Goal: Task Accomplishment & Management: Understand site structure

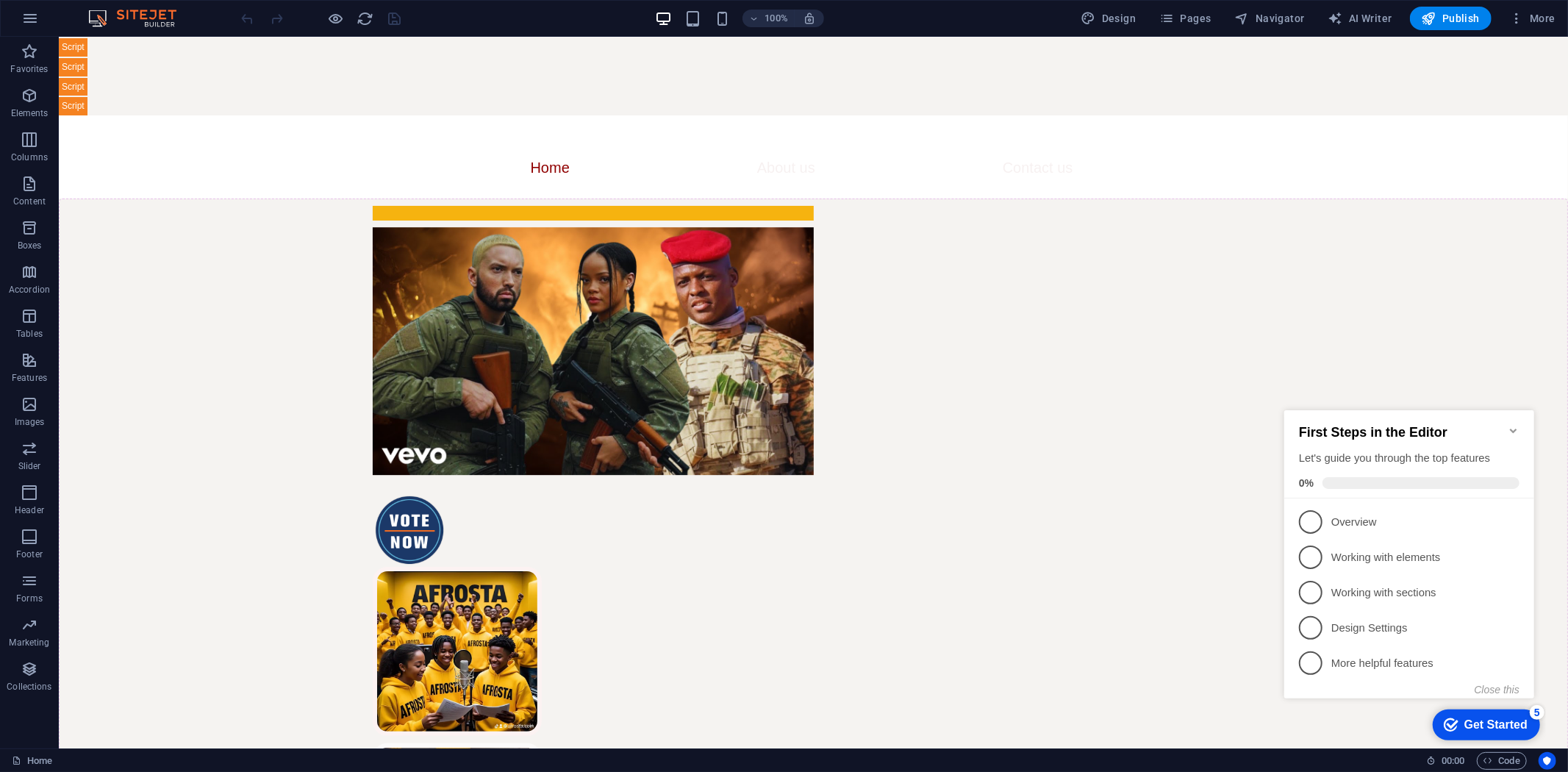
click at [1513, 425] on icon "Minimize checklist" at bounding box center [1513, 430] width 12 height 12
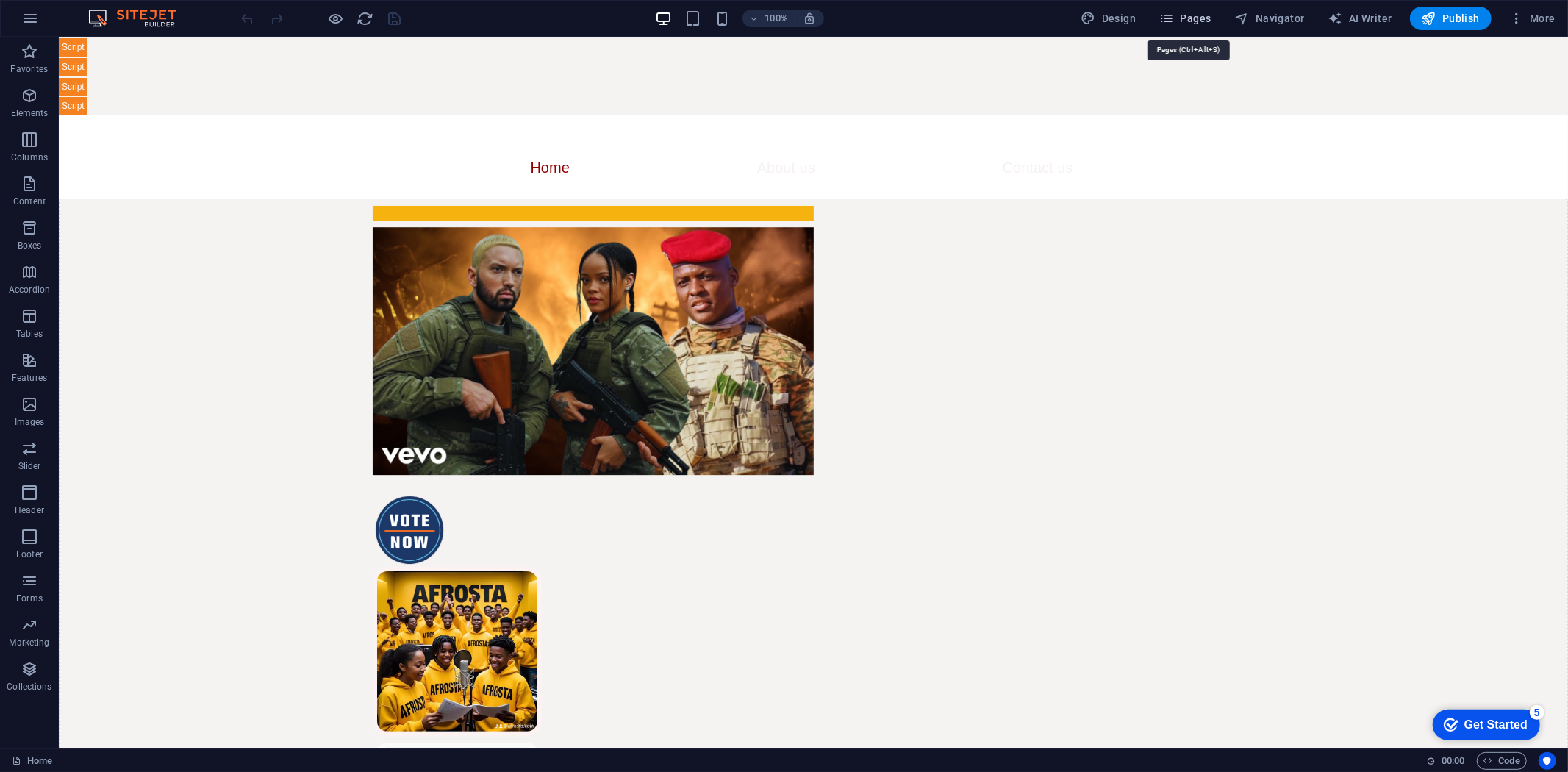
click at [1174, 13] on icon "button" at bounding box center [1167, 19] width 15 height 15
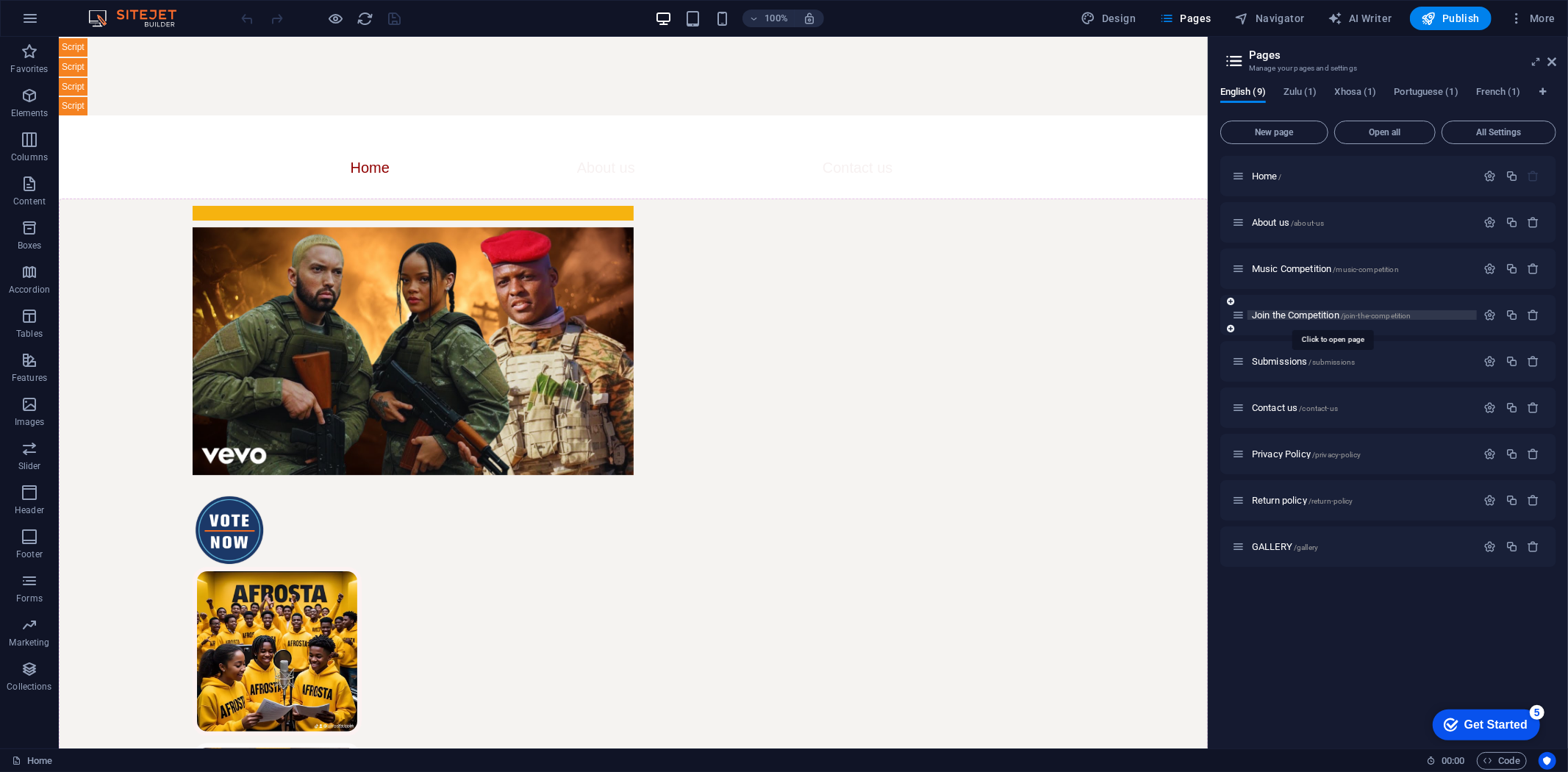
click at [1276, 310] on span "Join the Competition /join-the-competition" at bounding box center [1331, 316] width 160 height 11
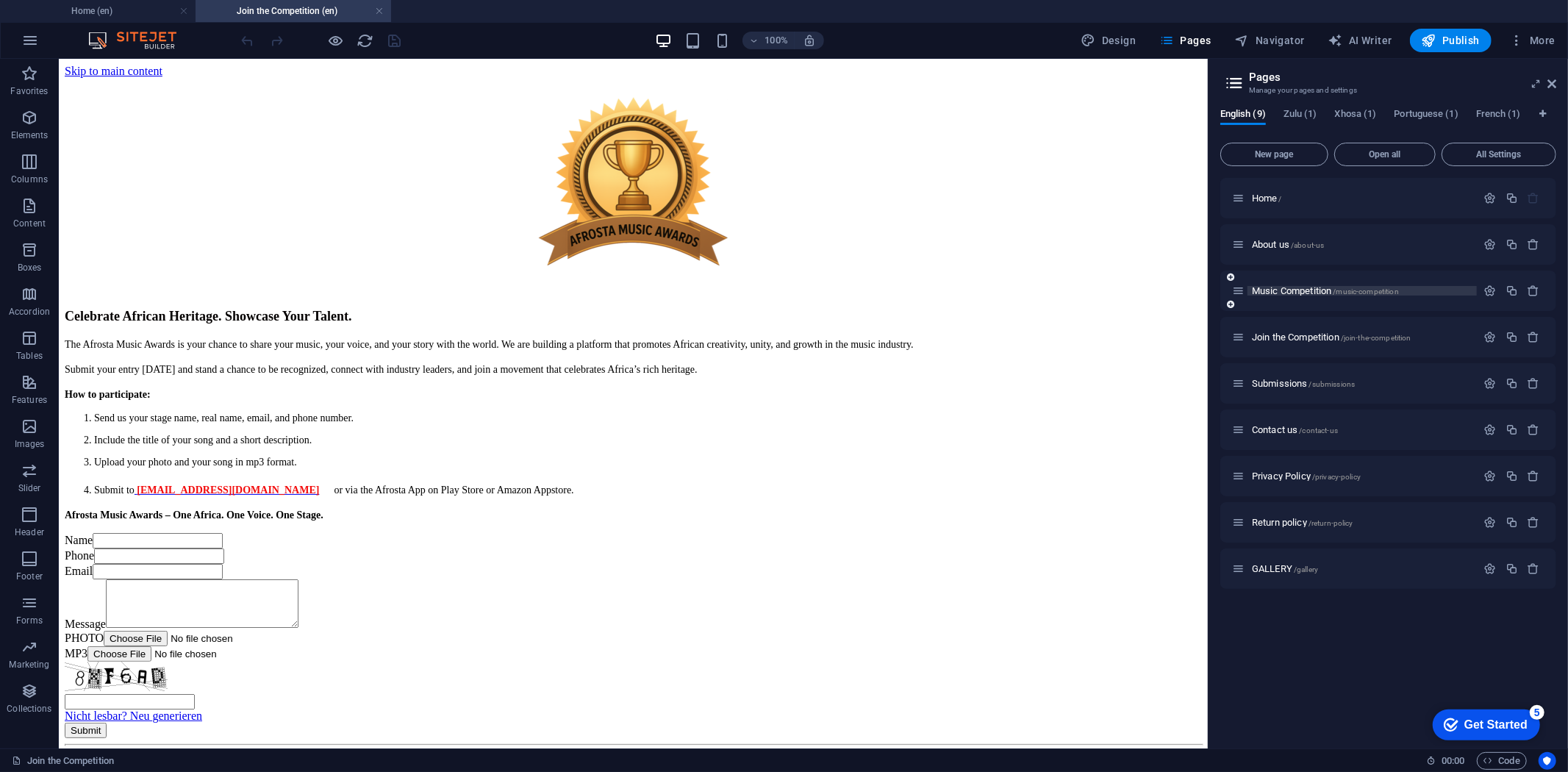
click at [1275, 289] on span "Music Competition /music-competition" at bounding box center [1325, 291] width 147 height 11
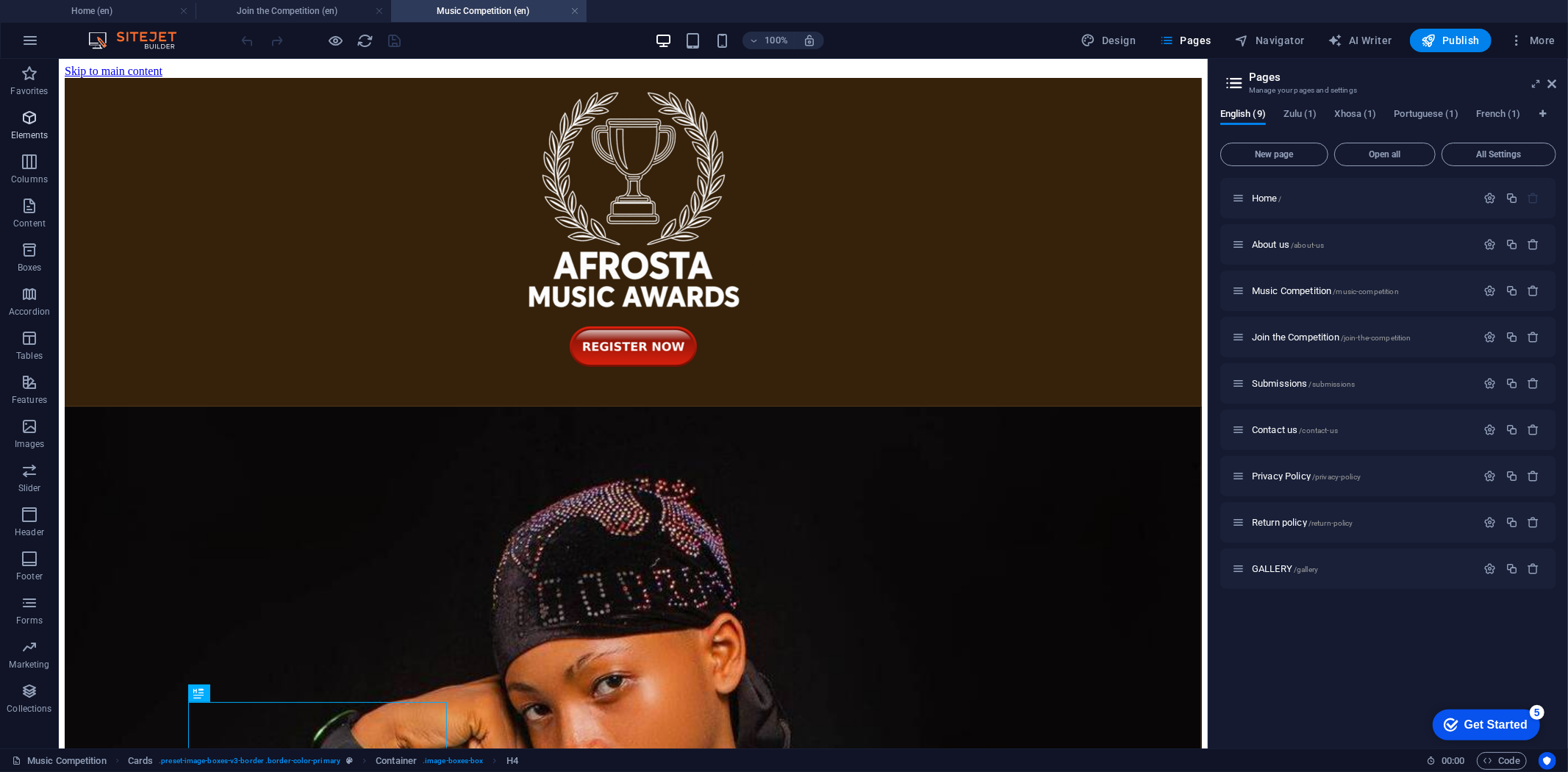
click at [27, 119] on icon "button" at bounding box center [29, 117] width 18 height 18
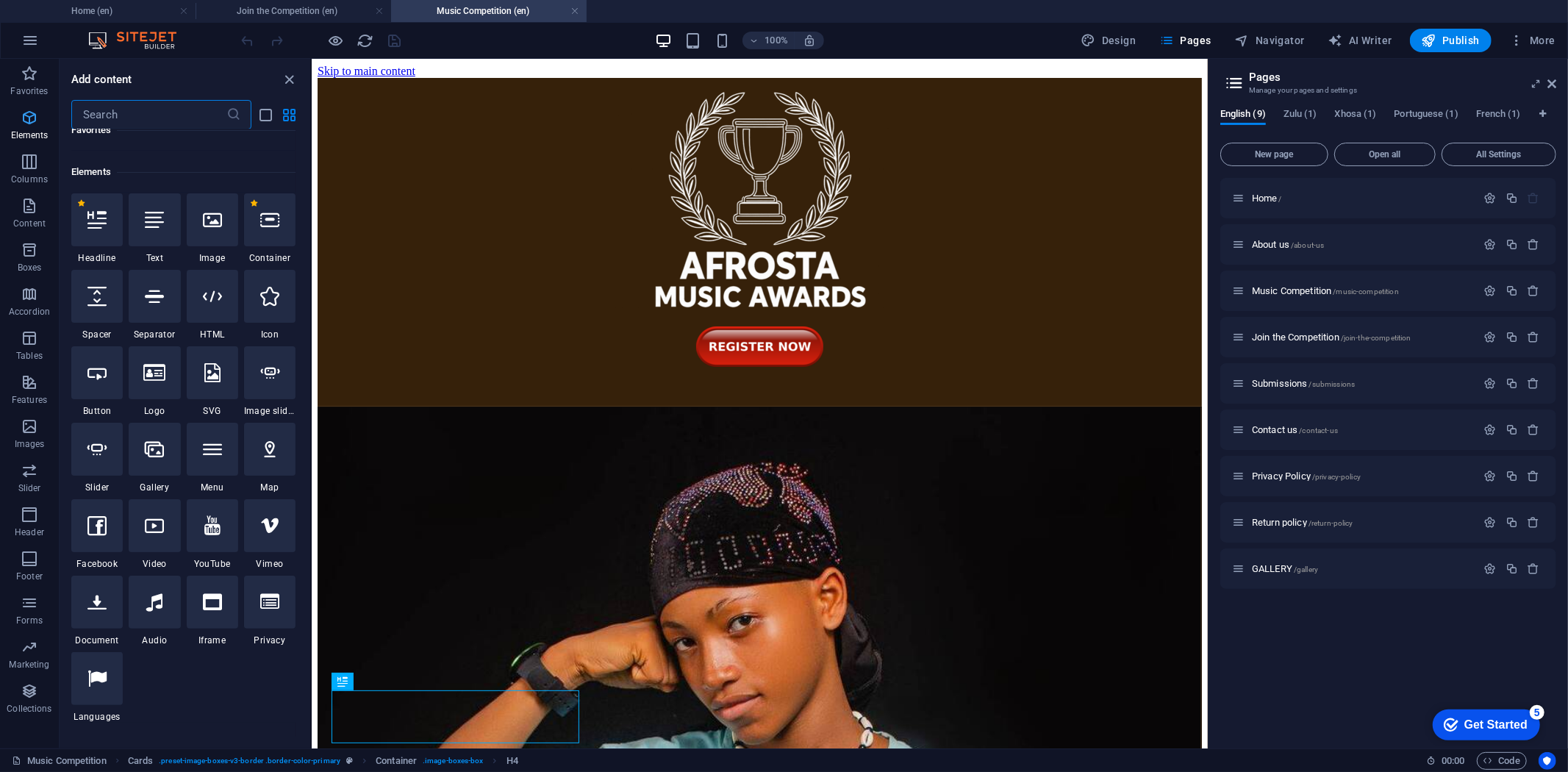
scroll to position [157, 0]
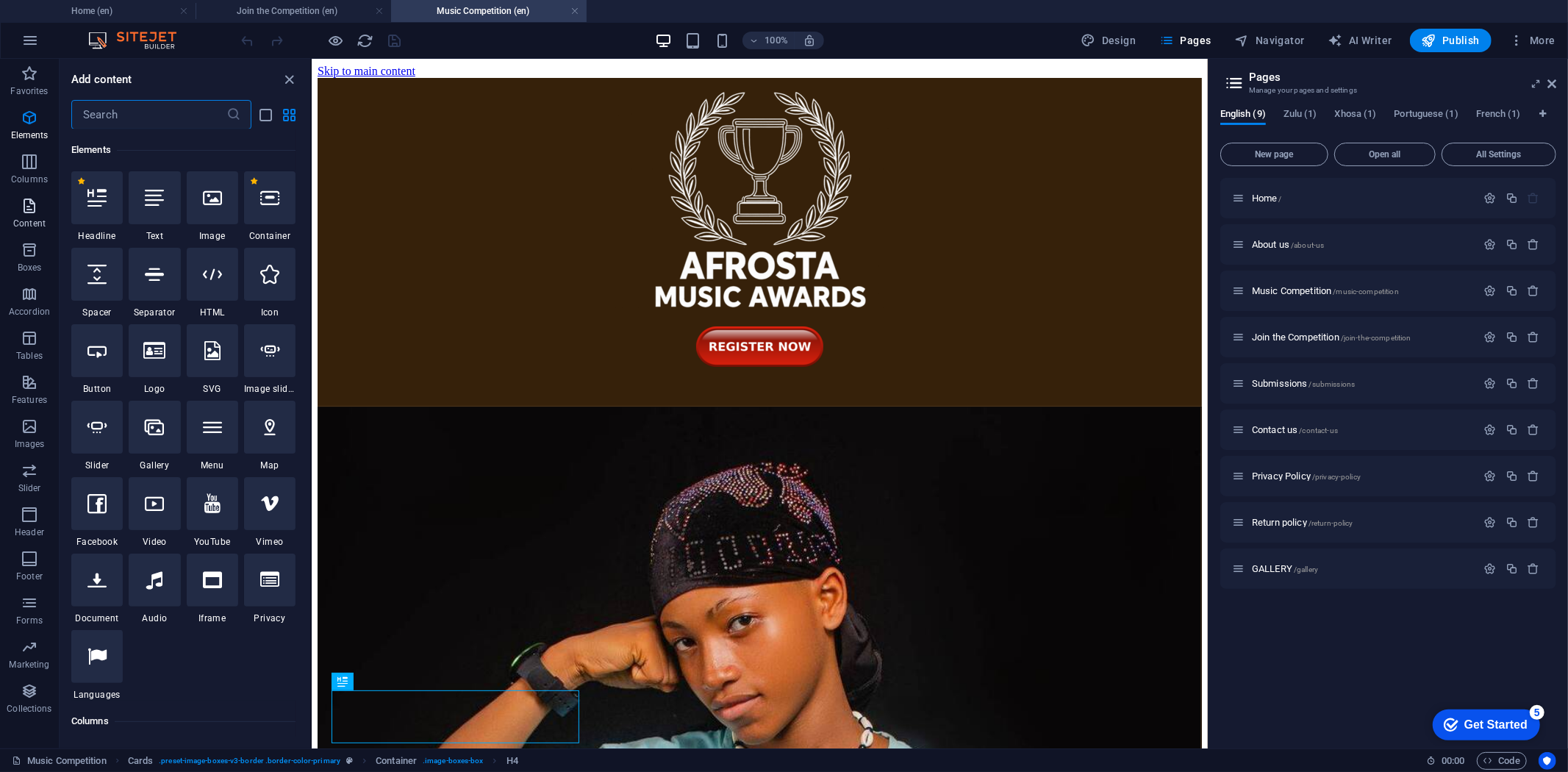
click at [26, 204] on icon "button" at bounding box center [29, 206] width 18 height 18
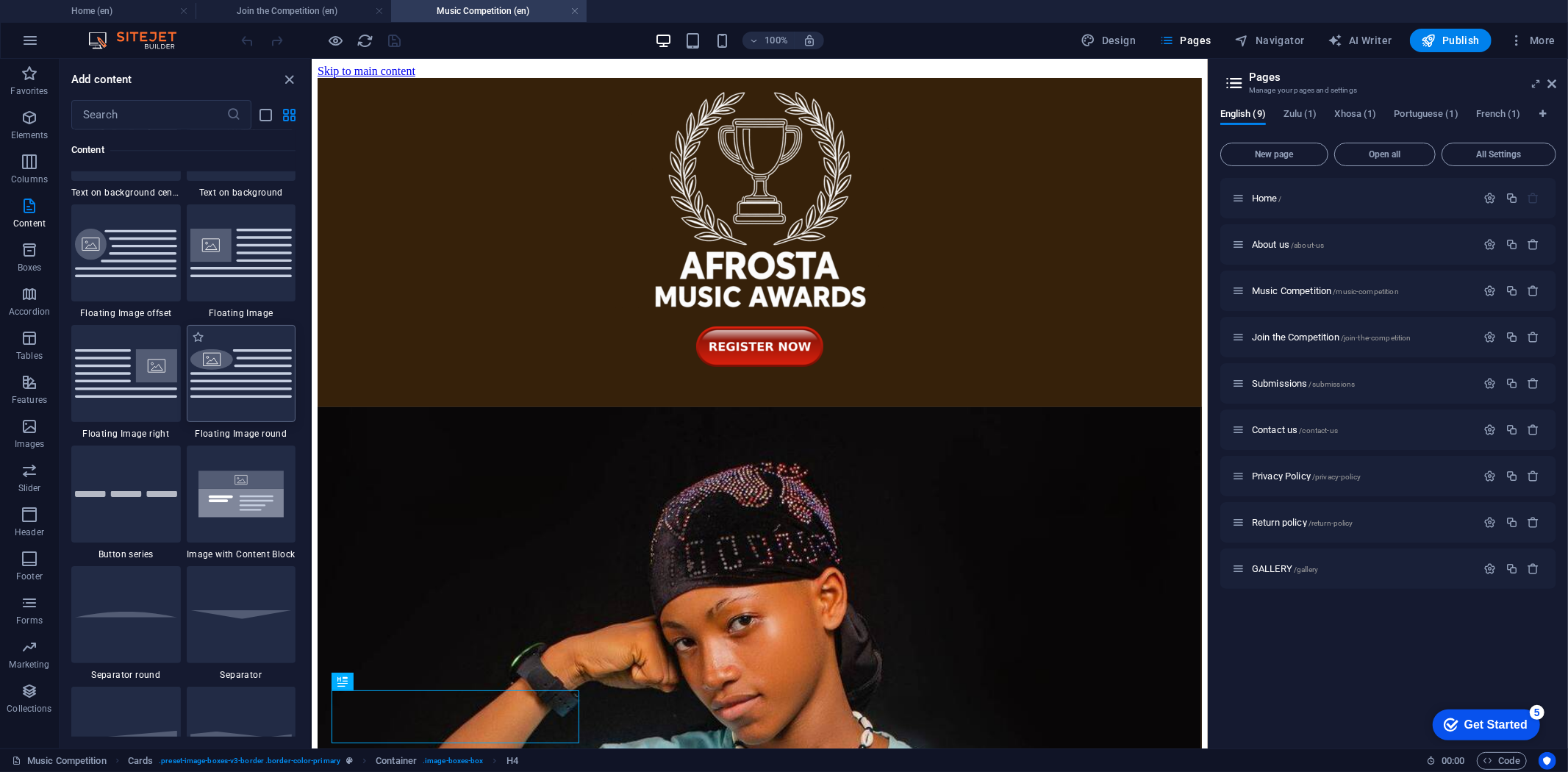
scroll to position [3143, 0]
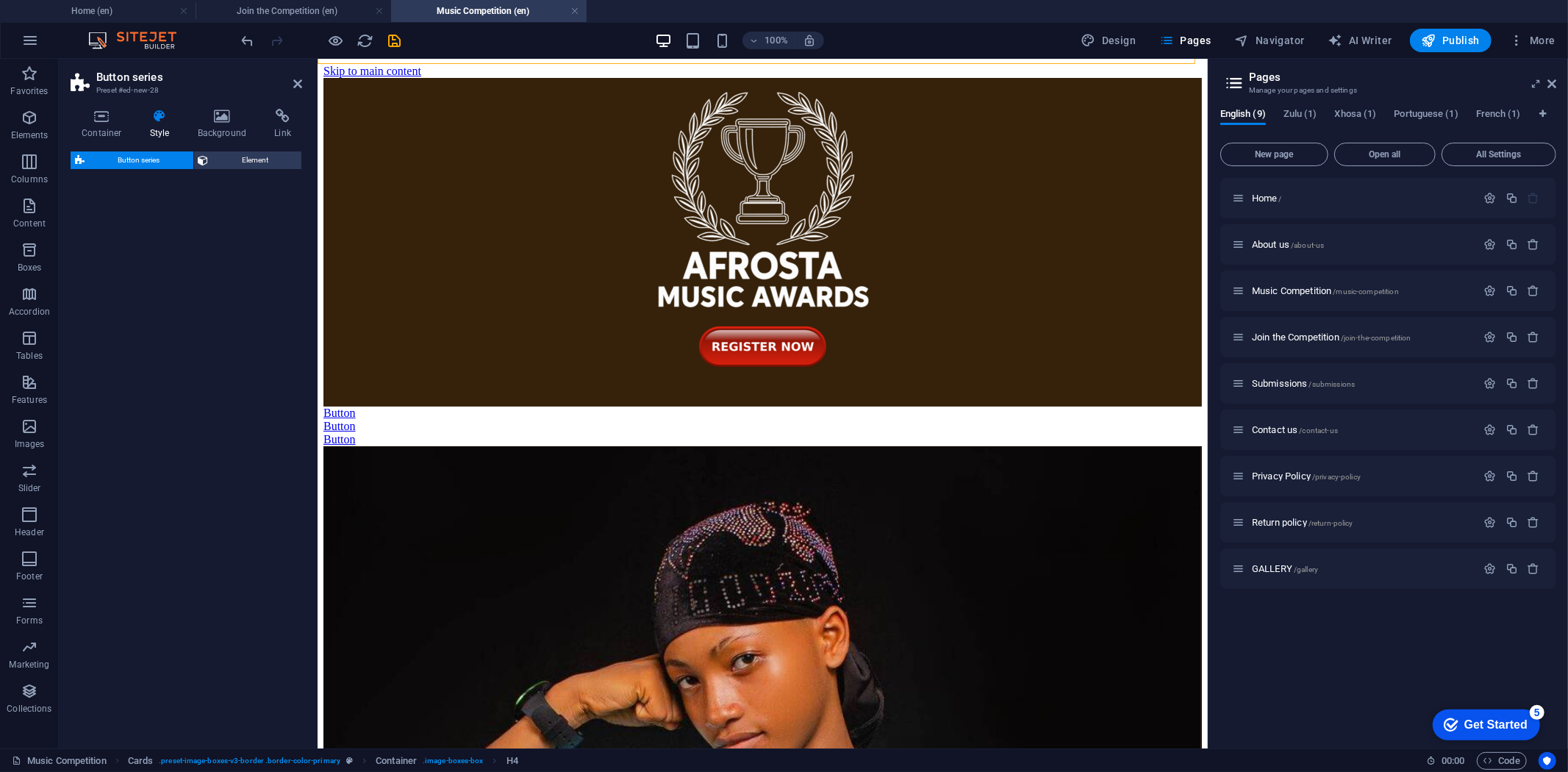
select select "rem"
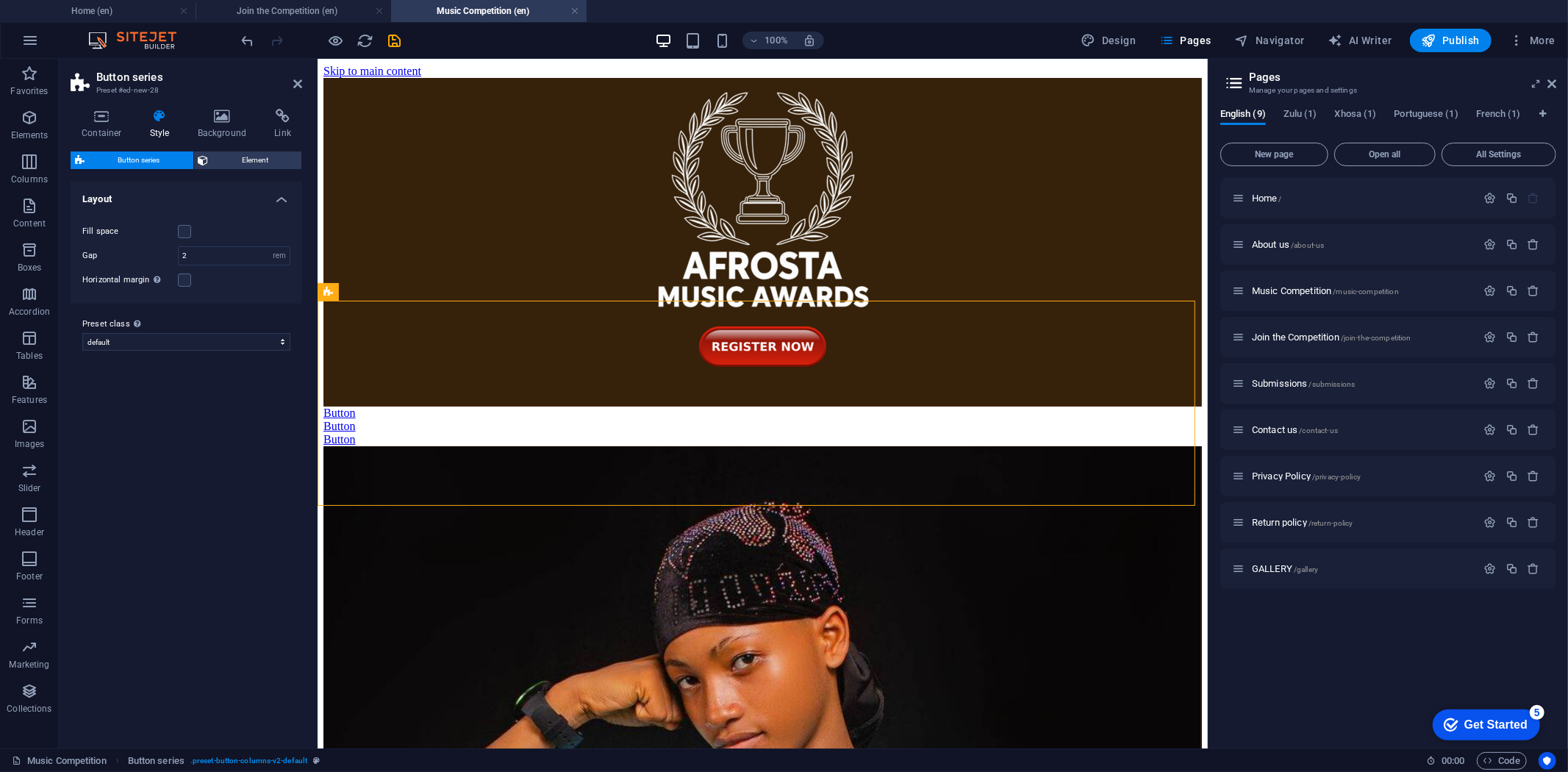
scroll to position [81, 0]
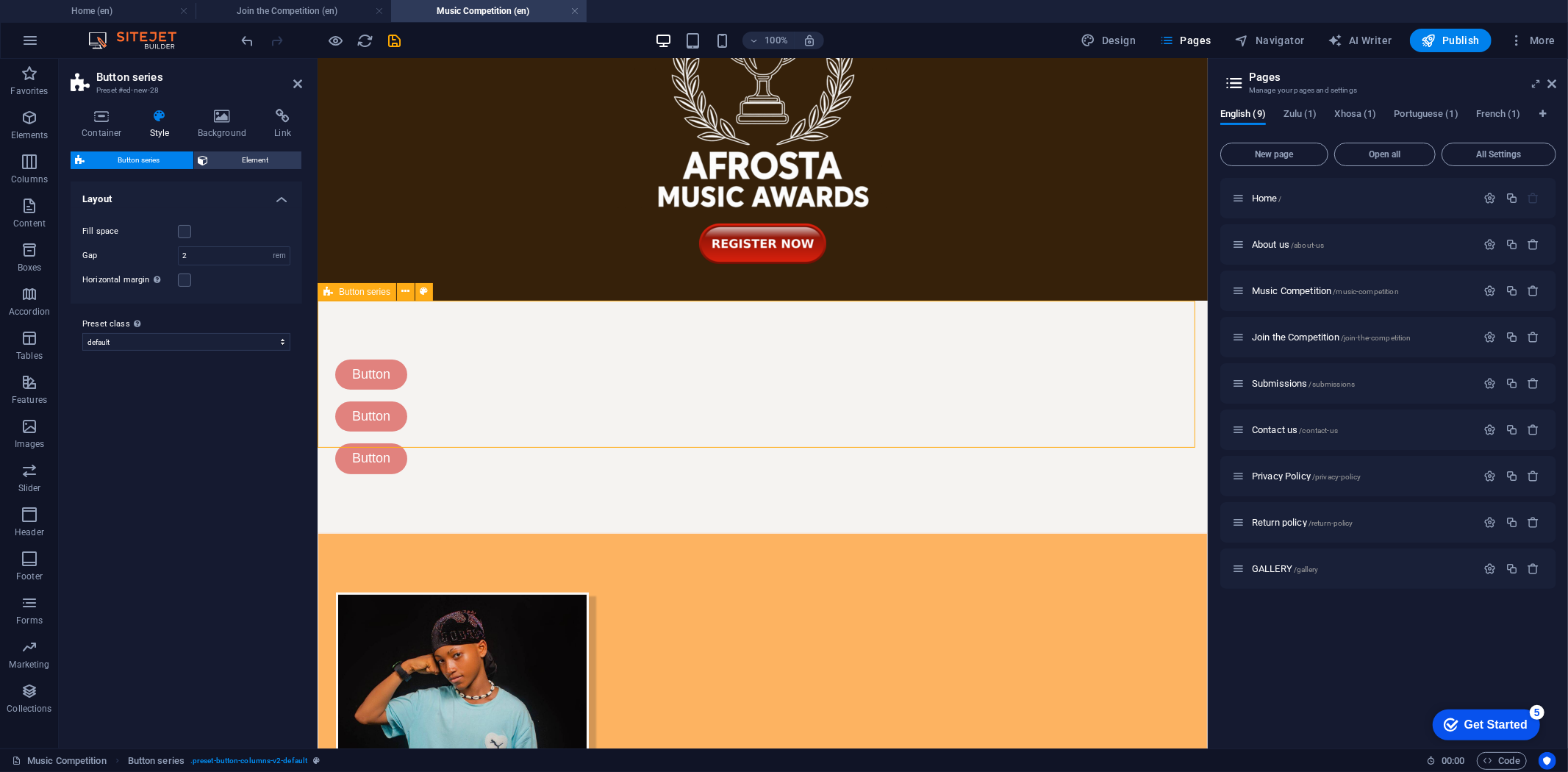
click at [562, 378] on div "Button Button Button" at bounding box center [761, 415] width 890 height 232
click at [180, 225] on label at bounding box center [184, 232] width 13 height 13
click at [0, 0] on input "Fill space" at bounding box center [0, 0] width 0 height 0
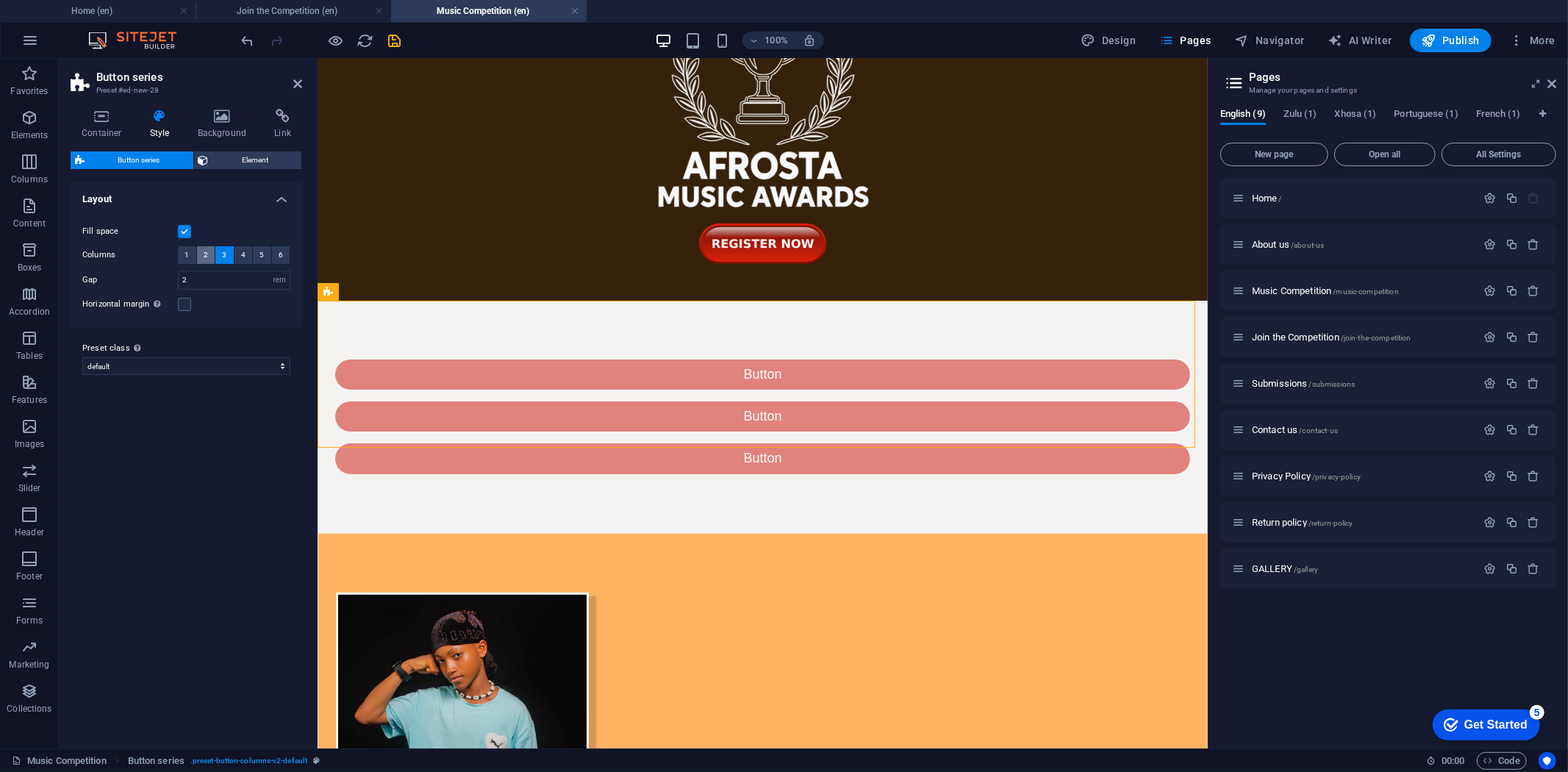
click at [208, 253] on button "2" at bounding box center [207, 255] width 19 height 18
click at [219, 254] on button "3" at bounding box center [224, 255] width 19 height 18
click at [233, 159] on span "Element" at bounding box center [255, 160] width 85 height 18
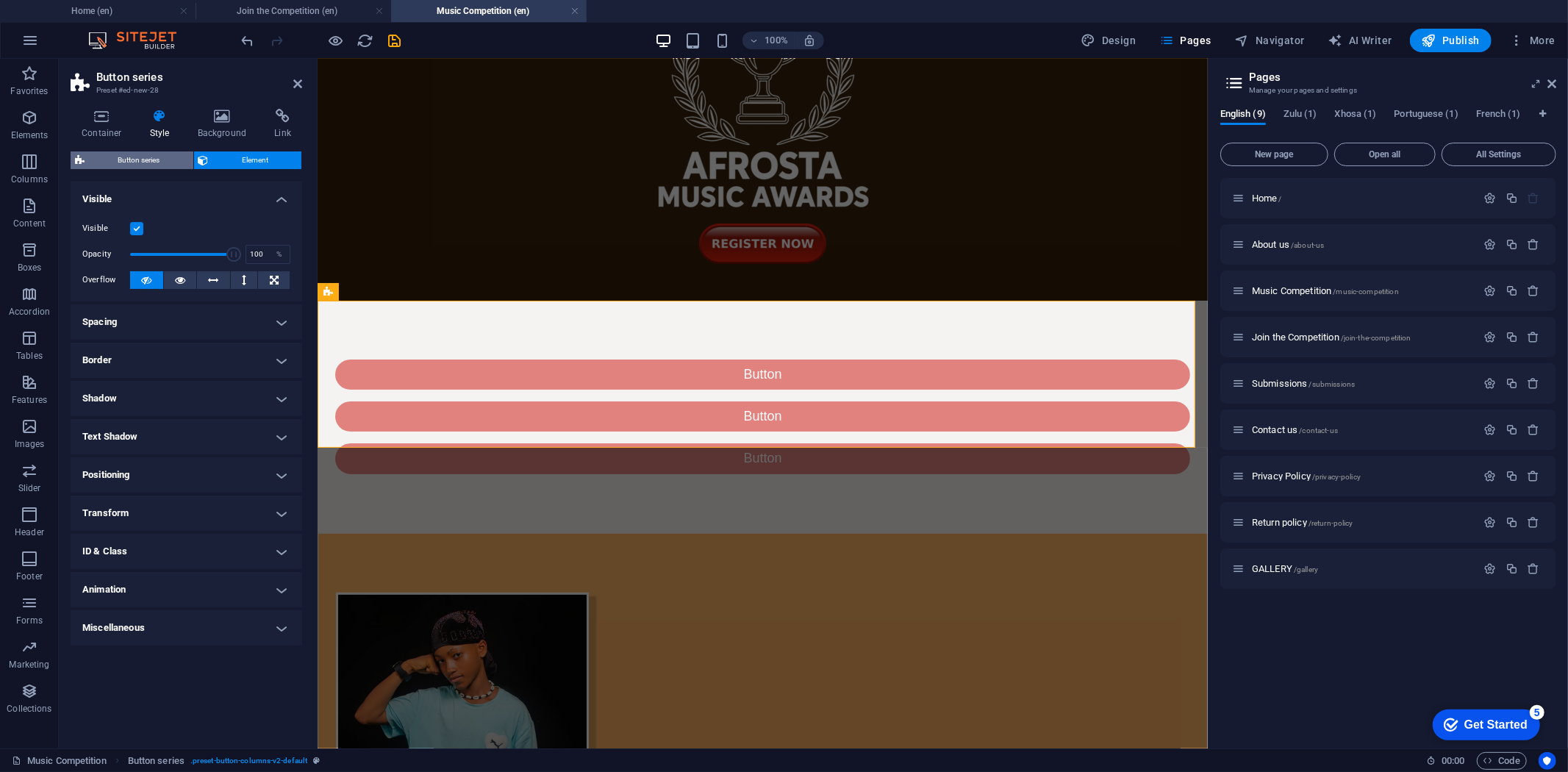
click at [161, 162] on span "Button series" at bounding box center [139, 160] width 100 height 18
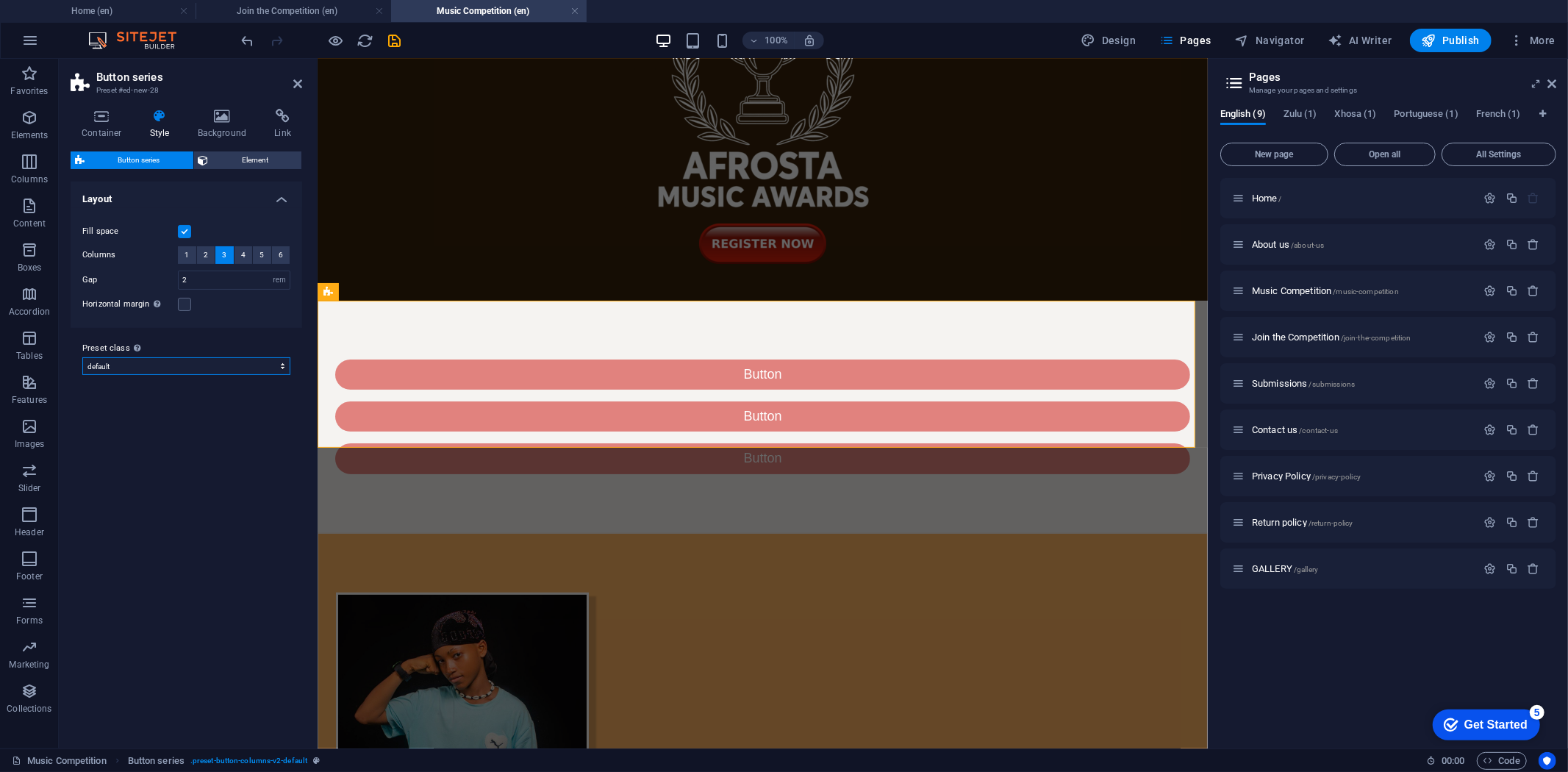
click at [281, 368] on select "podcaster default Add preset class" at bounding box center [187, 366] width 208 height 18
click at [240, 503] on div "Variants Default Layout Fill space Columns 1 2 3 4 5 6 Gap 2 px rem % vw vh Hor…" at bounding box center [186, 458] width 232 height 555
click at [269, 370] on select "podcaster default Add preset class" at bounding box center [187, 366] width 208 height 18
select select "preset-button-columns-v2-podcaster"
click at [83, 358] on select "podcaster default Add preset class" at bounding box center [187, 366] width 208 height 18
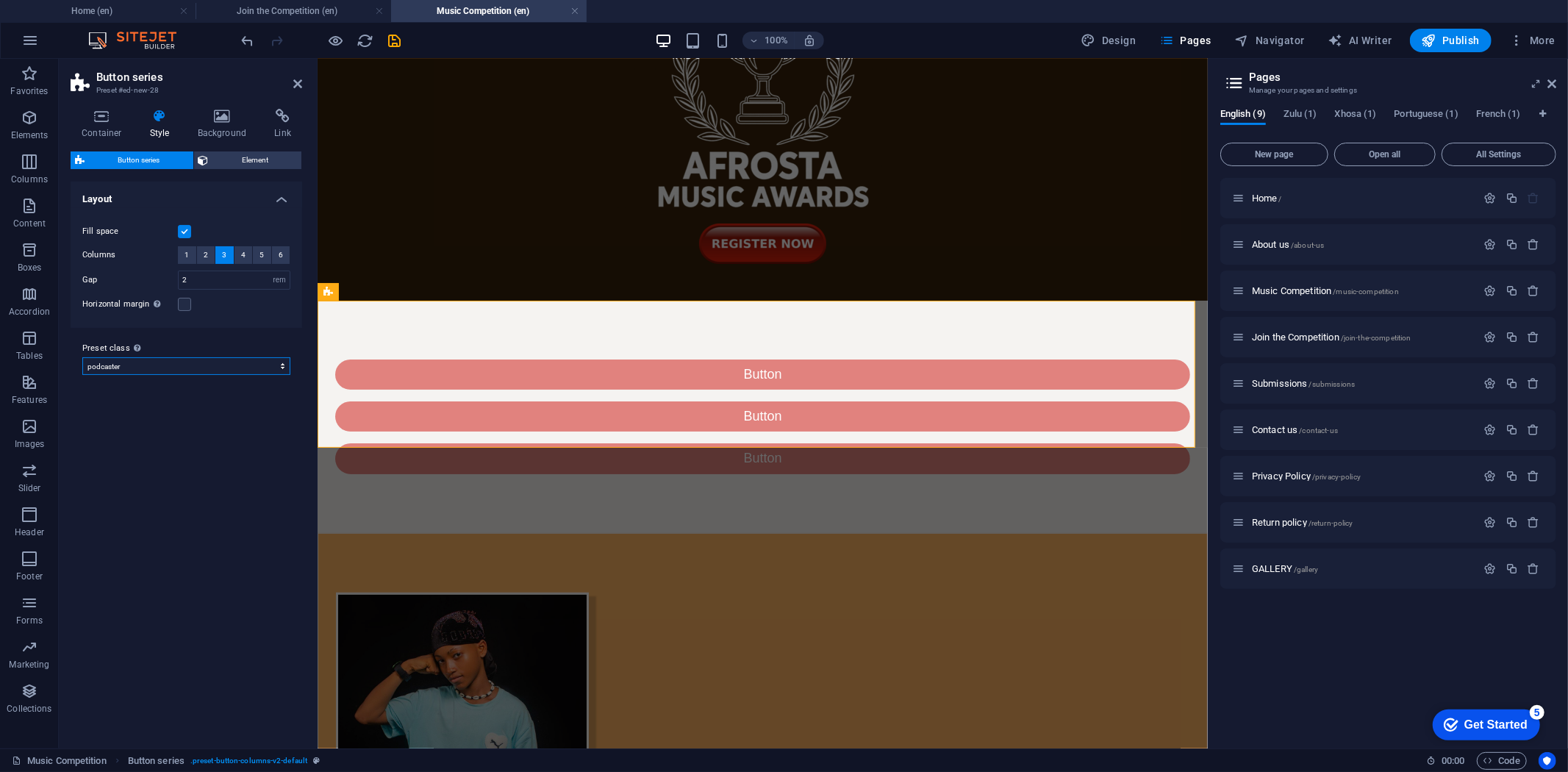
type input "12"
select select "px"
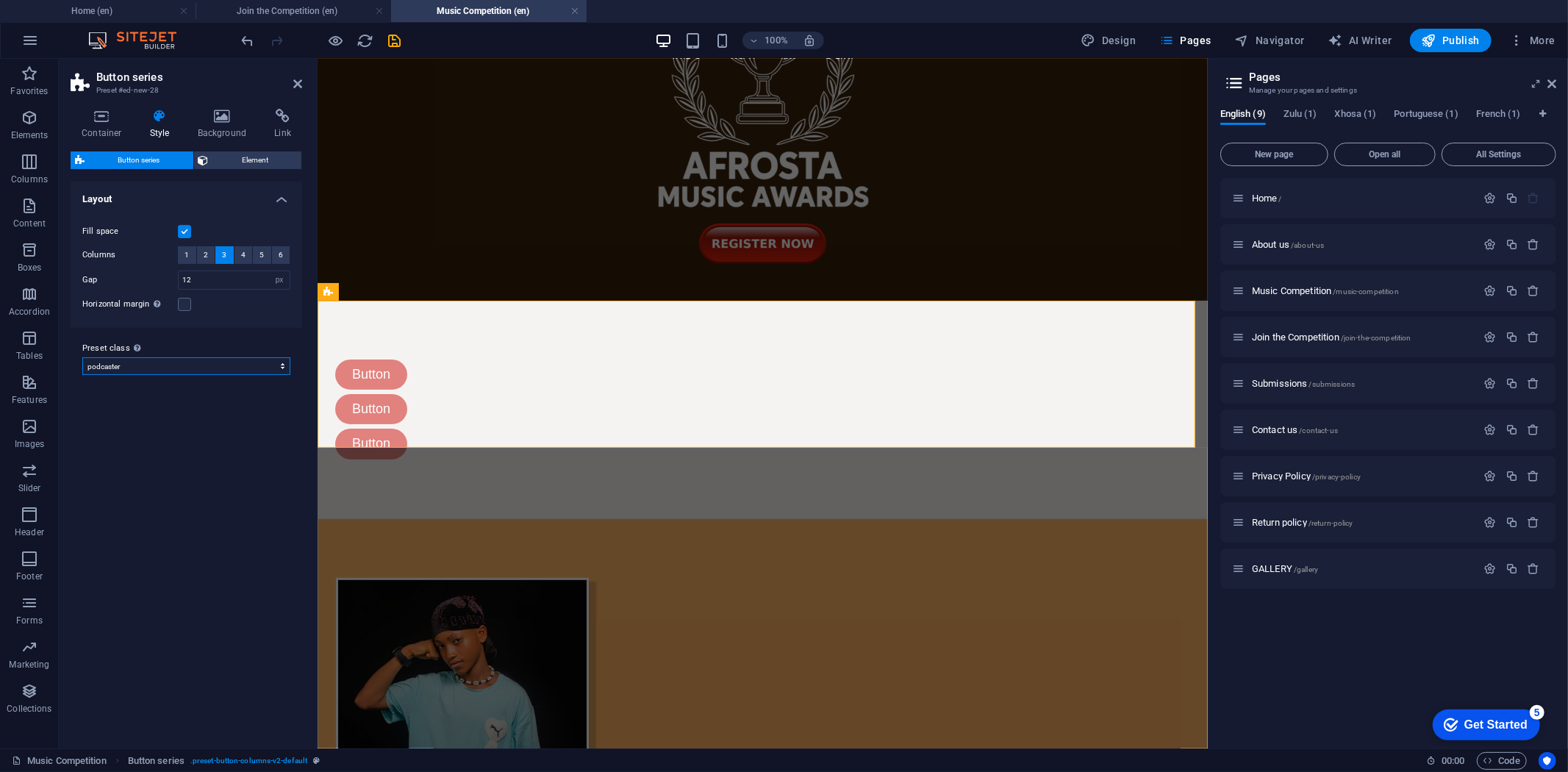
click at [273, 366] on select "podcaster default Add preset class" at bounding box center [187, 366] width 208 height 18
click at [83, 358] on select "podcaster default Add preset class" at bounding box center [187, 366] width 208 height 18
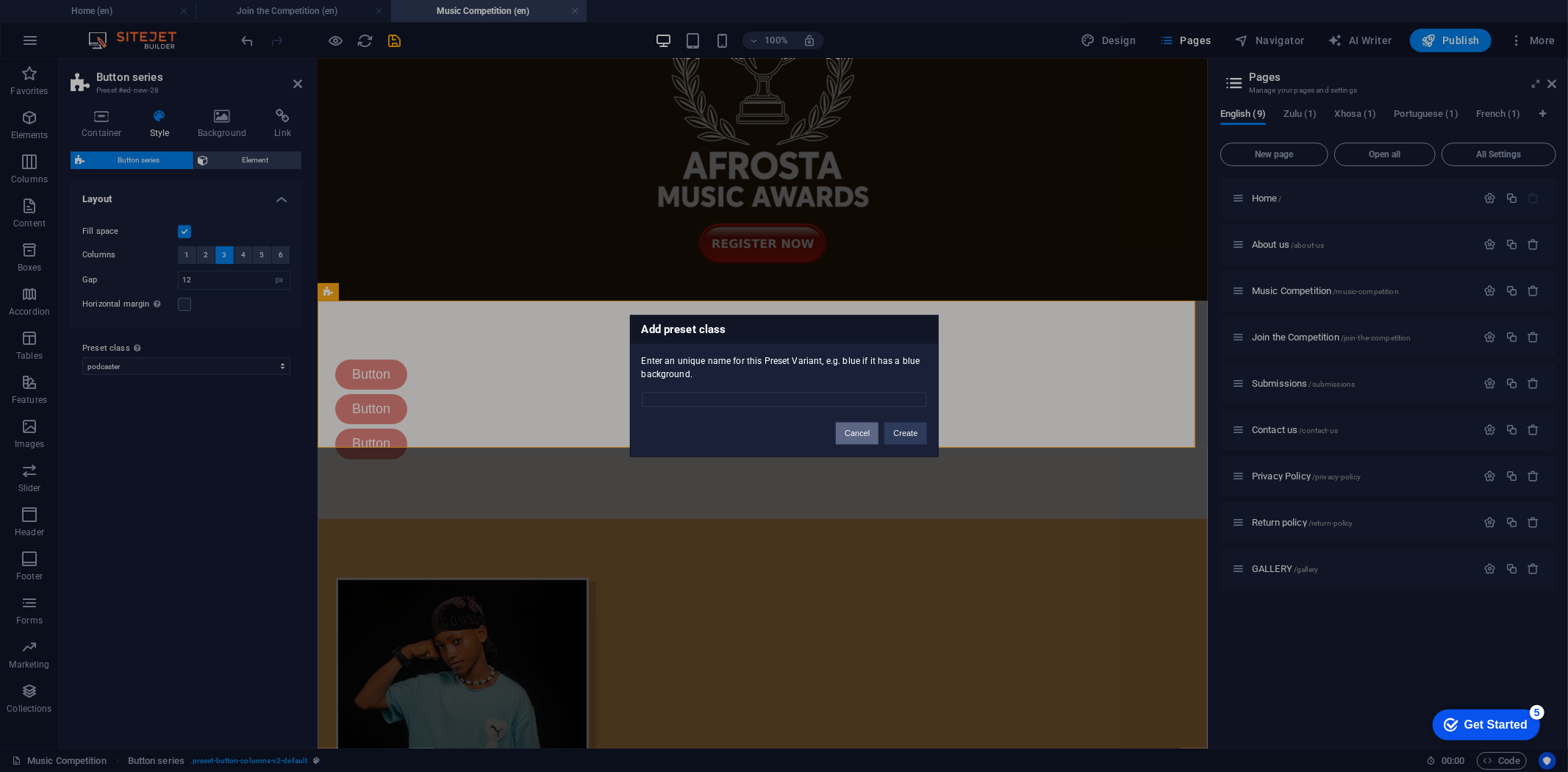
click at [842, 435] on button "Cancel" at bounding box center [856, 433] width 42 height 22
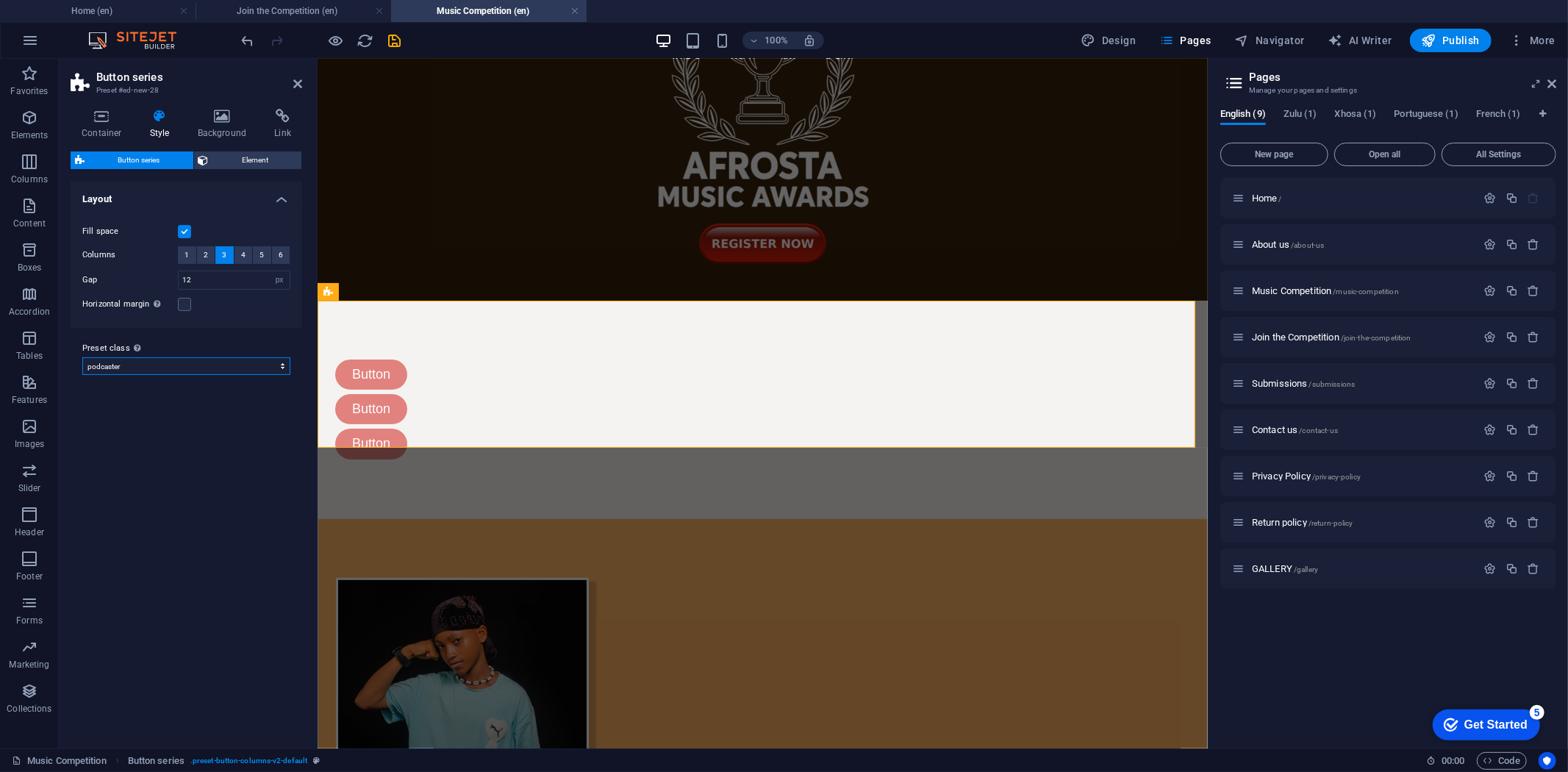
click at [269, 361] on select "podcaster default Add preset class" at bounding box center [187, 366] width 208 height 18
click at [83, 358] on select "podcaster default Add preset class" at bounding box center [187, 366] width 208 height 18
select select "preset-button-columns-v2-default"
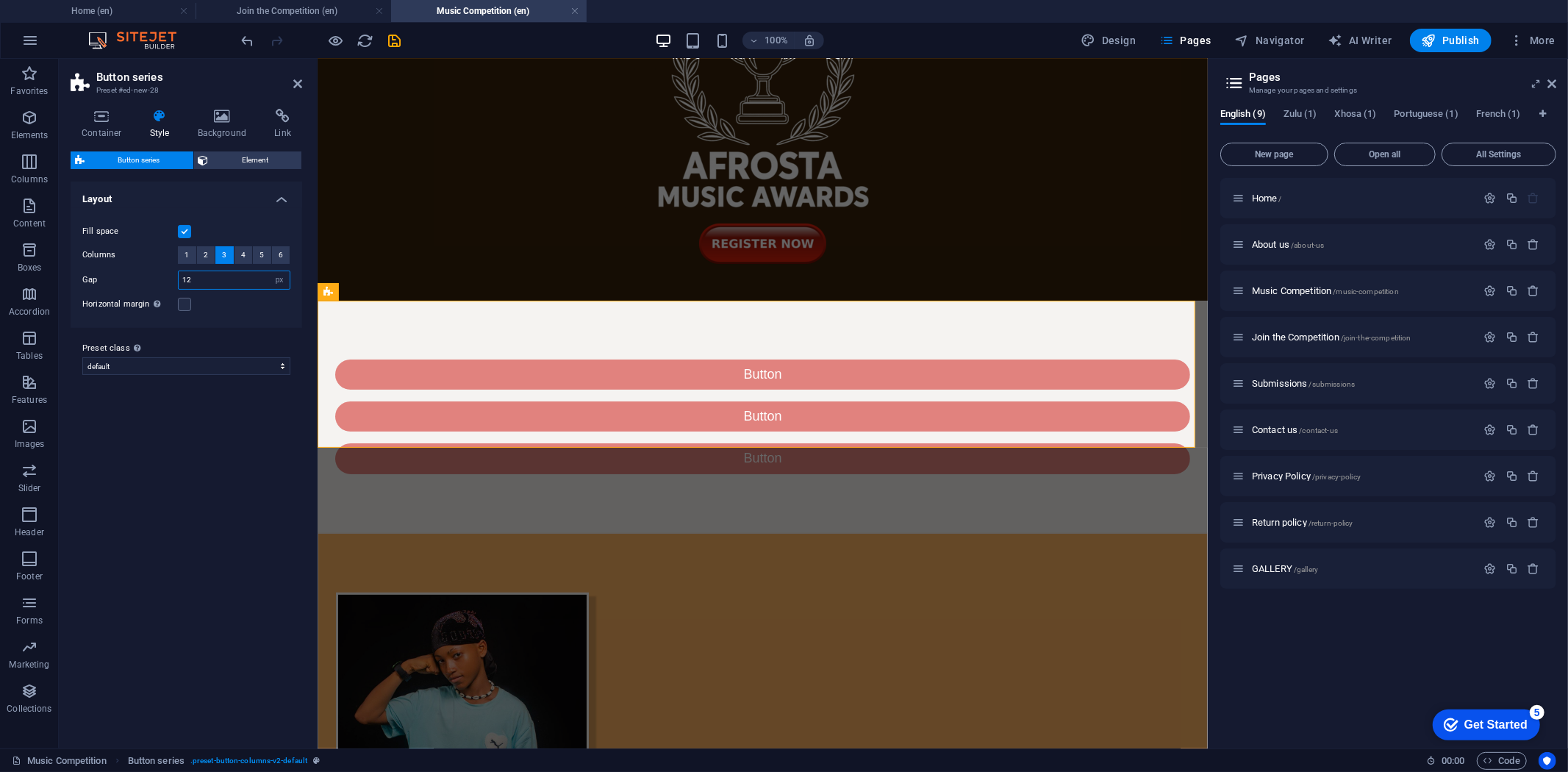
drag, startPoint x: 223, startPoint y: 276, endPoint x: 171, endPoint y: 272, distance: 52.2
click at [171, 272] on div "Gap 12 px rem % vw vh" at bounding box center [187, 280] width 208 height 19
type input "10"
click at [239, 319] on div "Fill space Columns 1 2 3 4 5 6 Gap 10 px rem % vw vh Horizontal margin Only if …" at bounding box center [186, 269] width 238 height 120
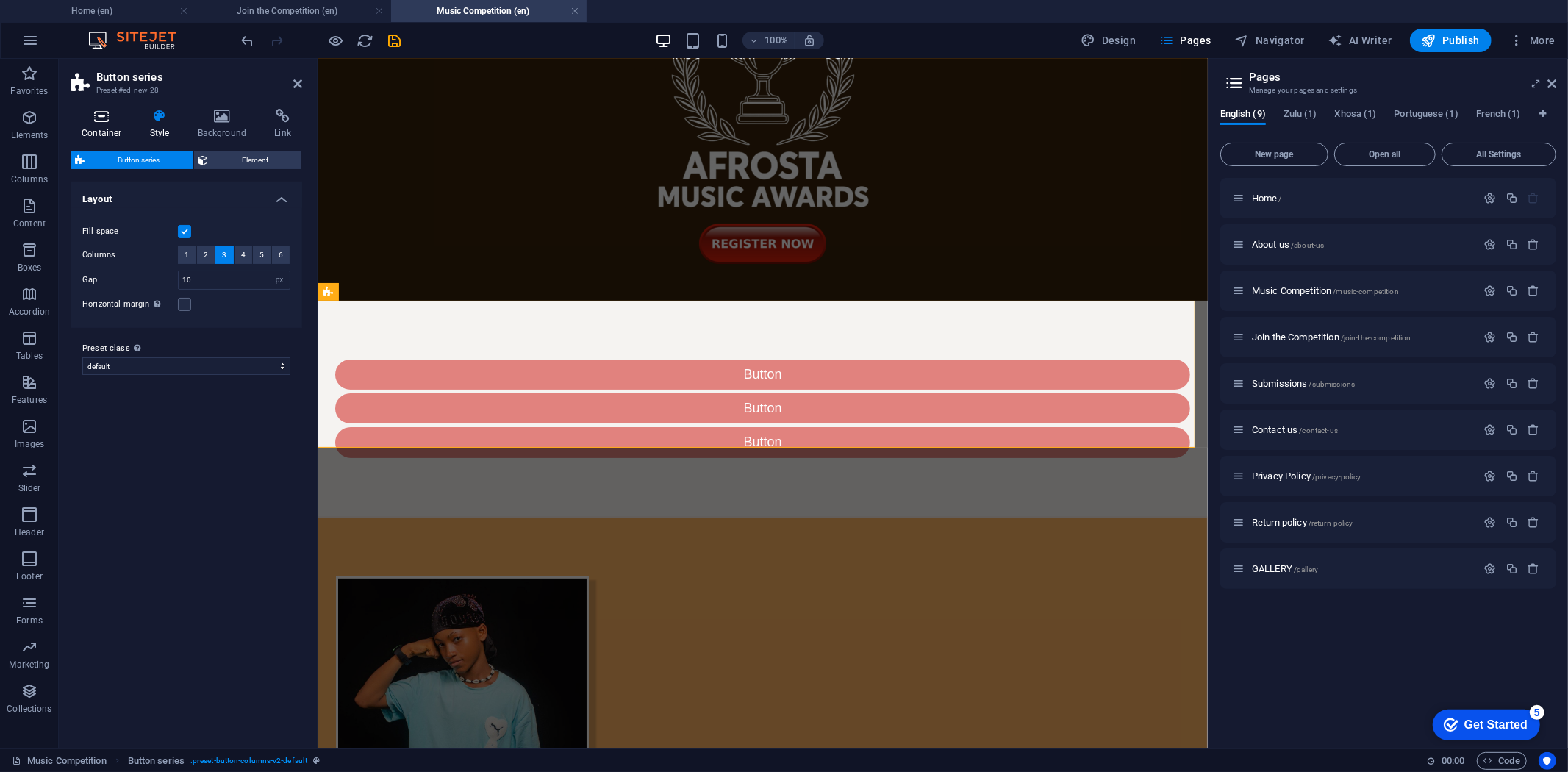
click at [107, 125] on h4 "Container" at bounding box center [104, 124] width 69 height 31
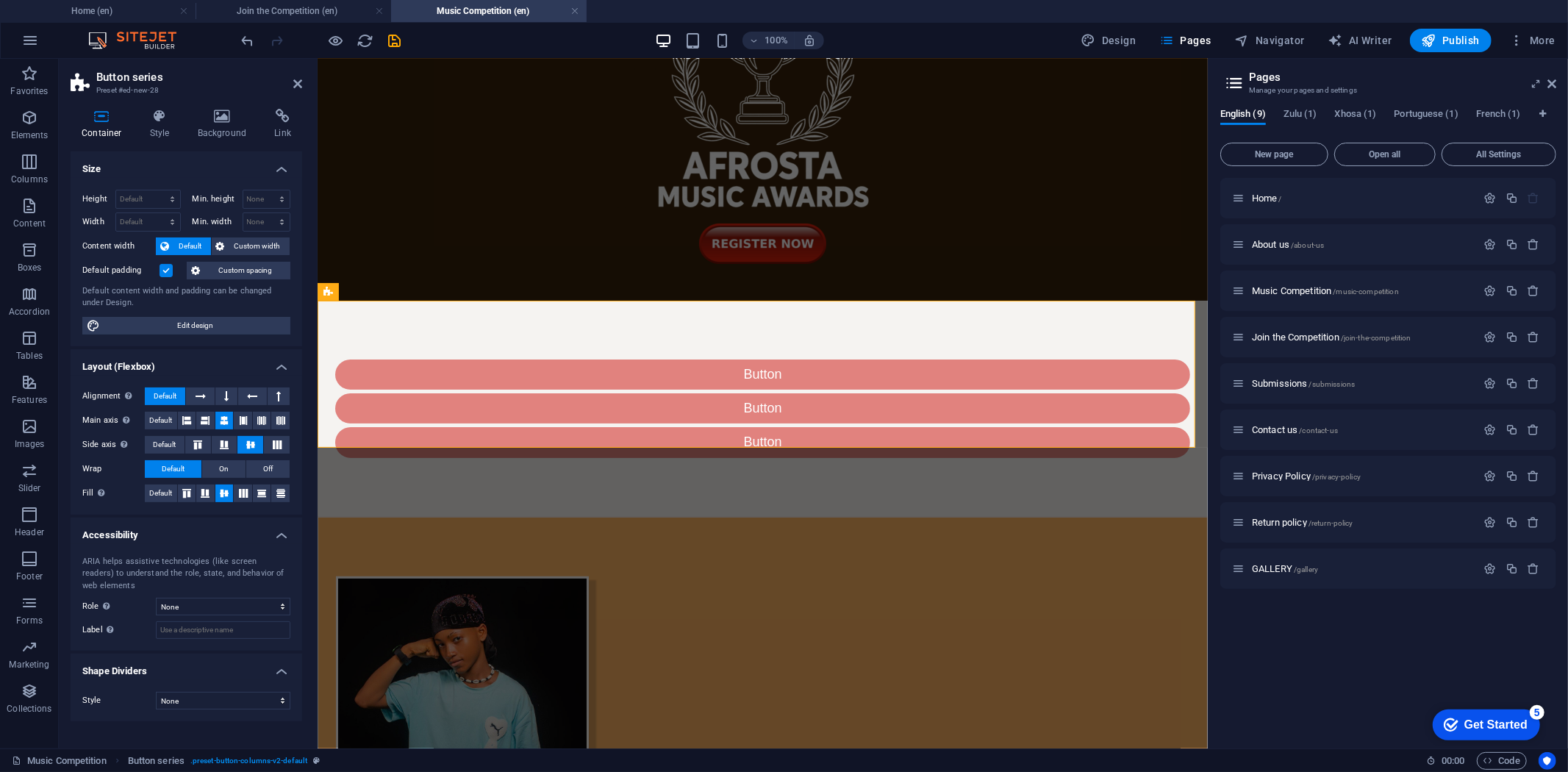
click at [166, 266] on label at bounding box center [166, 270] width 13 height 13
click at [0, 0] on input "Default padding" at bounding box center [0, 0] width 0 height 0
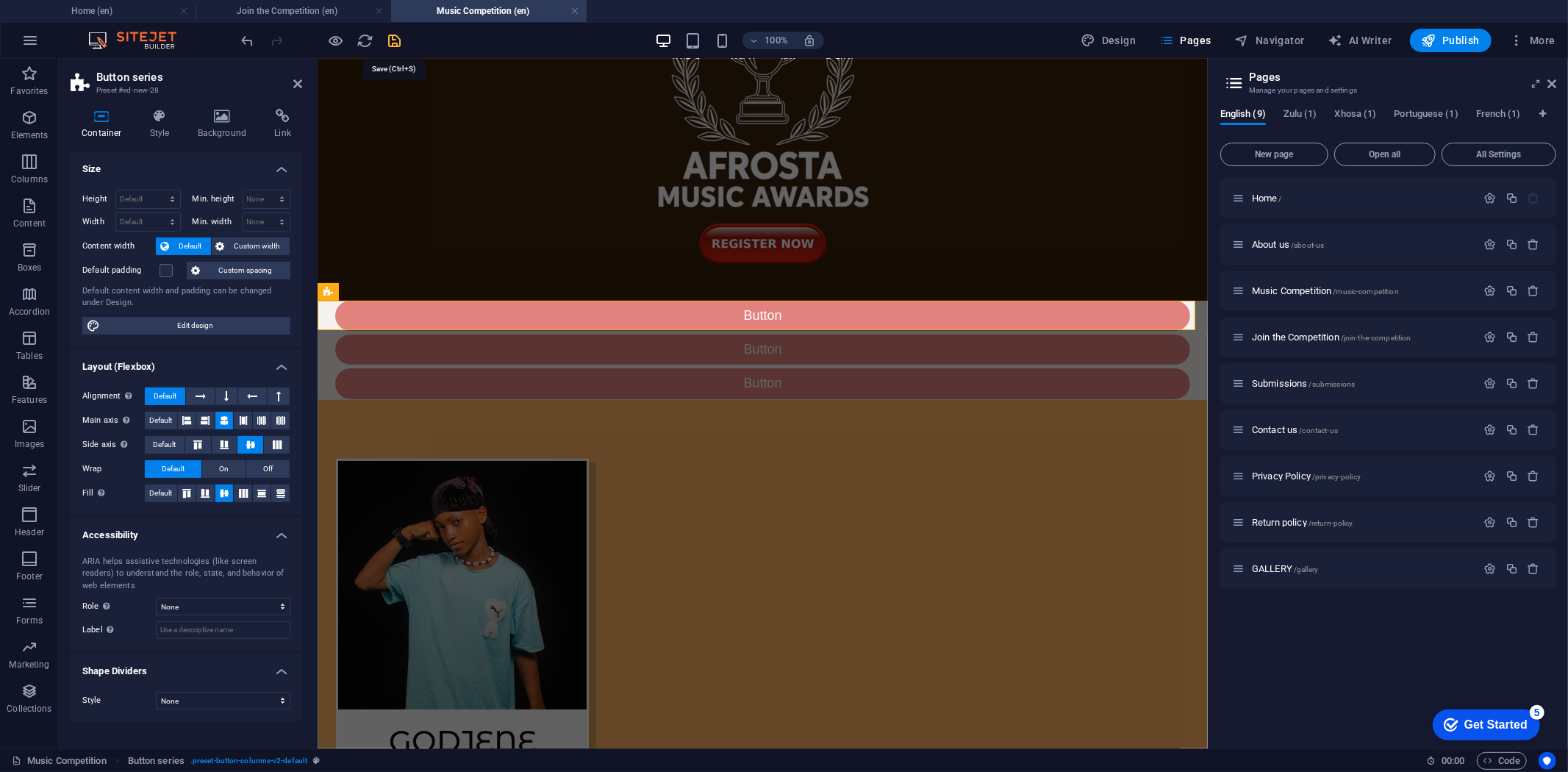
click at [395, 39] on icon "save" at bounding box center [395, 40] width 17 height 17
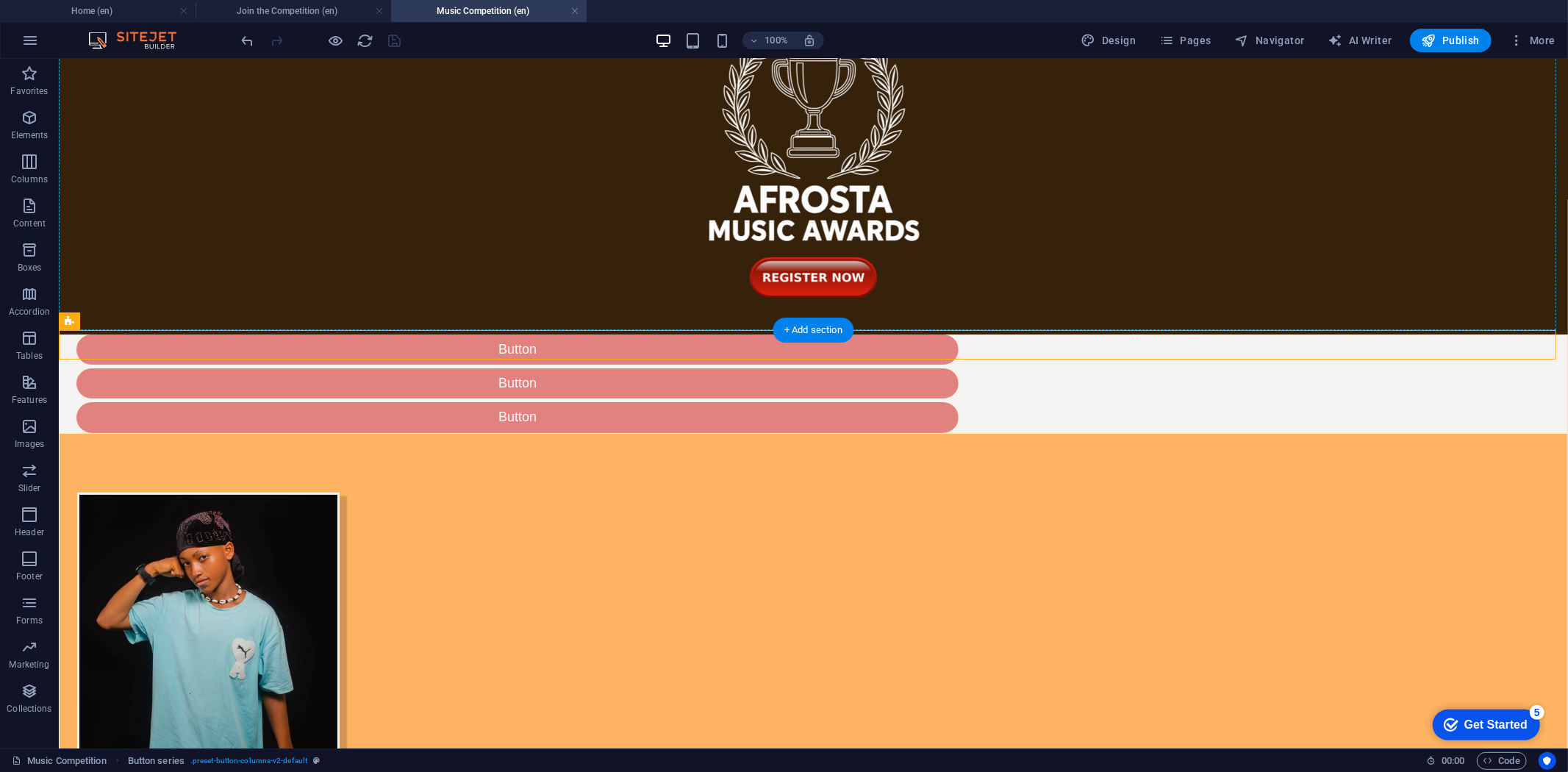
scroll to position [0, 0]
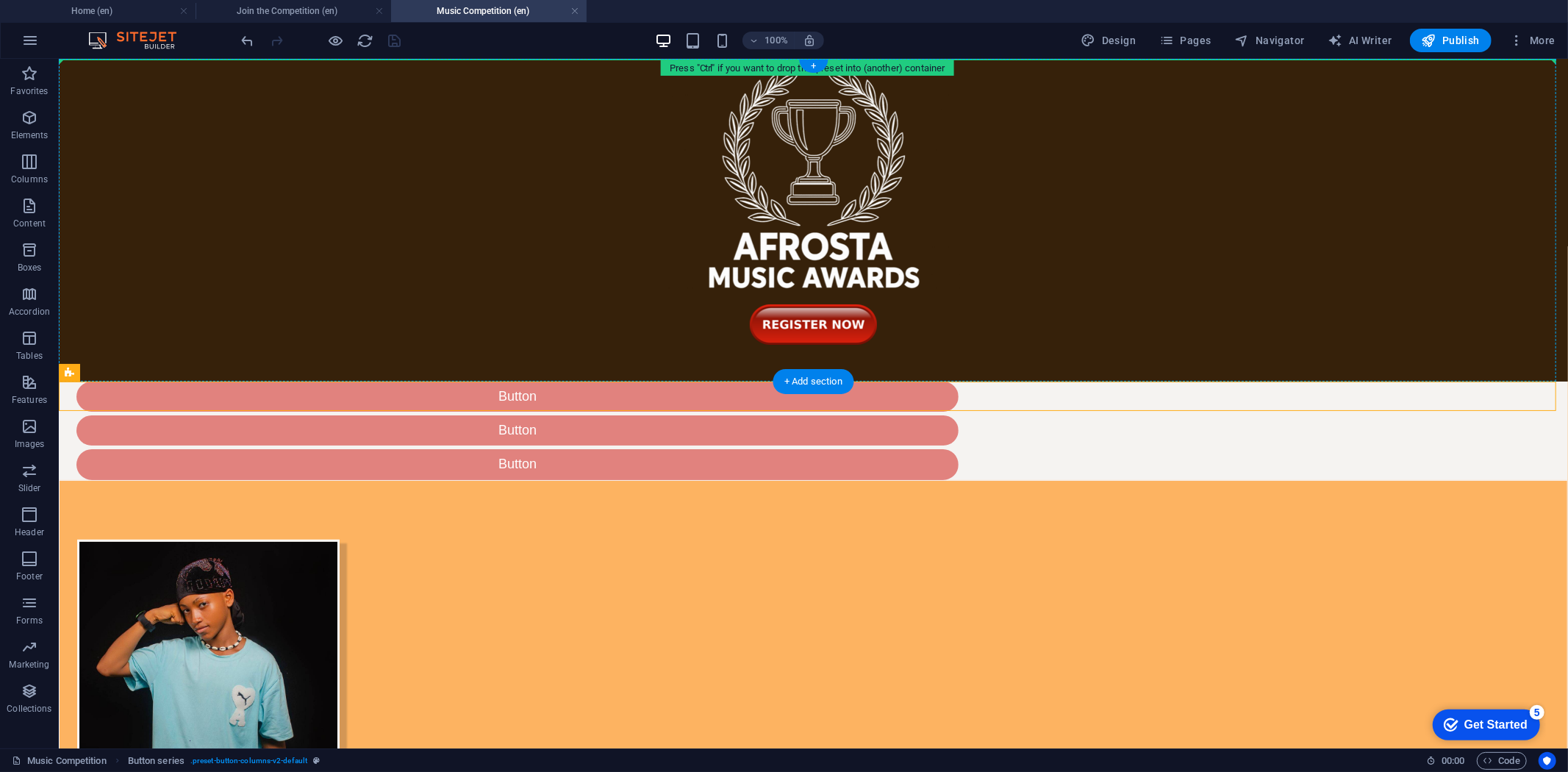
drag, startPoint x: 164, startPoint y: 354, endPoint x: 339, endPoint y: 186, distance: 242.6
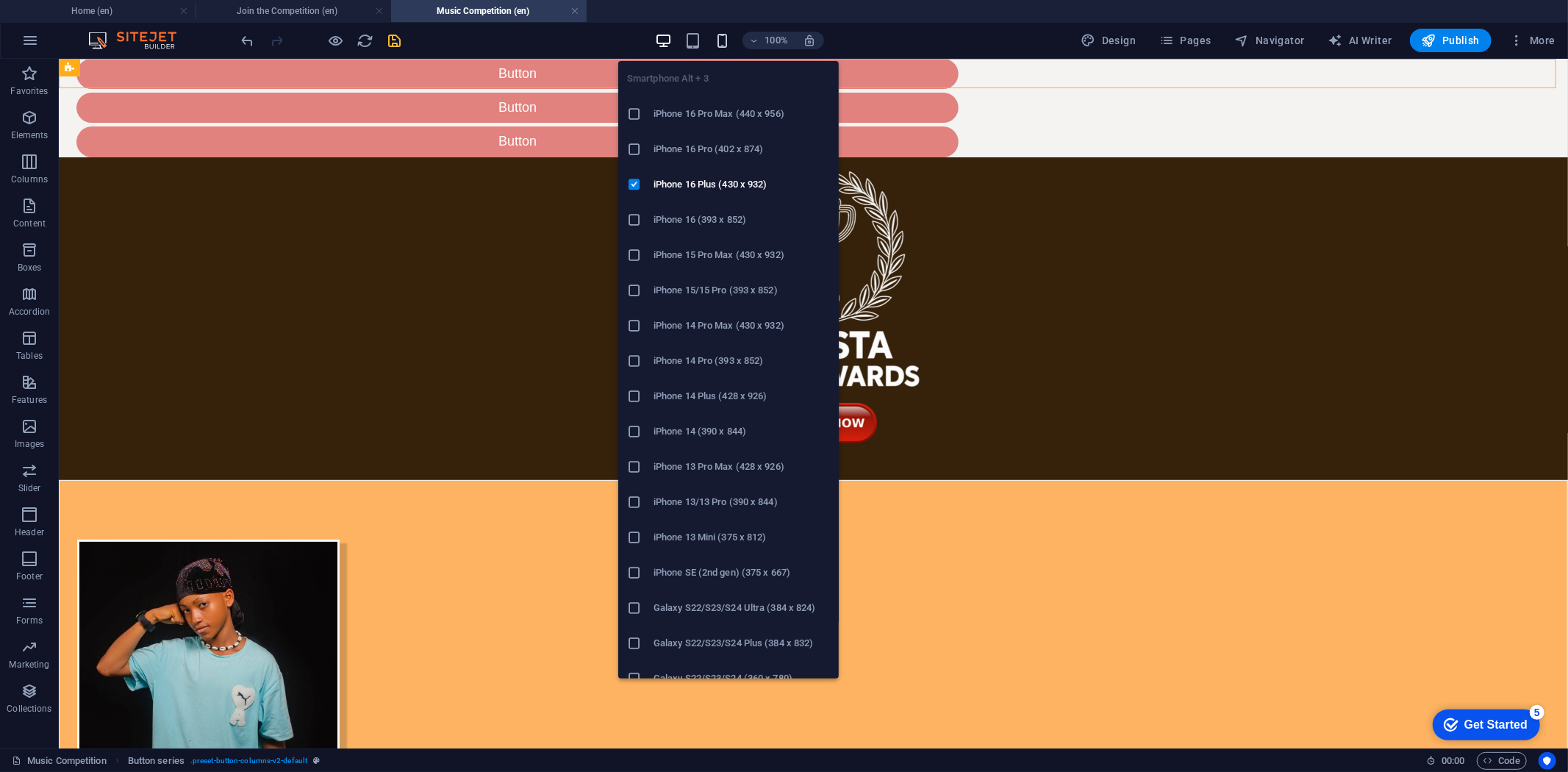
click at [722, 39] on icon "button" at bounding box center [722, 40] width 17 height 17
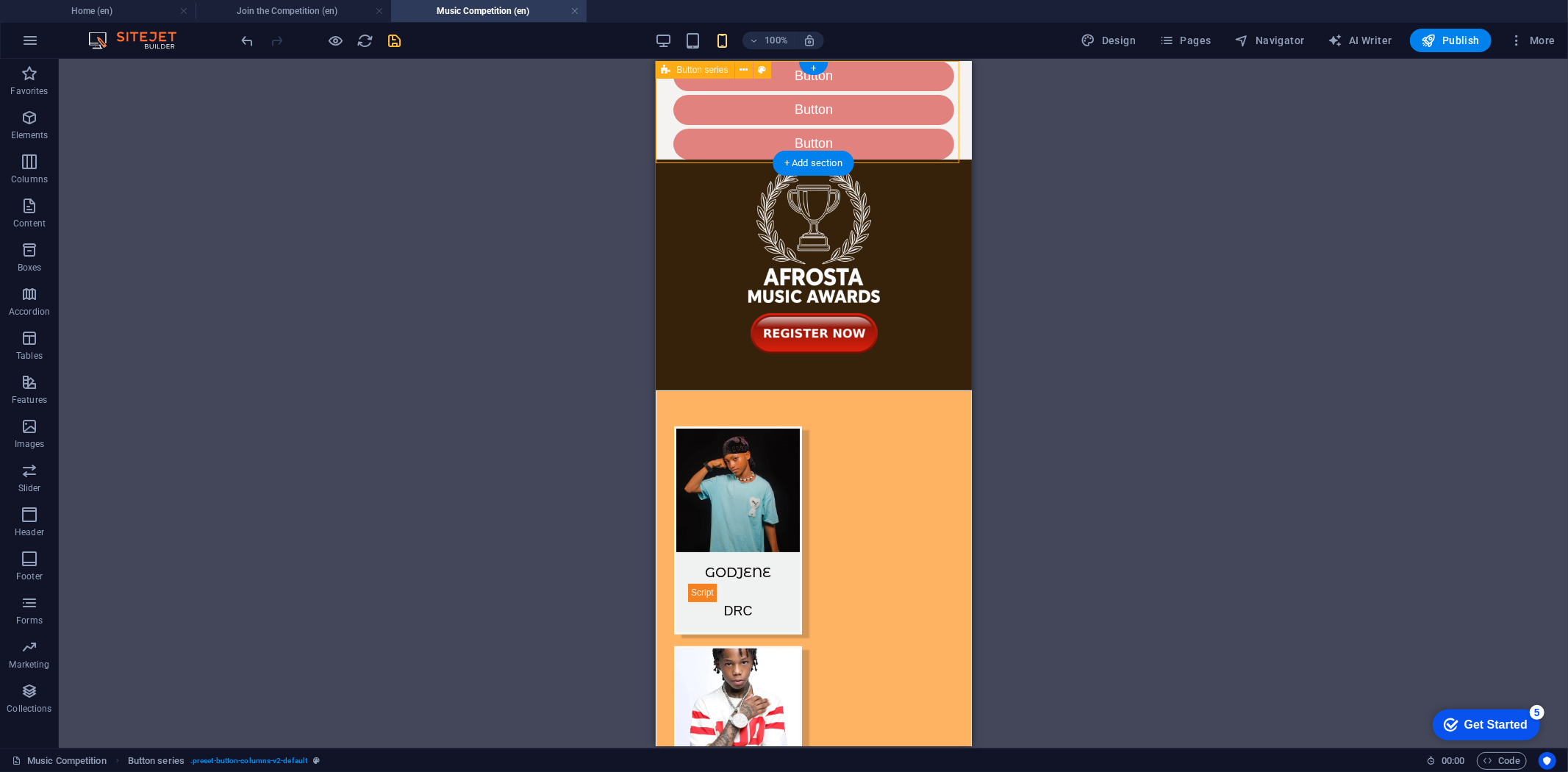
click at [666, 100] on div "Button Button Button" at bounding box center [813, 109] width 316 height 99
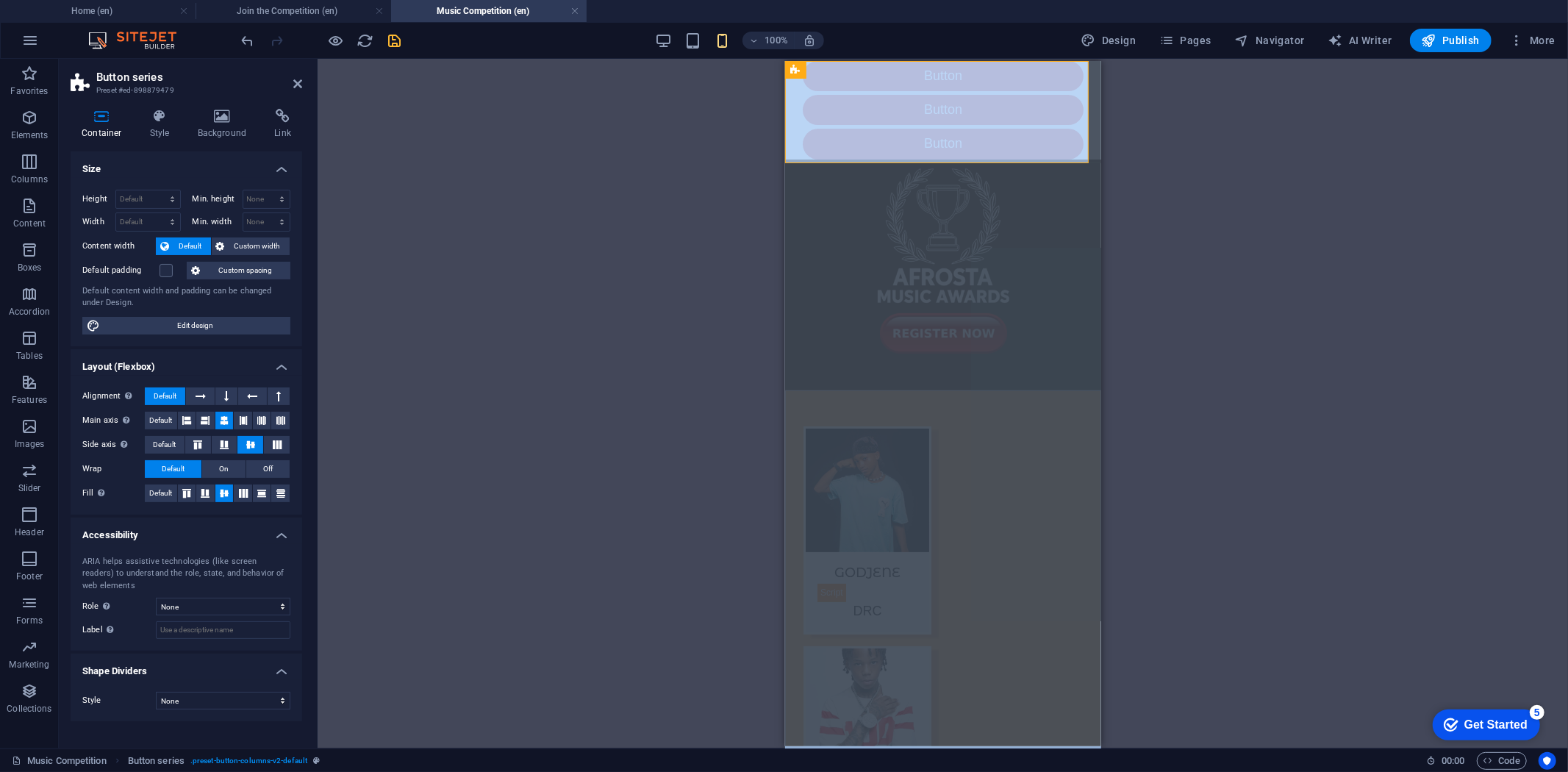
click at [666, 100] on div "Drag here to replace the existing content. Press “Ctrl” if you want to create a…" at bounding box center [943, 404] width 1251 height 689
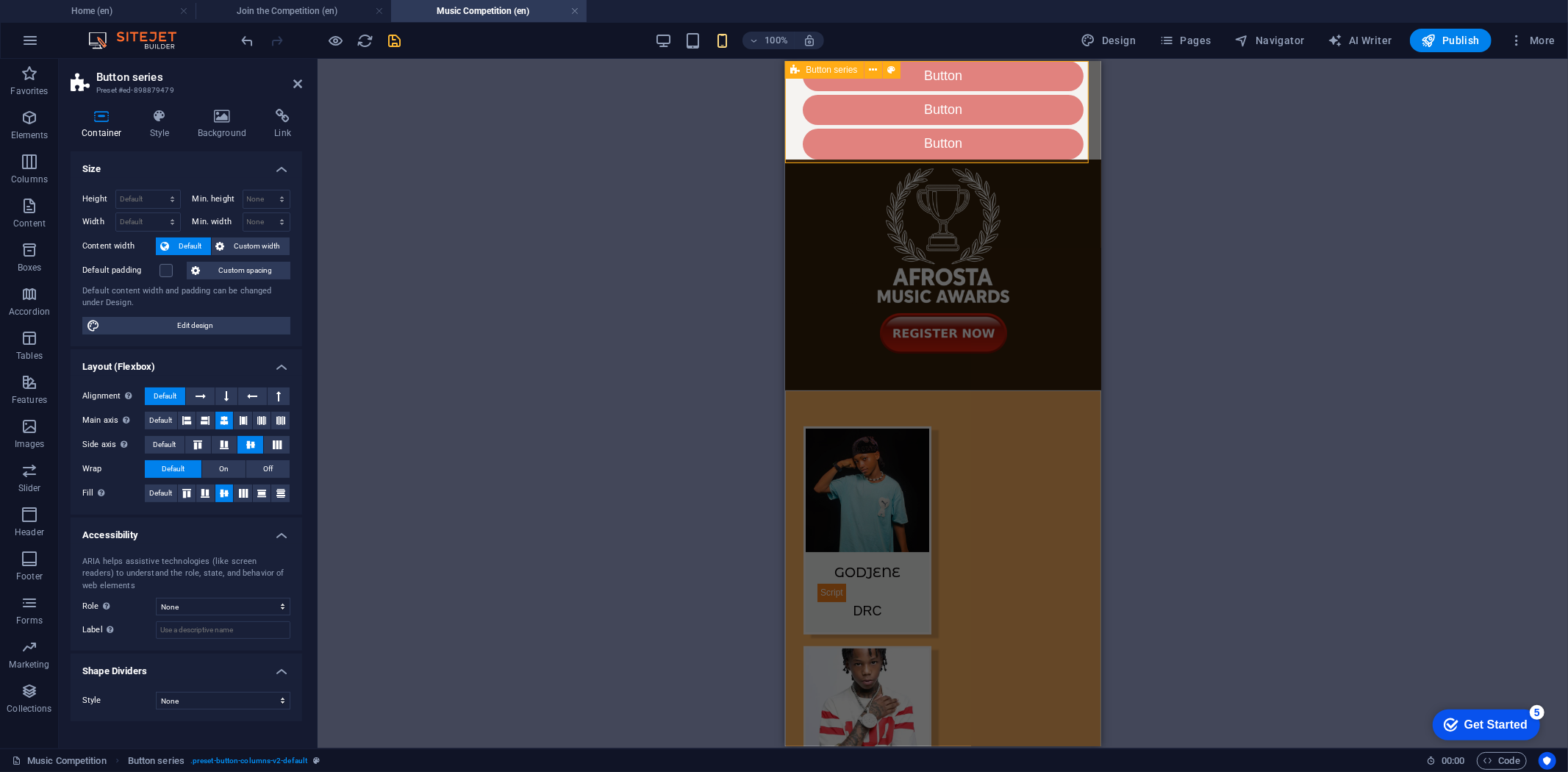
click at [790, 120] on div "Button Button Button" at bounding box center [942, 109] width 316 height 99
click at [161, 270] on label at bounding box center [166, 270] width 13 height 13
click at [0, 0] on input "Default padding" at bounding box center [0, 0] width 0 height 0
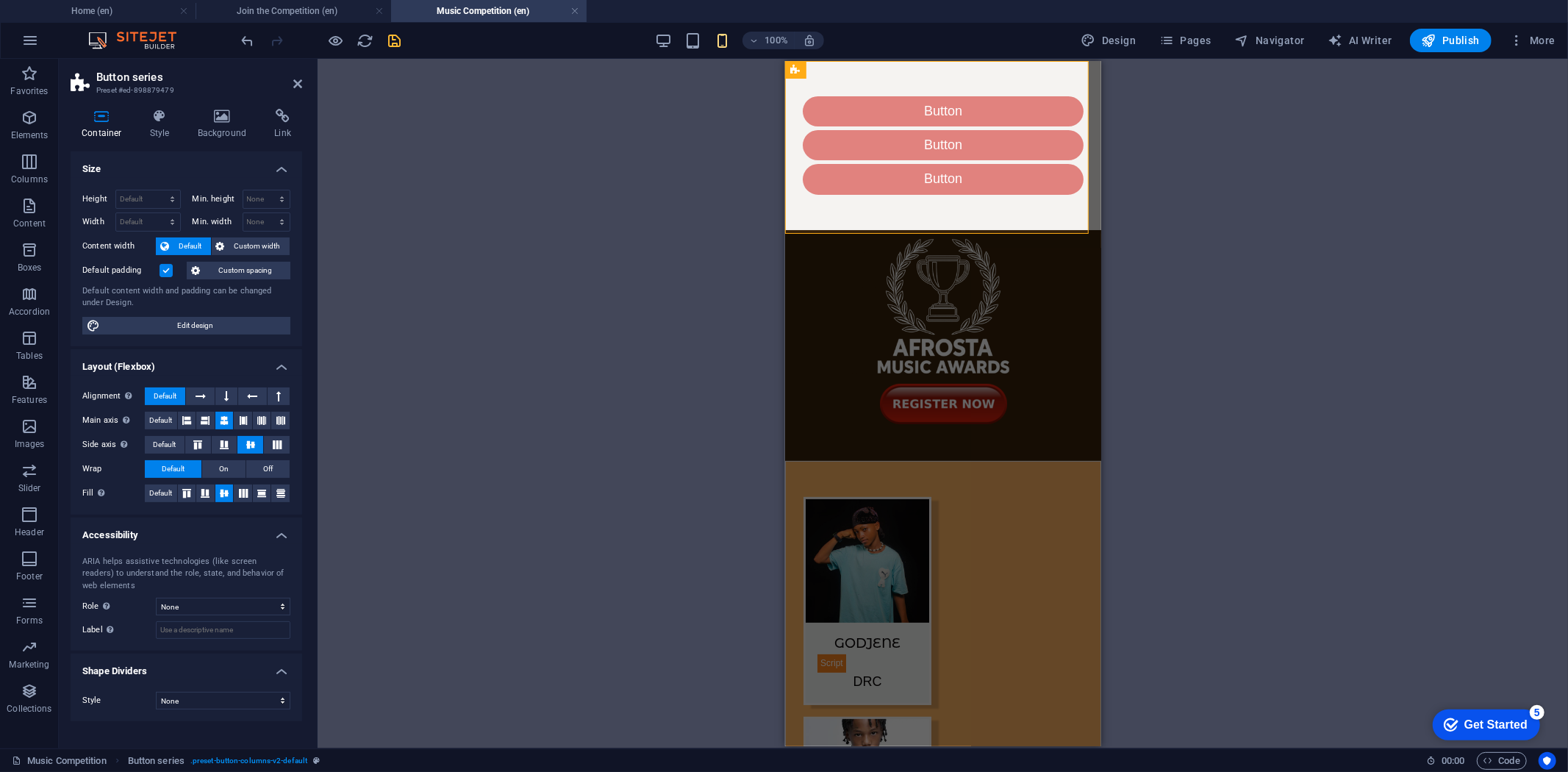
click at [161, 270] on label at bounding box center [166, 270] width 13 height 13
click at [0, 0] on input "Default padding" at bounding box center [0, 0] width 0 height 0
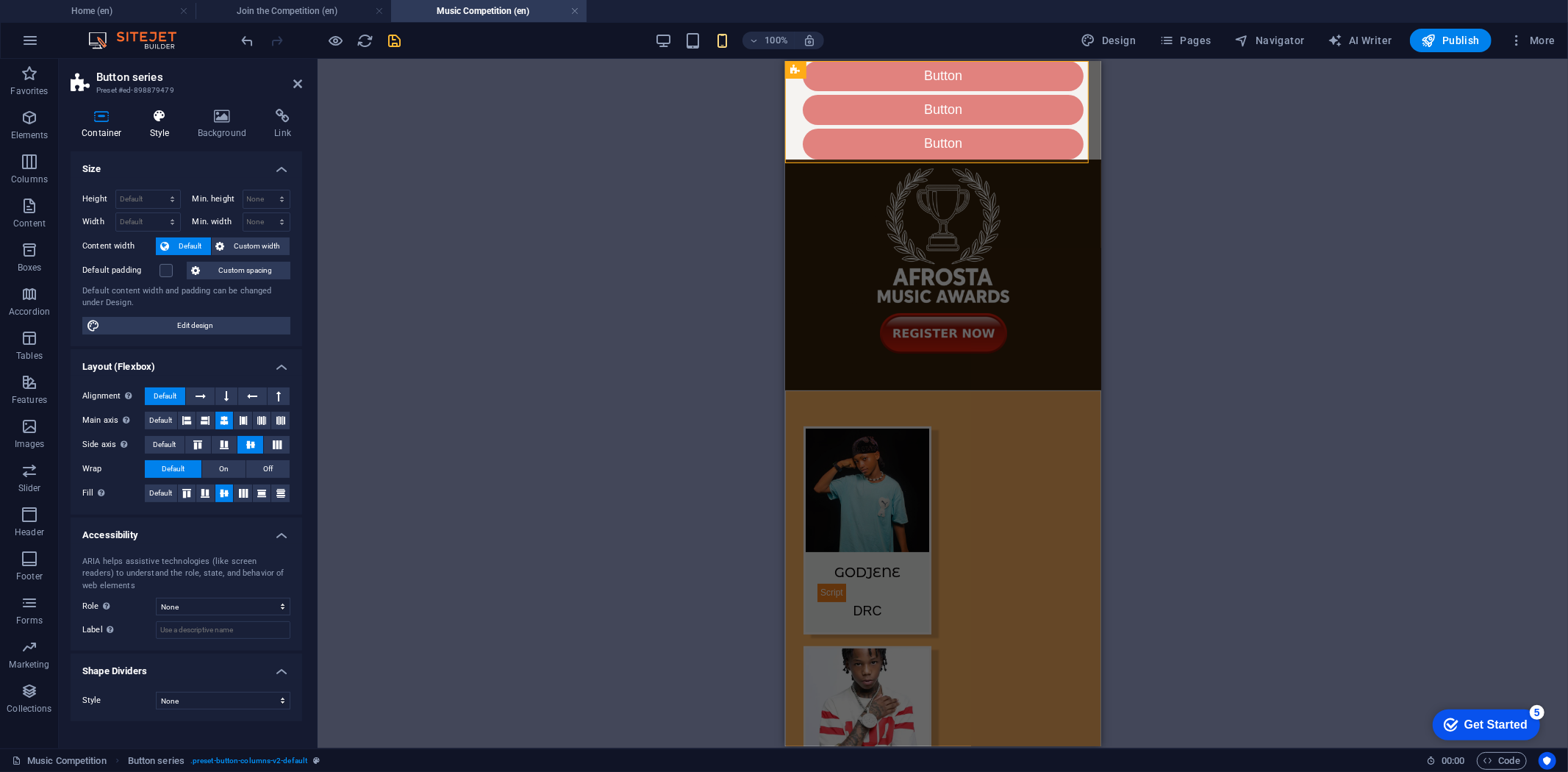
click at [158, 134] on h4 "Style" at bounding box center [162, 124] width 48 height 31
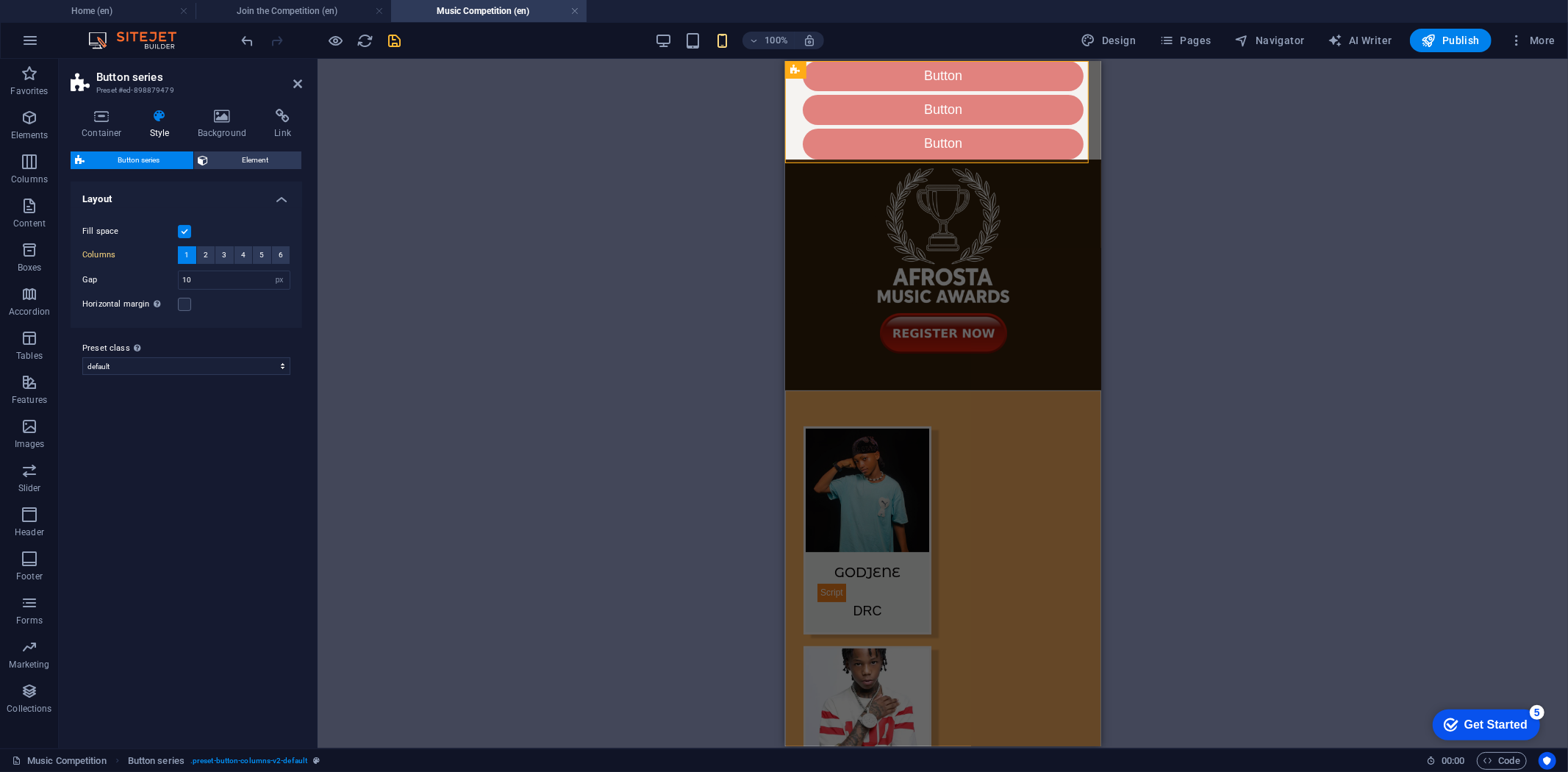
click at [180, 225] on label at bounding box center [184, 232] width 13 height 13
click at [0, 0] on input "Fill space" at bounding box center [0, 0] width 0 height 0
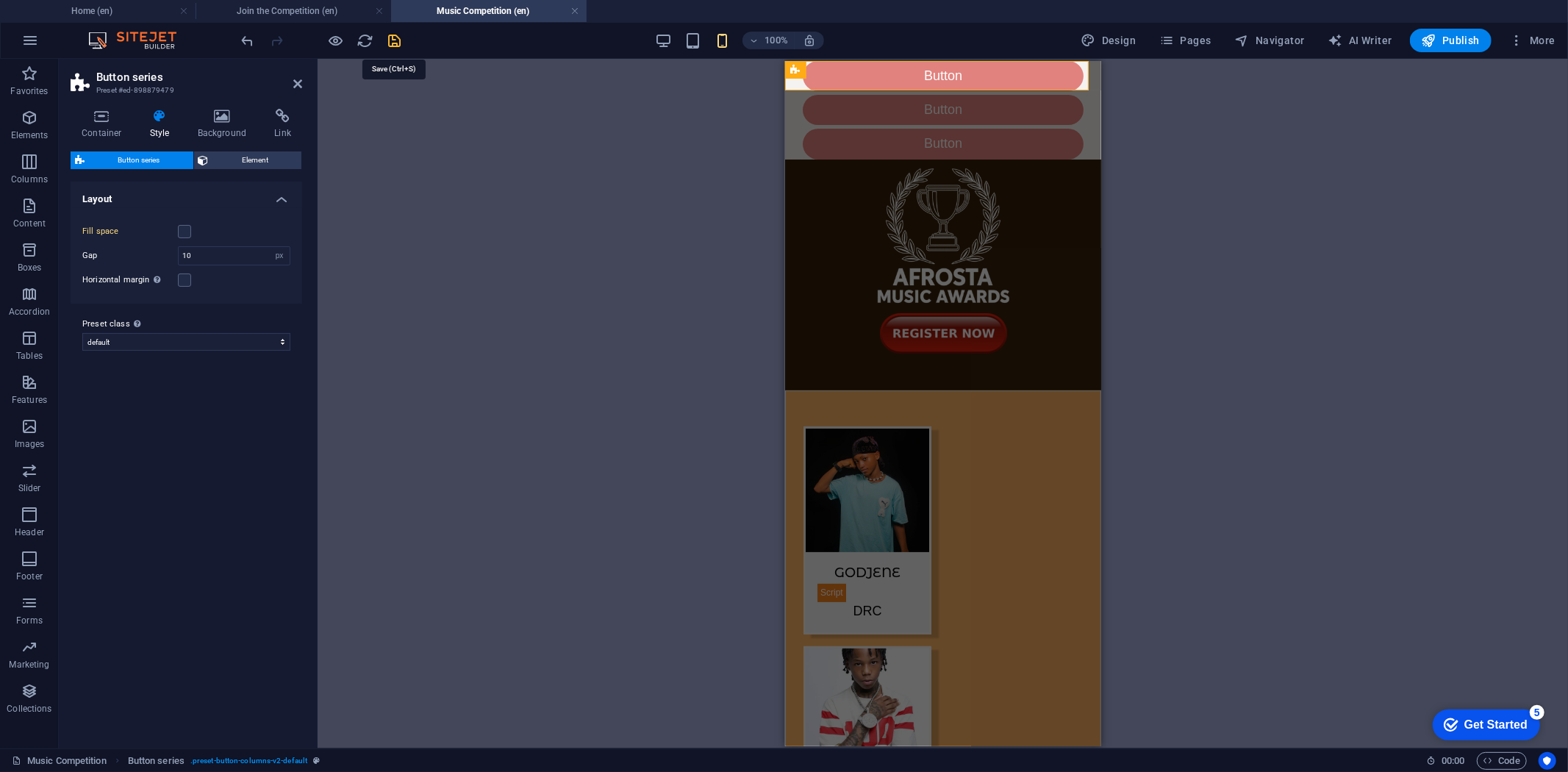
click at [398, 39] on icon "save" at bounding box center [395, 40] width 17 height 17
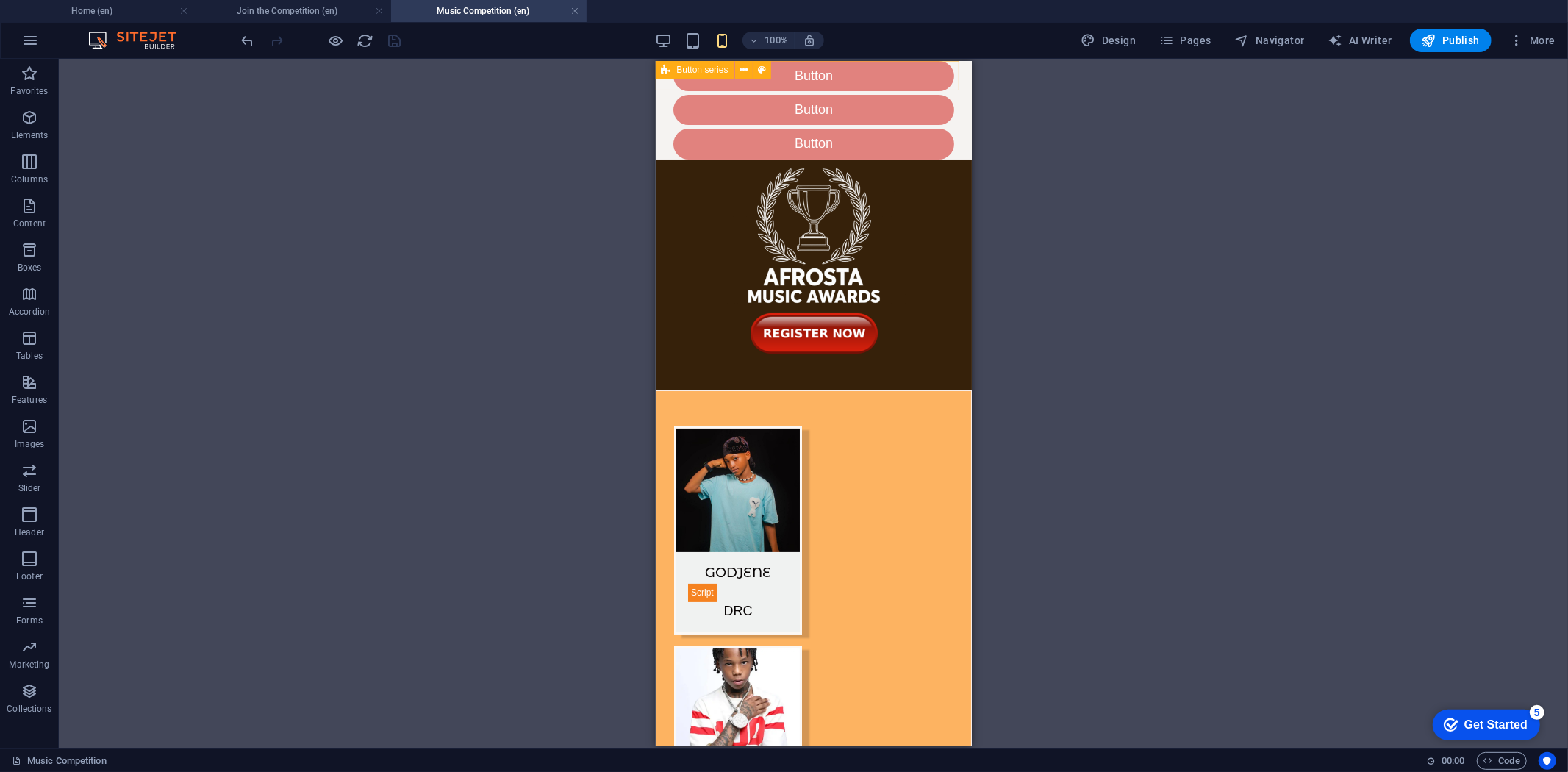
click at [677, 69] on span "Button series" at bounding box center [702, 69] width 52 height 8
select select "px"
select select "preset-button-columns-v2-default"
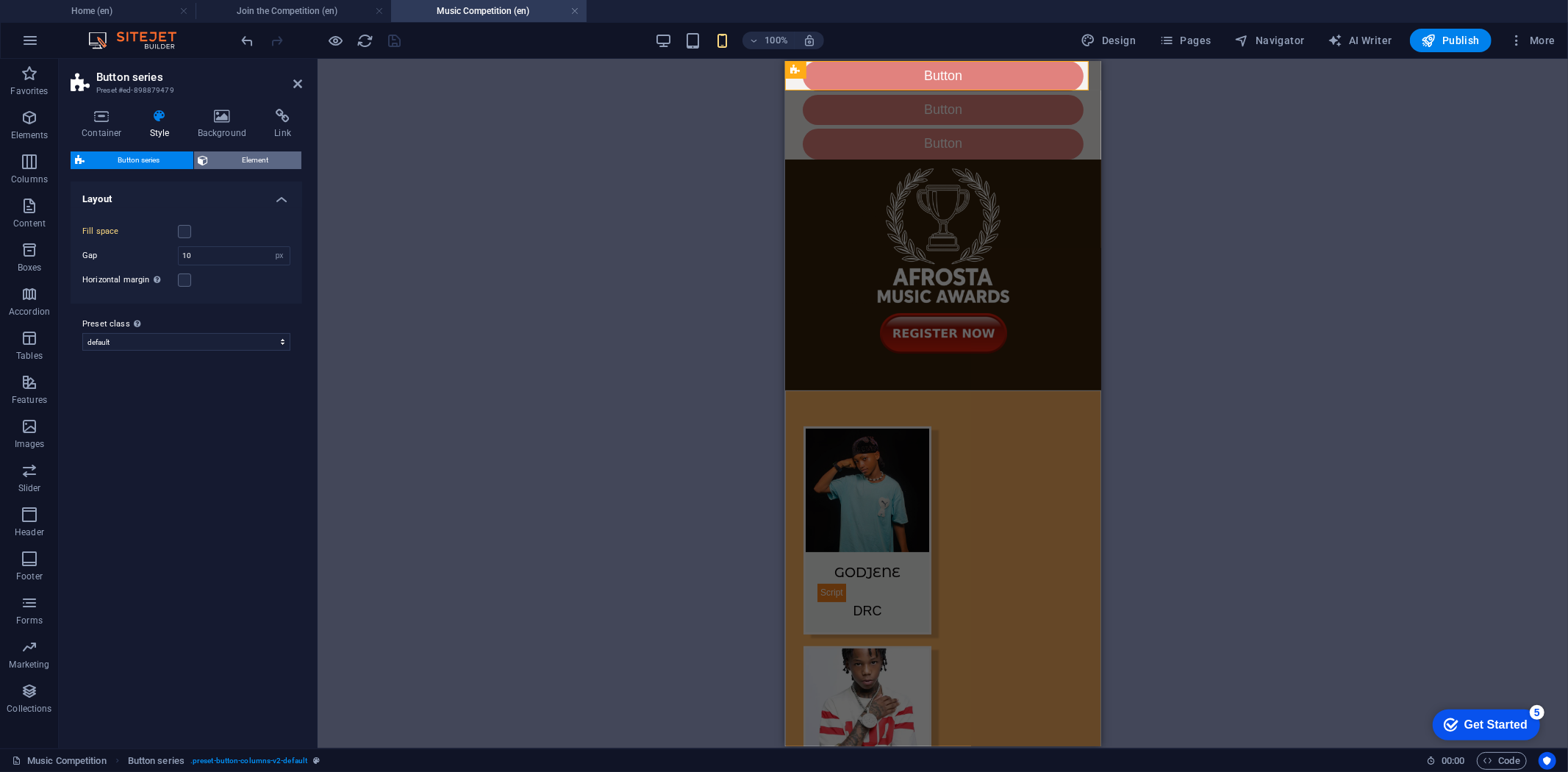
click at [239, 159] on span "Element" at bounding box center [255, 160] width 85 height 18
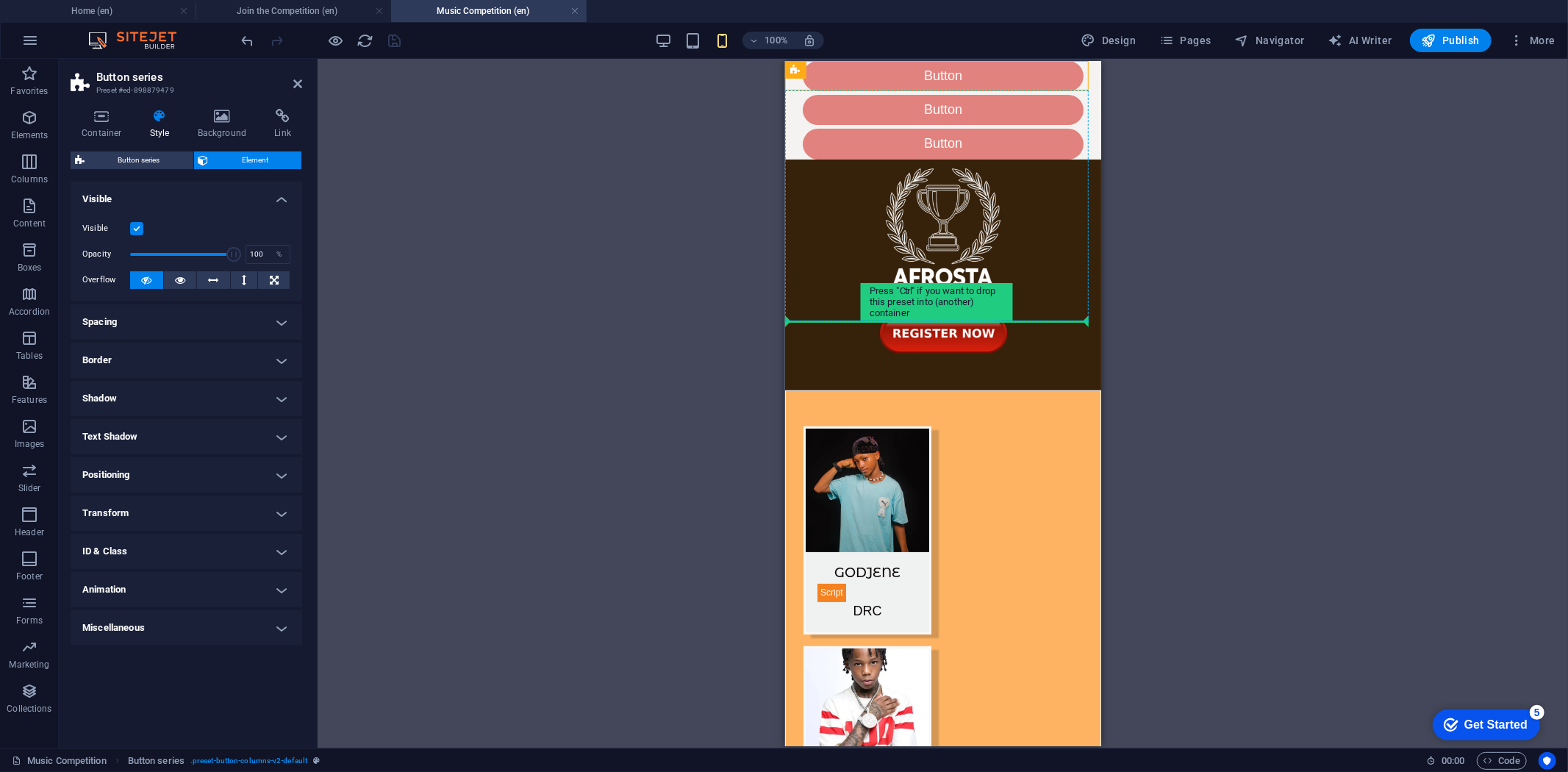
drag, startPoint x: 1594, startPoint y: 131, endPoint x: 893, endPoint y: 277, distance: 716.0
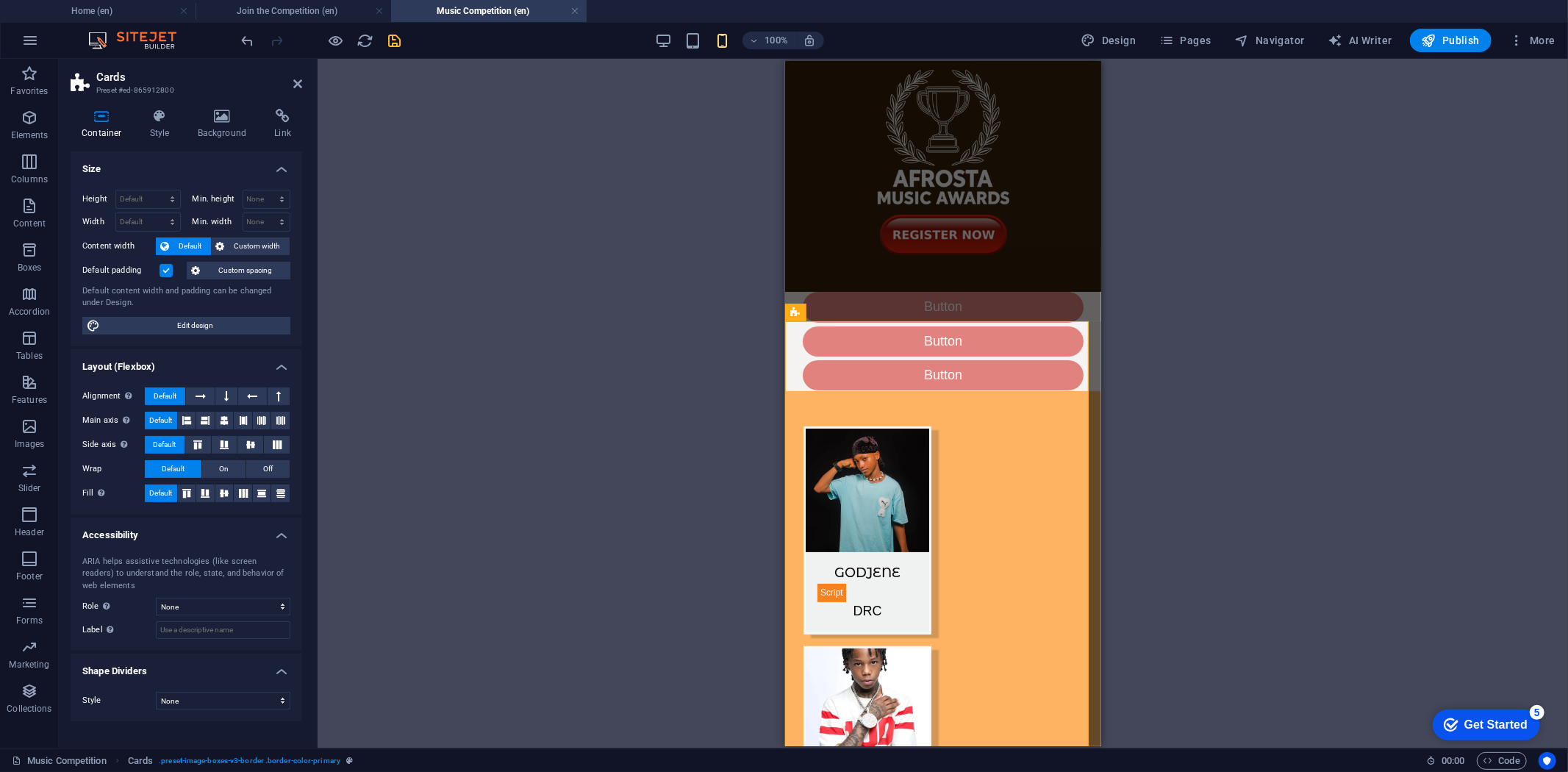
click at [402, 378] on div "Drag here to replace the existing content. Press “Ctrl” if you want to create a…" at bounding box center [943, 404] width 1251 height 689
click at [164, 270] on label at bounding box center [166, 270] width 13 height 13
click at [0, 0] on input "Default padding" at bounding box center [0, 0] width 0 height 0
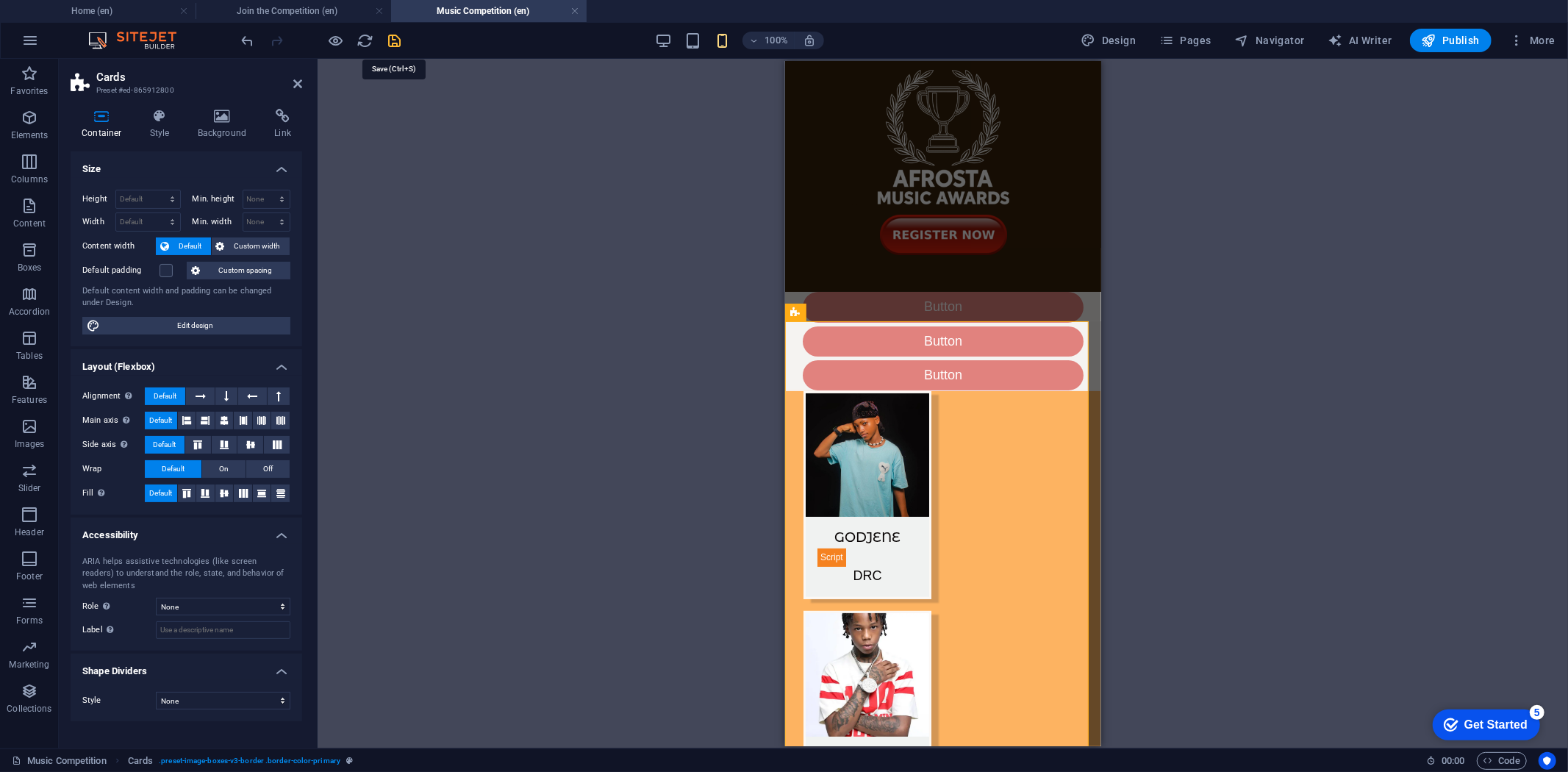
click at [397, 40] on icon "save" at bounding box center [395, 40] width 17 height 17
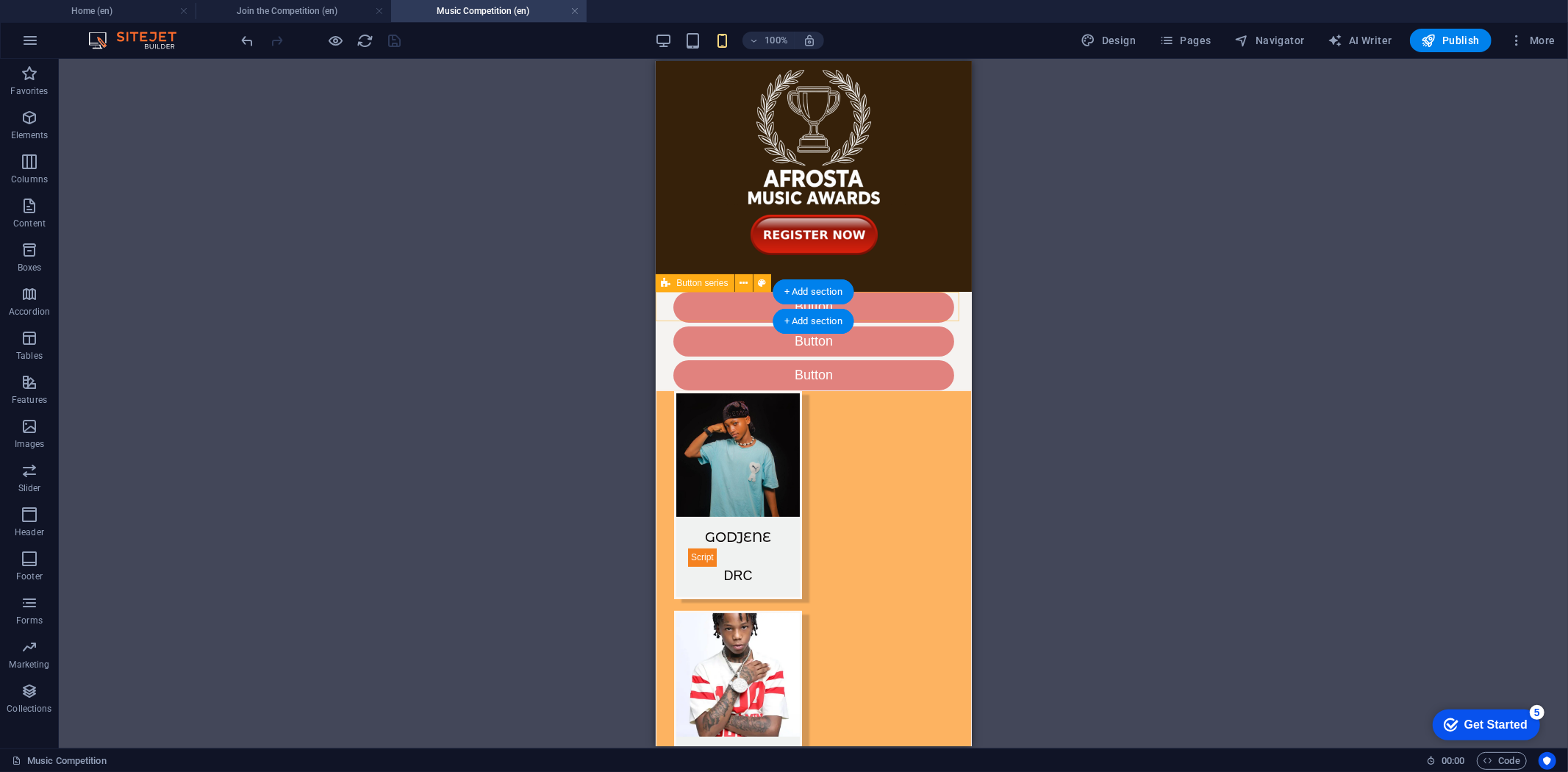
click at [666, 298] on div "Button Button Button" at bounding box center [813, 340] width 316 height 99
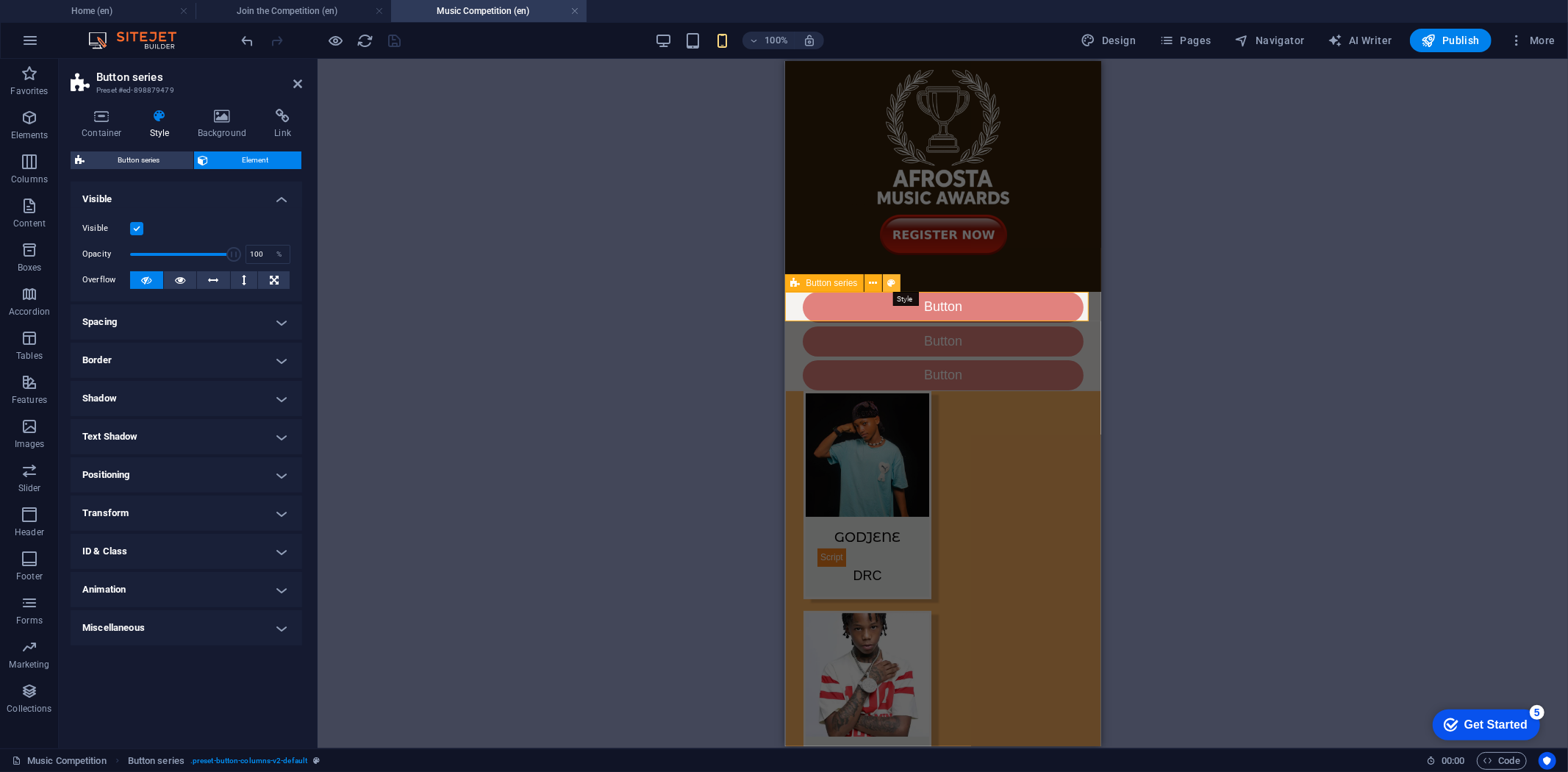
click at [890, 282] on icon at bounding box center [891, 284] width 8 height 15
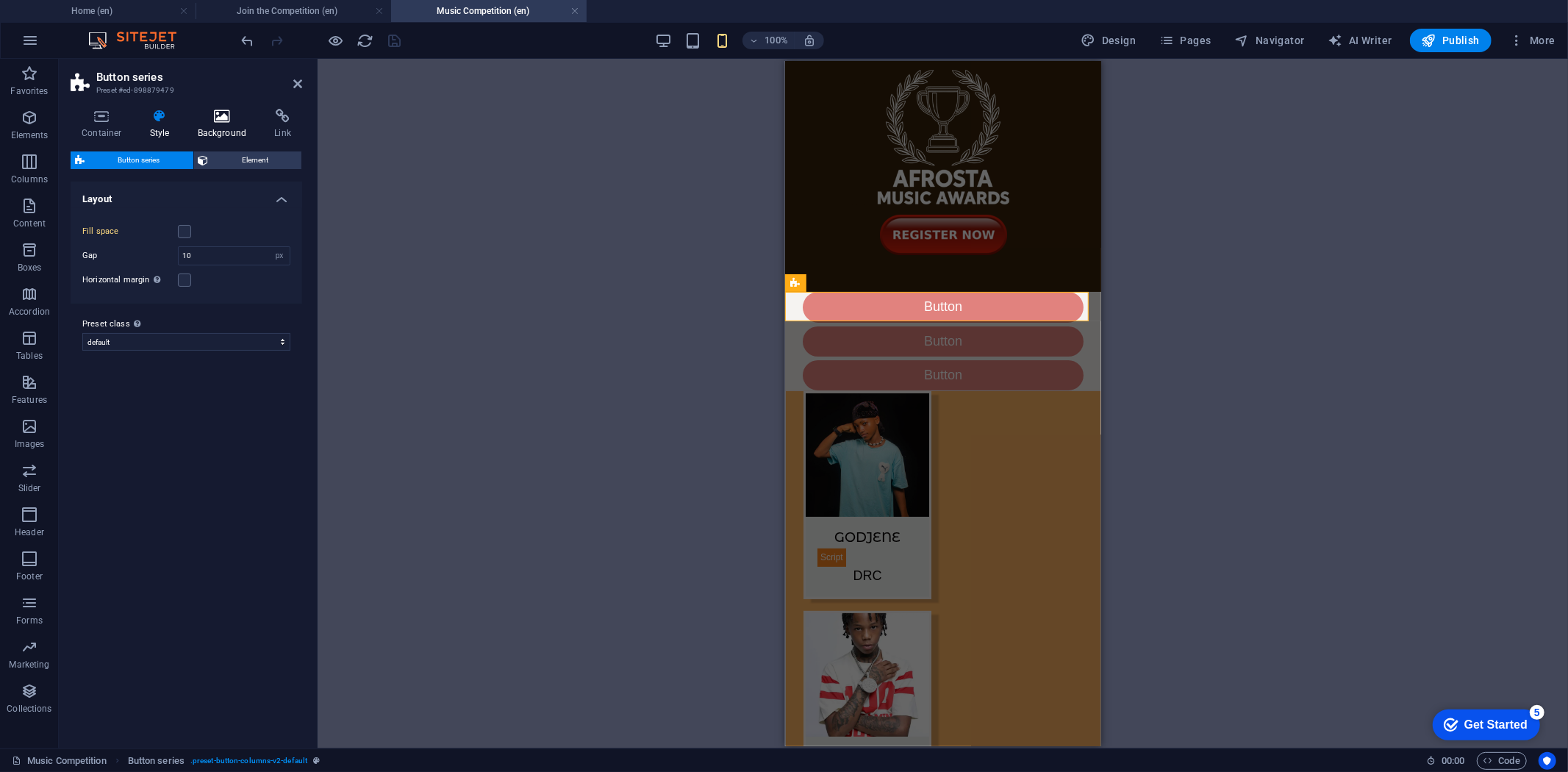
click at [230, 133] on h4 "Background" at bounding box center [225, 124] width 77 height 31
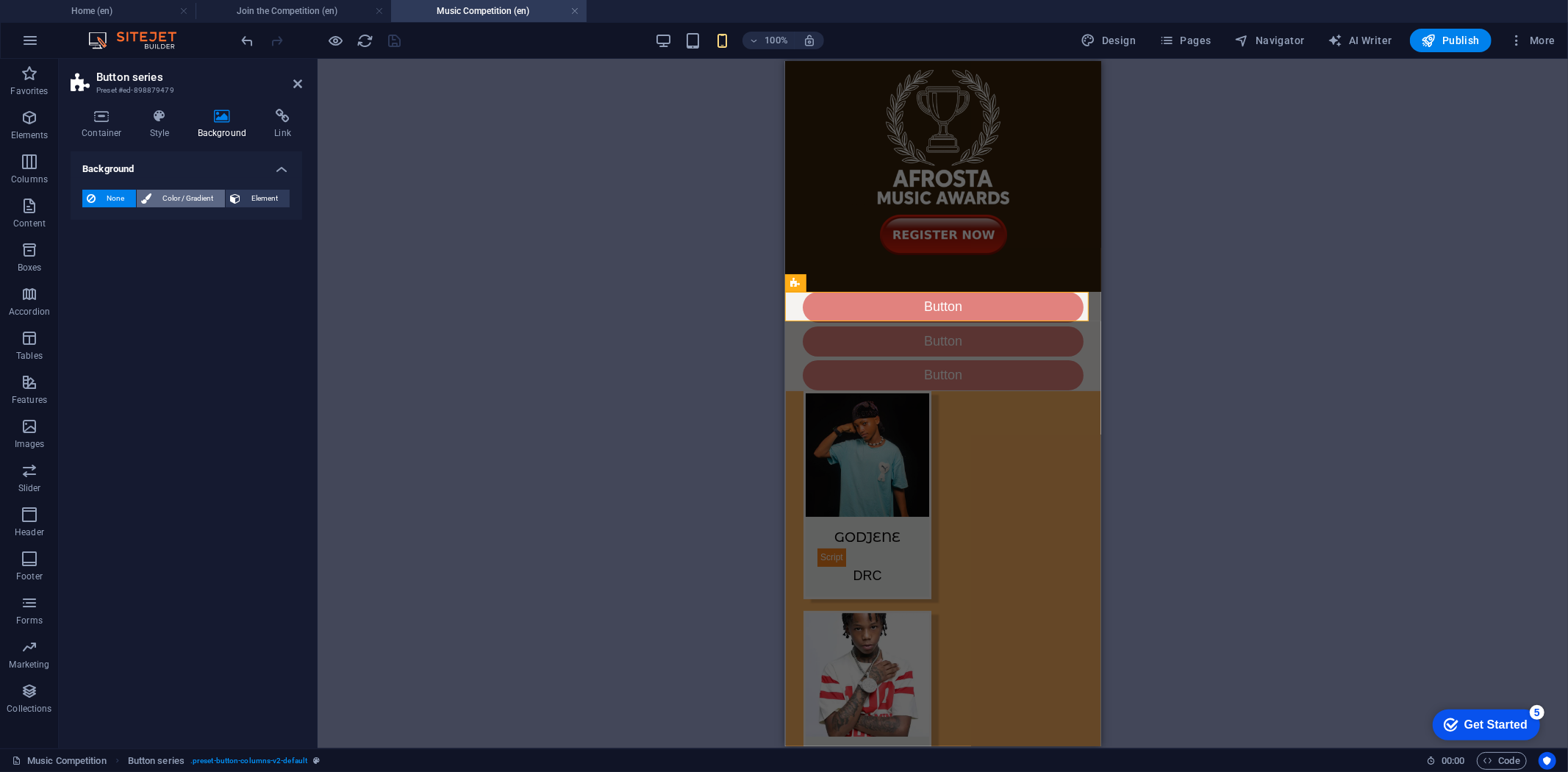
click at [179, 193] on span "Color / Gradient" at bounding box center [188, 198] width 65 height 18
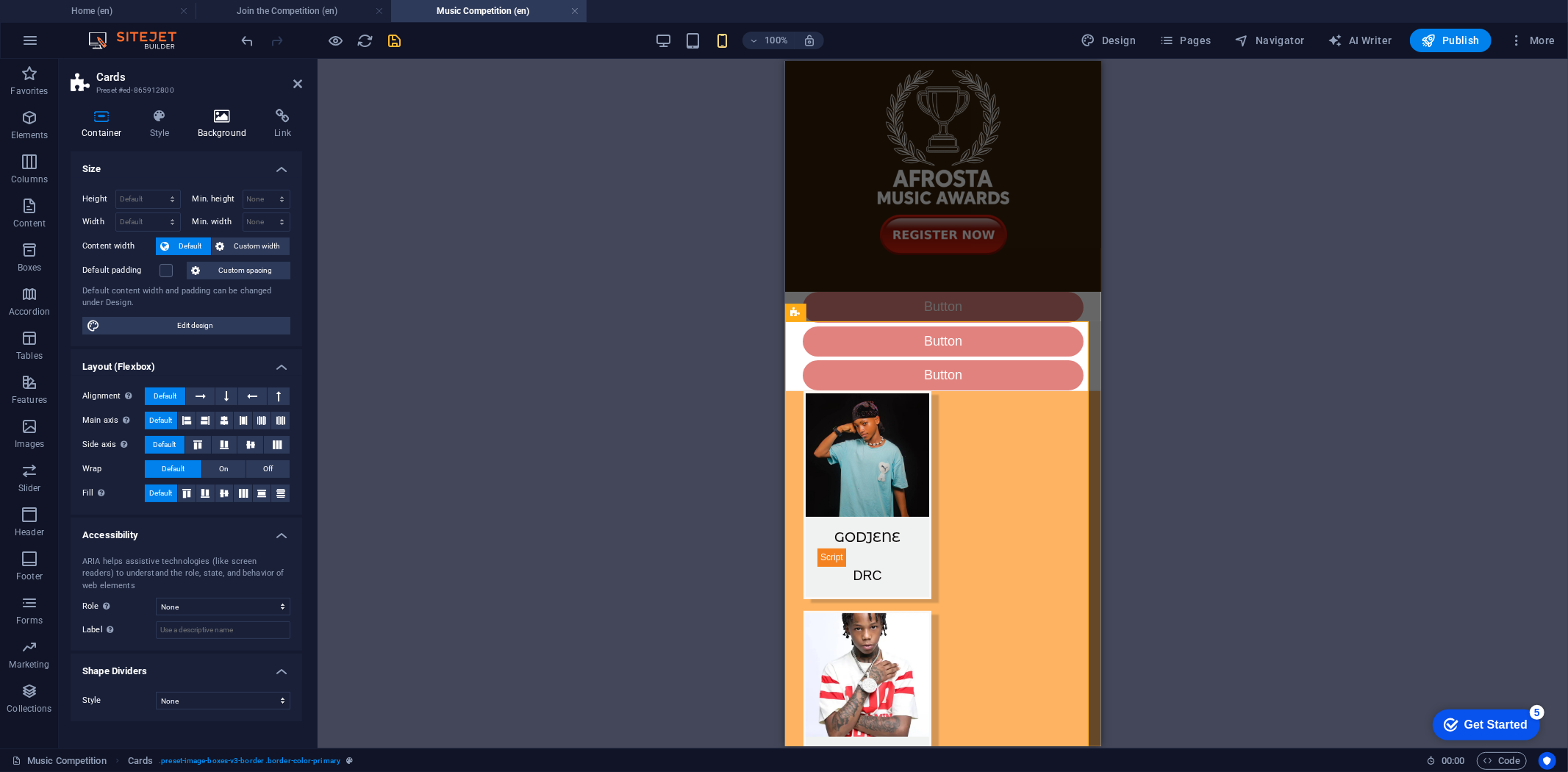
click at [219, 127] on h4 "Background" at bounding box center [225, 124] width 77 height 31
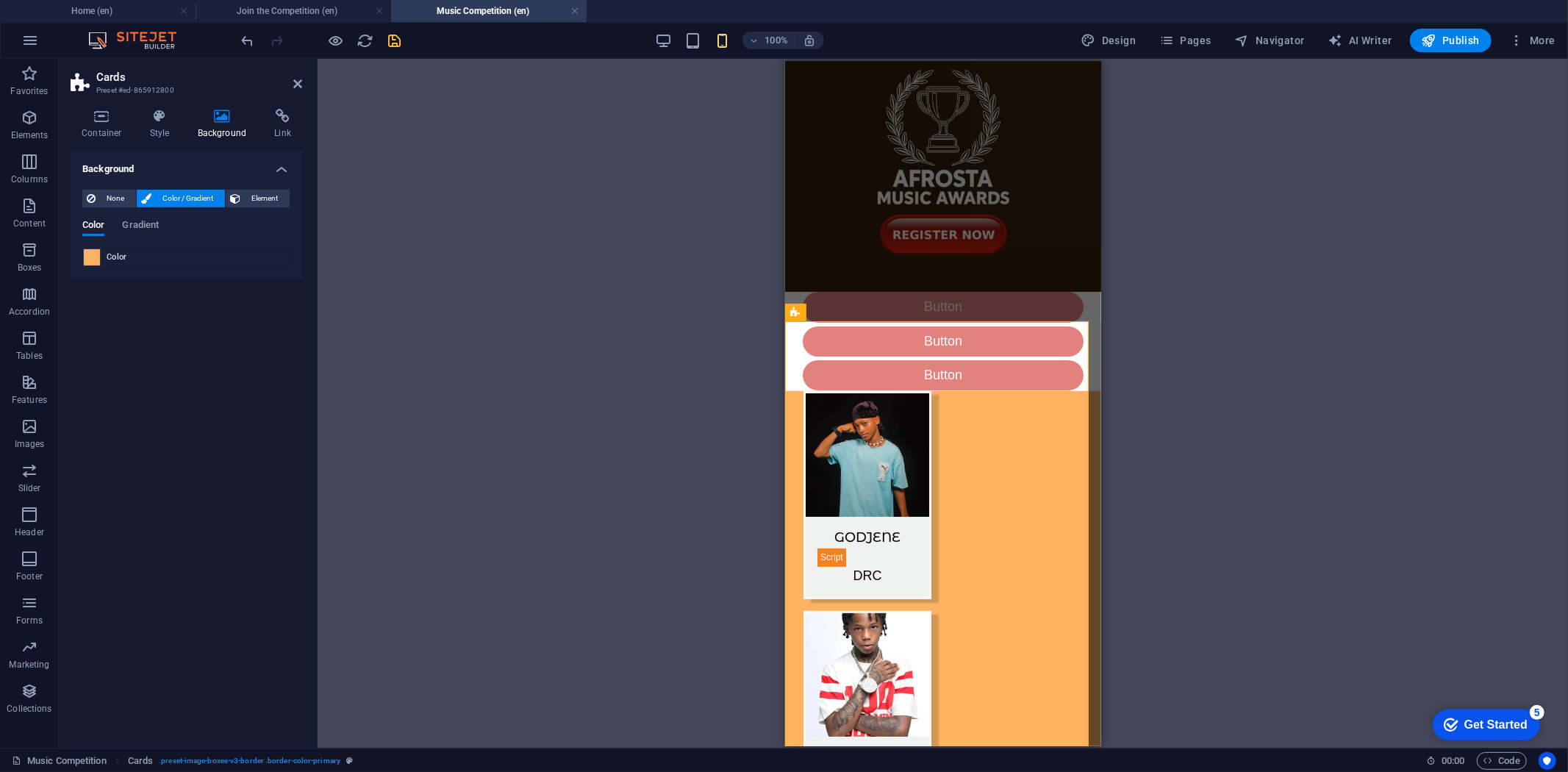
click at [92, 255] on span at bounding box center [91, 256] width 16 height 16
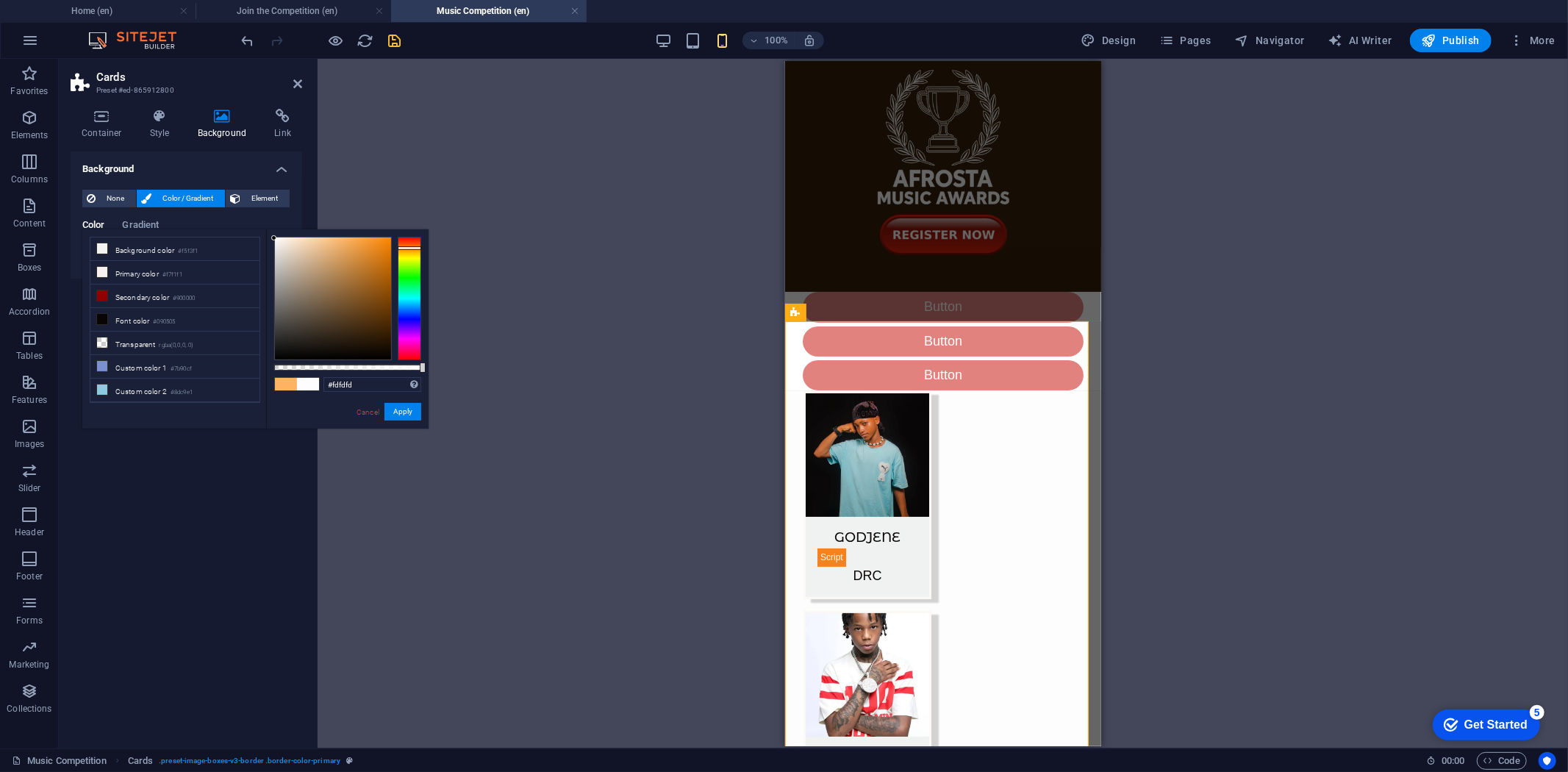
click at [275, 239] on div at bounding box center [333, 299] width 116 height 122
click at [403, 413] on button "Apply" at bounding box center [403, 411] width 37 height 18
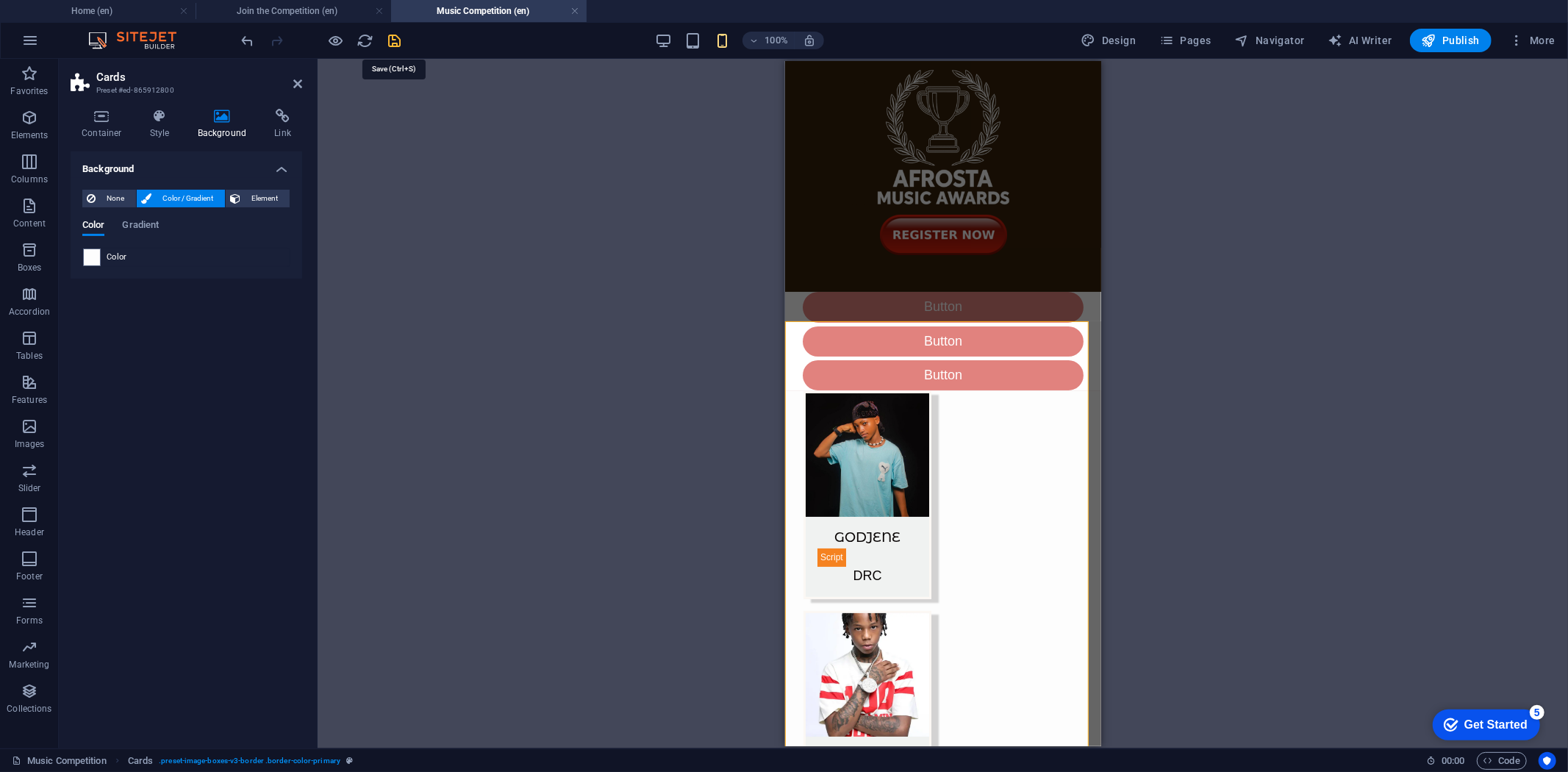
click at [394, 42] on icon "save" at bounding box center [395, 40] width 17 height 17
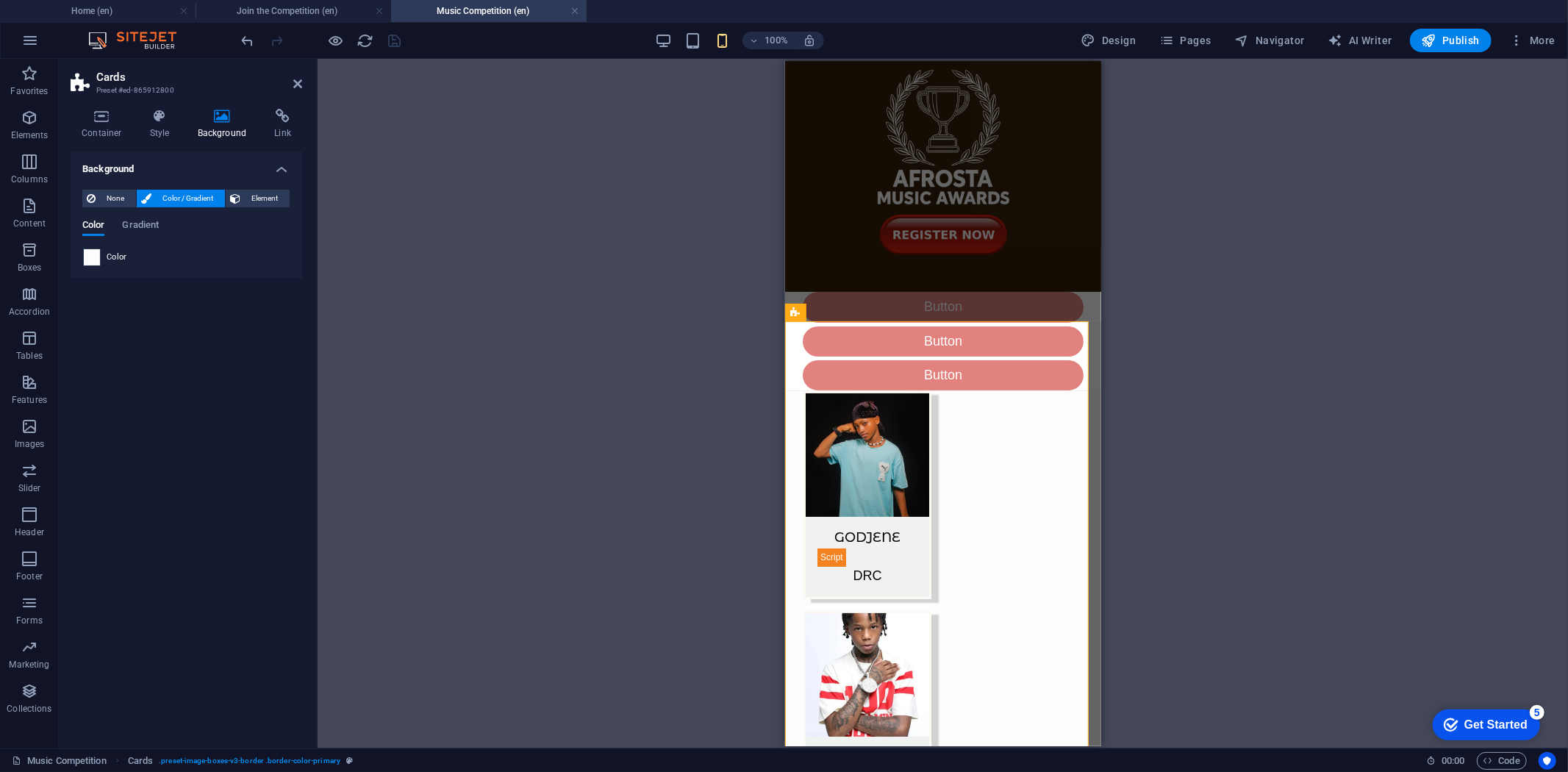
click at [92, 255] on span at bounding box center [91, 256] width 16 height 16
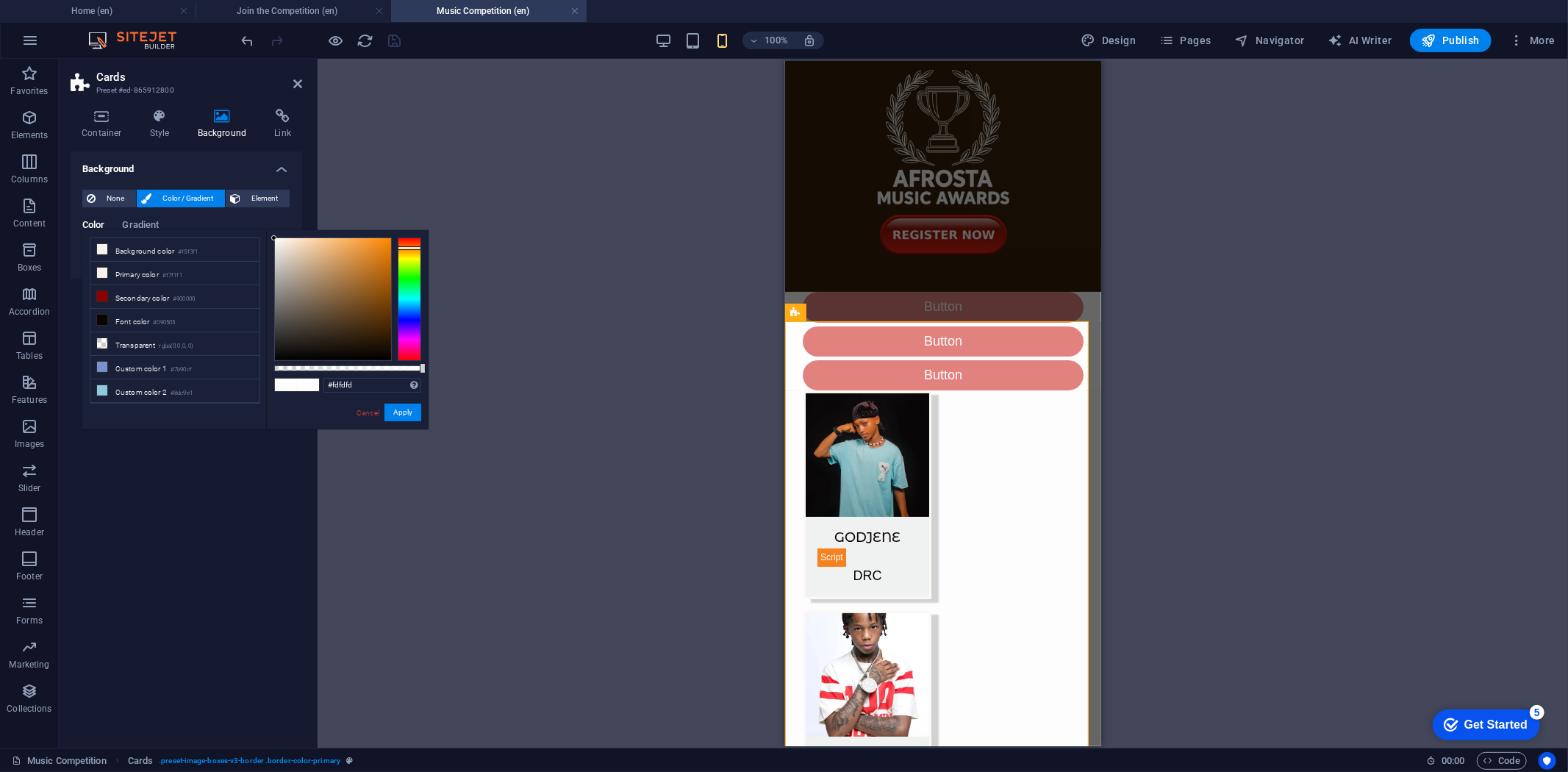
click at [307, 390] on span at bounding box center [307, 384] width 22 height 12
click at [269, 233] on div "#ffffff Supported formats #0852ed rgb(8, 82, 237) rgba(8, 82, 237, 90%) hsv(221…" at bounding box center [346, 436] width 162 height 412
click at [415, 378] on div "Supported formats #0852ed rgb(8, 82, 237) rgba(8, 82, 237, 90%) hsv(221,97,93) …" at bounding box center [360, 339] width 138 height 77
click at [407, 258] on div at bounding box center [409, 300] width 23 height 124
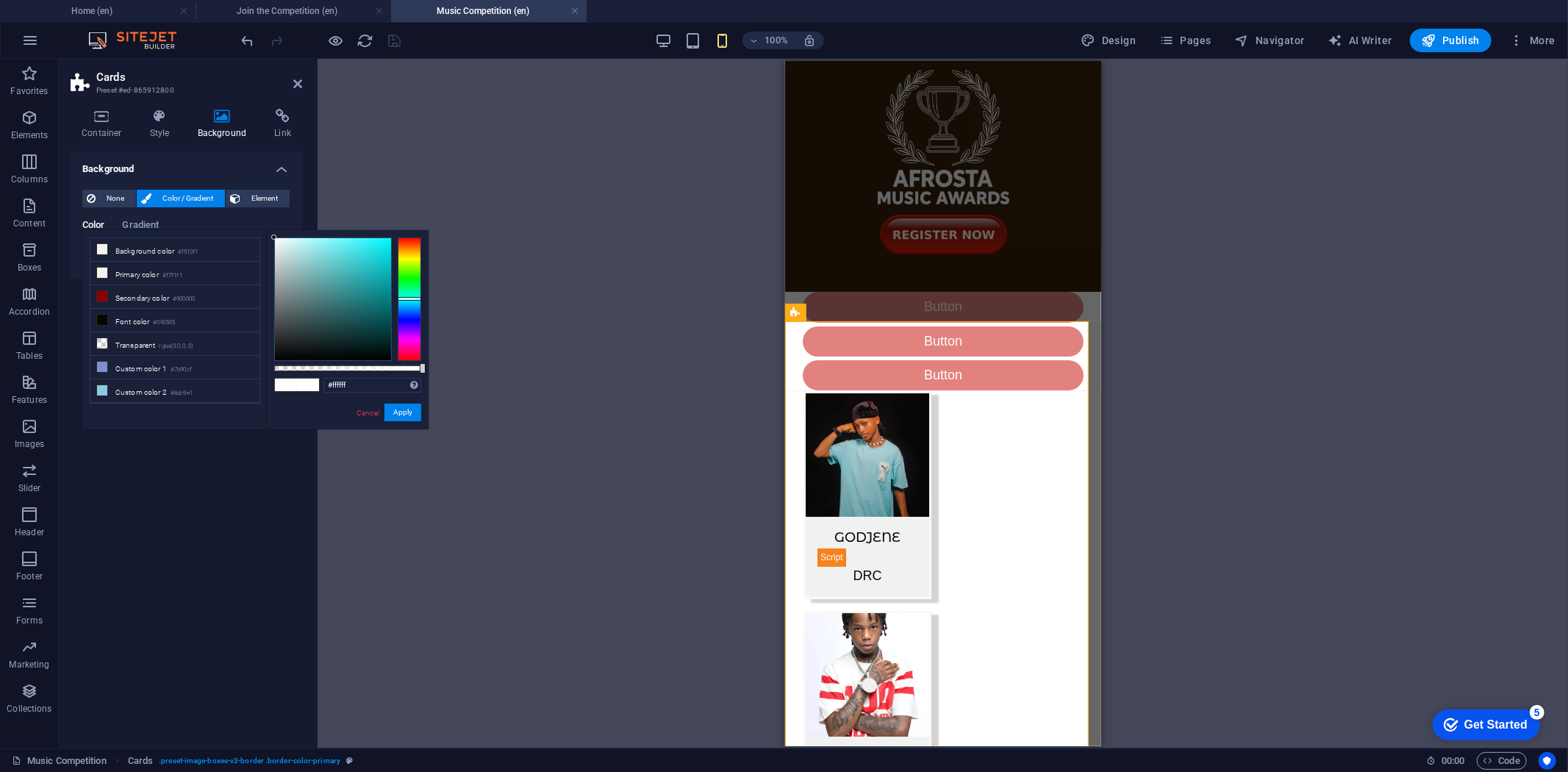
drag, startPoint x: 408, startPoint y: 266, endPoint x: 411, endPoint y: 299, distance: 33.1
click at [411, 299] on div at bounding box center [409, 300] width 23 height 124
click at [322, 246] on div at bounding box center [333, 300] width 116 height 122
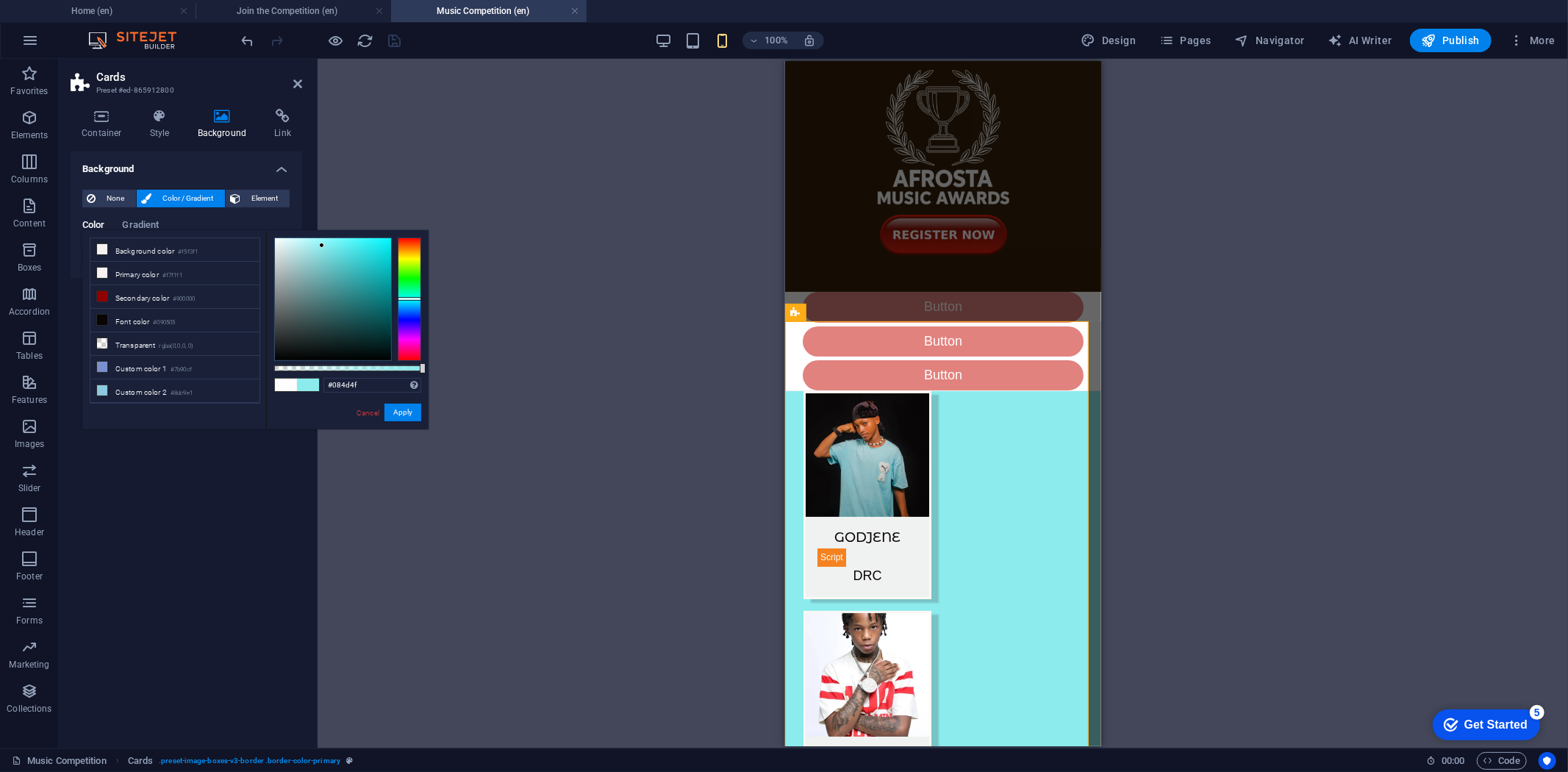
click at [377, 321] on div at bounding box center [333, 300] width 116 height 122
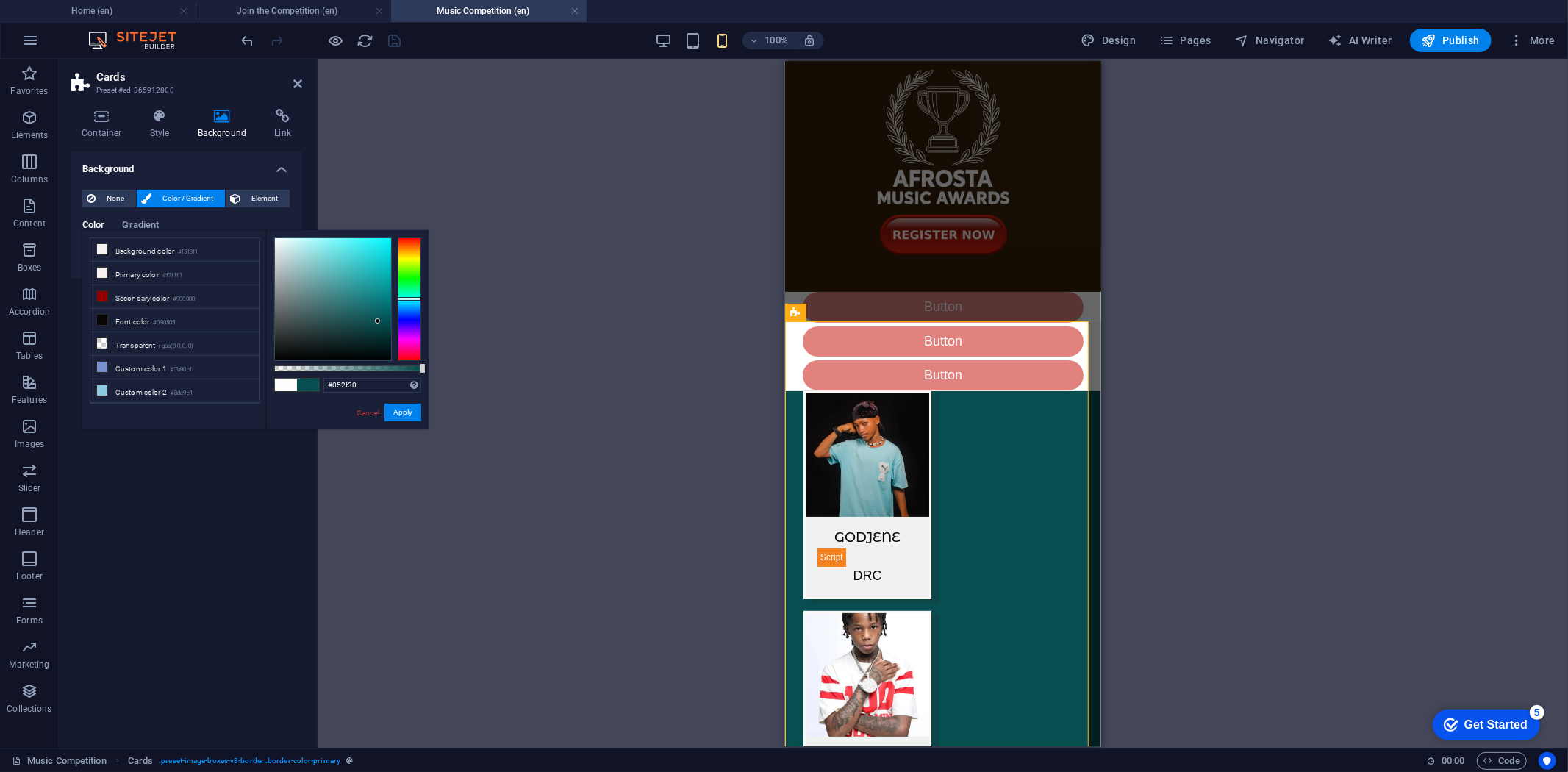
click at [378, 336] on div at bounding box center [333, 300] width 116 height 122
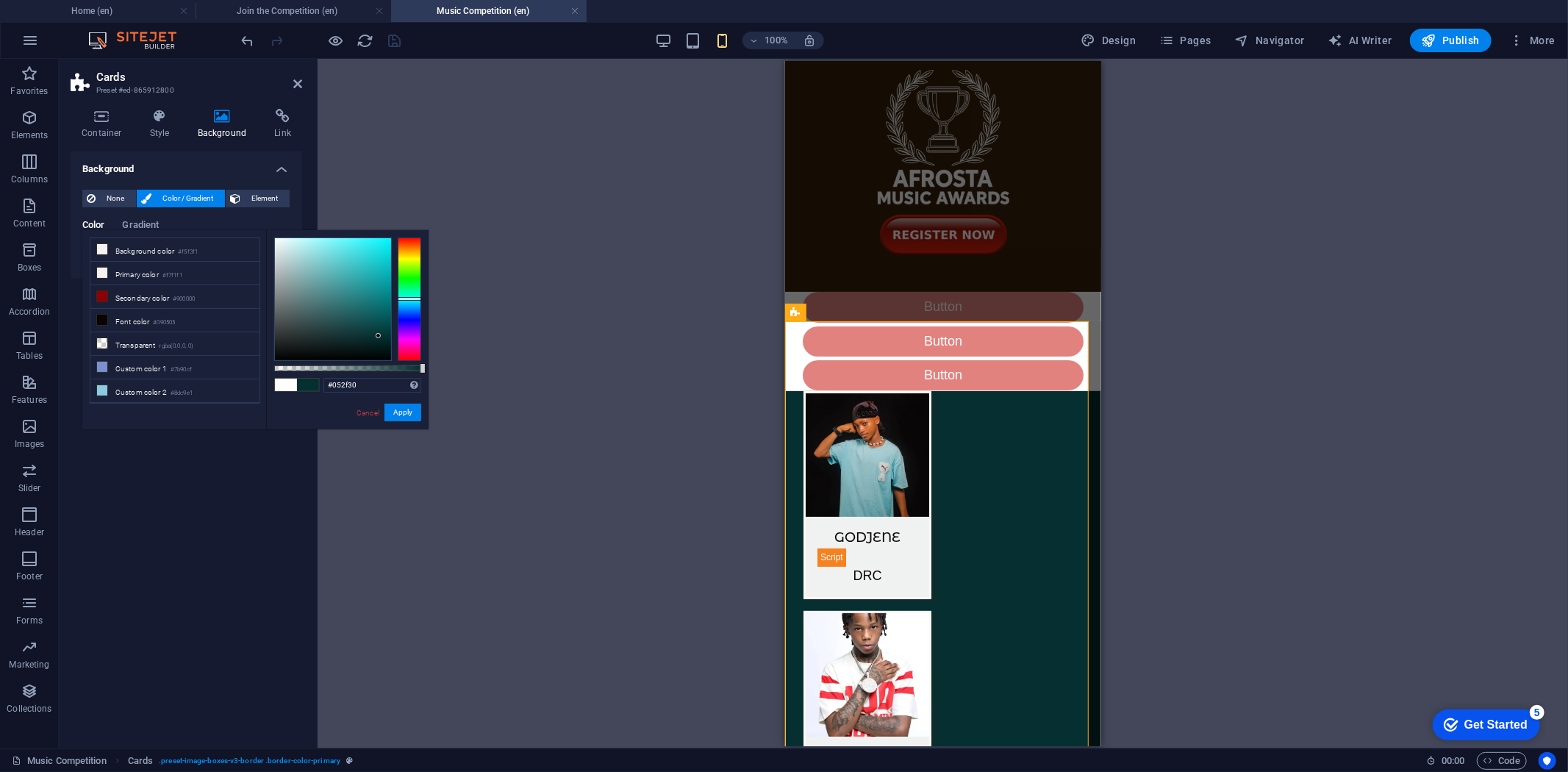
type input "#043e3f"
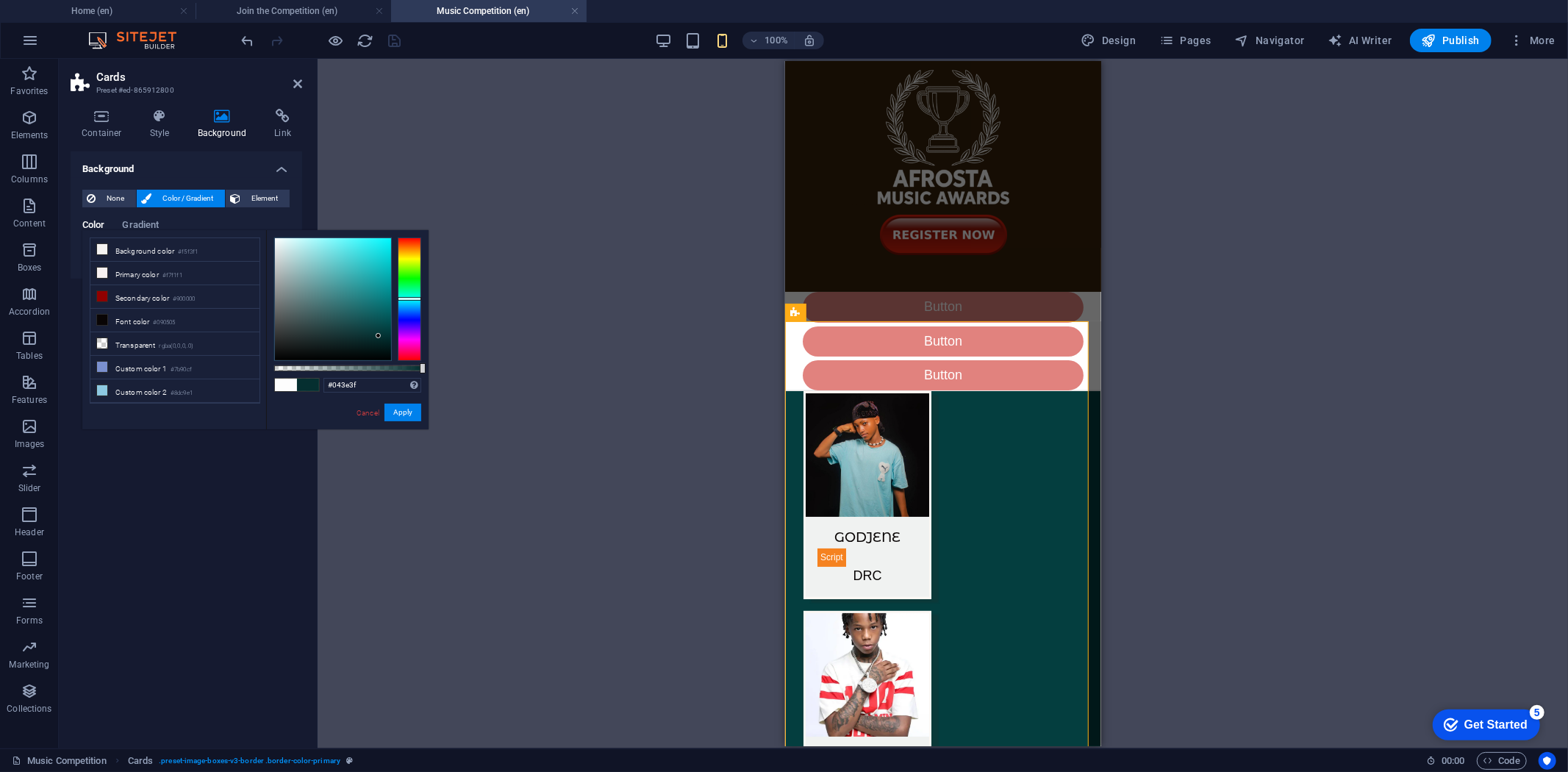
click at [383, 329] on div at bounding box center [333, 300] width 116 height 122
click at [399, 406] on button "Apply" at bounding box center [403, 412] width 37 height 18
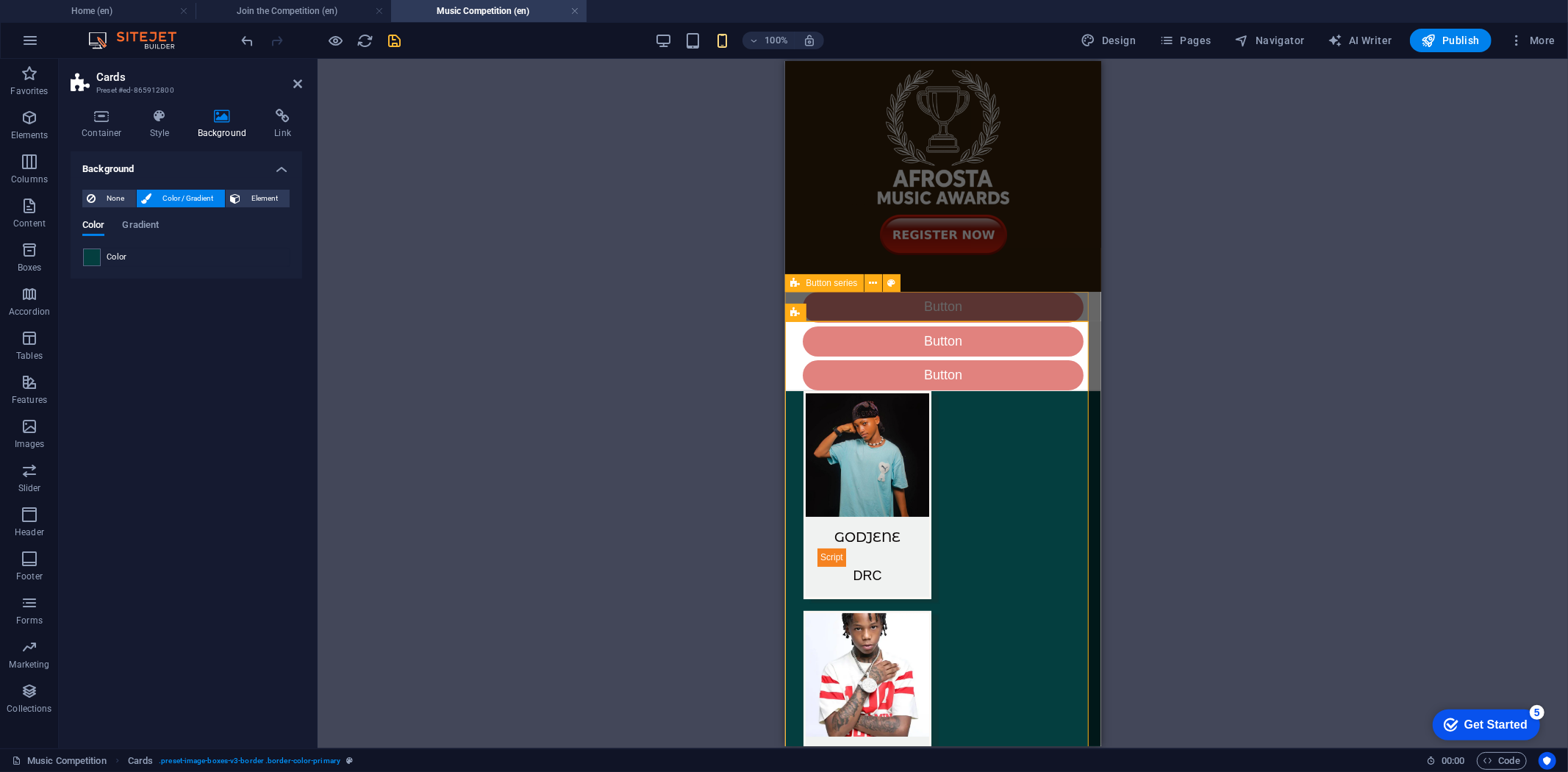
click at [811, 299] on div "Button Button Button" at bounding box center [942, 340] width 316 height 99
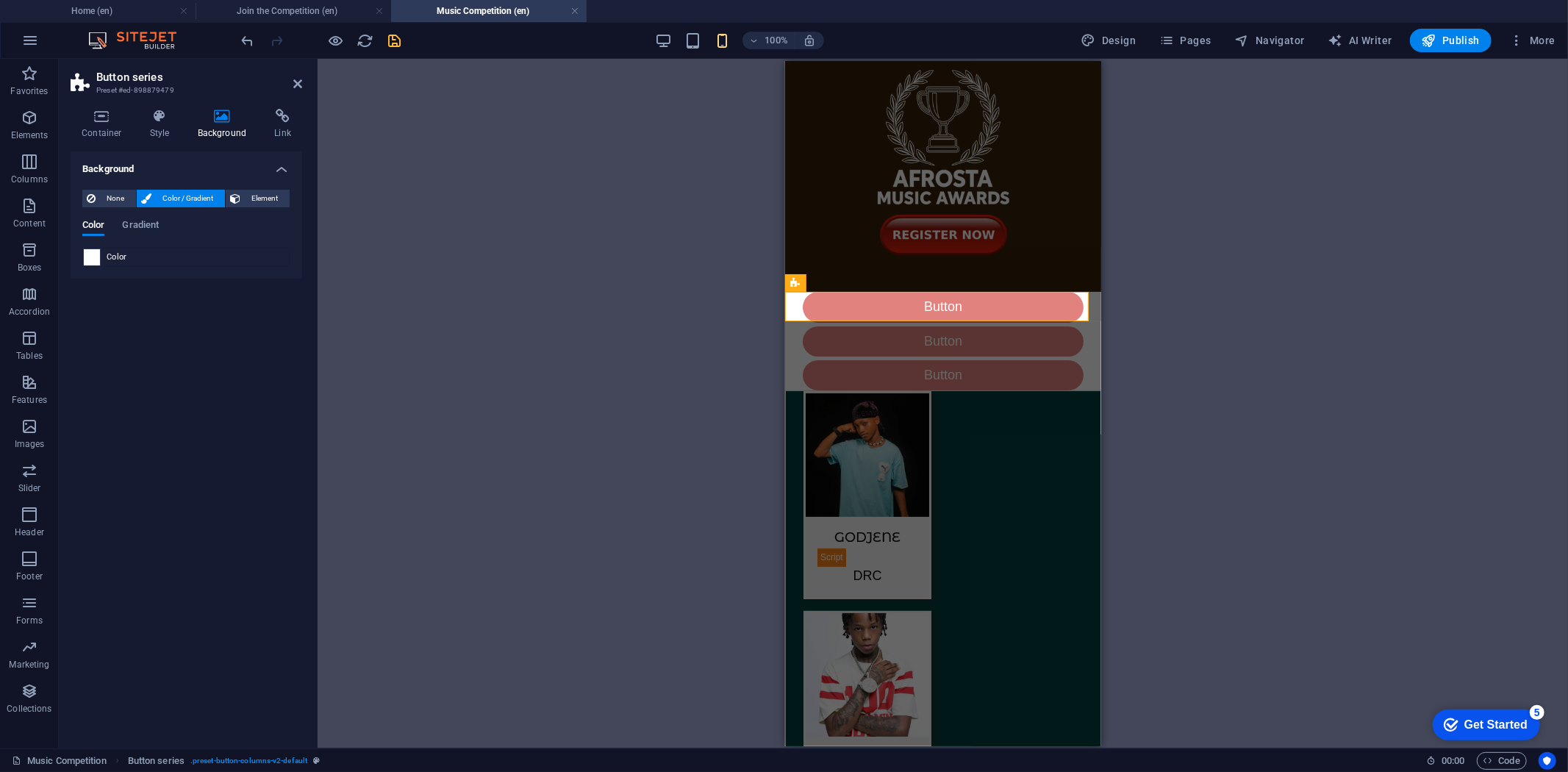
click at [97, 254] on span at bounding box center [91, 256] width 16 height 16
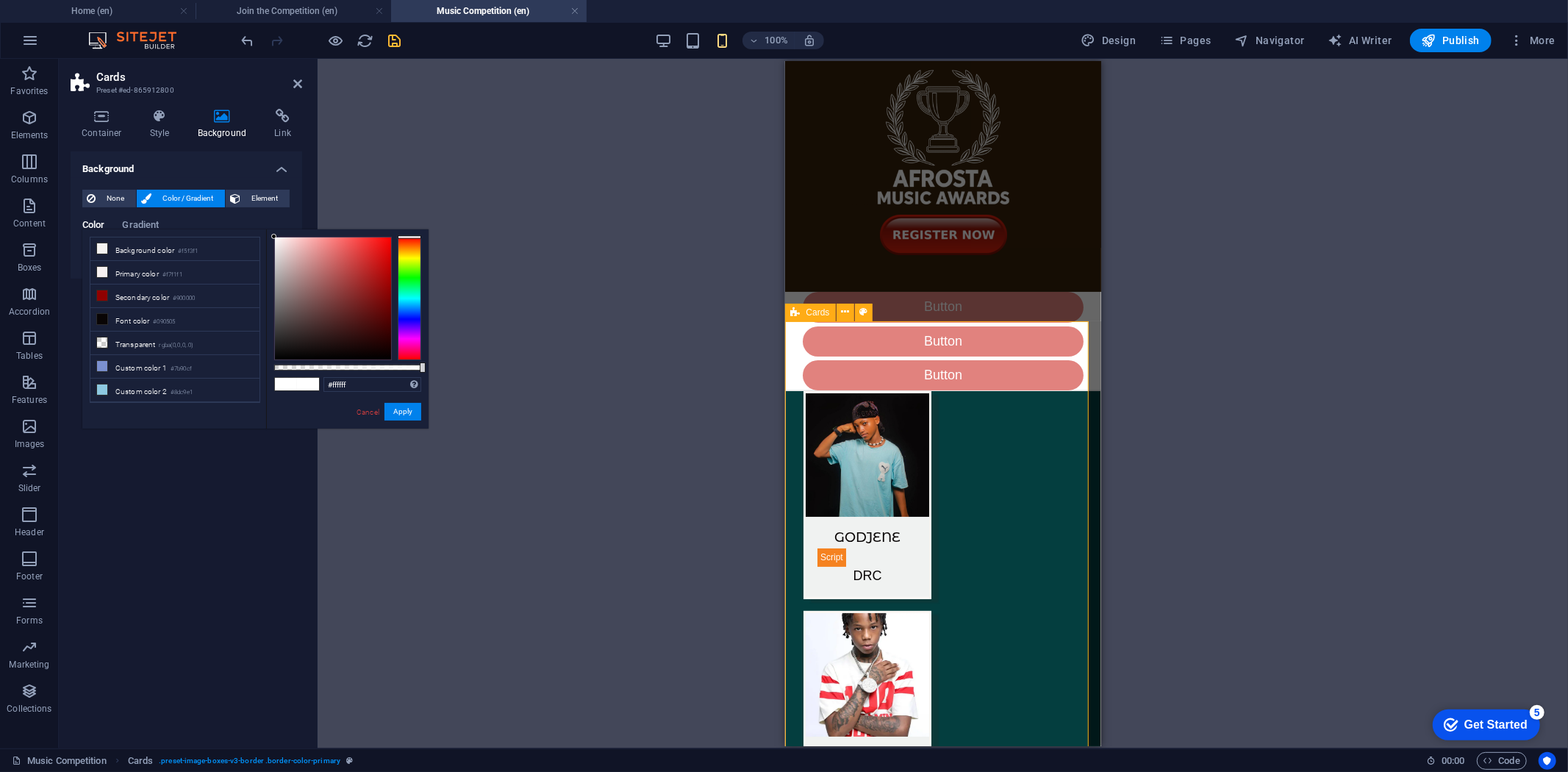
click at [419, 286] on div at bounding box center [409, 299] width 23 height 124
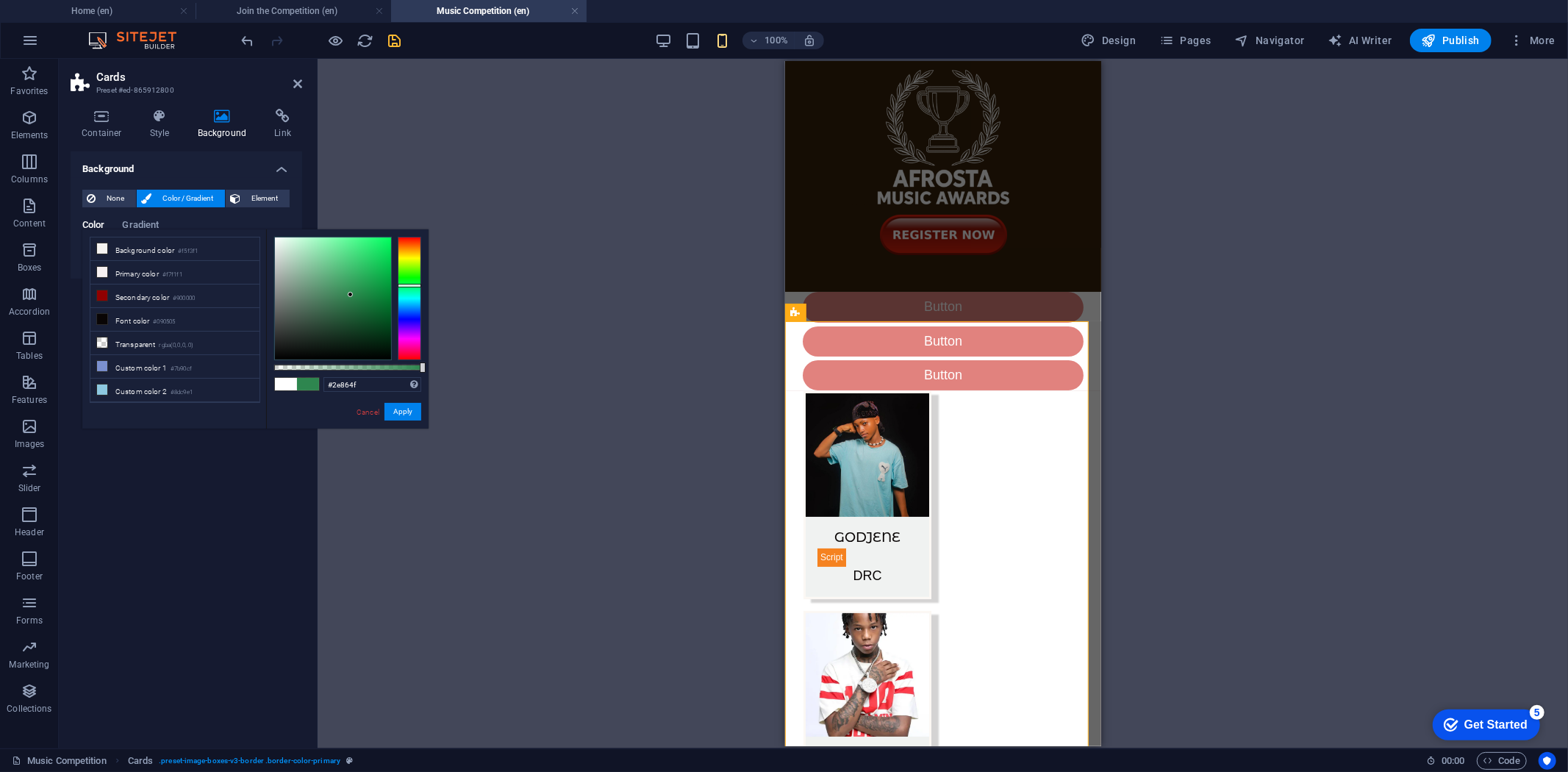
click at [351, 295] on div at bounding box center [333, 299] width 116 height 122
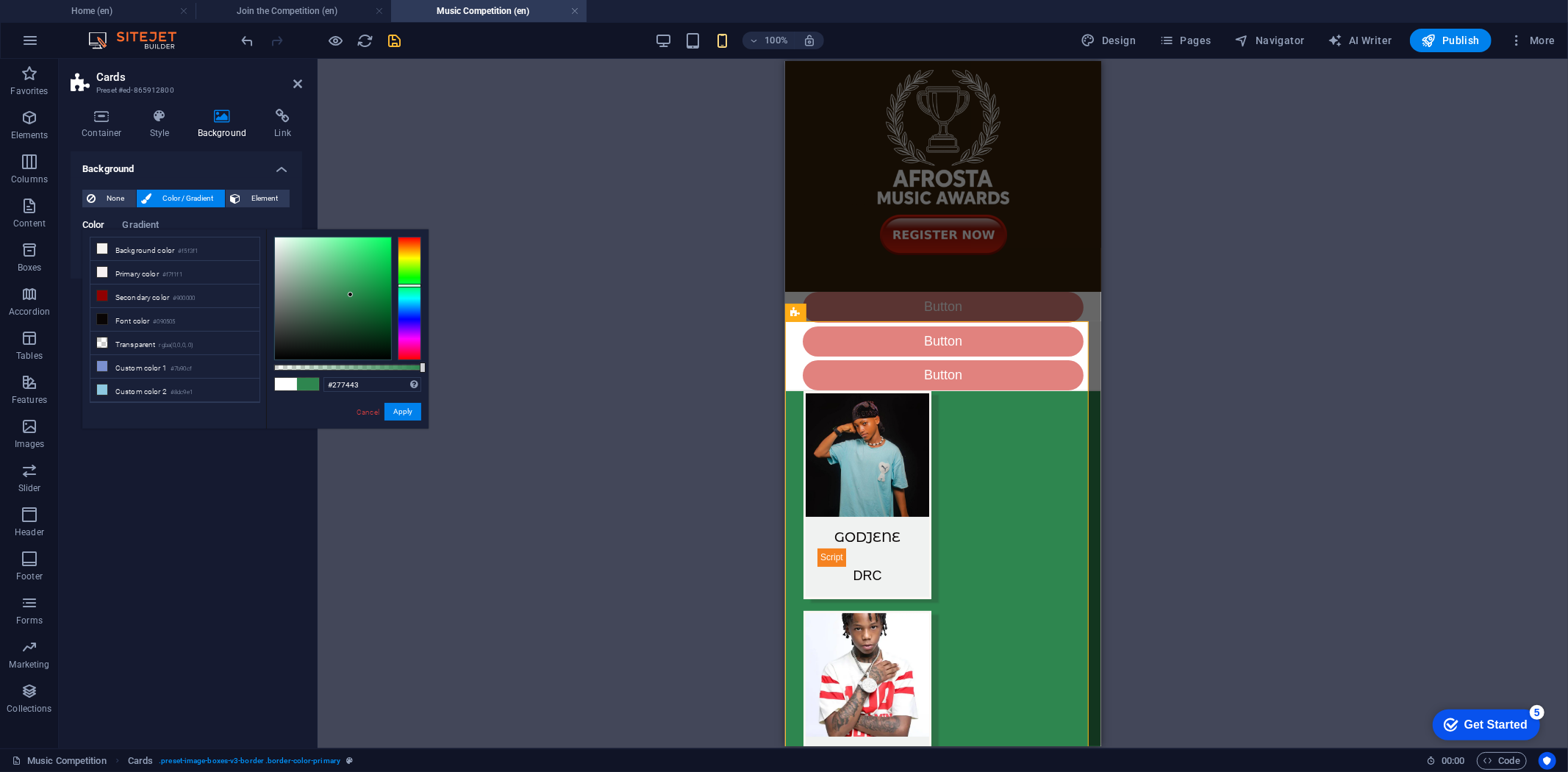
click at [351, 303] on div at bounding box center [333, 299] width 116 height 122
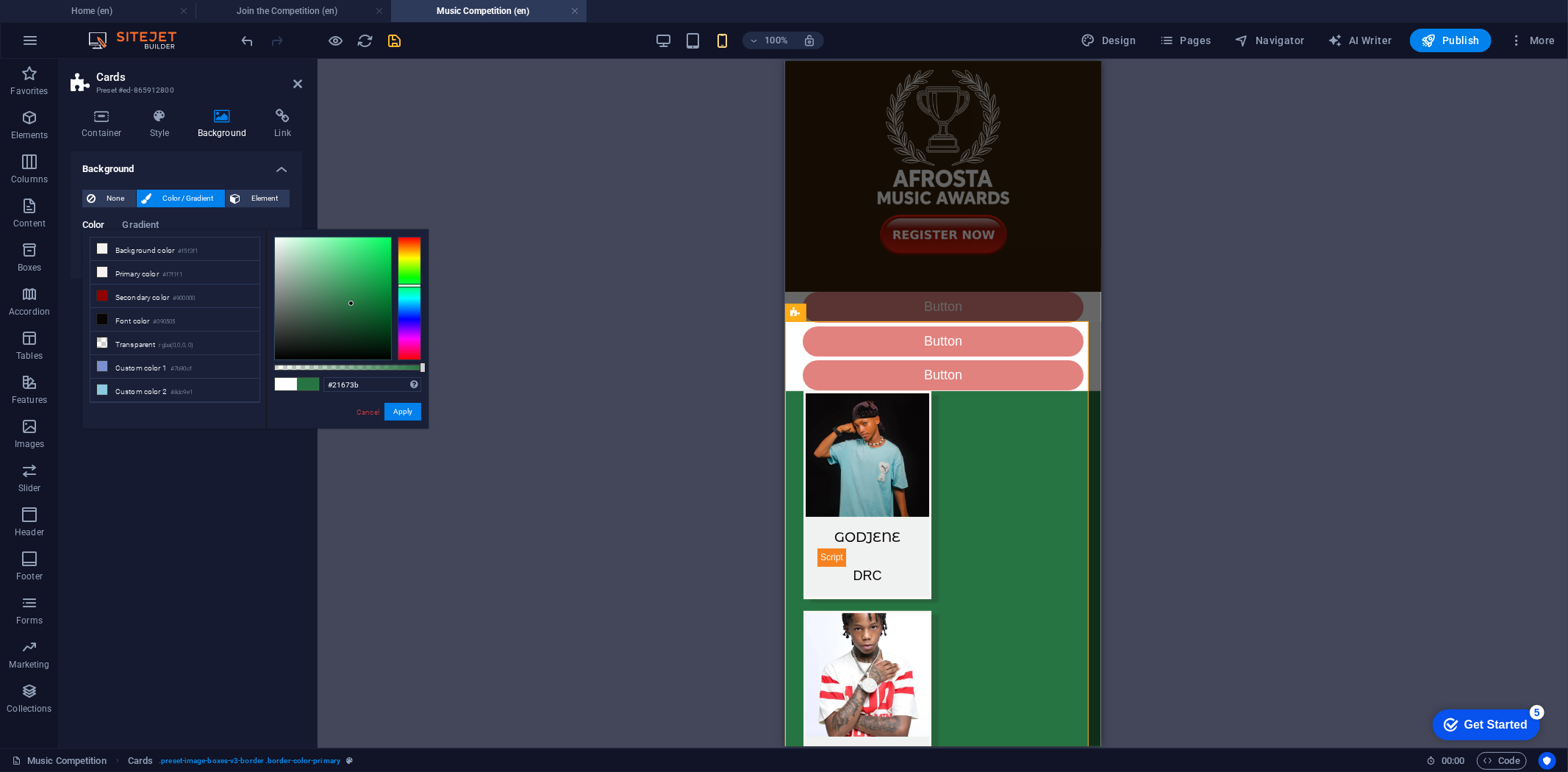
click at [354, 310] on div at bounding box center [333, 299] width 116 height 122
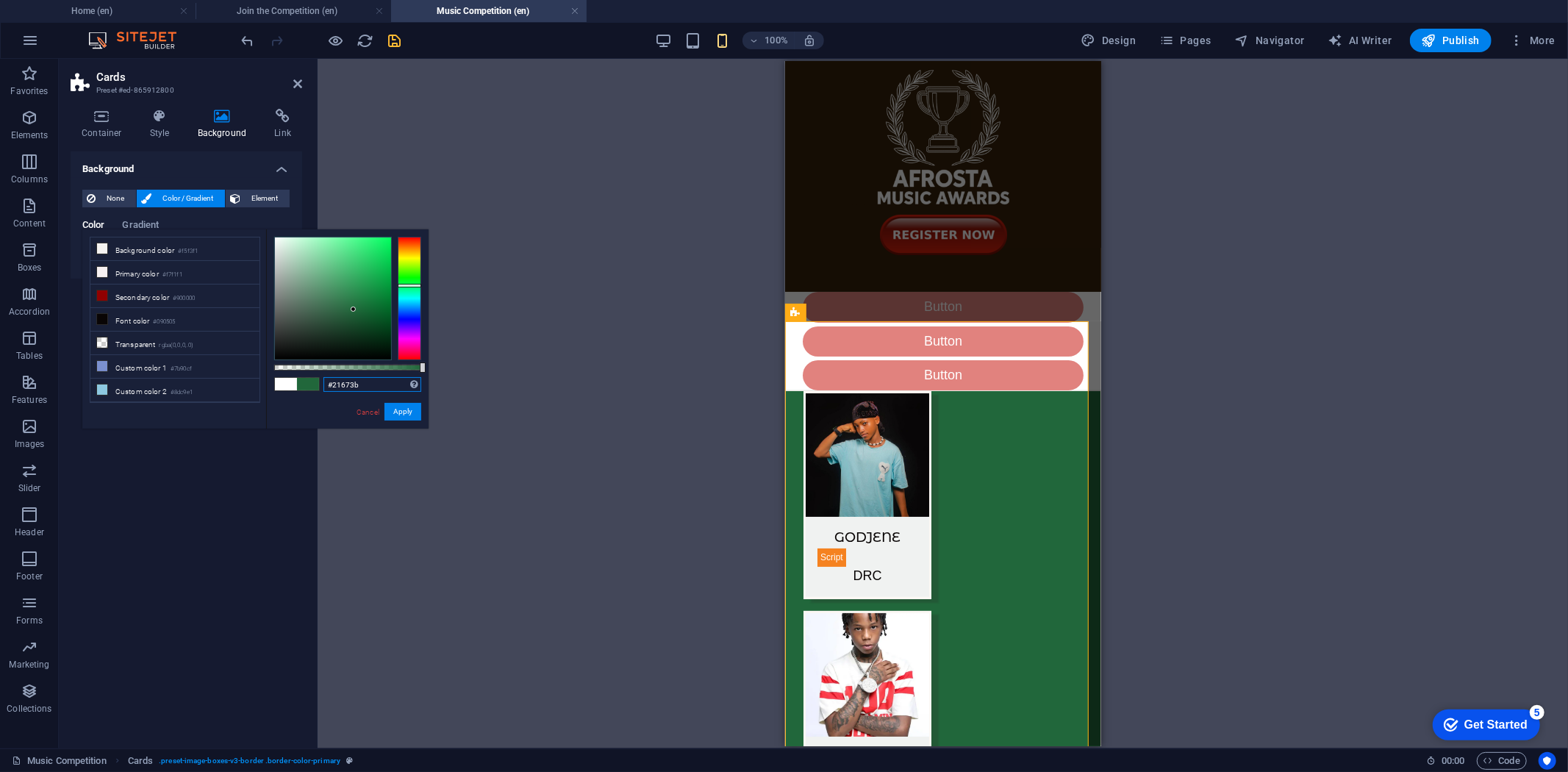
click at [338, 382] on input "#21673b" at bounding box center [373, 385] width 98 height 15
click at [395, 410] on button "Apply" at bounding box center [403, 411] width 37 height 18
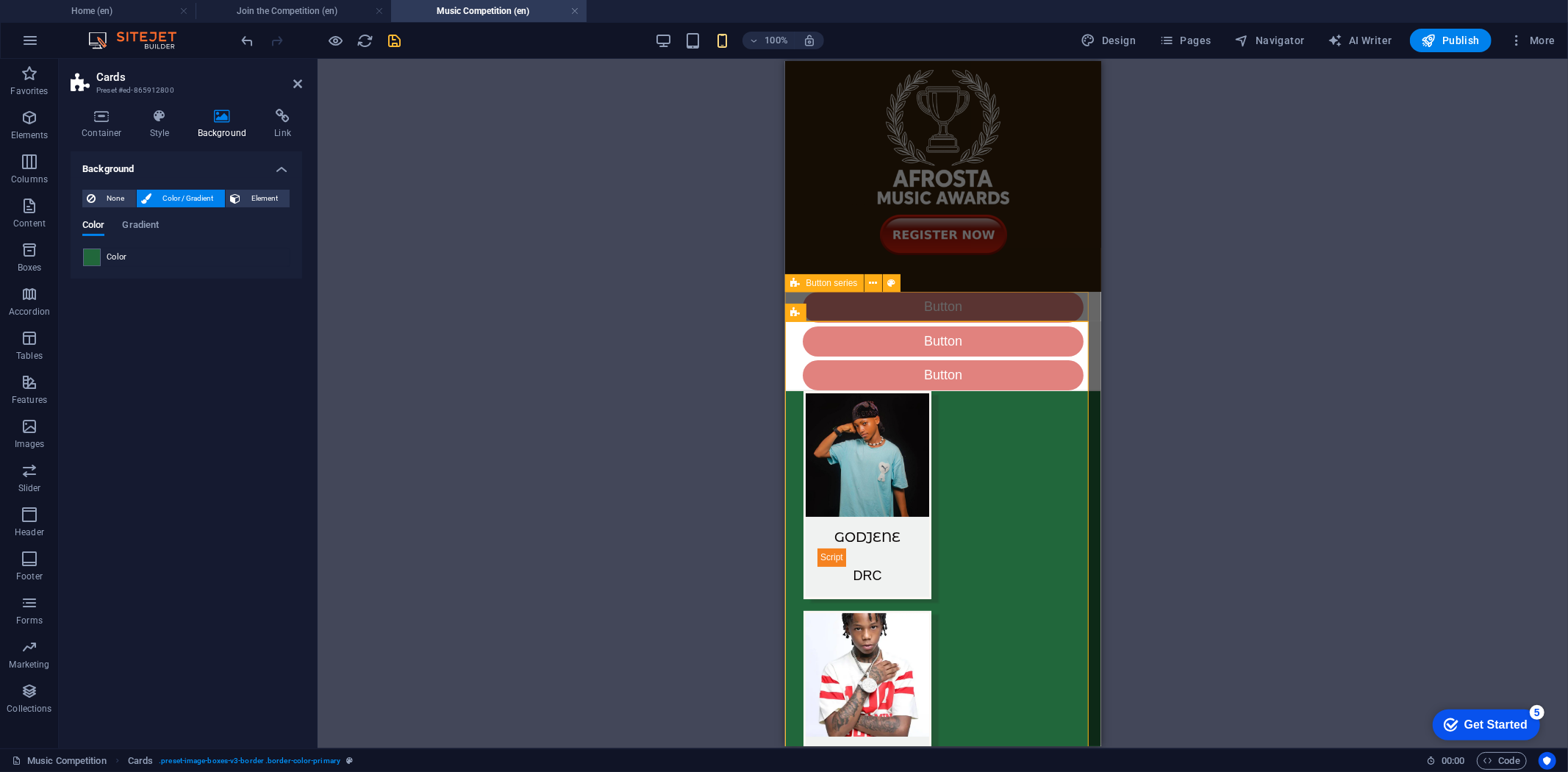
click at [805, 299] on div "Button Button Button" at bounding box center [942, 340] width 316 height 99
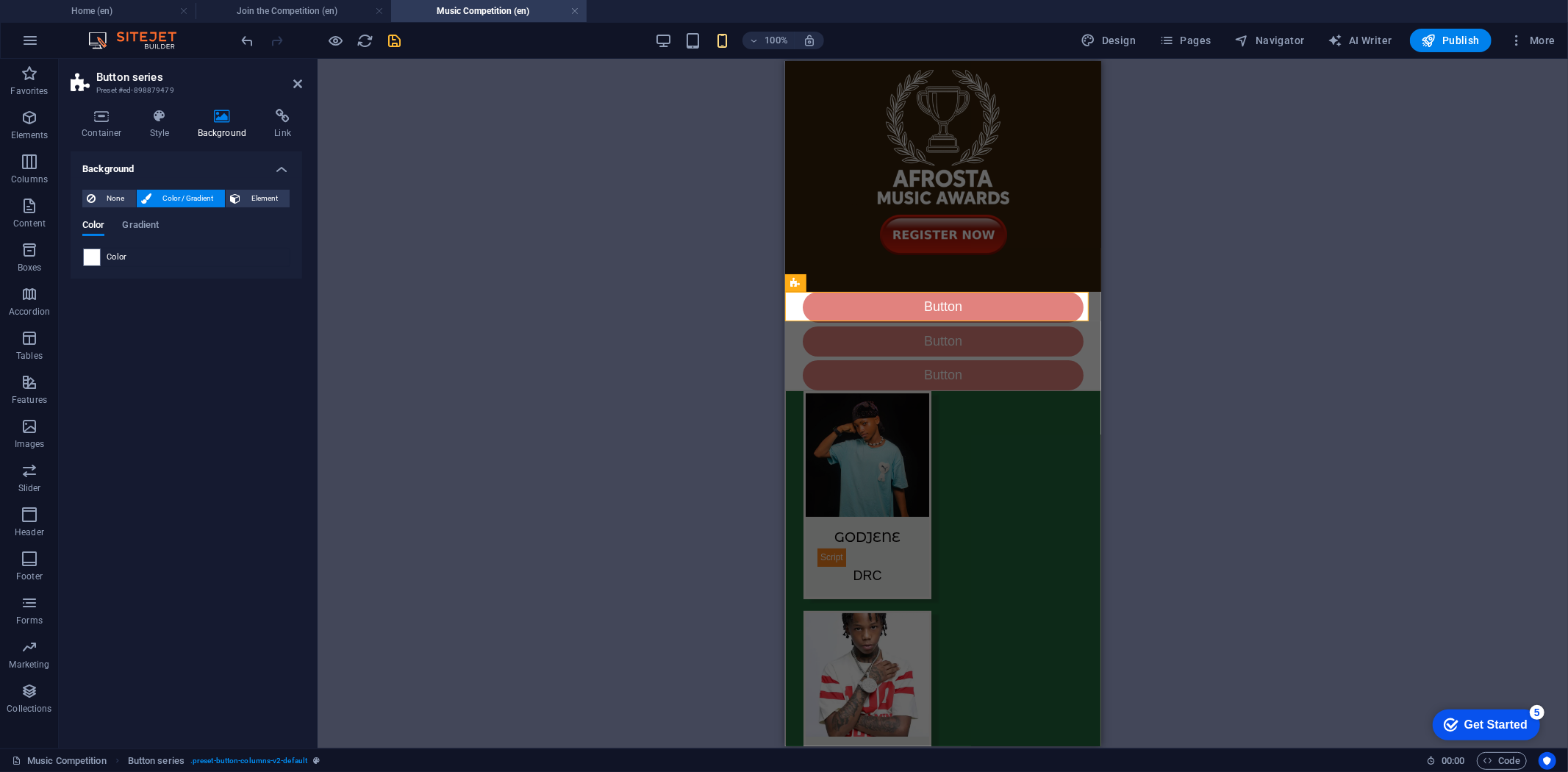
click at [114, 255] on span "Color" at bounding box center [117, 257] width 21 height 12
click at [85, 263] on span at bounding box center [91, 256] width 16 height 16
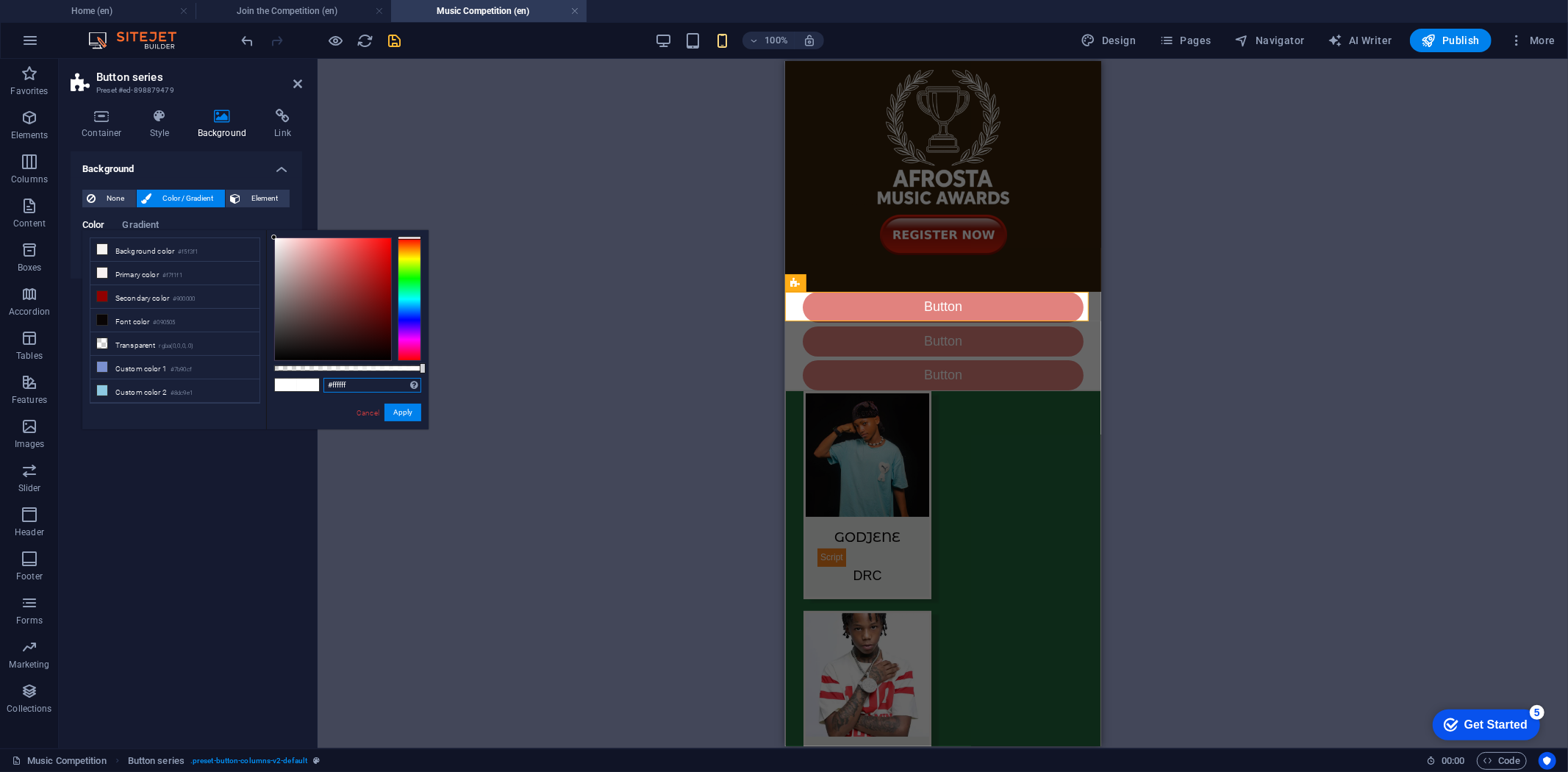
click at [359, 383] on input "#ffffff" at bounding box center [373, 385] width 98 height 15
paste input "#21673b"
type input "#21673b"
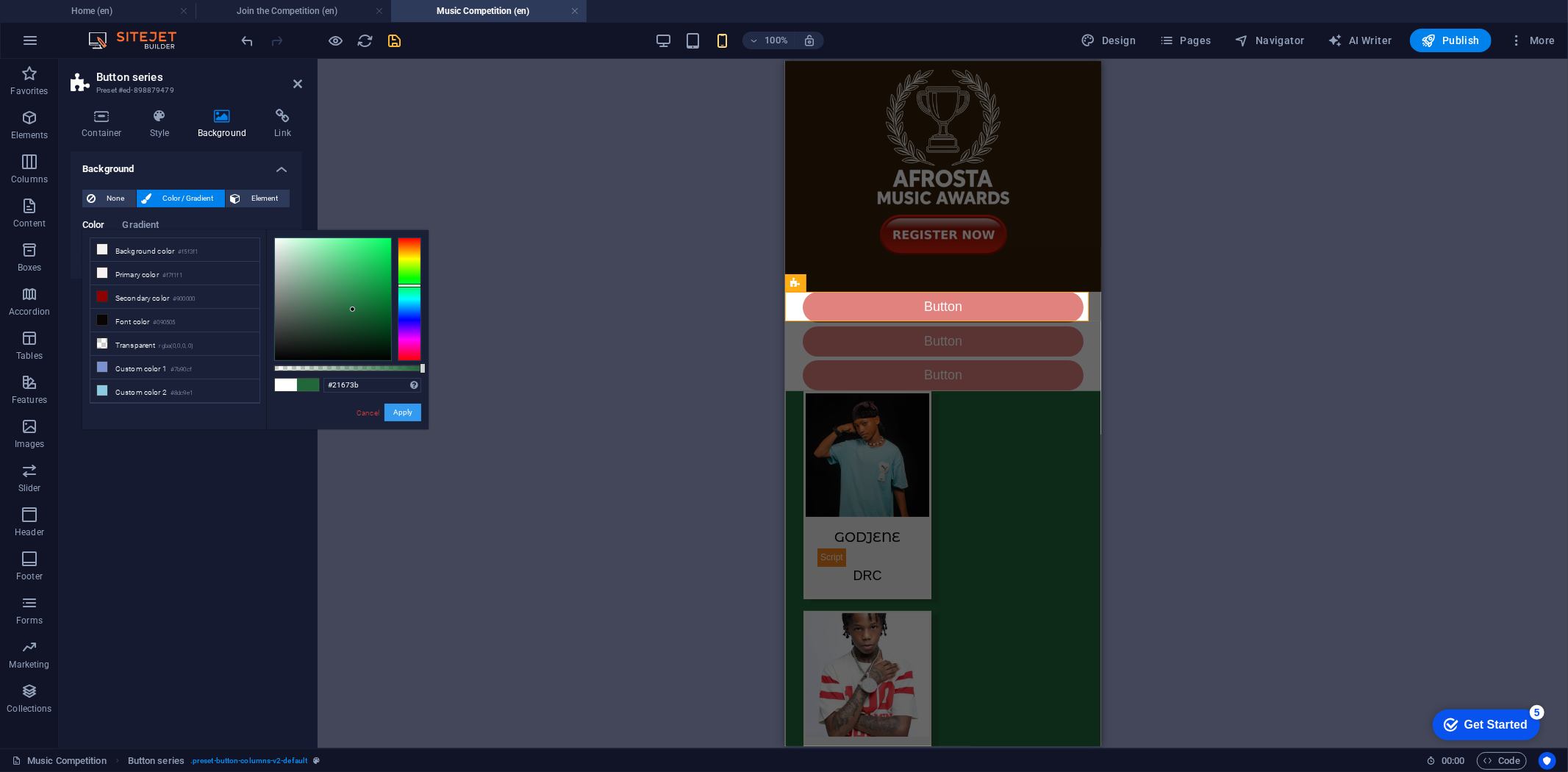
click at [400, 409] on button "Apply" at bounding box center [403, 412] width 37 height 18
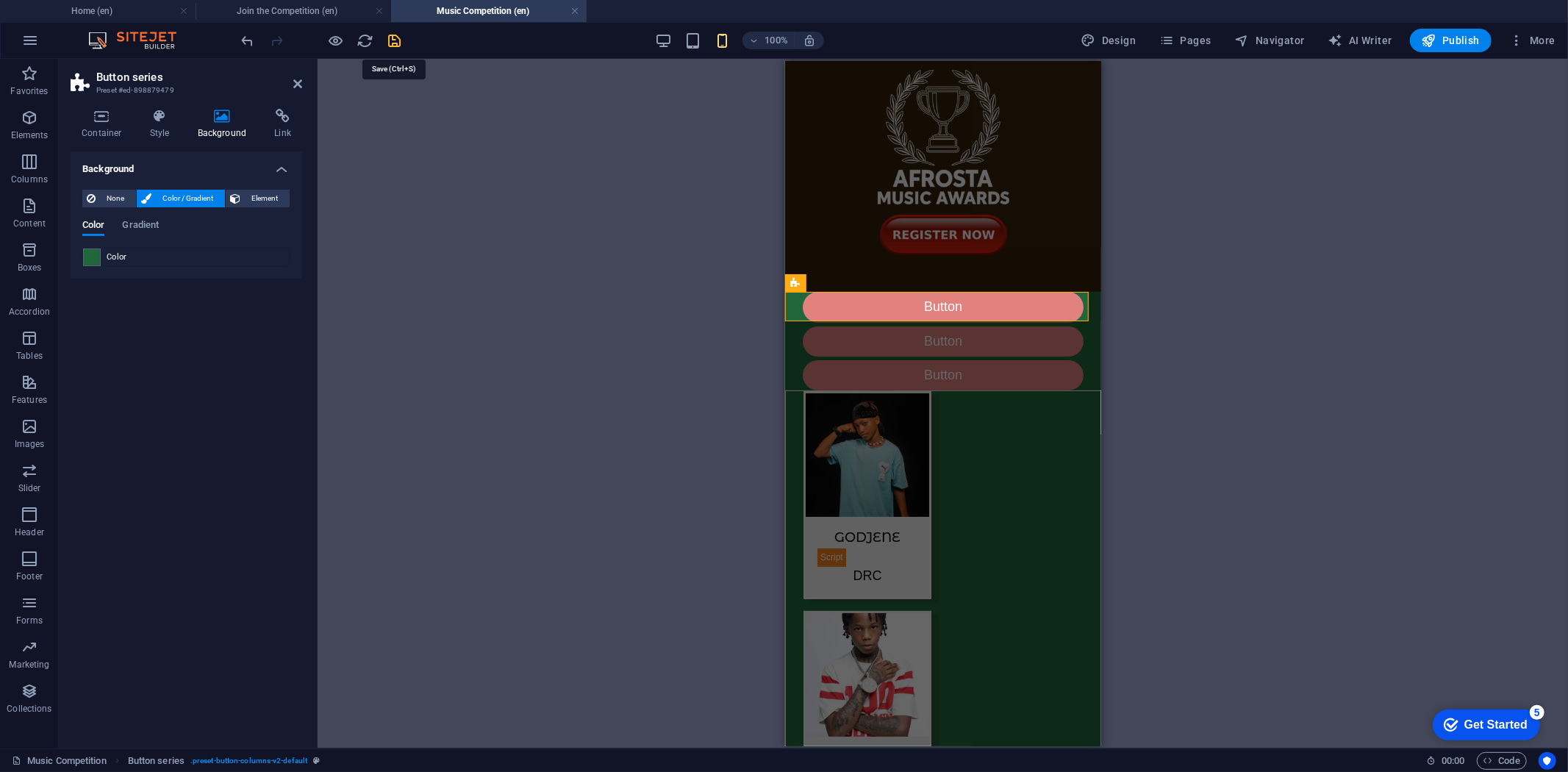
click at [393, 34] on icon "save" at bounding box center [395, 40] width 17 height 17
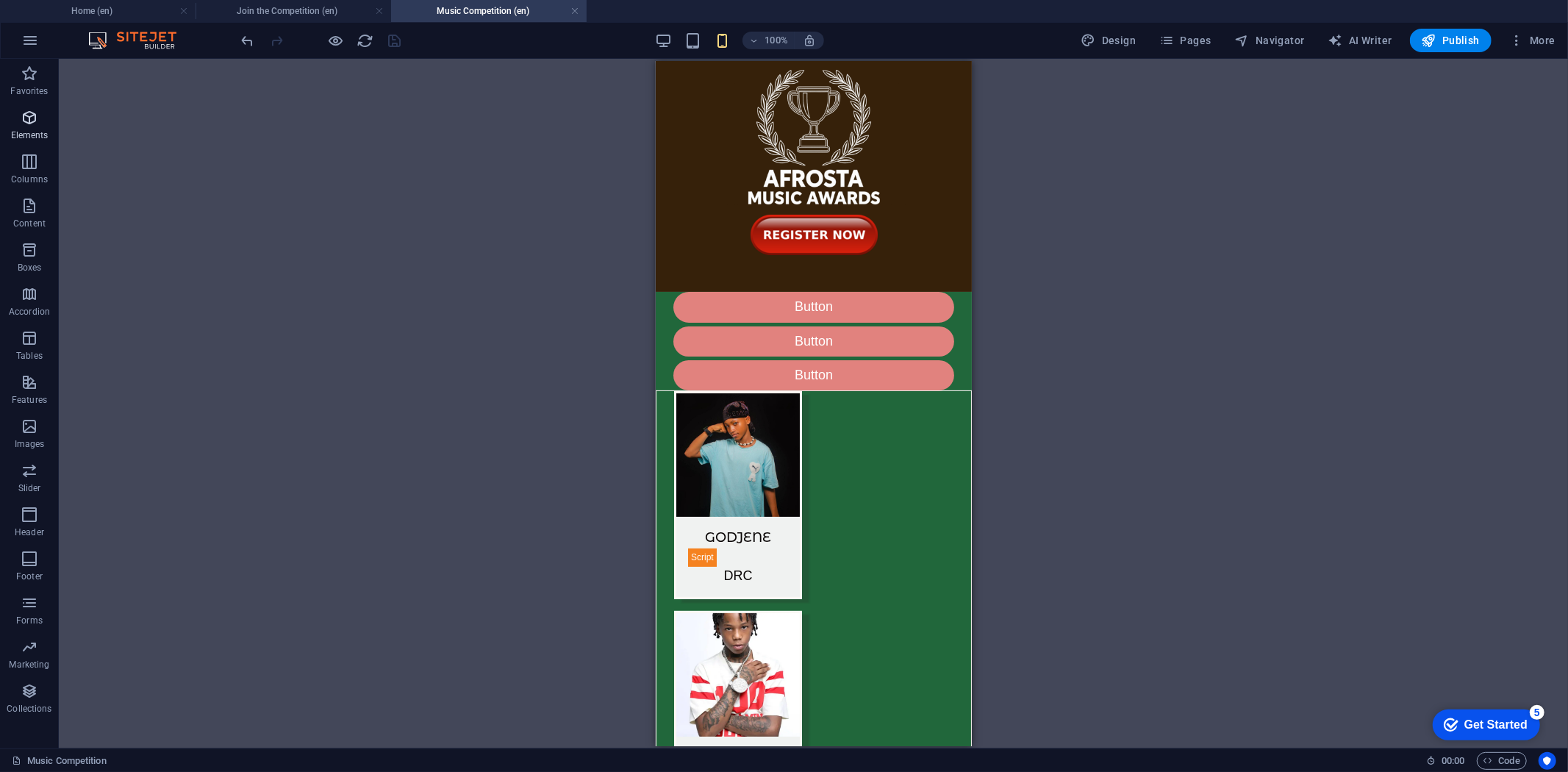
click at [35, 115] on icon "button" at bounding box center [29, 117] width 18 height 18
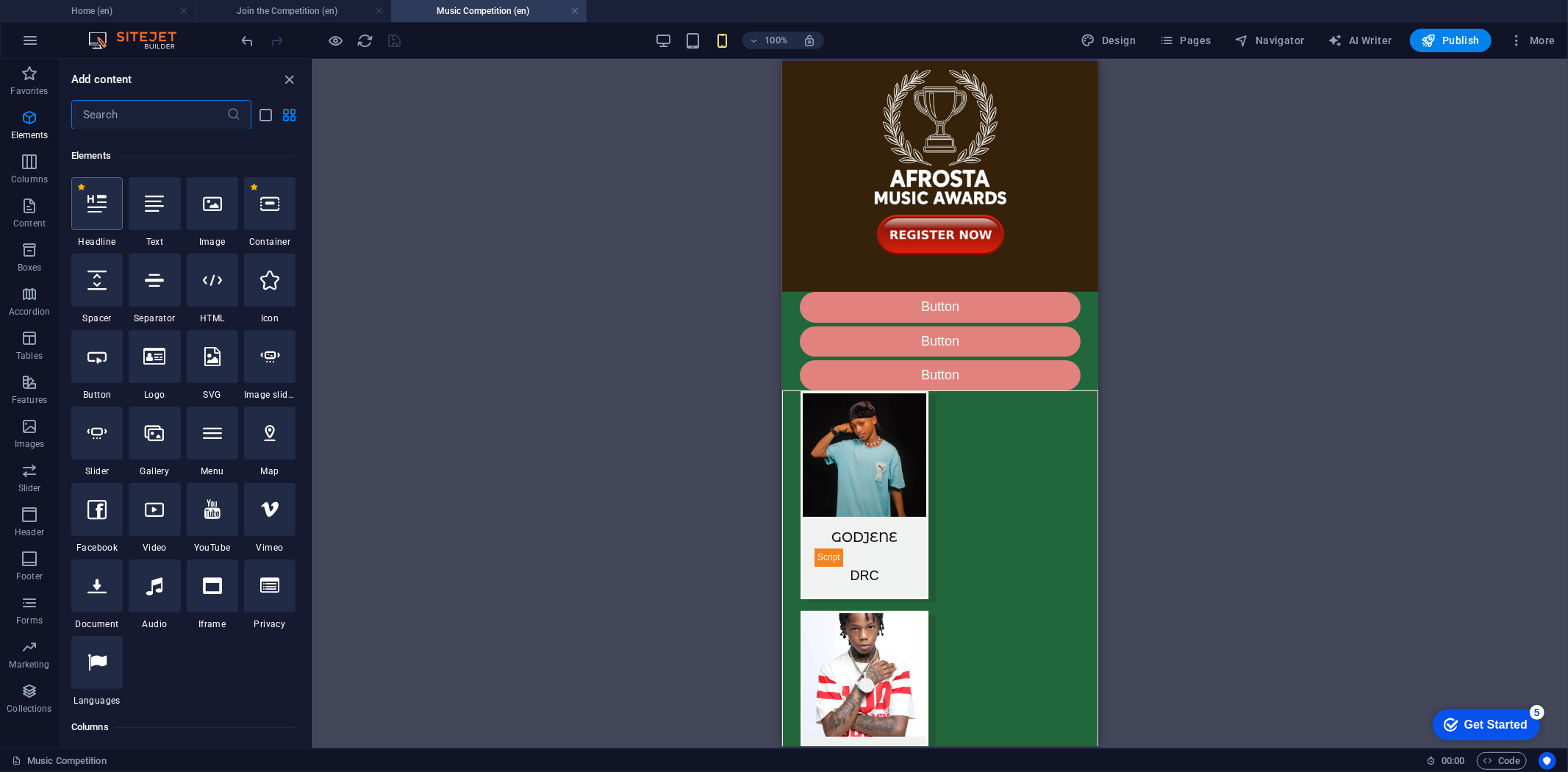
scroll to position [157, 0]
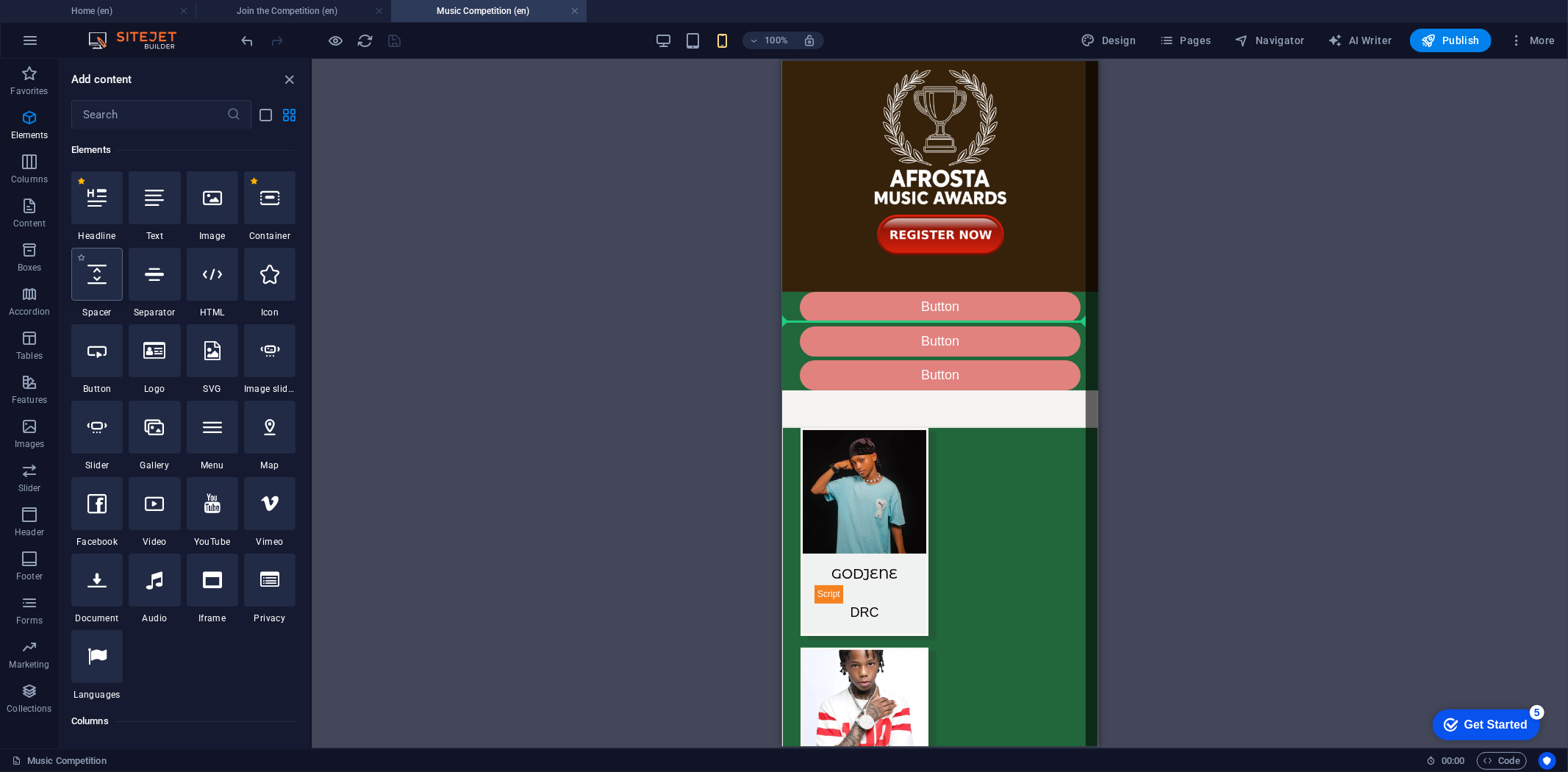
select select "px"
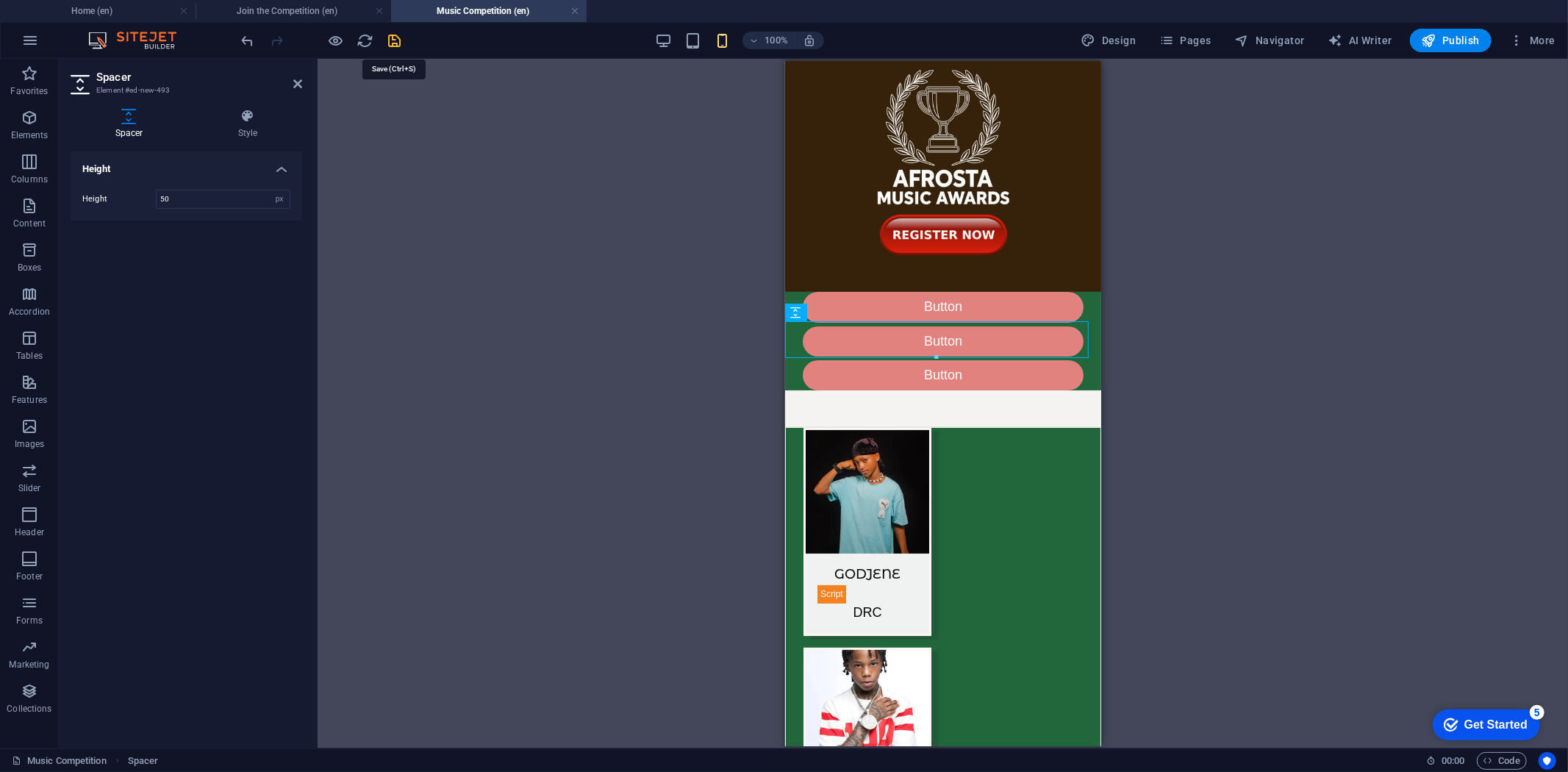
click at [392, 34] on icon "save" at bounding box center [395, 40] width 17 height 17
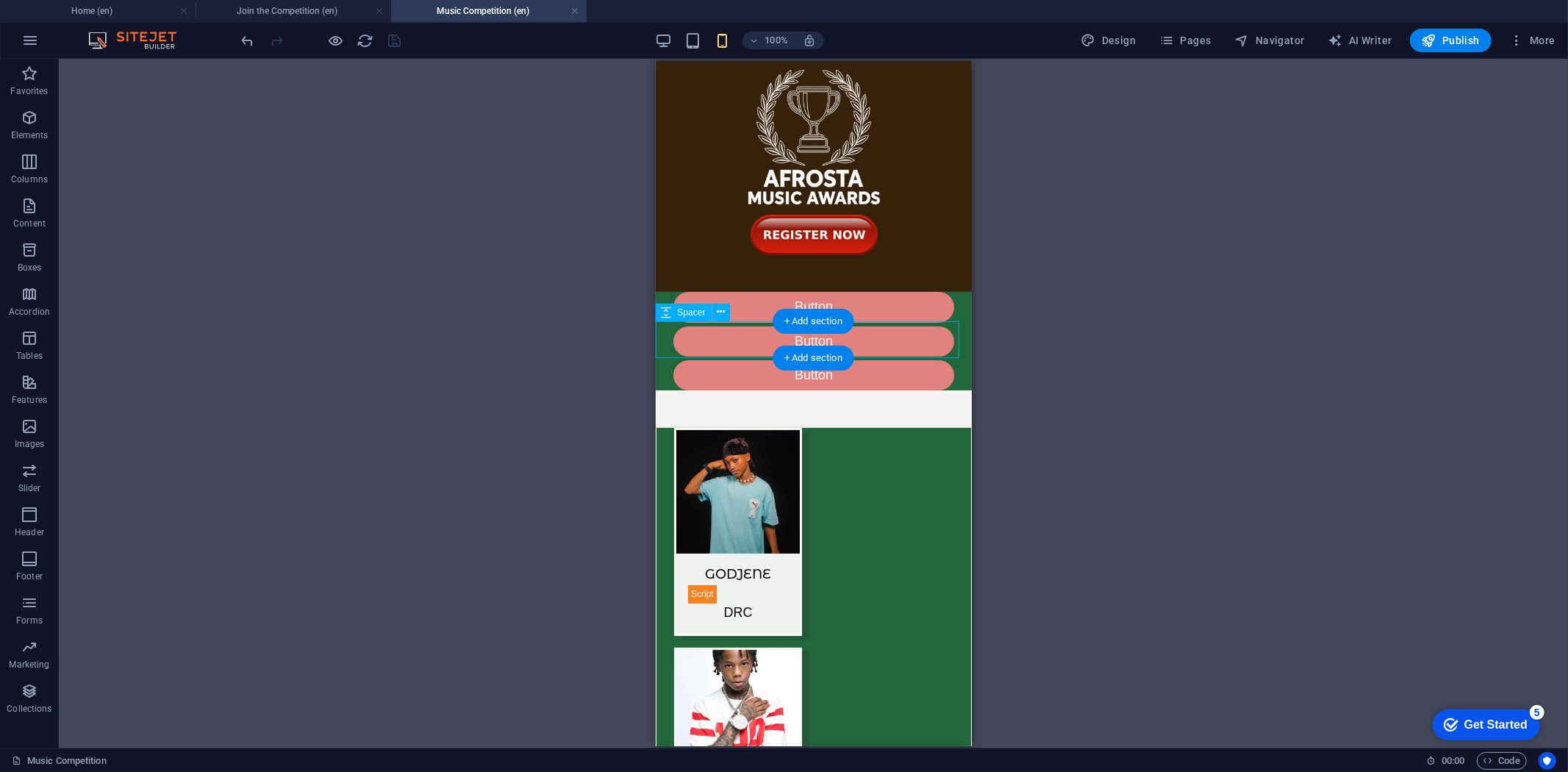
click at [723, 390] on div at bounding box center [813, 408] width 316 height 37
select select "px"
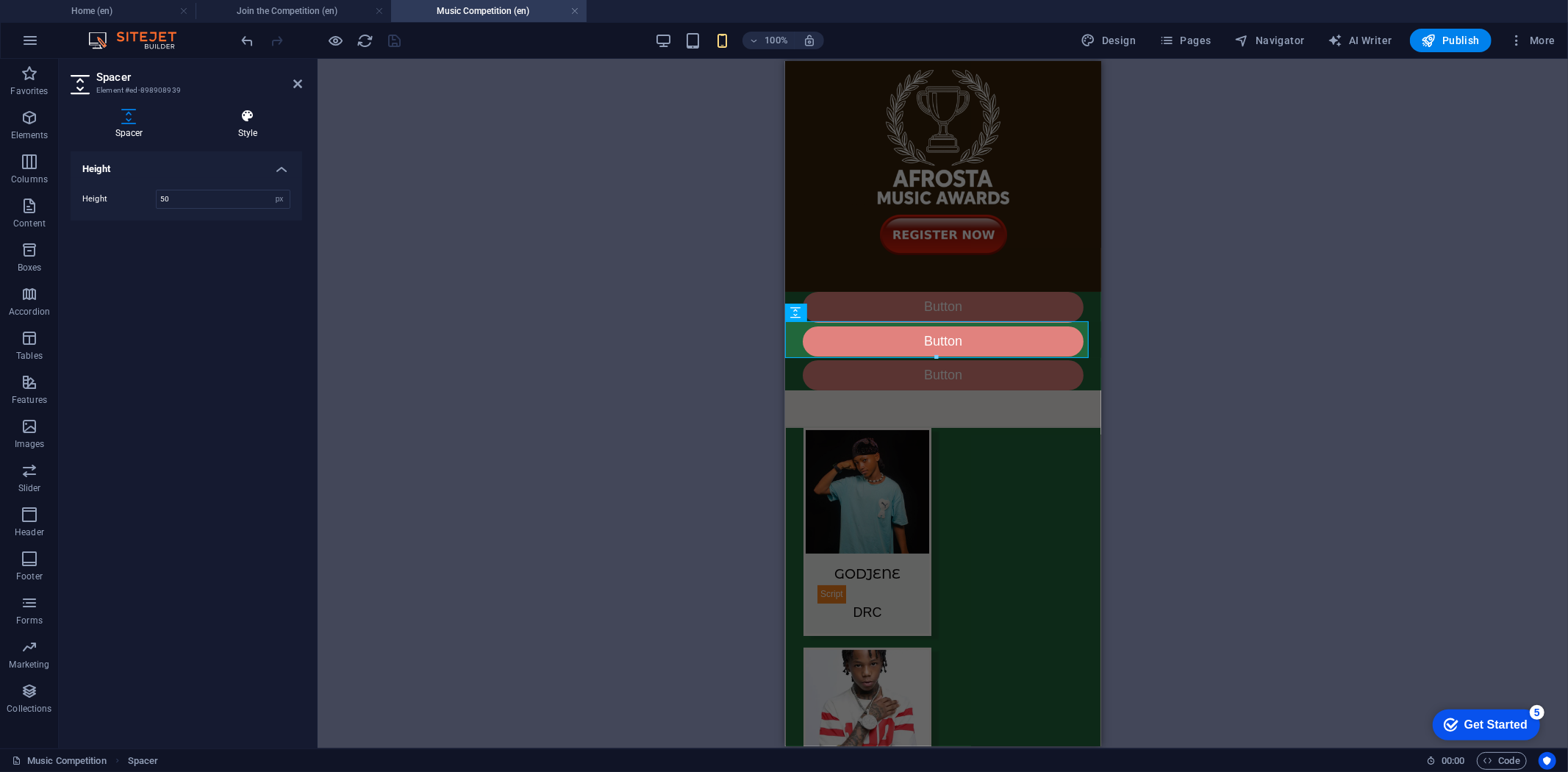
click at [240, 127] on h4 "Style" at bounding box center [248, 124] width 109 height 31
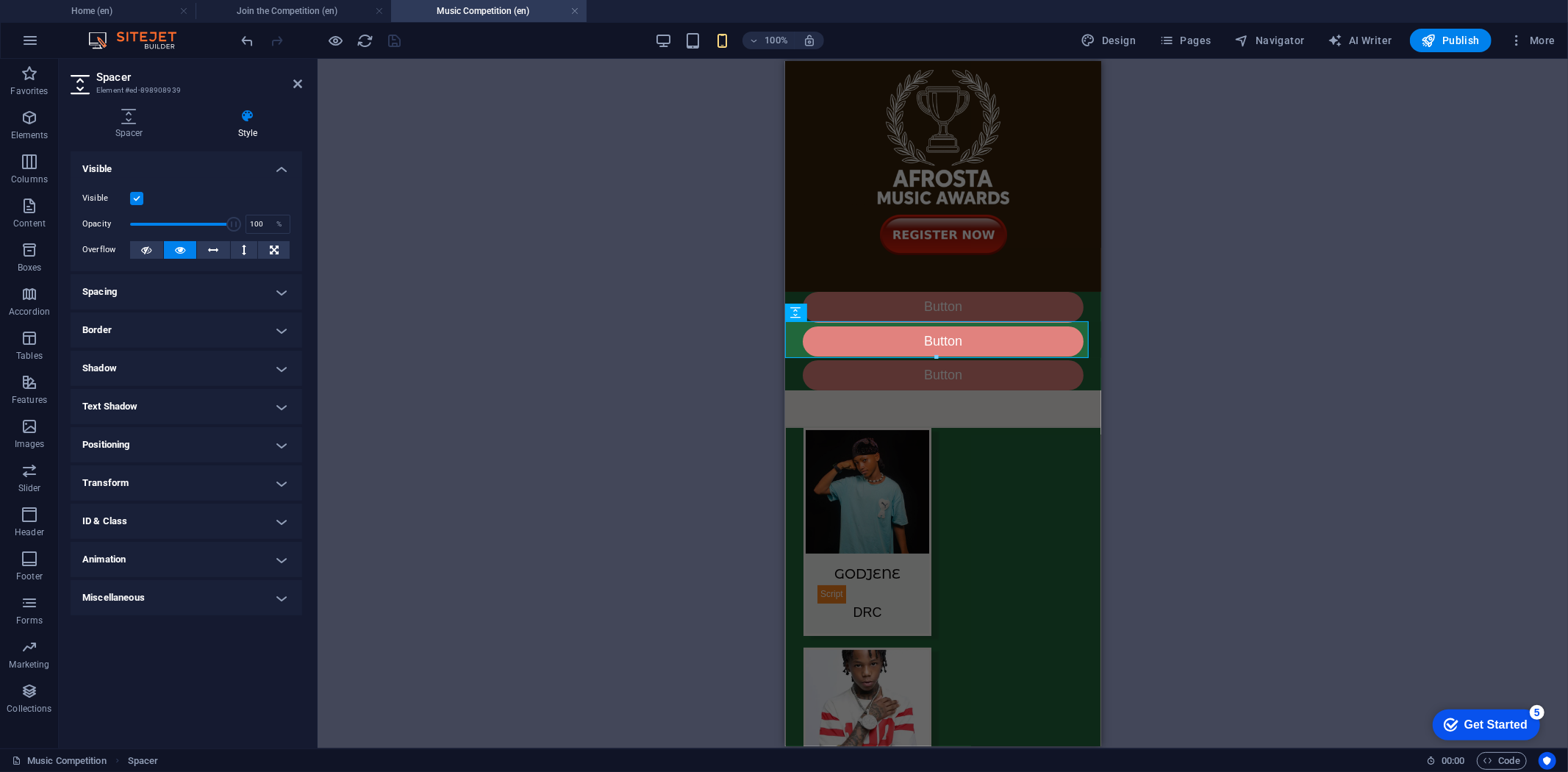
click at [134, 198] on label at bounding box center [137, 198] width 13 height 13
click at [0, 0] on input "Visible" at bounding box center [0, 0] width 0 height 0
click at [392, 42] on icon "save" at bounding box center [395, 40] width 17 height 17
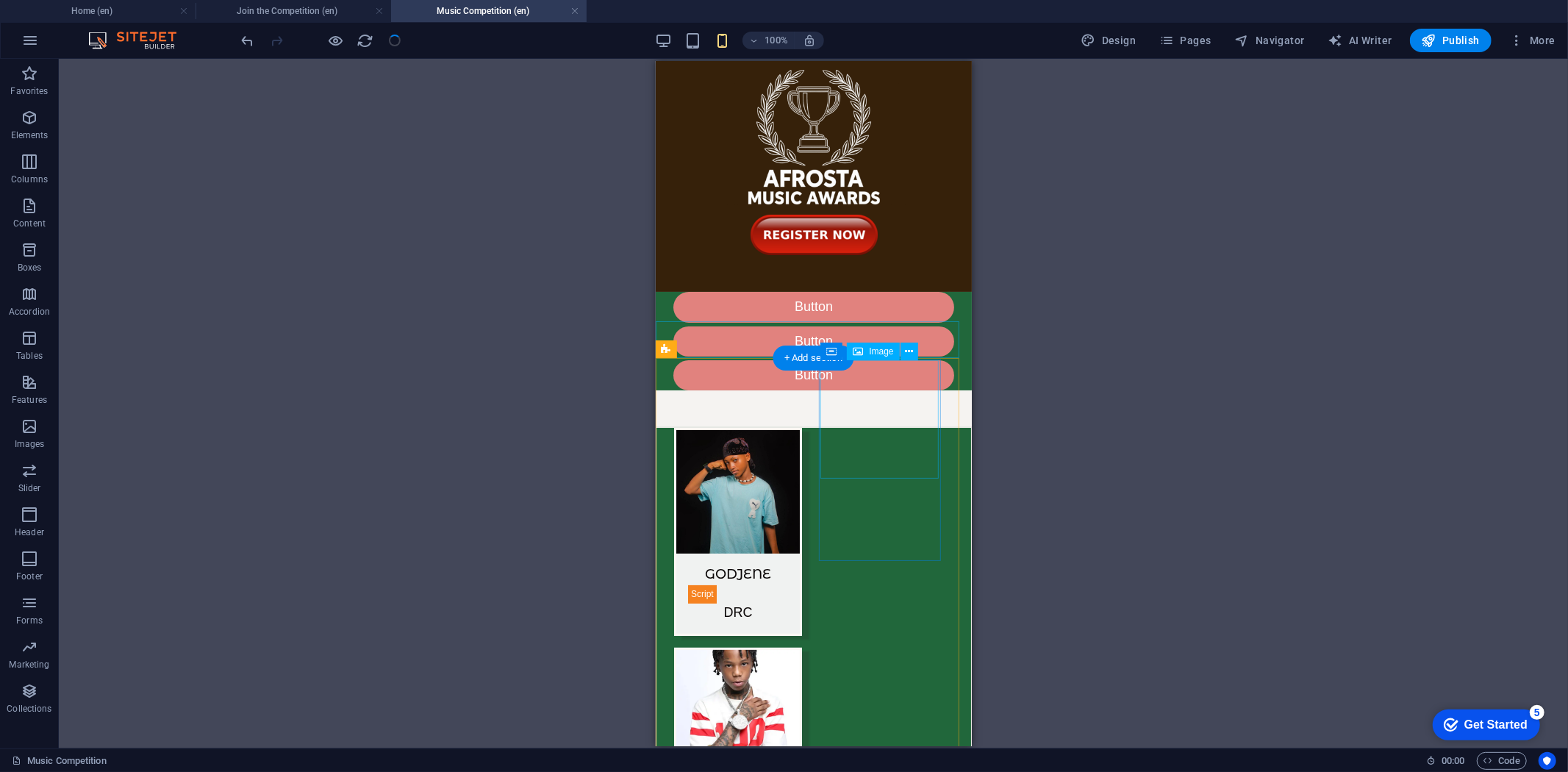
click at [725, 390] on div at bounding box center [813, 408] width 316 height 37
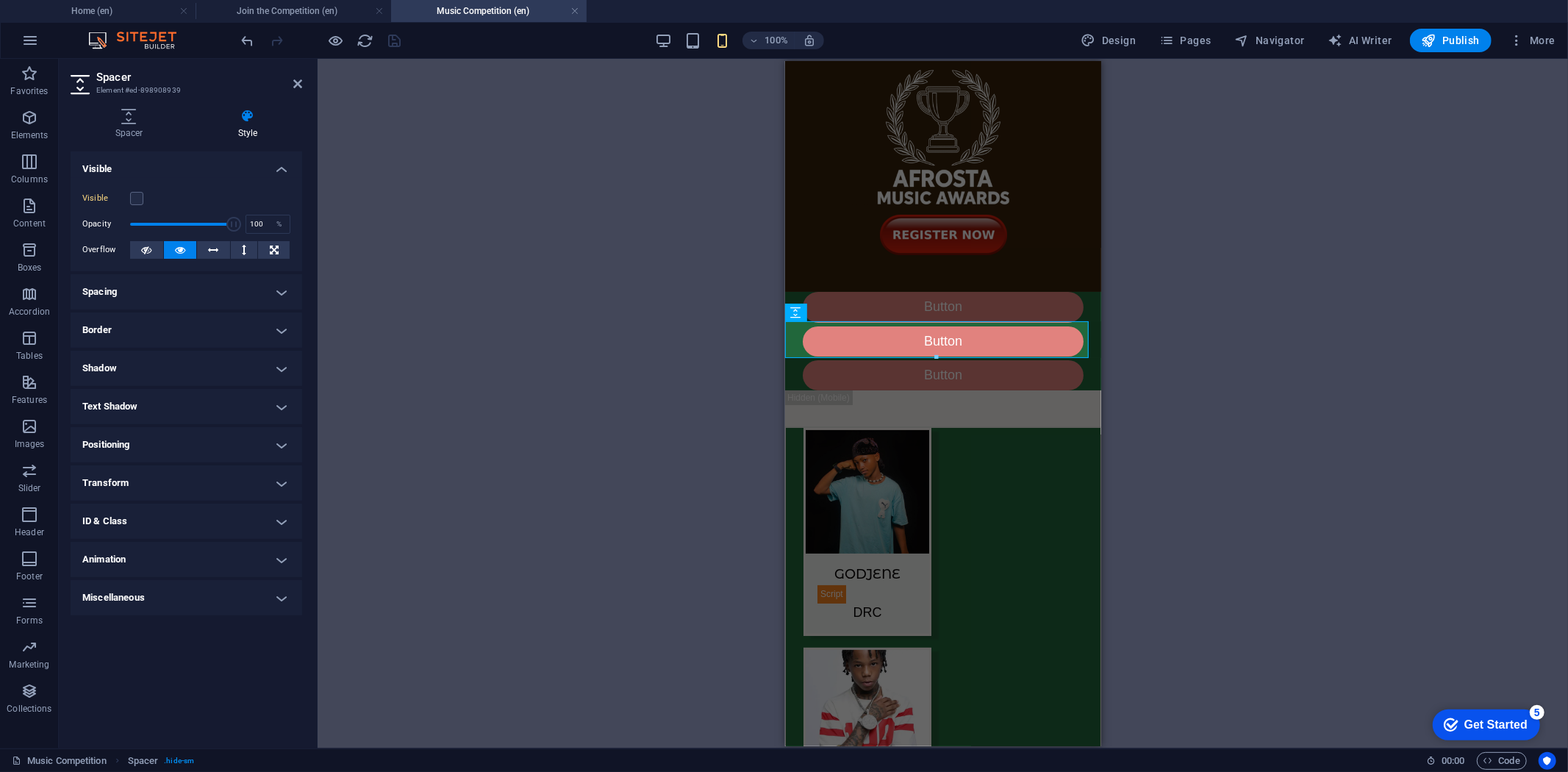
click at [278, 286] on h4 "Spacing" at bounding box center [186, 292] width 232 height 36
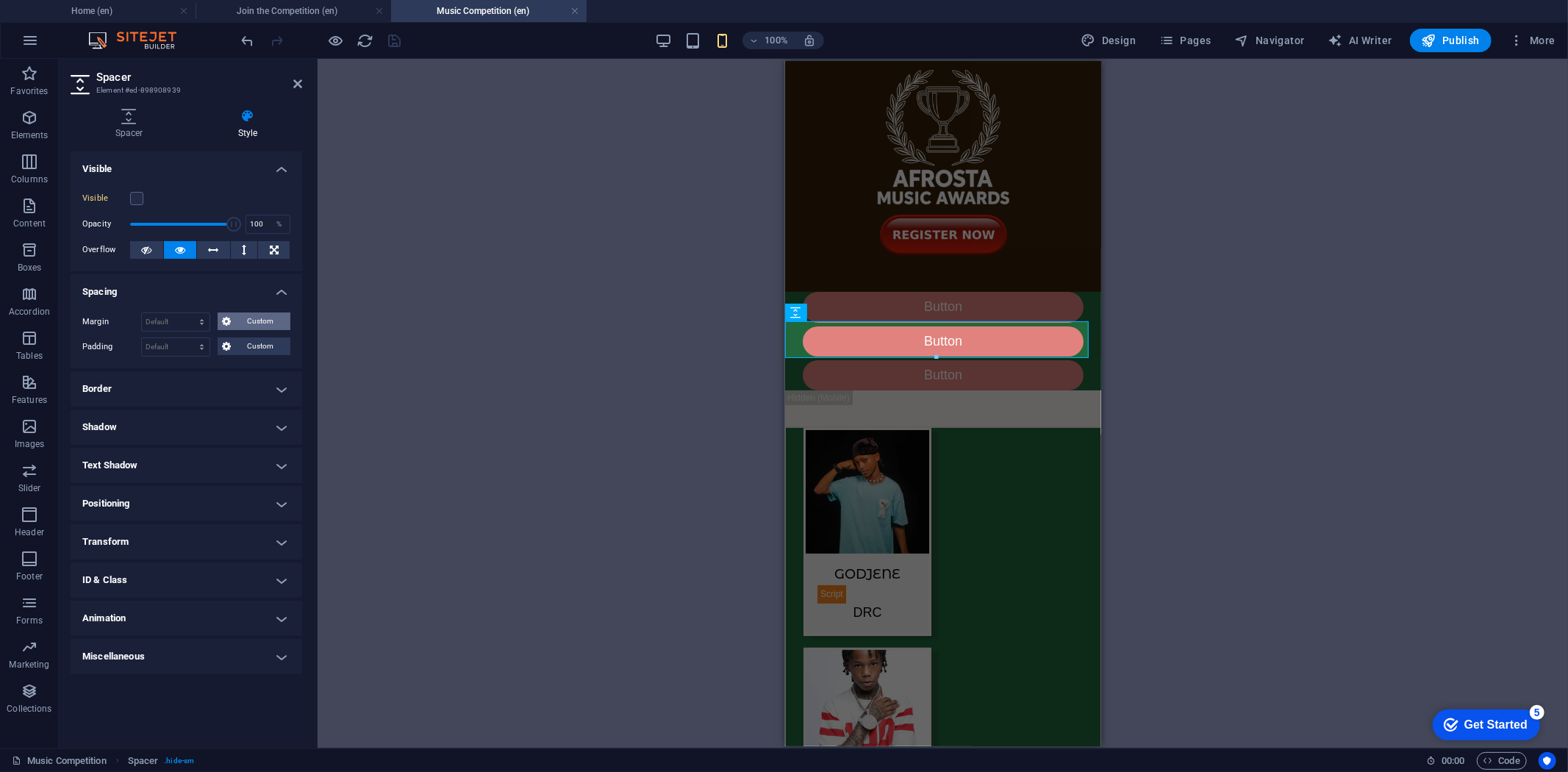
click at [242, 317] on span "Custom" at bounding box center [261, 321] width 51 height 18
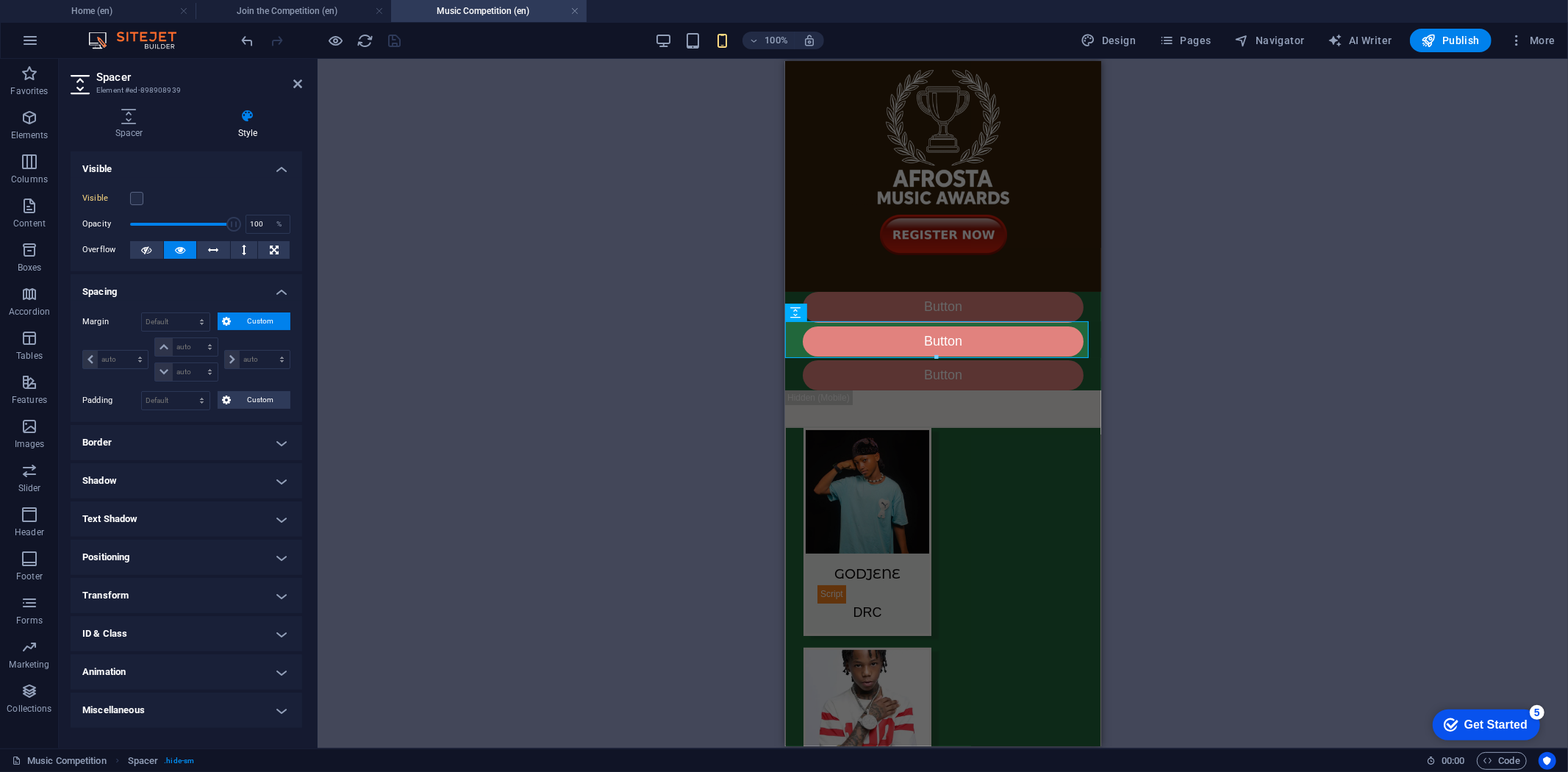
click at [242, 317] on span "Custom" at bounding box center [261, 321] width 51 height 18
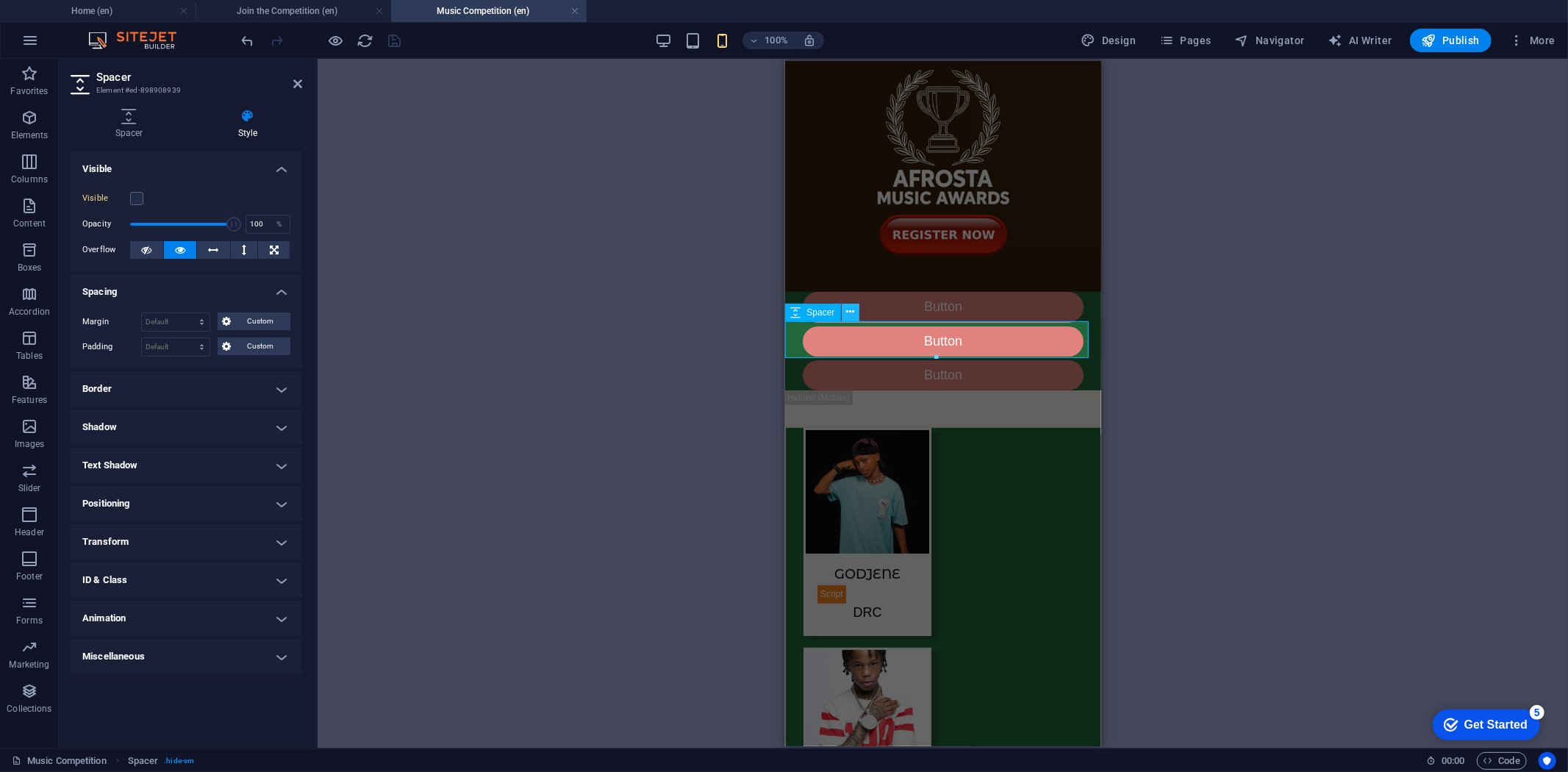
click at [848, 310] on icon at bounding box center [850, 312] width 8 height 15
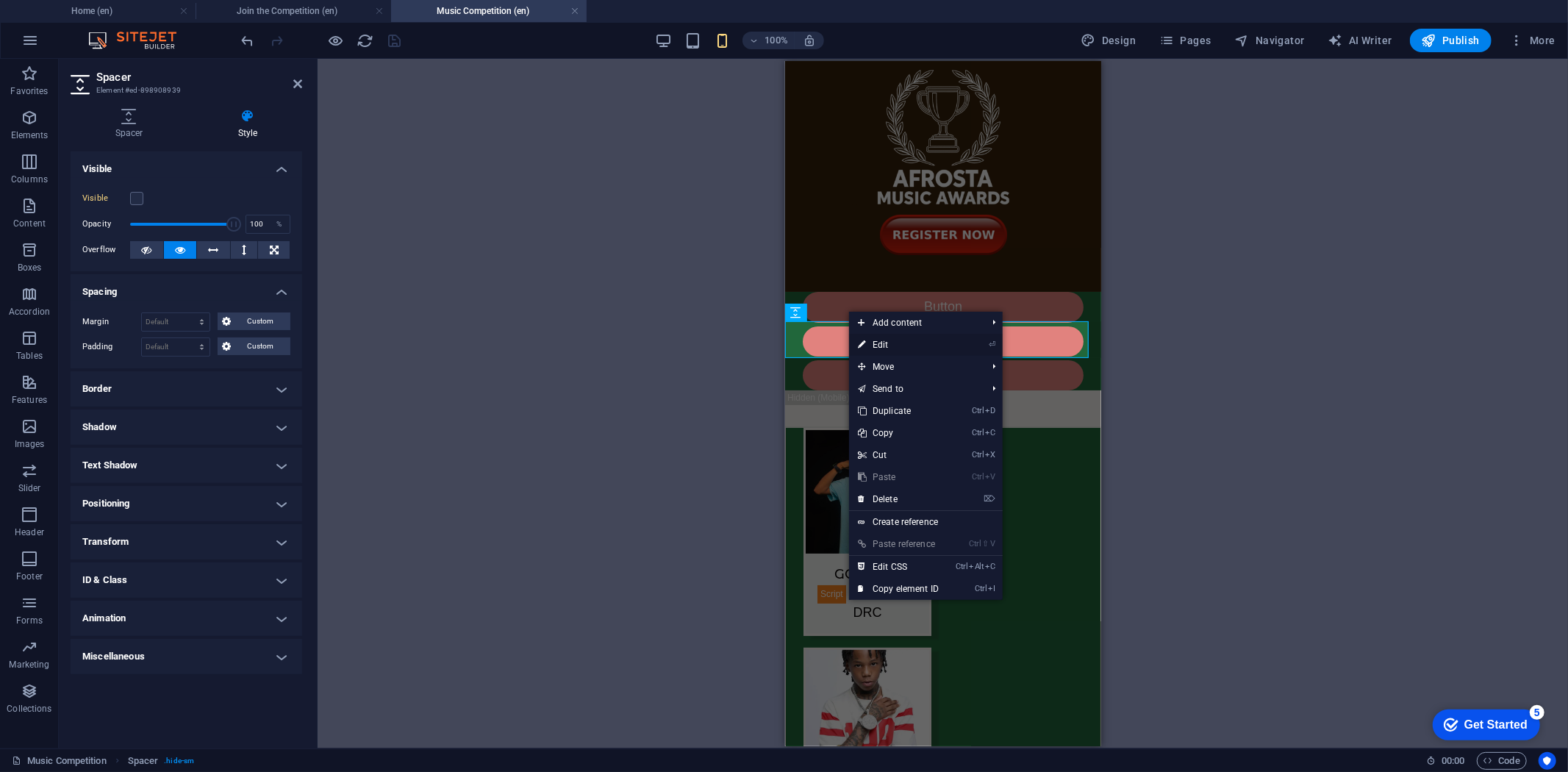
click at [877, 341] on link "⏎ Edit" at bounding box center [898, 344] width 99 height 22
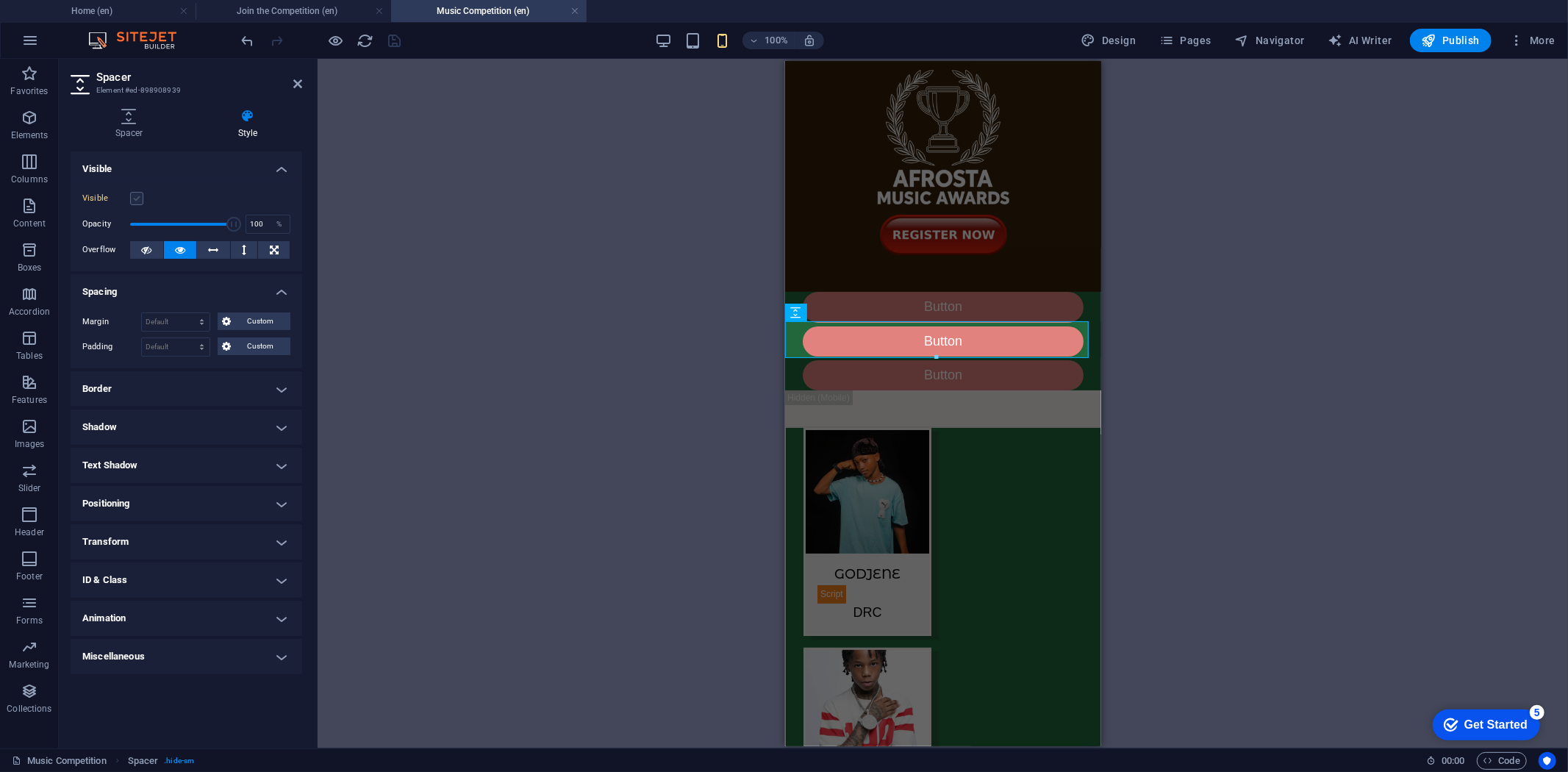
click at [133, 200] on label at bounding box center [137, 198] width 13 height 13
click at [0, 0] on input "Visible" at bounding box center [0, 0] width 0 height 0
click at [134, 200] on label at bounding box center [137, 198] width 13 height 13
click at [0, 0] on input "Visible" at bounding box center [0, 0] width 0 height 0
click at [402, 33] on icon "save" at bounding box center [395, 40] width 17 height 17
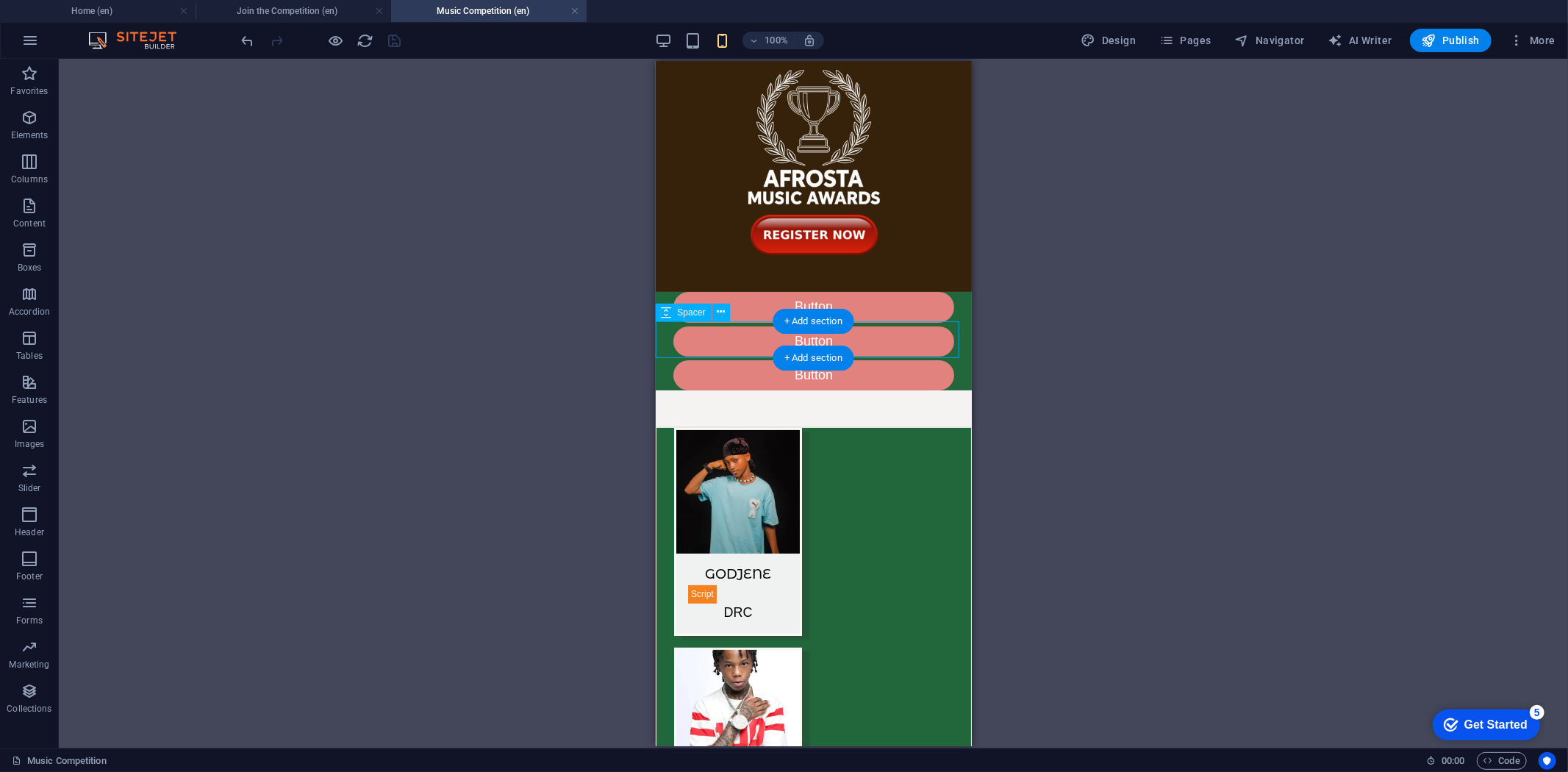
click at [747, 390] on div at bounding box center [813, 408] width 316 height 37
select select "px"
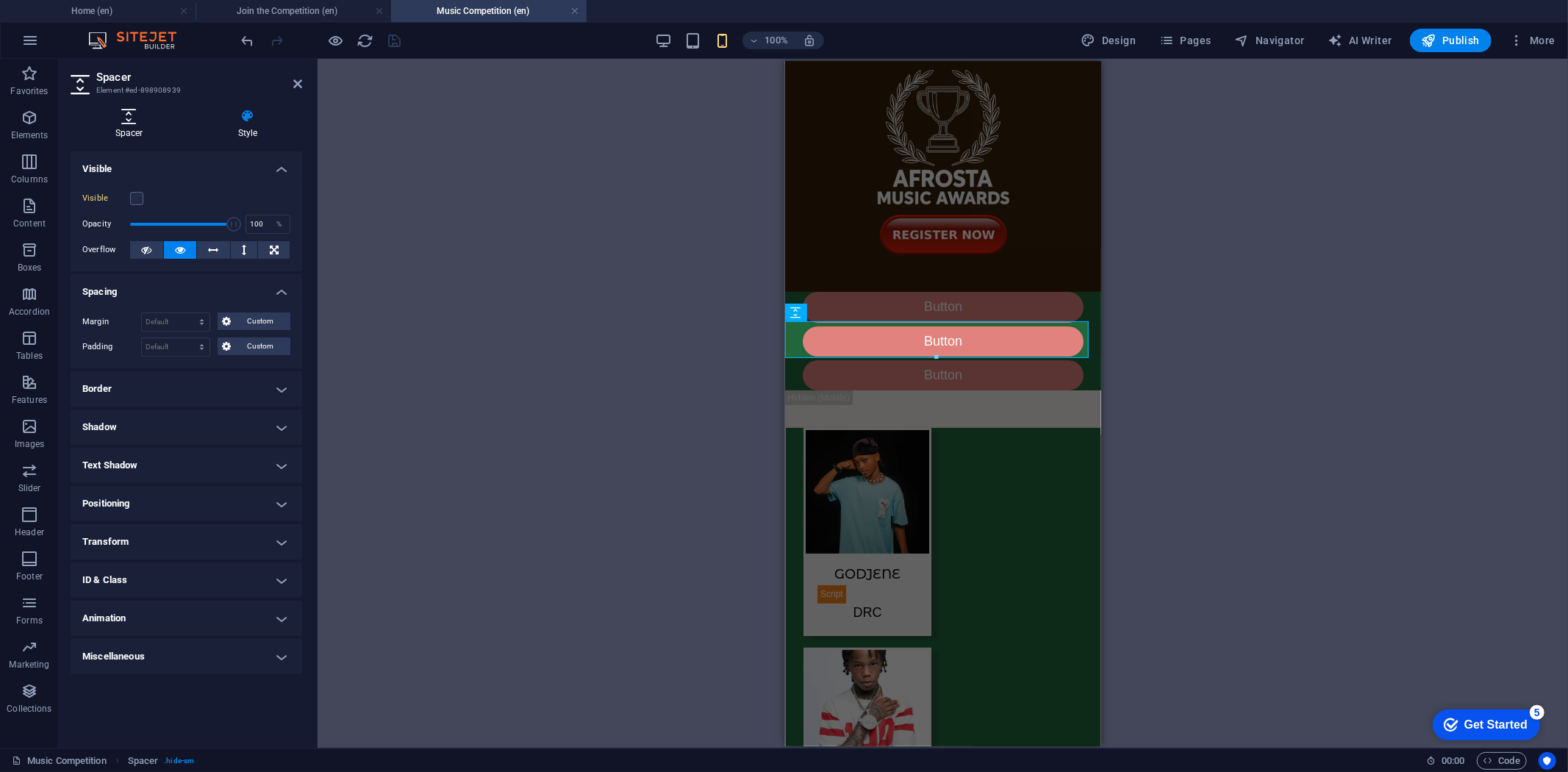
click at [123, 118] on icon at bounding box center [129, 116] width 117 height 15
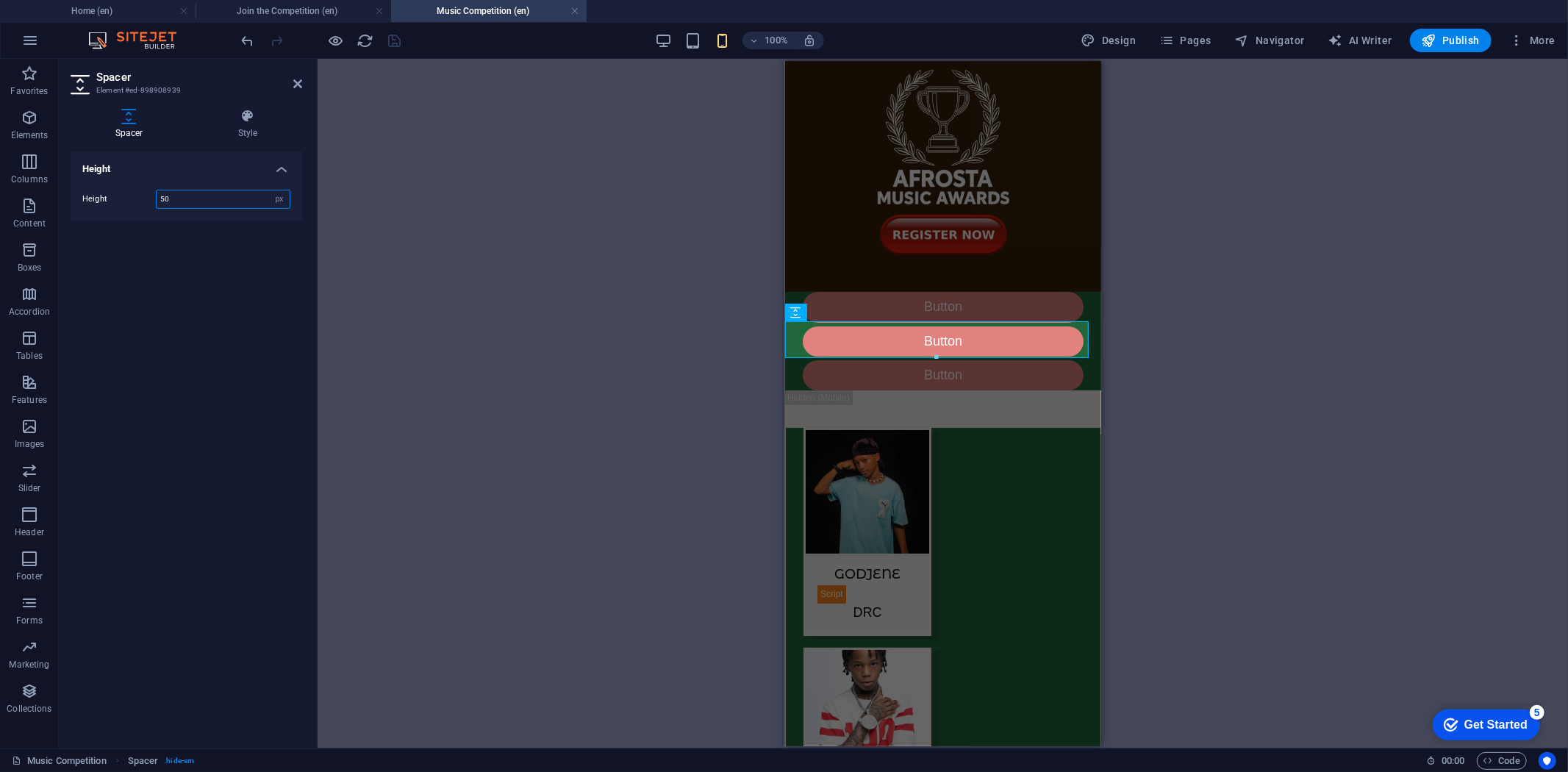
drag, startPoint x: 192, startPoint y: 193, endPoint x: 151, endPoint y: 193, distance: 41.0
click at [151, 193] on div "Height 50 px rem vh vw" at bounding box center [187, 199] width 208 height 19
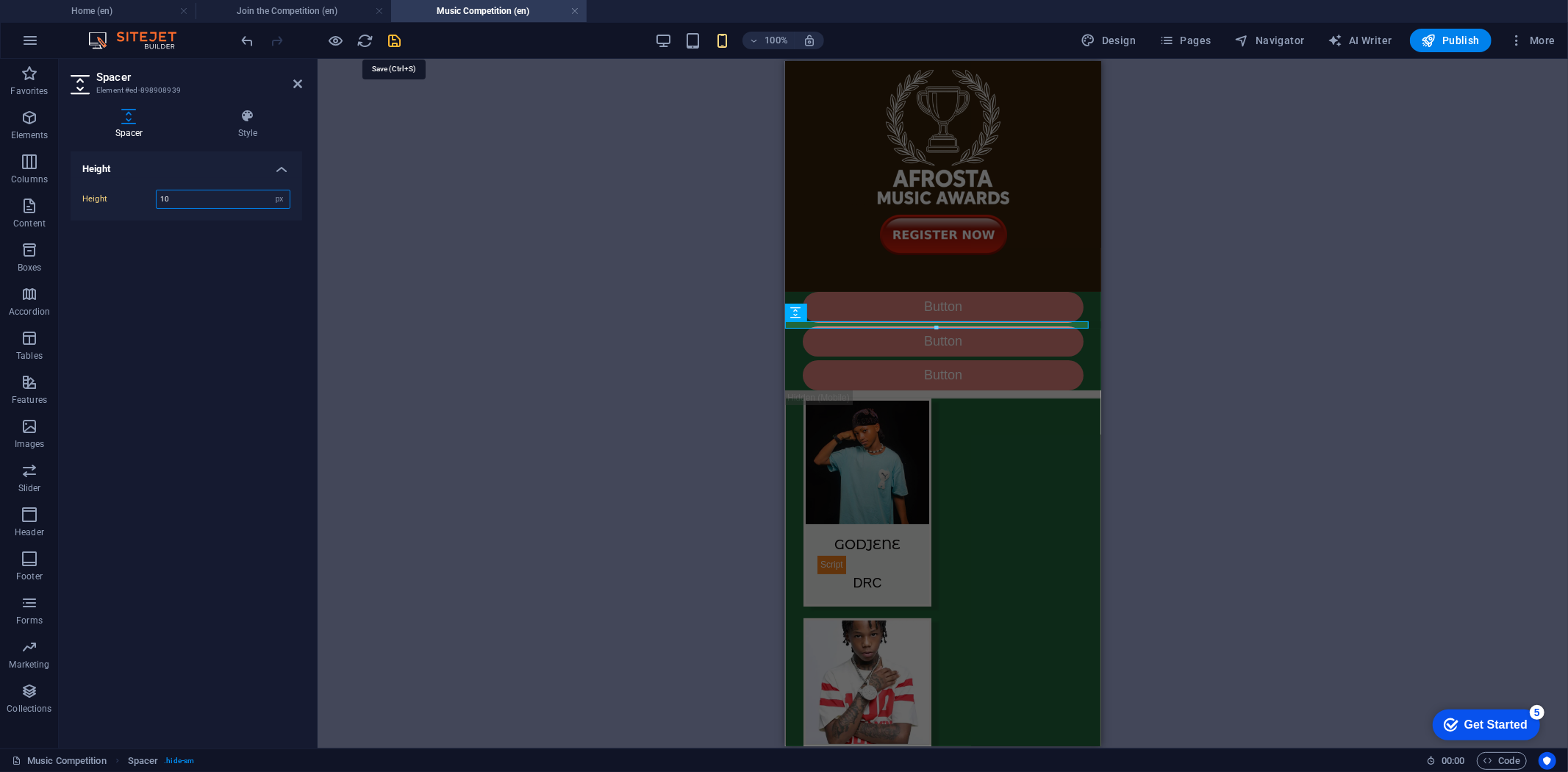
type input "10"
click at [394, 37] on icon "save" at bounding box center [395, 40] width 17 height 17
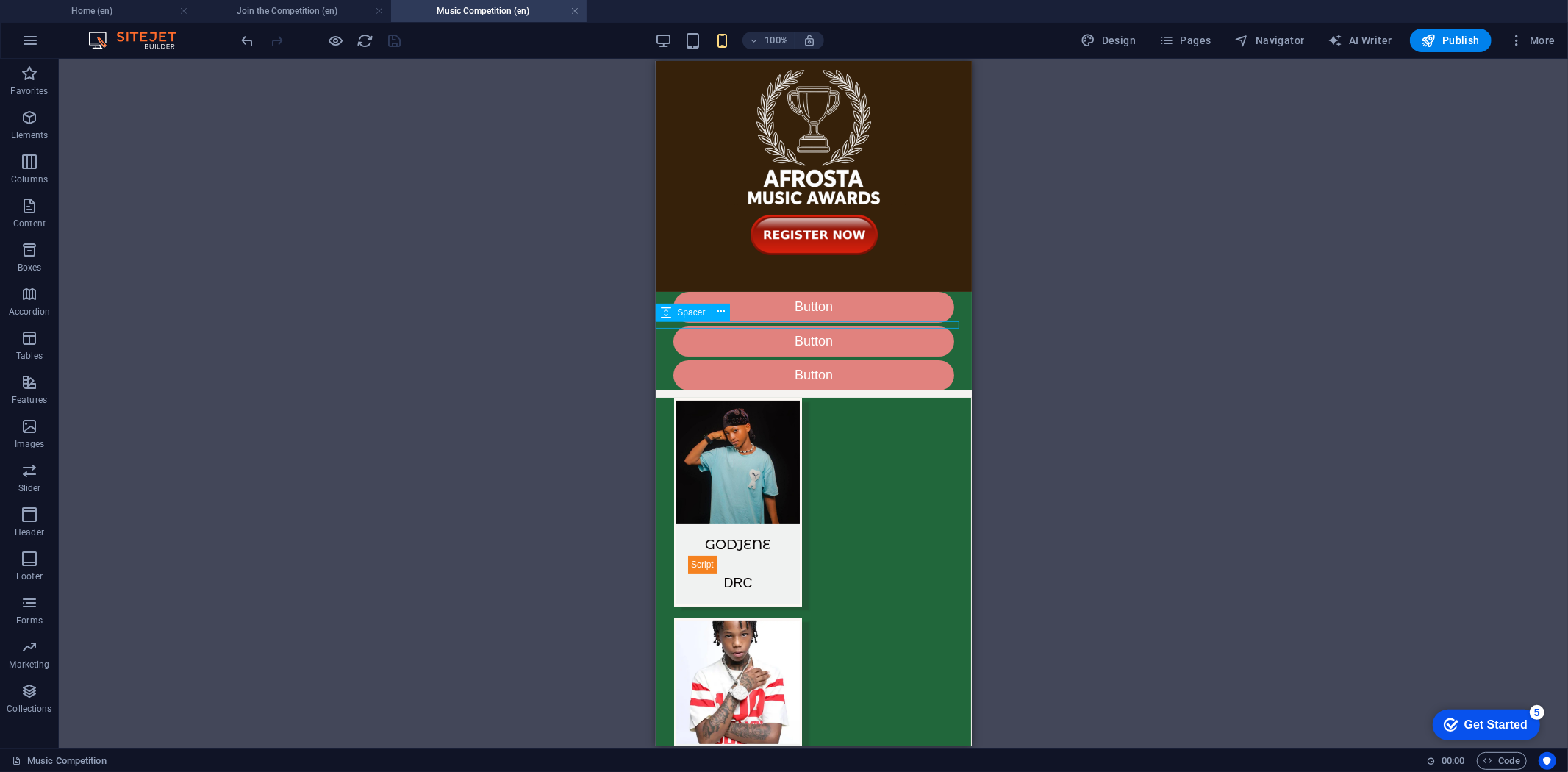
click at [950, 390] on div at bounding box center [813, 394] width 316 height 8
select select "px"
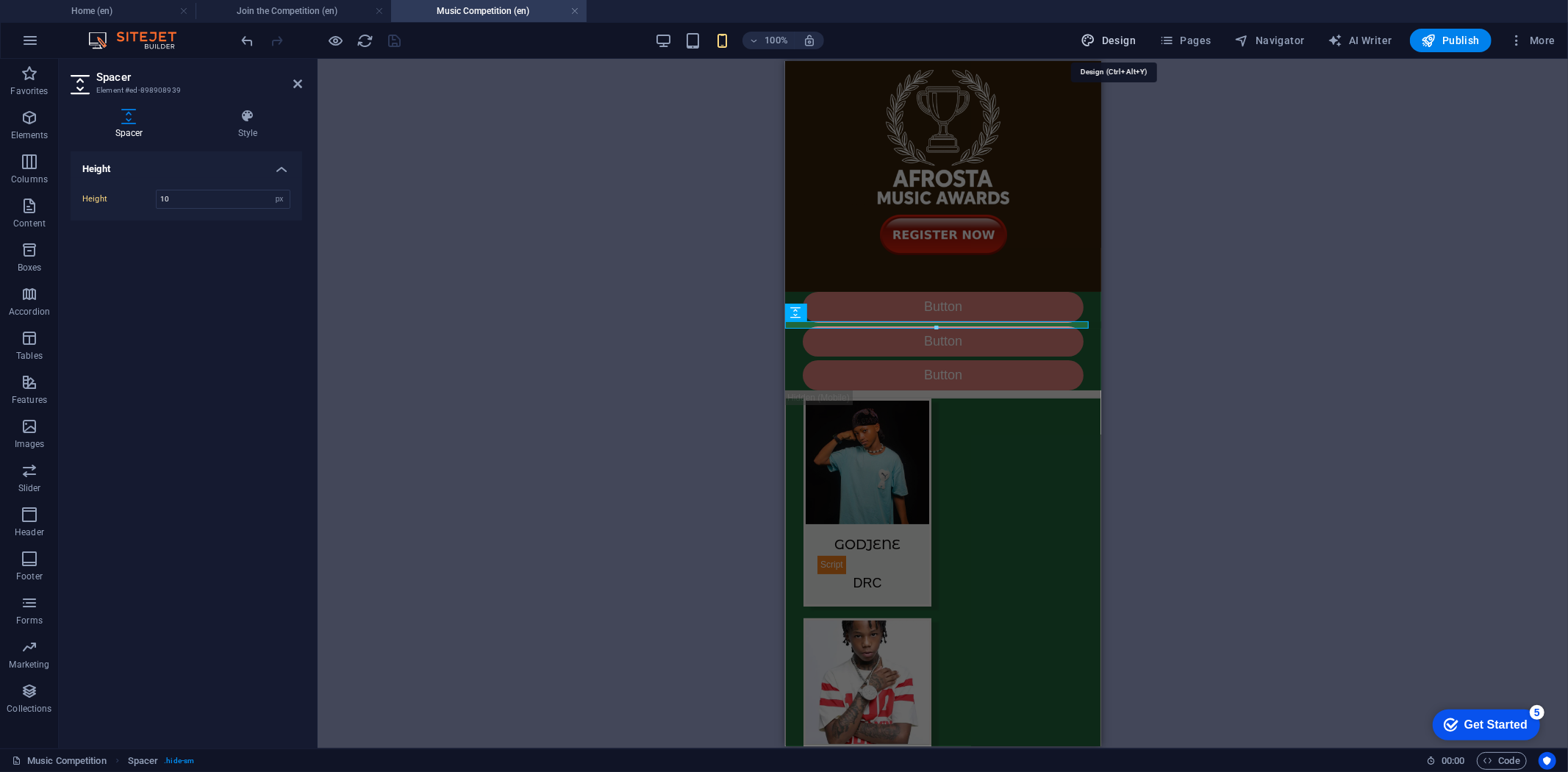
click at [1133, 40] on span "Design" at bounding box center [1109, 40] width 55 height 15
select select "px"
select select "400"
select select "px"
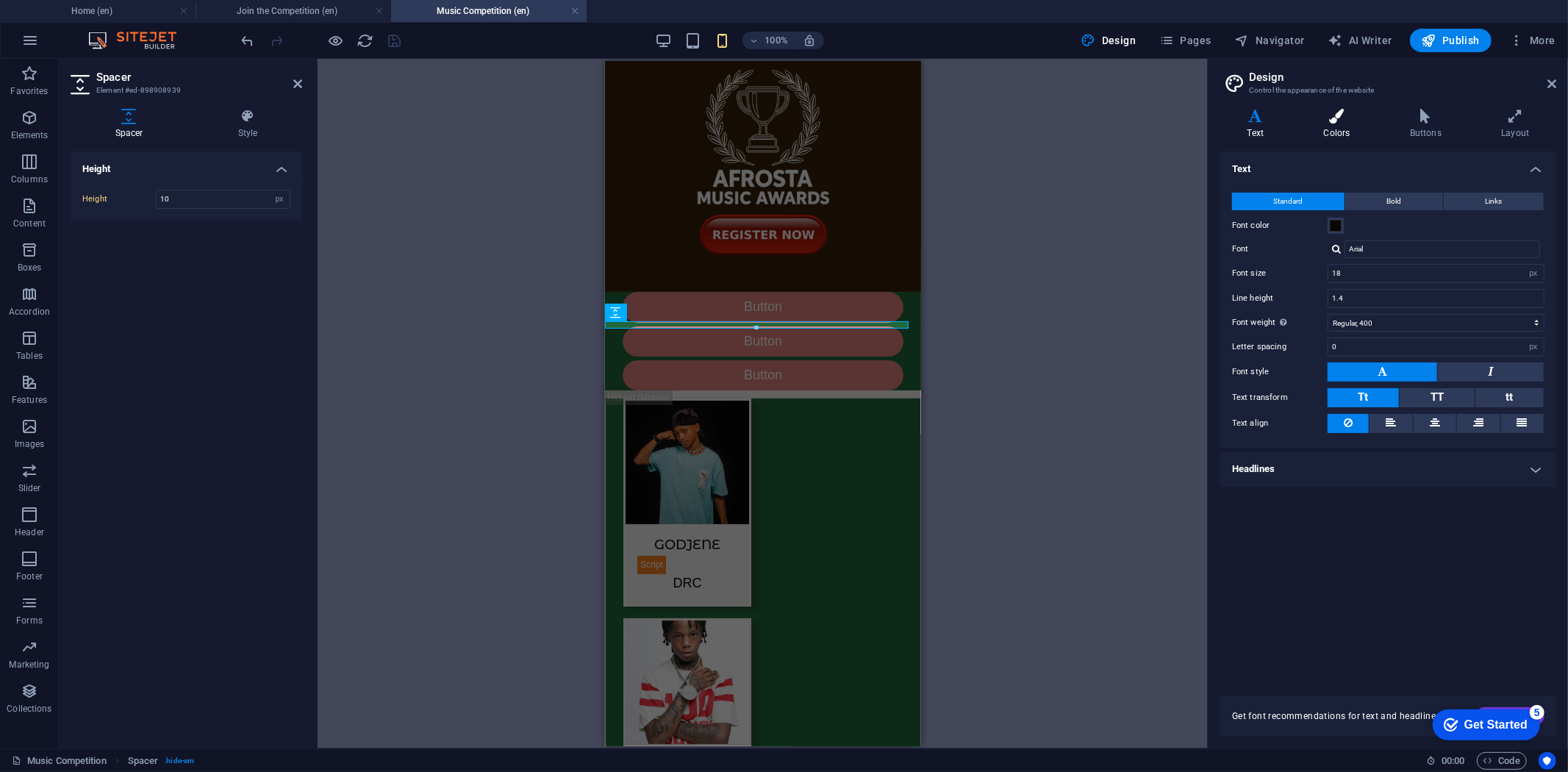
click at [1330, 113] on icon at bounding box center [1336, 116] width 80 height 15
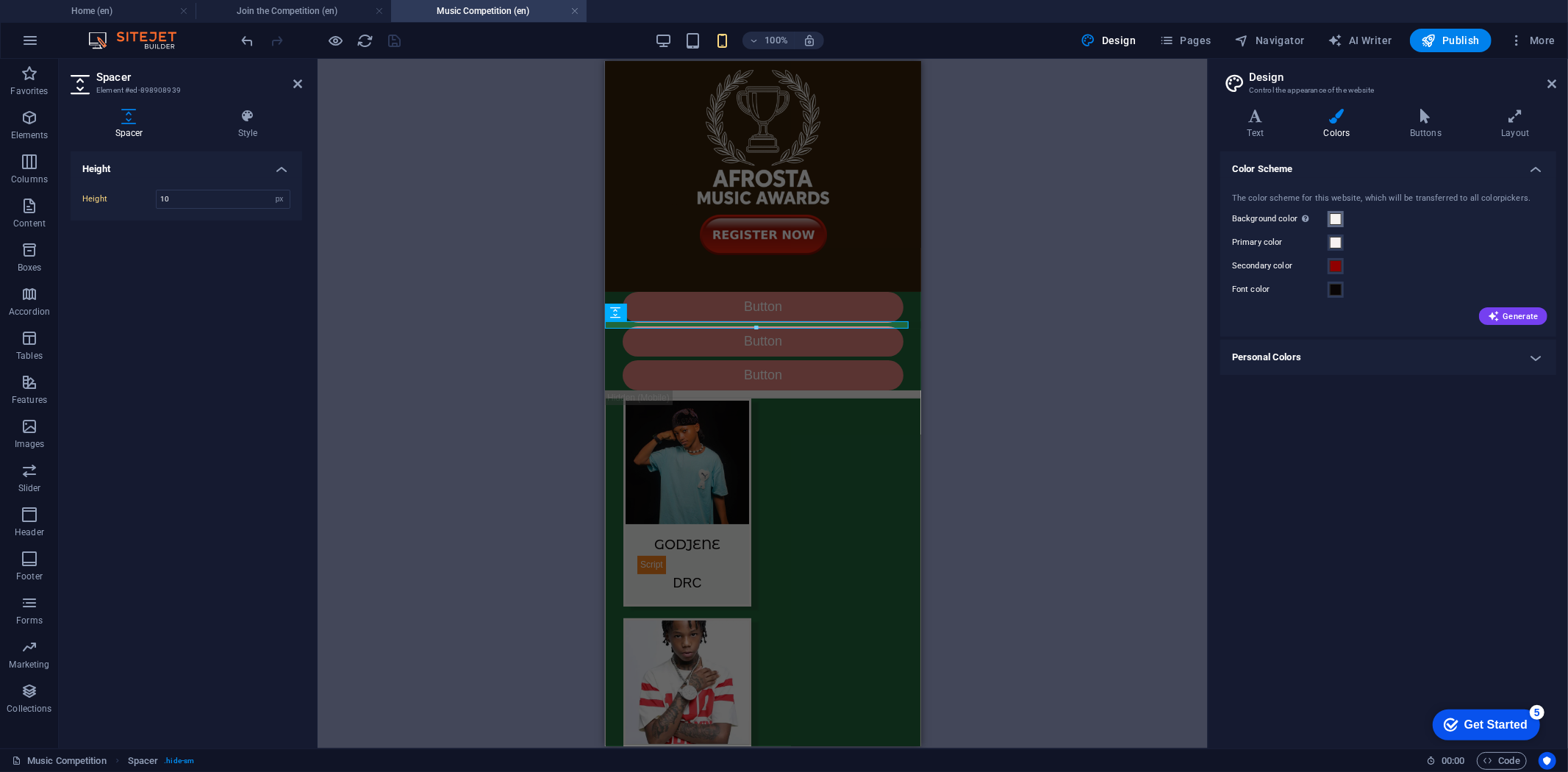
click at [1334, 215] on span at bounding box center [1335, 219] width 12 height 12
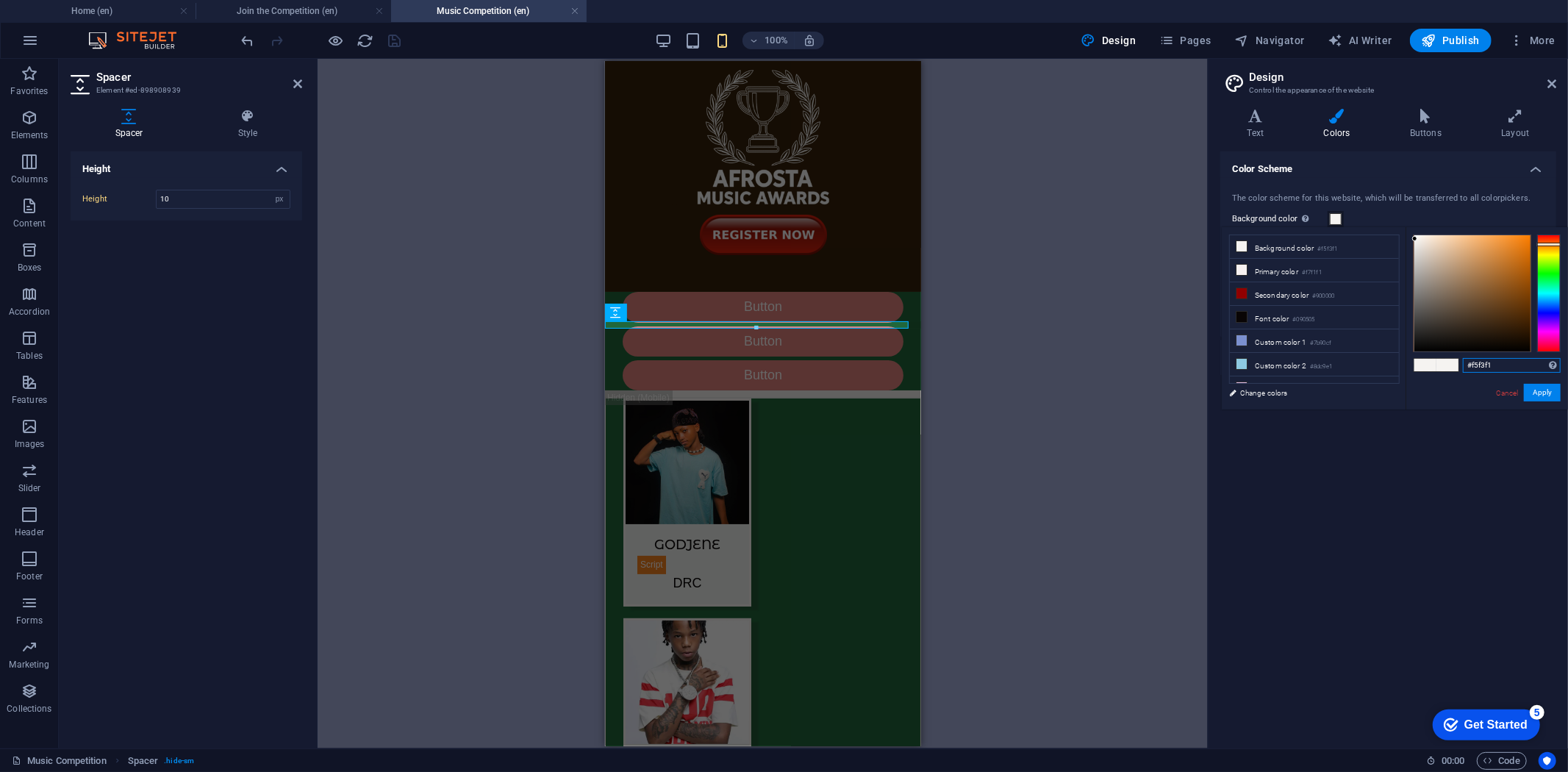
click at [1485, 366] on input "#f5f3f1" at bounding box center [1512, 365] width 98 height 15
paste input "Certainly! Based on your sample questionnaire, here are some interview question…"
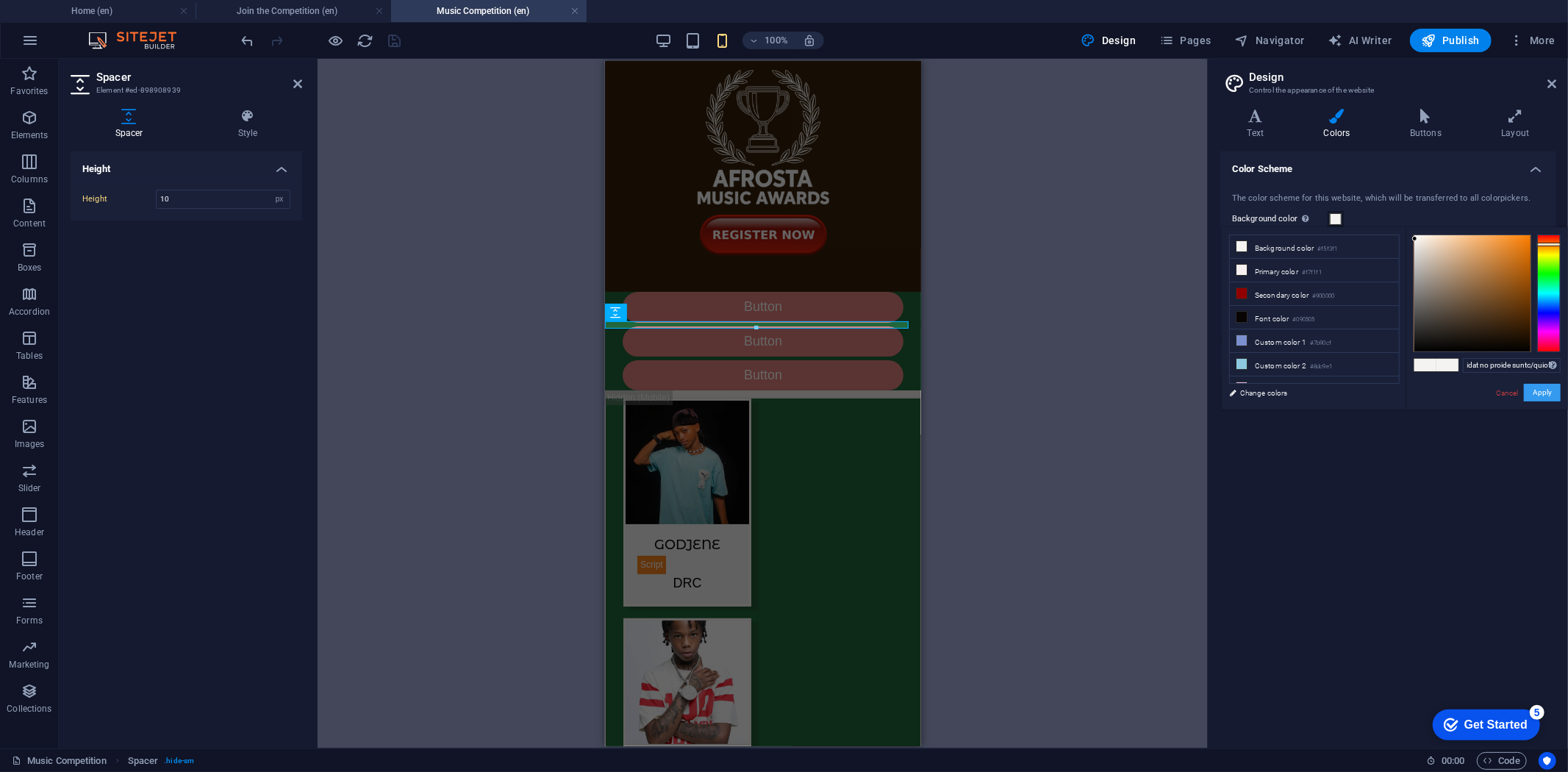
click at [1546, 391] on button "Apply" at bounding box center [1542, 393] width 37 height 18
click at [1554, 358] on div "Supported formats #0852ed rgb(8, 82, 237) rgba(8, 82, 237, 90%) hsv(221,97,93) …" at bounding box center [1499, 319] width 138 height 77
click at [1545, 368] on input "text" at bounding box center [1512, 365] width 98 height 15
click at [1546, 368] on input "text" at bounding box center [1512, 365] width 98 height 15
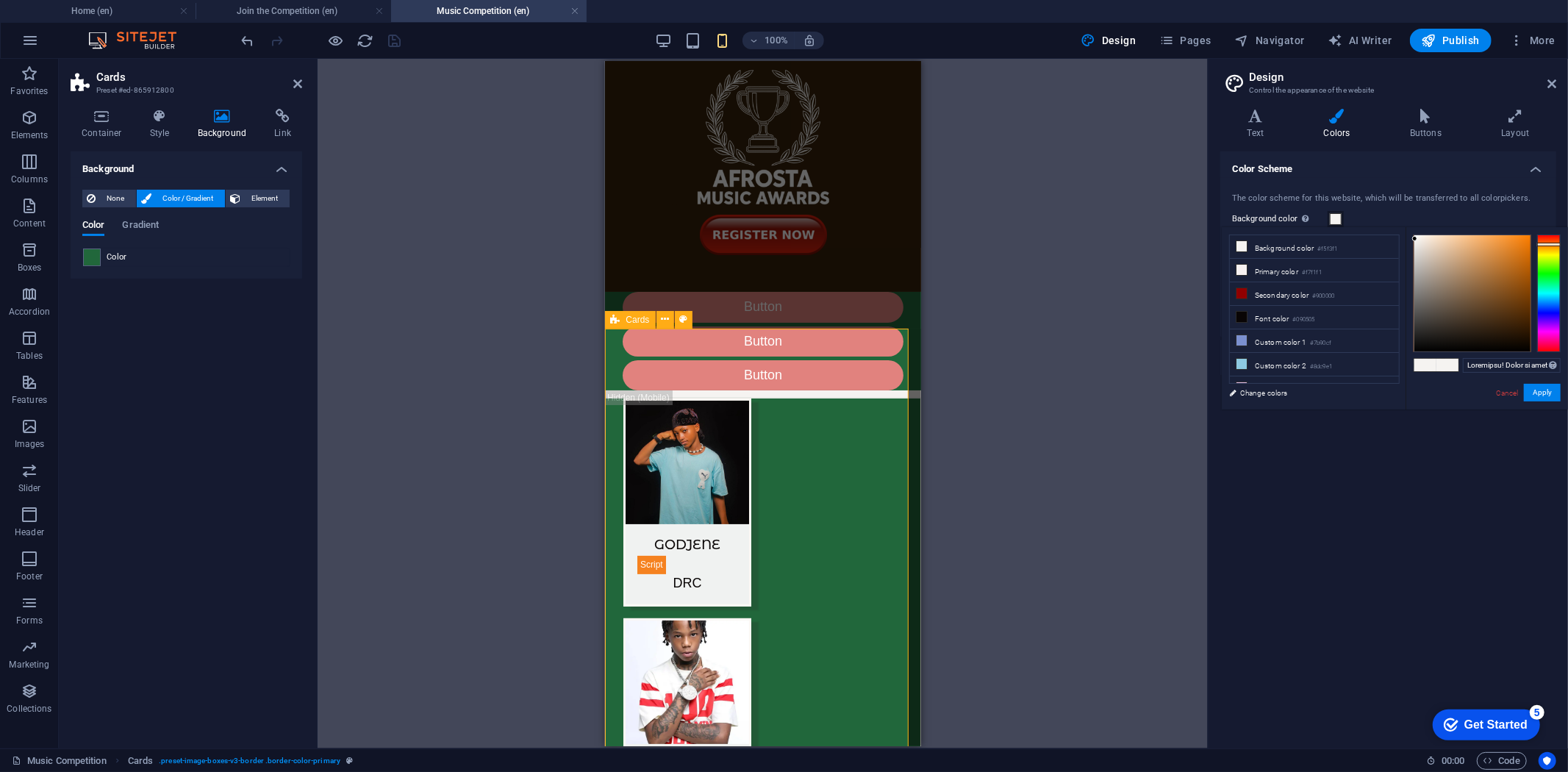
type input "#f5f3f1"
click at [126, 265] on div "Color" at bounding box center [186, 257] width 207 height 18
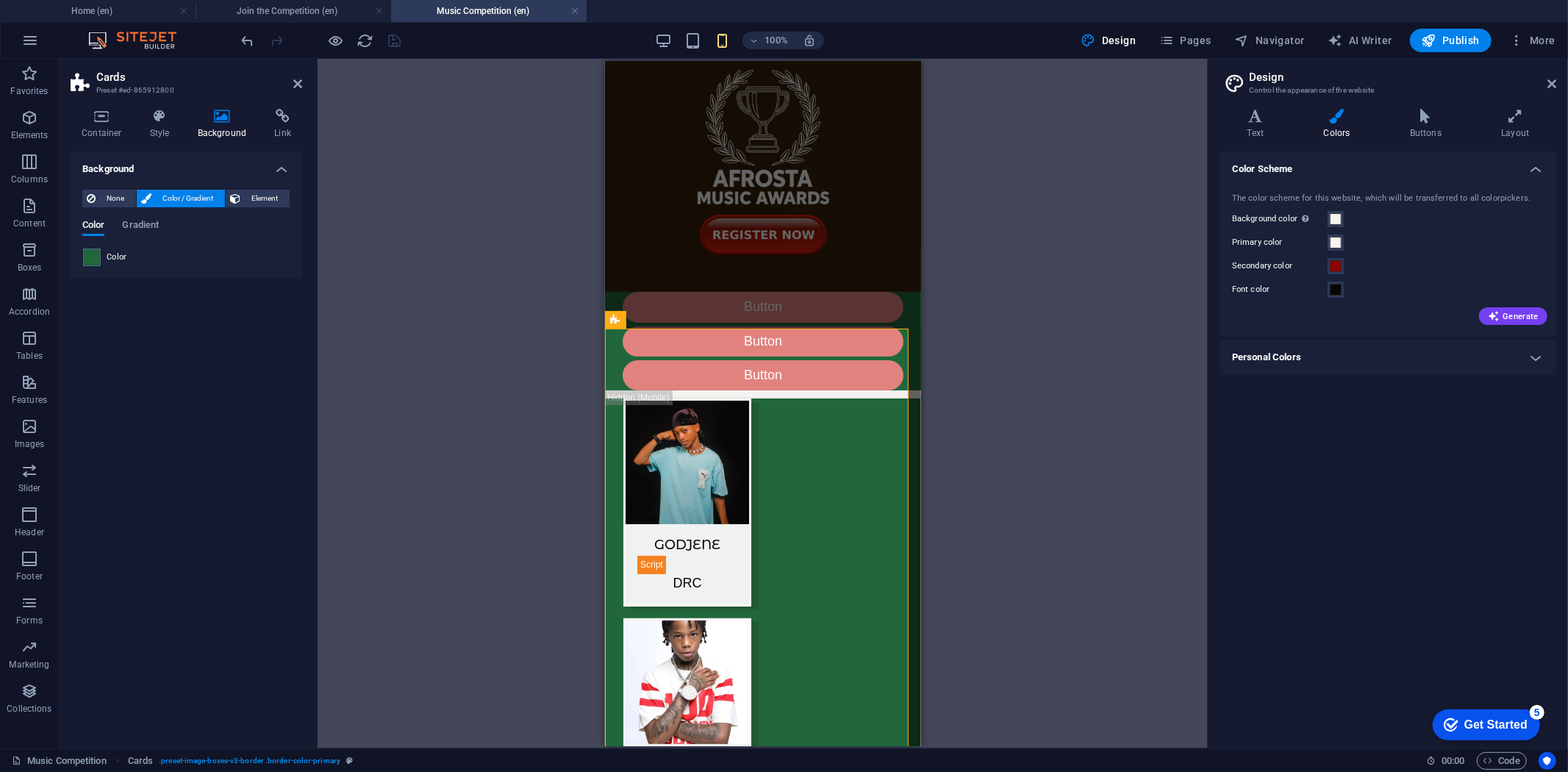
click at [164, 195] on span "Color / Gradient" at bounding box center [188, 198] width 65 height 18
click at [94, 255] on span at bounding box center [91, 256] width 16 height 16
type input "#21673b"
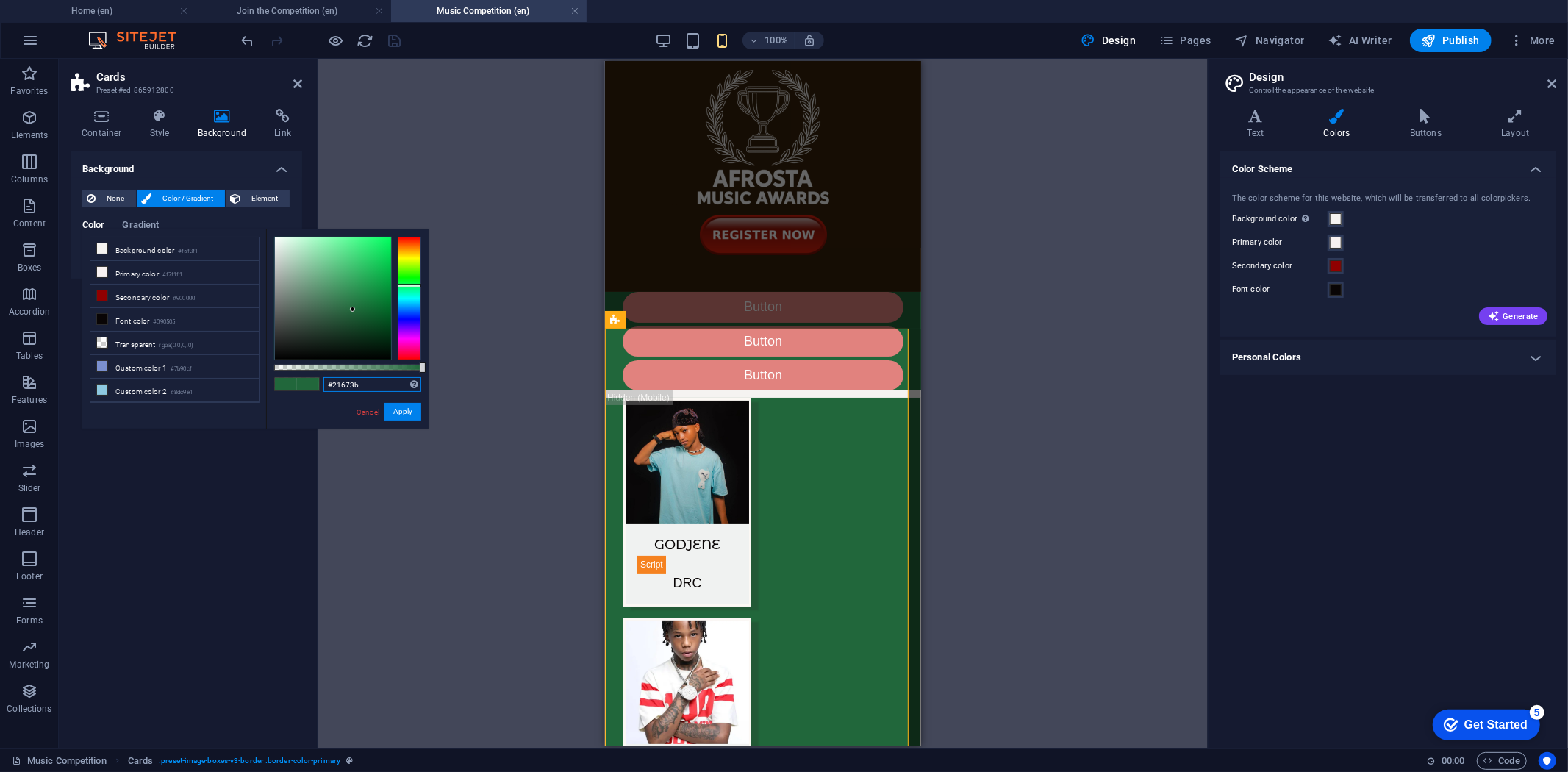
click at [343, 388] on input "#21673b" at bounding box center [373, 385] width 98 height 15
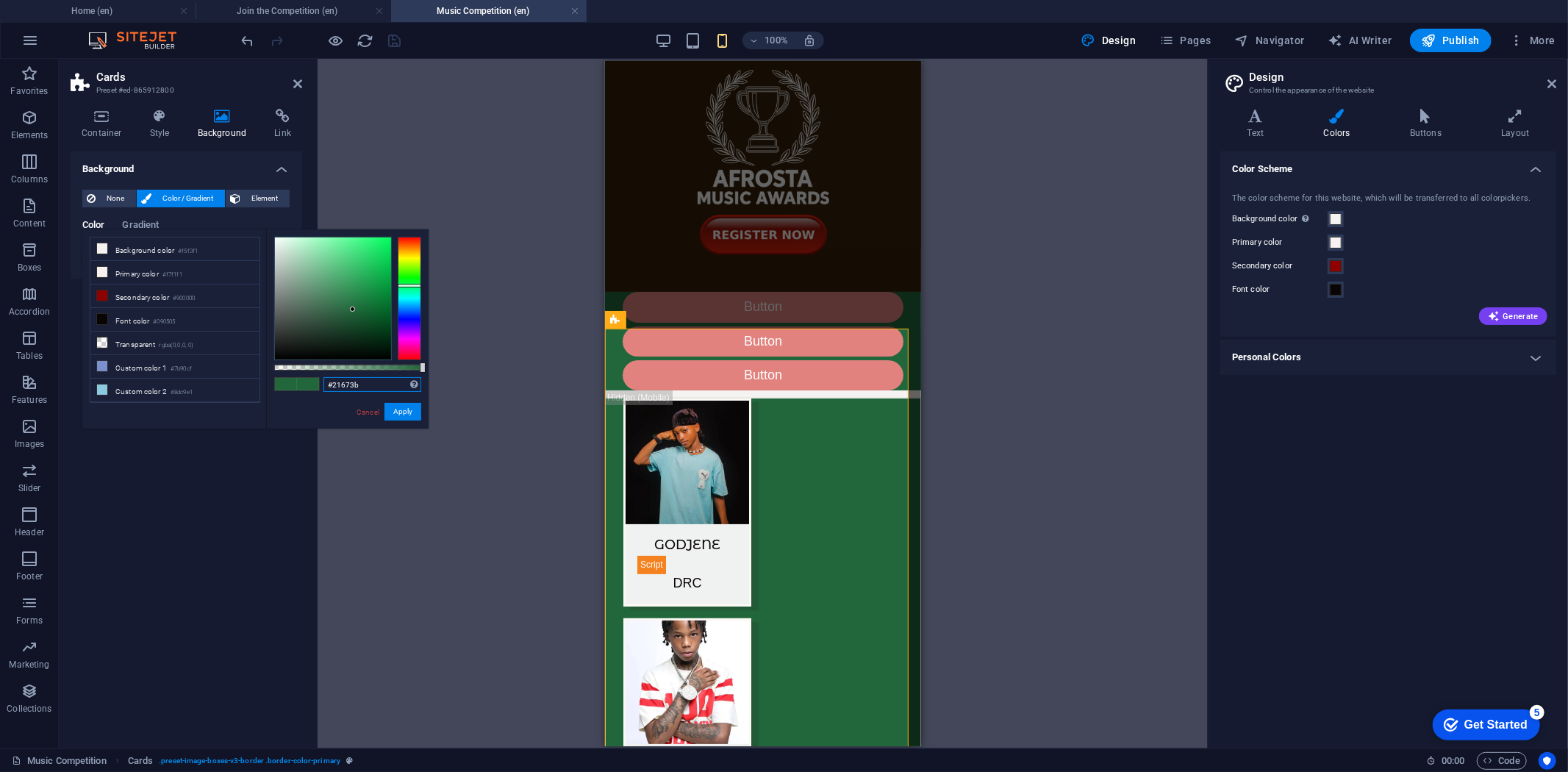
click at [343, 388] on input "#21673b" at bounding box center [373, 385] width 98 height 15
click at [398, 414] on button "Apply" at bounding box center [403, 411] width 37 height 18
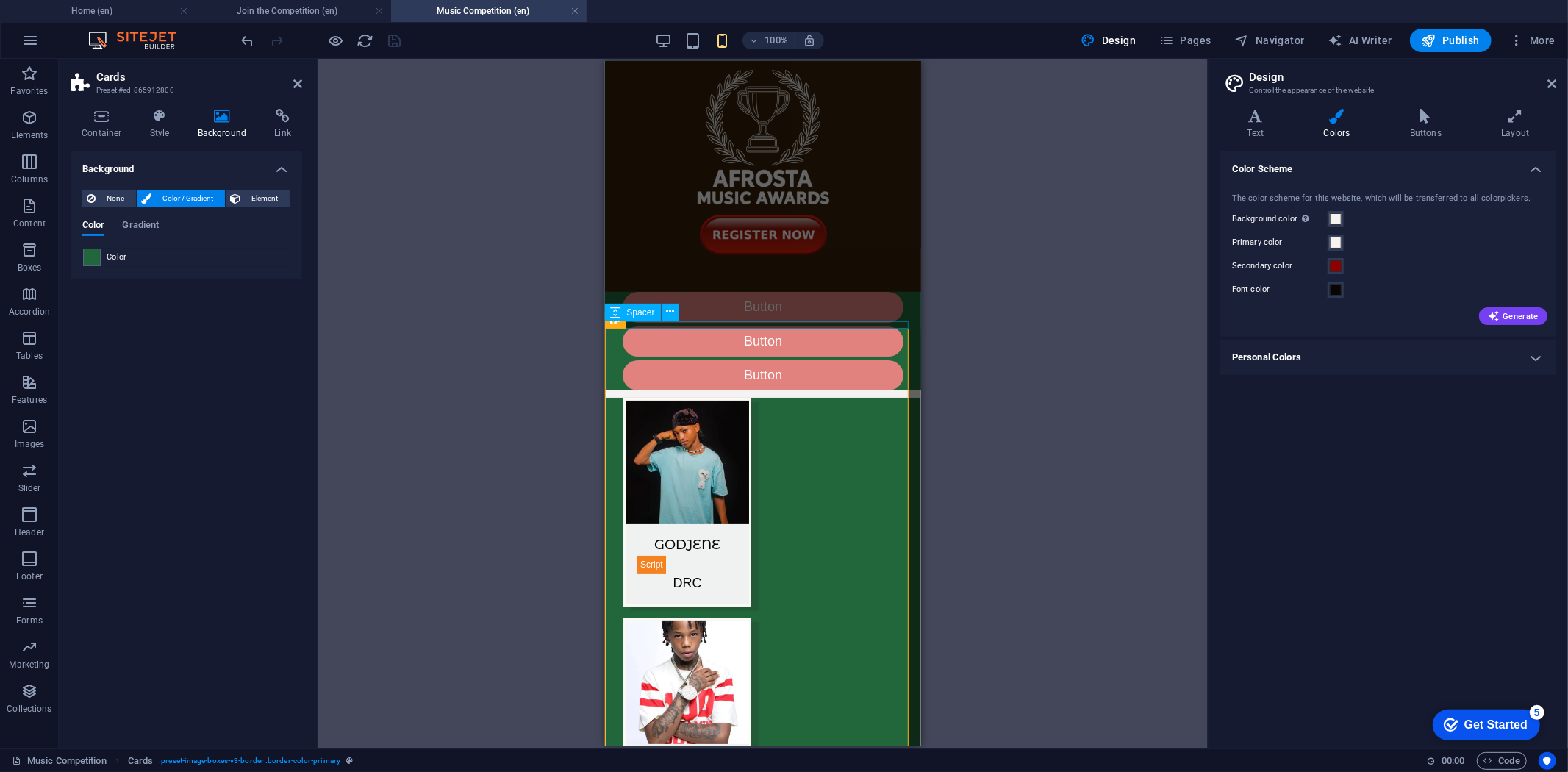
click at [896, 390] on div at bounding box center [762, 394] width 316 height 8
select select "px"
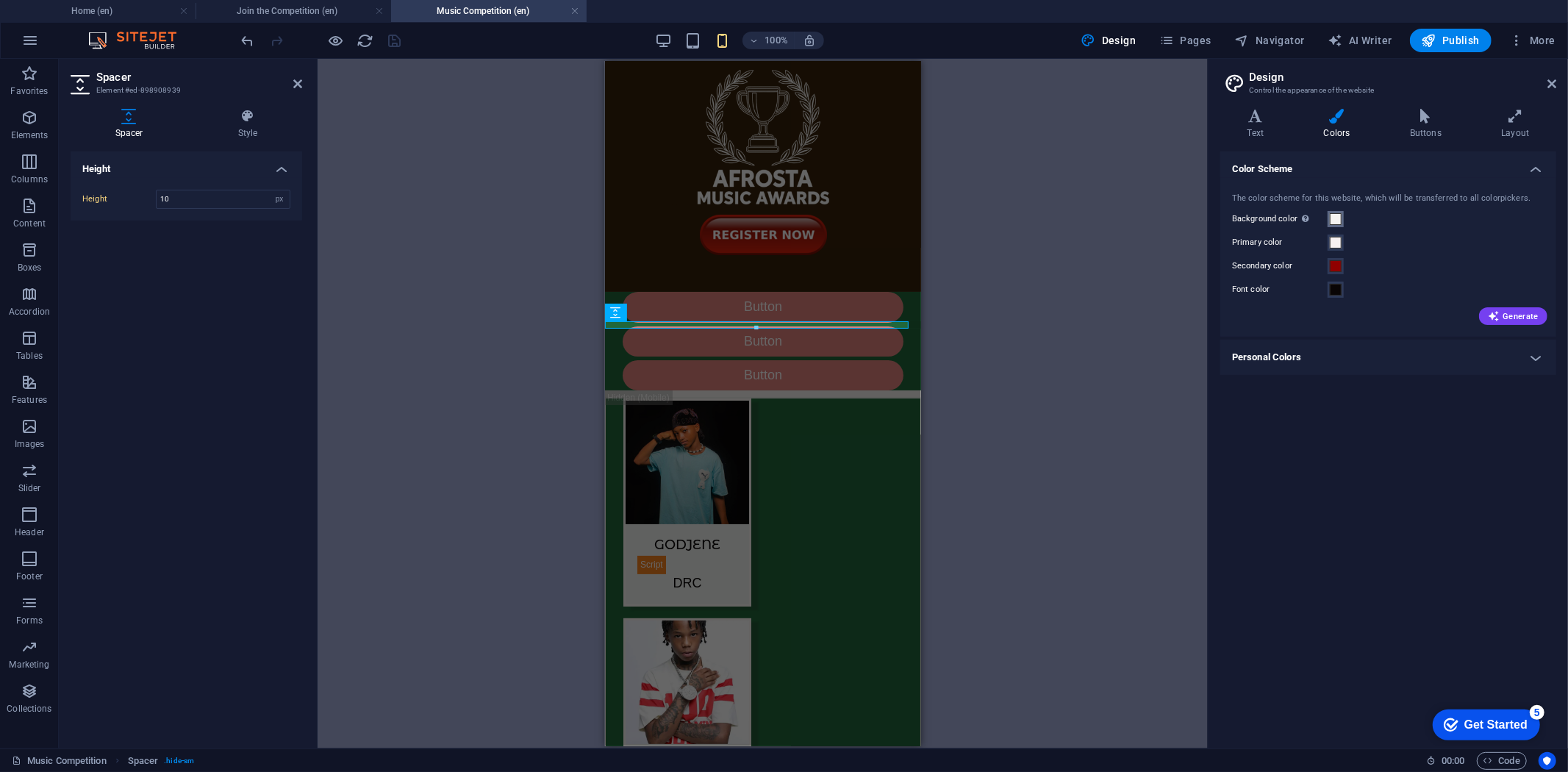
click at [1339, 218] on span at bounding box center [1335, 219] width 12 height 12
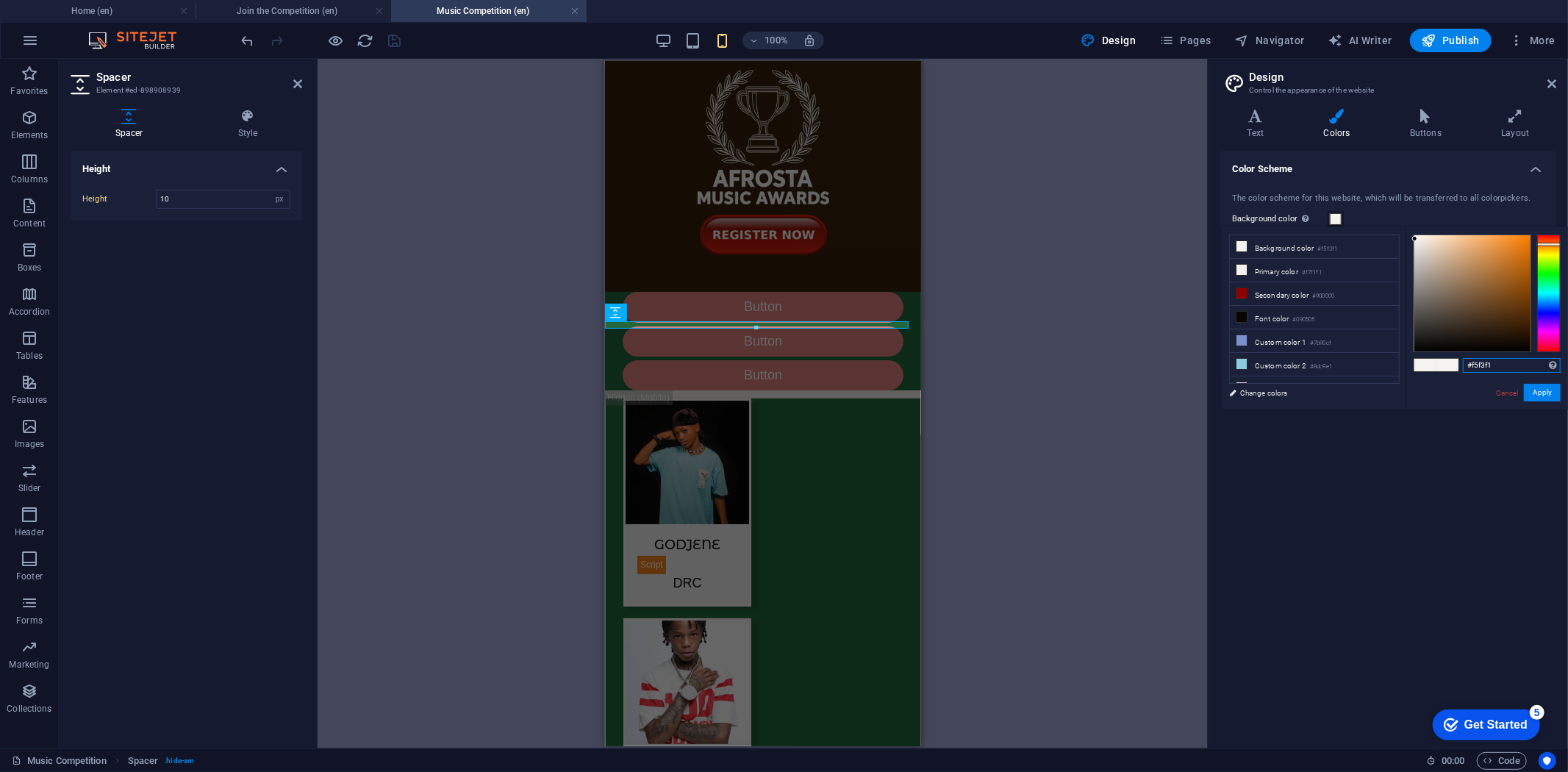
click at [1486, 365] on input "#f5f3f1" at bounding box center [1512, 365] width 98 height 15
drag, startPoint x: 1486, startPoint y: 365, endPoint x: 1496, endPoint y: 363, distance: 10.2
click at [1496, 363] on input "#f5f3f1" at bounding box center [1512, 365] width 98 height 15
drag, startPoint x: 1498, startPoint y: 363, endPoint x: 1452, endPoint y: 364, distance: 46.0
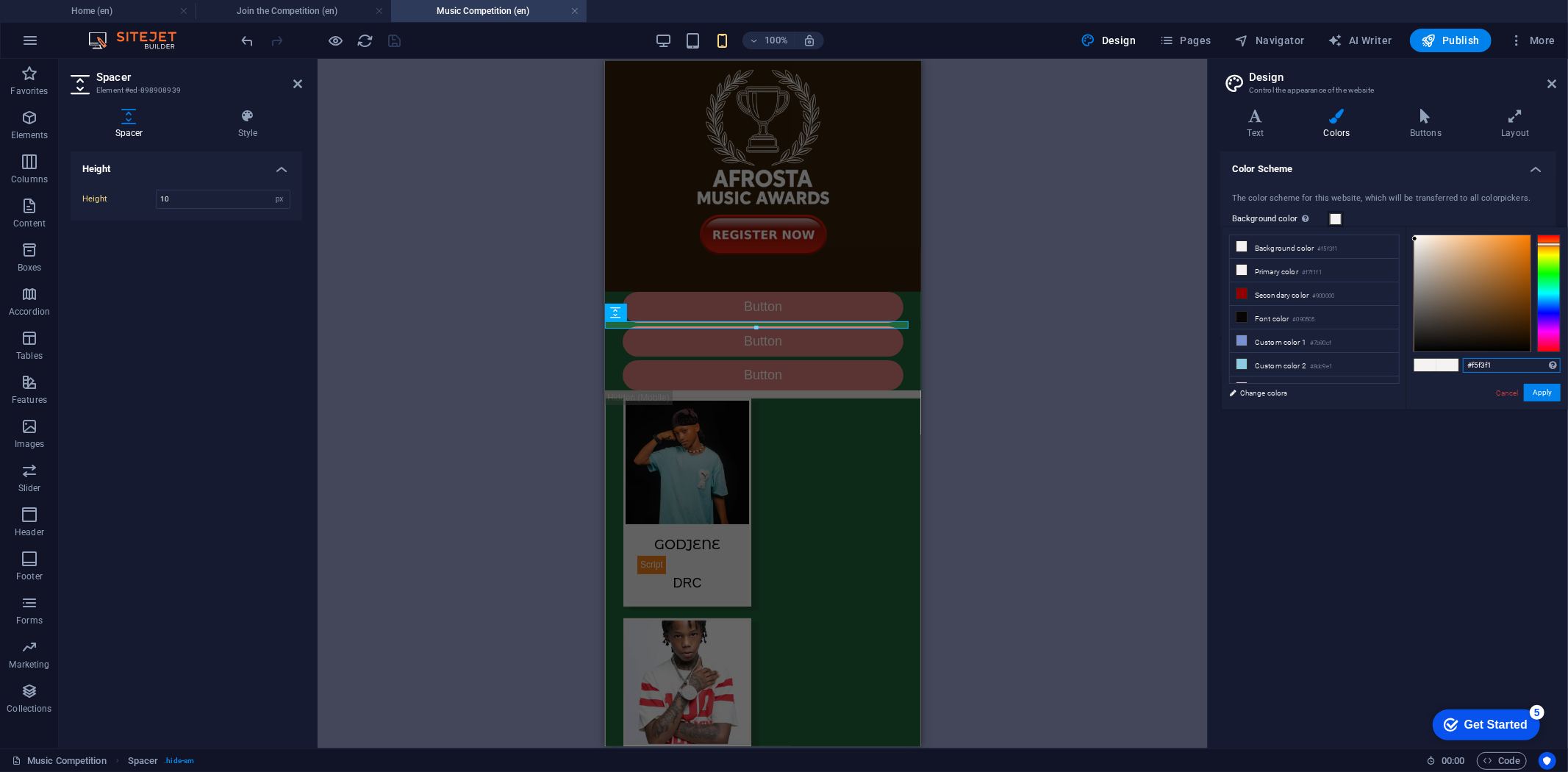
click at [1452, 364] on div "#f5f3f1 Supported formats #0852ed rgb(8, 82, 237) rgba(8, 82, 237, 90%) hsv(221…" at bounding box center [1486, 425] width 162 height 395
paste input "21673b"
type input "#21673b"
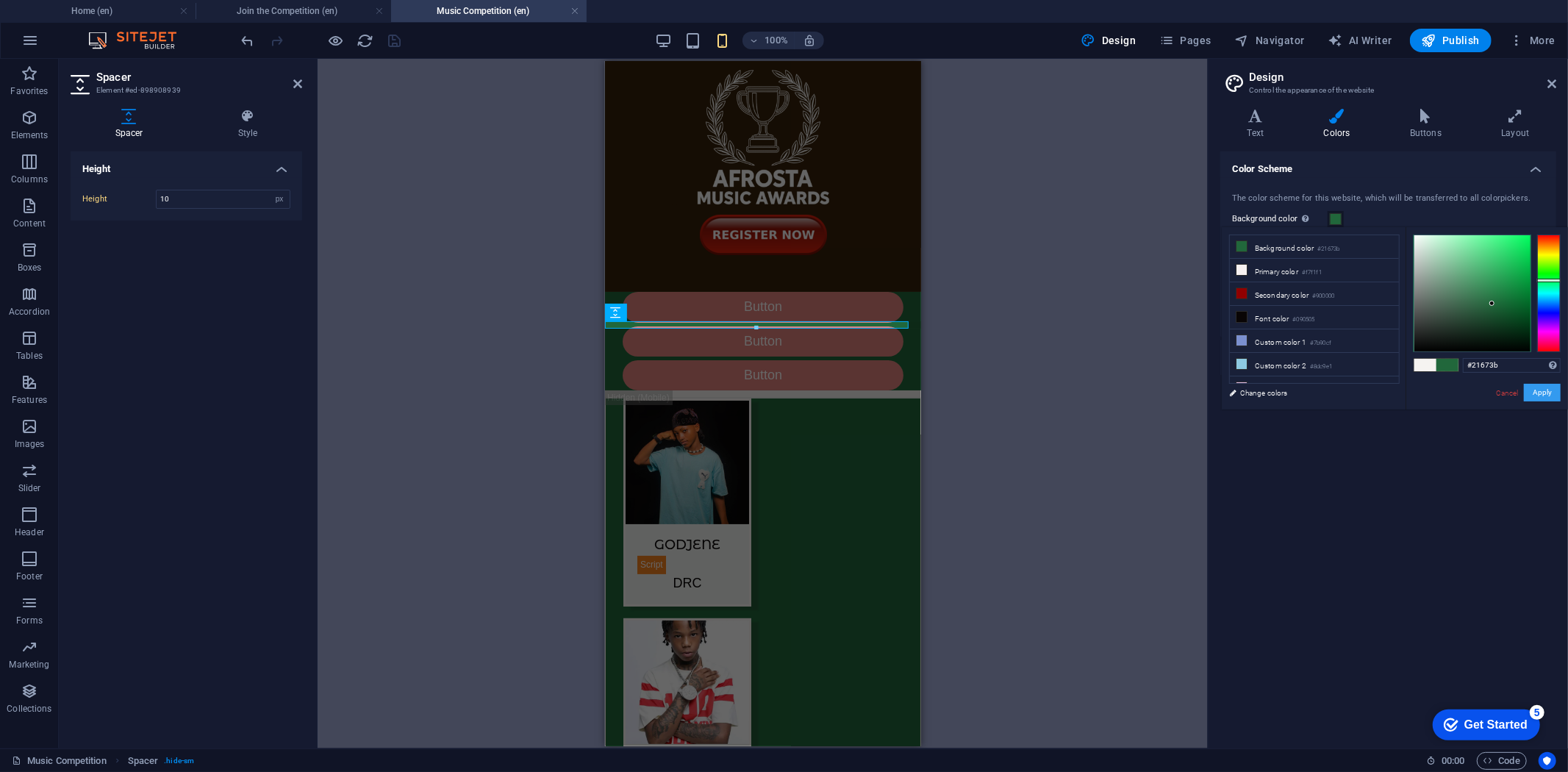
click at [1542, 394] on button "Apply" at bounding box center [1542, 393] width 37 height 18
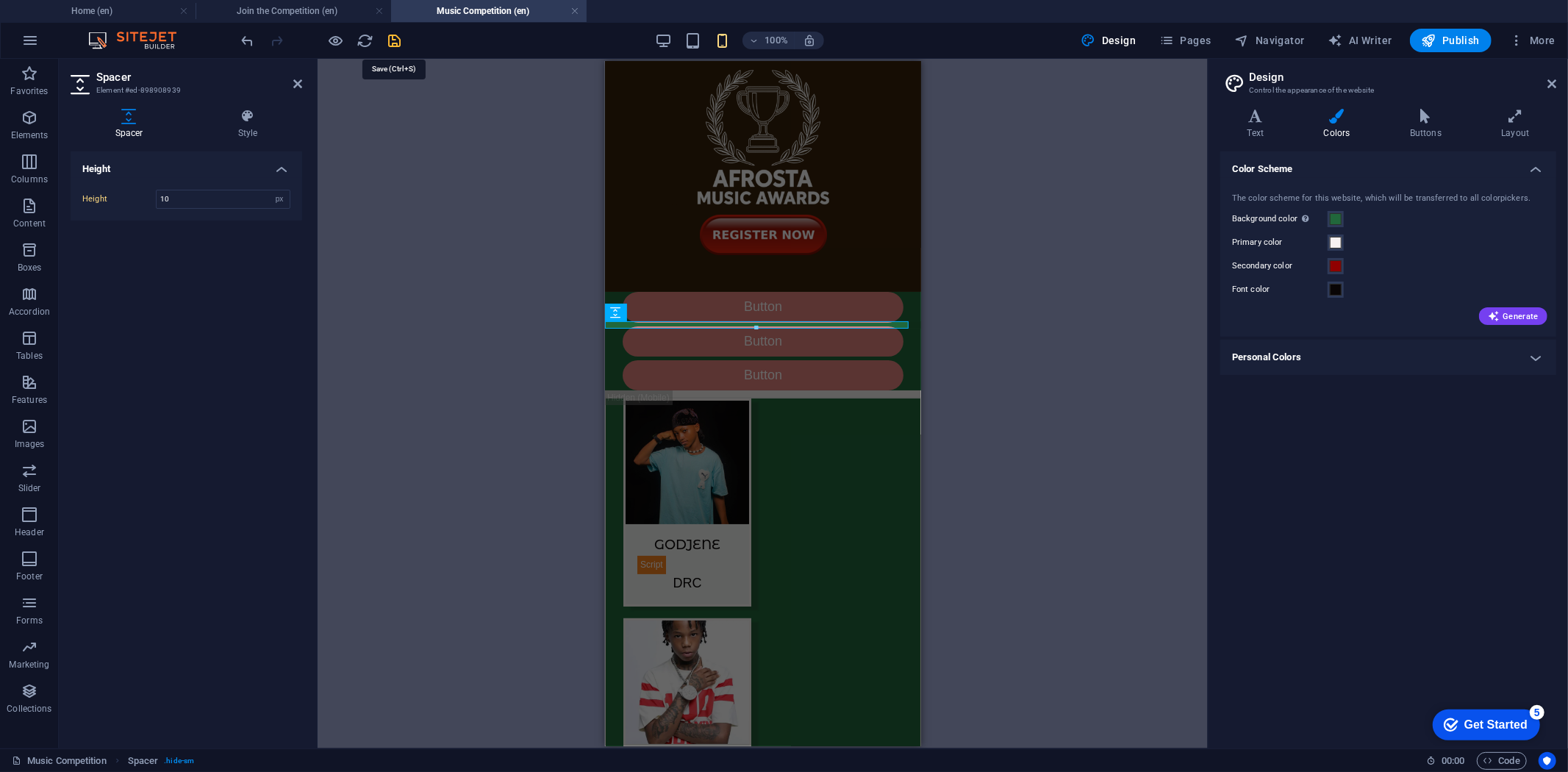
click at [390, 35] on icon "save" at bounding box center [395, 40] width 17 height 17
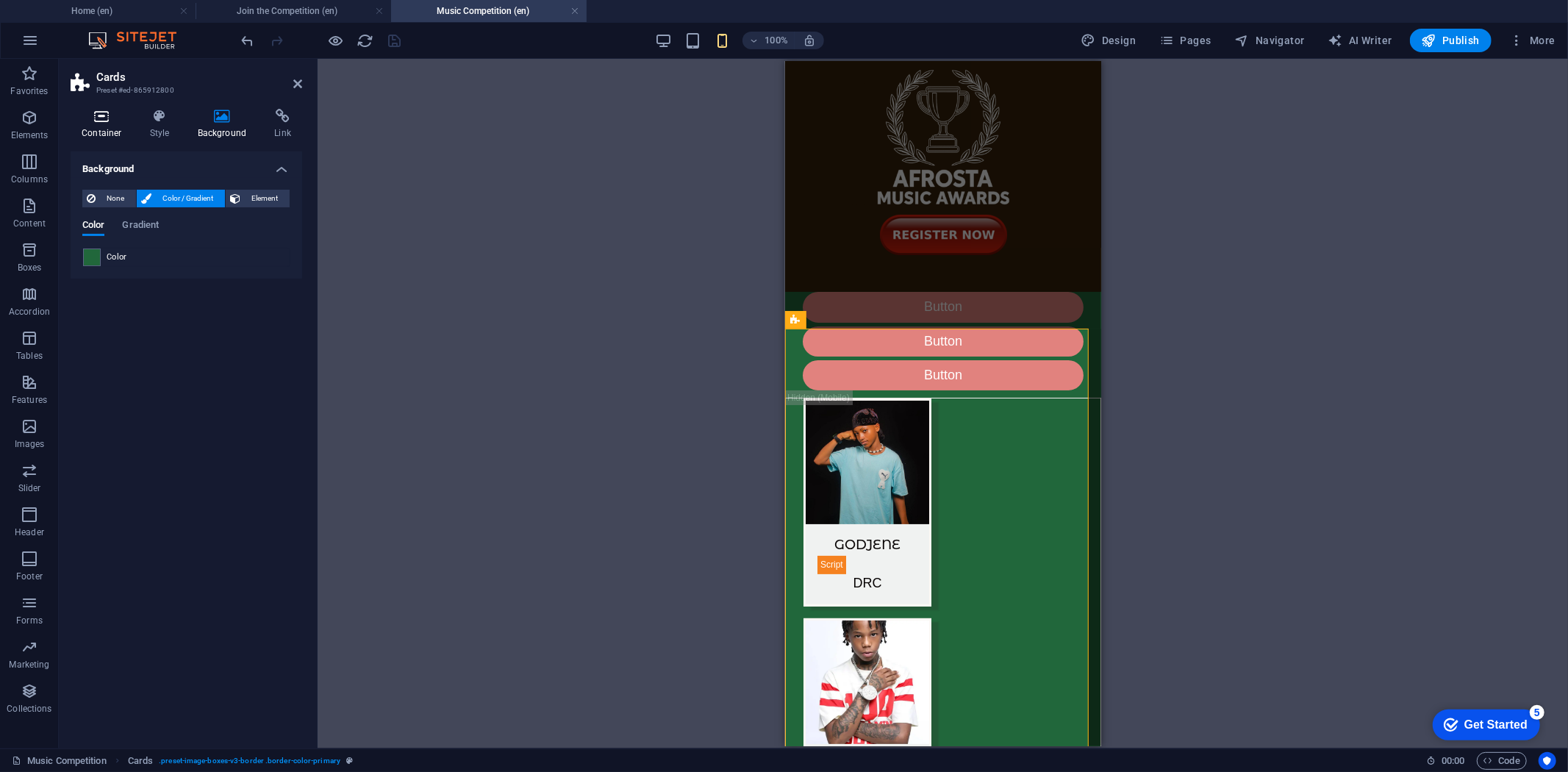
click at [100, 132] on h4 "Container" at bounding box center [104, 124] width 69 height 31
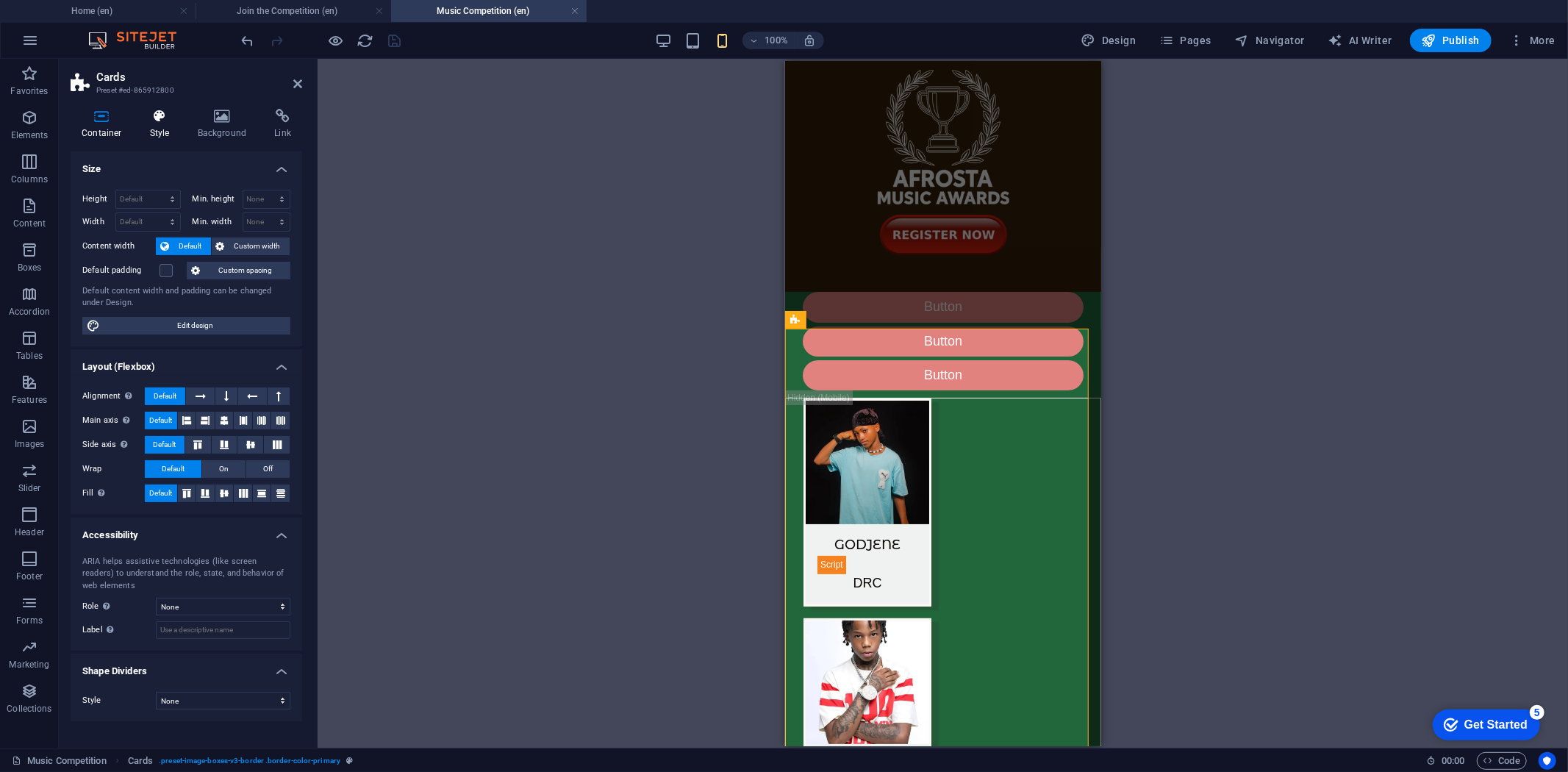
click at [160, 132] on h4 "Style" at bounding box center [162, 124] width 48 height 31
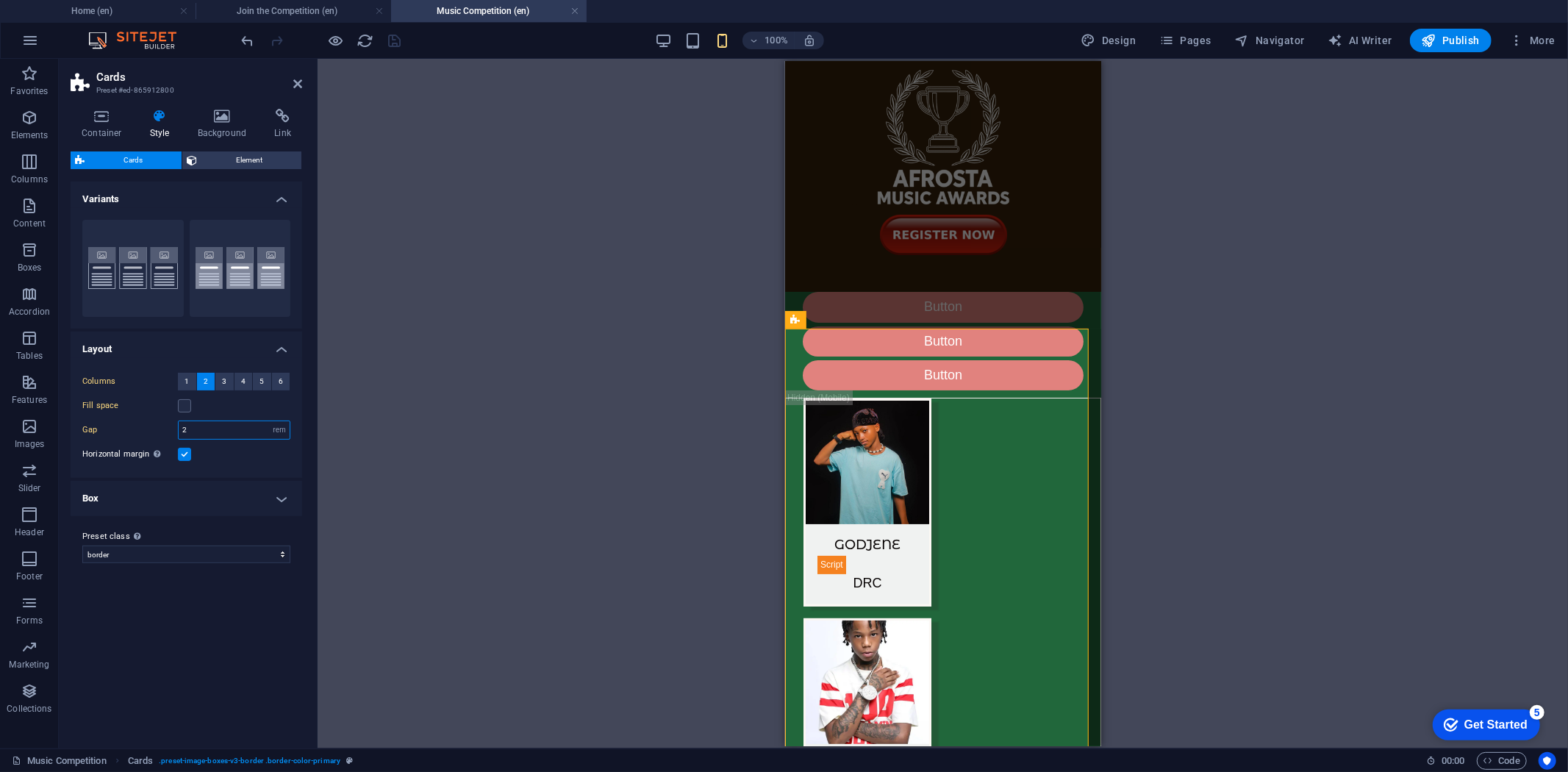
drag, startPoint x: 197, startPoint y: 427, endPoint x: 168, endPoint y: 427, distance: 29.0
click at [168, 427] on div "Gap 2 px rem % vw vh" at bounding box center [187, 430] width 208 height 19
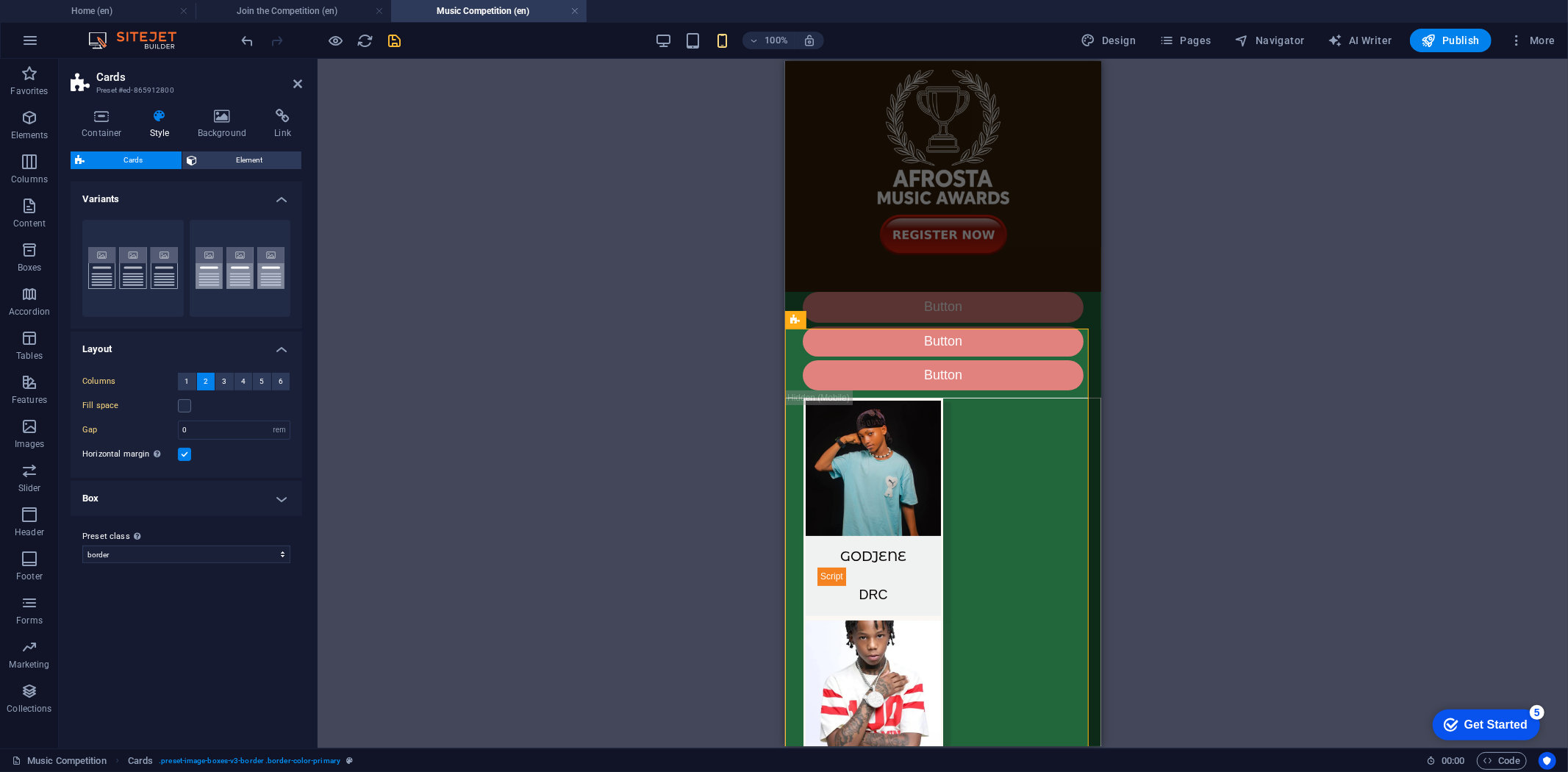
click at [251, 461] on div "Horizontal margin Only if the containers "Content width" is not set to "Default"" at bounding box center [187, 455] width 208 height 18
drag, startPoint x: 234, startPoint y: 432, endPoint x: 177, endPoint y: 432, distance: 57.0
click at [177, 432] on div "0 px rem % vw vh" at bounding box center [234, 430] width 113 height 19
type input "1"
click at [225, 459] on div "Horizontal margin Only if the containers "Content width" is not set to "Default"" at bounding box center [187, 455] width 208 height 18
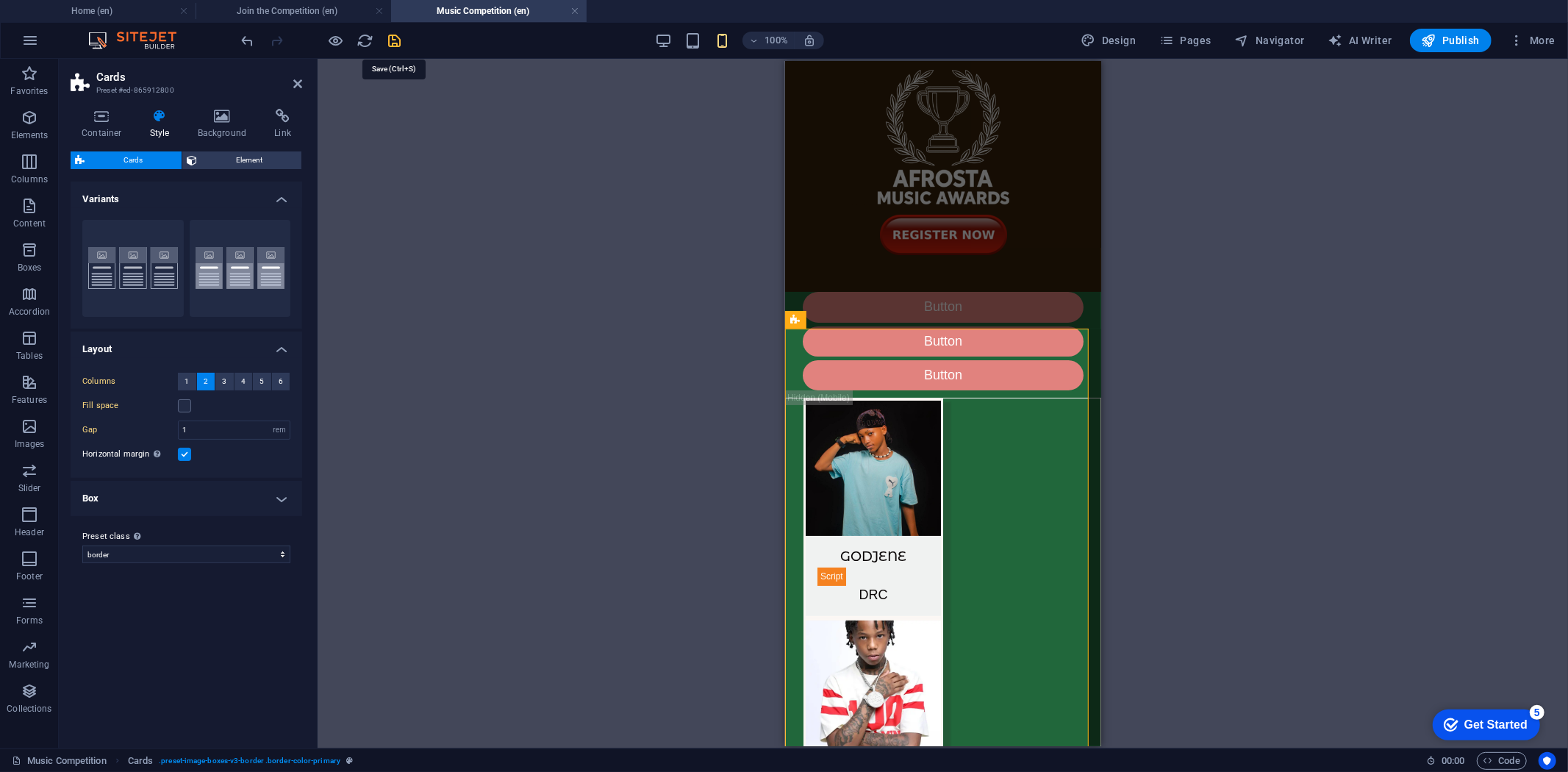
click at [391, 44] on icon "save" at bounding box center [395, 40] width 17 height 17
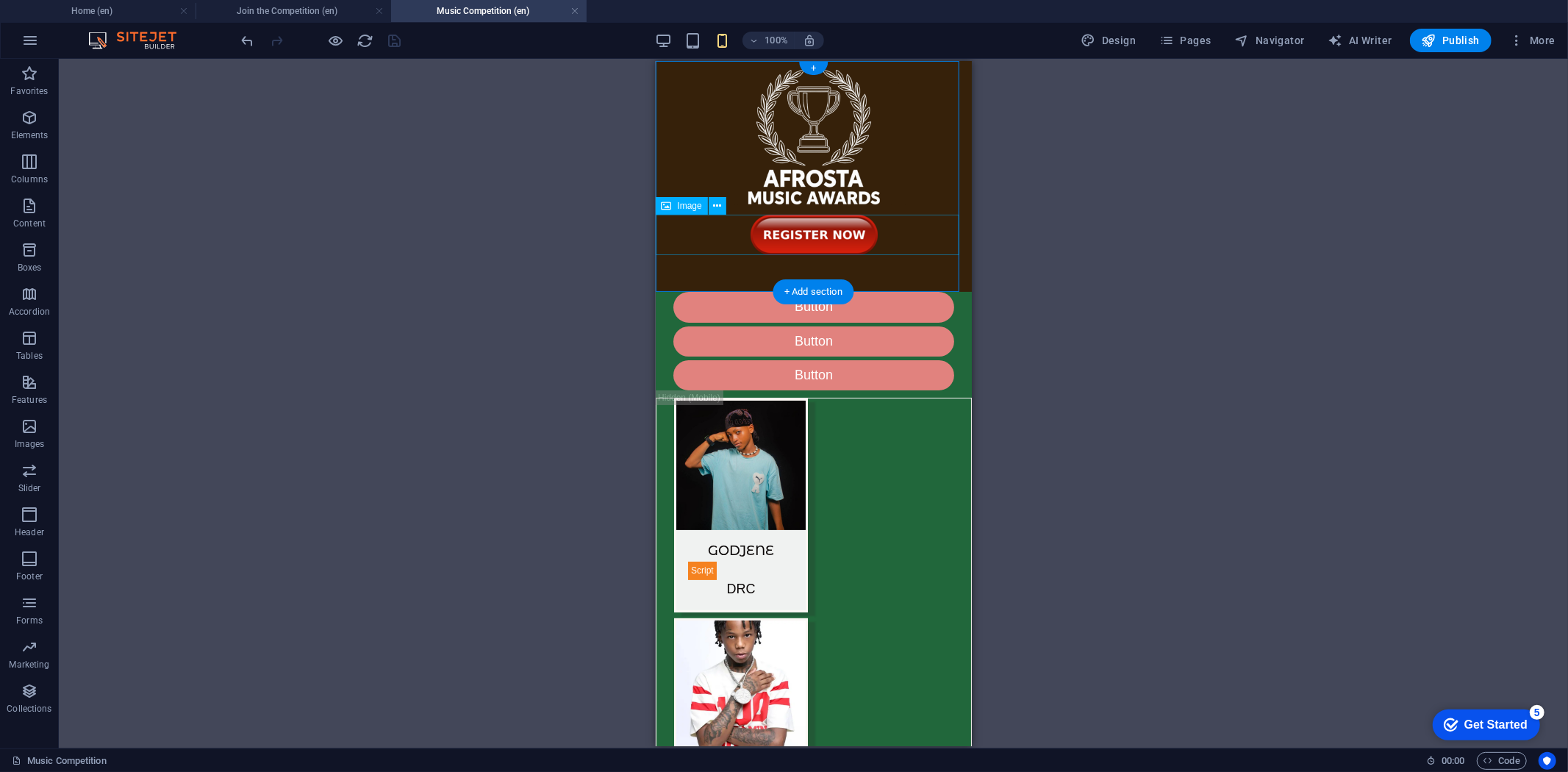
click at [902, 219] on figure at bounding box center [813, 234] width 316 height 40
click at [903, 137] on figure at bounding box center [813, 137] width 316 height 154
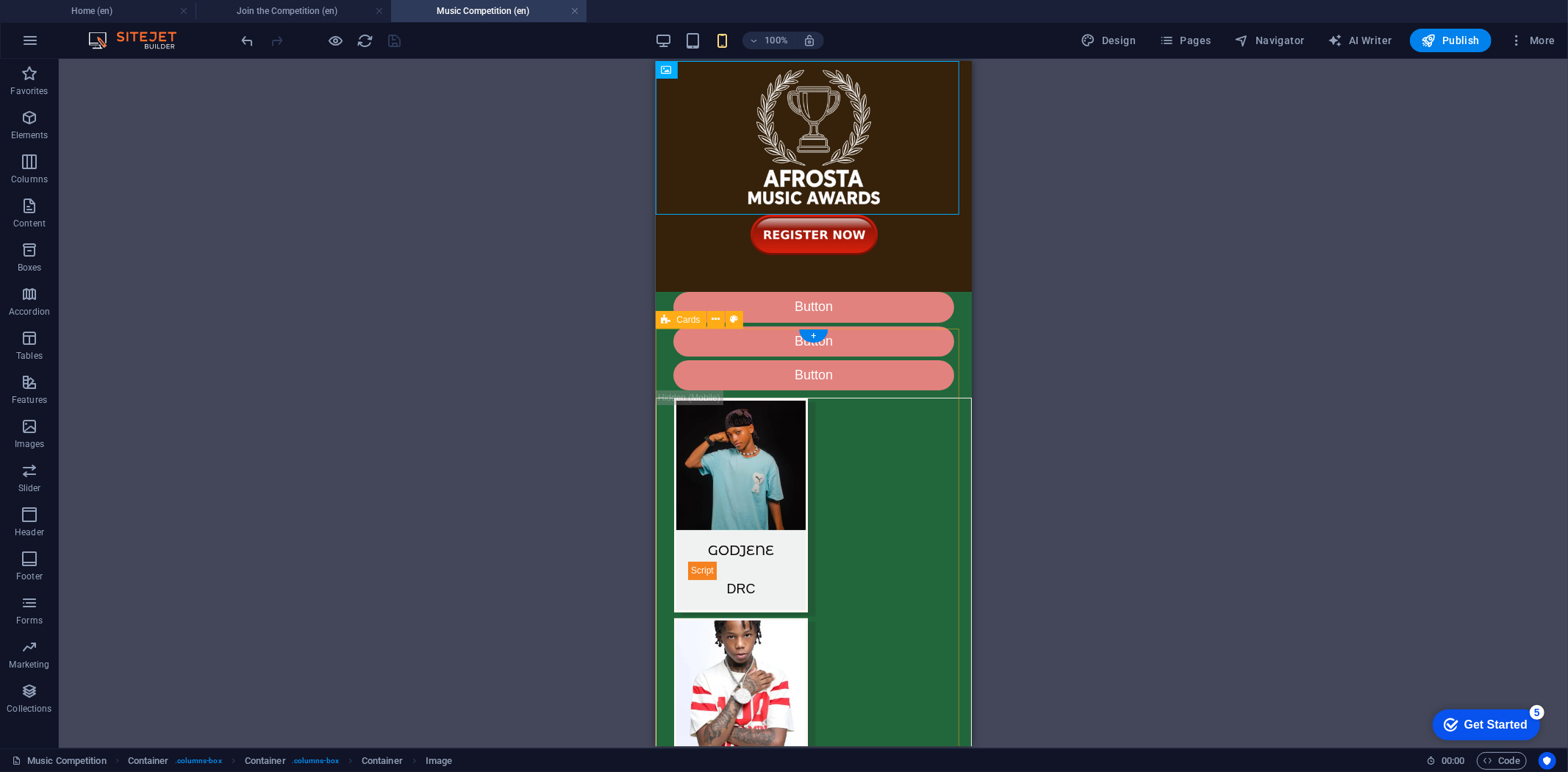
select select "rem"
select select "preset-image-boxes-v3-border"
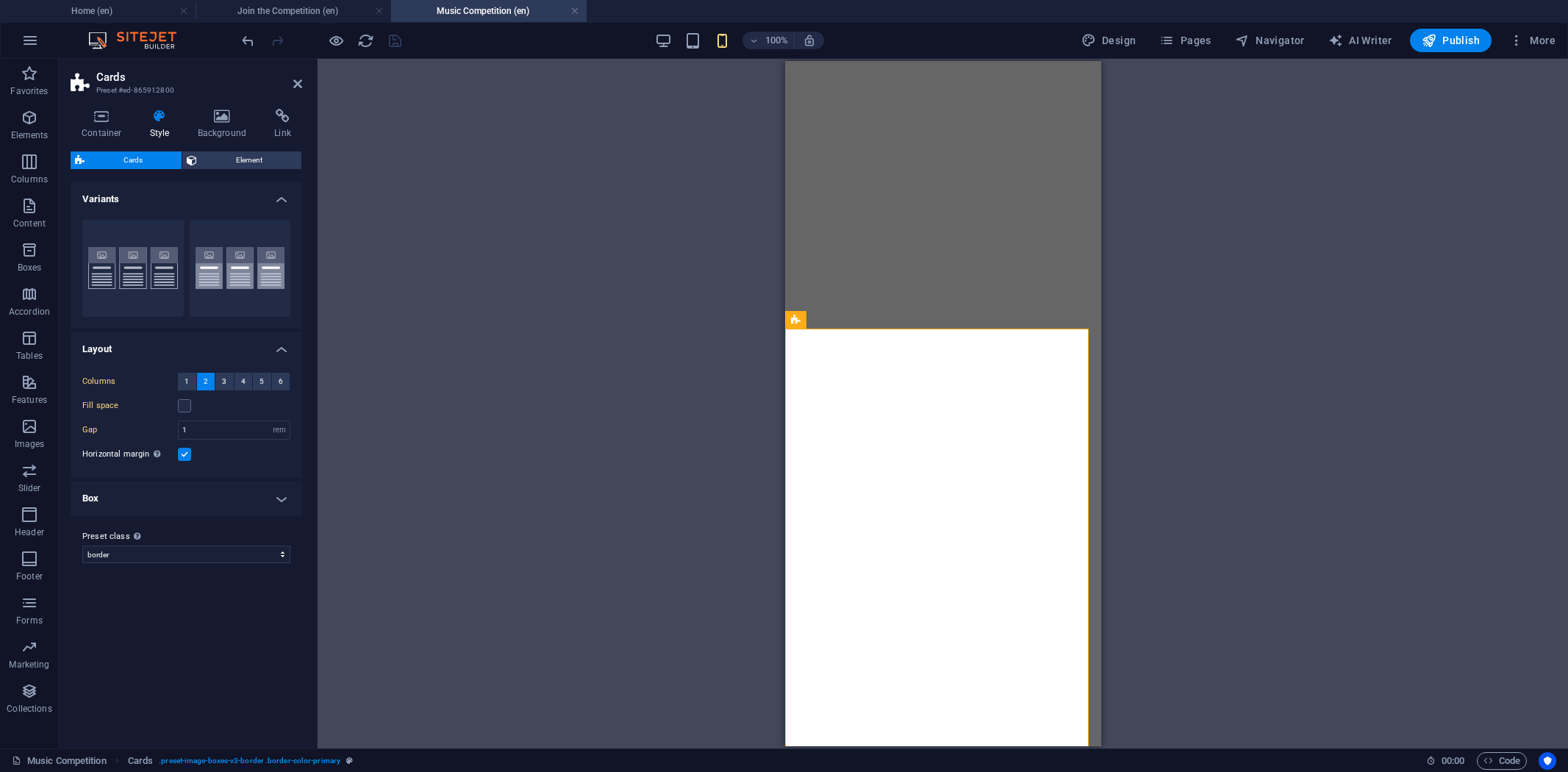
select select "rem"
select select "preset-image-boxes-v3-border"
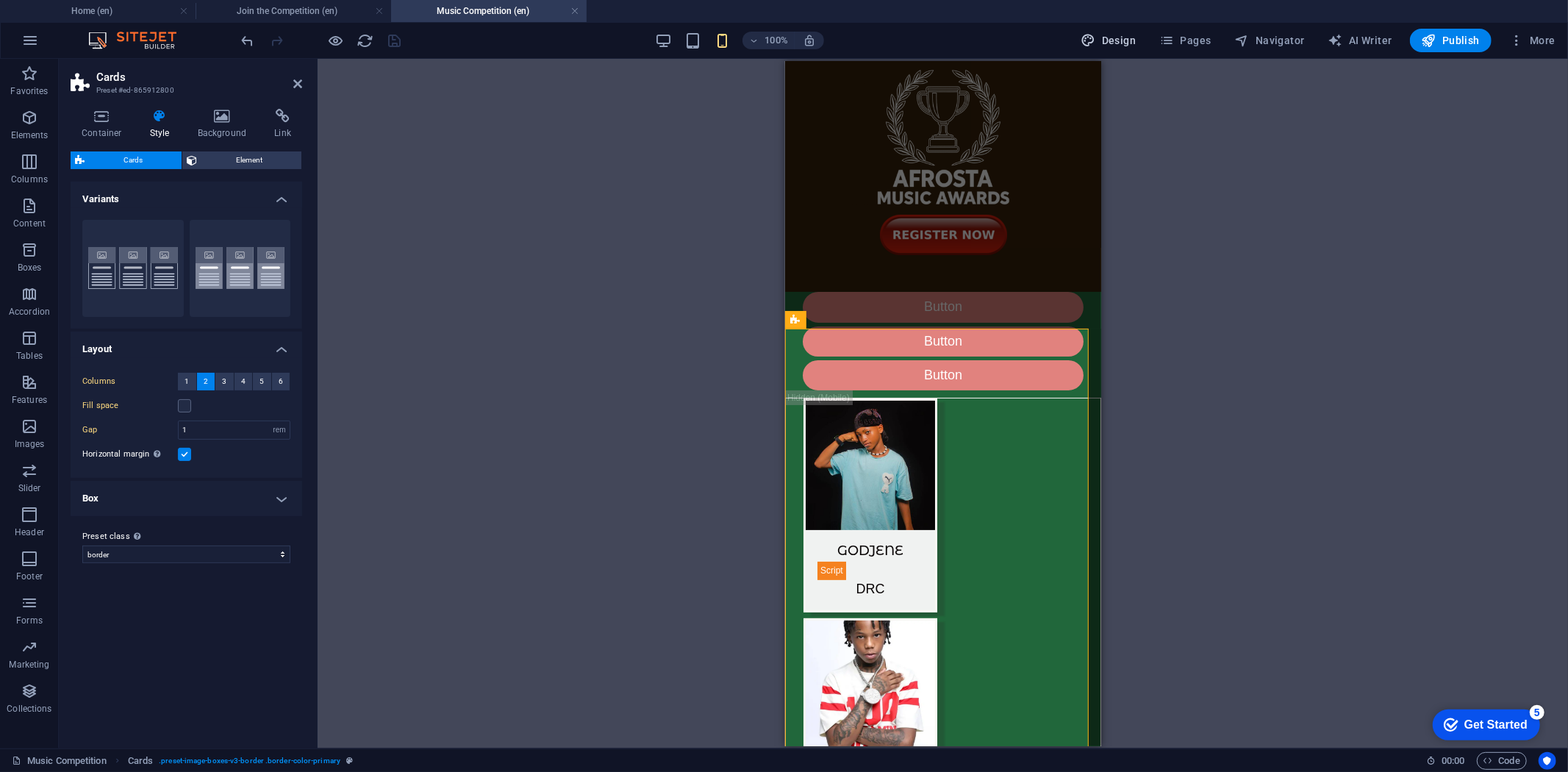
click at [1114, 39] on span "Design" at bounding box center [1109, 40] width 55 height 15
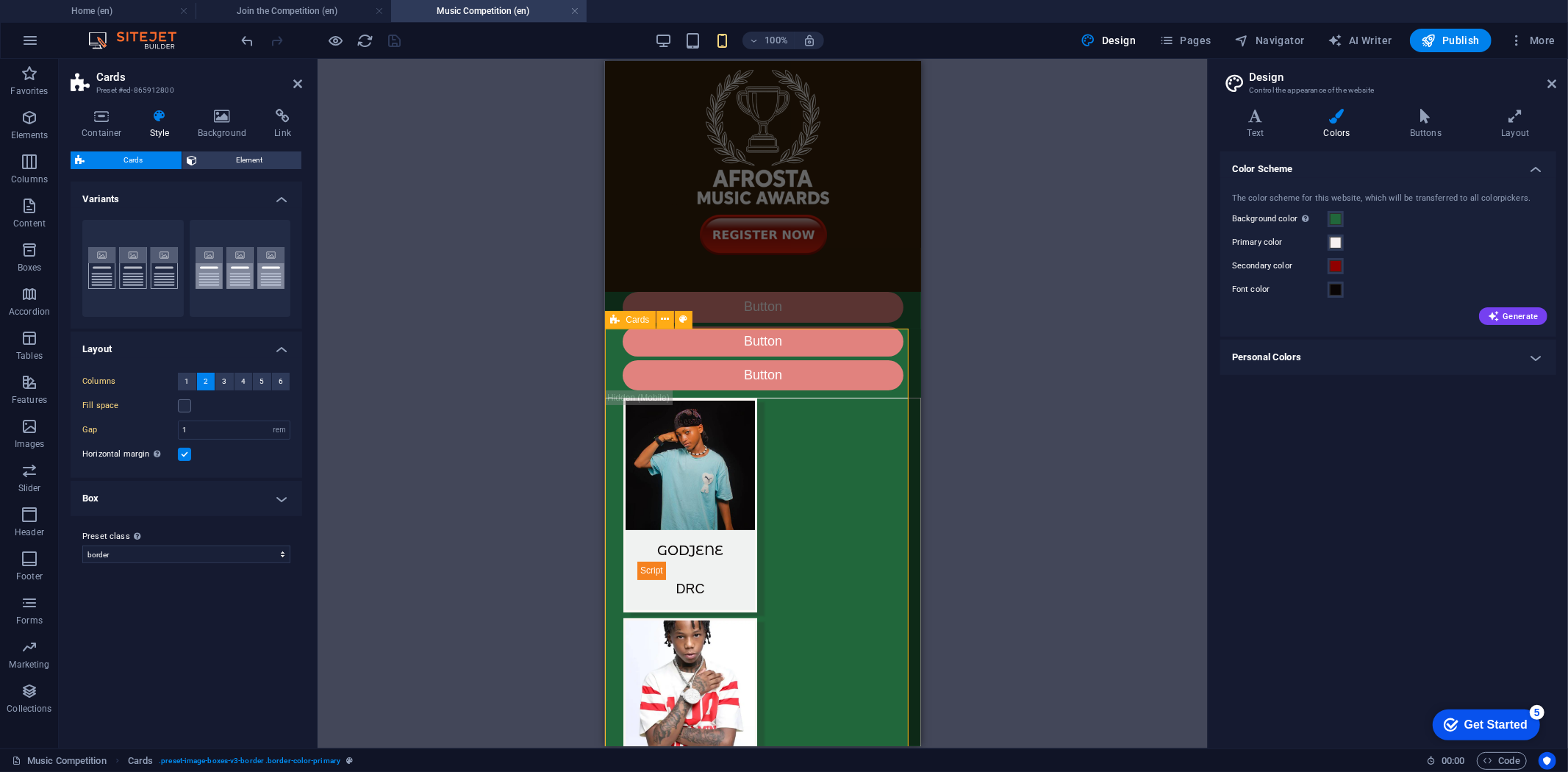
click at [238, 151] on span "Element" at bounding box center [250, 160] width 96 height 18
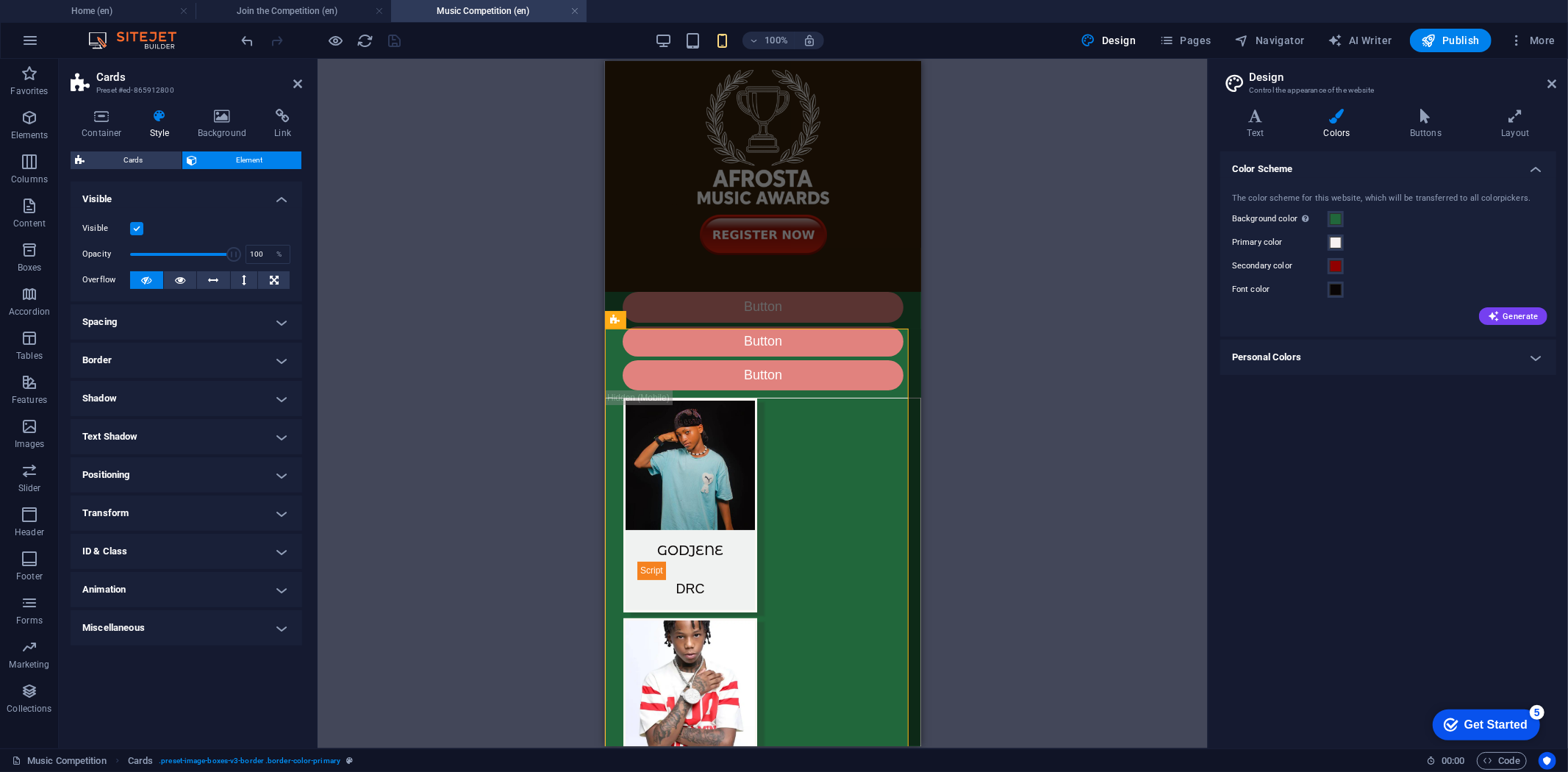
click at [276, 358] on h4 "Border" at bounding box center [186, 361] width 232 height 36
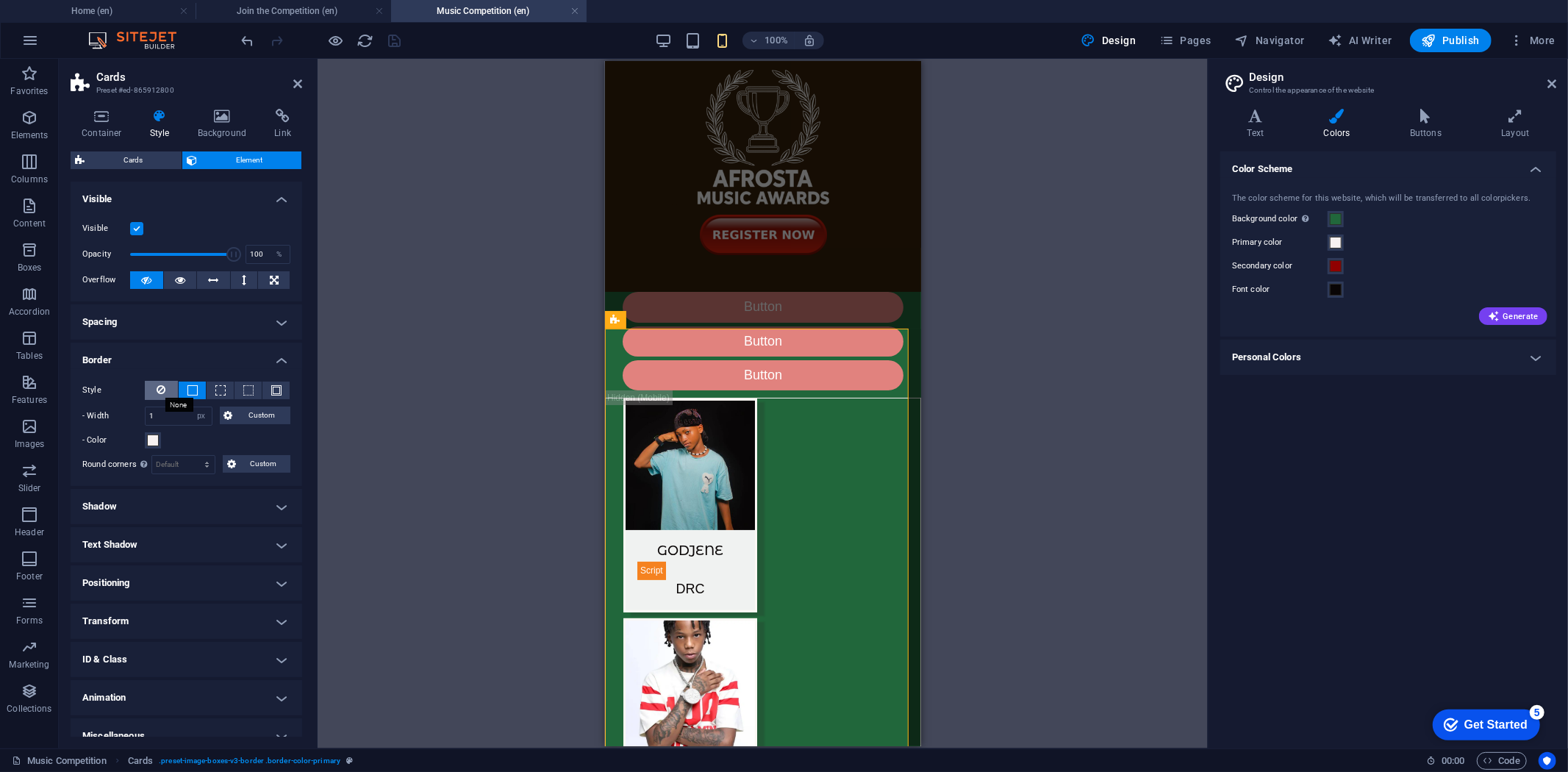
click at [158, 386] on icon at bounding box center [161, 390] width 8 height 18
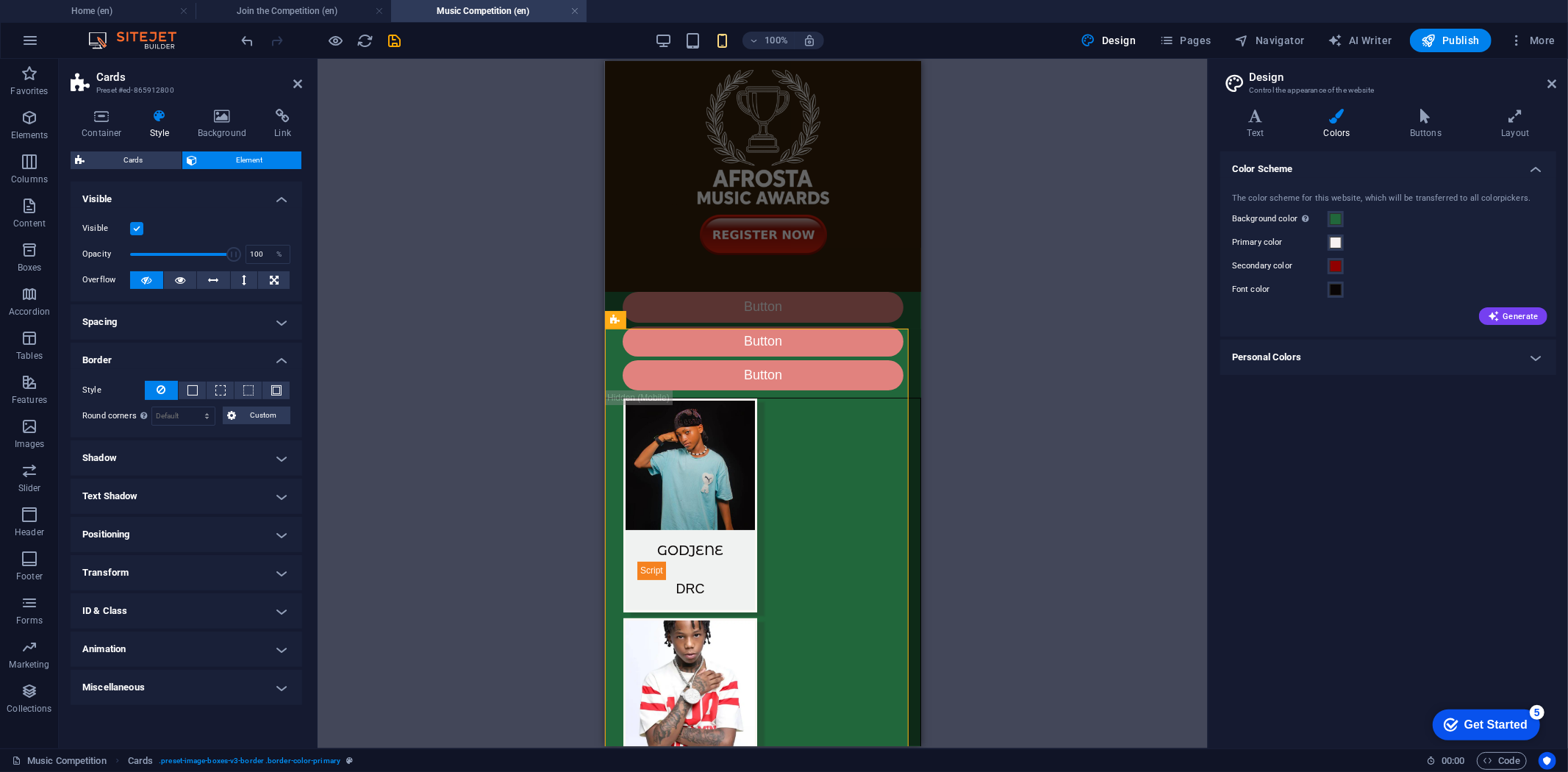
click at [398, 39] on icon "save" at bounding box center [395, 40] width 17 height 17
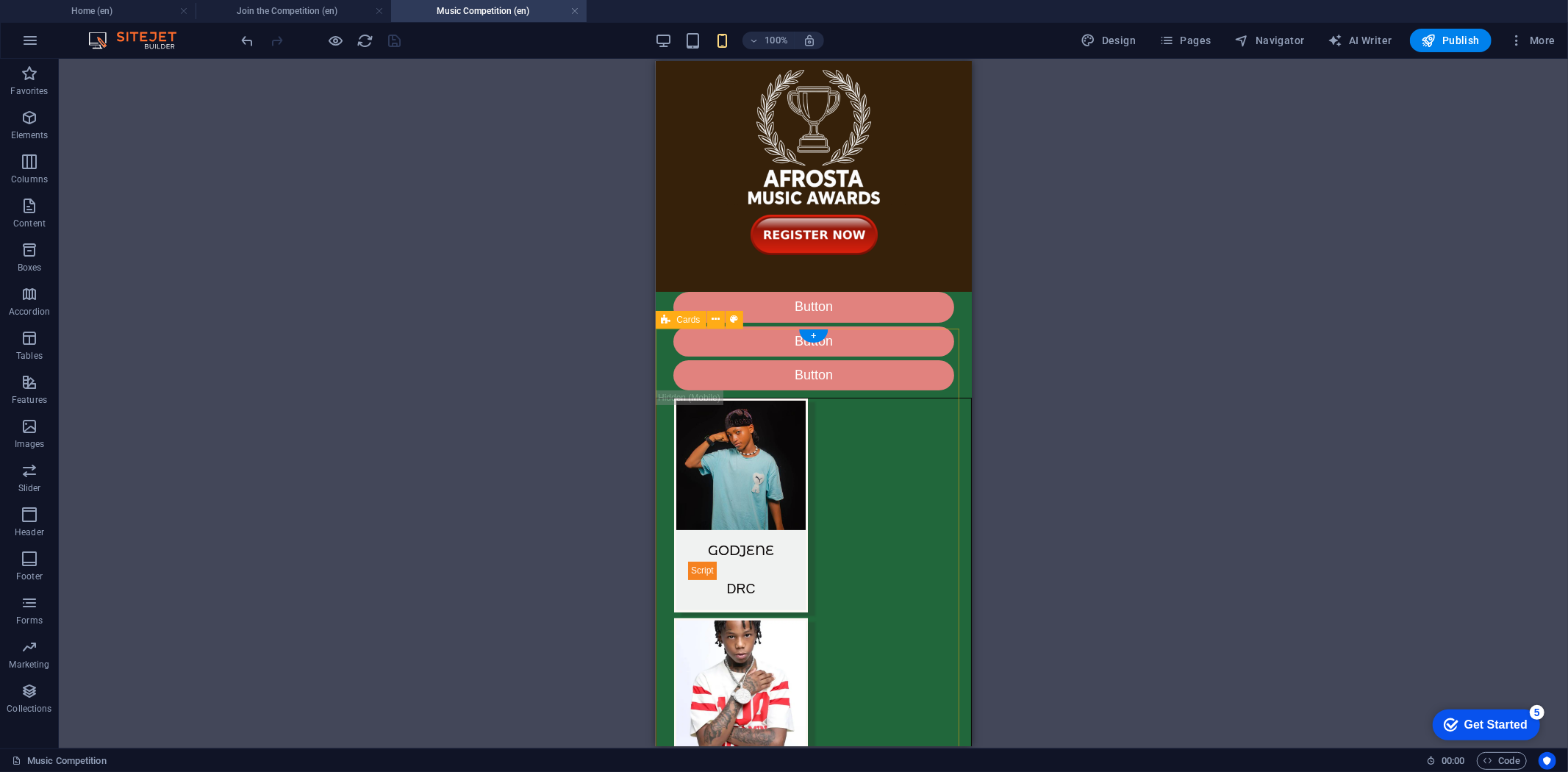
select select "px"
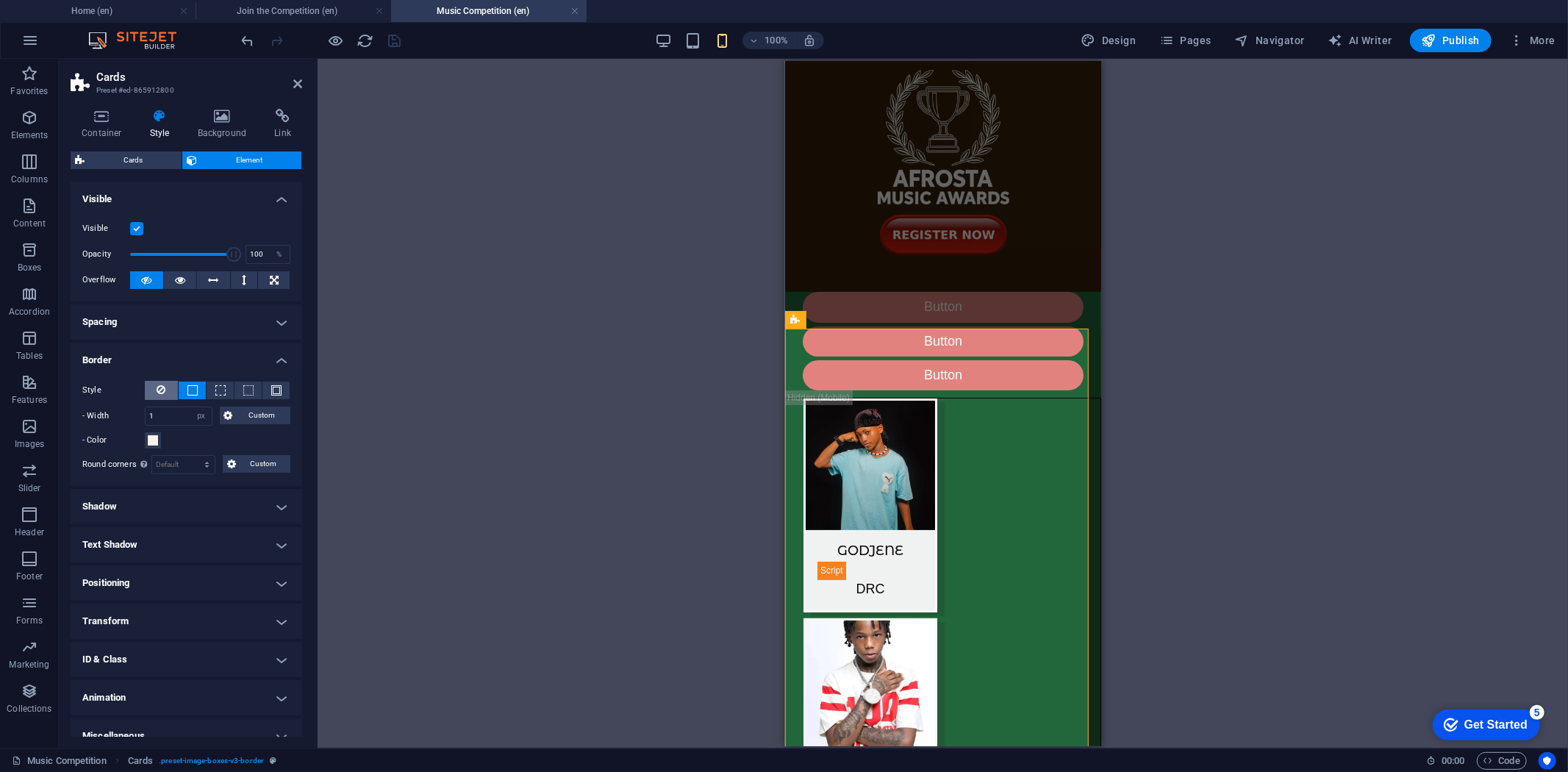
click at [155, 385] on button at bounding box center [161, 391] width 33 height 19
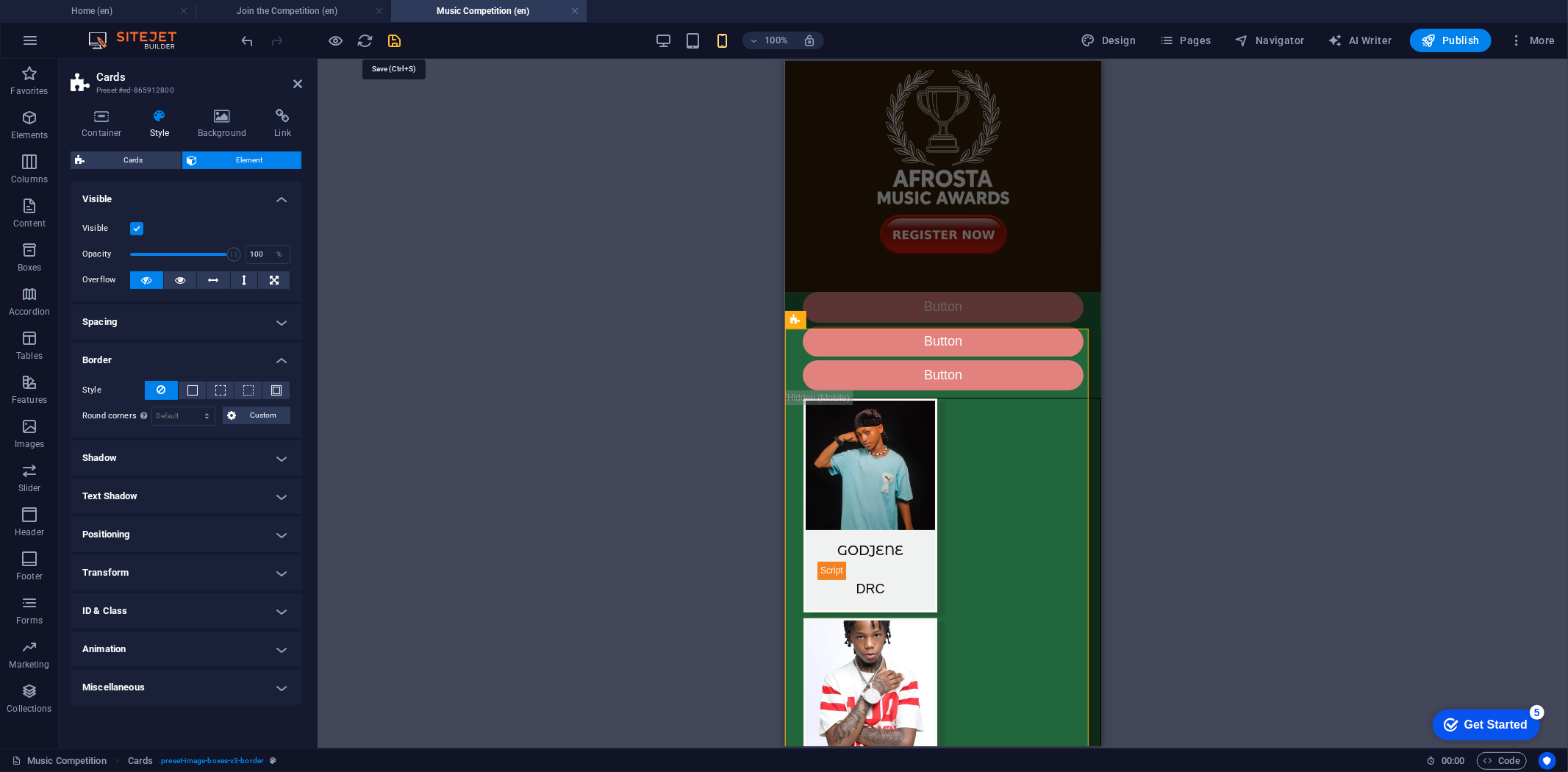
click at [394, 45] on icon "save" at bounding box center [395, 40] width 17 height 17
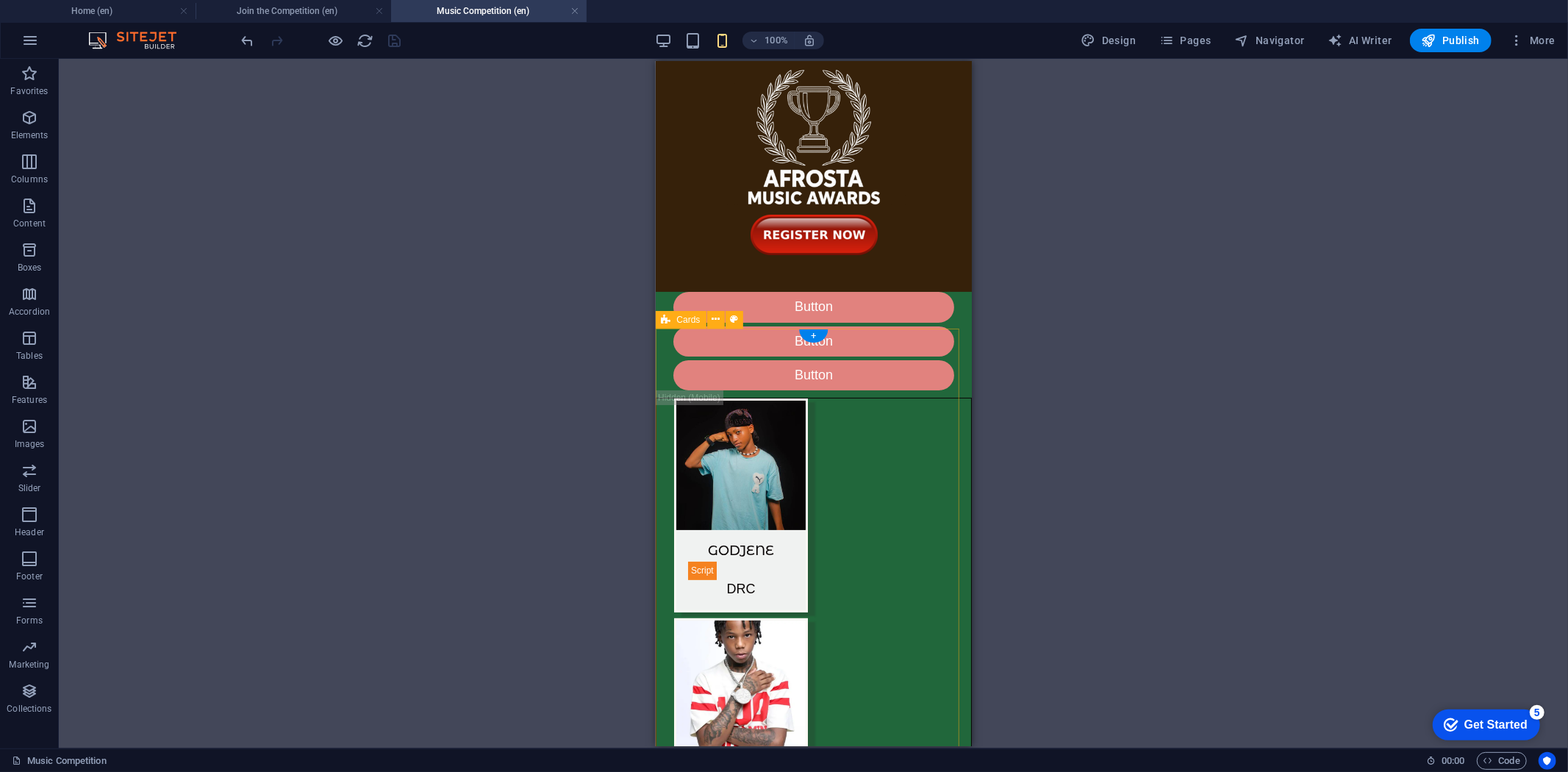
select select "px"
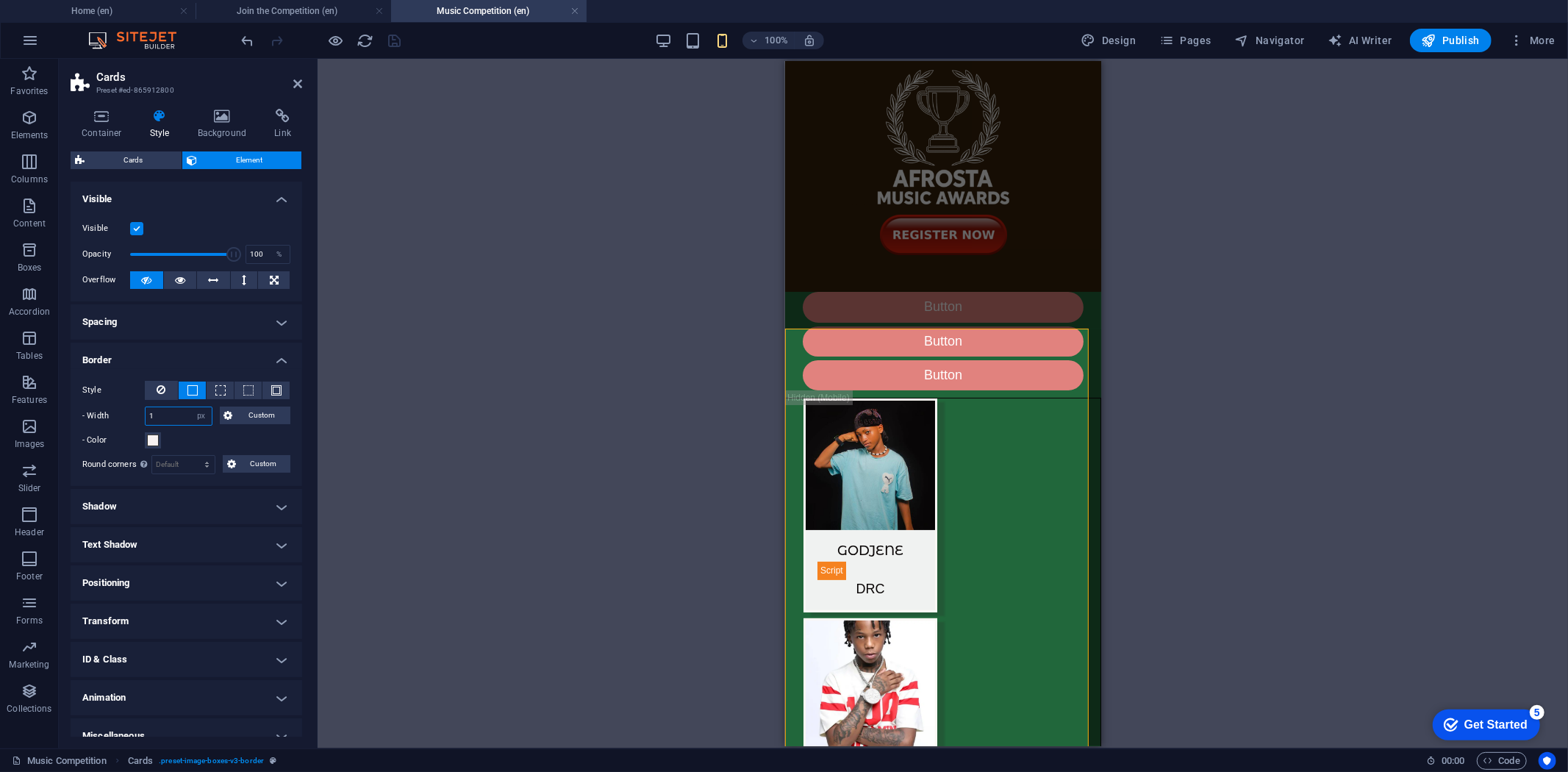
drag, startPoint x: 164, startPoint y: 416, endPoint x: 144, endPoint y: 414, distance: 20.1
click at [145, 414] on div "1 auto px rem % vh vw Custom" at bounding box center [178, 416] width 68 height 19
click at [271, 388] on span at bounding box center [276, 390] width 10 height 10
click at [161, 392] on icon at bounding box center [161, 390] width 8 height 18
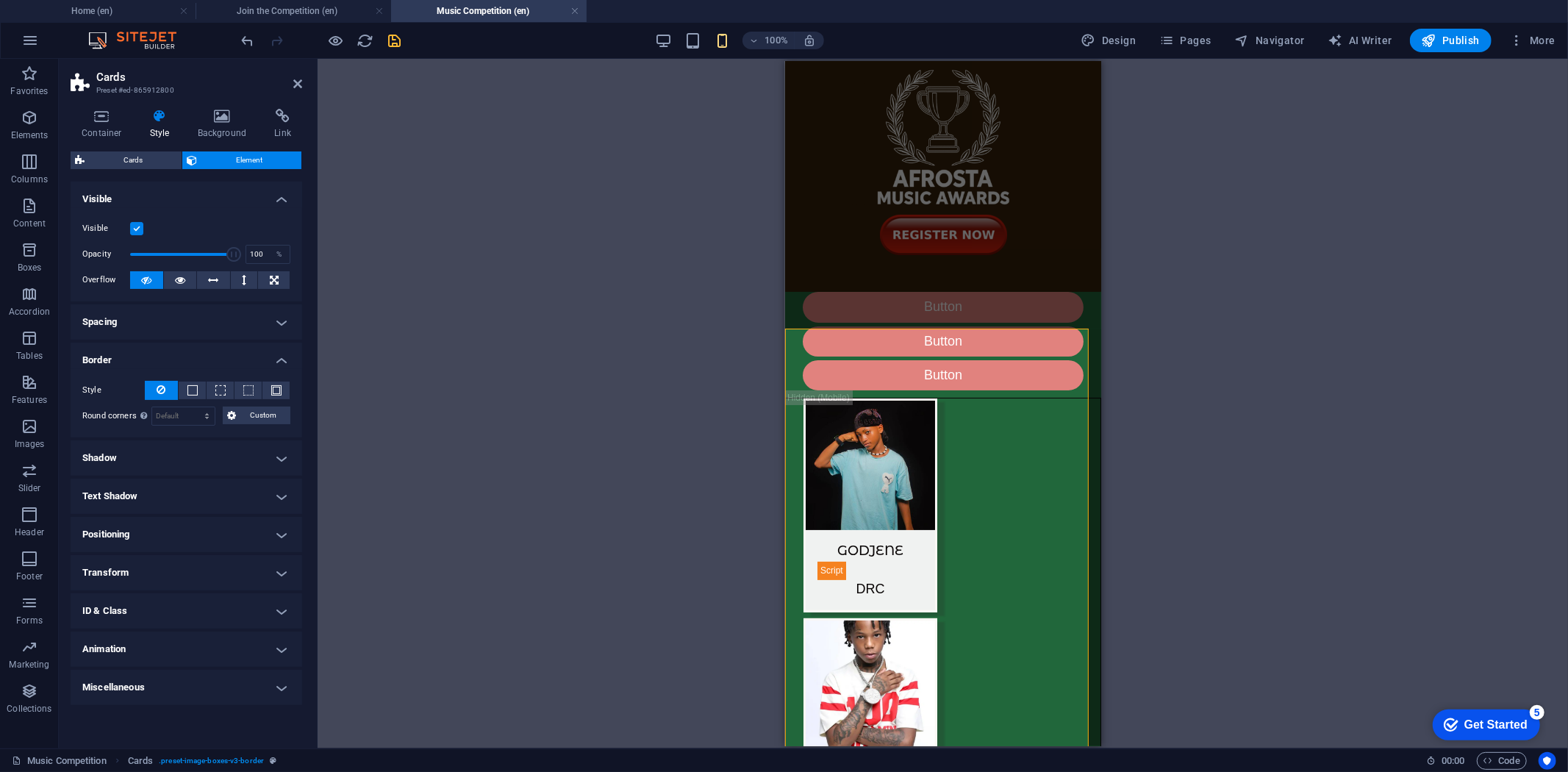
click at [137, 230] on label at bounding box center [137, 228] width 13 height 13
click at [0, 0] on input "Visible" at bounding box center [0, 0] width 0 height 0
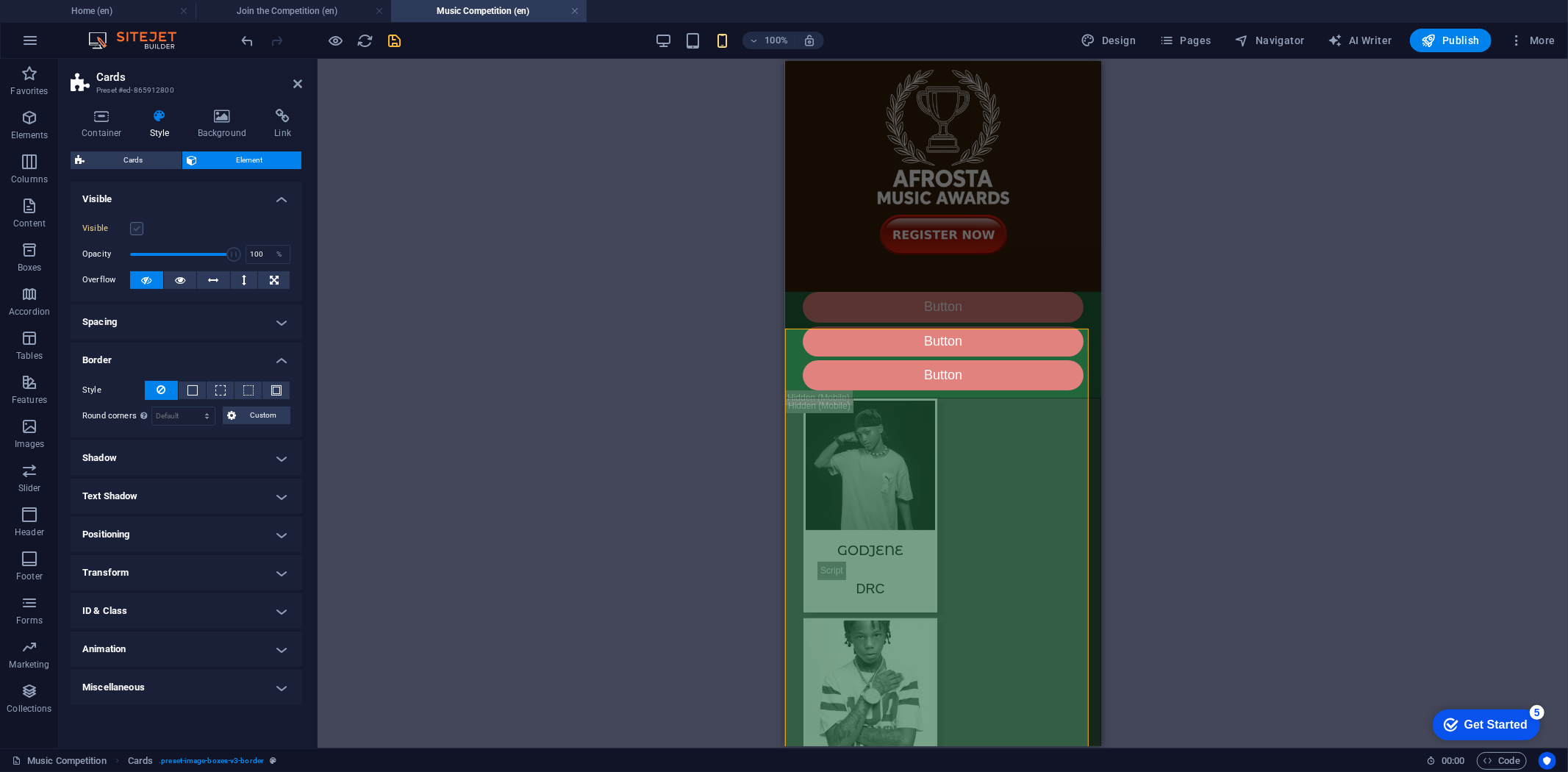
click at [136, 230] on label at bounding box center [137, 228] width 13 height 13
click at [0, 0] on input "Visible" at bounding box center [0, 0] width 0 height 0
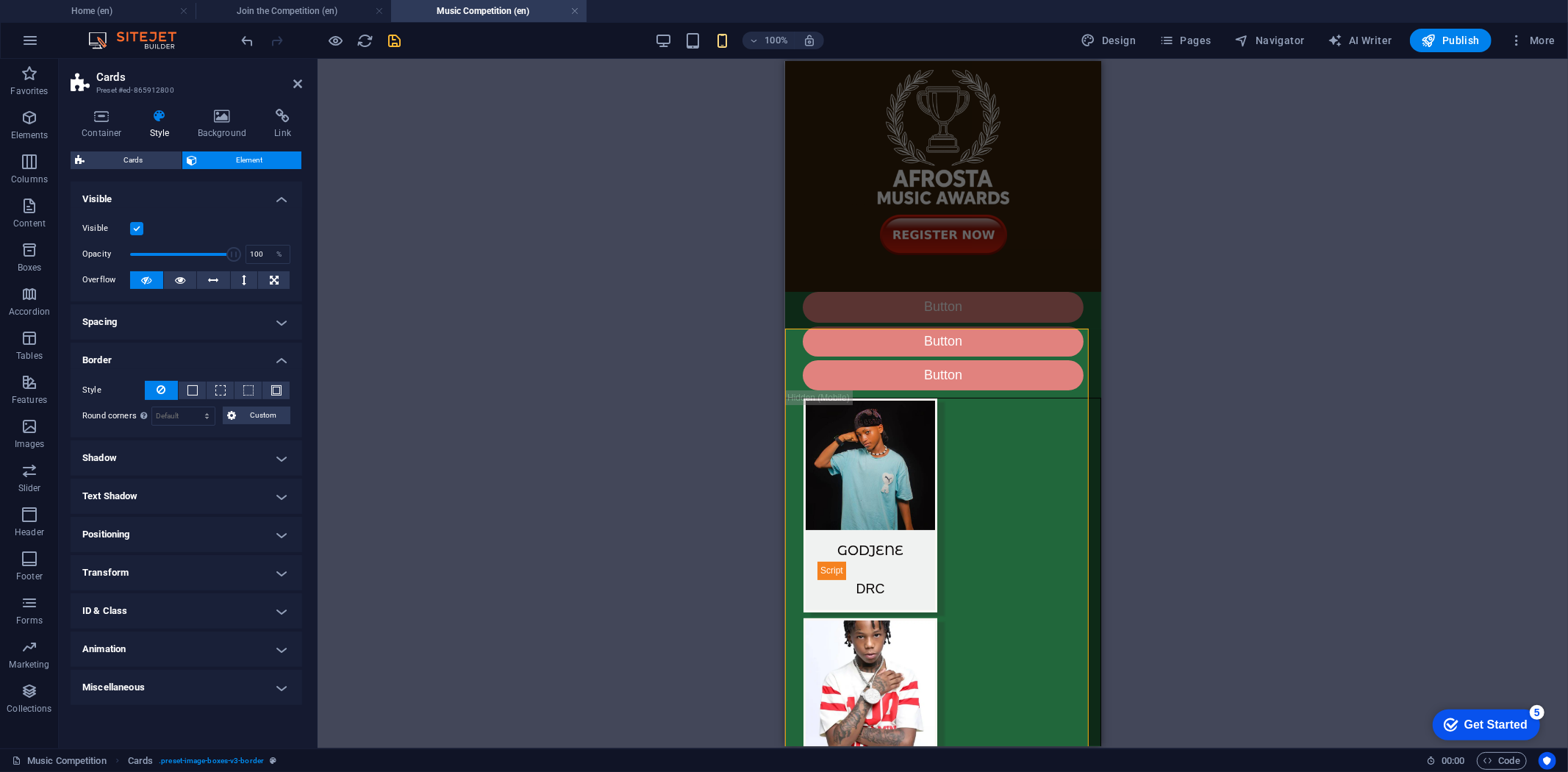
click at [285, 570] on h4 "Transform" at bounding box center [186, 573] width 232 height 36
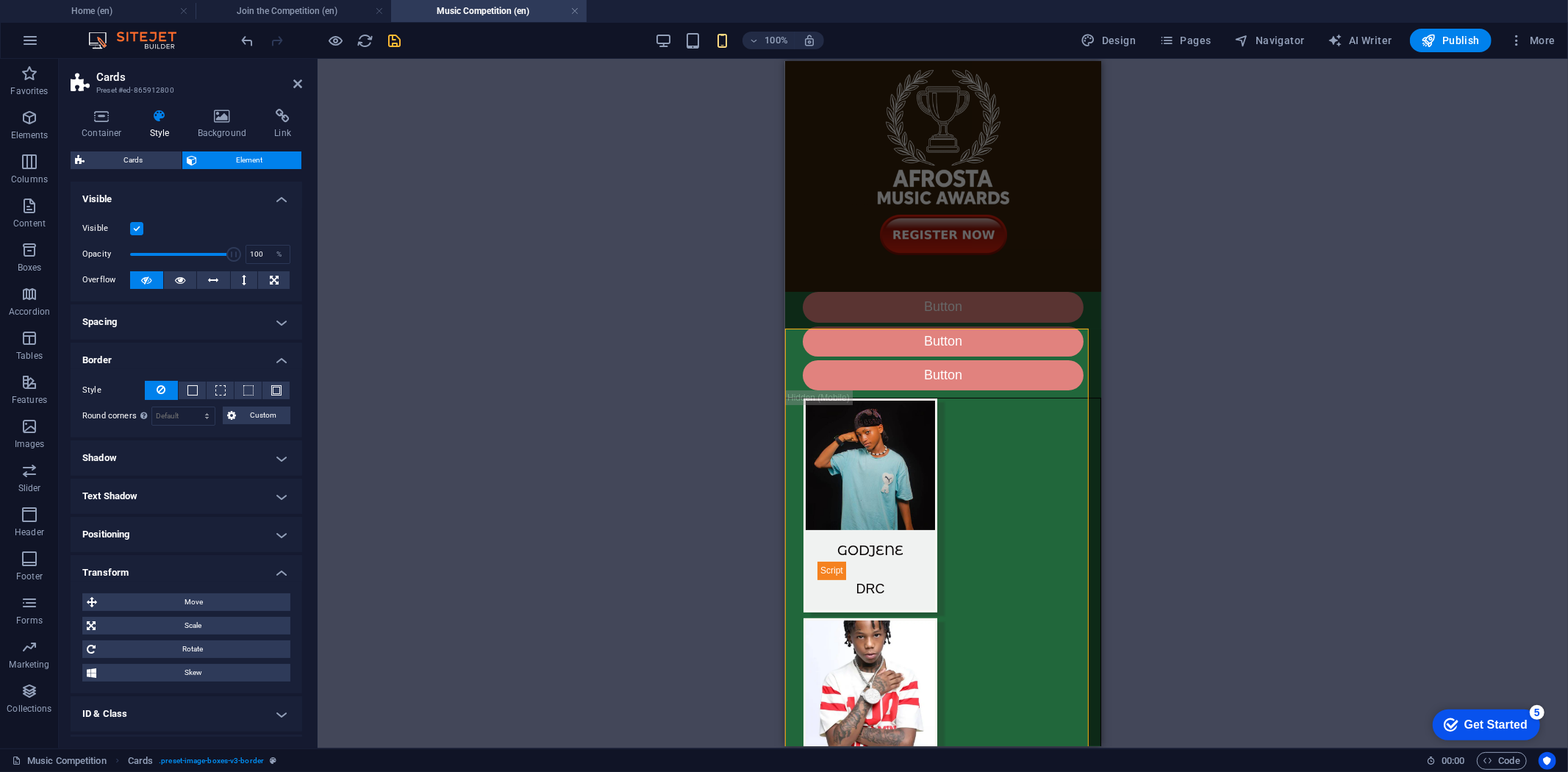
click at [284, 569] on h4 "Transform" at bounding box center [186, 568] width 232 height 26
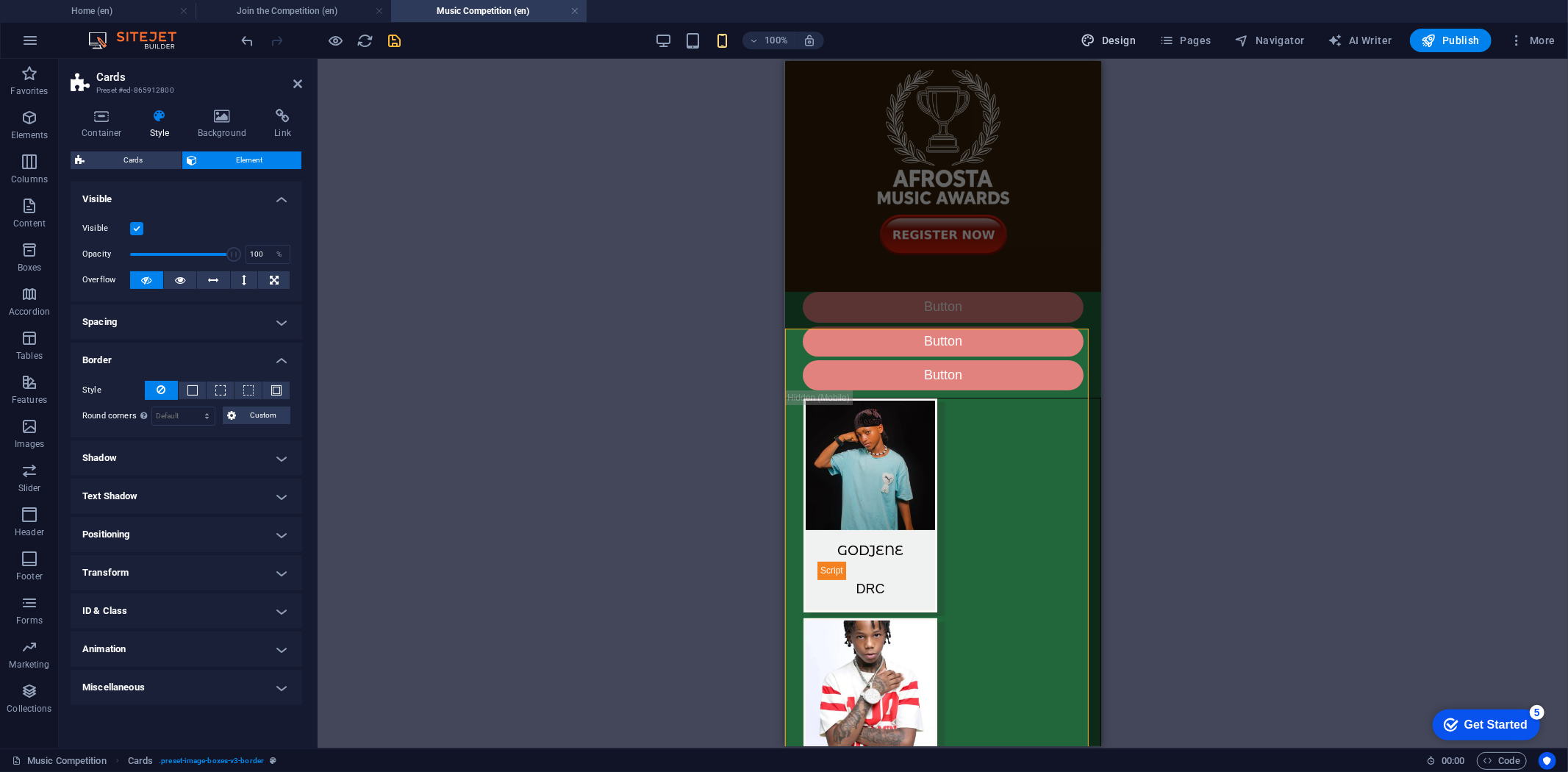
click at [1126, 37] on span "Design" at bounding box center [1109, 40] width 55 height 15
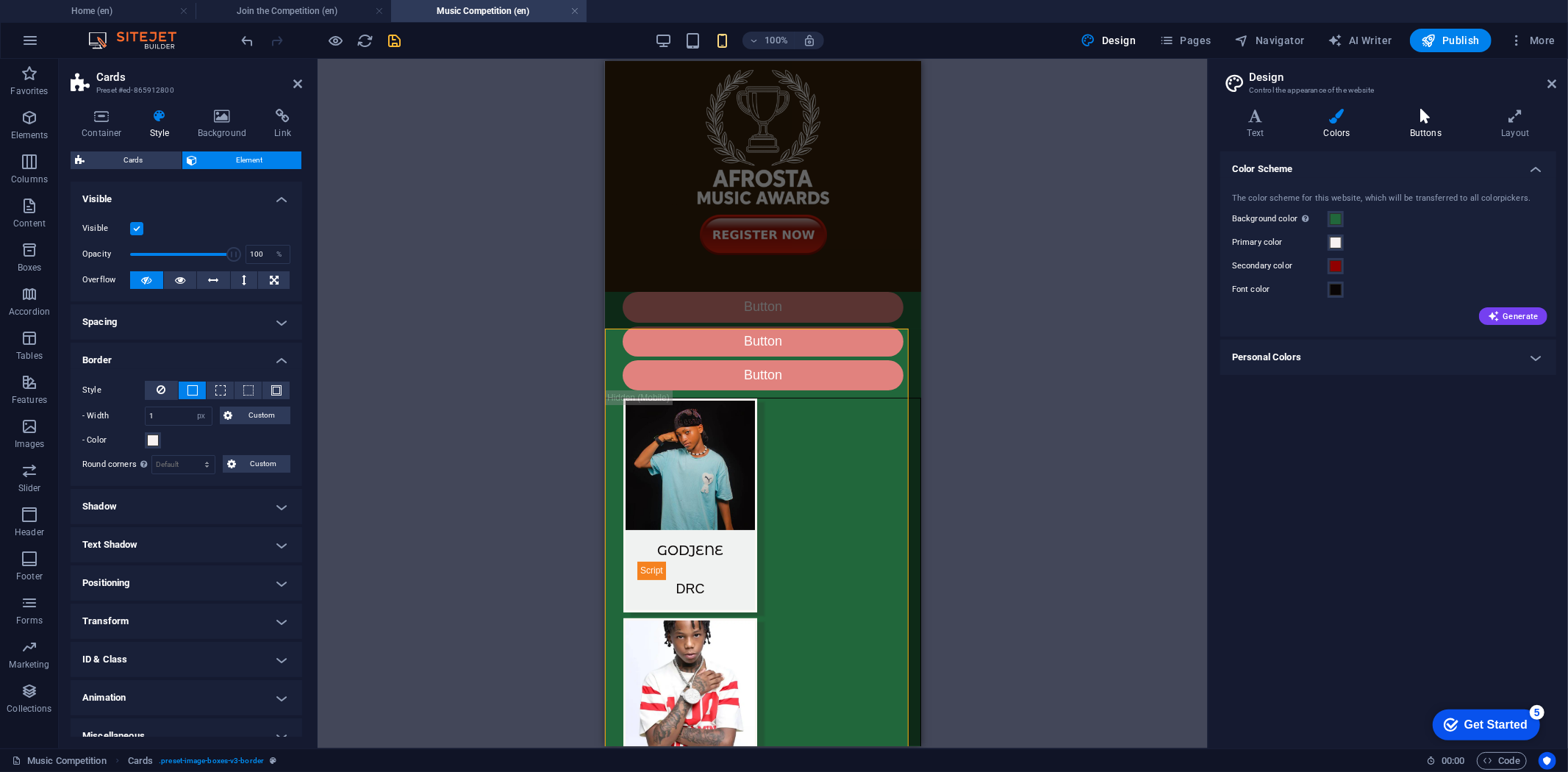
click at [1434, 122] on icon at bounding box center [1425, 116] width 85 height 15
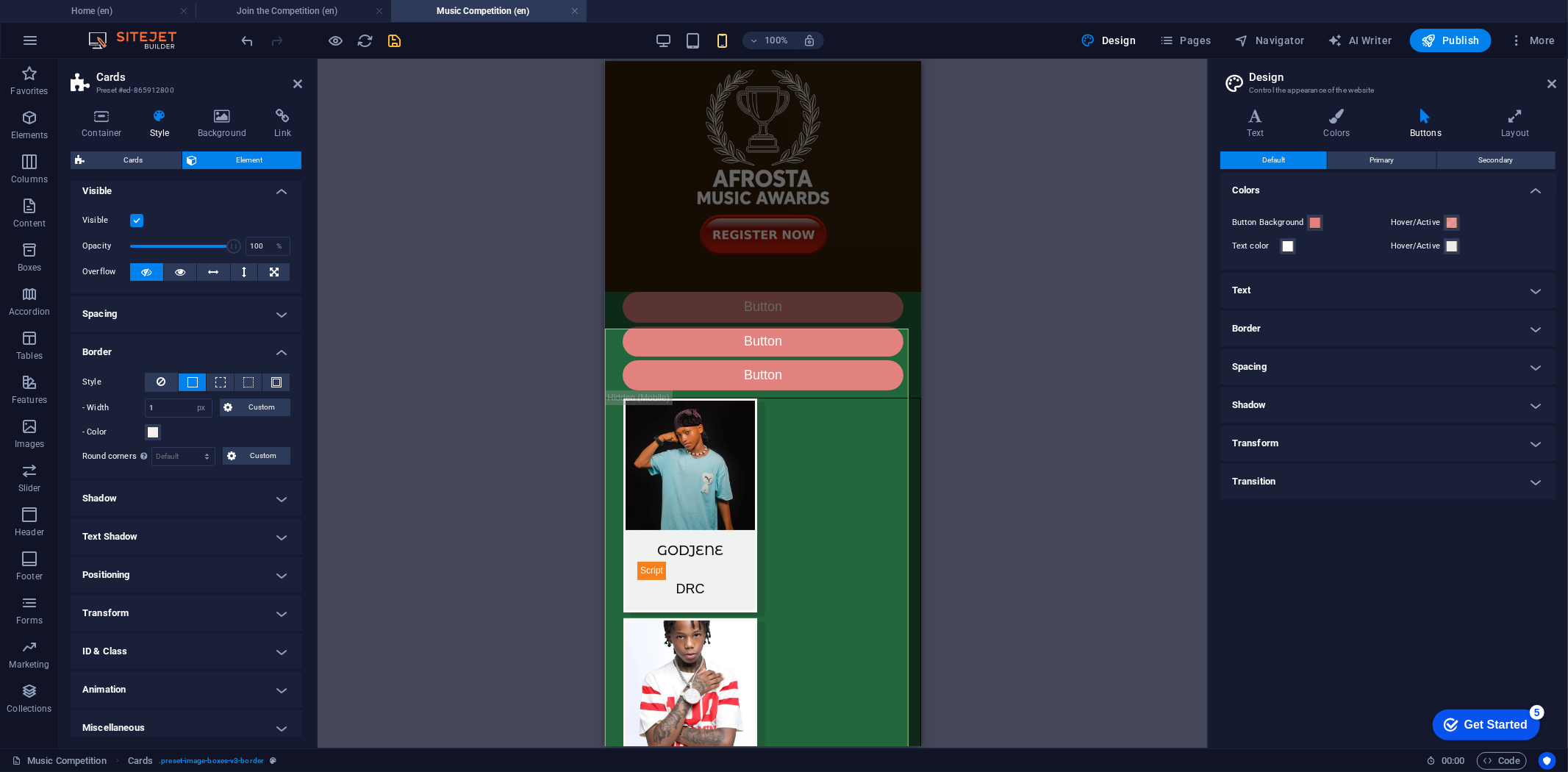
scroll to position [15, 0]
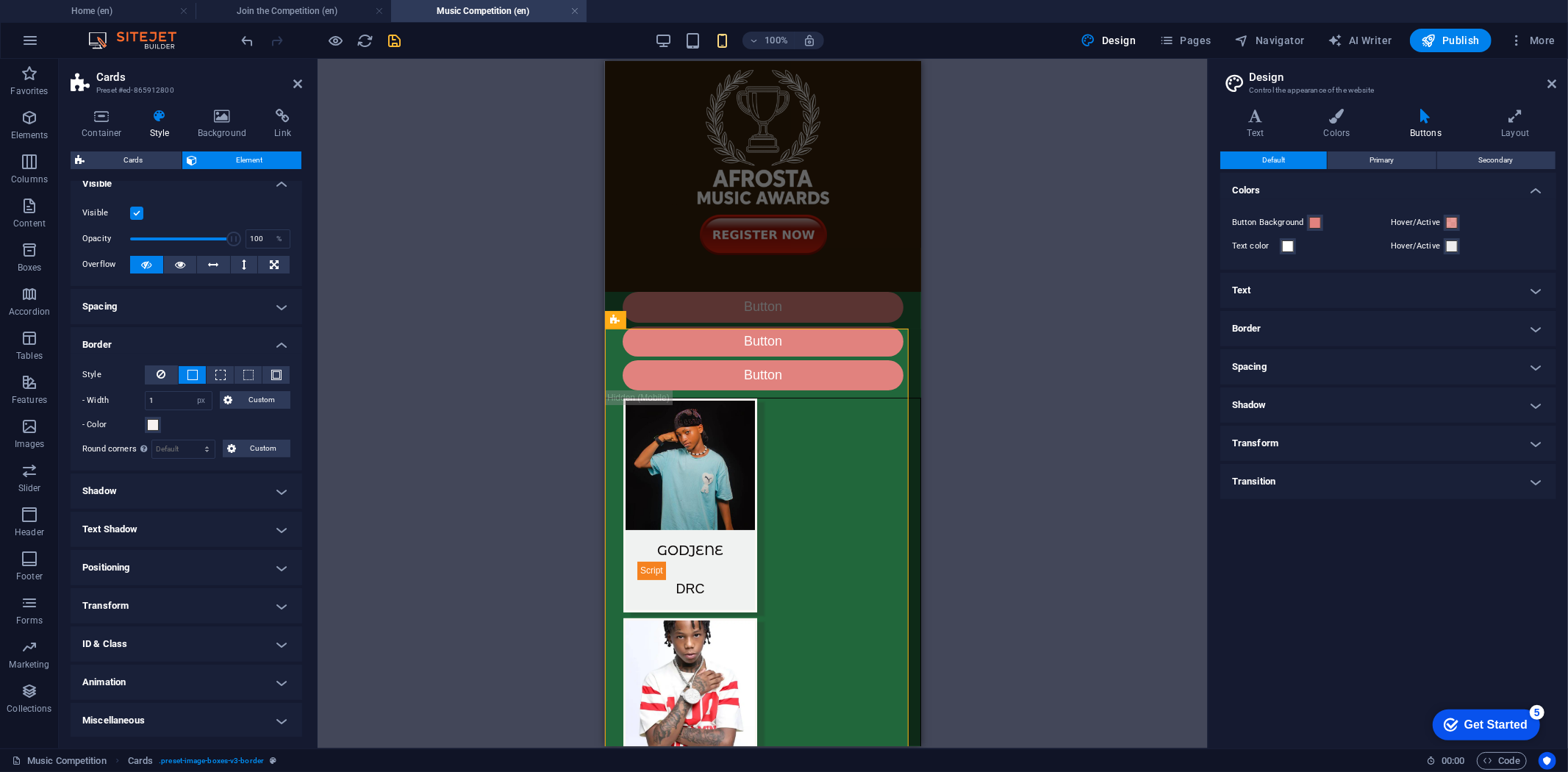
click at [1533, 364] on h4 "Spacing" at bounding box center [1389, 367] width 336 height 36
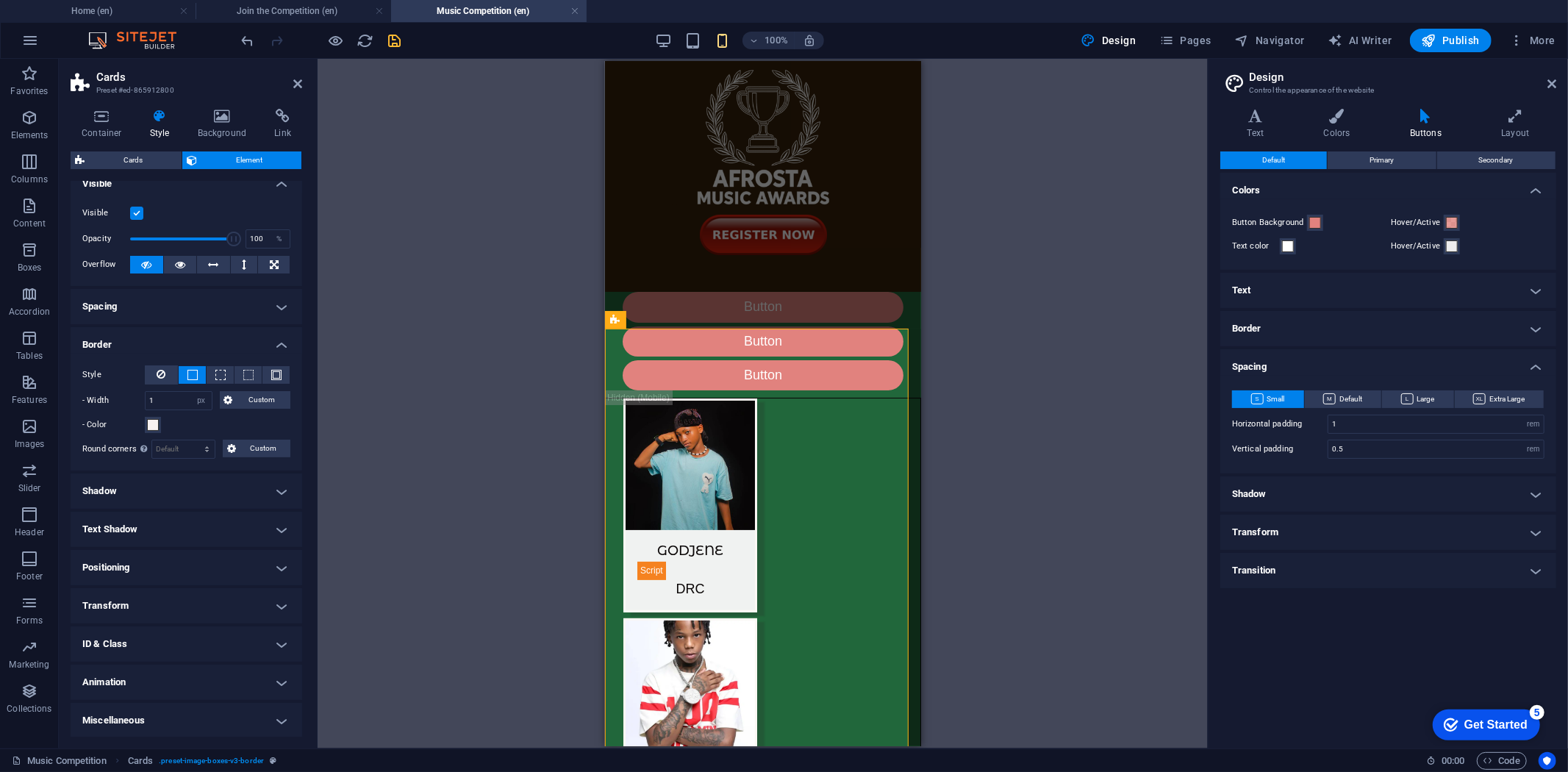
click at [1533, 363] on h4 "Spacing" at bounding box center [1389, 363] width 336 height 26
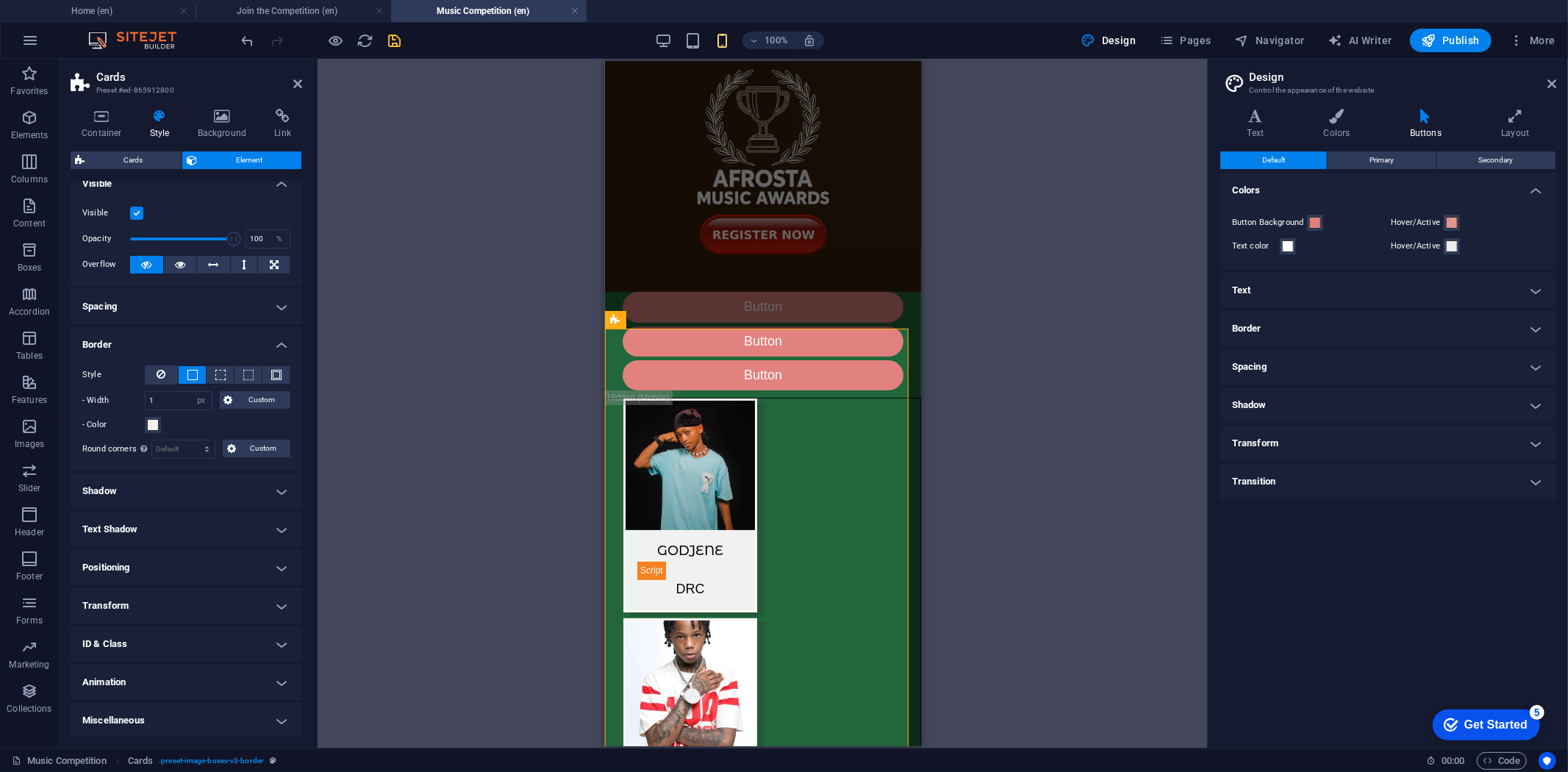
click at [1531, 402] on h4 "Shadow" at bounding box center [1389, 406] width 336 height 36
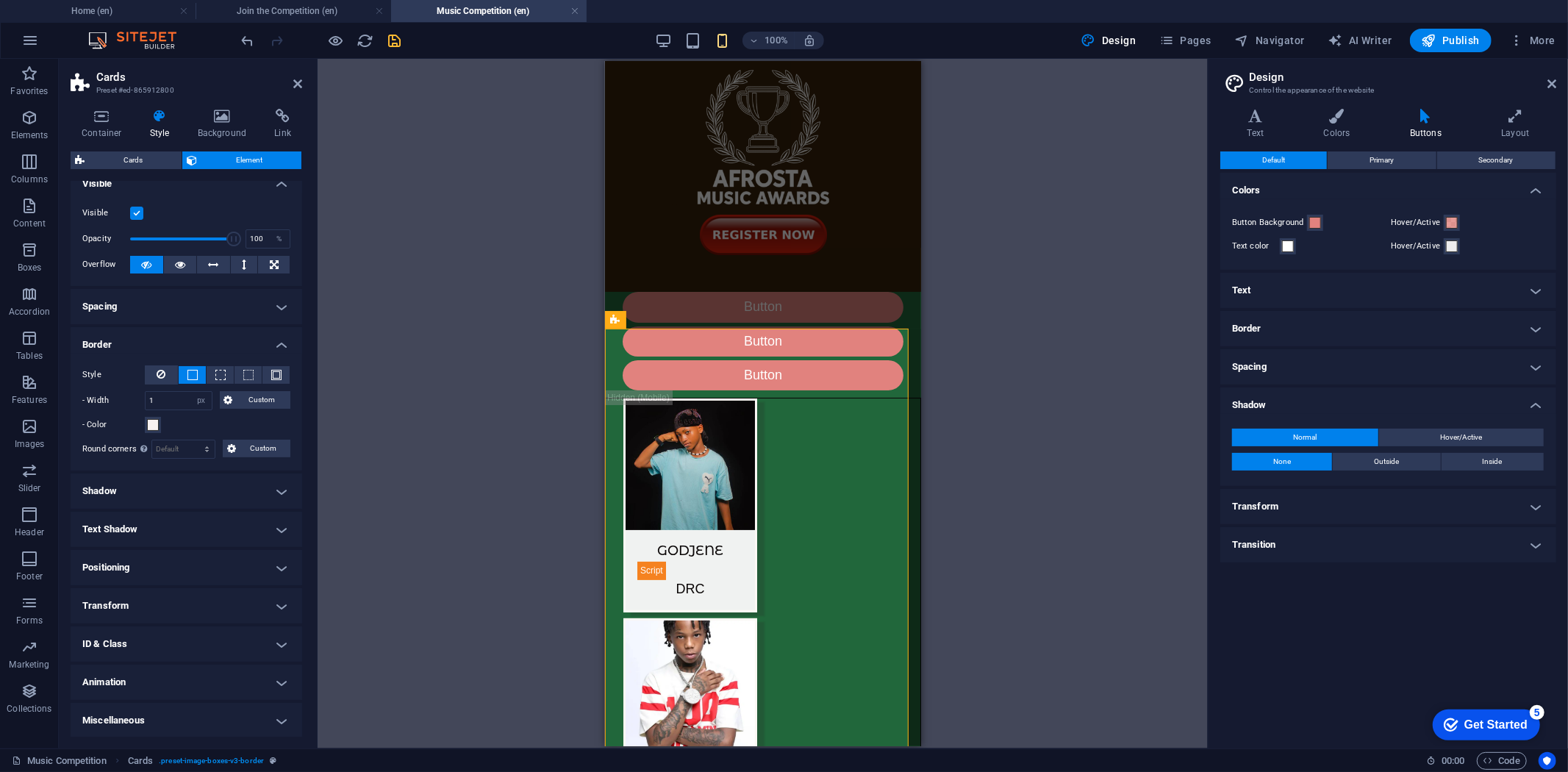
click at [1531, 402] on h4 "Shadow" at bounding box center [1389, 401] width 336 height 26
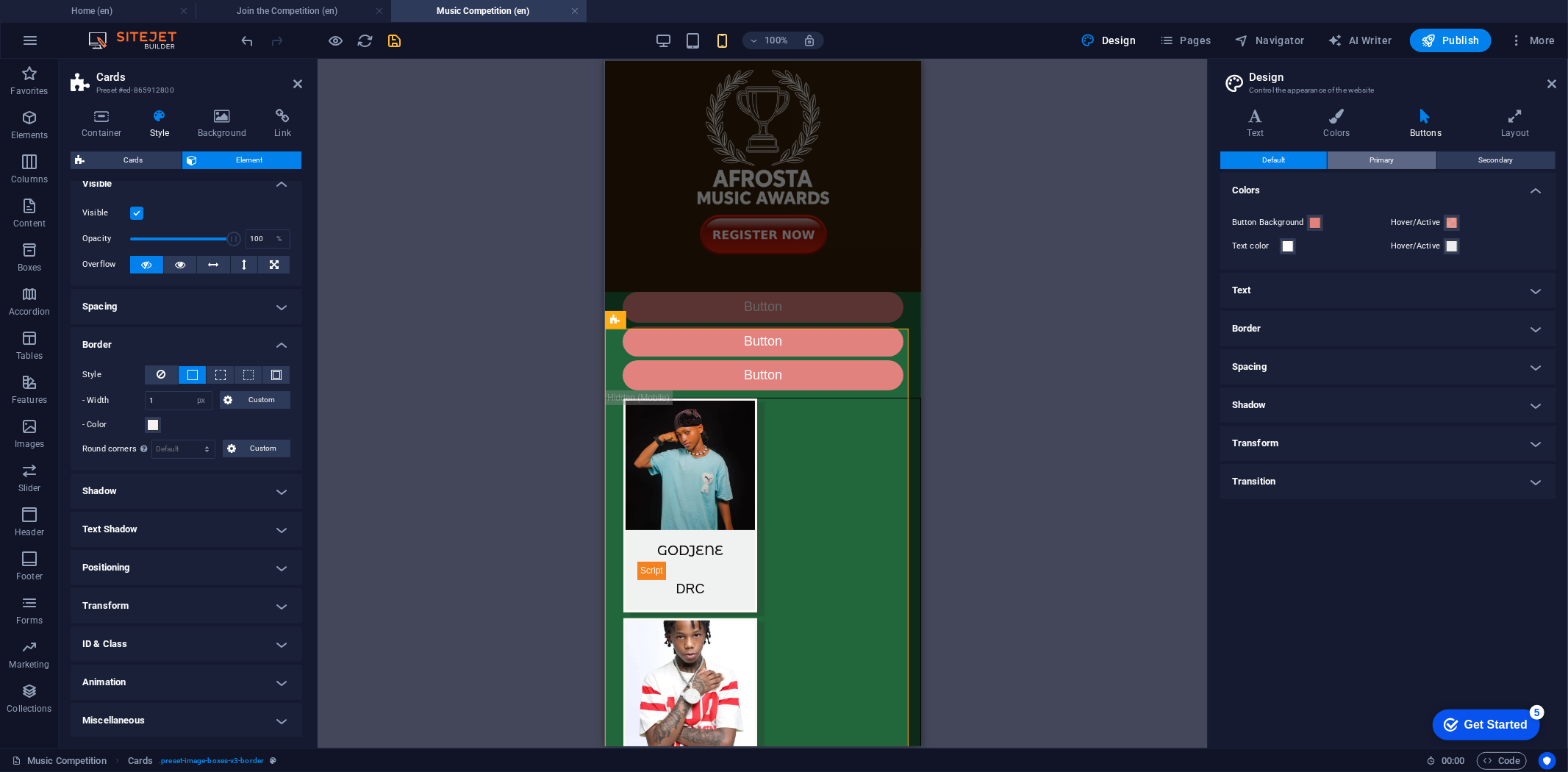
click at [1403, 156] on button "Primary" at bounding box center [1381, 160] width 108 height 18
click at [1483, 162] on span "Secondary" at bounding box center [1496, 160] width 35 height 18
click at [402, 37] on icon "save" at bounding box center [395, 40] width 17 height 17
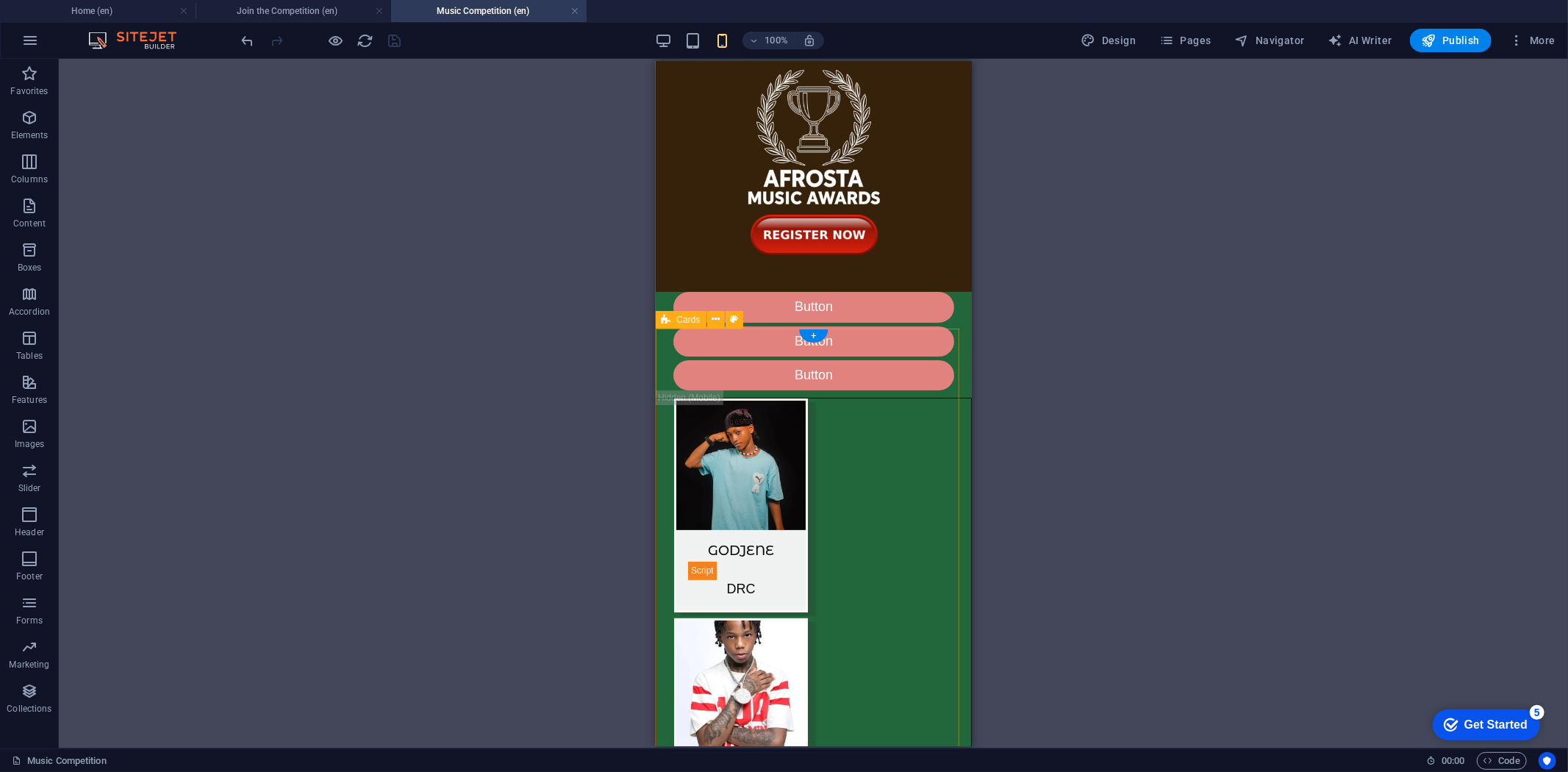
click at [687, 324] on div "Cards" at bounding box center [681, 319] width 51 height 18
select select "px"
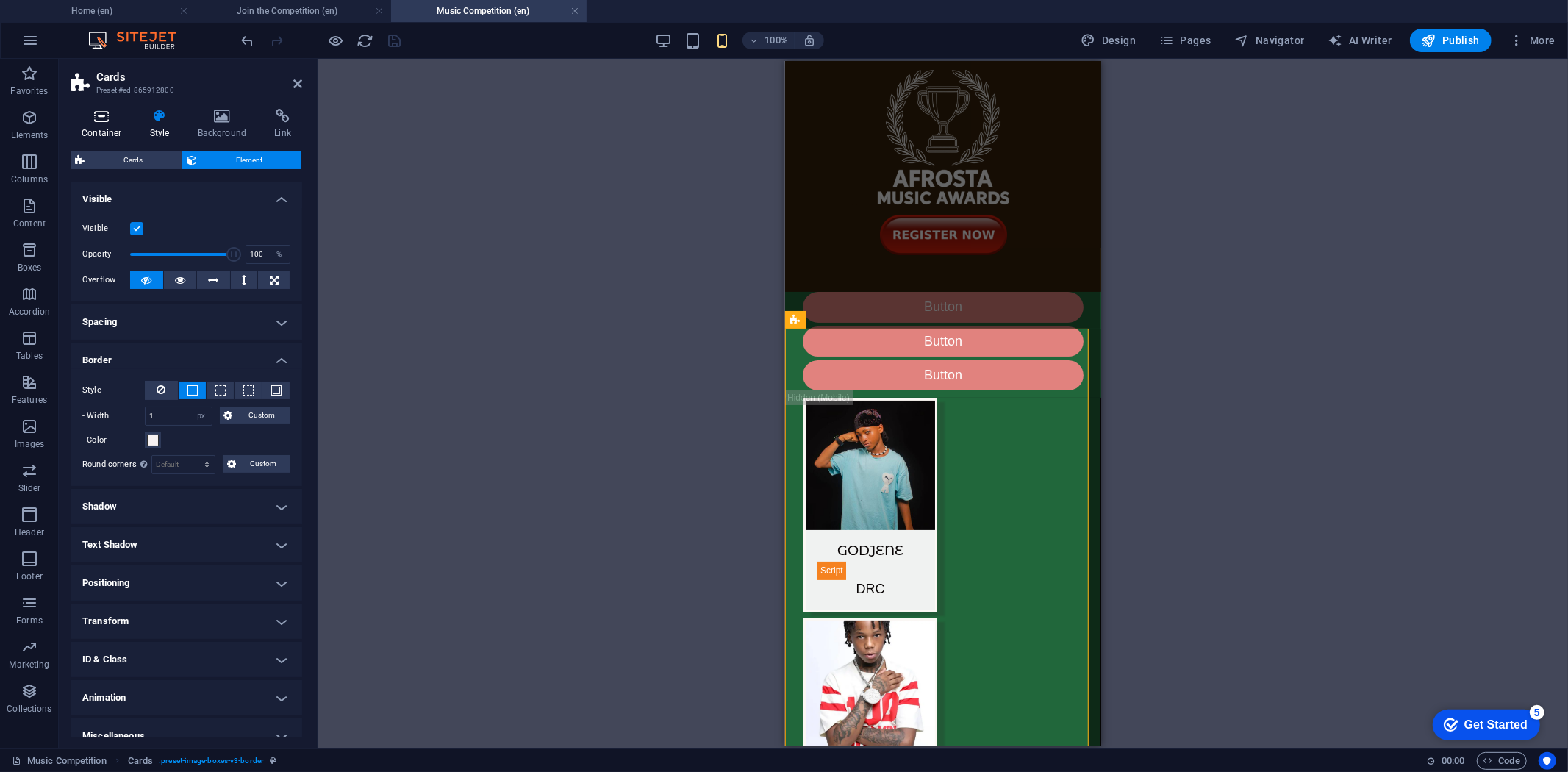
click at [105, 130] on h4 "Container" at bounding box center [104, 124] width 69 height 31
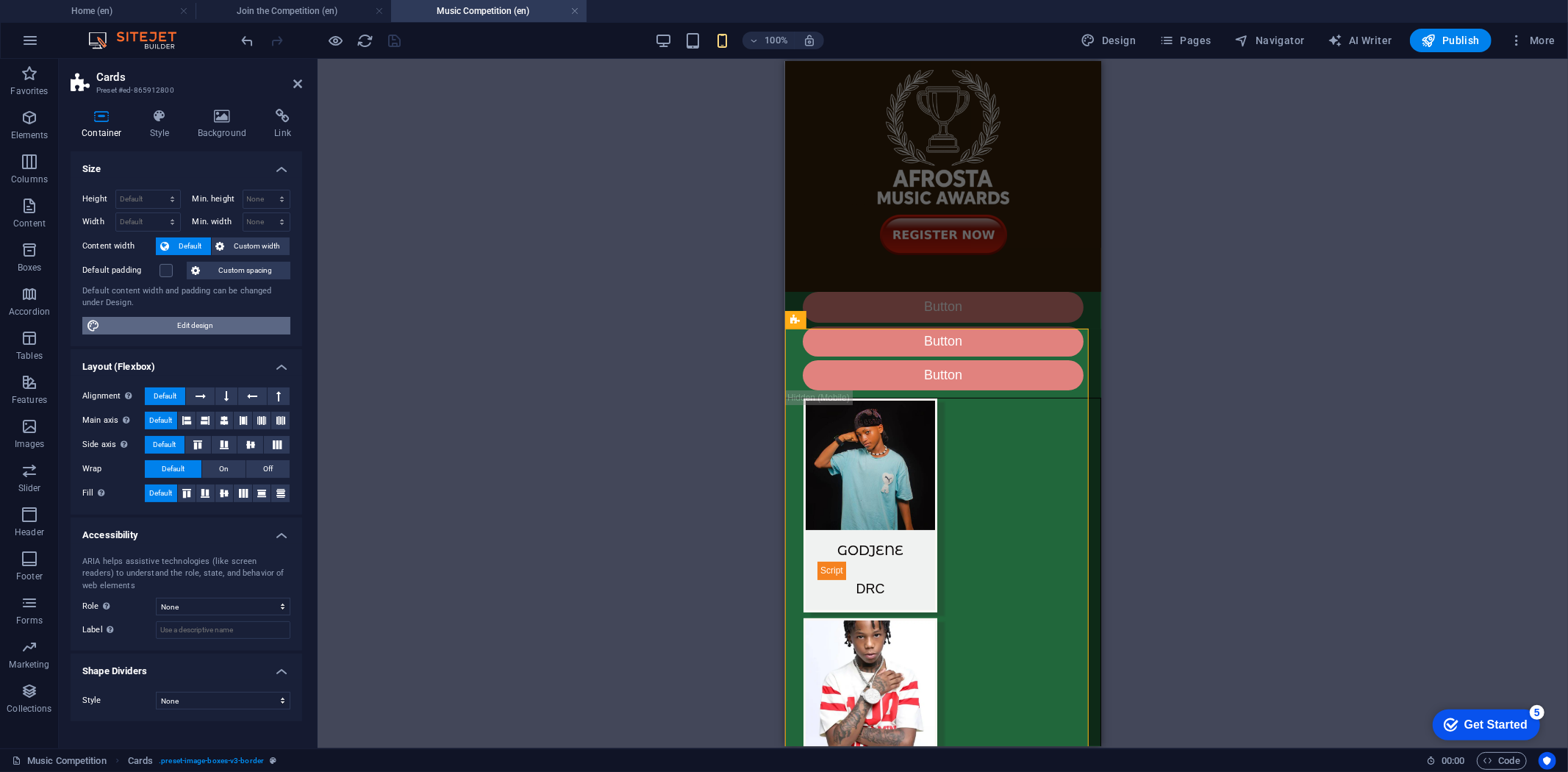
click at [192, 321] on span "Edit design" at bounding box center [194, 325] width 181 height 18
select select "rem"
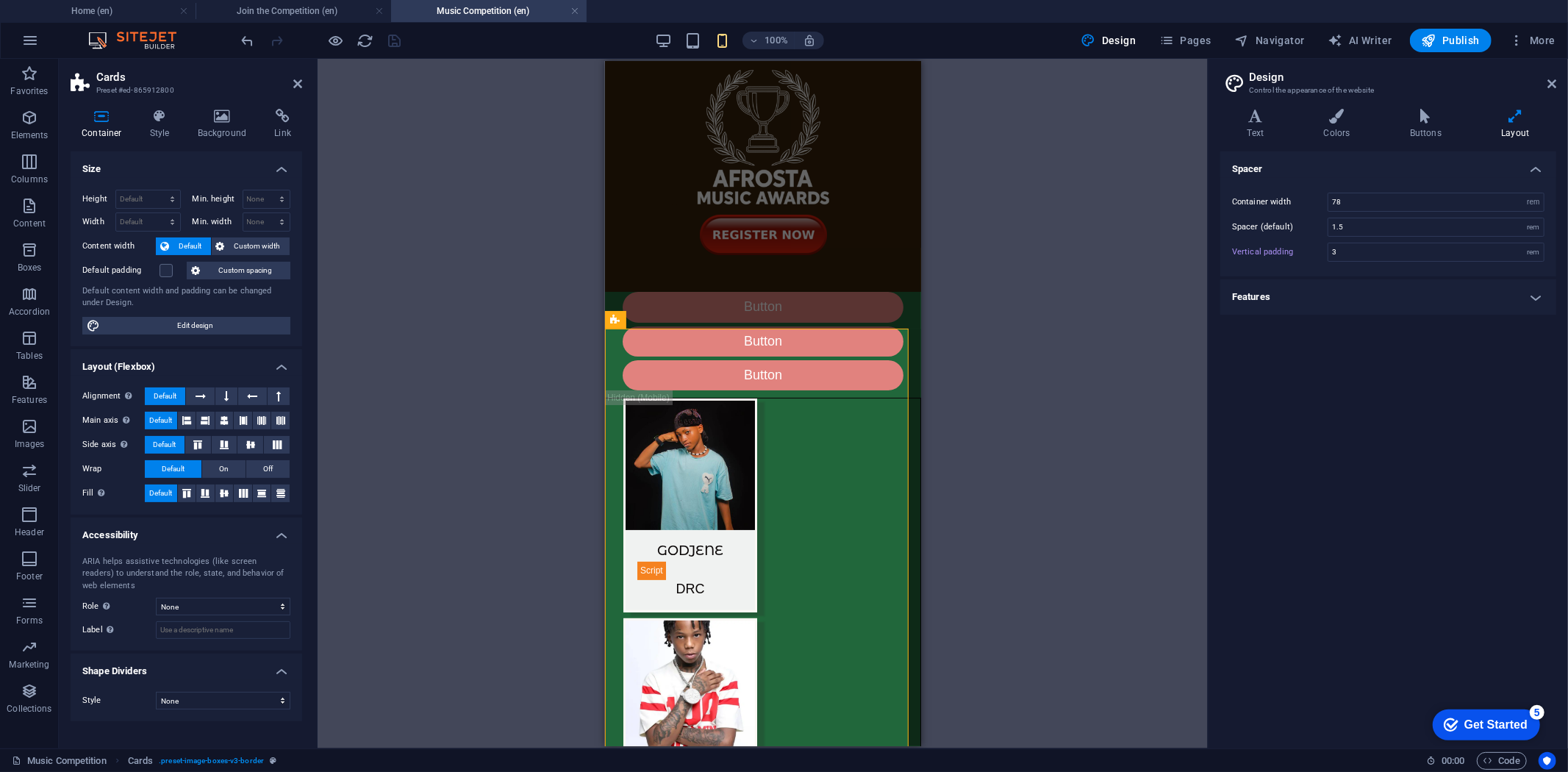
click at [1344, 107] on div "Variants Text Colors Buttons Layout Text Standard Bold Links Font color Font Ar…" at bounding box center [1388, 423] width 360 height 652
click at [1346, 125] on h4 "Colors" at bounding box center [1340, 124] width 86 height 31
click at [1541, 356] on h4 "Personal Colors" at bounding box center [1389, 358] width 336 height 36
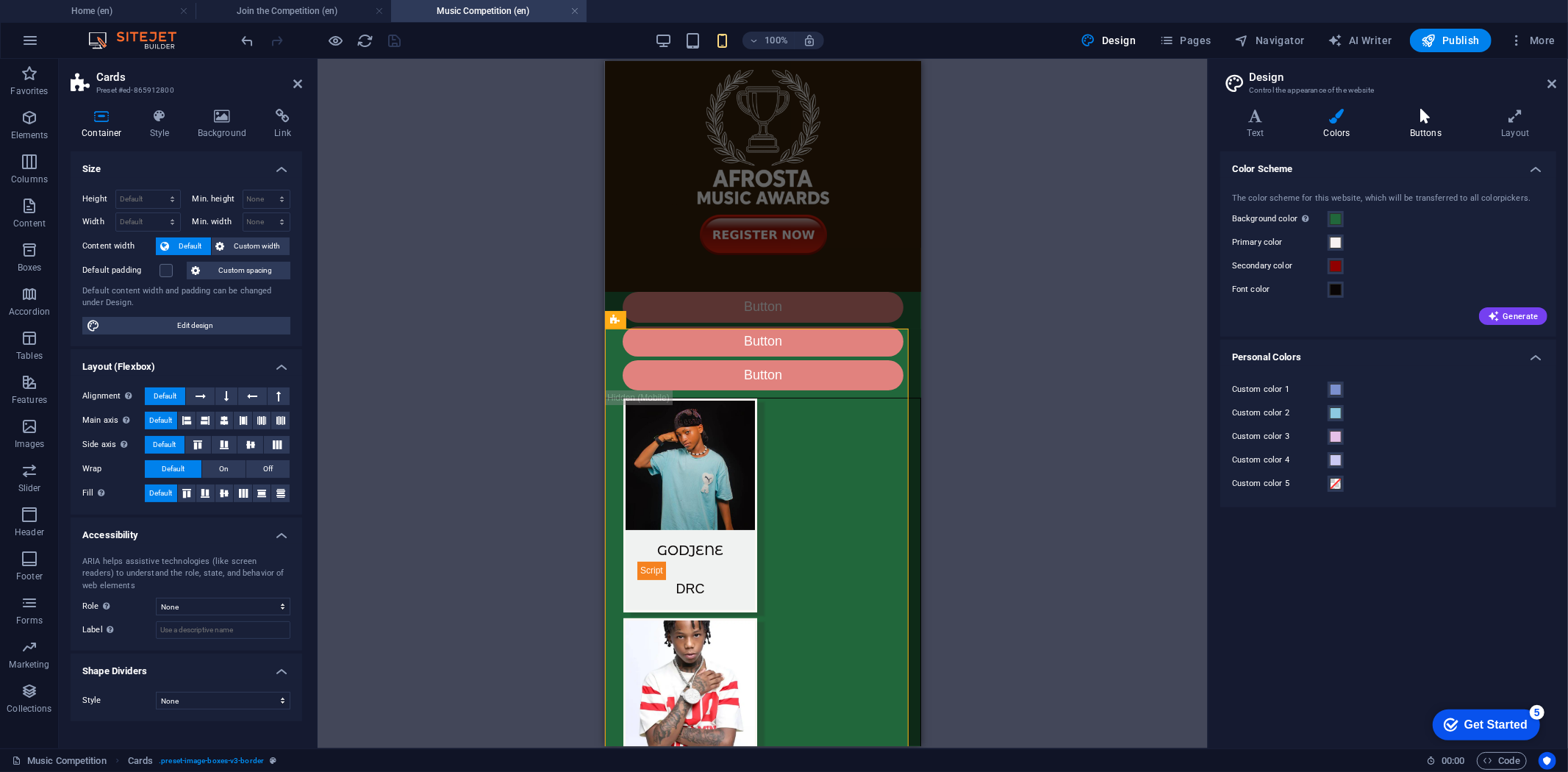
click at [1424, 127] on h4 "Buttons" at bounding box center [1428, 124] width 91 height 31
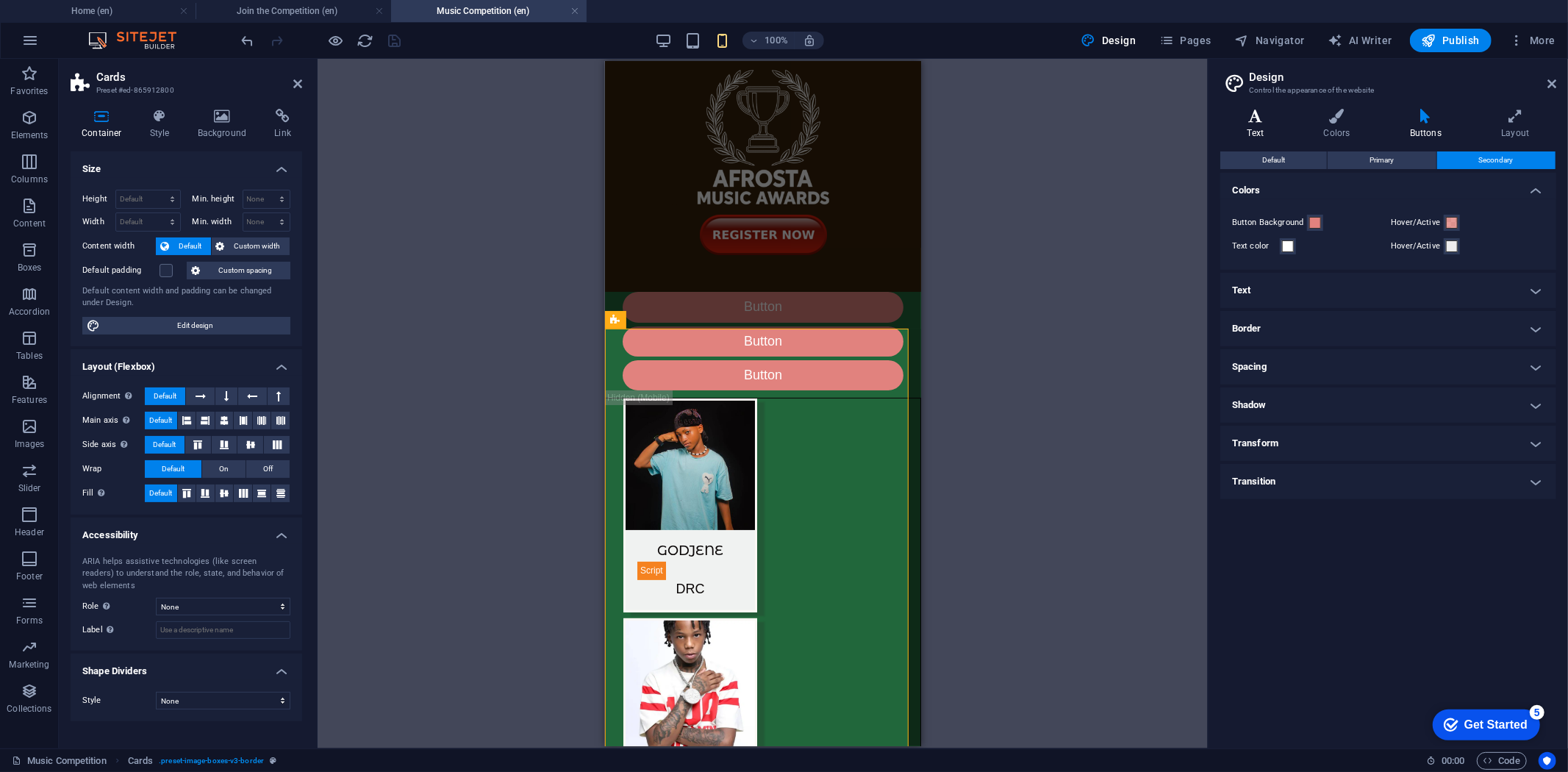
click at [1257, 132] on h4 "Text" at bounding box center [1258, 124] width 76 height 31
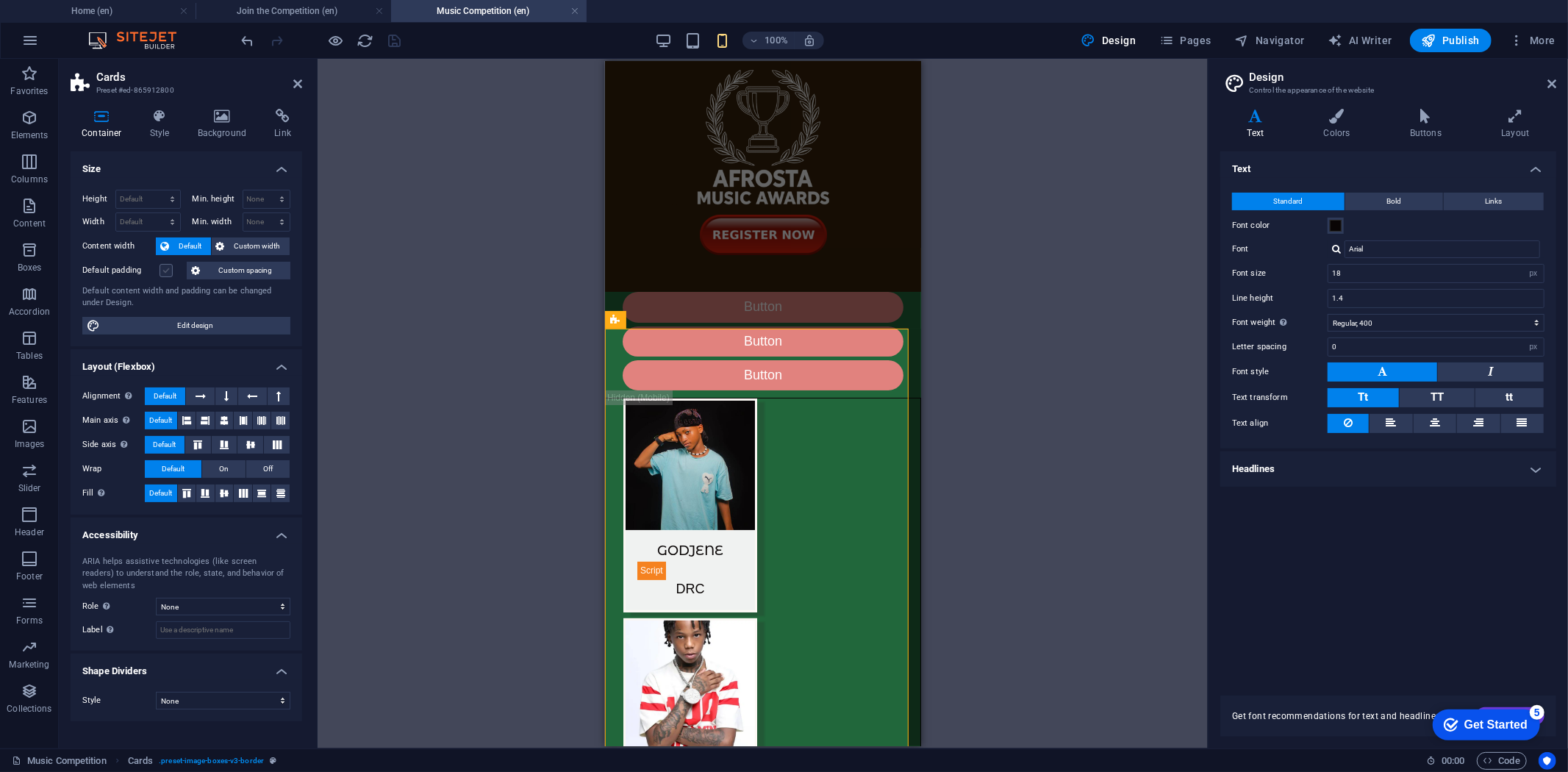
click at [164, 273] on label at bounding box center [166, 270] width 13 height 13
click at [0, 0] on input "Default padding" at bounding box center [0, 0] width 0 height 0
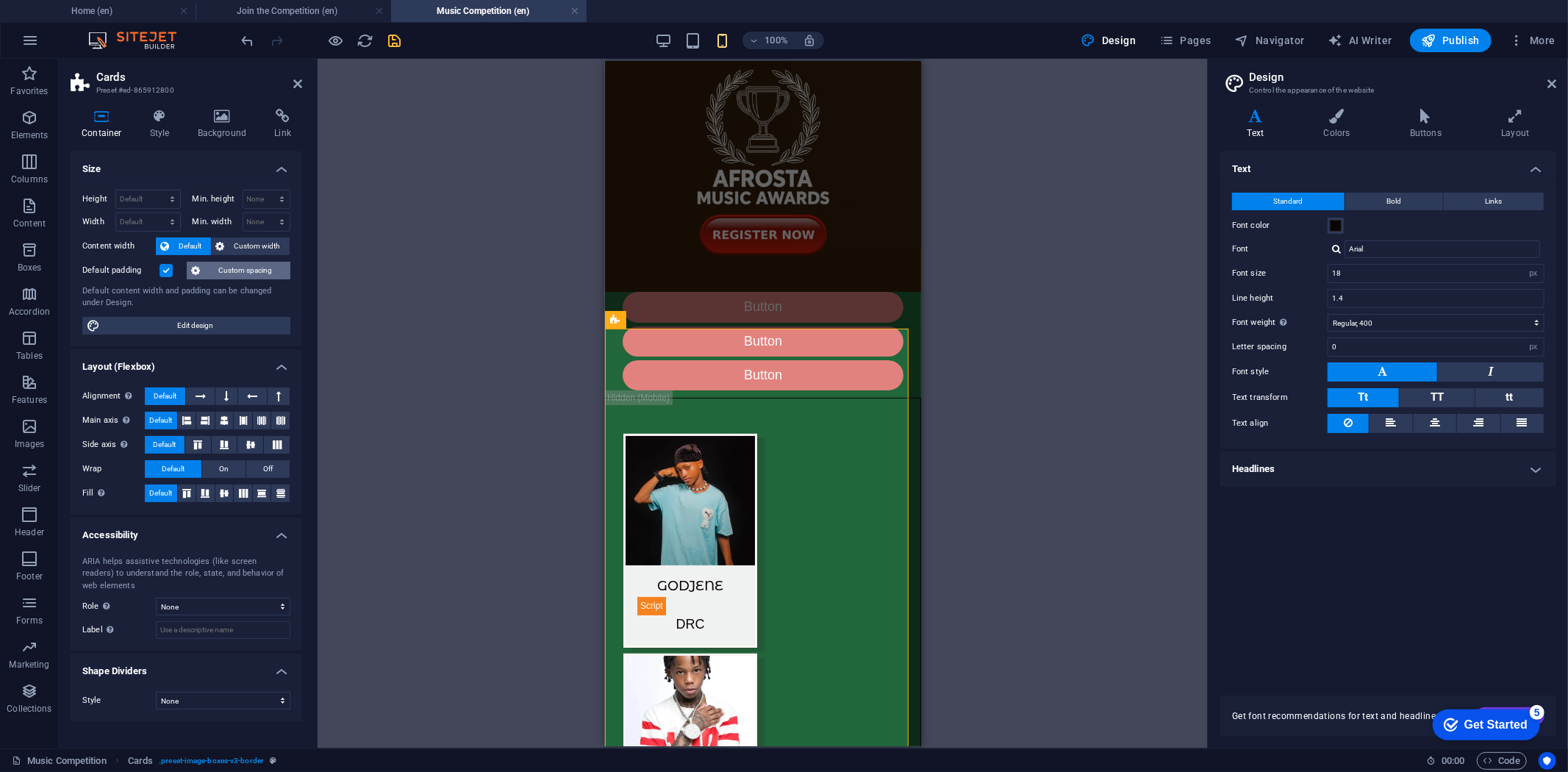
click at [213, 275] on button "Custom spacing" at bounding box center [238, 270] width 103 height 18
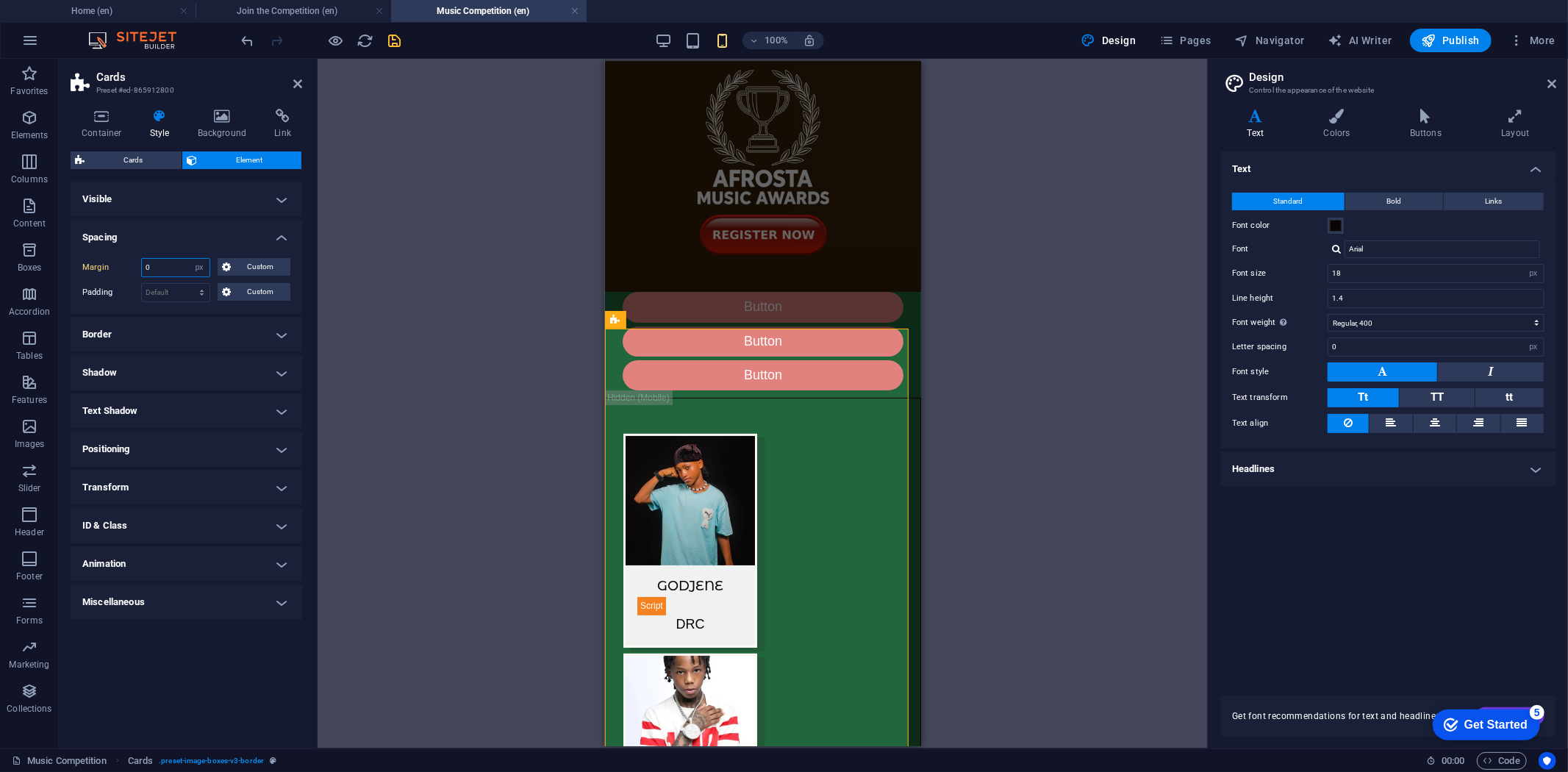
drag, startPoint x: 165, startPoint y: 263, endPoint x: 130, endPoint y: 263, distance: 35.0
click at [130, 263] on div "Margin 0 Default auto px % rem vw vh Custom Custom" at bounding box center [187, 268] width 208 height 19
type input "20"
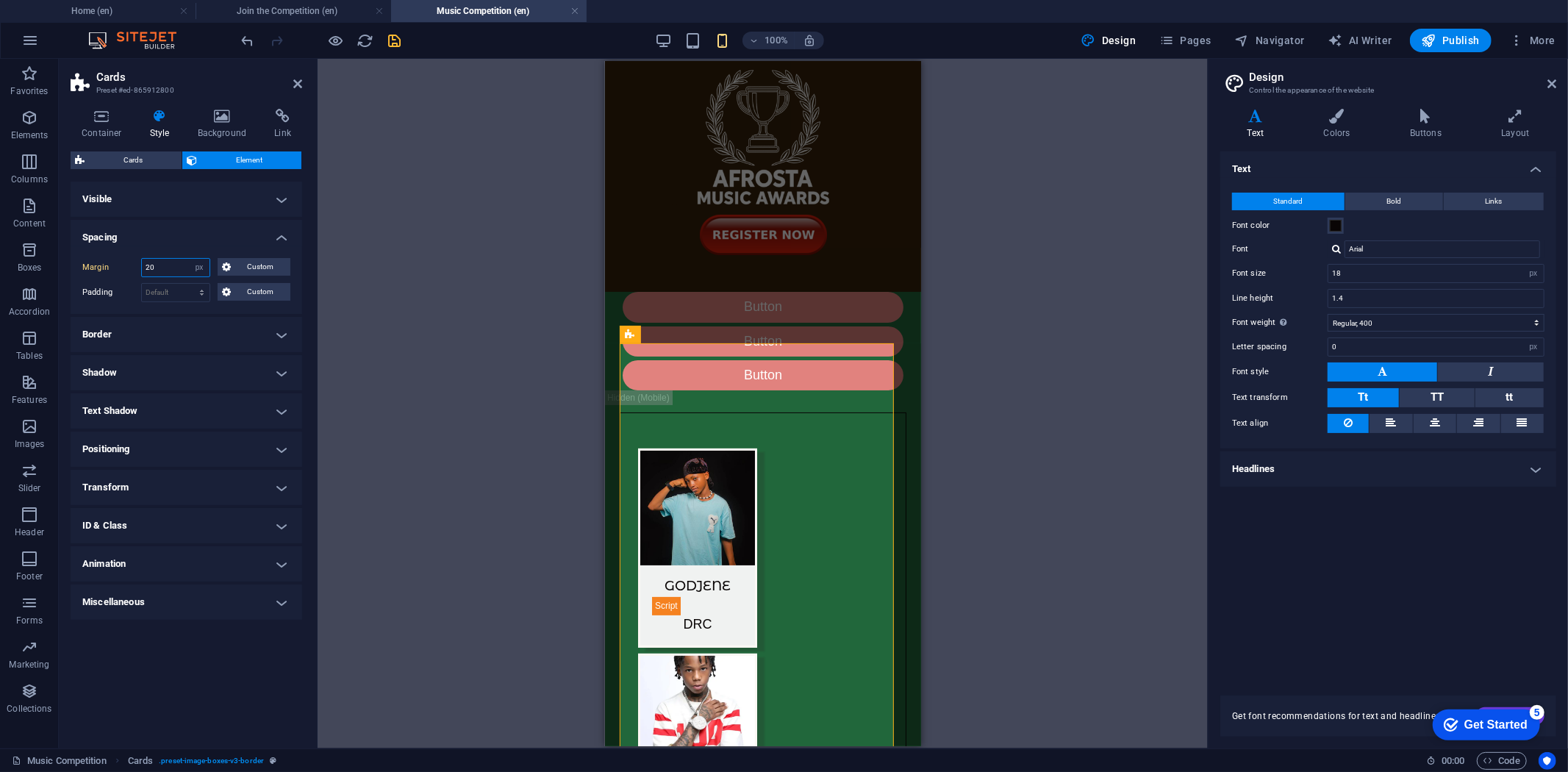
drag, startPoint x: 165, startPoint y: 265, endPoint x: 127, endPoint y: 259, distance: 38.5
click at [127, 259] on div "Margin 20 Default auto px % rem vw vh Custom Custom" at bounding box center [187, 268] width 208 height 19
click at [188, 230] on h4 "Spacing" at bounding box center [186, 233] width 232 height 26
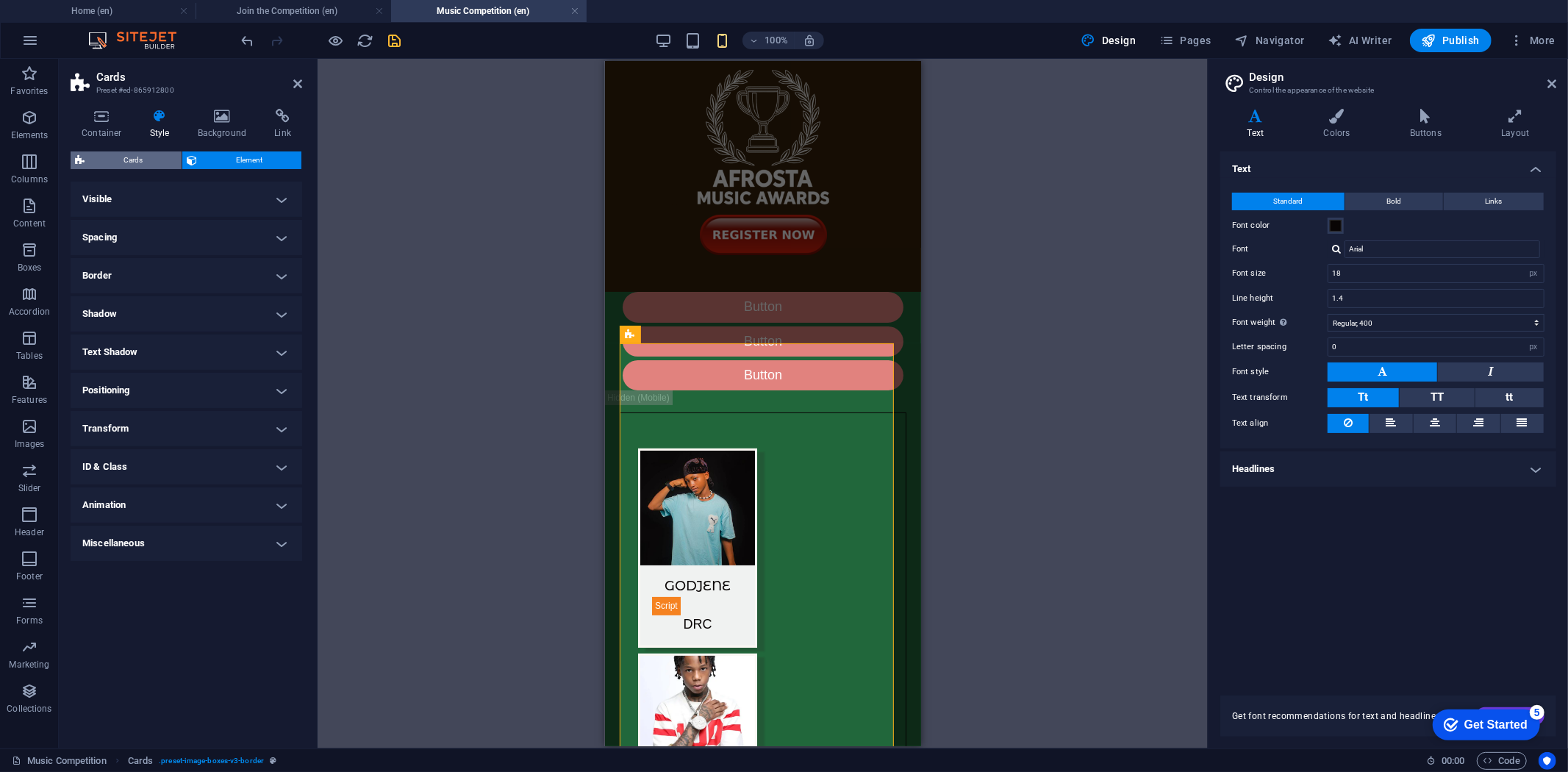
click at [146, 161] on span "Cards" at bounding box center [133, 160] width 88 height 18
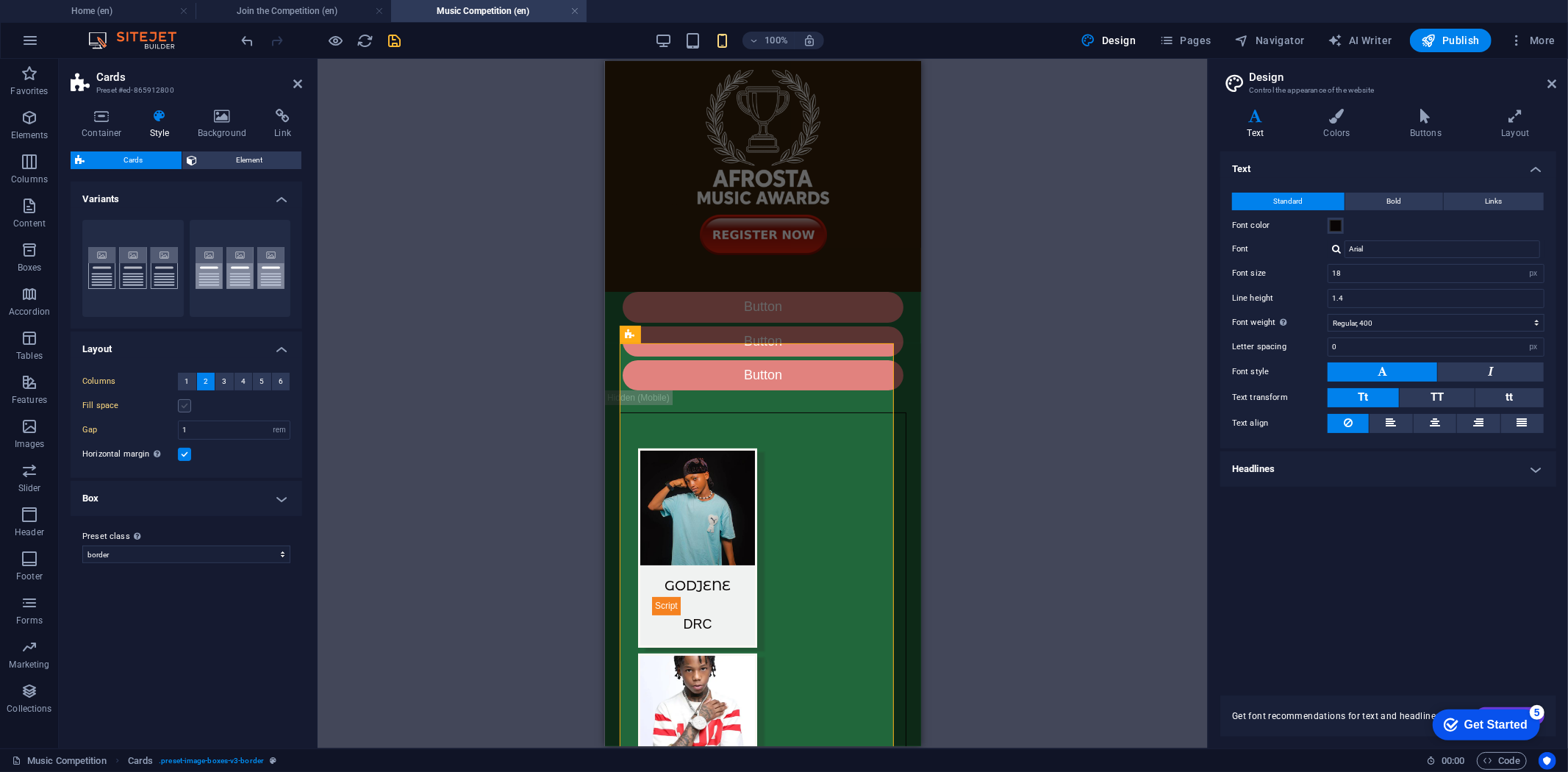
click at [185, 403] on label at bounding box center [184, 406] width 13 height 13
click at [0, 0] on input "Fill space" at bounding box center [0, 0] width 0 height 0
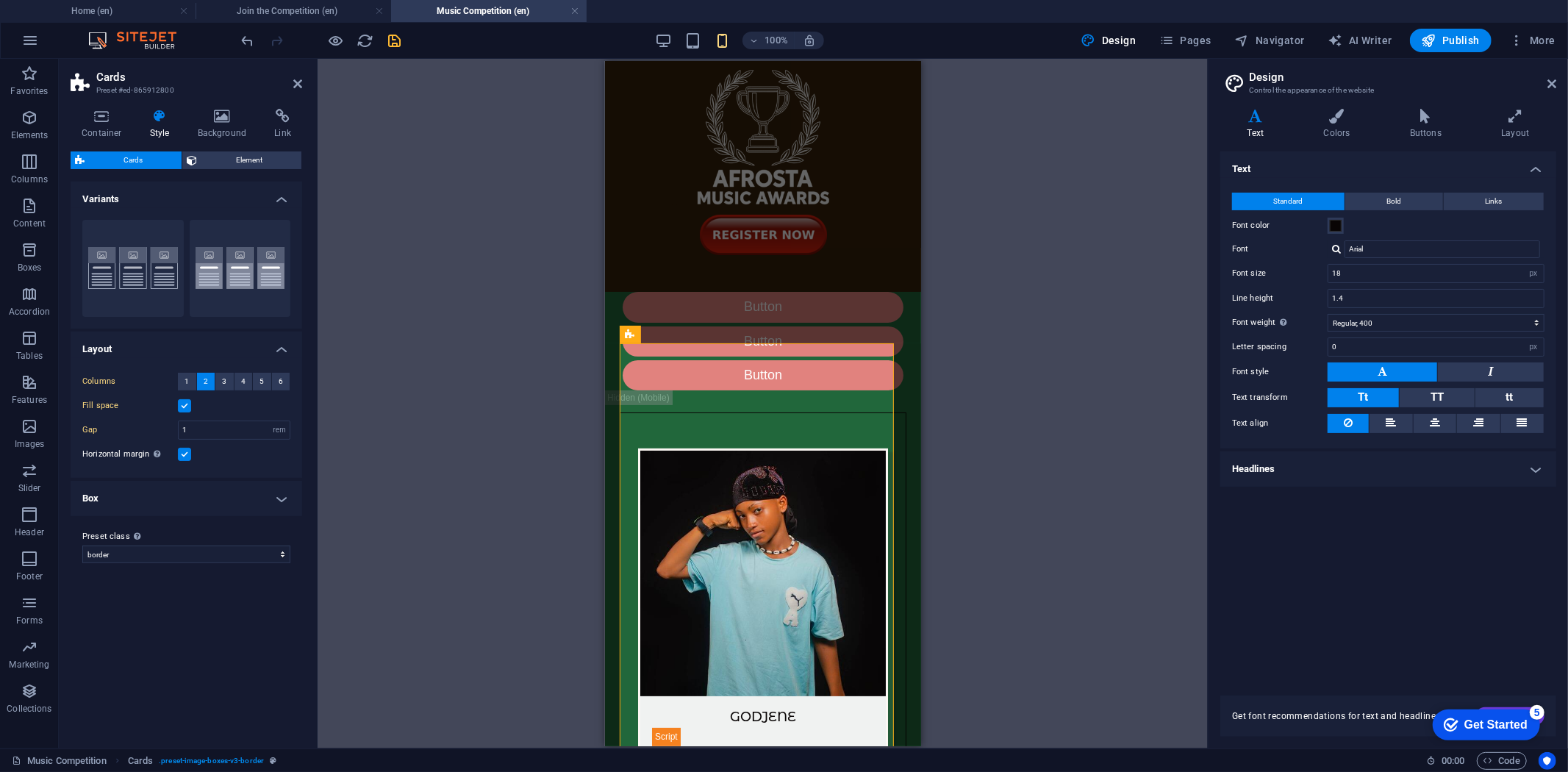
click at [185, 403] on label at bounding box center [184, 406] width 13 height 13
click at [0, 0] on input "Fill space" at bounding box center [0, 0] width 0 height 0
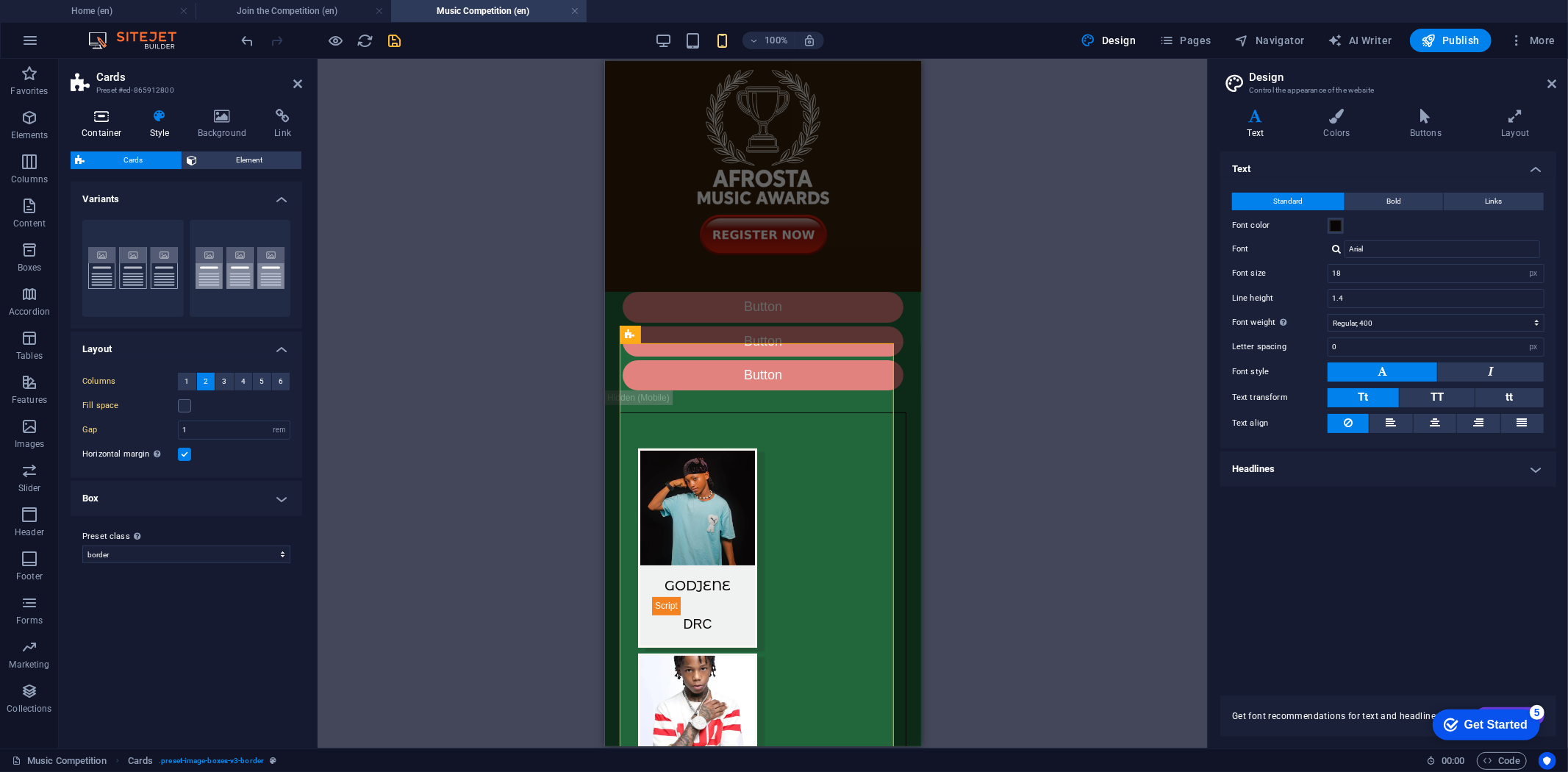
click at [96, 131] on h4 "Container" at bounding box center [104, 124] width 69 height 31
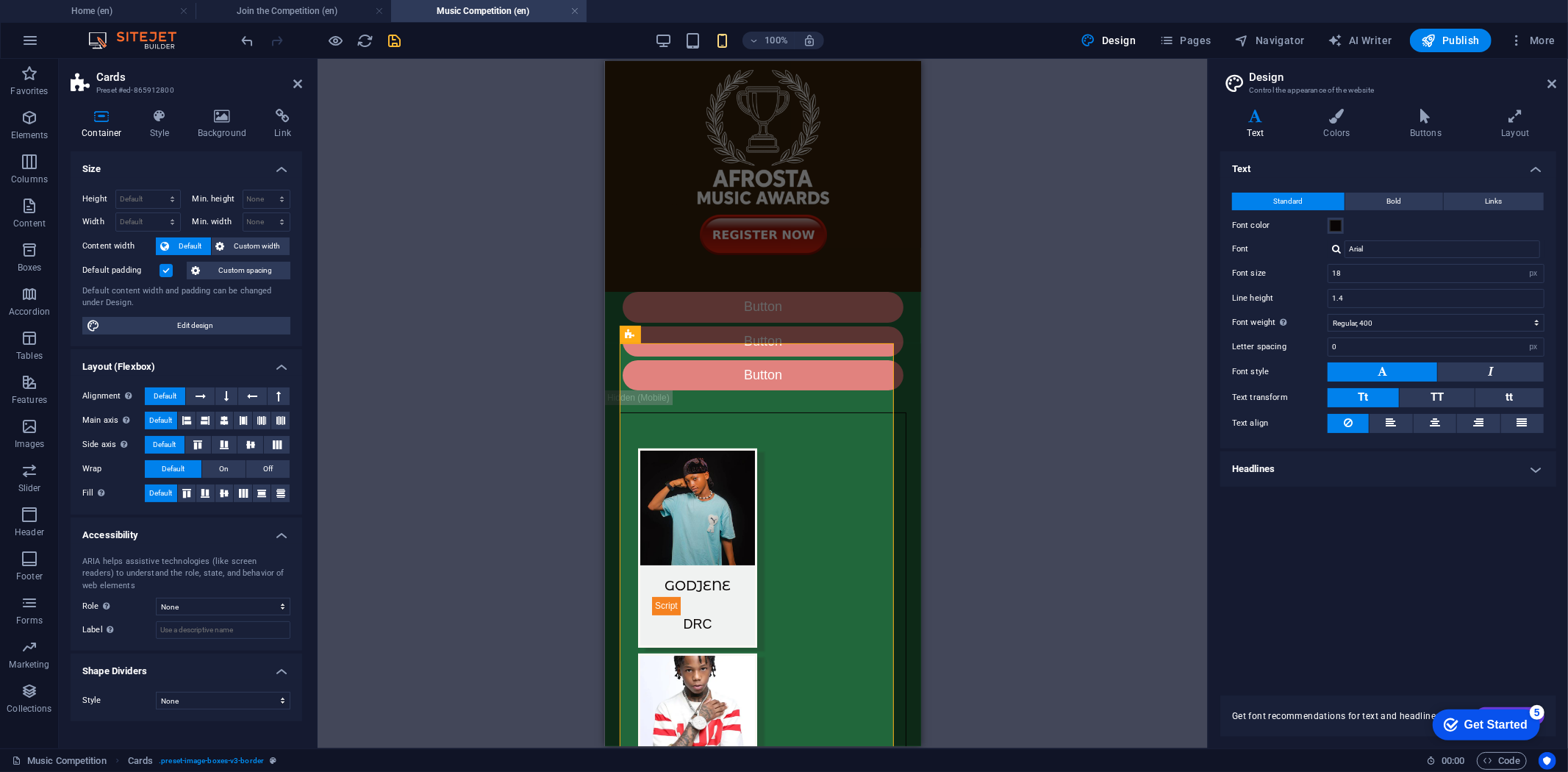
click at [164, 270] on label at bounding box center [166, 270] width 13 height 13
click at [0, 0] on input "Default padding" at bounding box center [0, 0] width 0 height 0
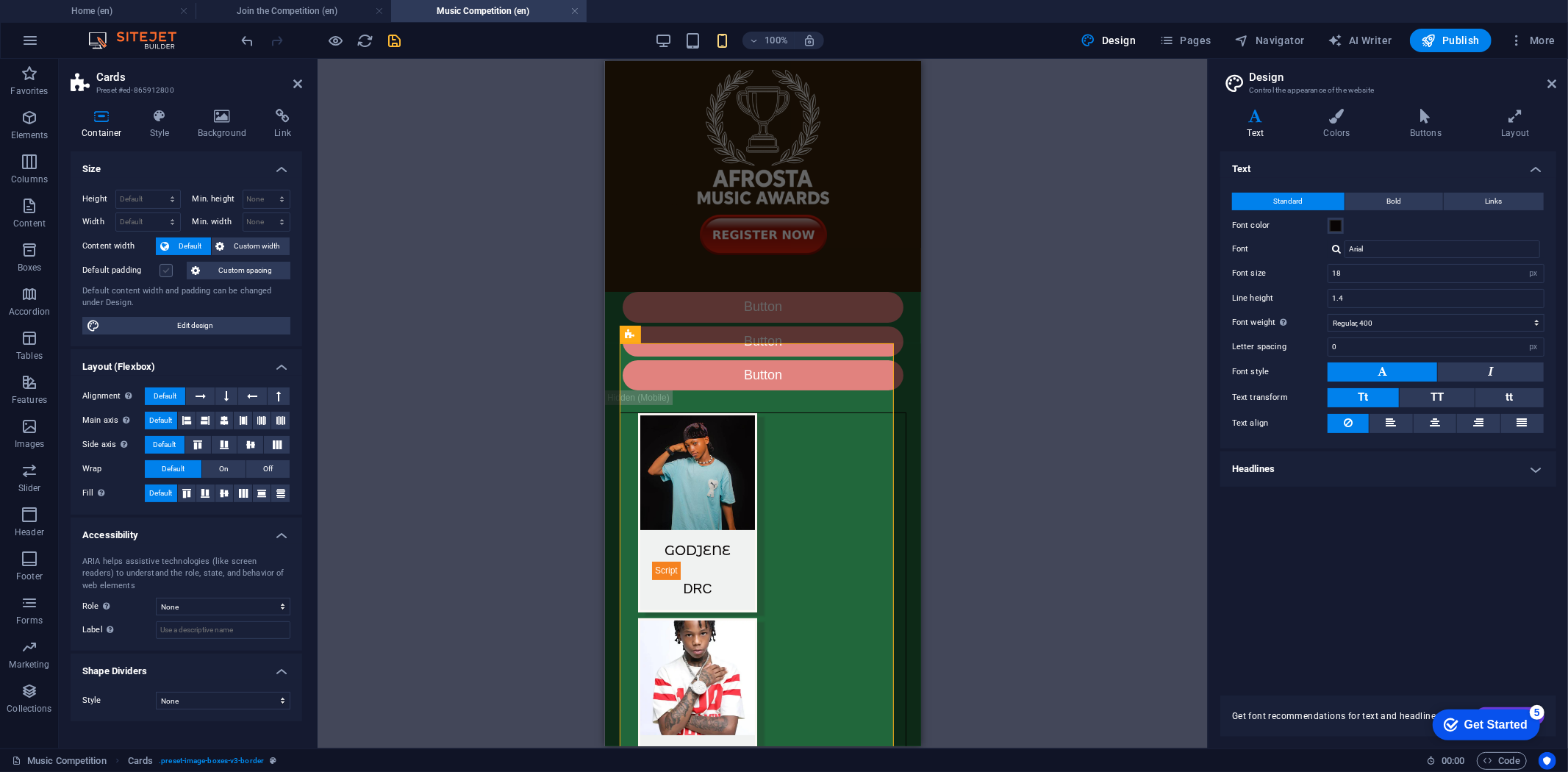
click at [164, 270] on label at bounding box center [166, 270] width 13 height 13
click at [0, 0] on input "Default padding" at bounding box center [0, 0] width 0 height 0
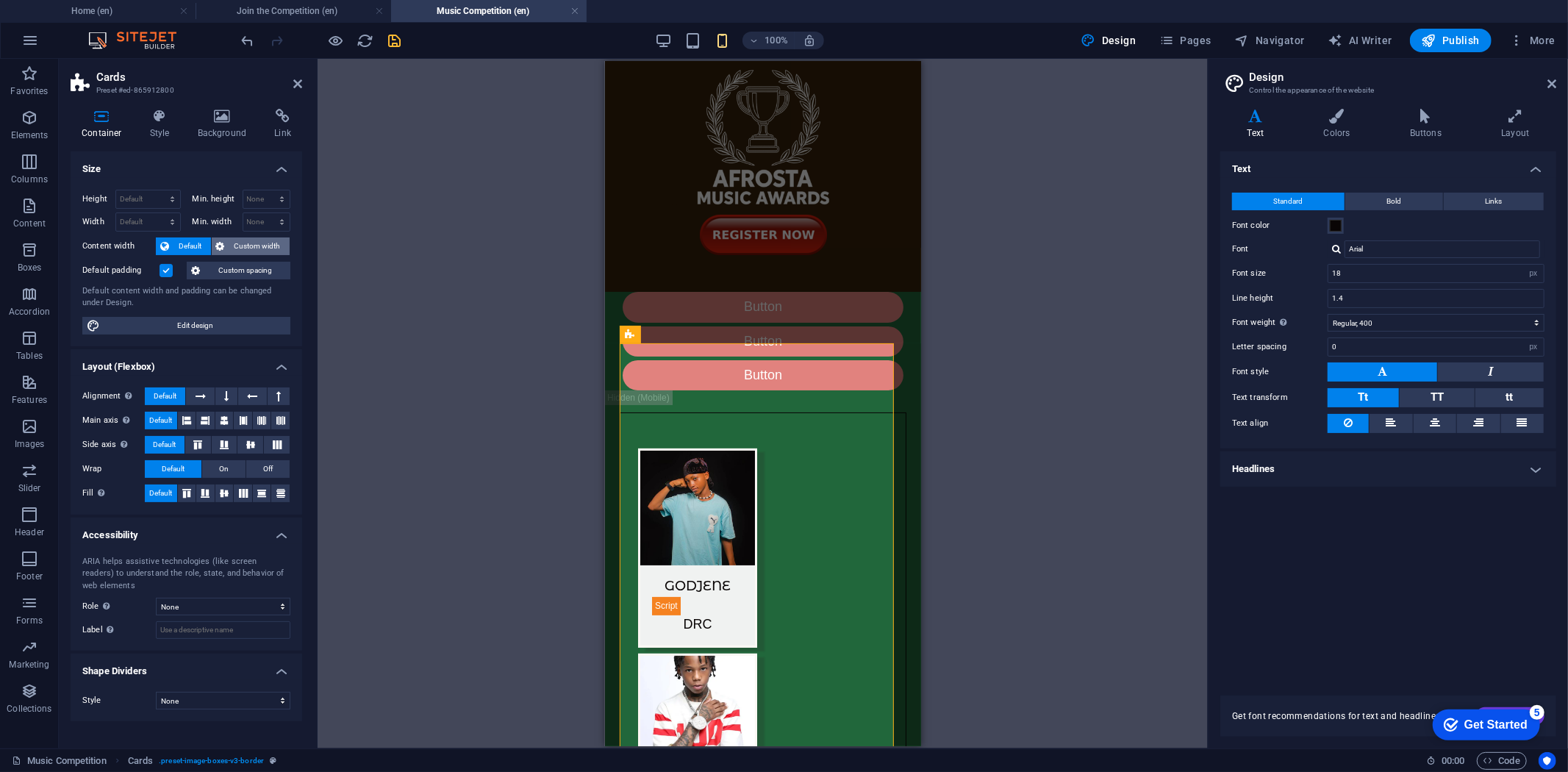
click at [244, 240] on span "Custom width" at bounding box center [257, 246] width 56 height 18
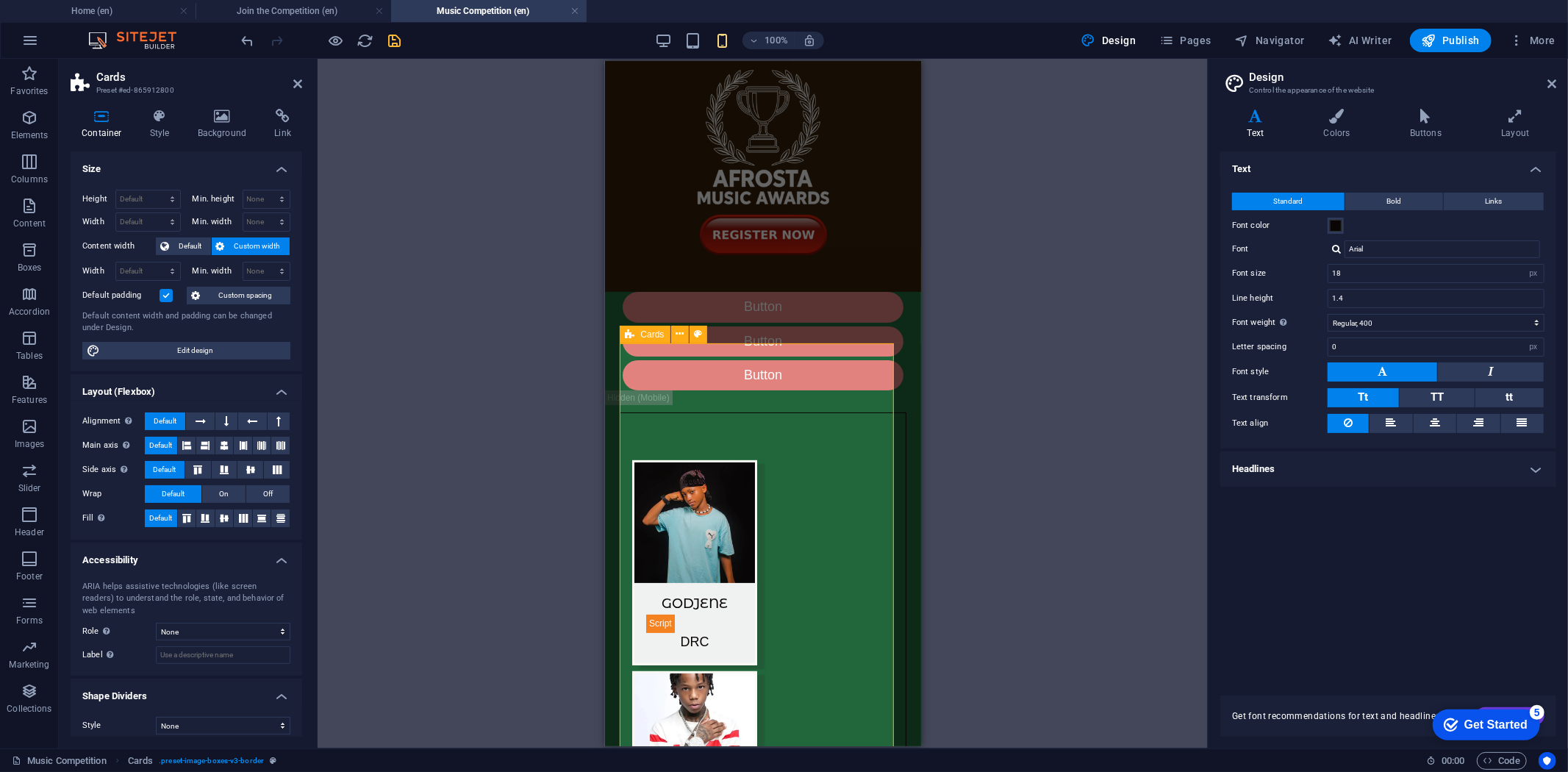
click at [638, 331] on div "Cards" at bounding box center [645, 334] width 51 height 18
click at [164, 120] on icon at bounding box center [160, 116] width 42 height 15
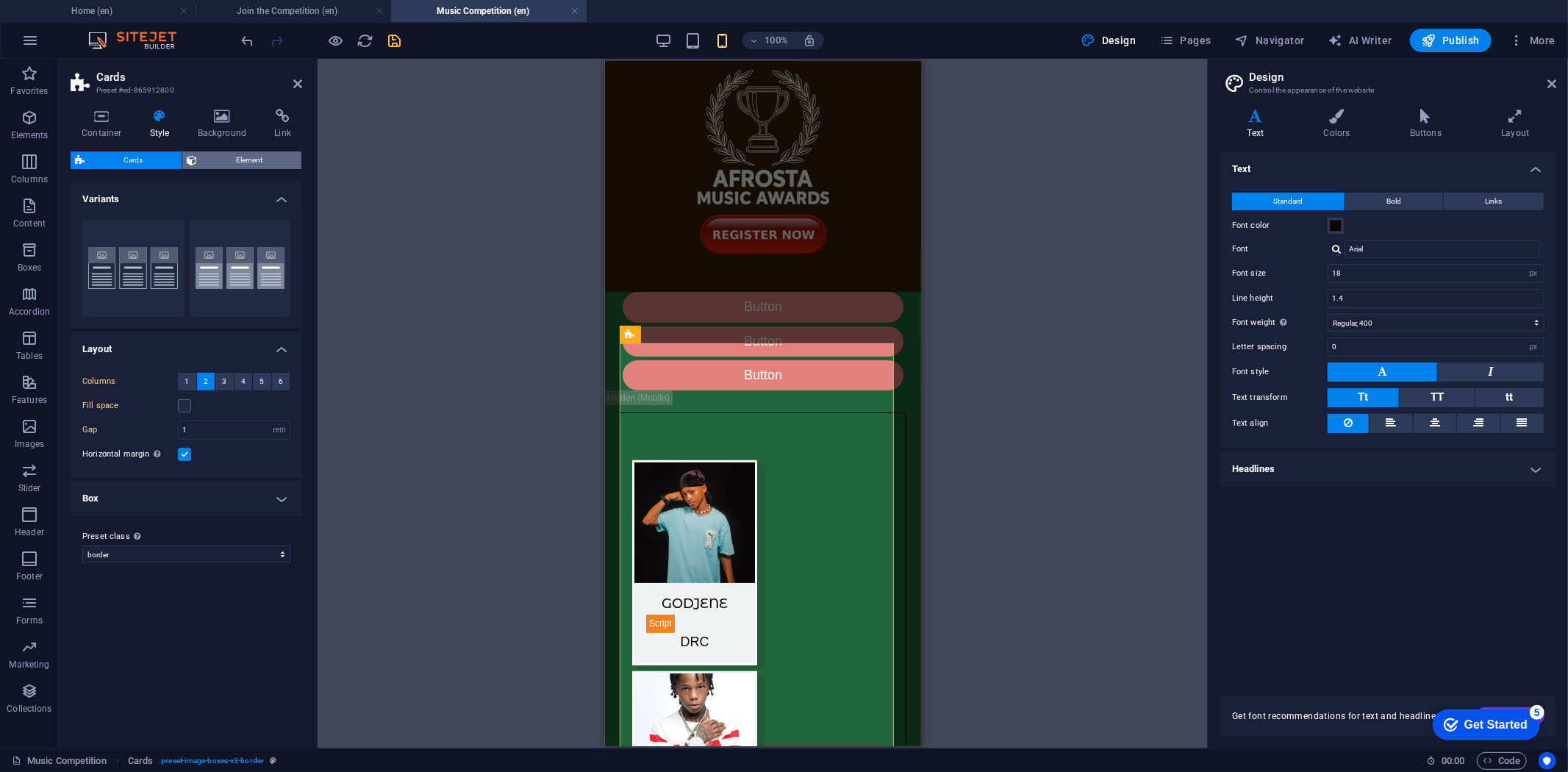
click at [225, 163] on span "Element" at bounding box center [250, 160] width 96 height 18
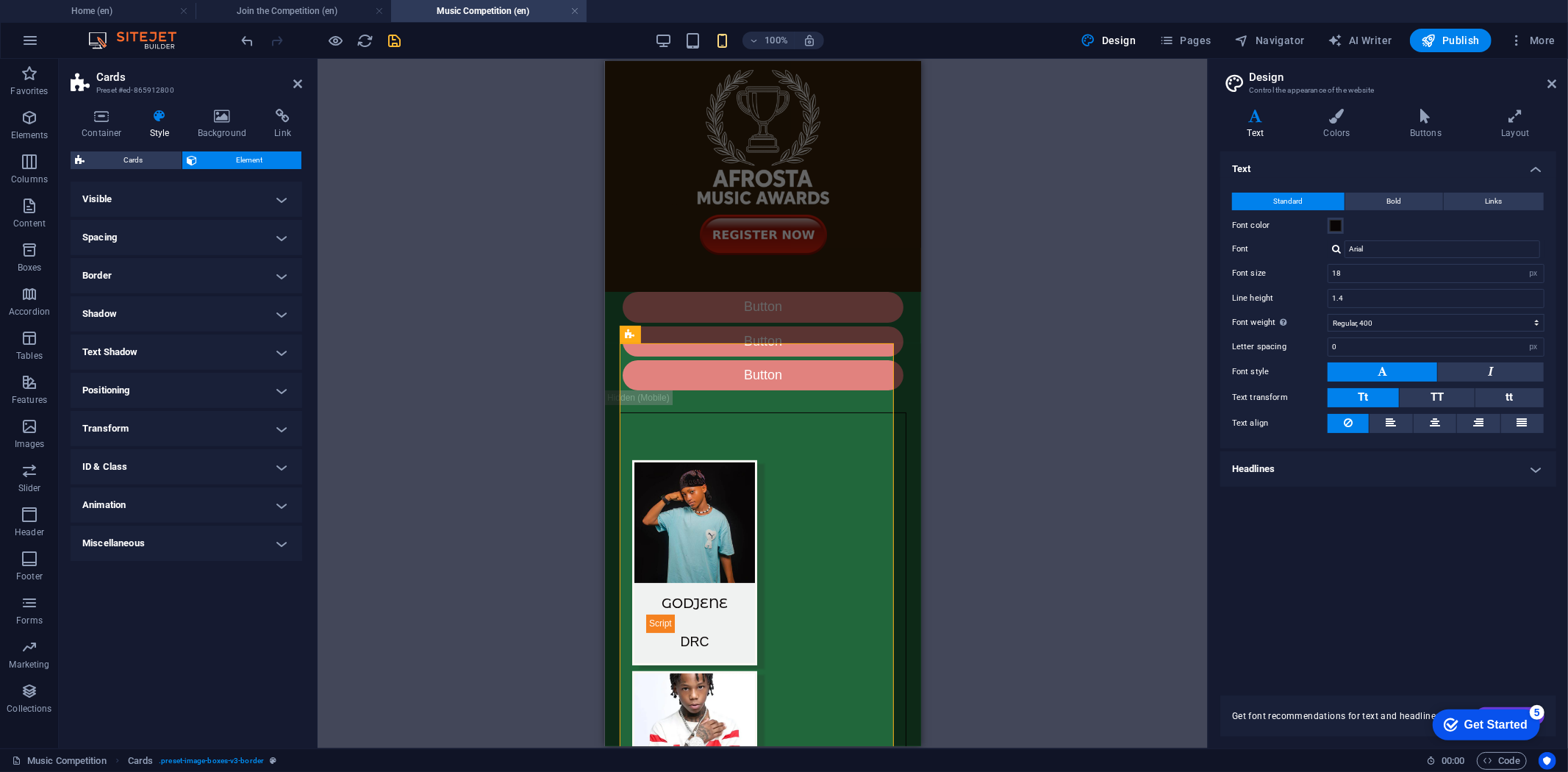
click at [284, 276] on h4 "Border" at bounding box center [186, 276] width 232 height 36
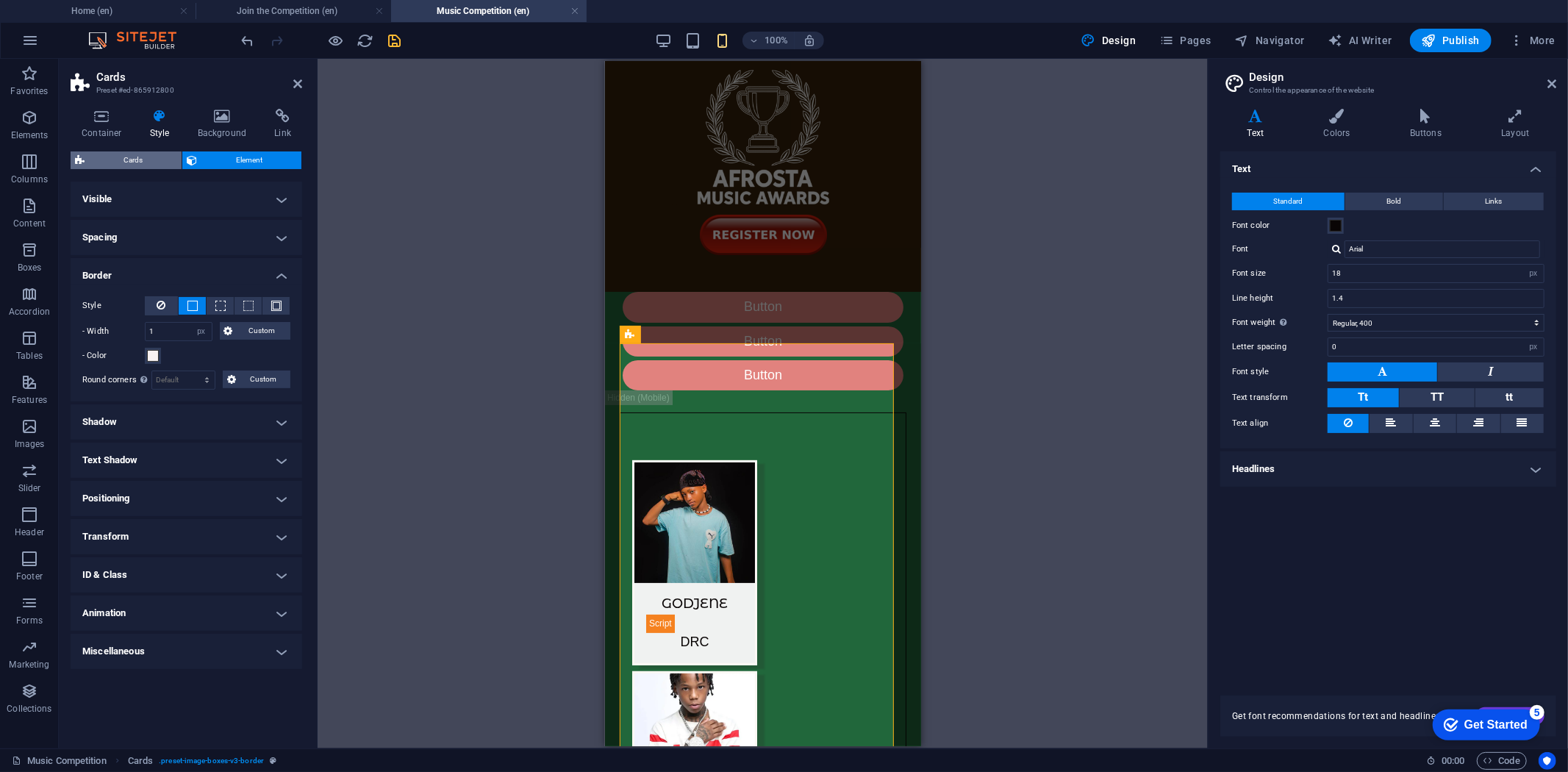
click at [122, 162] on span "Cards" at bounding box center [133, 160] width 88 height 18
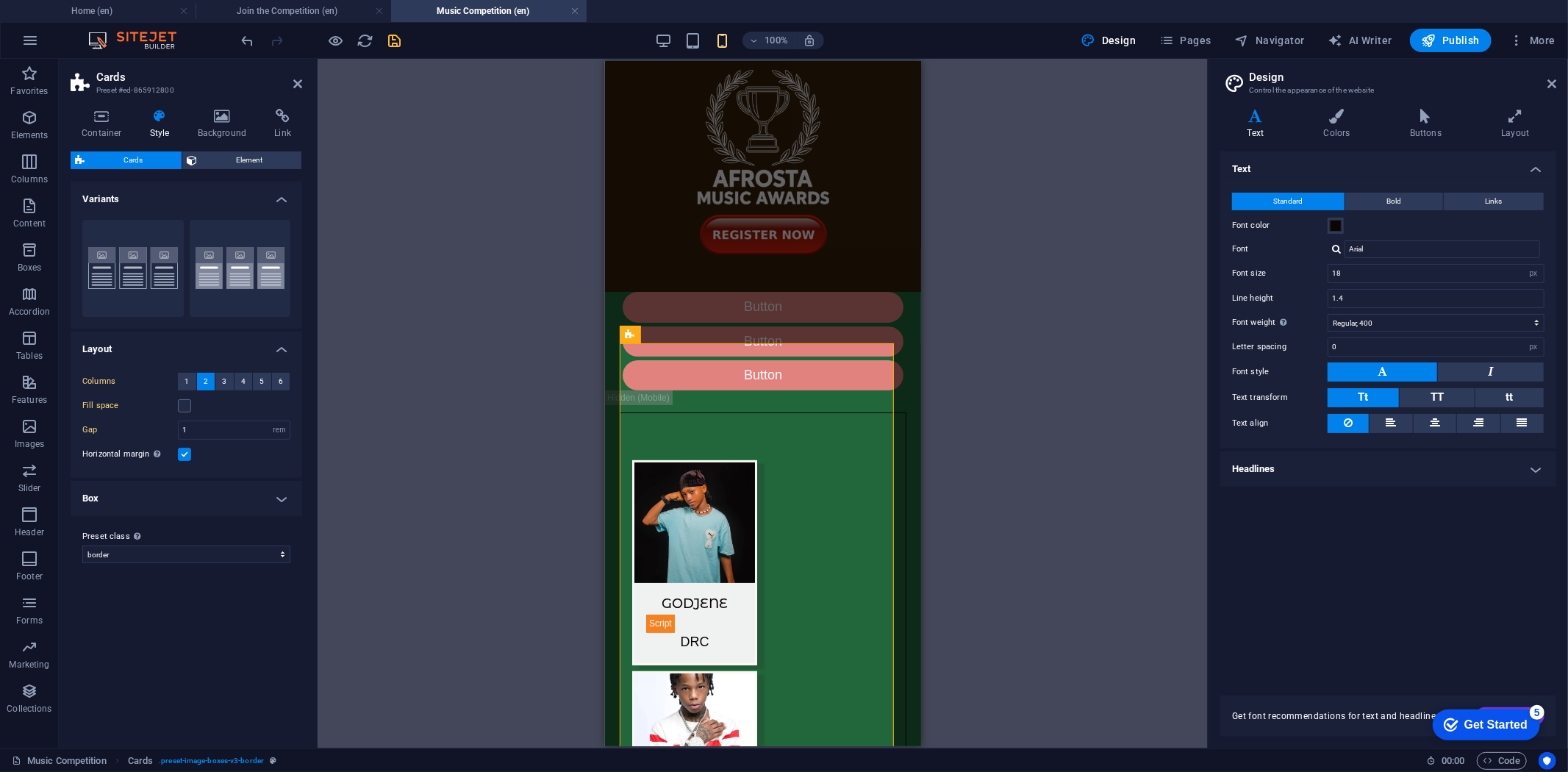
click at [188, 456] on label at bounding box center [184, 455] width 13 height 13
click at [0, 0] on input "Horizontal margin Only if the containers "Content width" is not set to "Default"" at bounding box center [0, 0] width 0 height 0
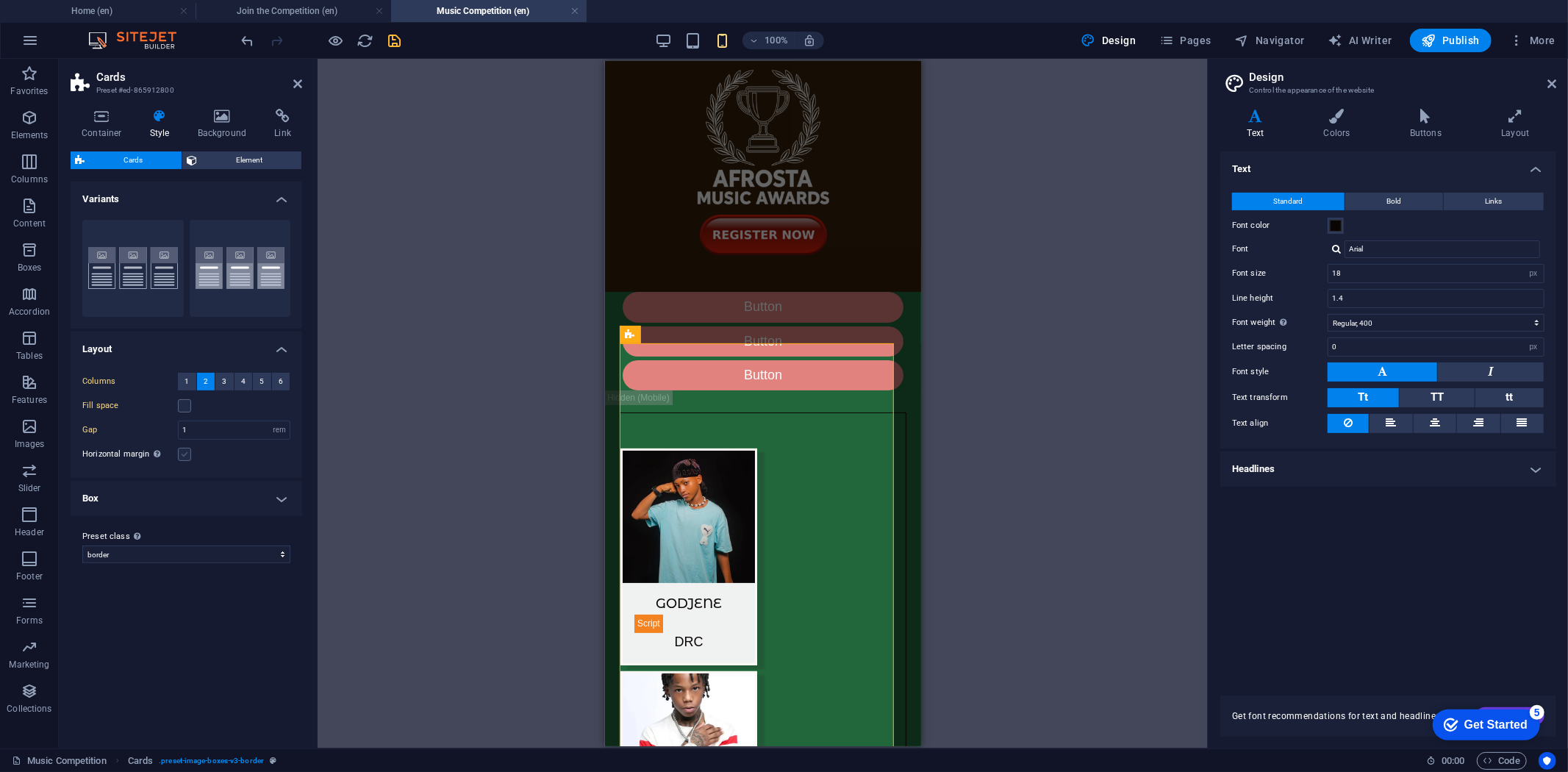
click at [188, 456] on label at bounding box center [184, 455] width 13 height 13
click at [0, 0] on input "Horizontal margin Only if the containers "Content width" is not set to "Default"" at bounding box center [0, 0] width 0 height 0
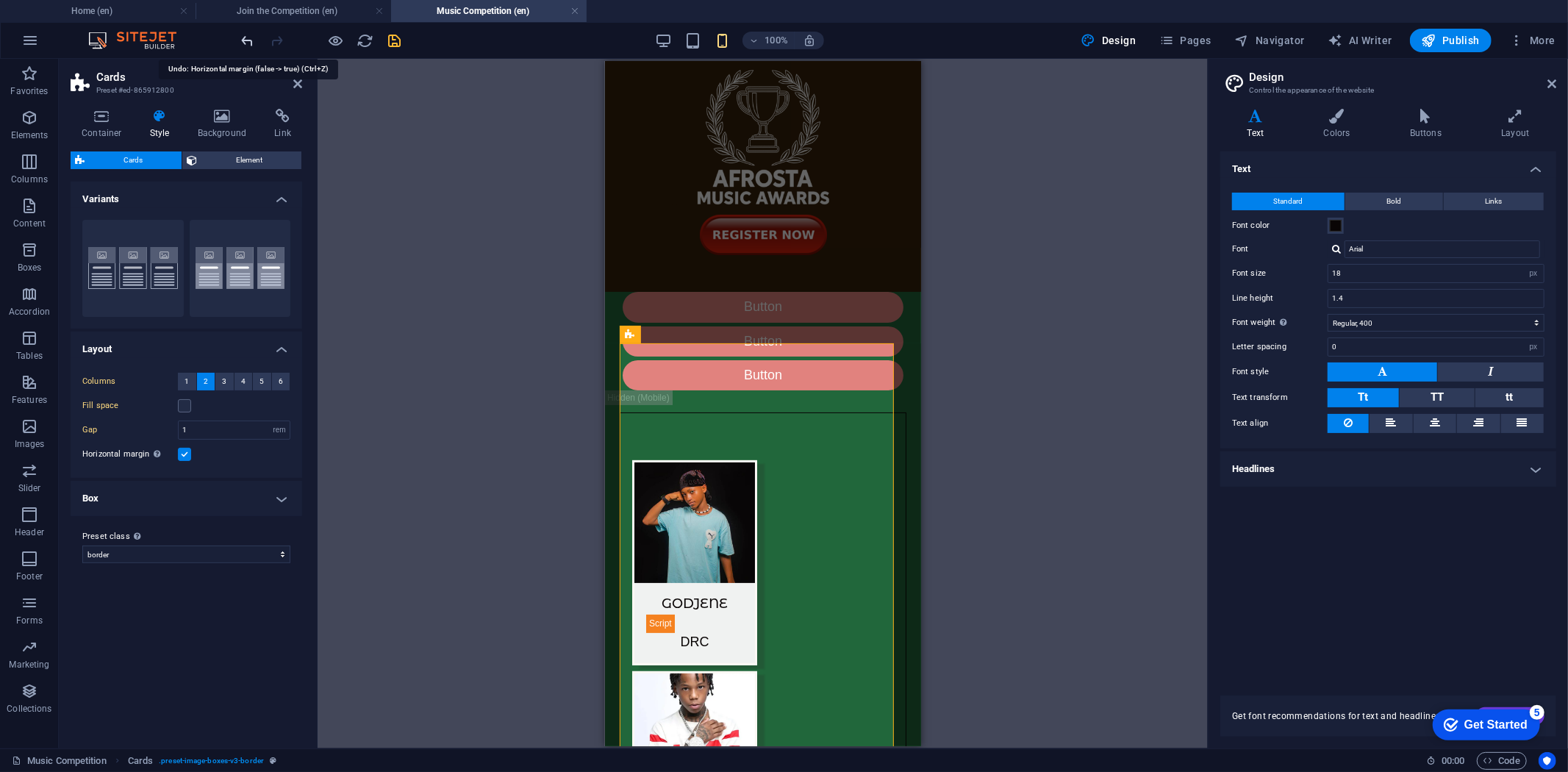
click at [246, 38] on icon "undo" at bounding box center [248, 40] width 17 height 17
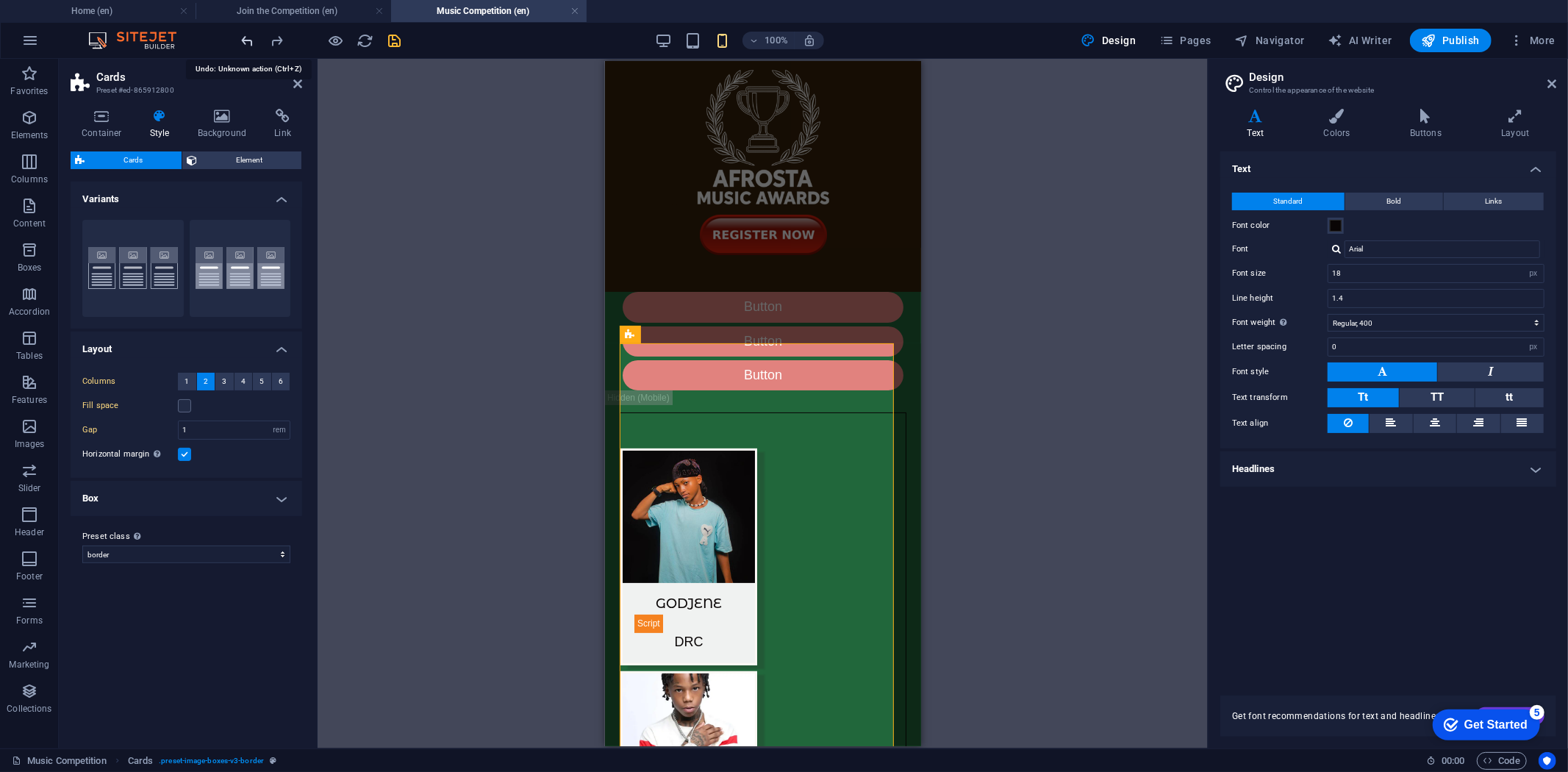
click at [246, 38] on icon "undo" at bounding box center [248, 40] width 17 height 17
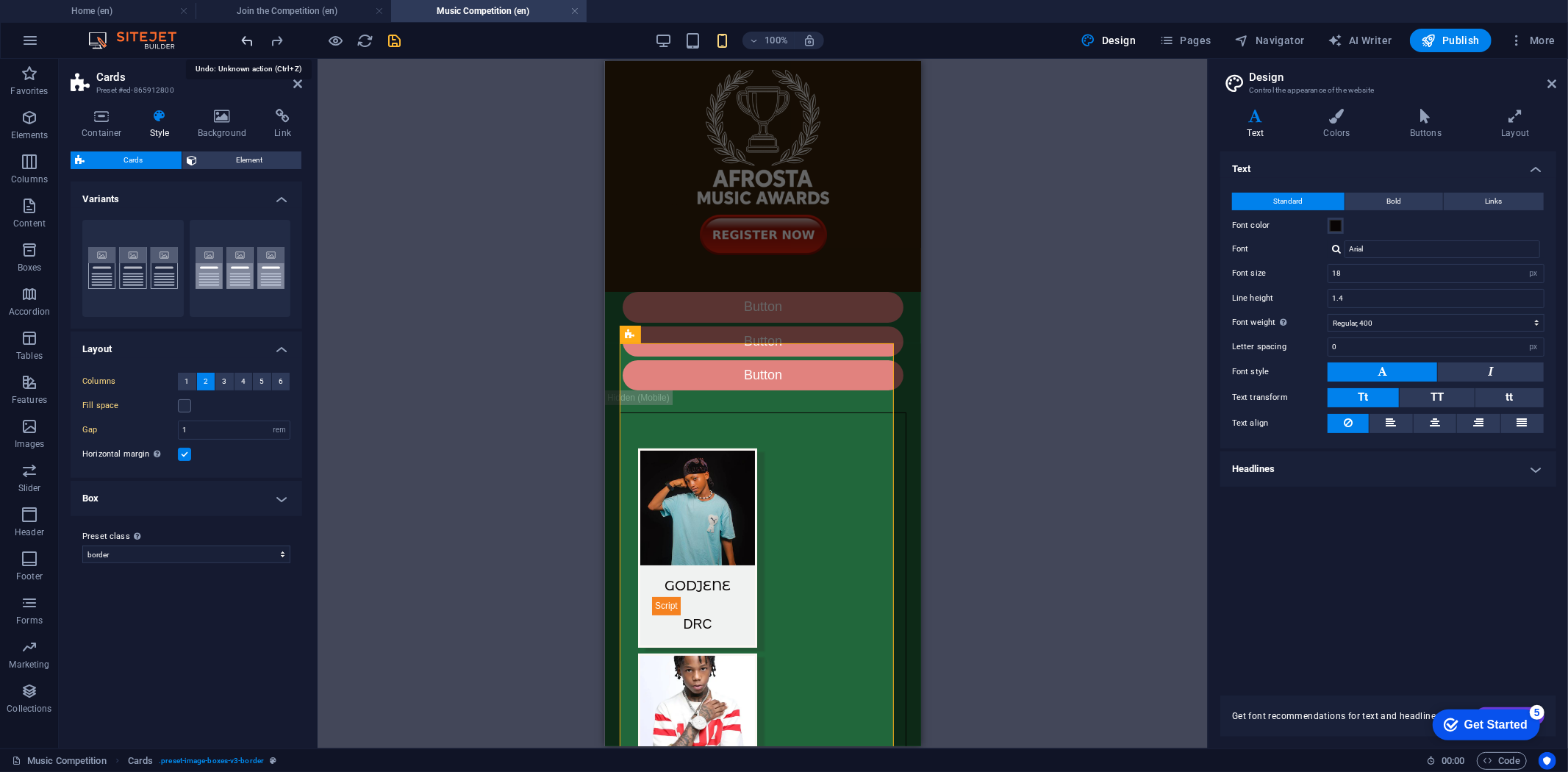
click at [246, 38] on icon "undo" at bounding box center [248, 40] width 17 height 17
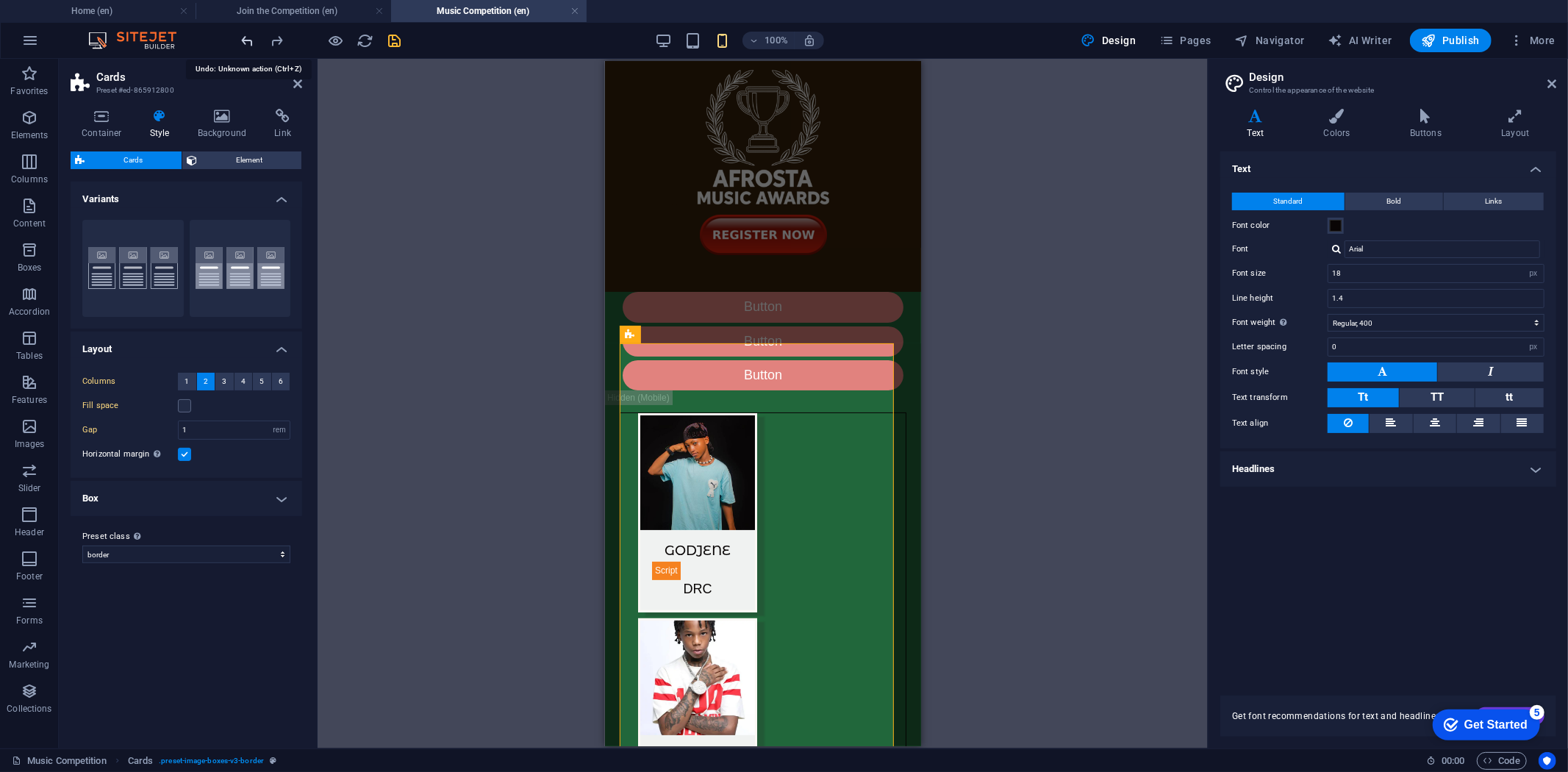
click at [246, 38] on icon "undo" at bounding box center [248, 40] width 17 height 17
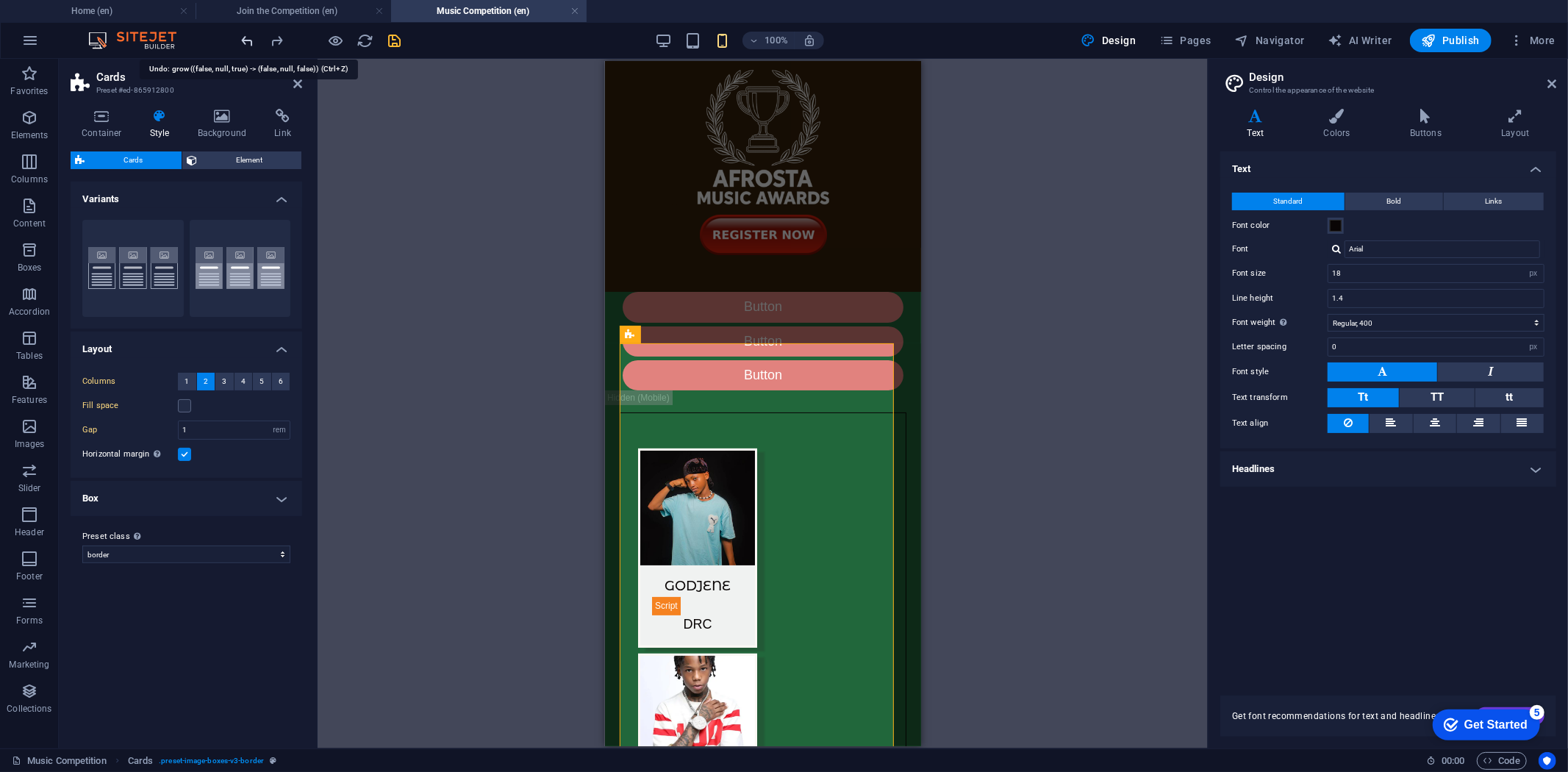
click at [246, 38] on icon "undo" at bounding box center [248, 40] width 17 height 17
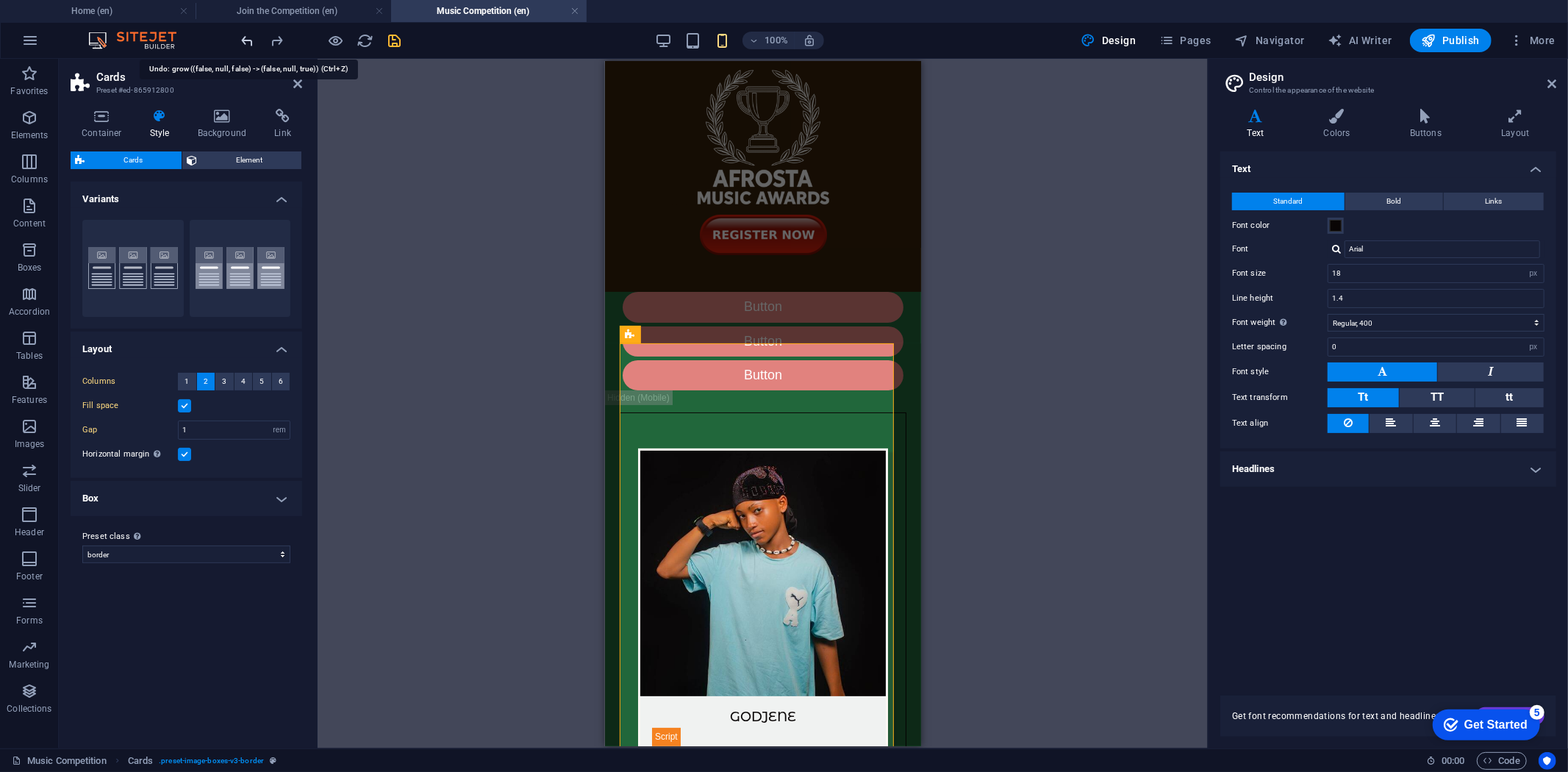
click at [246, 44] on icon "undo" at bounding box center [248, 40] width 17 height 17
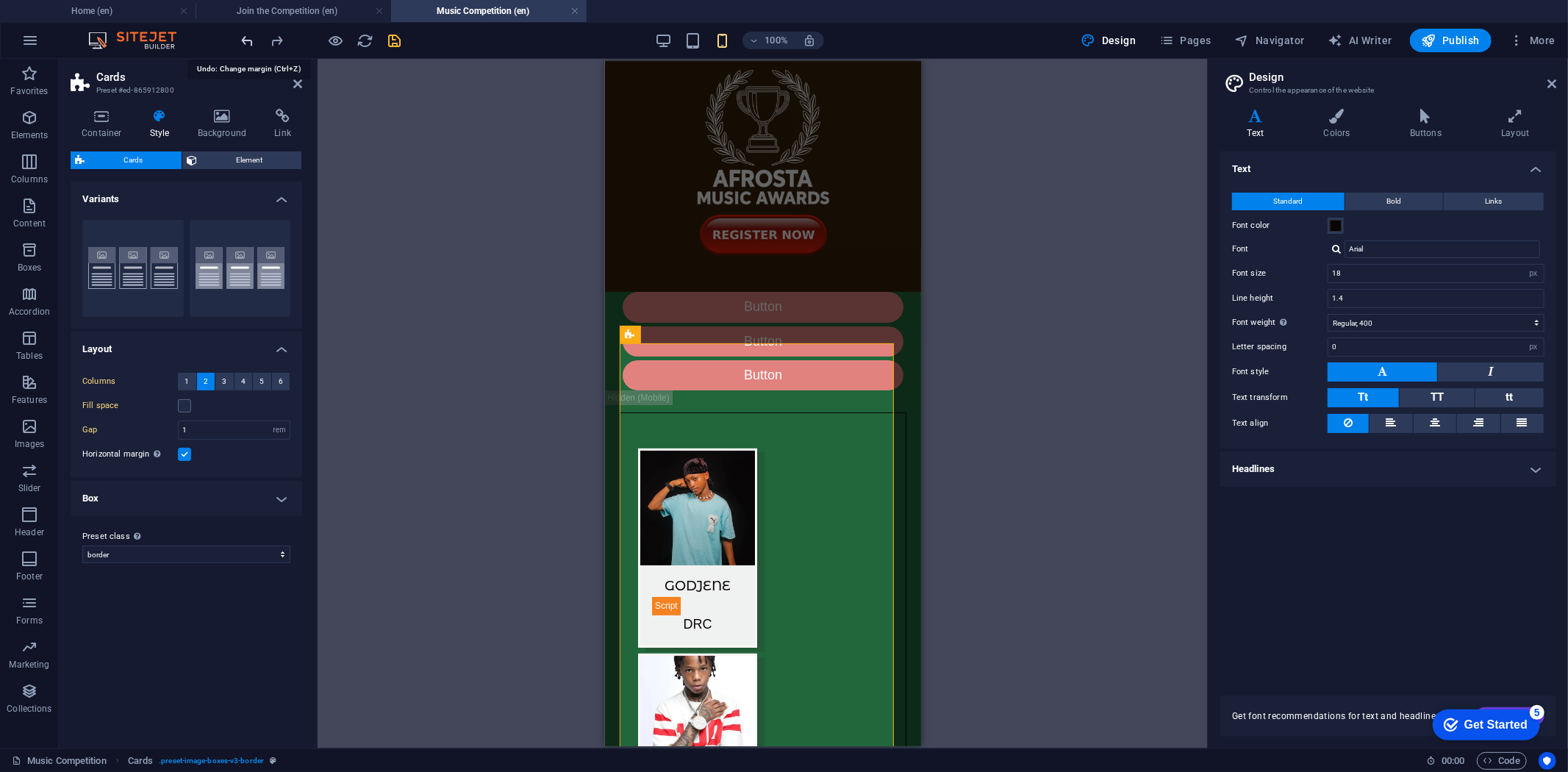
click at [246, 42] on icon "undo" at bounding box center [248, 40] width 17 height 17
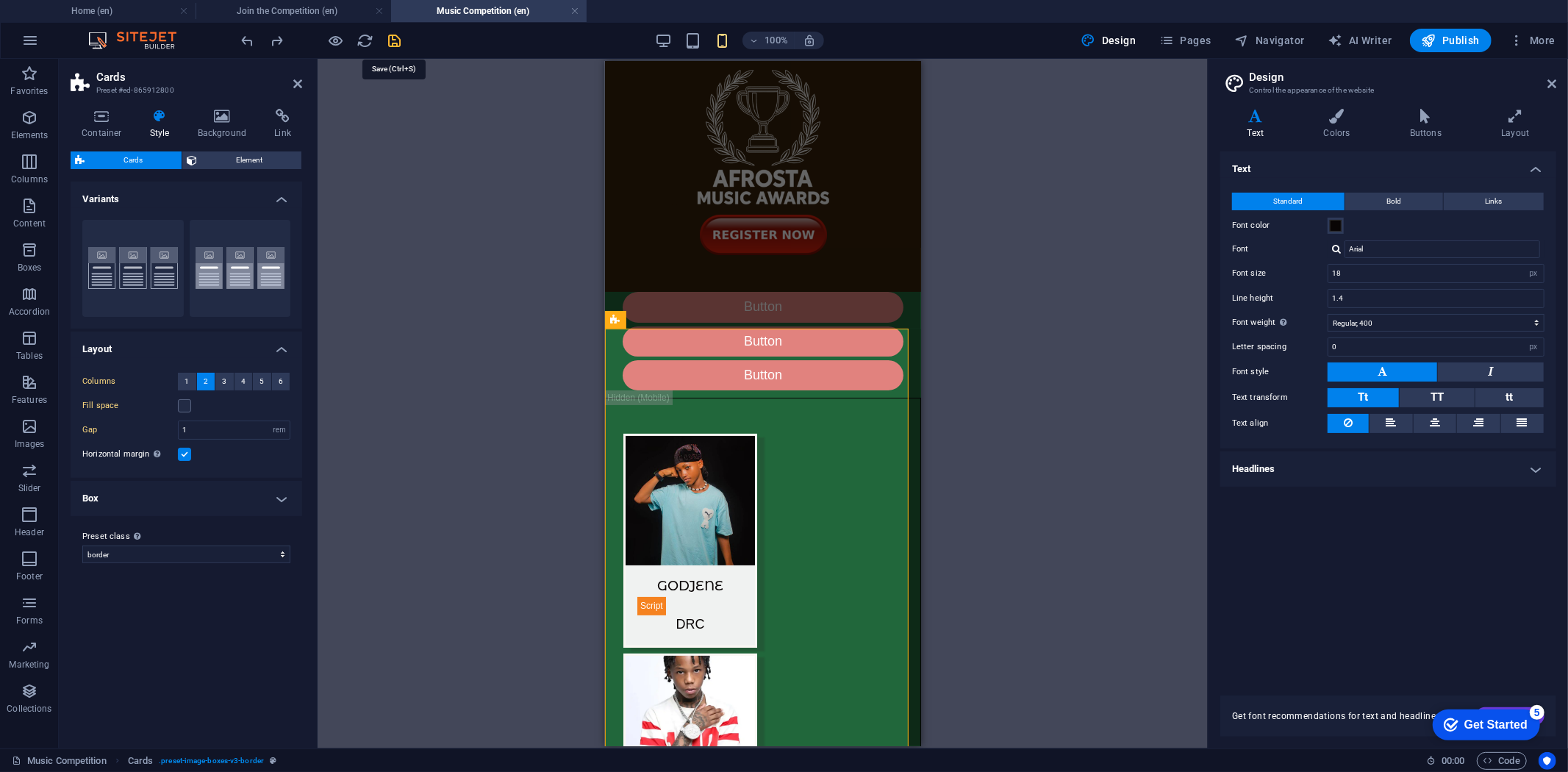
click at [400, 42] on icon "save" at bounding box center [395, 40] width 17 height 17
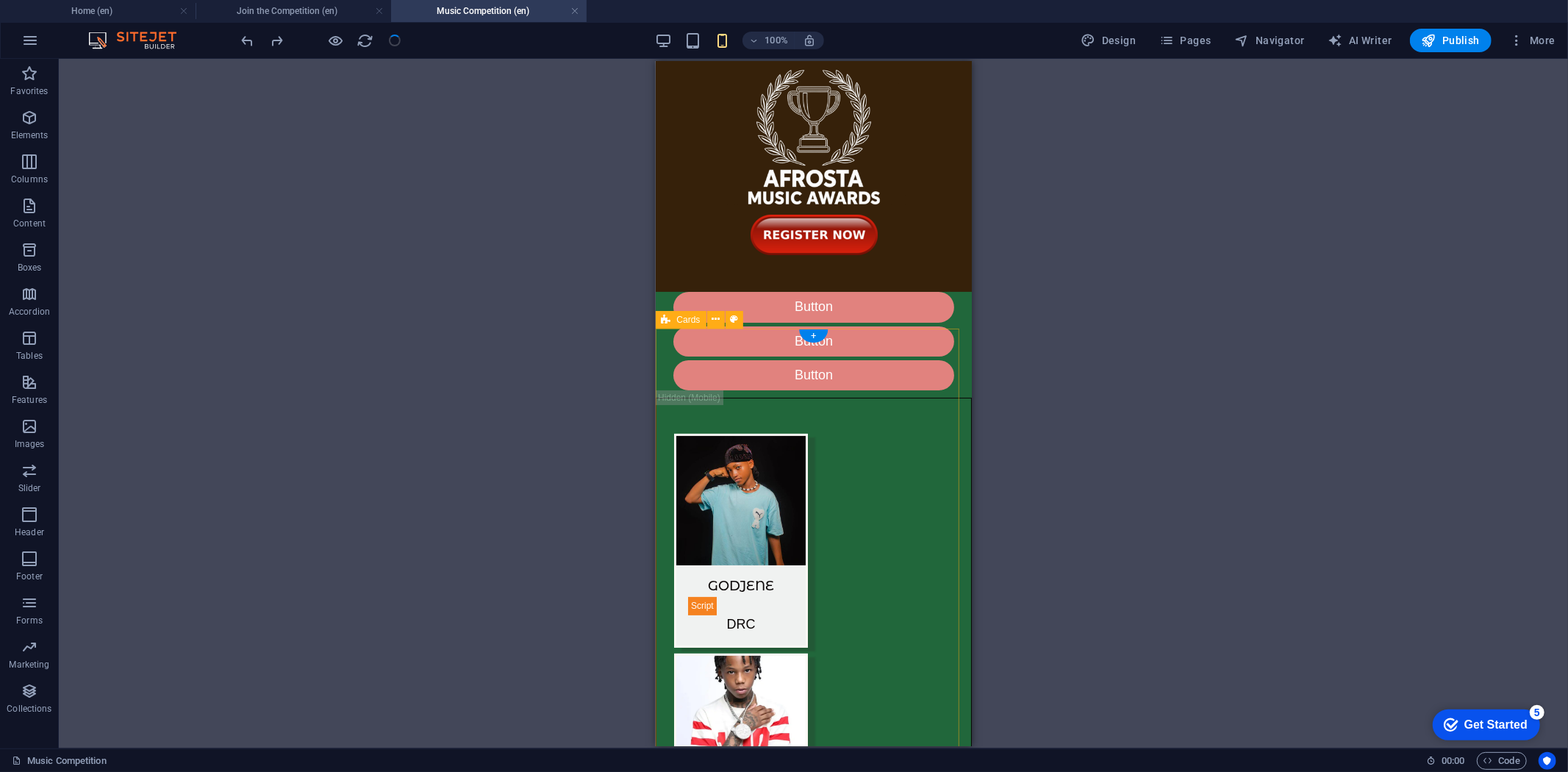
select select "rem"
select select "px"
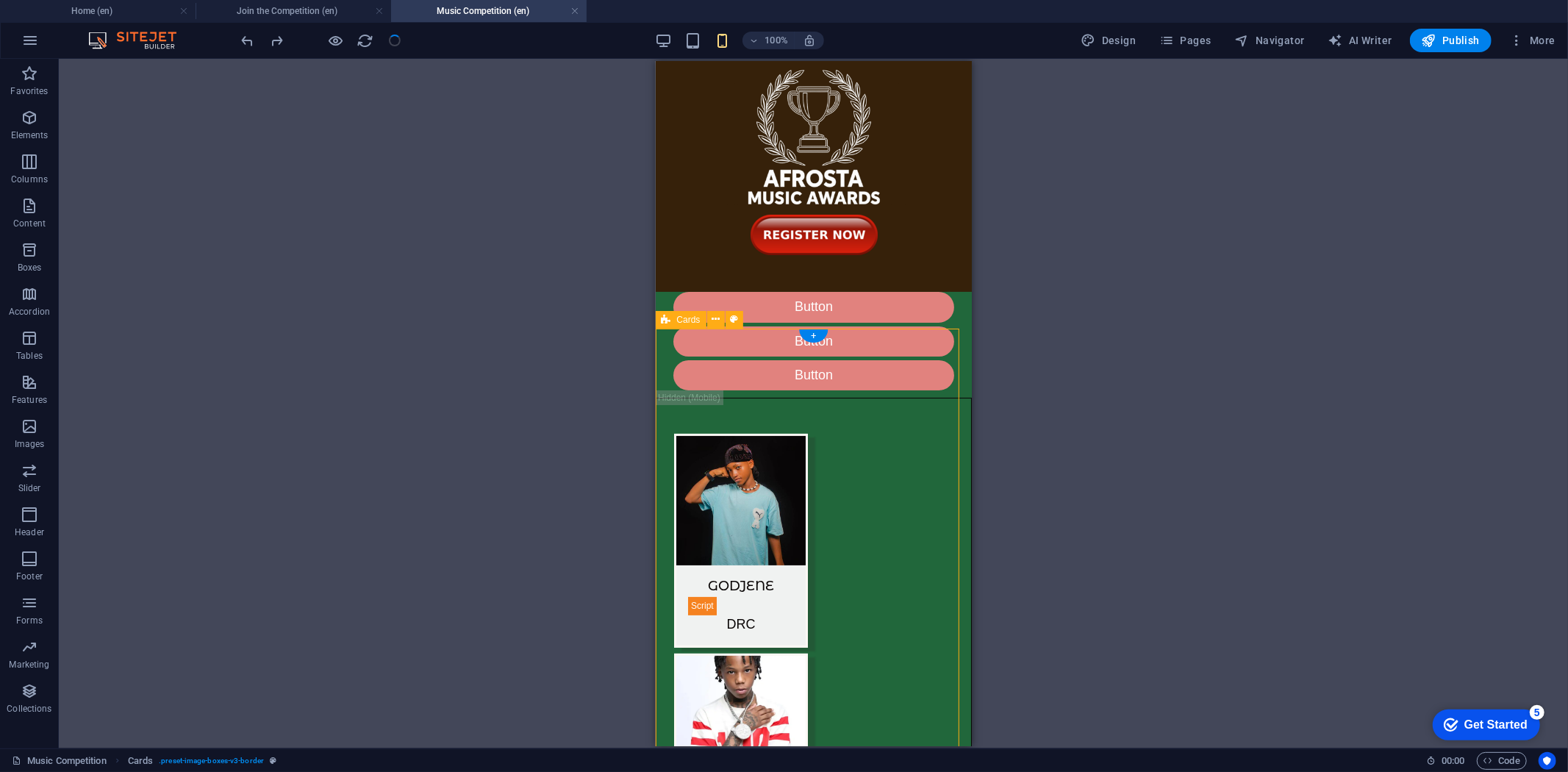
select select "px"
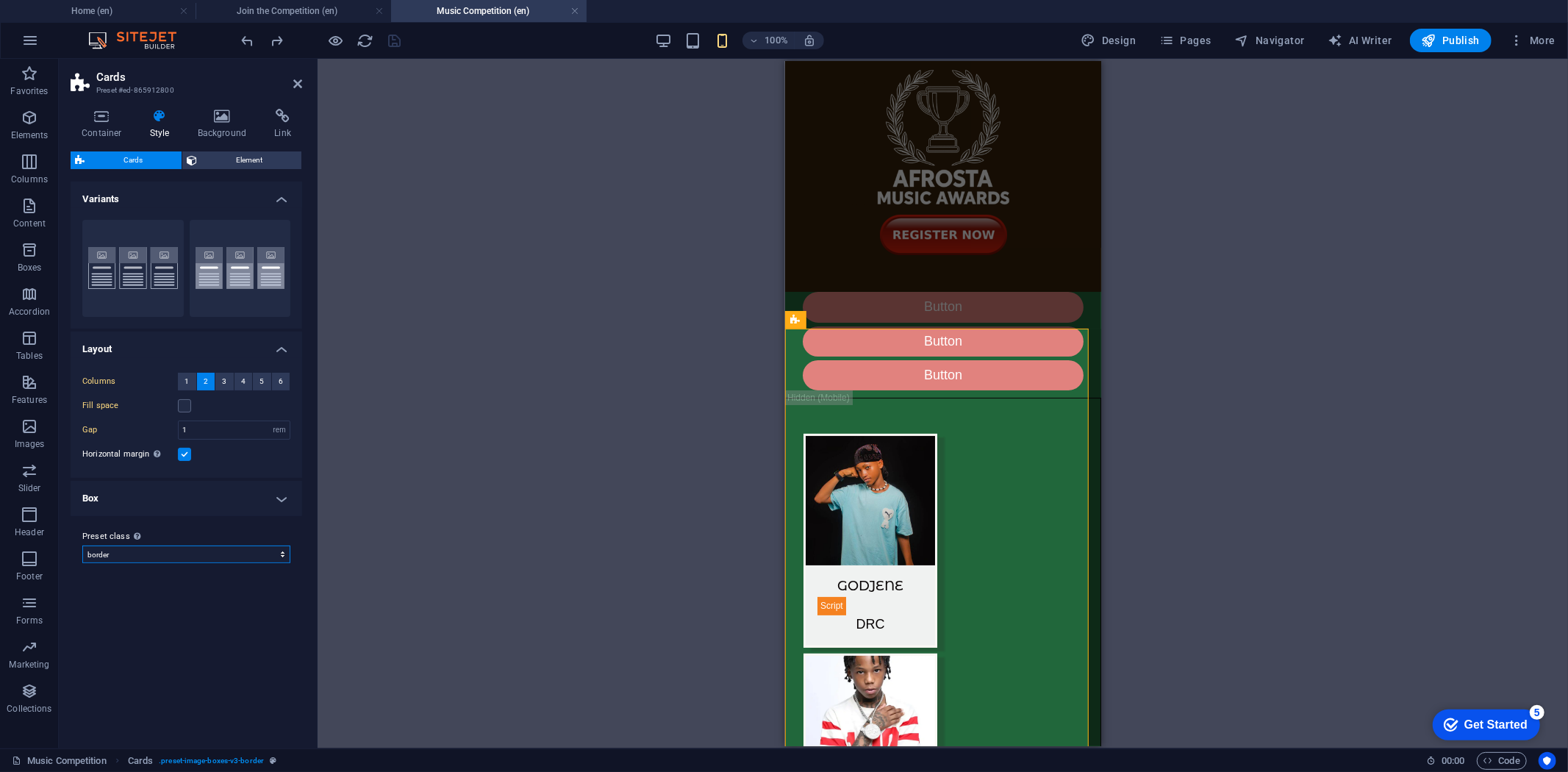
click at [282, 560] on select "podcaster border default Add preset class" at bounding box center [187, 554] width 208 height 18
select select "preset-image-boxes-v3-podcaster"
click at [83, 546] on select "podcaster border default Add preset class" at bounding box center [187, 554] width 208 height 18
type input "2"
type input "20"
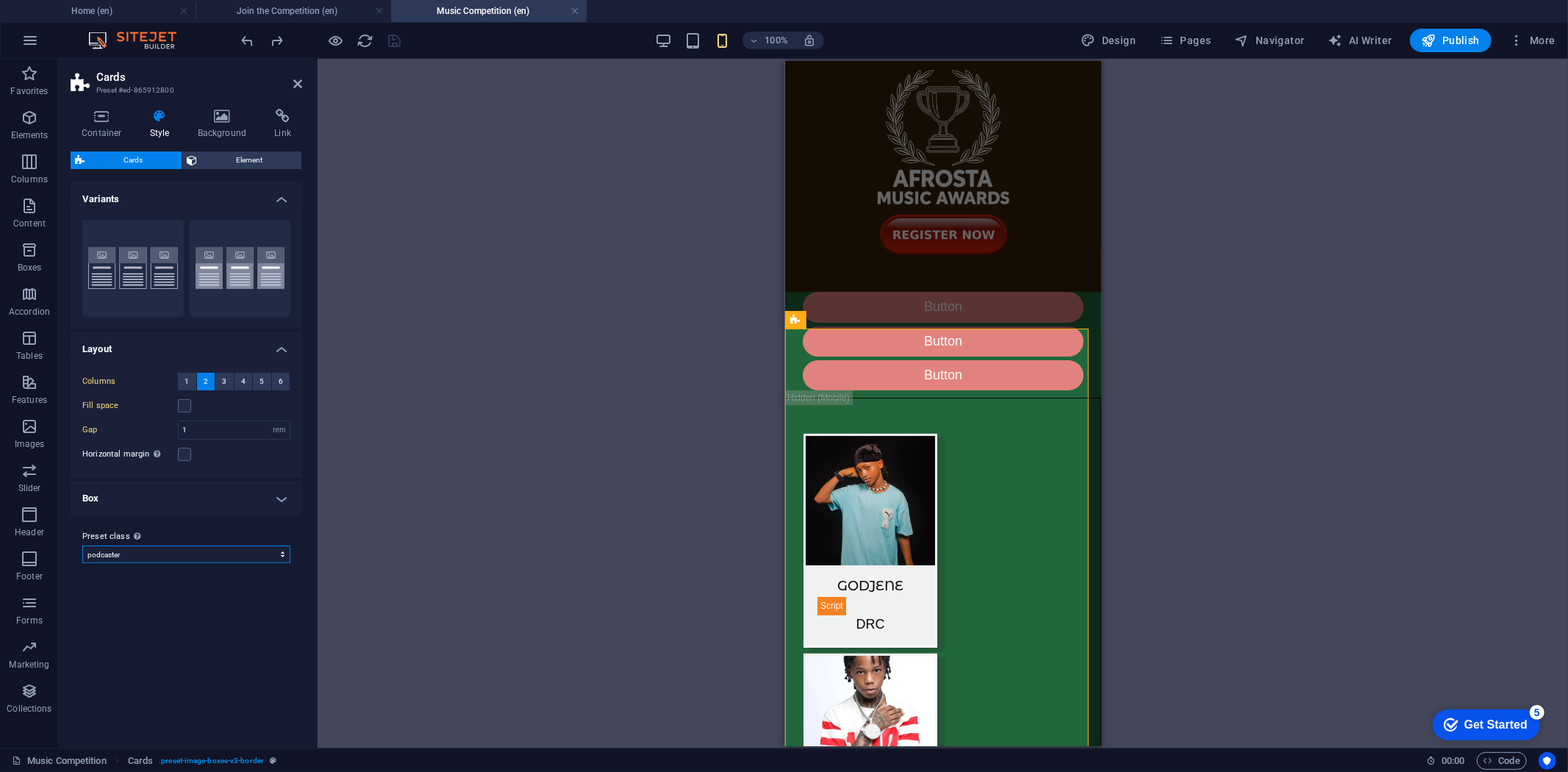
select select "px"
type input "20"
type input "0"
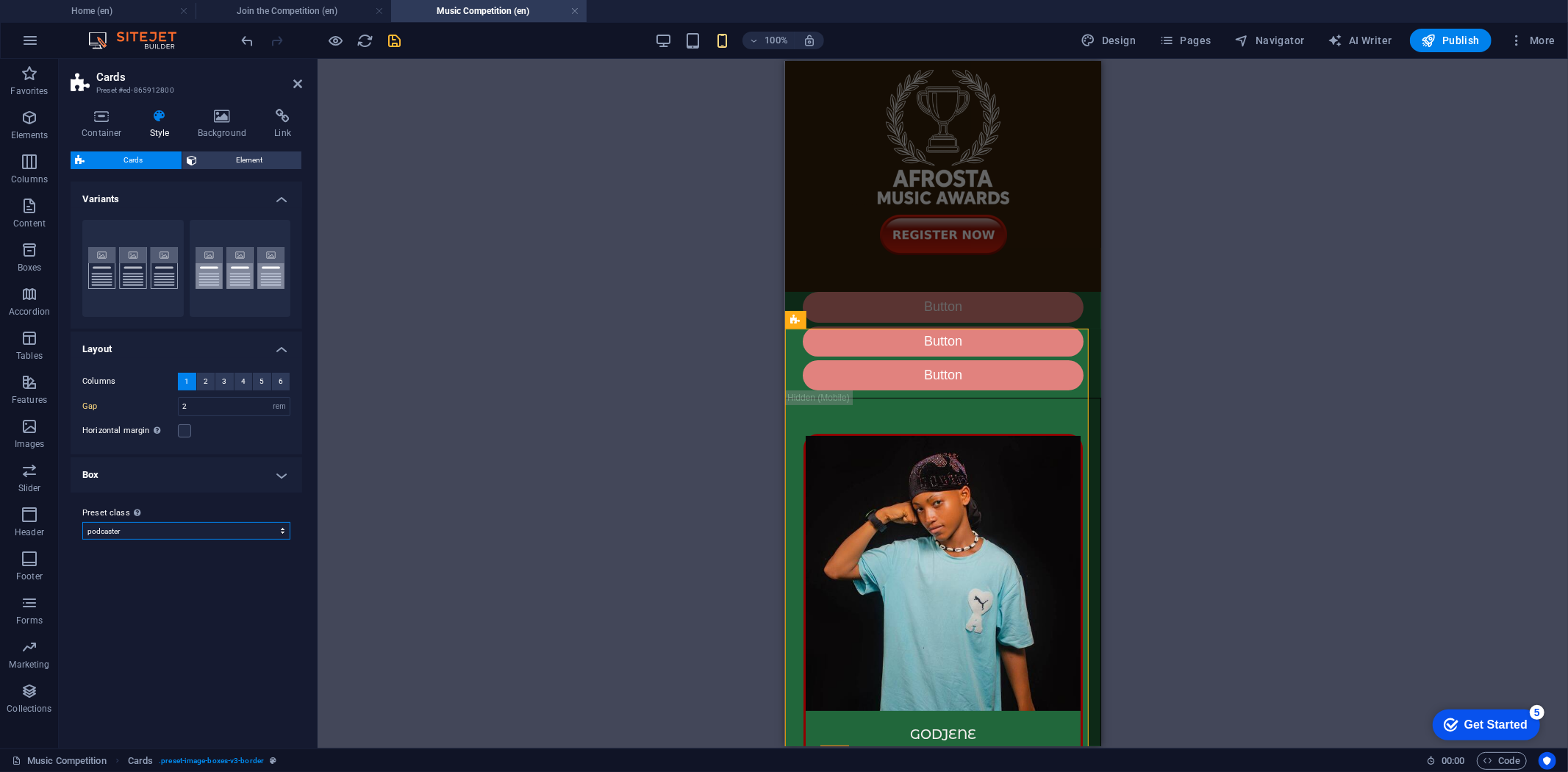
click at [276, 528] on select "podcaster border default Add preset class" at bounding box center [187, 531] width 208 height 18
click at [83, 522] on select "podcaster border default Add preset class" at bounding box center [187, 531] width 208 height 18
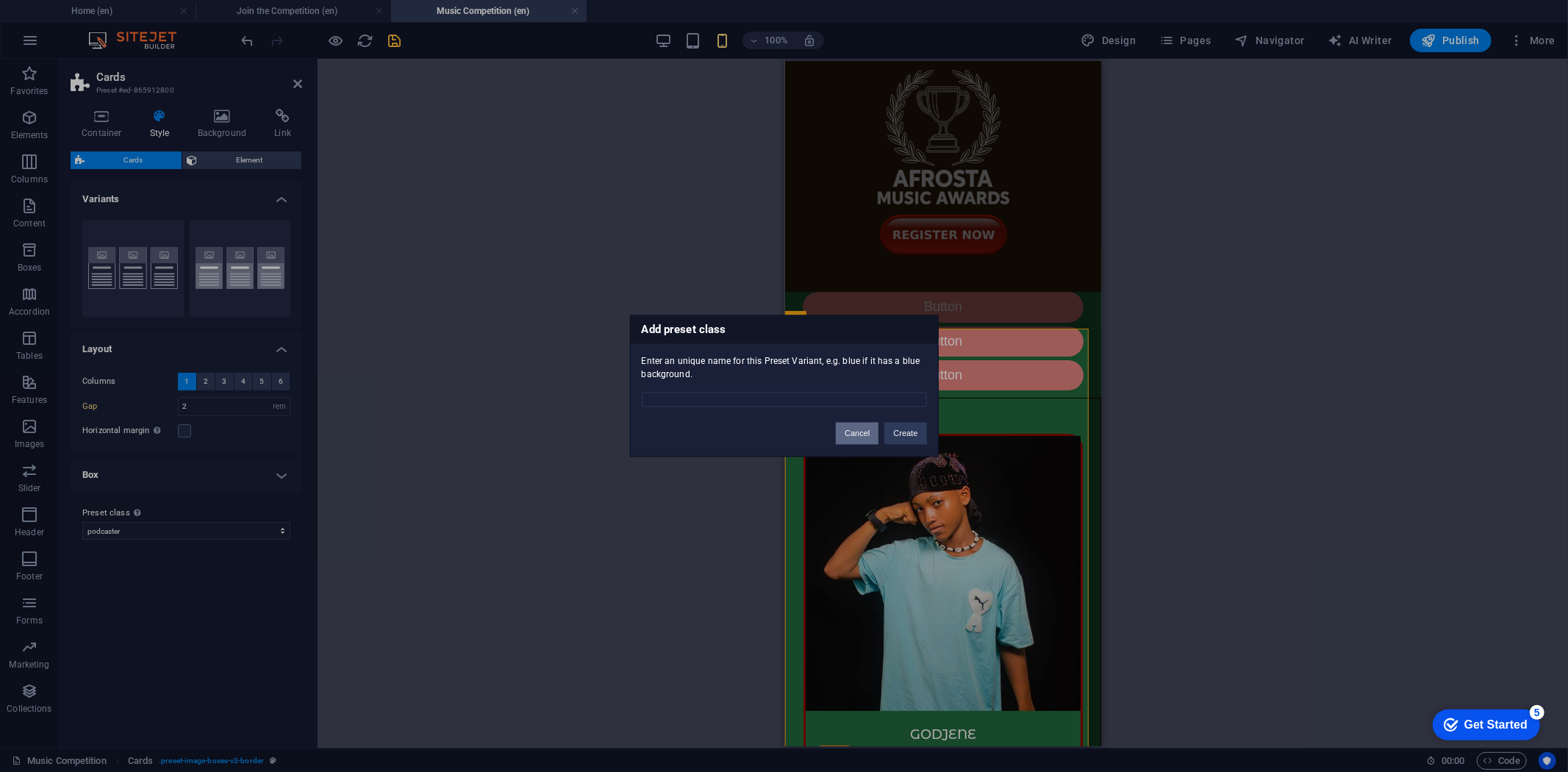
click at [869, 438] on button "Cancel" at bounding box center [856, 433] width 42 height 22
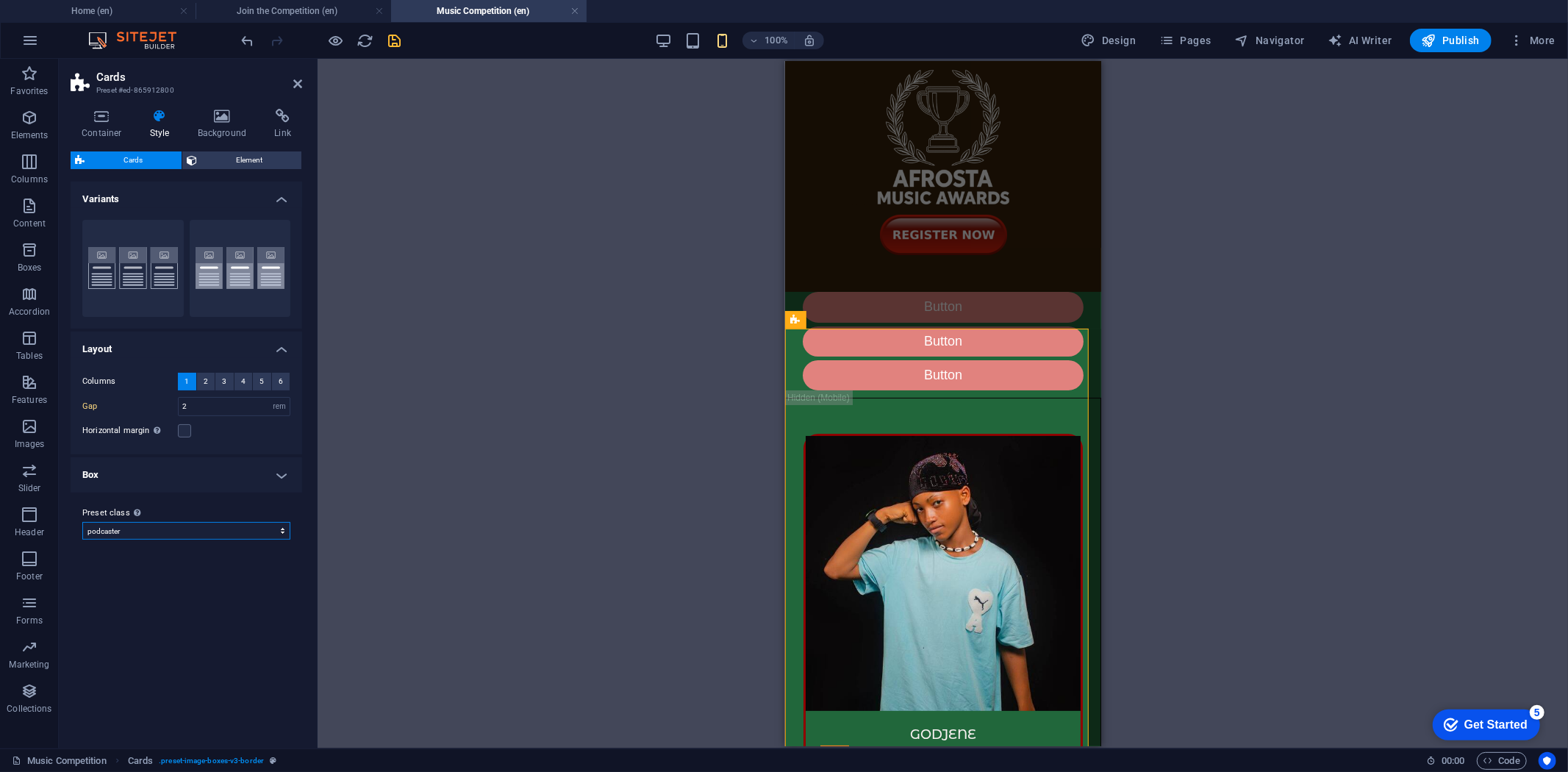
click at [270, 527] on select "podcaster border default Add preset class" at bounding box center [187, 531] width 208 height 18
select select "preset-image-boxes-v3-default"
click at [83, 522] on select "podcaster border default Add preset class" at bounding box center [187, 531] width 208 height 18
type input "1"
select select "rem"
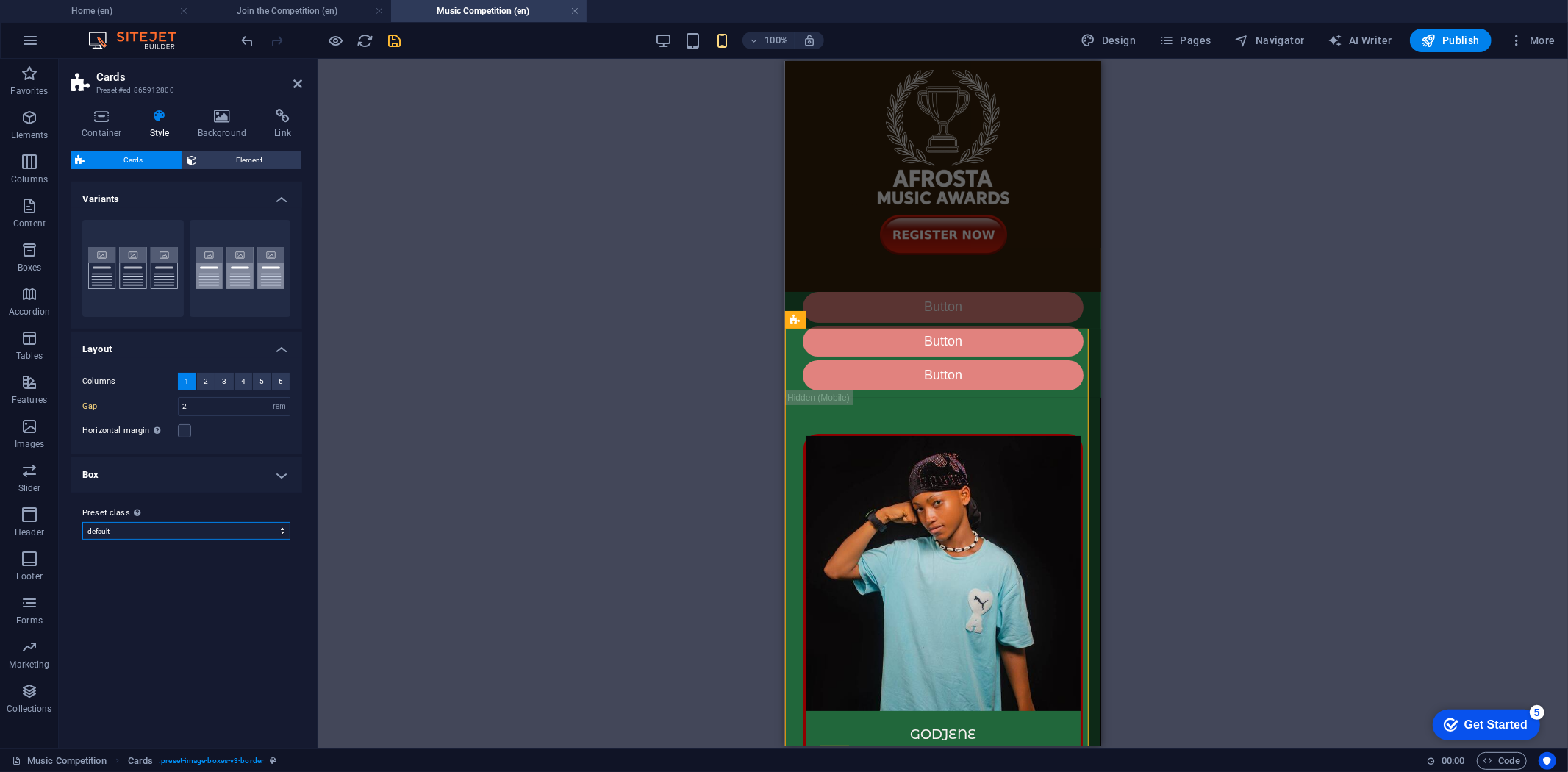
type input "0"
click at [274, 527] on select "podcaster border default Add preset class" at bounding box center [187, 531] width 208 height 18
select select "preset-image-boxes-v3-border"
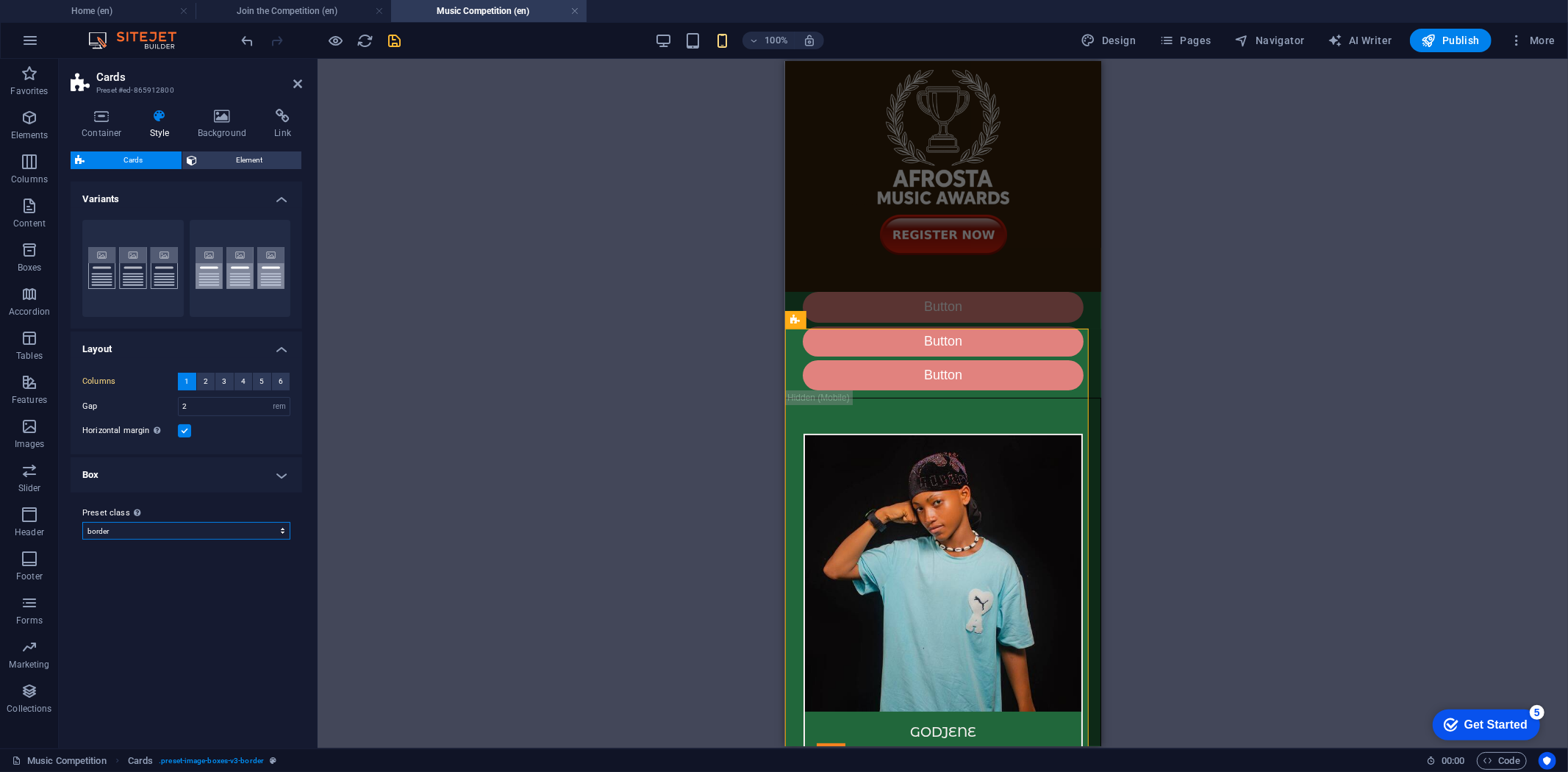
click at [83, 540] on select "podcaster border default Add preset class" at bounding box center [187, 531] width 208 height 18
type input "1"
type input "10"
type input "5"
type input "2"
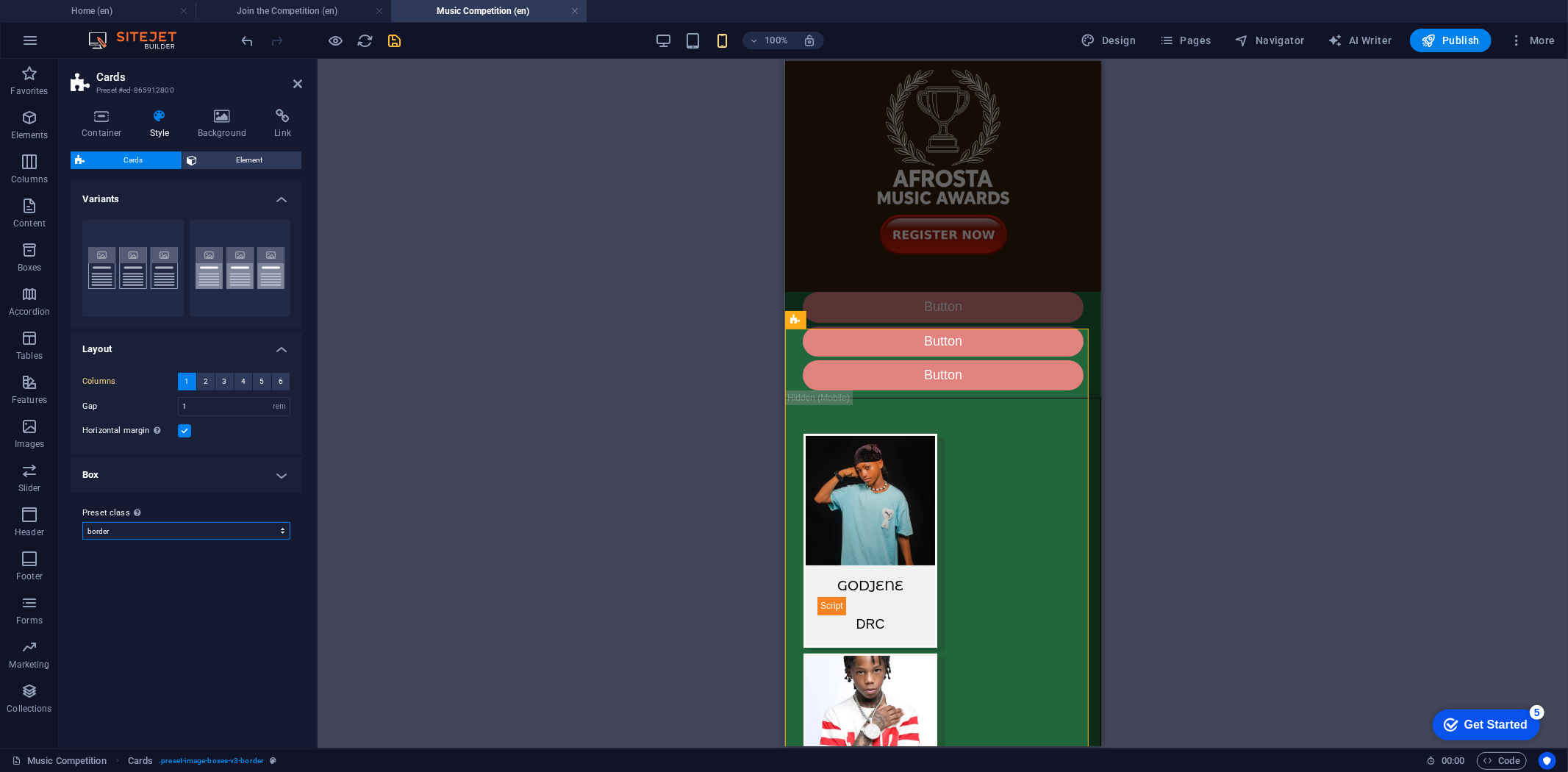
select select "preset-image-boxes-v3-border"
click at [284, 498] on h4 "Box" at bounding box center [186, 499] width 232 height 36
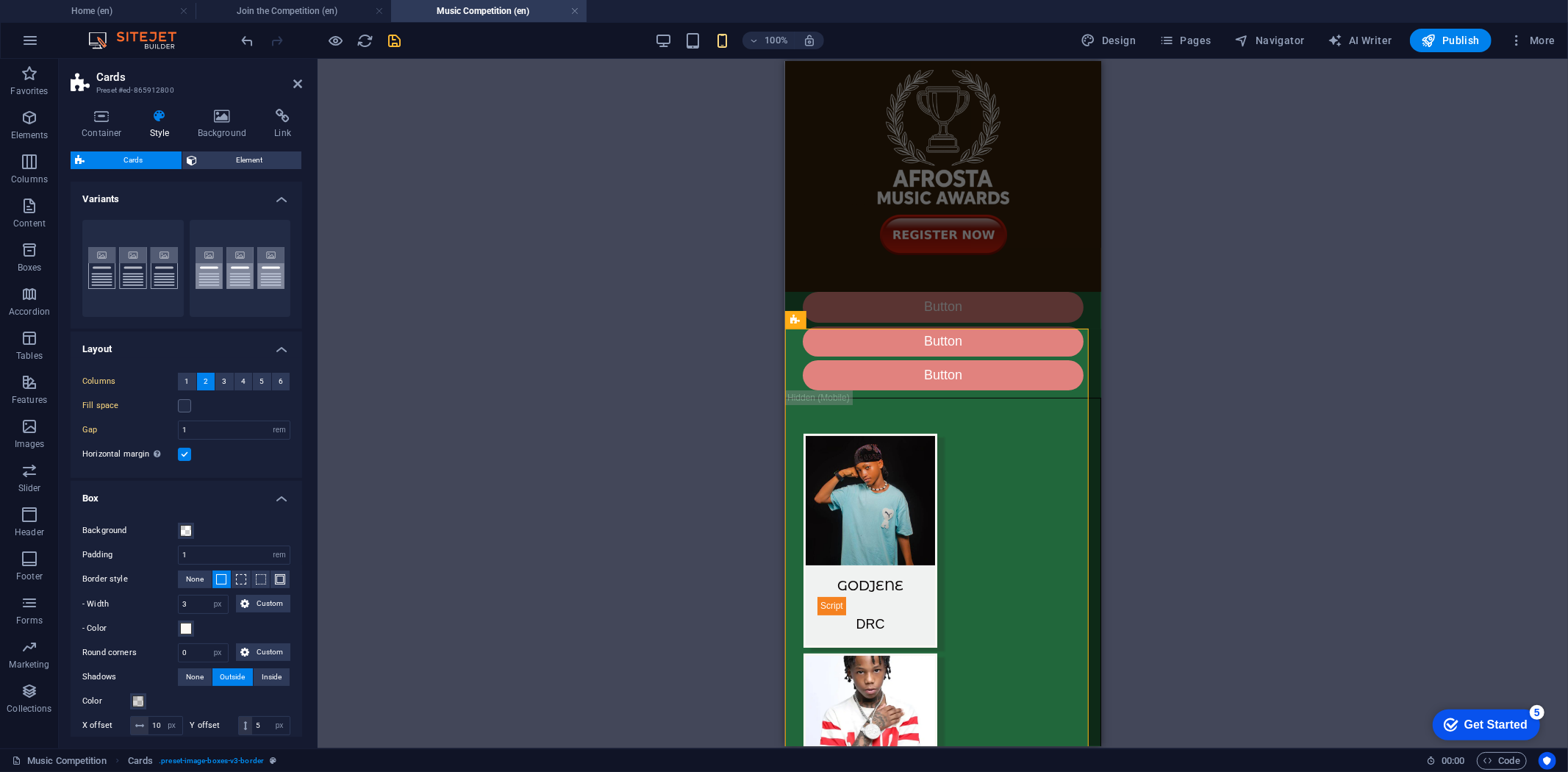
scroll to position [124, 0]
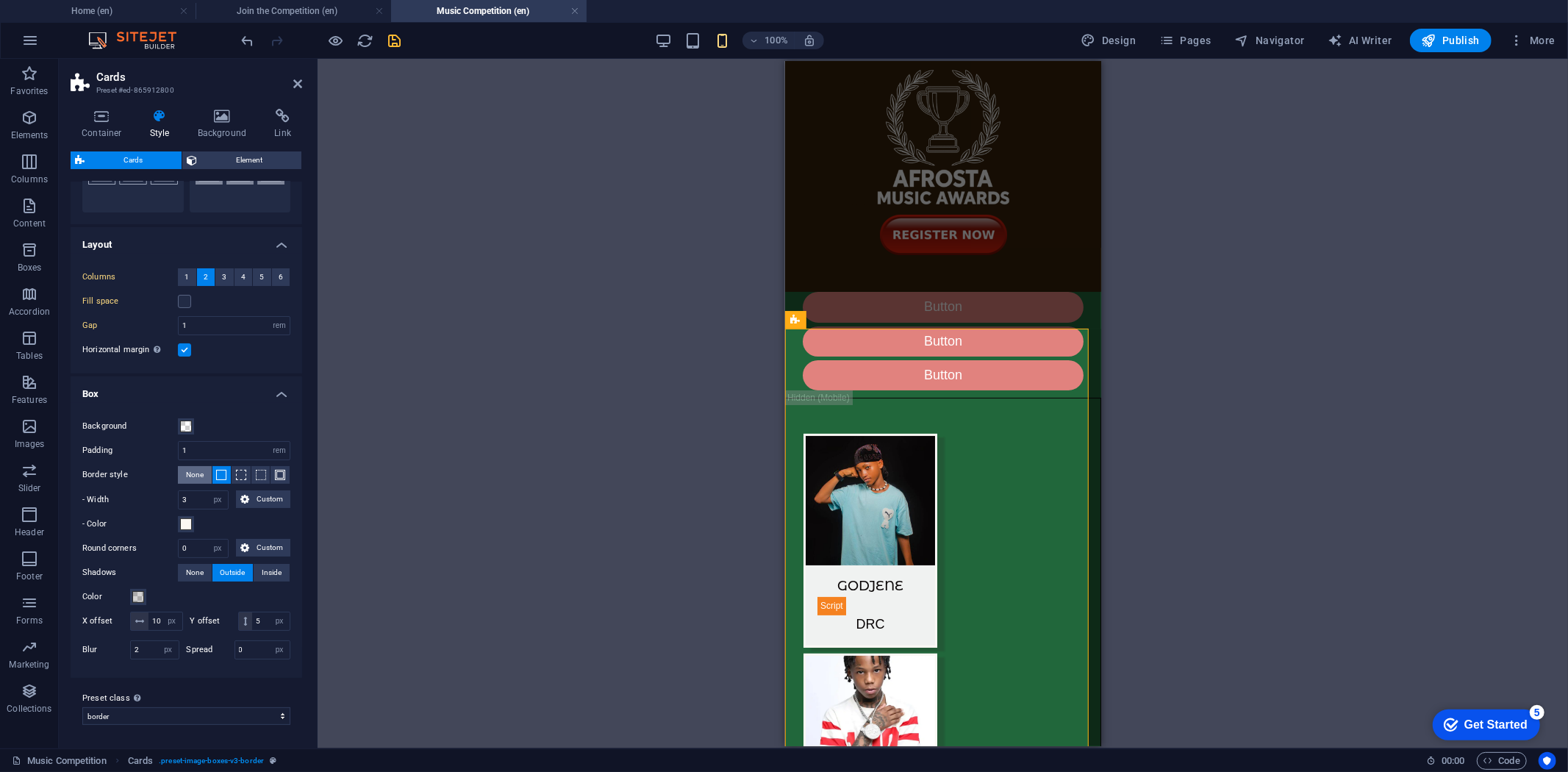
click at [190, 466] on span "None" at bounding box center [194, 474] width 18 height 18
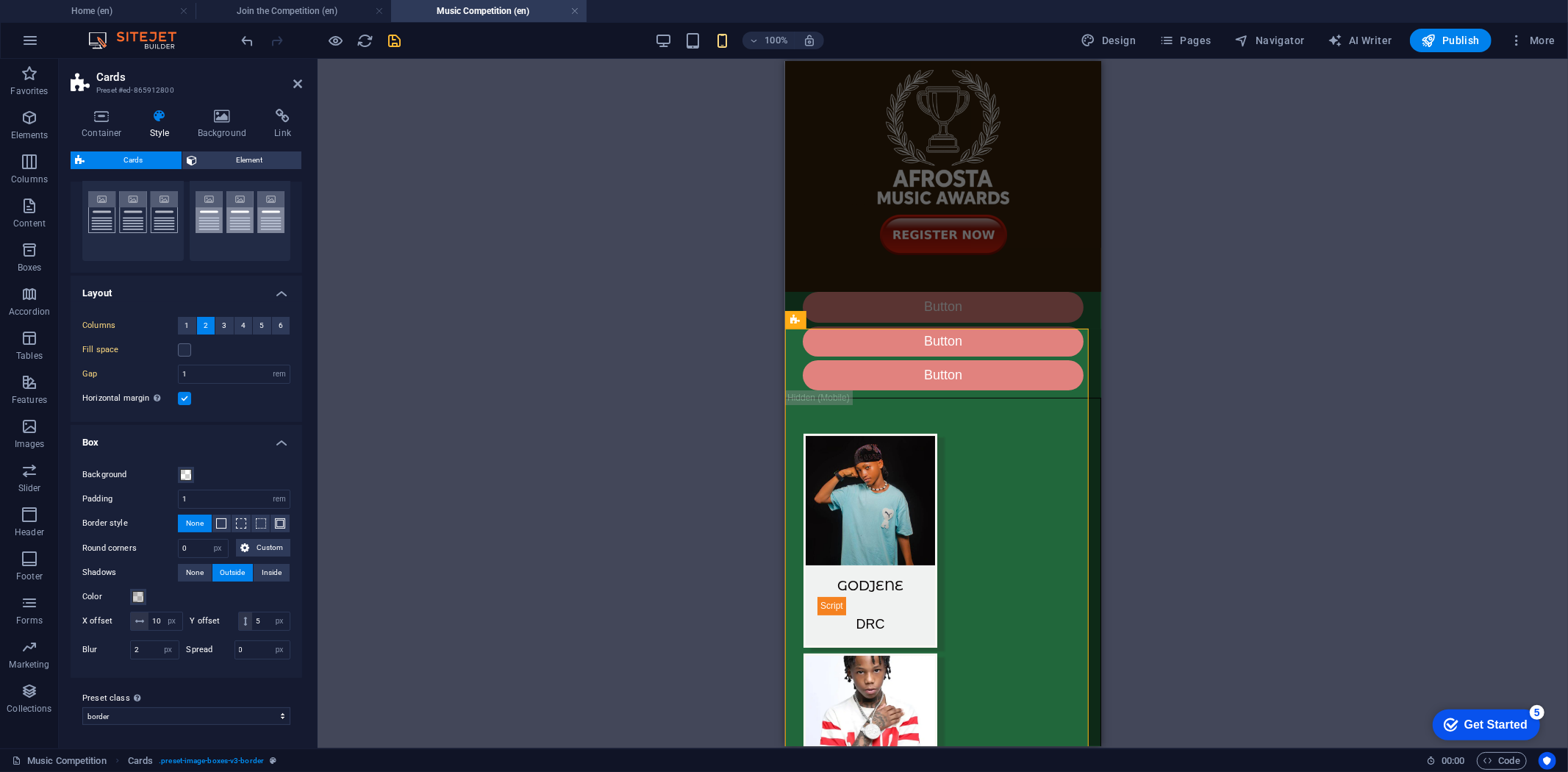
scroll to position [75, 0]
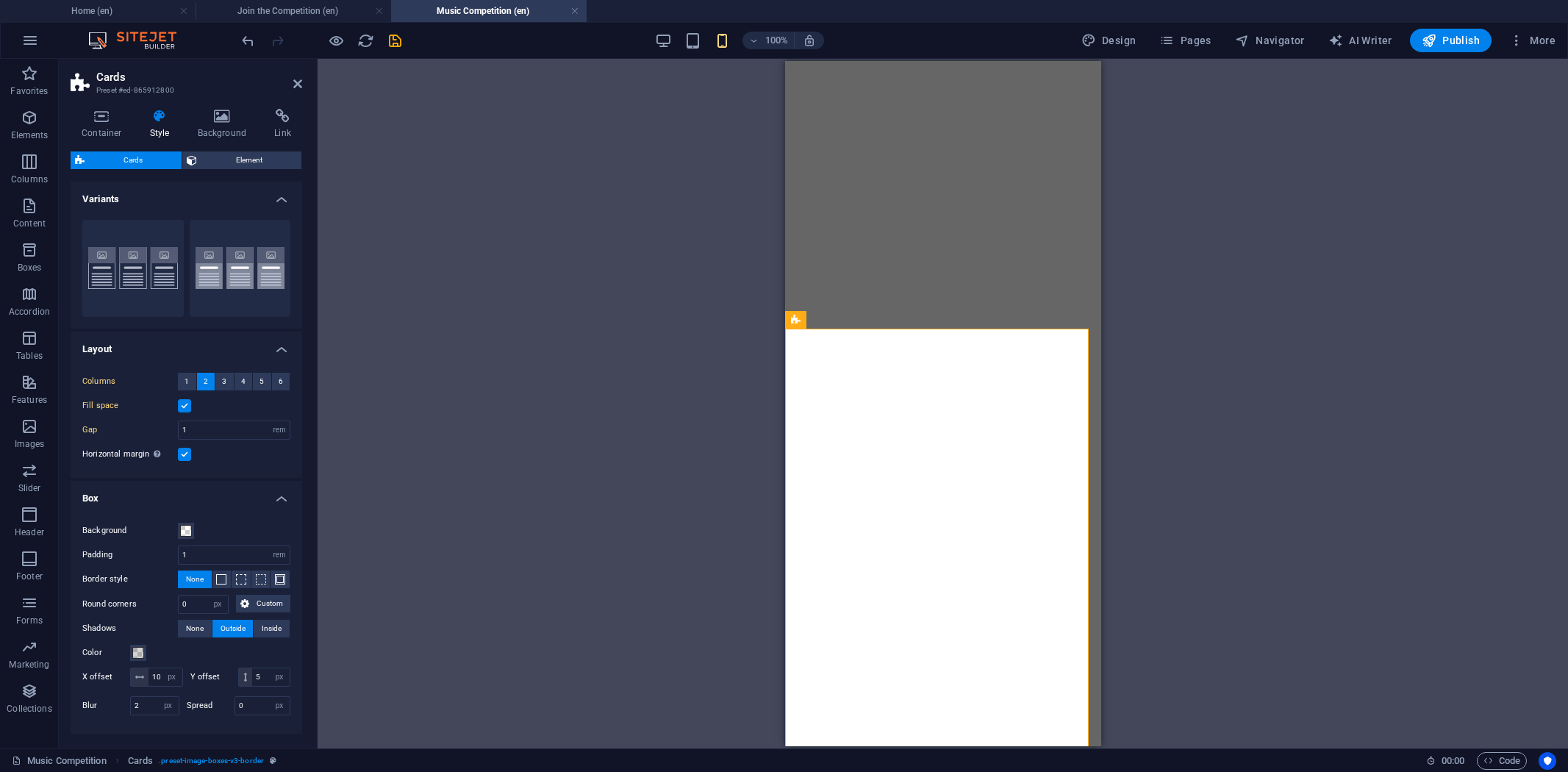
select select "rem"
select select "px"
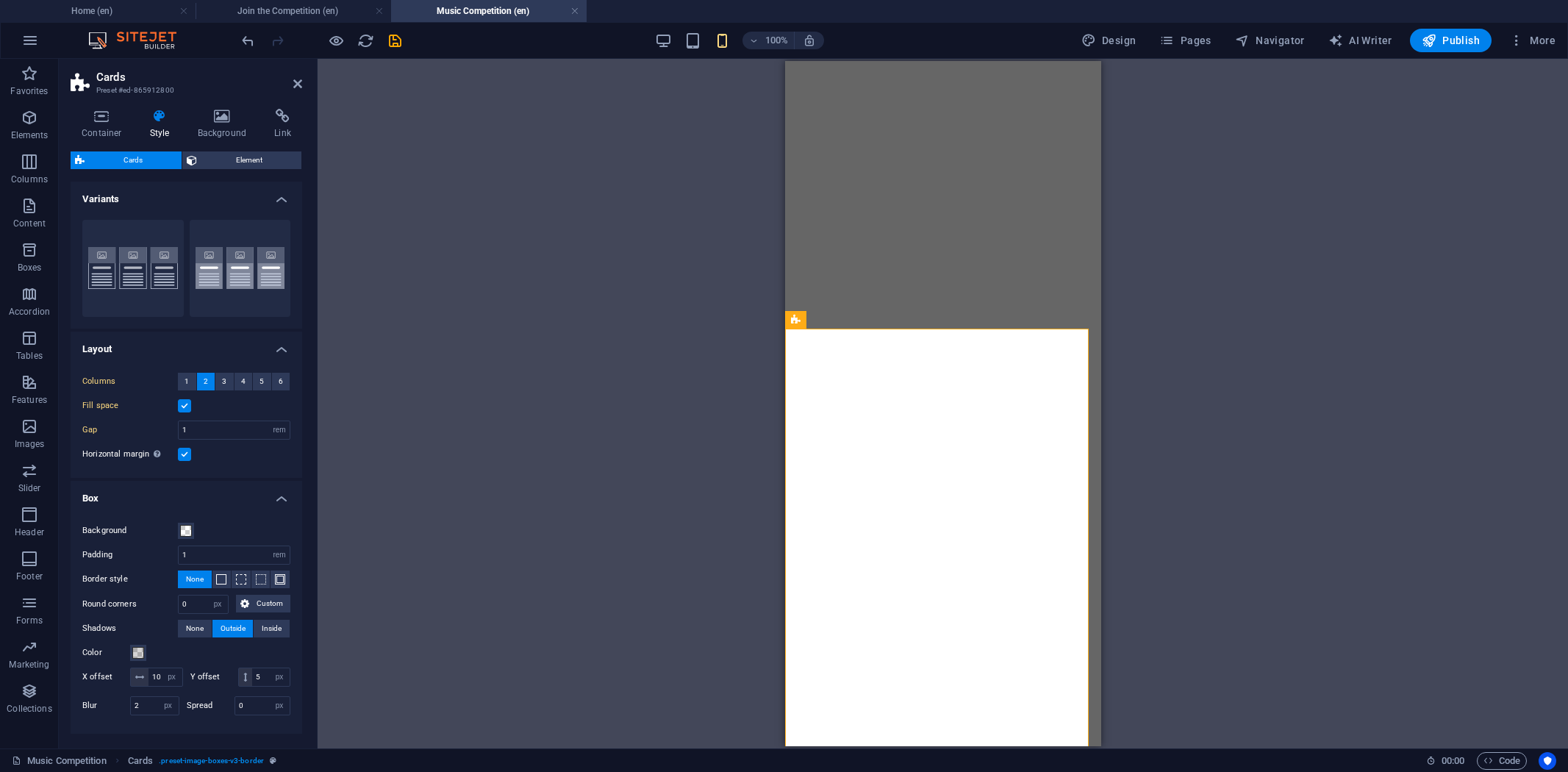
select select "px"
select select "preset-image-boxes-v3-border"
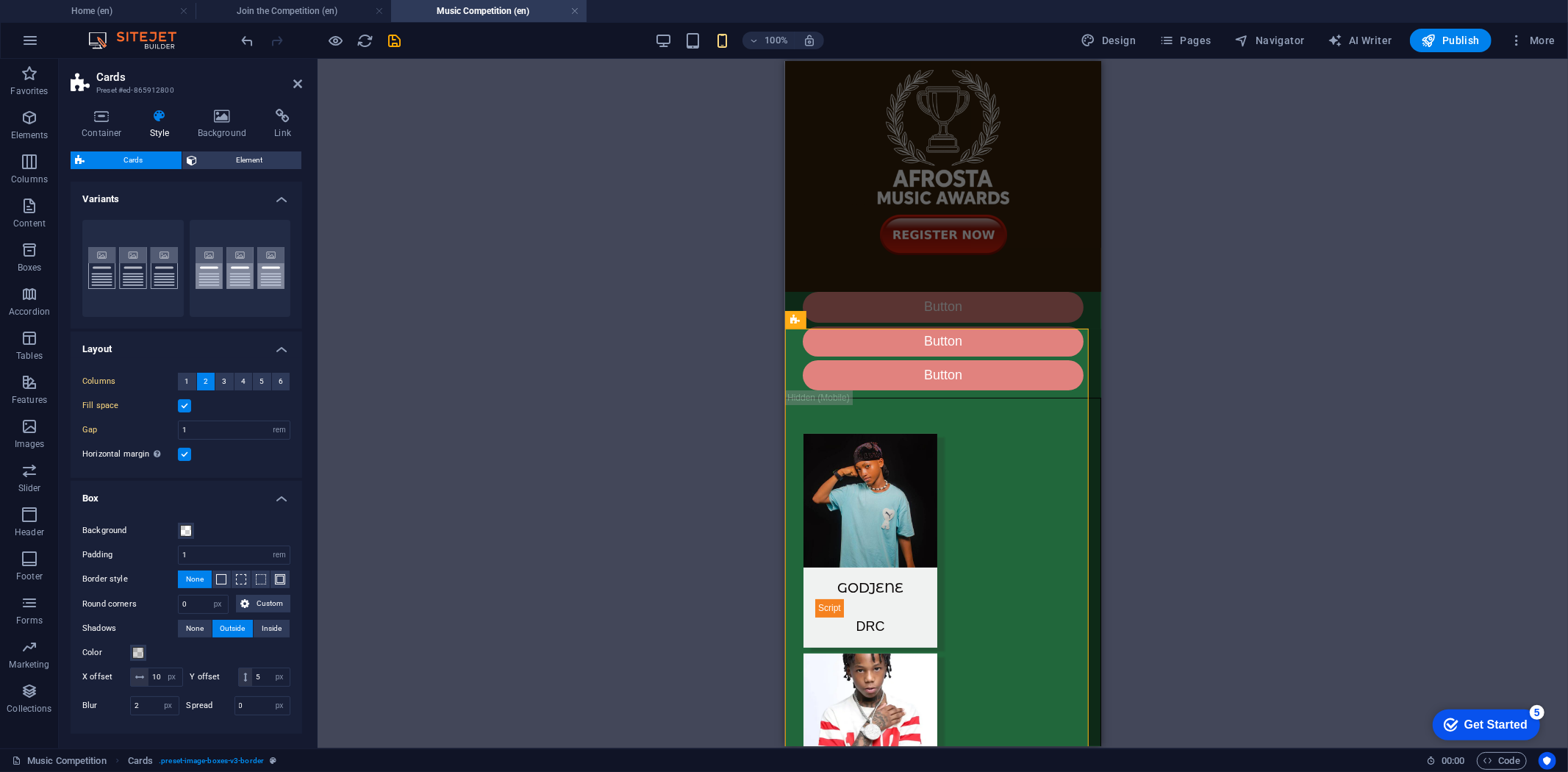
scroll to position [75, 0]
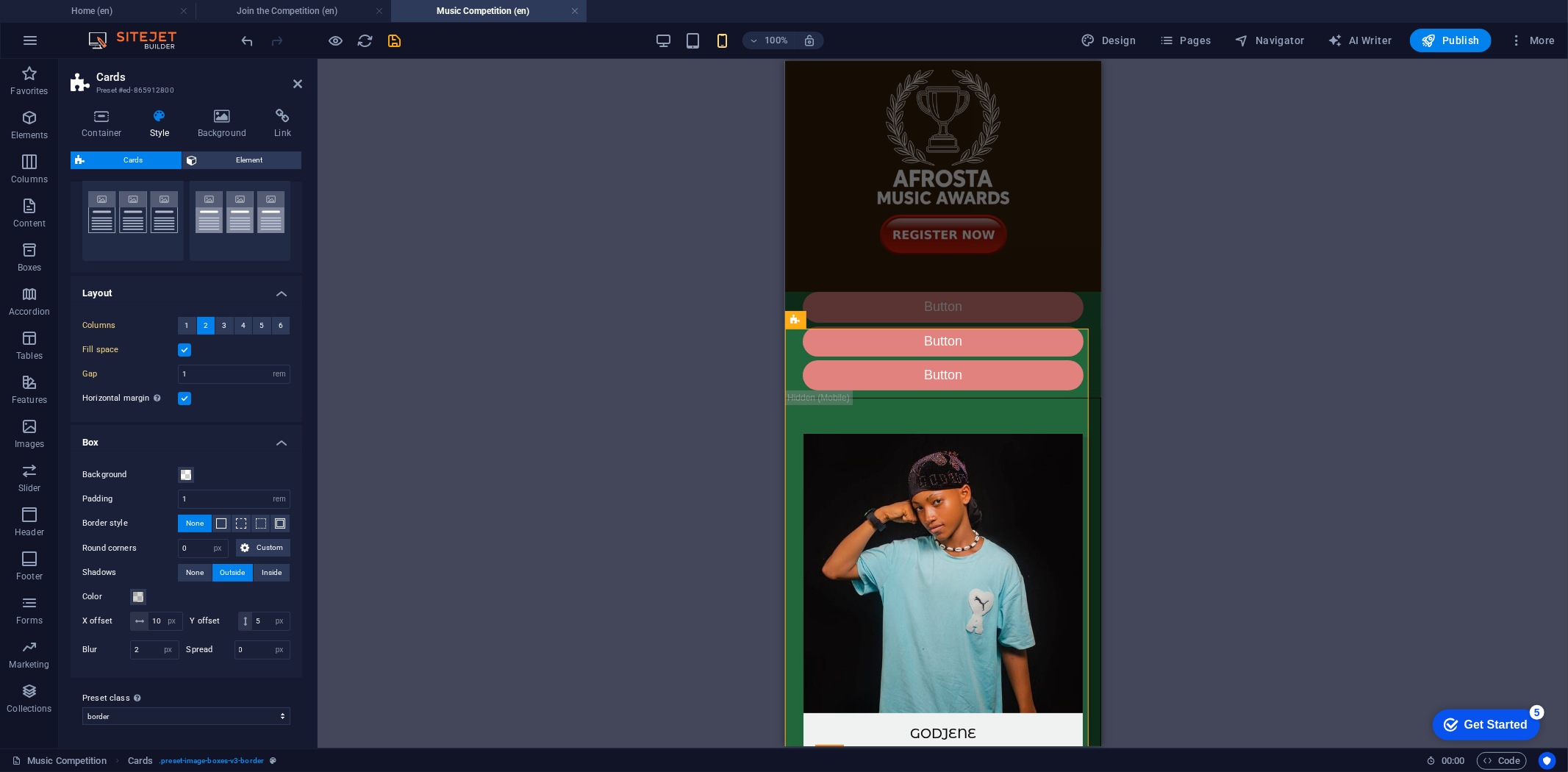
click at [185, 344] on label at bounding box center [184, 350] width 13 height 13
click at [0, 0] on input "Fill space" at bounding box center [0, 0] width 0 height 0
click at [392, 39] on icon "save" at bounding box center [395, 40] width 17 height 17
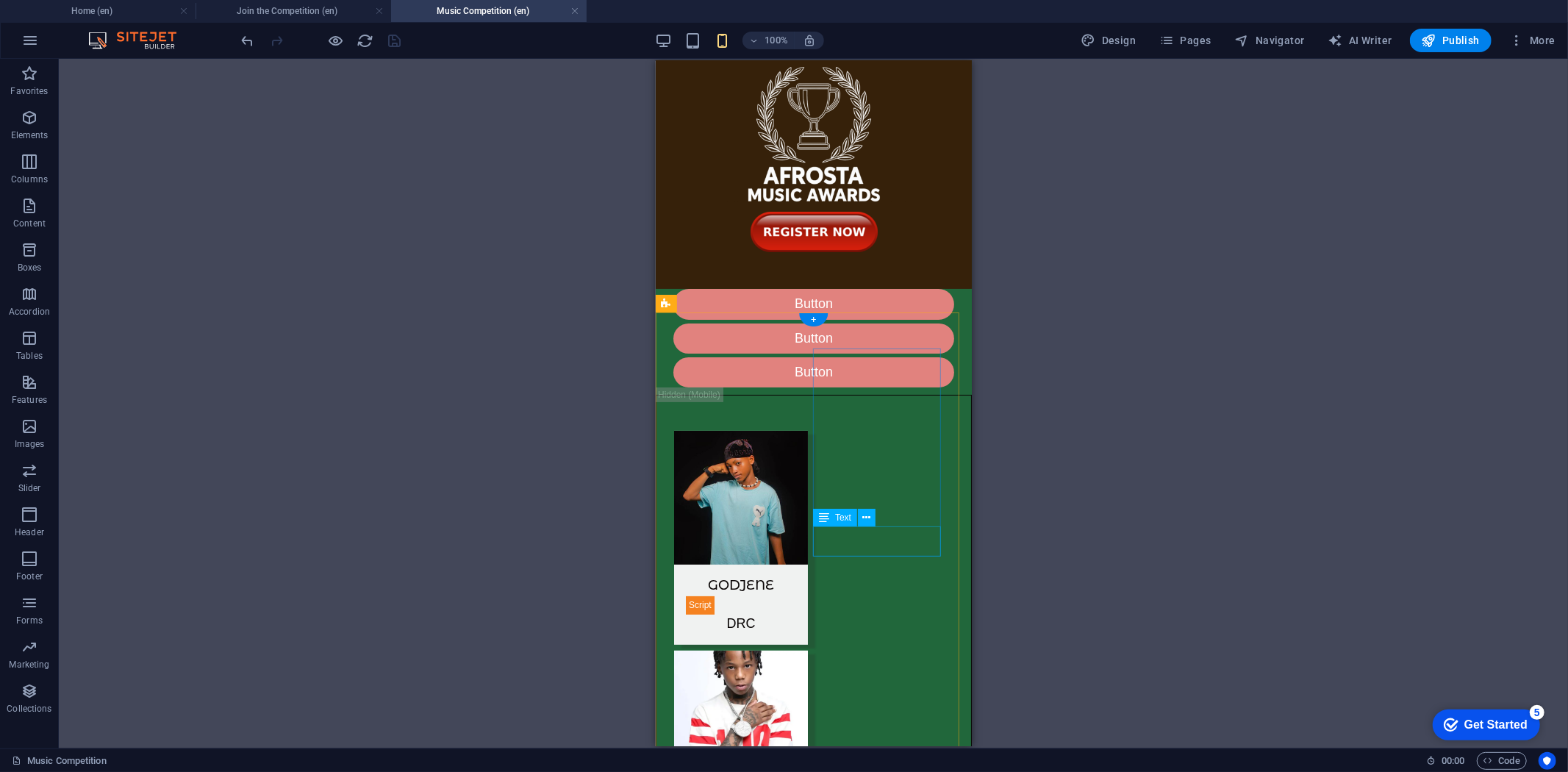
scroll to position [0, 0]
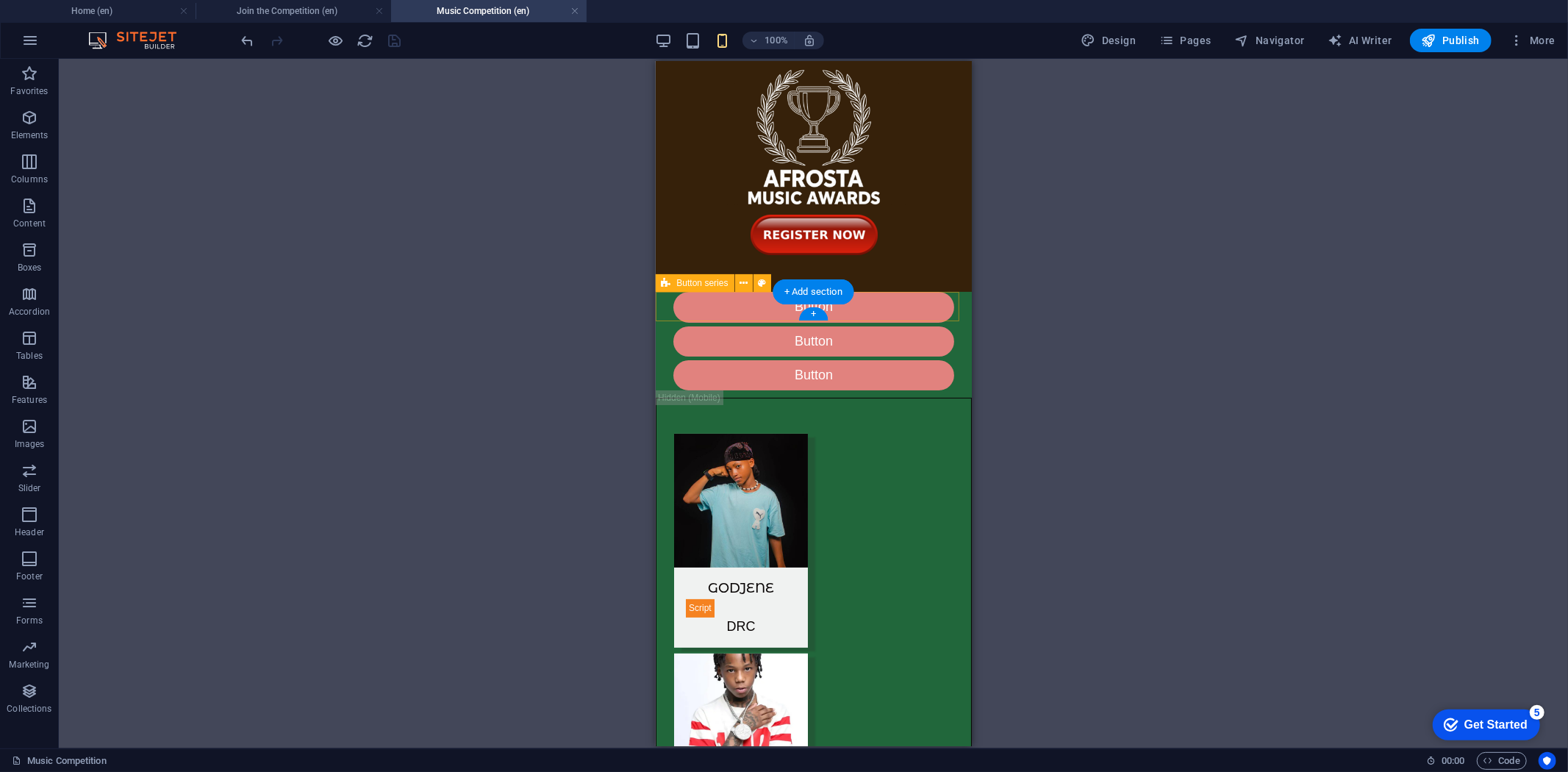
click at [673, 307] on div "Button Button Button" at bounding box center [813, 340] width 316 height 99
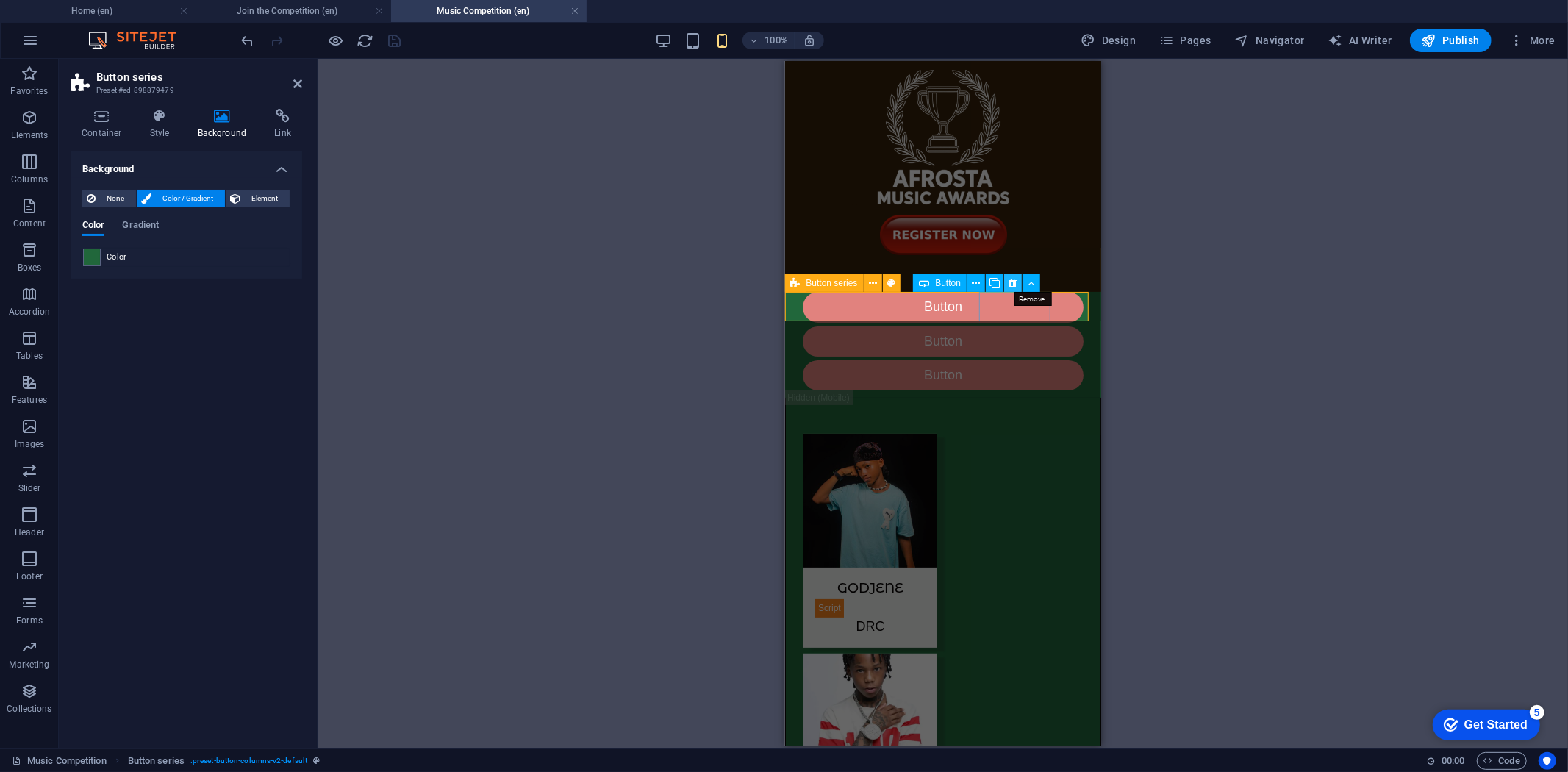
click at [1011, 283] on icon at bounding box center [1013, 284] width 8 height 15
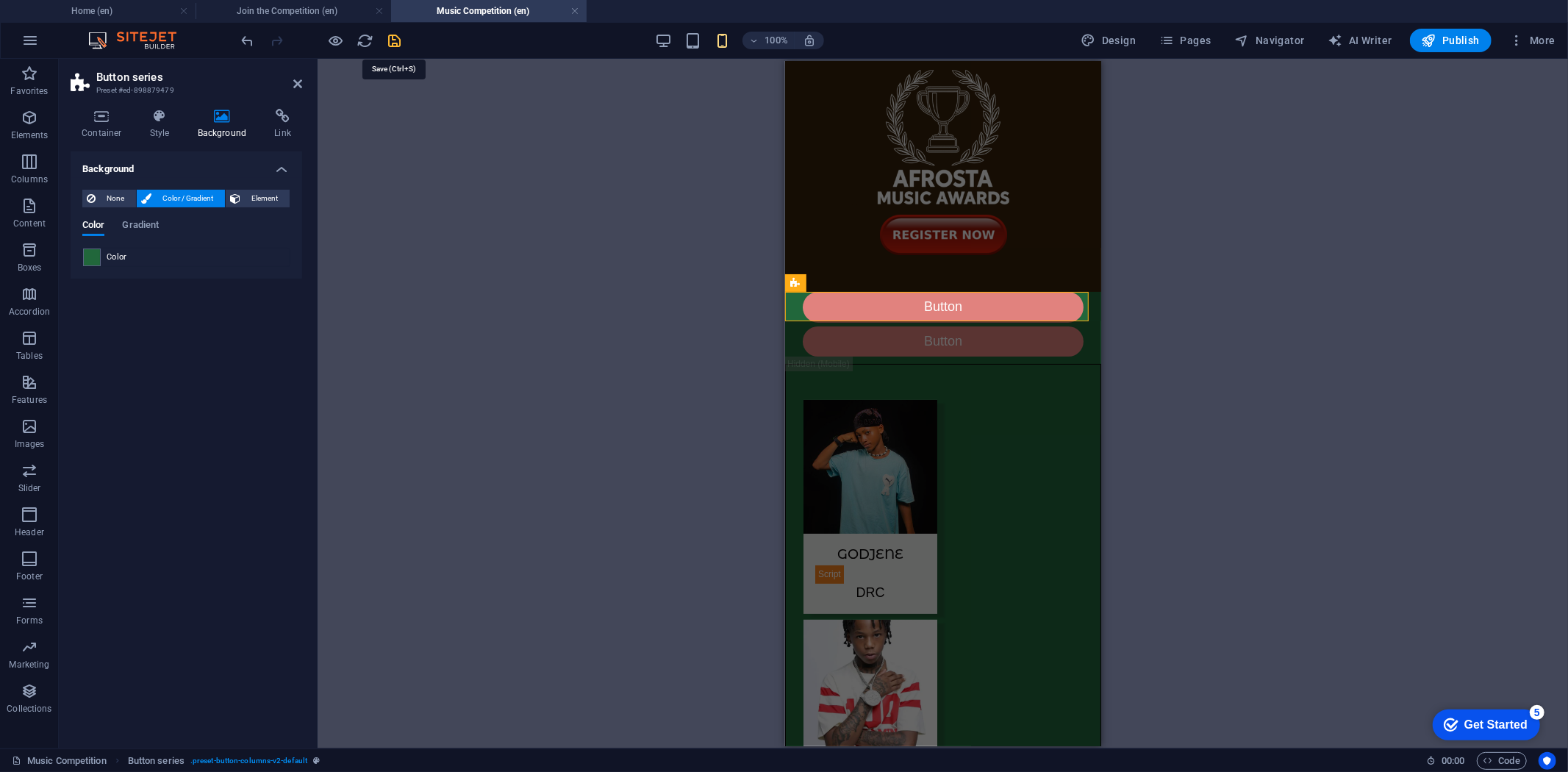
click at [397, 42] on icon "save" at bounding box center [395, 40] width 17 height 17
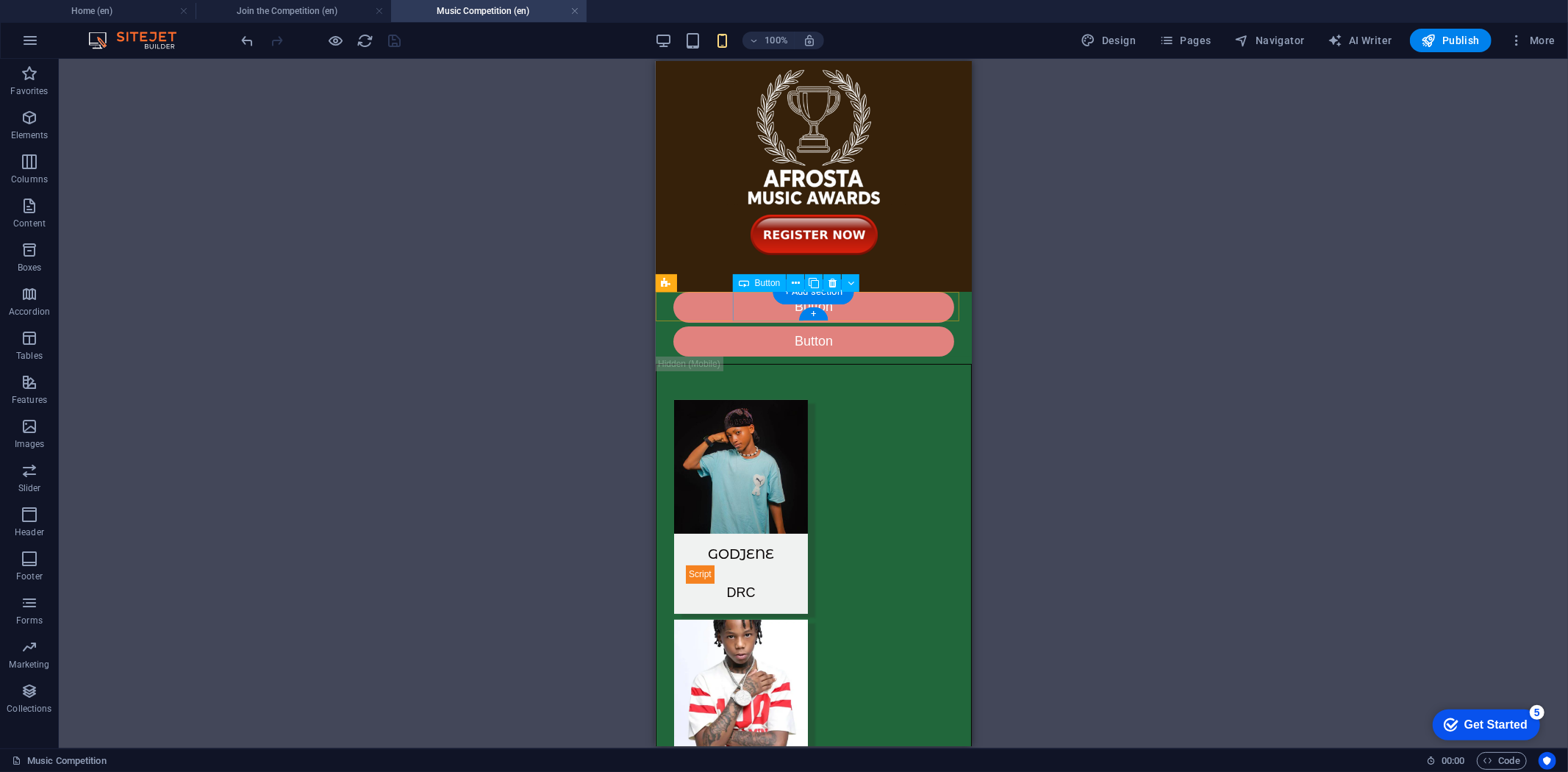
click at [750, 303] on div "Button" at bounding box center [812, 306] width 281 height 30
click at [866, 326] on div "Button" at bounding box center [812, 341] width 281 height 30
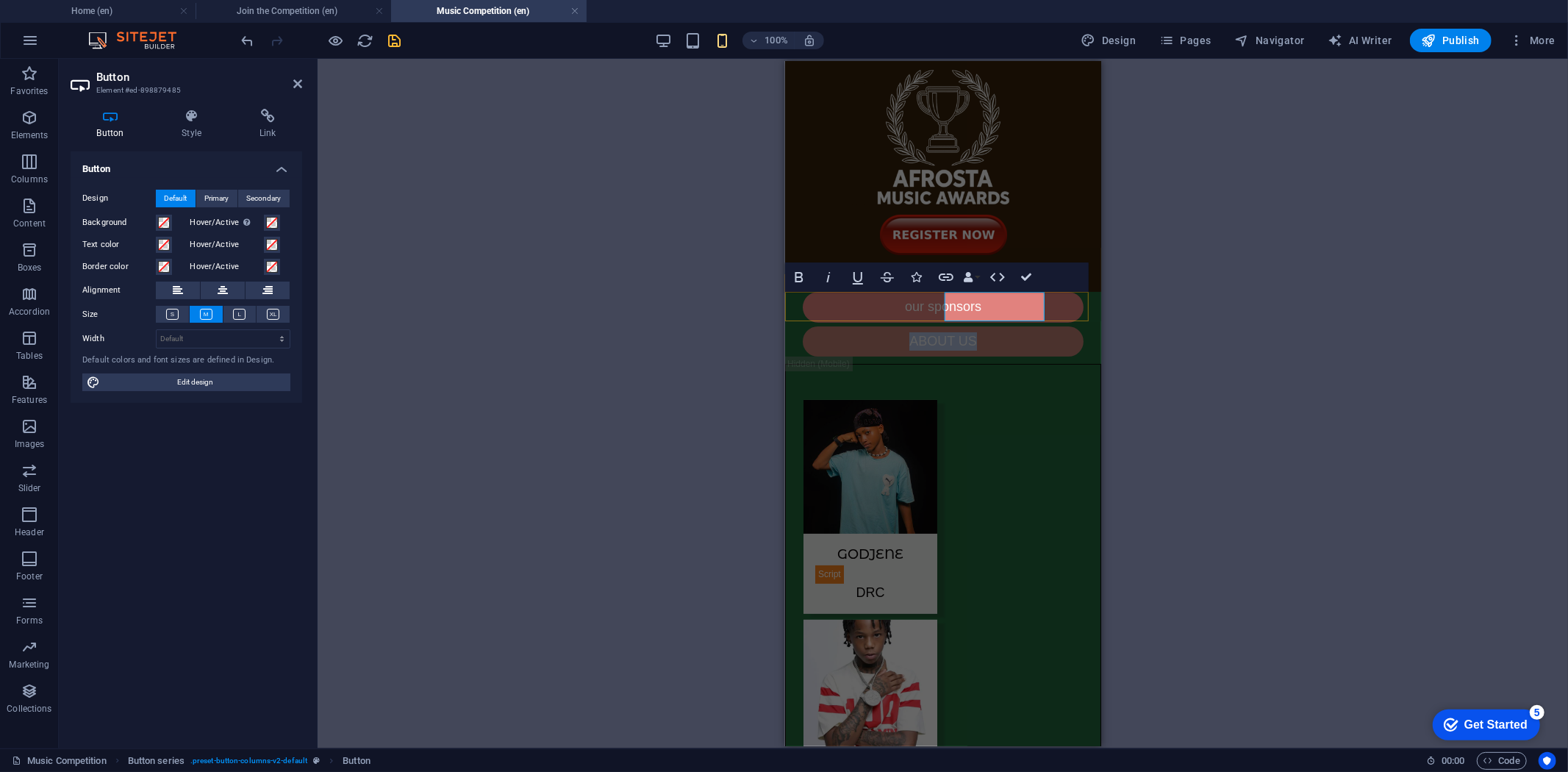
drag, startPoint x: 1030, startPoint y: 309, endPoint x: 962, endPoint y: 303, distance: 68.3
click at [962, 326] on link "ABOUT US" at bounding box center [942, 341] width 281 height 30
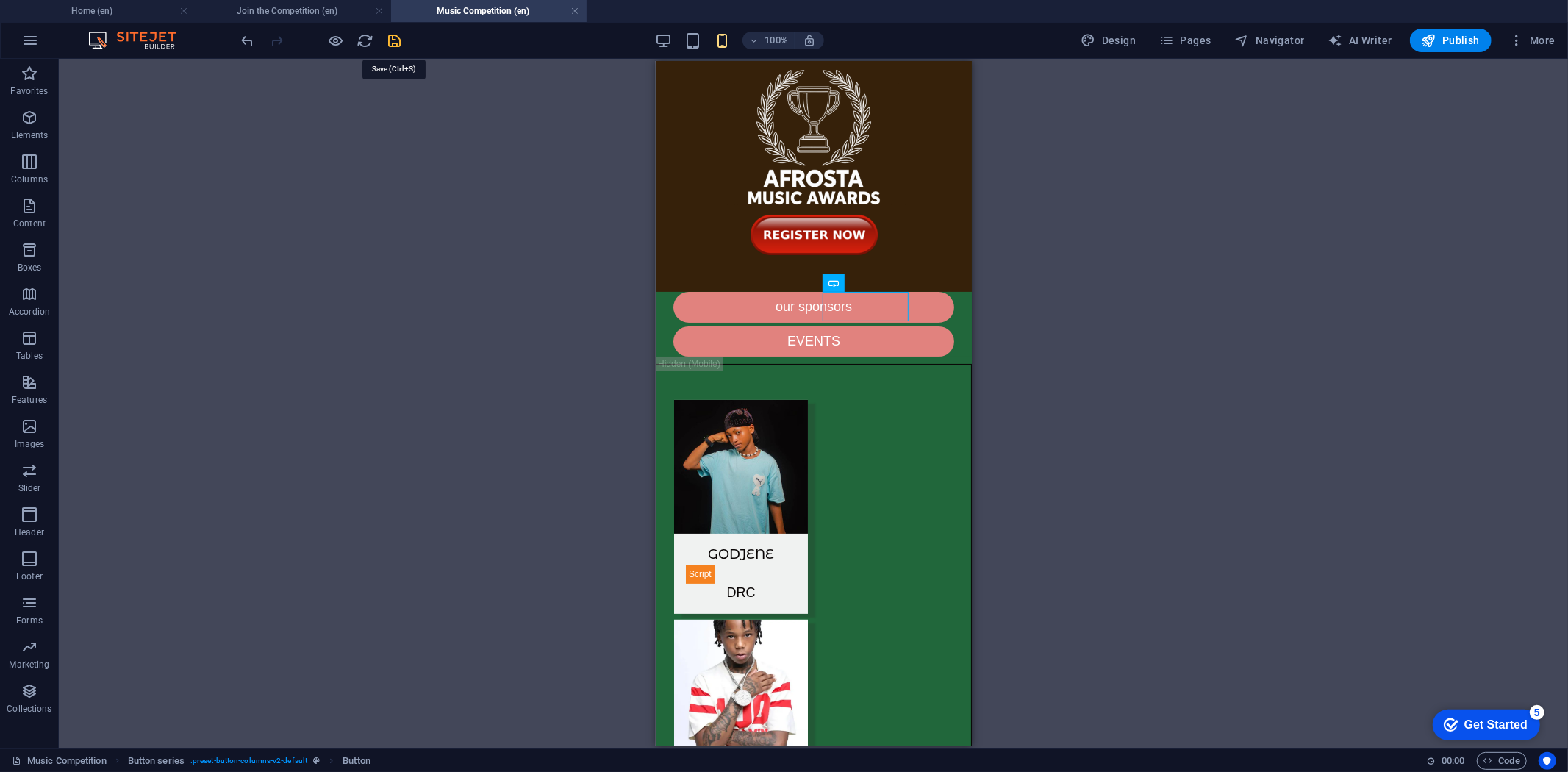
click at [392, 41] on icon "save" at bounding box center [395, 40] width 17 height 17
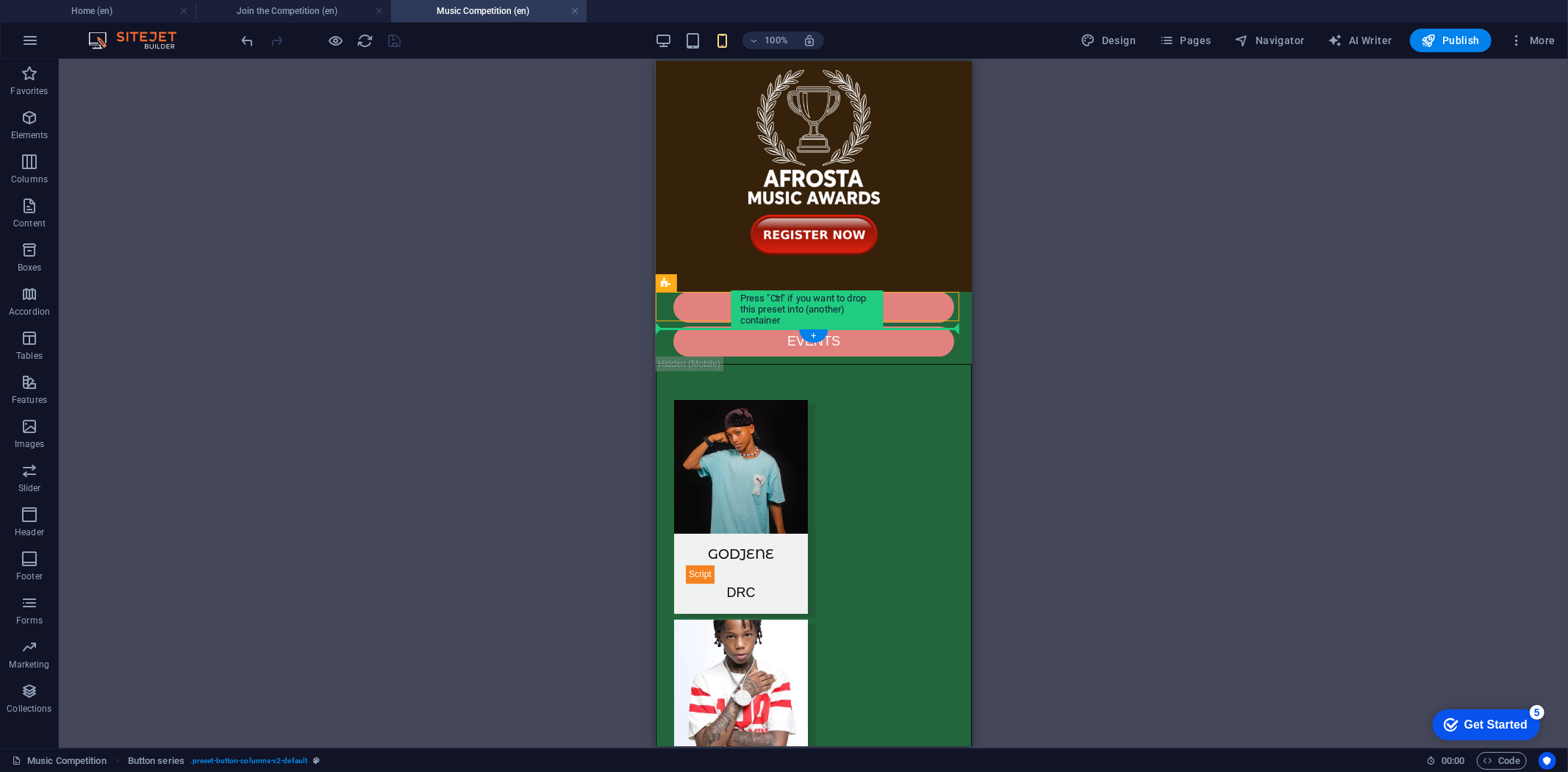
drag, startPoint x: 1361, startPoint y: 341, endPoint x: 756, endPoint y: 361, distance: 605.3
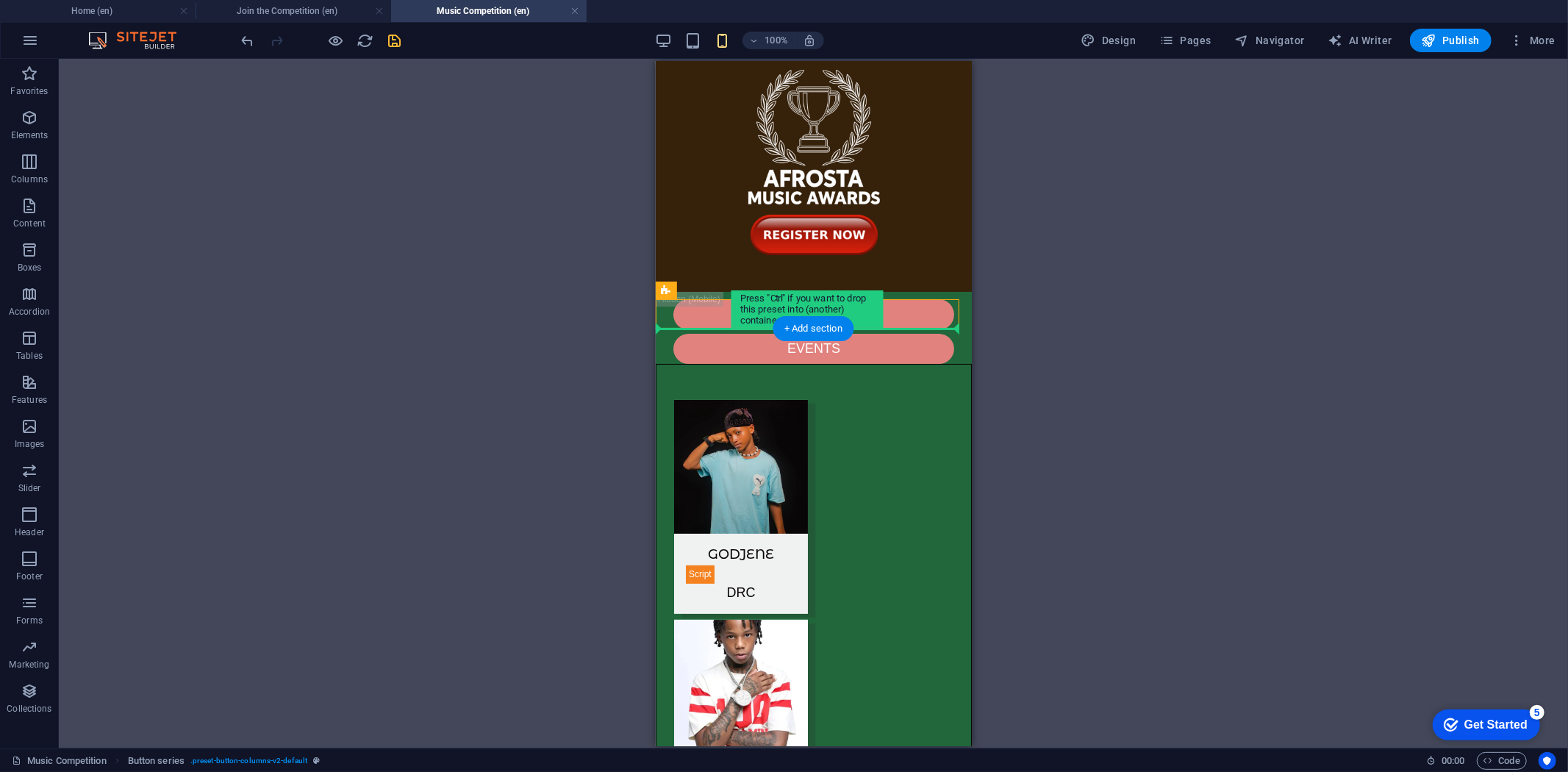
drag, startPoint x: 680, startPoint y: 316, endPoint x: 688, endPoint y: 368, distance: 52.6
drag, startPoint x: 1339, startPoint y: 350, endPoint x: 694, endPoint y: 317, distance: 645.8
click at [30, 119] on icon "button" at bounding box center [29, 117] width 18 height 18
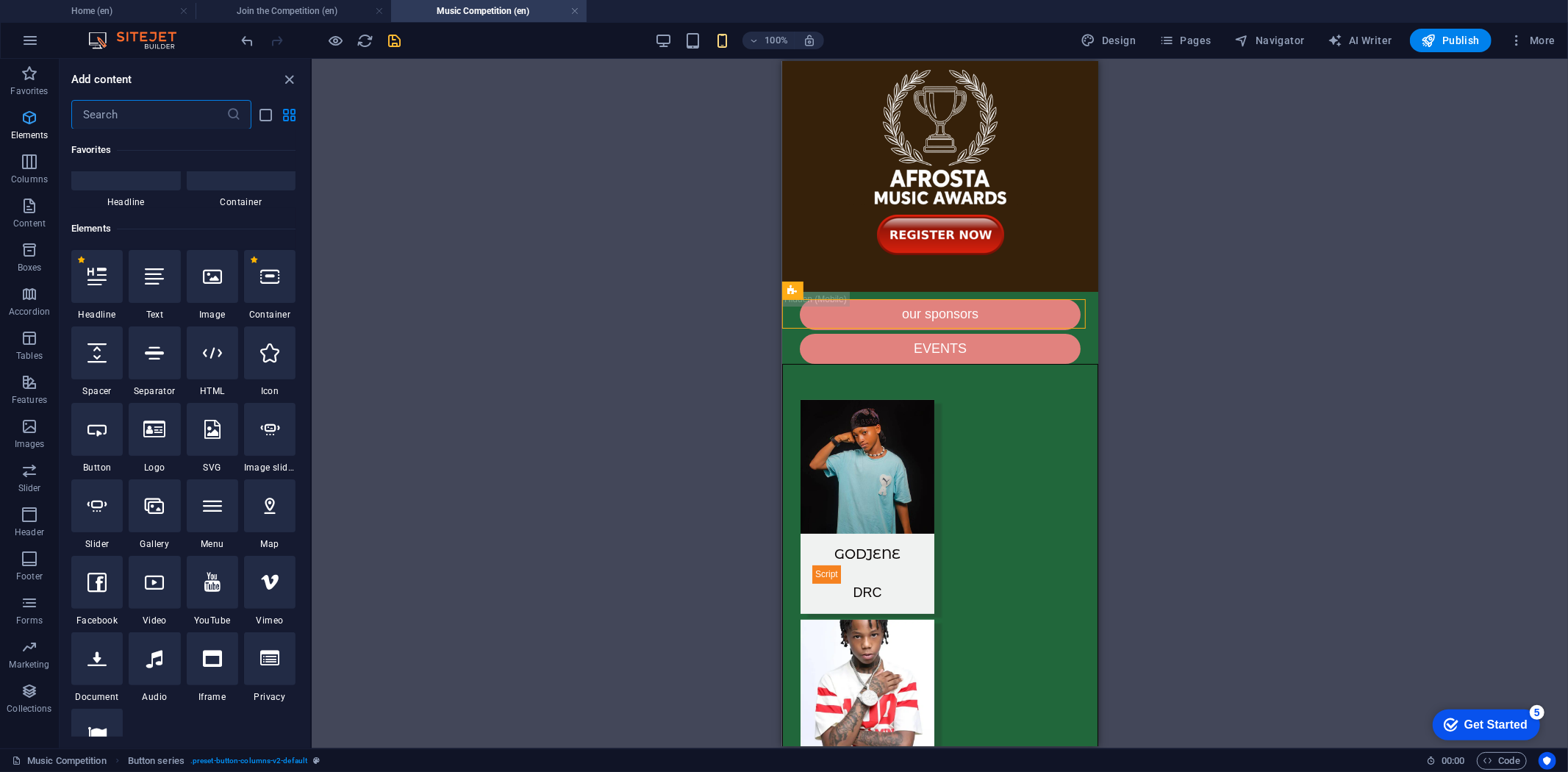
scroll to position [157, 0]
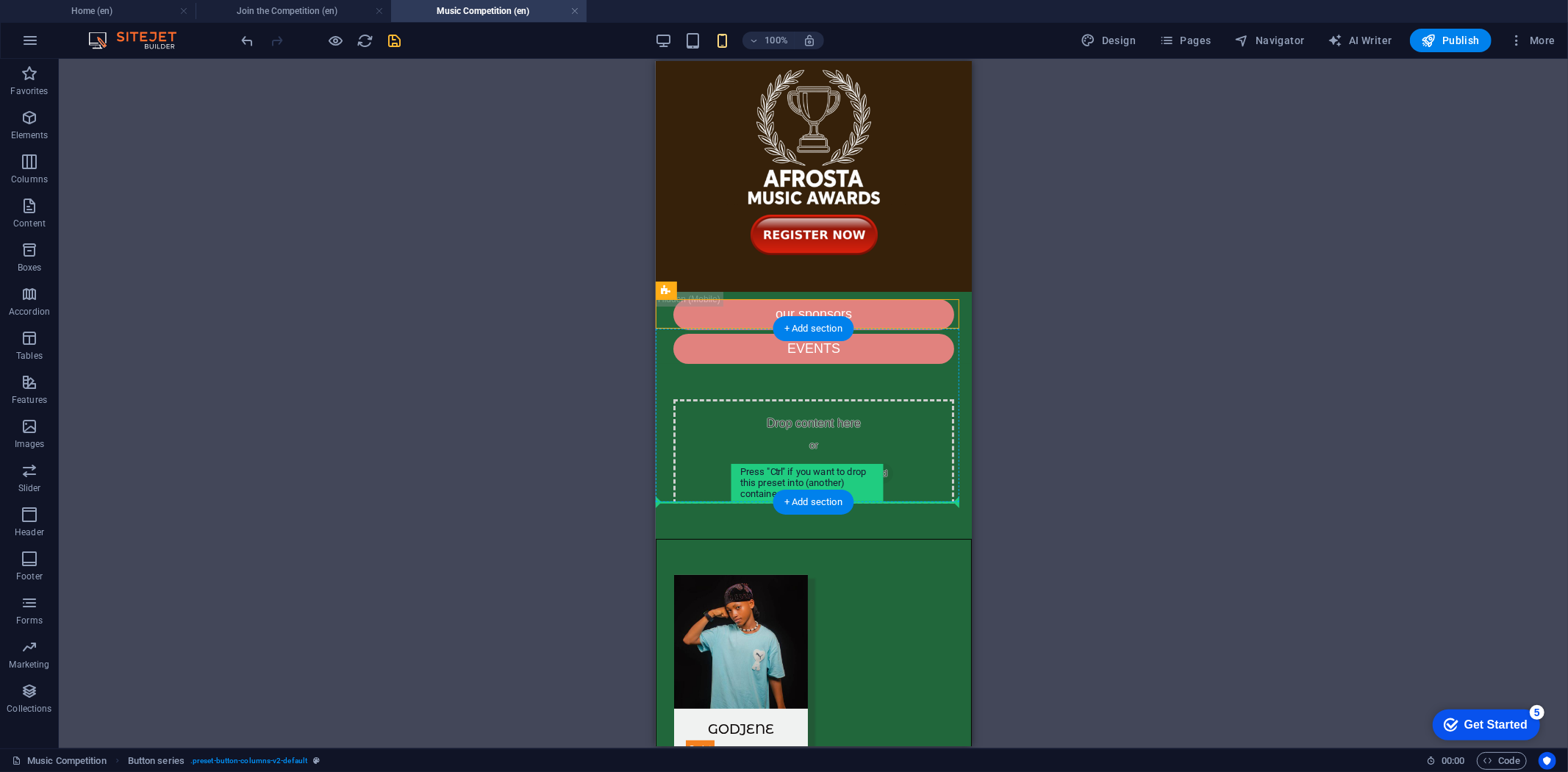
drag, startPoint x: 1464, startPoint y: 353, endPoint x: 714, endPoint y: 429, distance: 753.8
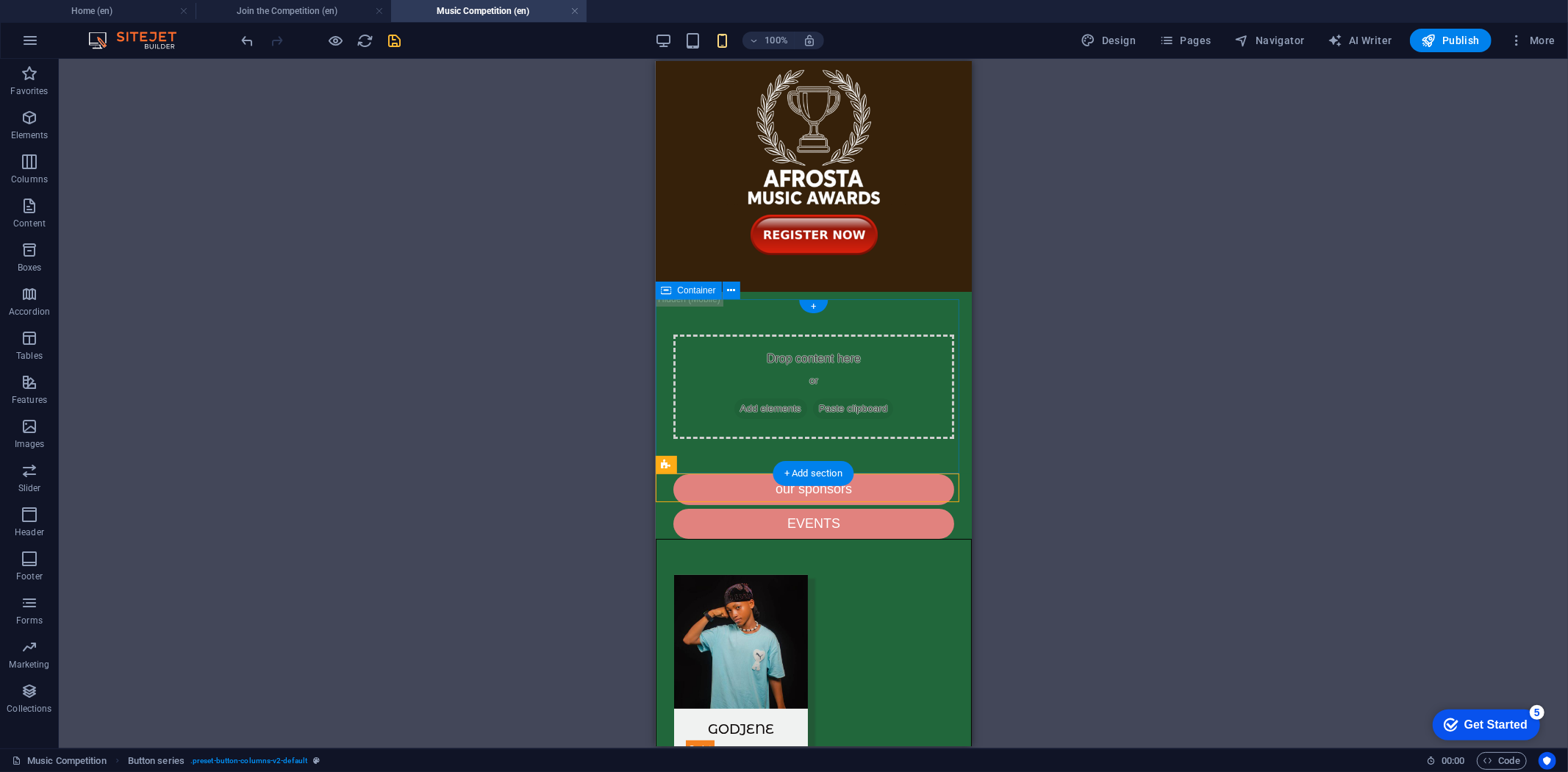
click at [705, 327] on div "Drop content here or Add elements Paste clipboard" at bounding box center [813, 386] width 316 height 175
click at [729, 290] on icon at bounding box center [730, 290] width 8 height 15
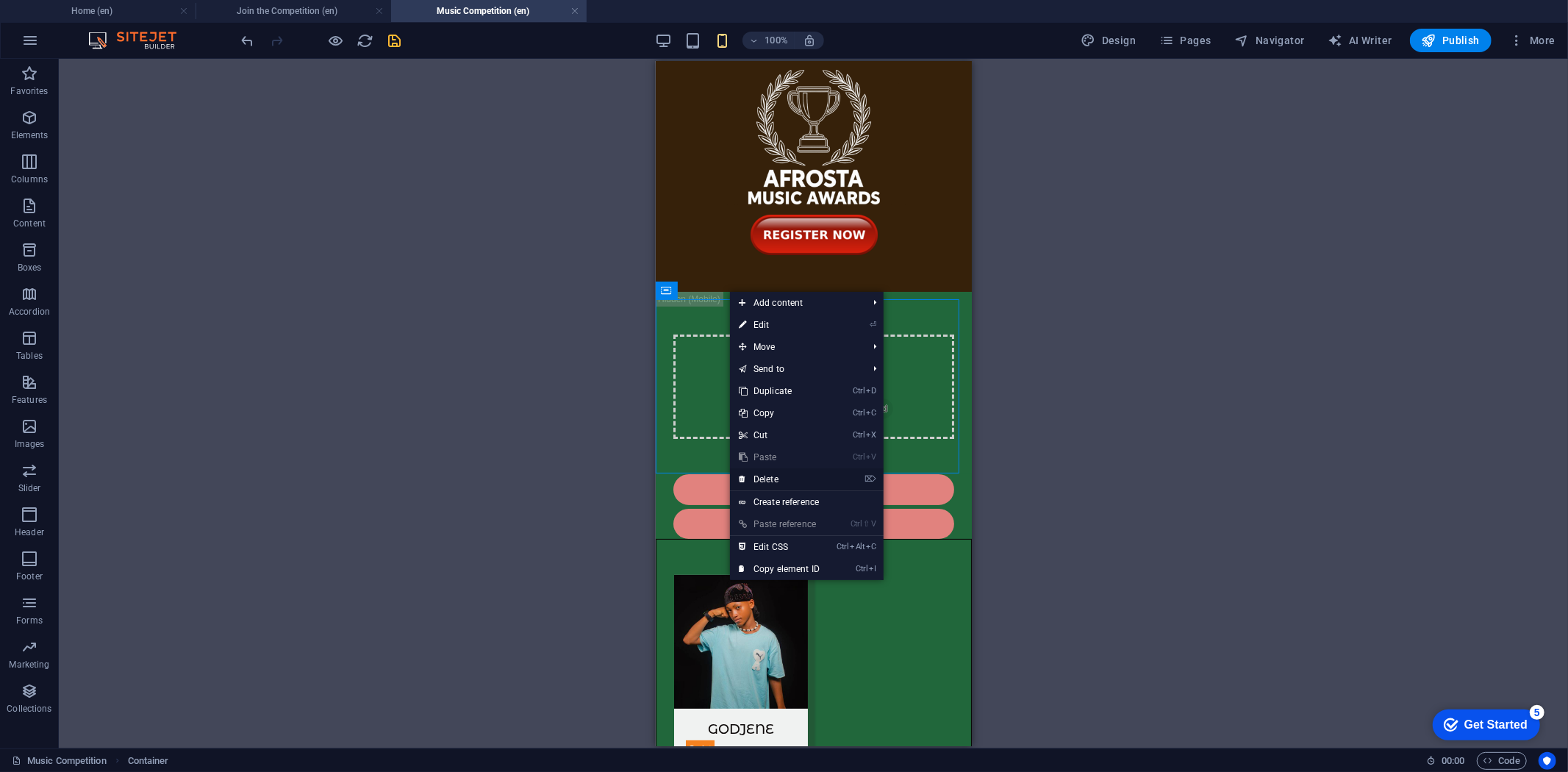
click at [776, 472] on link "⌦ Delete" at bounding box center [779, 479] width 99 height 22
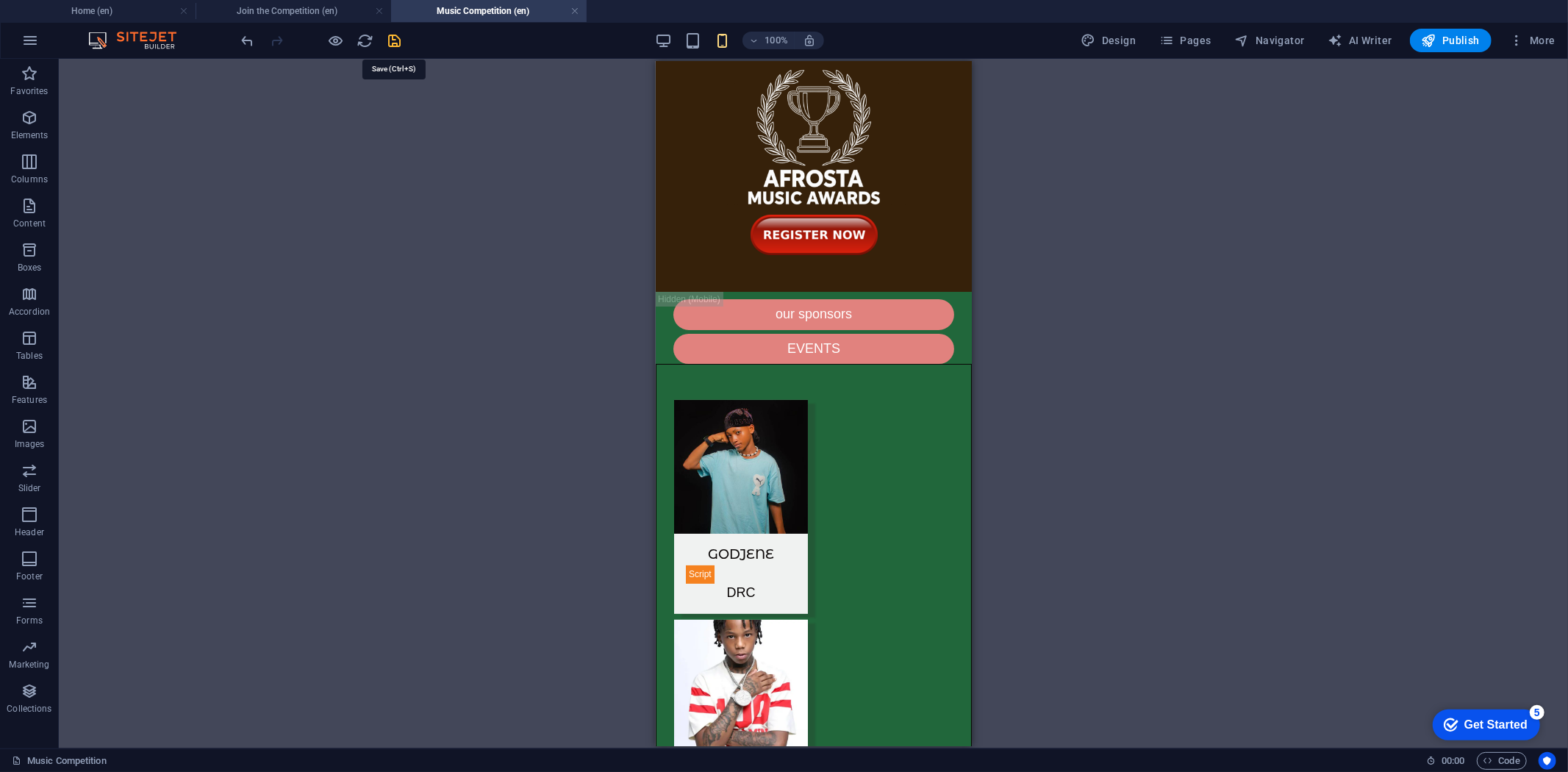
click at [390, 37] on icon "save" at bounding box center [395, 40] width 17 height 17
drag, startPoint x: 675, startPoint y: 286, endPoint x: 686, endPoint y: 285, distance: 11.0
click at [686, 285] on div "Spacer" at bounding box center [671, 284] width 32 height 19
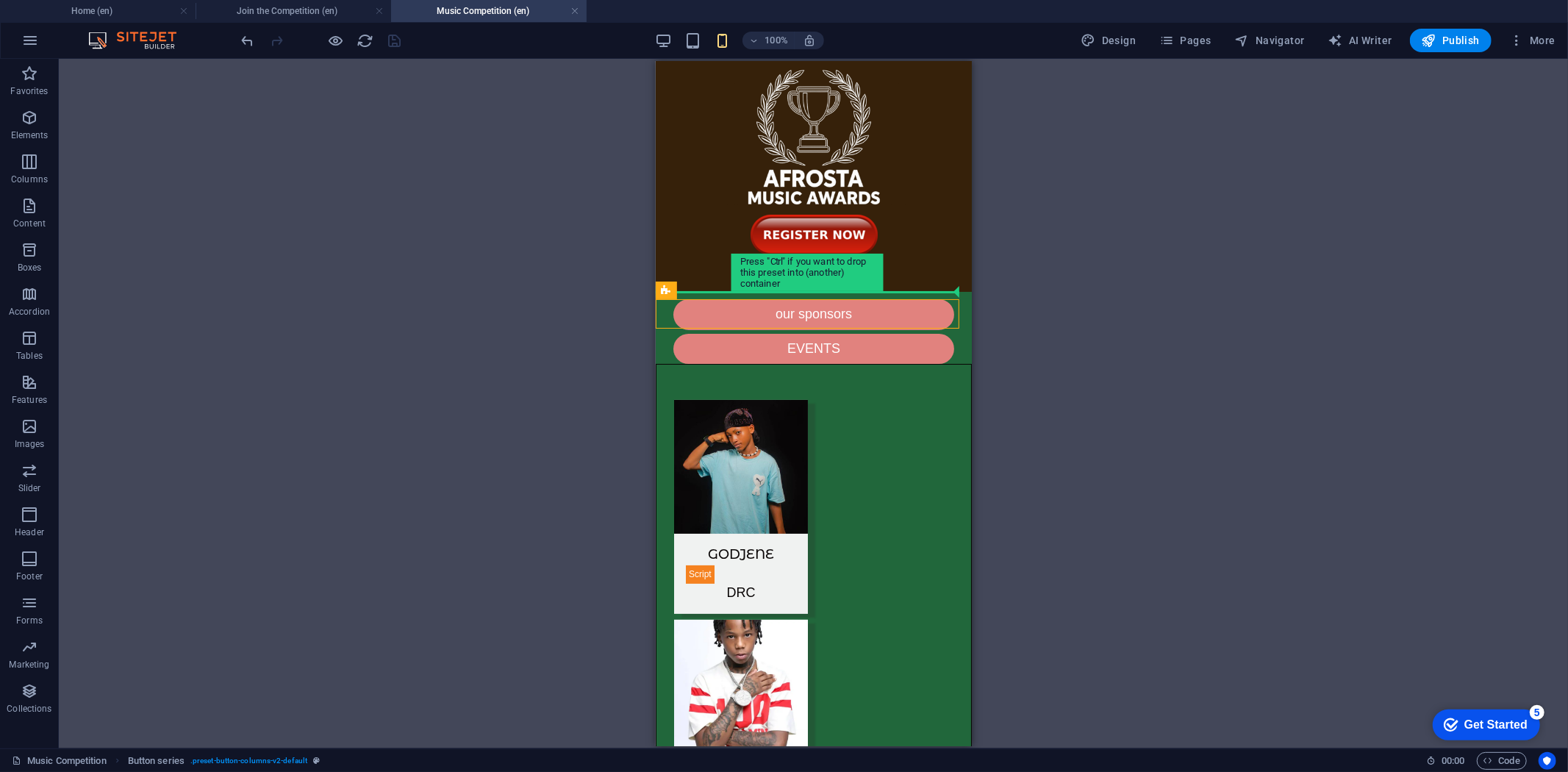
drag, startPoint x: 1323, startPoint y: 351, endPoint x: 726, endPoint y: 291, distance: 600.0
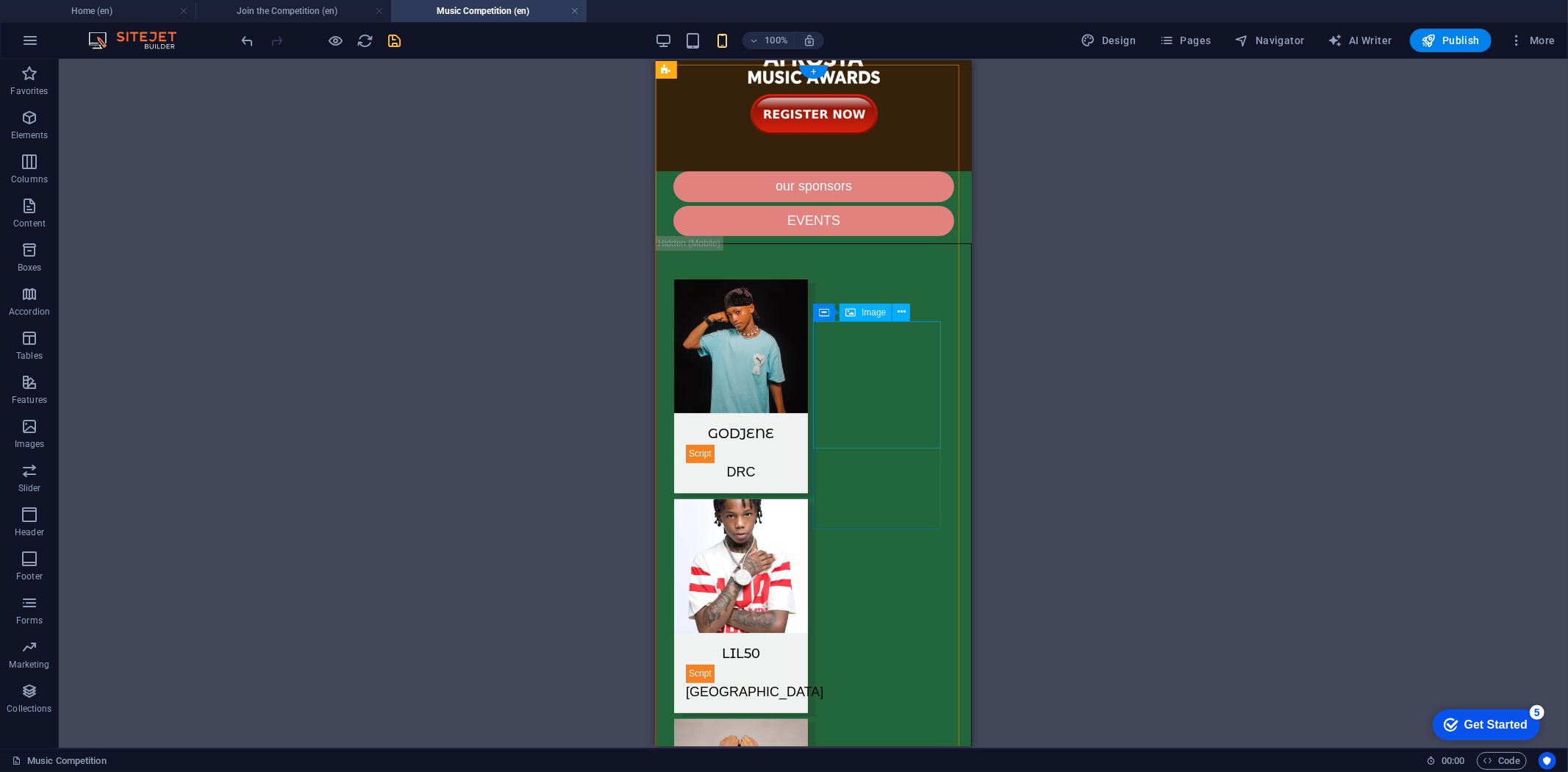
scroll to position [0, 0]
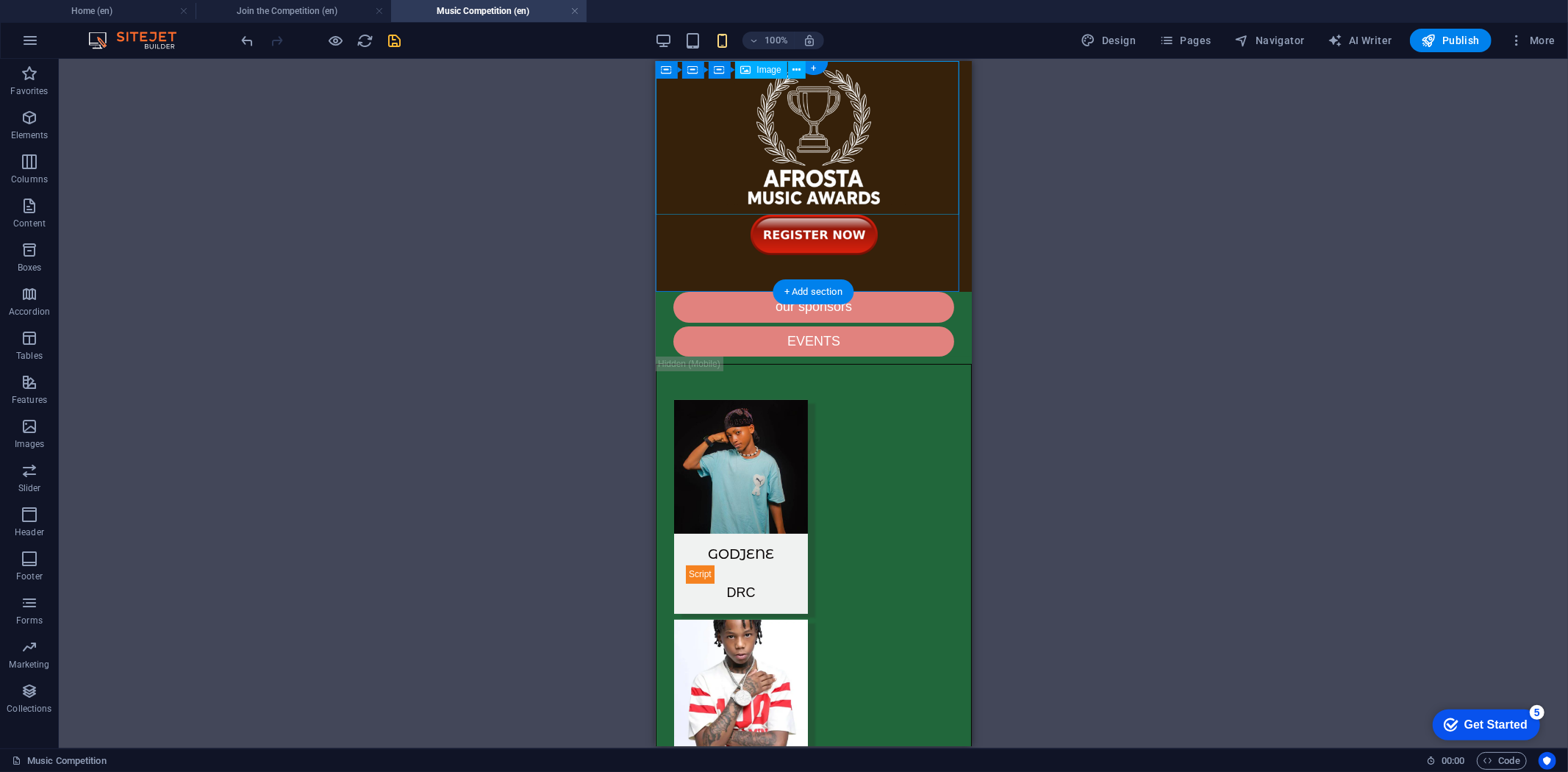
click at [917, 137] on figure at bounding box center [813, 137] width 316 height 154
select select "px"
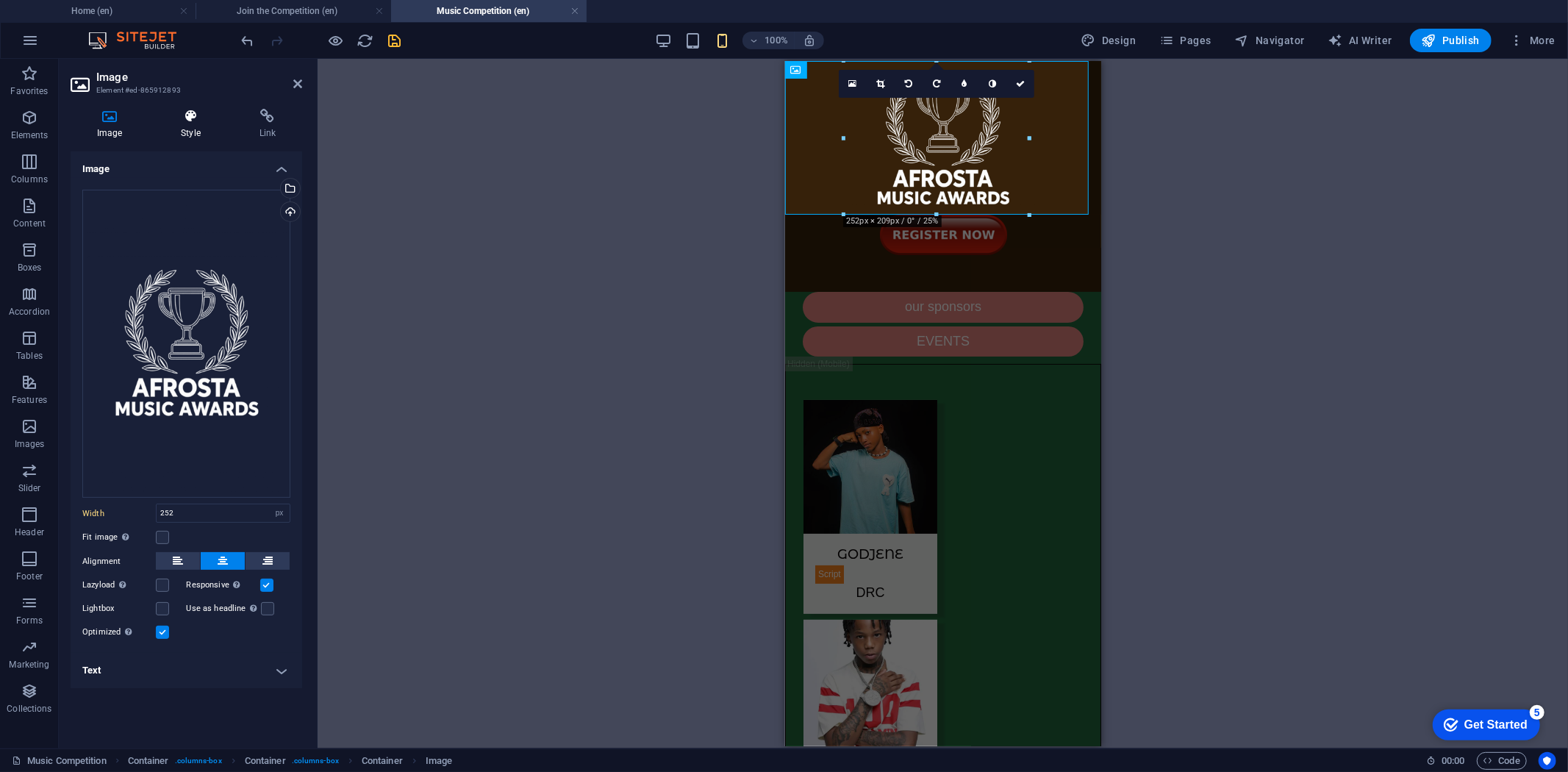
click at [194, 129] on h4 "Style" at bounding box center [192, 124] width 78 height 31
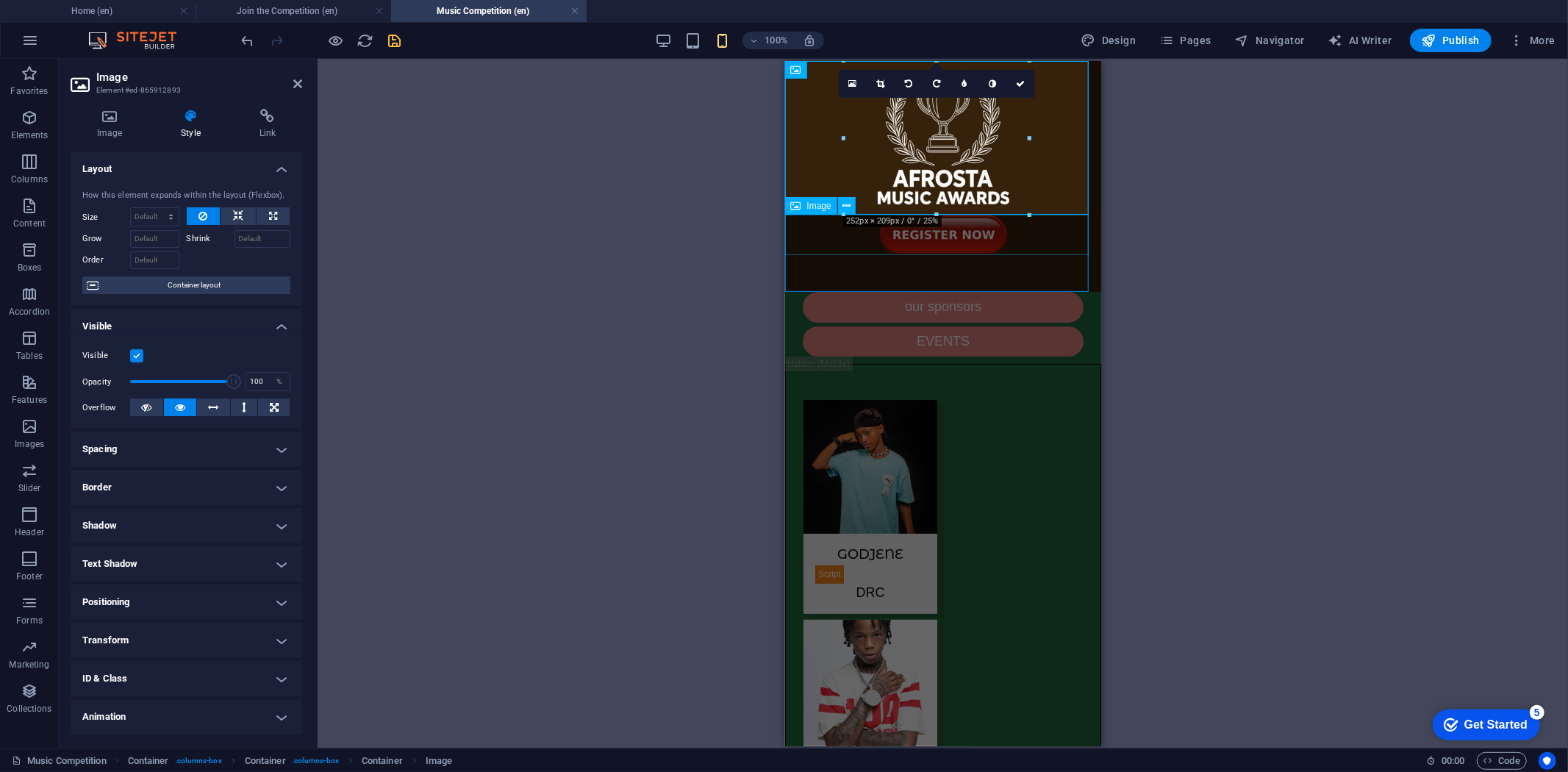
click at [799, 239] on figure at bounding box center [942, 234] width 316 height 40
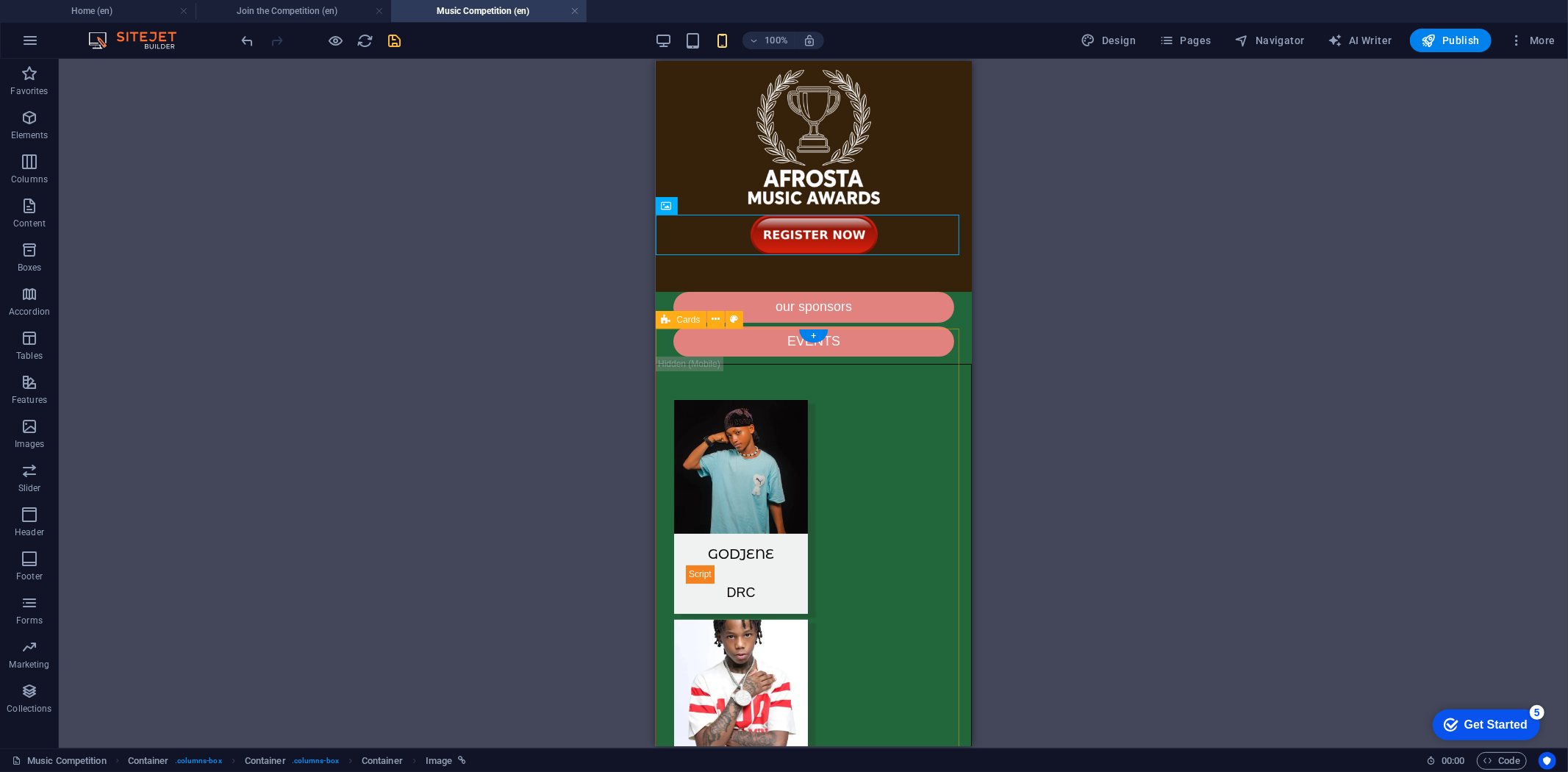
select select "rem"
select select "px"
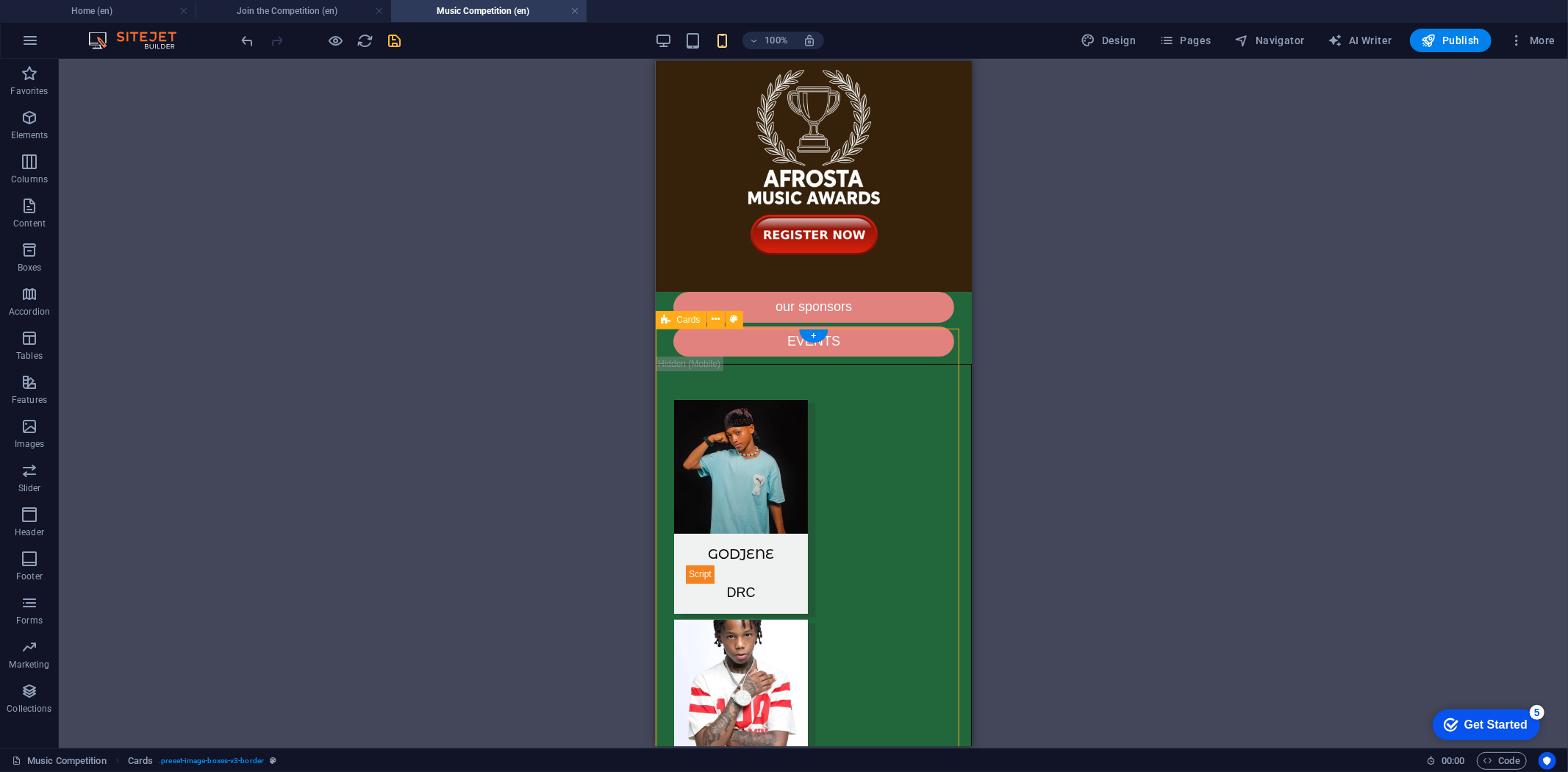
select select "px"
select select "preset-image-boxes-v3-border"
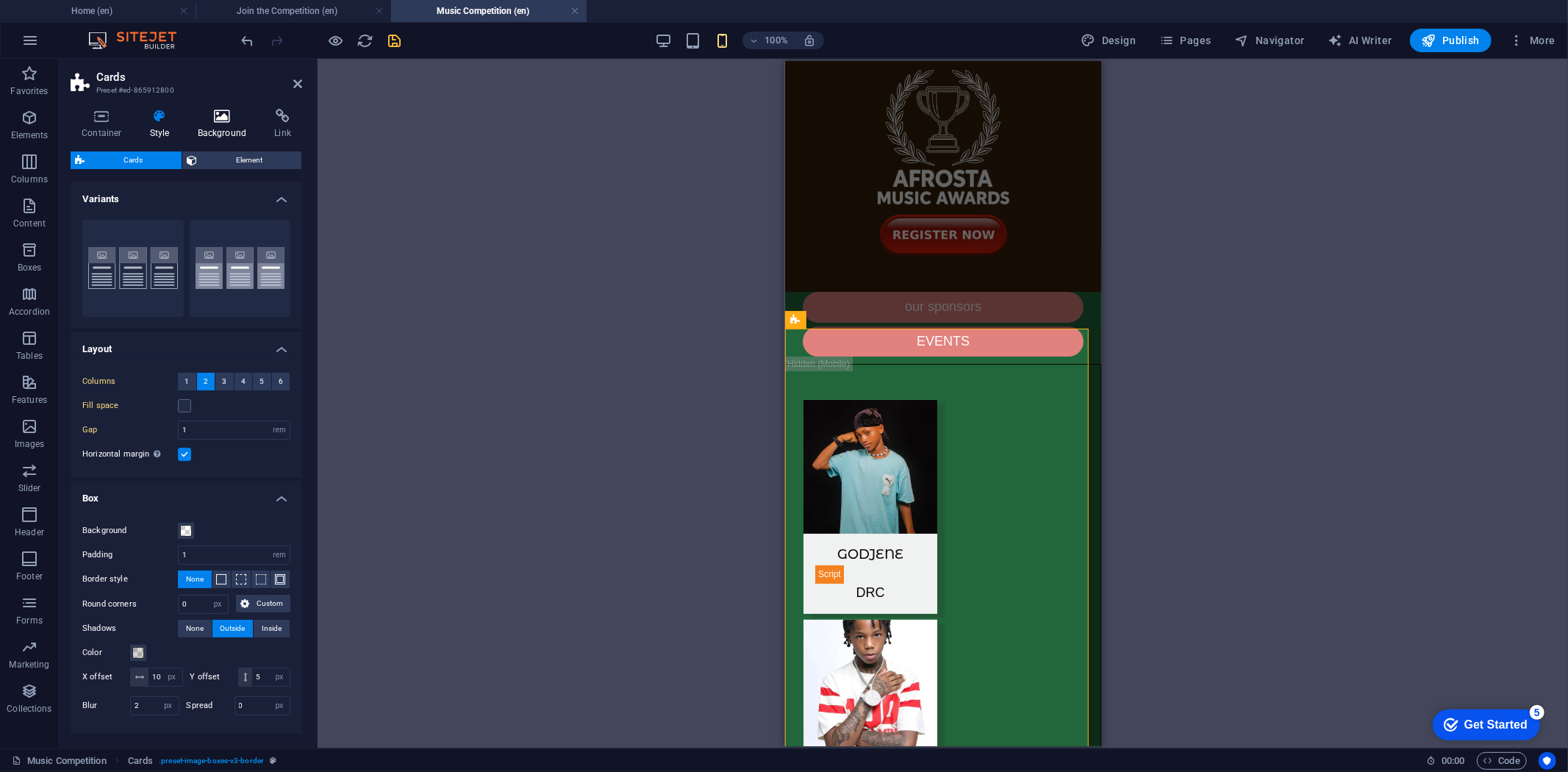
click at [223, 122] on icon at bounding box center [223, 116] width 71 height 15
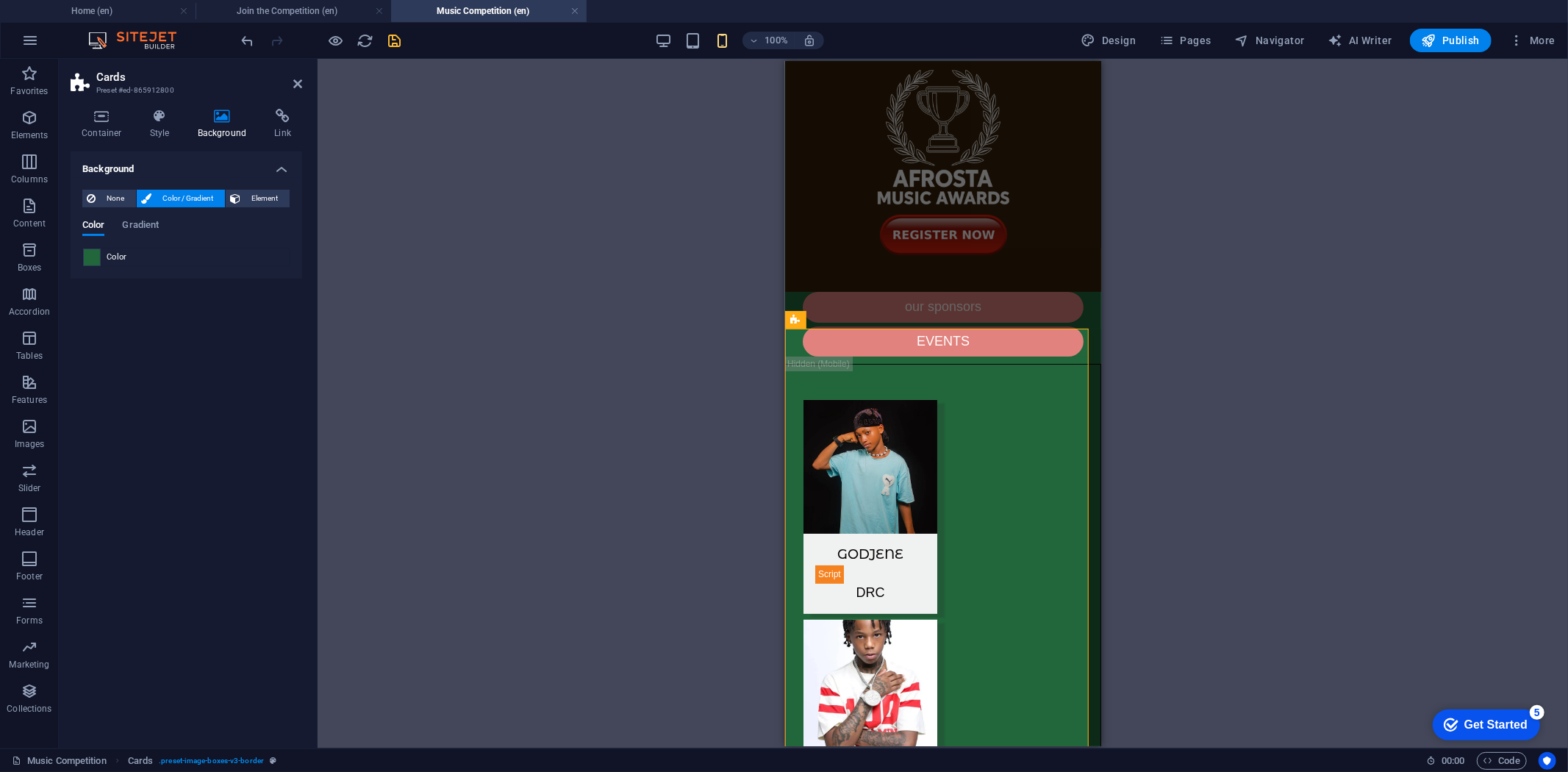
click at [90, 260] on span at bounding box center [91, 256] width 16 height 16
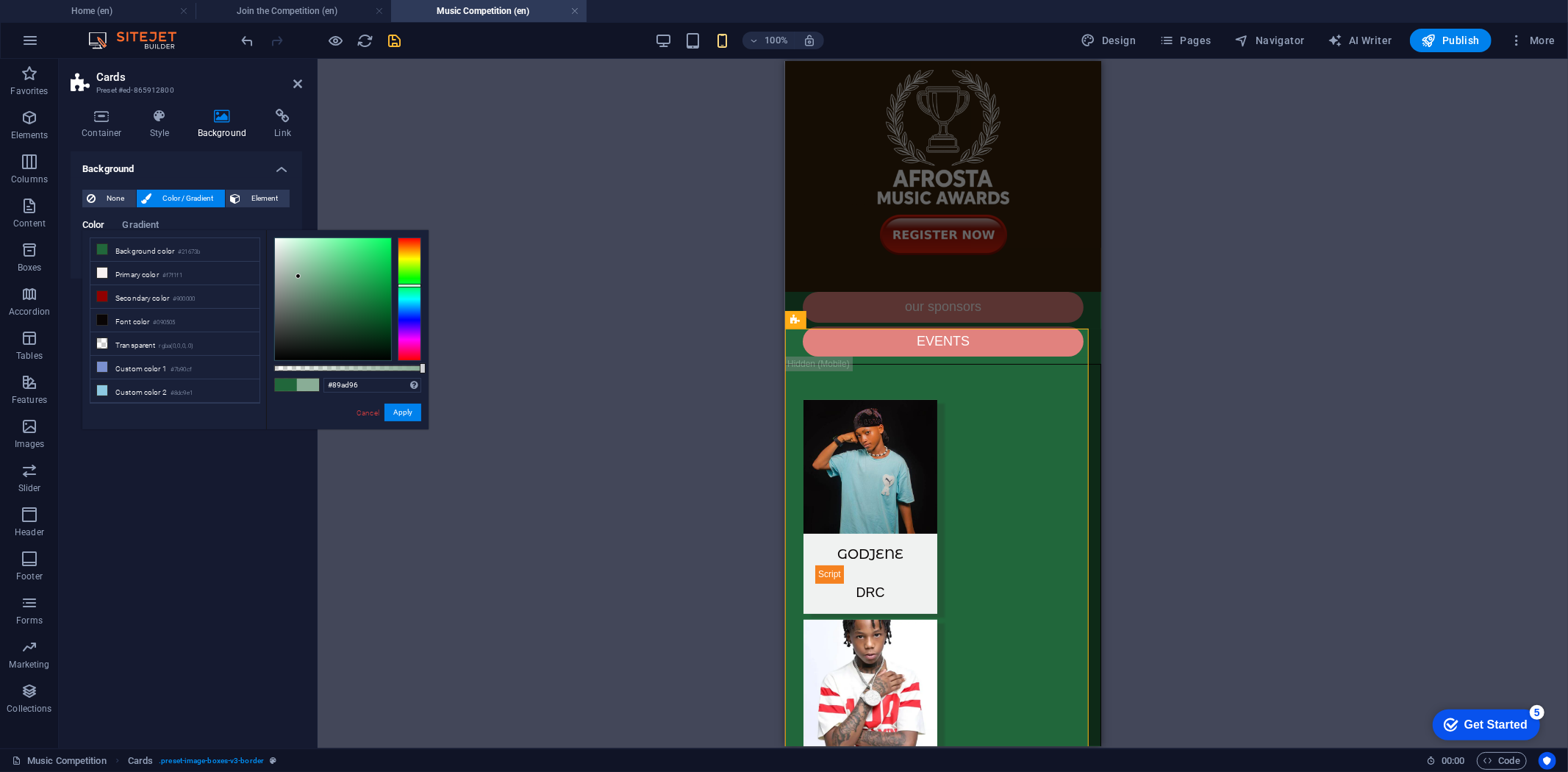
click at [299, 276] on div at bounding box center [333, 300] width 116 height 122
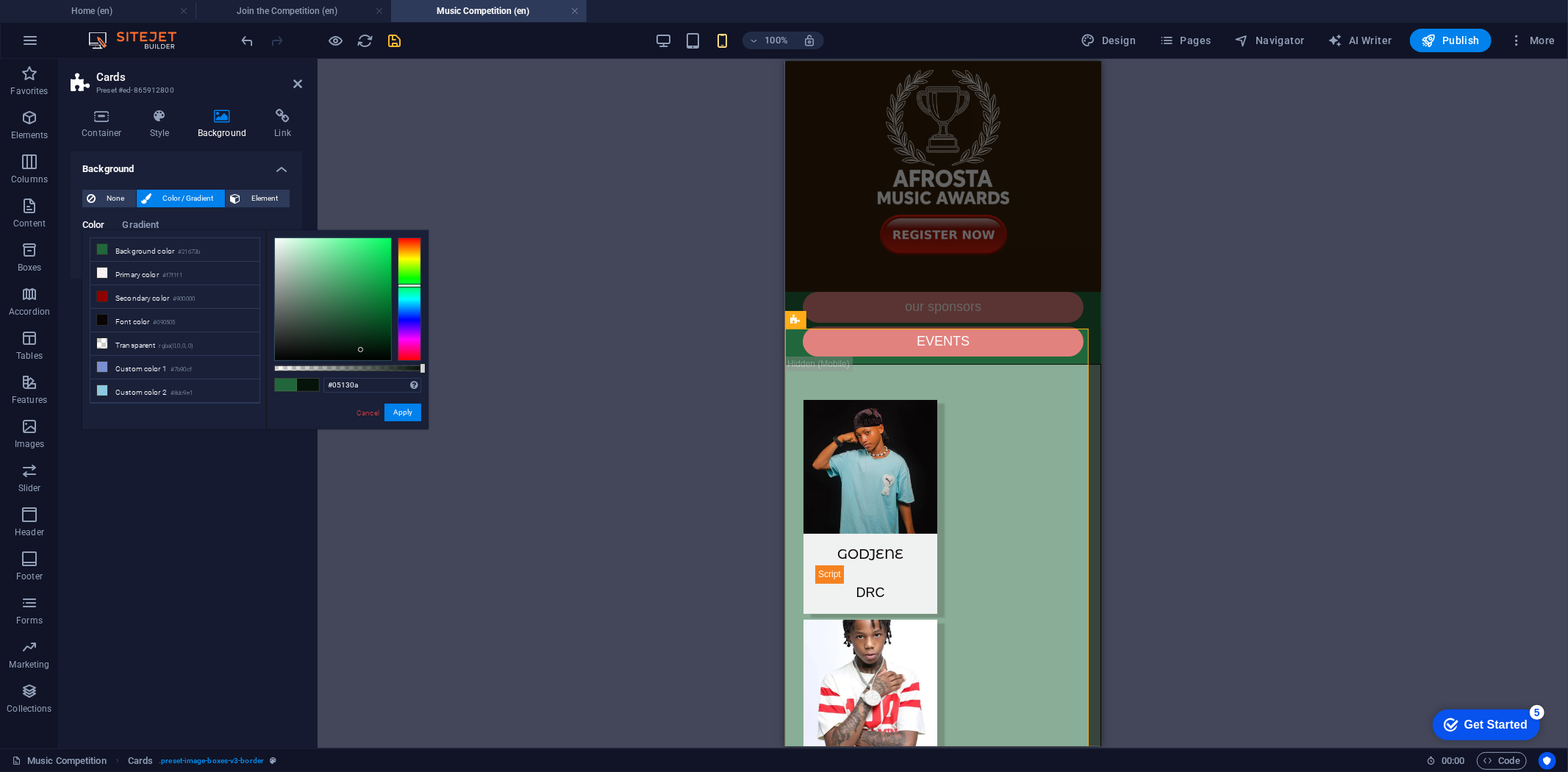
click at [361, 350] on div at bounding box center [333, 300] width 116 height 122
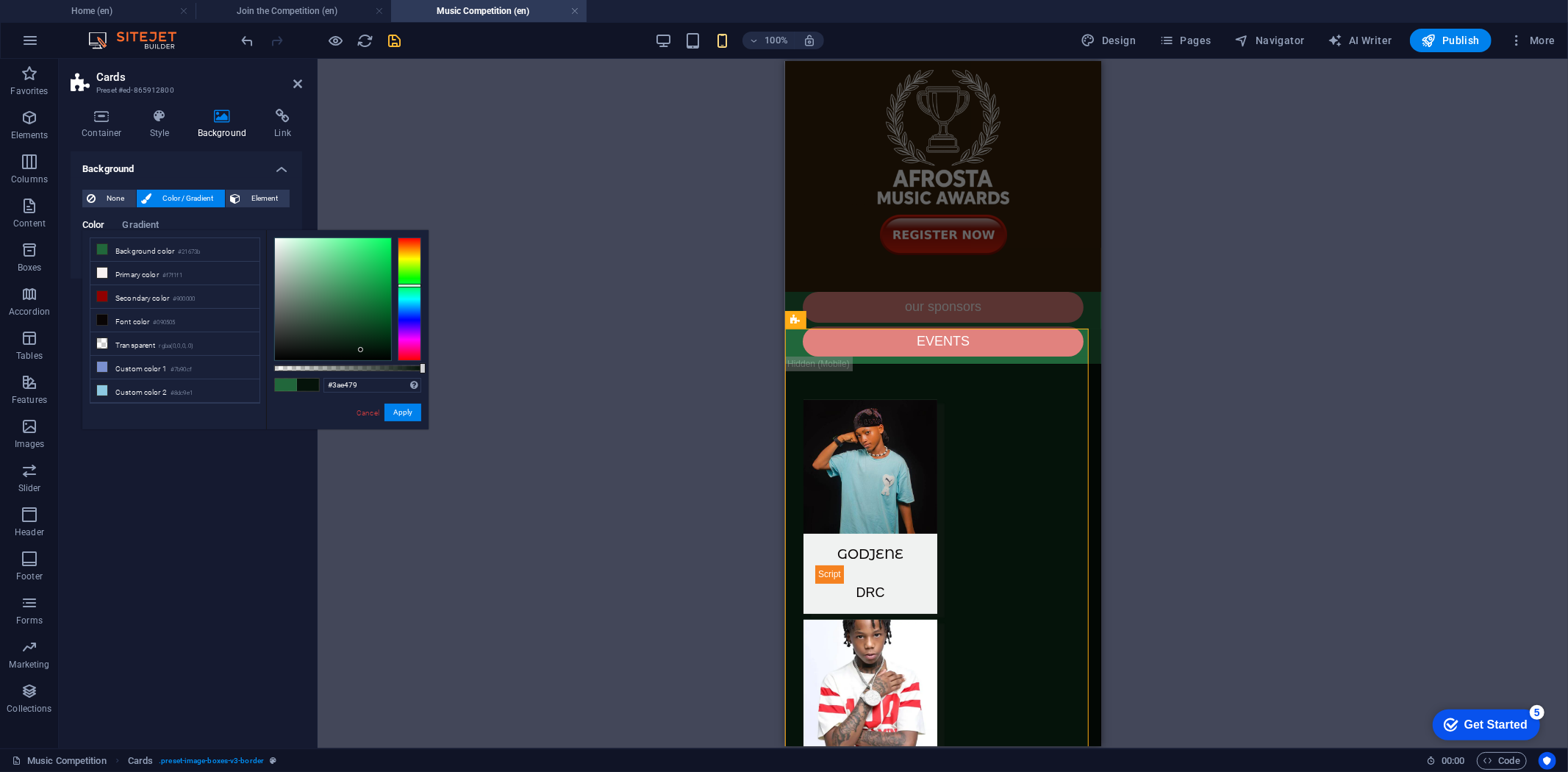
click at [361, 250] on div at bounding box center [333, 300] width 116 height 122
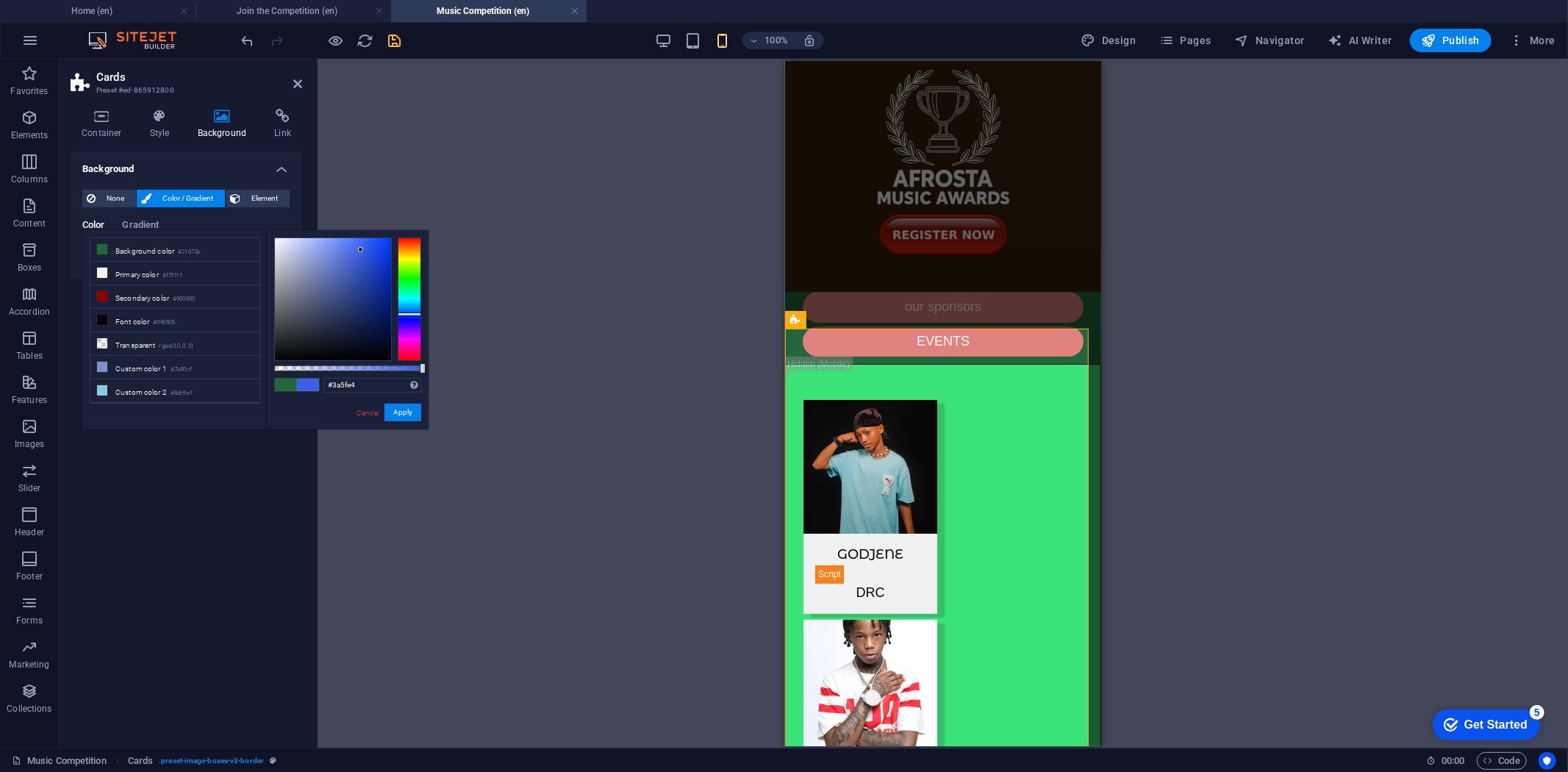
click at [411, 314] on div at bounding box center [409, 300] width 23 height 124
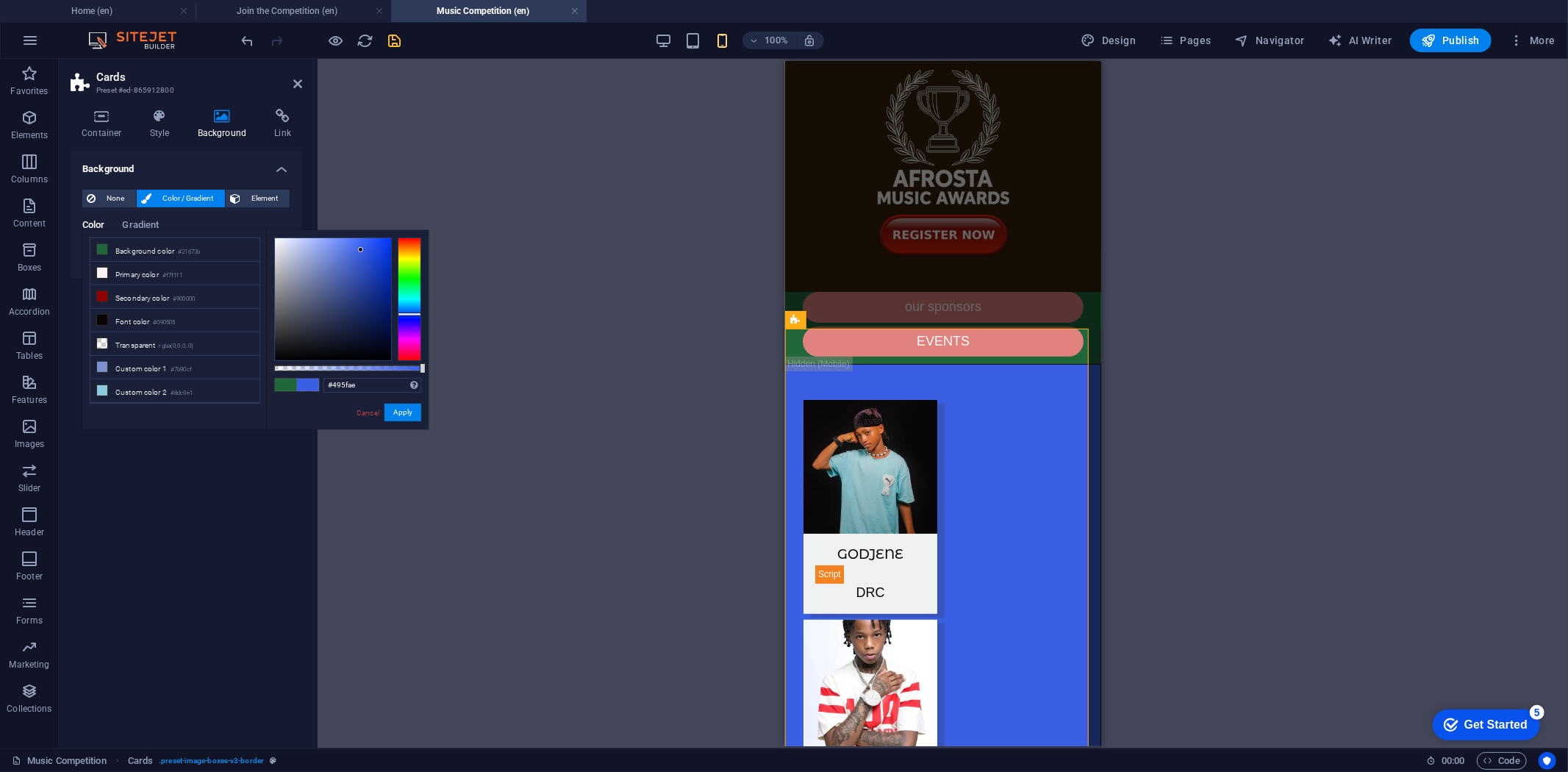
click at [342, 276] on div at bounding box center [333, 300] width 116 height 122
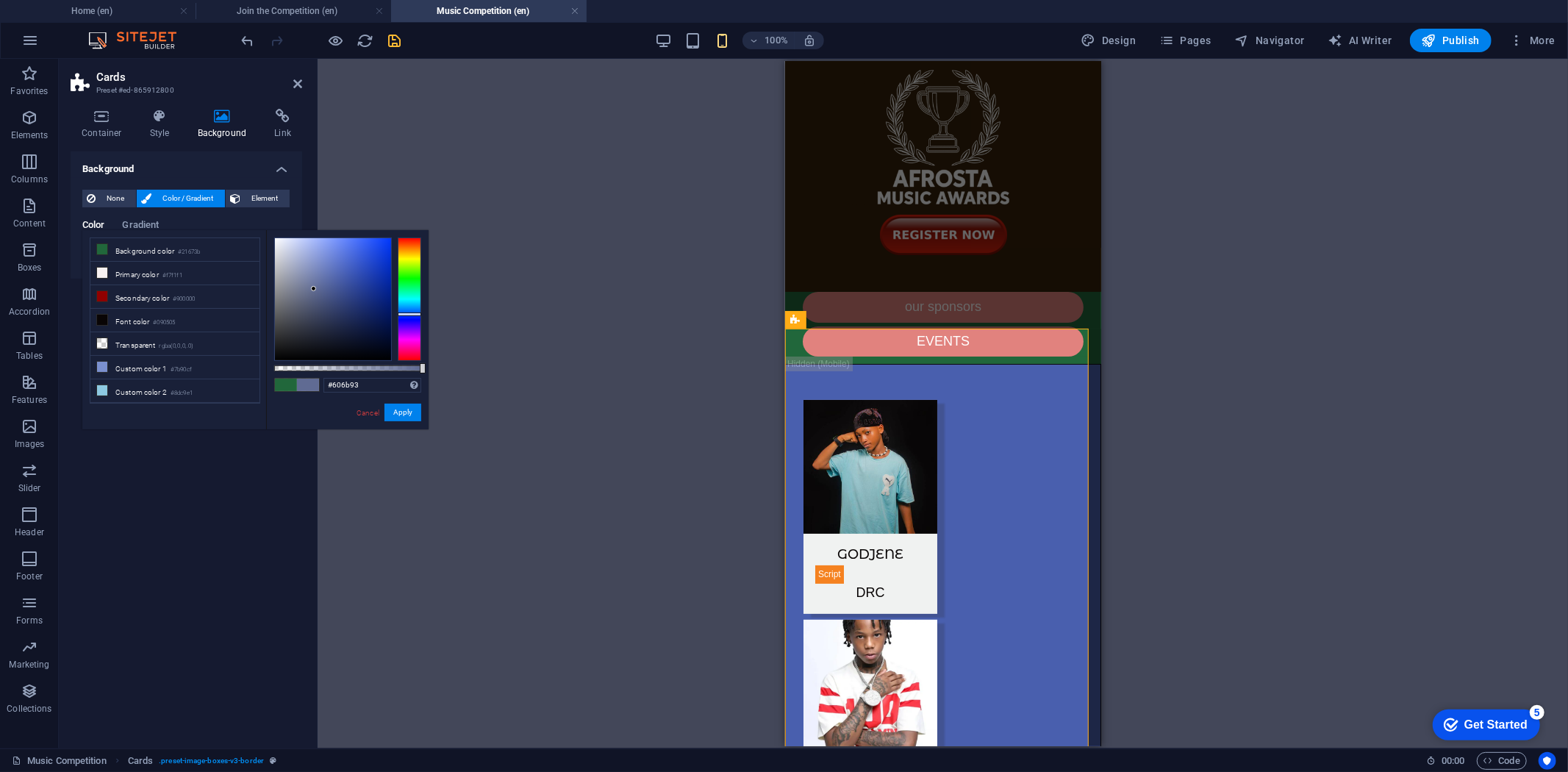
click at [314, 289] on div at bounding box center [333, 300] width 116 height 122
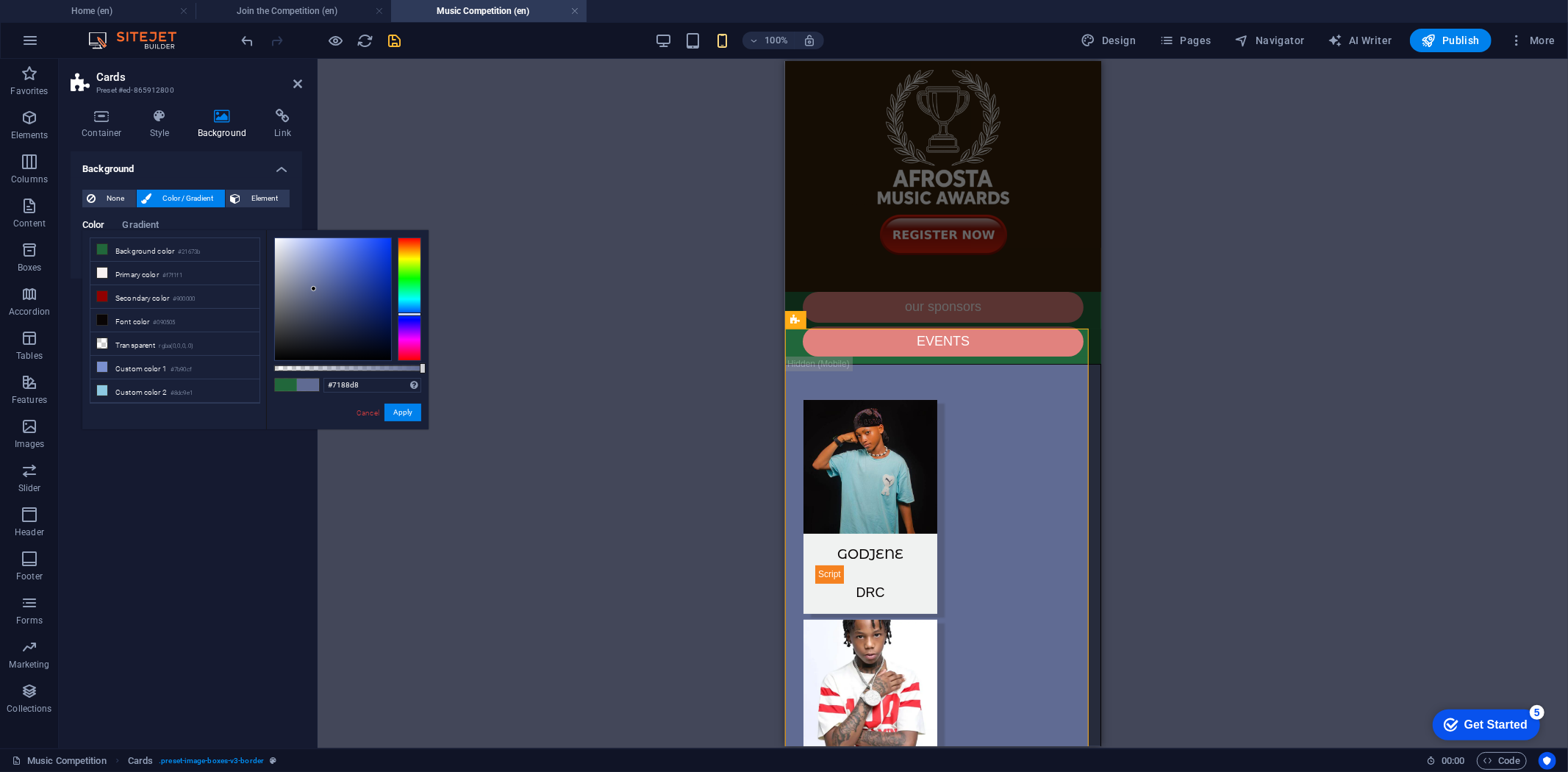
click at [330, 255] on div at bounding box center [333, 300] width 116 height 122
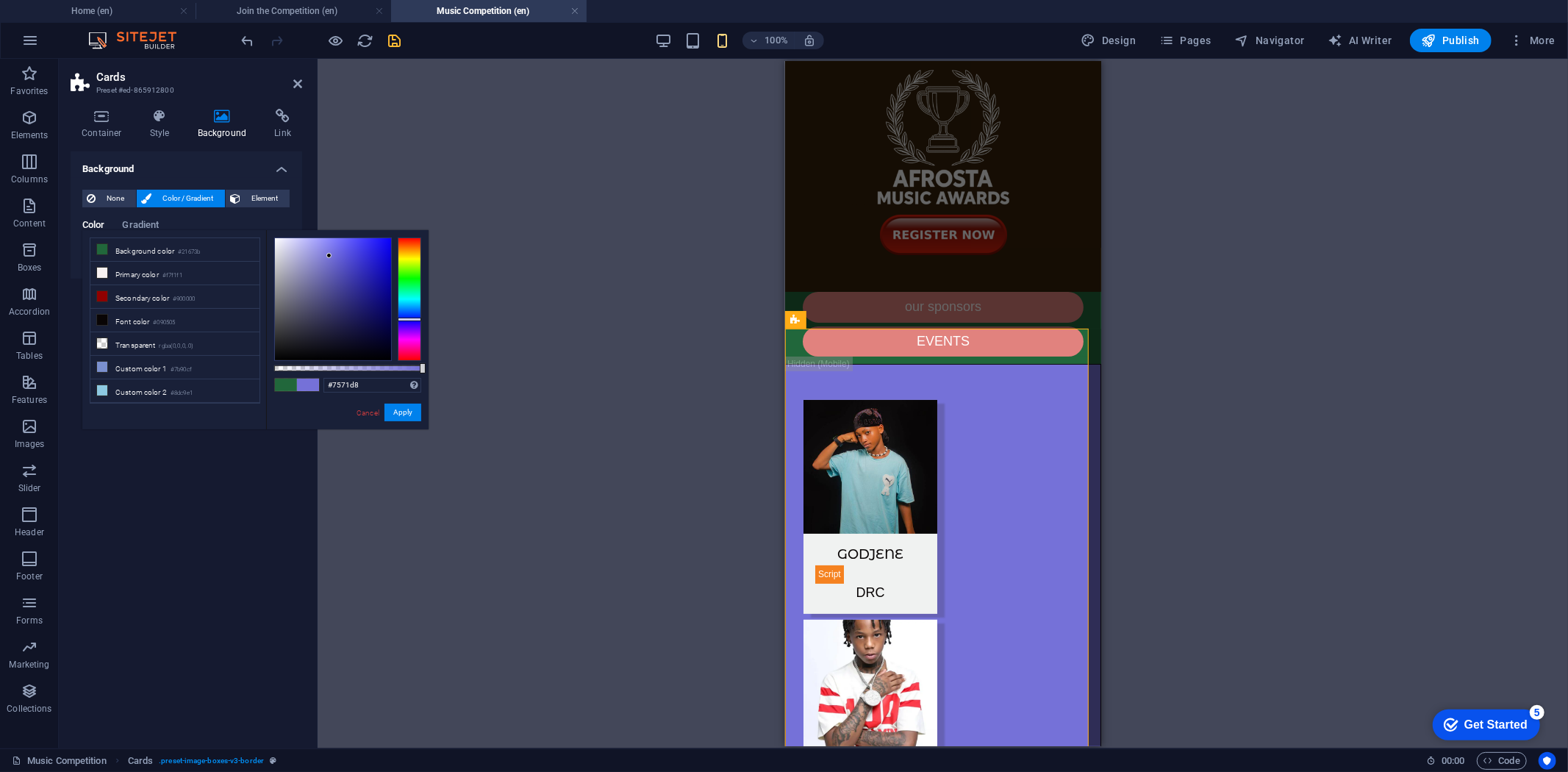
drag, startPoint x: 405, startPoint y: 309, endPoint x: 405, endPoint y: 319, distance: 10.0
click at [405, 319] on div at bounding box center [409, 300] width 23 height 124
click at [341, 246] on div at bounding box center [333, 300] width 116 height 122
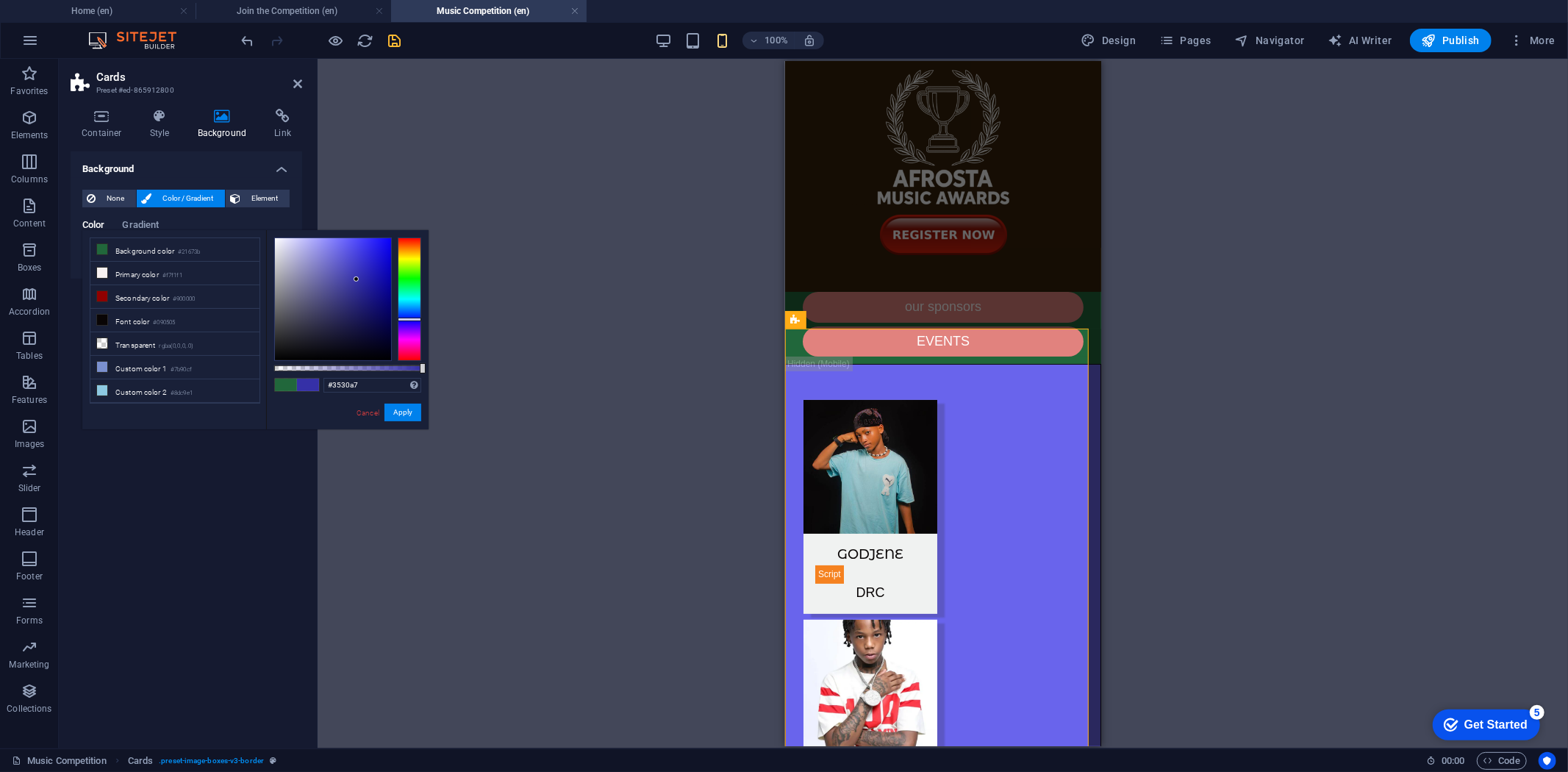
click at [357, 280] on div at bounding box center [333, 300] width 116 height 122
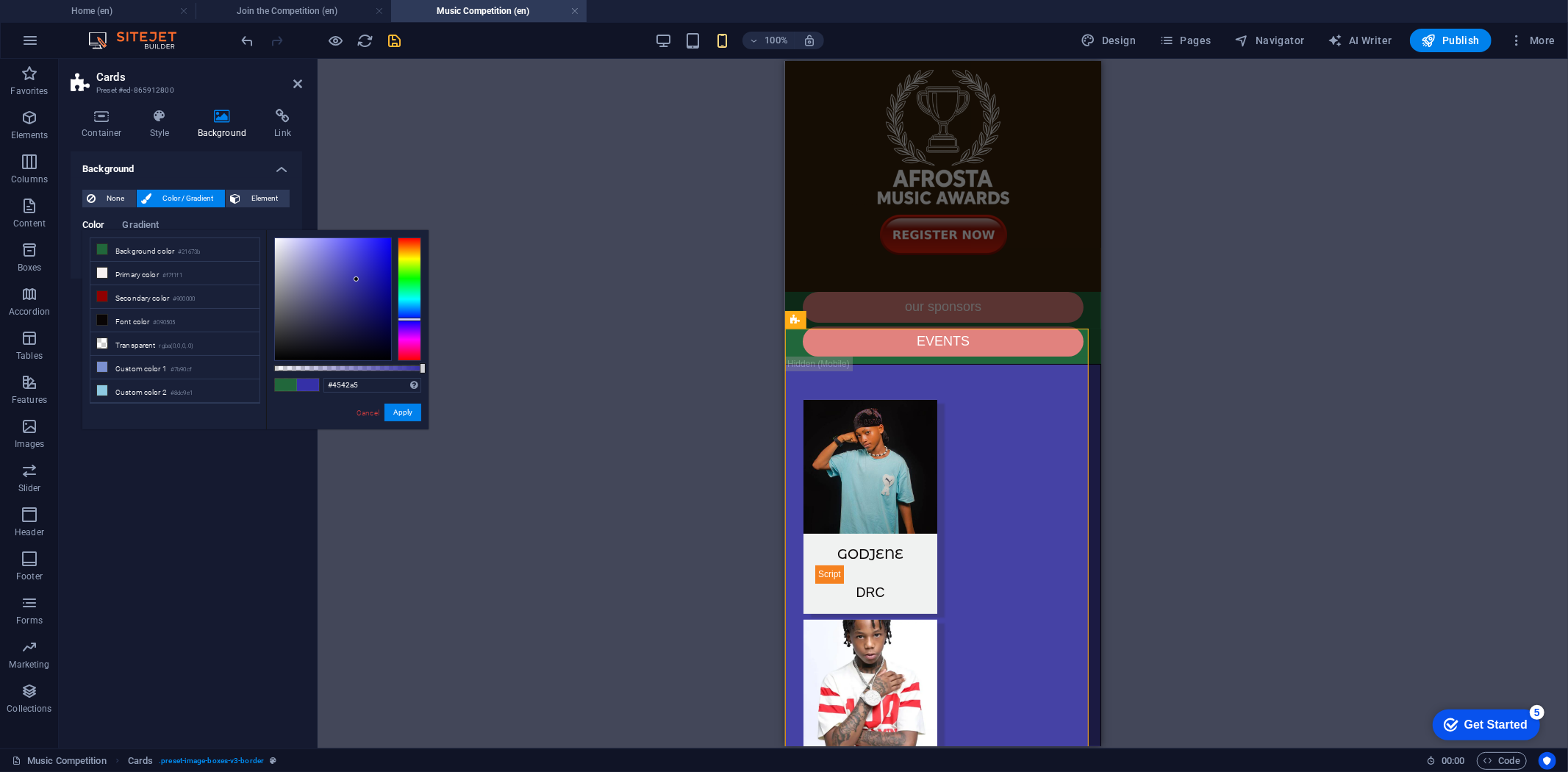
click at [344, 280] on div at bounding box center [333, 300] width 116 height 122
type input "#4d4a9d"
click at [336, 284] on div at bounding box center [333, 300] width 116 height 122
click at [354, 388] on input "#4d4a9d" at bounding box center [373, 385] width 98 height 15
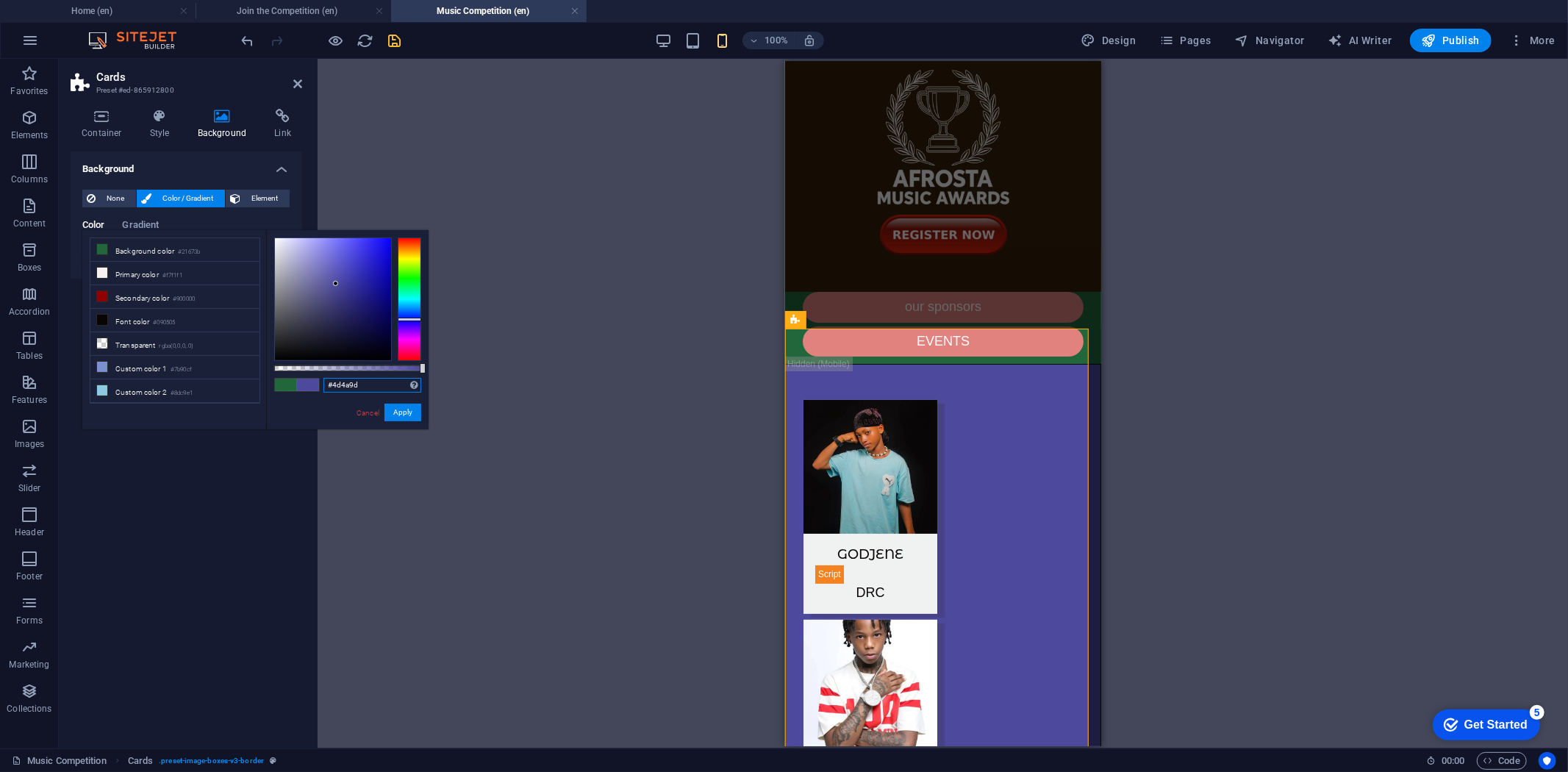
click at [354, 388] on input "#4d4a9d" at bounding box center [373, 385] width 98 height 15
click at [405, 411] on button "Apply" at bounding box center [403, 412] width 37 height 18
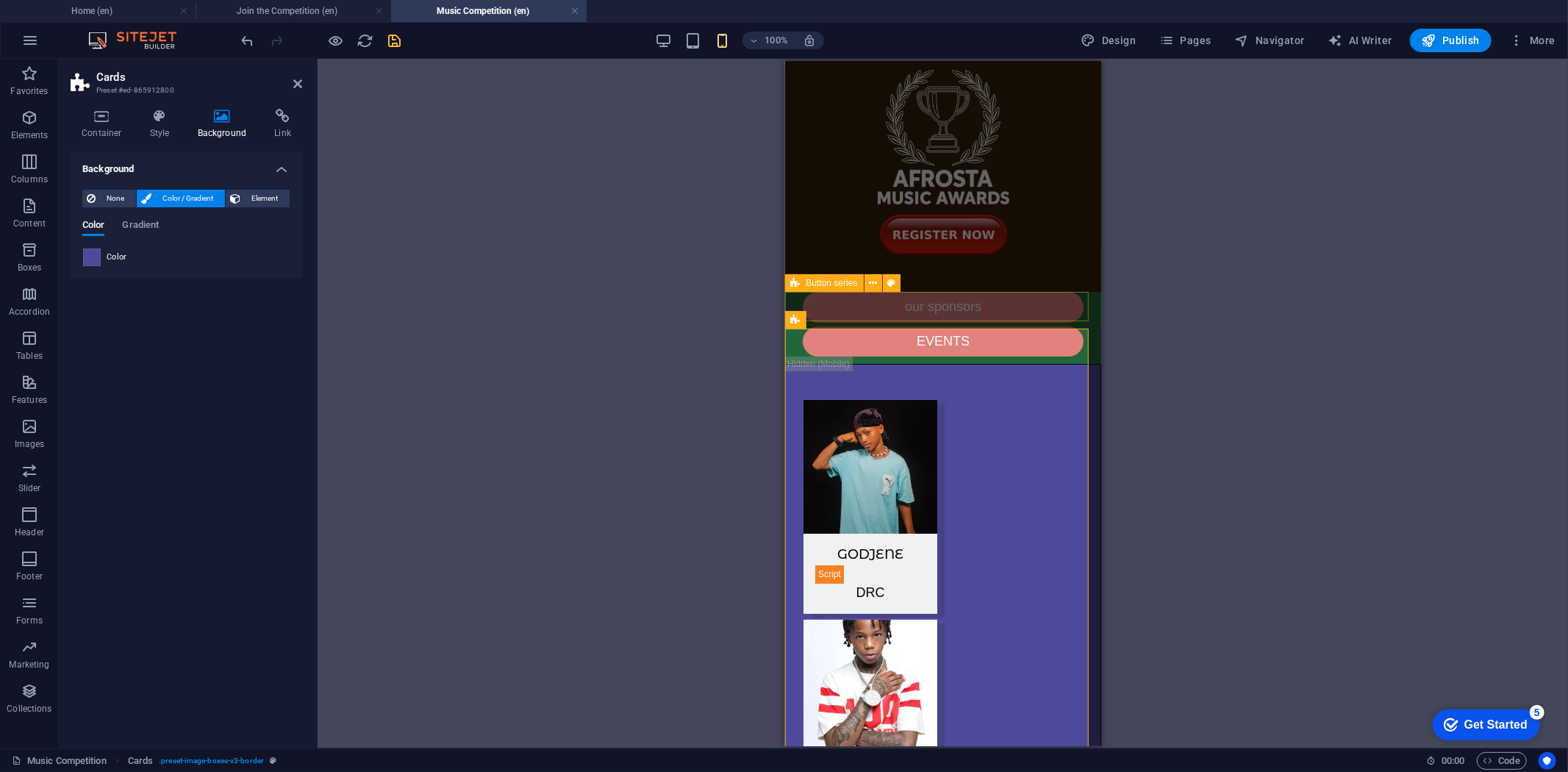
click at [1068, 310] on div "our sponsors EVENTS" at bounding box center [942, 323] width 316 height 64
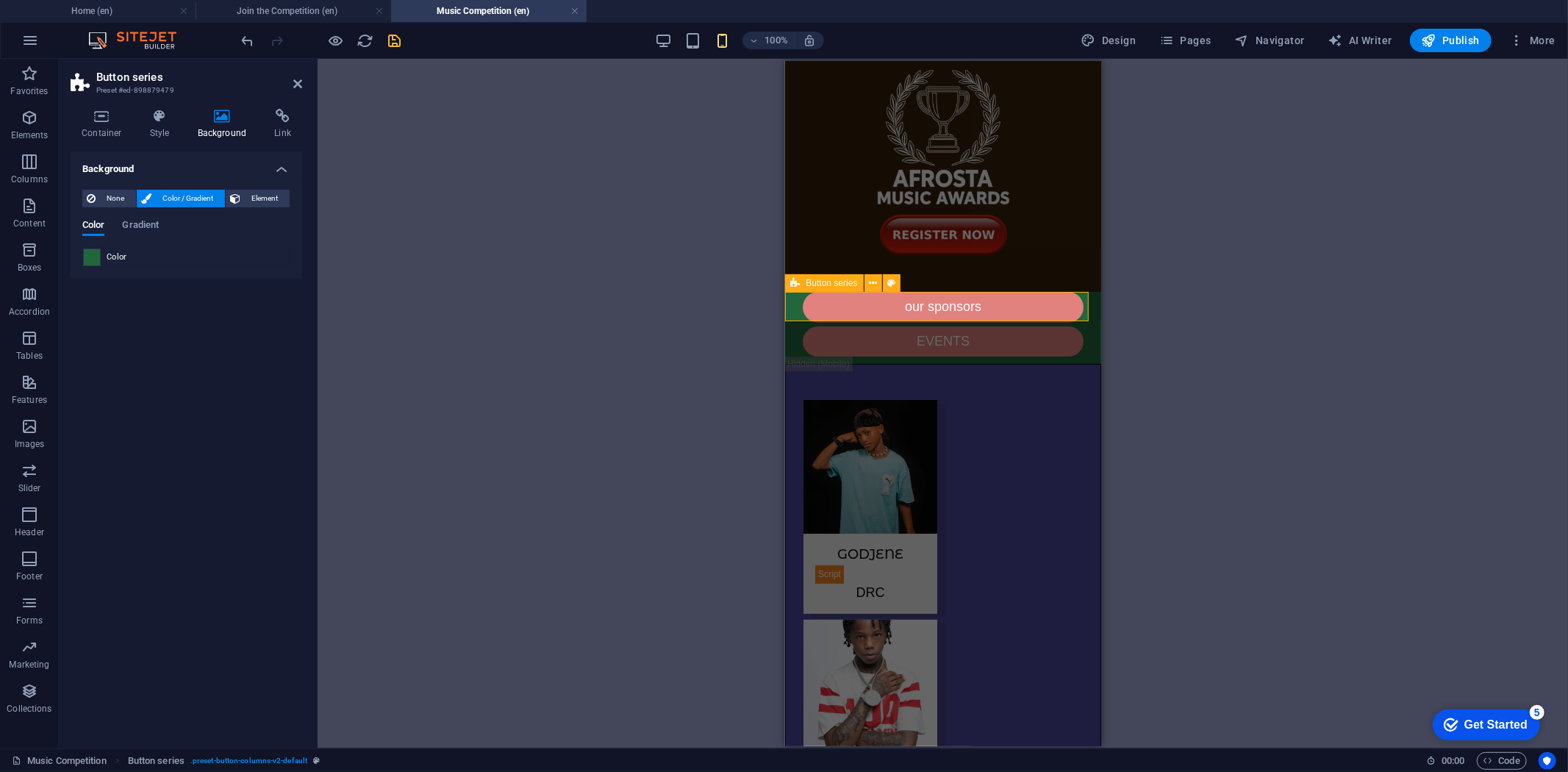
click at [99, 259] on span at bounding box center [91, 256] width 16 height 16
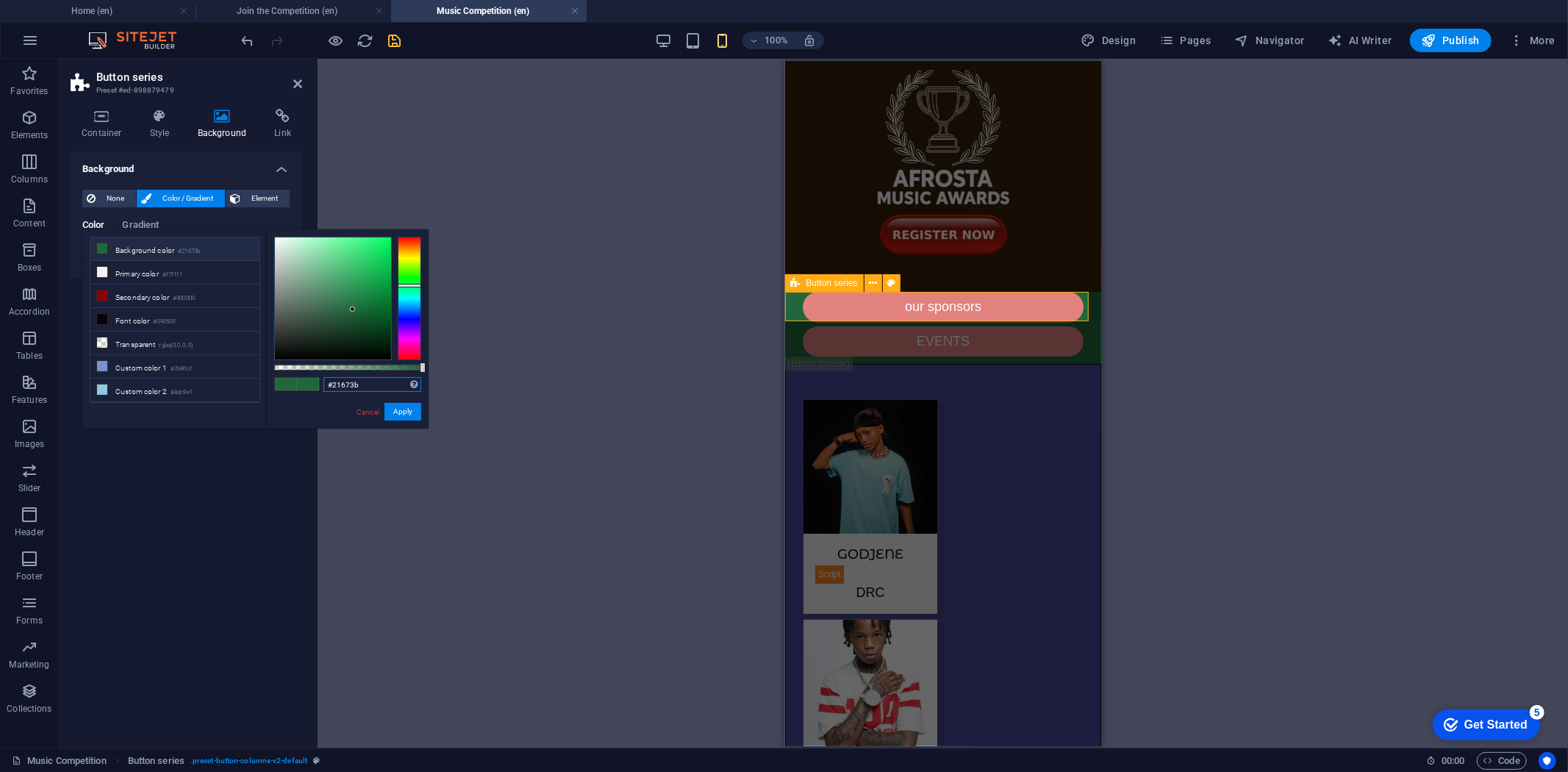
click at [362, 390] on input "#21673b" at bounding box center [373, 385] width 98 height 15
type input "#"
paste input "#4d4a9d"
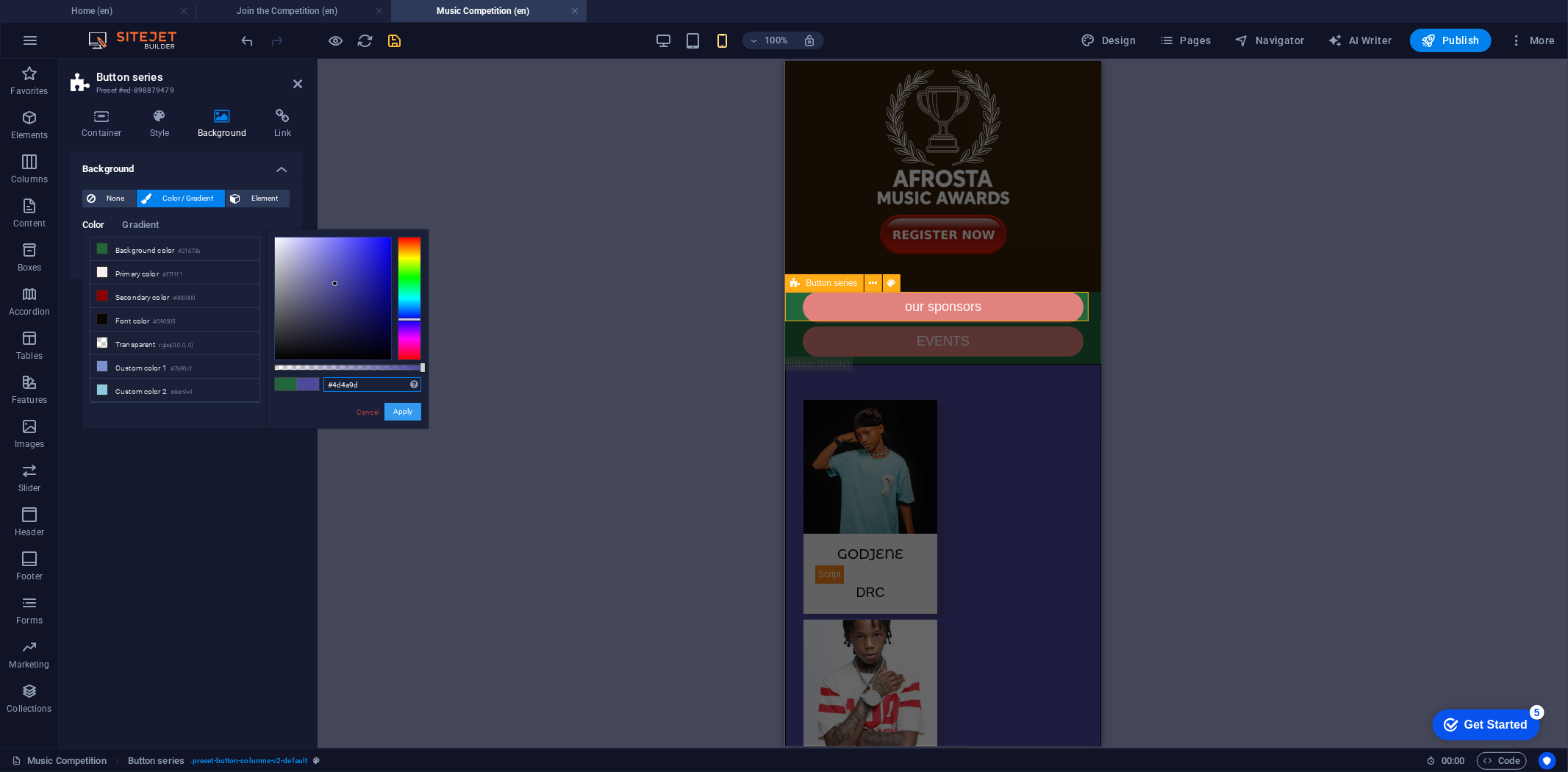
type input "#4d4a9d"
click at [401, 412] on button "Apply" at bounding box center [403, 411] width 37 height 18
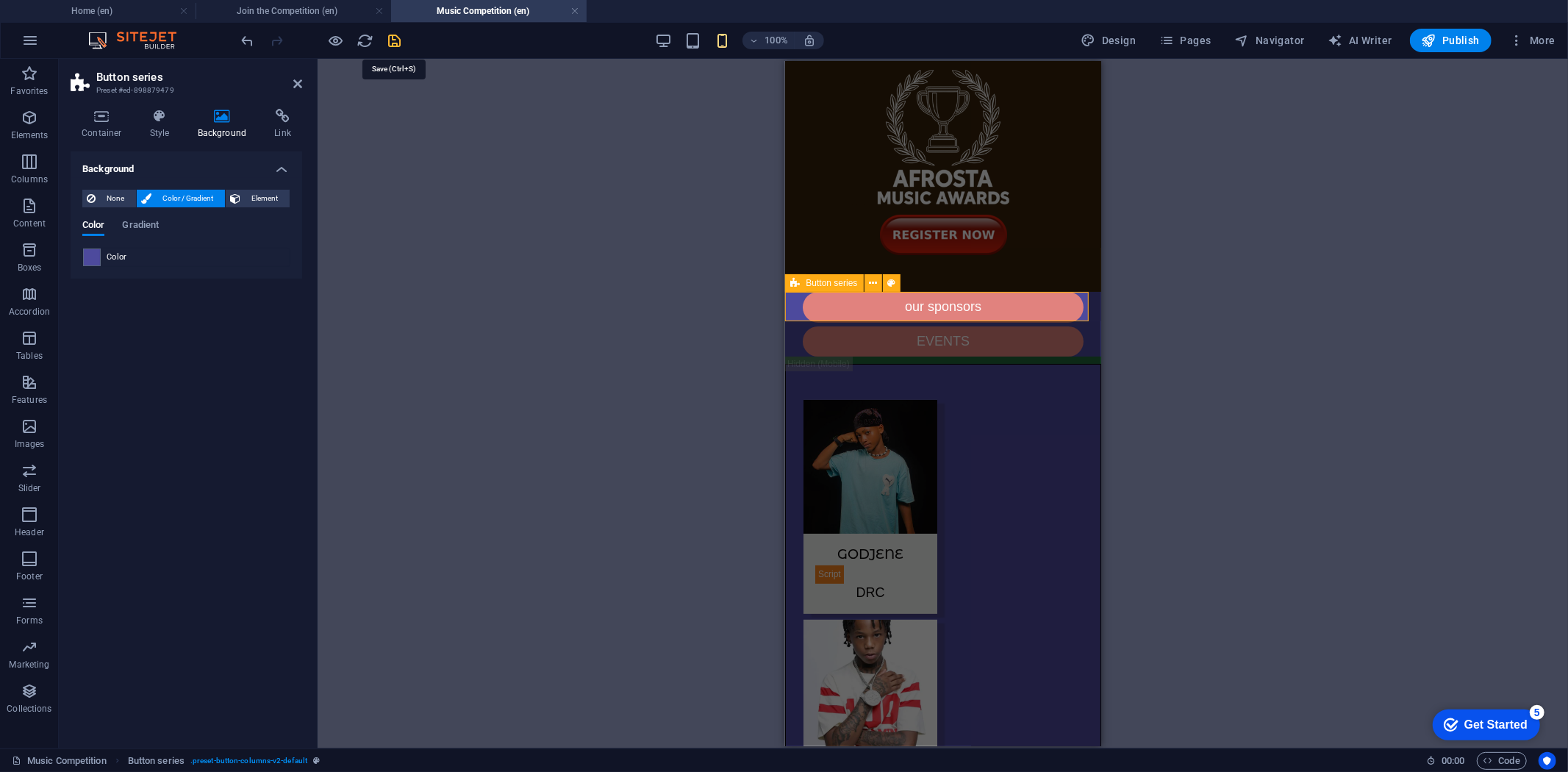
click at [400, 42] on icon "save" at bounding box center [395, 40] width 17 height 17
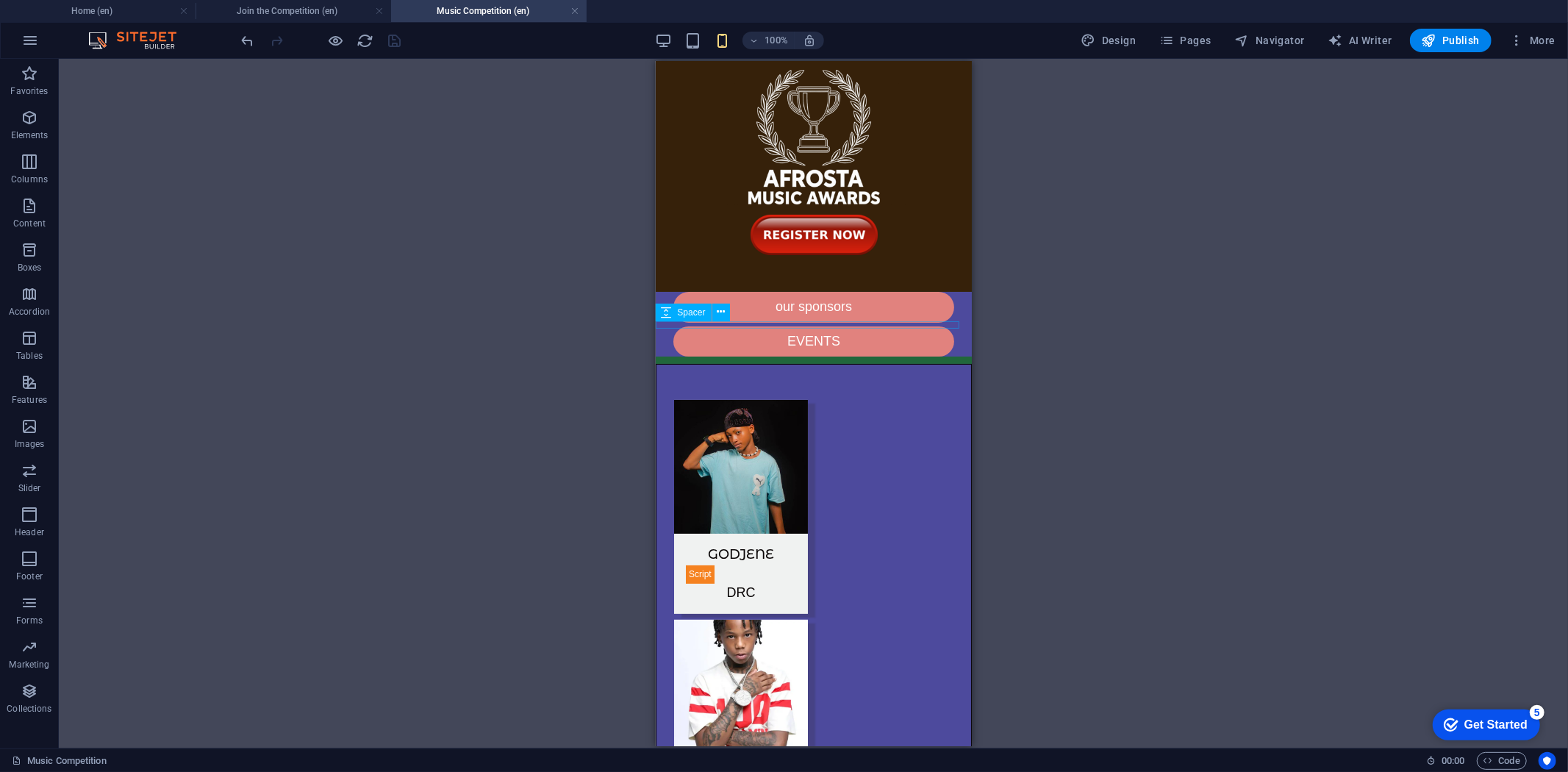
click at [939, 356] on div at bounding box center [813, 360] width 316 height 8
select select "px"
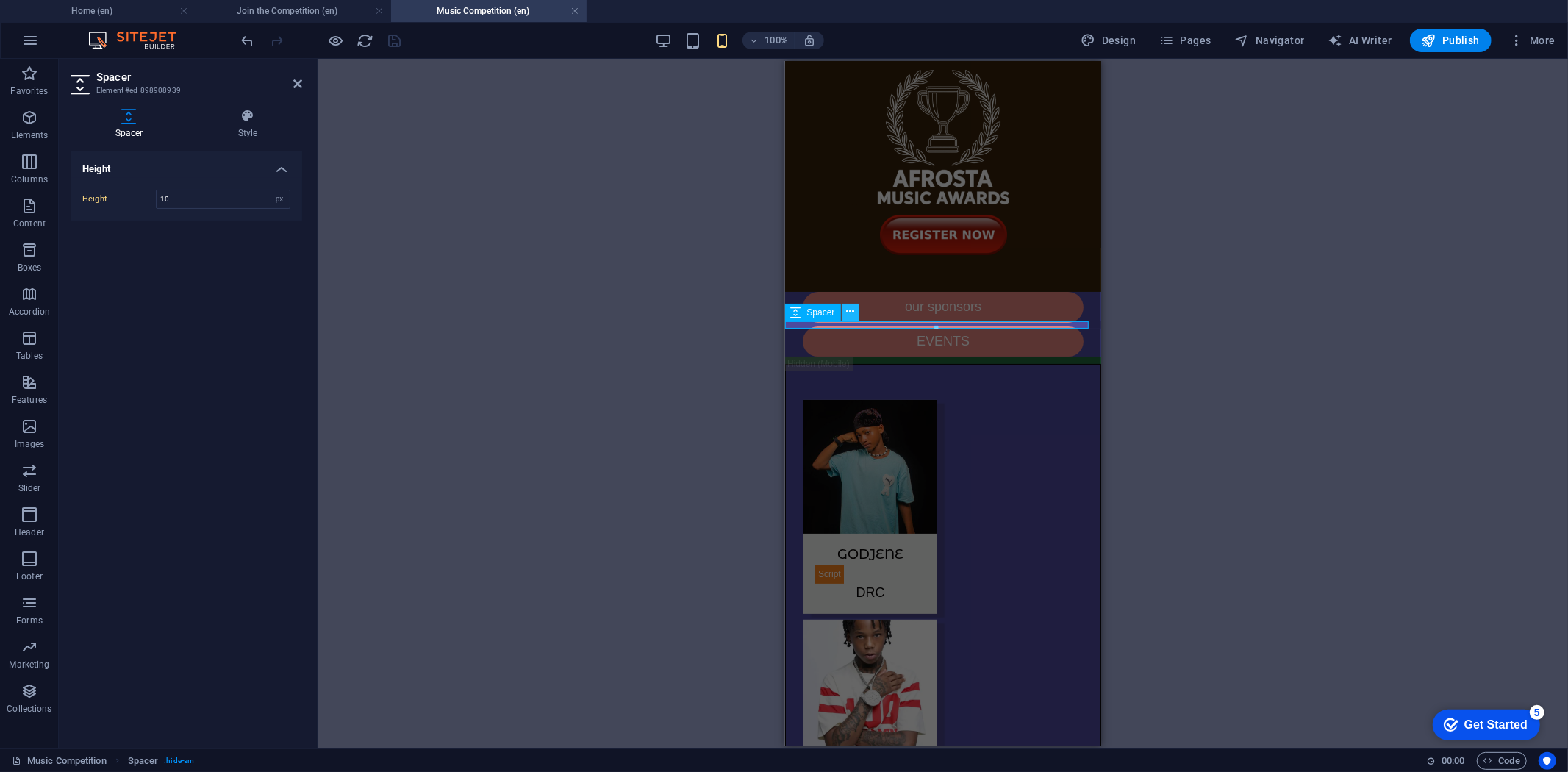
click at [846, 313] on icon at bounding box center [850, 312] width 8 height 15
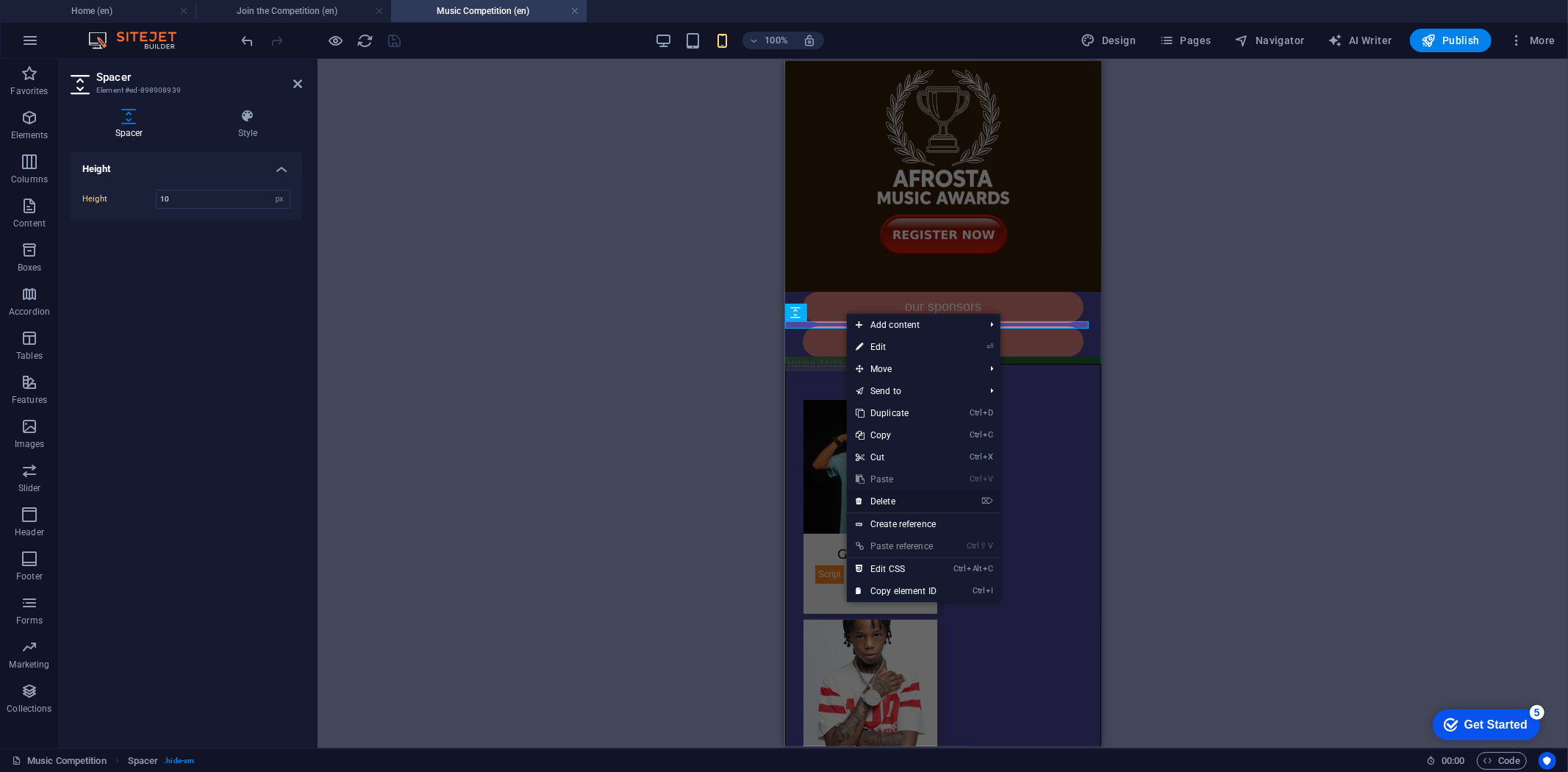
click at [900, 497] on link "⌦ Delete" at bounding box center [896, 501] width 99 height 22
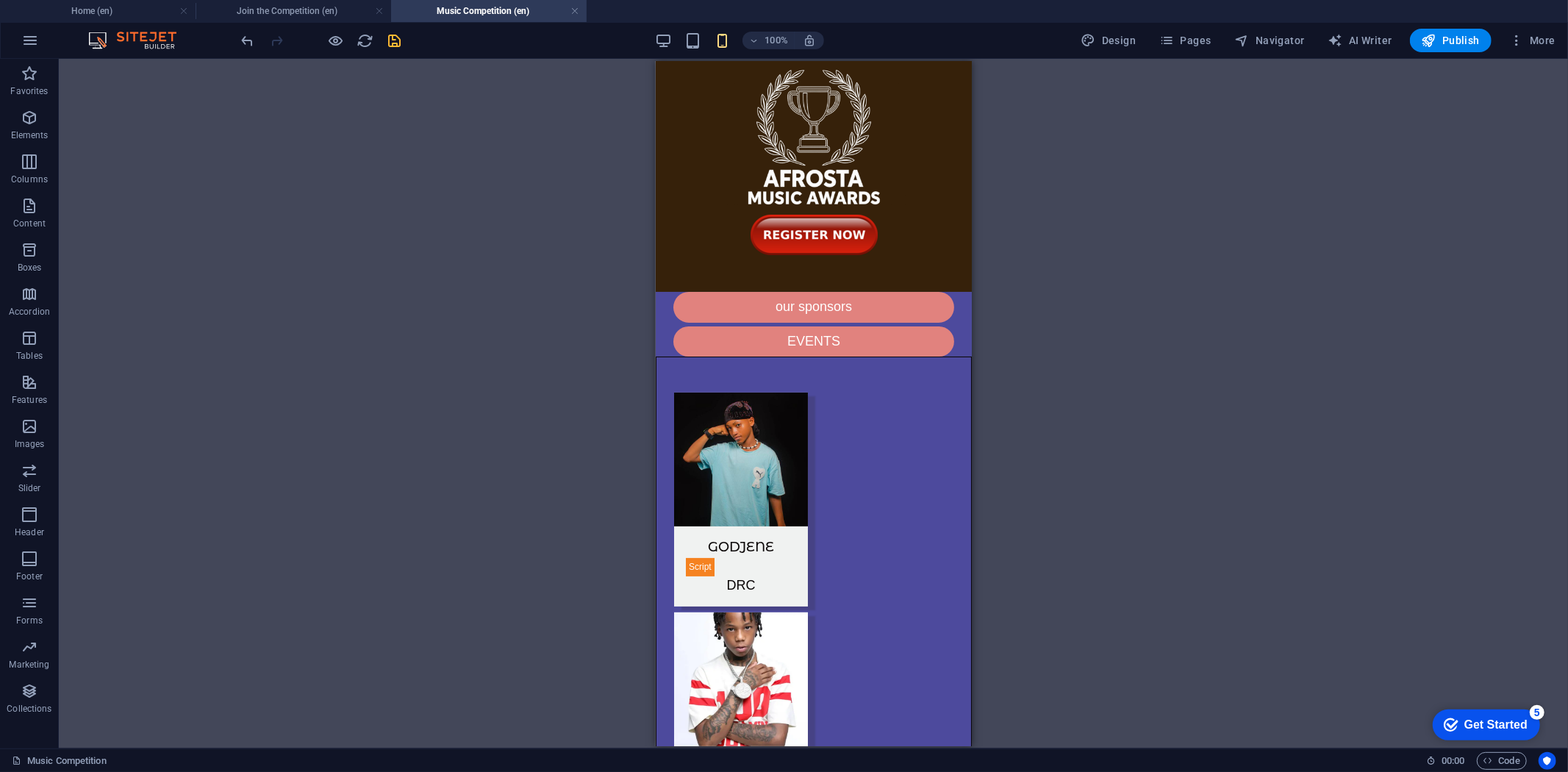
click at [394, 39] on icon "save" at bounding box center [395, 40] width 17 height 17
click at [853, 280] on icon at bounding box center [853, 284] width 10 height 15
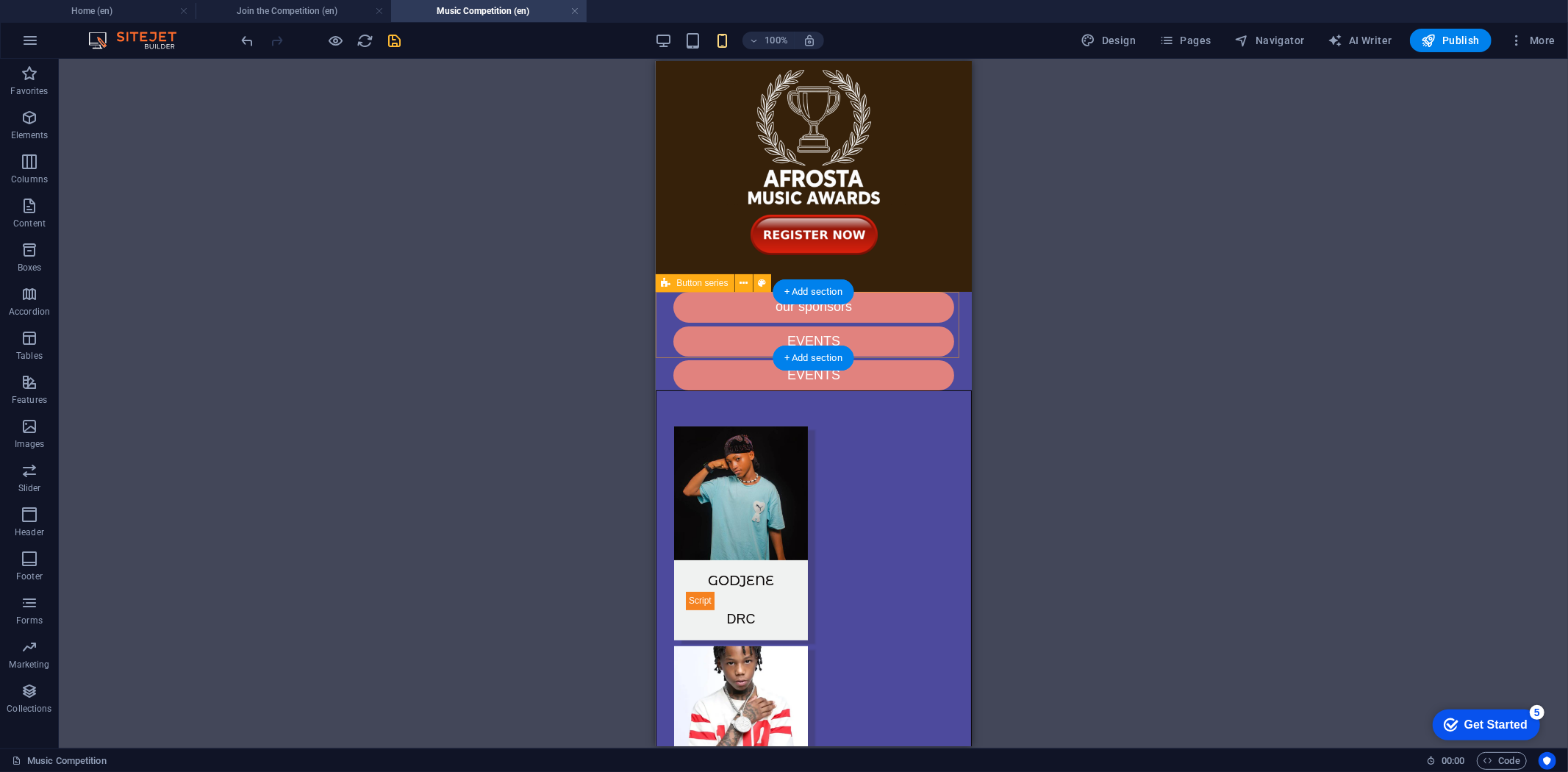
click at [699, 324] on div "our sponsors EVENTS EVENTS" at bounding box center [813, 340] width 316 height 99
select select "px"
select select "preset-button-columns-v2-default"
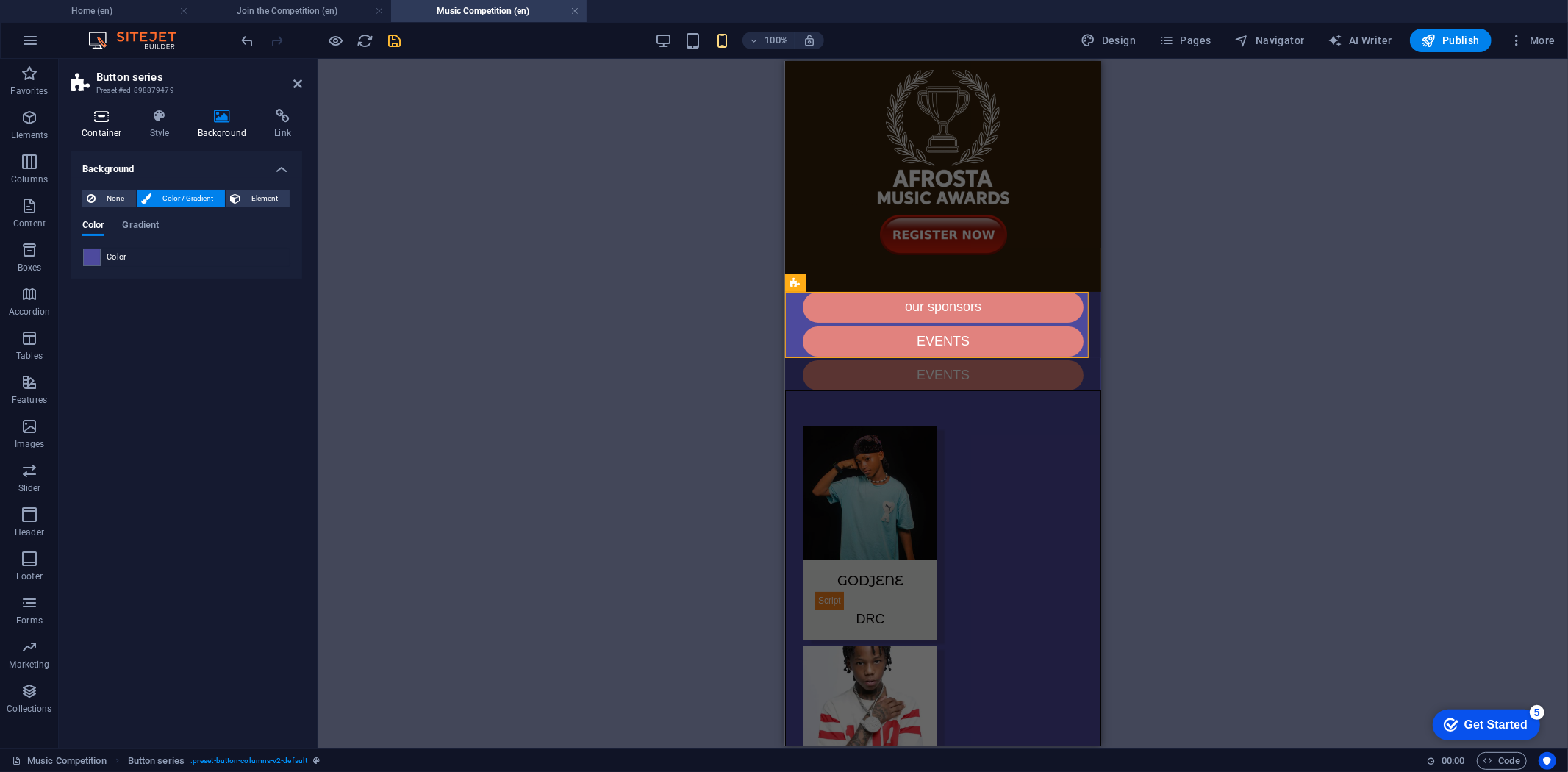
click at [103, 129] on h4 "Container" at bounding box center [104, 124] width 69 height 31
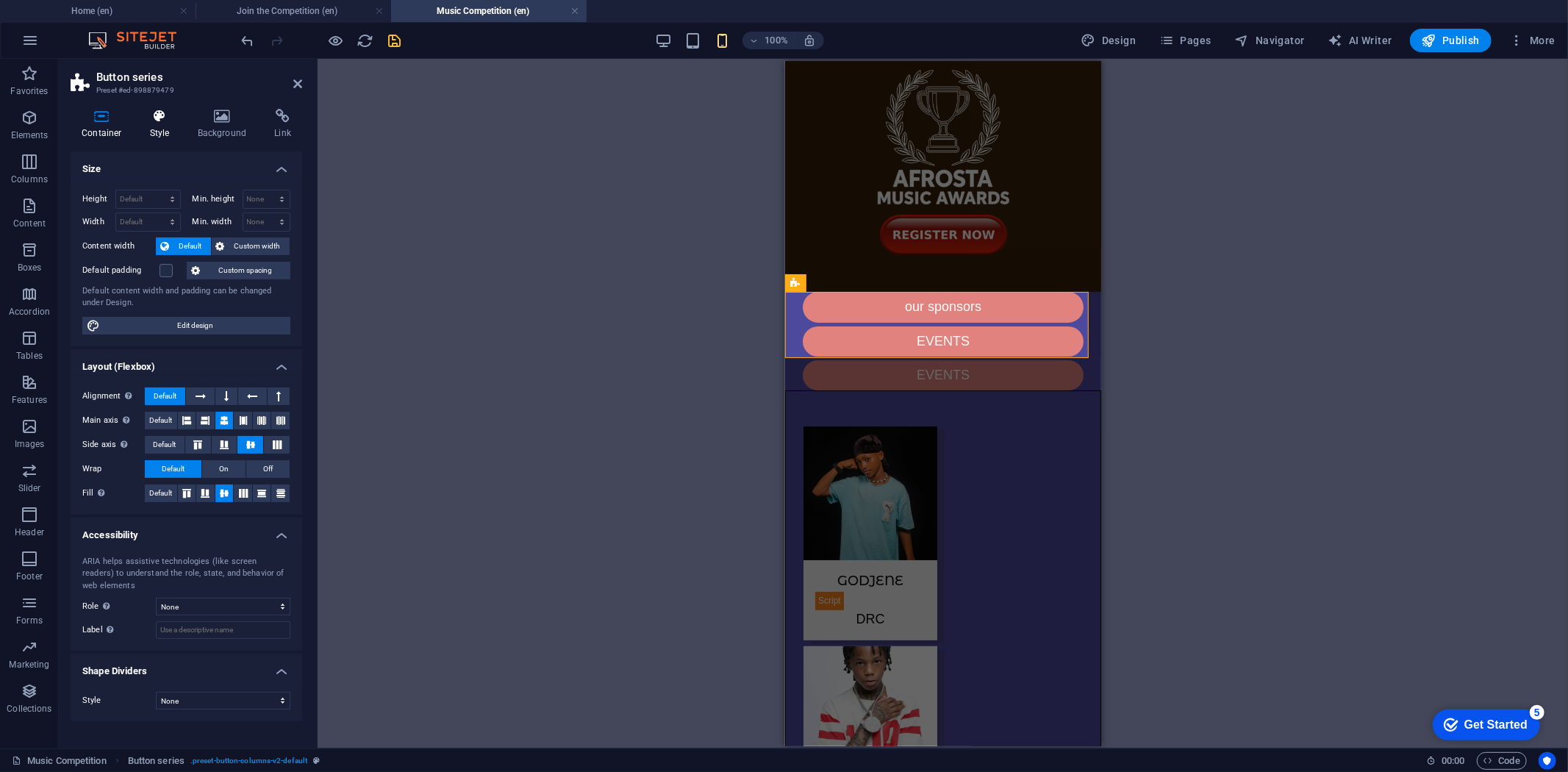
click at [155, 127] on h4 "Style" at bounding box center [162, 124] width 48 height 31
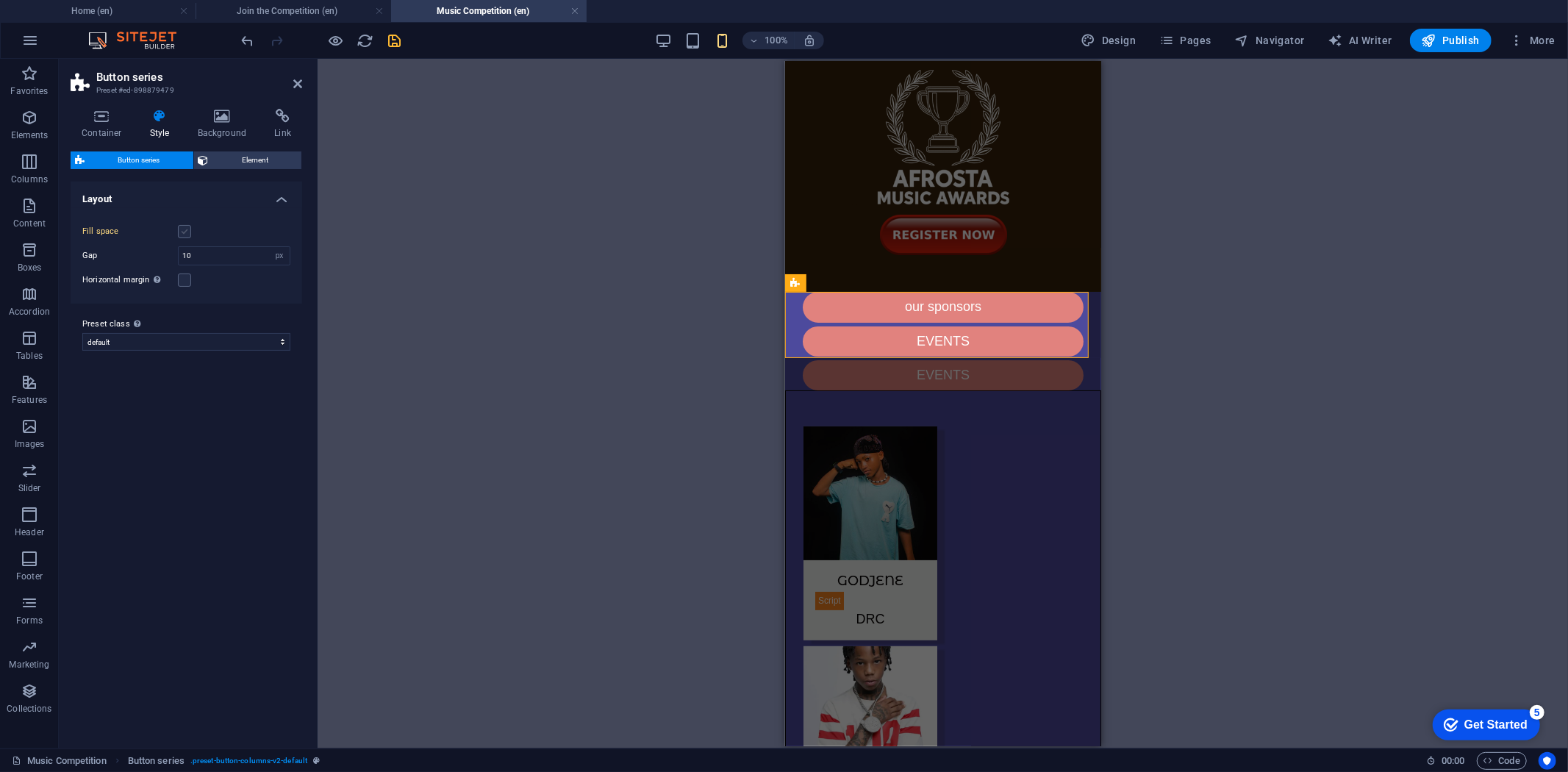
click at [185, 232] on label at bounding box center [184, 232] width 13 height 13
click at [0, 0] on input "Fill space" at bounding box center [0, 0] width 0 height 0
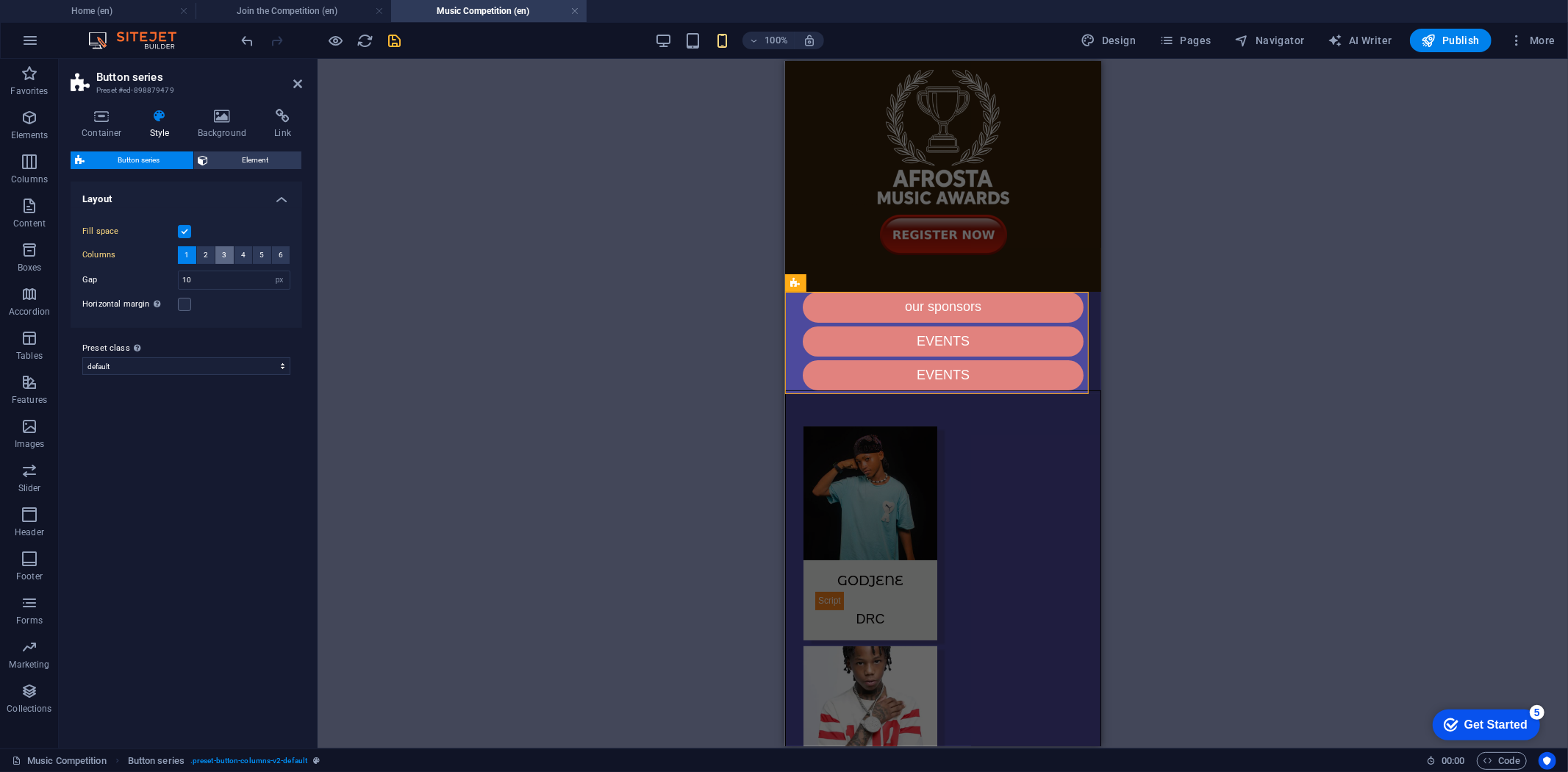
click at [223, 254] on span "3" at bounding box center [223, 255] width 5 height 18
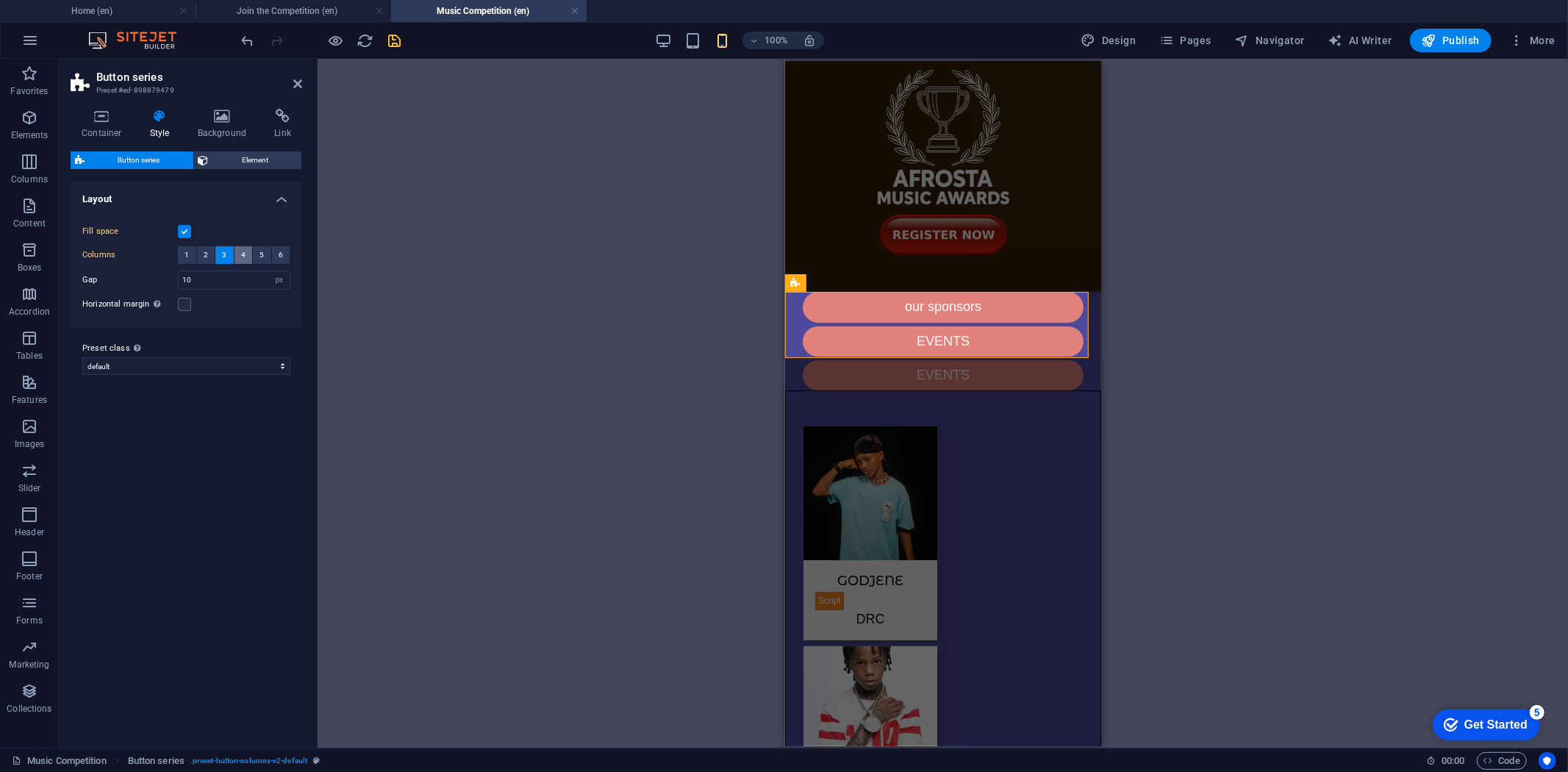
click at [238, 255] on button "4" at bounding box center [244, 255] width 19 height 18
click at [229, 255] on button "3" at bounding box center [224, 255] width 19 height 18
click at [394, 38] on icon "save" at bounding box center [395, 40] width 17 height 17
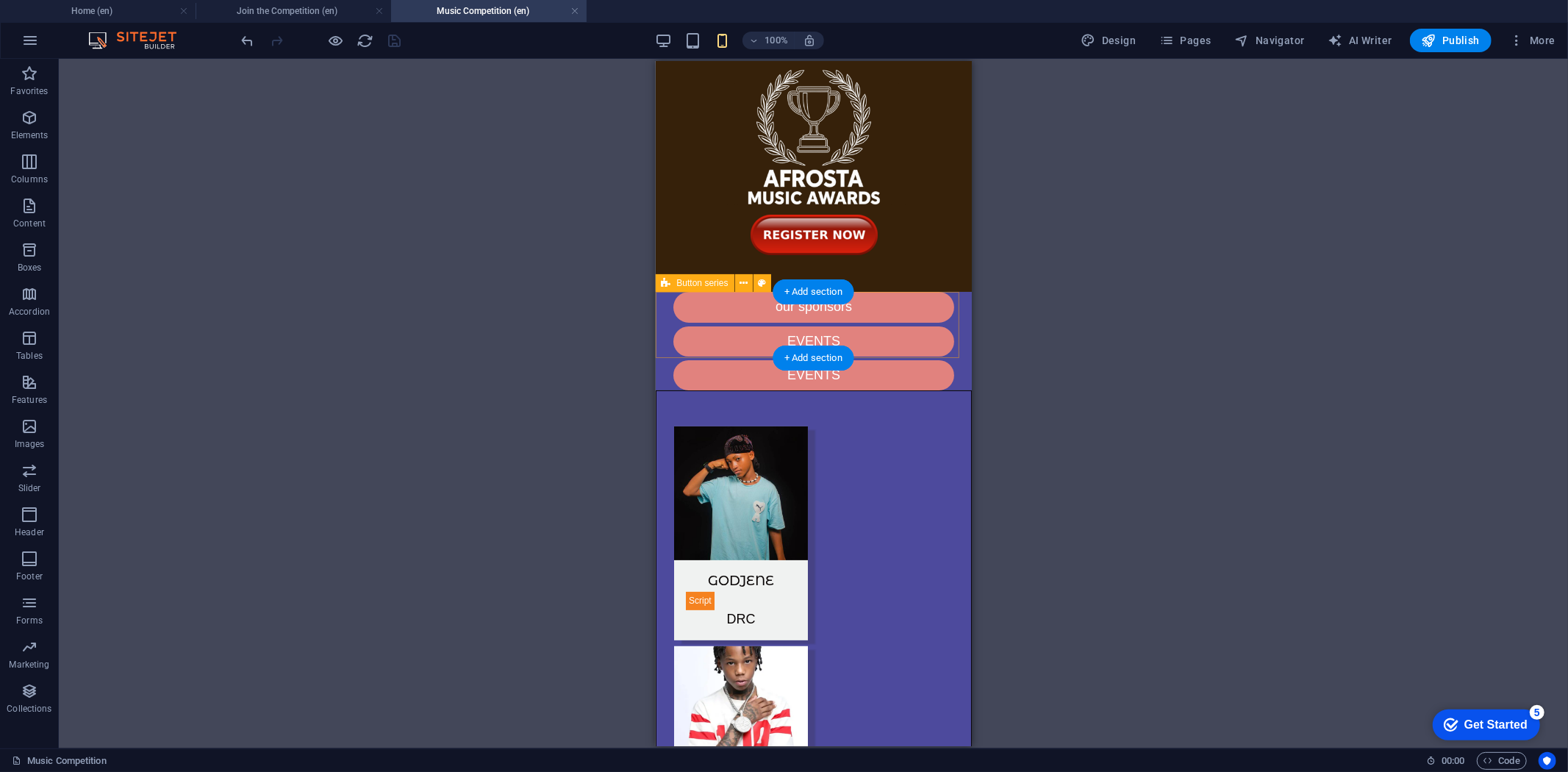
click at [669, 332] on div "our sponsors EVENTS EVENTS" at bounding box center [813, 340] width 316 height 99
select select "px"
select select "preset-button-columns-v2-default"
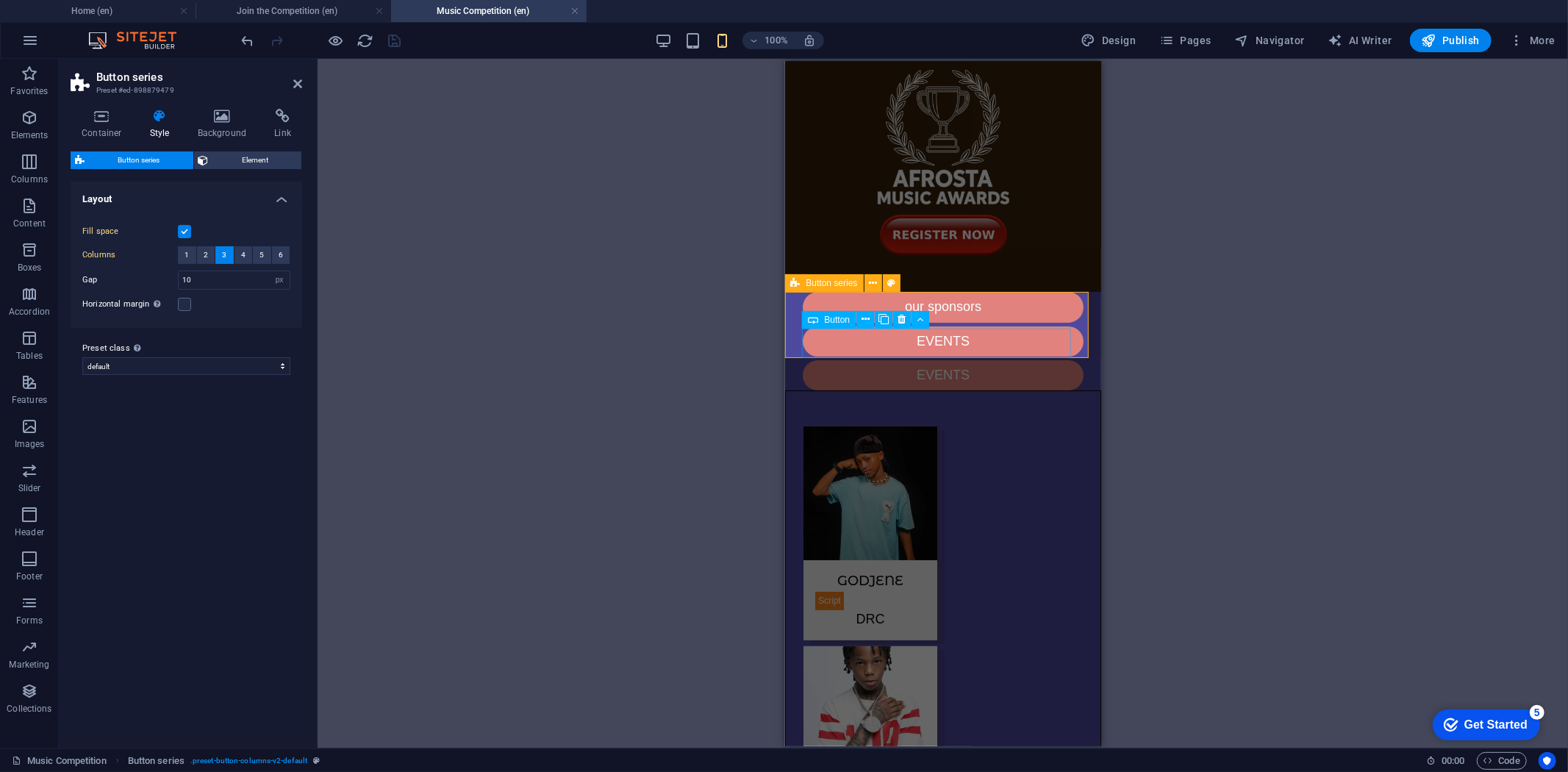
click at [984, 360] on div "EVENTS" at bounding box center [942, 375] width 281 height 30
click at [905, 321] on icon at bounding box center [902, 319] width 8 height 15
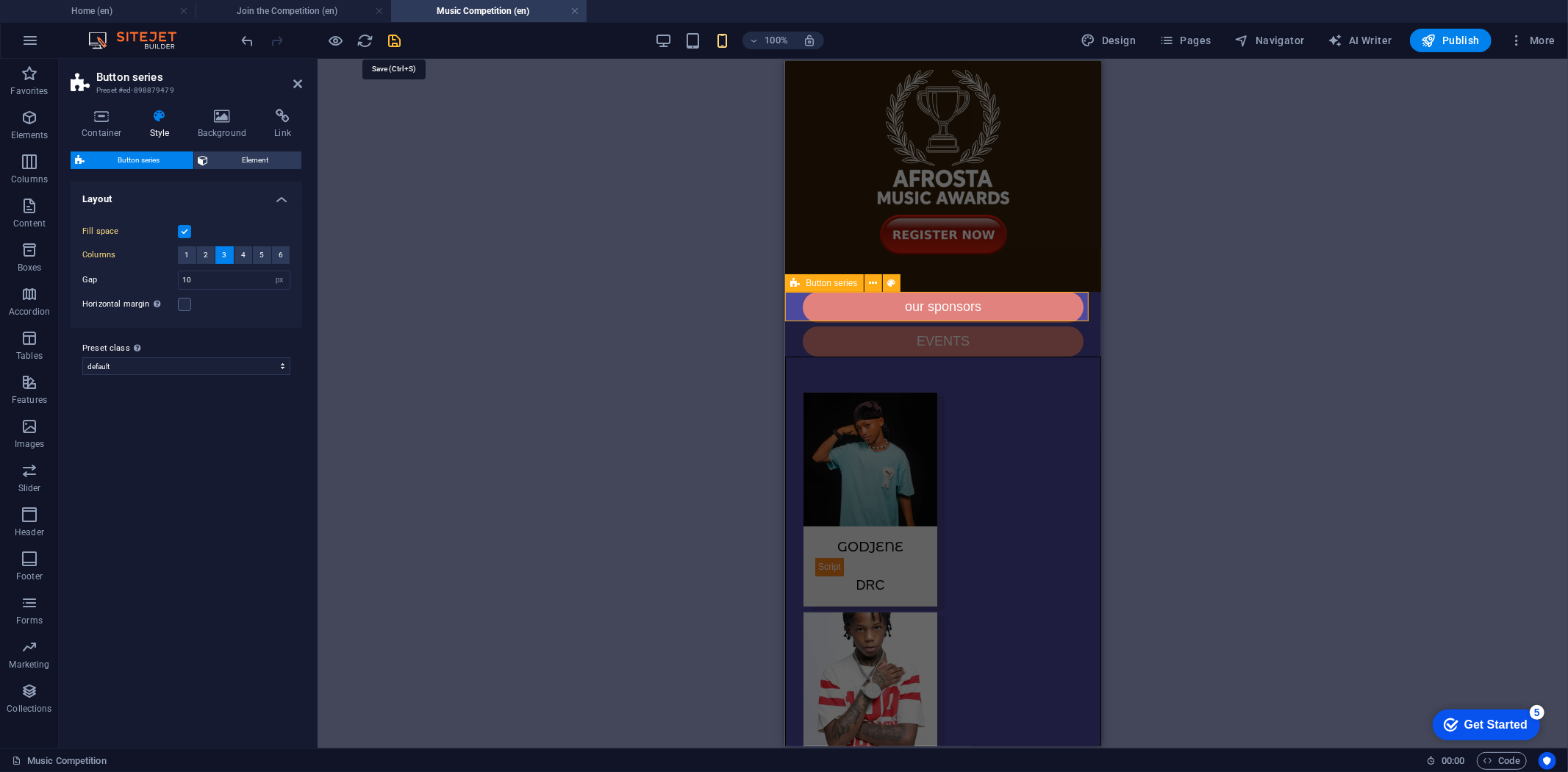
click at [394, 32] on icon "save" at bounding box center [395, 40] width 17 height 17
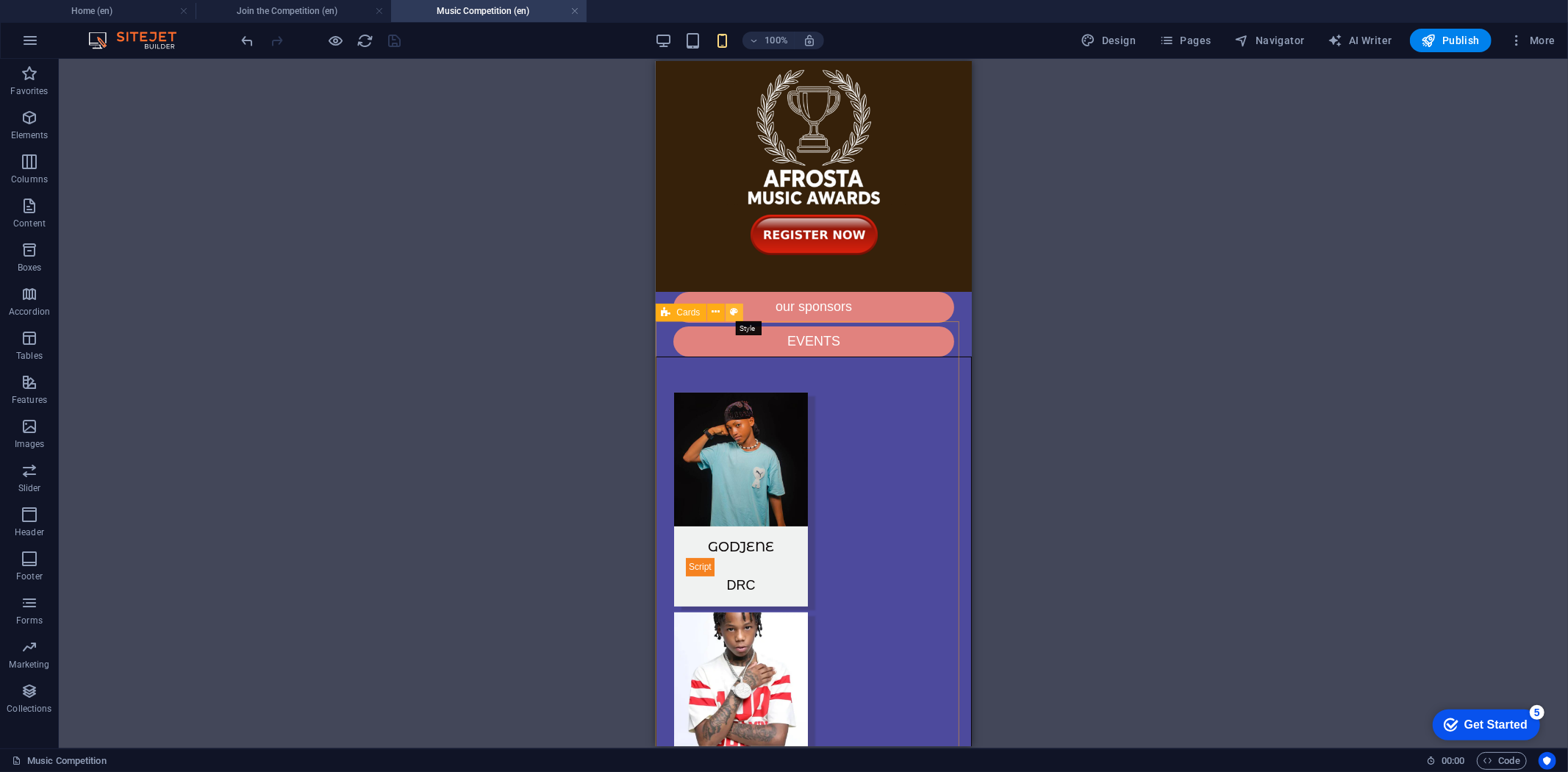
click at [730, 310] on icon at bounding box center [734, 312] width 8 height 15
select select "rem"
select select "px"
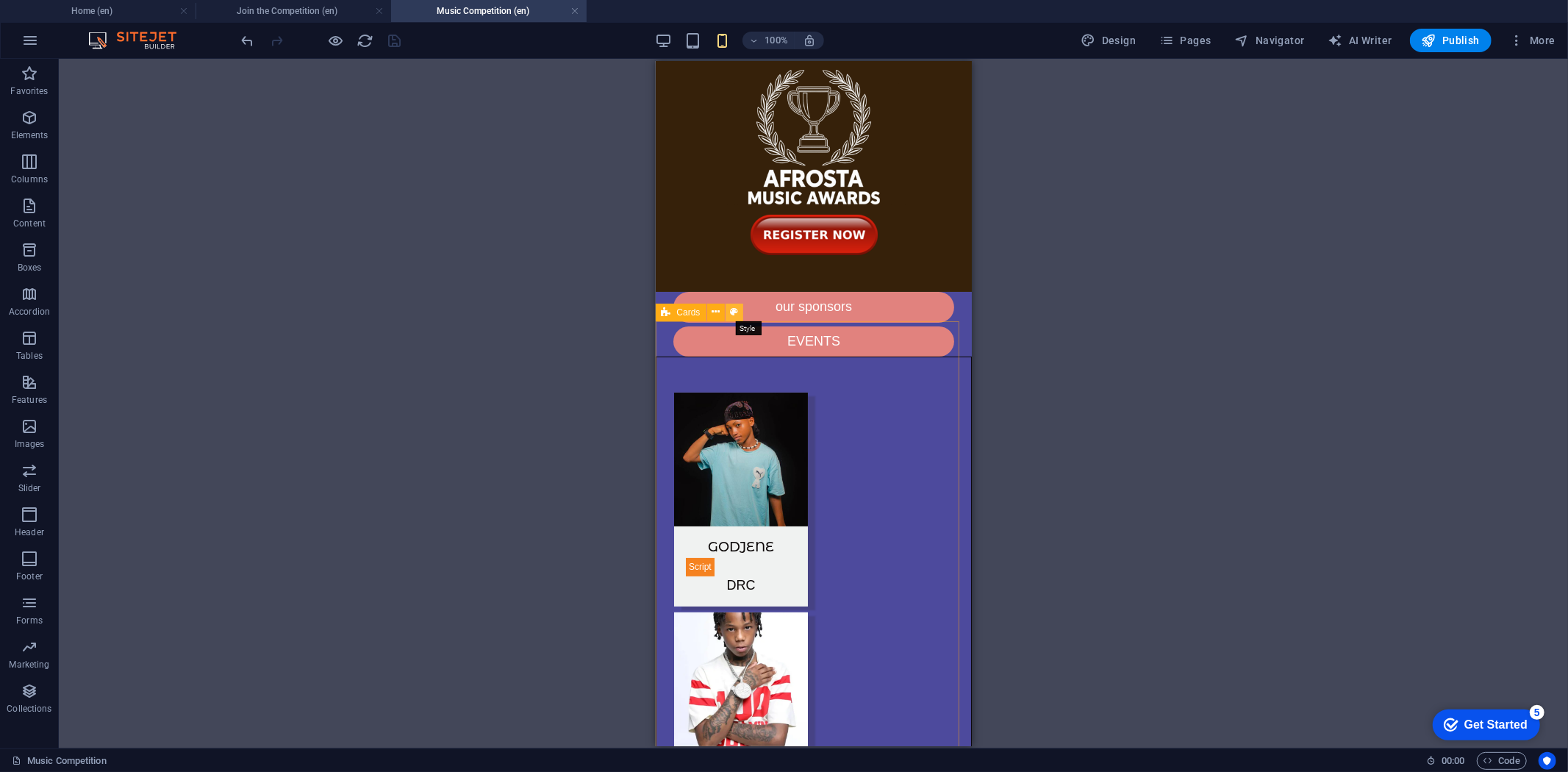
select select "px"
select select "preset-image-boxes-v3-border"
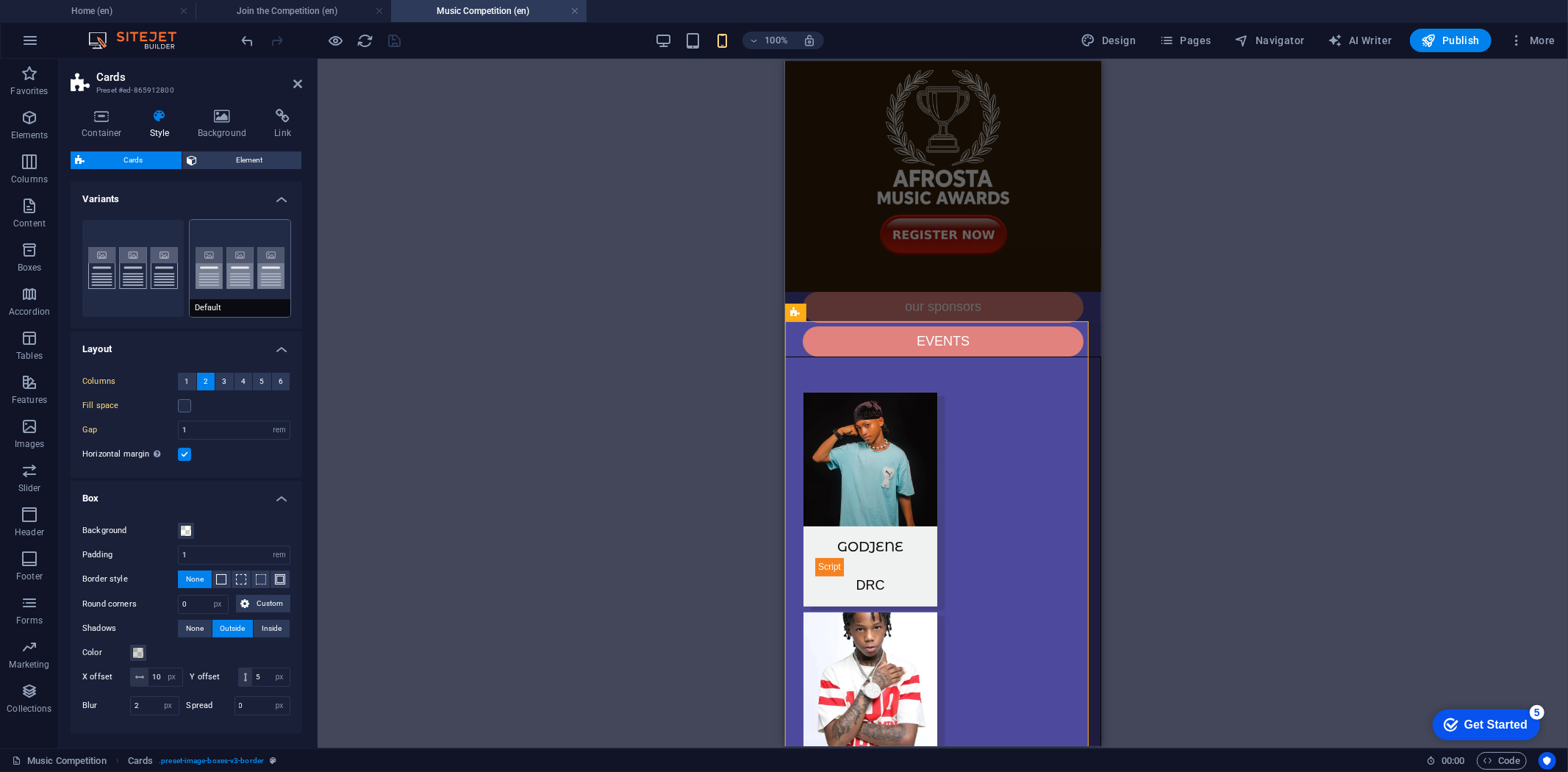
click at [233, 266] on button "Default" at bounding box center [240, 268] width 101 height 97
type input "2"
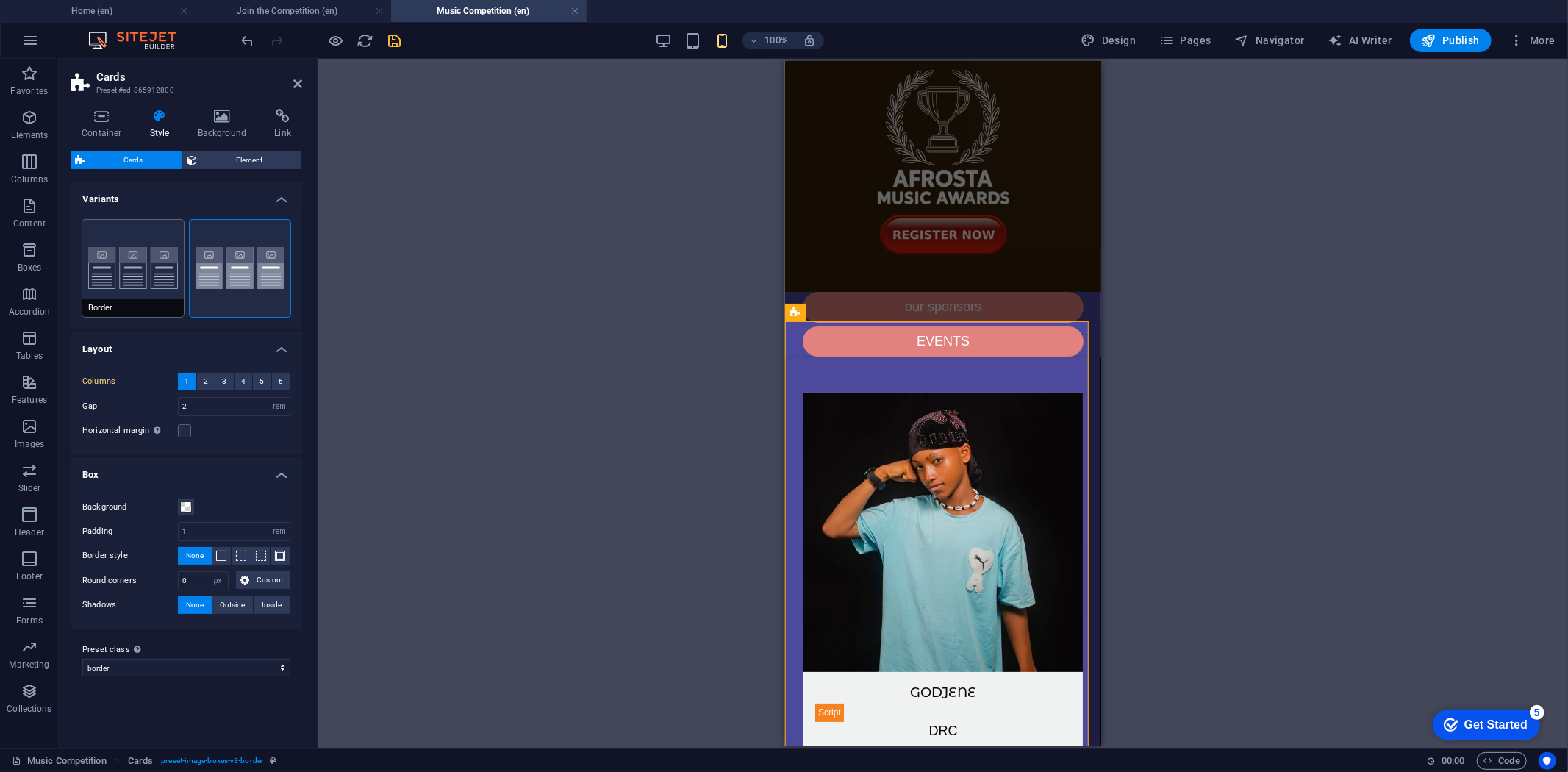
click at [133, 263] on button "Border" at bounding box center [133, 268] width 101 height 97
type input "2"
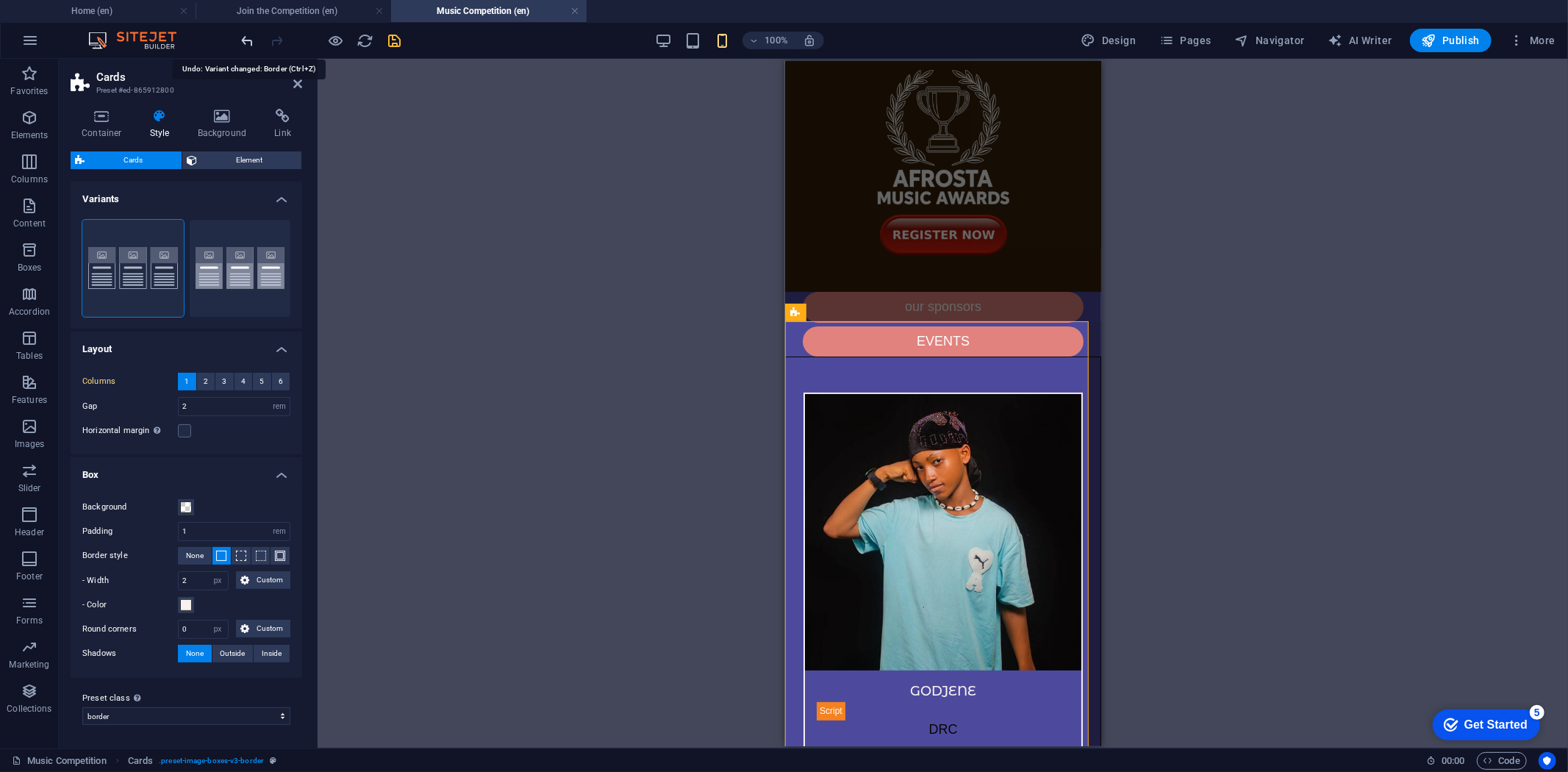
click at [239, 39] on icon "undo" at bounding box center [248, 40] width 17 height 17
click at [240, 39] on icon "undo" at bounding box center [248, 40] width 17 height 17
type input "1"
type input "10"
type input "5"
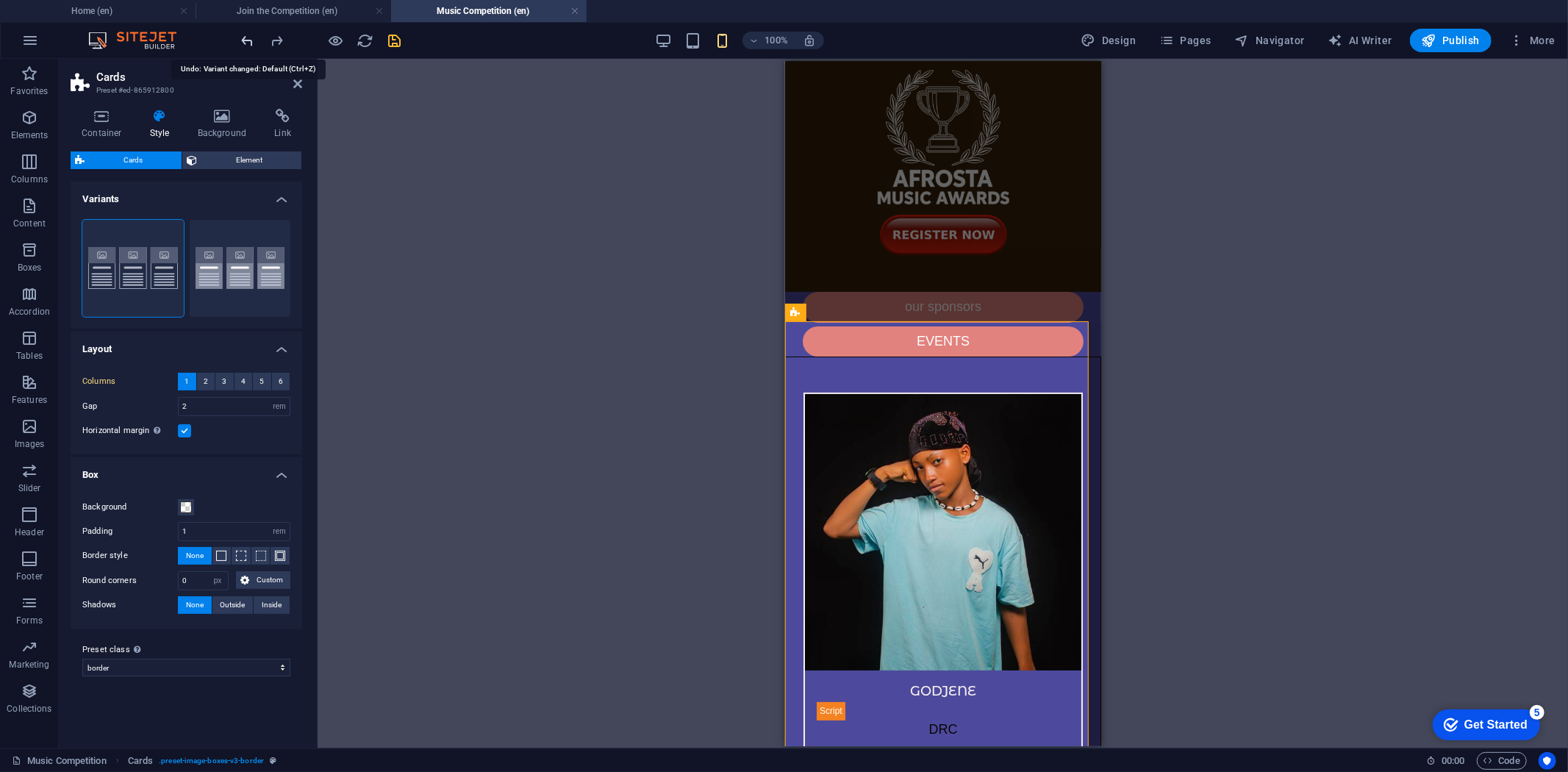
type input "2"
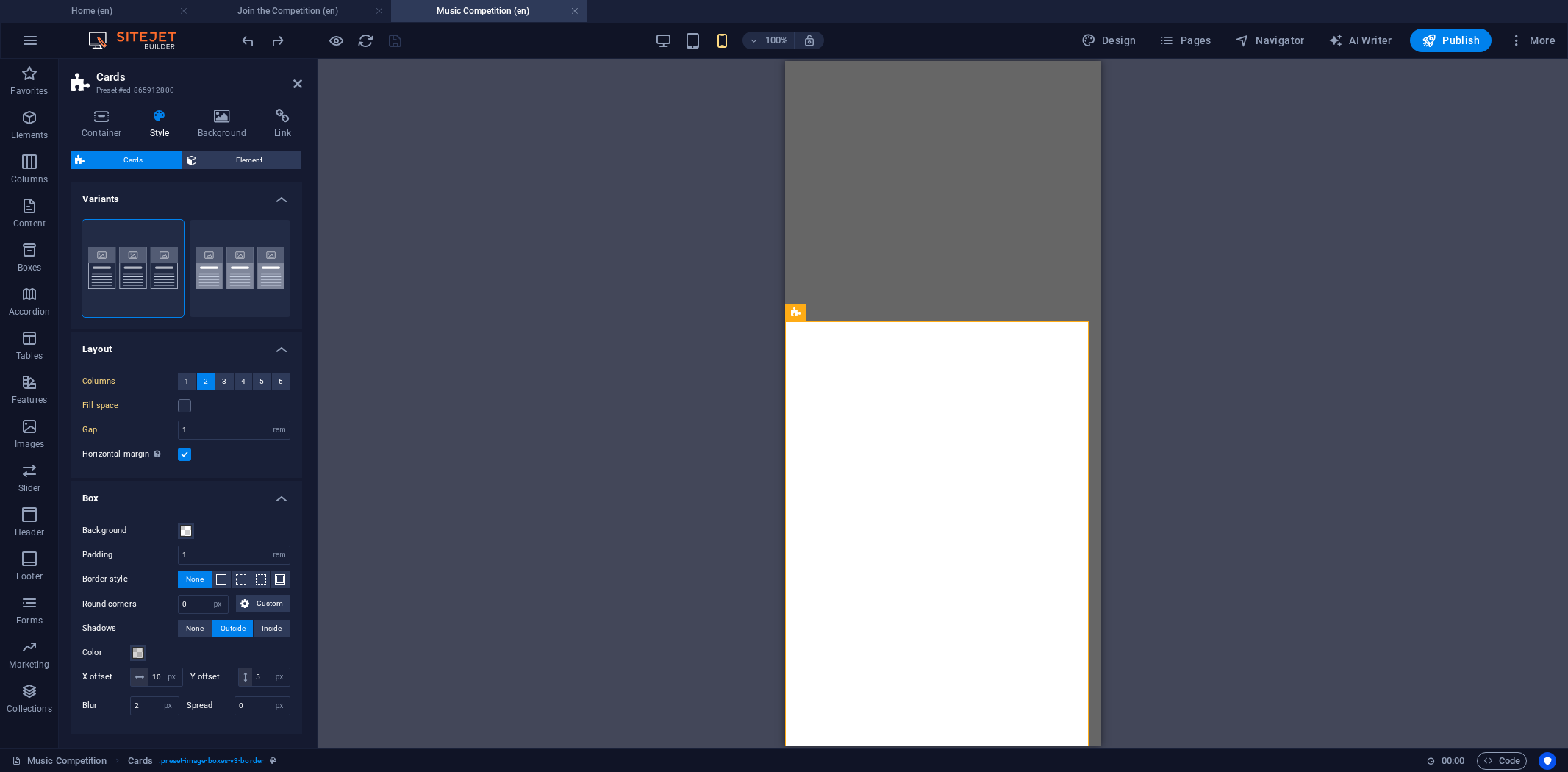
select select "rem"
select select "px"
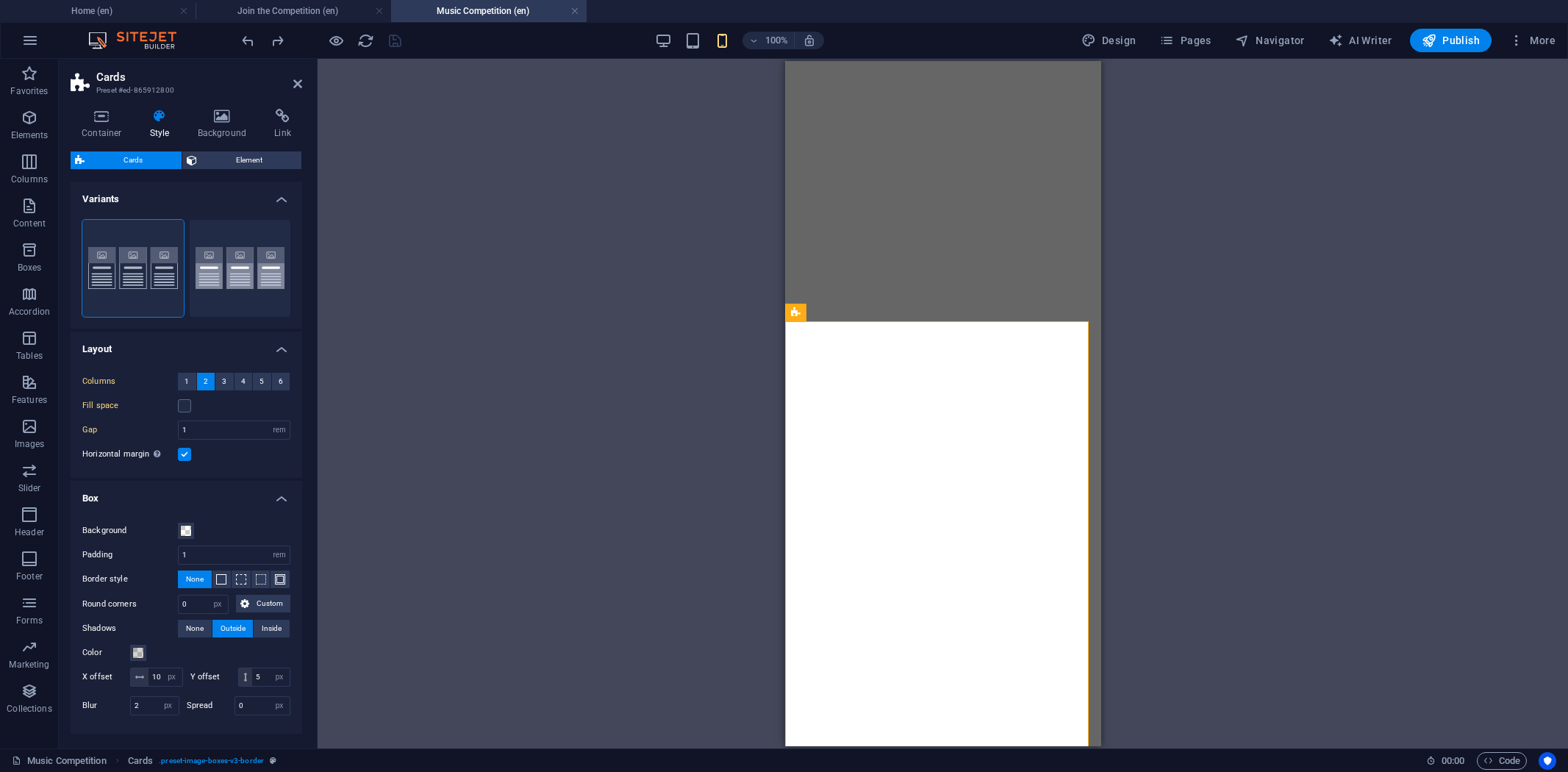
select select "px"
select select "preset-image-boxes-v3-border"
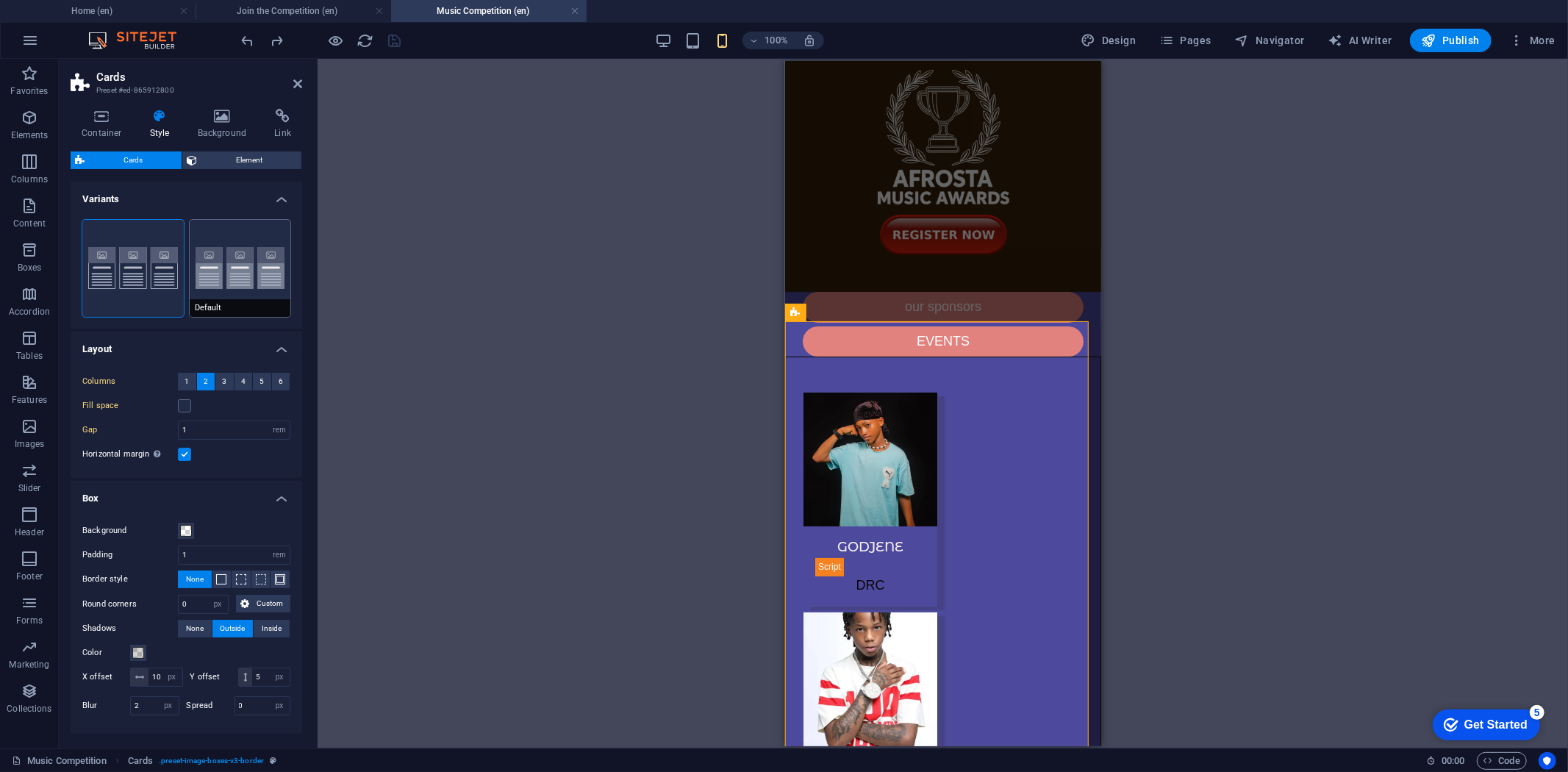
click at [232, 266] on button "Default" at bounding box center [240, 268] width 101 height 97
type input "2"
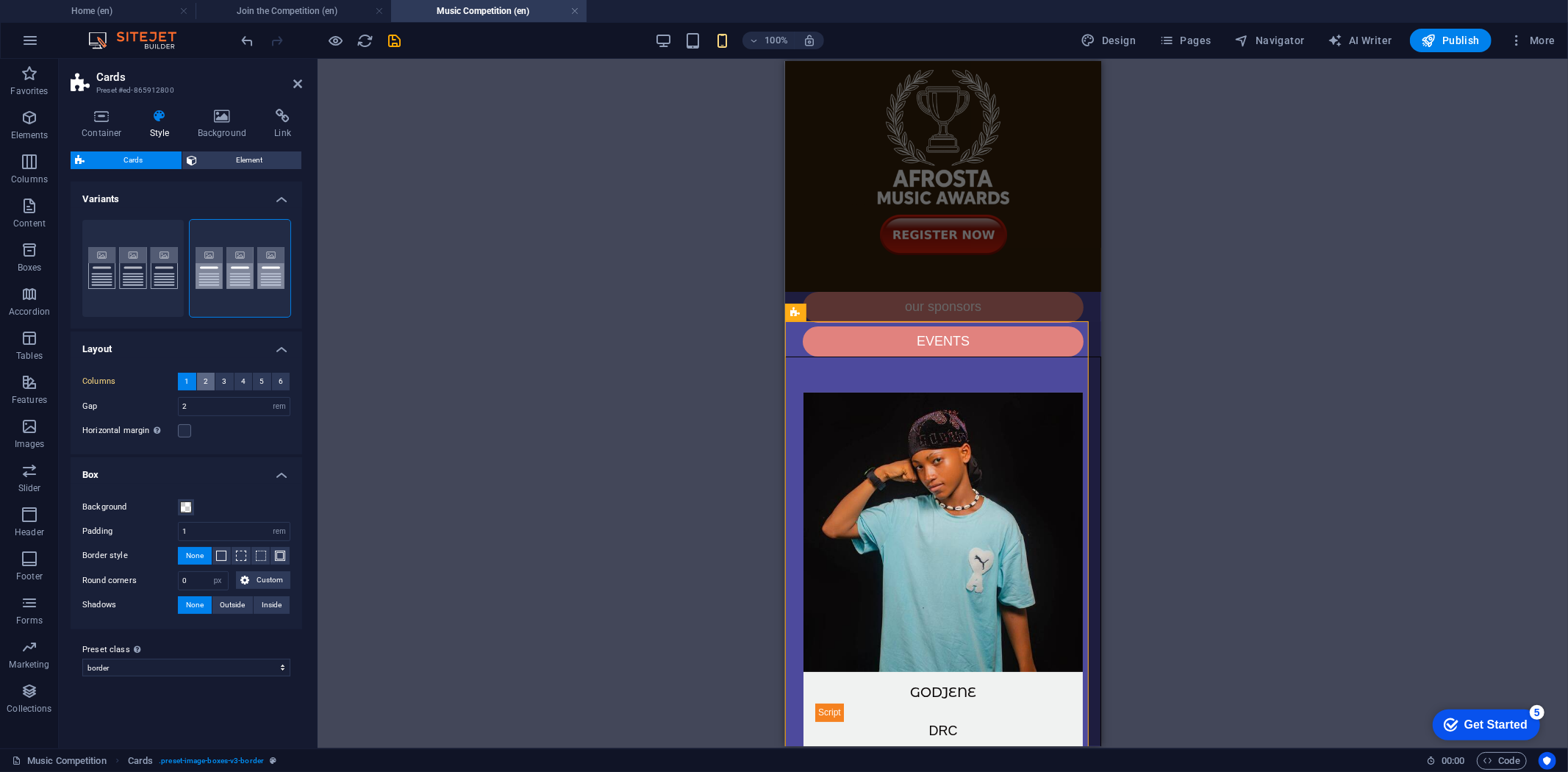
click at [208, 384] on button "2" at bounding box center [207, 381] width 19 height 18
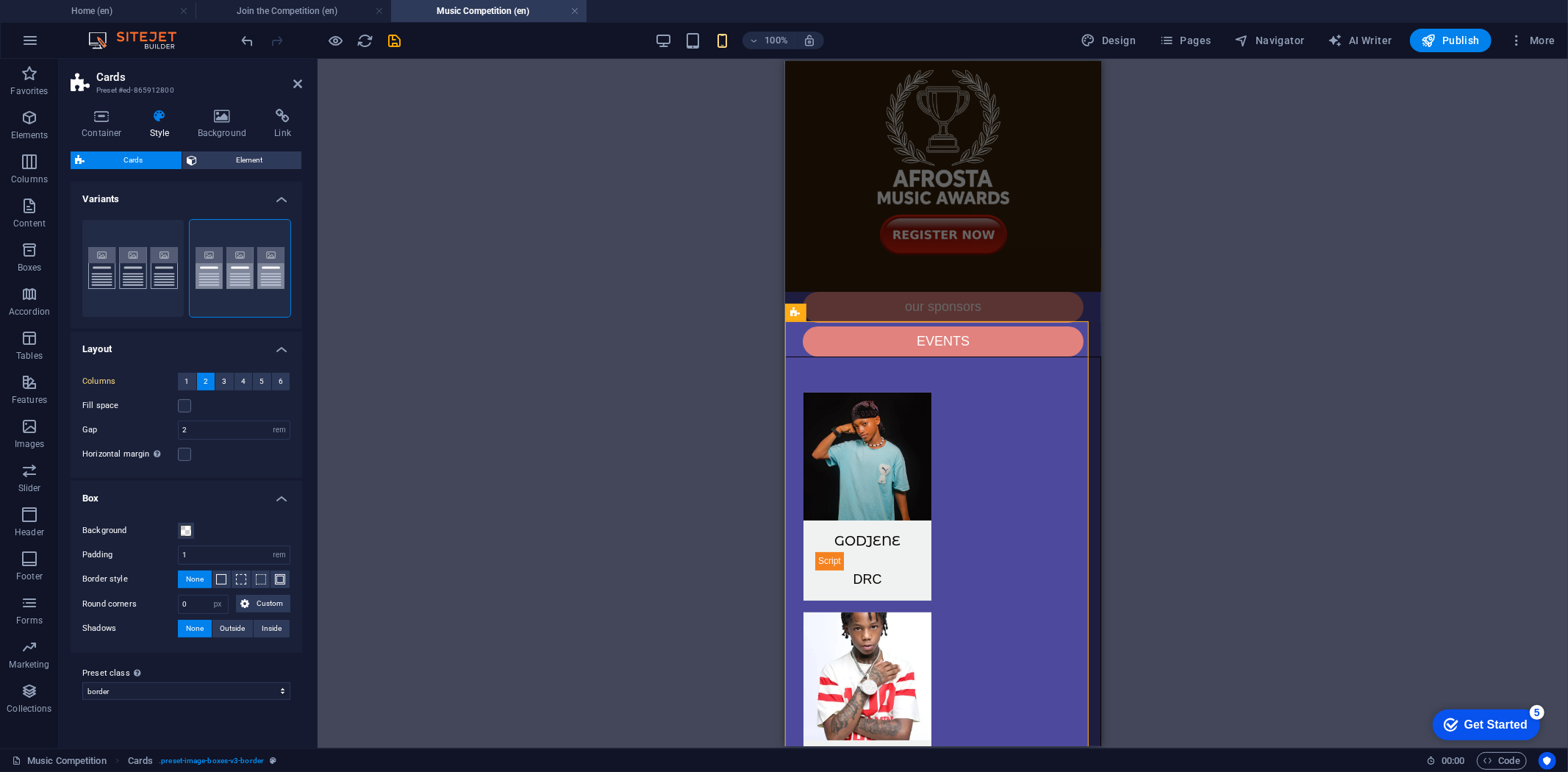
click at [25, 124] on icon "button" at bounding box center [29, 117] width 18 height 18
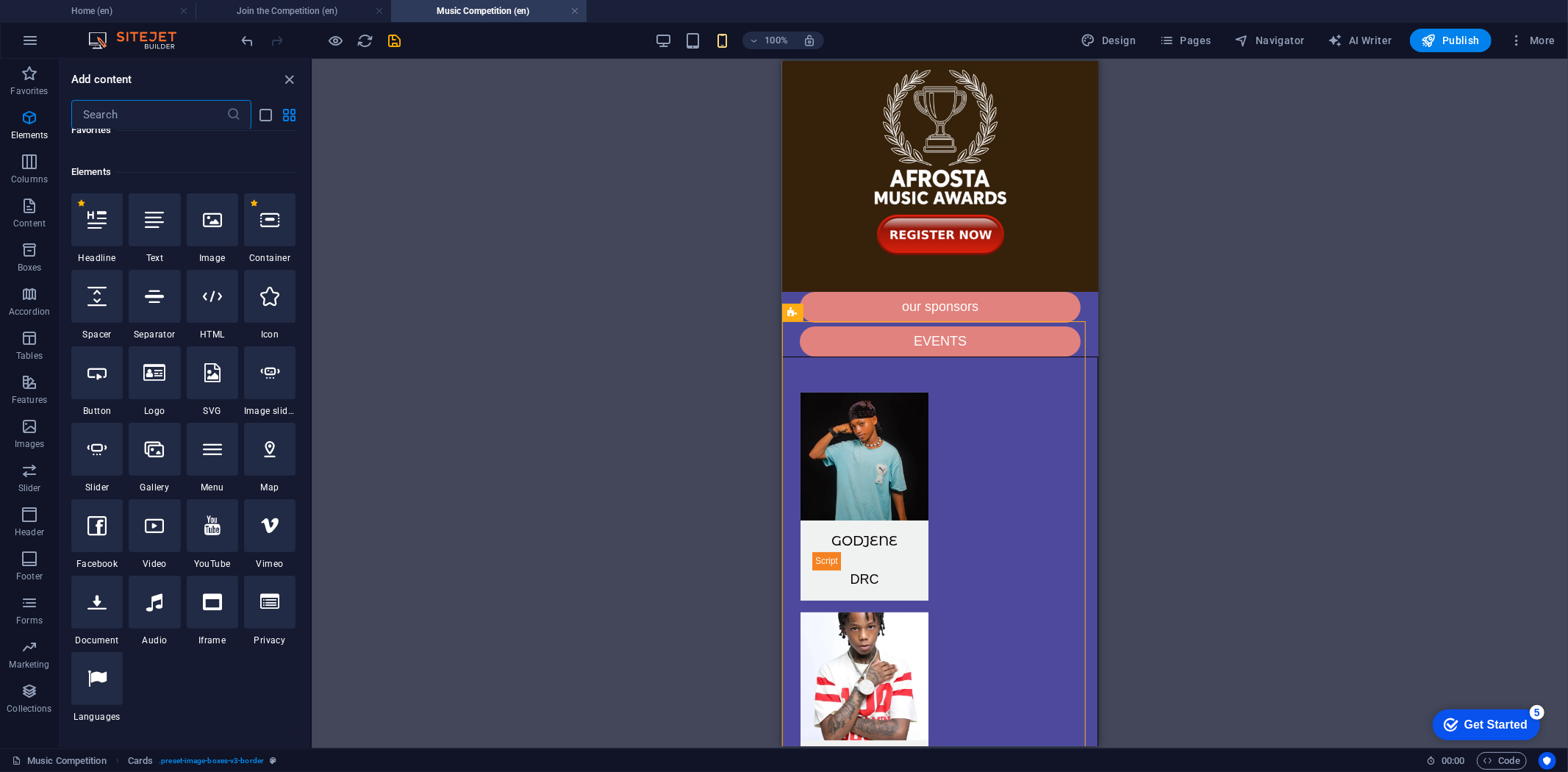
scroll to position [157, 0]
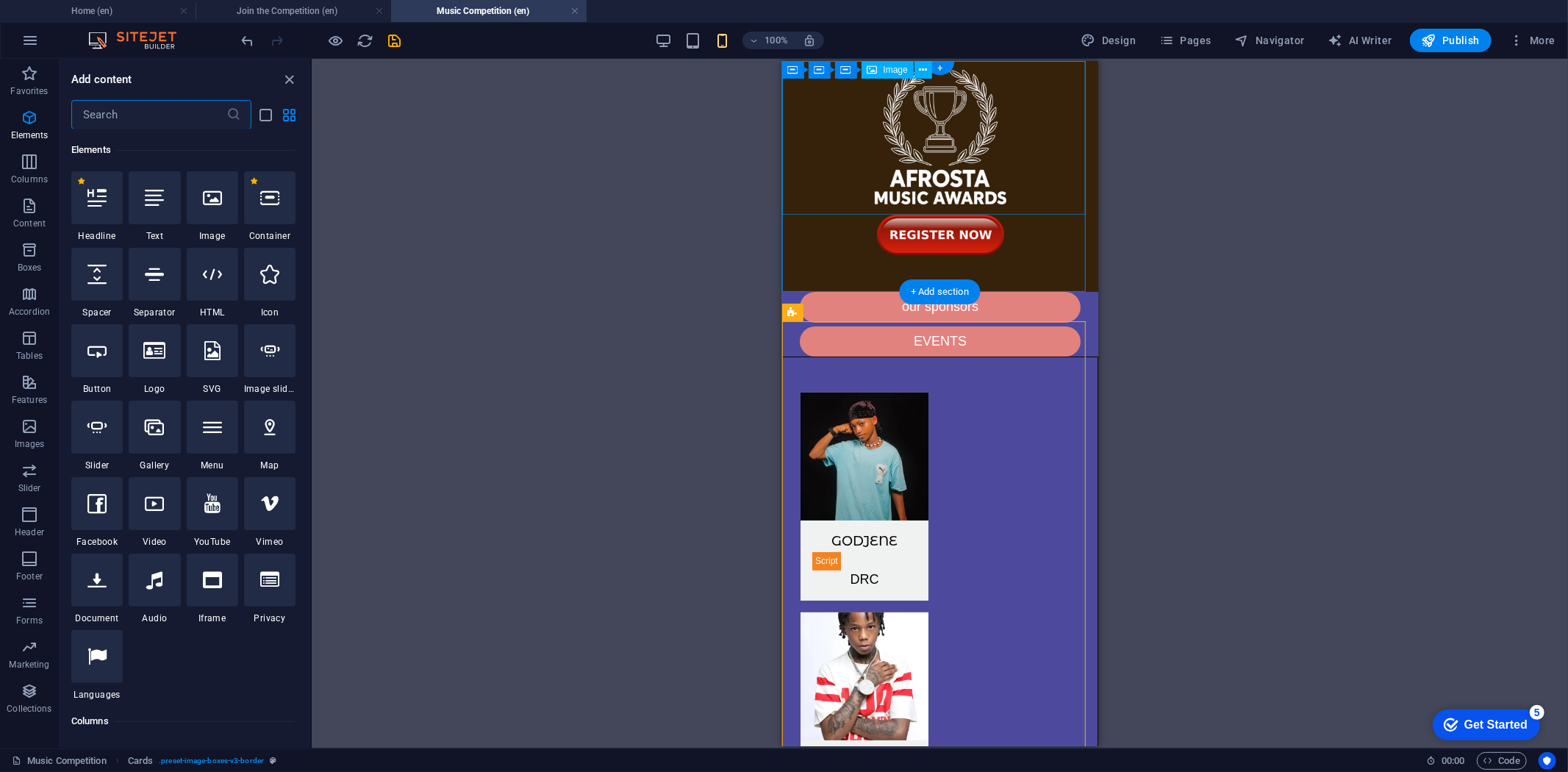
click at [1076, 78] on figure at bounding box center [939, 137] width 316 height 154
click at [790, 68] on icon at bounding box center [792, 69] width 10 height 18
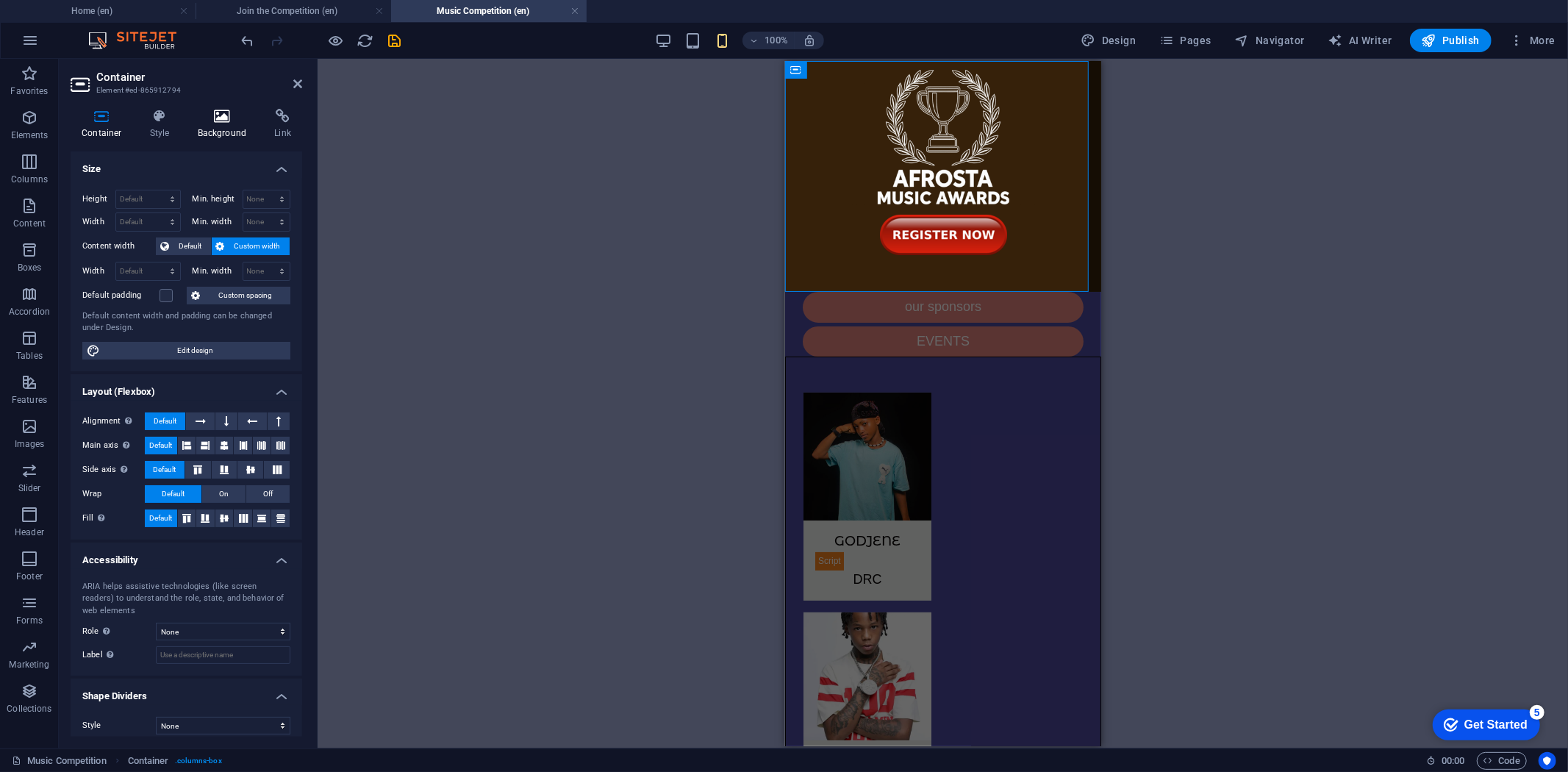
click at [224, 121] on icon at bounding box center [223, 116] width 71 height 15
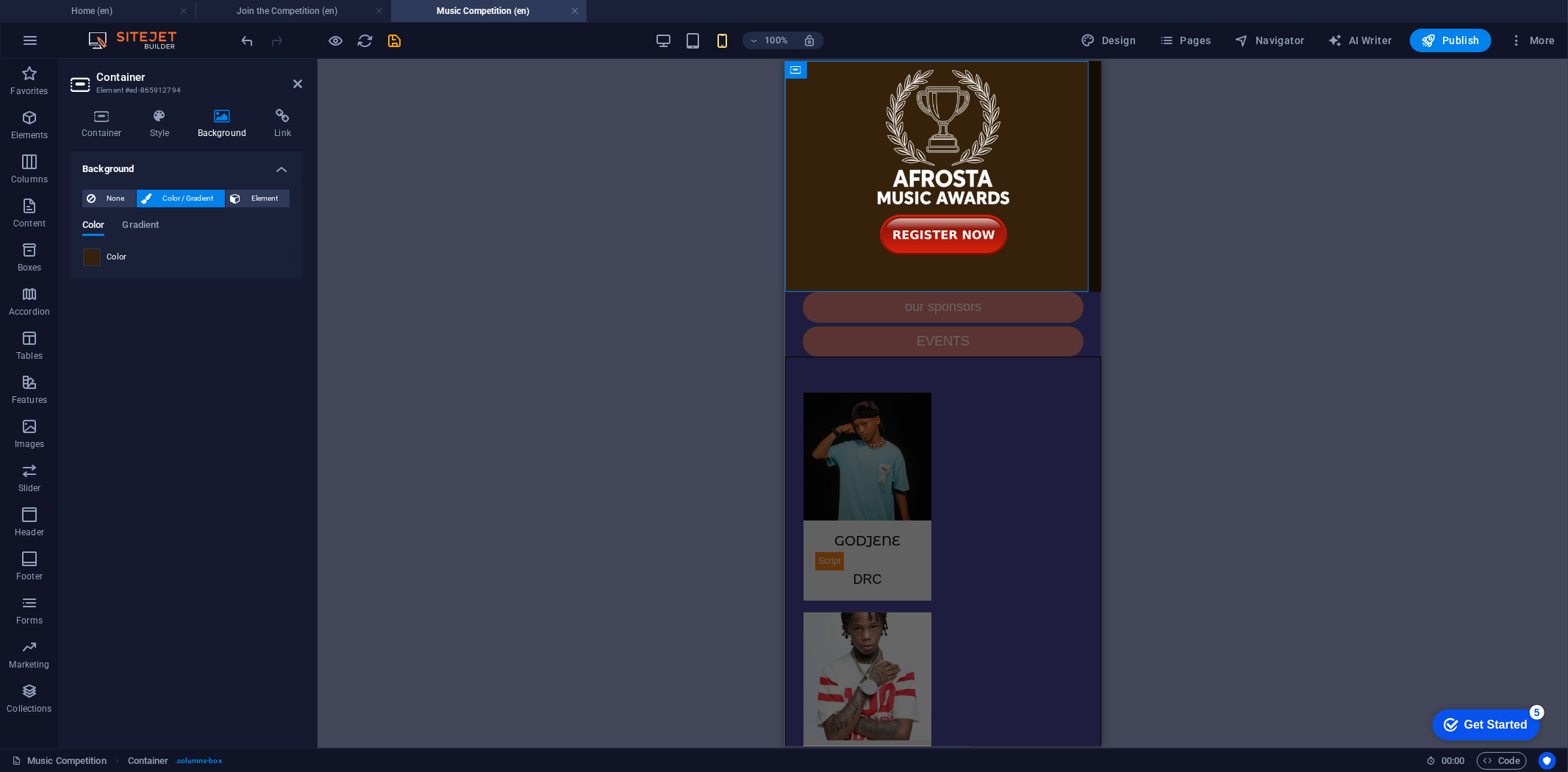
click at [91, 259] on span at bounding box center [91, 256] width 16 height 16
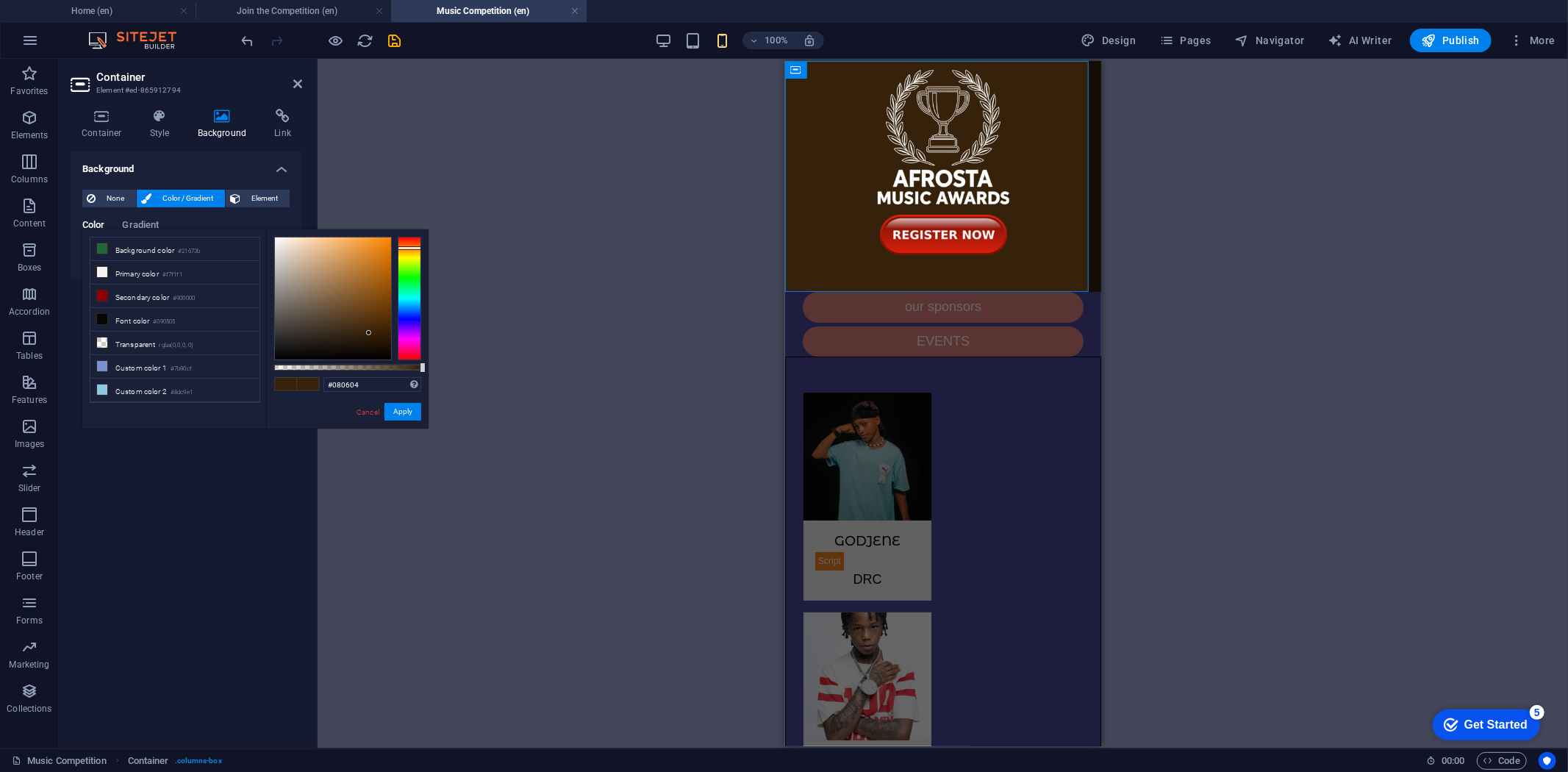
click at [337, 355] on div at bounding box center [333, 299] width 116 height 122
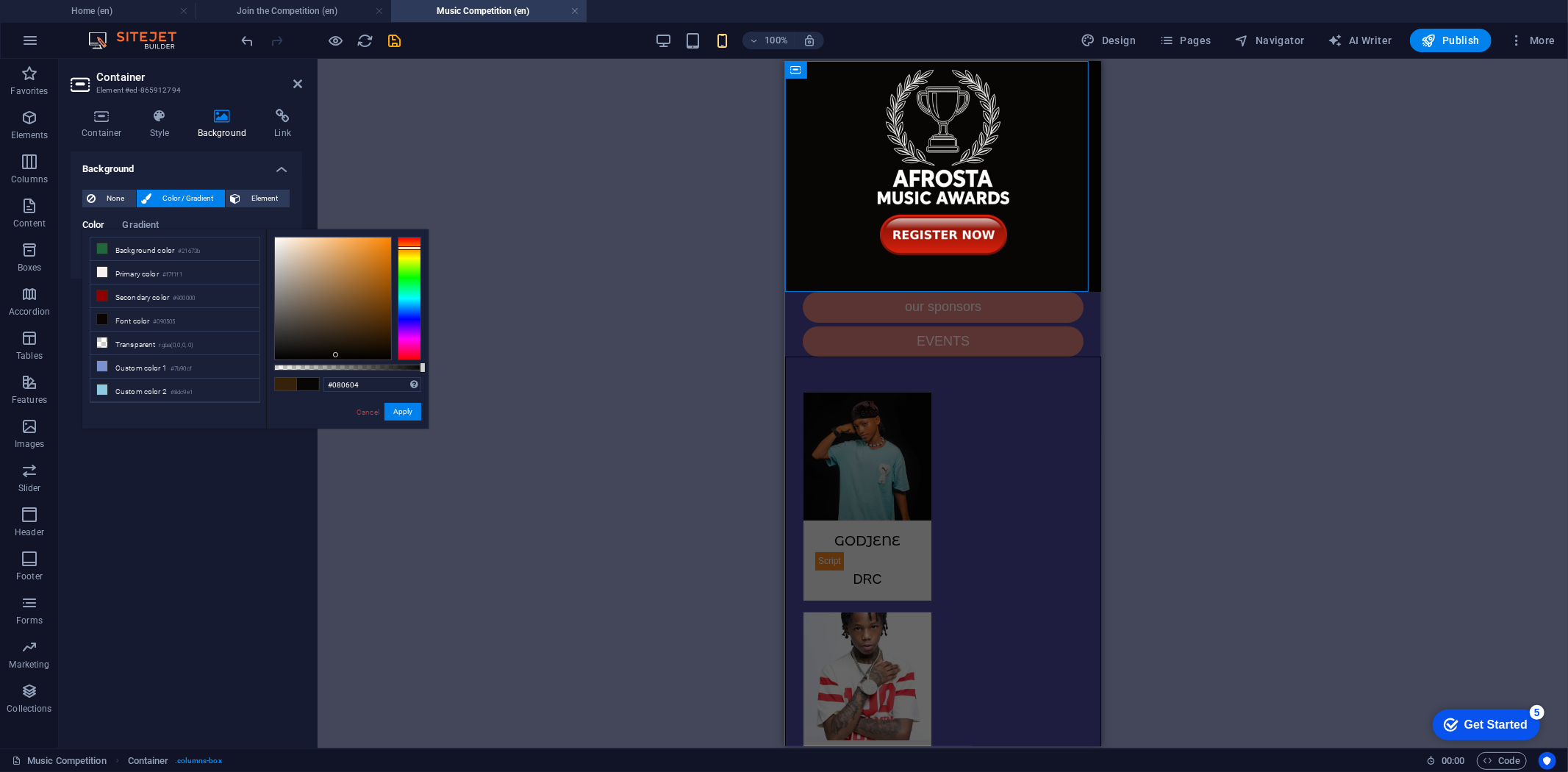
type input "#070503"
click at [336, 356] on div at bounding box center [335, 355] width 5 height 5
click at [406, 410] on button "Apply" at bounding box center [403, 411] width 37 height 18
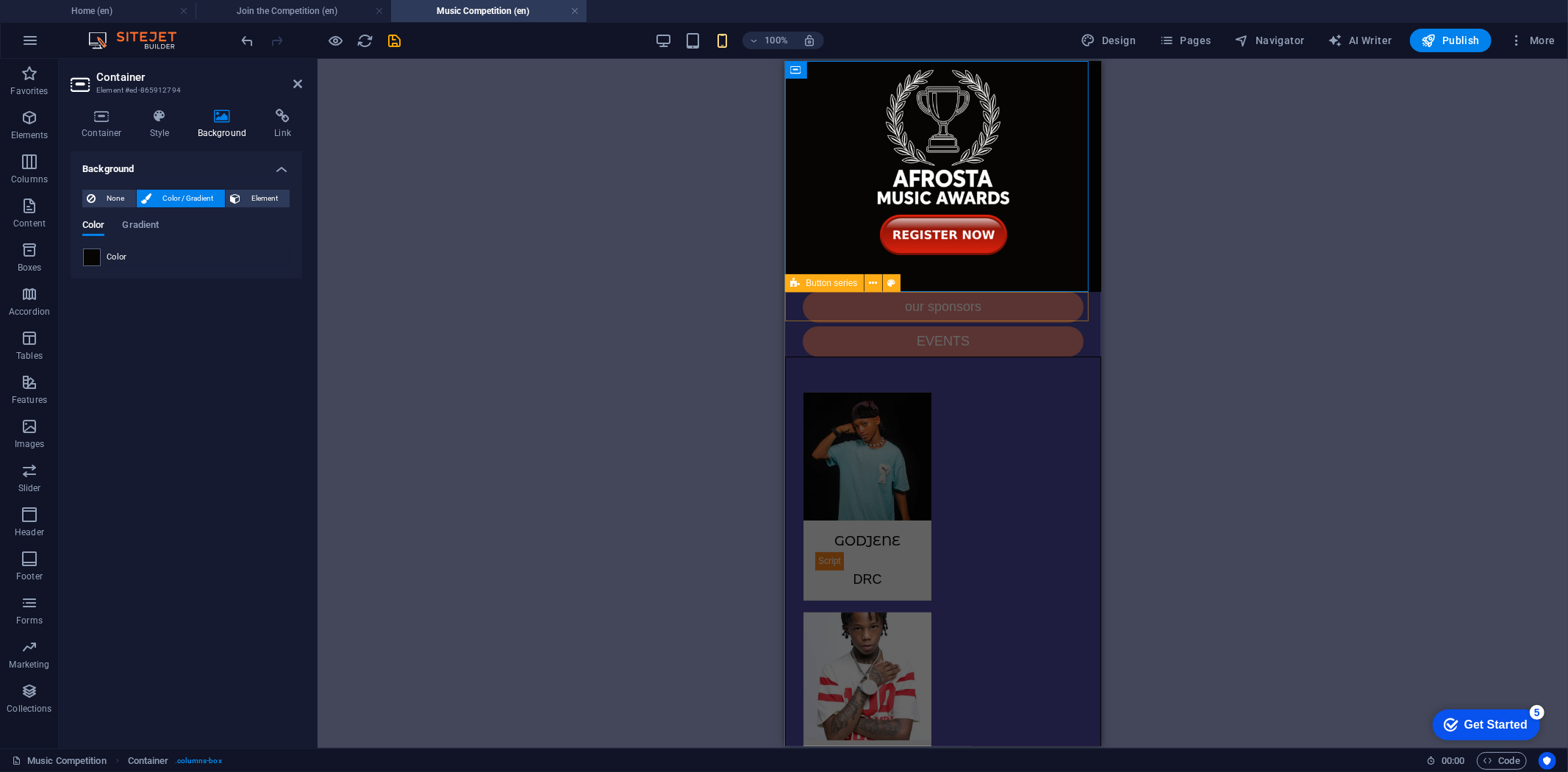
click at [788, 304] on div "our sponsors EVENTS" at bounding box center [942, 323] width 316 height 64
select select "px"
select select "preset-button-columns-v2-default"
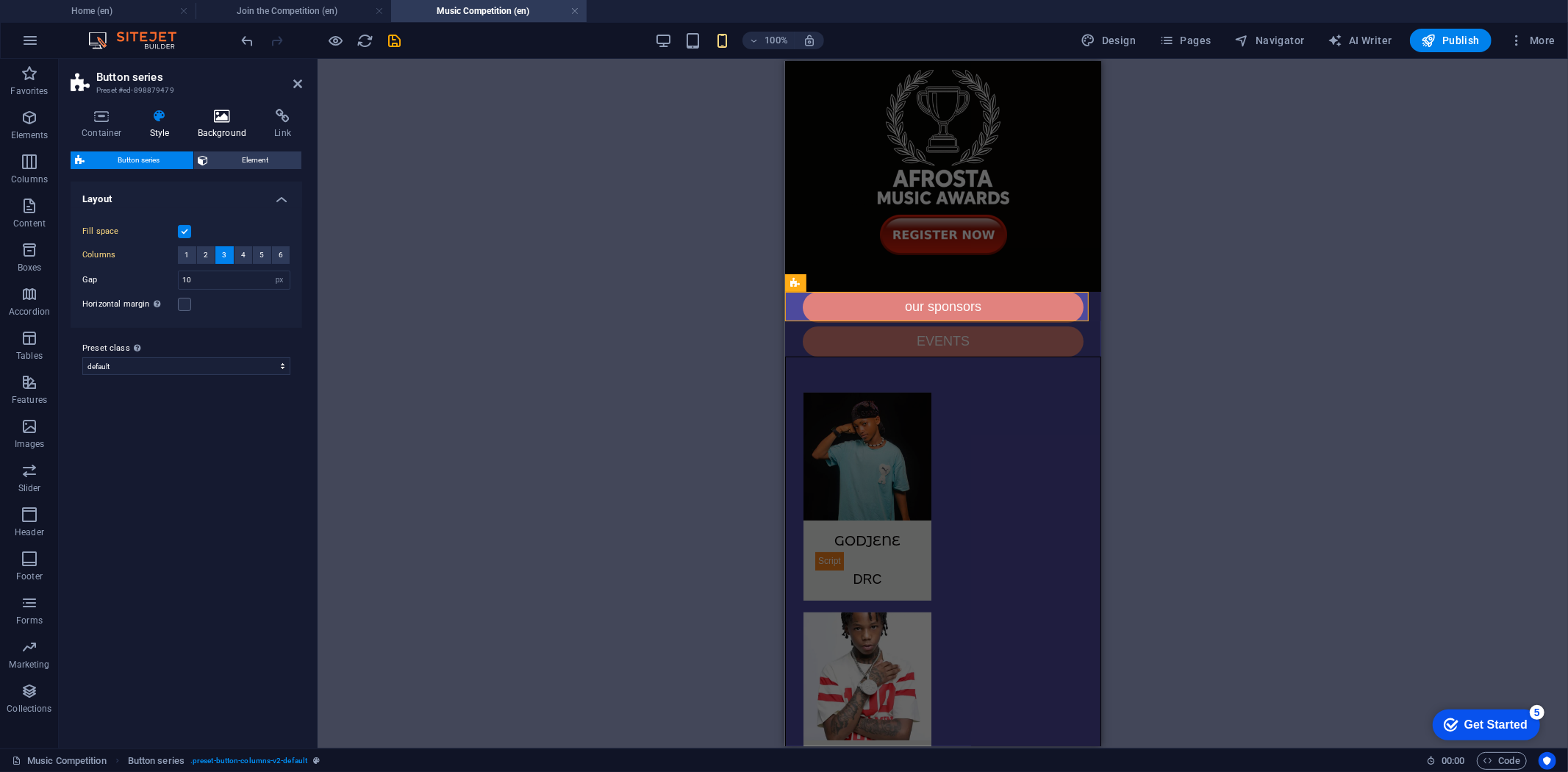
click at [222, 120] on icon at bounding box center [223, 116] width 71 height 15
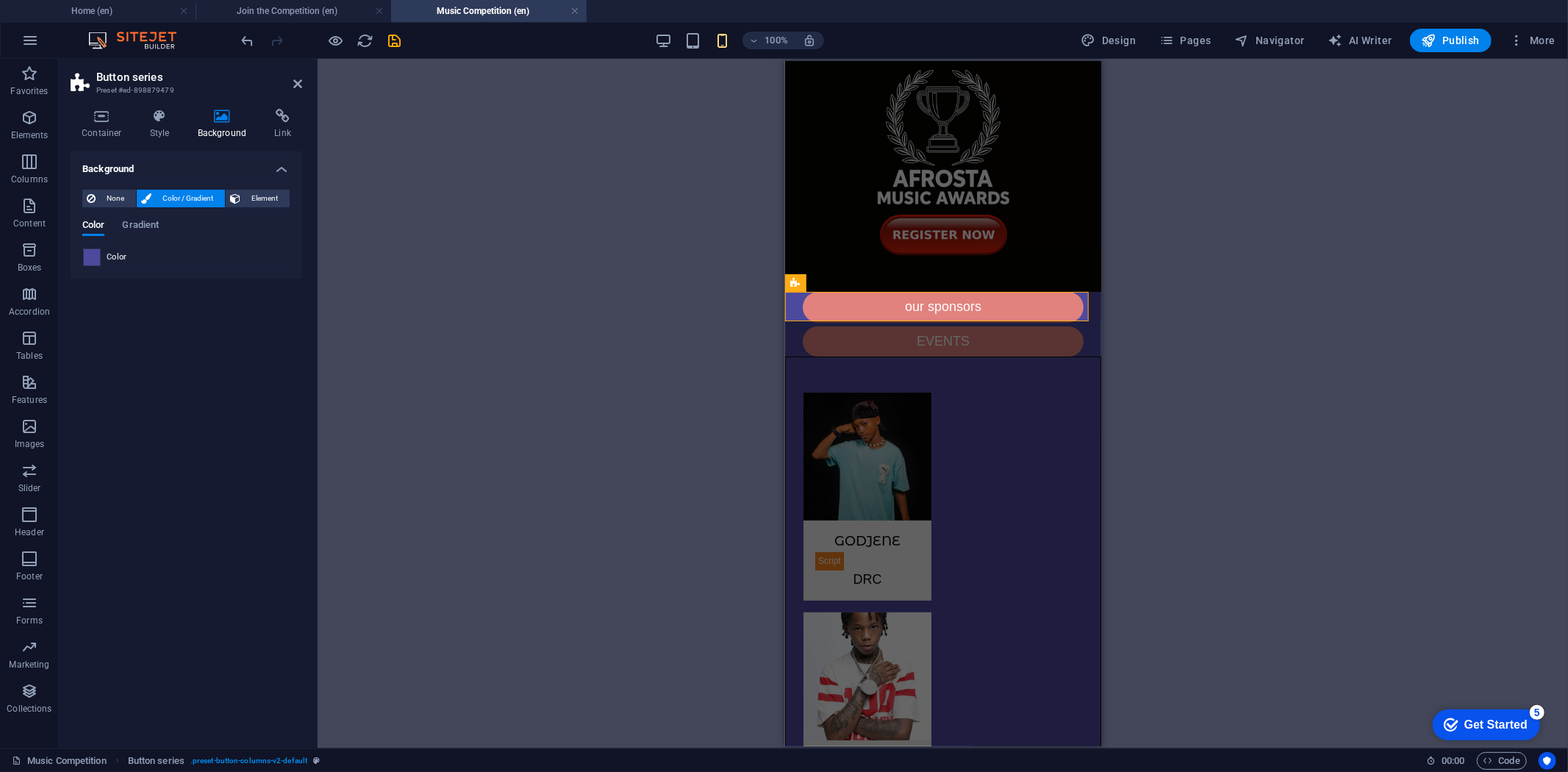
click at [93, 255] on span at bounding box center [91, 256] width 16 height 16
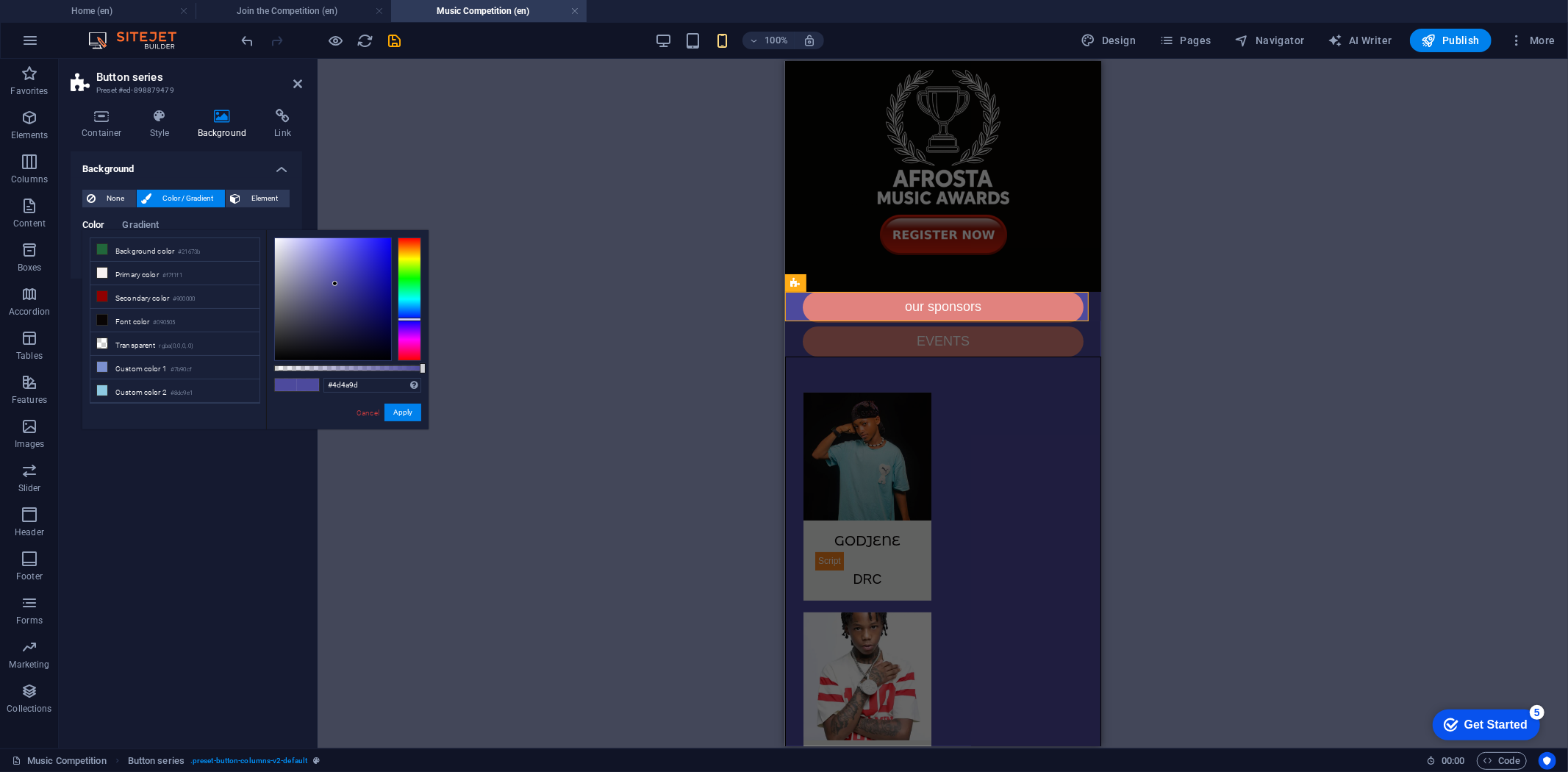
type input "#06050d"
click at [341, 353] on div at bounding box center [333, 300] width 116 height 122
click at [395, 406] on button "Apply" at bounding box center [403, 412] width 37 height 18
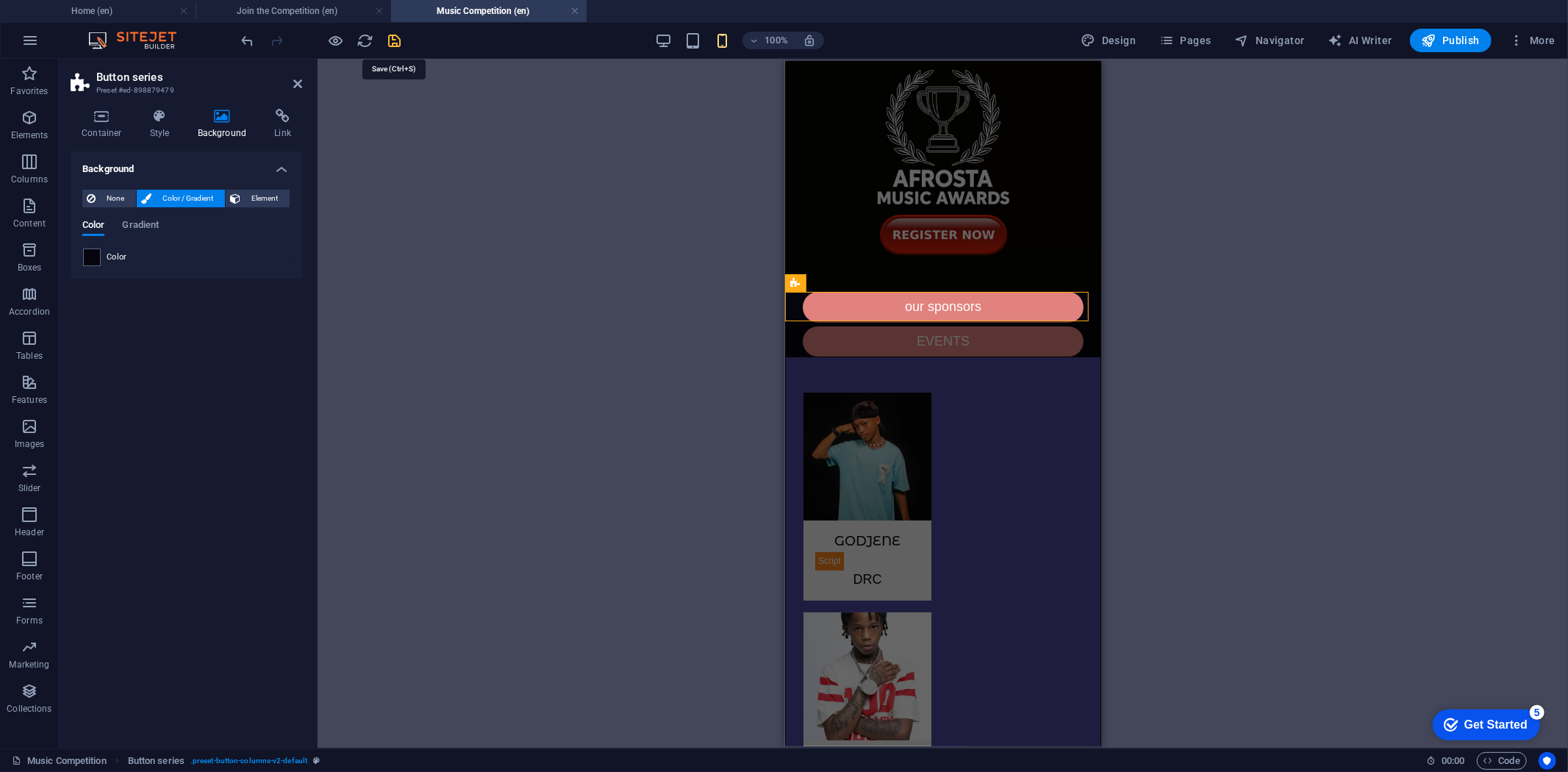
click at [392, 40] on icon "save" at bounding box center [395, 40] width 17 height 17
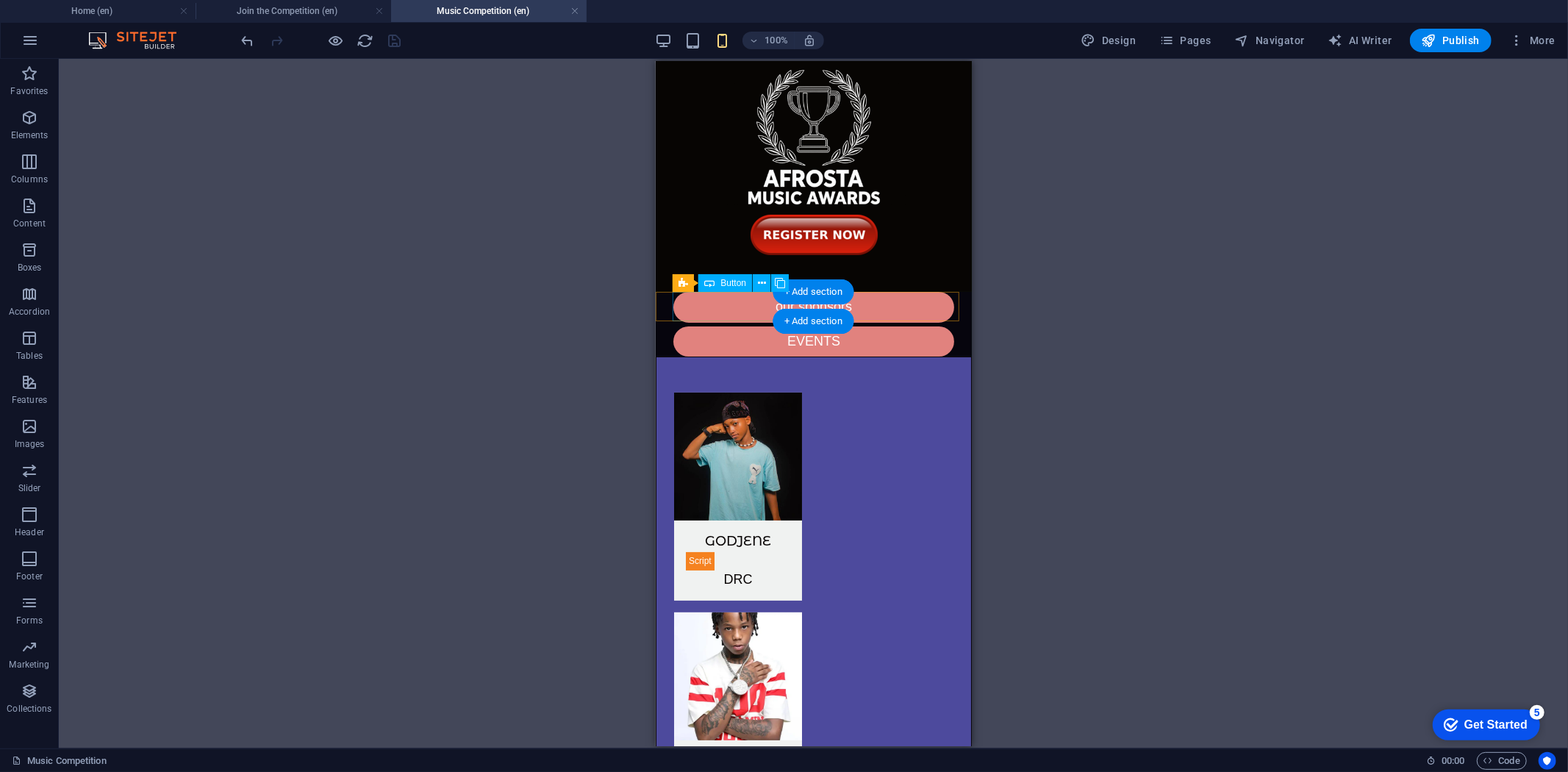
click at [676, 297] on div "our sponsors" at bounding box center [812, 306] width 281 height 30
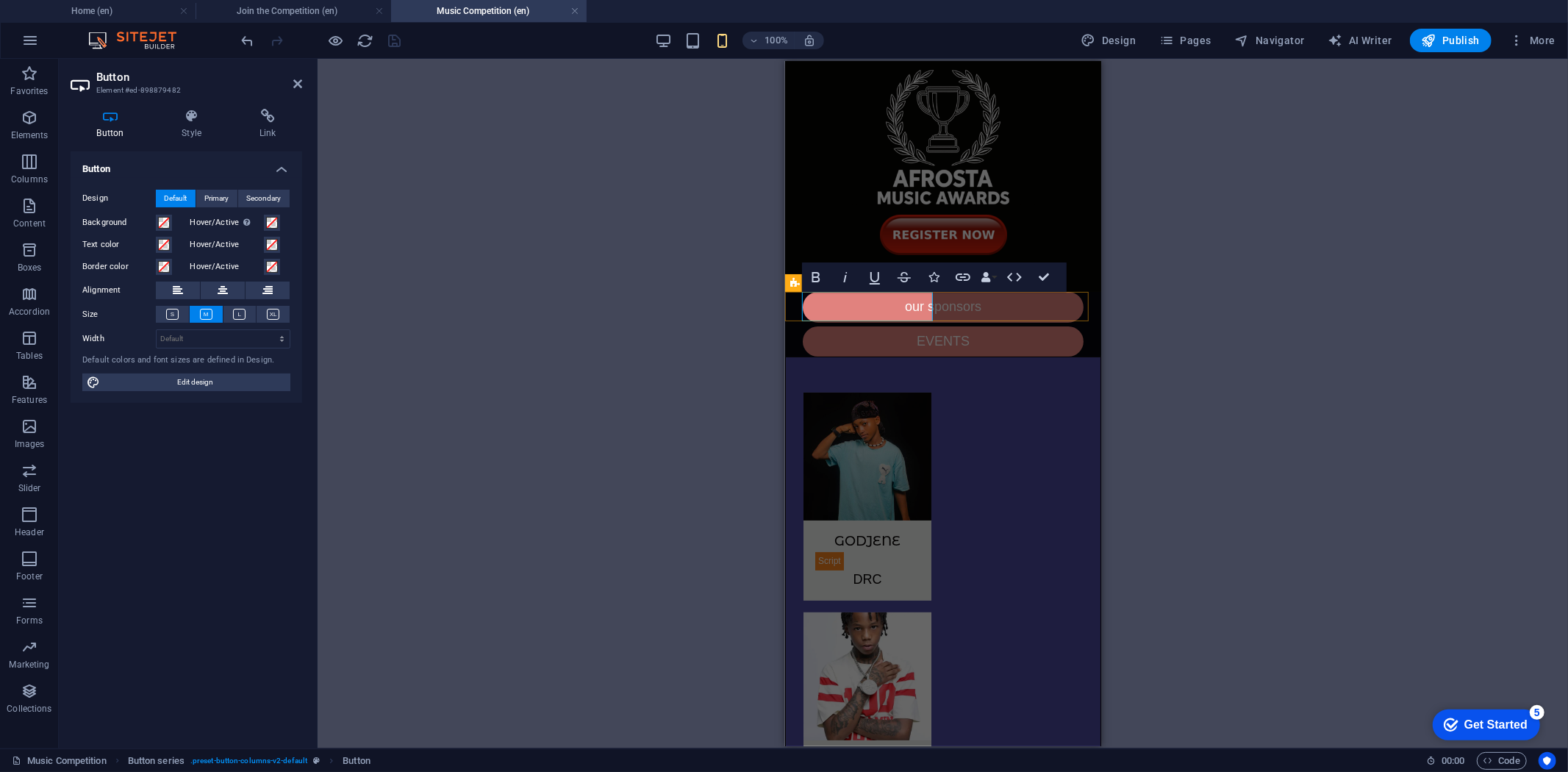
click at [792, 283] on icon at bounding box center [796, 283] width 9 height 18
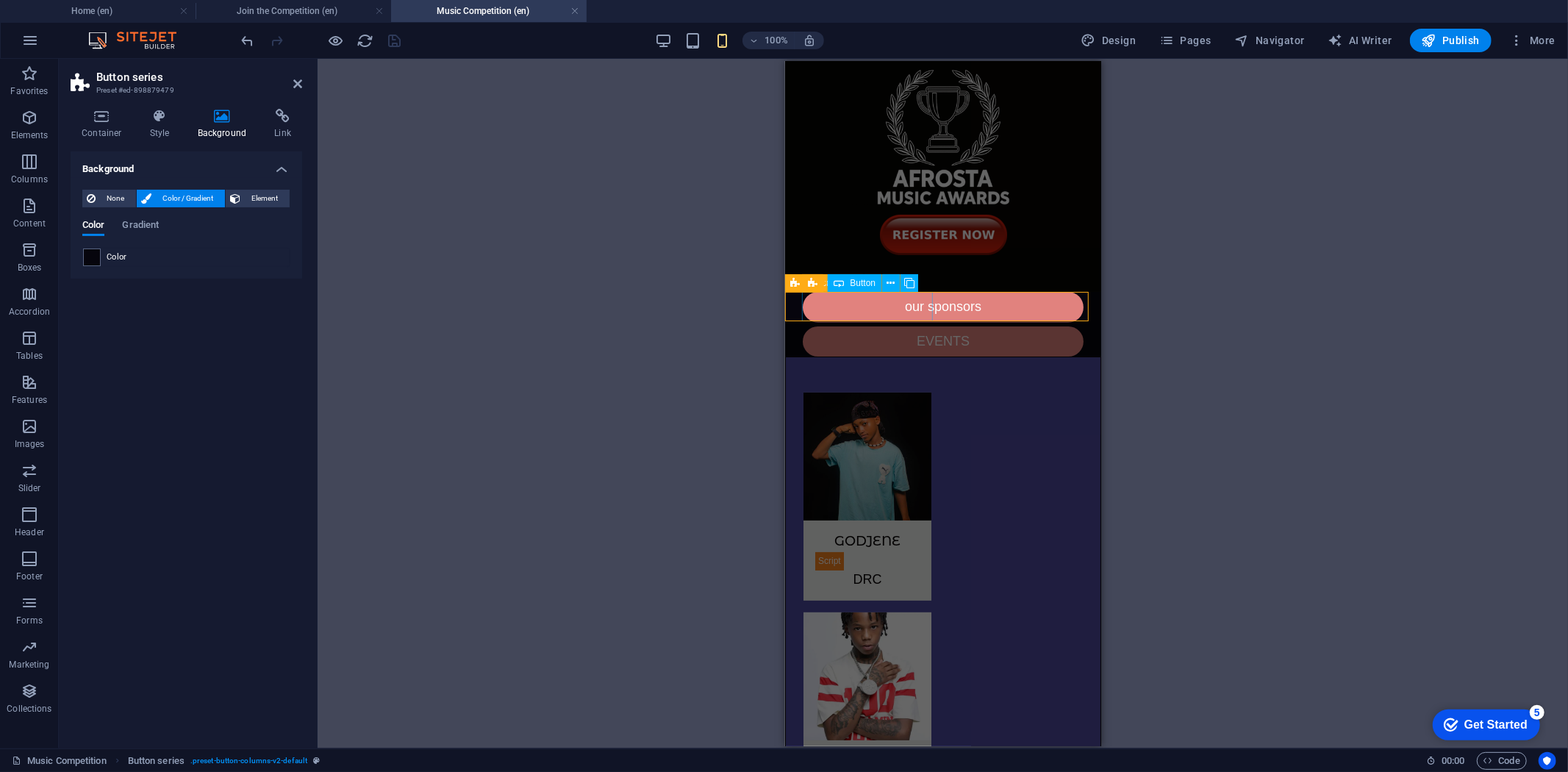
click at [815, 296] on div "our sponsors" at bounding box center [942, 306] width 281 height 30
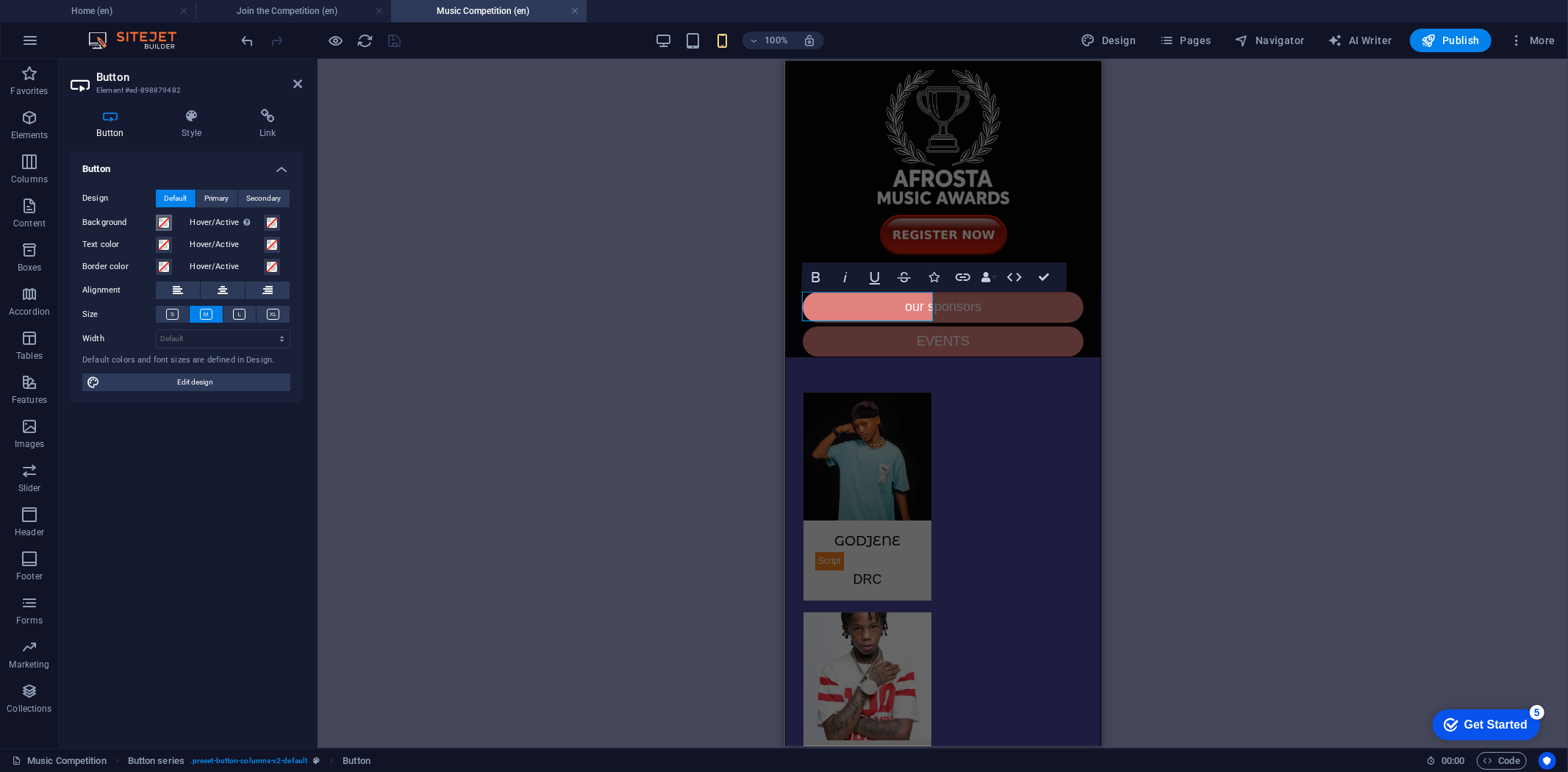
click at [166, 222] on span at bounding box center [163, 223] width 12 height 12
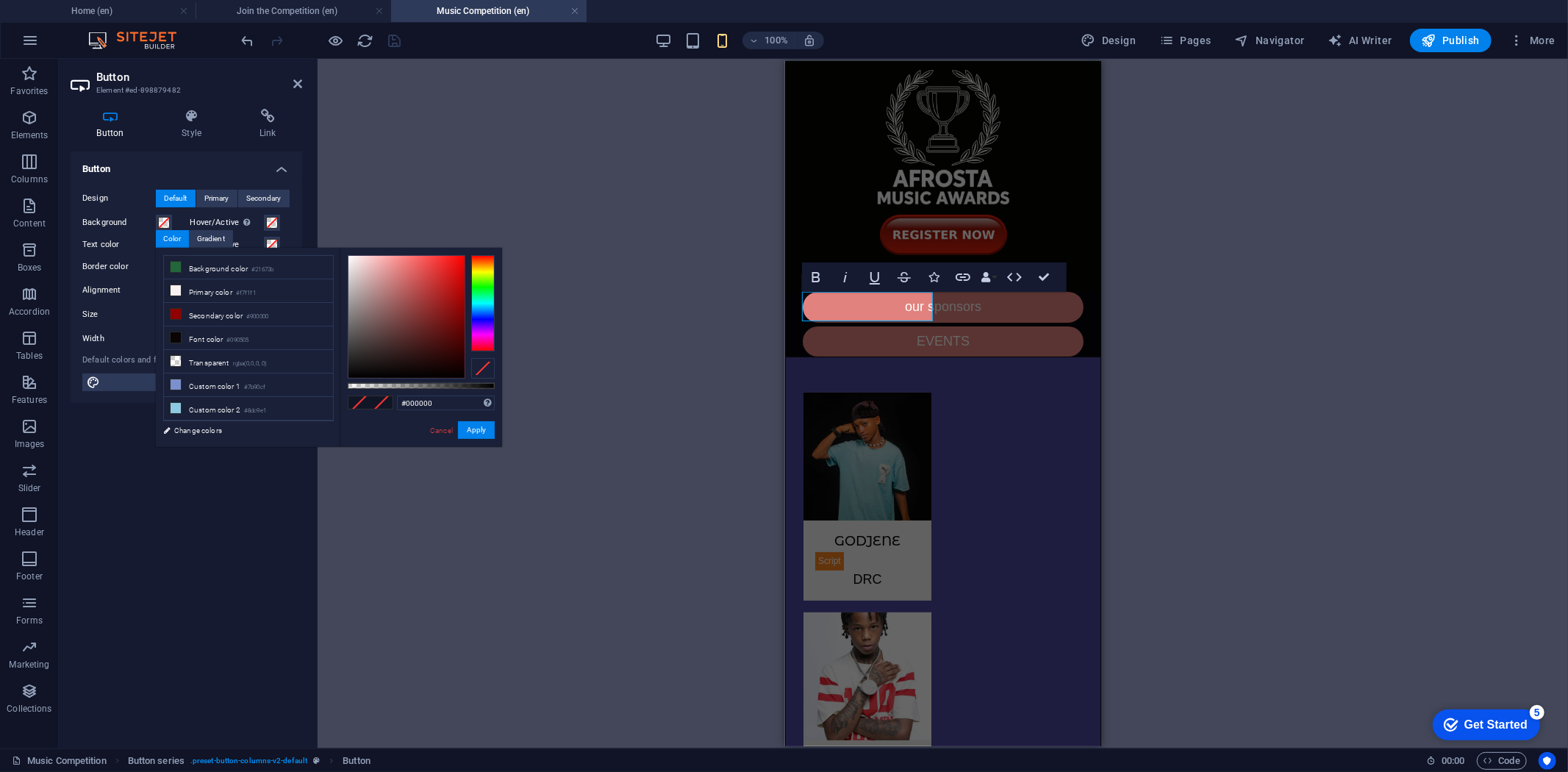
click at [487, 270] on div at bounding box center [483, 303] width 23 height 96
type input "#f0e246"
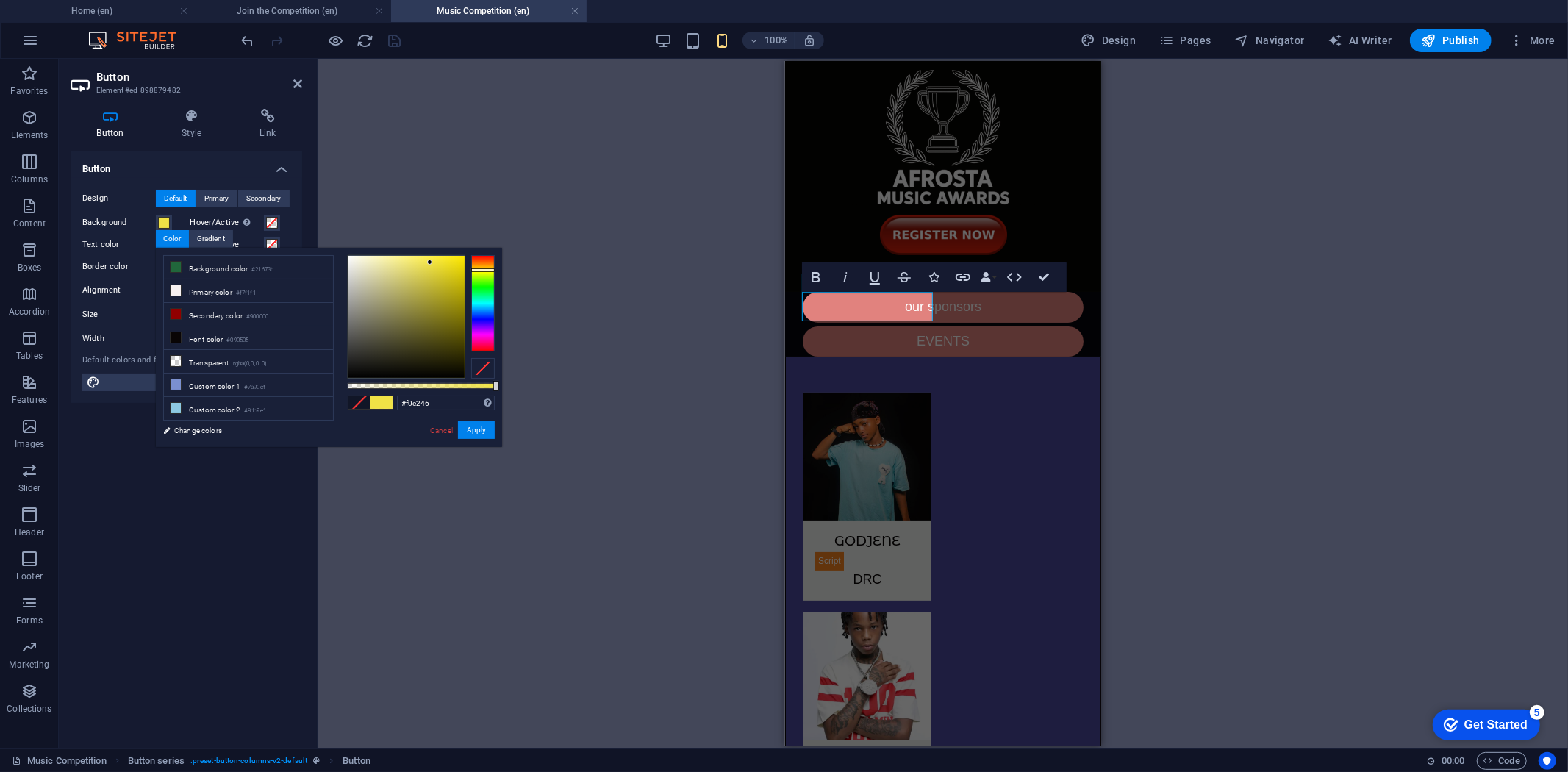
click at [430, 263] on div at bounding box center [407, 317] width 116 height 122
click at [420, 402] on input "#f0e246" at bounding box center [446, 403] width 98 height 15
click at [470, 429] on button "Apply" at bounding box center [476, 430] width 37 height 18
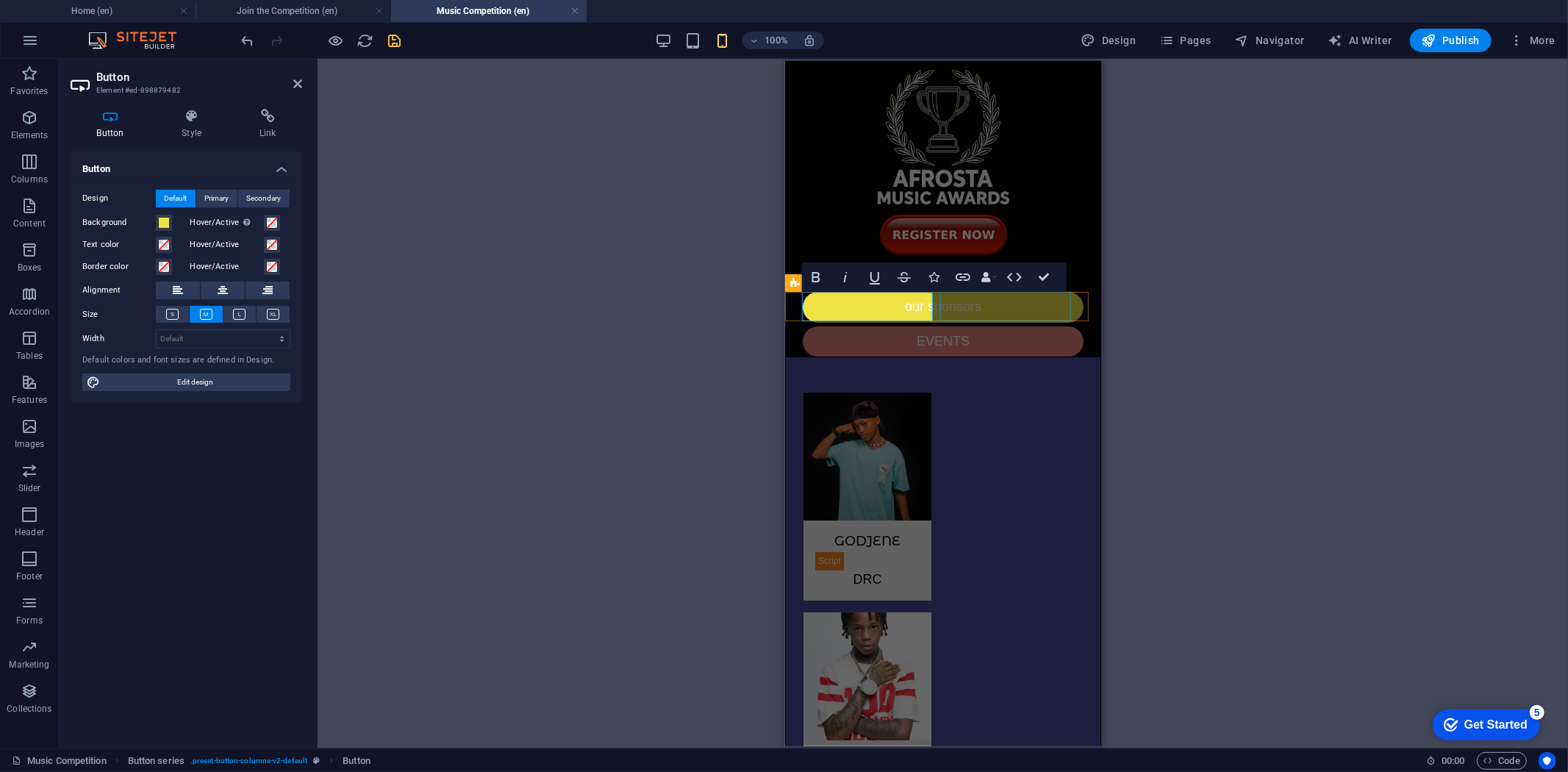
click at [958, 326] on div "EVENTS" at bounding box center [942, 341] width 281 height 30
click at [161, 224] on span at bounding box center [163, 223] width 12 height 12
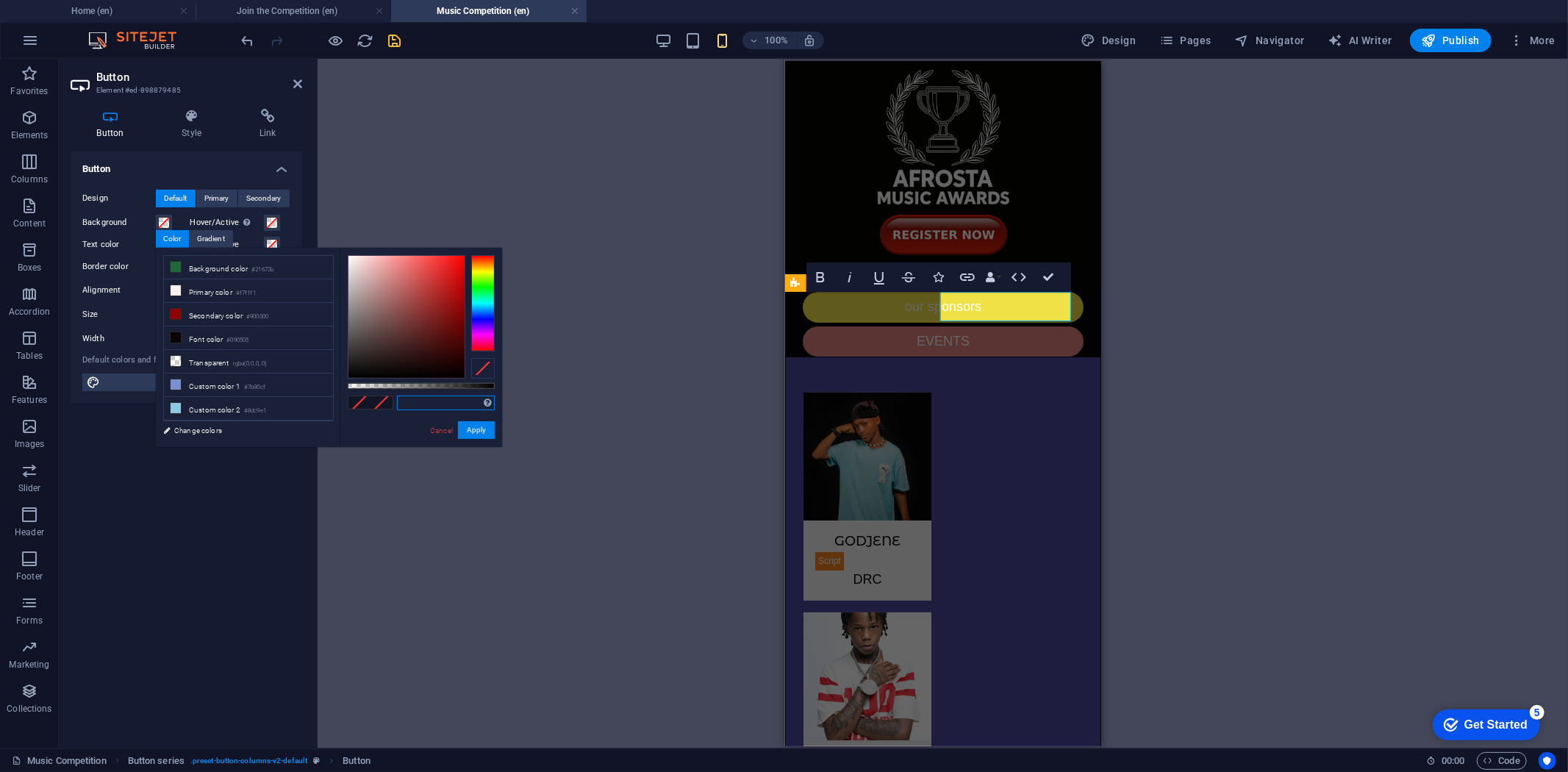
click at [419, 405] on input "text" at bounding box center [446, 403] width 98 height 15
paste input "#f0e246"
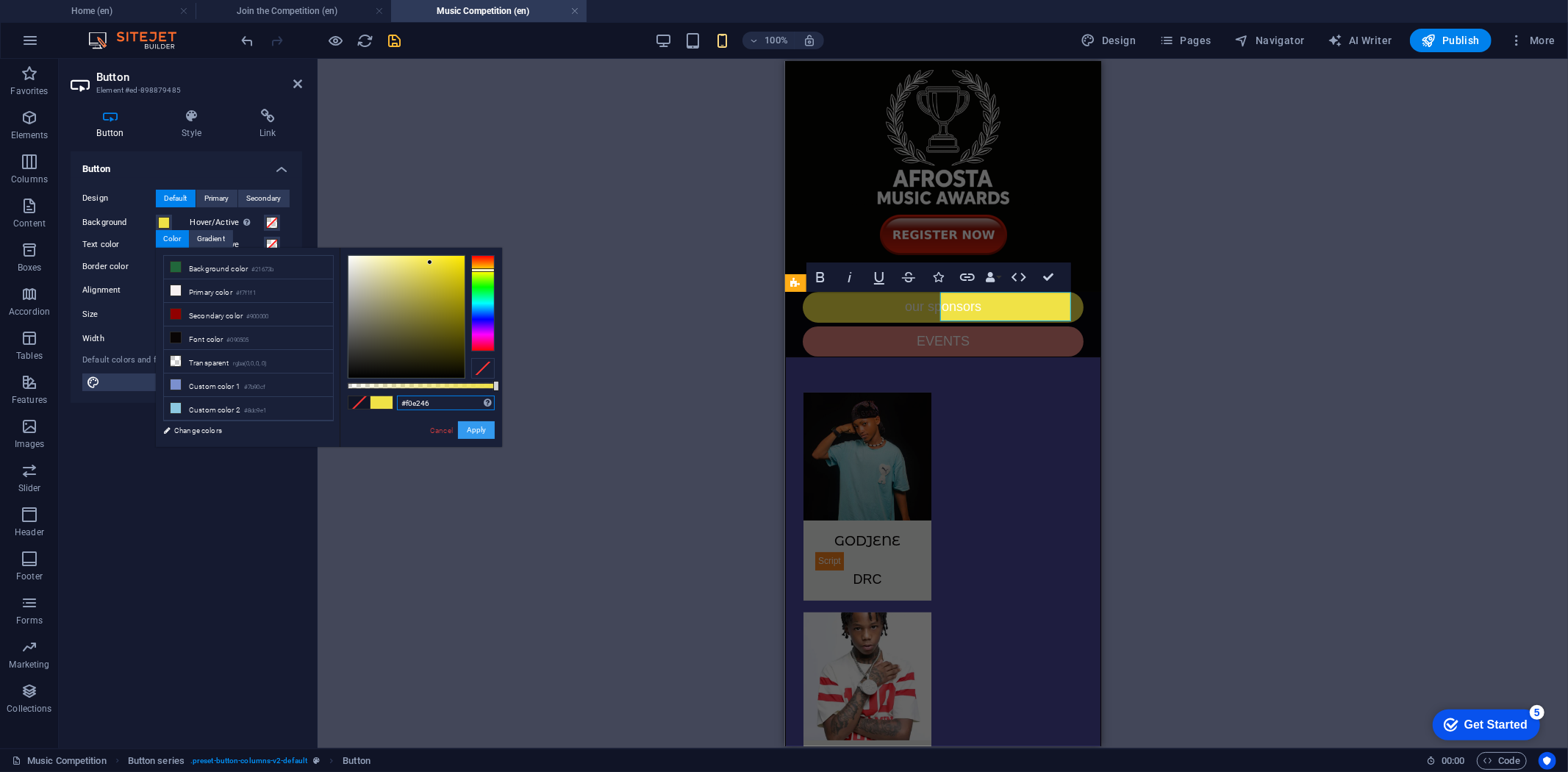
type input "#f0e246"
click at [473, 434] on button "Apply" at bounding box center [476, 430] width 37 height 18
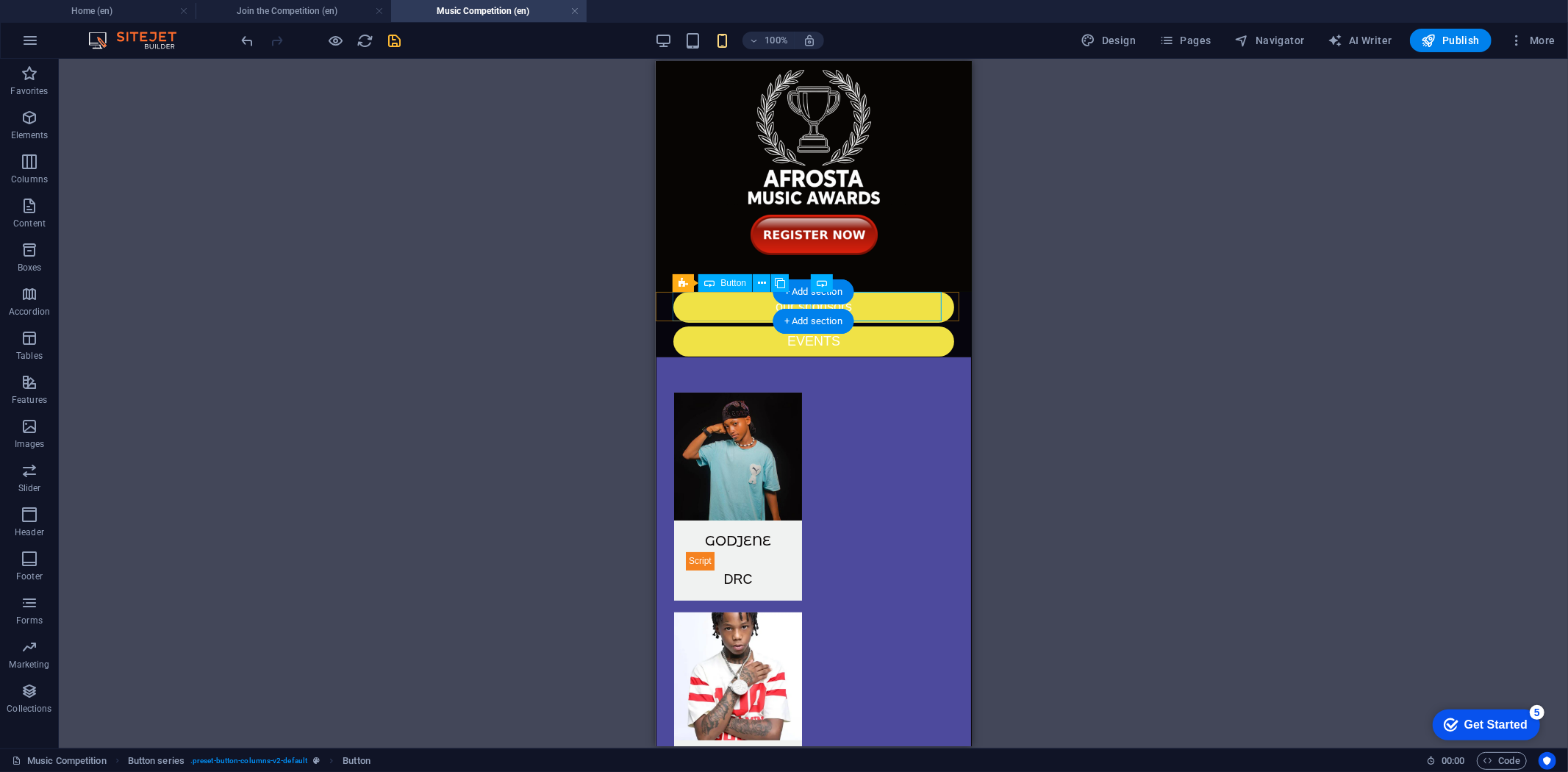
click at [706, 303] on div "our sponsors" at bounding box center [812, 306] width 281 height 30
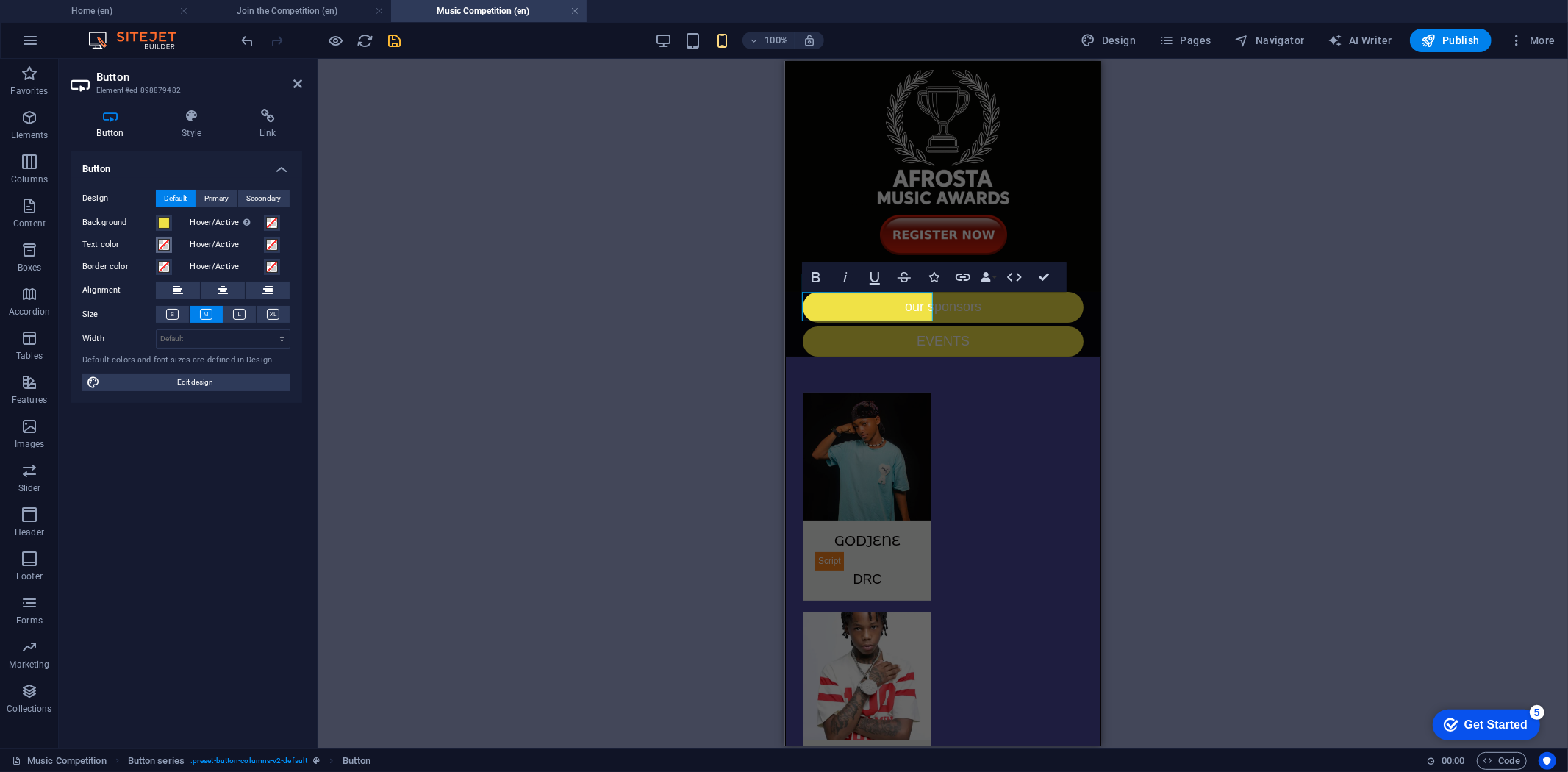
click at [162, 240] on span at bounding box center [163, 244] width 12 height 12
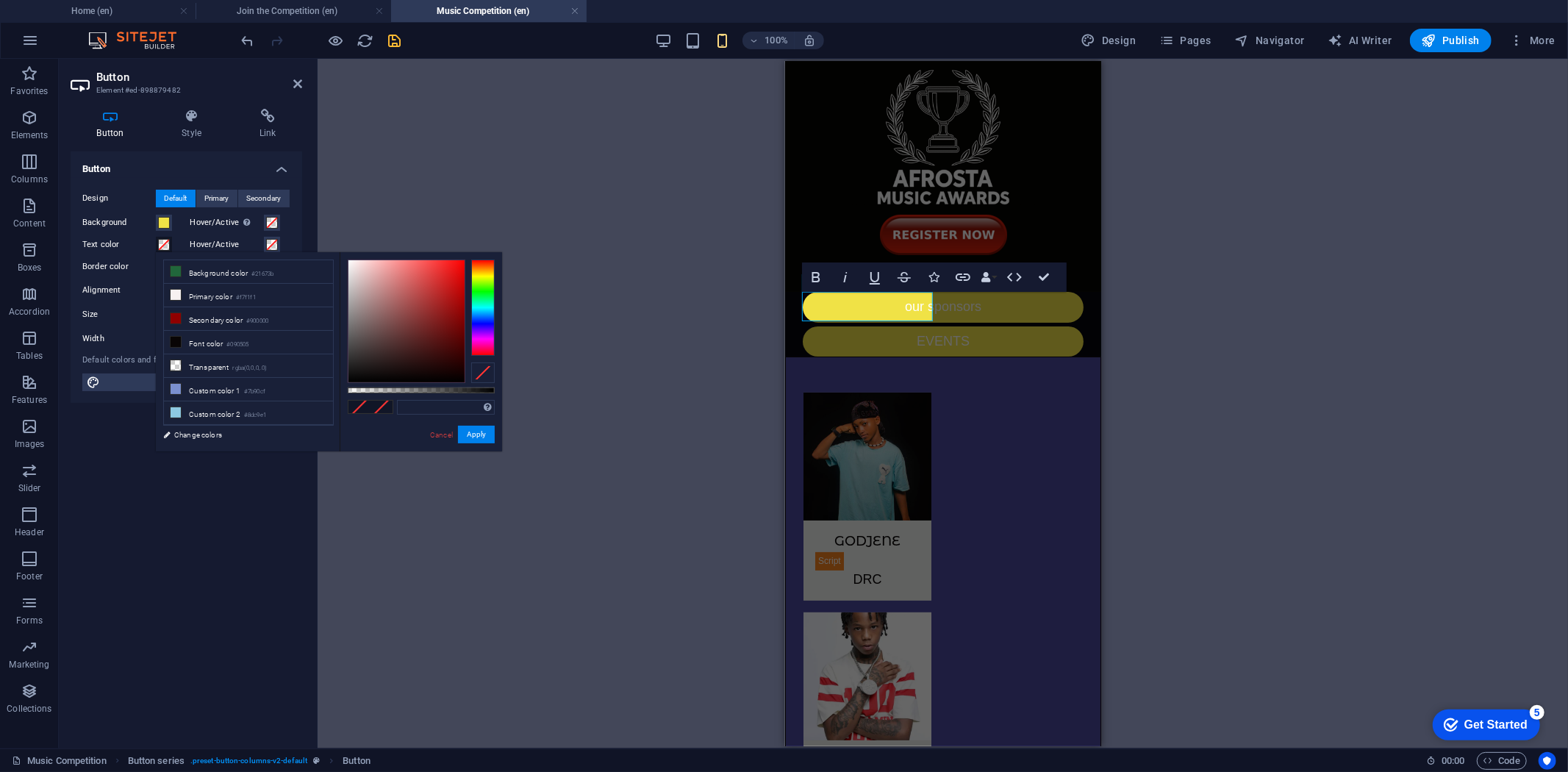
type input "#060202"
click at [432, 378] on div at bounding box center [407, 321] width 116 height 122
click at [473, 430] on button "Apply" at bounding box center [476, 434] width 37 height 18
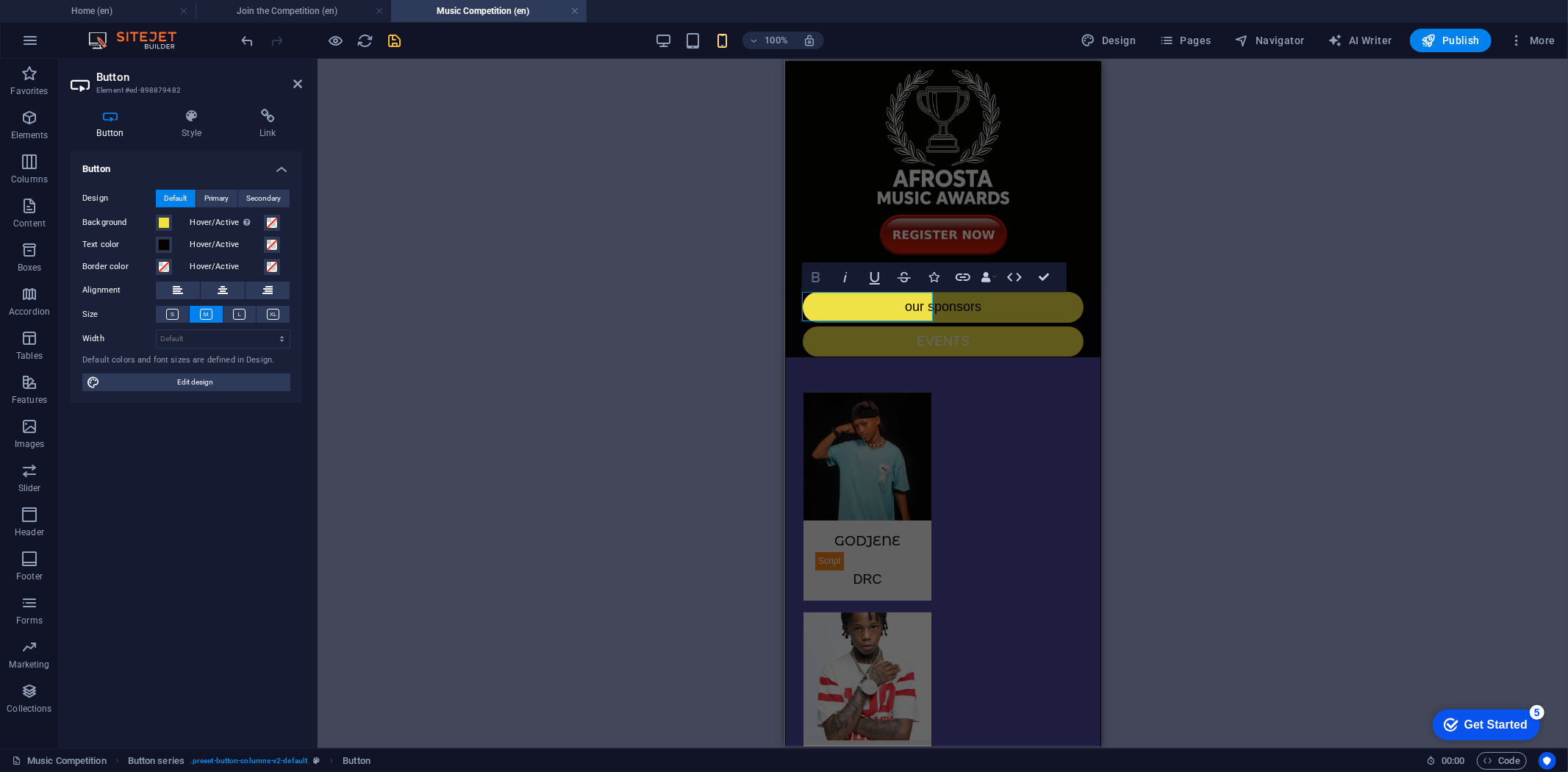
click at [818, 276] on icon "button" at bounding box center [816, 277] width 8 height 10
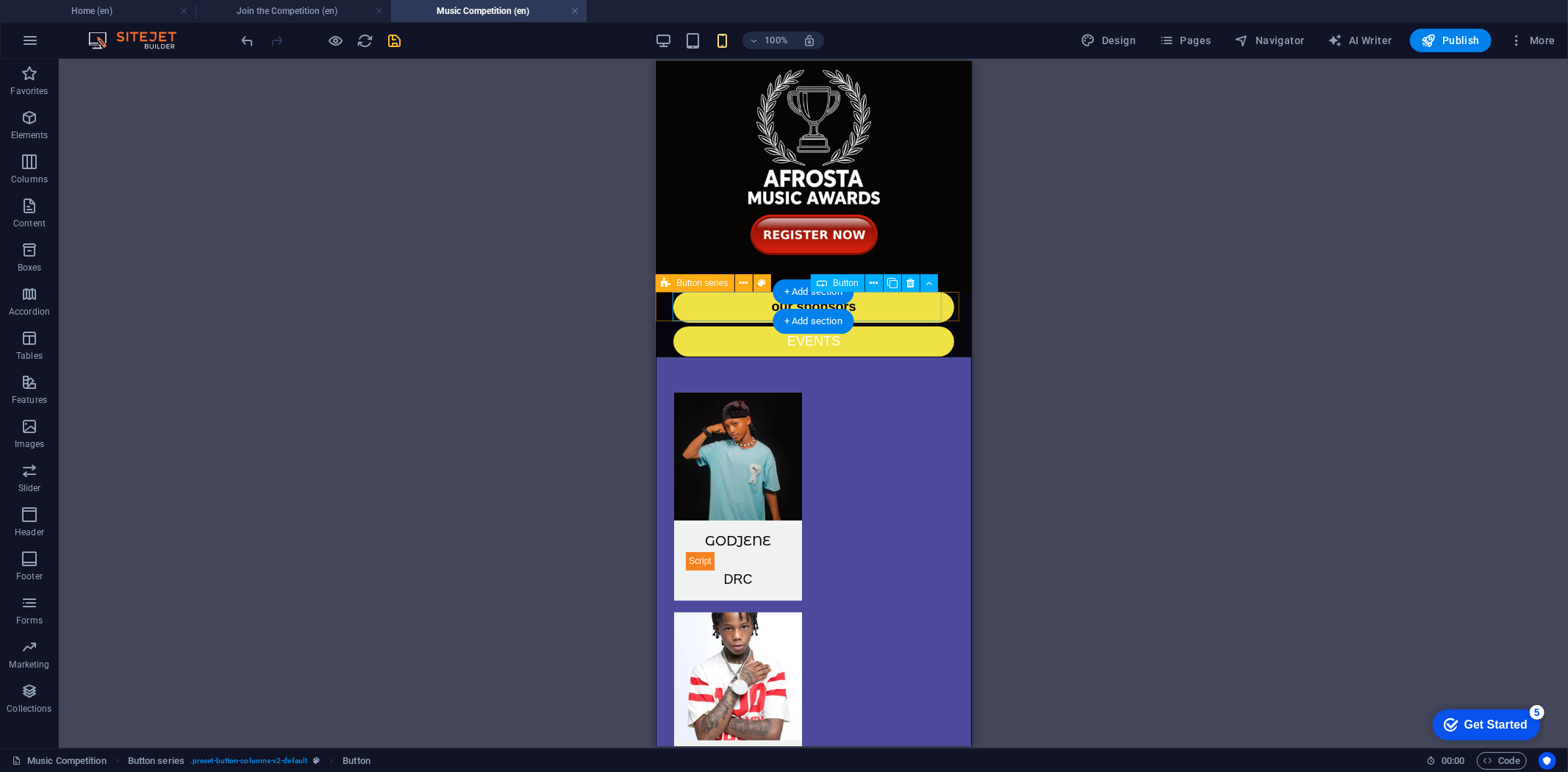
click at [876, 326] on div "EVENTS" at bounding box center [812, 341] width 281 height 30
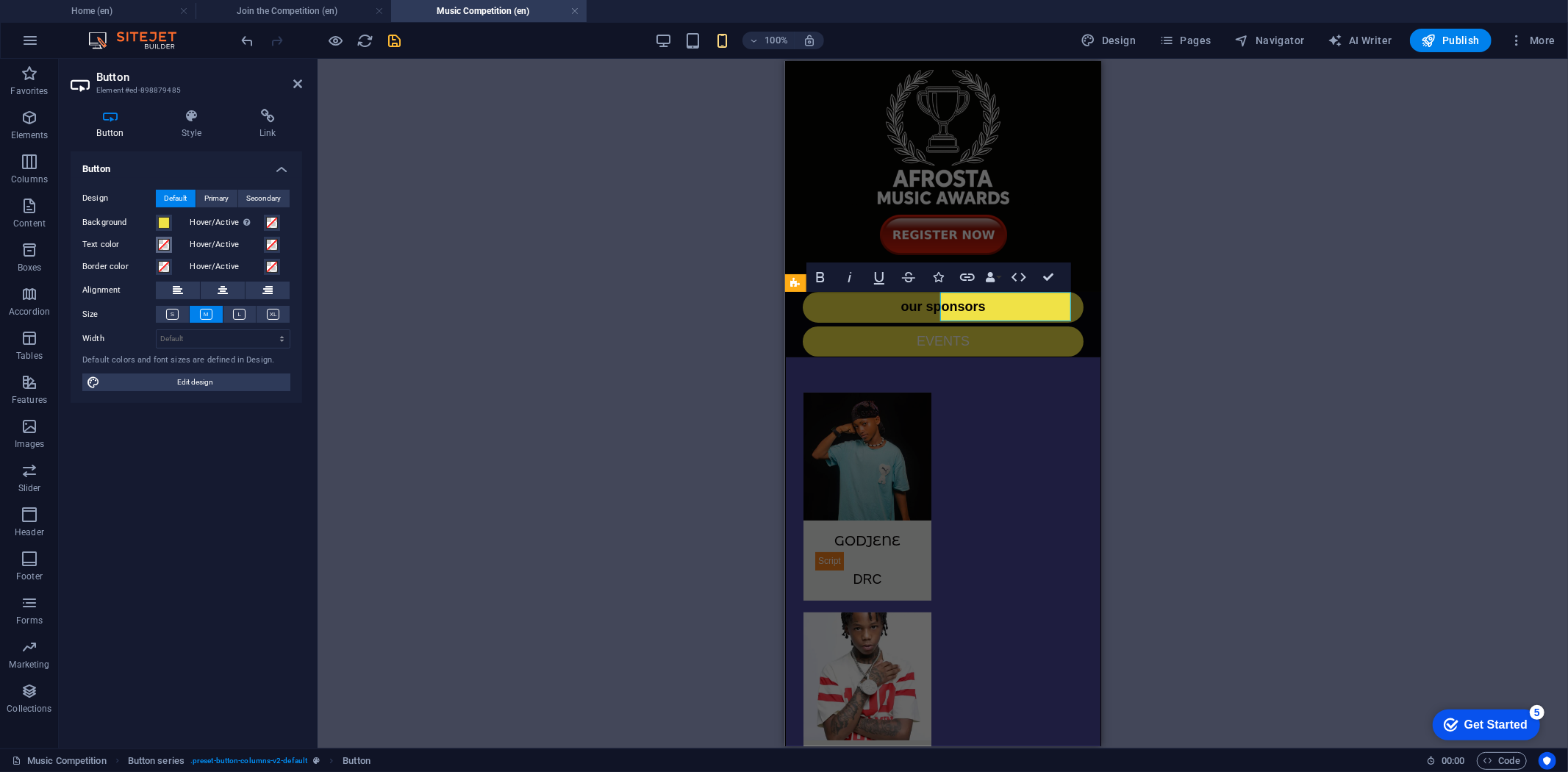
click at [164, 244] on span at bounding box center [163, 244] width 12 height 12
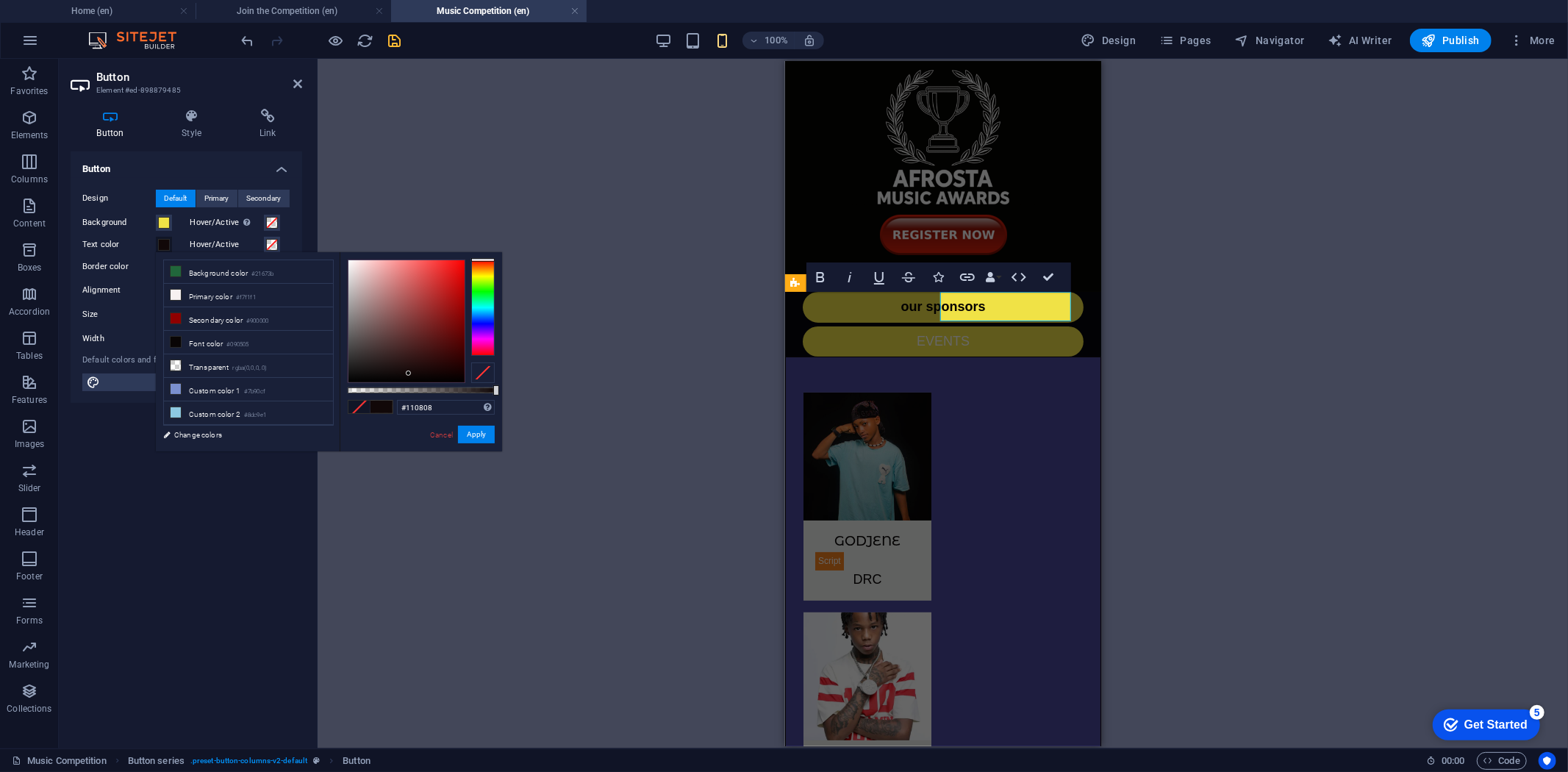
click at [408, 374] on div at bounding box center [407, 321] width 116 height 122
type input "#060303"
click at [409, 378] on div at bounding box center [407, 321] width 116 height 122
click at [472, 435] on button "Apply" at bounding box center [476, 434] width 37 height 18
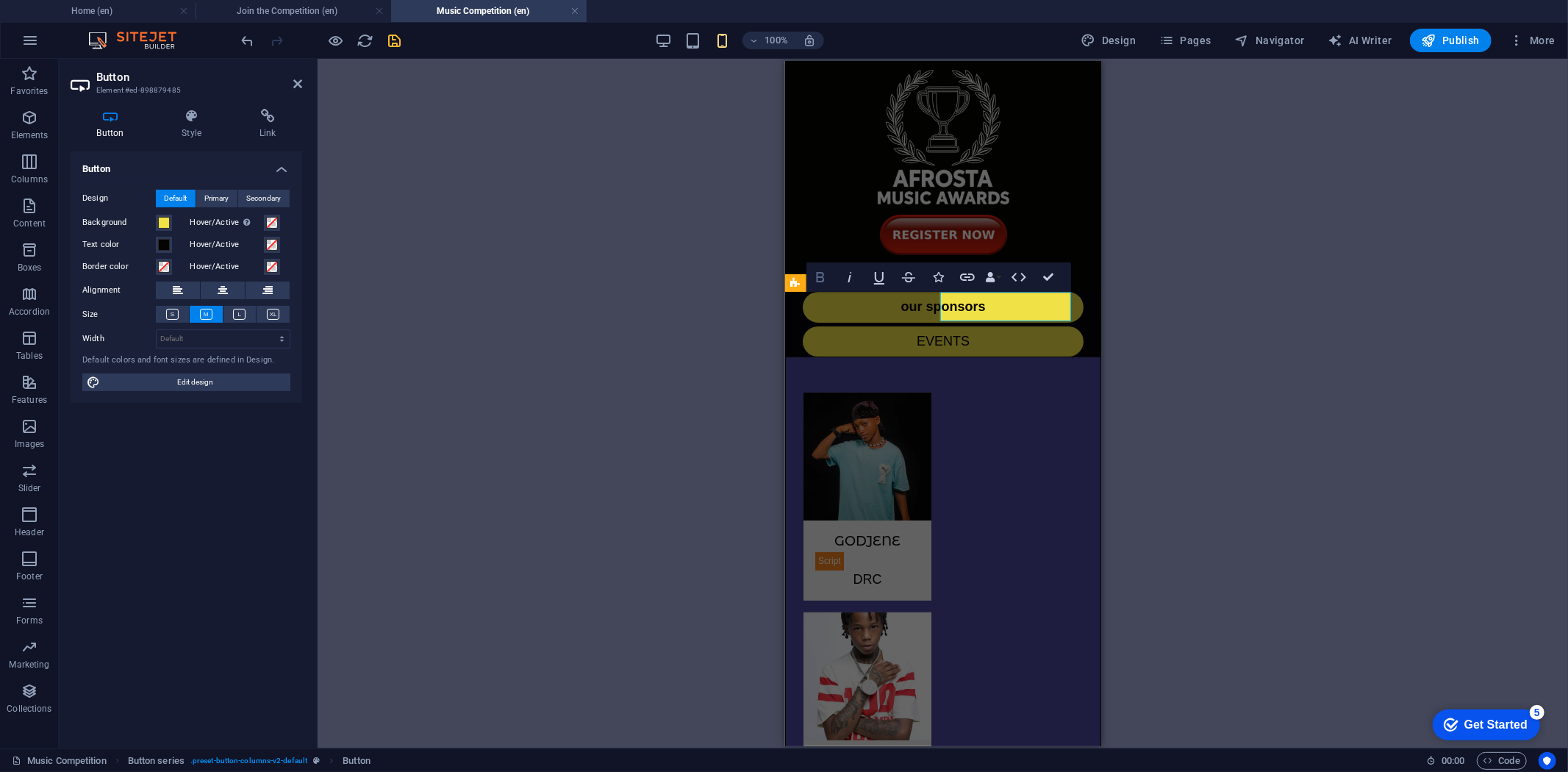
click at [824, 280] on icon "button" at bounding box center [821, 277] width 8 height 10
click at [941, 278] on icon "button" at bounding box center [938, 277] width 10 height 10
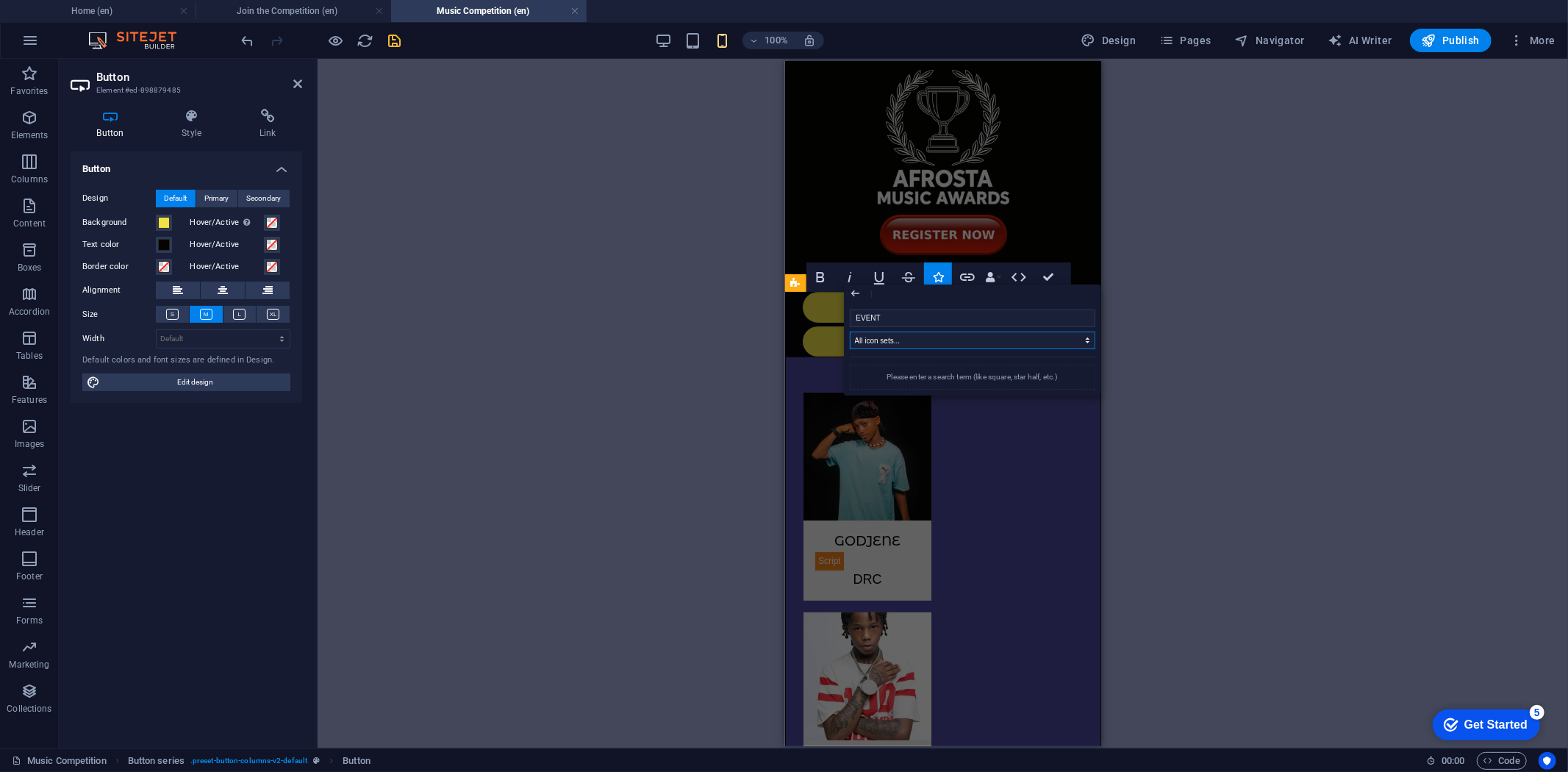
click at [1083, 337] on select "All icon sets... IcoFont Ionicons FontAwesome Brands FontAwesome Duotone FontAw…" at bounding box center [973, 340] width 246 height 18
click at [949, 320] on input "EVENT" at bounding box center [973, 318] width 246 height 18
drag, startPoint x: 905, startPoint y: 317, endPoint x: 845, endPoint y: 318, distance: 60.0
click at [845, 318] on div "EVENT All icon sets... IcoFont Ionicons FontAwesome Brands FontAwesome Duotone …" at bounding box center [973, 349] width 257 height 92
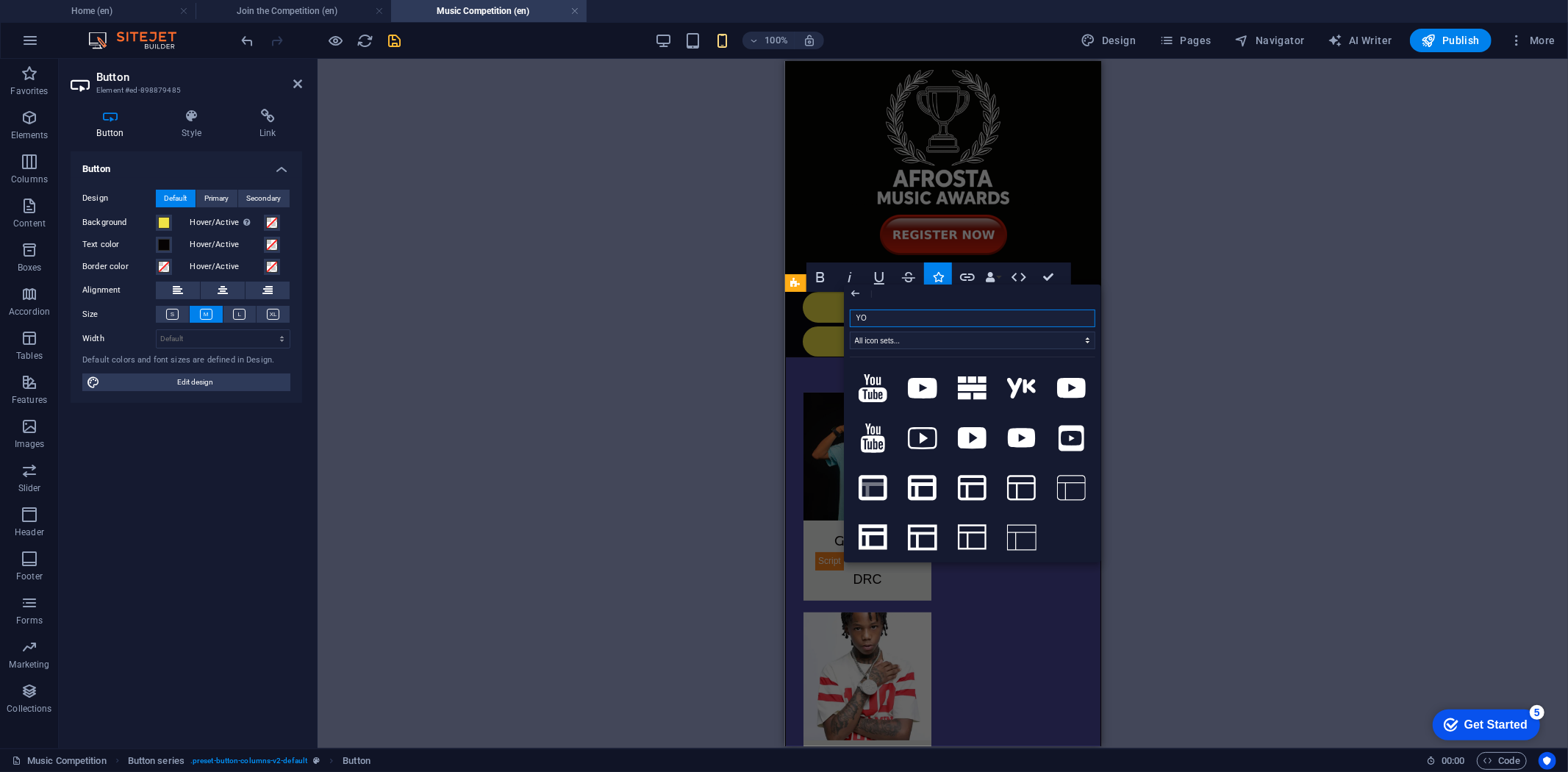
type input "Y"
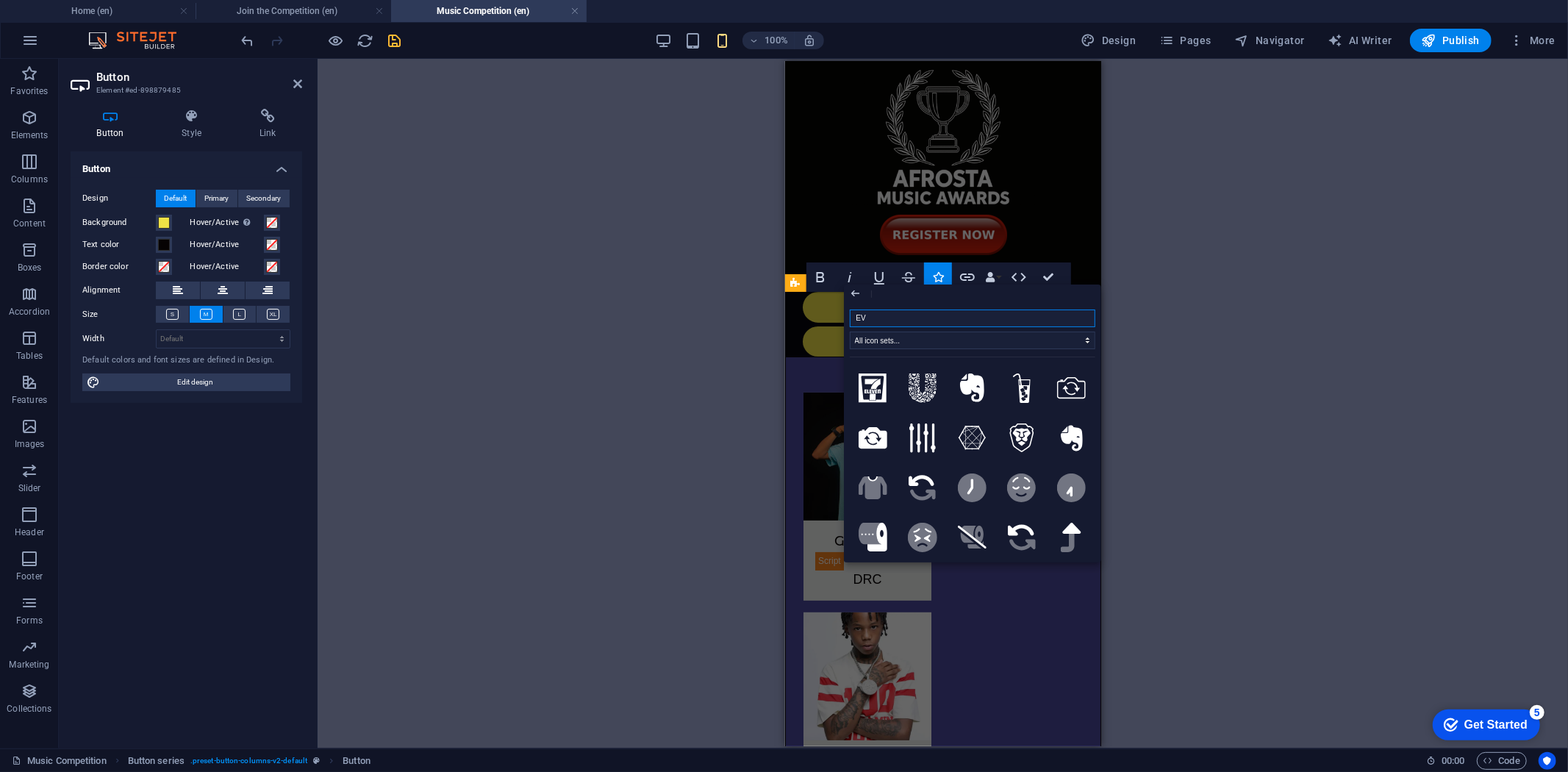
type input "E"
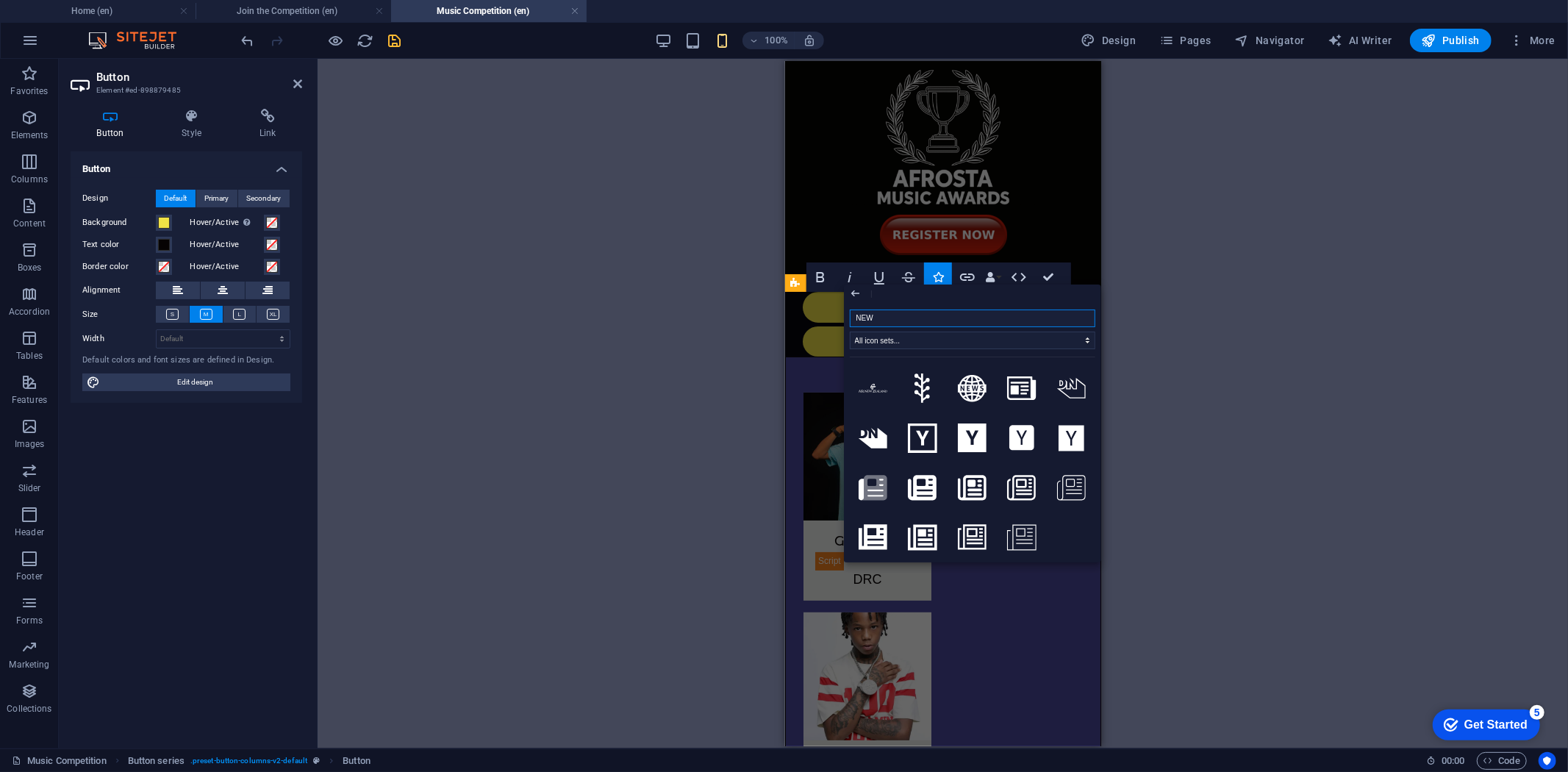
type input "NEWS"
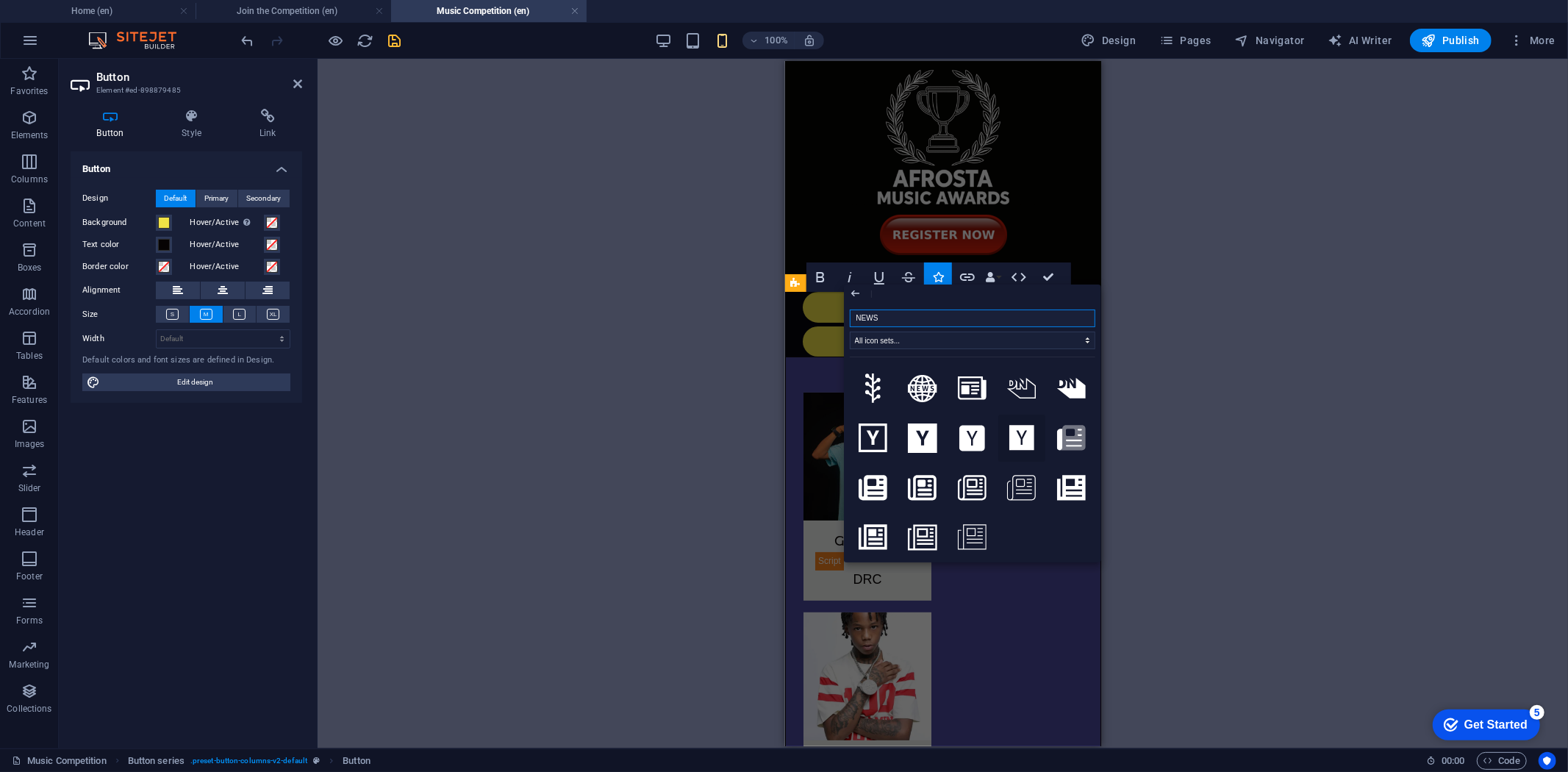
scroll to position [2, 0]
click at [920, 381] on icon at bounding box center [922, 387] width 29 height 27
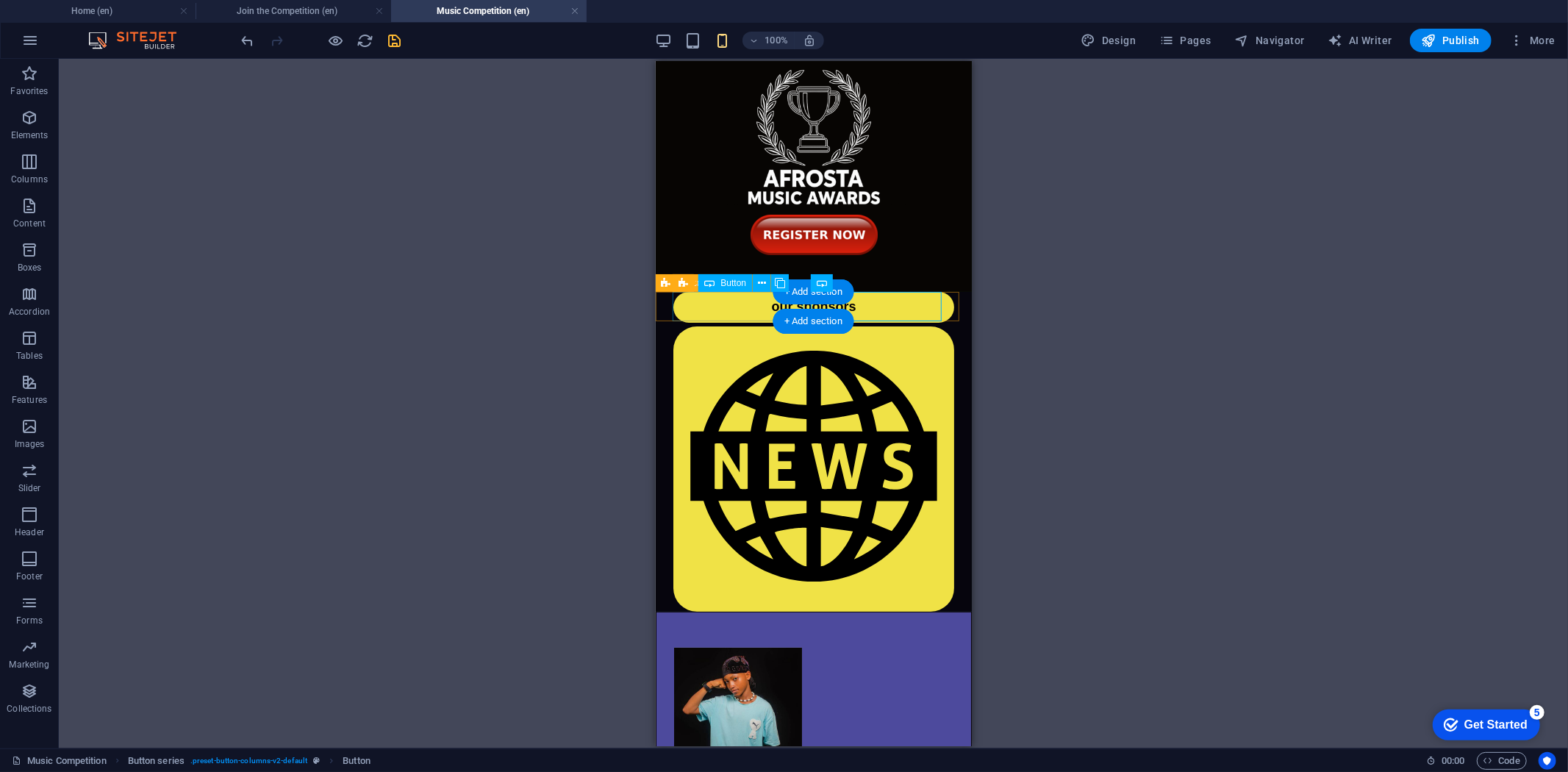
click at [700, 302] on div "our sponsors" at bounding box center [812, 306] width 281 height 30
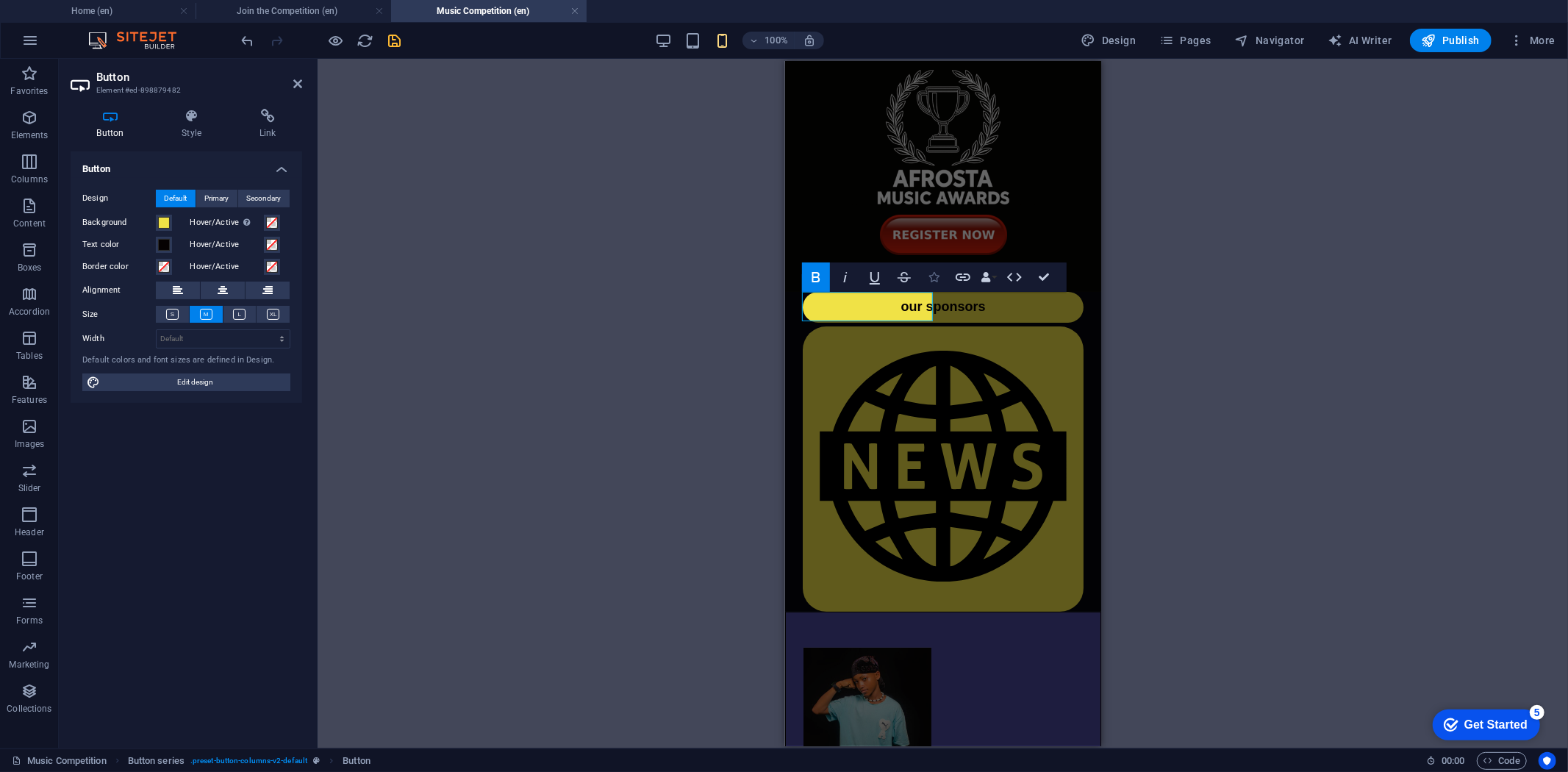
click at [933, 274] on icon "button" at bounding box center [933, 277] width 10 height 10
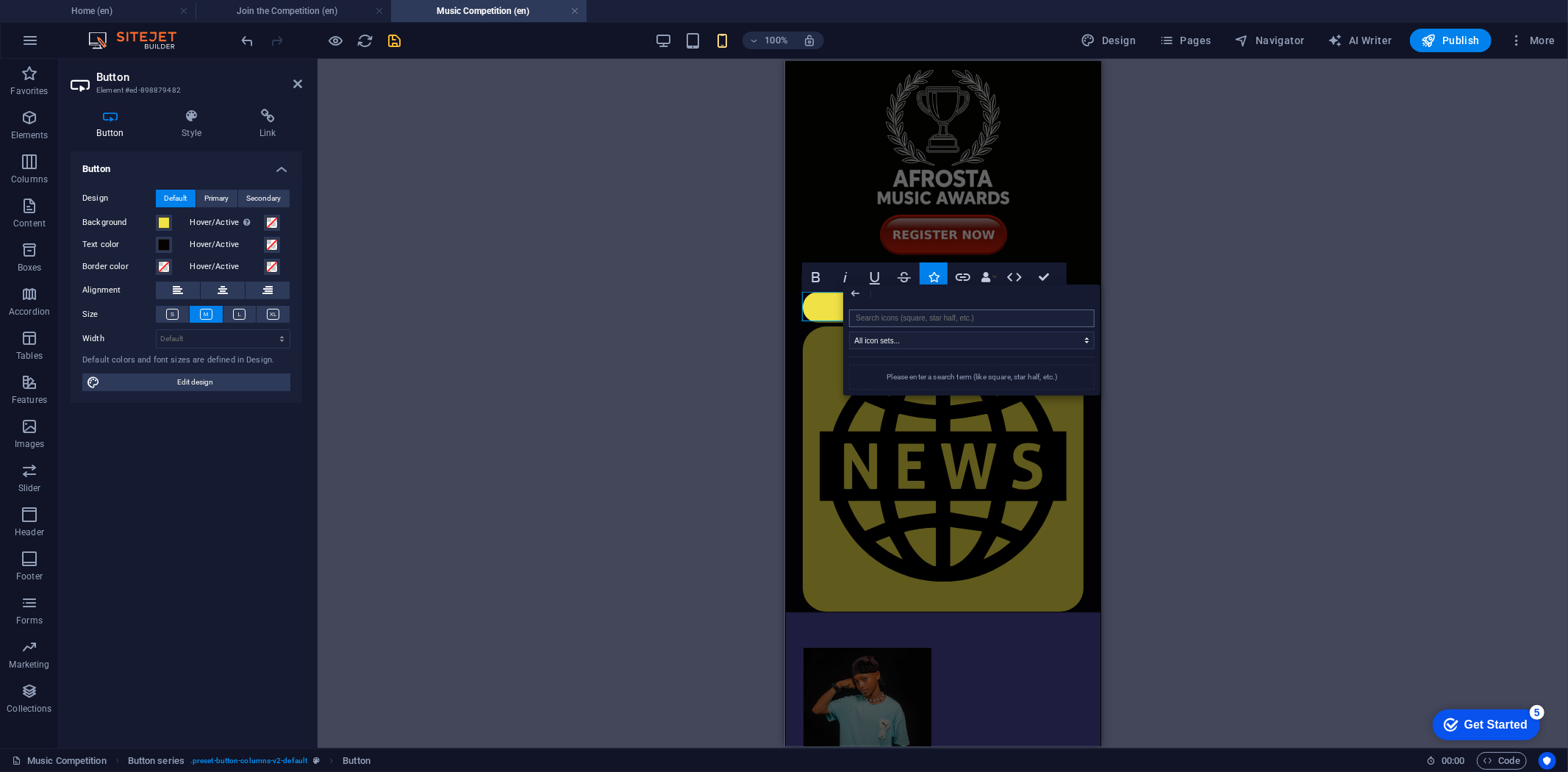
click at [876, 314] on input "search" at bounding box center [972, 318] width 246 height 18
type input "S"
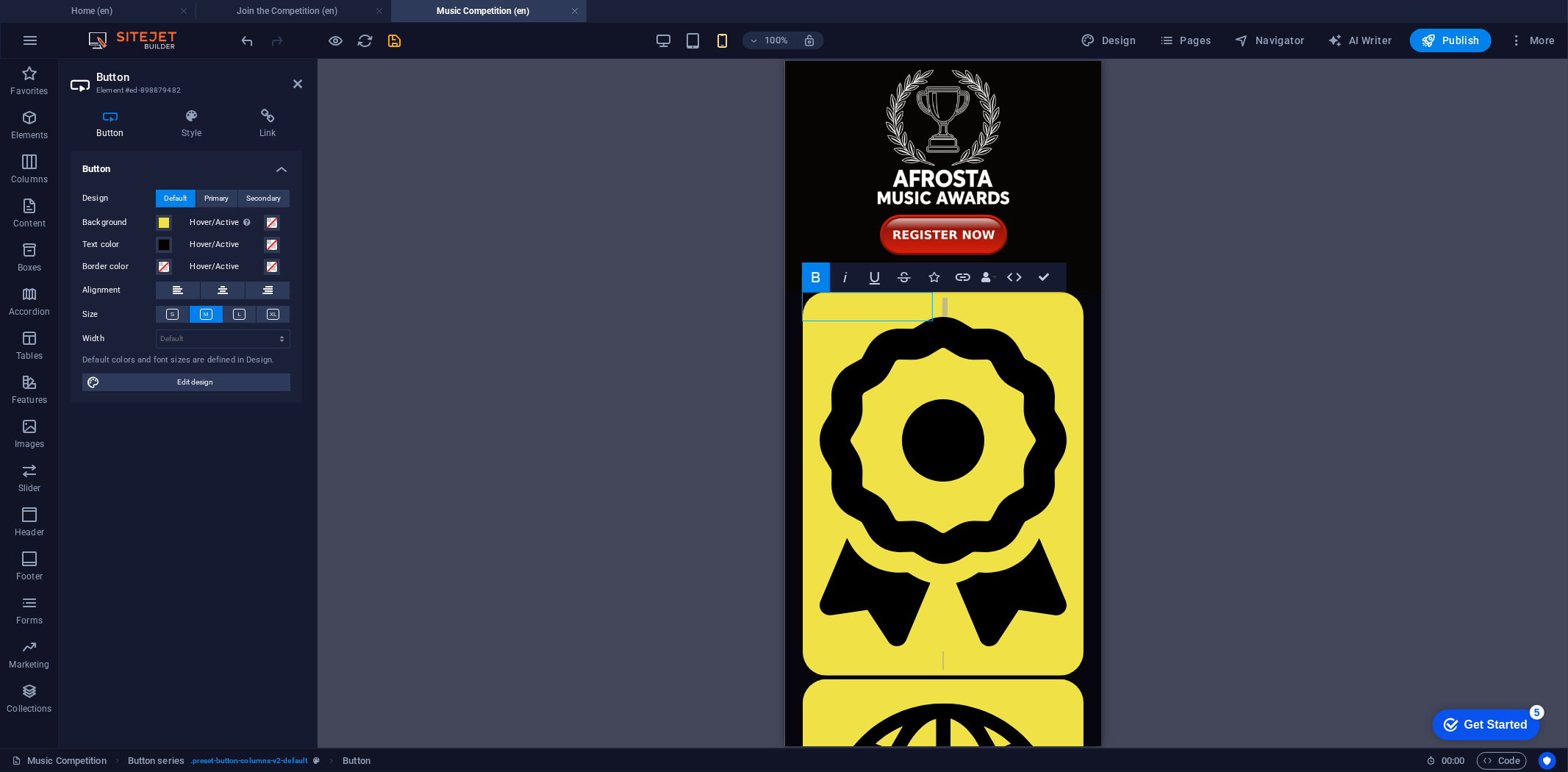
click at [398, 36] on icon "save" at bounding box center [395, 40] width 17 height 17
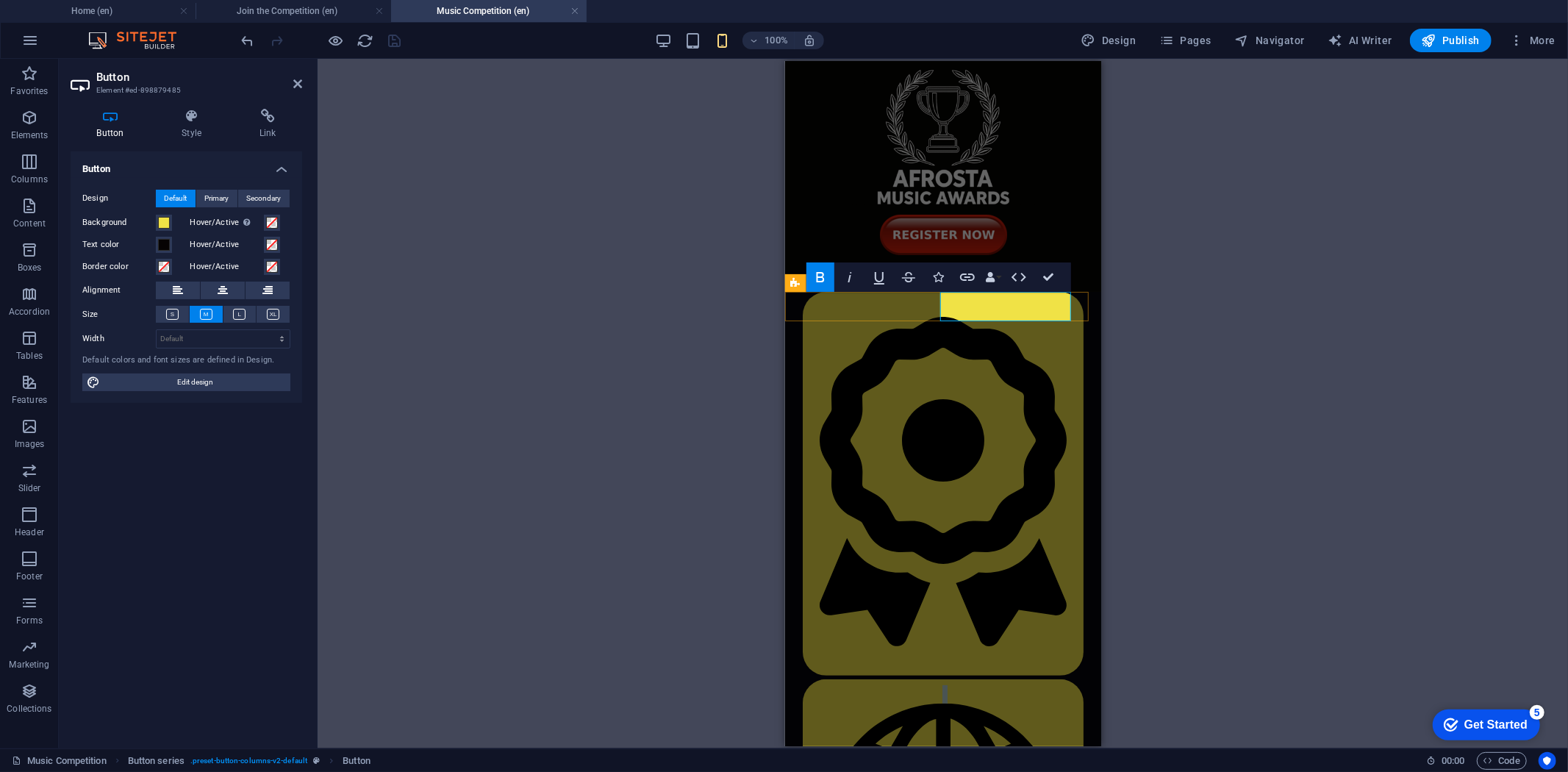
drag, startPoint x: 1014, startPoint y: 307, endPoint x: 994, endPoint y: 305, distance: 20.1
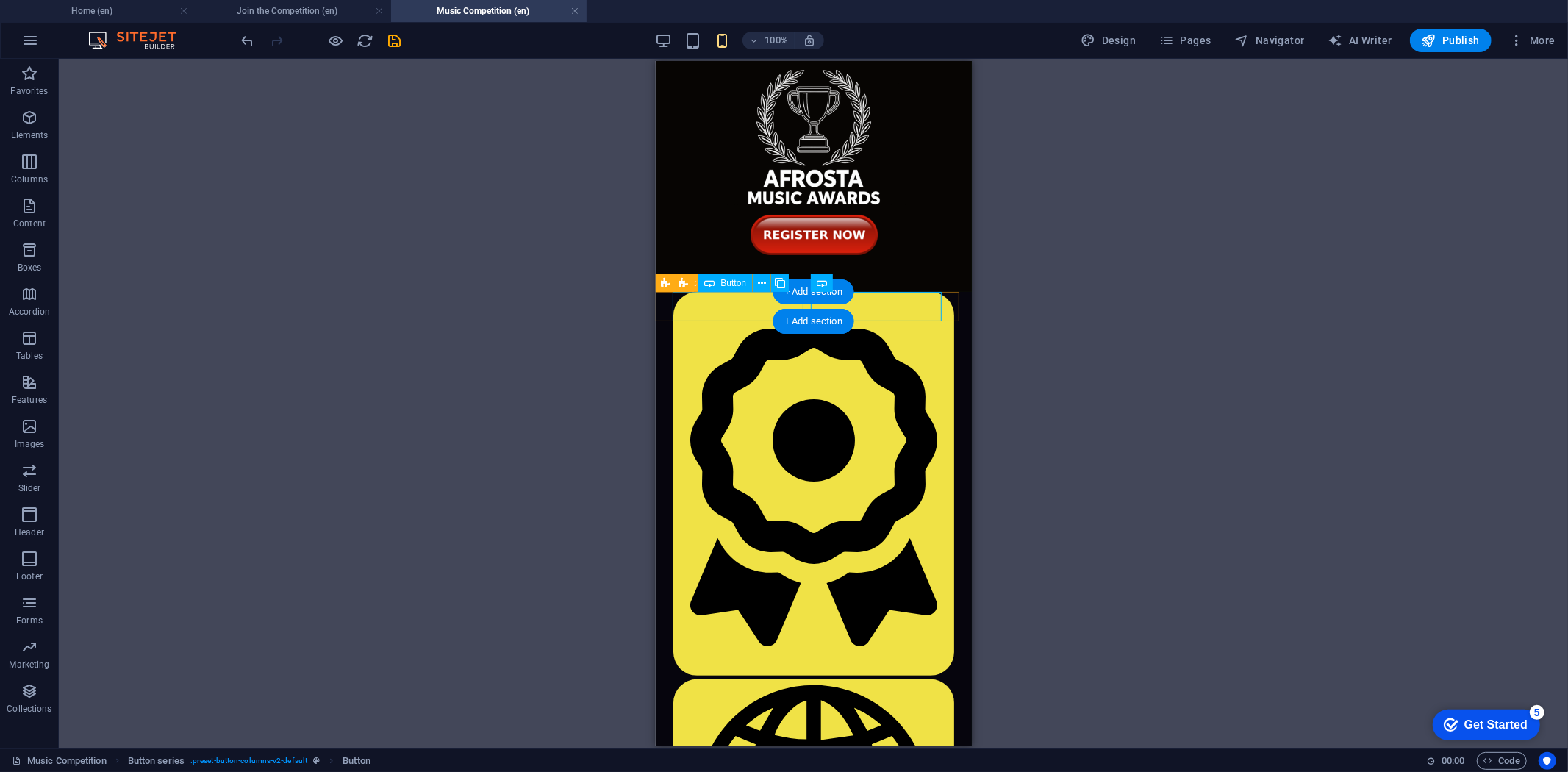
click at [741, 305] on div at bounding box center [812, 483] width 281 height 384
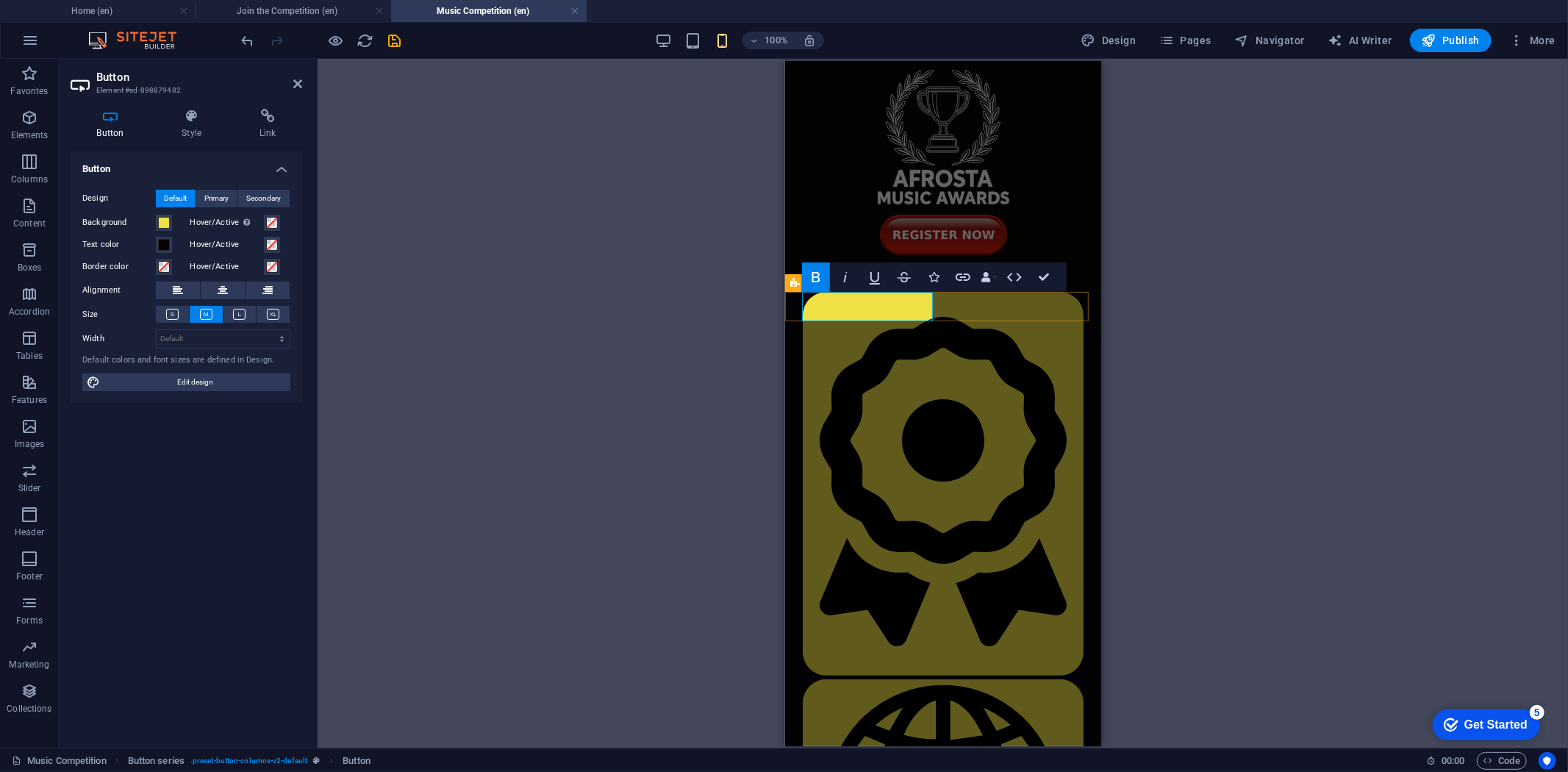
click at [880, 303] on link at bounding box center [942, 483] width 281 height 384
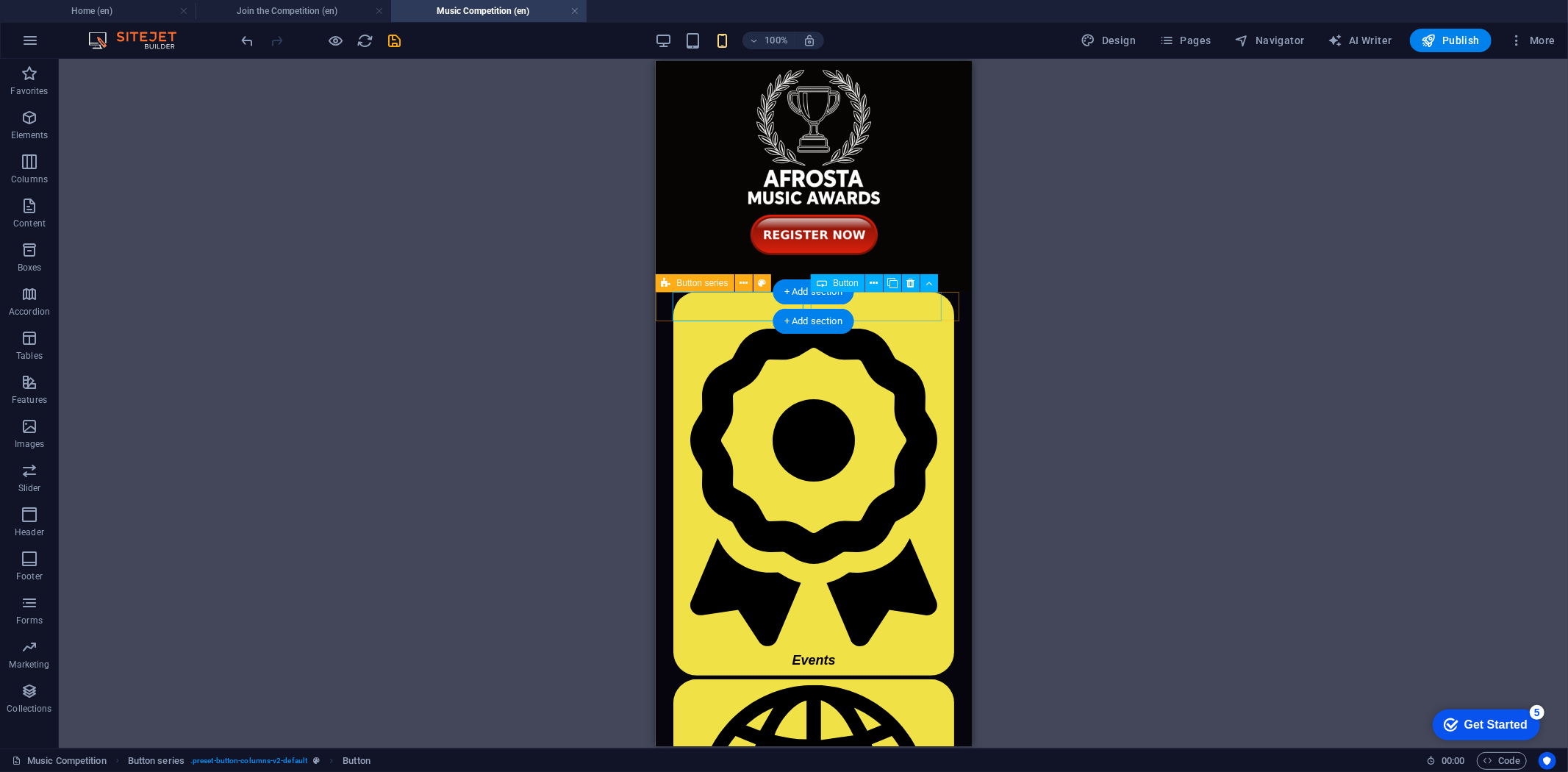
drag, startPoint x: 394, startPoint y: 33, endPoint x: 405, endPoint y: 42, distance: 14.2
click at [394, 32] on icon "save" at bounding box center [395, 40] width 17 height 17
drag, startPoint x: 664, startPoint y: 286, endPoint x: 684, endPoint y: 291, distance: 20.6
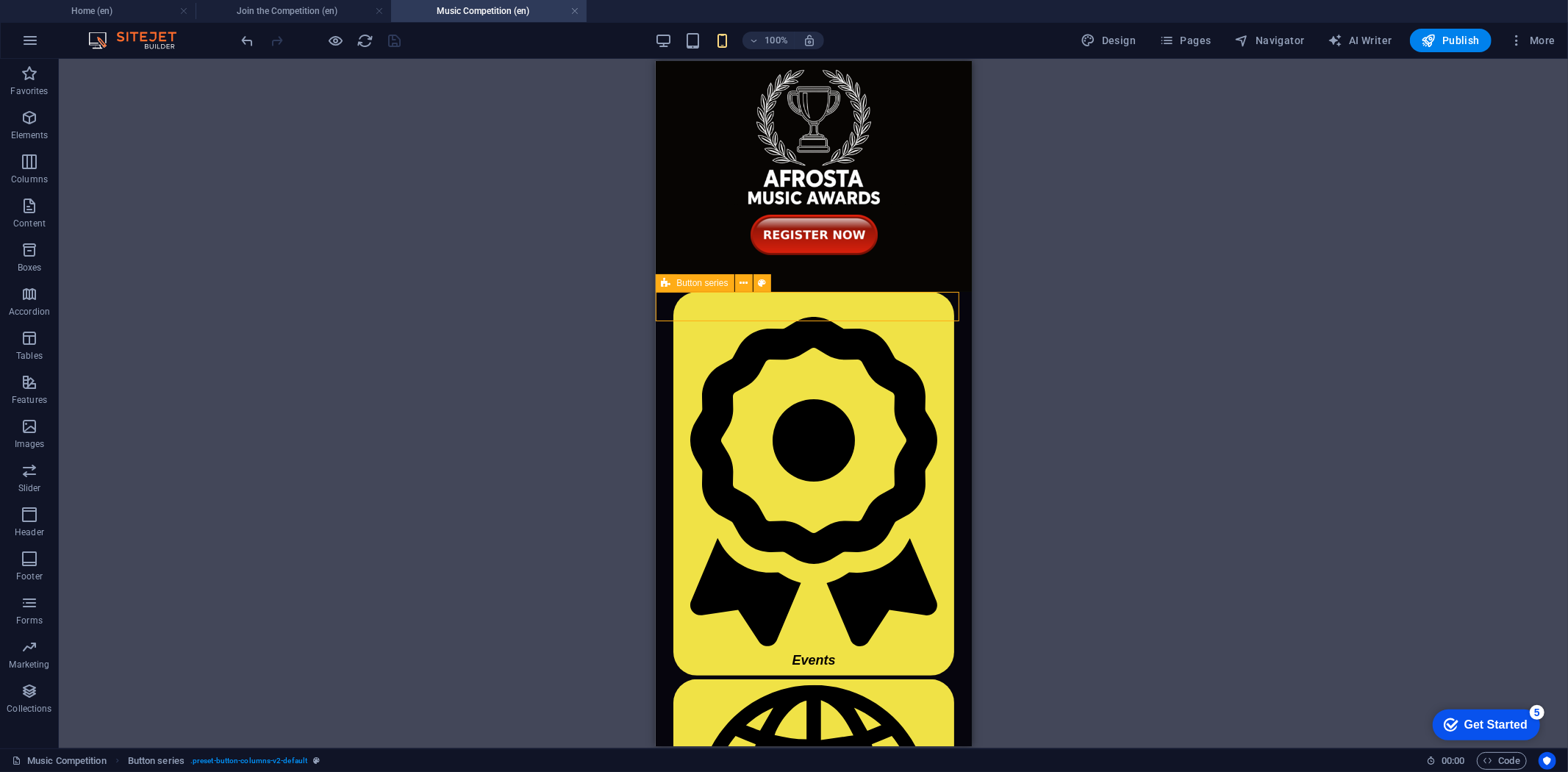
click at [684, 291] on div "H4 Cards Container Spacer Container Container Container Container Container Con…" at bounding box center [813, 404] width 316 height 686
click at [39, 127] on span "Elements" at bounding box center [29, 127] width 59 height 36
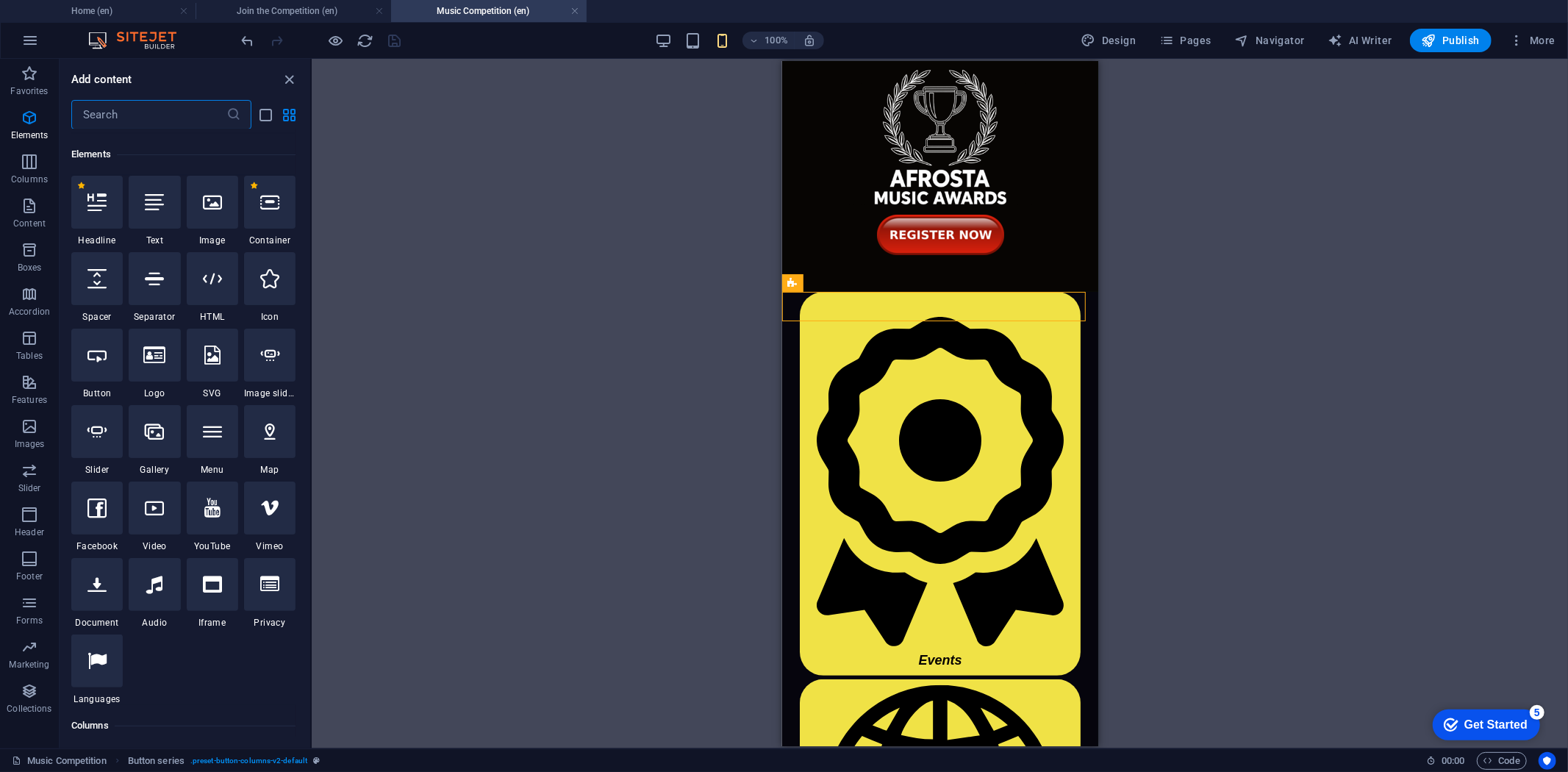
scroll to position [157, 0]
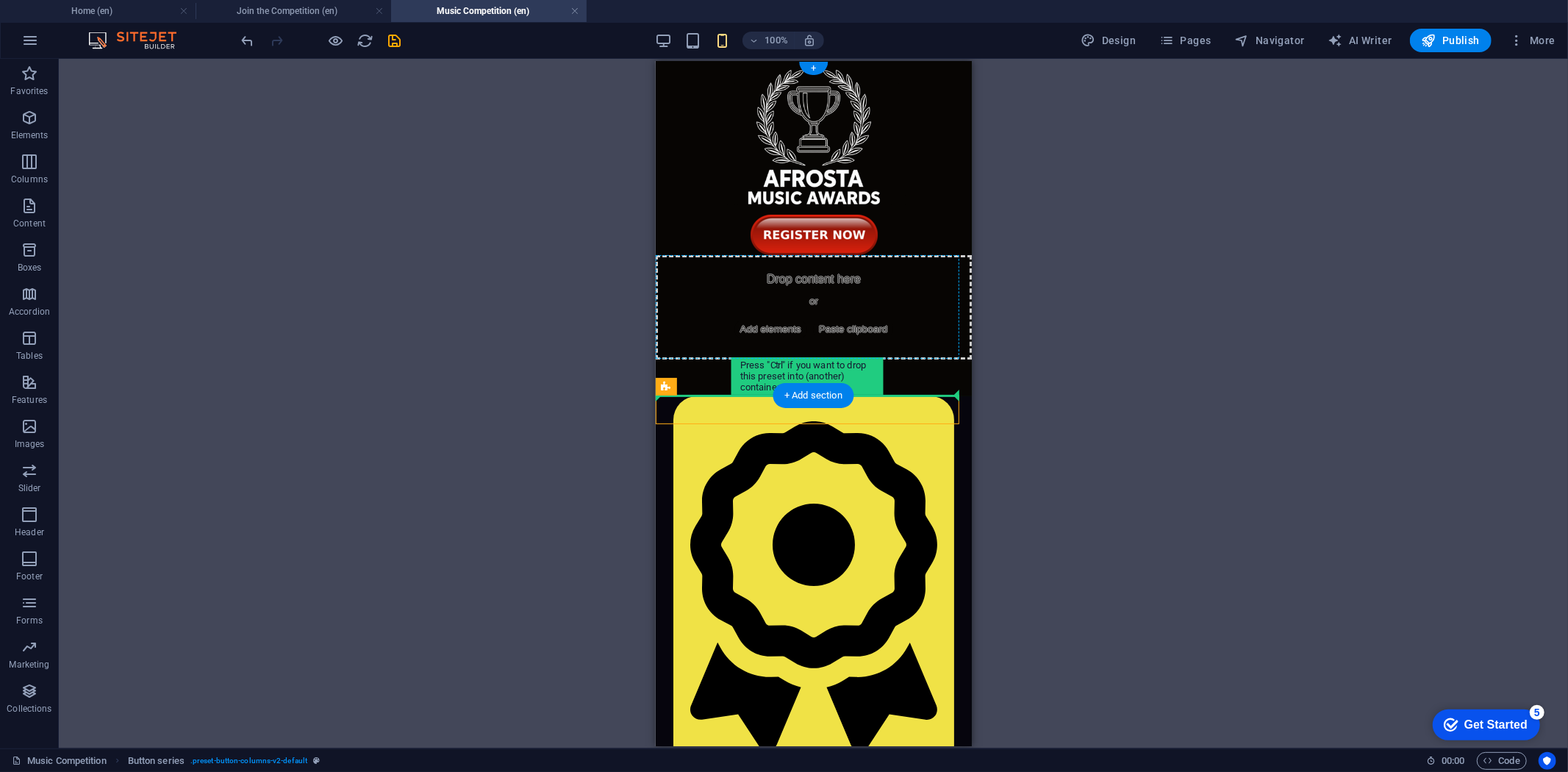
drag, startPoint x: 1453, startPoint y: 448, endPoint x: 720, endPoint y: 314, distance: 745.1
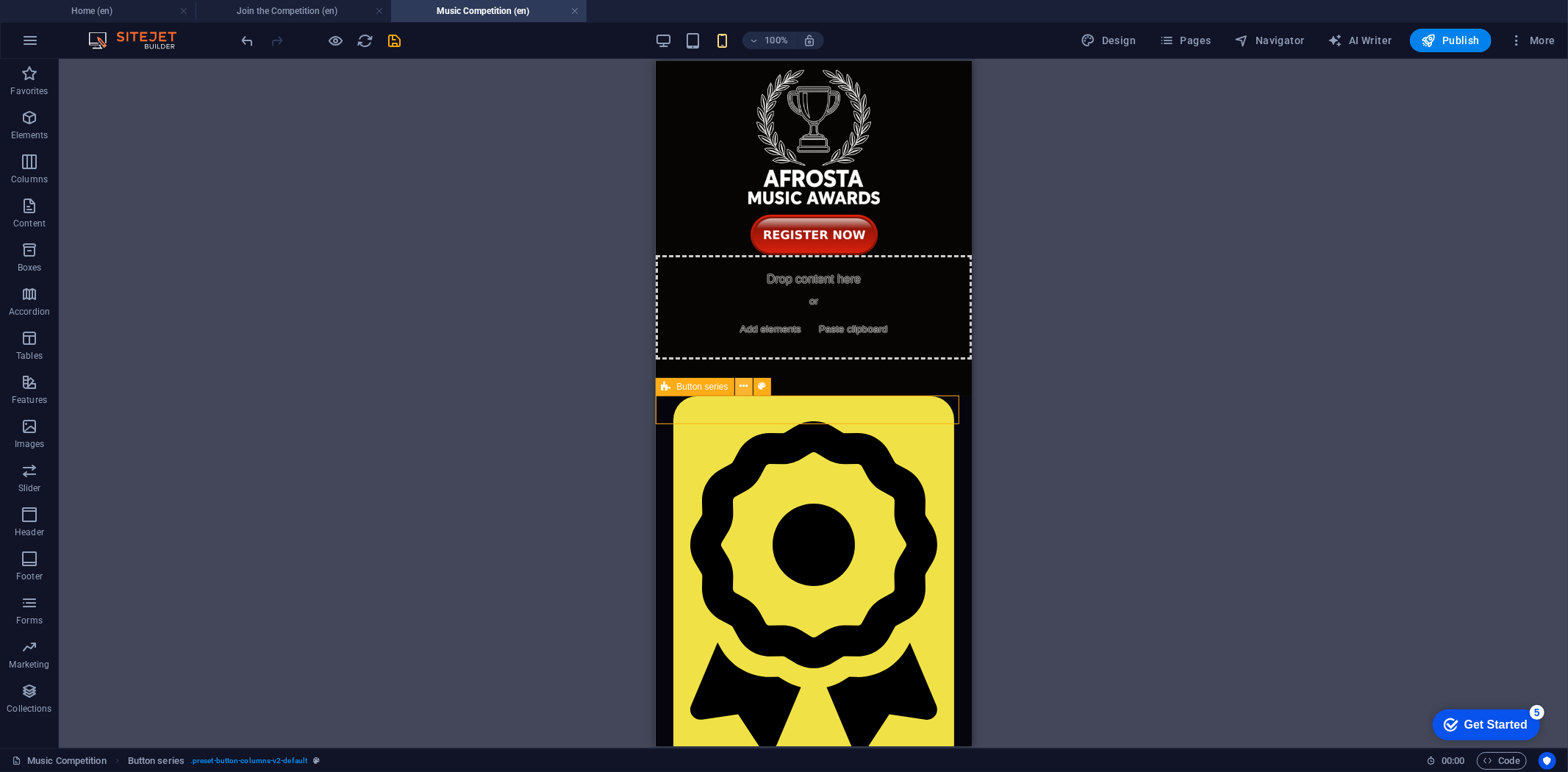
click at [738, 385] on button at bounding box center [744, 386] width 18 height 18
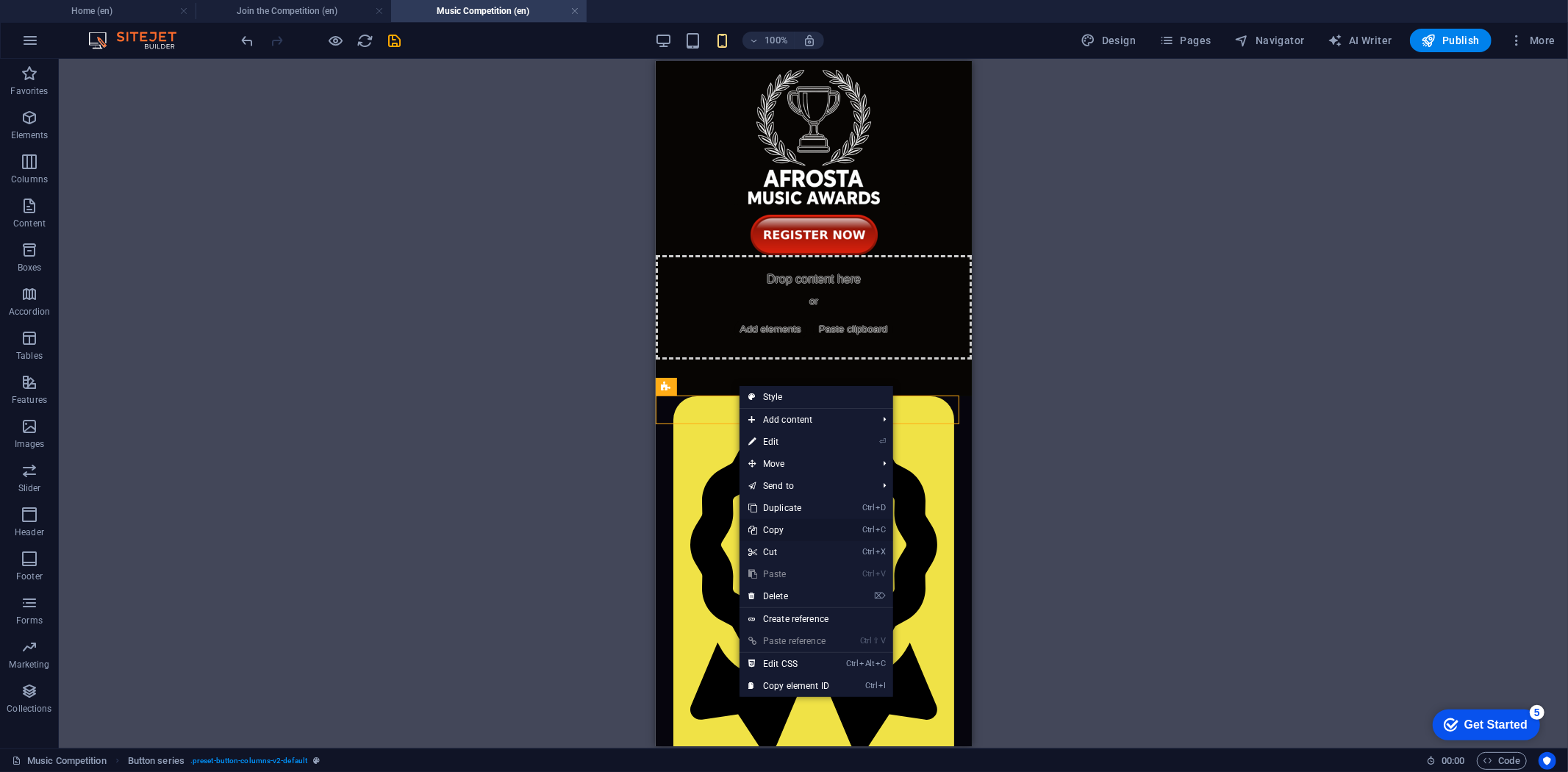
click at [777, 528] on link "Ctrl C Copy" at bounding box center [789, 530] width 99 height 22
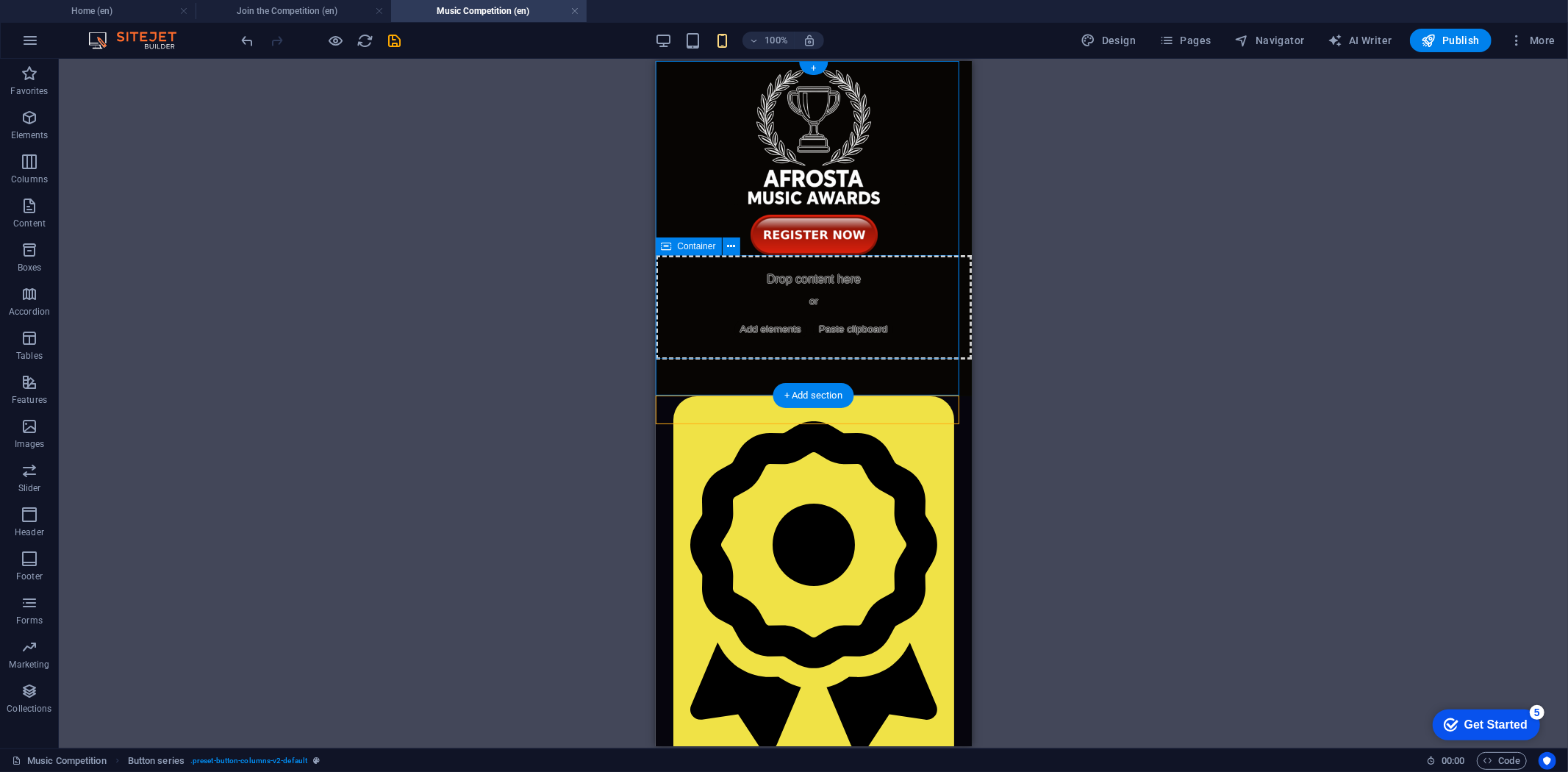
click at [746, 328] on span "Add elements" at bounding box center [770, 329] width 73 height 21
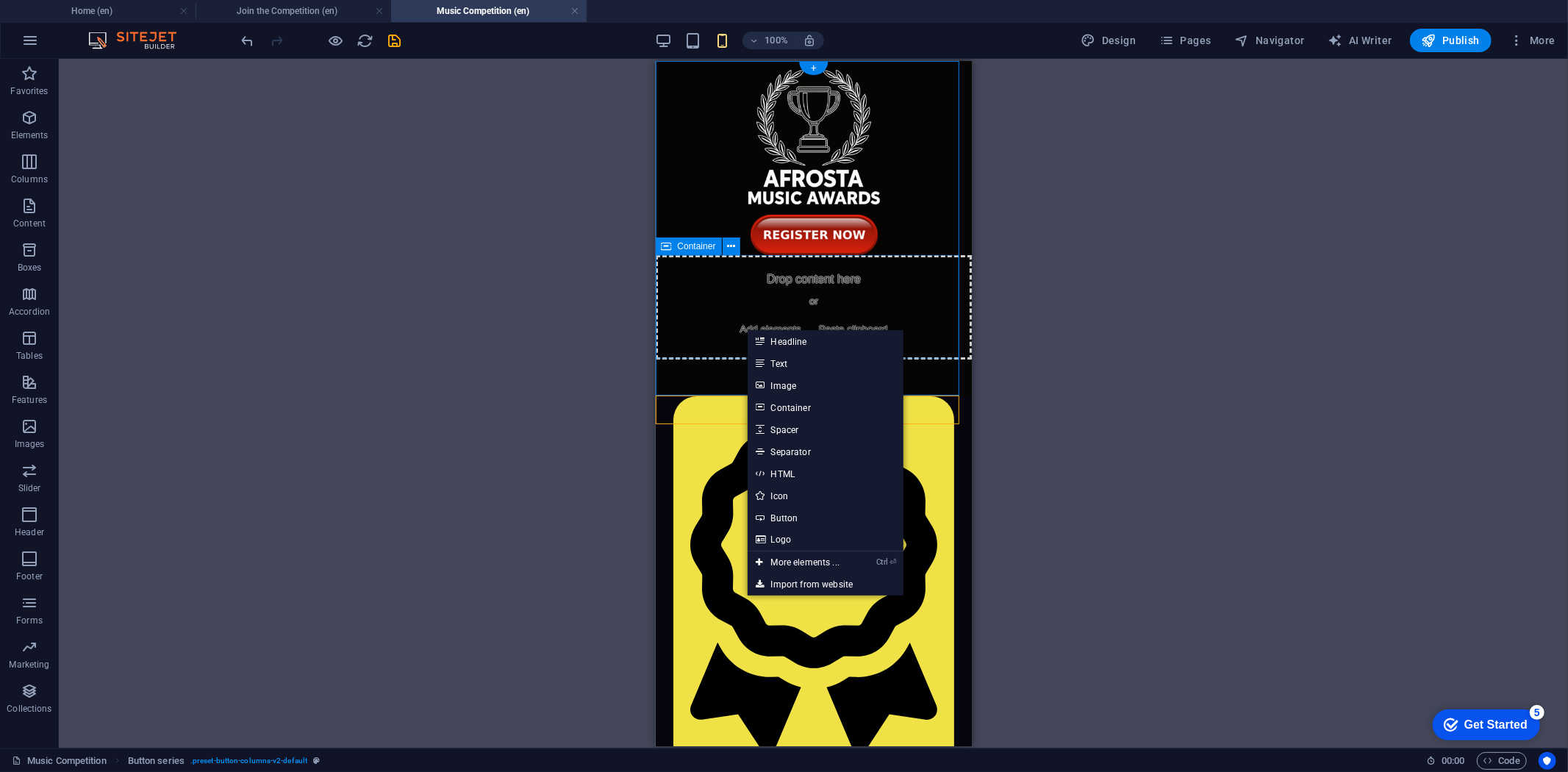
click at [733, 287] on div "Drop content here or Add elements Paste clipboard" at bounding box center [813, 306] width 316 height 104
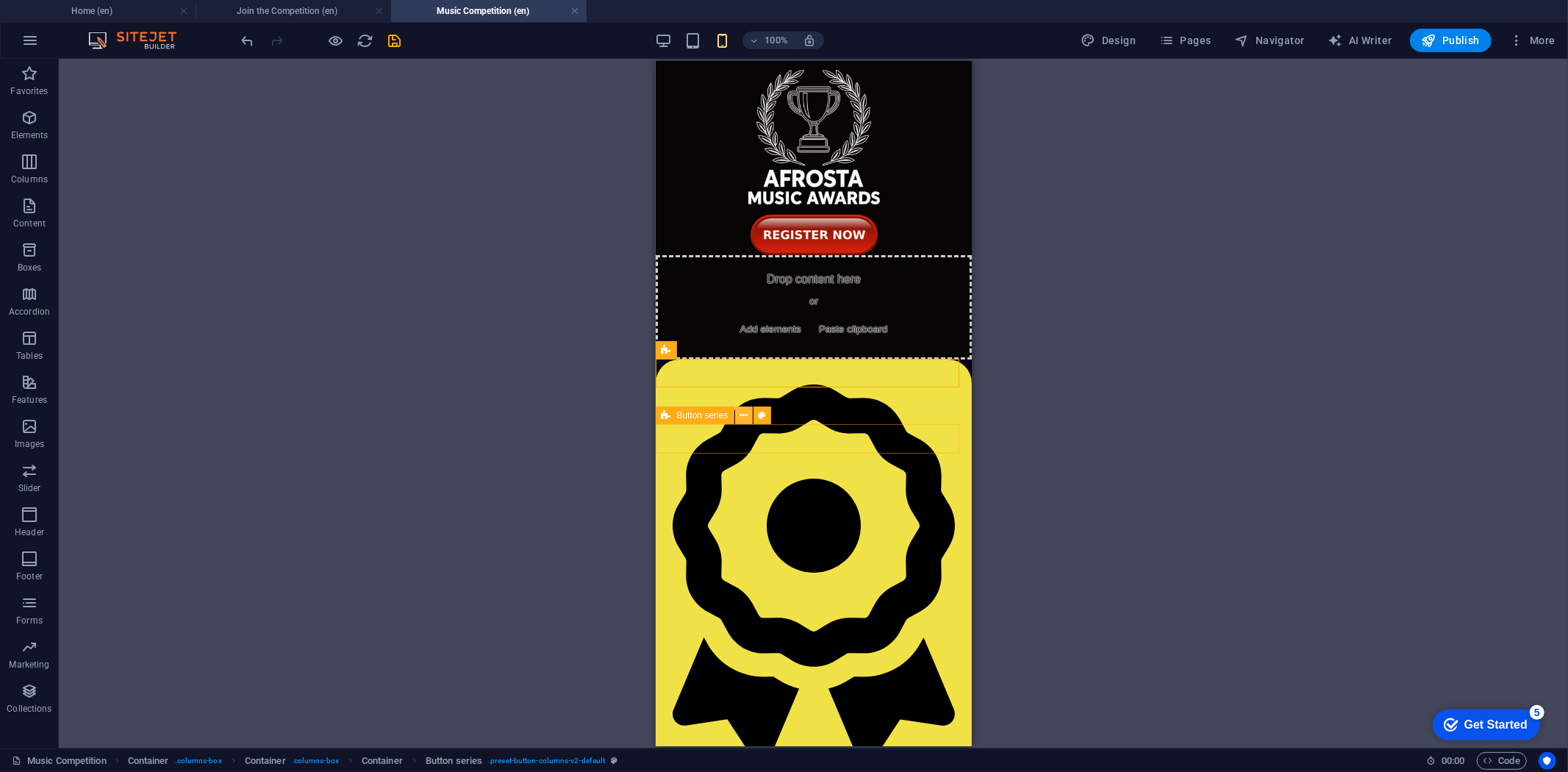
click at [740, 413] on icon at bounding box center [744, 416] width 8 height 15
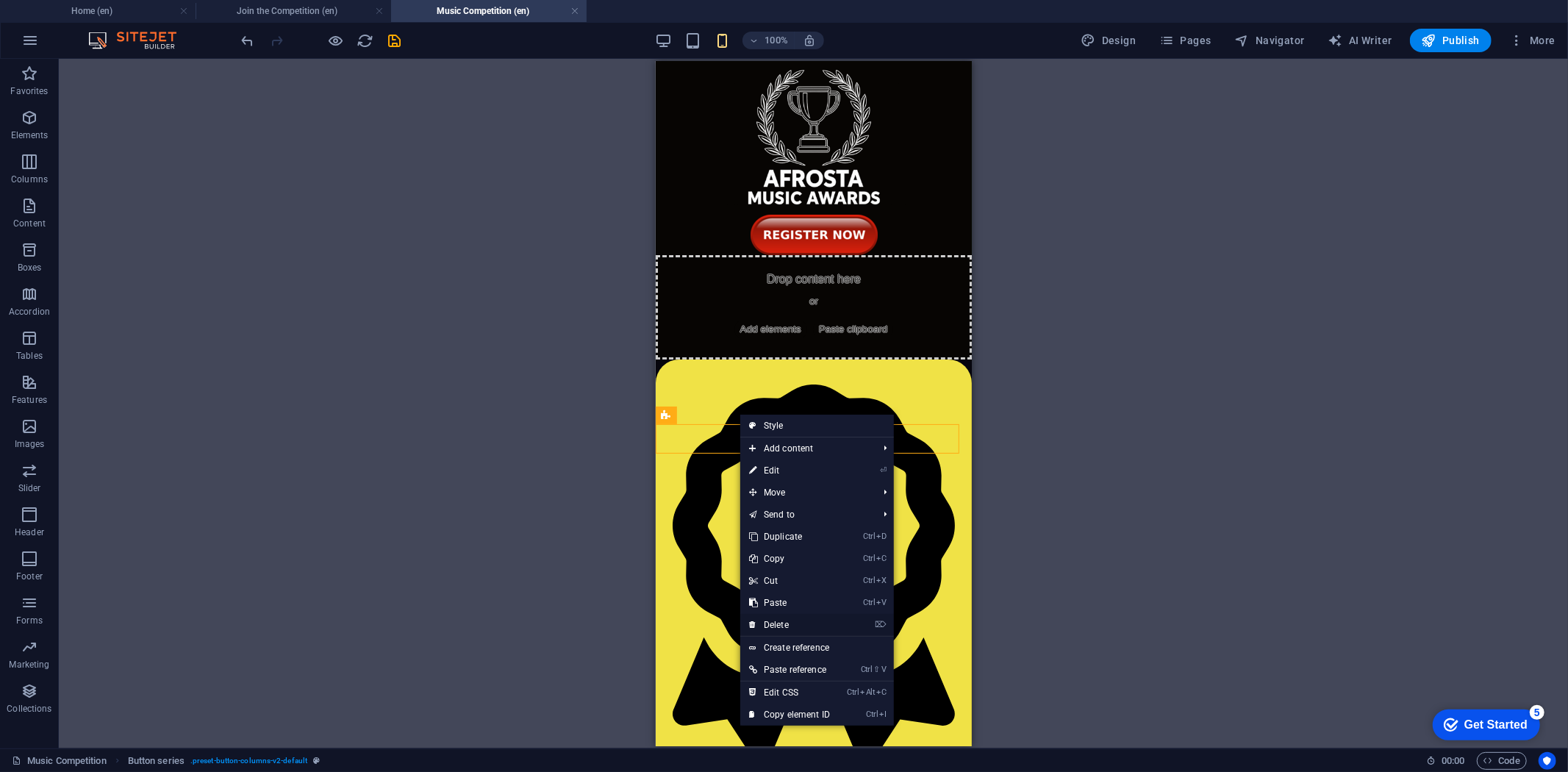
click at [785, 619] on link "⌦ Delete" at bounding box center [790, 625] width 99 height 22
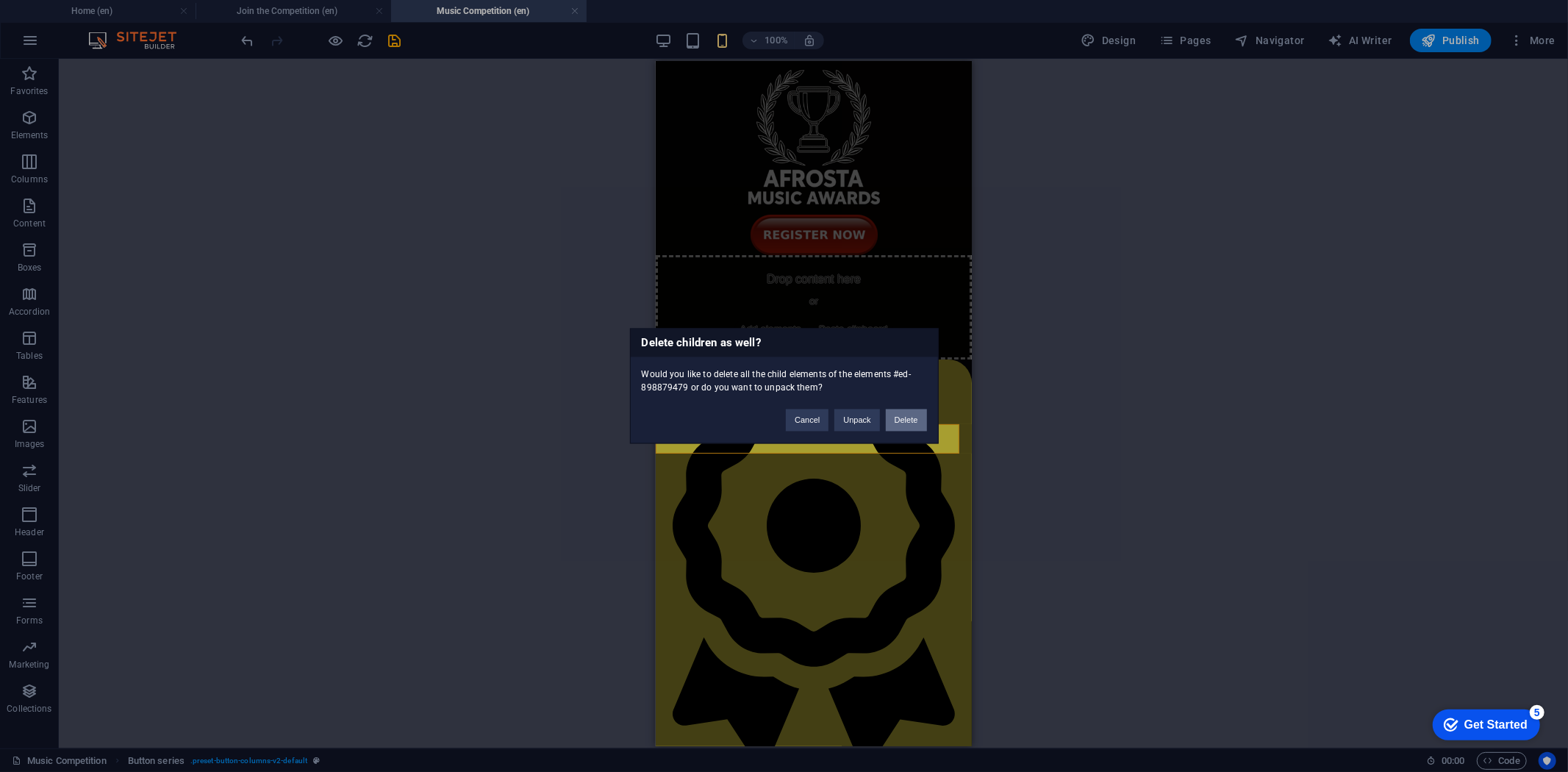
click at [902, 420] on button "Delete" at bounding box center [907, 420] width 41 height 22
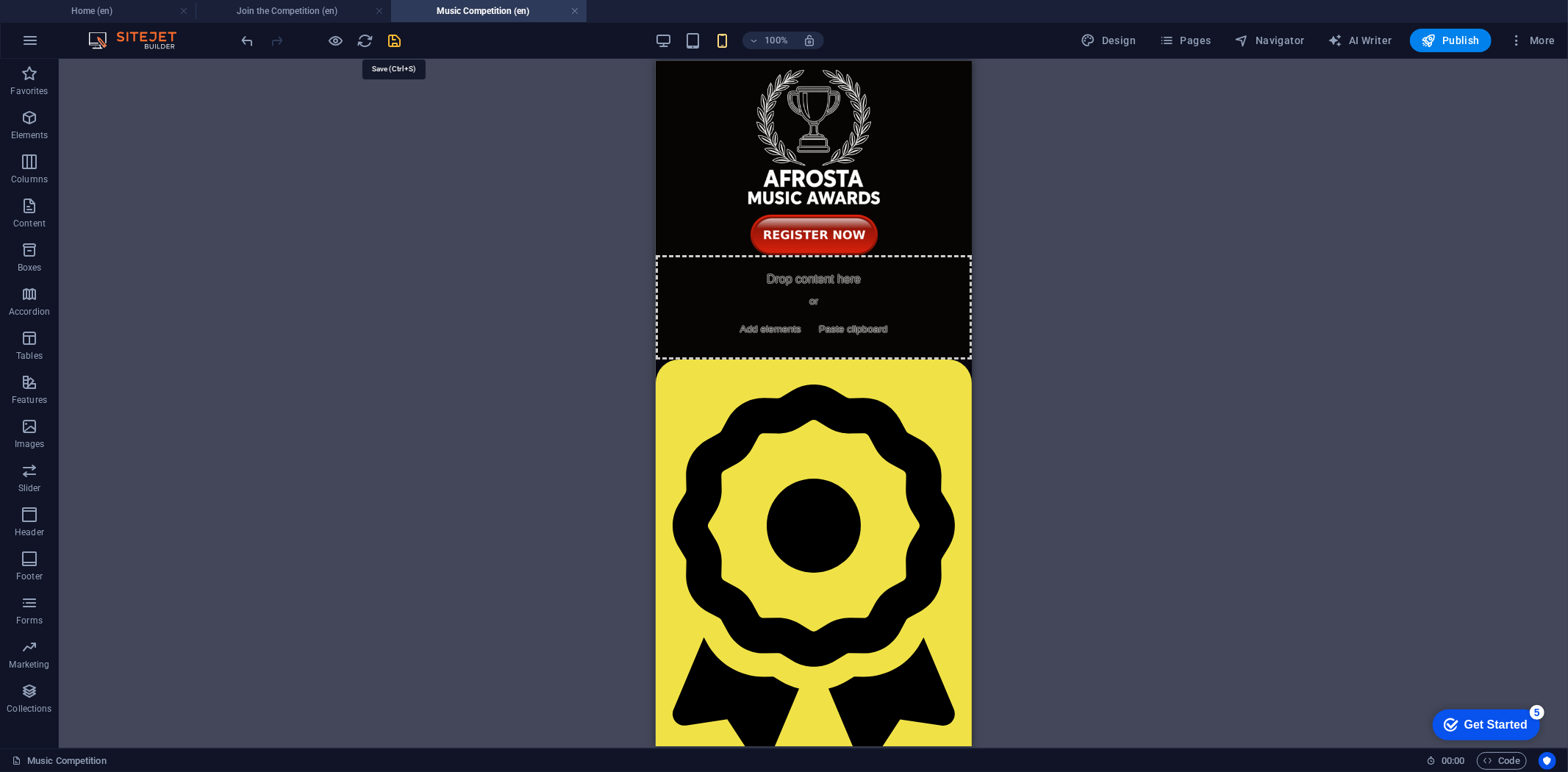
click at [392, 32] on icon "save" at bounding box center [395, 40] width 17 height 17
click at [730, 243] on icon at bounding box center [730, 246] width 8 height 15
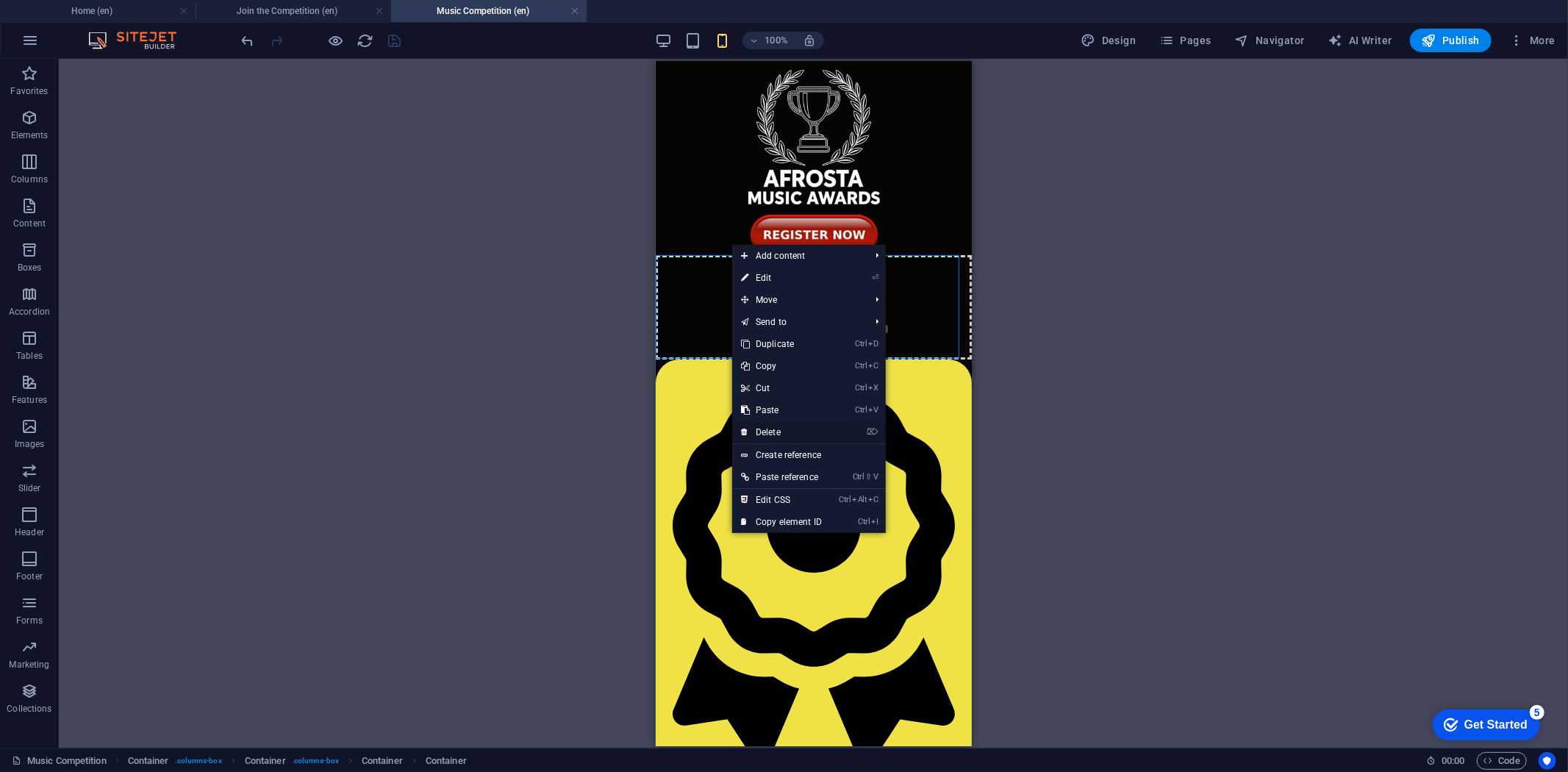
click at [776, 426] on link "⌦ Delete" at bounding box center [781, 432] width 99 height 22
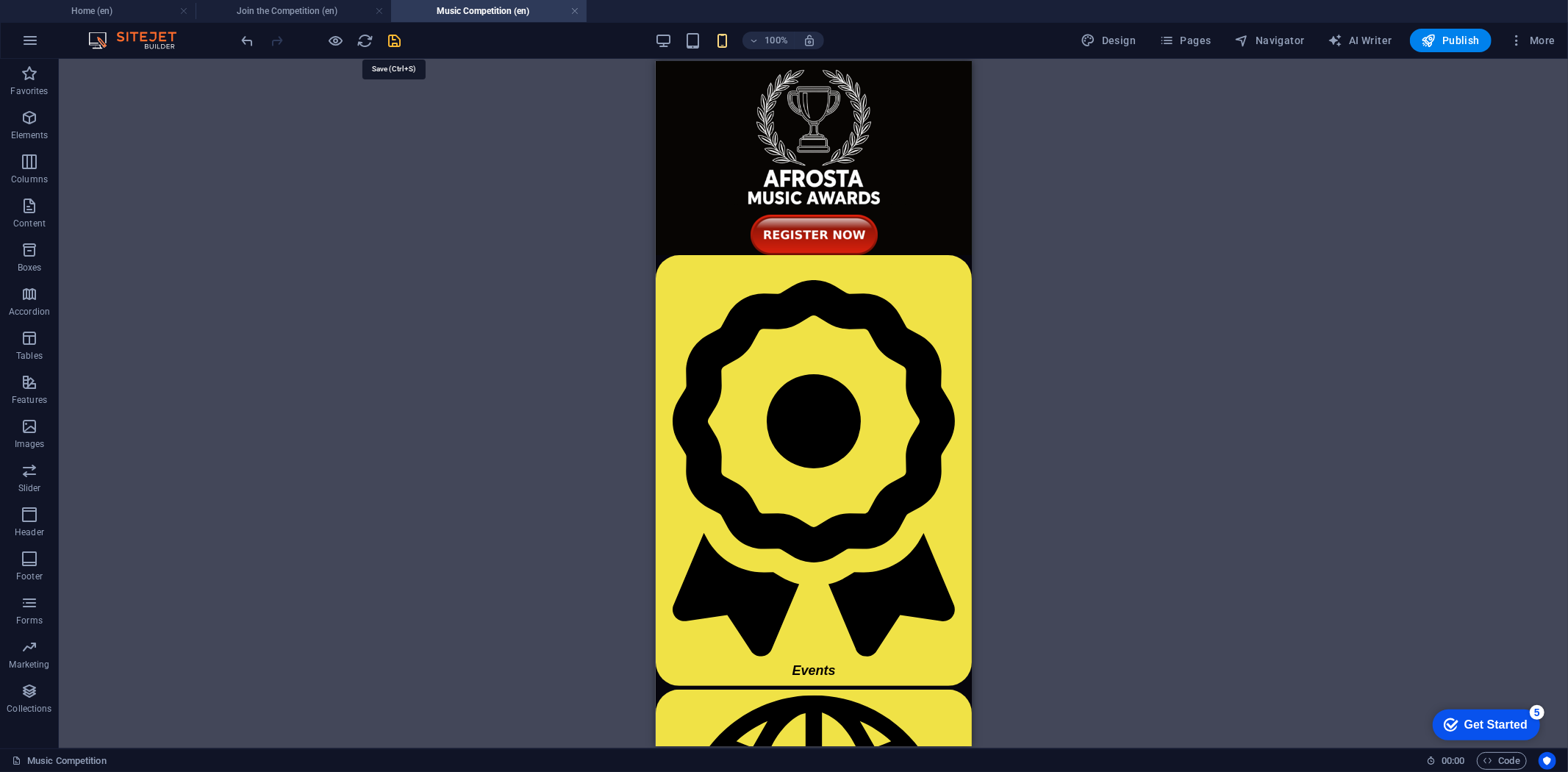
click at [394, 45] on icon "save" at bounding box center [395, 40] width 17 height 17
click at [33, 116] on icon "button" at bounding box center [29, 117] width 18 height 18
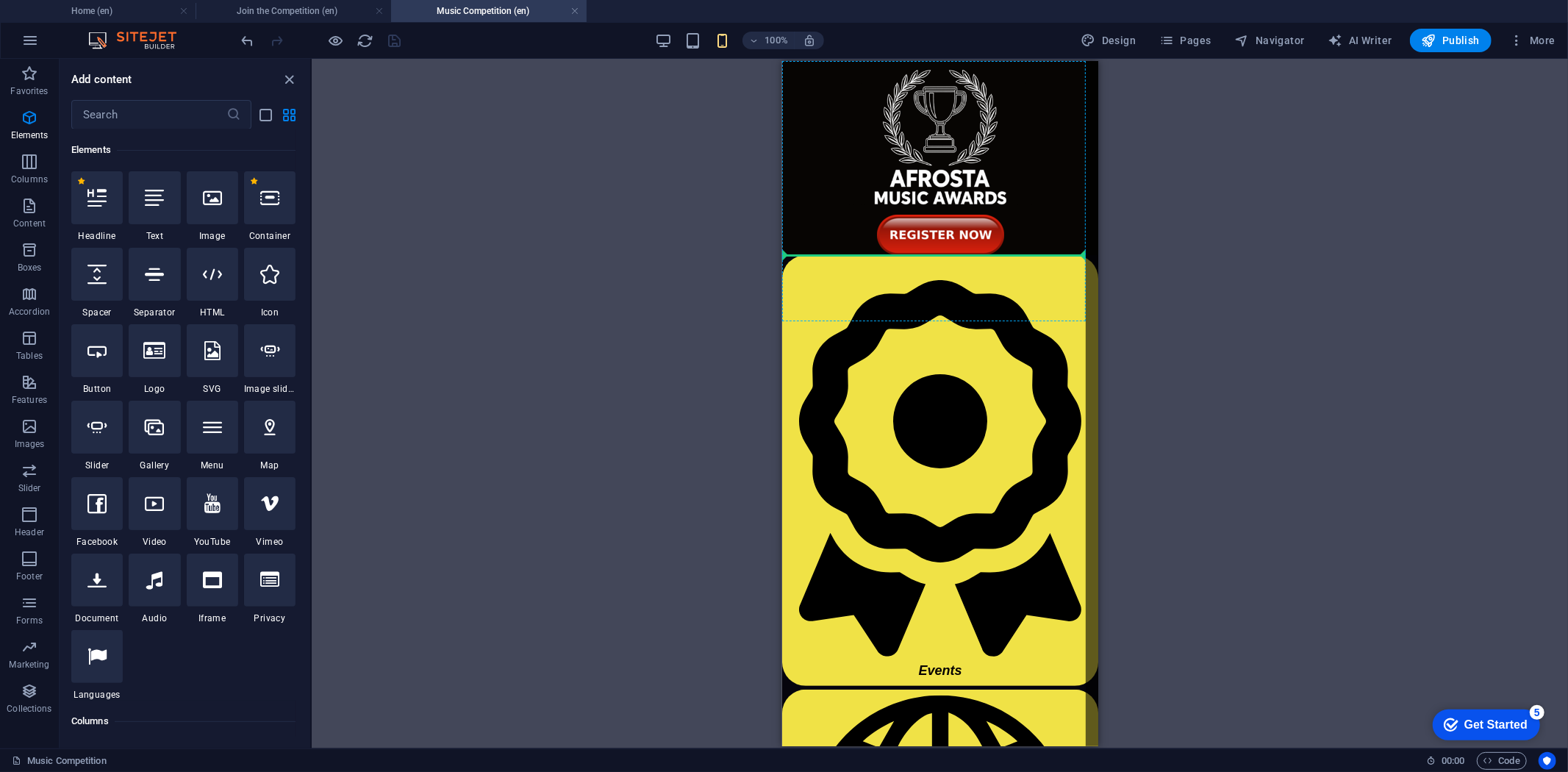
select select "px"
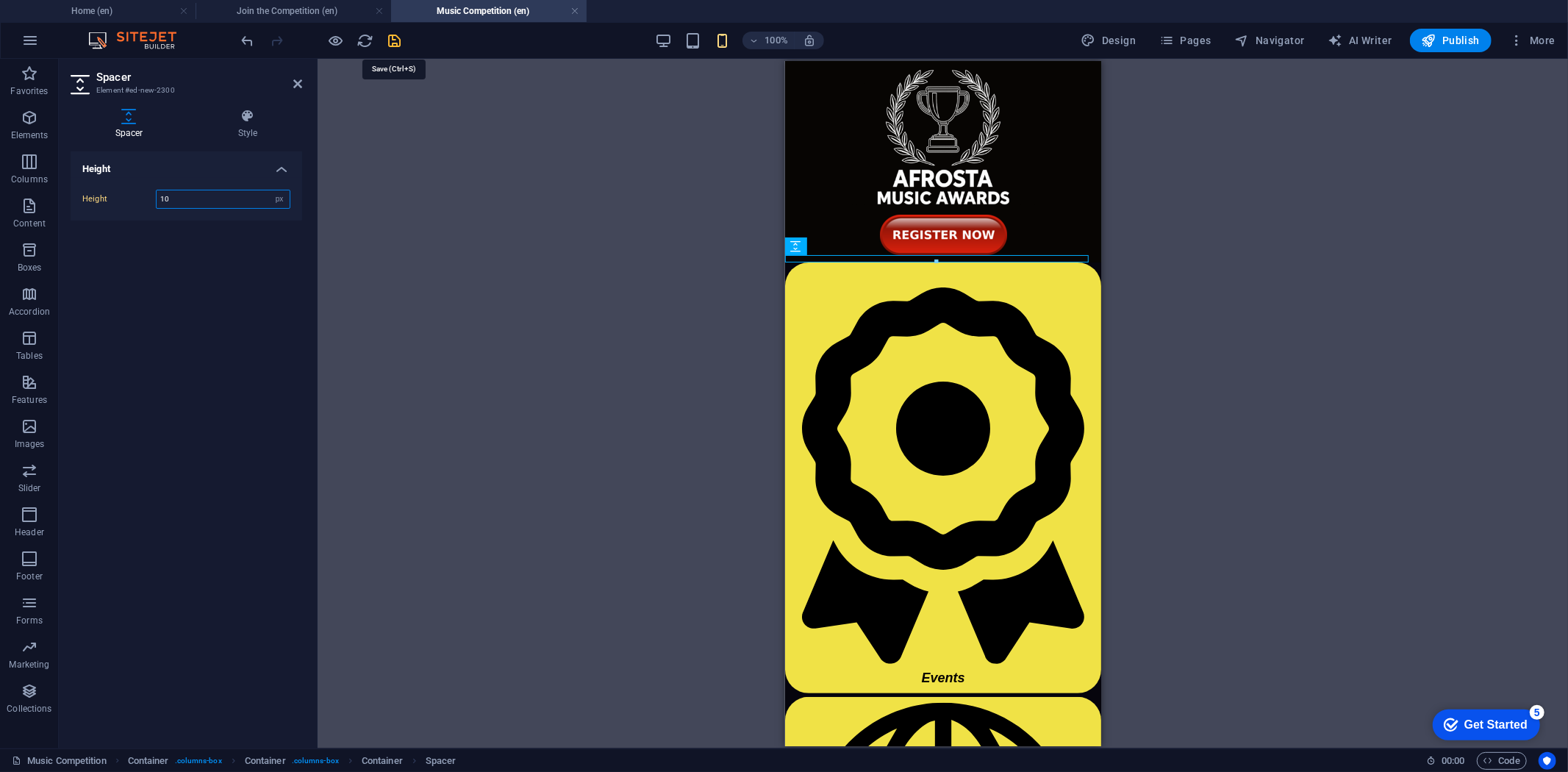
type input "10"
click at [398, 41] on icon "save" at bounding box center [395, 40] width 17 height 17
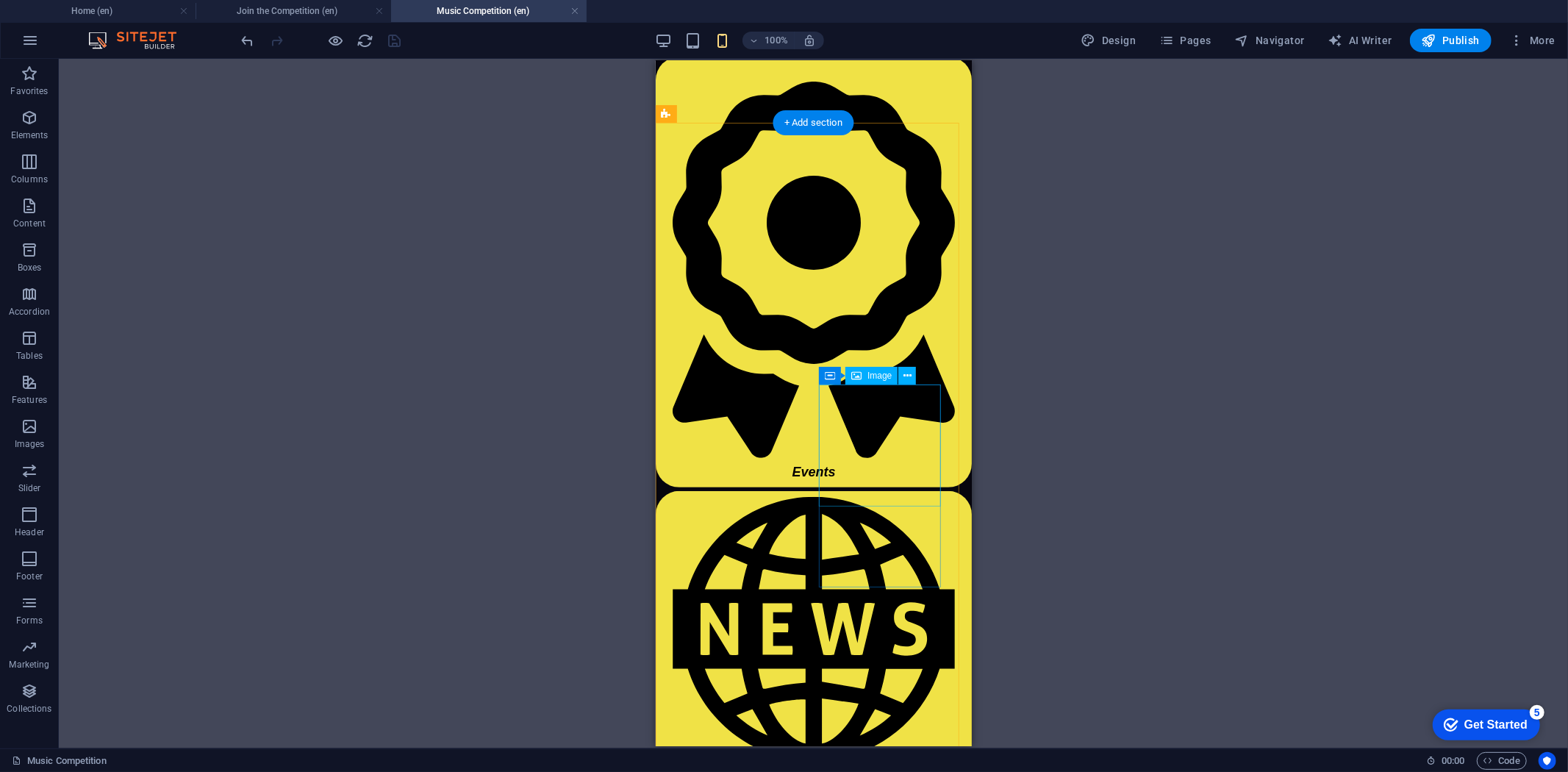
scroll to position [0, 0]
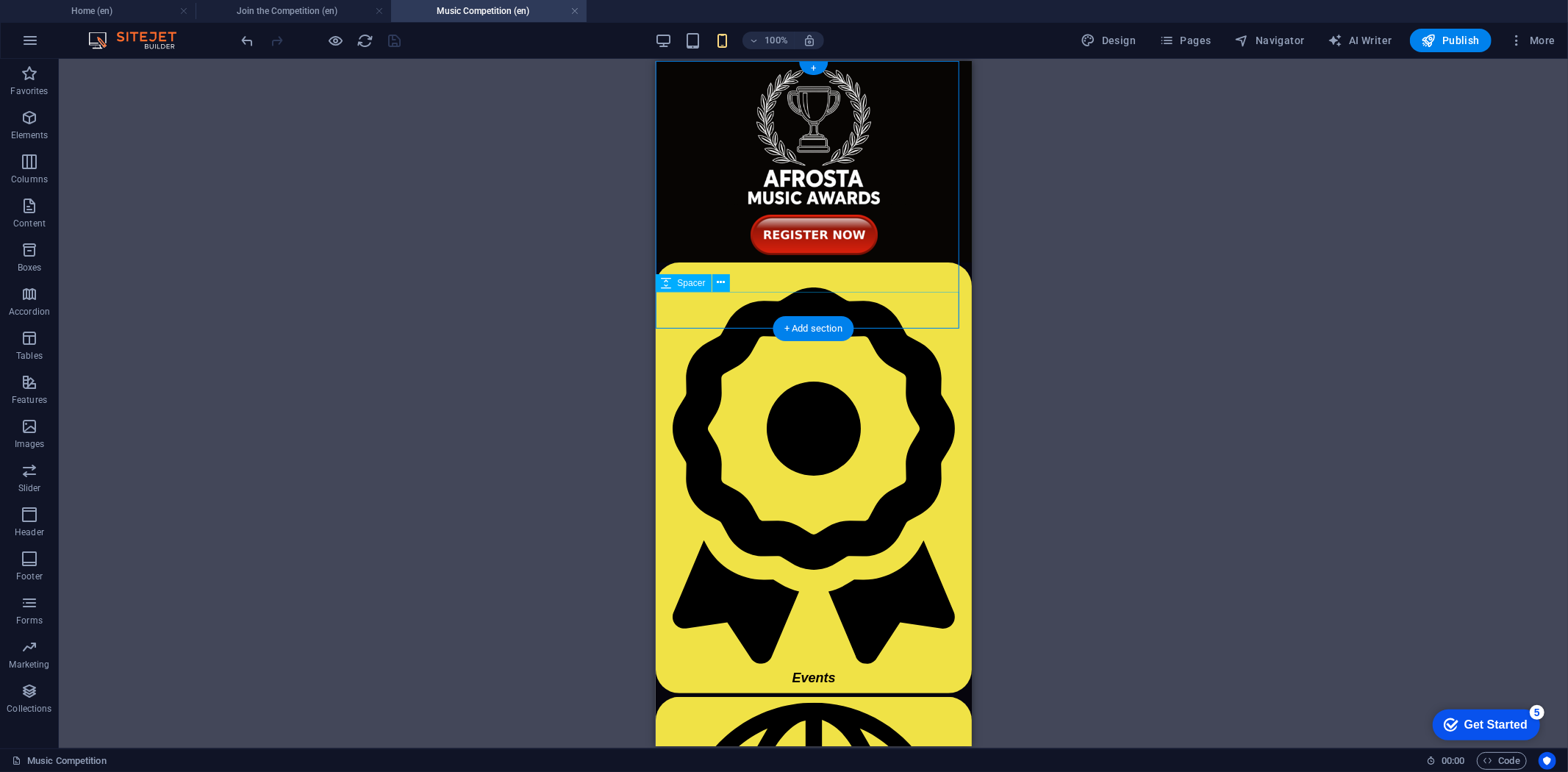
select select "px"
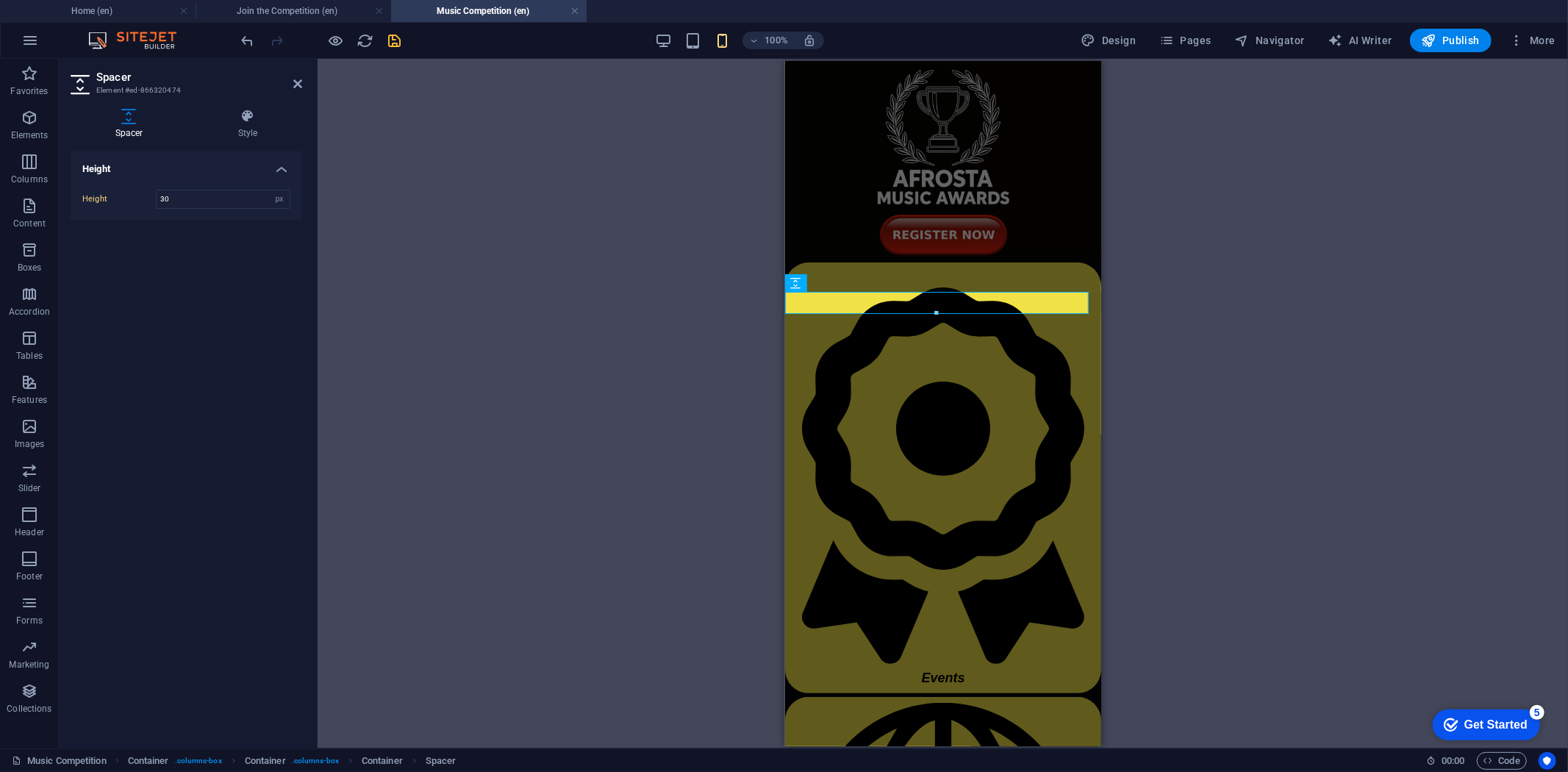
drag, startPoint x: 189, startPoint y: 199, endPoint x: 151, endPoint y: 199, distance: 38.0
click at [151, 199] on div "Height 30 px rem vh vw" at bounding box center [187, 199] width 208 height 19
type input "10"
click at [403, 39] on span "save" at bounding box center [394, 40] width 18 height 17
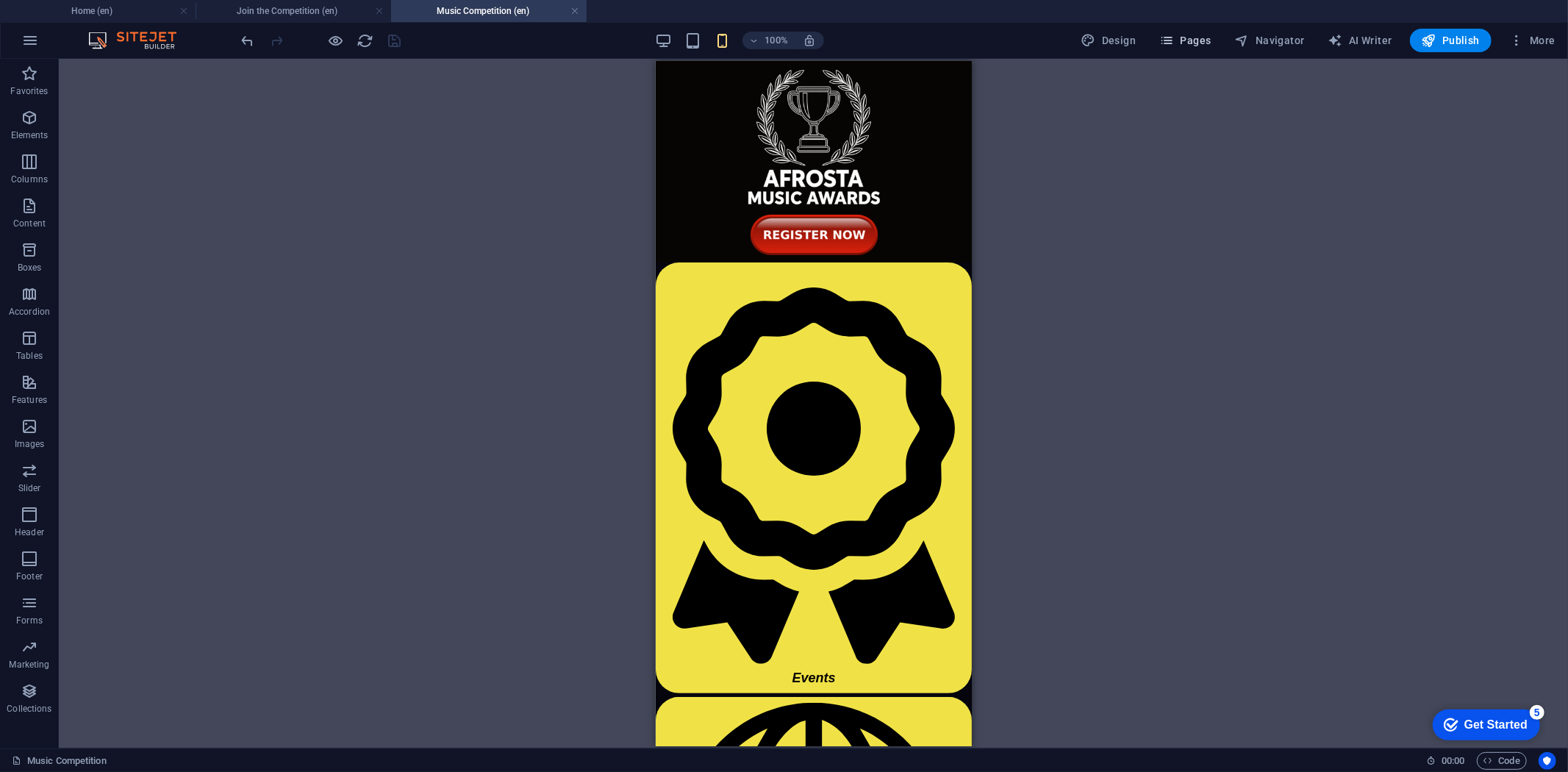
click at [1181, 44] on span "Pages" at bounding box center [1185, 40] width 52 height 15
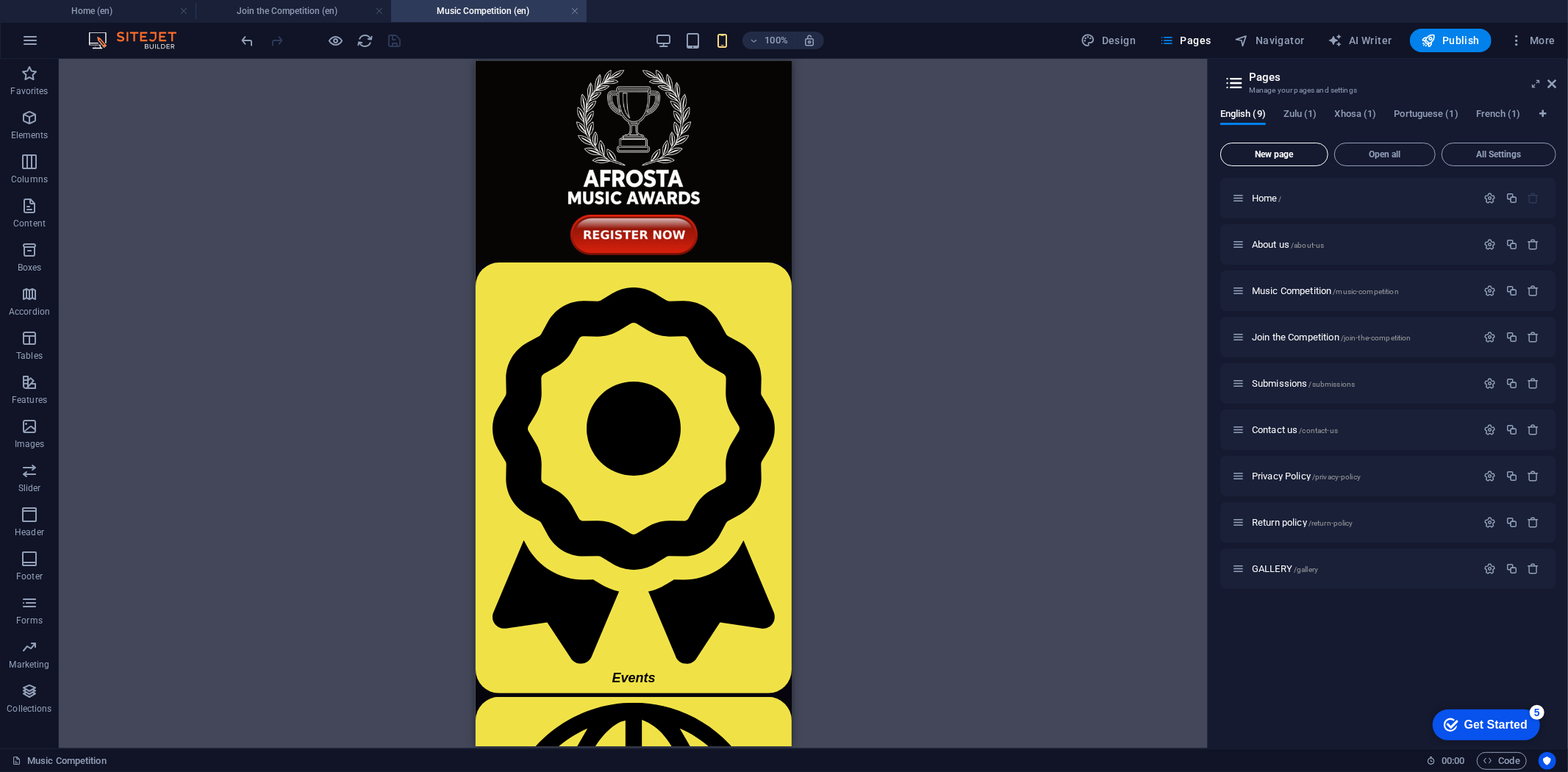
click at [1266, 150] on span "New page" at bounding box center [1274, 154] width 95 height 8
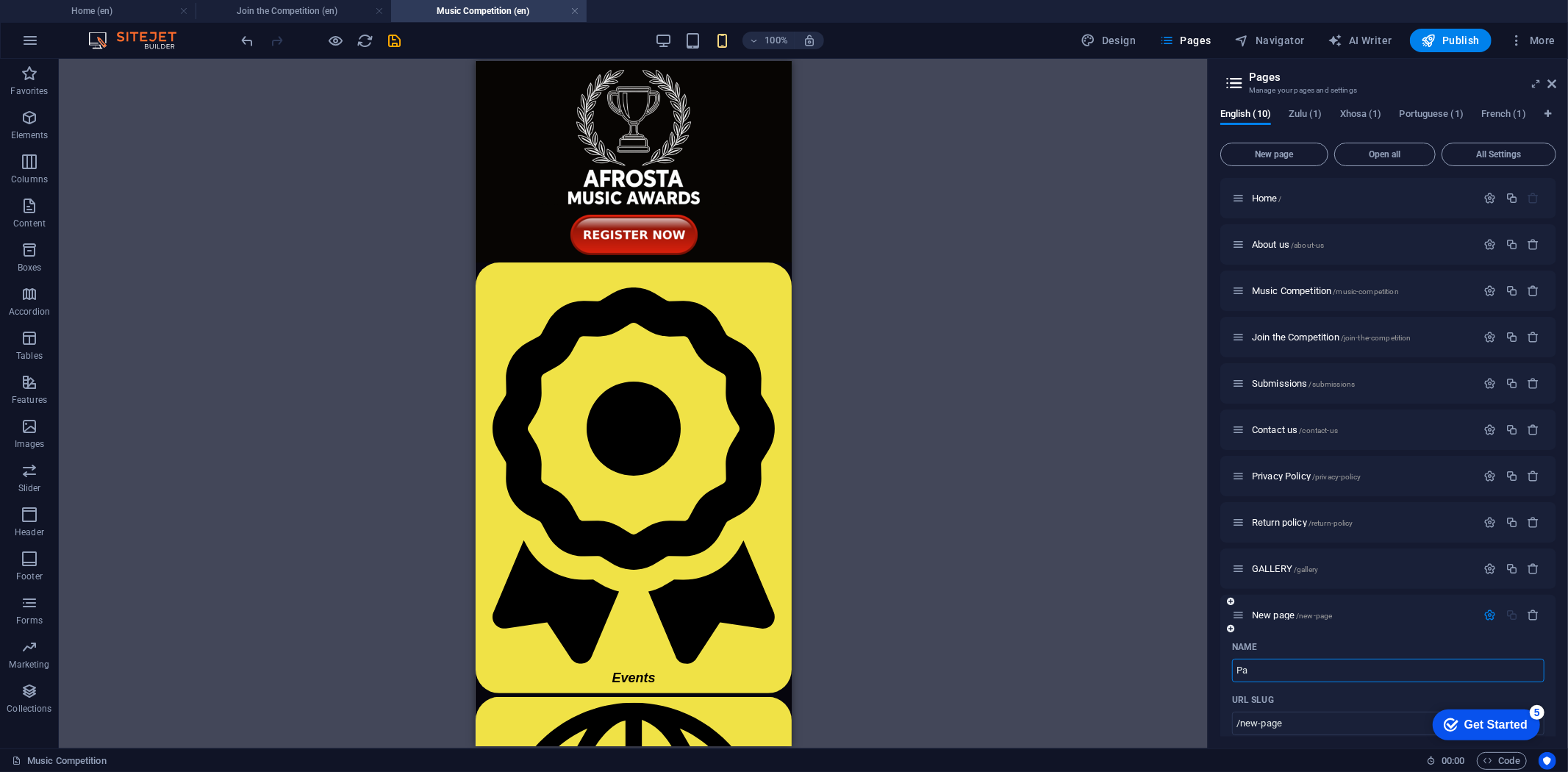
type input "Par"
type input "/pa"
type input "Partn"
type input "/part"
type input "Partners"
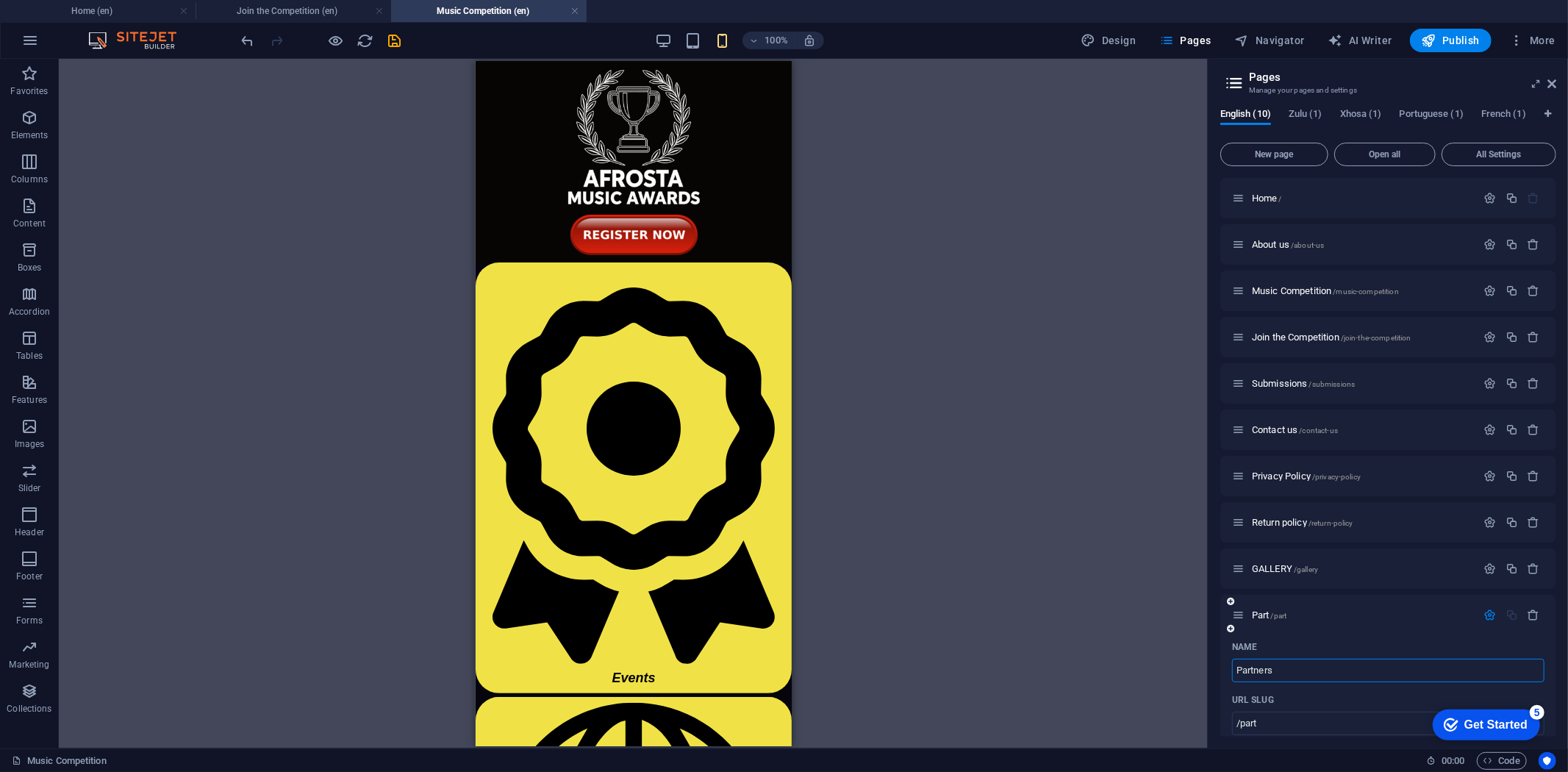
type input "/partner"
type input "Partners"
type input "/partners"
type input "Partners"
click at [1360, 631] on div "Partners /partners" at bounding box center [1389, 614] width 336 height 40
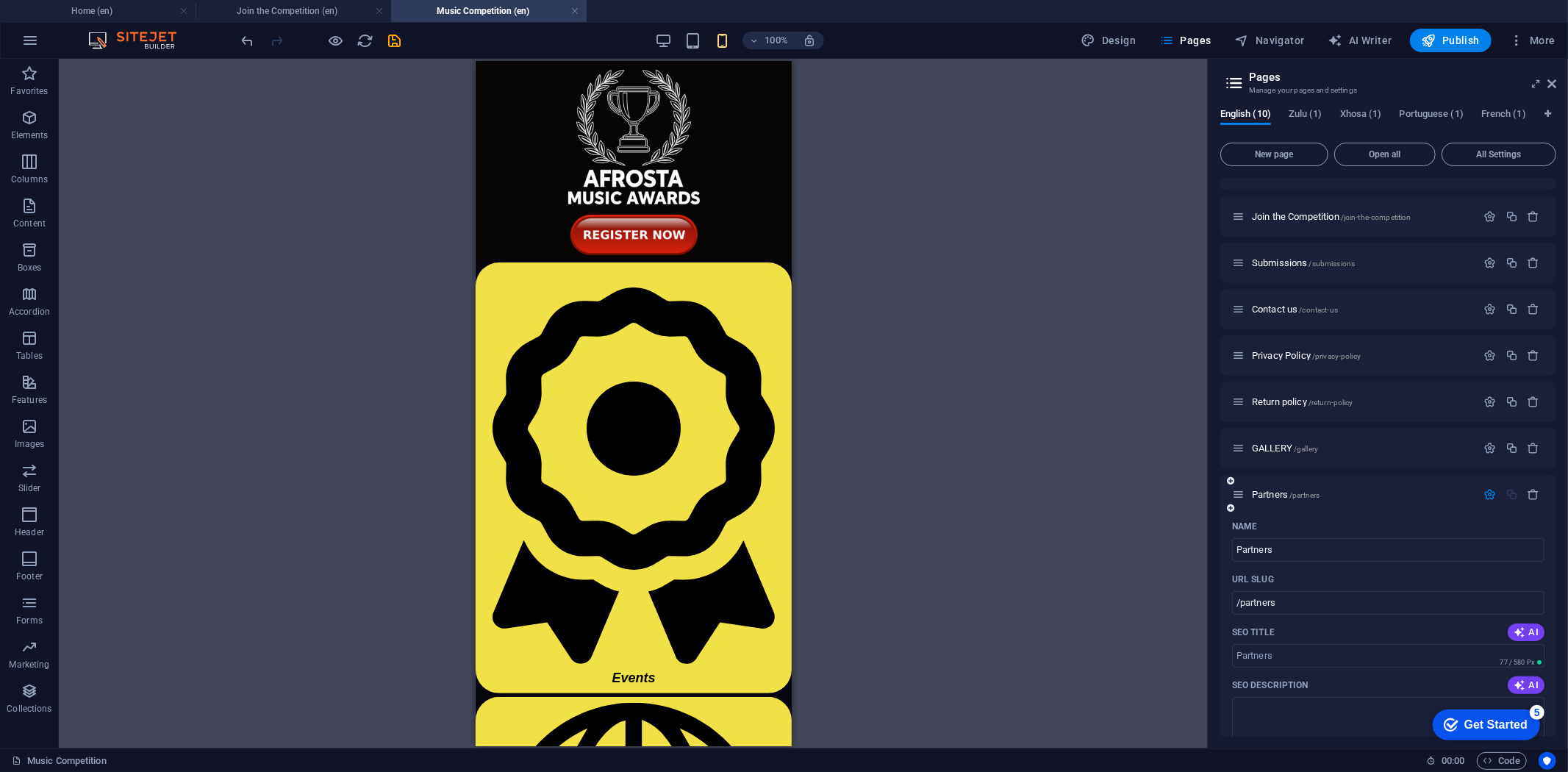
scroll to position [245, 0]
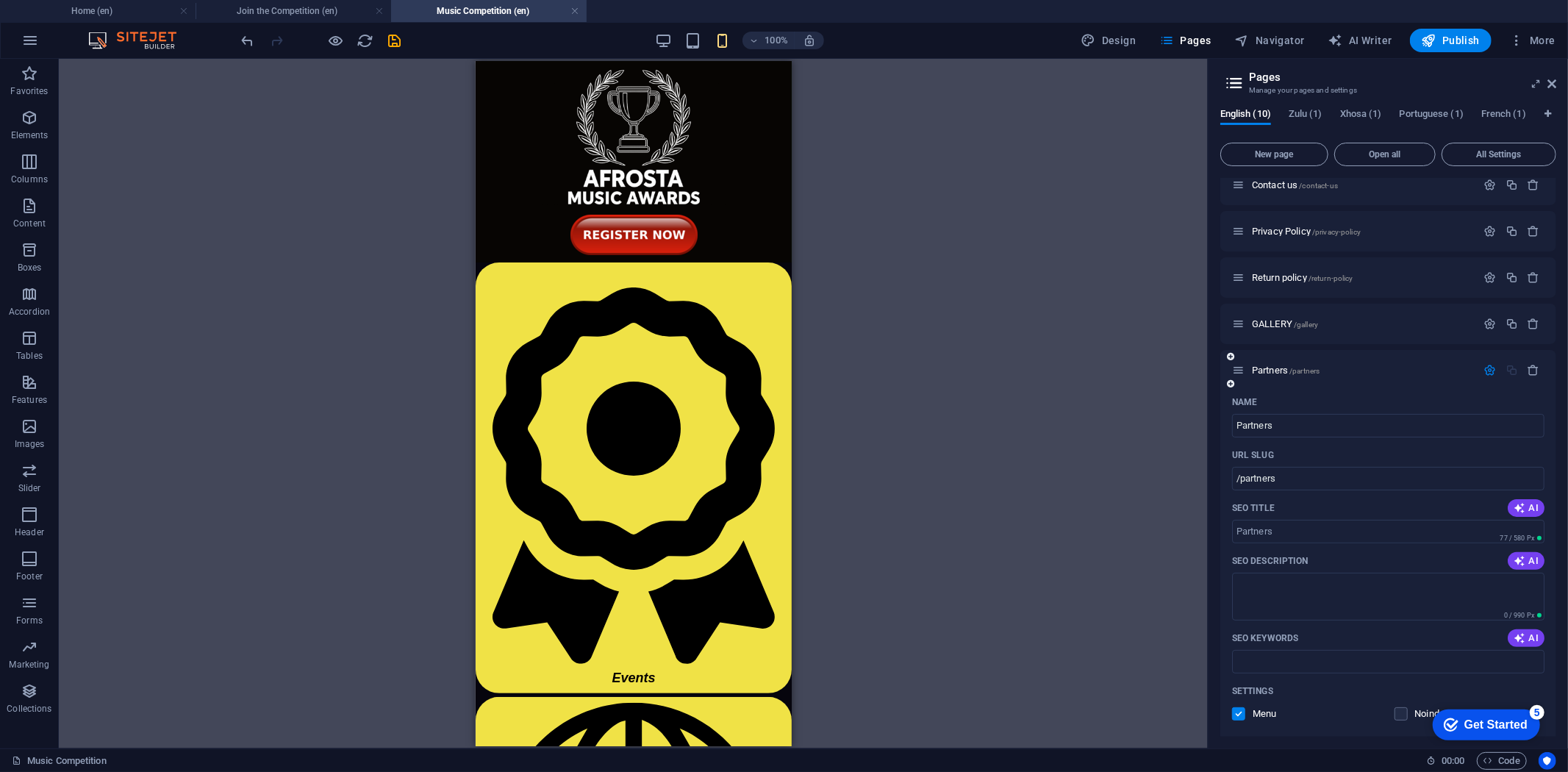
click at [1234, 707] on label at bounding box center [1238, 714] width 13 height 13
click at [0, 0] on input "checkbox" at bounding box center [0, 0] width 0 height 0
click at [392, 41] on icon "save" at bounding box center [395, 40] width 17 height 17
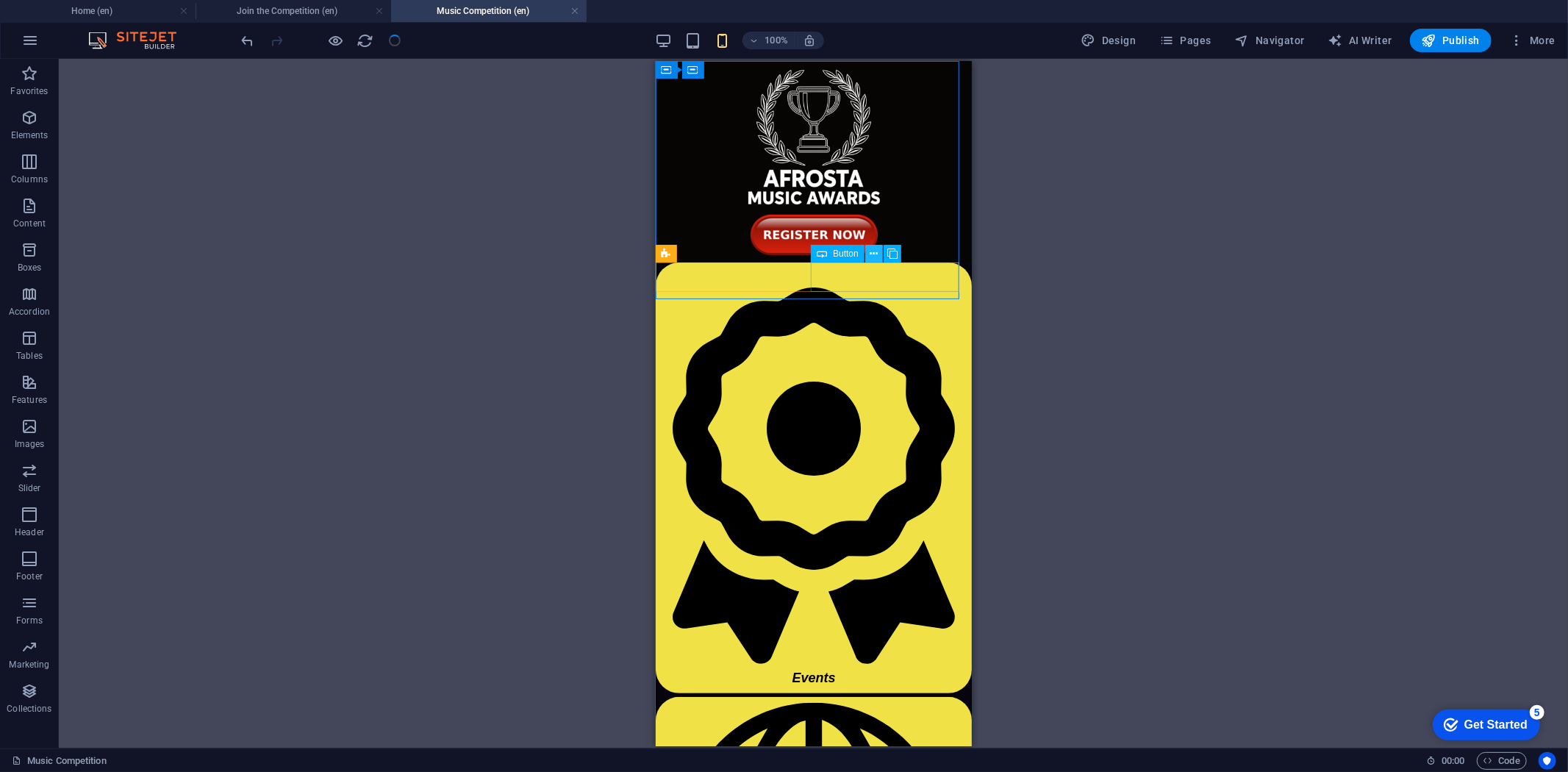
click at [870, 255] on icon at bounding box center [873, 254] width 8 height 15
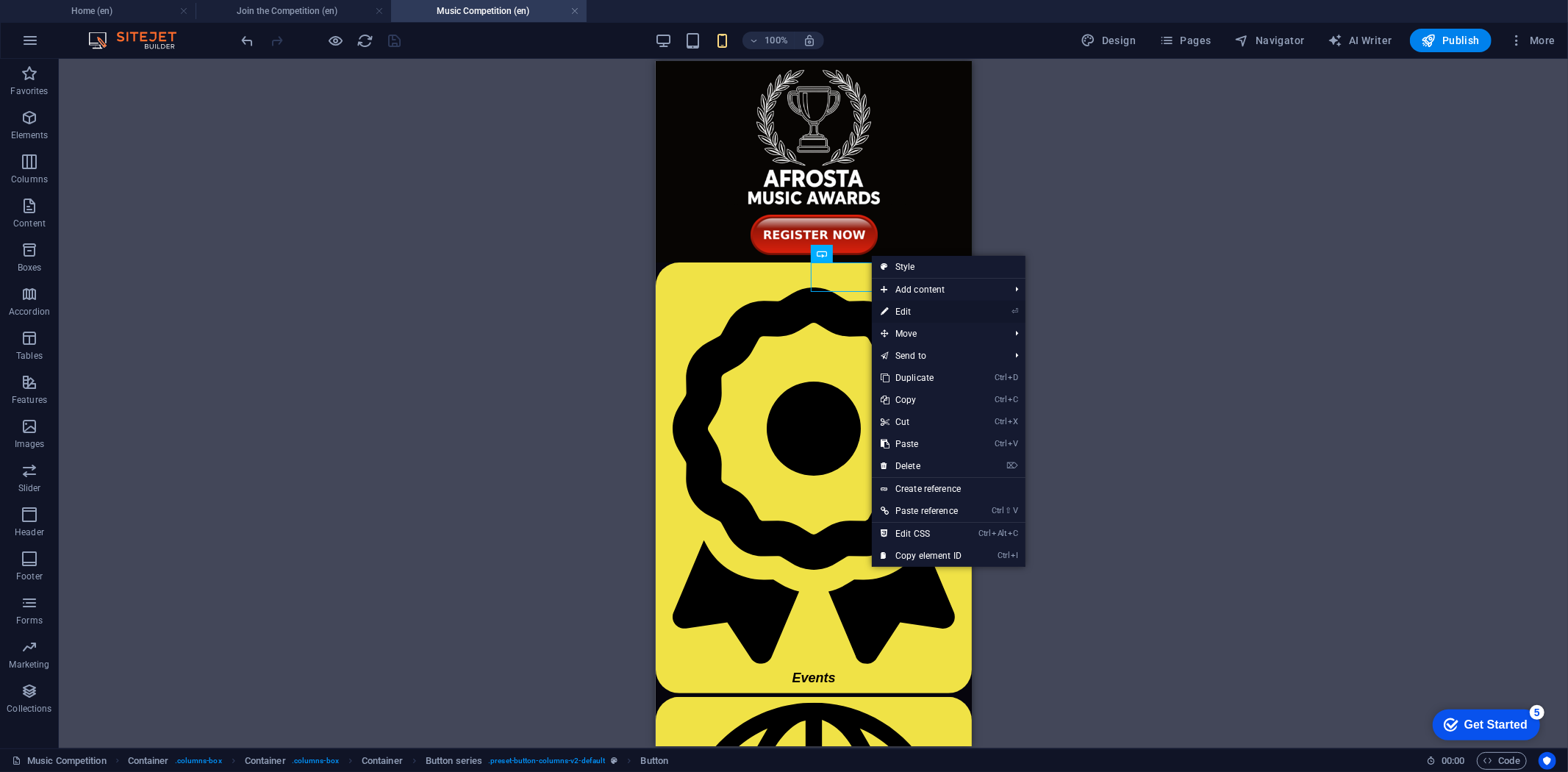
click at [903, 310] on link "⏎ Edit" at bounding box center [921, 311] width 99 height 22
select select
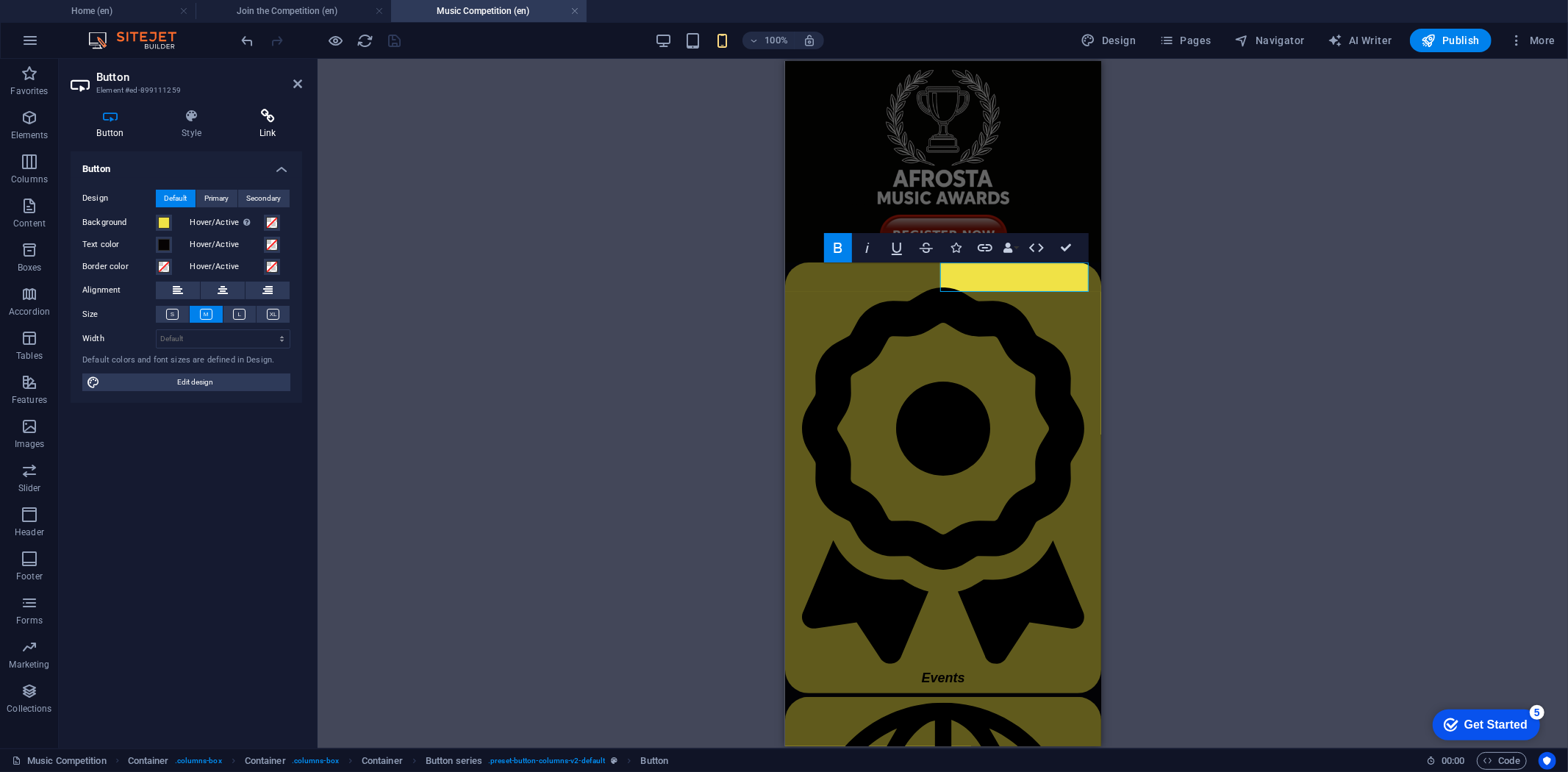
click at [259, 114] on icon at bounding box center [268, 116] width 69 height 15
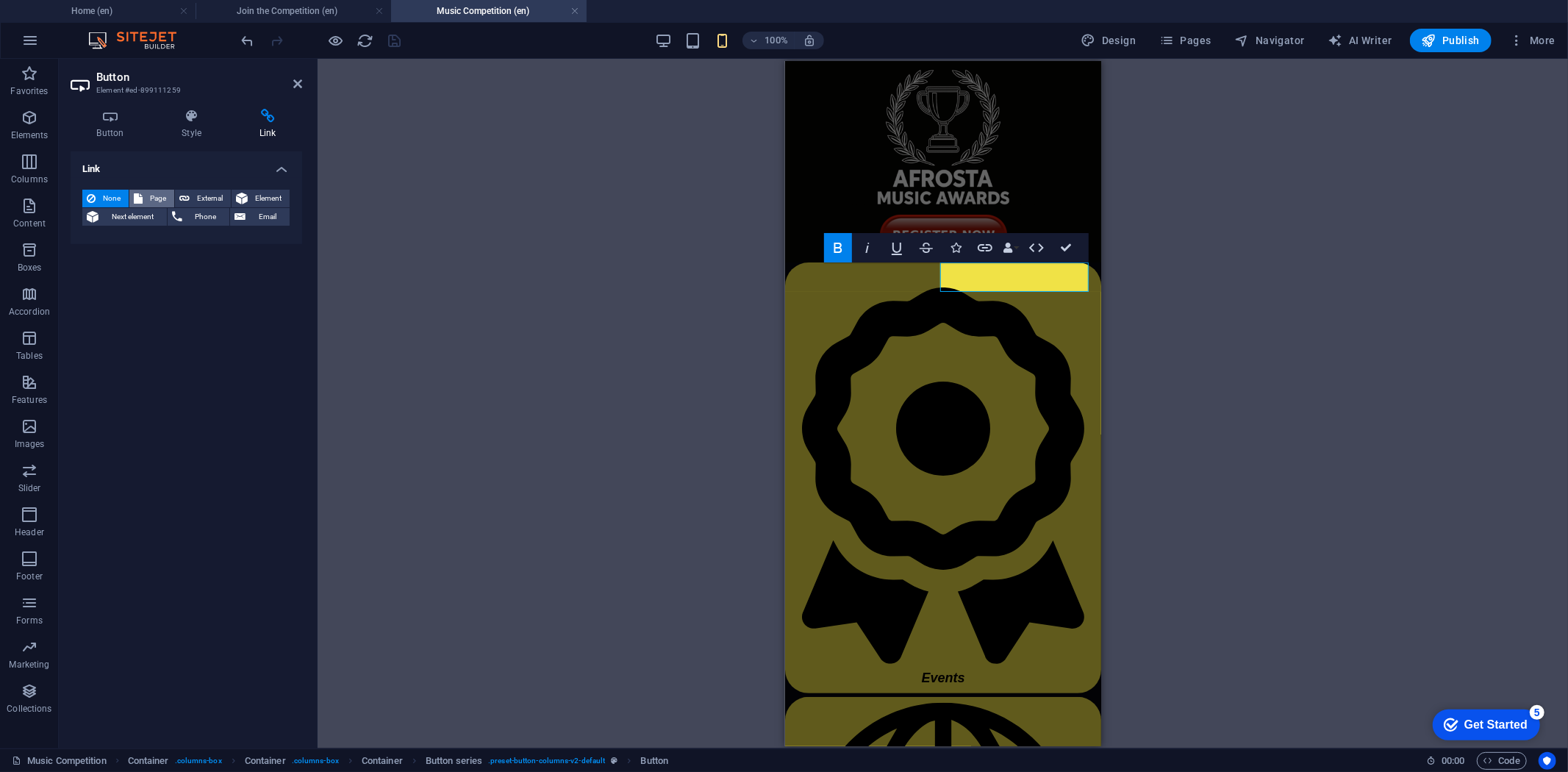
click at [134, 192] on icon at bounding box center [138, 198] width 8 height 18
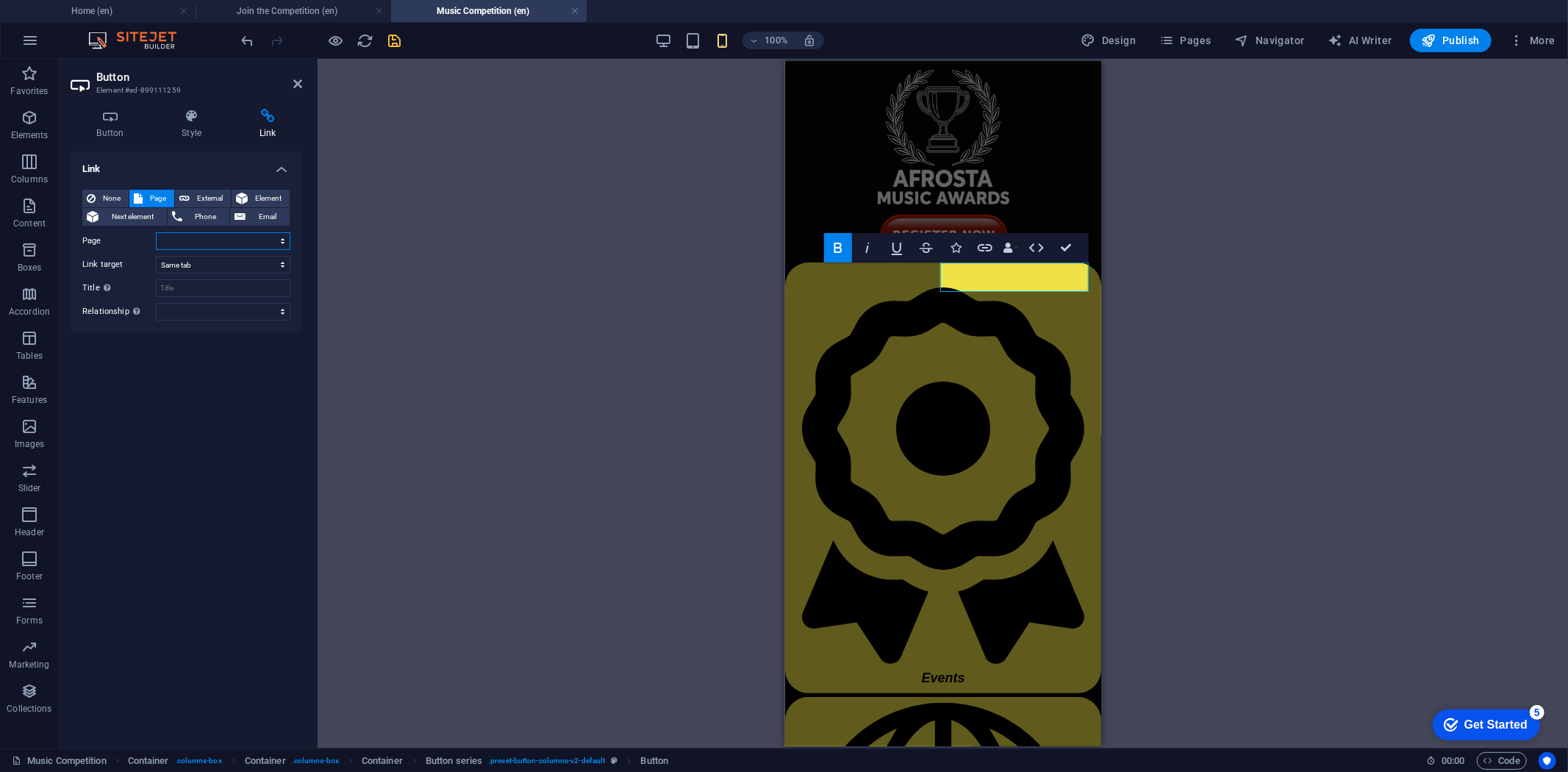
click at [184, 240] on select "Home About us Music Competition Join the Competition Submissions Contact us Pri…" at bounding box center [223, 240] width 134 height 18
select select "9"
click at [156, 232] on select "Home About us Music Competition Join the Competition Submissions Contact us Pri…" at bounding box center [223, 240] width 134 height 18
click at [395, 41] on icon "save" at bounding box center [395, 40] width 17 height 17
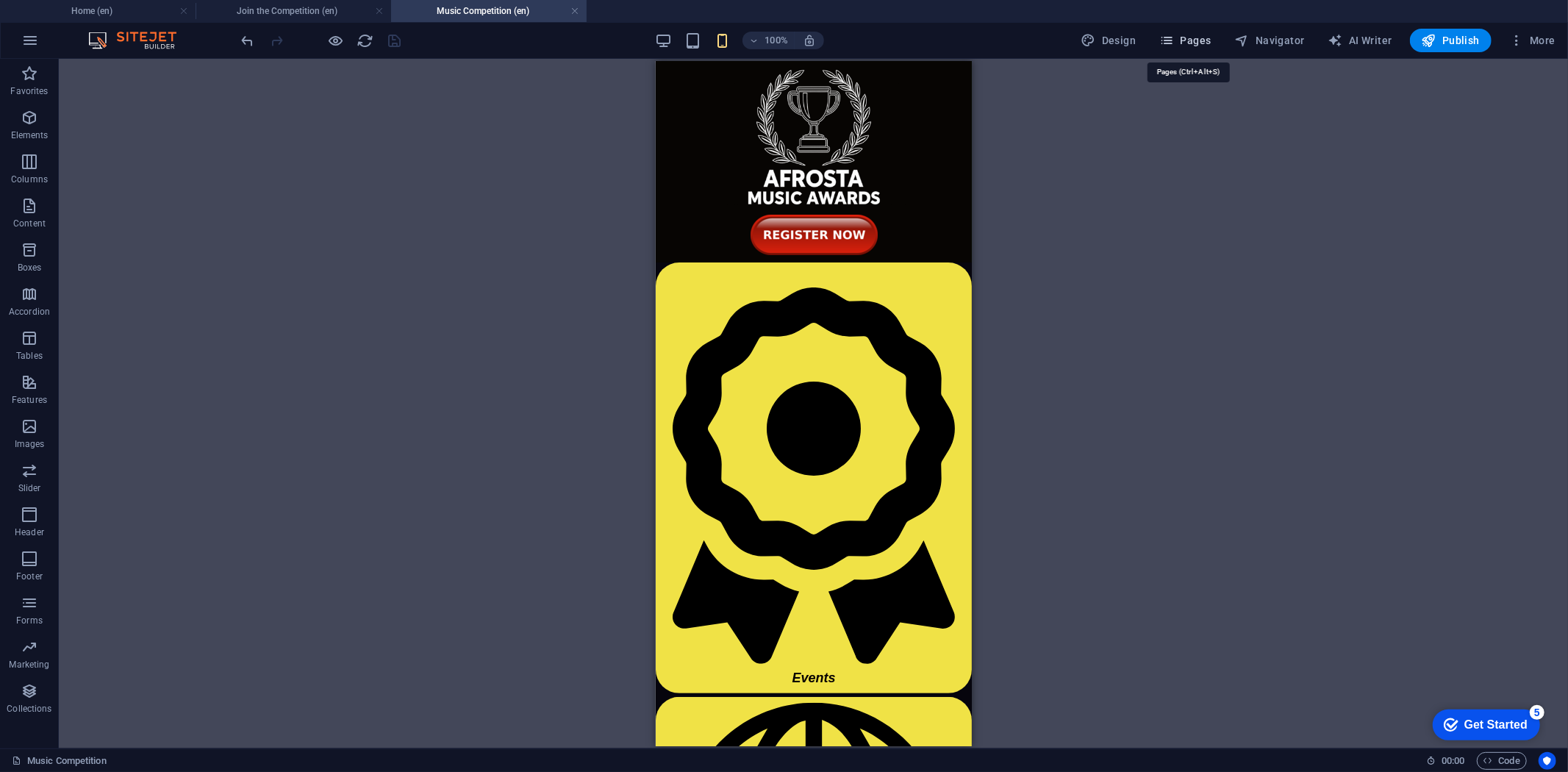
click at [1174, 39] on icon "button" at bounding box center [1167, 40] width 15 height 15
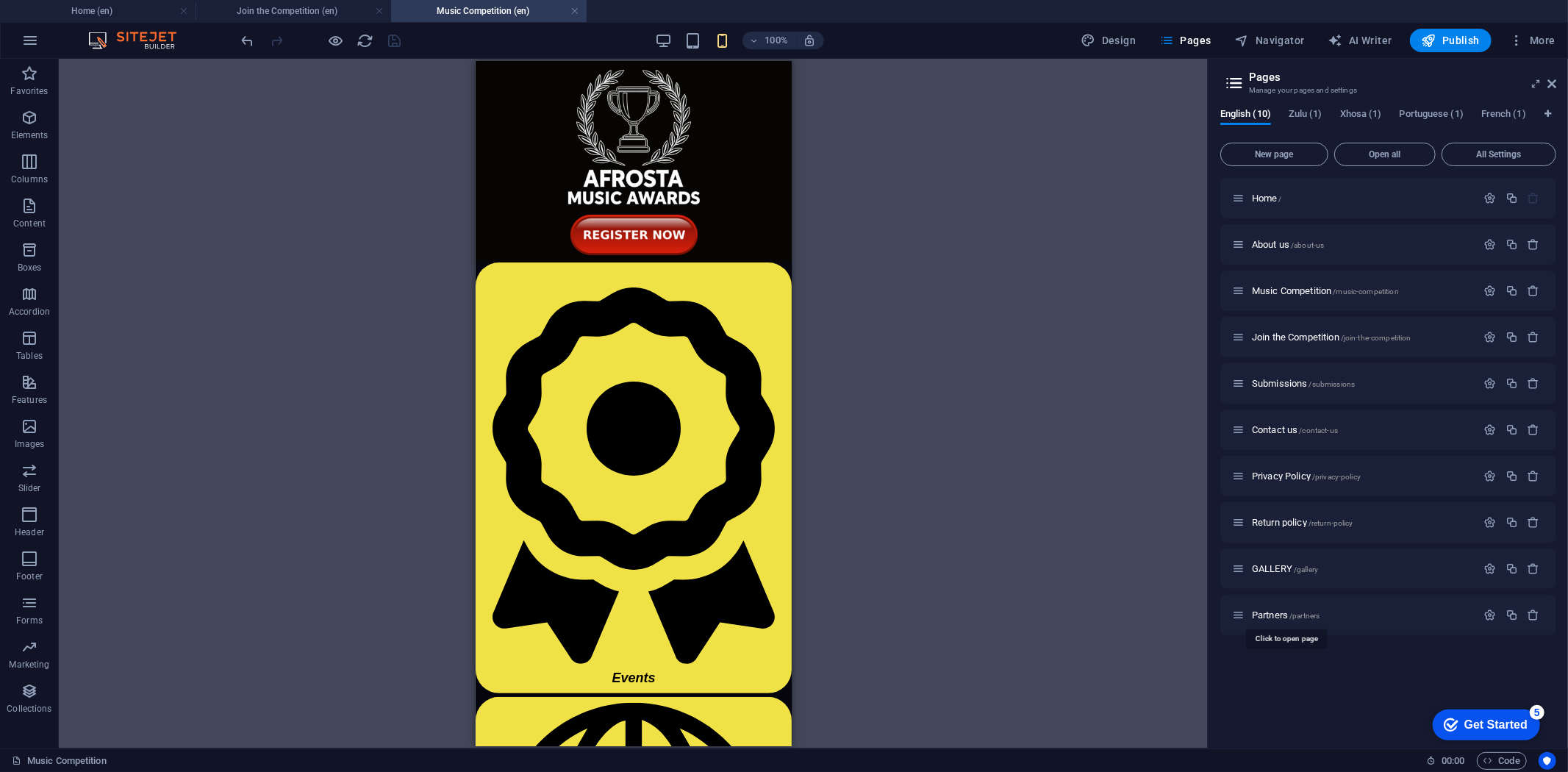
click at [1277, 616] on span "Partners /partners" at bounding box center [1285, 615] width 68 height 11
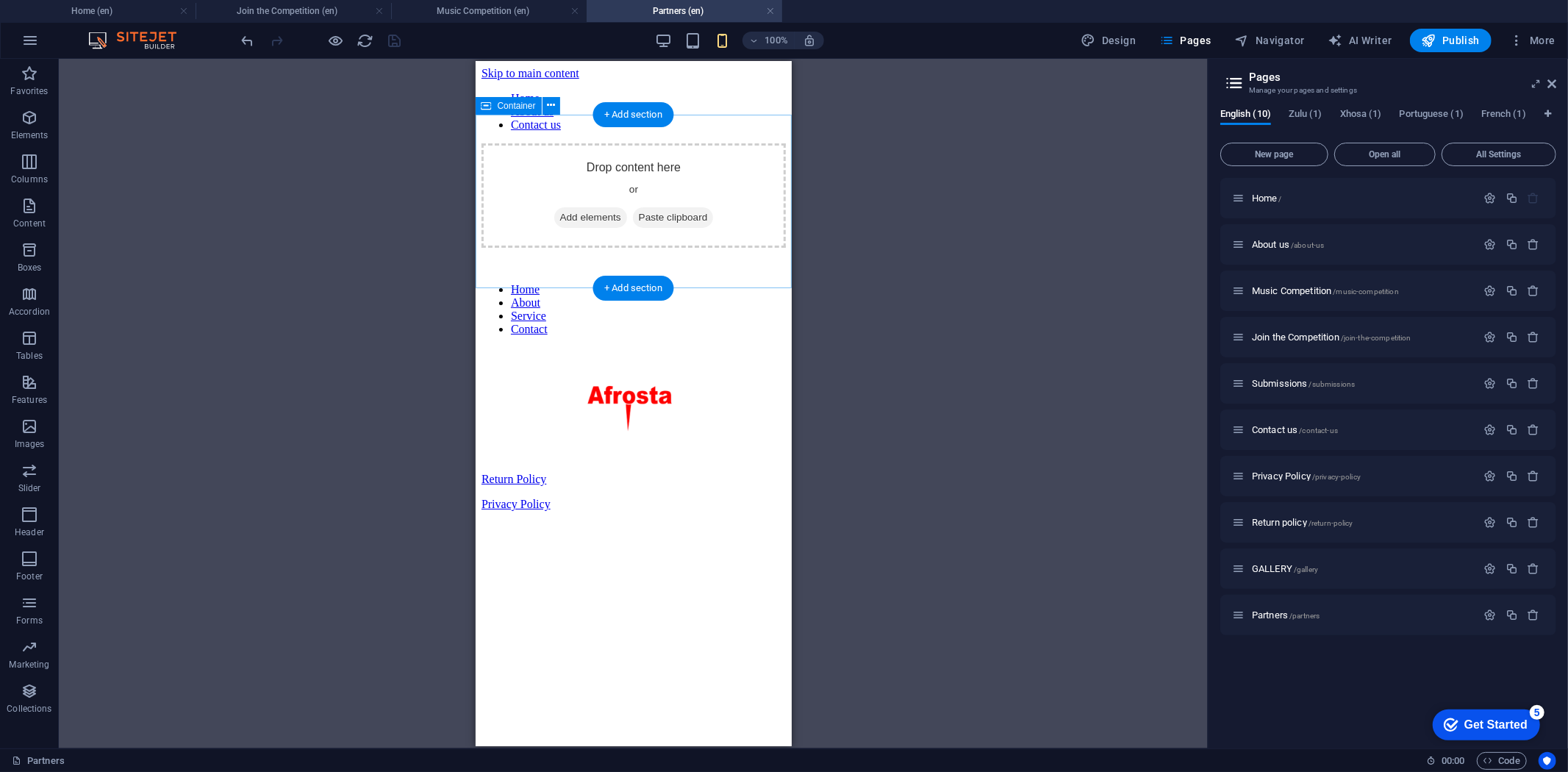
scroll to position [0, 0]
click at [560, 217] on icon at bounding box center [560, 217] width 0 height 0
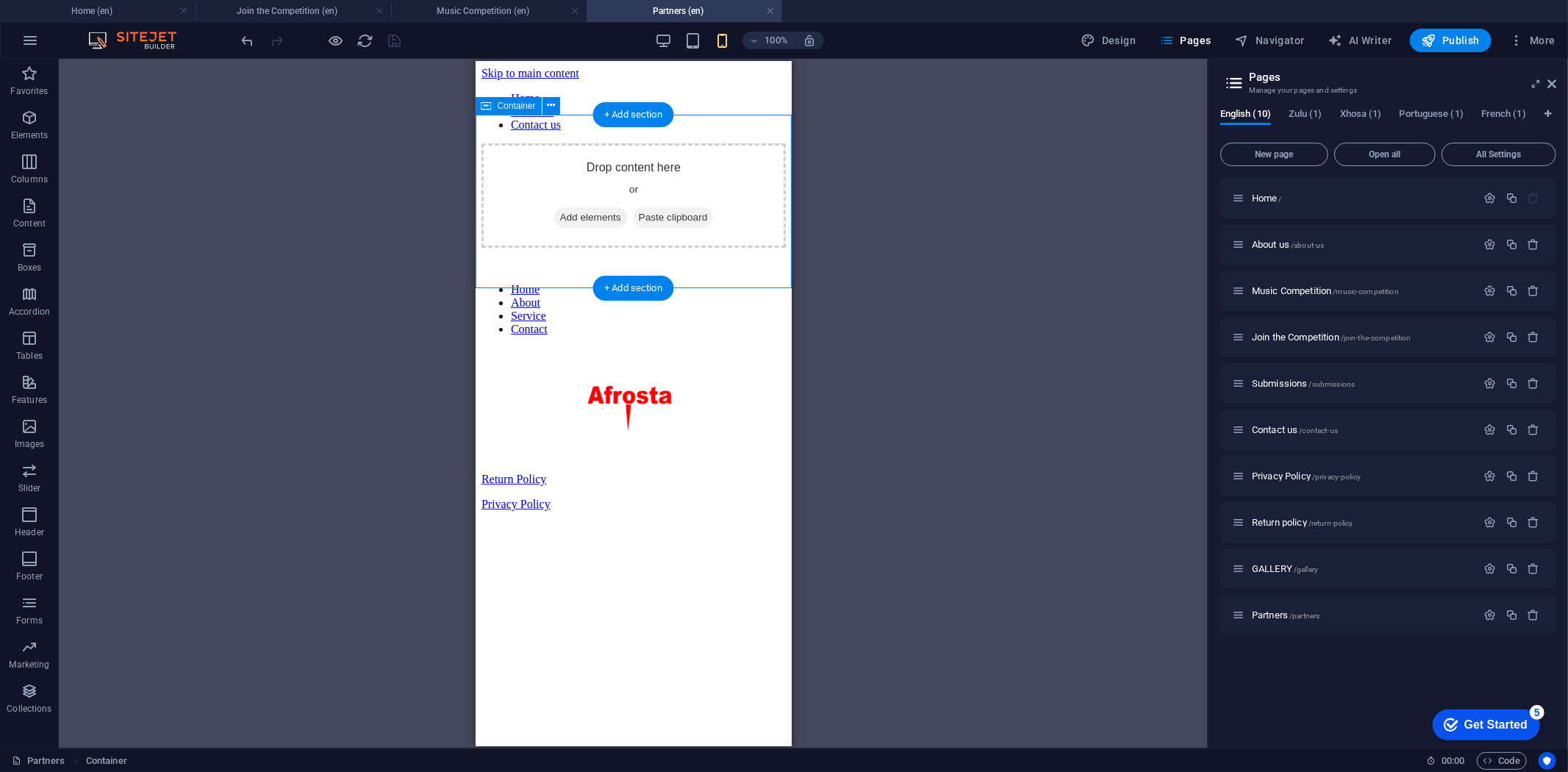
click at [551, 223] on div "Drag here to replace the existing content. Press “Ctrl” if you want to create a…" at bounding box center [634, 404] width 1149 height 689
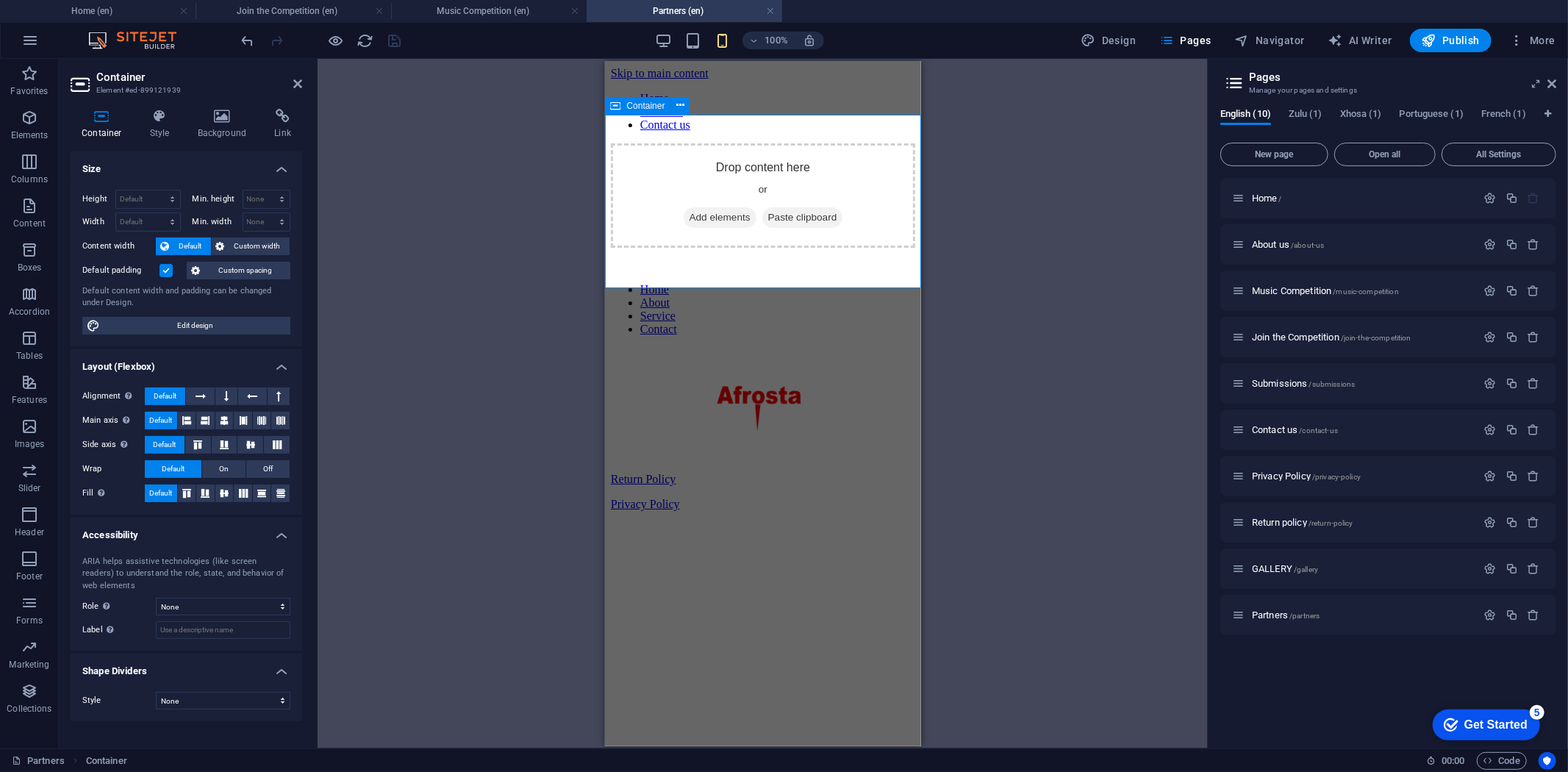
click at [645, 235] on div "Drop content here or Add elements Paste clipboard" at bounding box center [762, 194] width 304 height 104
click at [686, 219] on span "Add elements" at bounding box center [719, 217] width 73 height 21
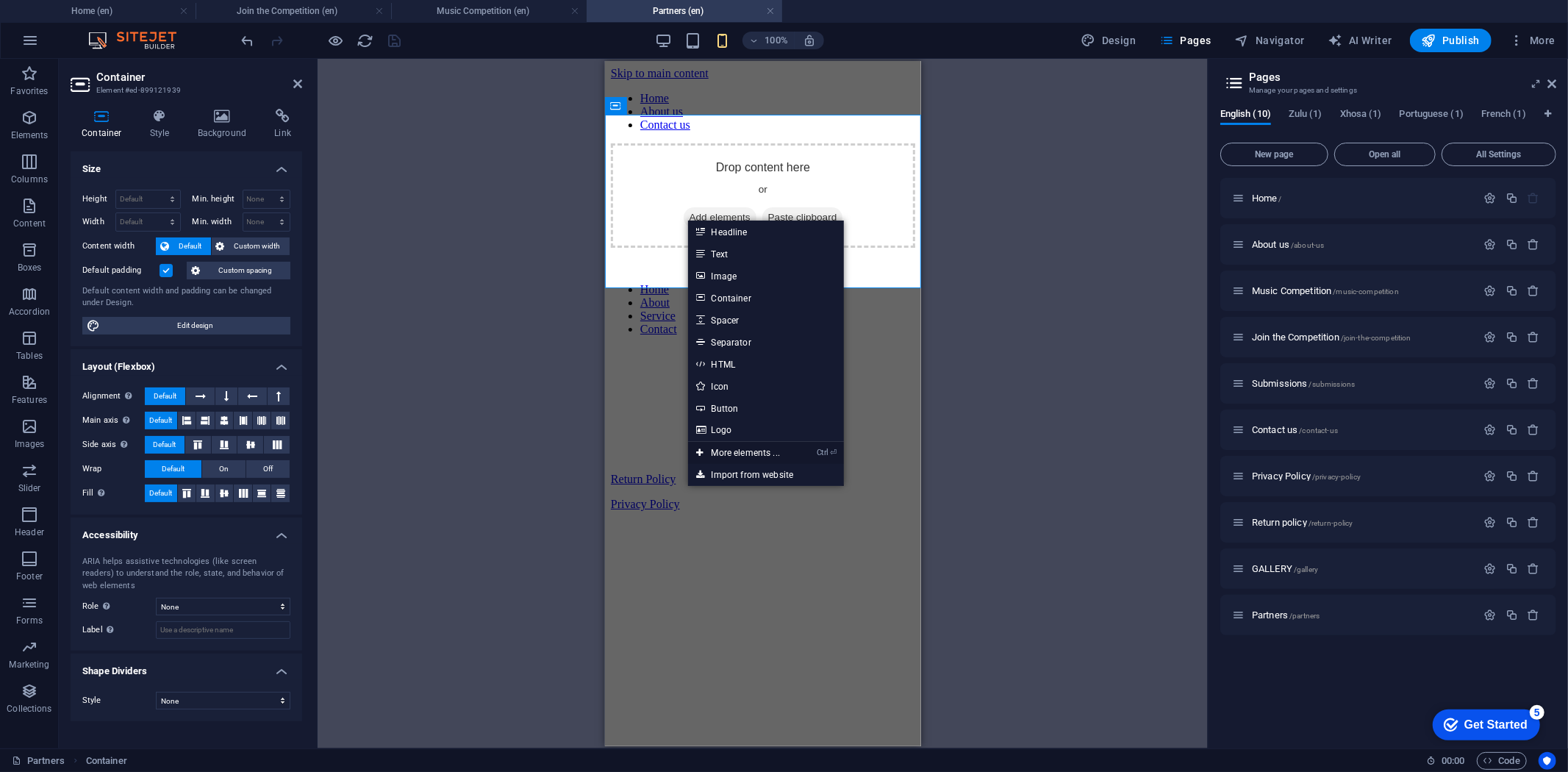
click at [762, 446] on link "Ctrl ⏎ More elements ..." at bounding box center [738, 453] width 100 height 22
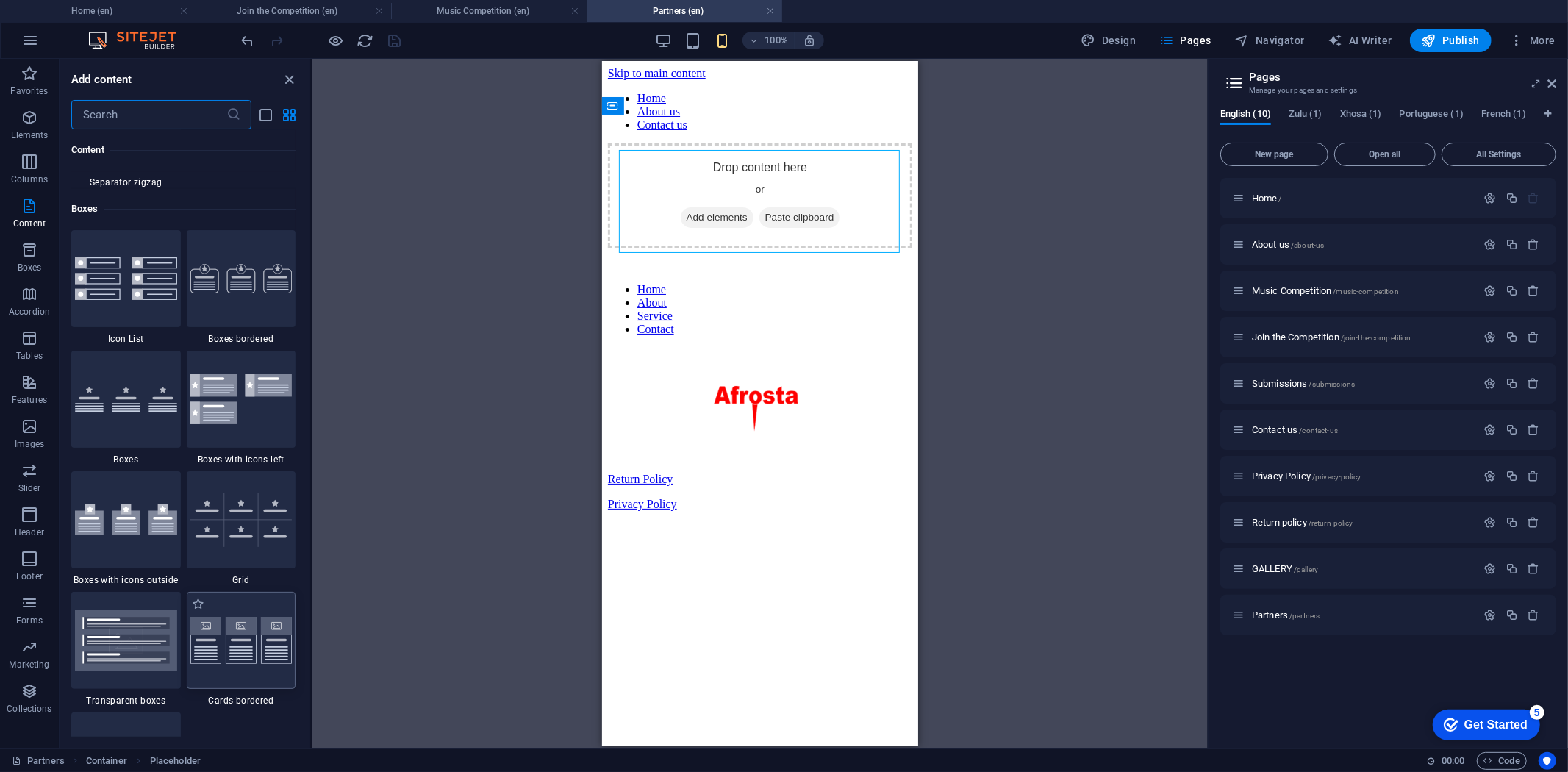
scroll to position [3997, 0]
click at [236, 524] on img at bounding box center [241, 520] width 102 height 54
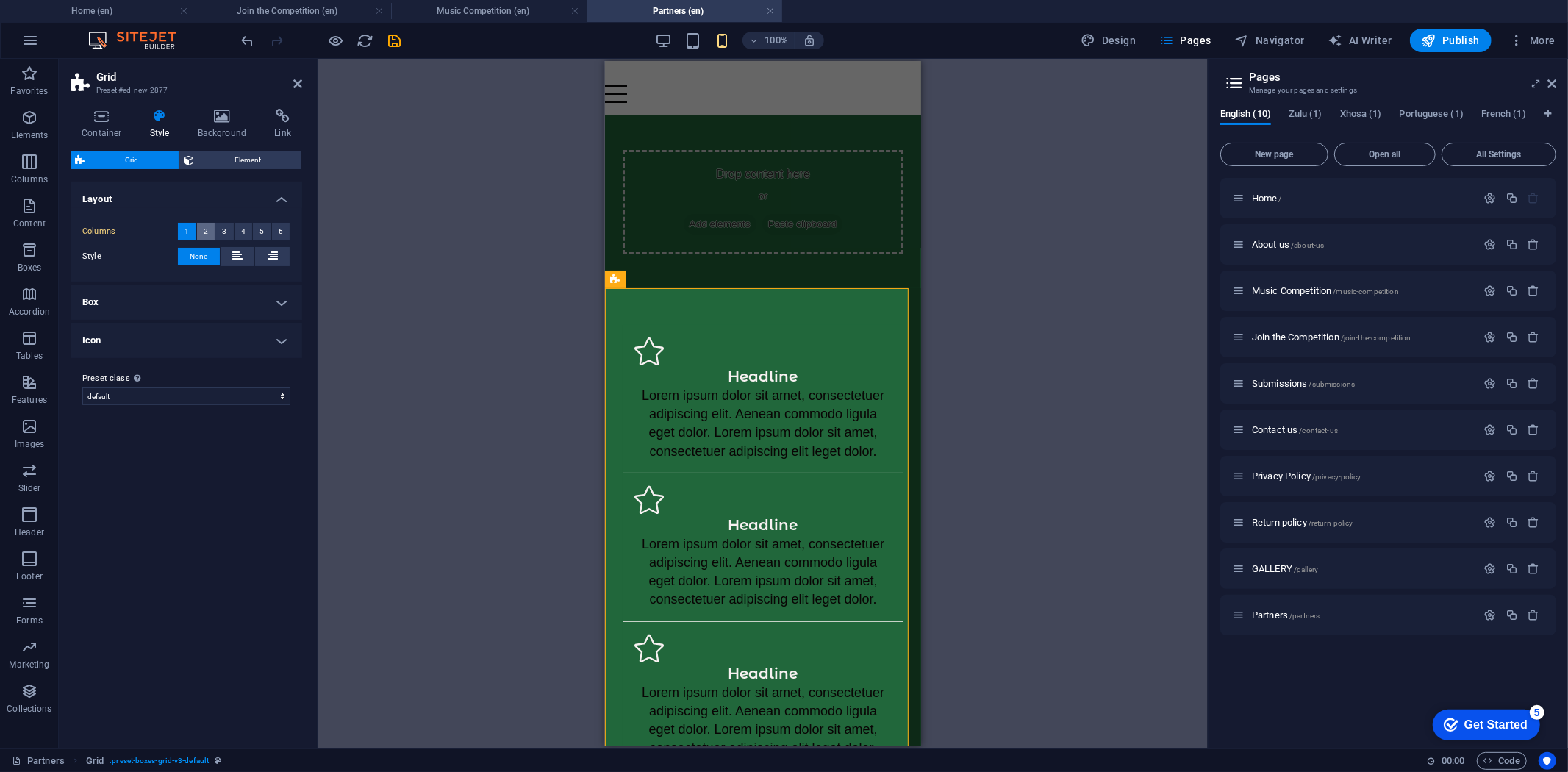
click at [202, 231] on button "2" at bounding box center [207, 231] width 19 height 18
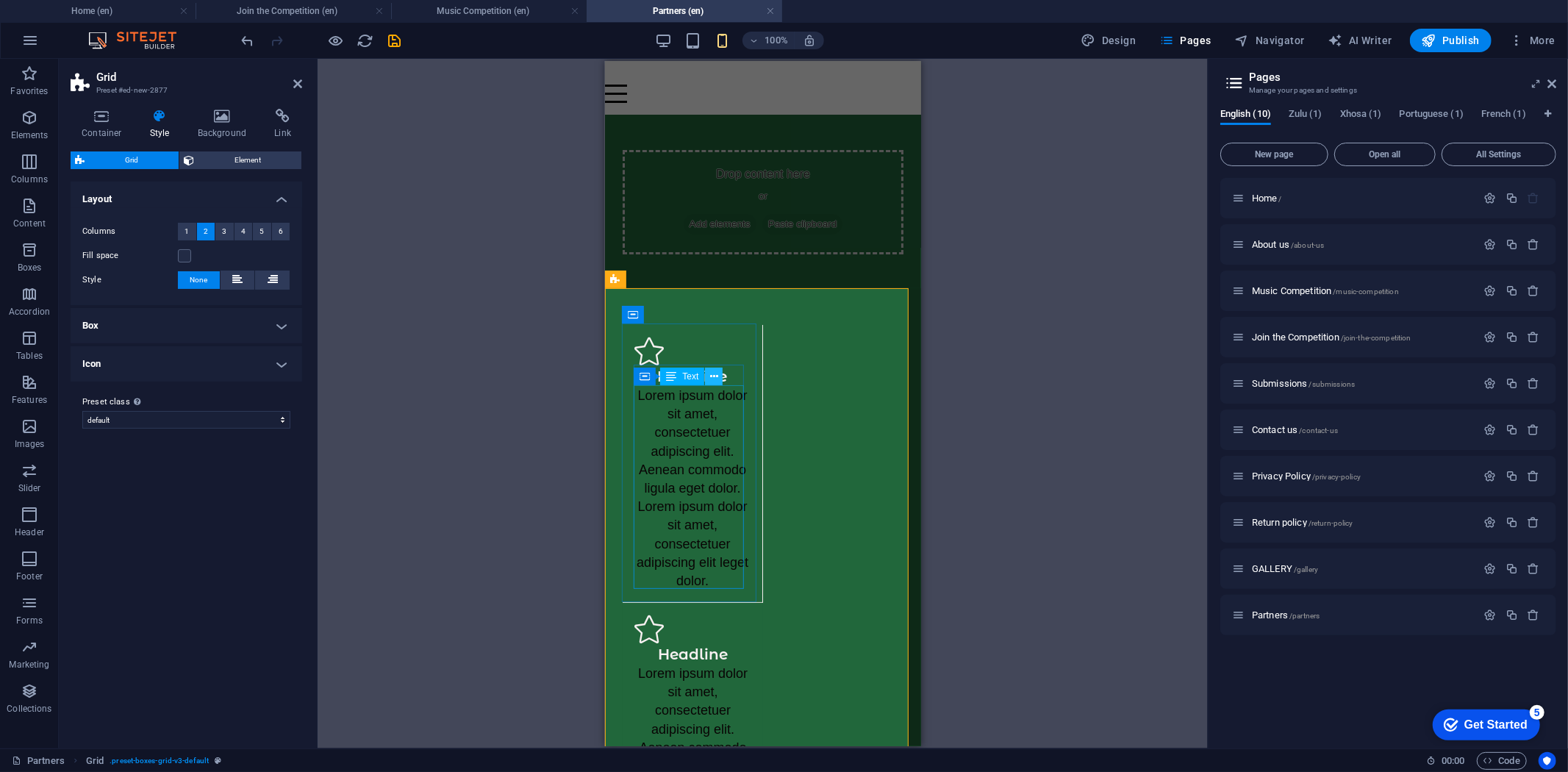
click at [710, 377] on icon at bounding box center [714, 377] width 8 height 15
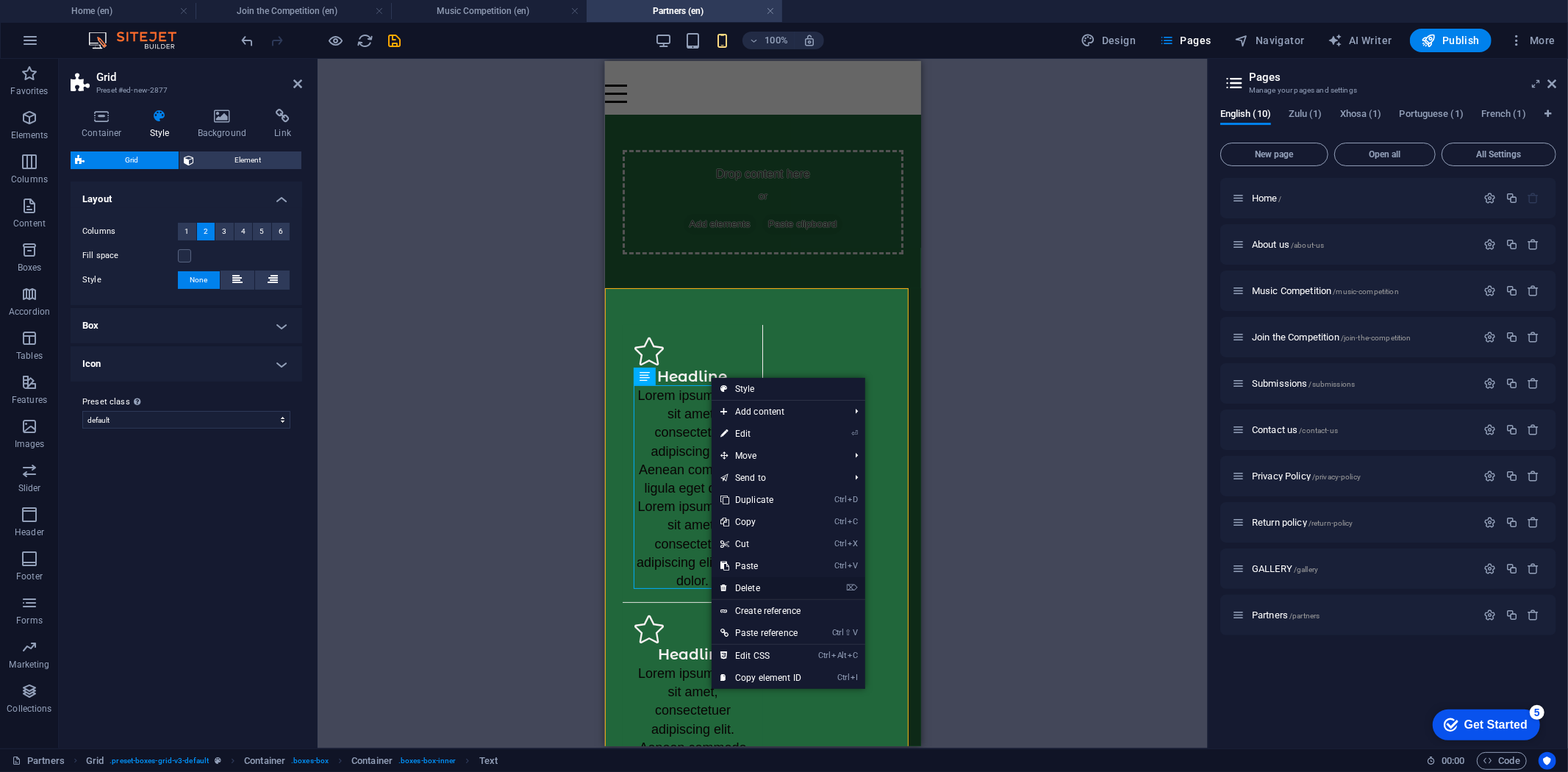
click at [761, 583] on link "⌦ Delete" at bounding box center [761, 588] width 99 height 22
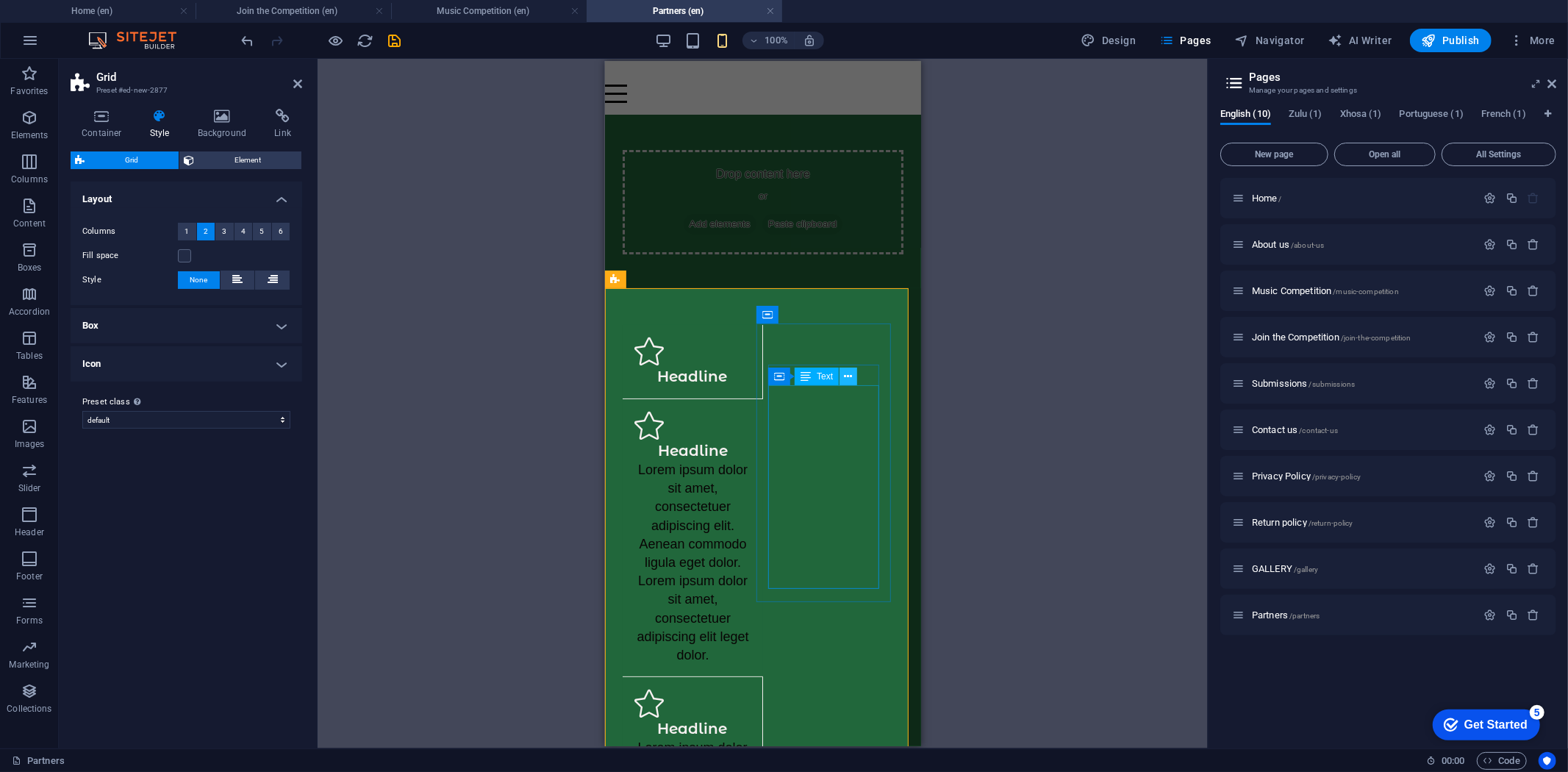
click at [849, 376] on icon at bounding box center [849, 377] width 8 height 15
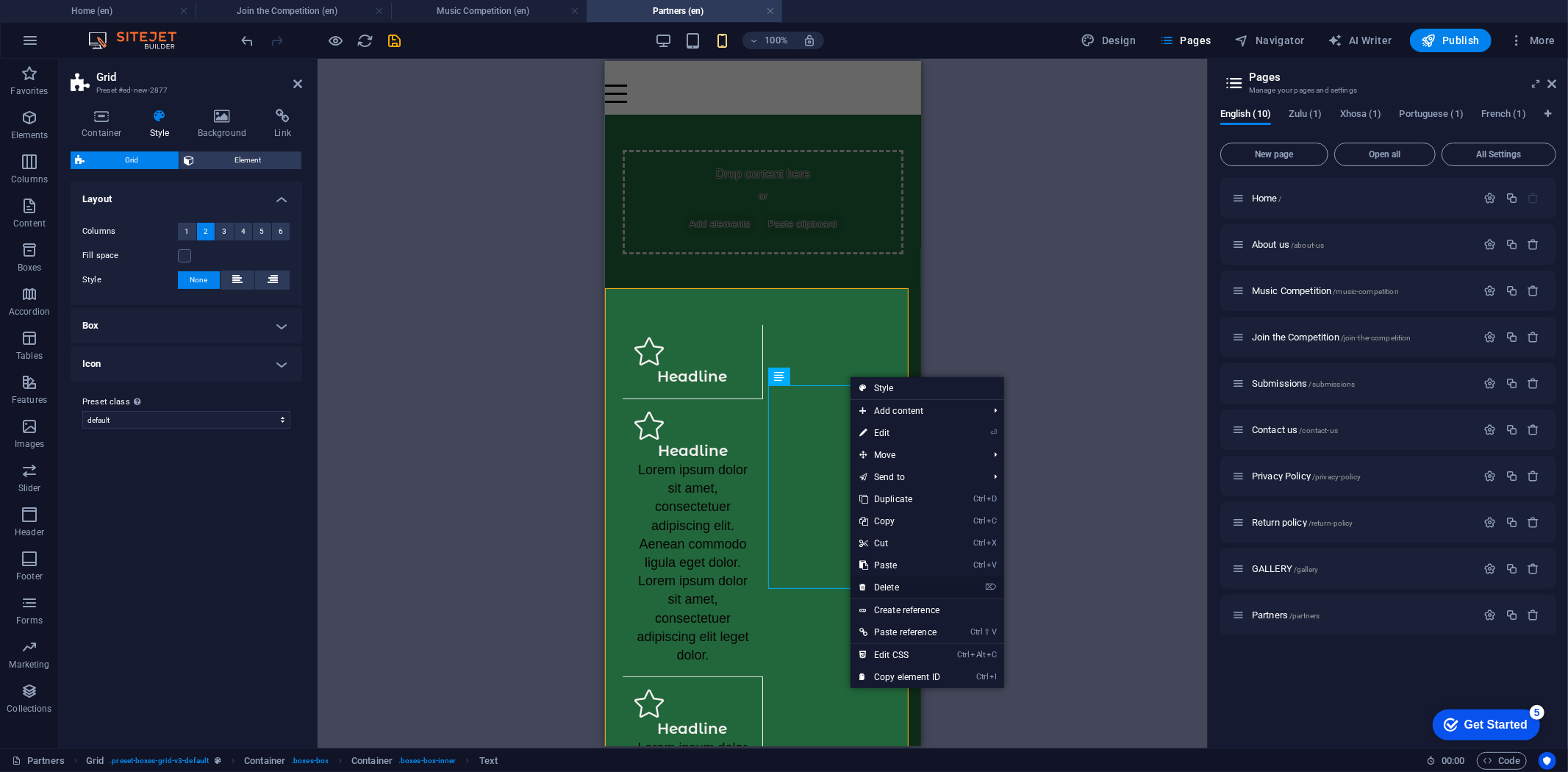
click at [906, 589] on link "⌦ Delete" at bounding box center [899, 587] width 99 height 22
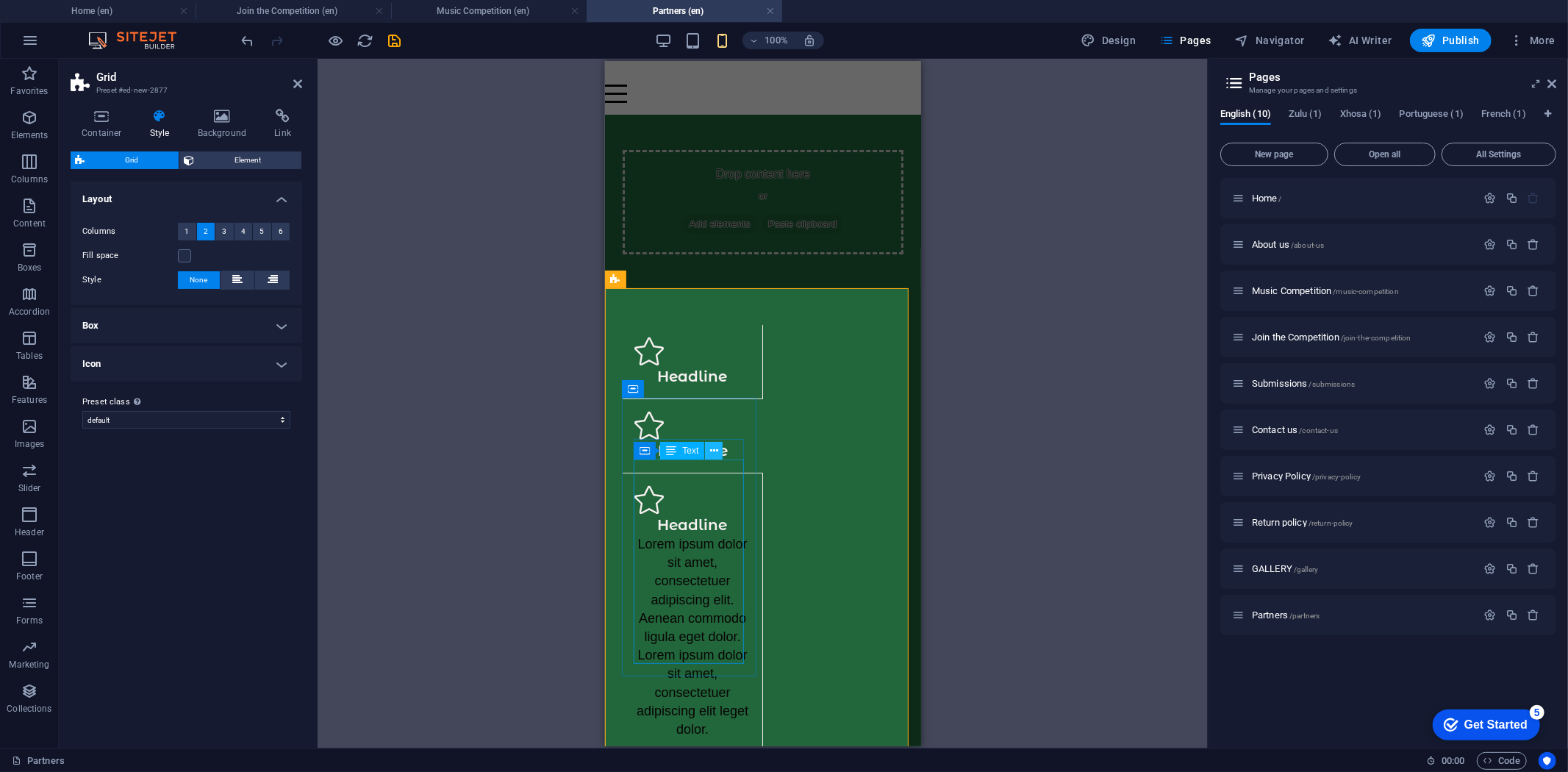
click at [715, 450] on icon at bounding box center [714, 451] width 8 height 15
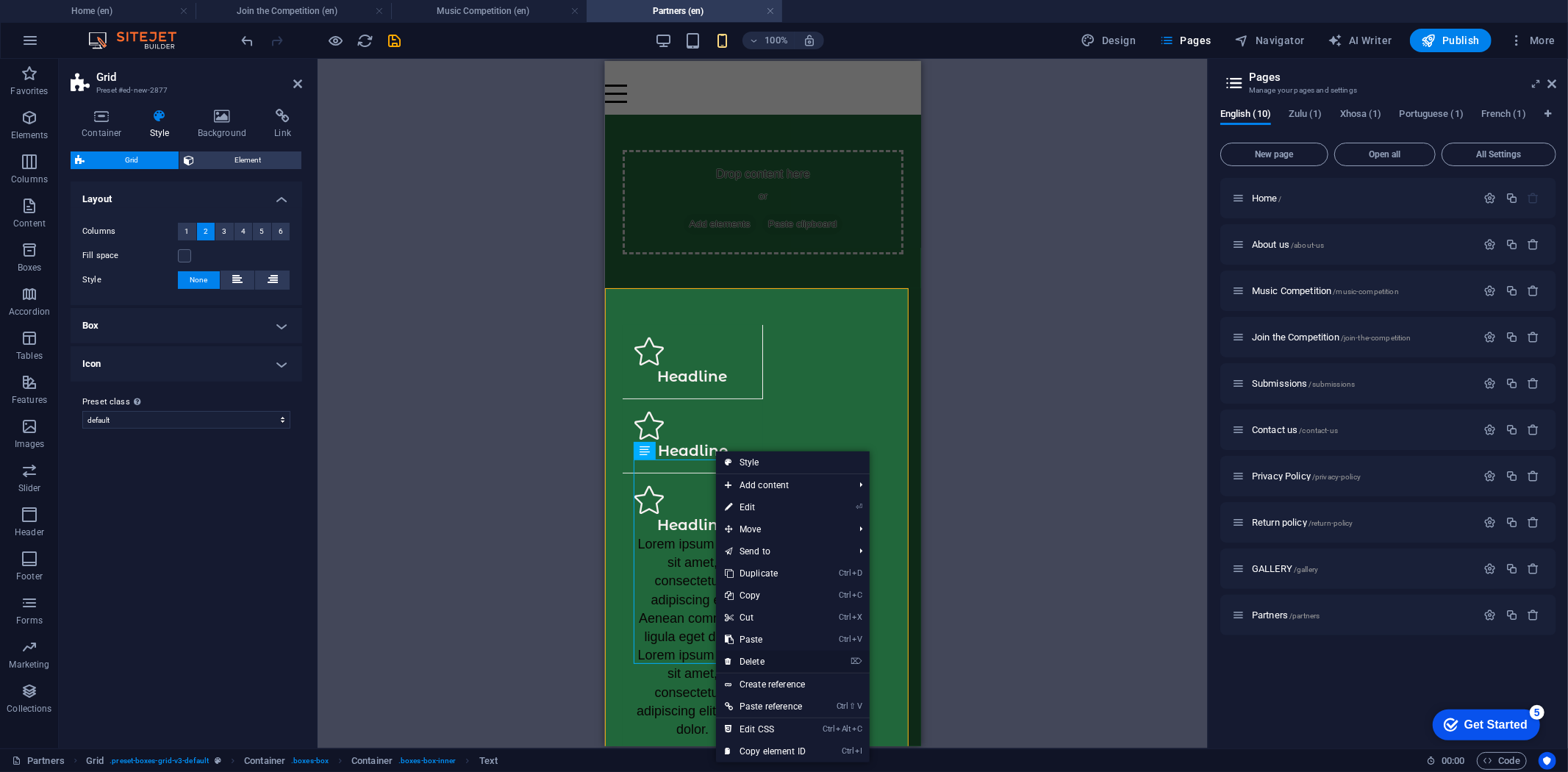
drag, startPoint x: 761, startPoint y: 658, endPoint x: 155, endPoint y: 596, distance: 609.2
click at [761, 658] on link "⌦ Delete" at bounding box center [765, 661] width 99 height 22
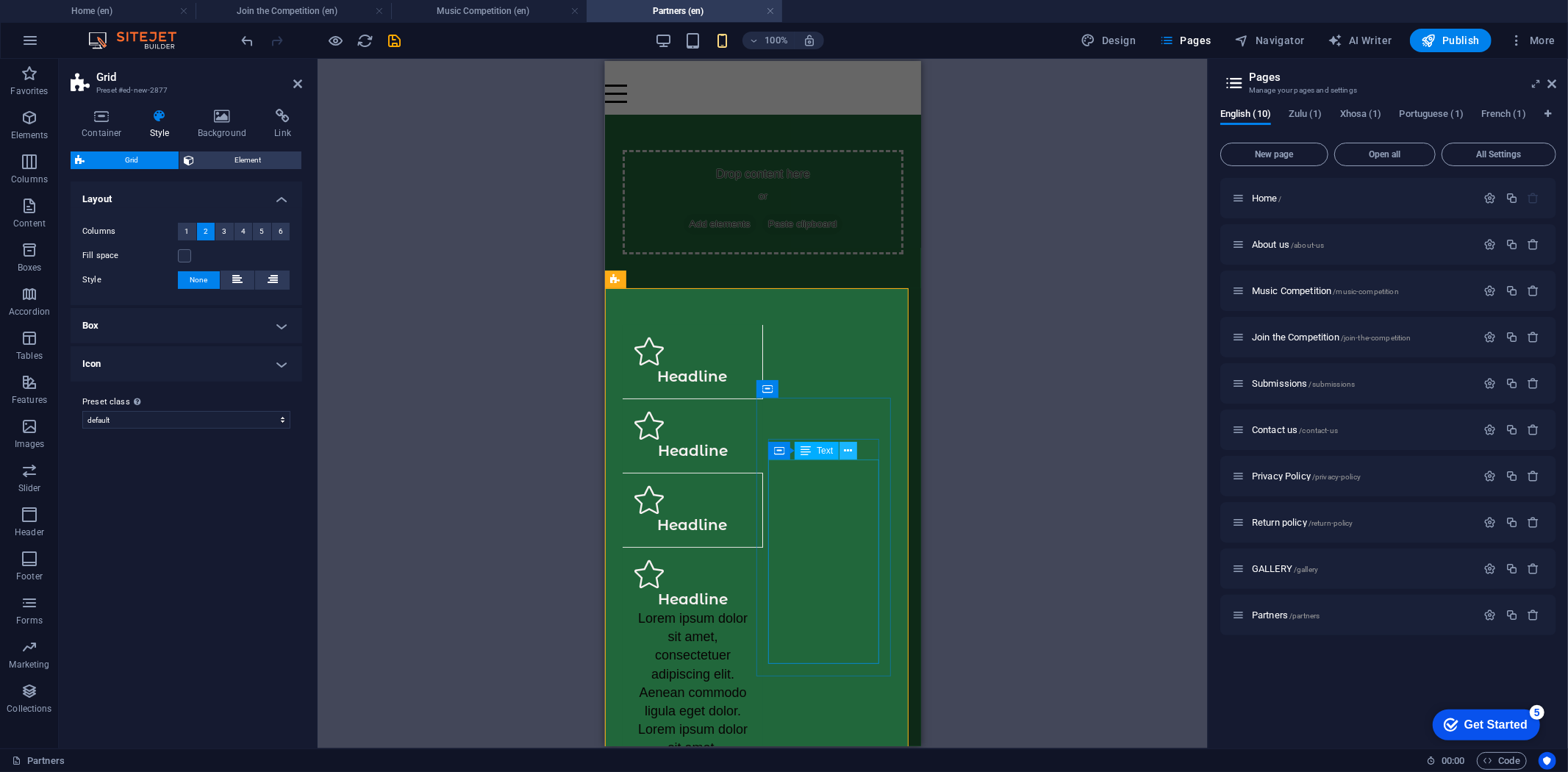
click at [847, 449] on icon at bounding box center [849, 451] width 8 height 15
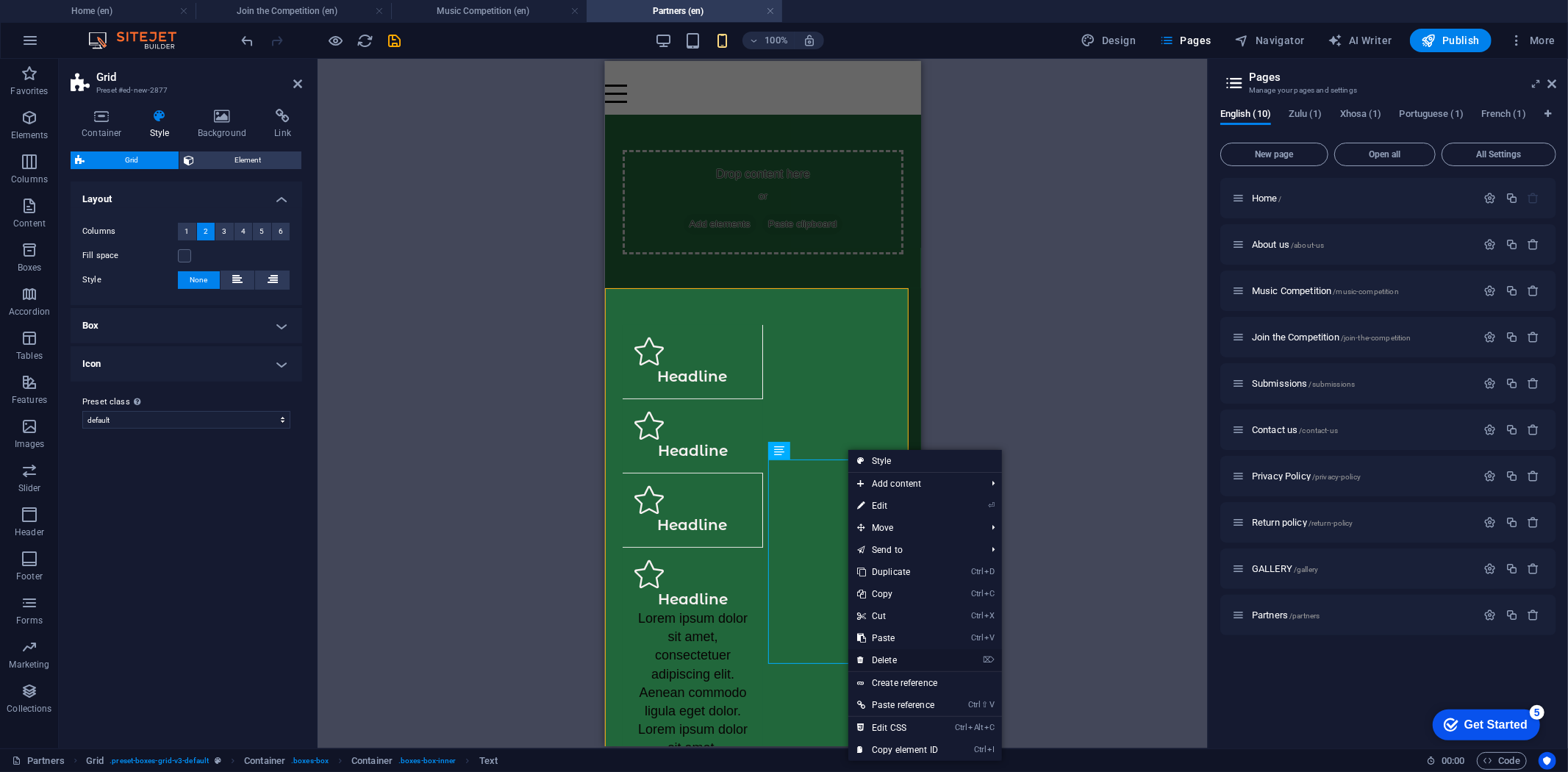
click at [893, 658] on link "⌦ Delete" at bounding box center [898, 659] width 99 height 22
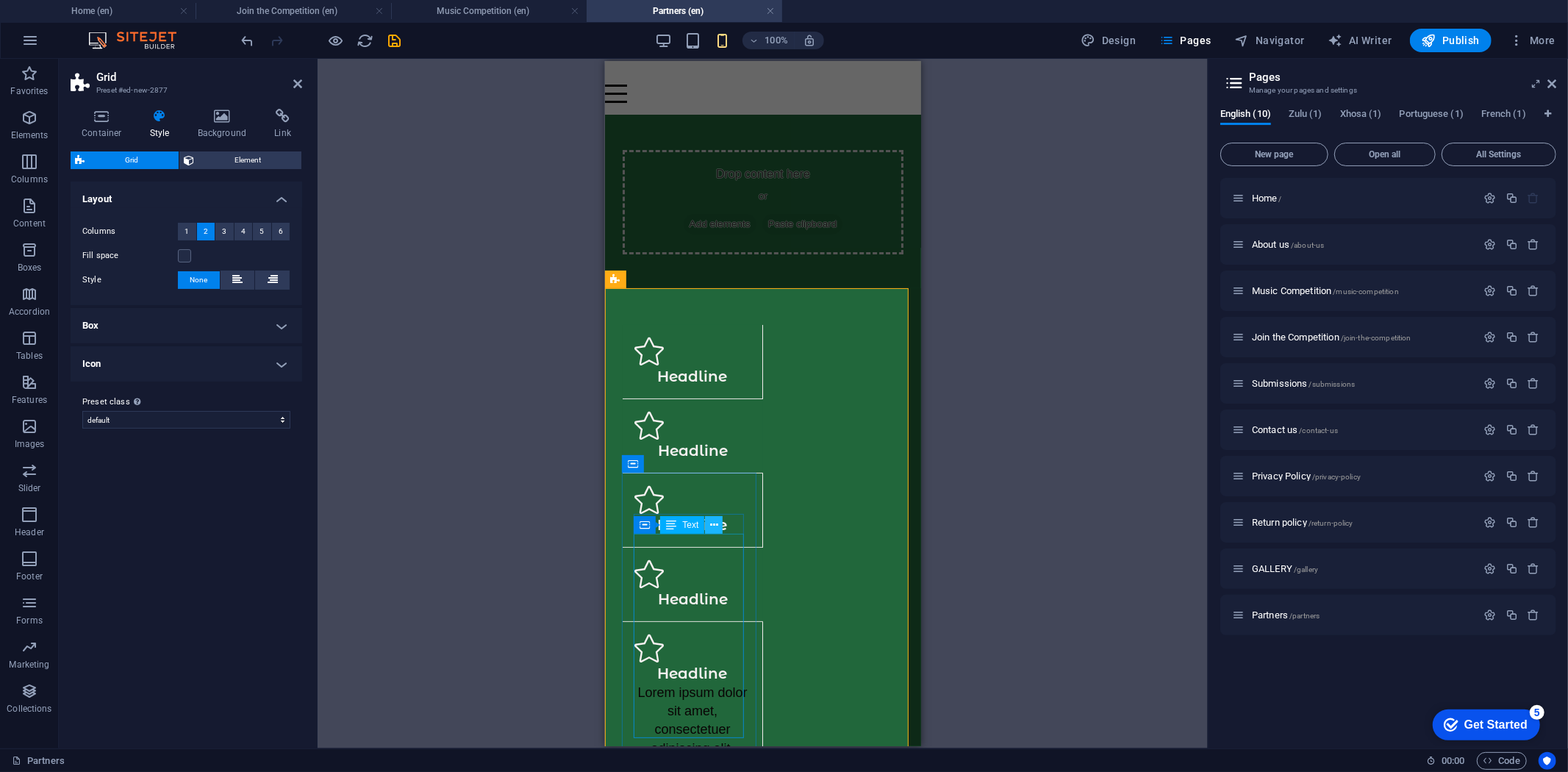
click at [714, 524] on icon at bounding box center [714, 525] width 8 height 15
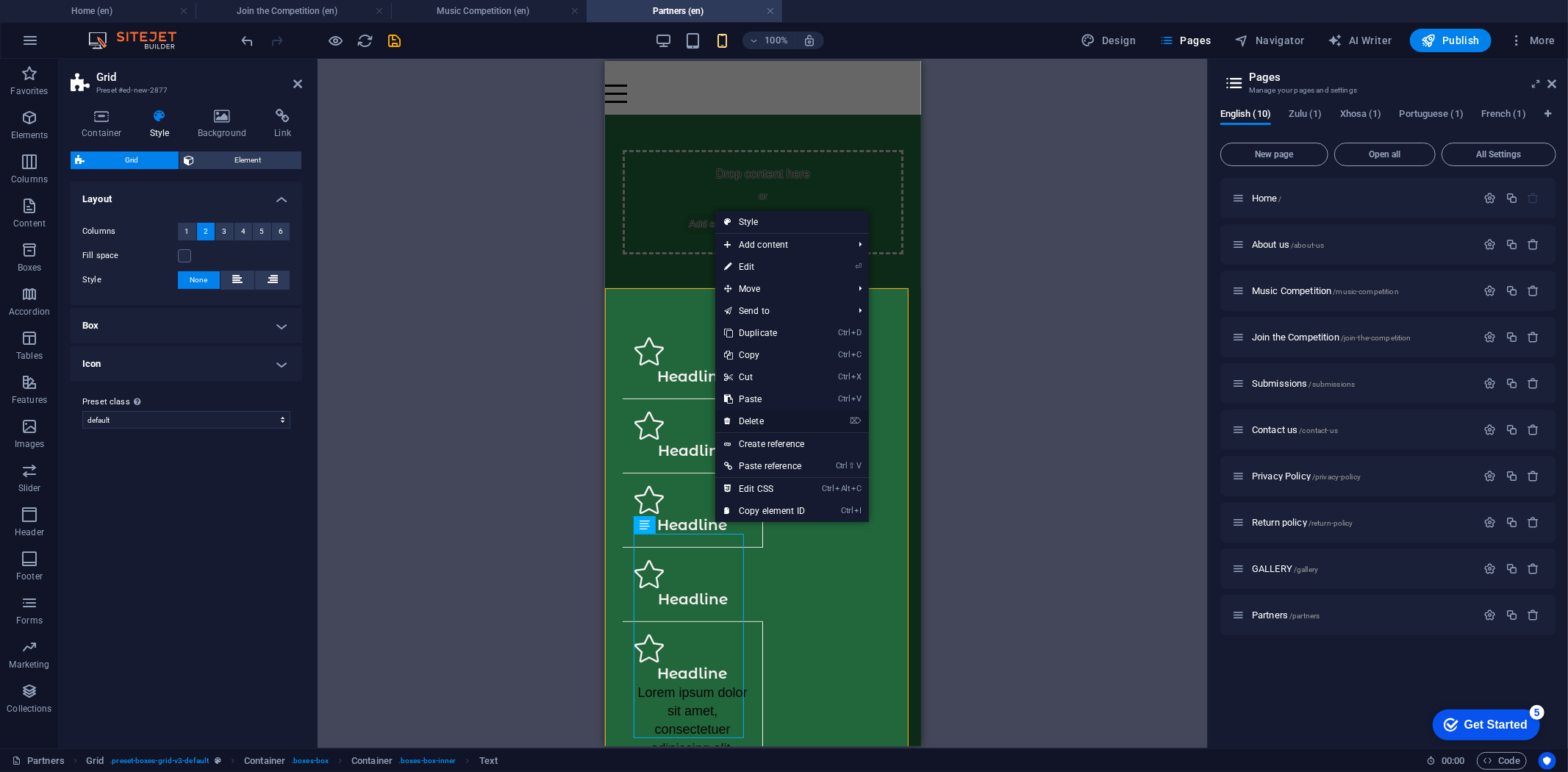
click at [771, 423] on link "⌦ Delete" at bounding box center [764, 421] width 99 height 22
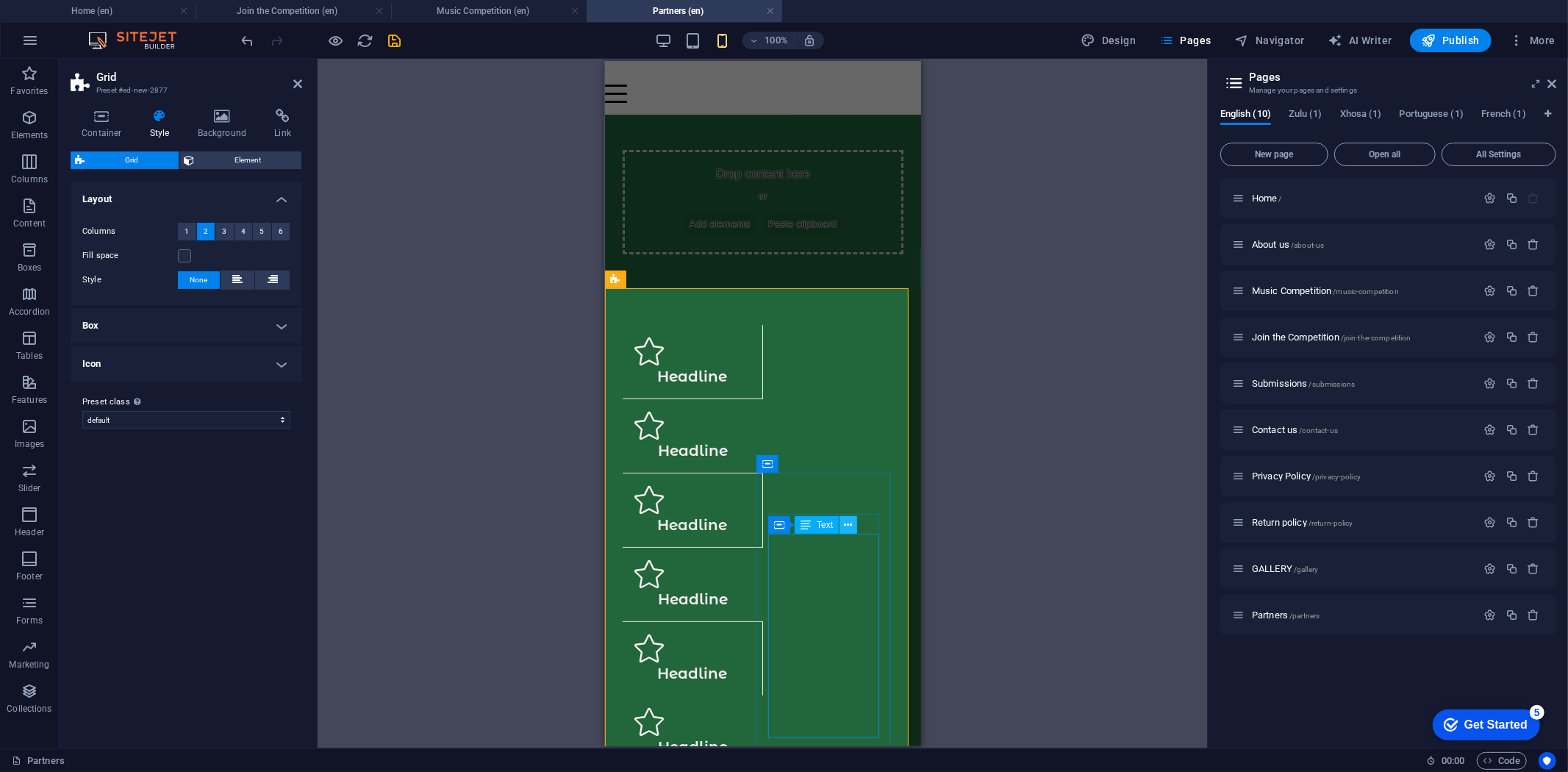
click at [846, 524] on icon at bounding box center [849, 525] width 8 height 15
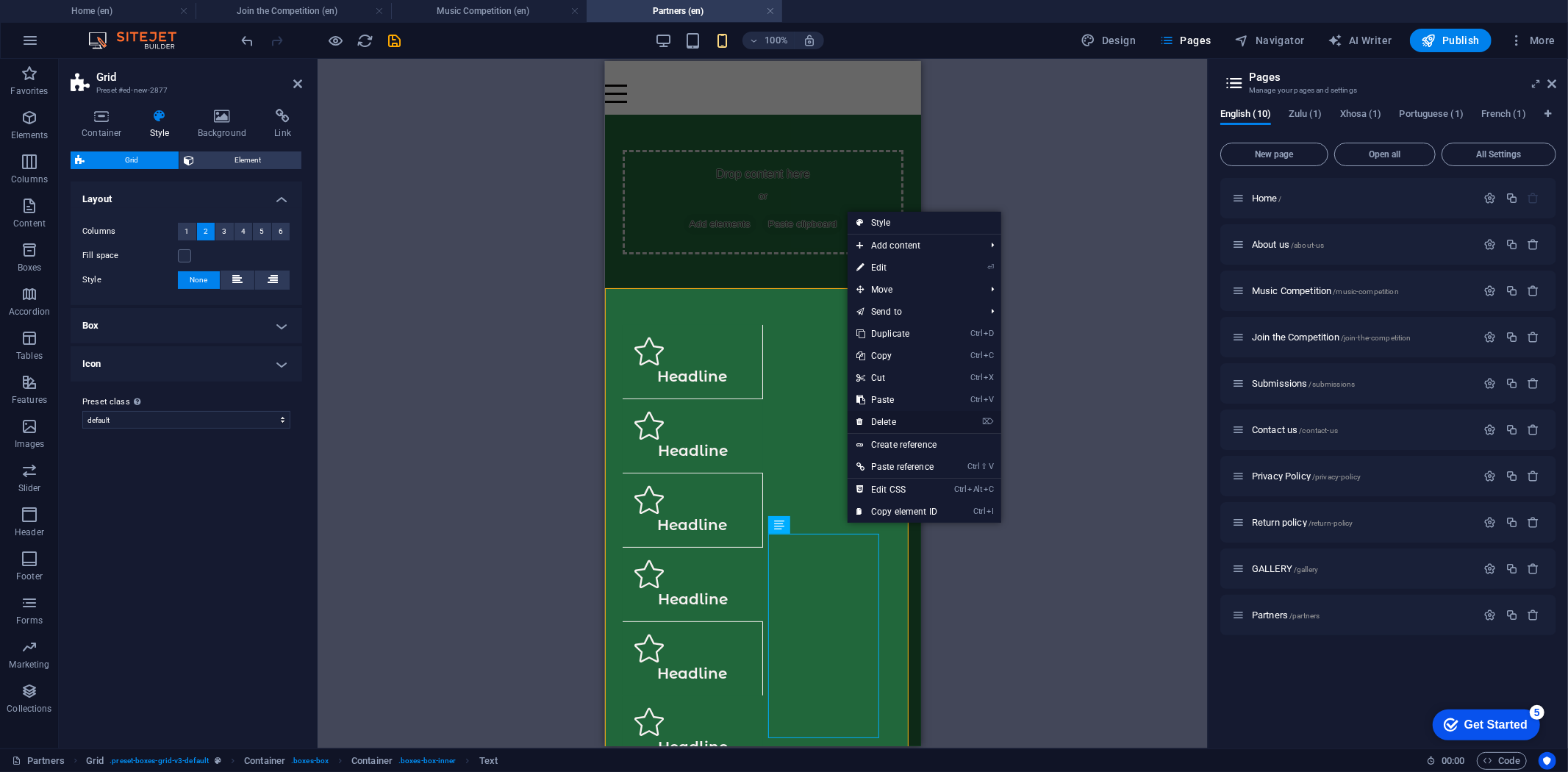
click at [876, 414] on link "⌦ Delete" at bounding box center [897, 422] width 99 height 22
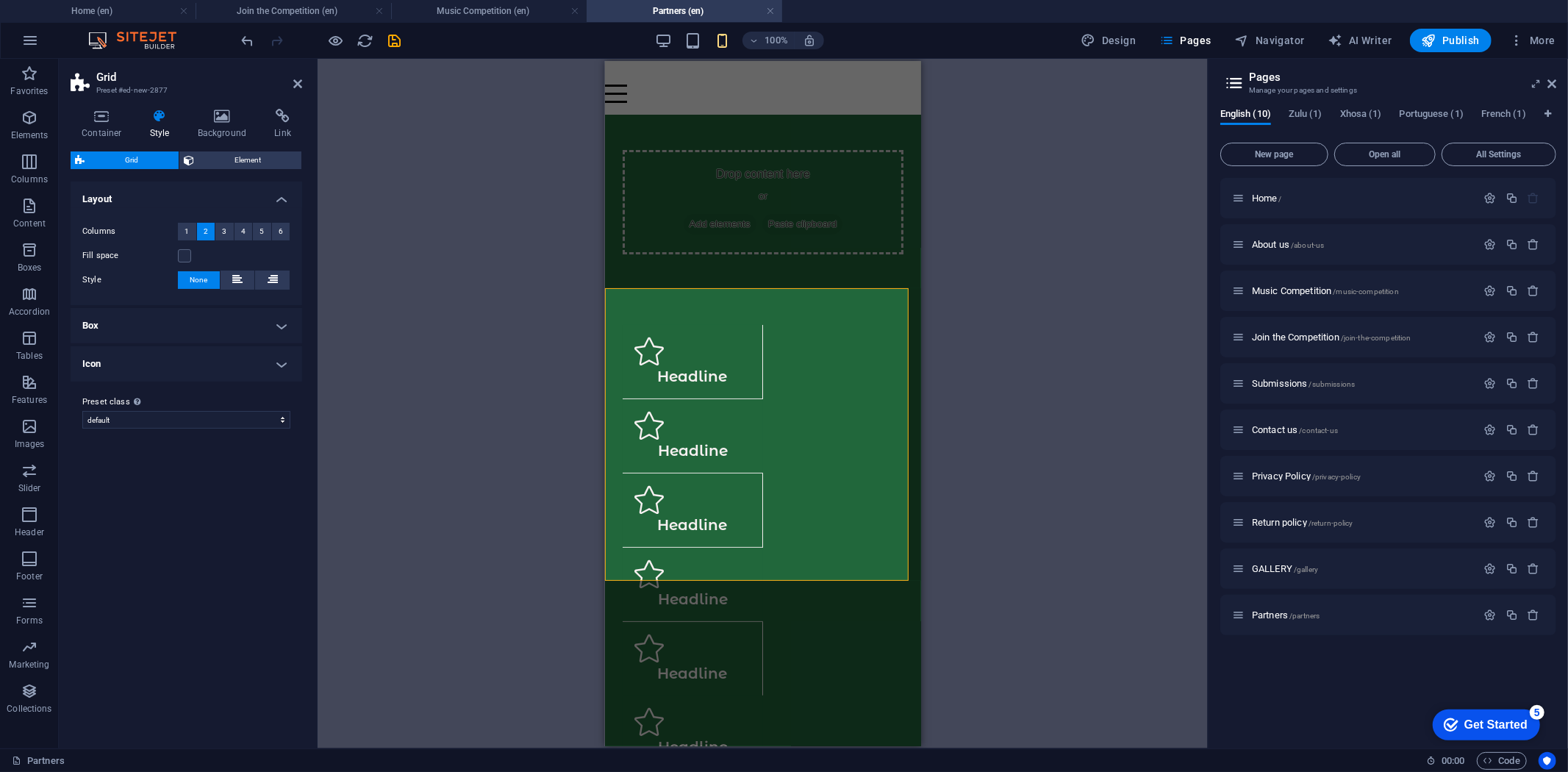
click at [398, 42] on icon "save" at bounding box center [395, 40] width 17 height 17
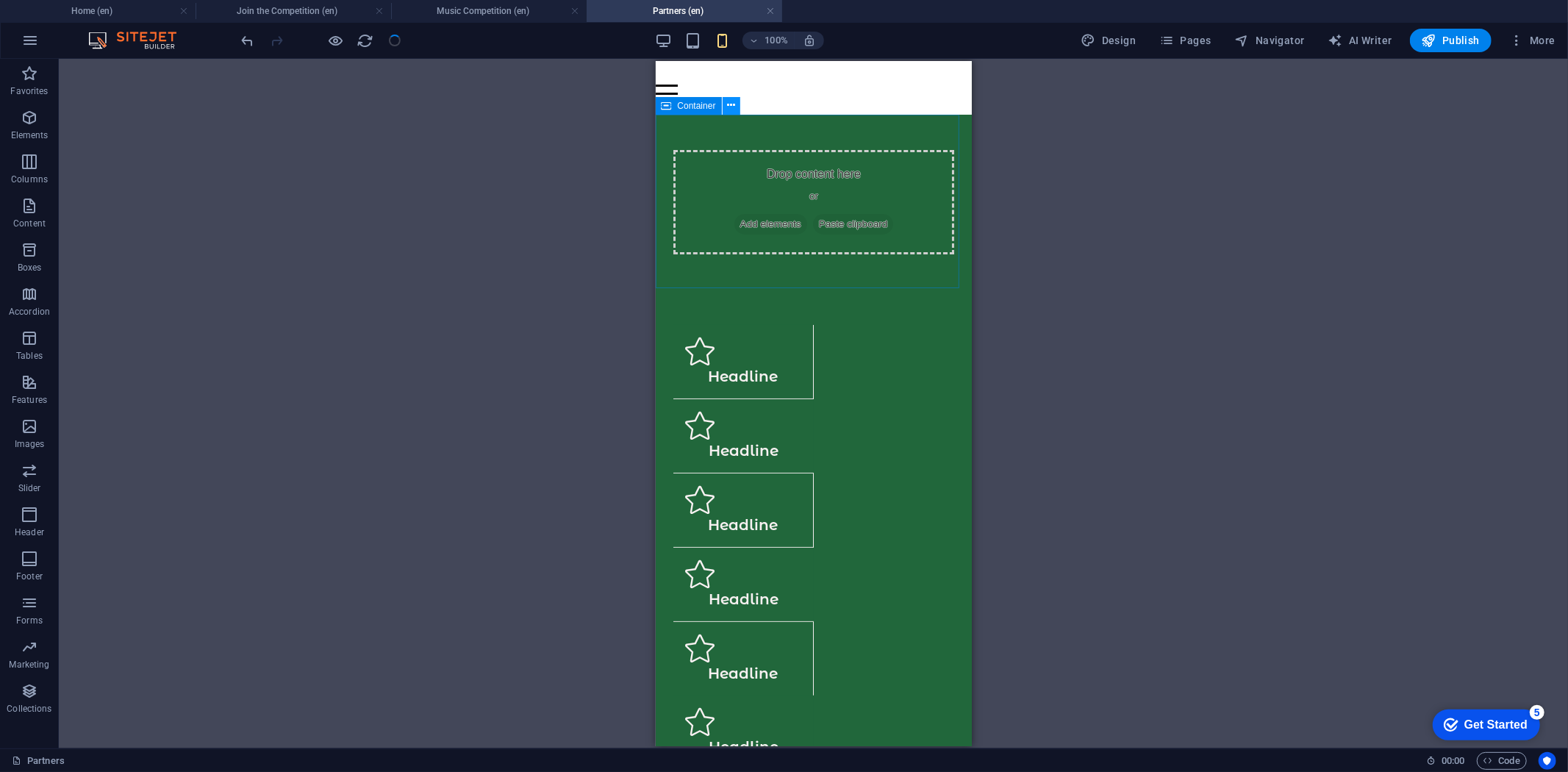
click at [725, 107] on button at bounding box center [731, 105] width 18 height 18
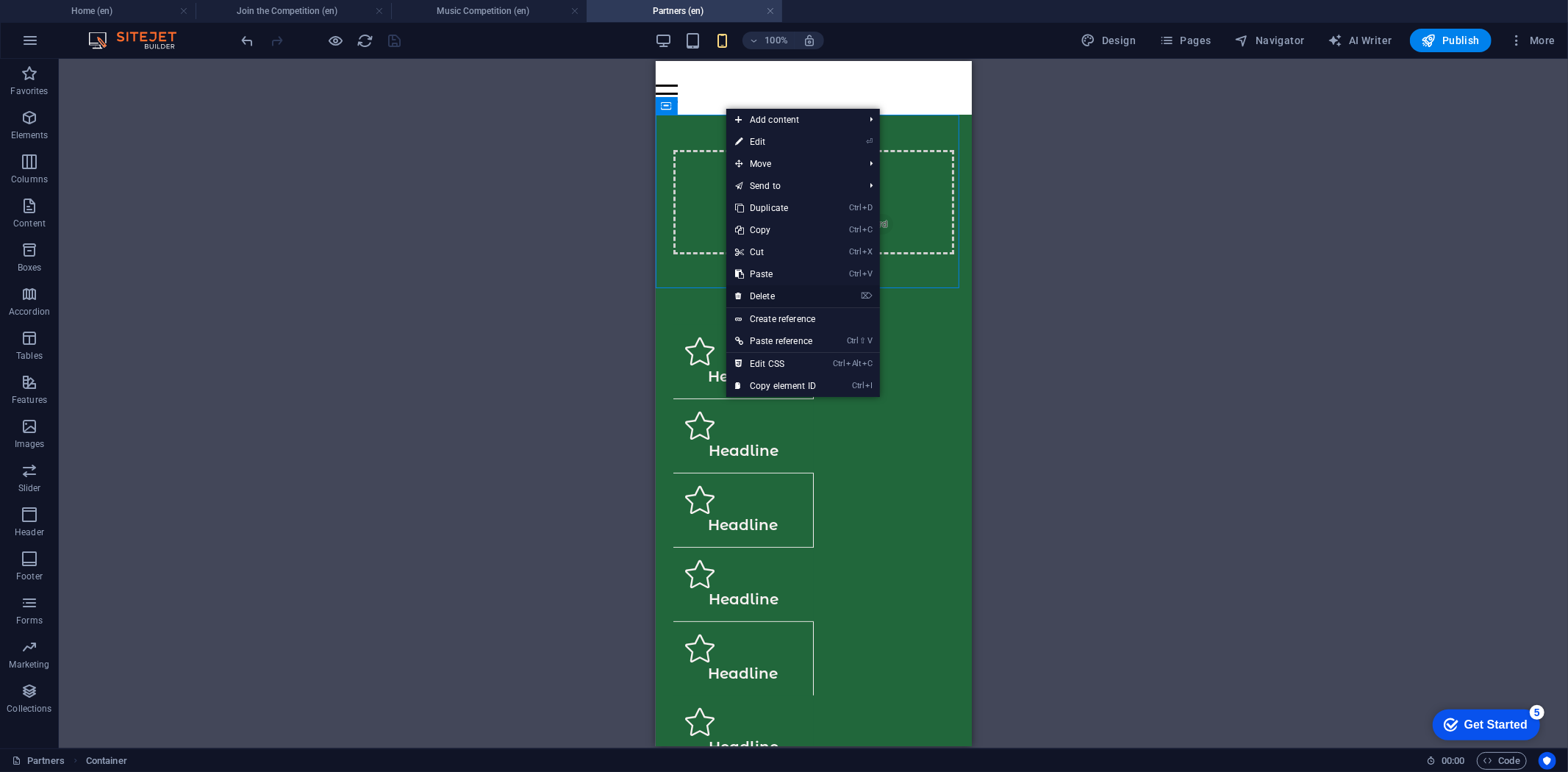
click at [769, 290] on link "⌦ Delete" at bounding box center [776, 296] width 99 height 22
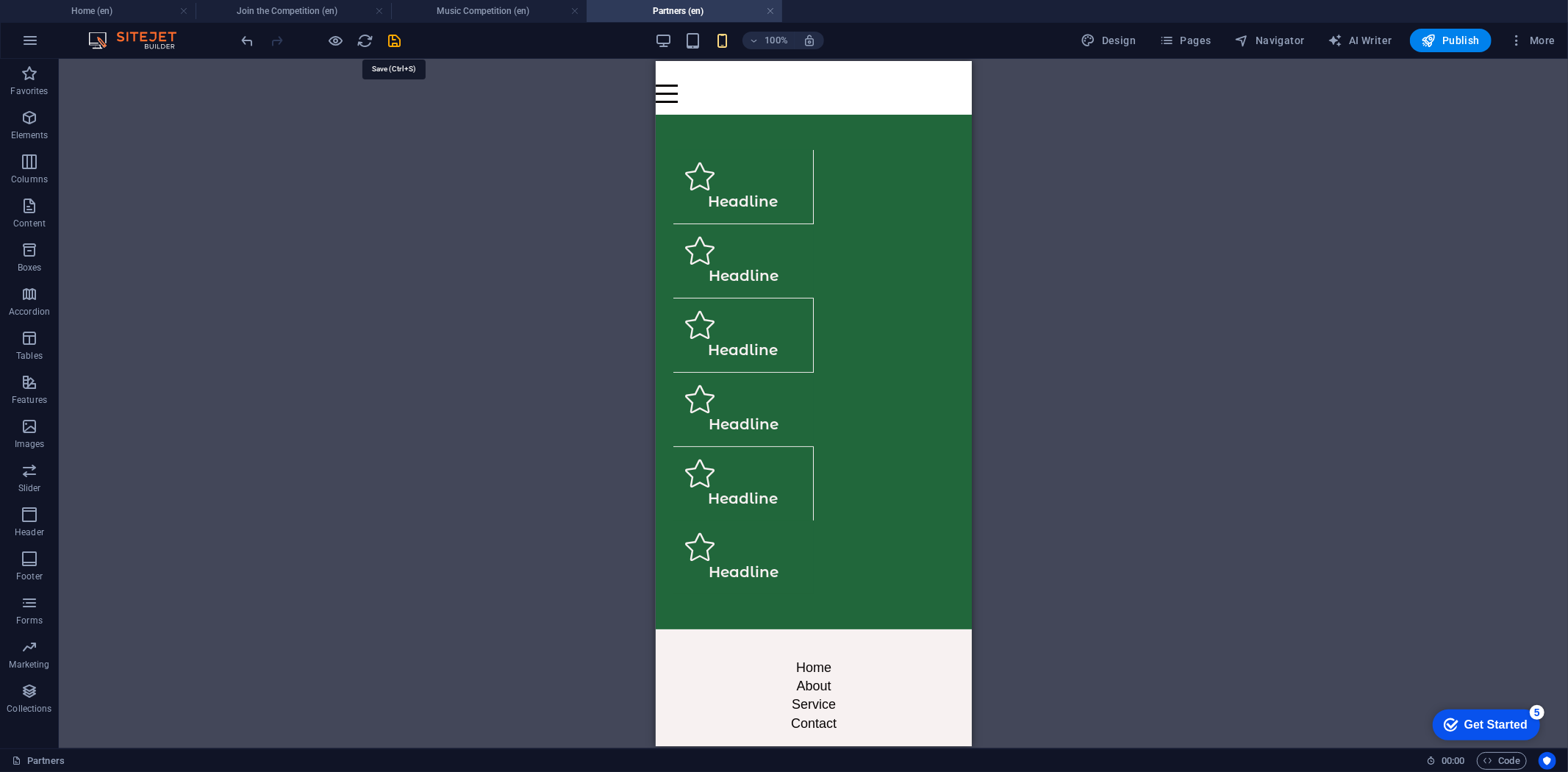
drag, startPoint x: 397, startPoint y: 37, endPoint x: 402, endPoint y: 46, distance: 10.3
click at [395, 36] on icon "save" at bounding box center [395, 40] width 17 height 17
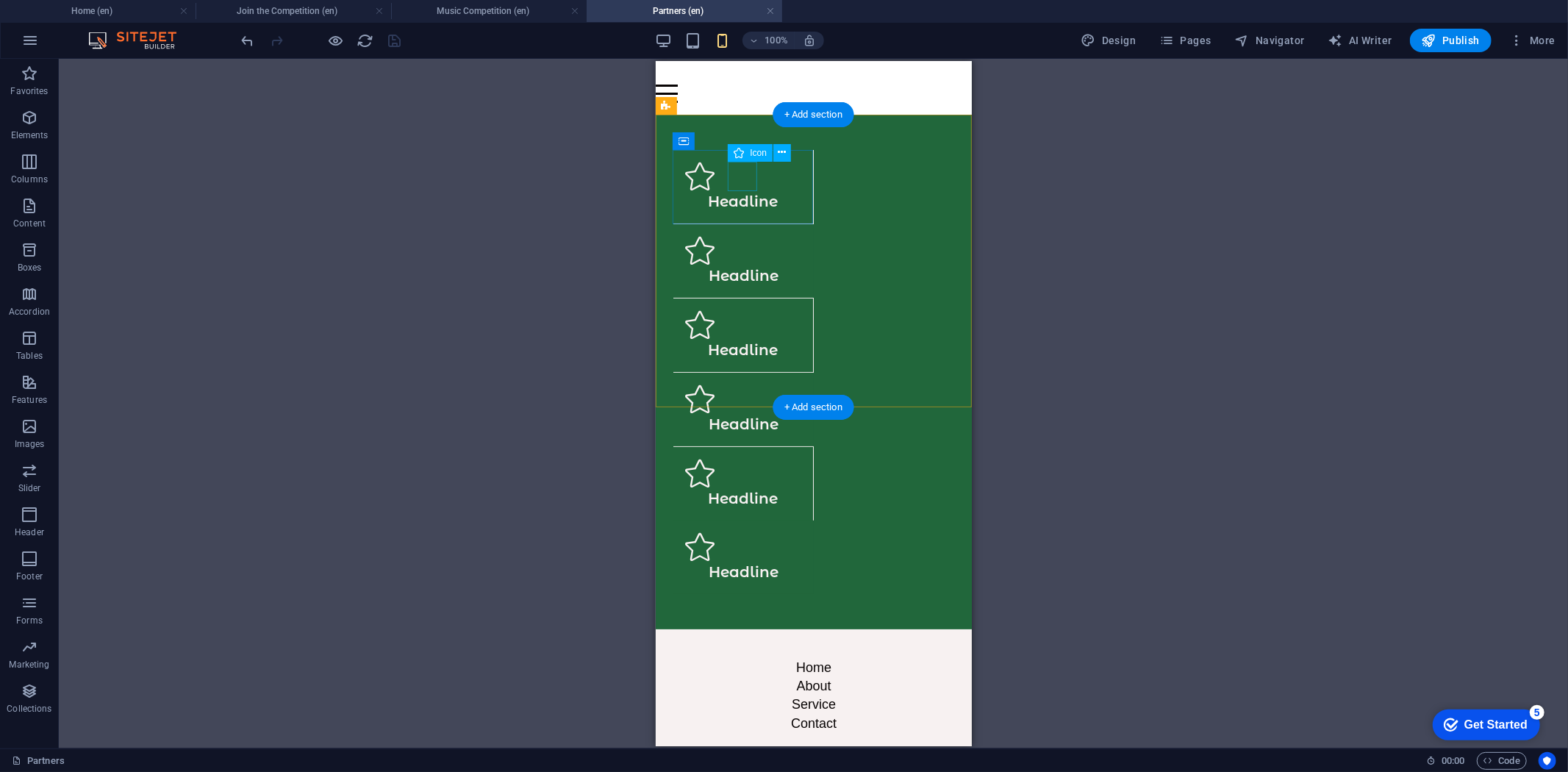
click at [745, 171] on figure at bounding box center [743, 175] width 116 height 29
select select "xMidYMid"
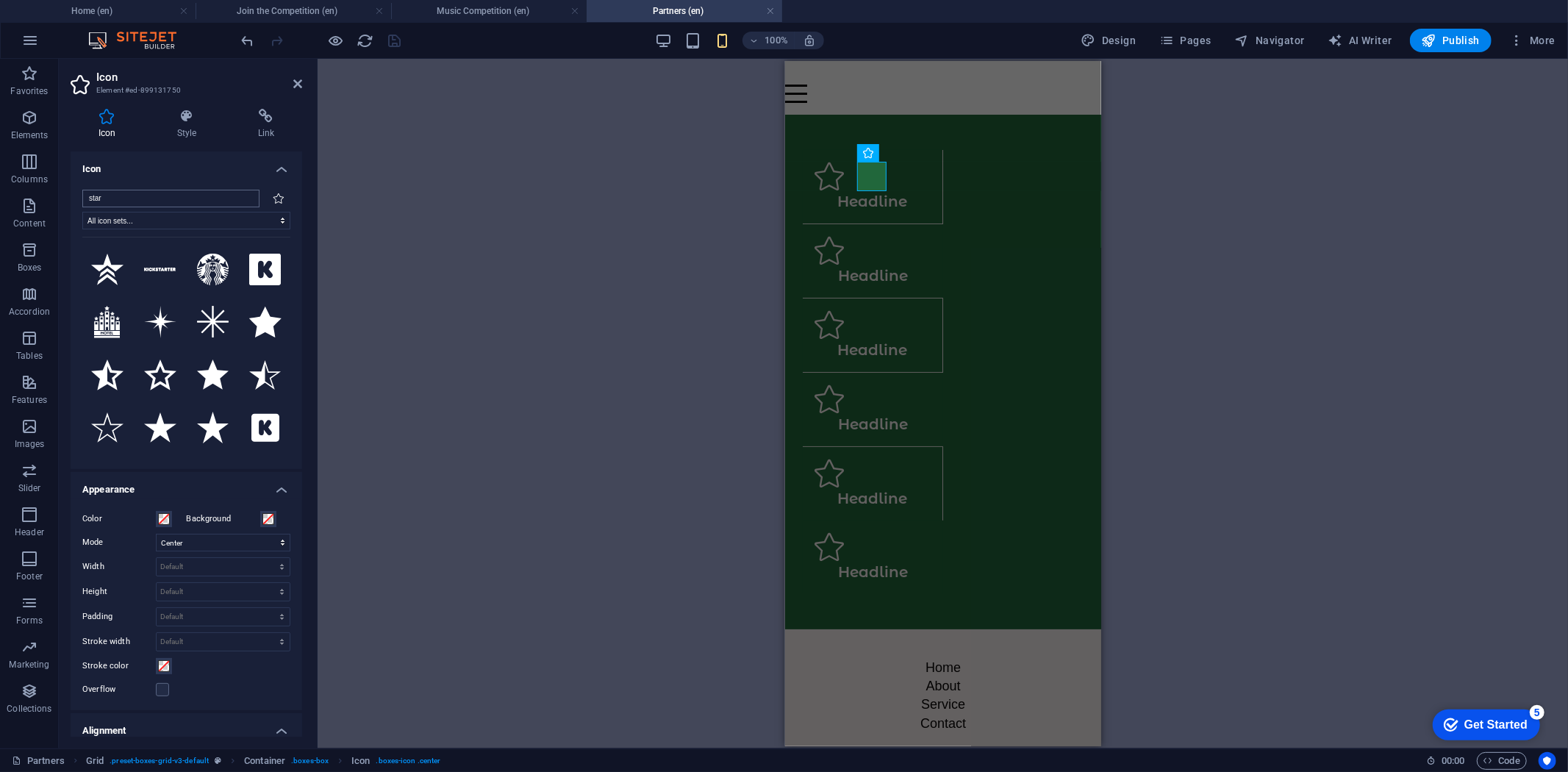
click at [157, 202] on input "star" at bounding box center [171, 198] width 177 height 18
click at [167, 198] on input "star" at bounding box center [171, 198] width 177 height 18
drag, startPoint x: 167, startPoint y: 198, endPoint x: 53, endPoint y: 194, distance: 114.1
click at [53, 194] on section "Favorites Elements Columns Content Boxes Accordion Tables Features Images Slide…" at bounding box center [784, 404] width 1568 height 689
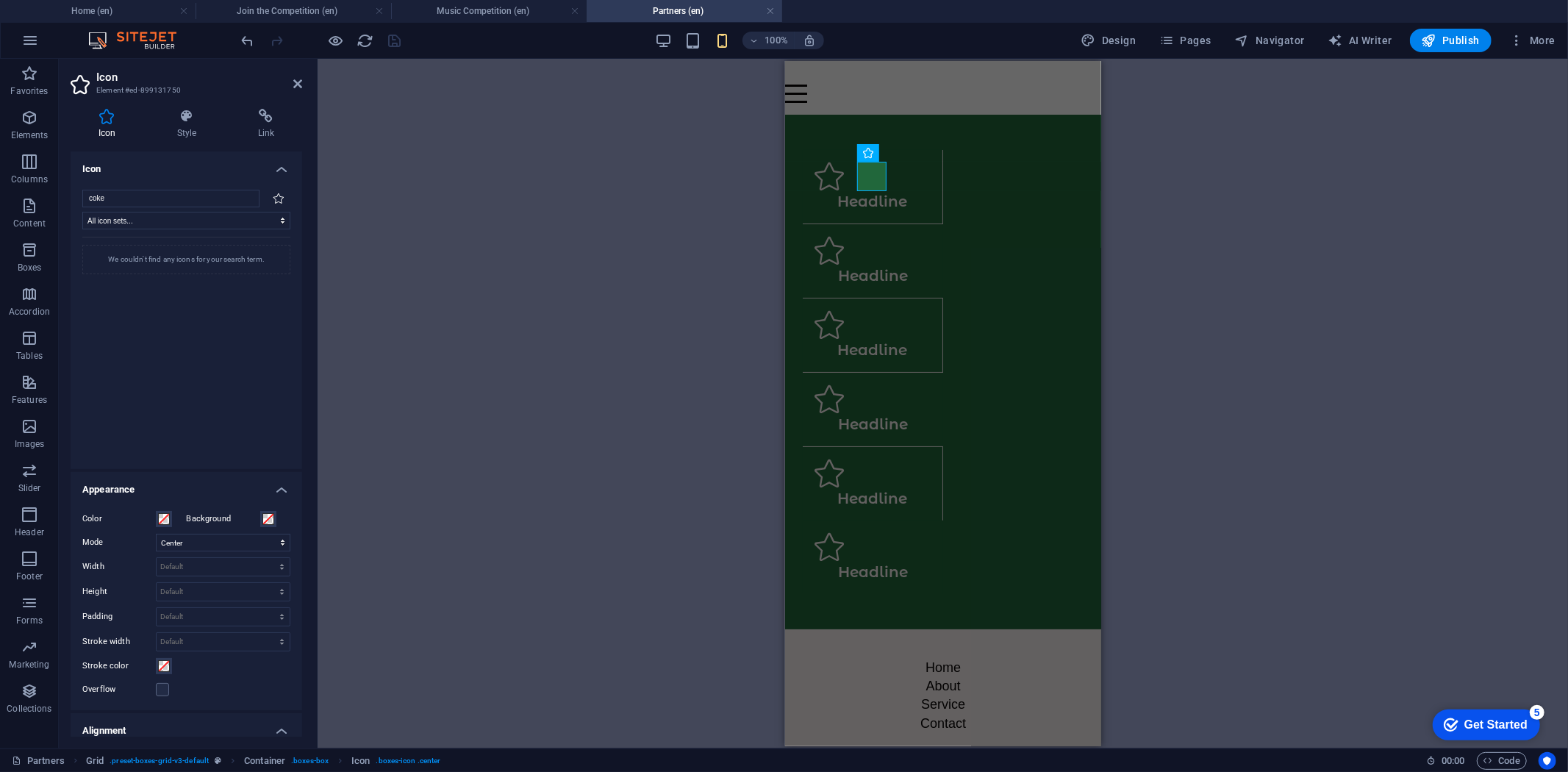
drag, startPoint x: 132, startPoint y: 194, endPoint x: 77, endPoint y: 185, distance: 55.7
click at [77, 185] on div "coke All icon sets... IcoFont Ionicons FontAwesome Brands FontAwesome Duotone F…" at bounding box center [186, 323] width 232 height 291
type input "coca"
click at [110, 268] on icon at bounding box center [107, 270] width 32 height 9
click at [395, 37] on icon "save" at bounding box center [395, 40] width 17 height 17
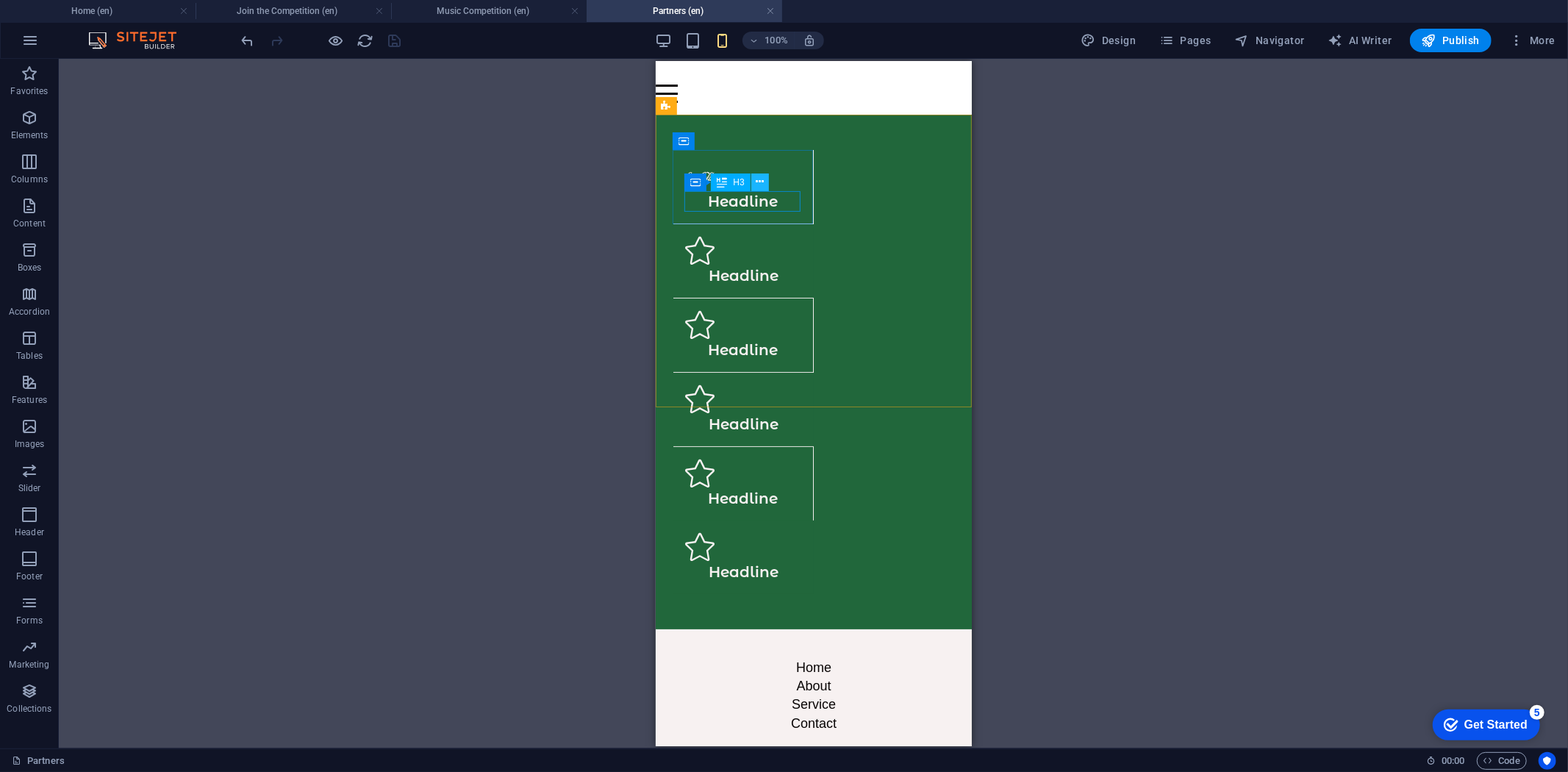
click at [759, 181] on icon at bounding box center [760, 182] width 8 height 15
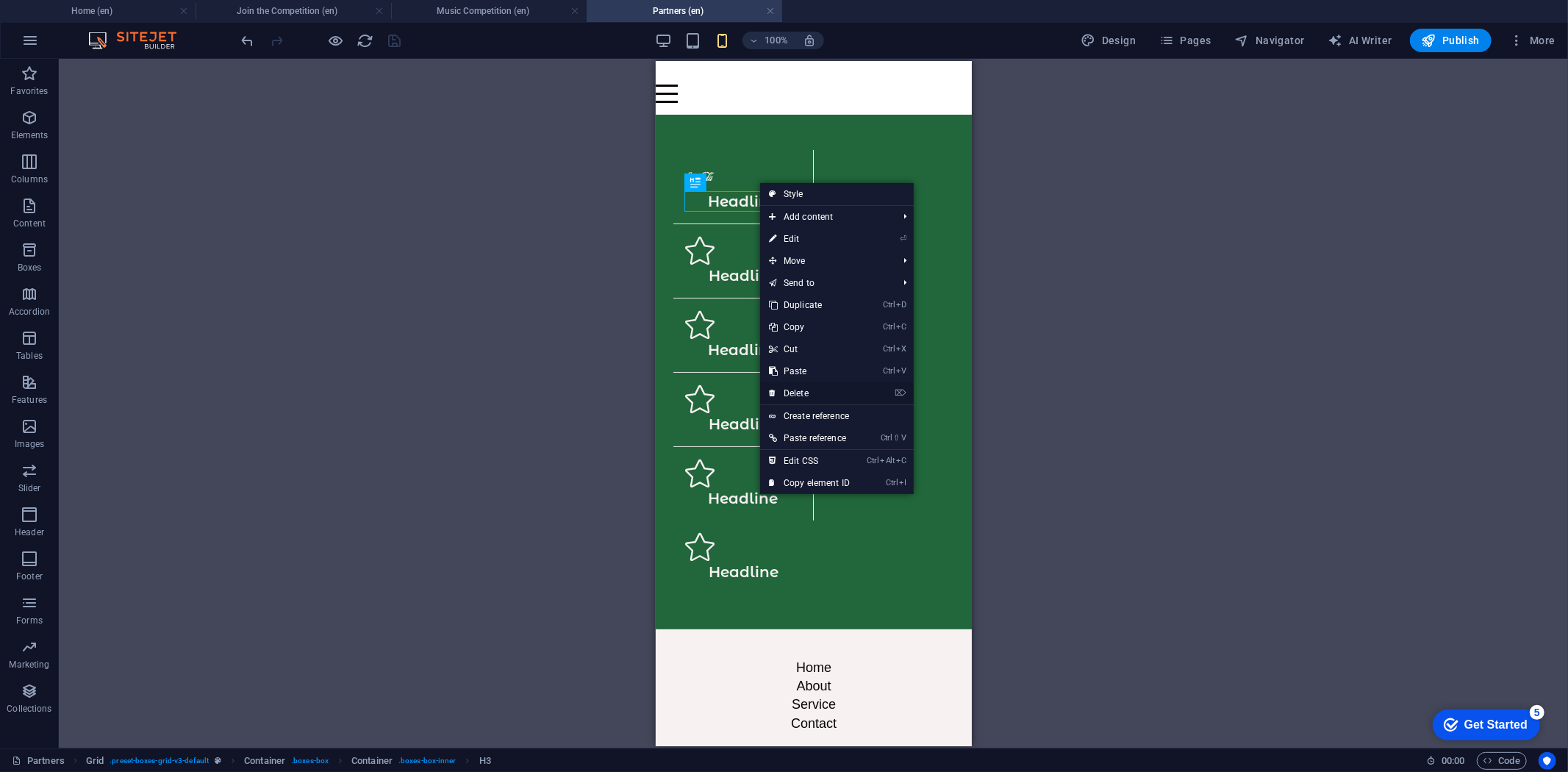
click at [800, 392] on link "⌦ Delete" at bounding box center [809, 393] width 99 height 22
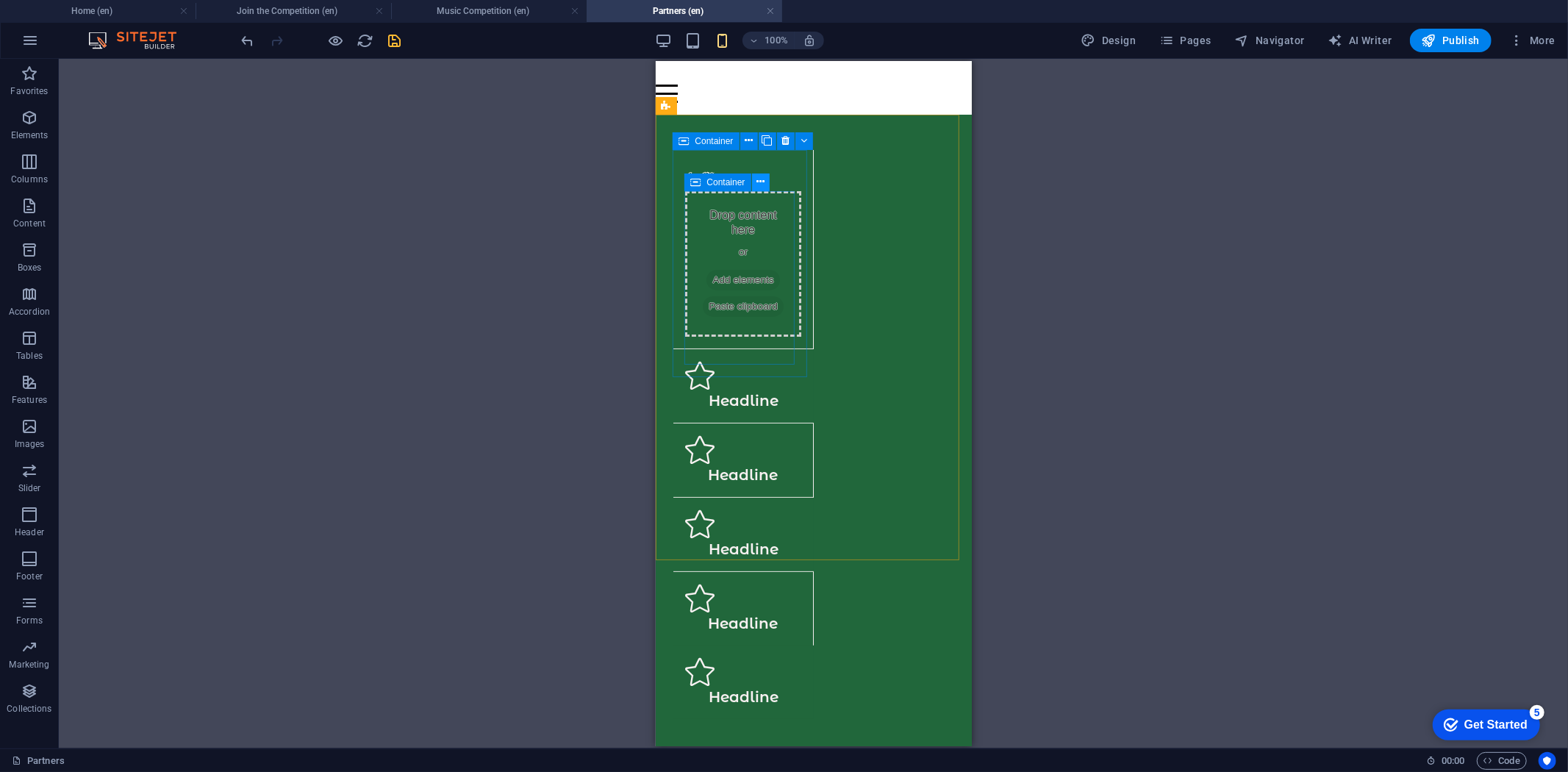
click at [762, 185] on icon at bounding box center [761, 182] width 8 height 15
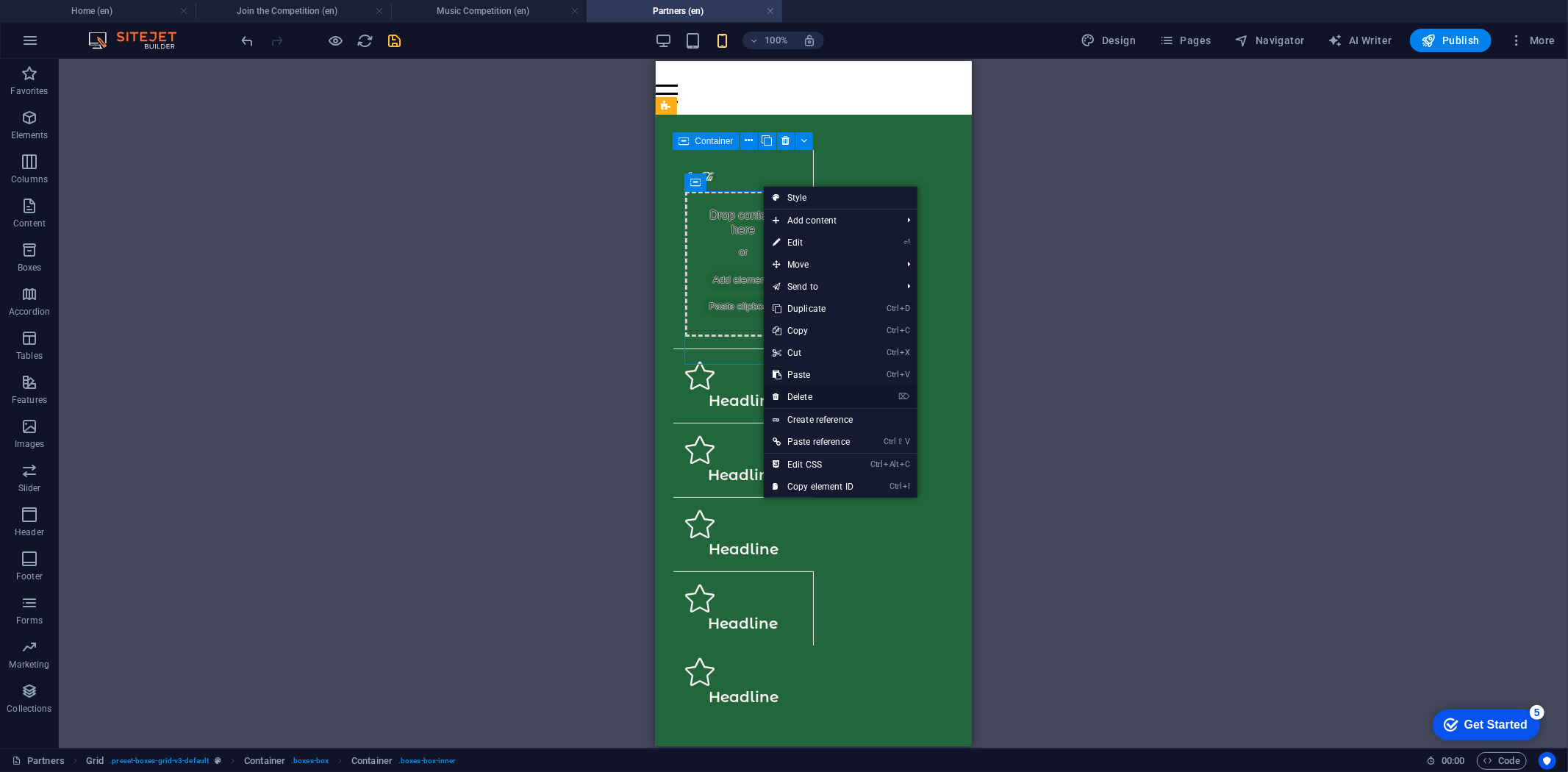
click at [805, 394] on link "⌦ Delete" at bounding box center [813, 396] width 99 height 22
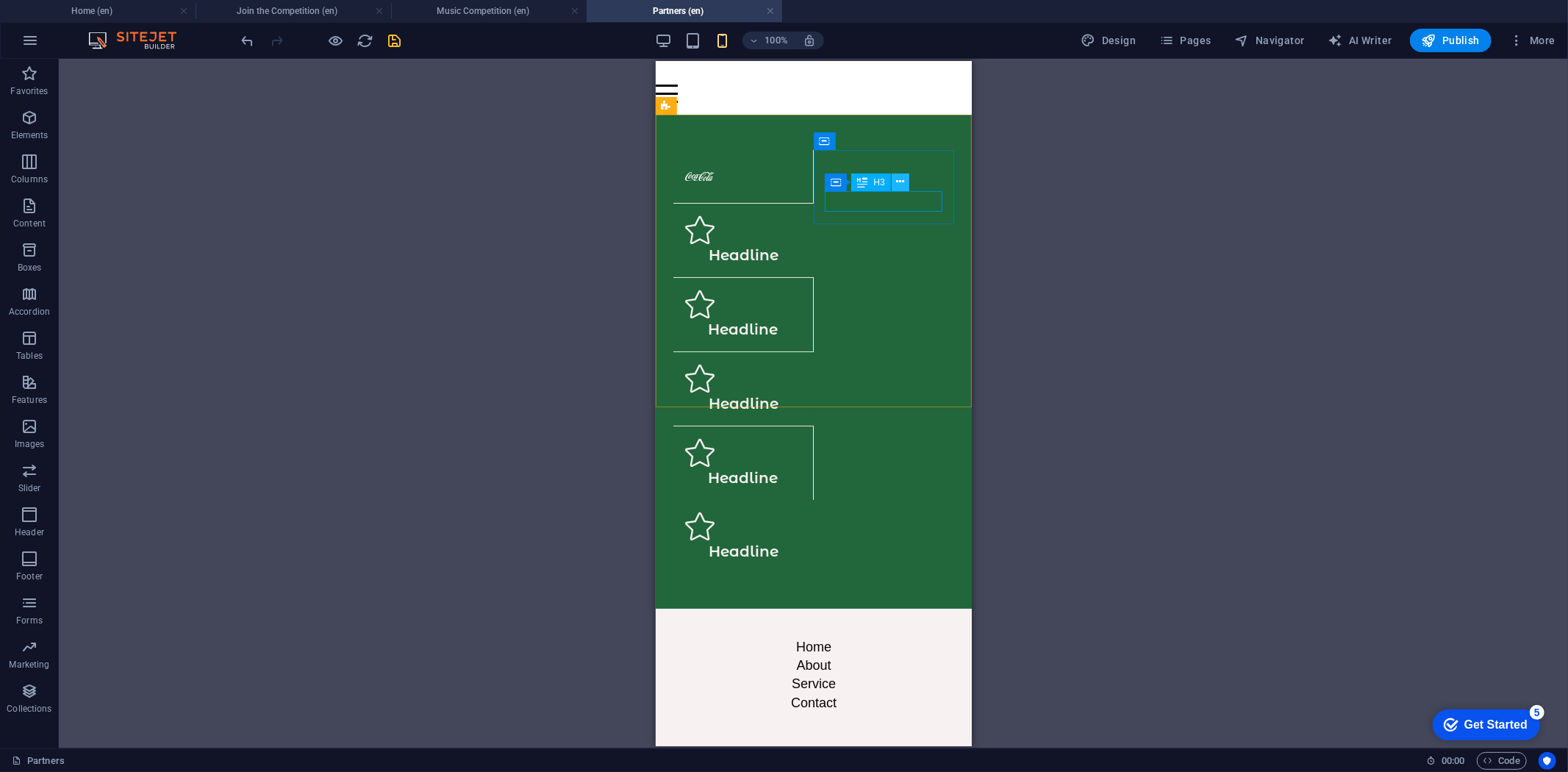
click at [899, 185] on icon at bounding box center [900, 182] width 8 height 15
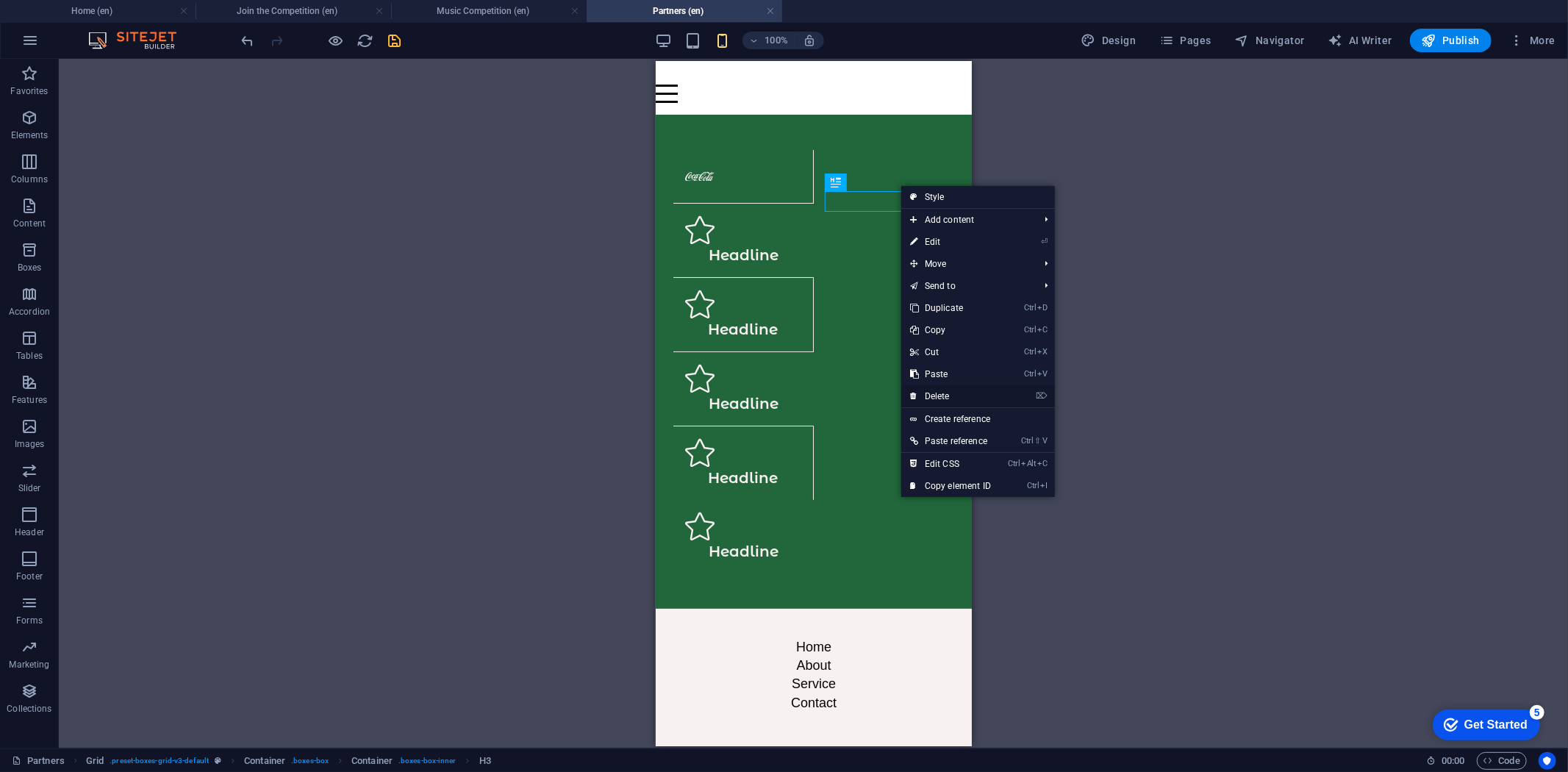
click at [948, 394] on link "⌦ Delete" at bounding box center [950, 395] width 99 height 22
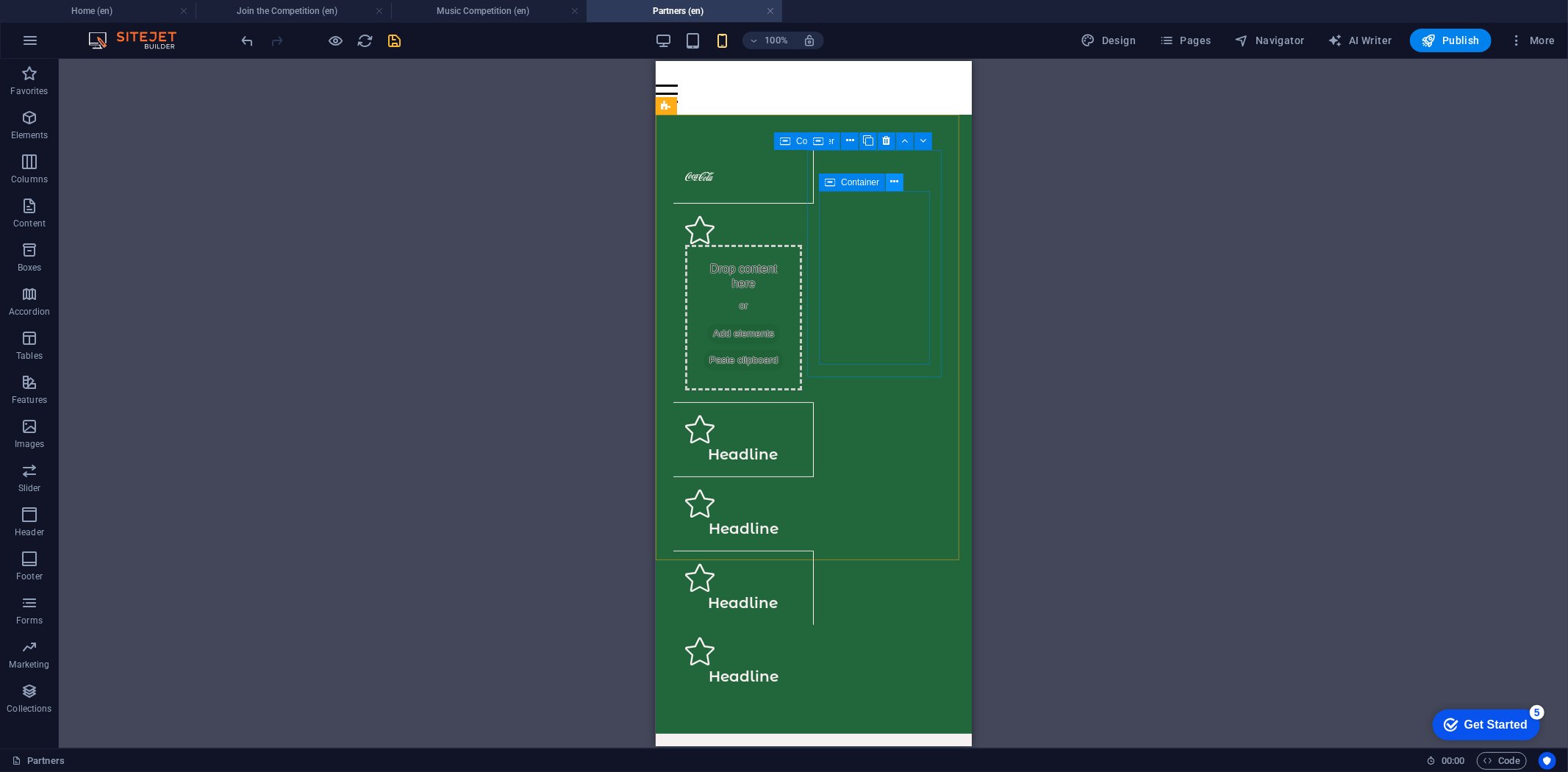
click at [891, 184] on icon at bounding box center [895, 182] width 8 height 15
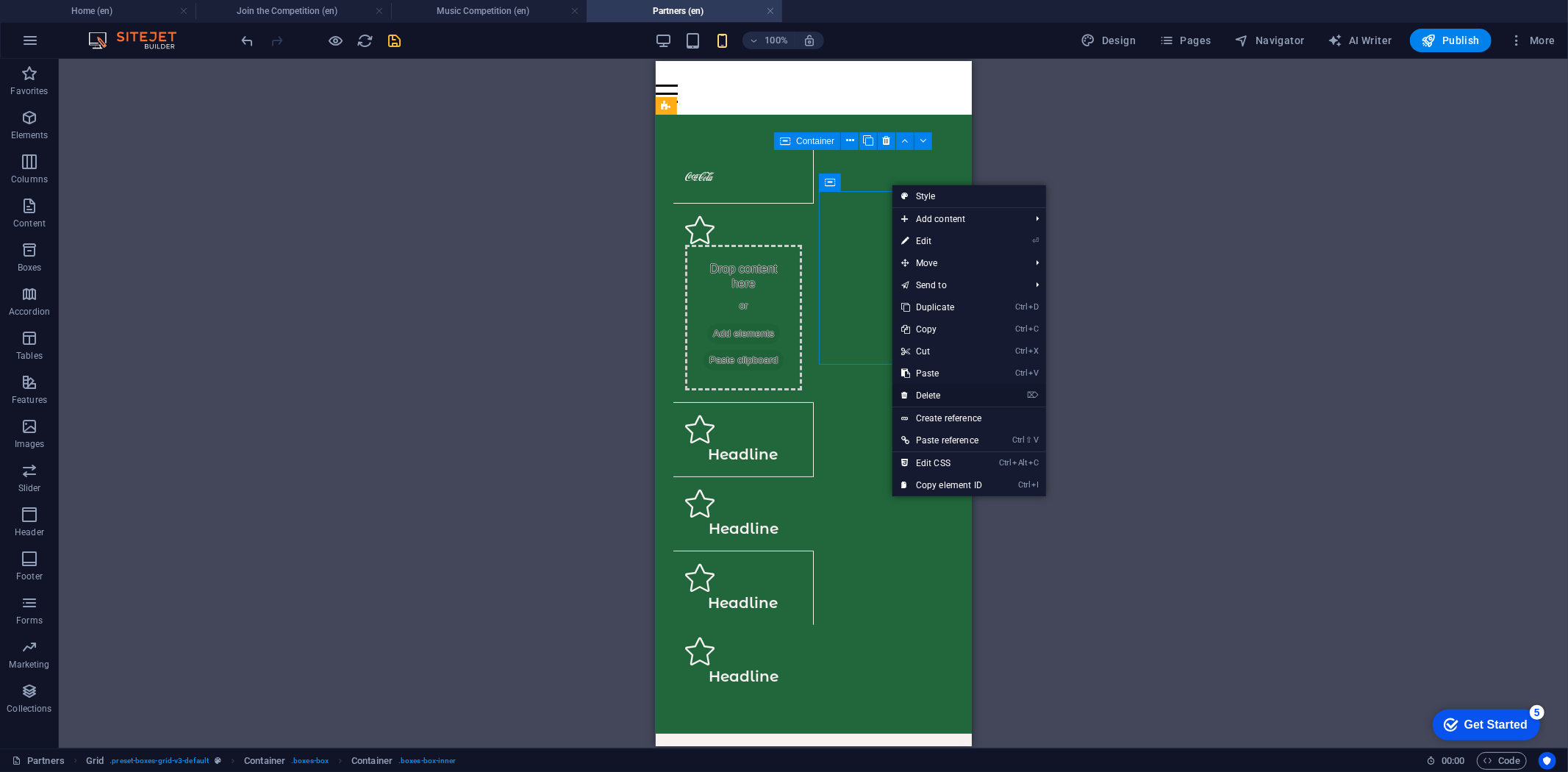
click at [942, 388] on link "⌦ Delete" at bounding box center [942, 395] width 99 height 22
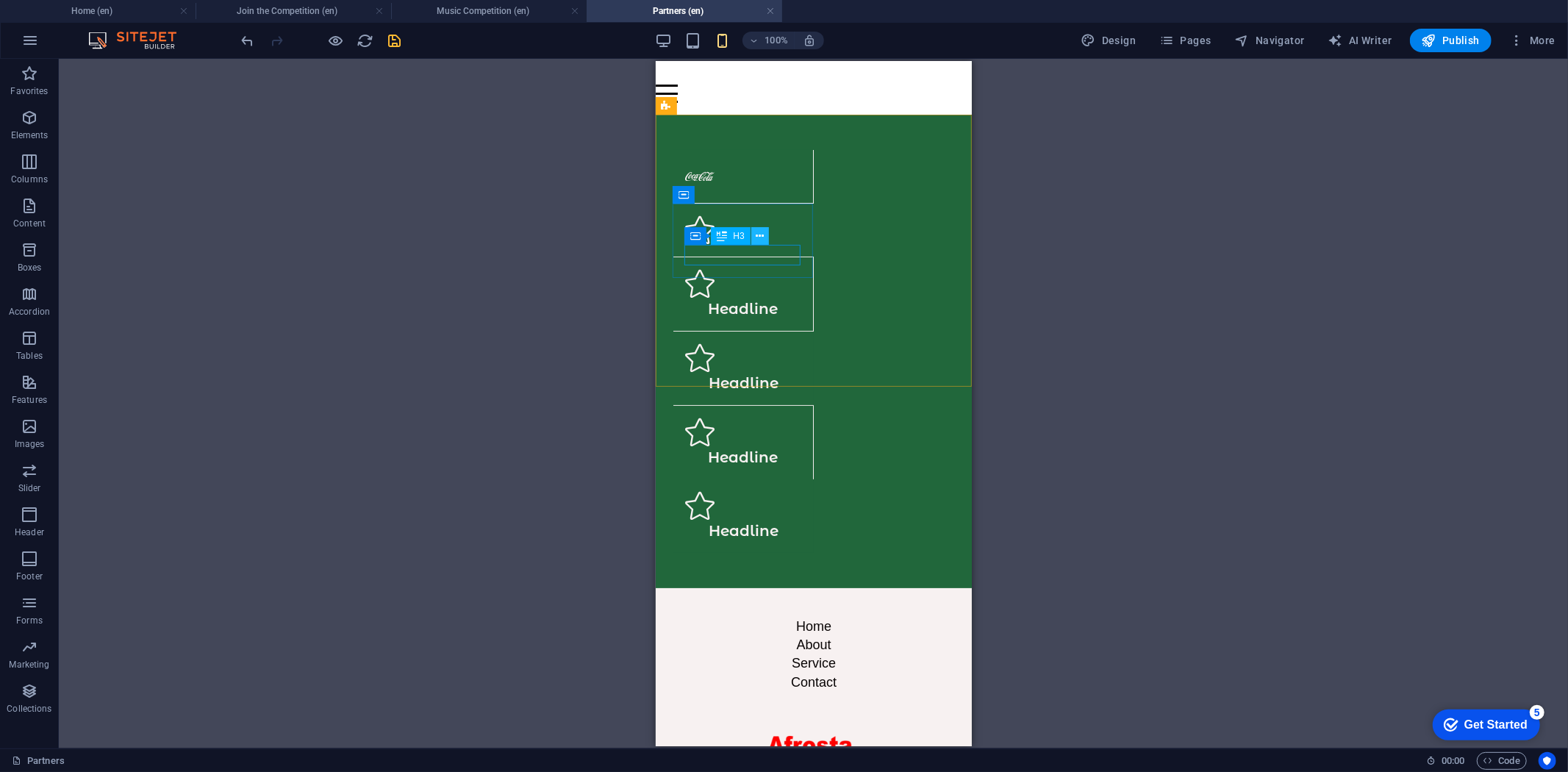
click at [762, 234] on icon at bounding box center [760, 237] width 8 height 15
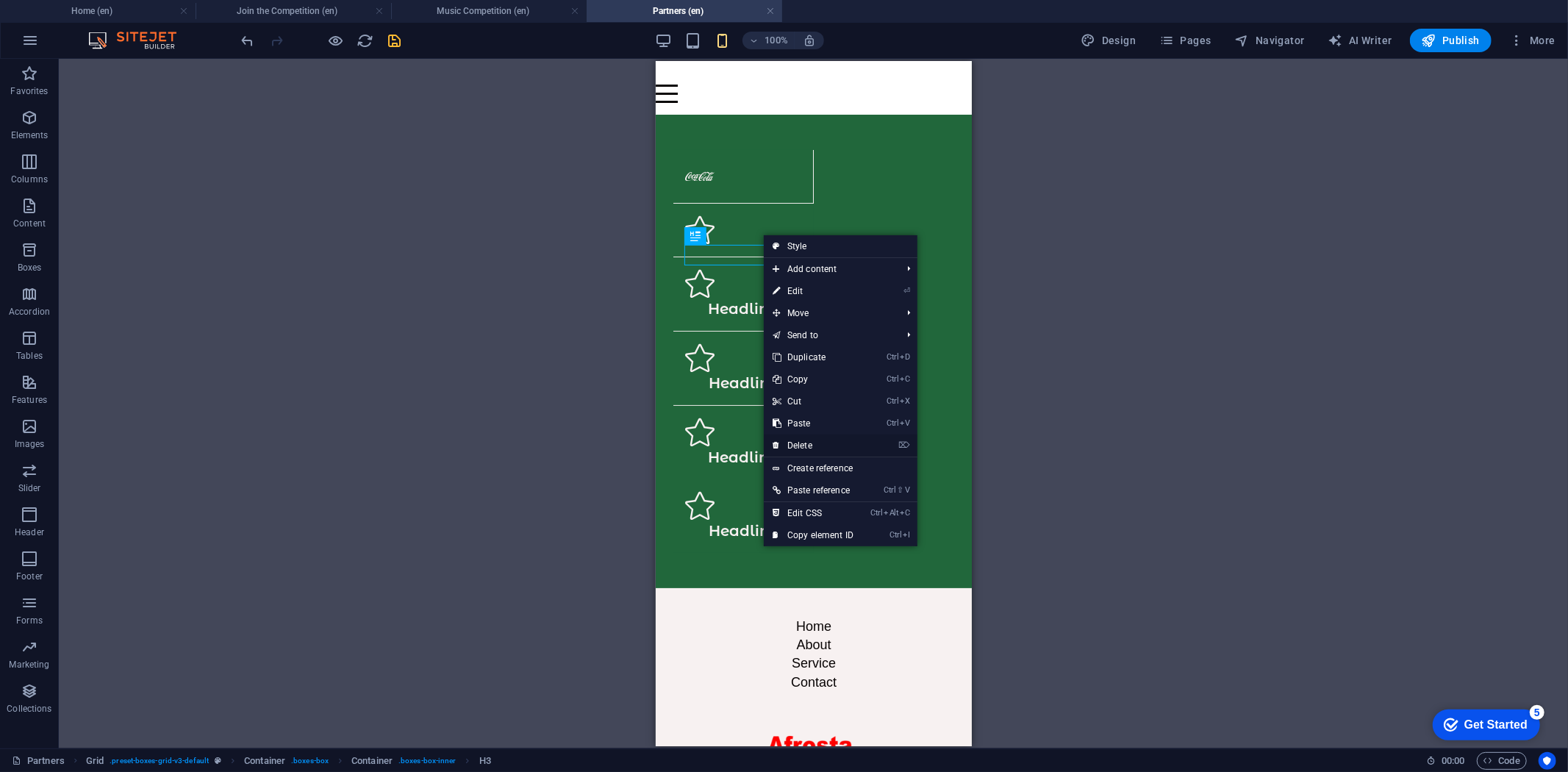
click at [805, 444] on link "⌦ Delete" at bounding box center [813, 445] width 99 height 22
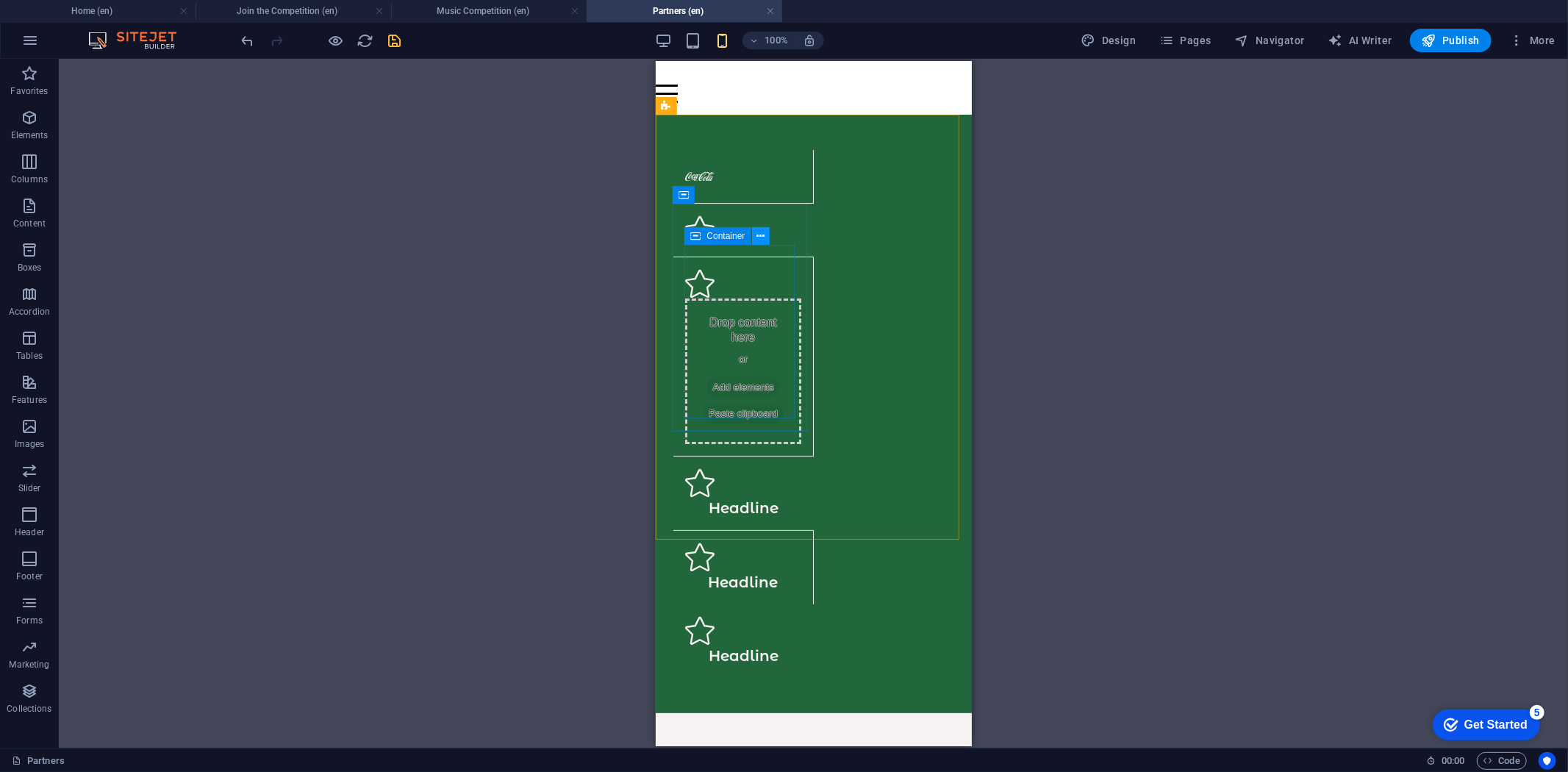
click at [757, 237] on icon at bounding box center [761, 237] width 8 height 15
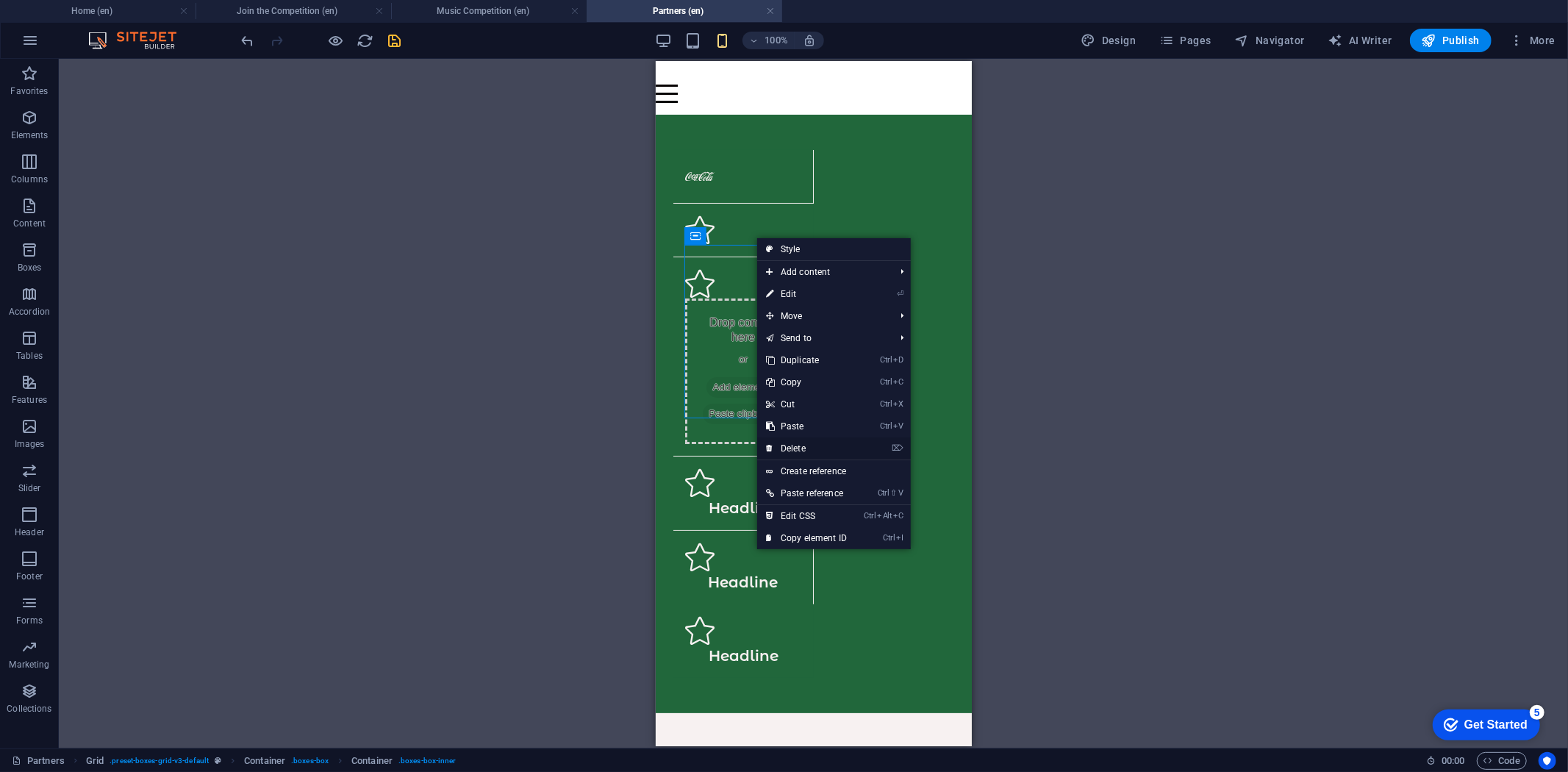
click at [800, 443] on link "⌦ Delete" at bounding box center [807, 448] width 99 height 22
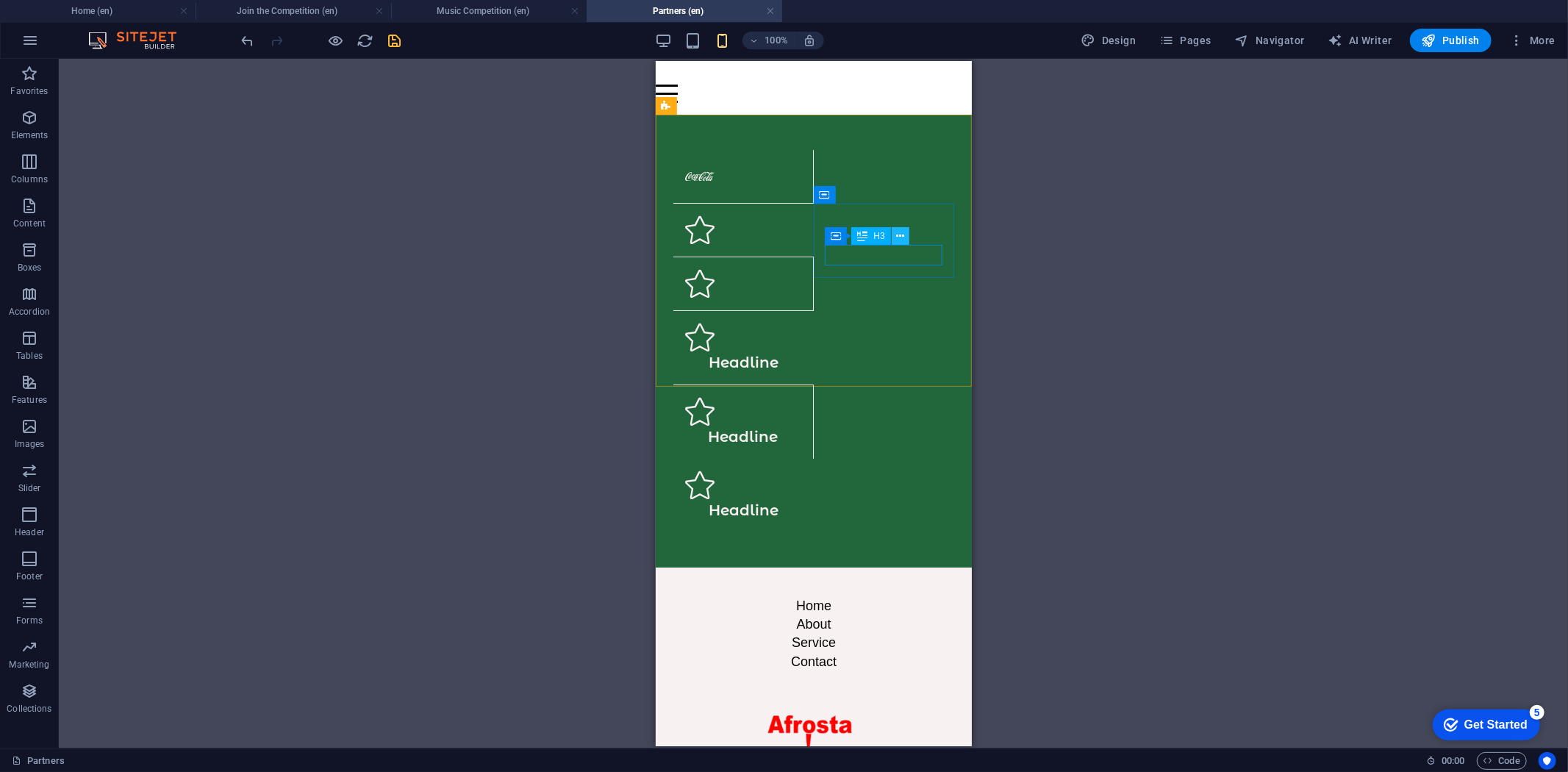
click at [906, 237] on button at bounding box center [900, 236] width 18 height 18
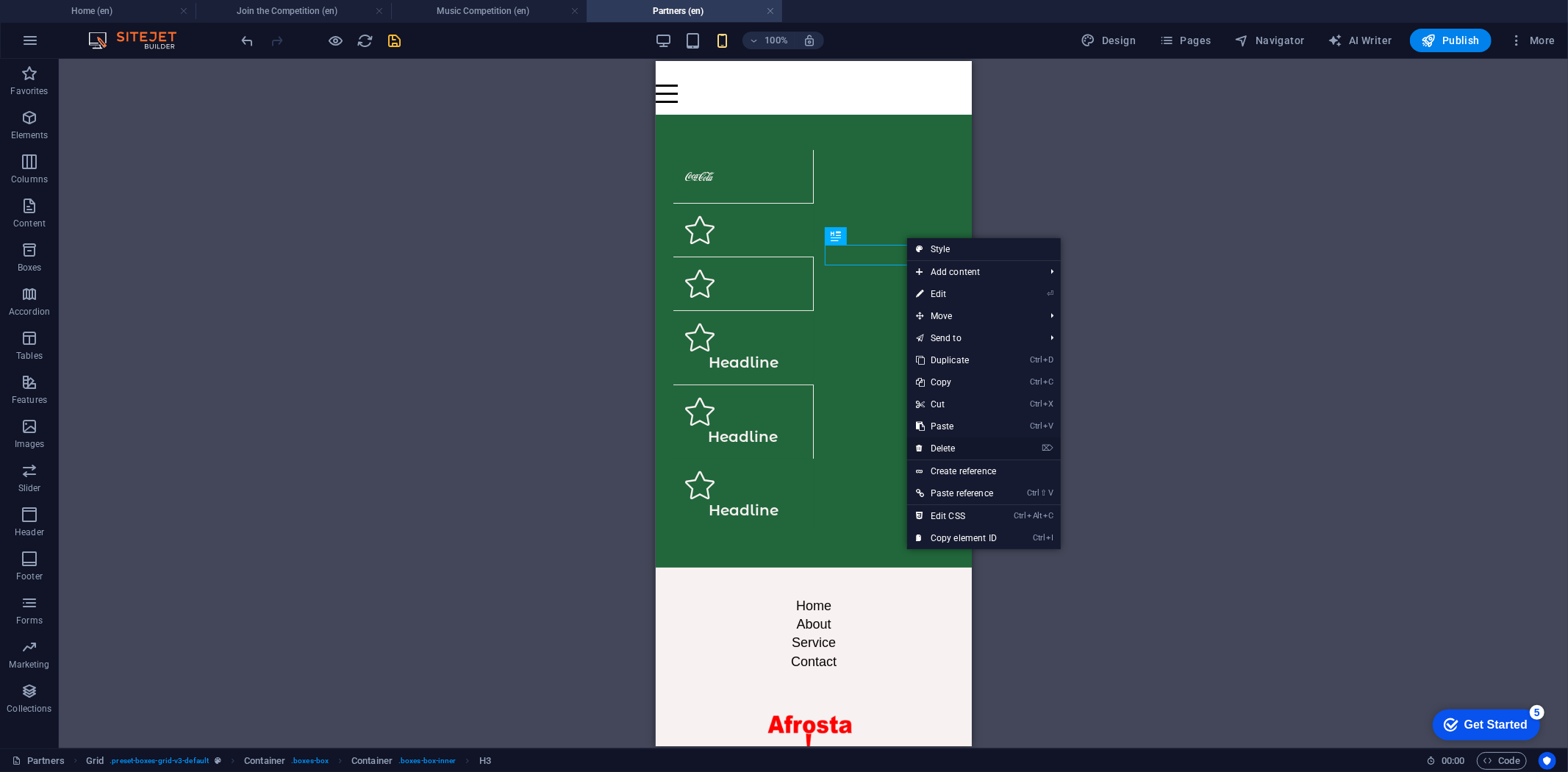
drag, startPoint x: 950, startPoint y: 441, endPoint x: 294, endPoint y: 351, distance: 662.1
click at [950, 441] on link "⌦ Delete" at bounding box center [956, 448] width 99 height 22
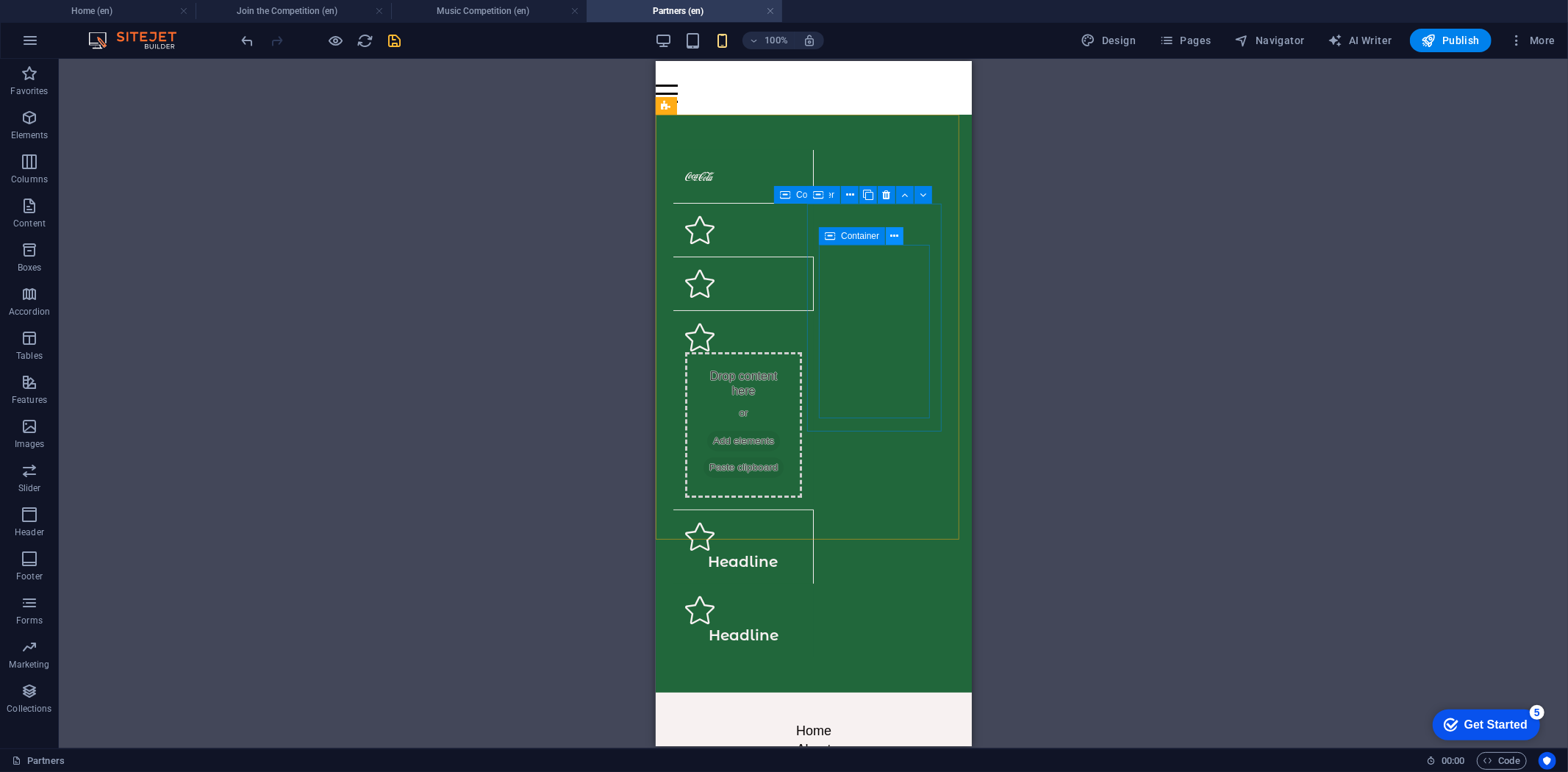
click at [893, 237] on icon at bounding box center [895, 237] width 8 height 15
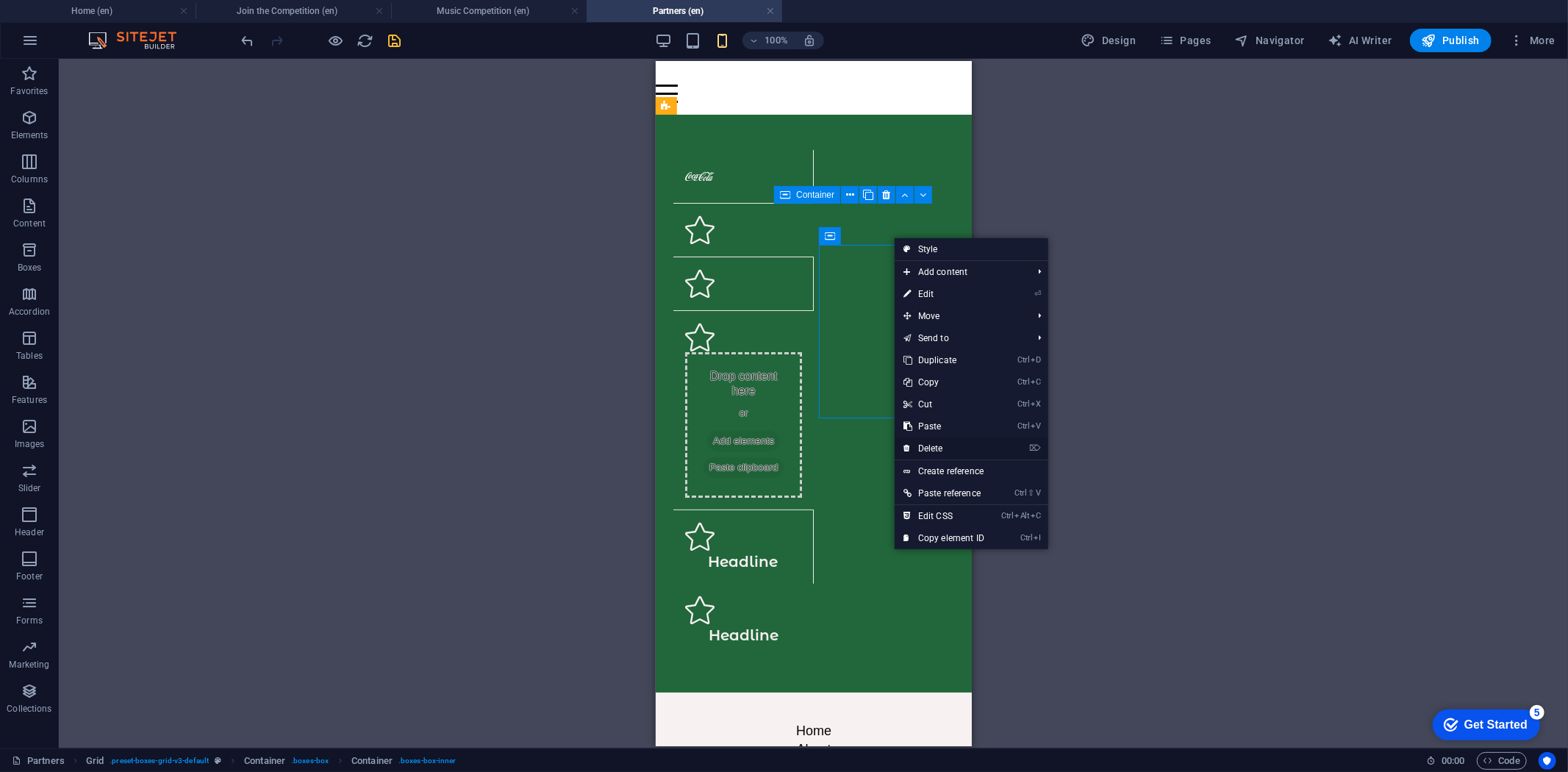
click at [930, 443] on link "⌦ Delete" at bounding box center [944, 448] width 99 height 22
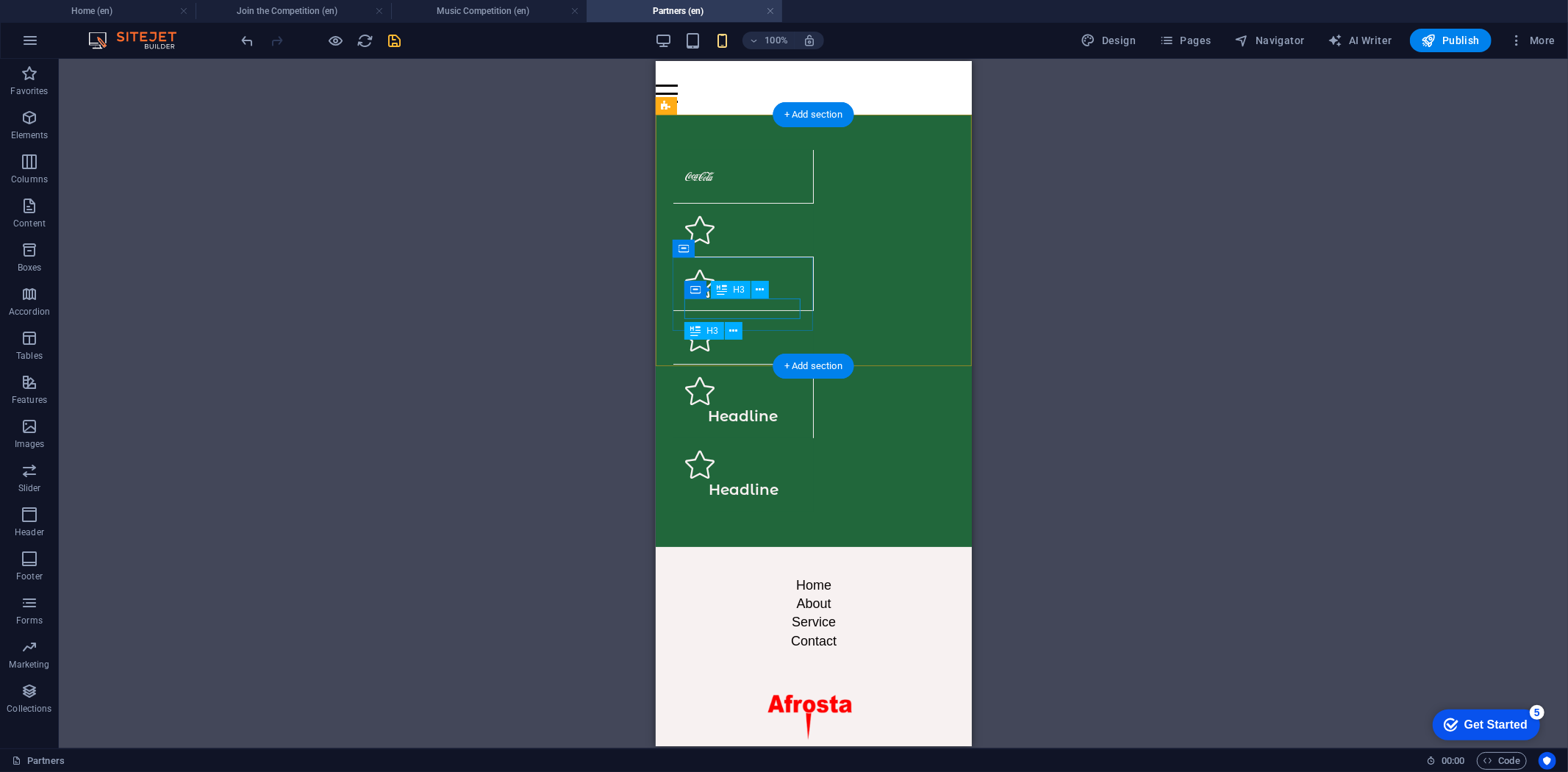
click at [770, 405] on div "Headline" at bounding box center [743, 415] width 116 height 21
click at [761, 289] on icon at bounding box center [760, 290] width 8 height 15
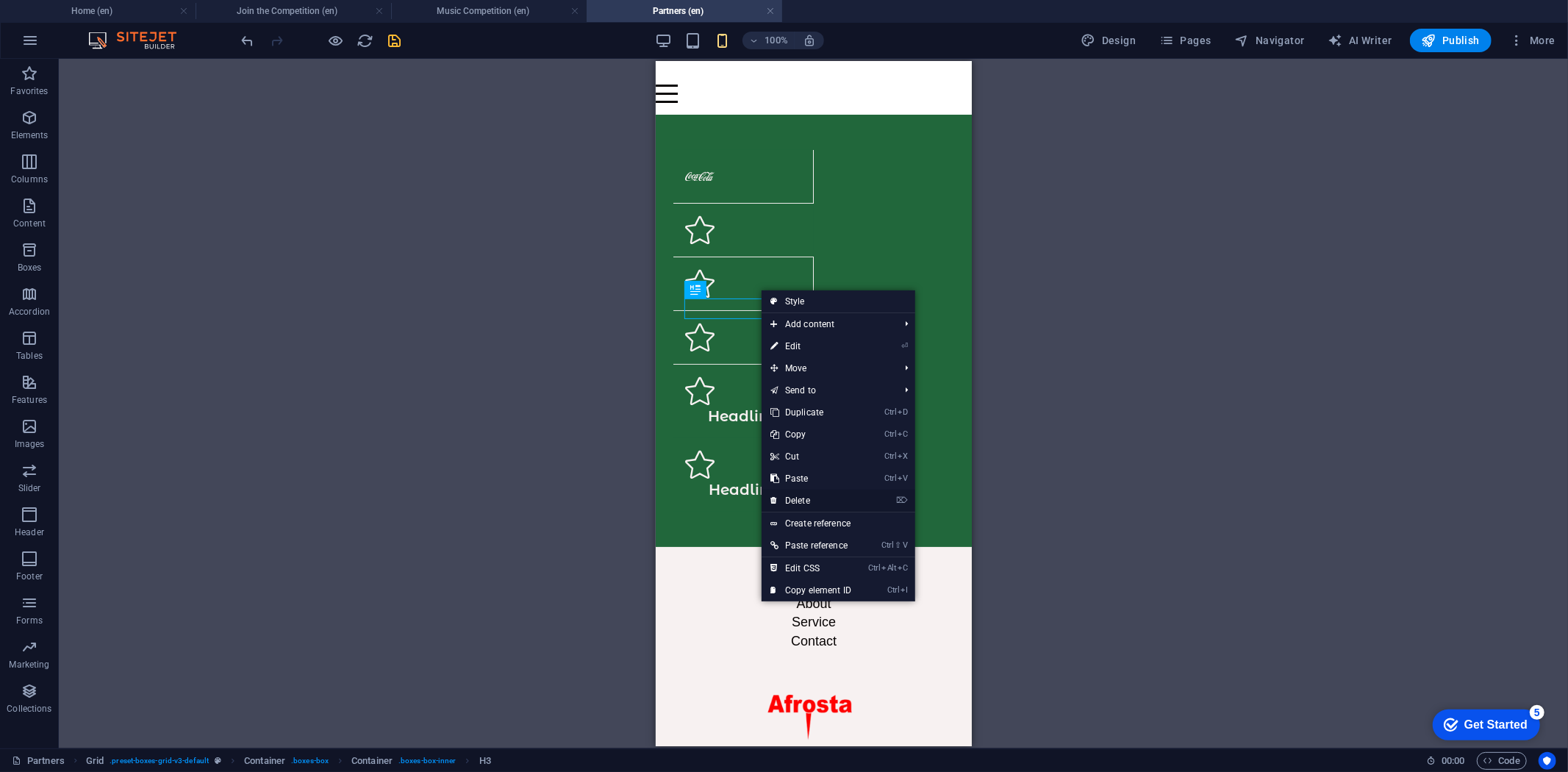
click at [805, 498] on link "⌦ Delete" at bounding box center [810, 500] width 99 height 22
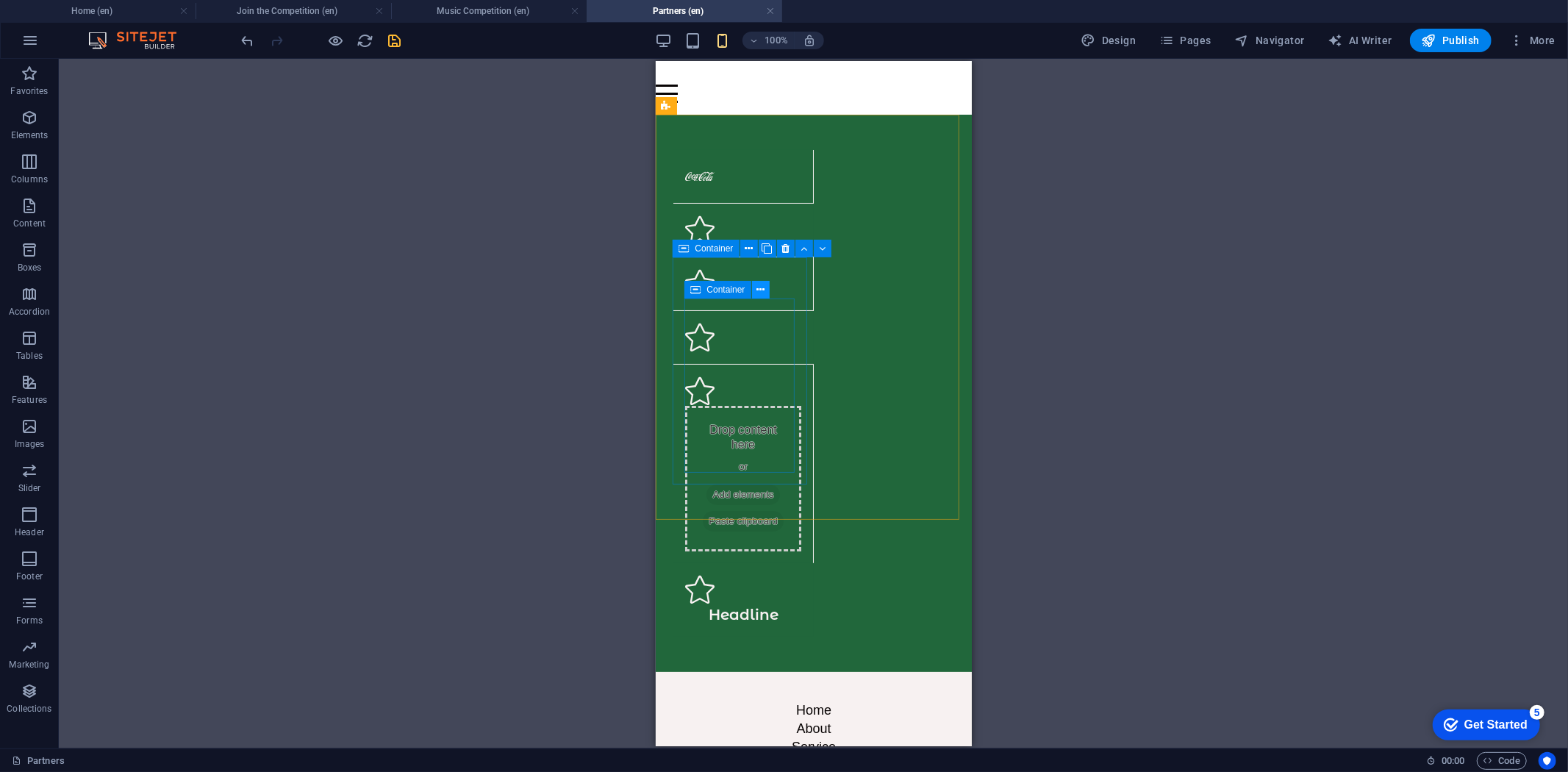
click at [760, 286] on icon at bounding box center [761, 290] width 8 height 15
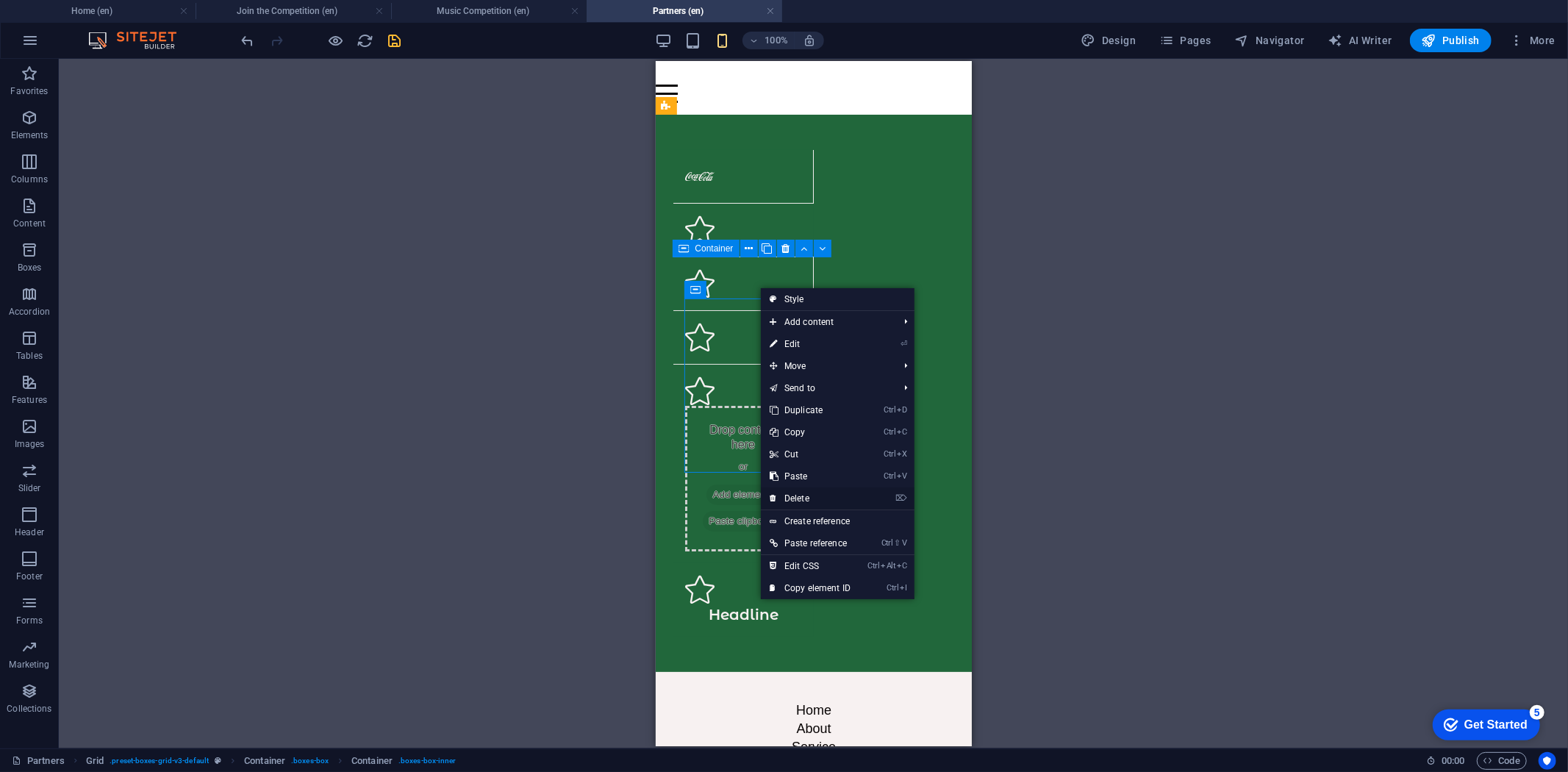
click at [804, 494] on link "⌦ Delete" at bounding box center [809, 498] width 99 height 22
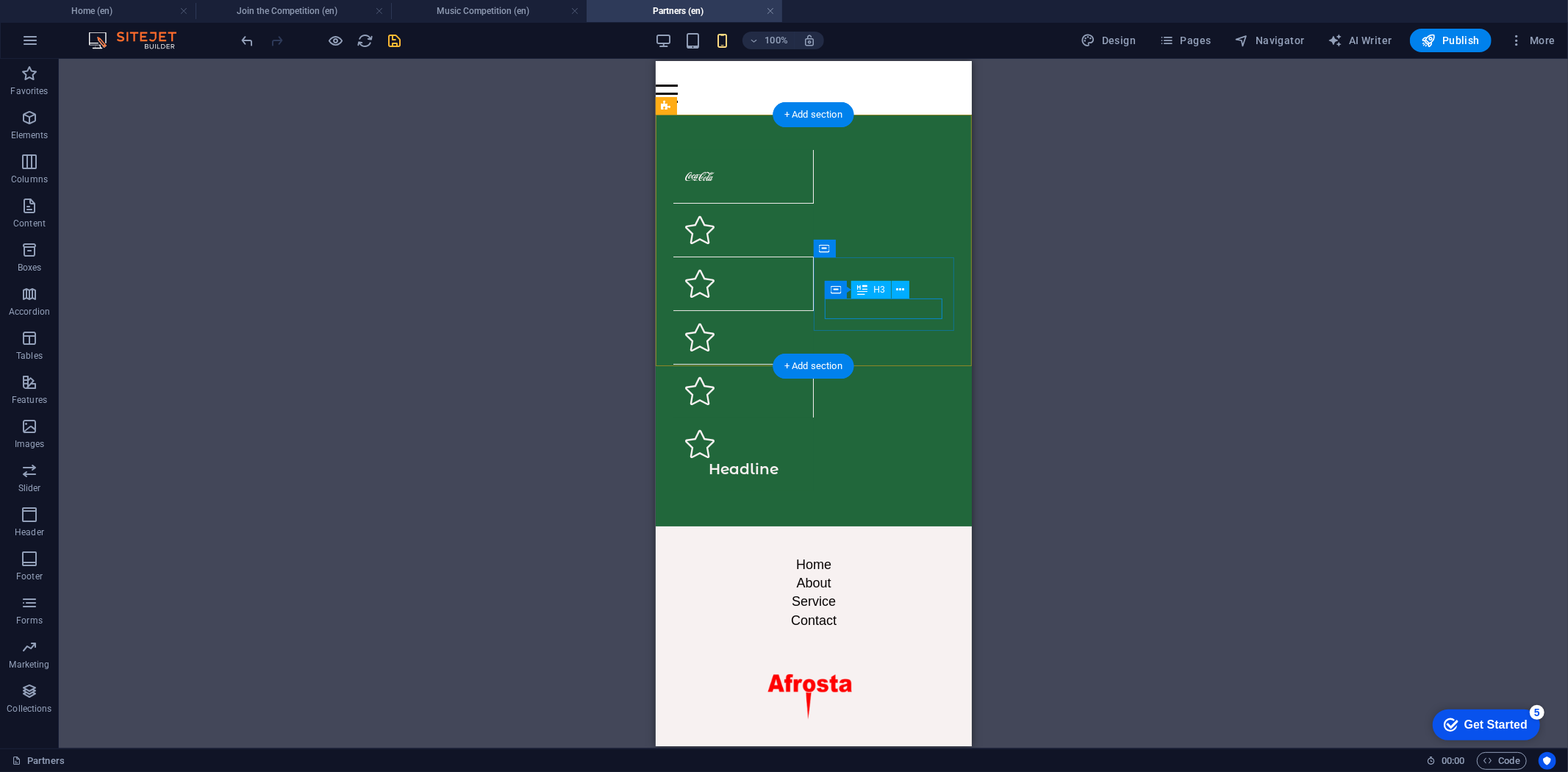
click at [801, 458] on div "Headline" at bounding box center [743, 469] width 117 height 21
click at [898, 290] on icon at bounding box center [900, 290] width 8 height 15
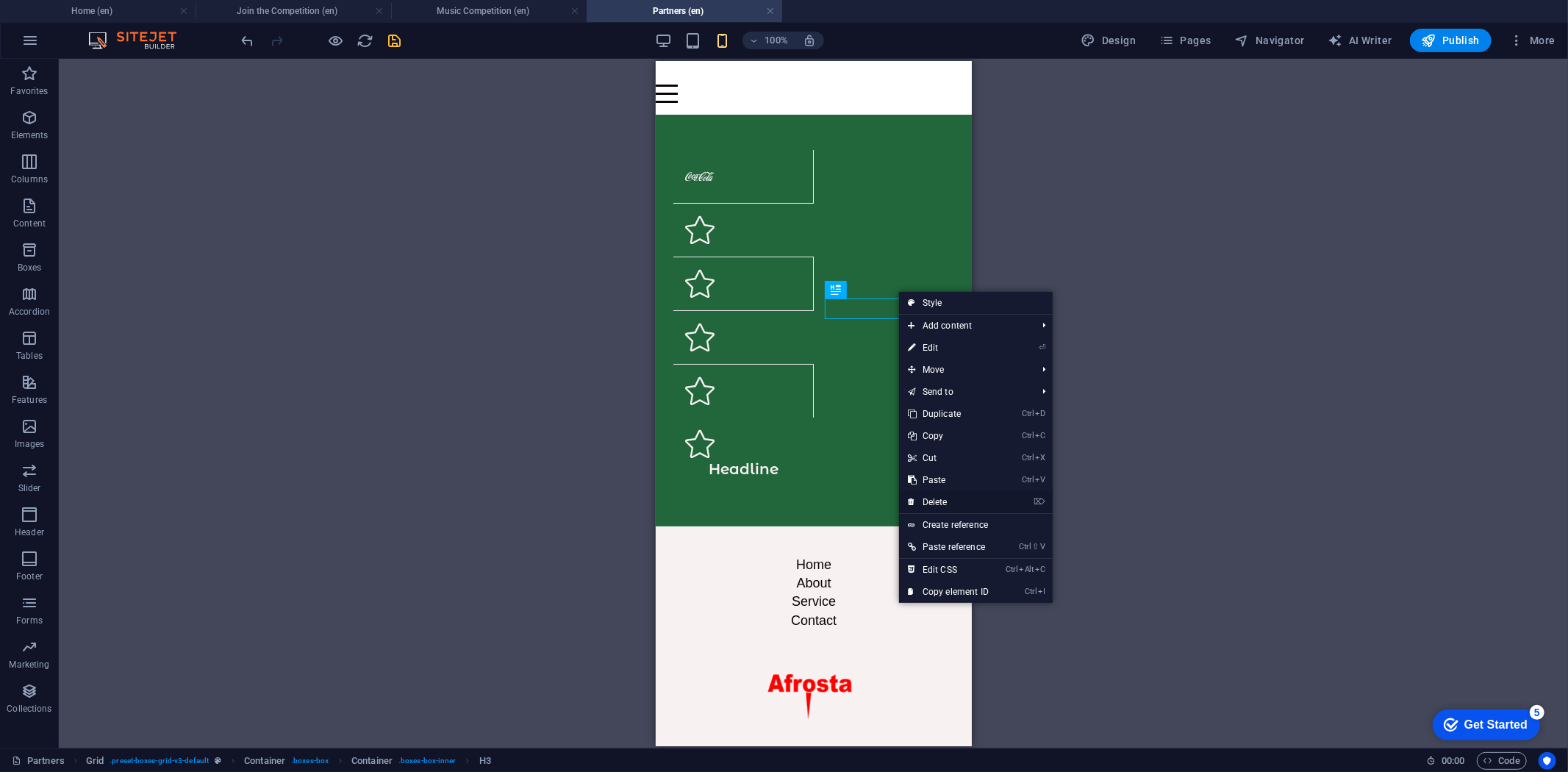
click at [941, 502] on link "⌦ Delete" at bounding box center [948, 502] width 99 height 22
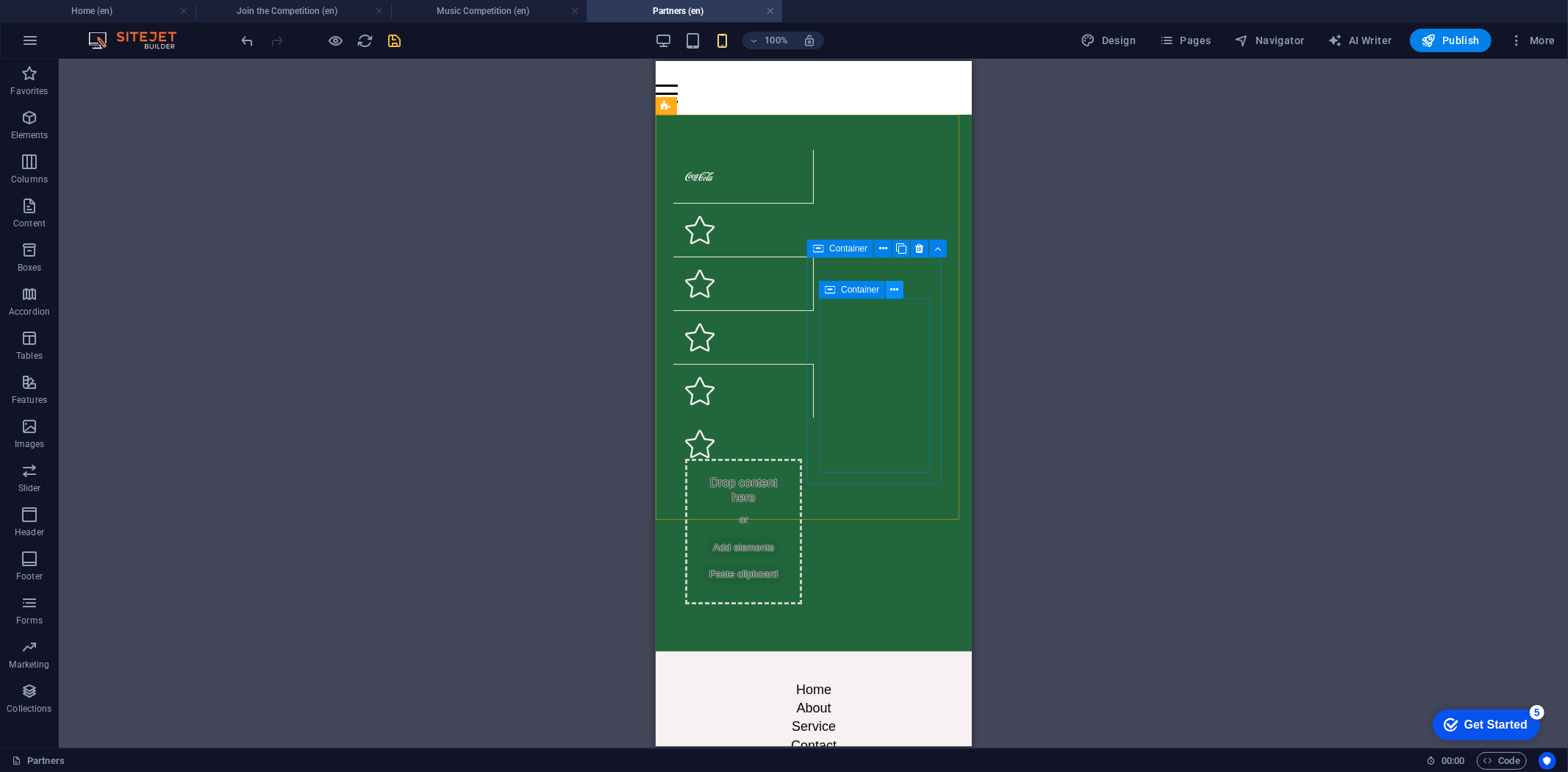
click at [898, 290] on icon at bounding box center [895, 290] width 8 height 15
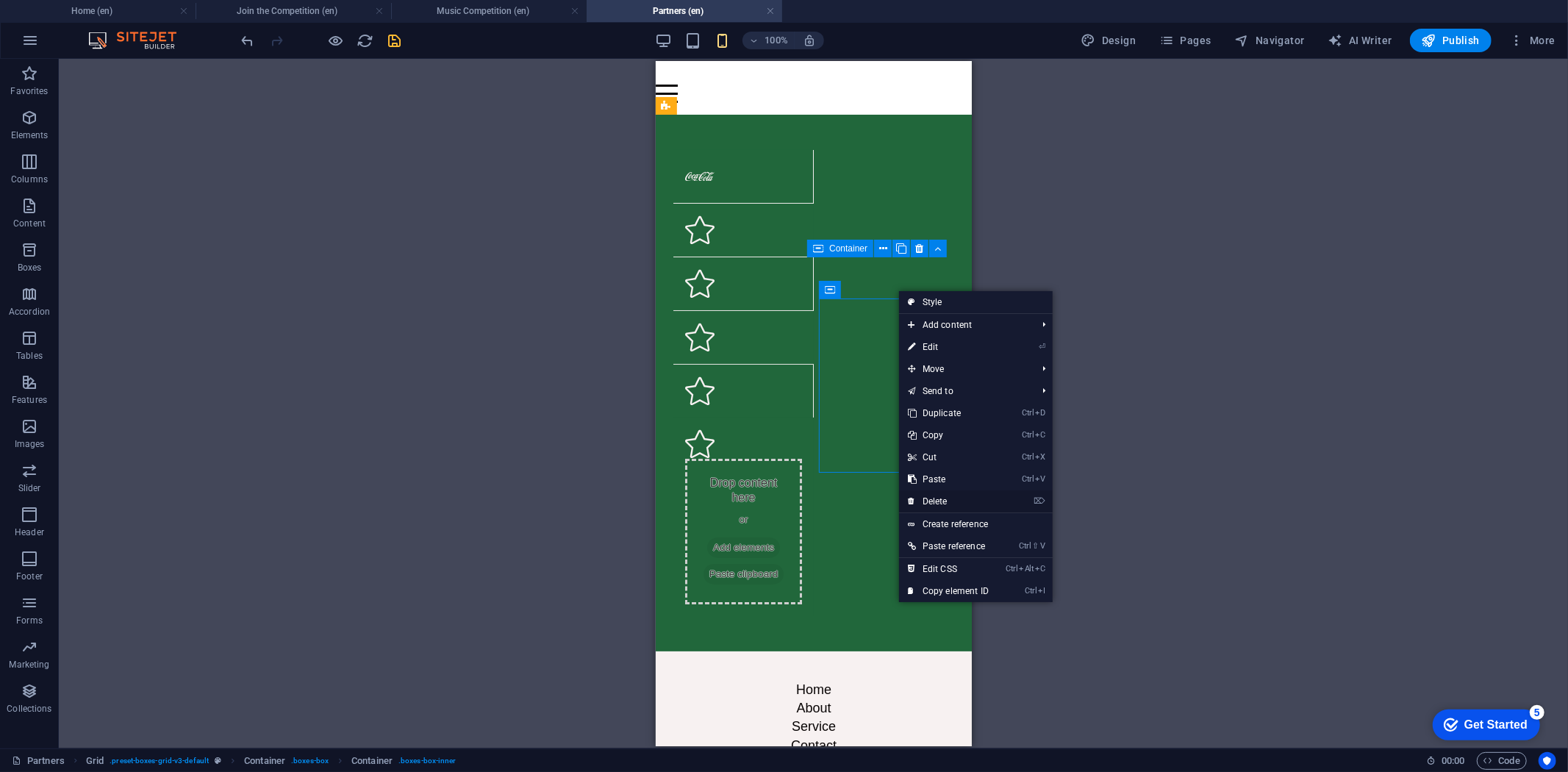
click at [945, 496] on link "⌦ Delete" at bounding box center [948, 501] width 99 height 22
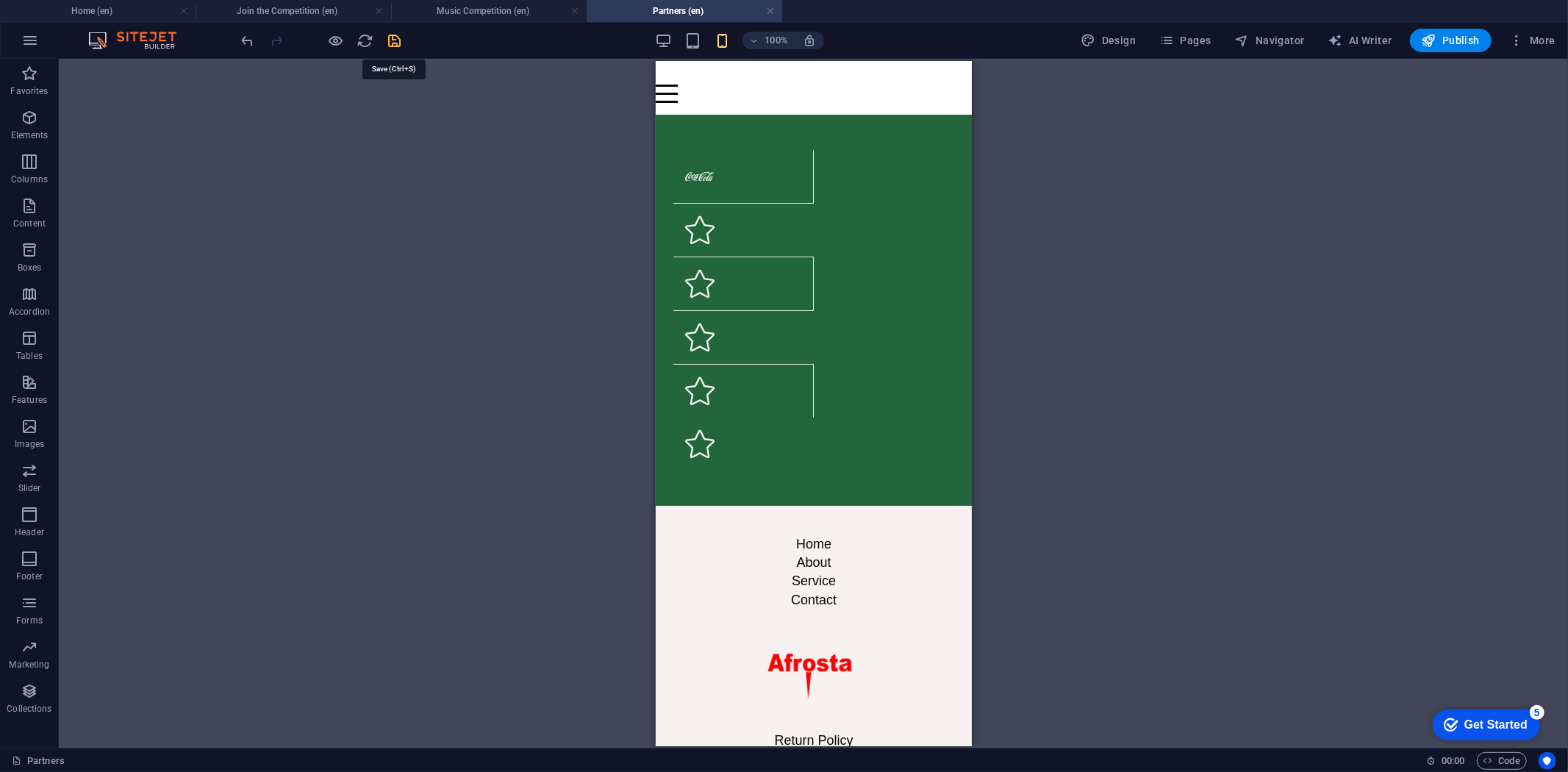
click at [397, 39] on icon "save" at bounding box center [395, 40] width 17 height 17
click at [746, 175] on figure at bounding box center [743, 175] width 116 height 29
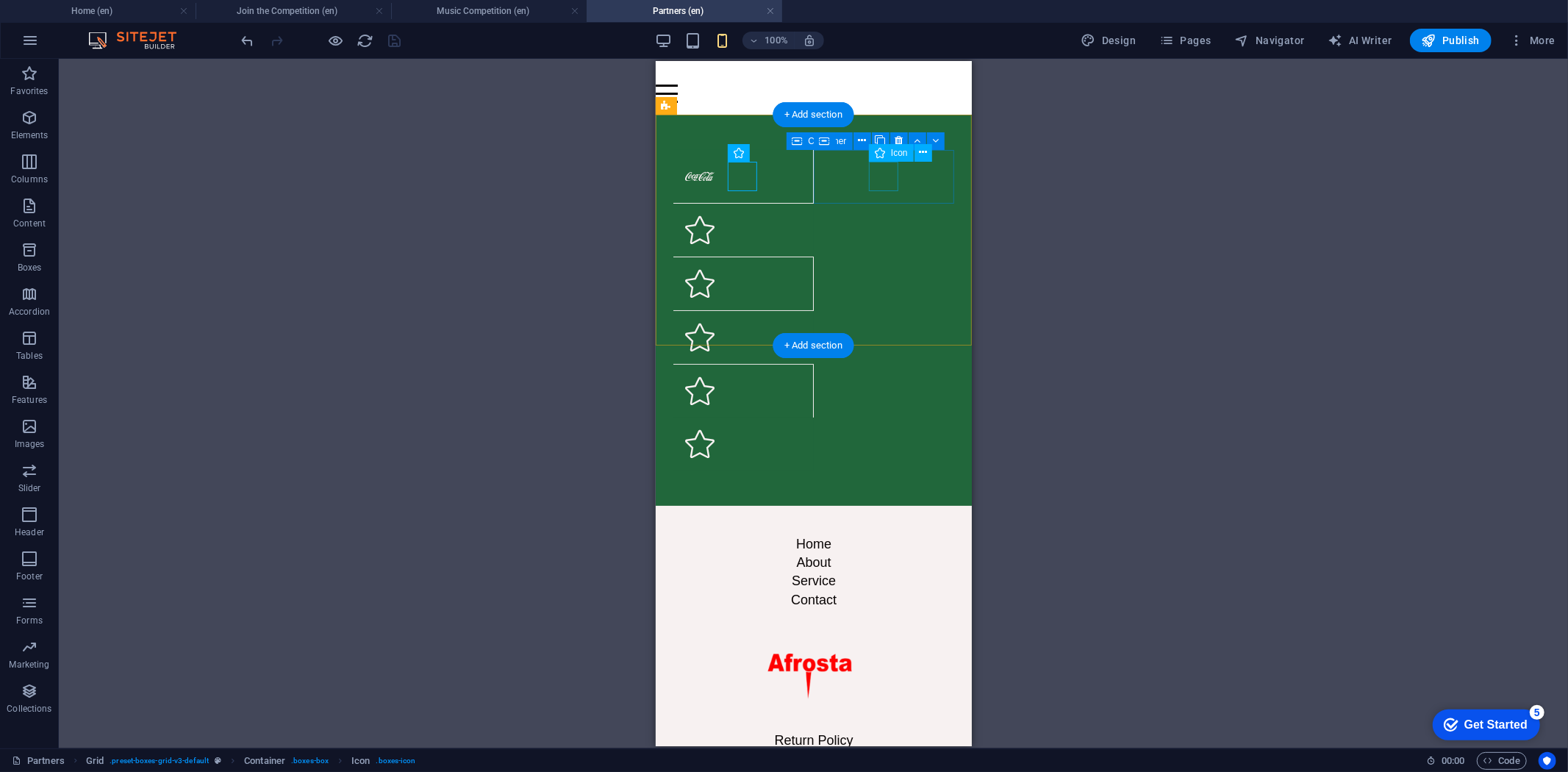
click at [801, 215] on figure at bounding box center [743, 229] width 117 height 29
select select "xMidYMid"
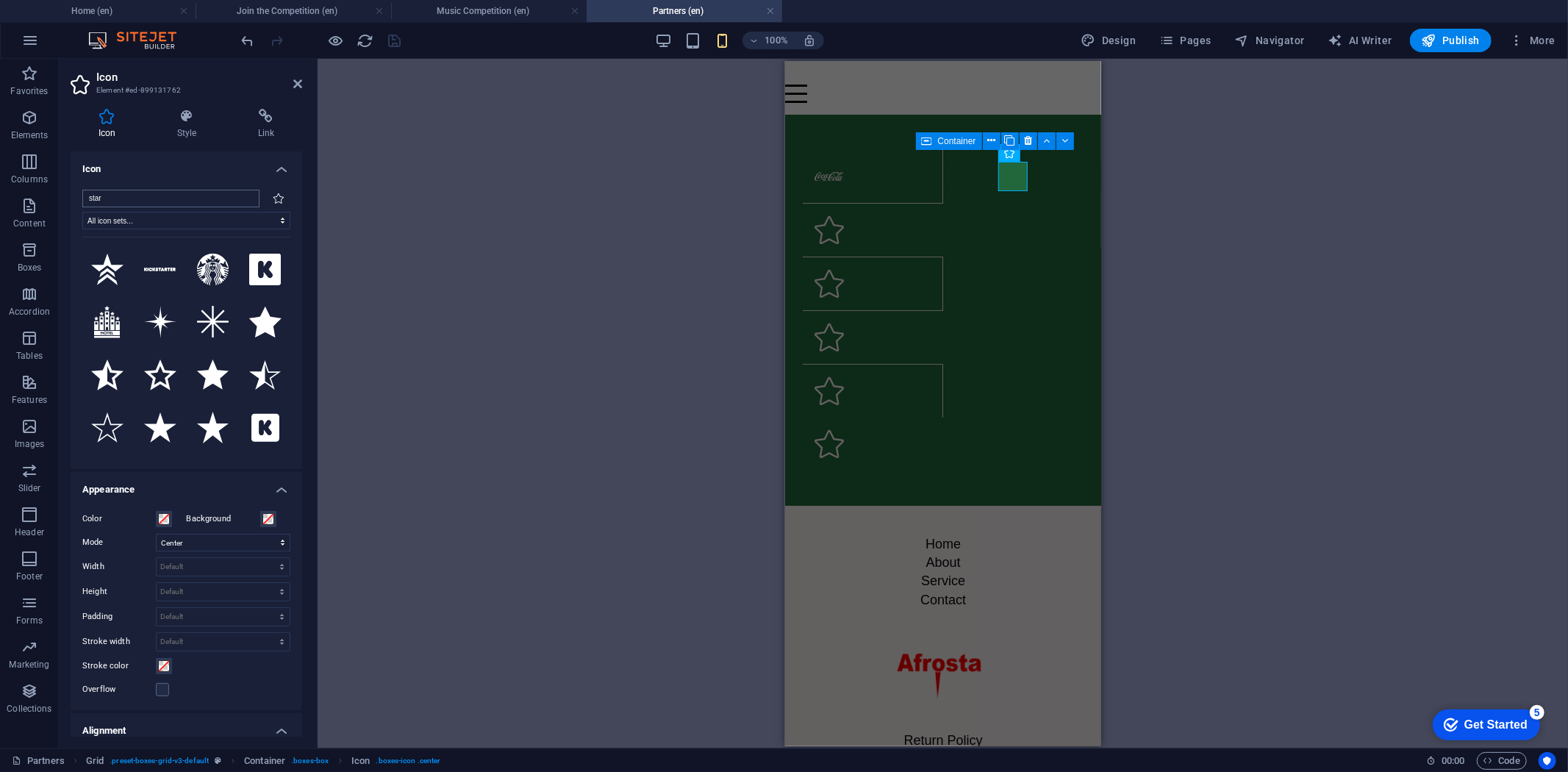
click at [153, 202] on input "star" at bounding box center [171, 198] width 177 height 18
drag, startPoint x: 170, startPoint y: 202, endPoint x: 76, endPoint y: 196, distance: 94.2
click at [76, 196] on div "star All icon sets... IcoFont Ionicons FontAwesome Brands FontAwesome Duotone F…" at bounding box center [186, 323] width 232 height 291
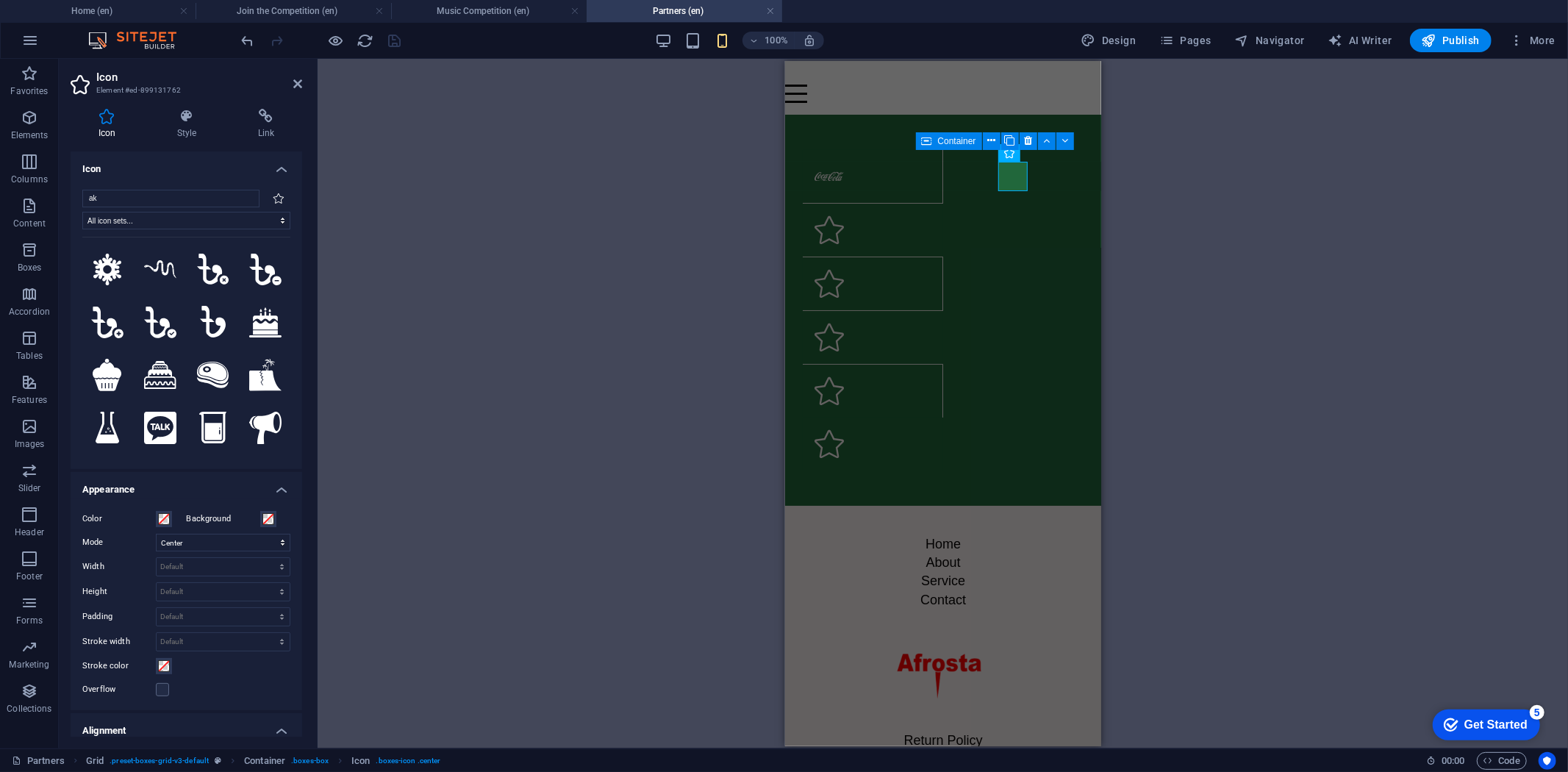
type input "a"
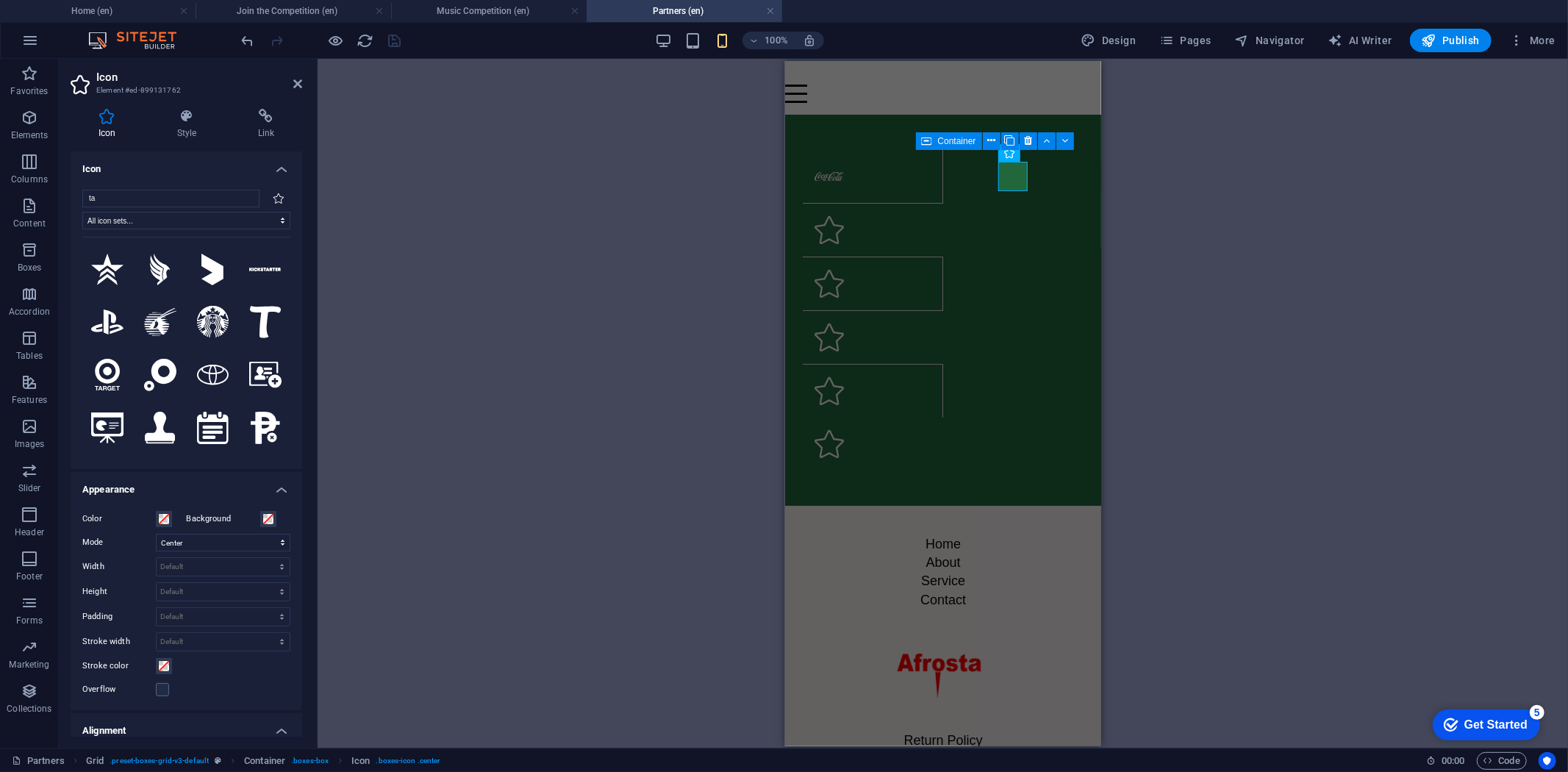
type input "t"
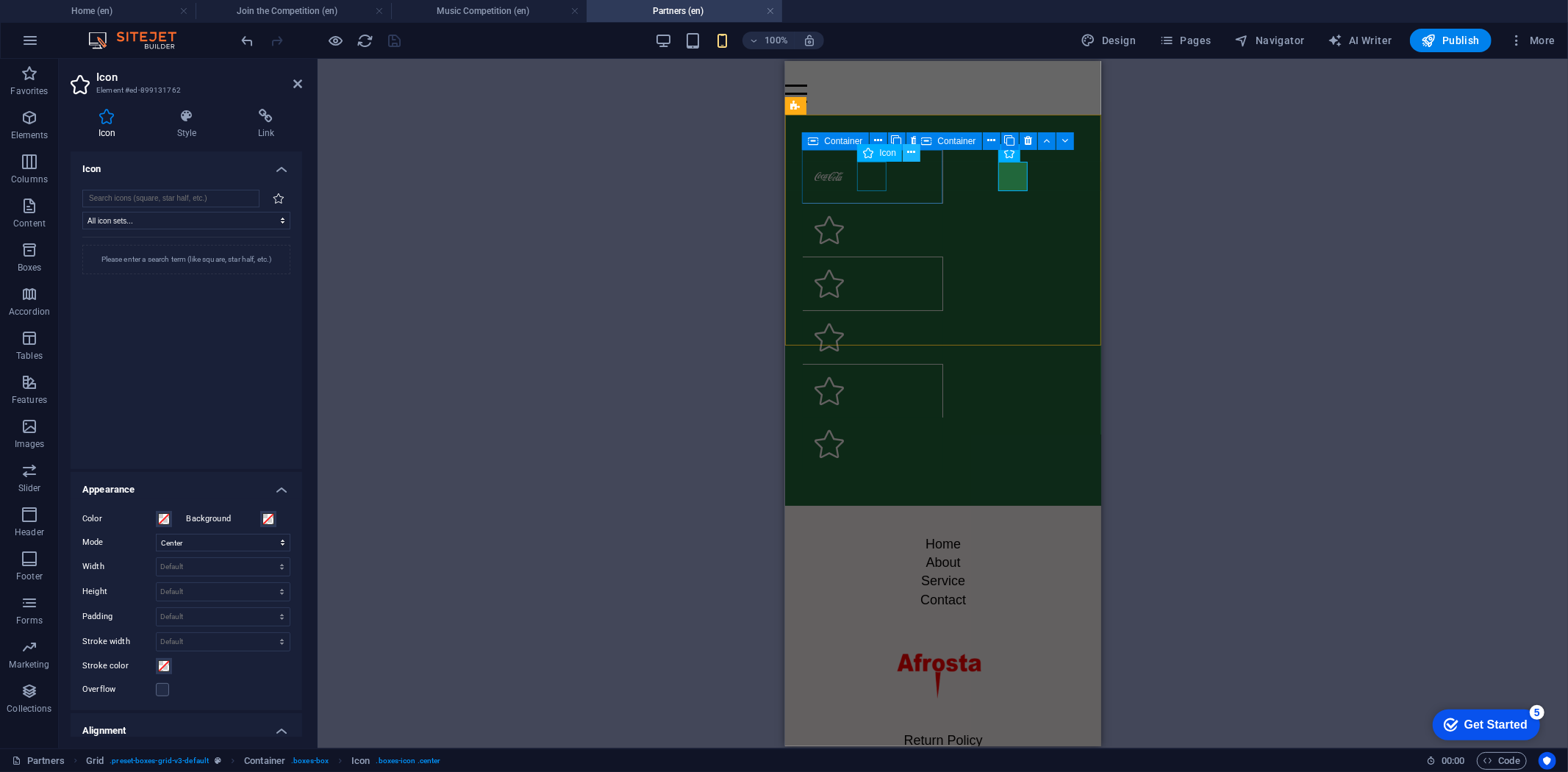
click at [914, 155] on icon at bounding box center [912, 152] width 8 height 15
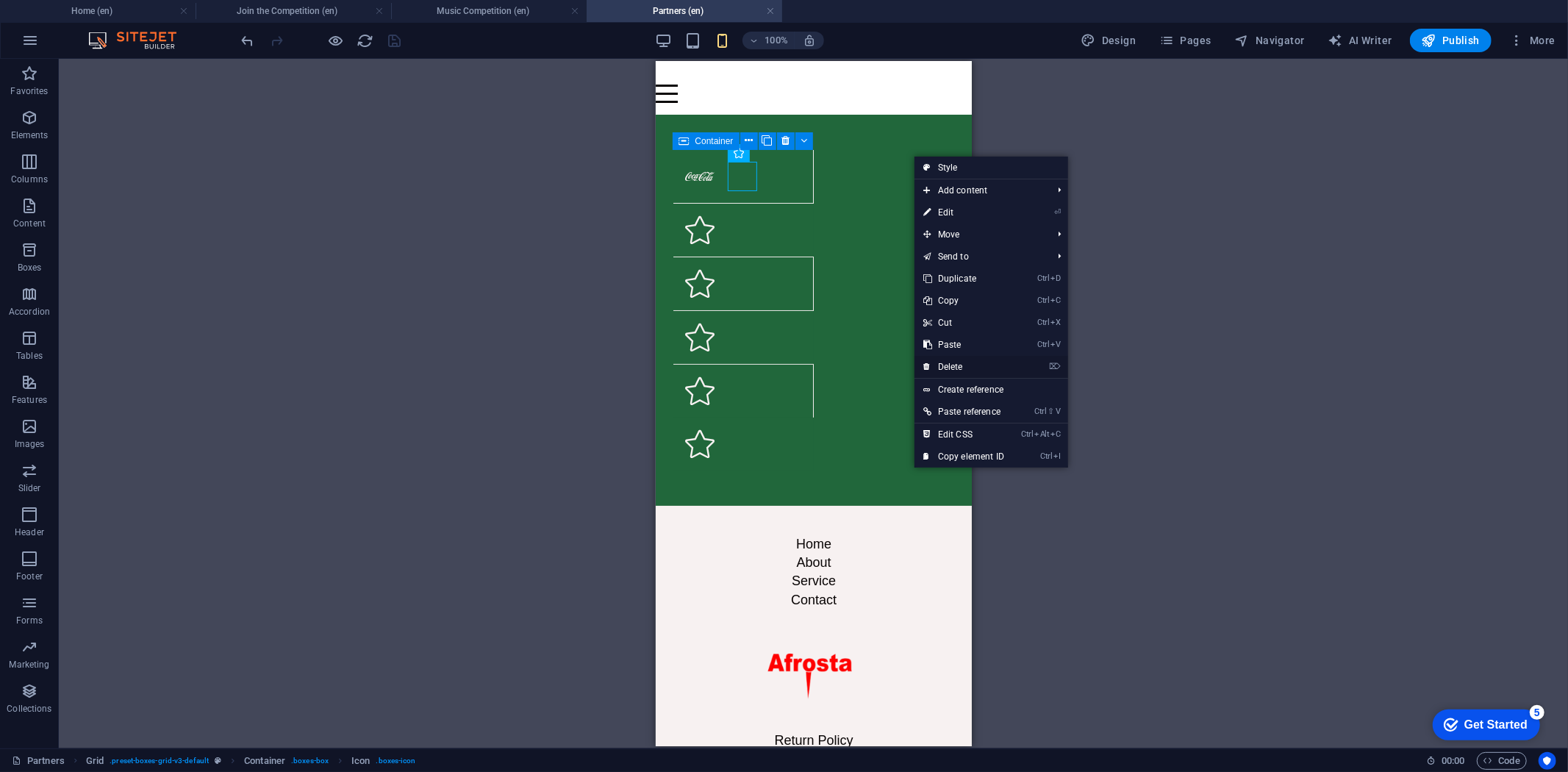
click at [967, 362] on link "⌦ Delete" at bounding box center [963, 366] width 99 height 22
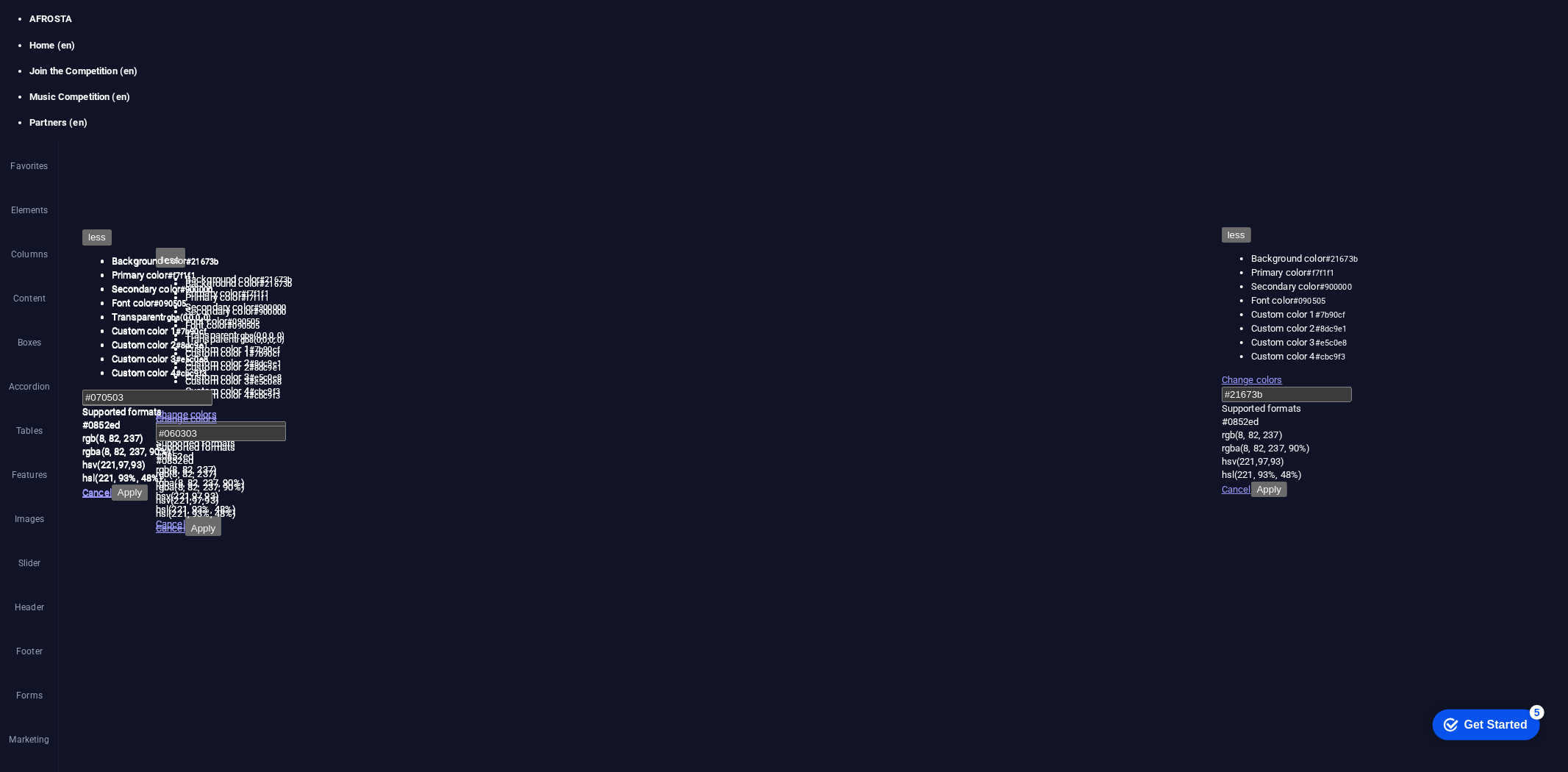
click at [741, 256] on span "Add elements" at bounding box center [743, 250] width 73 height 21
click at [787, 309] on link "Image" at bounding box center [821, 314] width 156 height 22
click at [291, 208] on div "Upload" at bounding box center [288, 212] width 22 height 22
click at [390, 37] on icon "save" at bounding box center [395, 40] width 17 height 17
click at [920, 149] on icon at bounding box center [923, 152] width 8 height 15
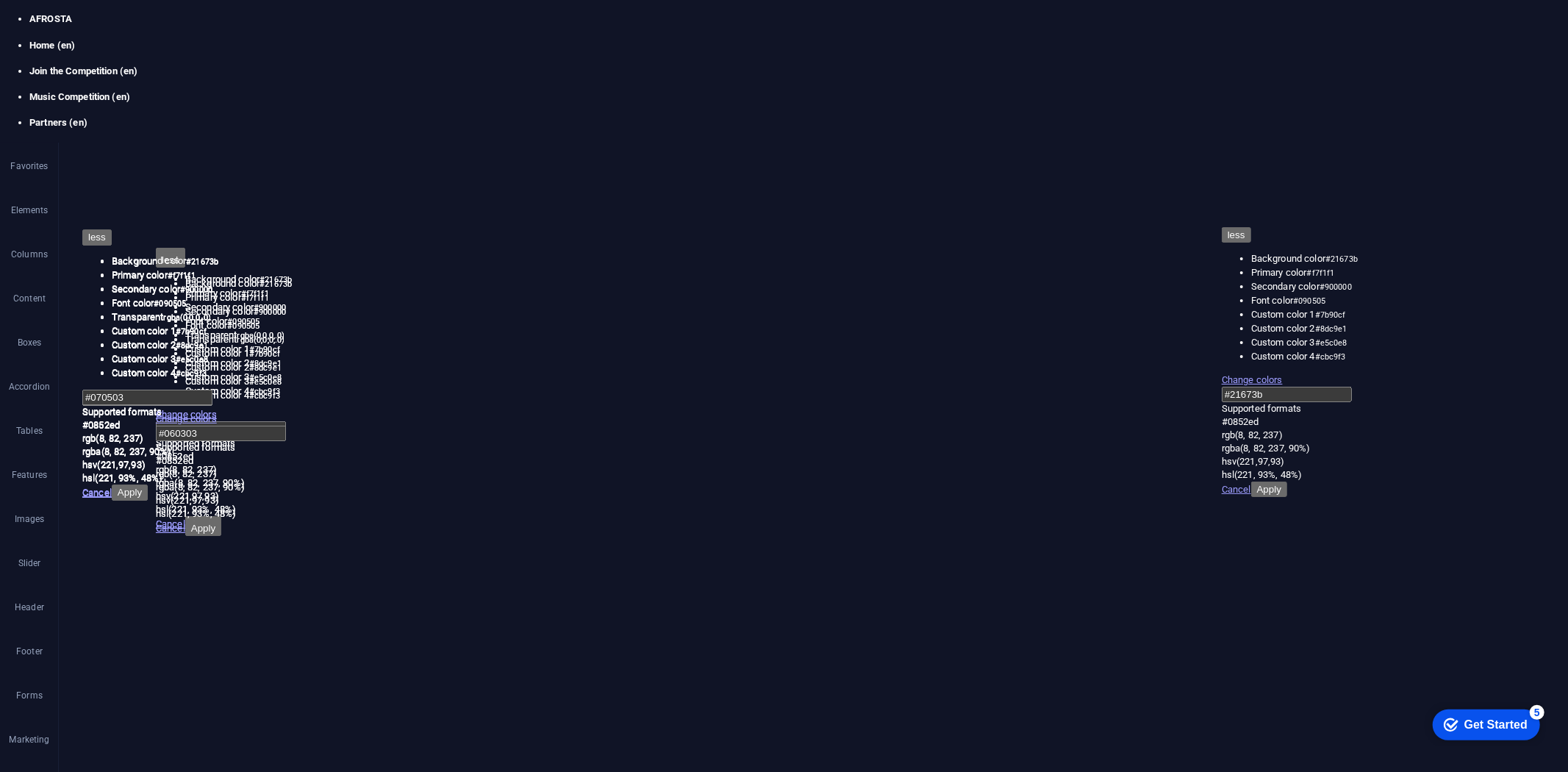
click at [973, 354] on link "⌦ Delete" at bounding box center [971, 361] width 99 height 22
click at [393, 39] on icon "save" at bounding box center [395, 40] width 17 height 17
click at [713, 453] on icon at bounding box center [713, 453] width 0 height 0
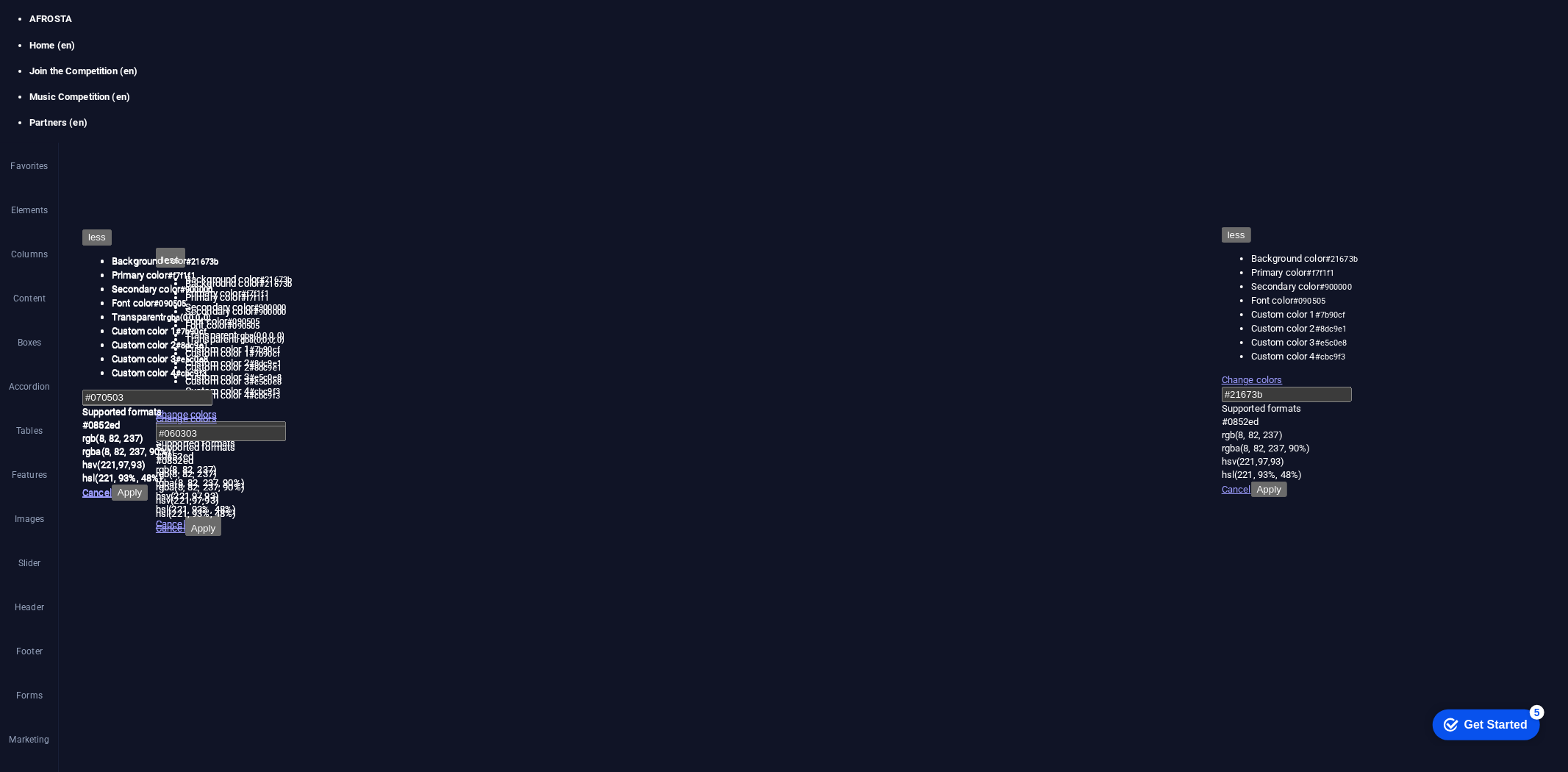
click at [713, 453] on icon at bounding box center [713, 453] width 0 height 0
click at [909, 442] on span "Add elements" at bounding box center [872, 453] width 73 height 21
click at [1060, 310] on link "Image" at bounding box center [1094, 309] width 156 height 22
click at [292, 211] on div "Upload" at bounding box center [288, 212] width 22 height 22
click at [1055, 140] on icon at bounding box center [1056, 138] width 8 height 8
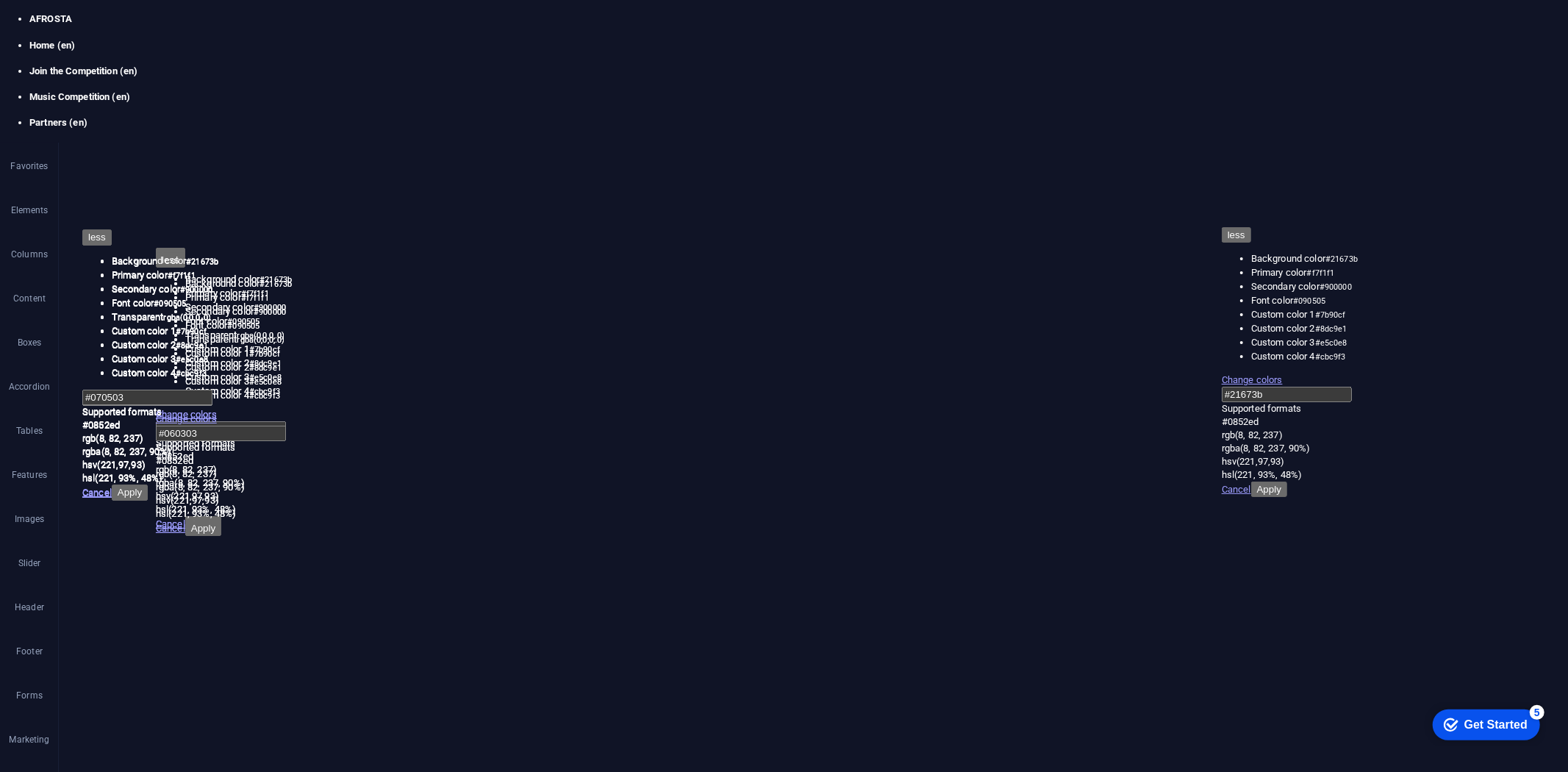
click at [398, 41] on icon "save" at bounding box center [395, 40] width 17 height 17
click at [801, 363] on figure at bounding box center [743, 425] width 117 height 124
drag, startPoint x: 1073, startPoint y: 208, endPoint x: 254, endPoint y: 219, distance: 819.1
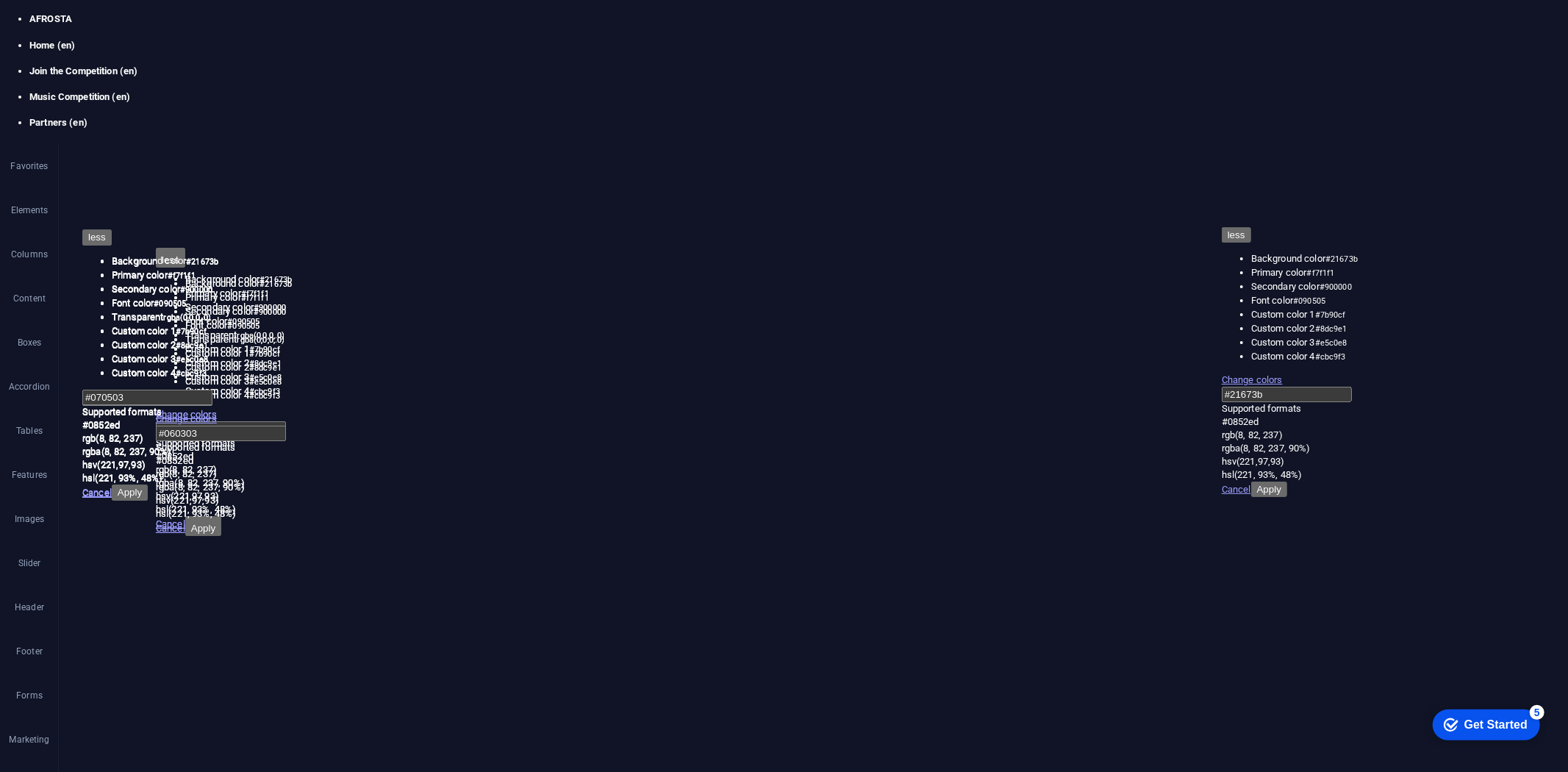
type input "110"
select select "px"
drag, startPoint x: 1055, startPoint y: 193, endPoint x: 1075, endPoint y: 217, distance: 31.2
type input "159"
click at [1060, 138] on icon at bounding box center [1056, 138] width 8 height 8
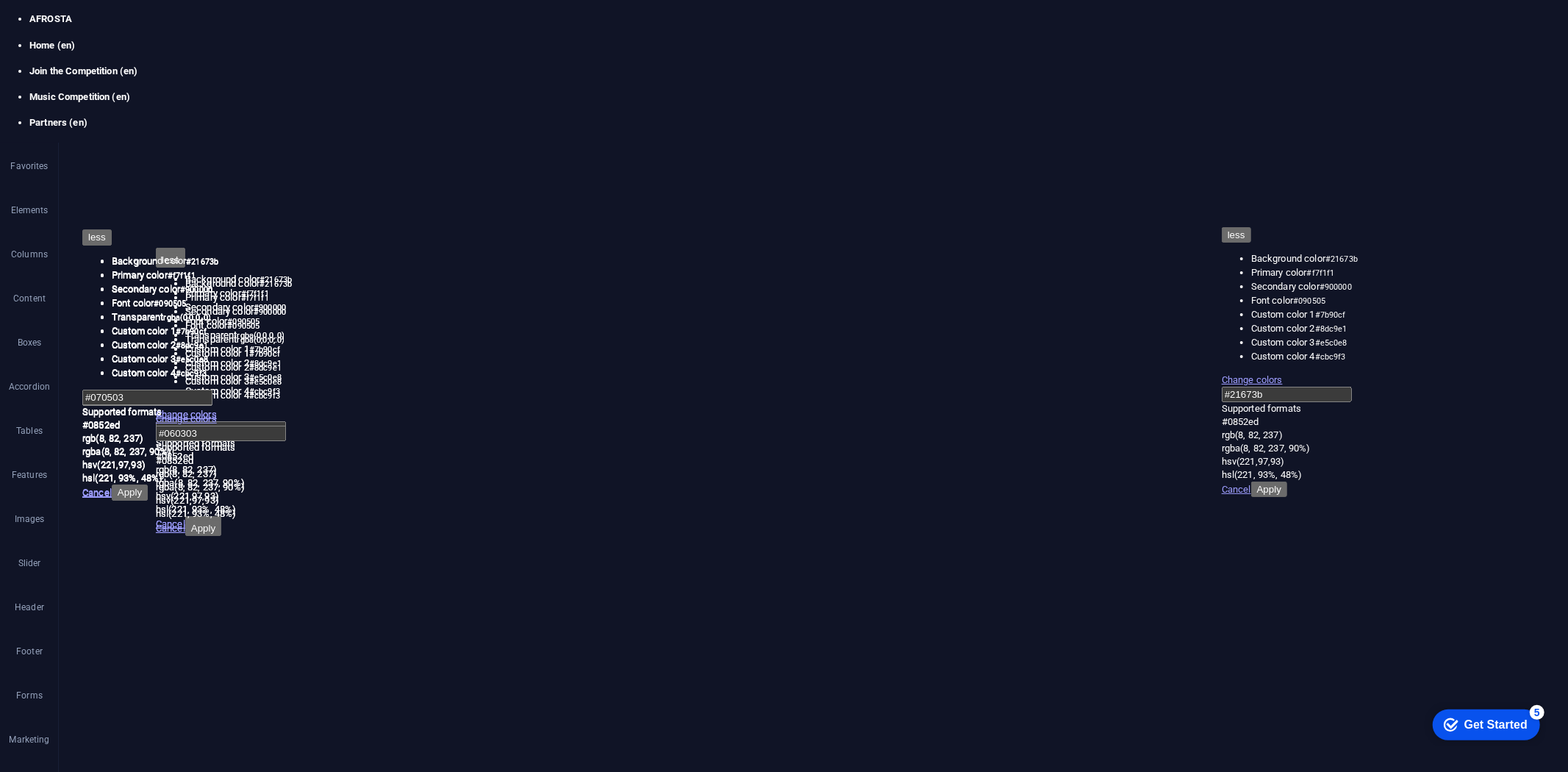
click at [748, 194] on figure at bounding box center [743, 249] width 116 height 178
drag, startPoint x: 1404, startPoint y: 255, endPoint x: 748, endPoint y: 193, distance: 658.9
click at [748, 193] on figure at bounding box center [743, 249] width 116 height 178
click at [225, 374] on icon at bounding box center [223, 373] width 10 height 18
click at [930, 363] on figure at bounding box center [872, 386] width 117 height 46
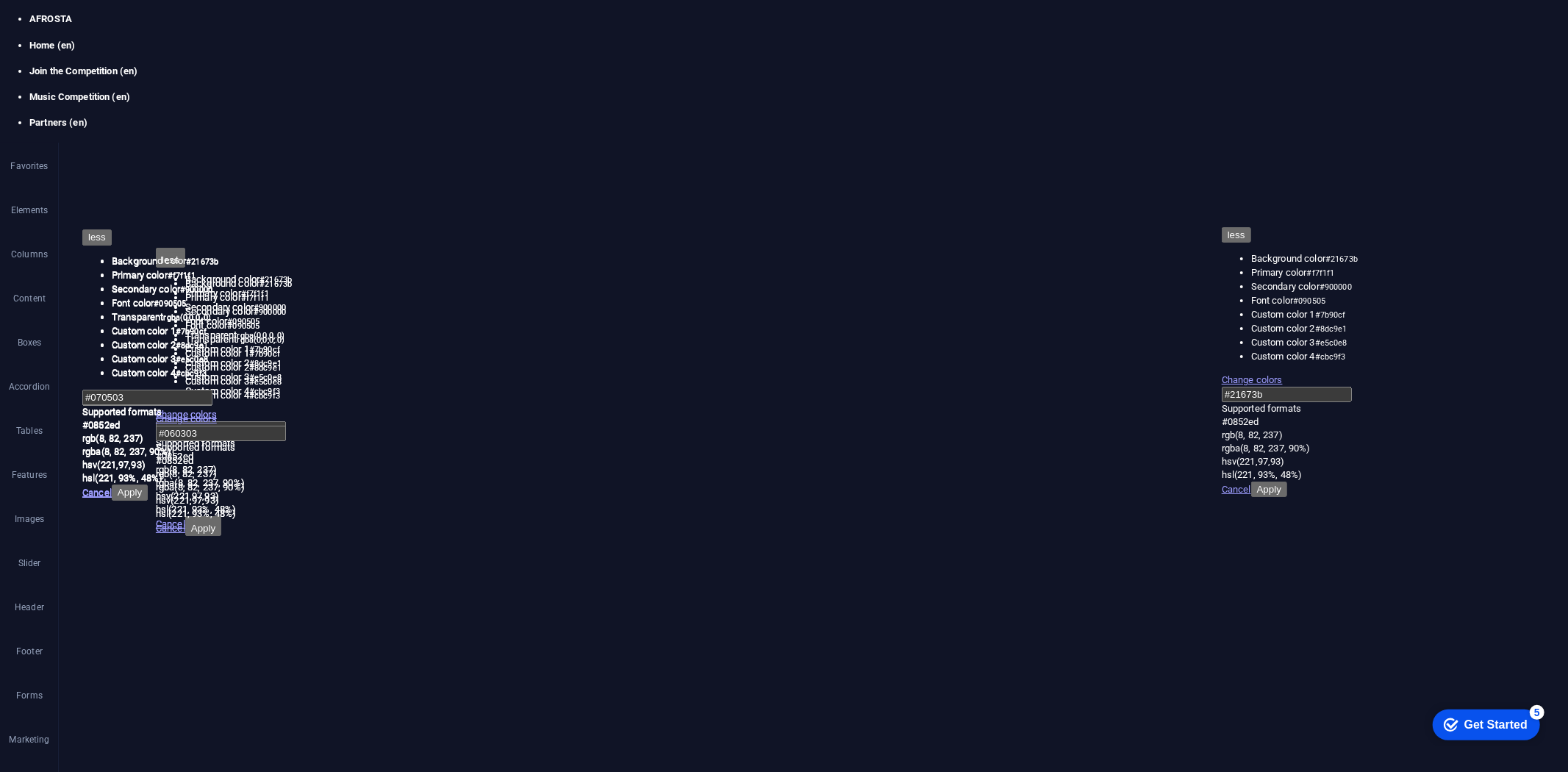
click at [930, 363] on figure at bounding box center [872, 386] width 117 height 46
select select "px"
click at [219, 346] on icon at bounding box center [223, 339] width 10 height 18
click at [1059, 138] on icon at bounding box center [1056, 138] width 8 height 8
click at [397, 39] on icon "save" at bounding box center [395, 40] width 17 height 17
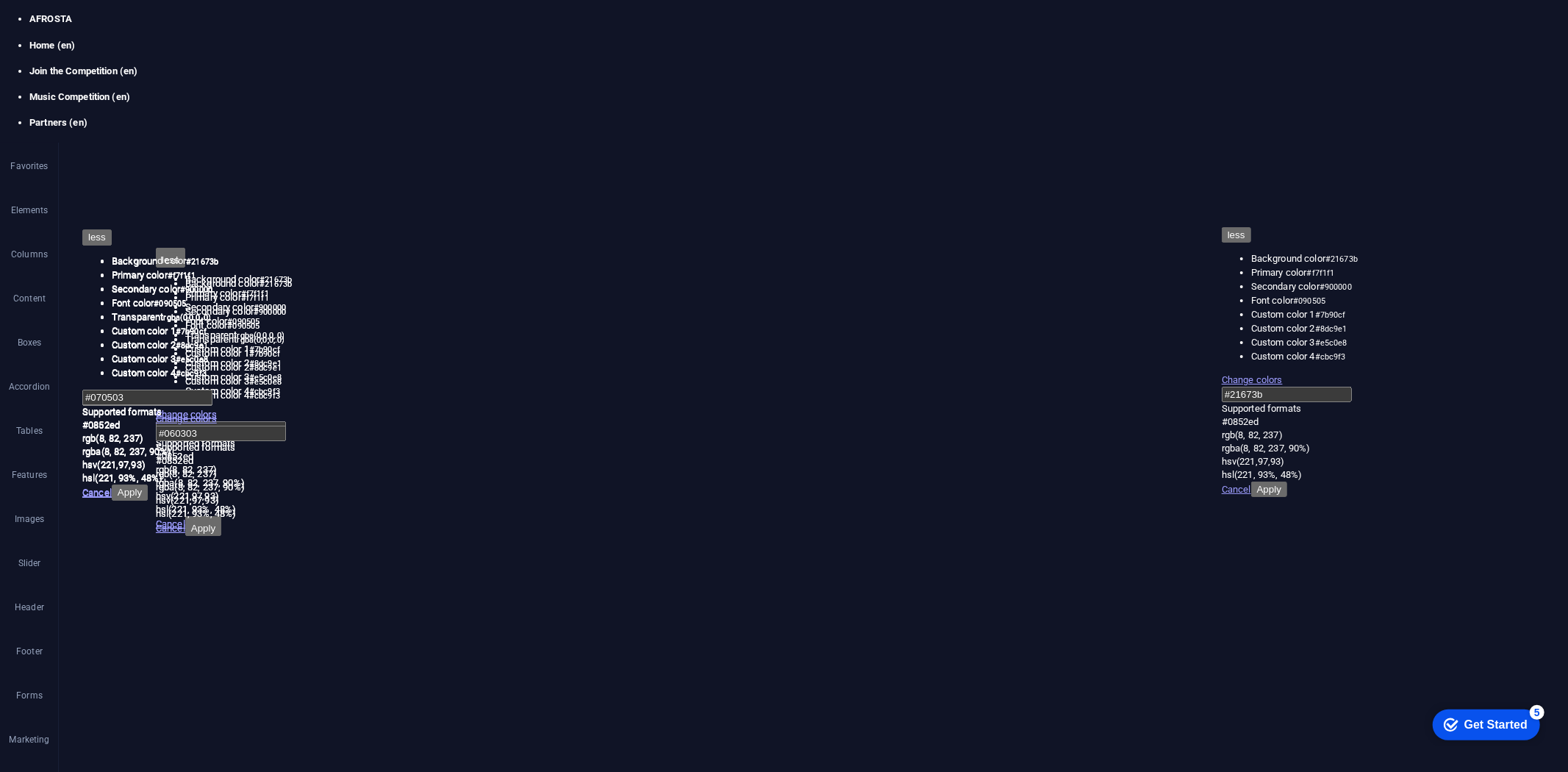
click at [757, 188] on figure at bounding box center [743, 249] width 116 height 178
click at [855, 137] on icon at bounding box center [856, 138] width 8 height 8
drag, startPoint x: 873, startPoint y: 228, endPoint x: 873, endPoint y: 217, distance: 11.0
click at [873, 217] on div at bounding box center [873, 216] width 116 height 5
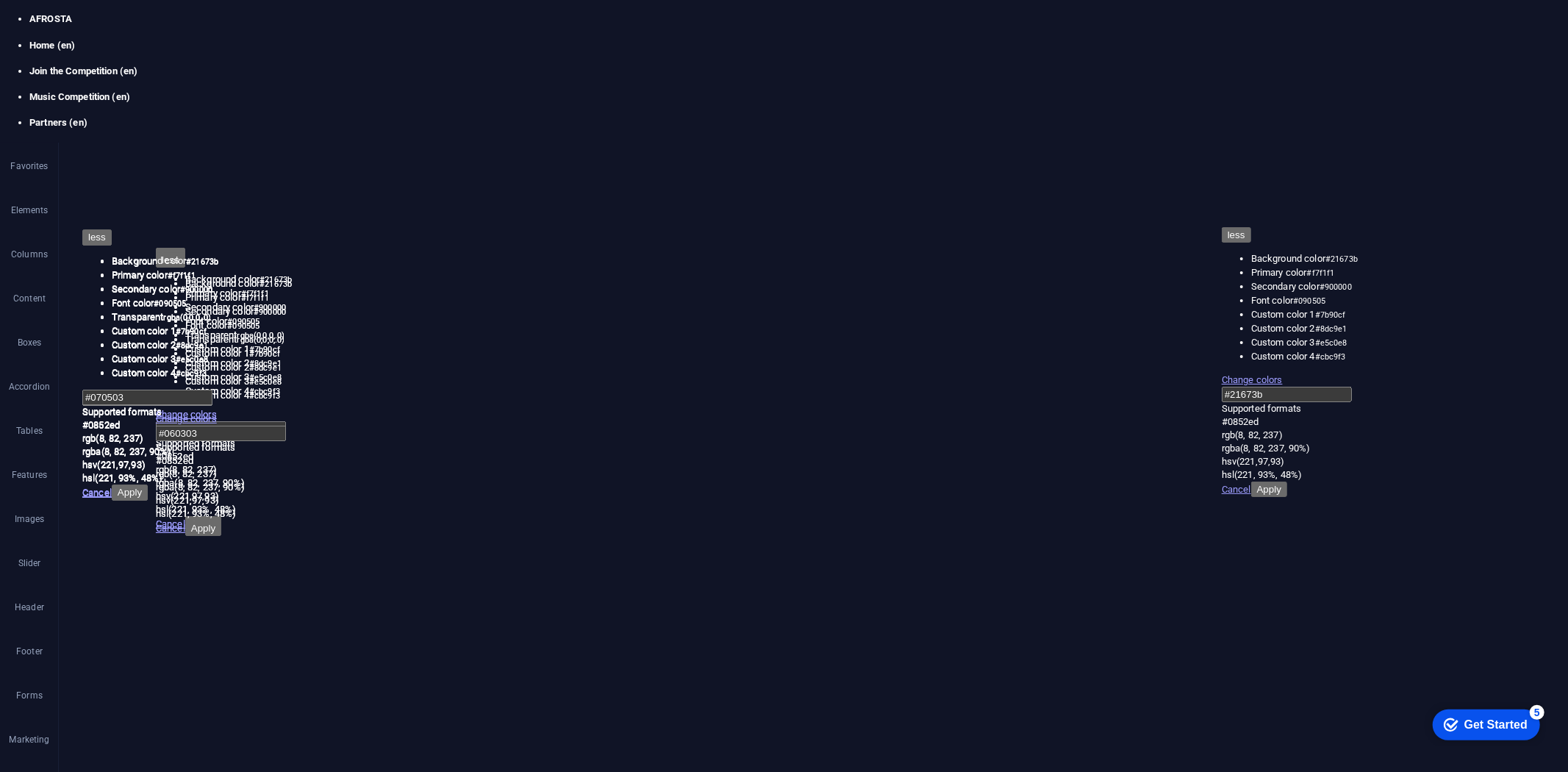
drag, startPoint x: 872, startPoint y: 161, endPoint x: 872, endPoint y: 171, distance: 10.0
click at [872, 171] on div "180 170 160 150 140 130 120 110 100 90 80 70 60 50 40 30 20 10 0 -10 -20 -30 -4…" at bounding box center [873, 183] width 116 height 43
click at [1171, 137] on icon at bounding box center [1174, 138] width 8 height 8
type input "157"
select select "px"
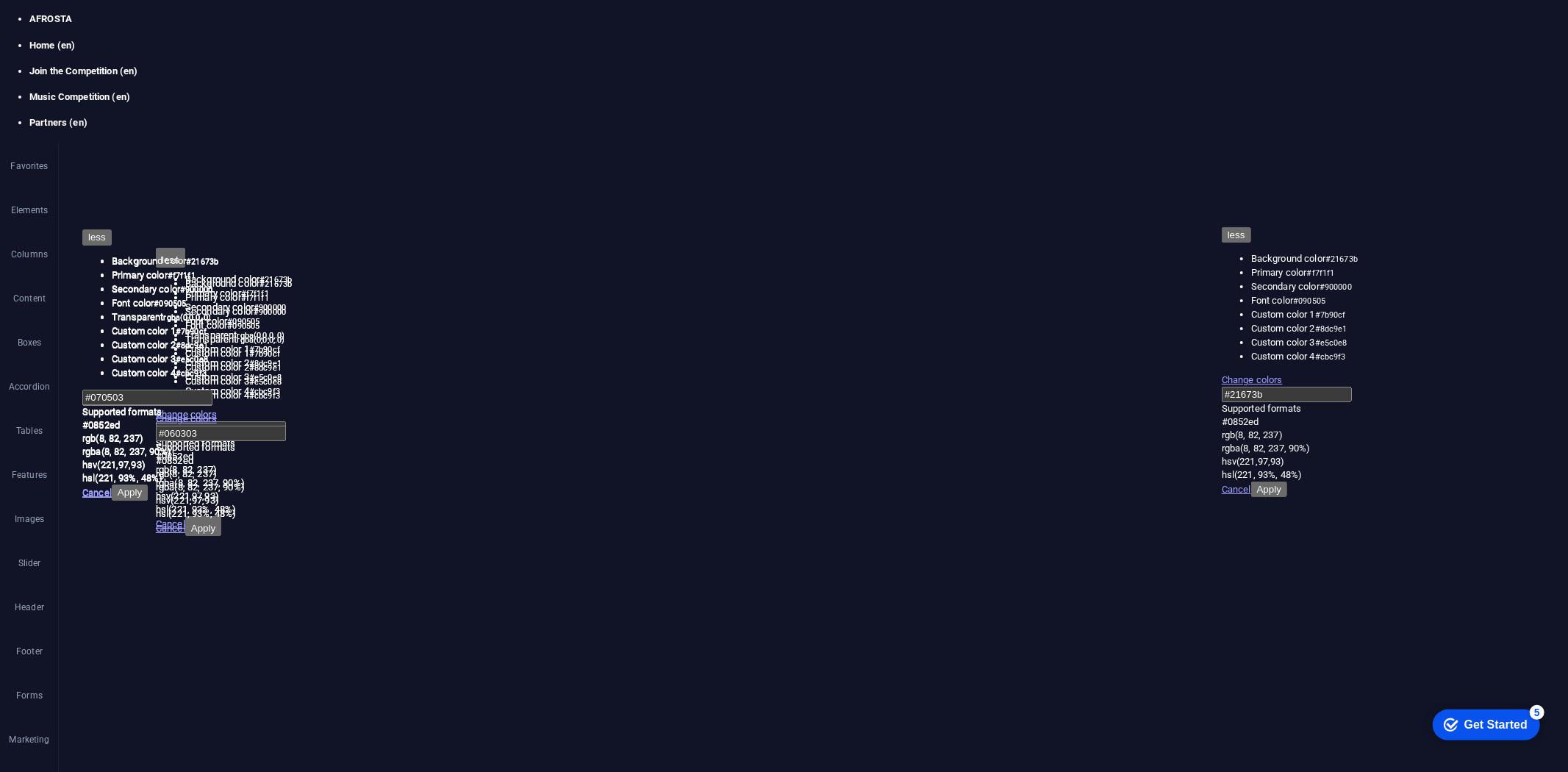
click at [994, 136] on icon at bounding box center [995, 138] width 8 height 8
click at [403, 44] on span "save" at bounding box center [394, 40] width 18 height 17
click at [741, 299] on figure at bounding box center [743, 313] width 116 height 29
click at [779, 224] on icon at bounding box center [782, 223] width 8 height 15
click at [831, 432] on link "⌦ Delete" at bounding box center [830, 435] width 99 height 22
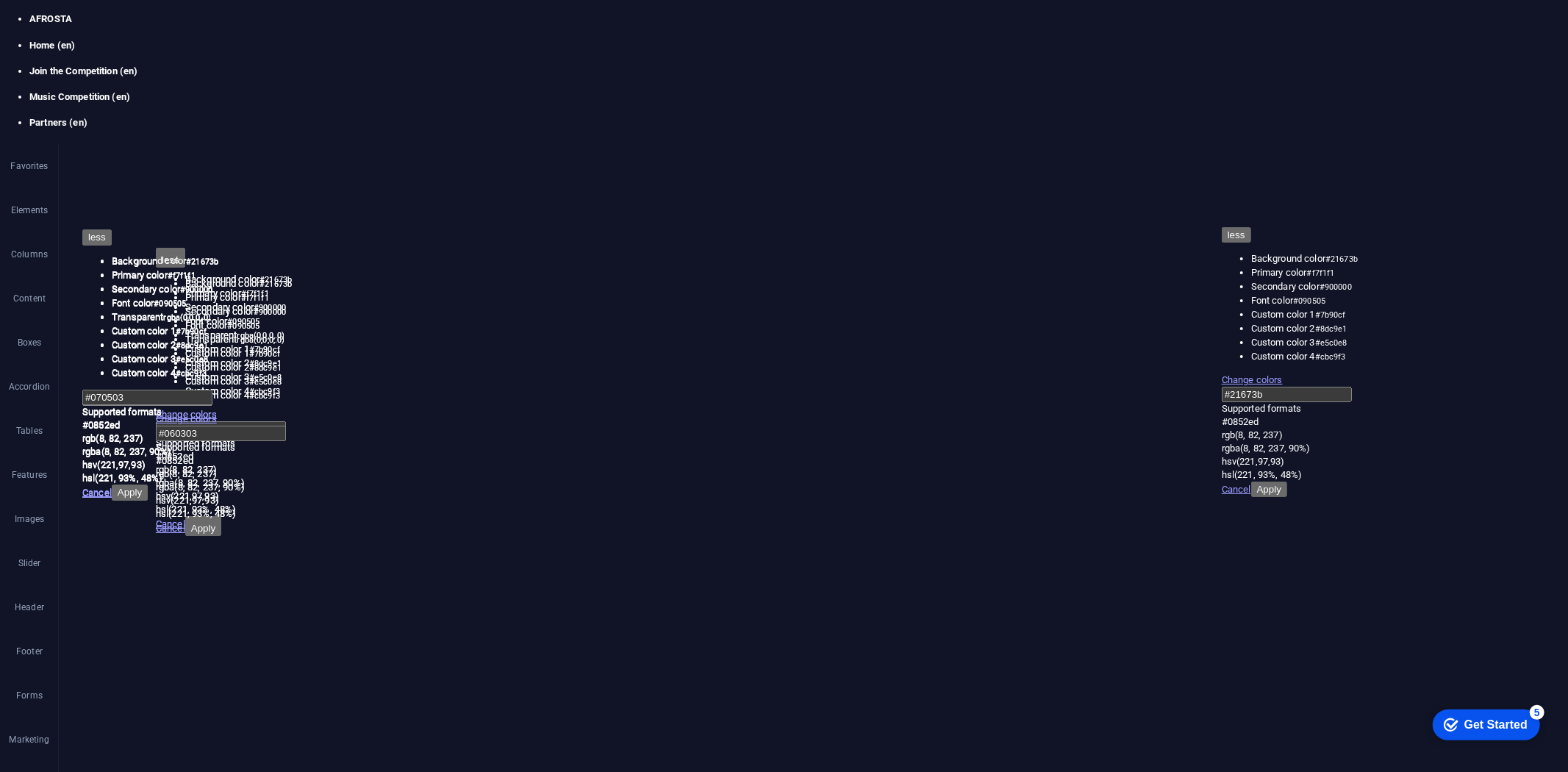
click at [741, 378] on span "Add elements" at bounding box center [743, 388] width 73 height 21
click at [796, 379] on link "Image" at bounding box center [822, 379] width 156 height 22
click at [288, 208] on div "Upload" at bounding box center [288, 212] width 22 height 22
click at [394, 42] on icon "save" at bounding box center [395, 40] width 17 height 17
click at [801, 423] on figure at bounding box center [743, 437] width 117 height 29
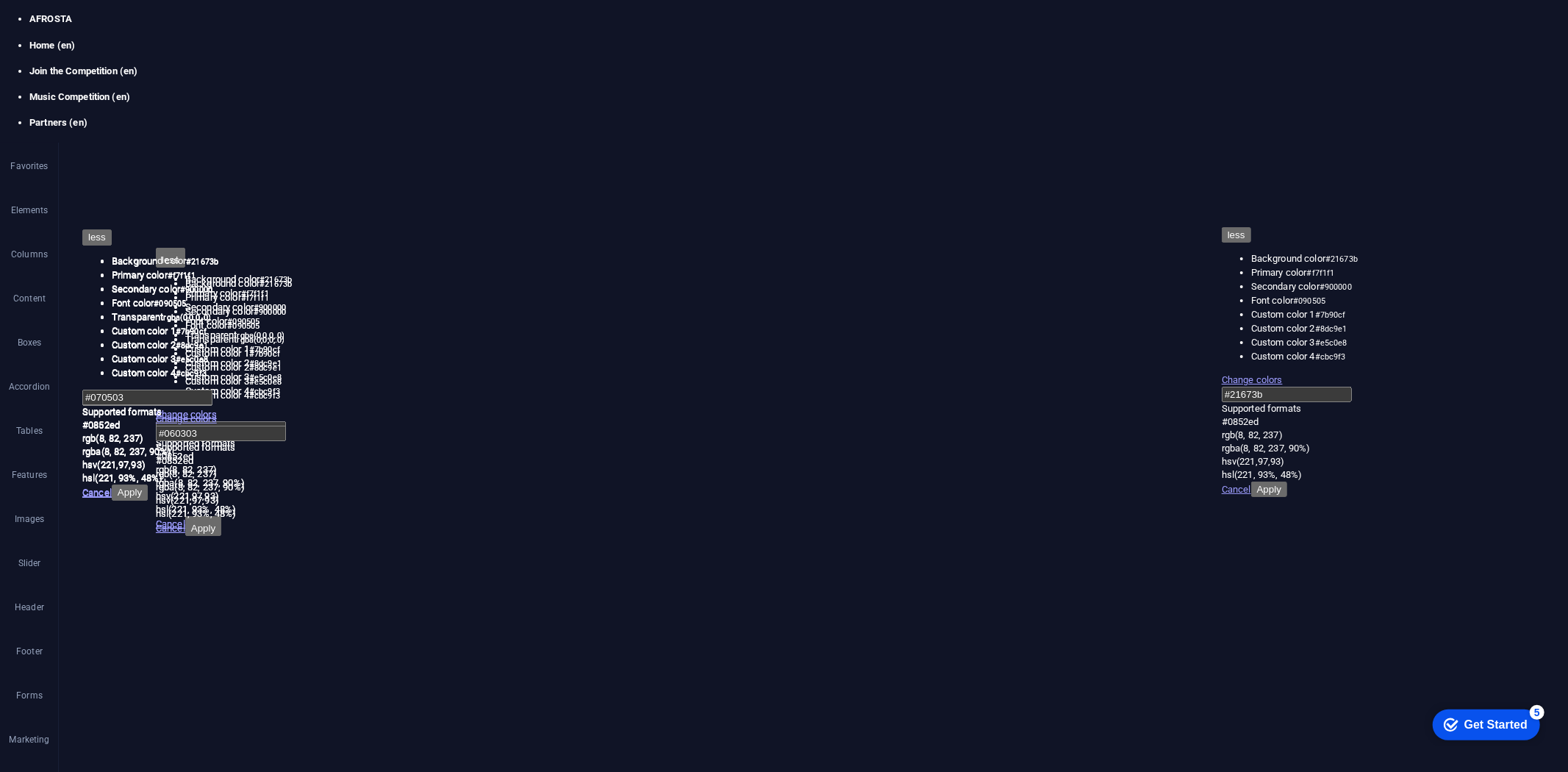
click at [920, 222] on icon at bounding box center [923, 223] width 8 height 15
click at [961, 429] on link "⌦ Delete" at bounding box center [970, 432] width 99 height 22
click at [779, 502] on span "Add elements" at bounding box center [743, 512] width 73 height 21
click at [927, 371] on link "Image" at bounding box center [957, 374] width 156 height 22
click at [286, 211] on div "Upload" at bounding box center [288, 212] width 22 height 22
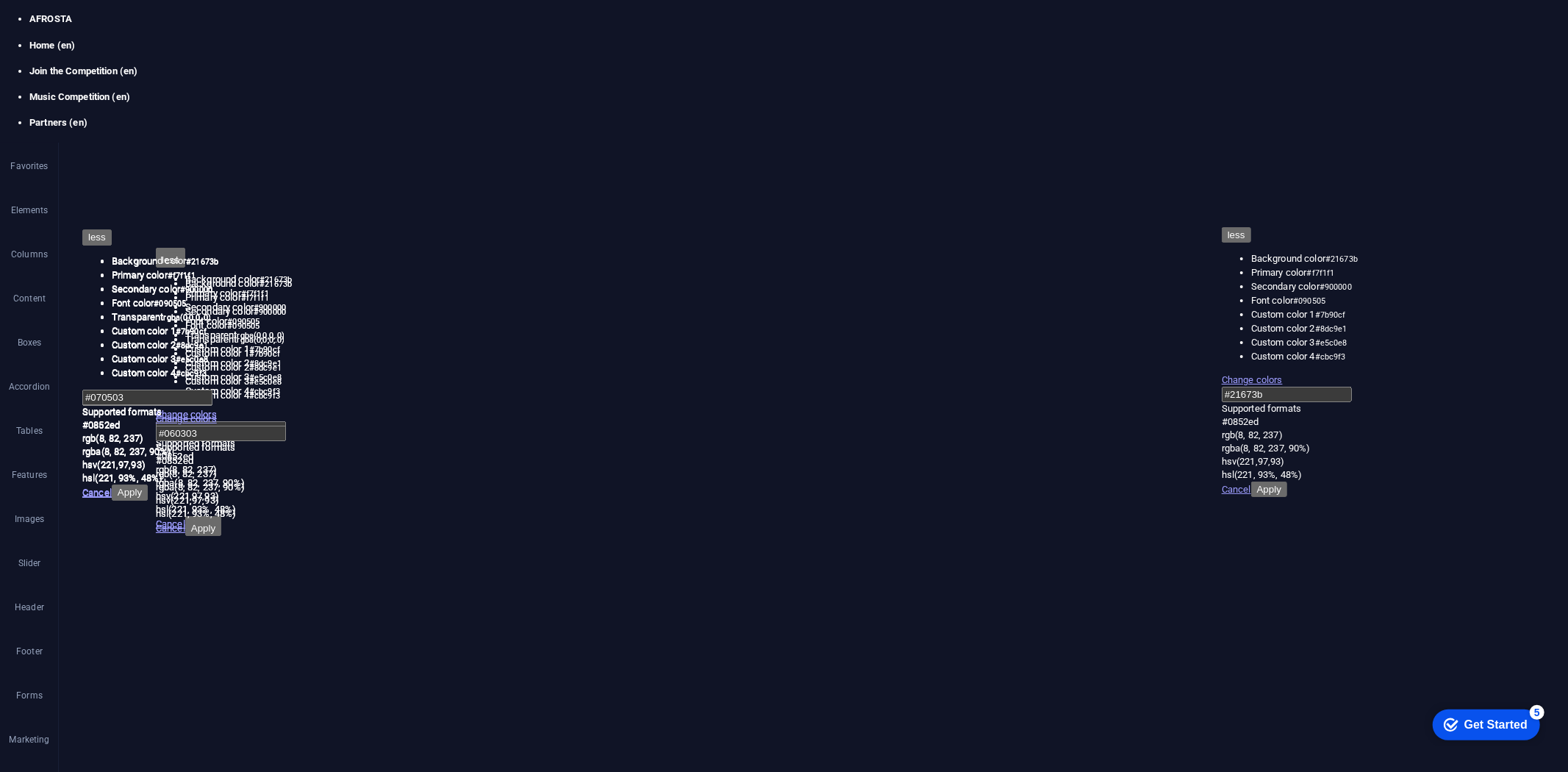
click at [1061, 207] on icon at bounding box center [1056, 208] width 8 height 8
click at [393, 38] on icon "save" at bounding box center [395, 40] width 17 height 17
click at [801, 423] on figure at bounding box center [743, 445] width 117 height 46
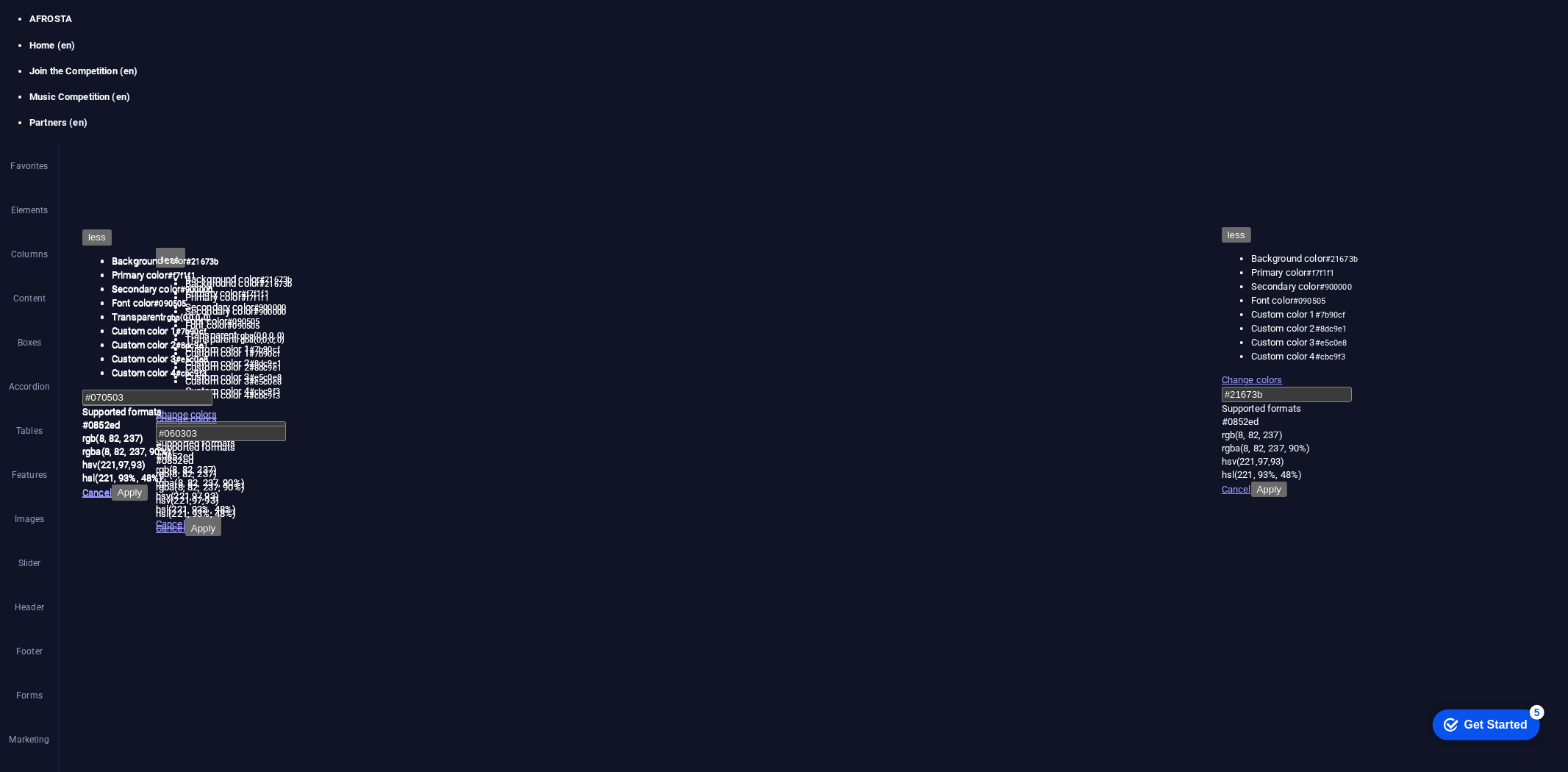
click at [219, 309] on icon at bounding box center [223, 312] width 10 height 18
click at [876, 299] on figure at bounding box center [872, 348] width 116 height 100
click at [228, 314] on button at bounding box center [223, 320] width 44 height 18
click at [395, 35] on icon "save" at bounding box center [395, 40] width 17 height 17
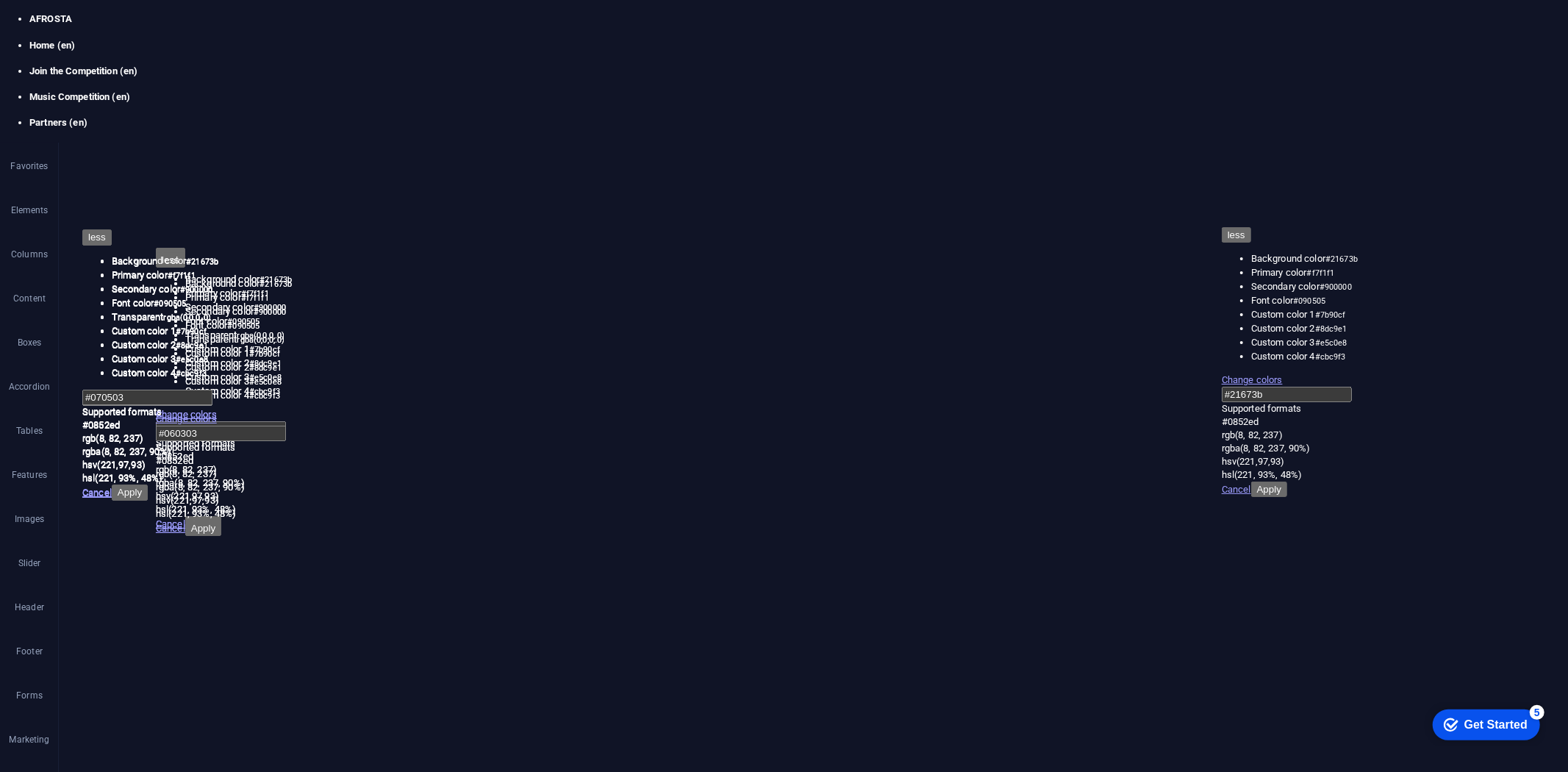
click at [777, 280] on button at bounding box center [782, 282] width 18 height 18
click at [834, 491] on link "⌦ Delete" at bounding box center [827, 491] width 99 height 22
click at [746, 606] on span "Add elements" at bounding box center [743, 616] width 73 height 21
click at [796, 435] on link "Image" at bounding box center [825, 440] width 156 height 22
click at [292, 213] on div "Upload" at bounding box center [288, 212] width 22 height 22
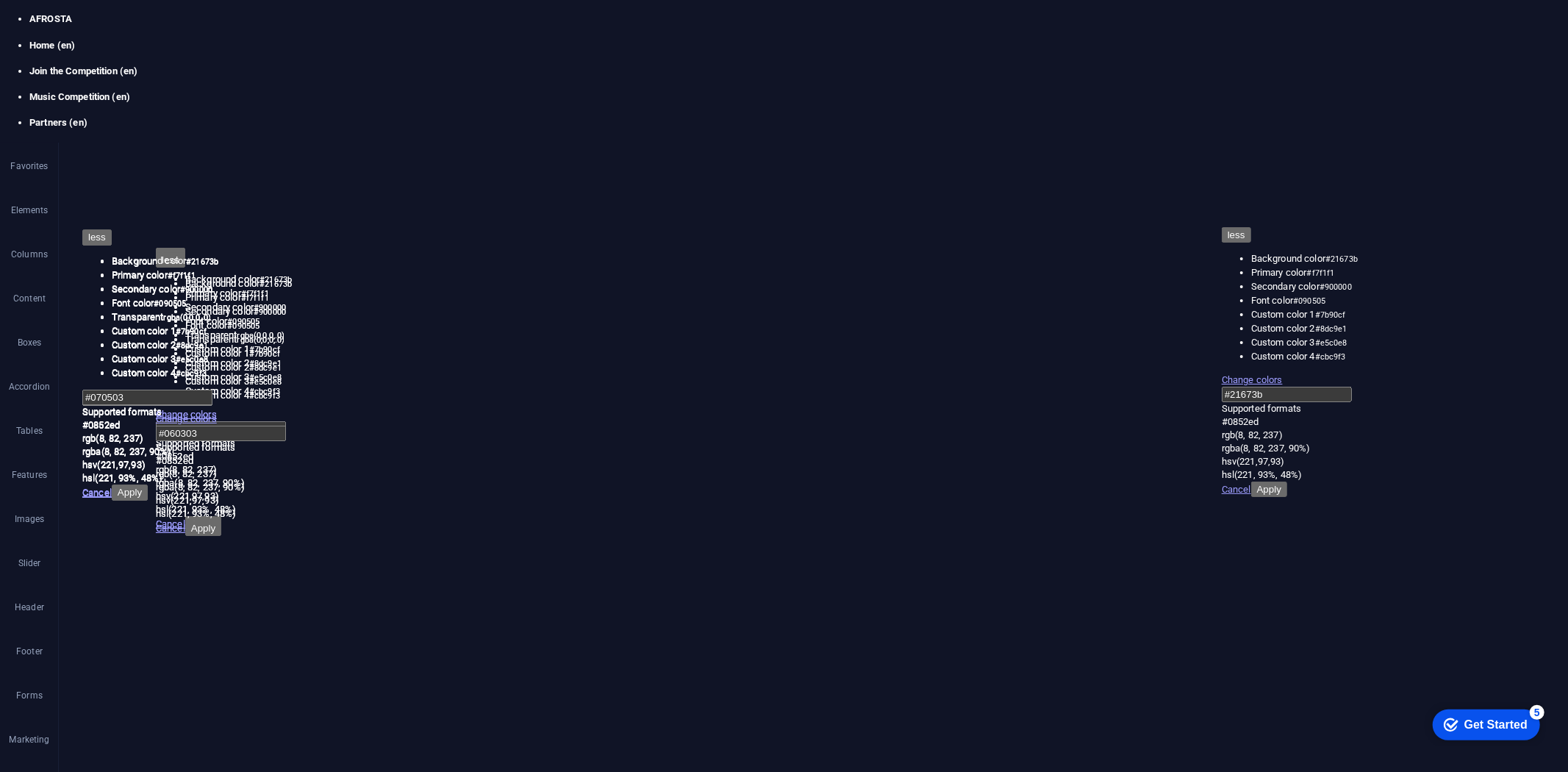
click at [992, 267] on icon at bounding box center [995, 268] width 8 height 8
click at [392, 36] on icon "save" at bounding box center [395, 40] width 17 height 17
click at [921, 281] on icon at bounding box center [923, 283] width 8 height 15
click at [964, 489] on link "⌦ Delete" at bounding box center [972, 492] width 99 height 22
click at [391, 36] on icon "save" at bounding box center [395, 40] width 17 height 17
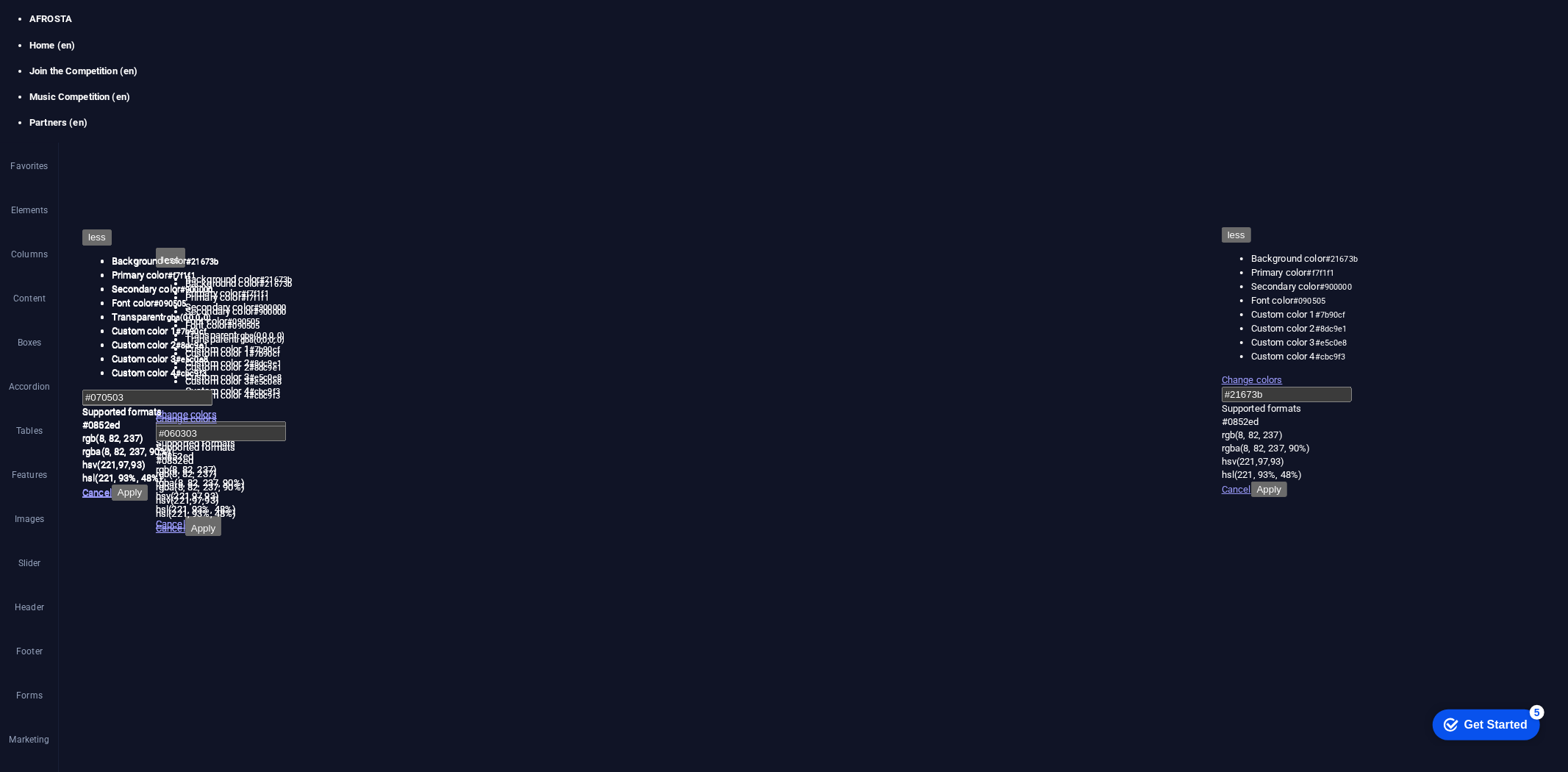
click at [779, 726] on span "Add elements" at bounding box center [743, 736] width 73 height 21
click at [910, 436] on link "Image" at bounding box center [956, 435] width 156 height 22
click at [289, 209] on div "Upload" at bounding box center [288, 212] width 22 height 22
drag, startPoint x: 1071, startPoint y: 394, endPoint x: 1032, endPoint y: 327, distance: 77.5
type input "112"
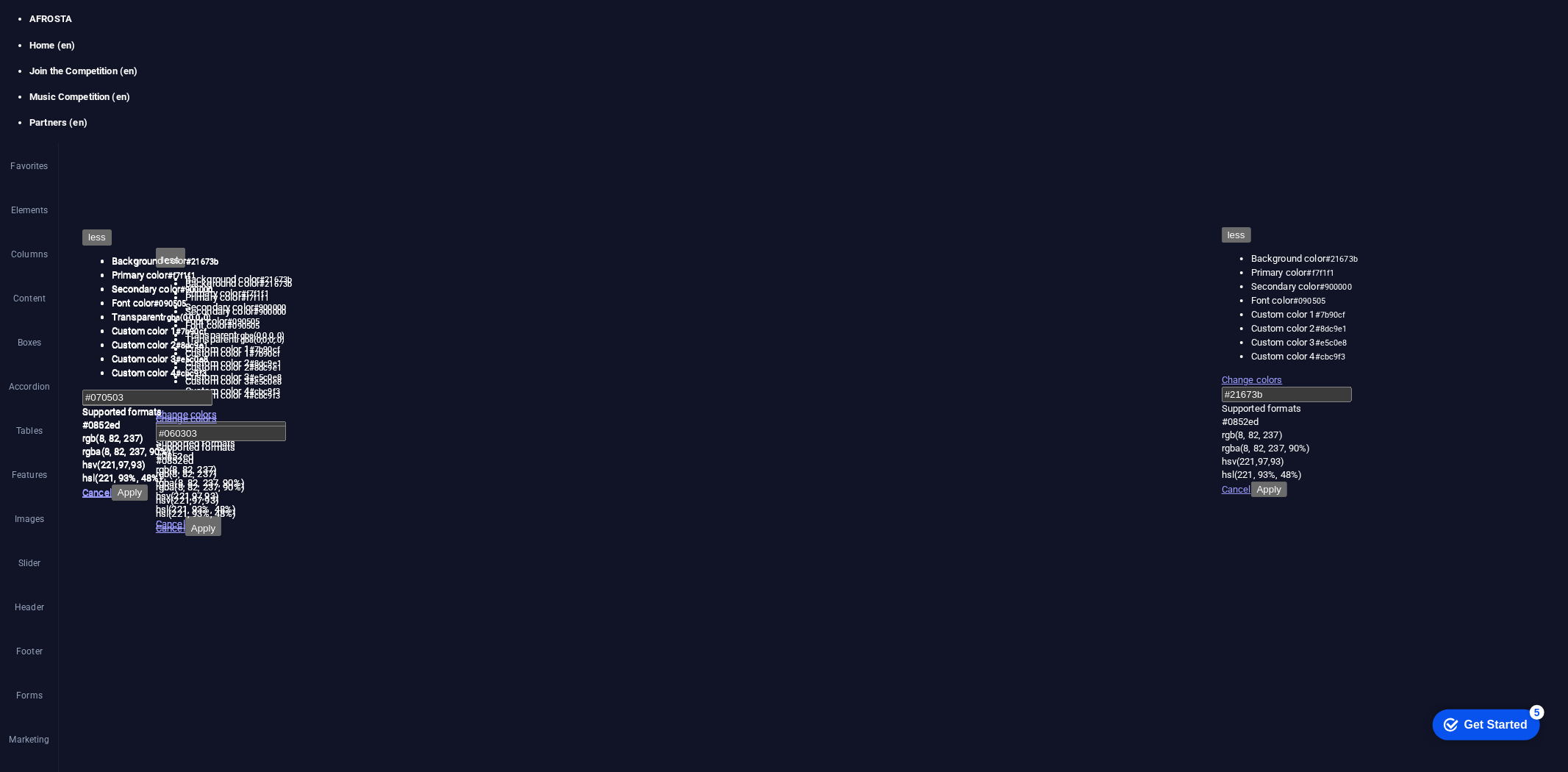
select select "px"
drag, startPoint x: 1011, startPoint y: 361, endPoint x: 1026, endPoint y: 335, distance: 30.0
type input "77"
click at [397, 39] on icon "save" at bounding box center [395, 40] width 17 height 17
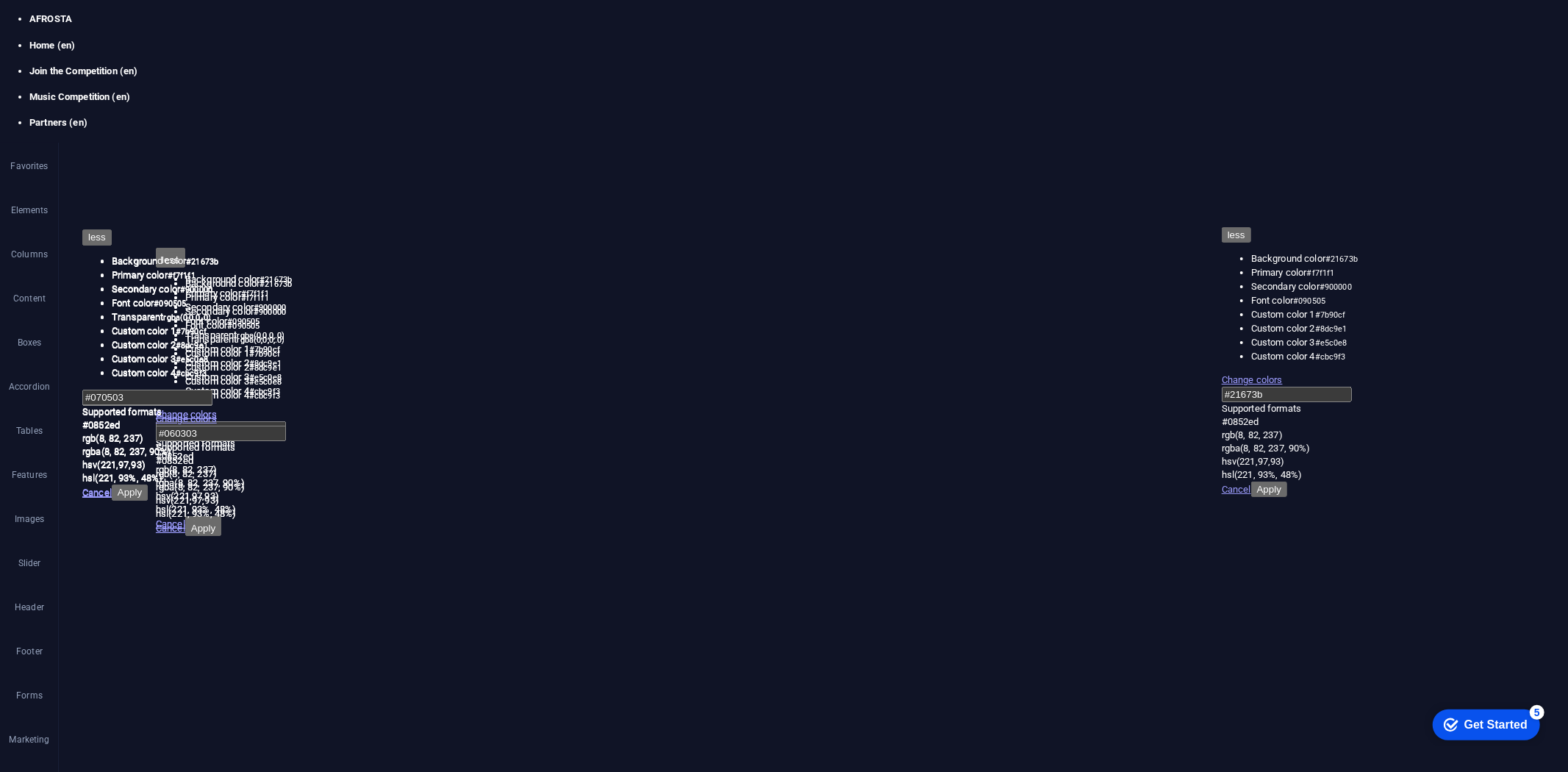
click at [710, 128] on div at bounding box center [813, 428] width 316 height 629
click at [229, 156] on span "Element" at bounding box center [247, 160] width 99 height 18
click at [214, 126] on h4 "Background" at bounding box center [225, 124] width 77 height 31
click at [165, 198] on span "Color / Gradient" at bounding box center [188, 198] width 65 height 18
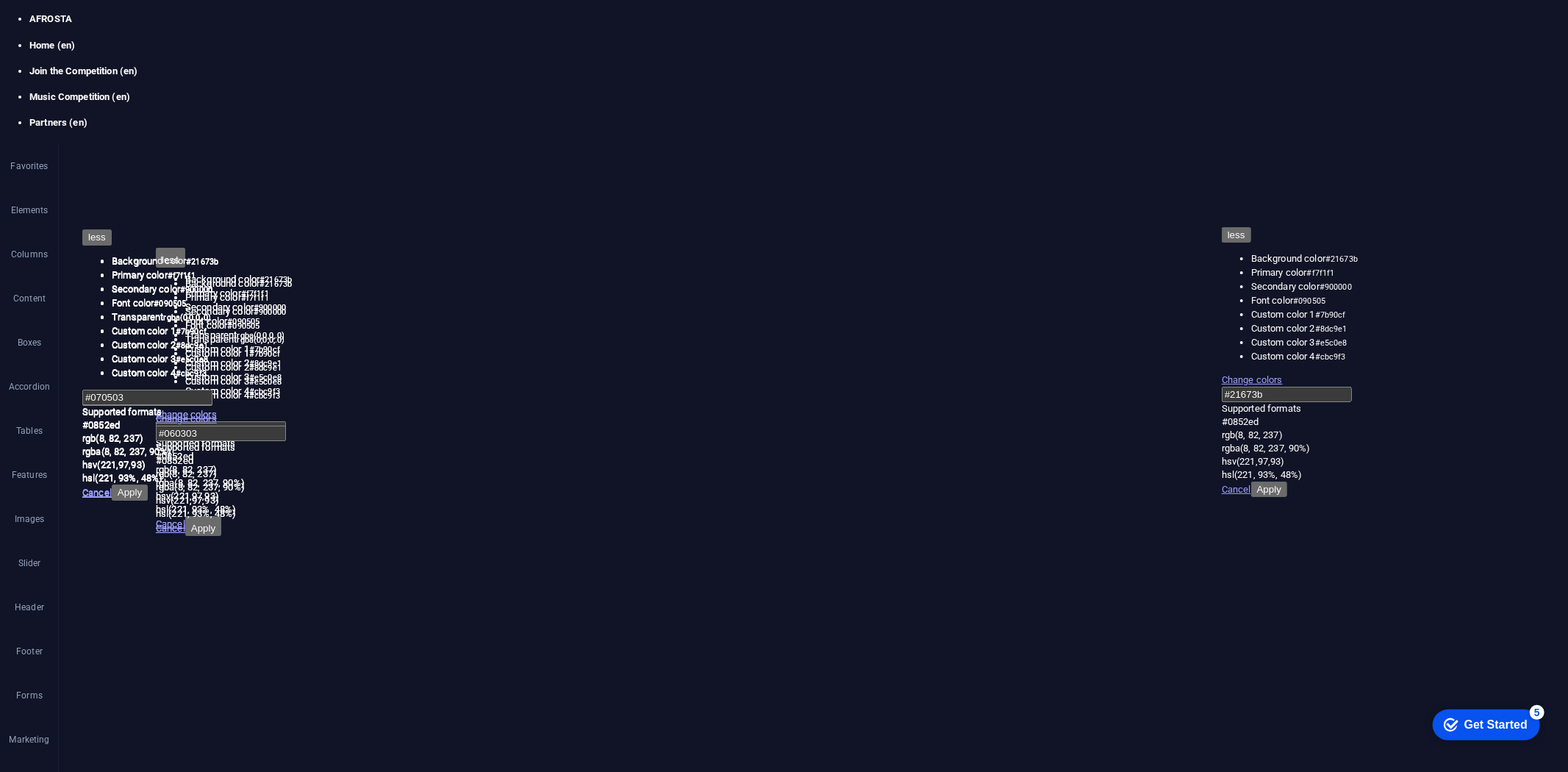
click at [825, 145] on span "Container" at bounding box center [843, 141] width 38 height 8
click at [223, 131] on h4 "Background" at bounding box center [225, 124] width 77 height 31
click at [169, 193] on span "Color / Gradient" at bounding box center [188, 198] width 65 height 18
click at [807, 107] on span "Grid" at bounding box center [815, 105] width 17 height 8
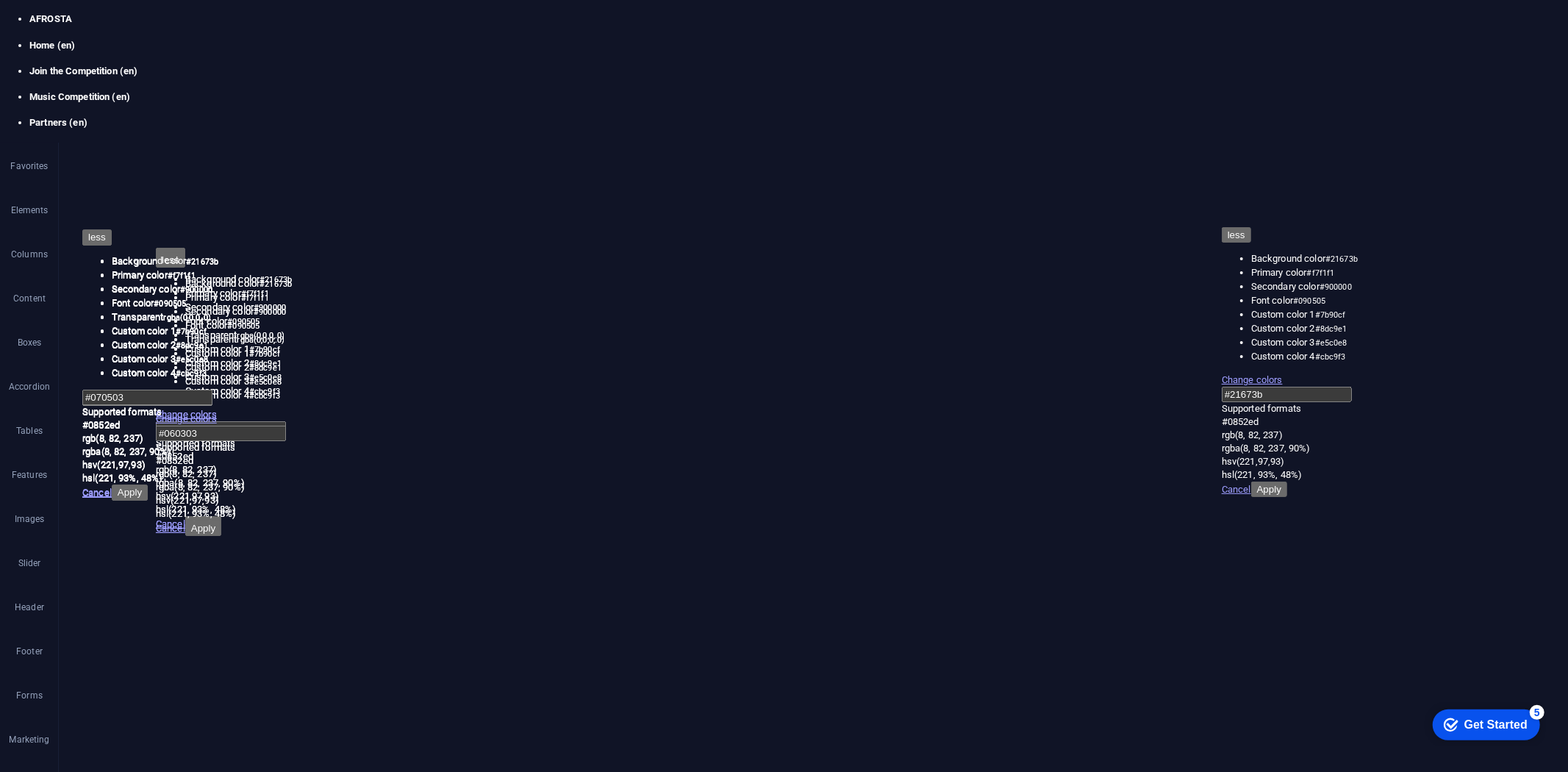
click at [807, 107] on span "Grid" at bounding box center [815, 105] width 17 height 8
click at [131, 225] on span "Gradient" at bounding box center [140, 226] width 37 height 21
click at [90, 225] on span "Color" at bounding box center [93, 226] width 22 height 21
click at [943, 217] on div at bounding box center [872, 252] width 141 height 69
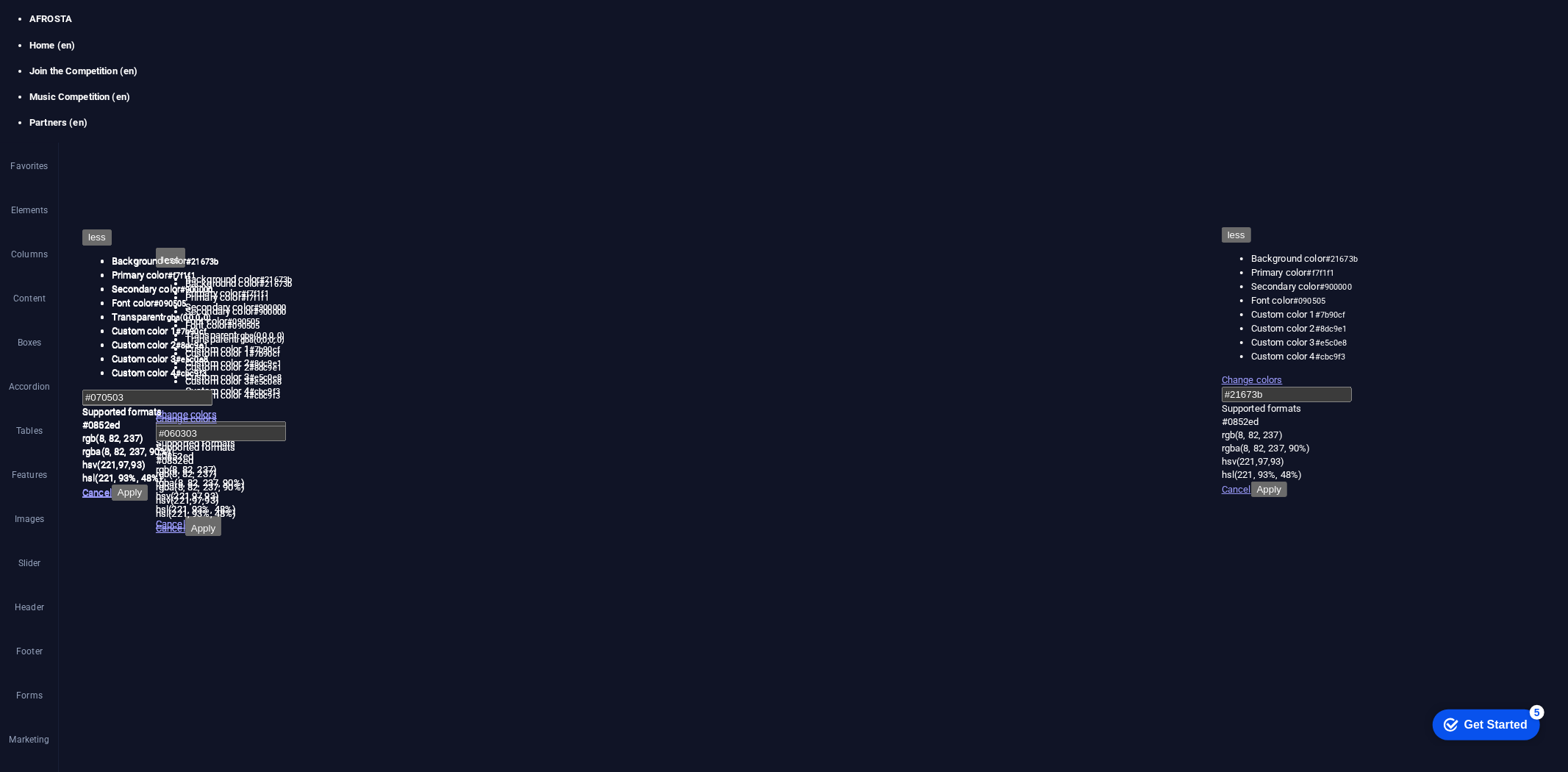
click at [215, 125] on h4 "Background" at bounding box center [225, 124] width 77 height 31
click at [173, 193] on span "Color / Gradient" at bounding box center [188, 198] width 65 height 18
click at [930, 229] on figure at bounding box center [872, 252] width 117 height 46
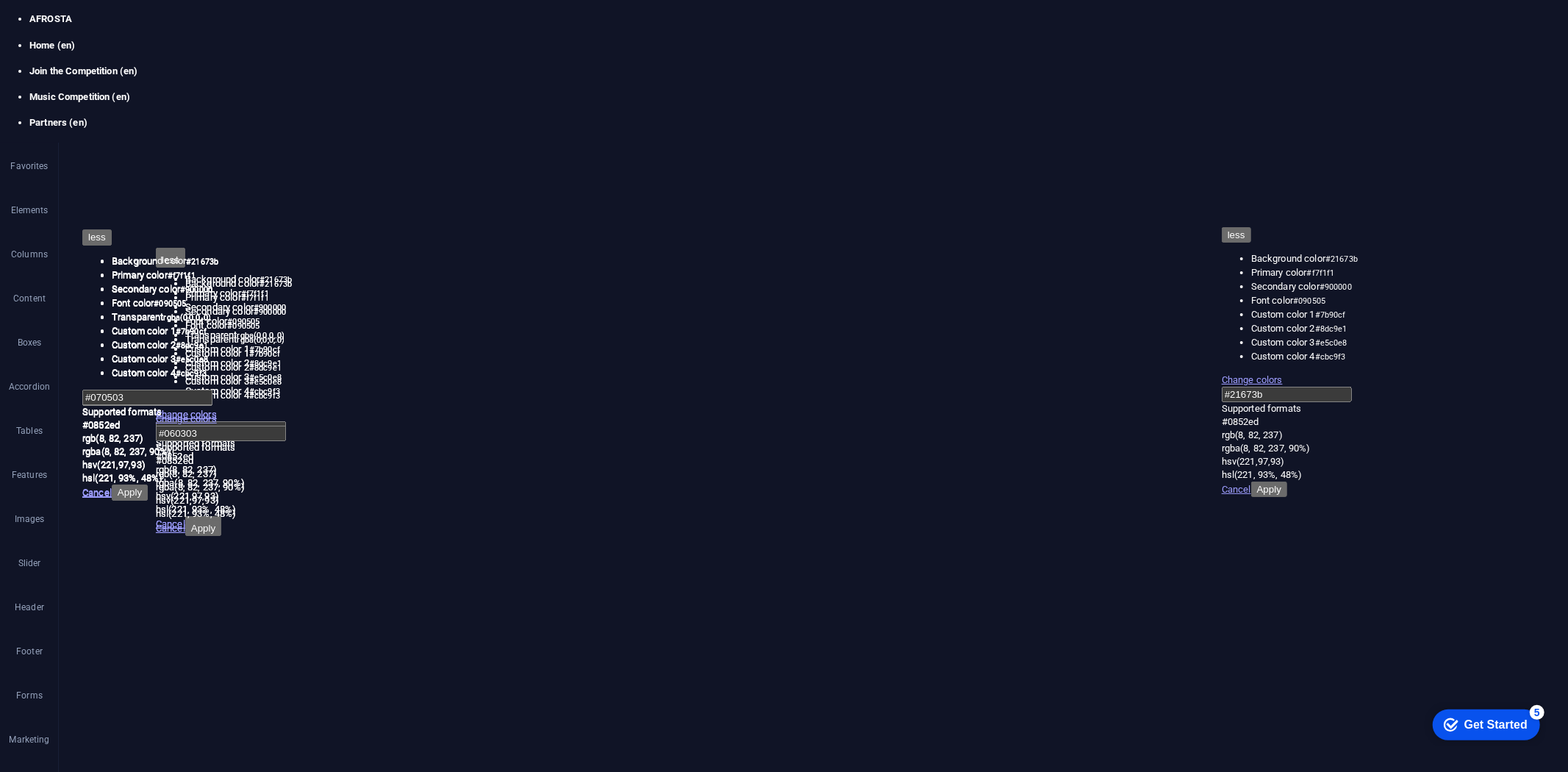
select select "px"
click at [291, 208] on div "Upload" at bounding box center [288, 212] width 22 height 22
click at [1055, 134] on icon at bounding box center [1056, 138] width 8 height 8
click at [798, 299] on figure at bounding box center [743, 365] width 116 height 134
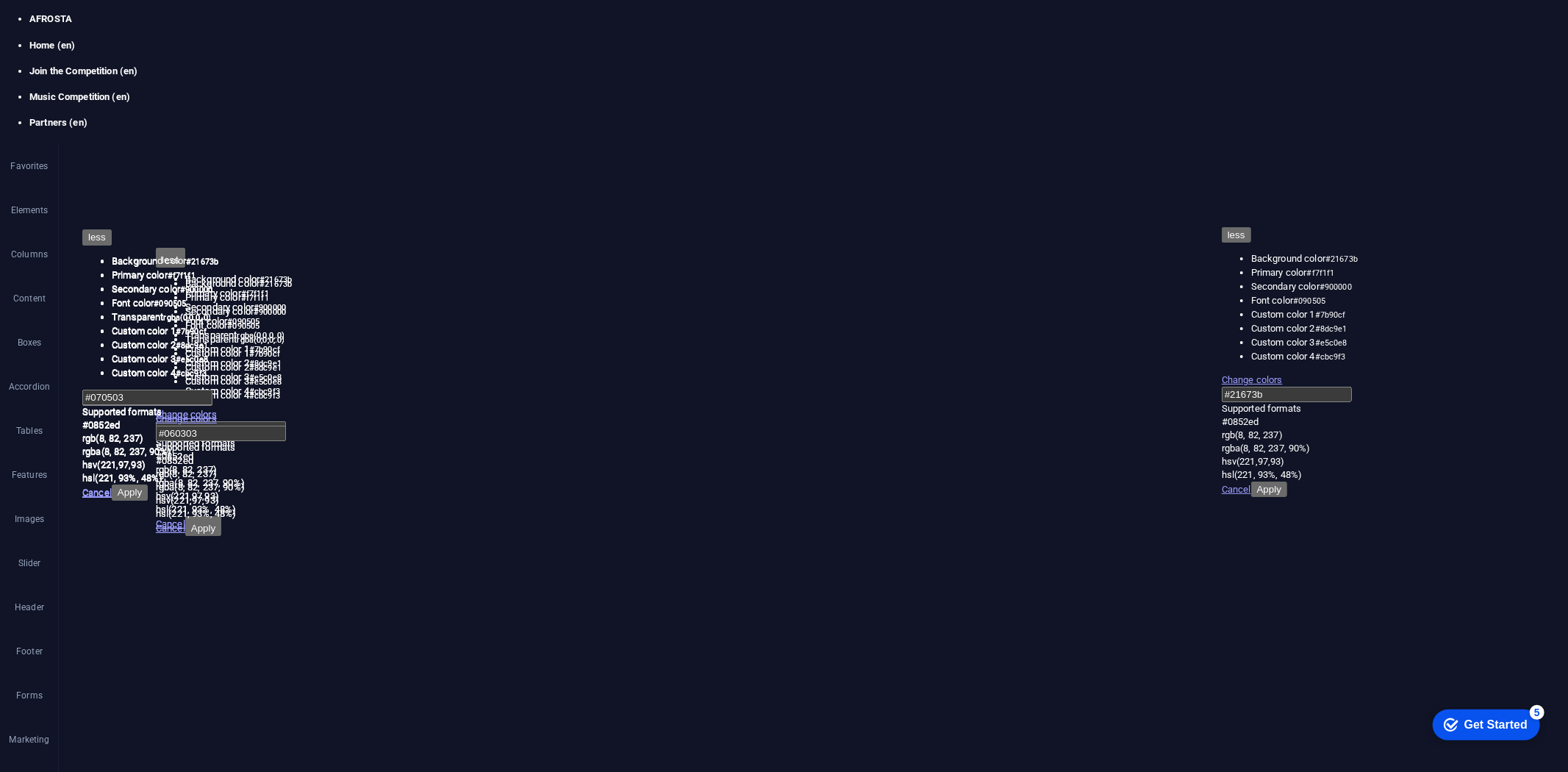
click at [937, 223] on div "16:10 16:9 4:3 1:1 1:2 0" at bounding box center [871, 209] width 140 height 28
click at [938, 223] on div "16:10 16:9 4:3 1:1 1:2 0" at bounding box center [871, 209] width 140 height 28
drag, startPoint x: 929, startPoint y: 211, endPoint x: 251, endPoint y: 150, distance: 680.7
click at [929, 211] on icon at bounding box center [927, 208] width 8 height 8
click at [687, 215] on icon at bounding box center [684, 210] width 10 height 18
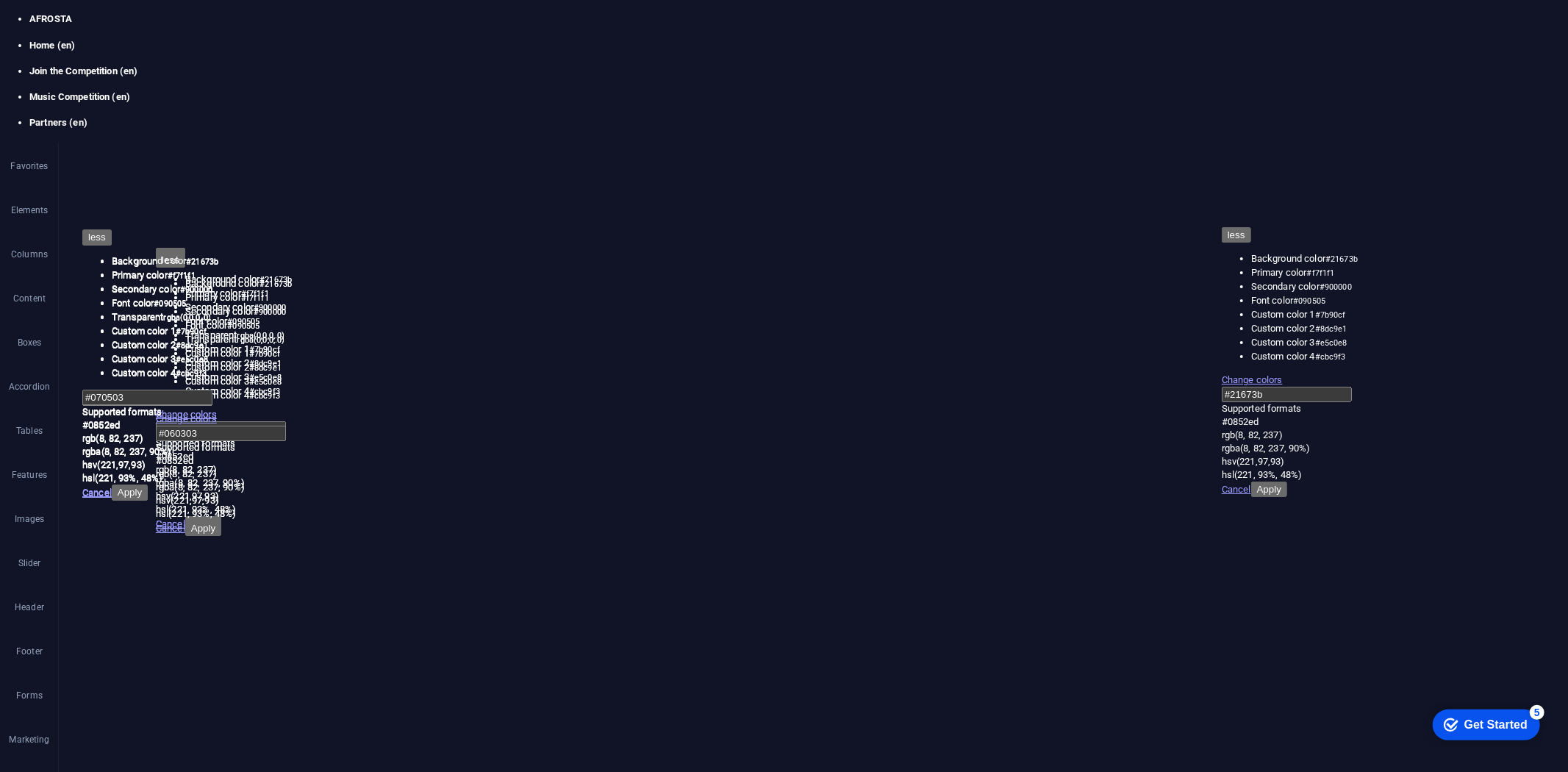
click at [686, 214] on icon at bounding box center [684, 210] width 10 height 18
click at [225, 127] on h4 "Background" at bounding box center [225, 124] width 77 height 31
click at [188, 195] on span "Color / Gradient" at bounding box center [188, 198] width 65 height 18
click at [965, 210] on span "Container" at bounding box center [957, 210] width 38 height 8
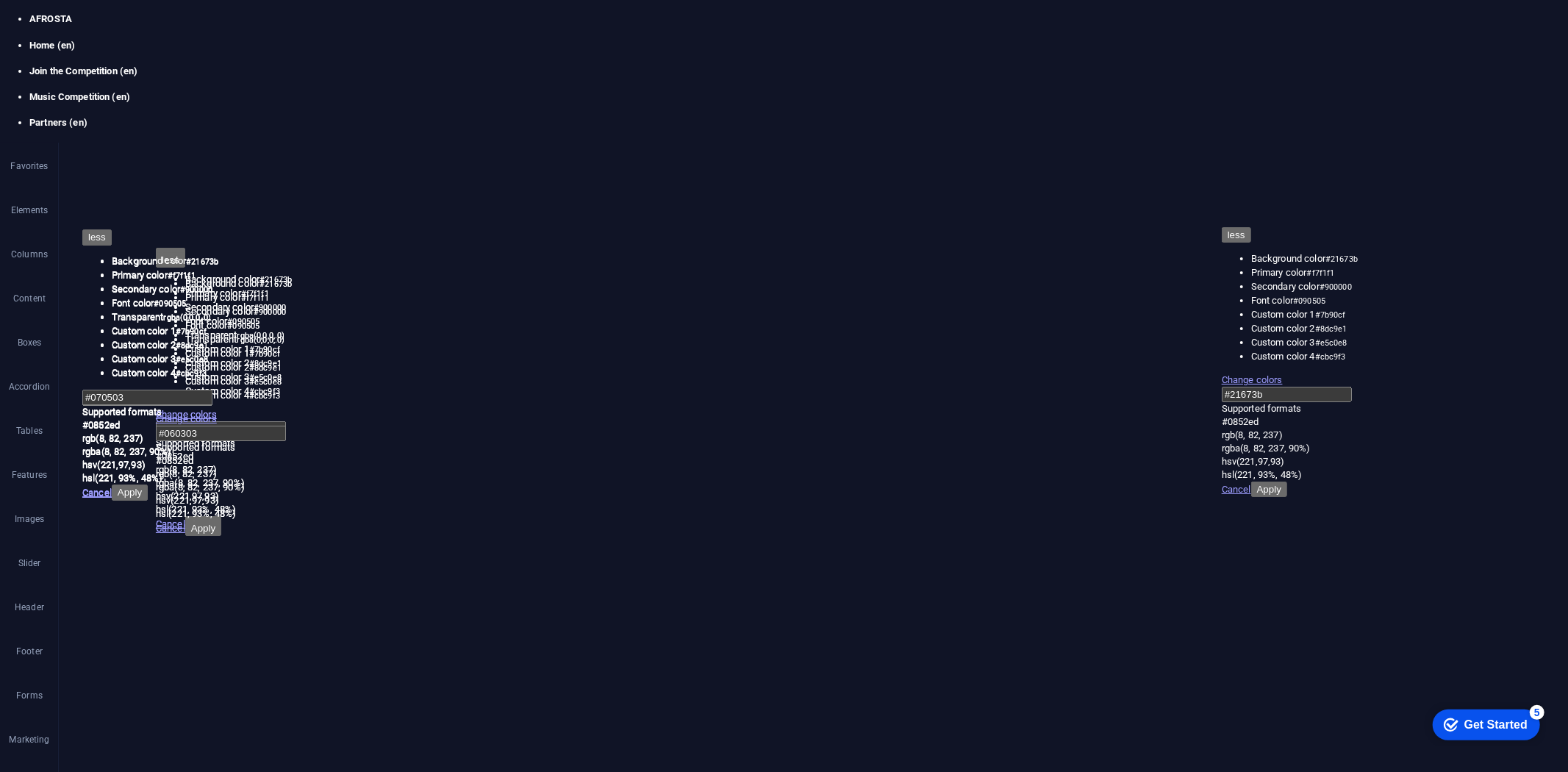
click at [965, 210] on span "Container" at bounding box center [957, 210] width 38 height 8
click at [229, 134] on h4 "Background" at bounding box center [225, 124] width 77 height 31
click at [177, 193] on span "Color / Gradient" at bounding box center [188, 198] width 65 height 18
click at [821, 270] on div "Container" at bounding box center [835, 270] width 66 height 18
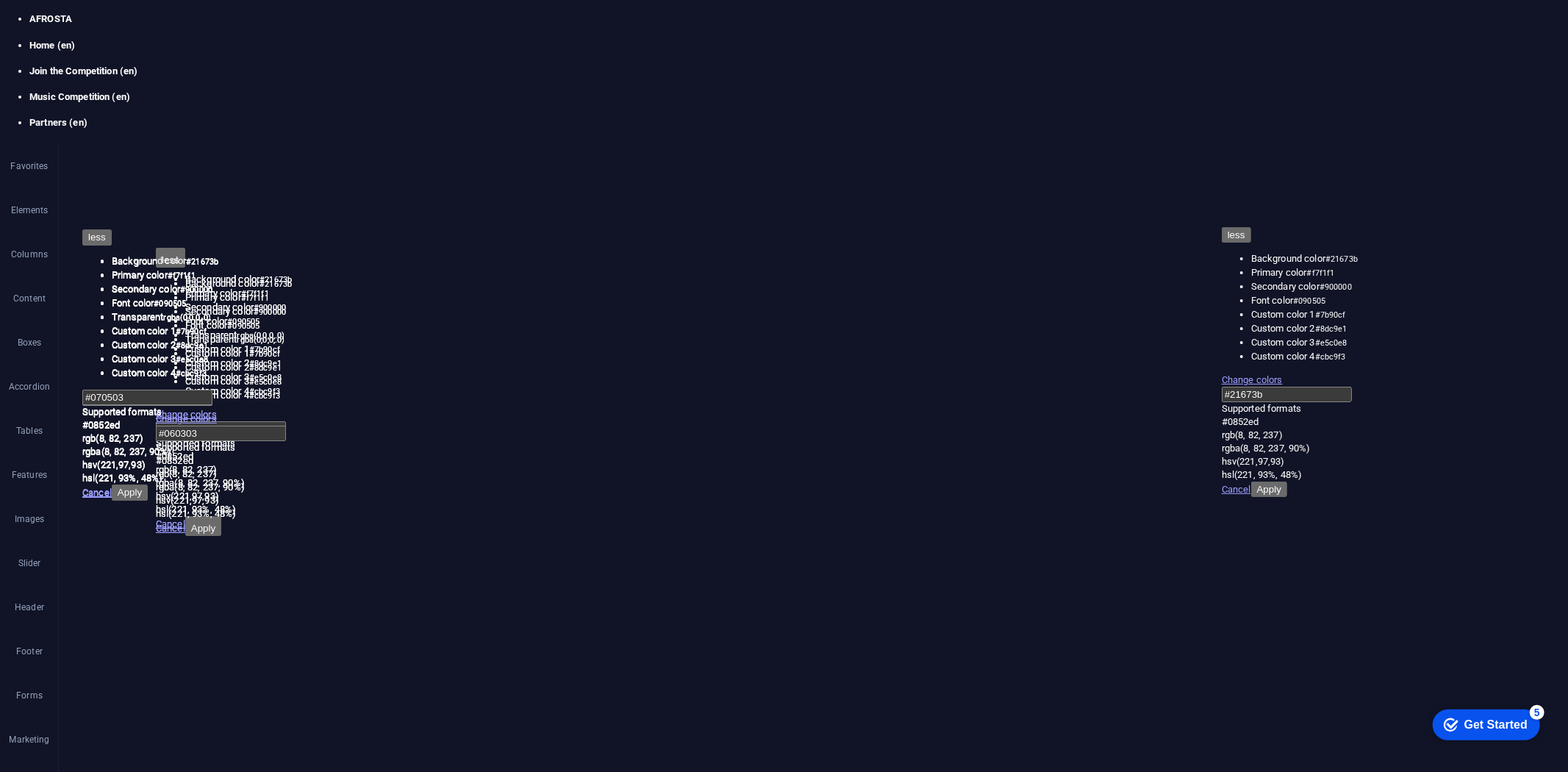
click at [214, 134] on h4 "Background" at bounding box center [225, 124] width 77 height 31
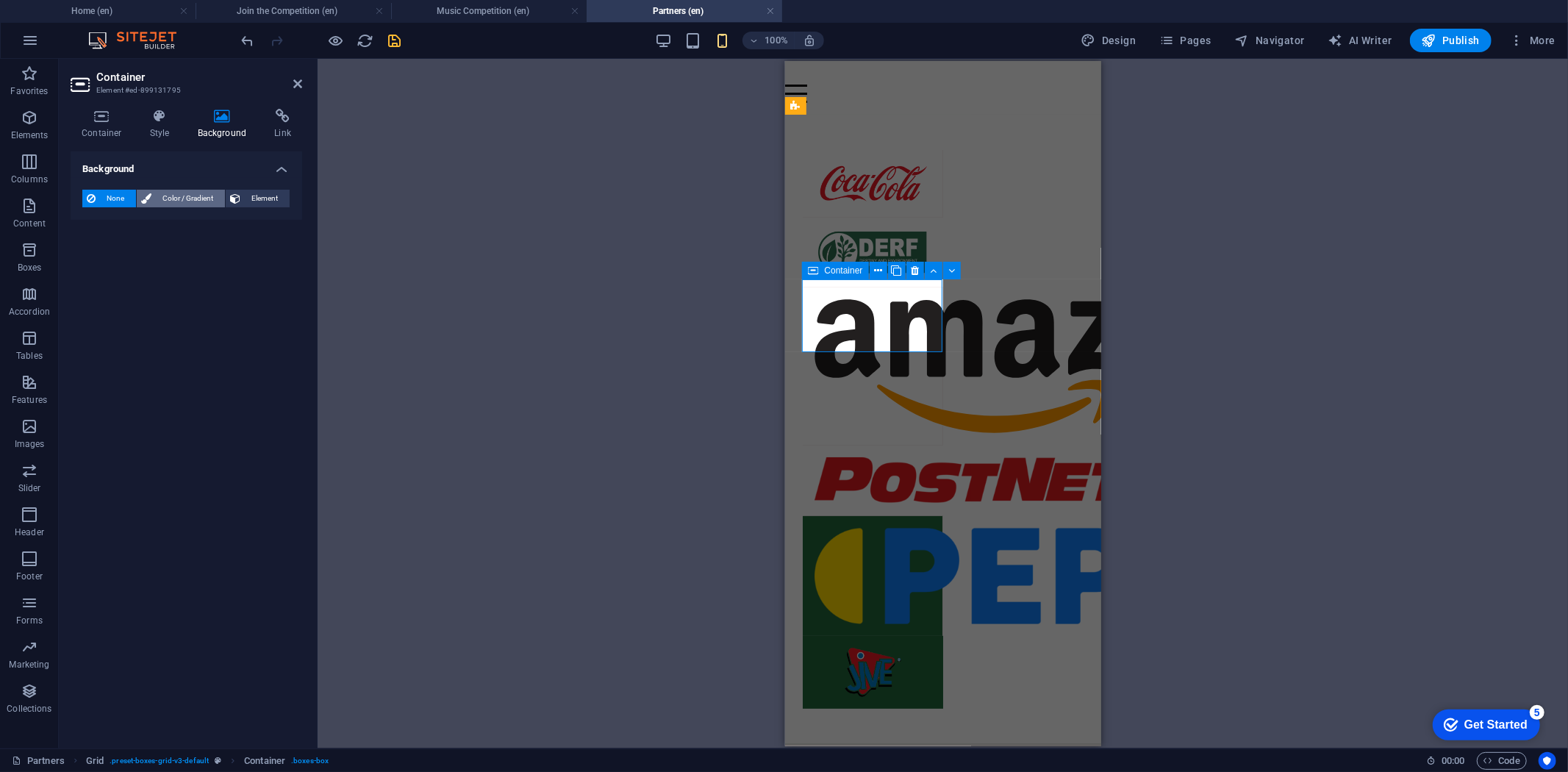
click at [178, 199] on span "Color / Gradient" at bounding box center [188, 198] width 65 height 18
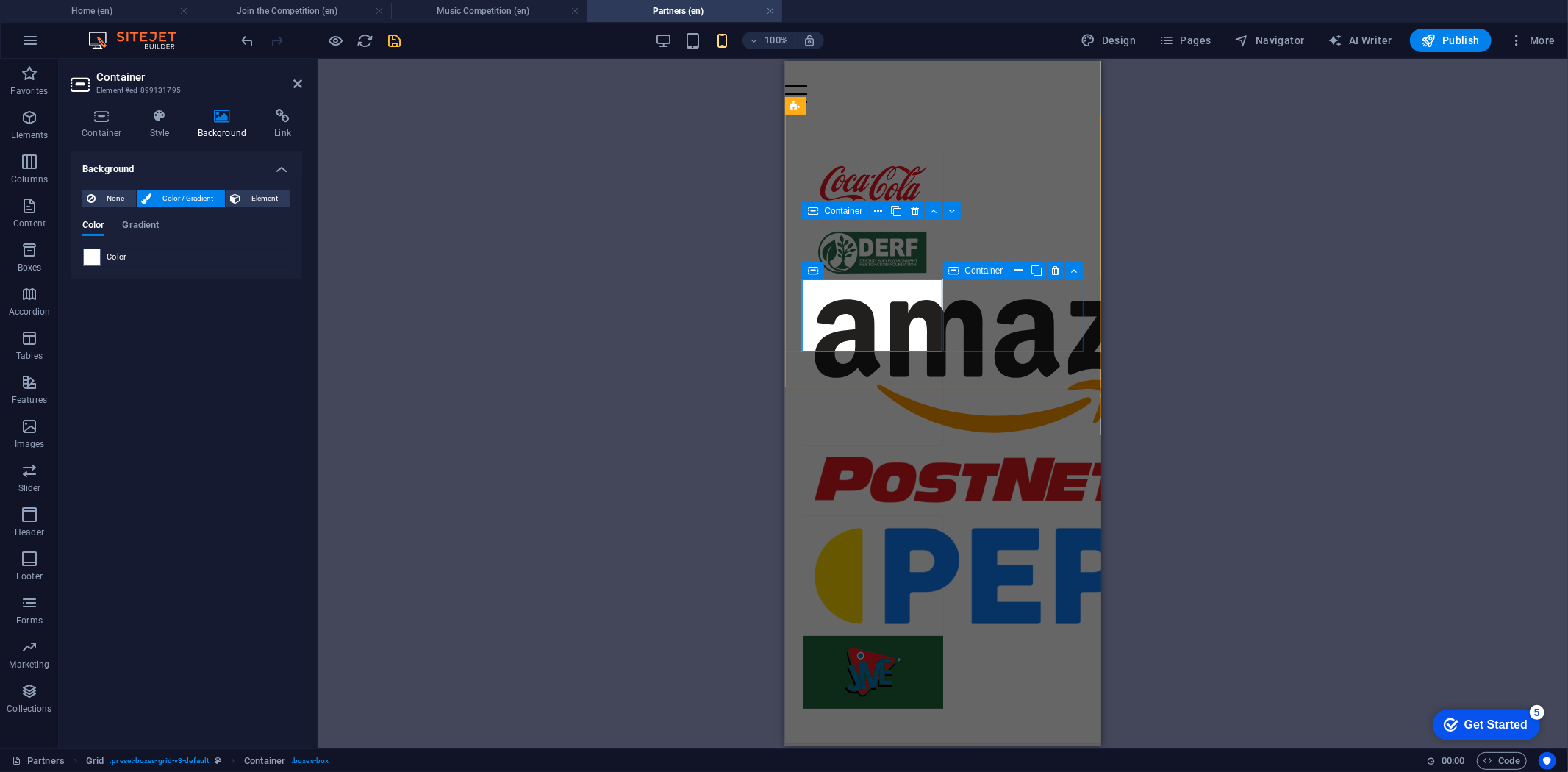
click at [973, 270] on span "Container" at bounding box center [984, 270] width 38 height 8
click at [972, 270] on span "Container" at bounding box center [984, 270] width 38 height 8
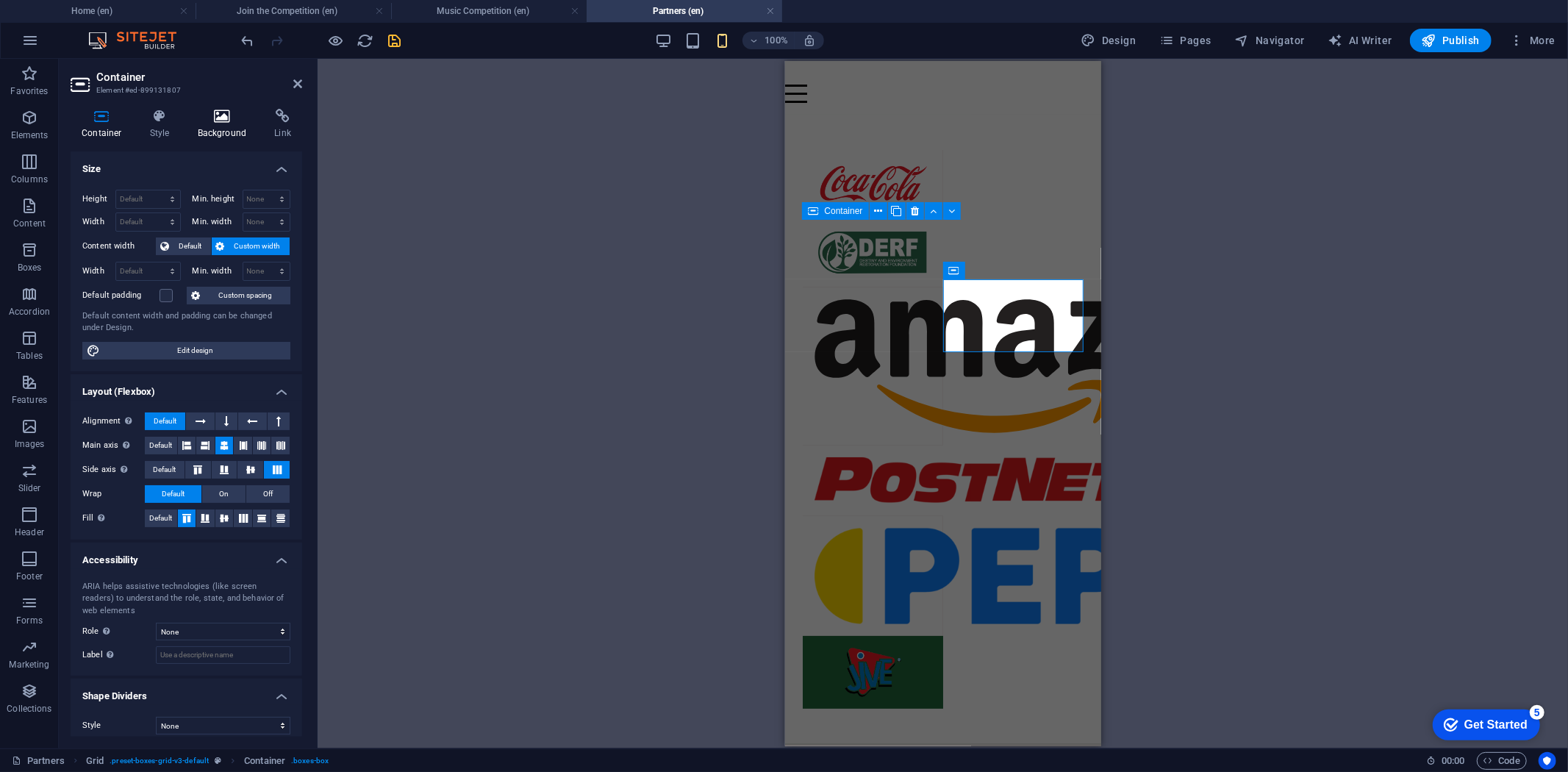
click at [222, 127] on h4 "Background" at bounding box center [225, 124] width 77 height 31
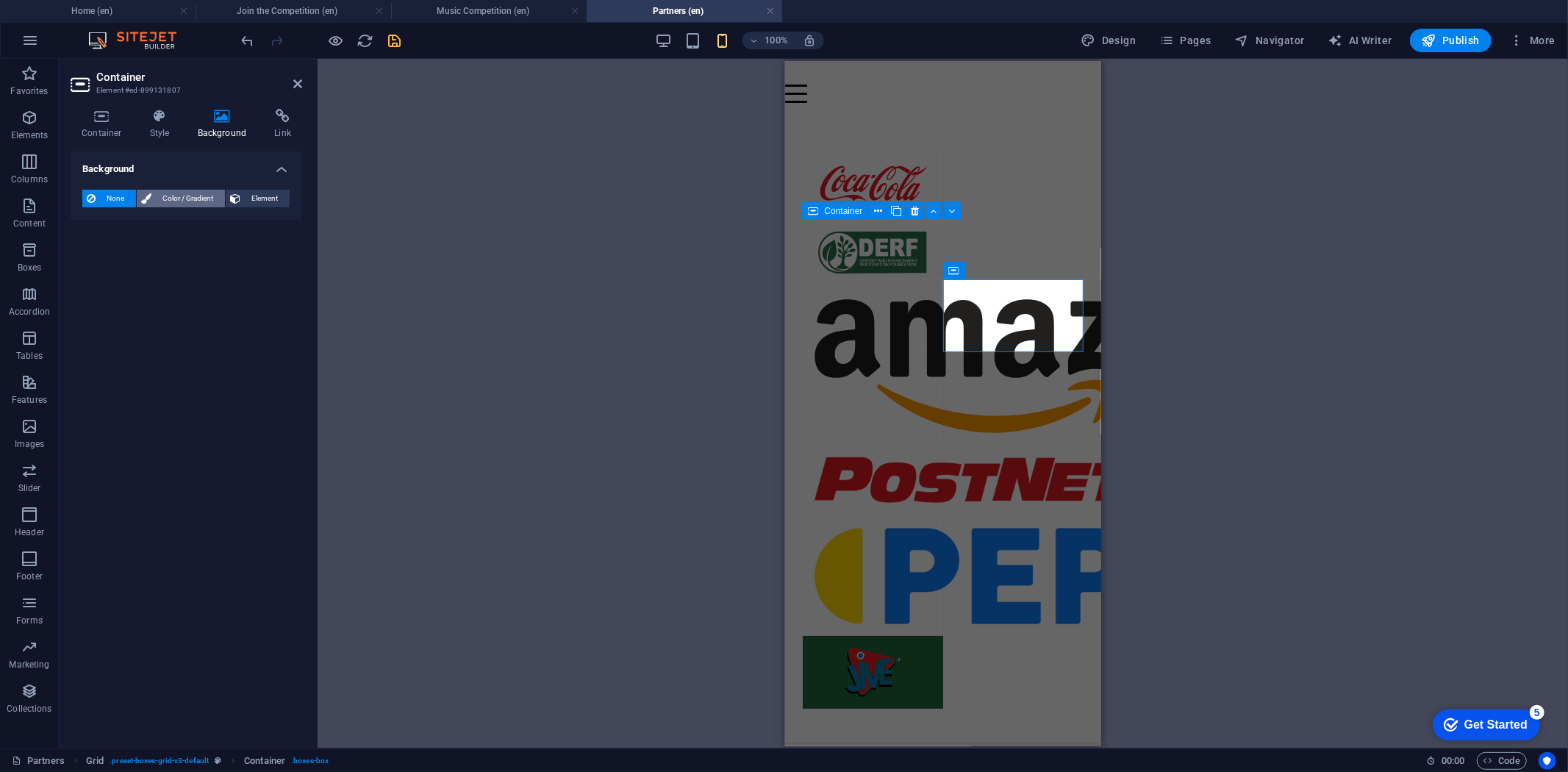
click at [180, 198] on span "Color / Gradient" at bounding box center [188, 198] width 65 height 18
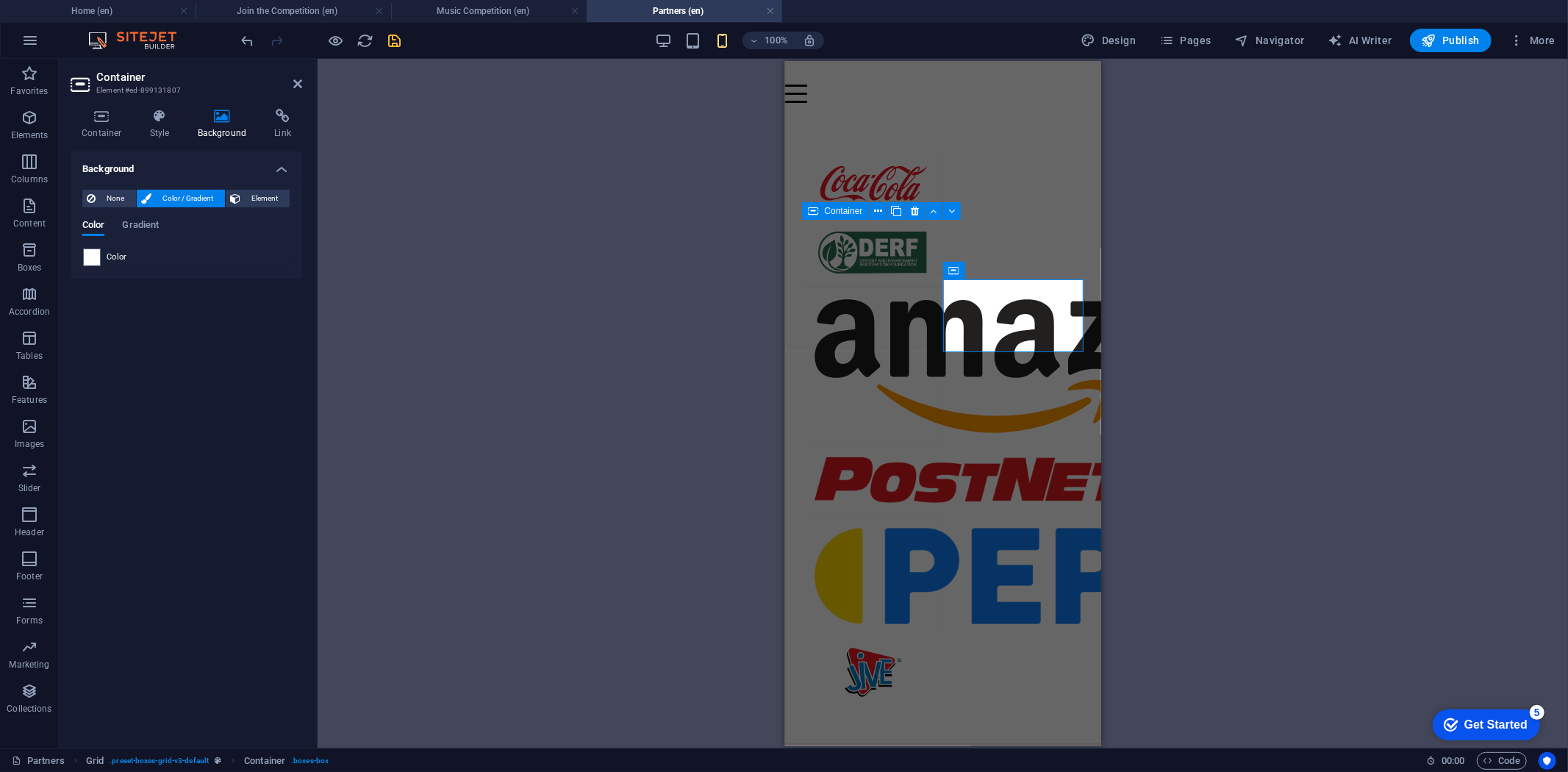
click at [397, 42] on icon "save" at bounding box center [395, 40] width 17 height 17
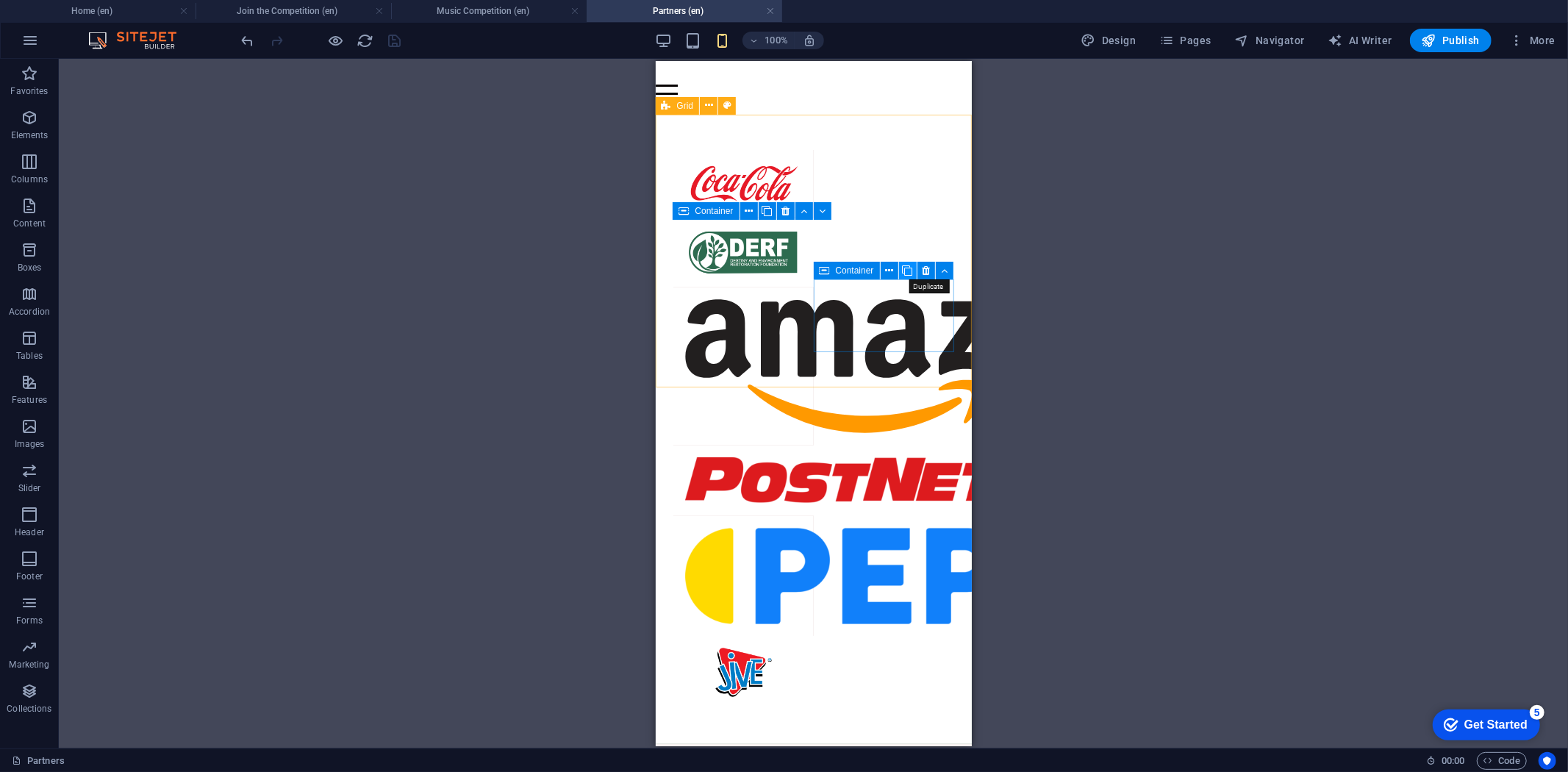
click at [906, 266] on icon at bounding box center [908, 270] width 10 height 15
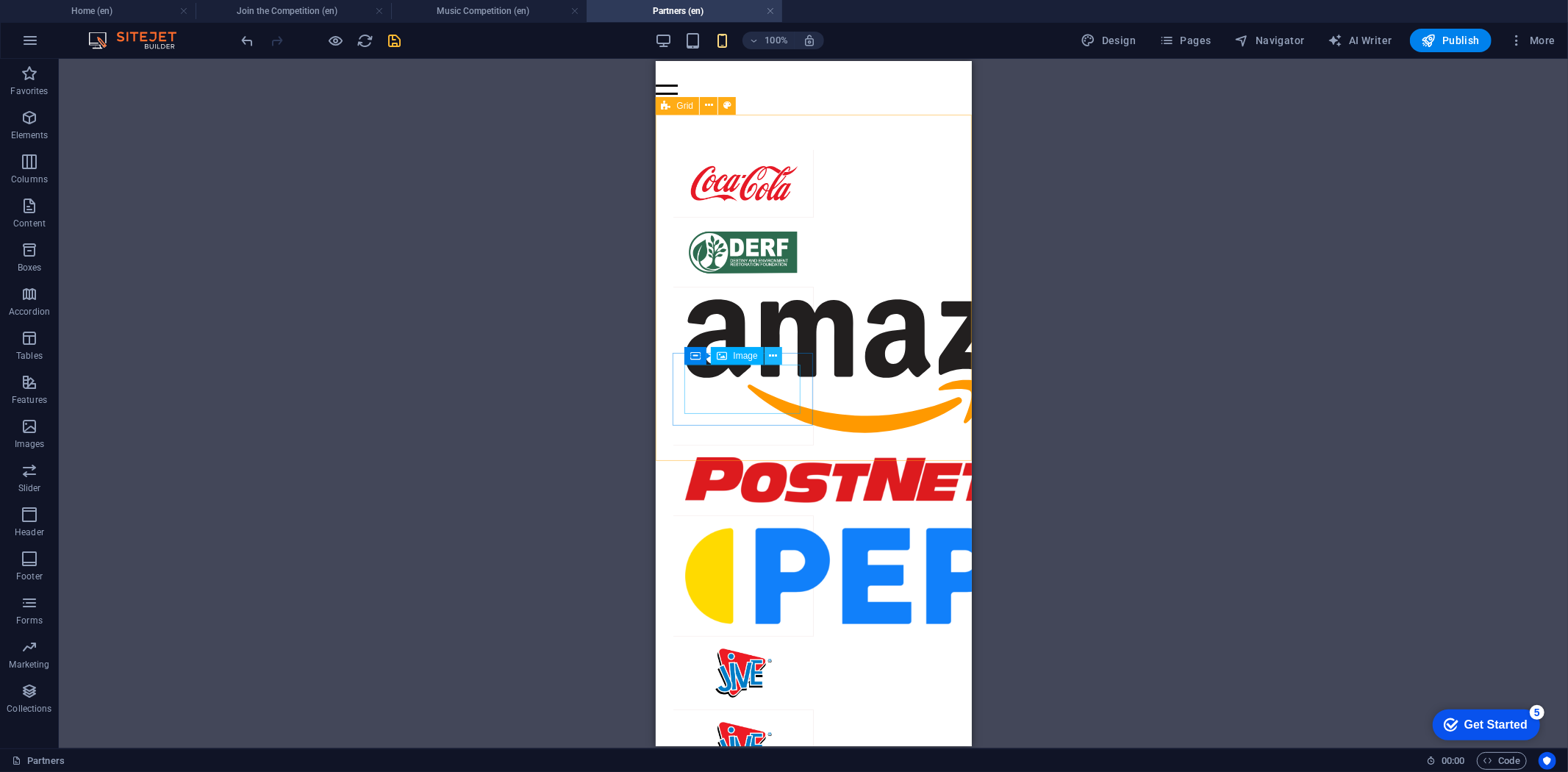
click at [775, 349] on icon at bounding box center [773, 356] width 8 height 15
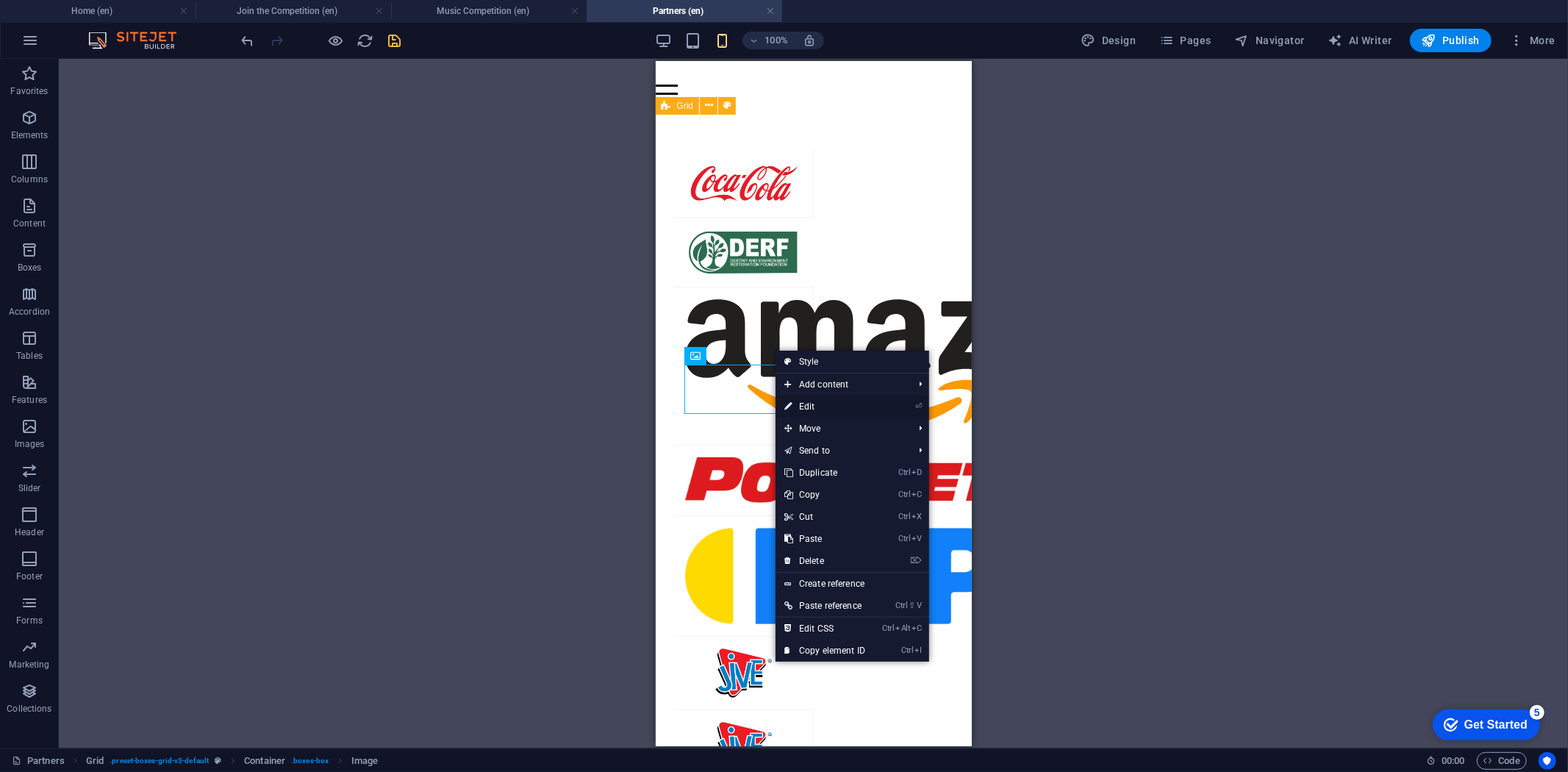
click at [825, 399] on link "⏎ Edit" at bounding box center [824, 406] width 99 height 22
select select "px"
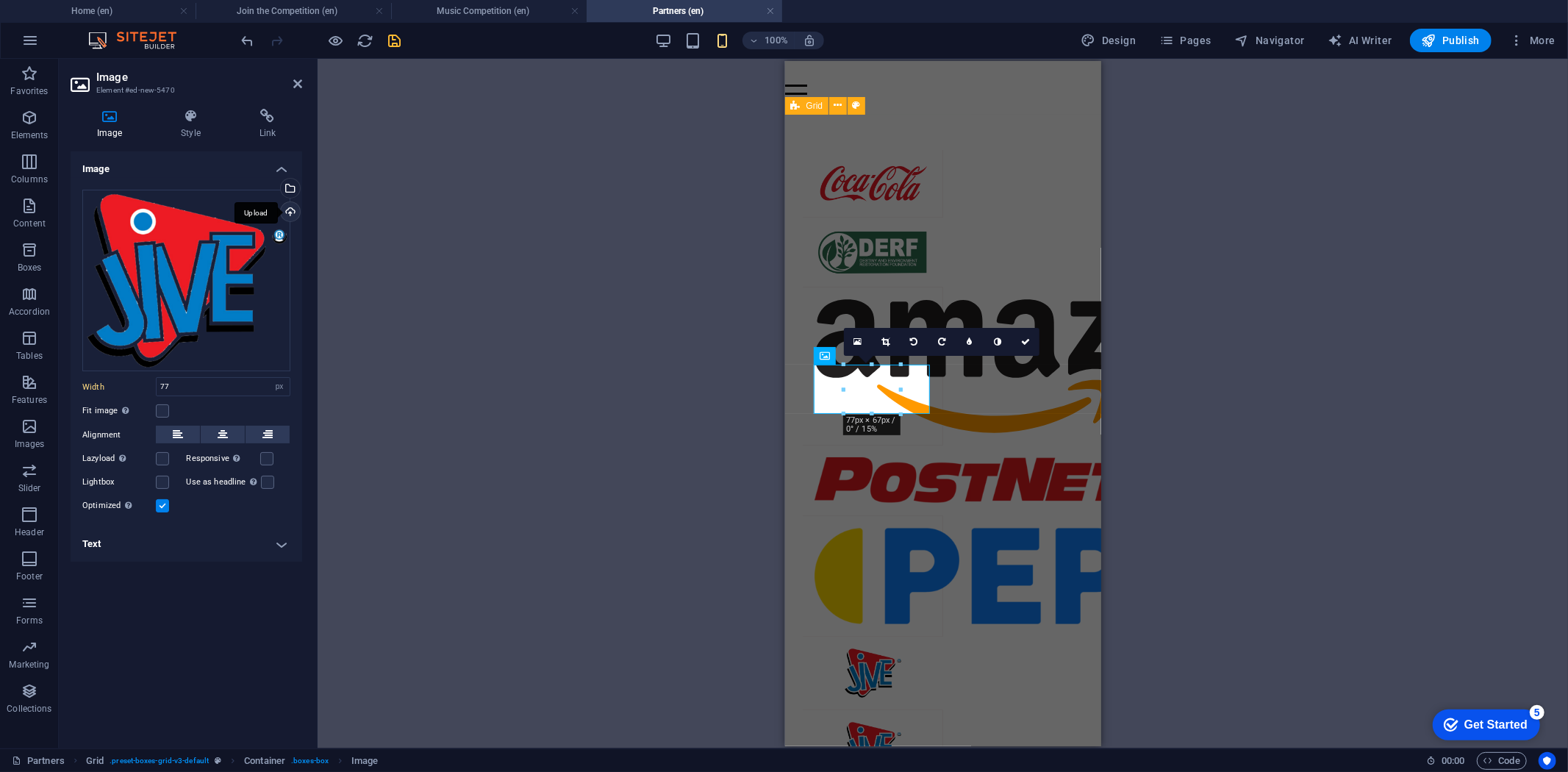
click at [292, 212] on div "Upload" at bounding box center [288, 212] width 22 height 22
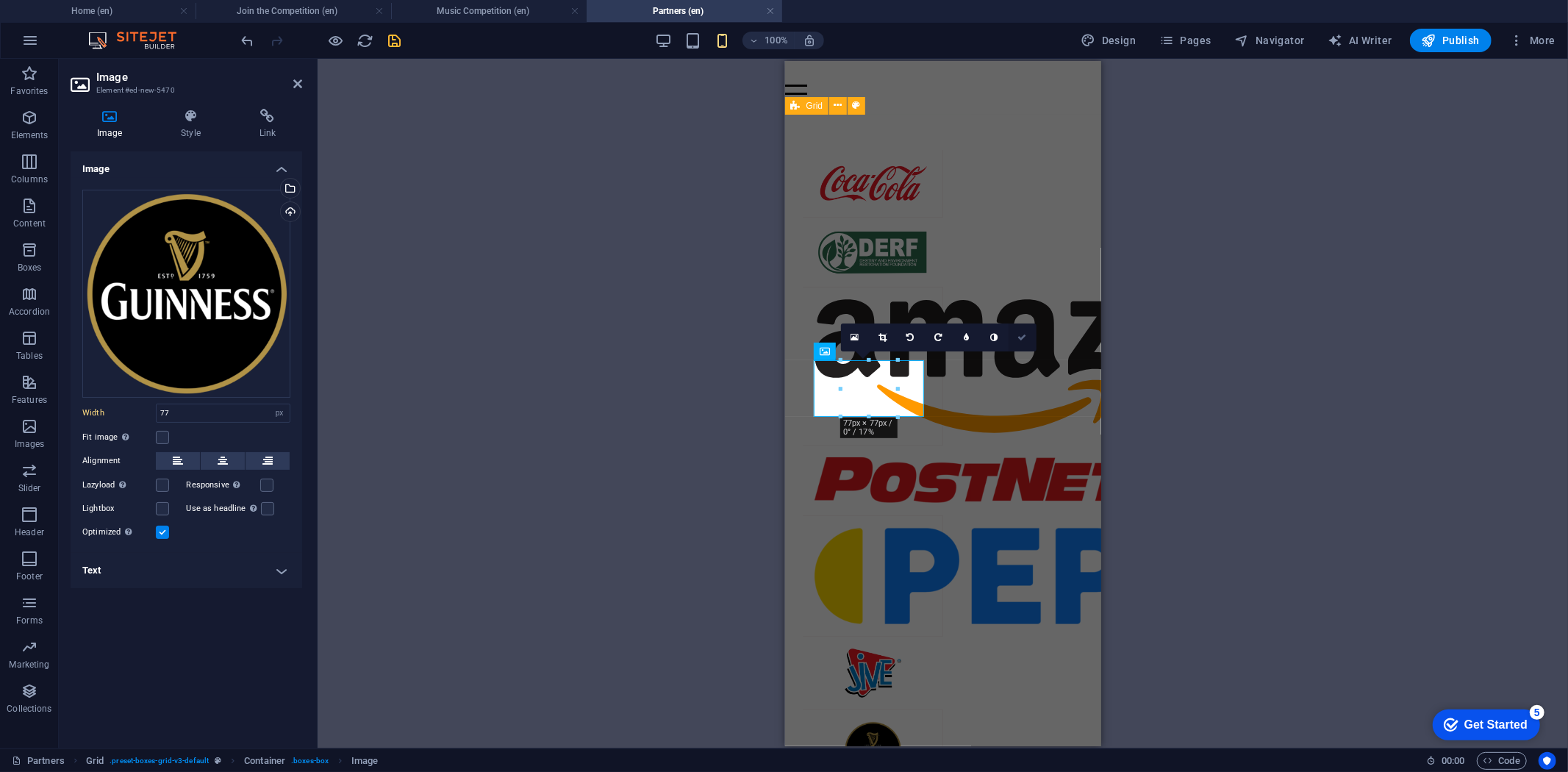
click at [1023, 332] on link at bounding box center [1022, 338] width 28 height 28
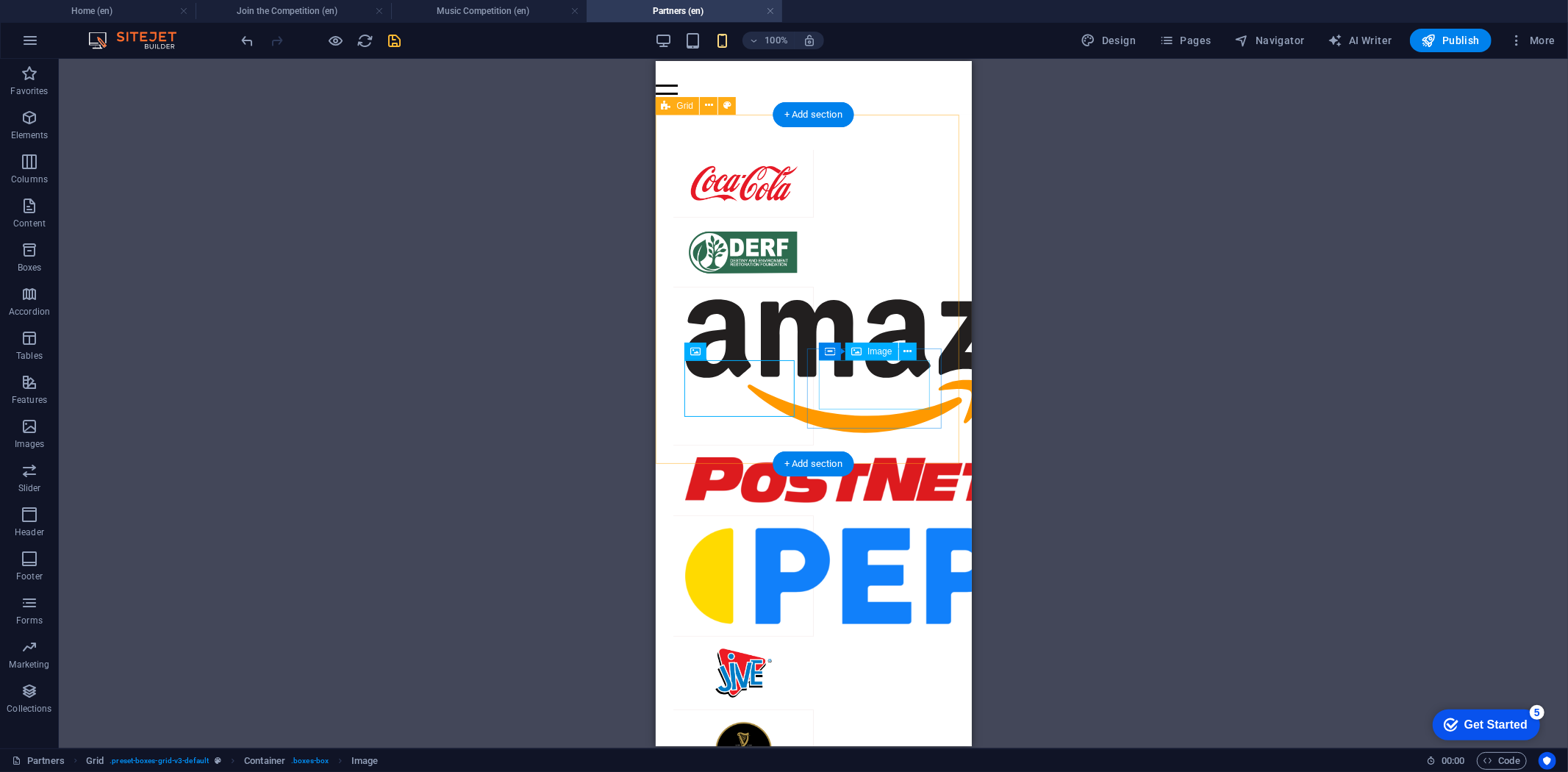
select select "px"
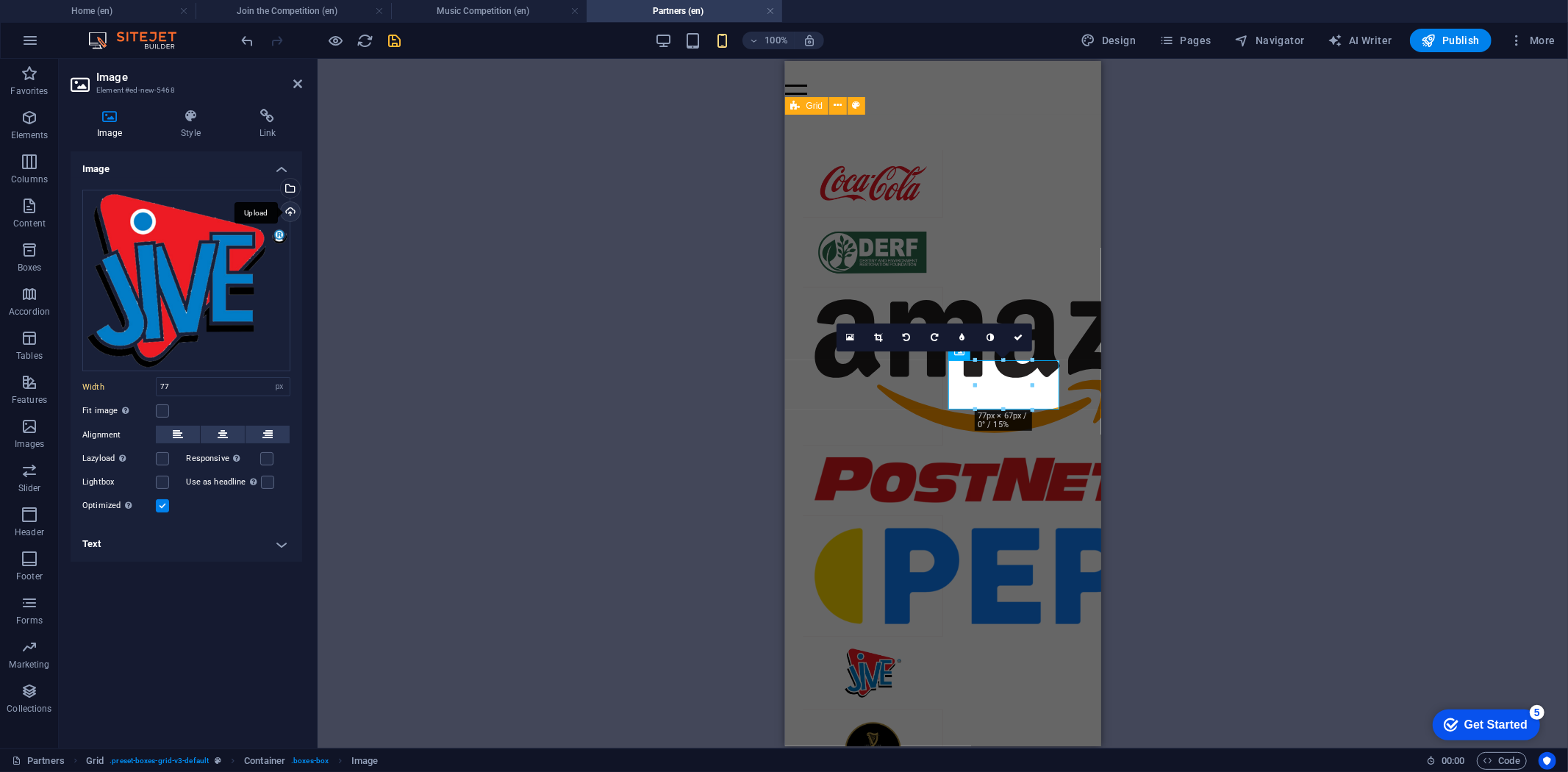
click at [294, 208] on div "Upload" at bounding box center [288, 212] width 22 height 22
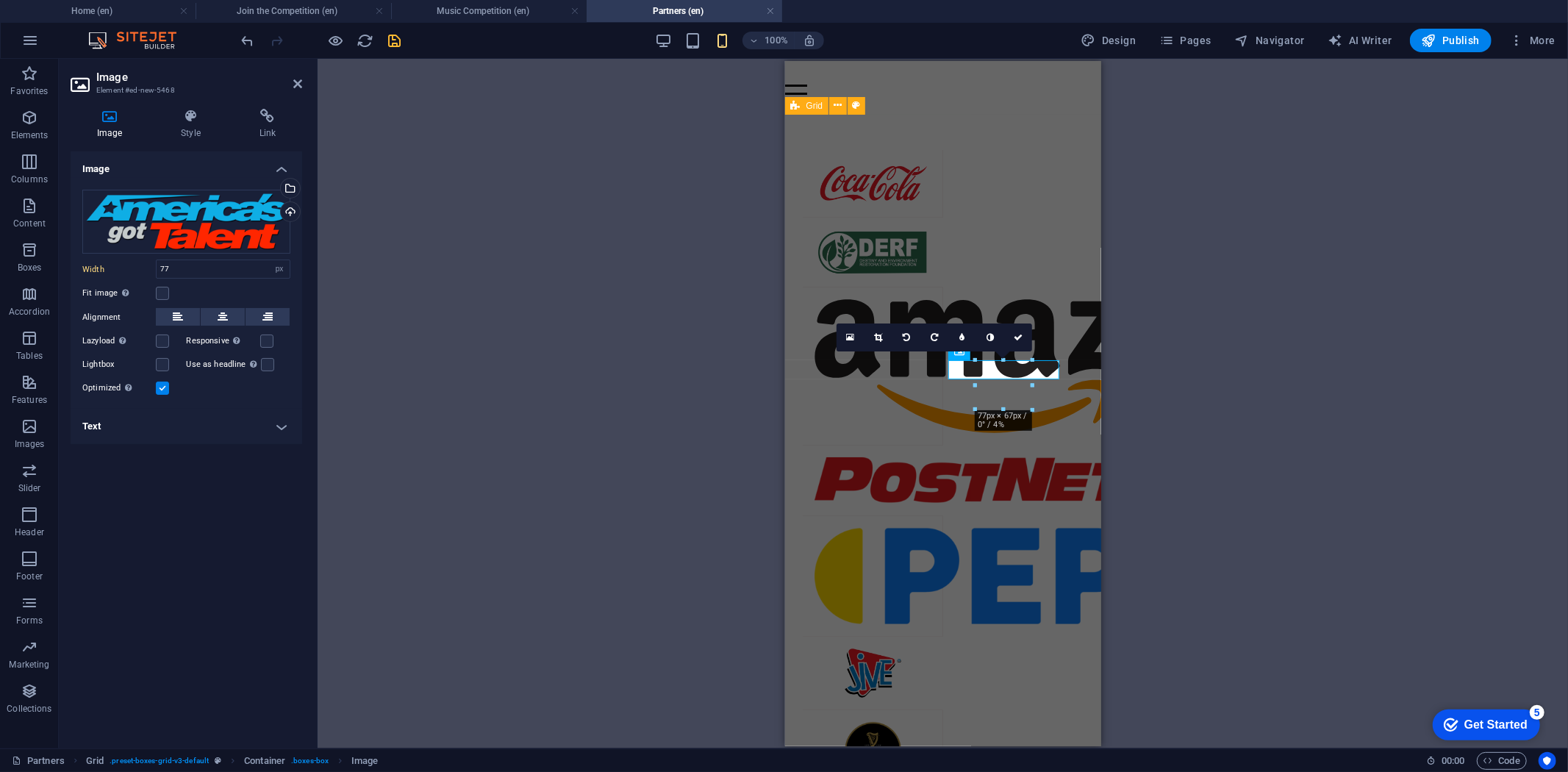
click at [1017, 337] on icon at bounding box center [1018, 337] width 8 height 8
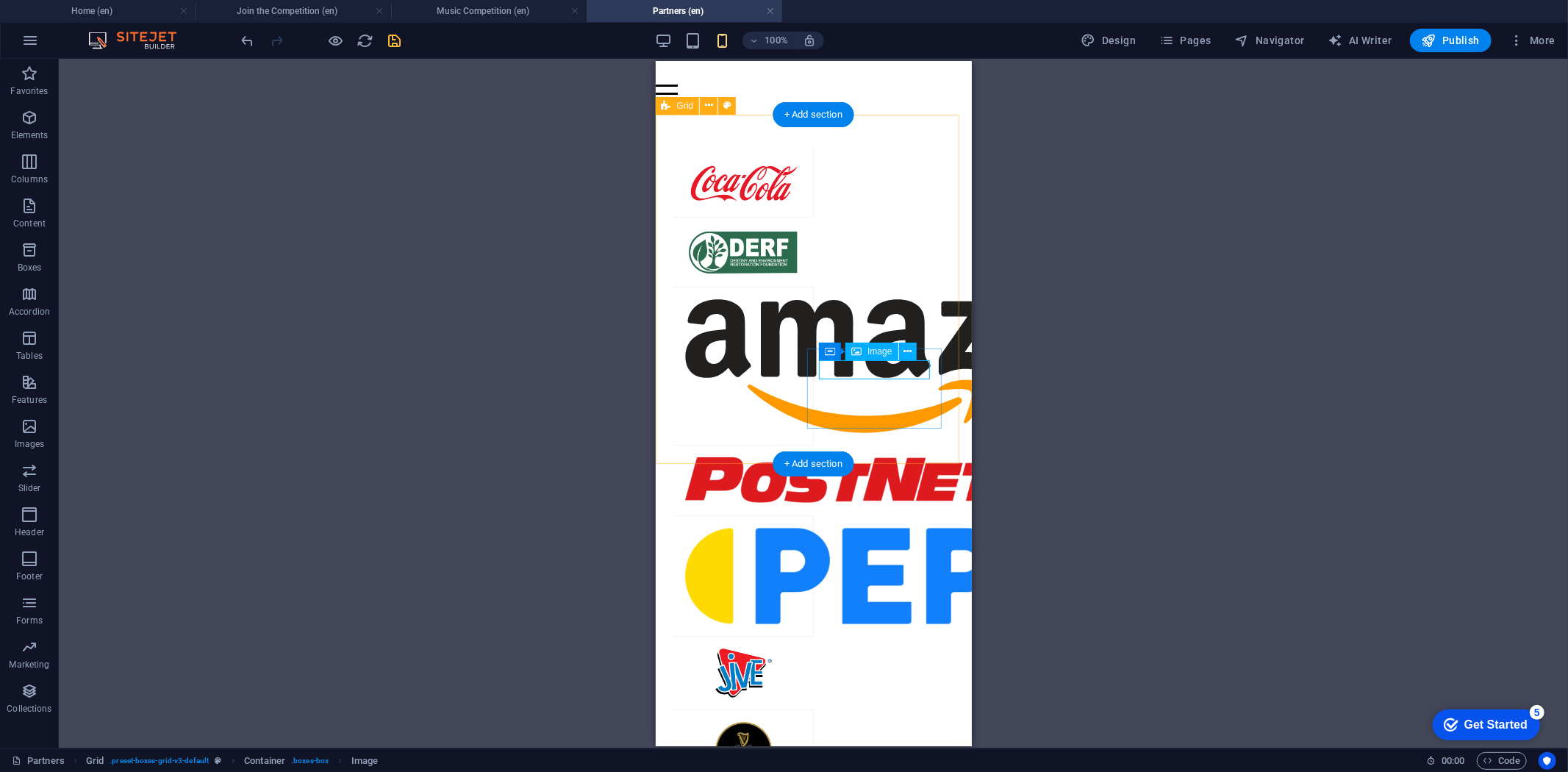
select select "px"
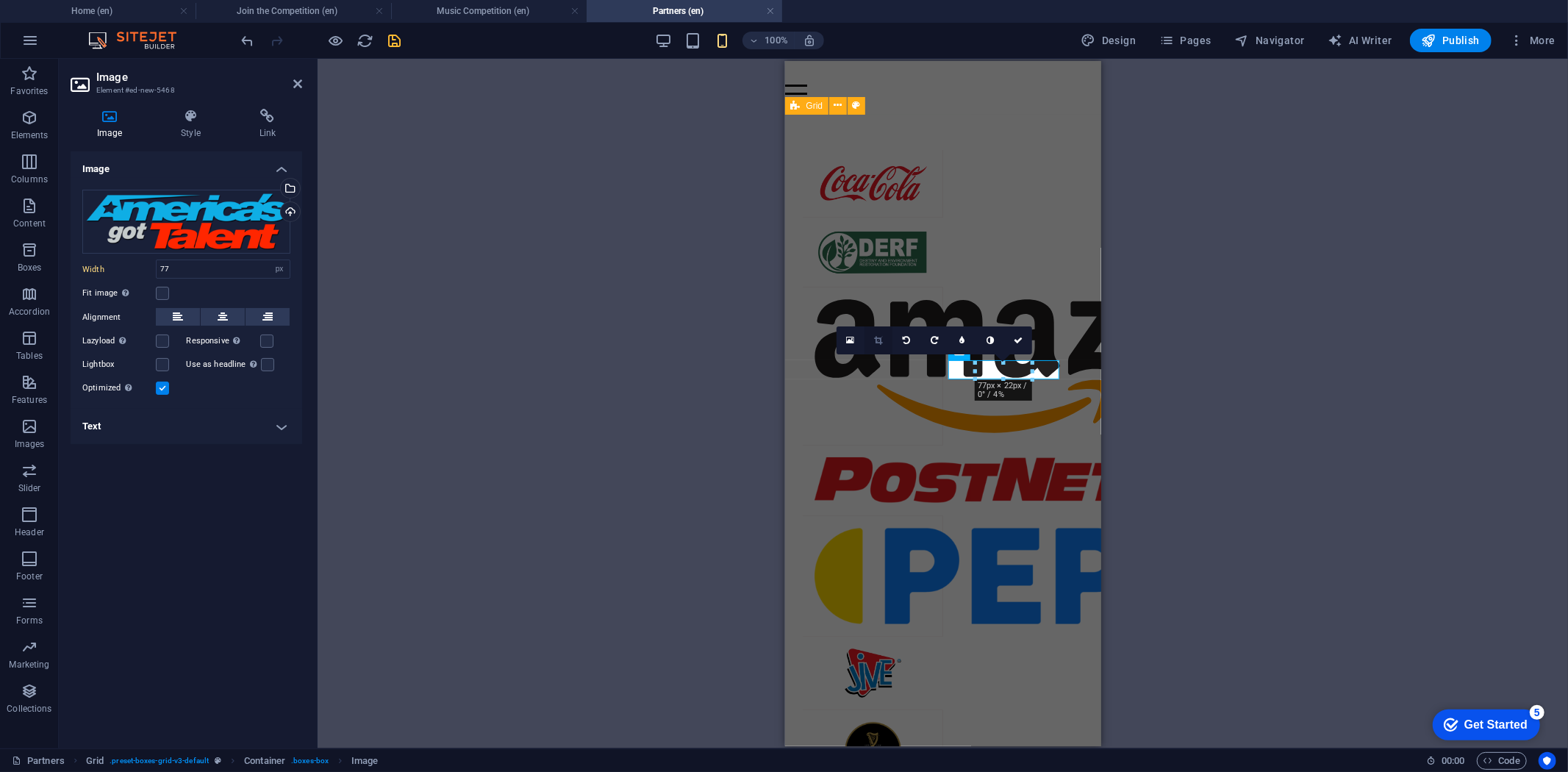
click at [876, 338] on icon at bounding box center [878, 340] width 8 height 8
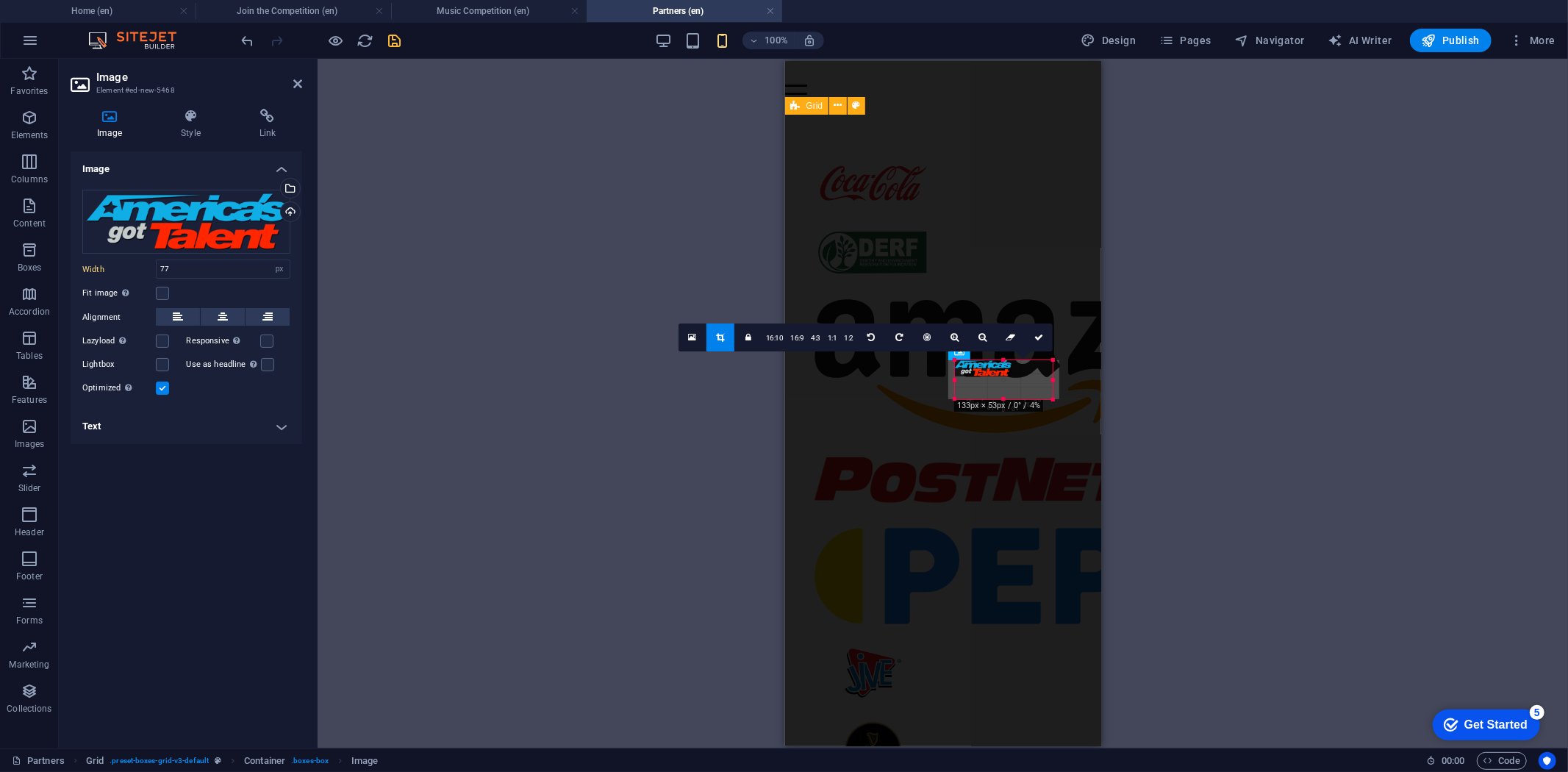
drag, startPoint x: 976, startPoint y: 380, endPoint x: 155, endPoint y: 344, distance: 821.8
click at [934, 403] on div "Placeholder Container Reference Grid Container Container Text Container Contain…" at bounding box center [943, 404] width 316 height 686
click at [1000, 334] on icon at bounding box center [997, 337] width 8 height 8
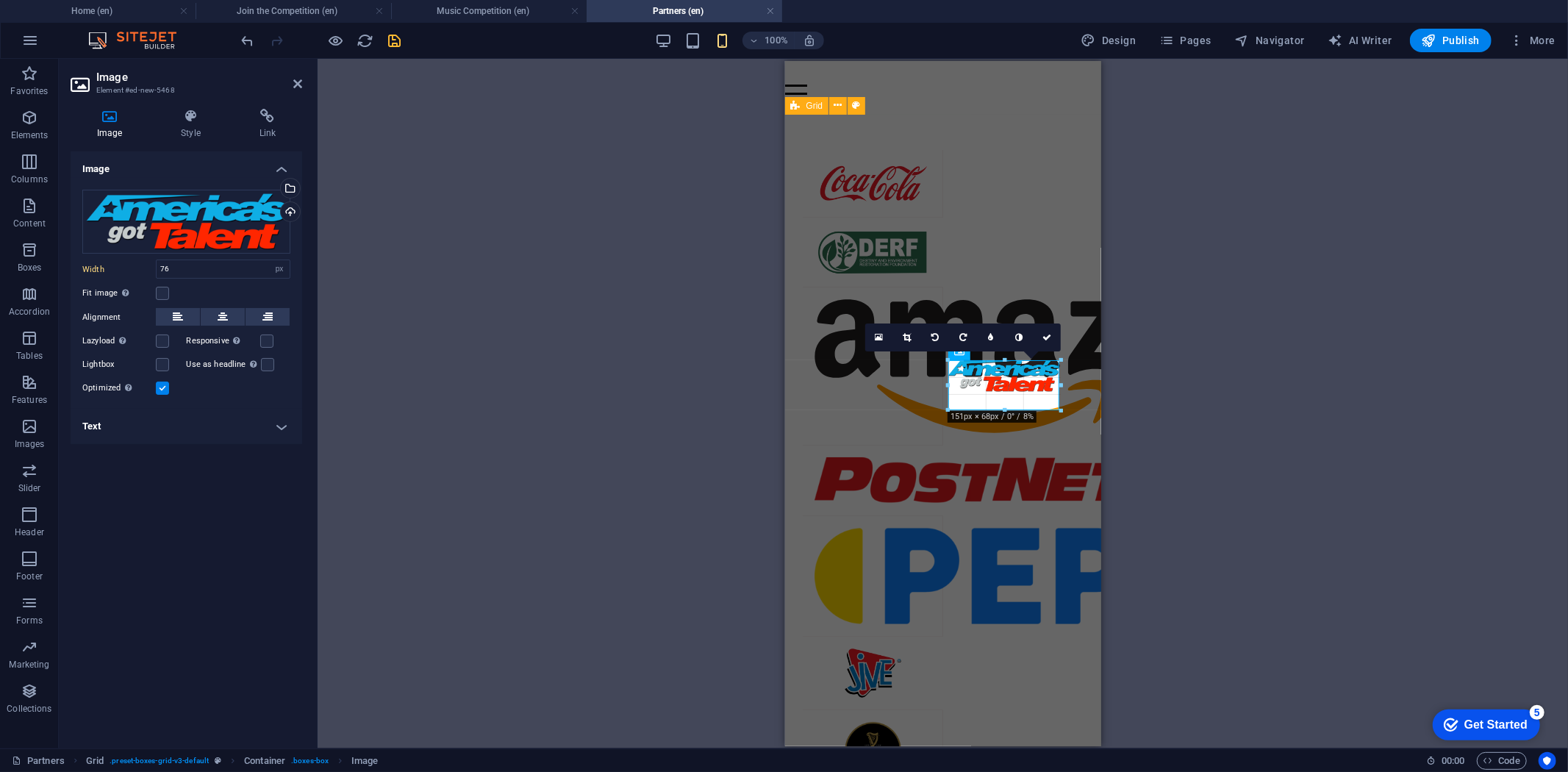
drag, startPoint x: 1031, startPoint y: 378, endPoint x: 1059, endPoint y: 412, distance: 44.0
type input "150"
drag, startPoint x: 1059, startPoint y: 392, endPoint x: 280, endPoint y: 348, distance: 780.2
drag, startPoint x: 249, startPoint y: 337, endPoint x: 1011, endPoint y: 411, distance: 765.6
click at [1048, 334] on icon at bounding box center [1044, 337] width 8 height 8
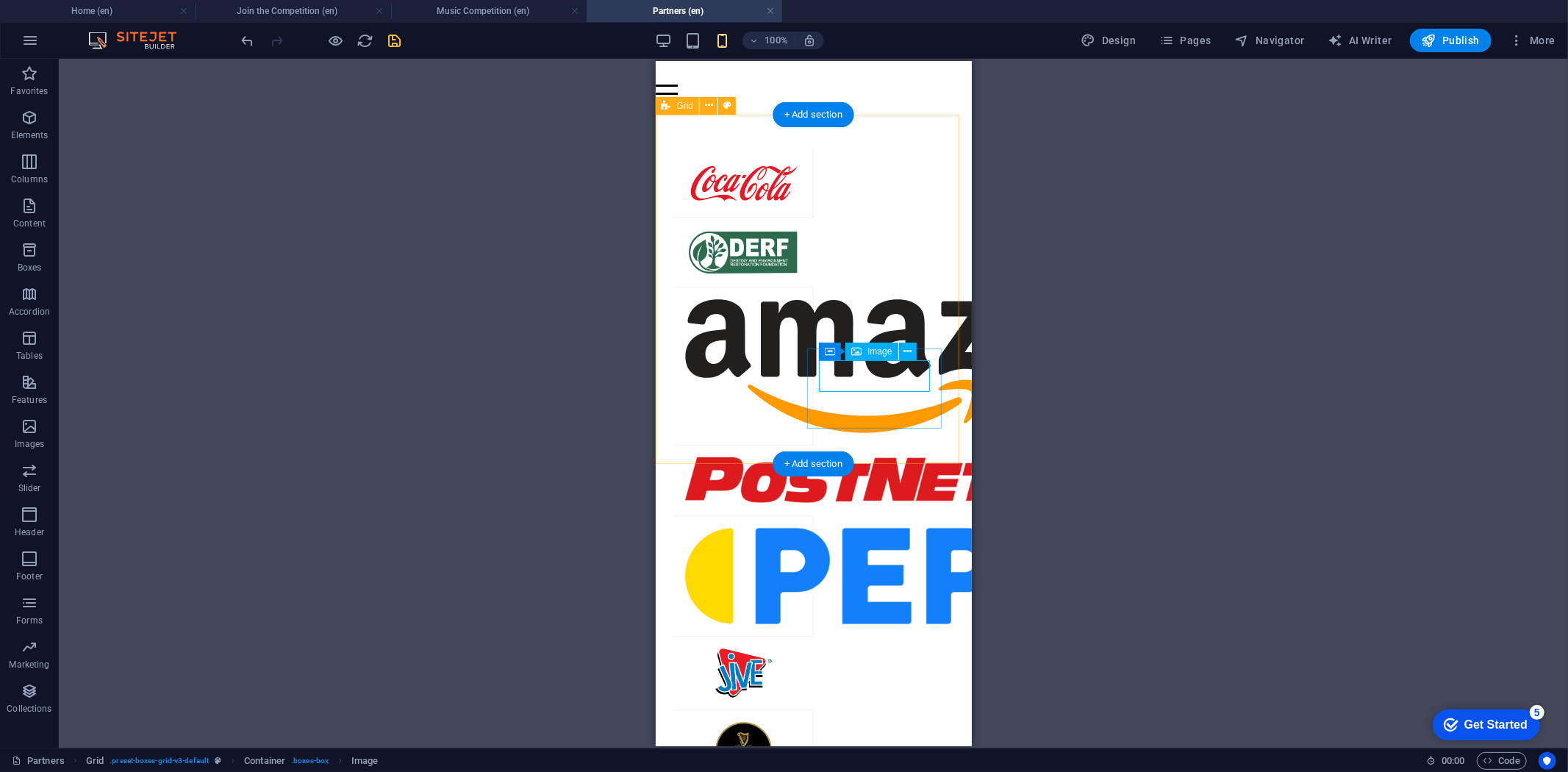
select select "px"
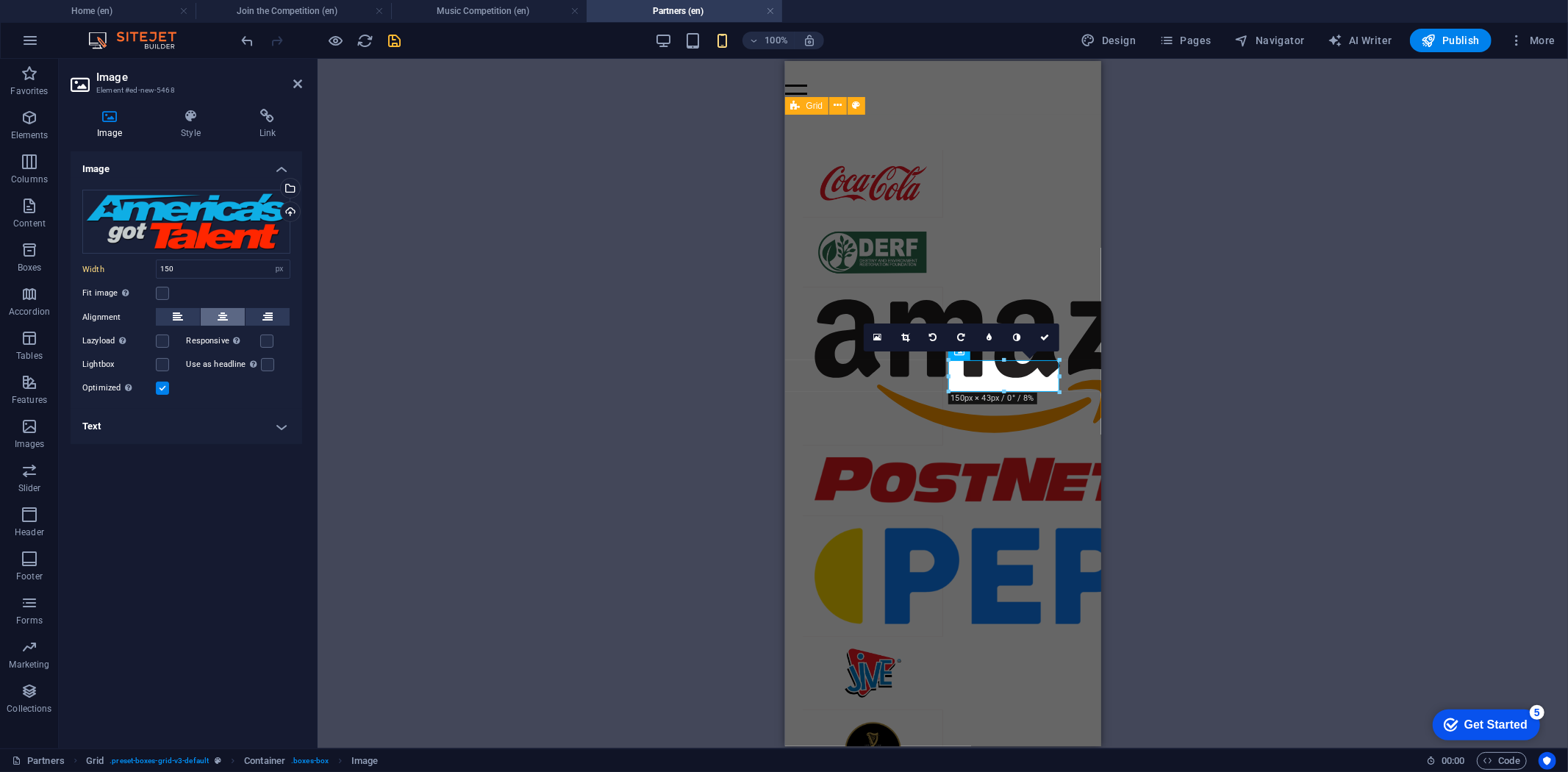
click at [228, 317] on button at bounding box center [223, 317] width 44 height 18
click at [162, 338] on label at bounding box center [162, 341] width 13 height 13
click at [0, 0] on input "Lazyload Loading images after the page loads improves page speed." at bounding box center [0, 0] width 0 height 0
click at [157, 337] on label at bounding box center [162, 341] width 13 height 13
click at [0, 0] on input "Lazyload Loading images after the page loads improves page speed." at bounding box center [0, 0] width 0 height 0
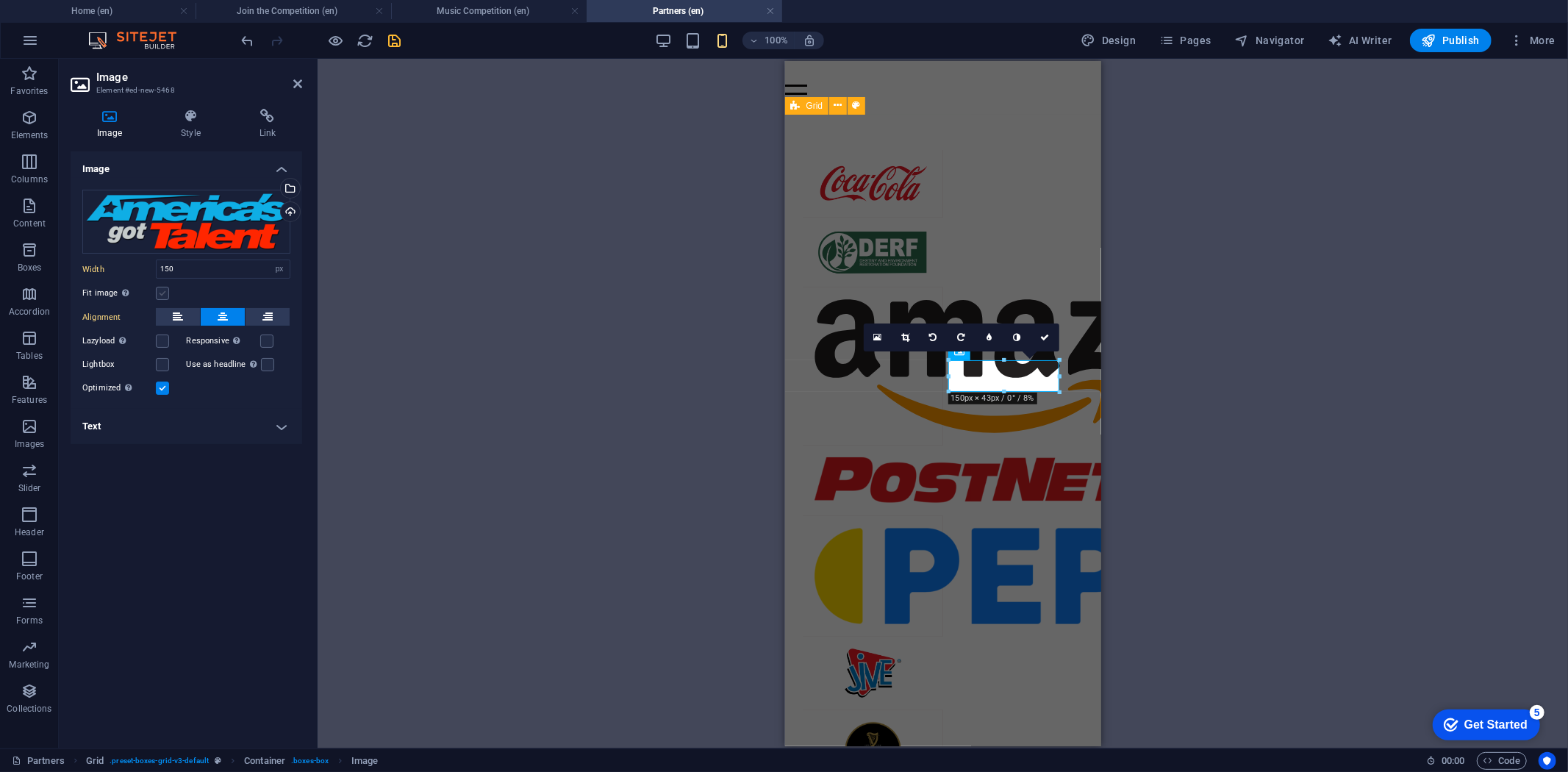
click at [160, 290] on label at bounding box center [162, 293] width 13 height 13
click at [0, 0] on input "Fit image Automatically fit image to a fixed width and height" at bounding box center [0, 0] width 0 height 0
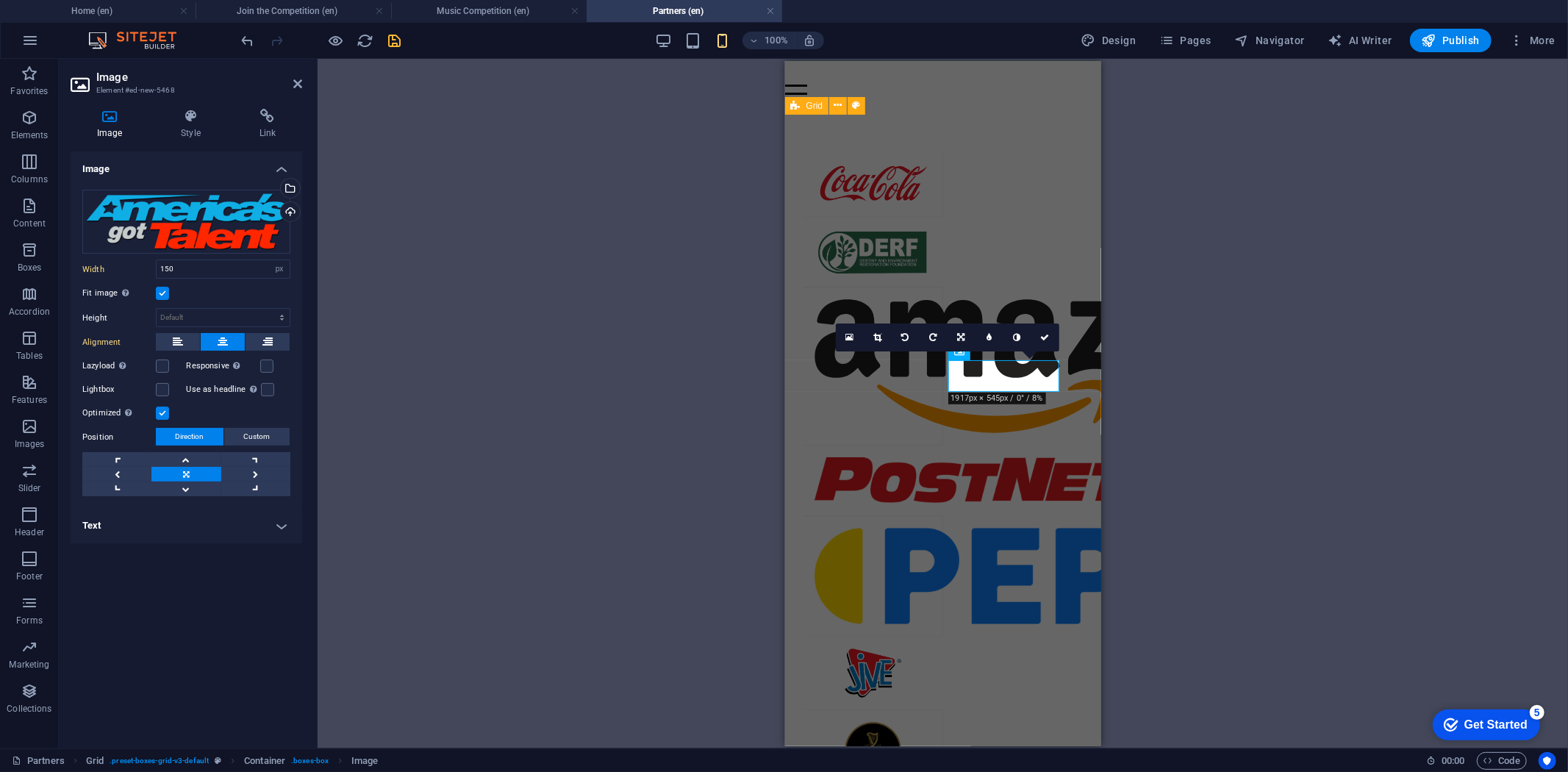
click at [161, 290] on label at bounding box center [162, 293] width 13 height 13
click at [0, 0] on input "Fit image Automatically fit image to a fixed width and height" at bounding box center [0, 0] width 0 height 0
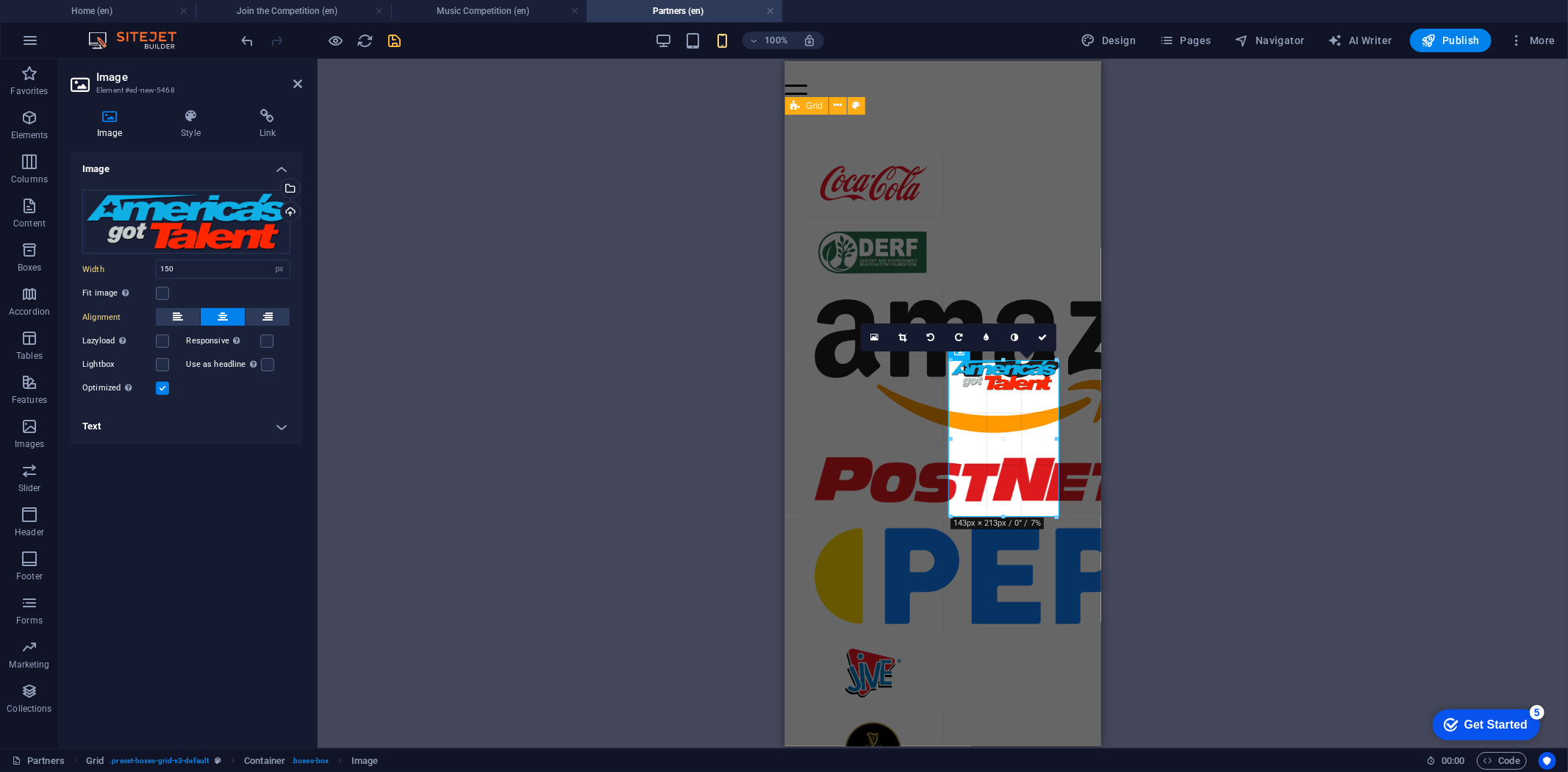
drag, startPoint x: 1059, startPoint y: 392, endPoint x: 1050, endPoint y: 359, distance: 34.2
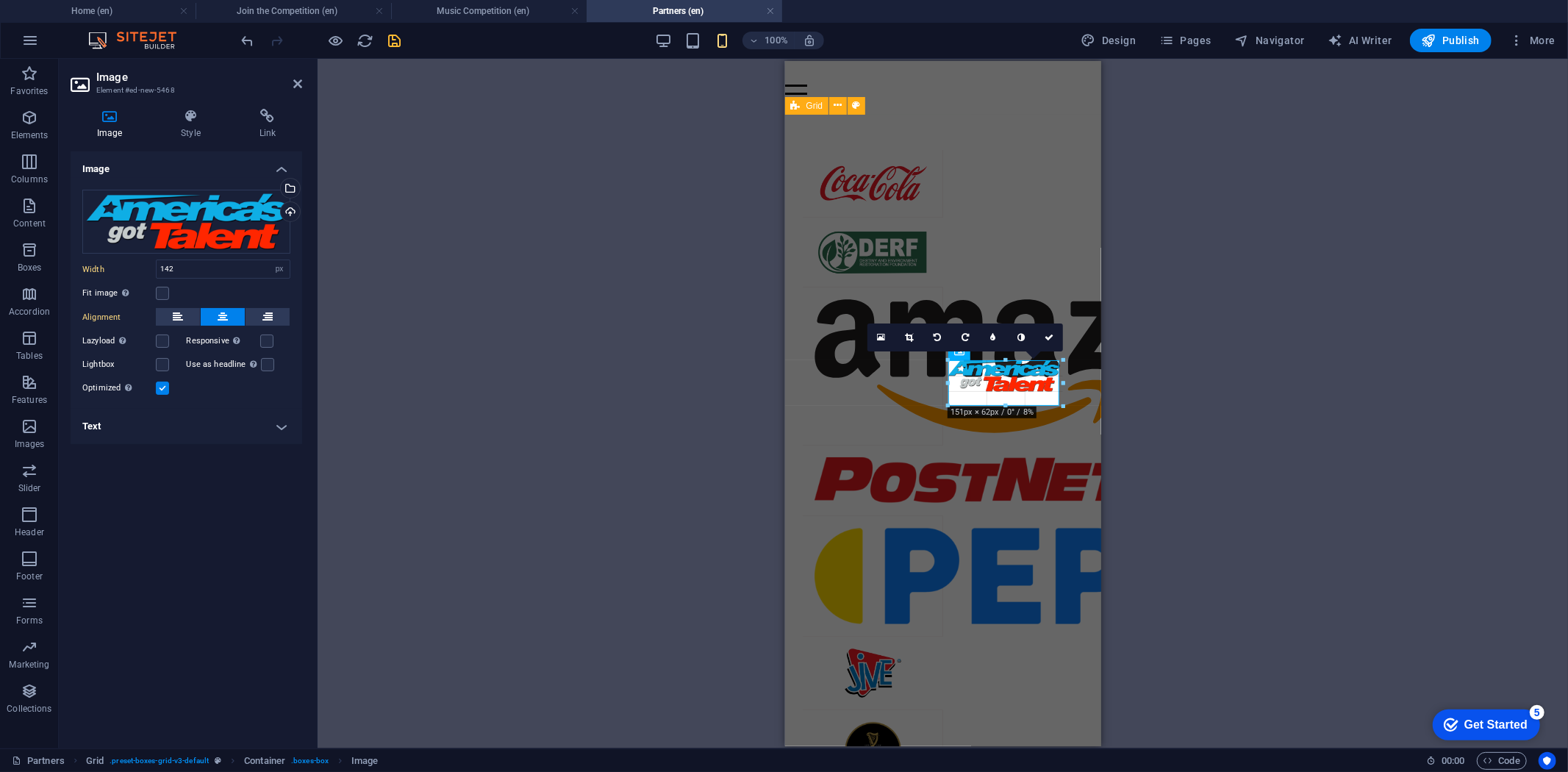
drag, startPoint x: 1005, startPoint y: 388, endPoint x: 1012, endPoint y: 405, distance: 18.4
type input "150"
click at [1044, 336] on icon at bounding box center [1044, 337] width 8 height 8
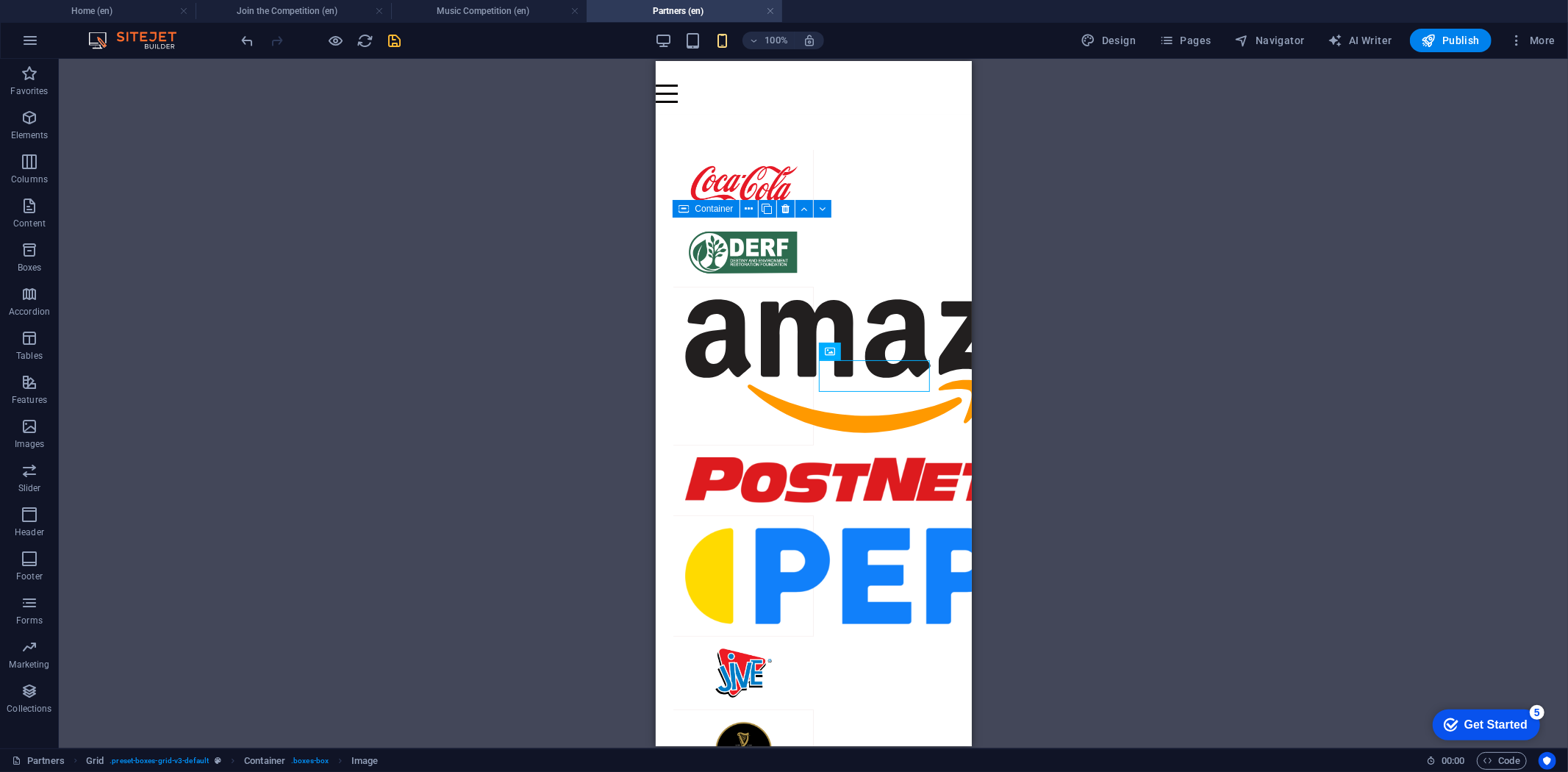
click at [394, 40] on icon "save" at bounding box center [395, 40] width 17 height 17
click at [899, 336] on icon at bounding box center [901, 340] width 10 height 15
click at [898, 340] on icon at bounding box center [901, 340] width 10 height 15
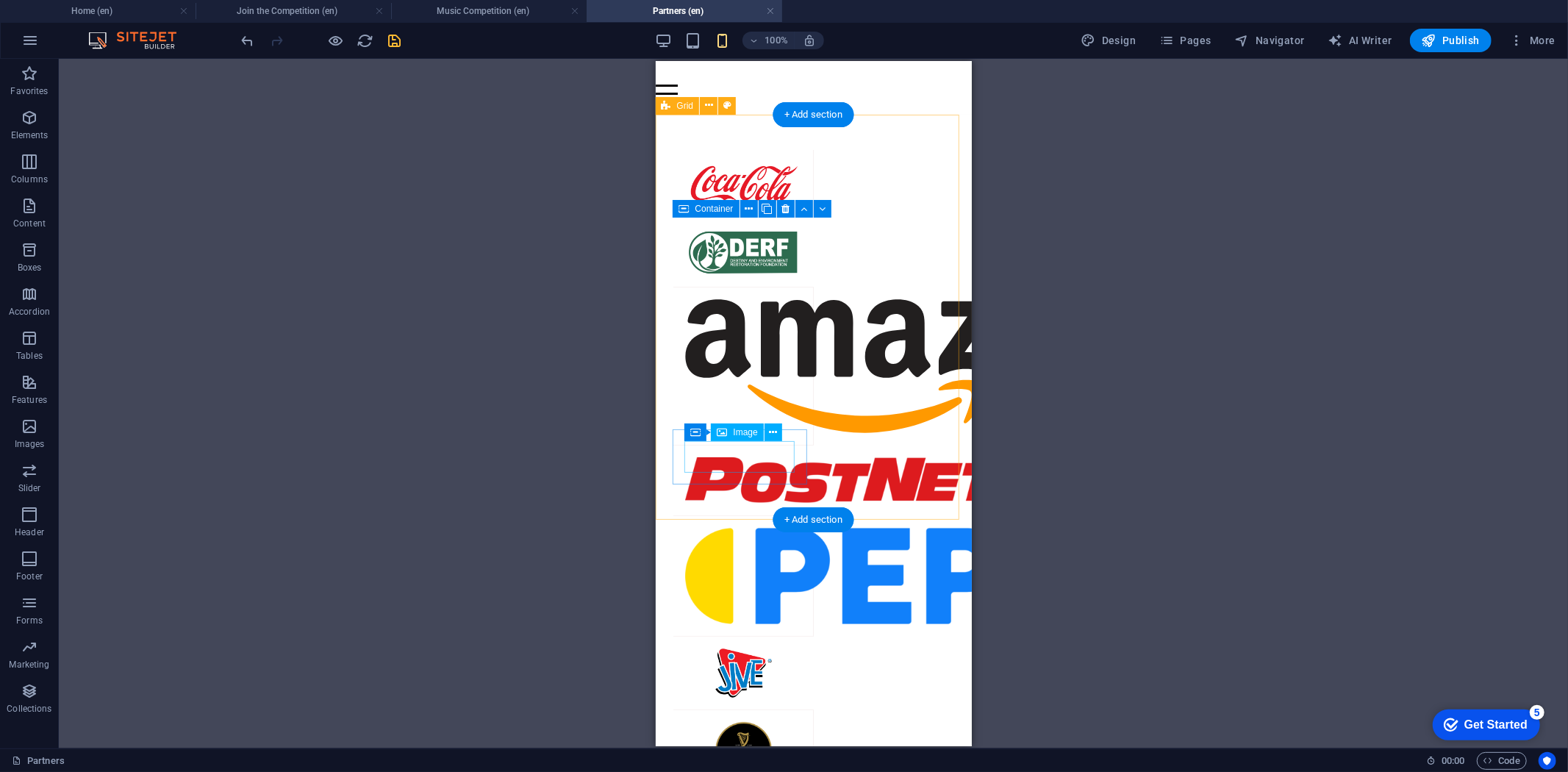
select select "px"
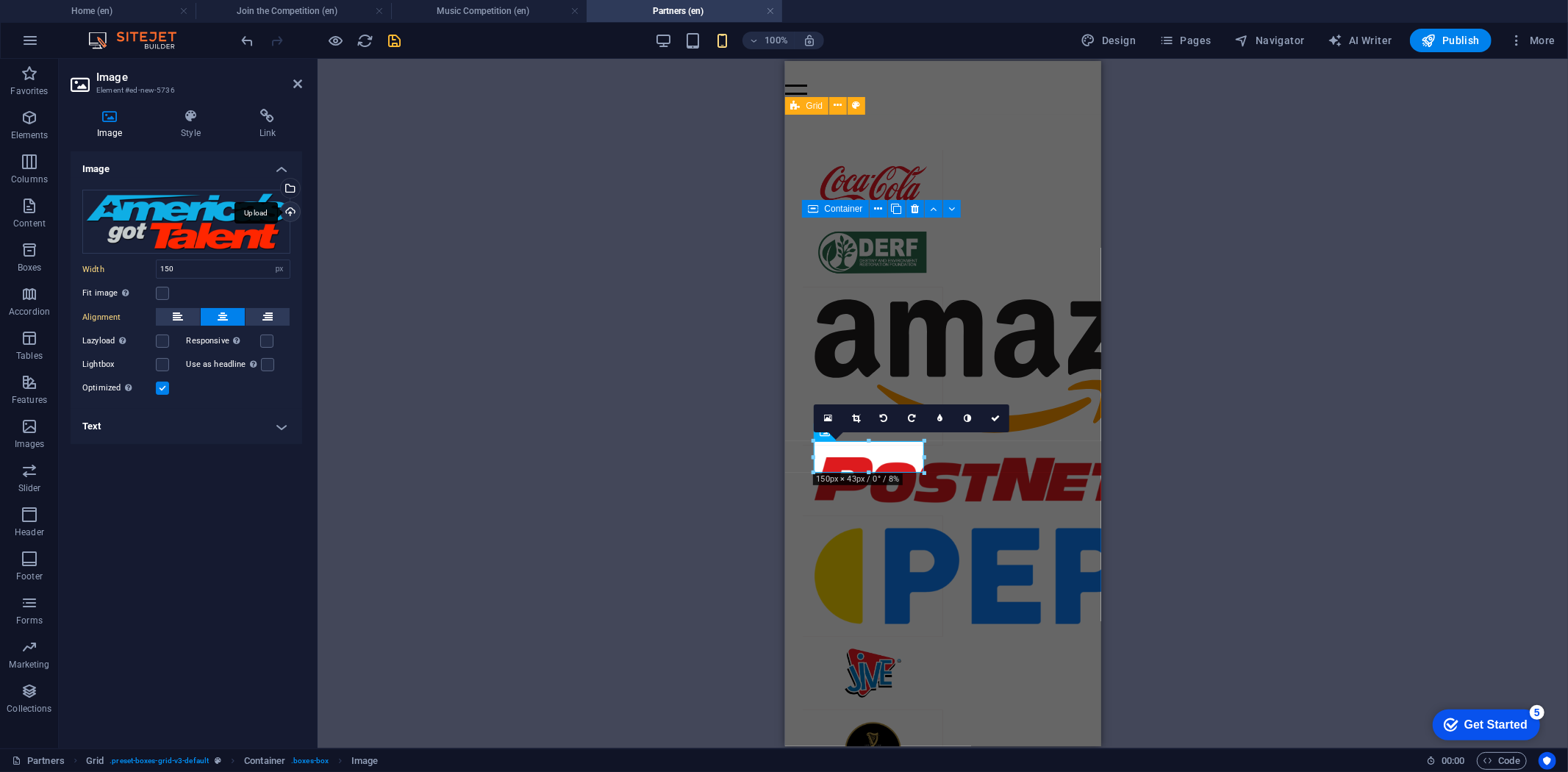
click at [291, 211] on div "Upload" at bounding box center [288, 212] width 22 height 22
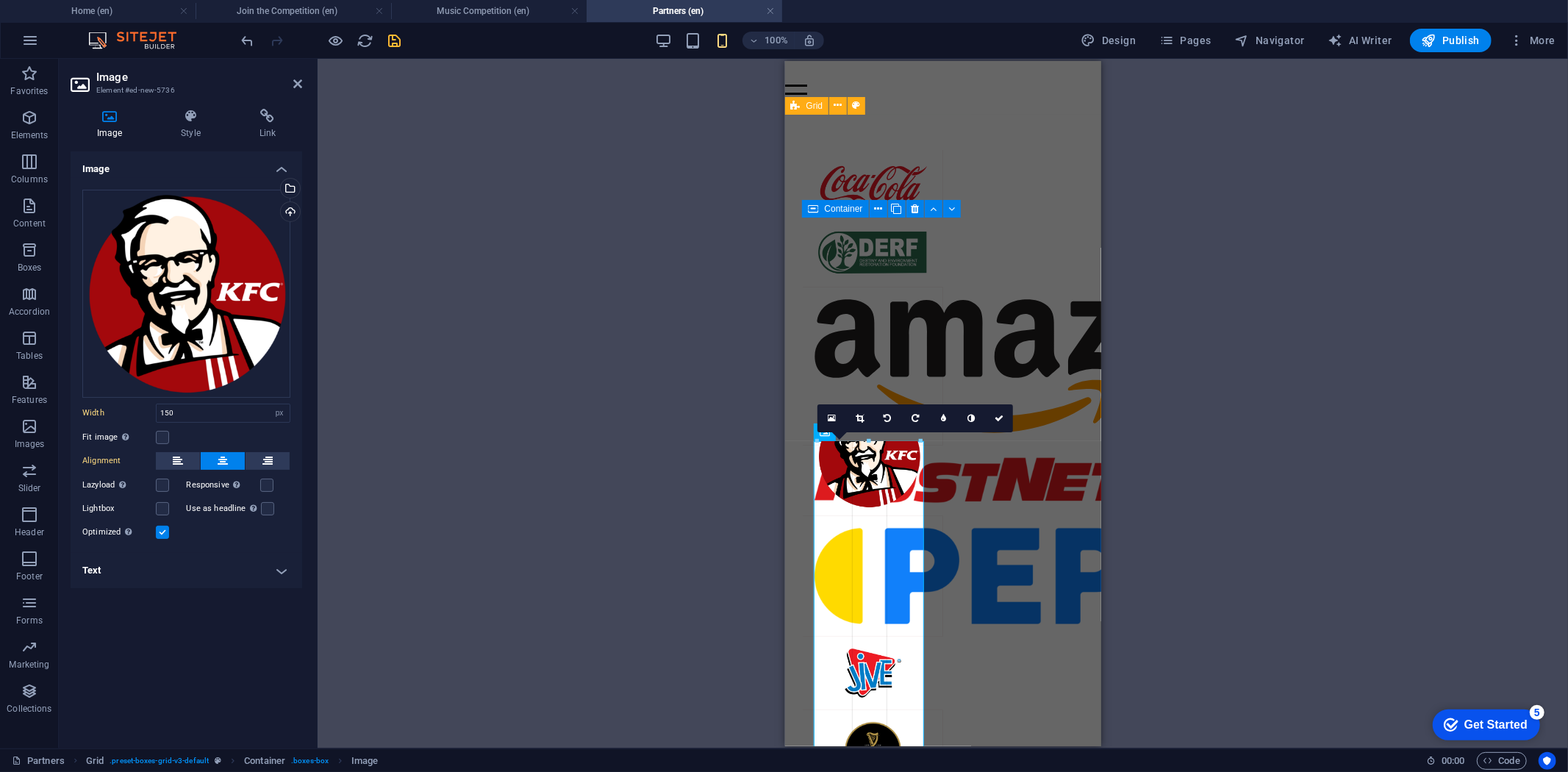
drag, startPoint x: 923, startPoint y: 470, endPoint x: 913, endPoint y: 446, distance: 26.0
type input "141"
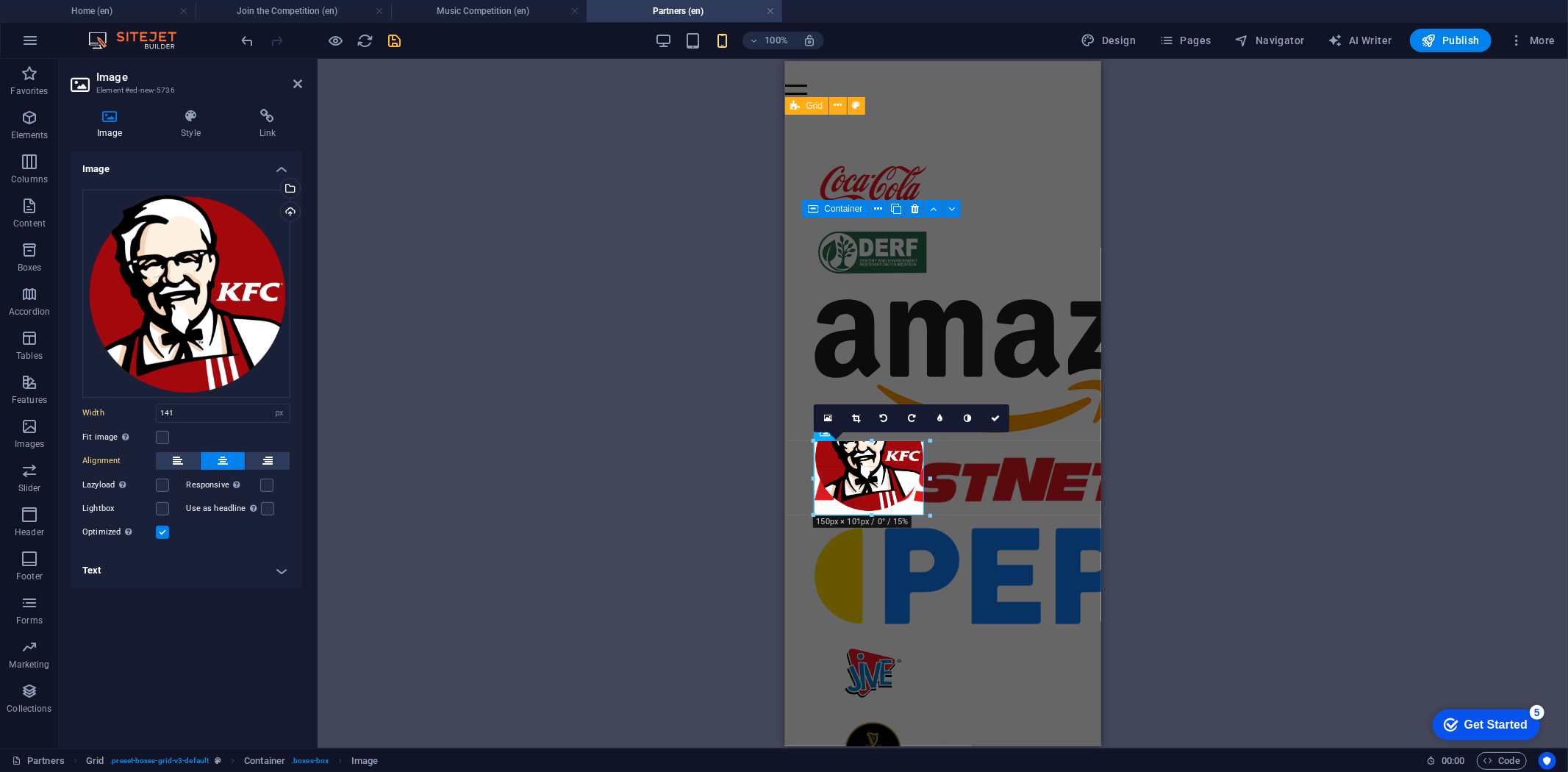
drag, startPoint x: 868, startPoint y: 468, endPoint x: 893, endPoint y: 513, distance: 51.5
click at [994, 417] on icon at bounding box center [998, 418] width 8 height 8
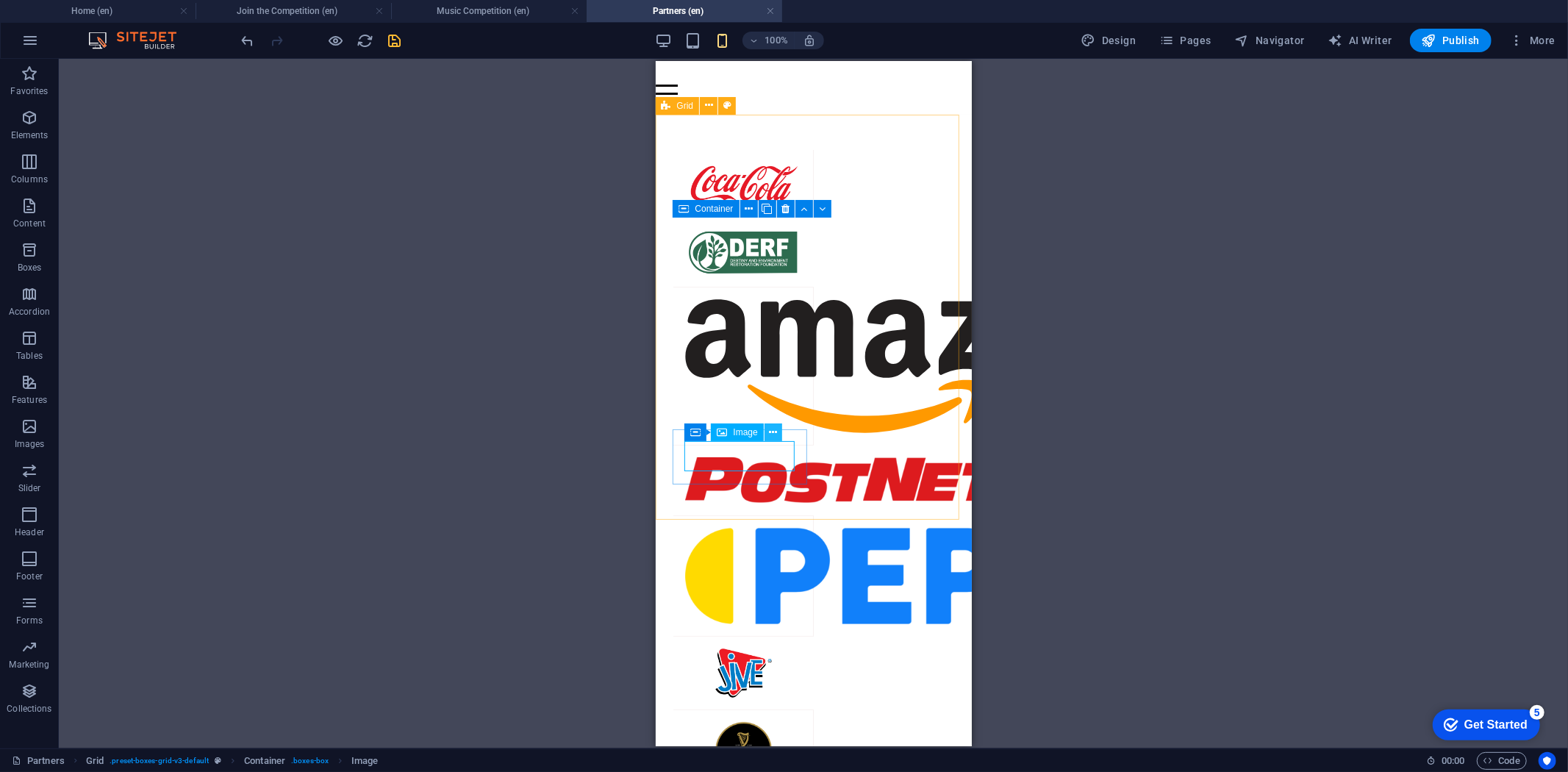
click at [771, 430] on icon at bounding box center [773, 433] width 8 height 15
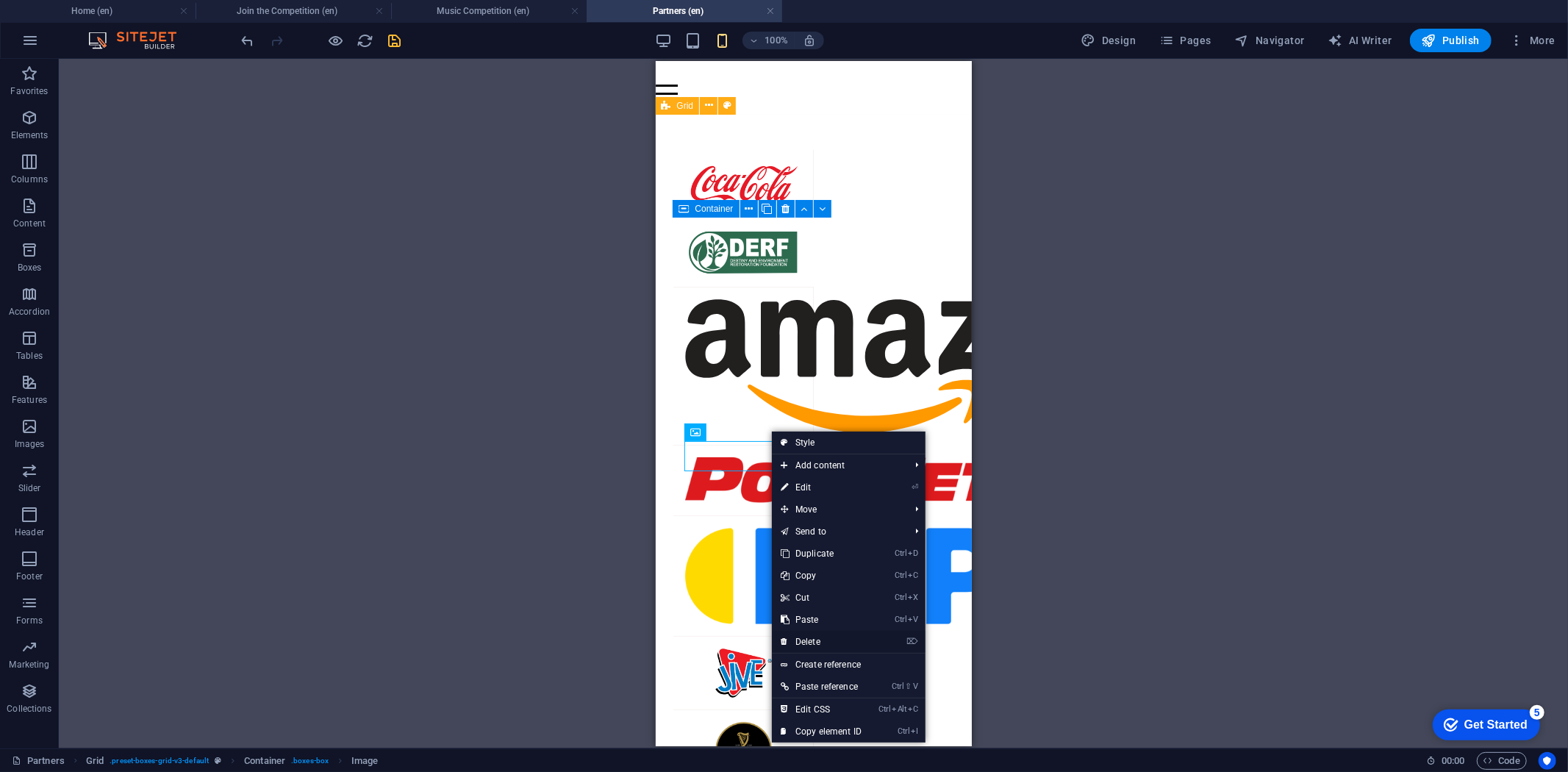
click at [811, 641] on link "⌦ Delete" at bounding box center [821, 641] width 99 height 22
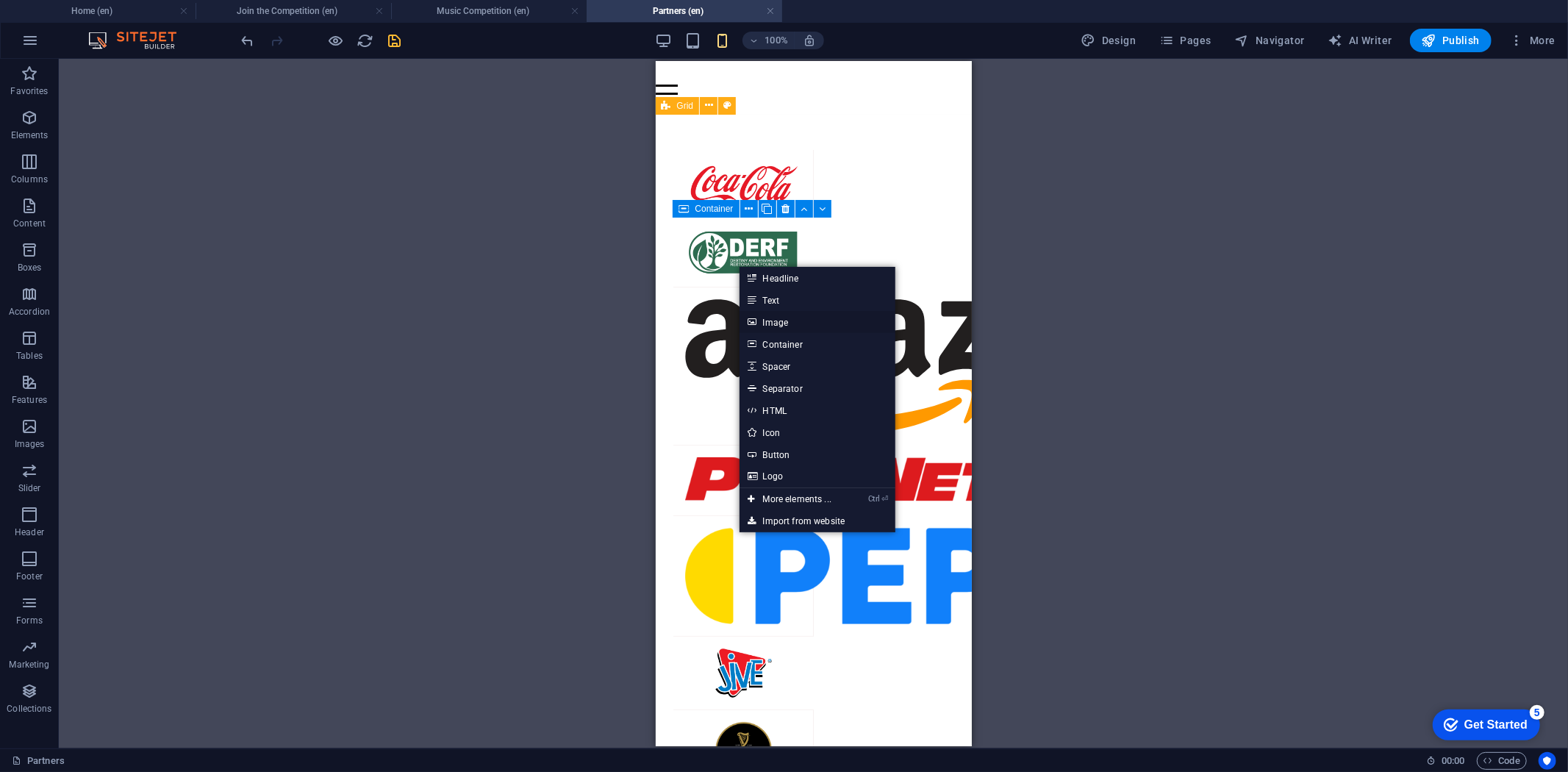
click at [779, 320] on link "Image" at bounding box center [818, 321] width 156 height 22
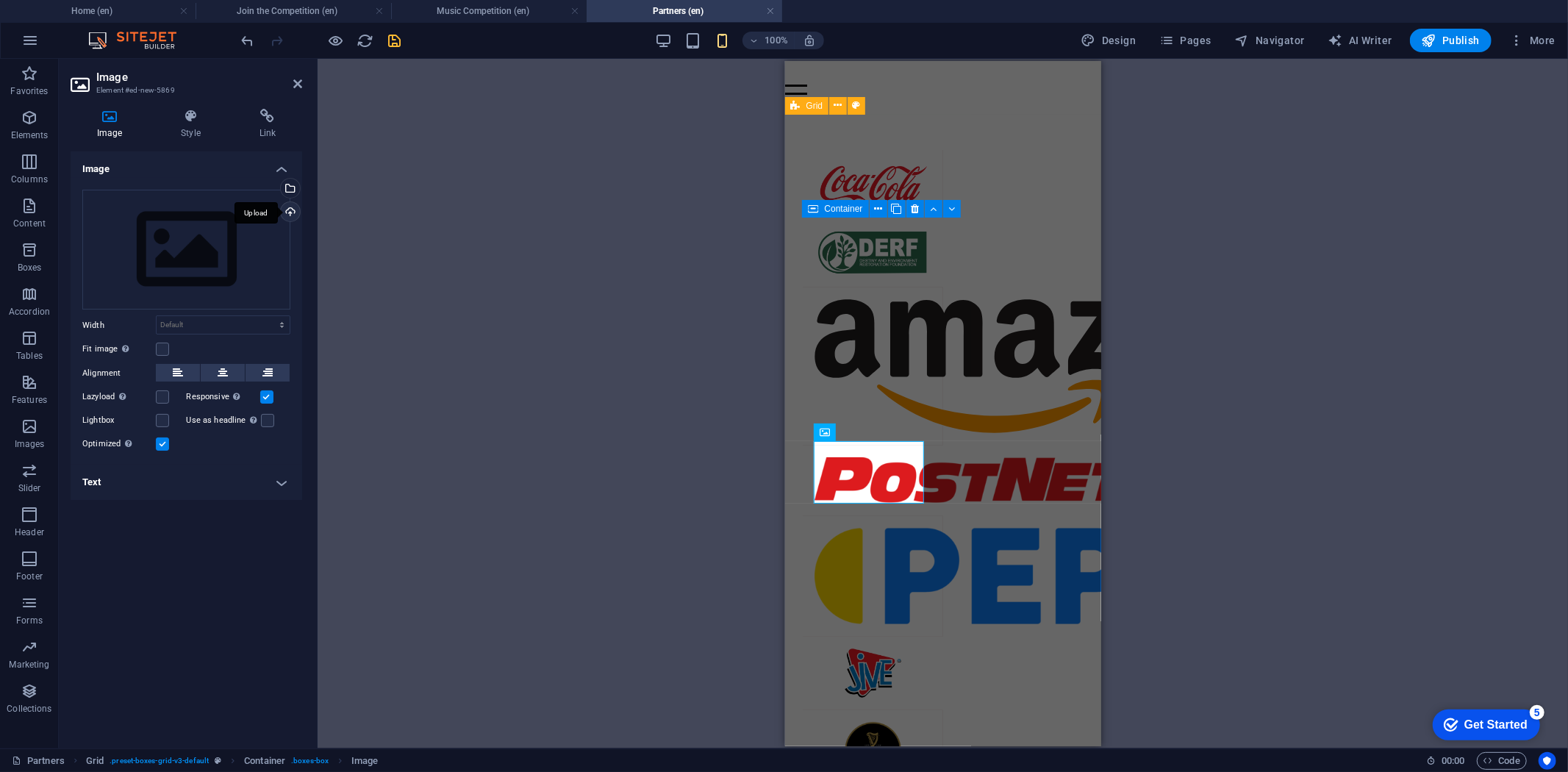
click at [289, 210] on div "Upload" at bounding box center [288, 212] width 22 height 22
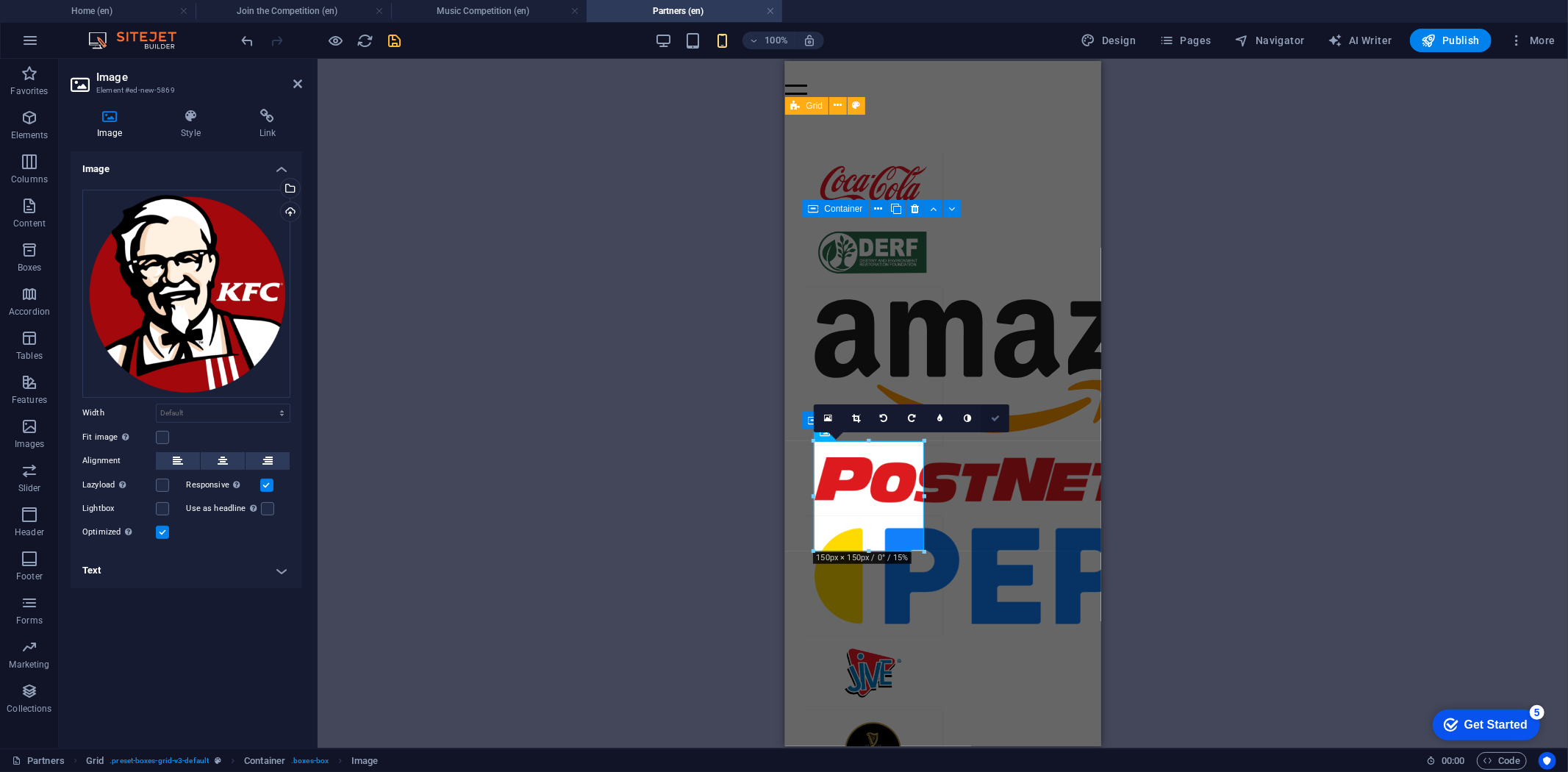
click at [995, 416] on icon at bounding box center [995, 418] width 8 height 8
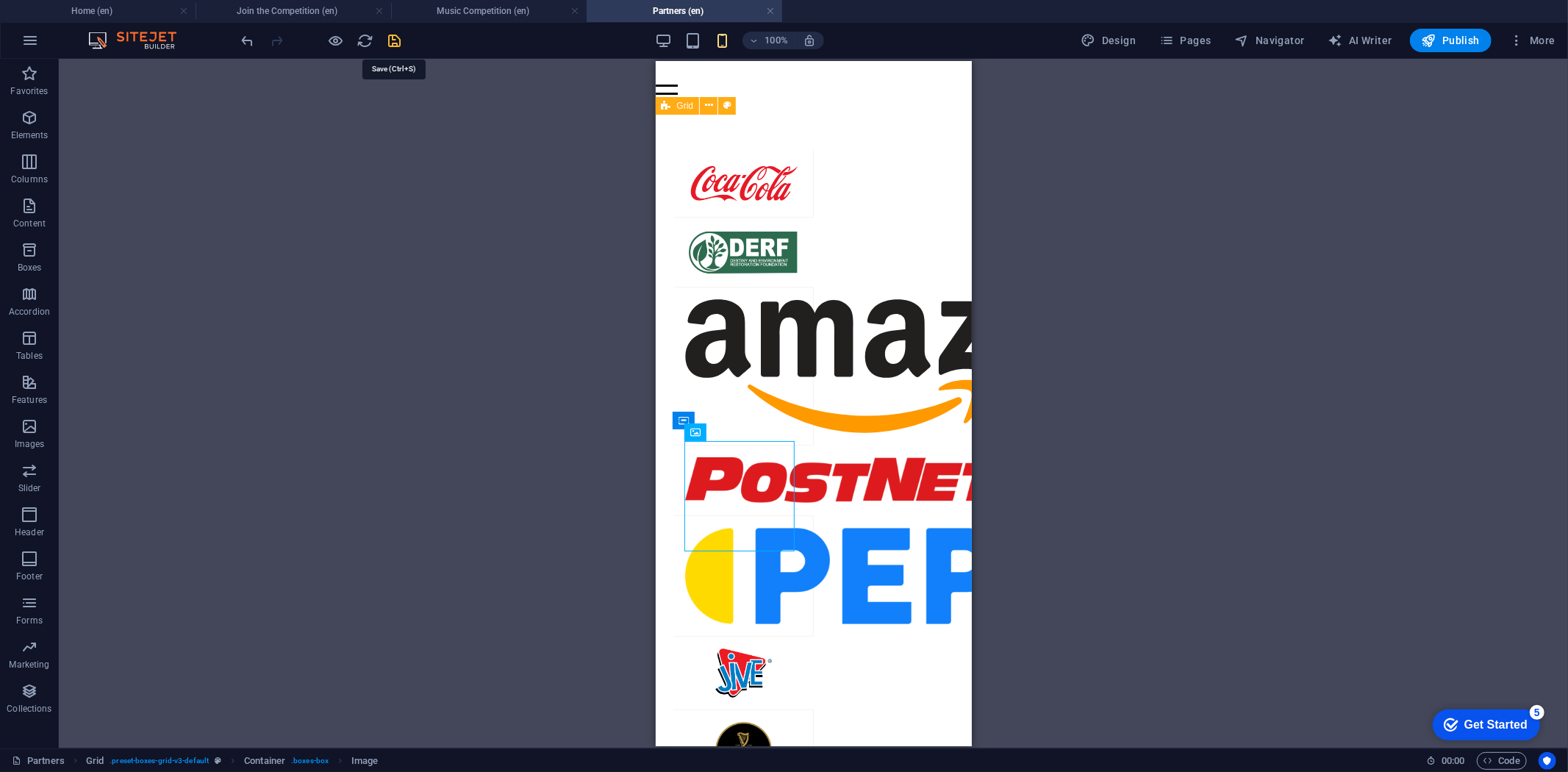
click at [394, 35] on icon "save" at bounding box center [395, 40] width 17 height 17
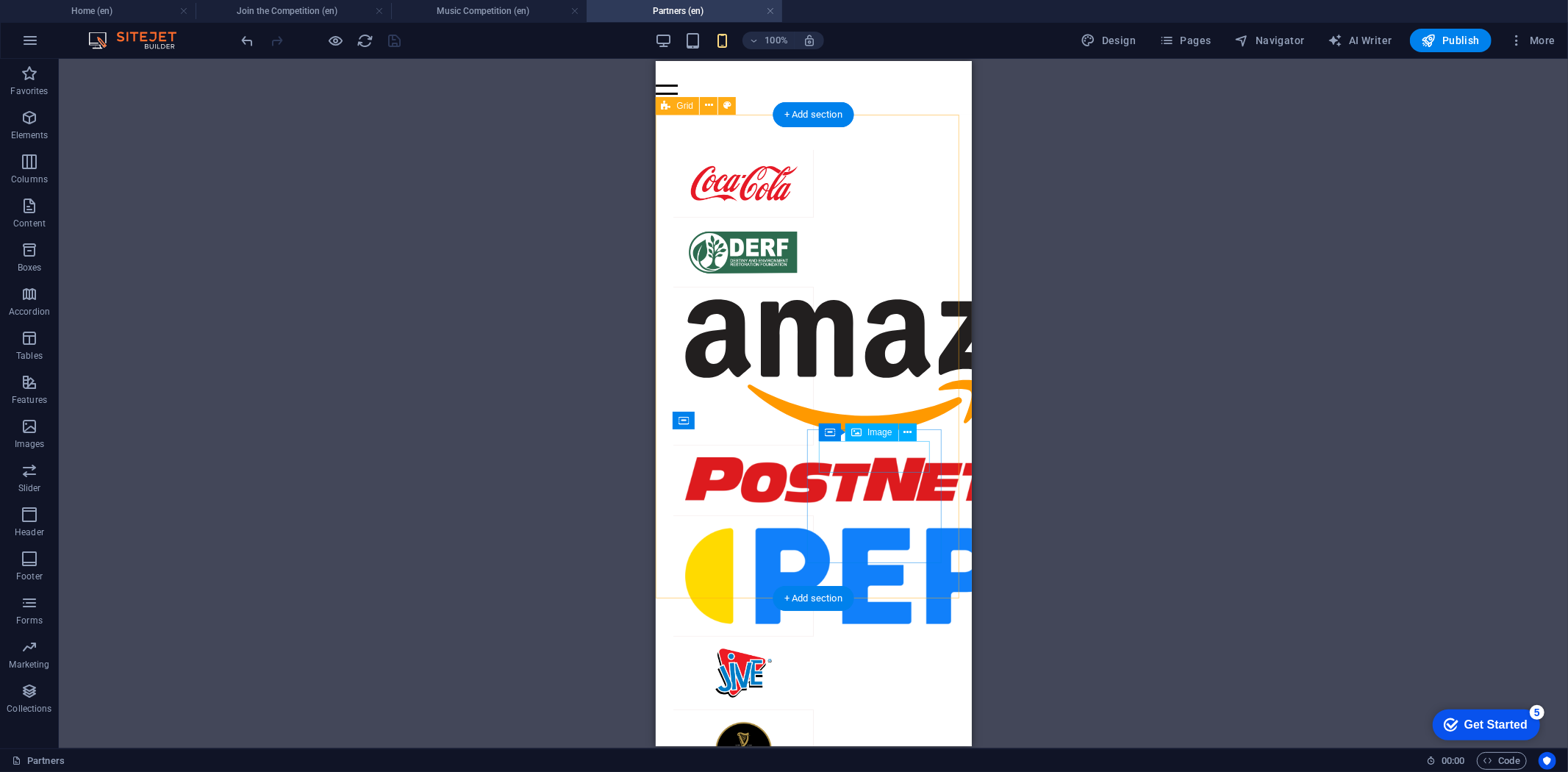
click at [906, 431] on icon at bounding box center [907, 433] width 8 height 15
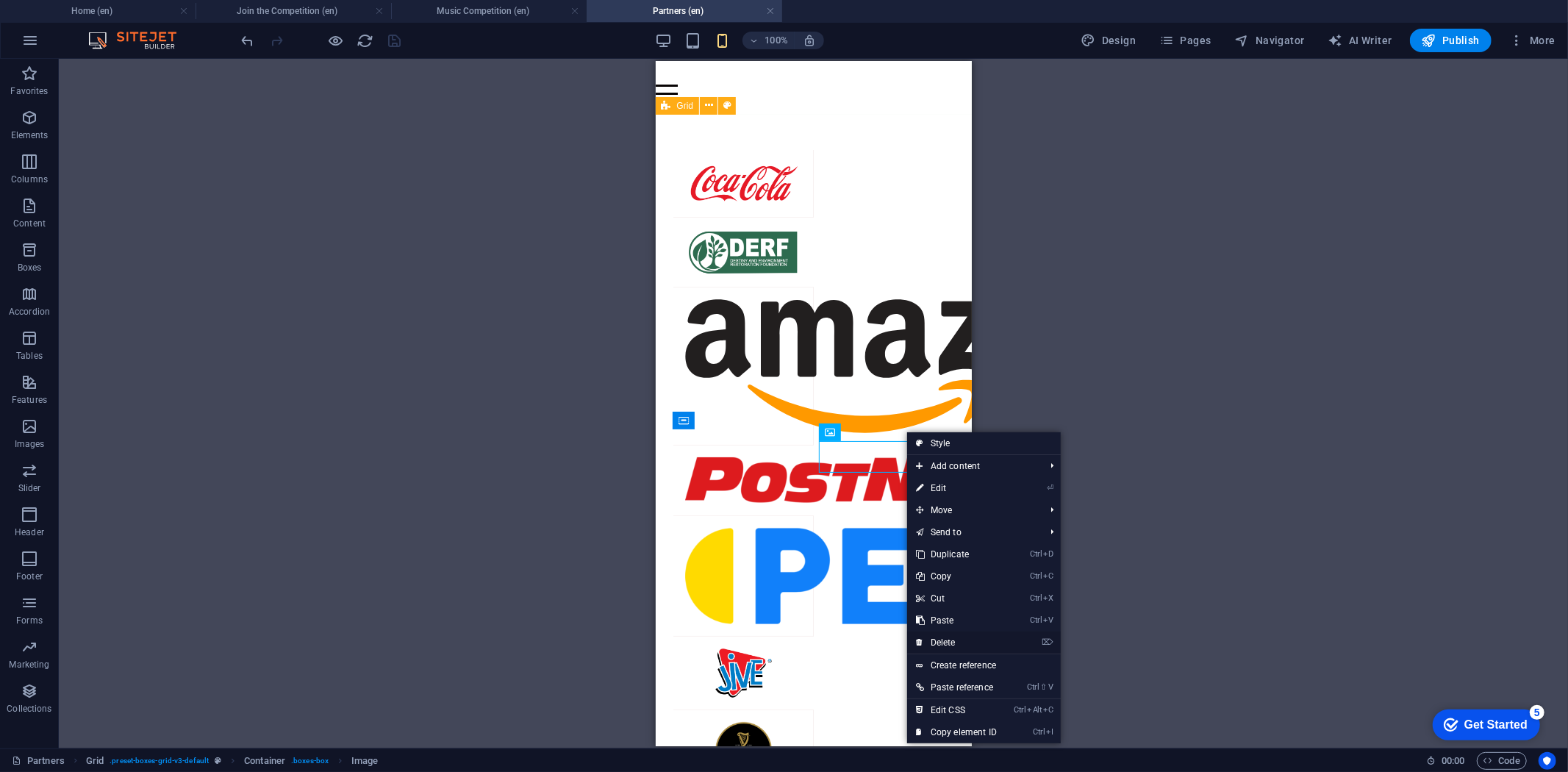
click at [949, 636] on link "⌦ Delete" at bounding box center [956, 642] width 99 height 22
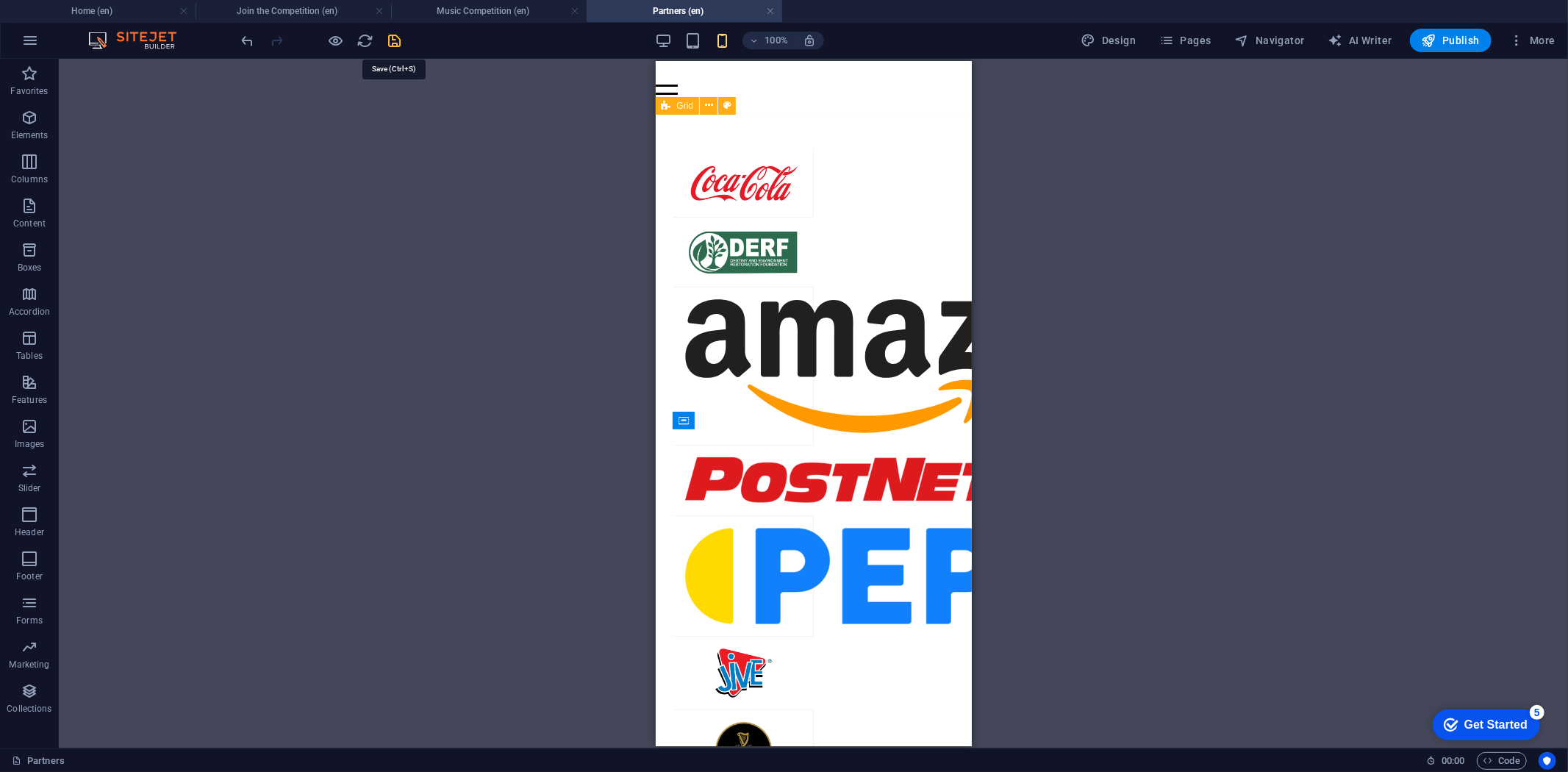
click at [398, 39] on icon "save" at bounding box center [395, 40] width 17 height 17
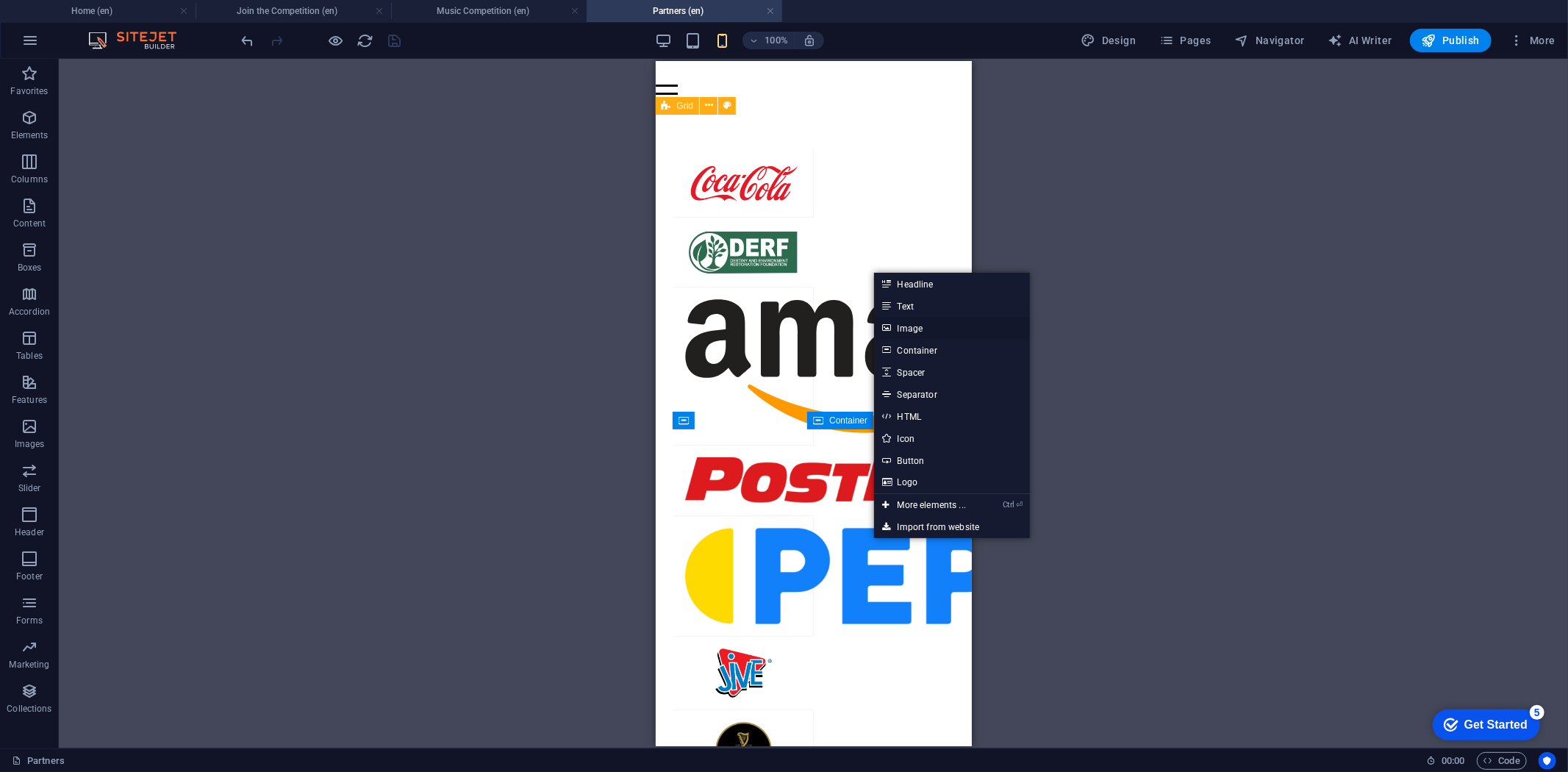
click at [927, 325] on link "Image" at bounding box center [952, 327] width 156 height 22
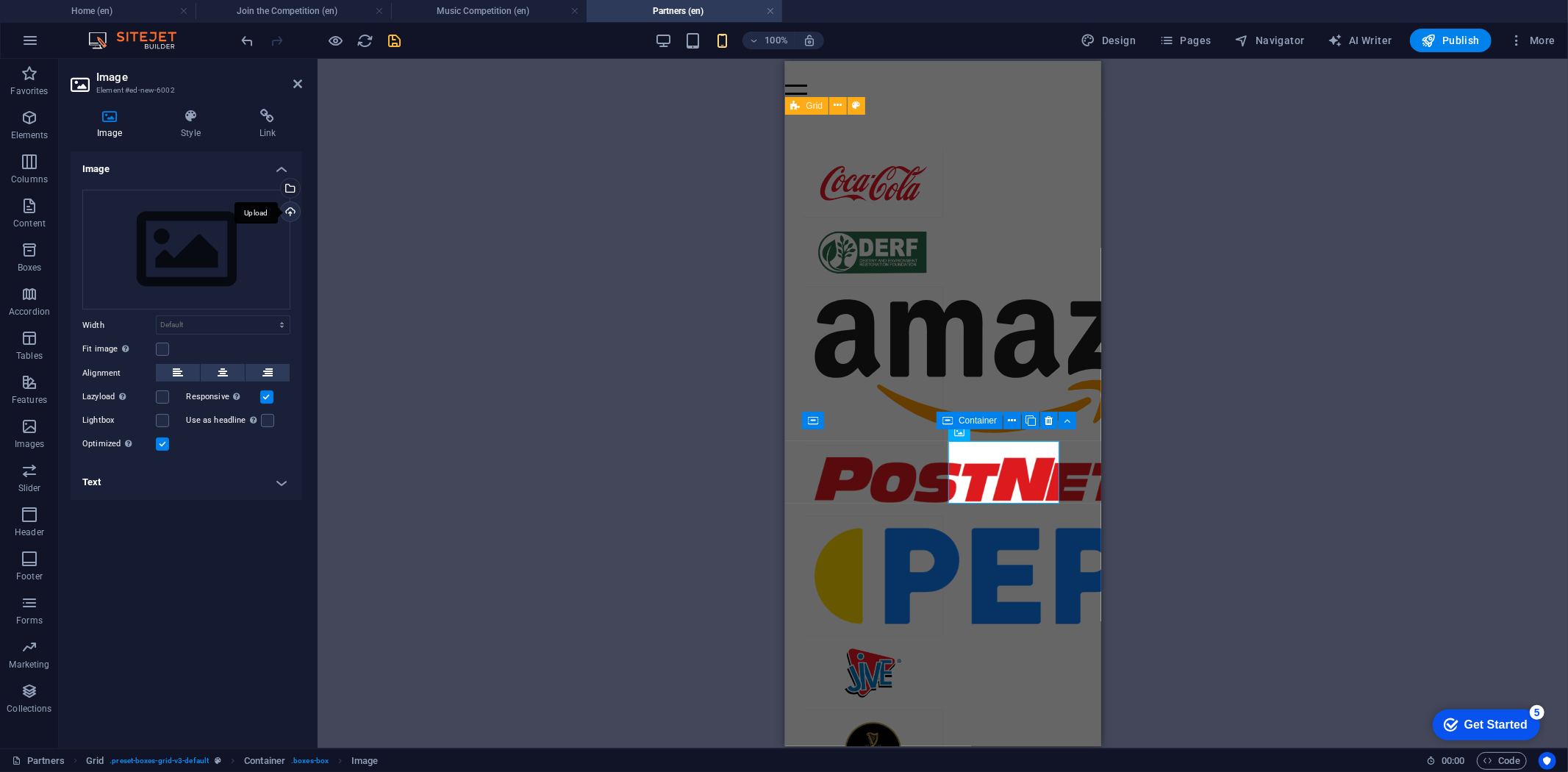
click at [290, 209] on div "Upload" at bounding box center [288, 212] width 22 height 22
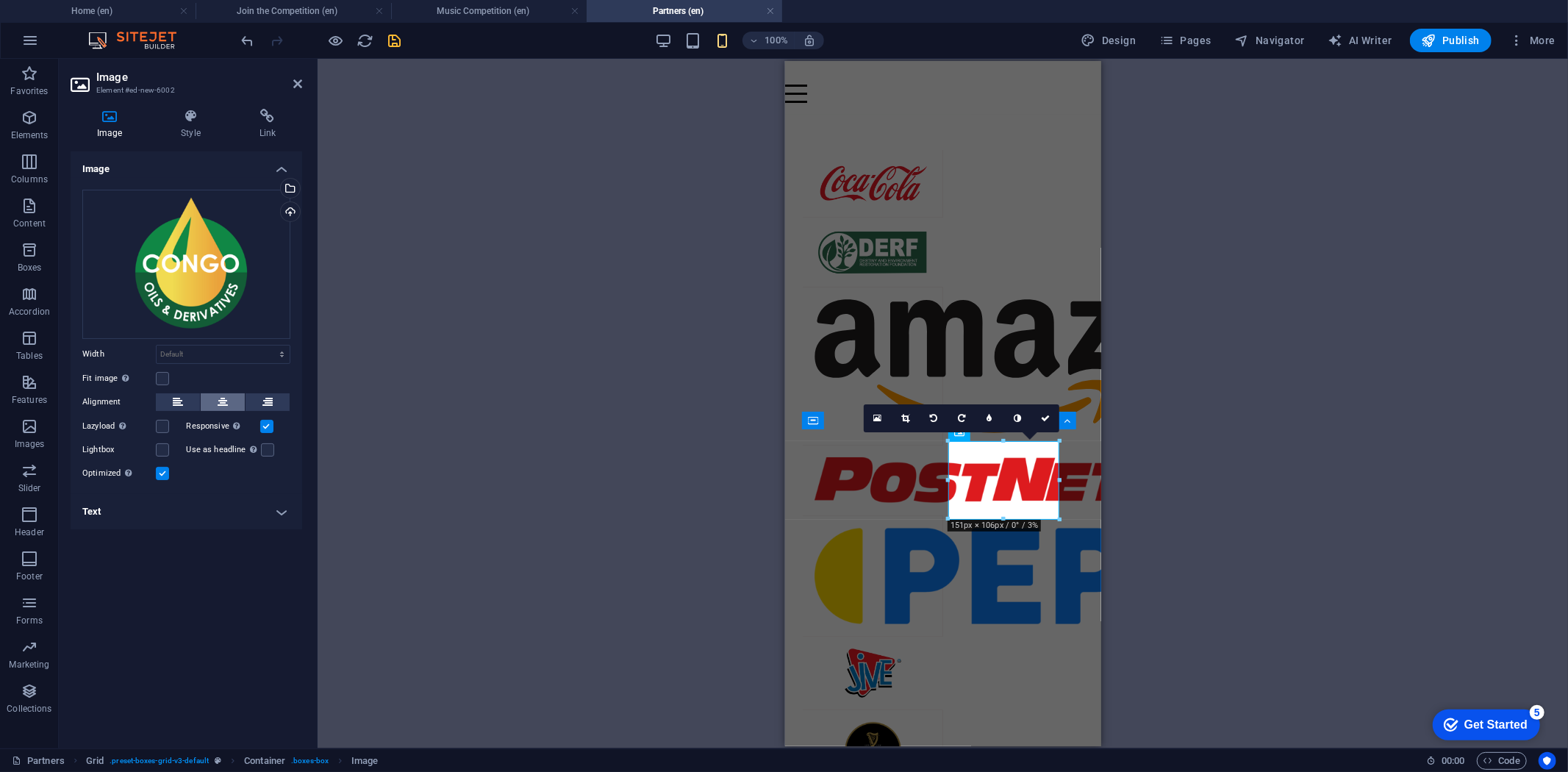
click at [213, 397] on button at bounding box center [223, 402] width 44 height 18
click at [392, 38] on icon "save" at bounding box center [395, 40] width 17 height 17
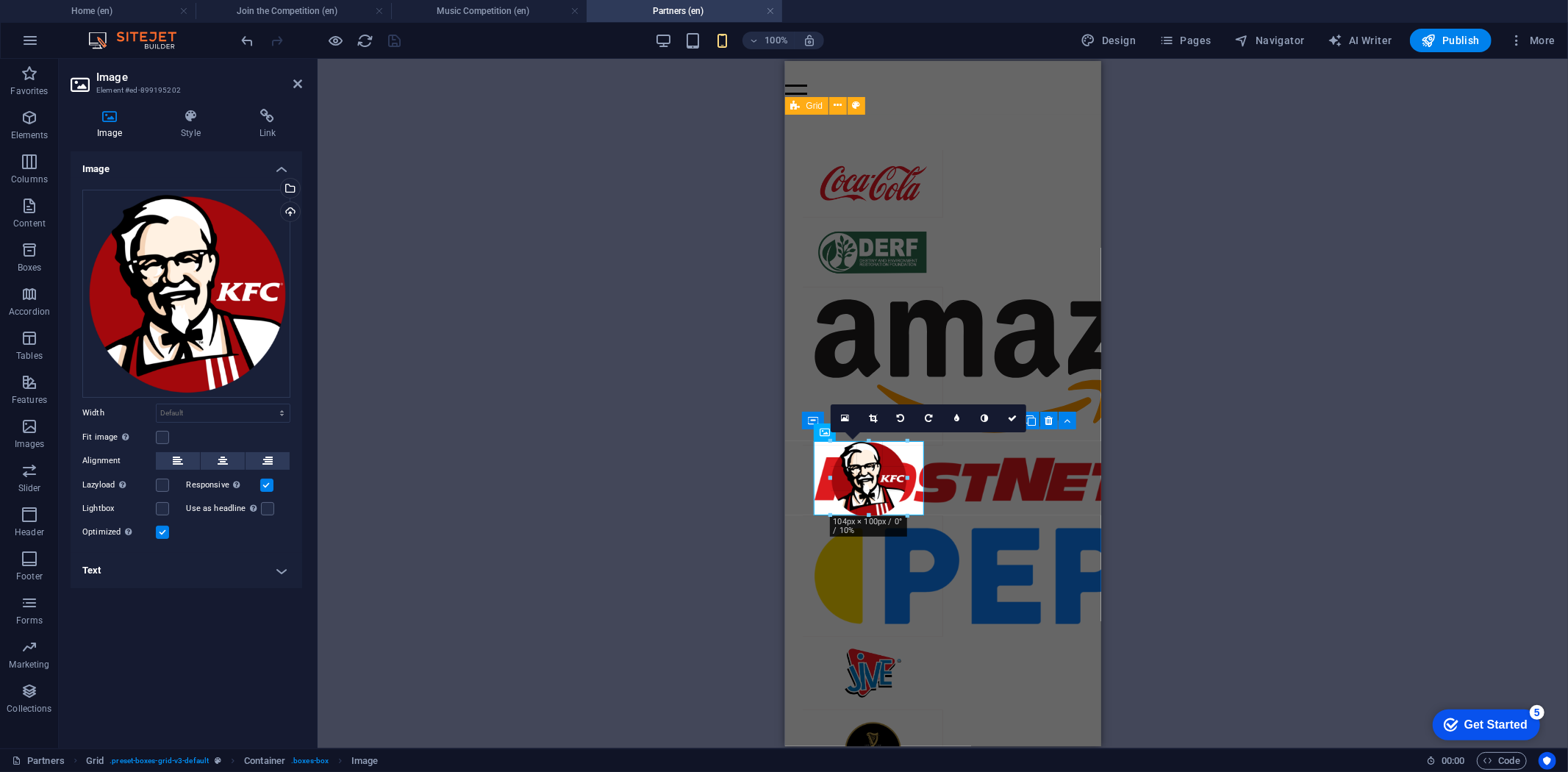
drag, startPoint x: 922, startPoint y: 552, endPoint x: 888, endPoint y: 512, distance: 52.5
type input "107"
select select "px"
click at [1015, 416] on icon at bounding box center [1011, 418] width 8 height 8
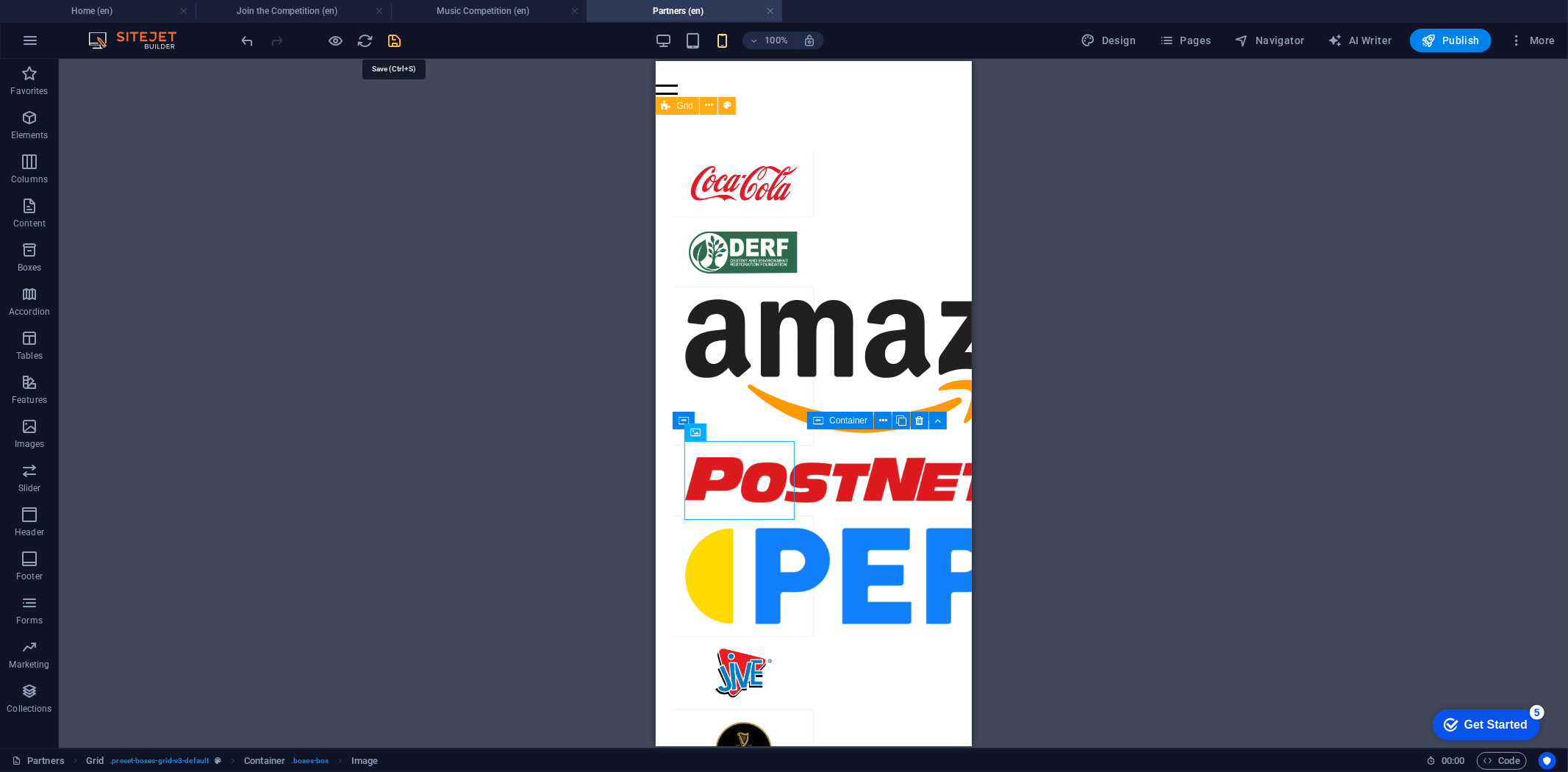
click at [395, 39] on icon "save" at bounding box center [395, 40] width 17 height 17
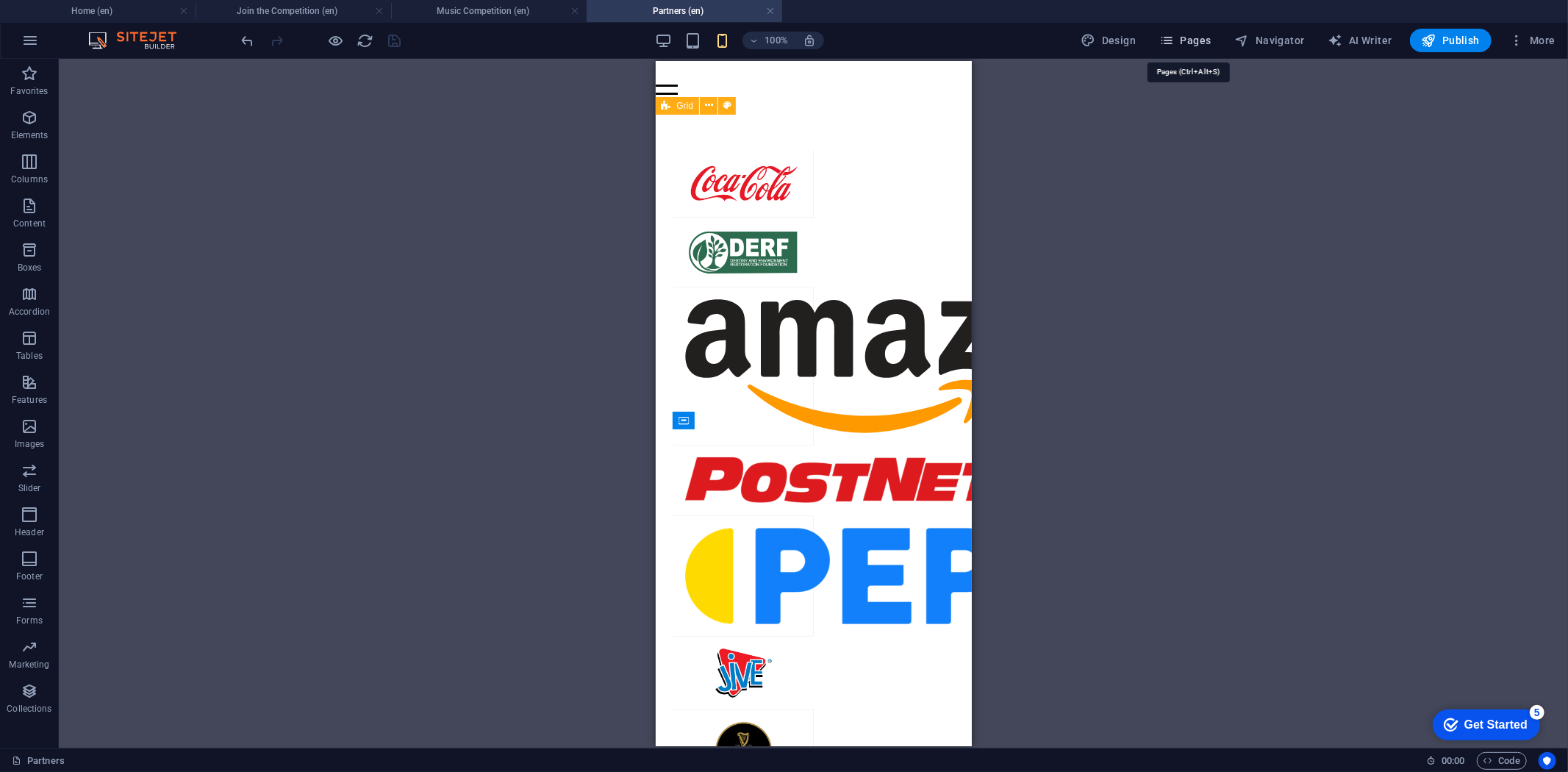
click at [1200, 39] on span "Pages" at bounding box center [1185, 40] width 52 height 15
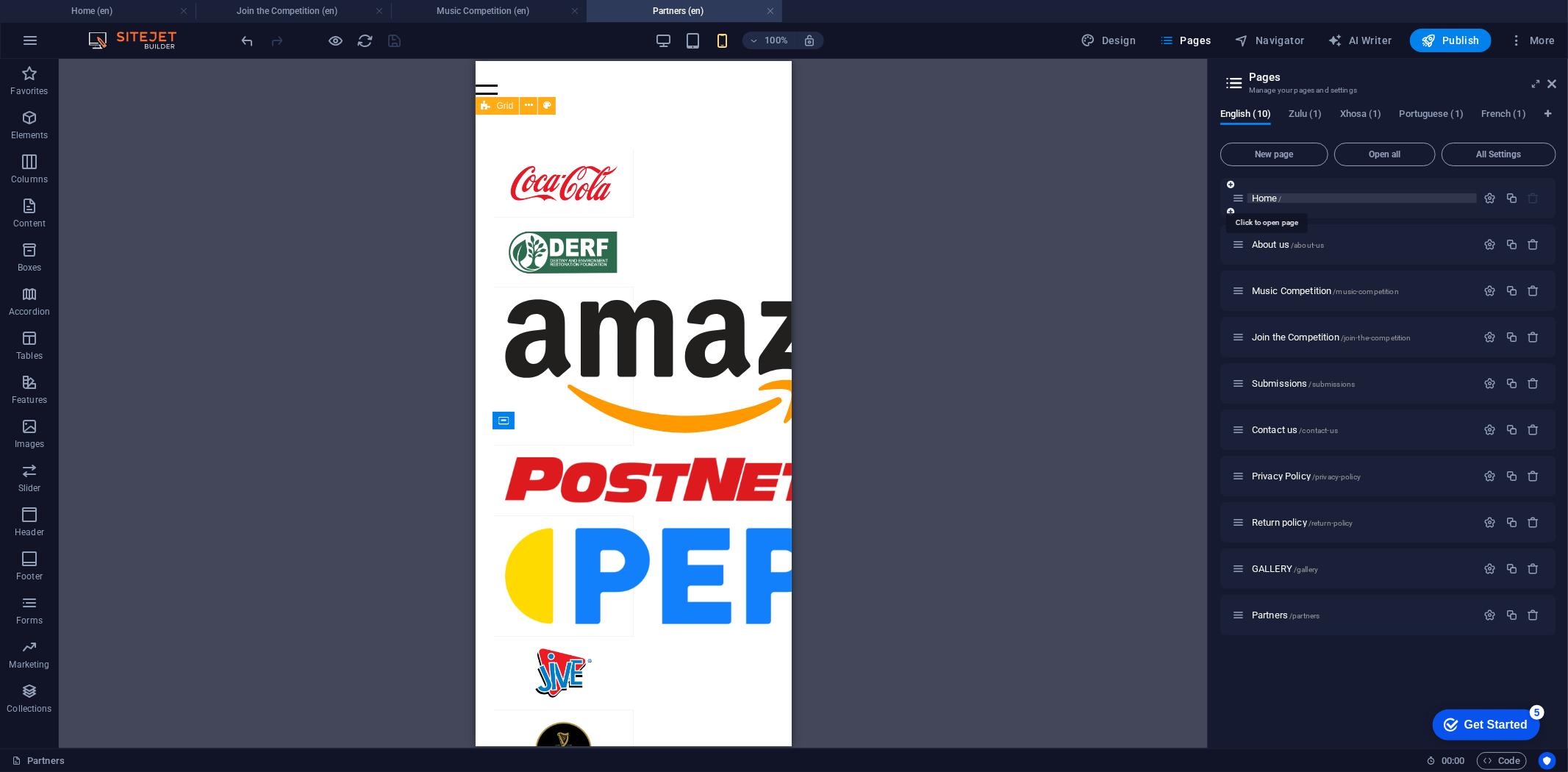
click at [1272, 199] on span "Home /" at bounding box center [1267, 198] width 30 height 11
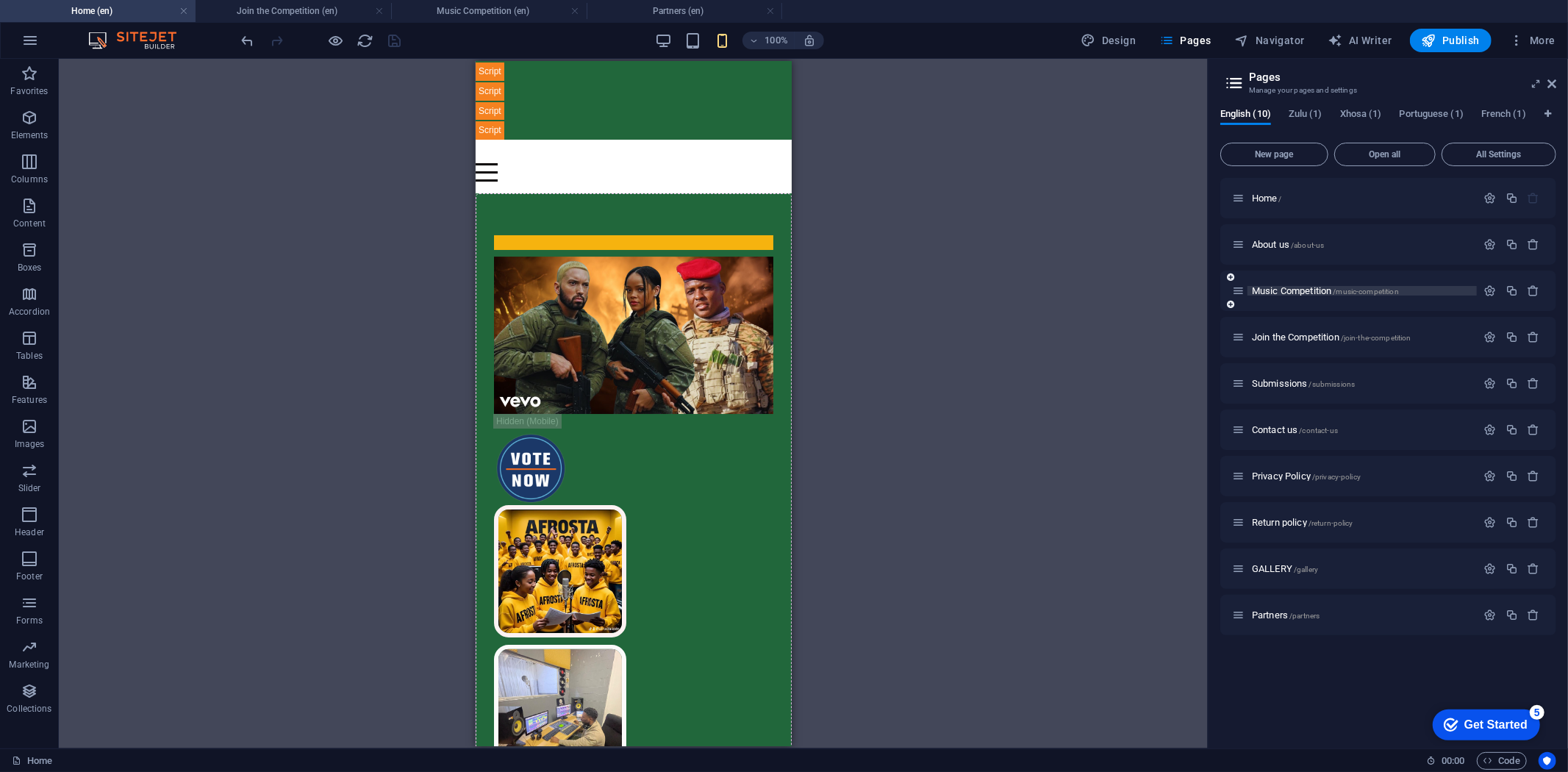
click at [1290, 290] on span "Music Competition /music-competition" at bounding box center [1325, 291] width 147 height 11
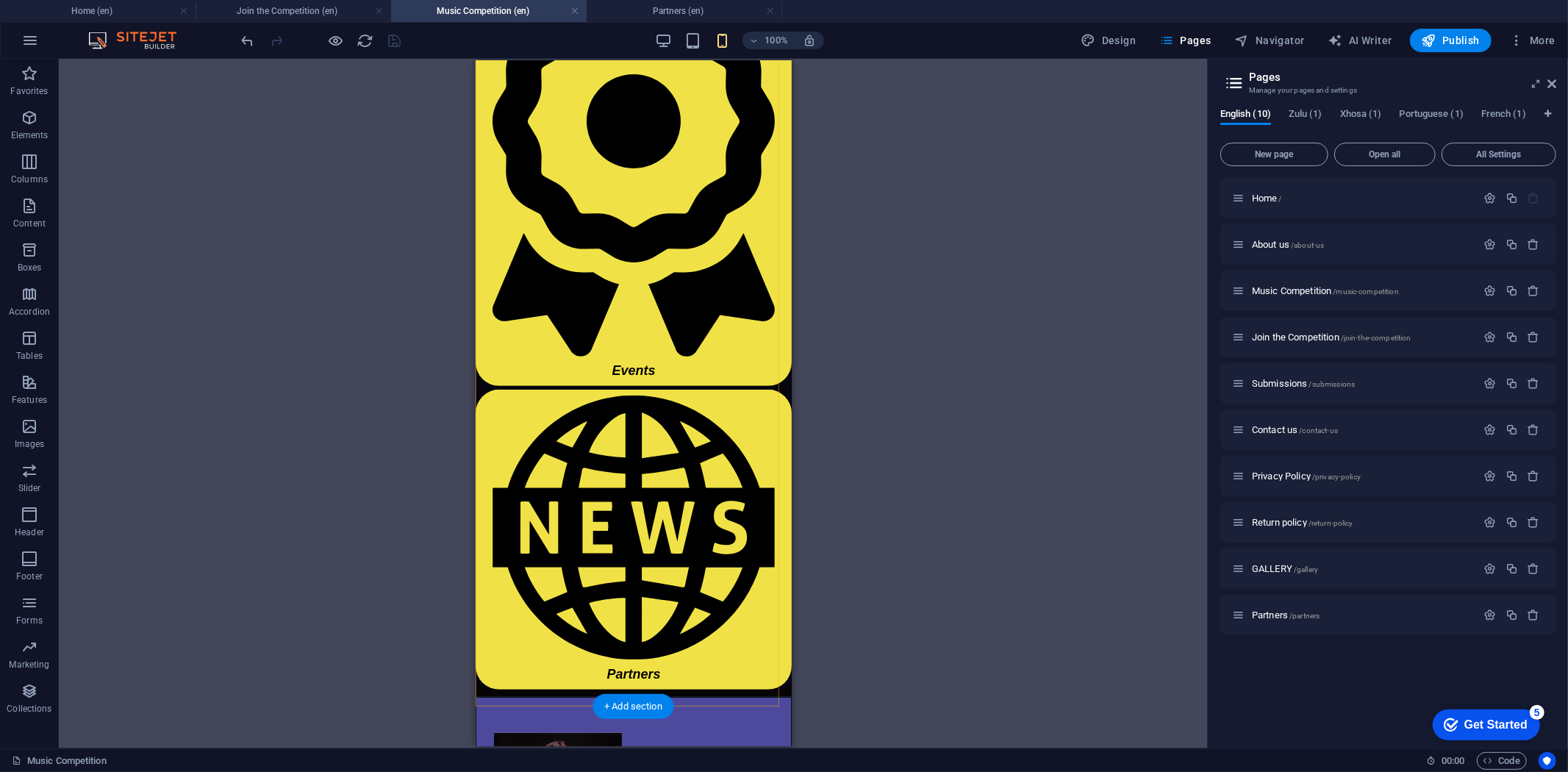
scroll to position [319, 0]
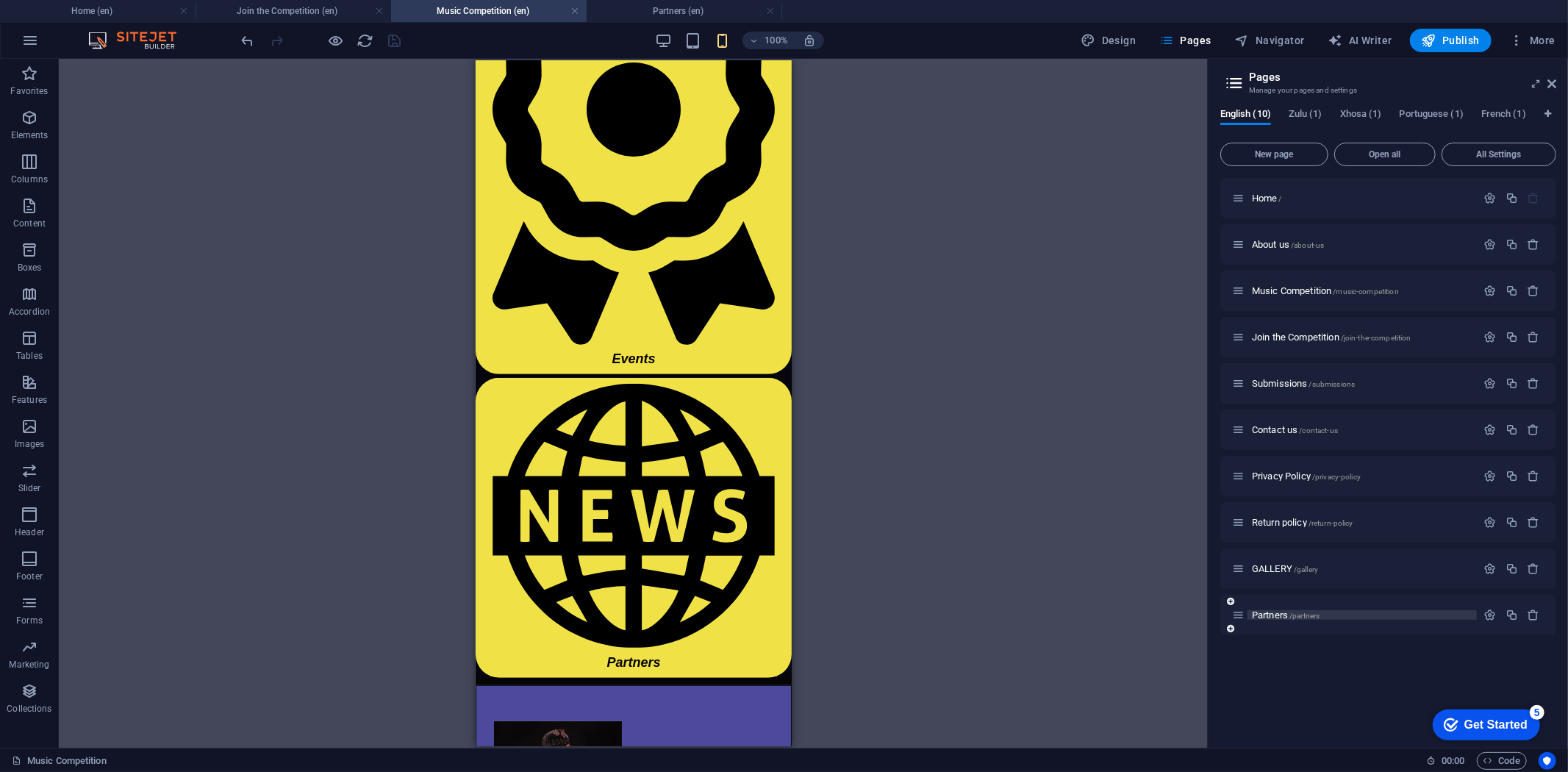
click at [1273, 612] on span "Partners /partners" at bounding box center [1285, 615] width 68 height 11
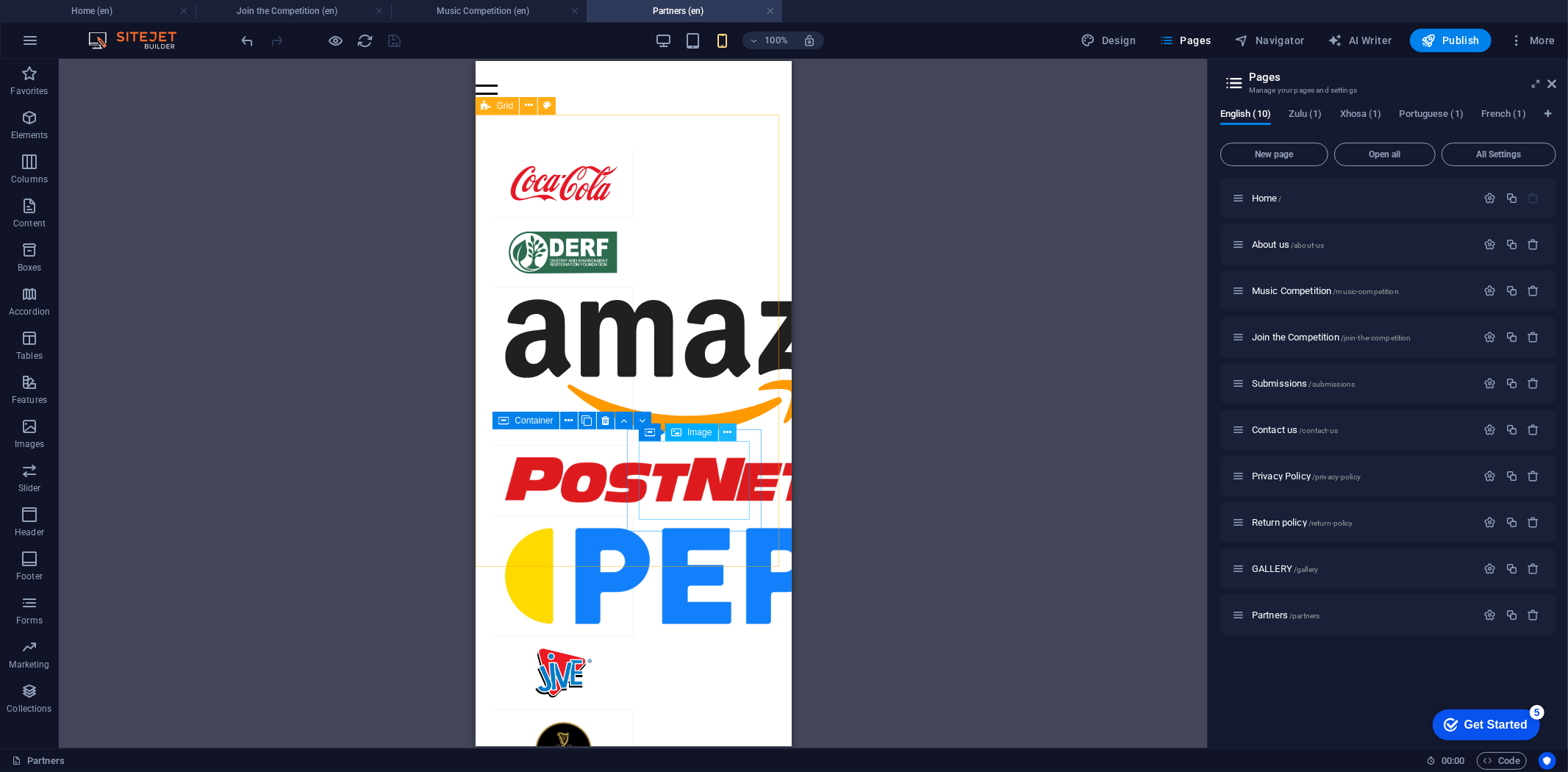
click at [725, 434] on icon at bounding box center [727, 433] width 8 height 15
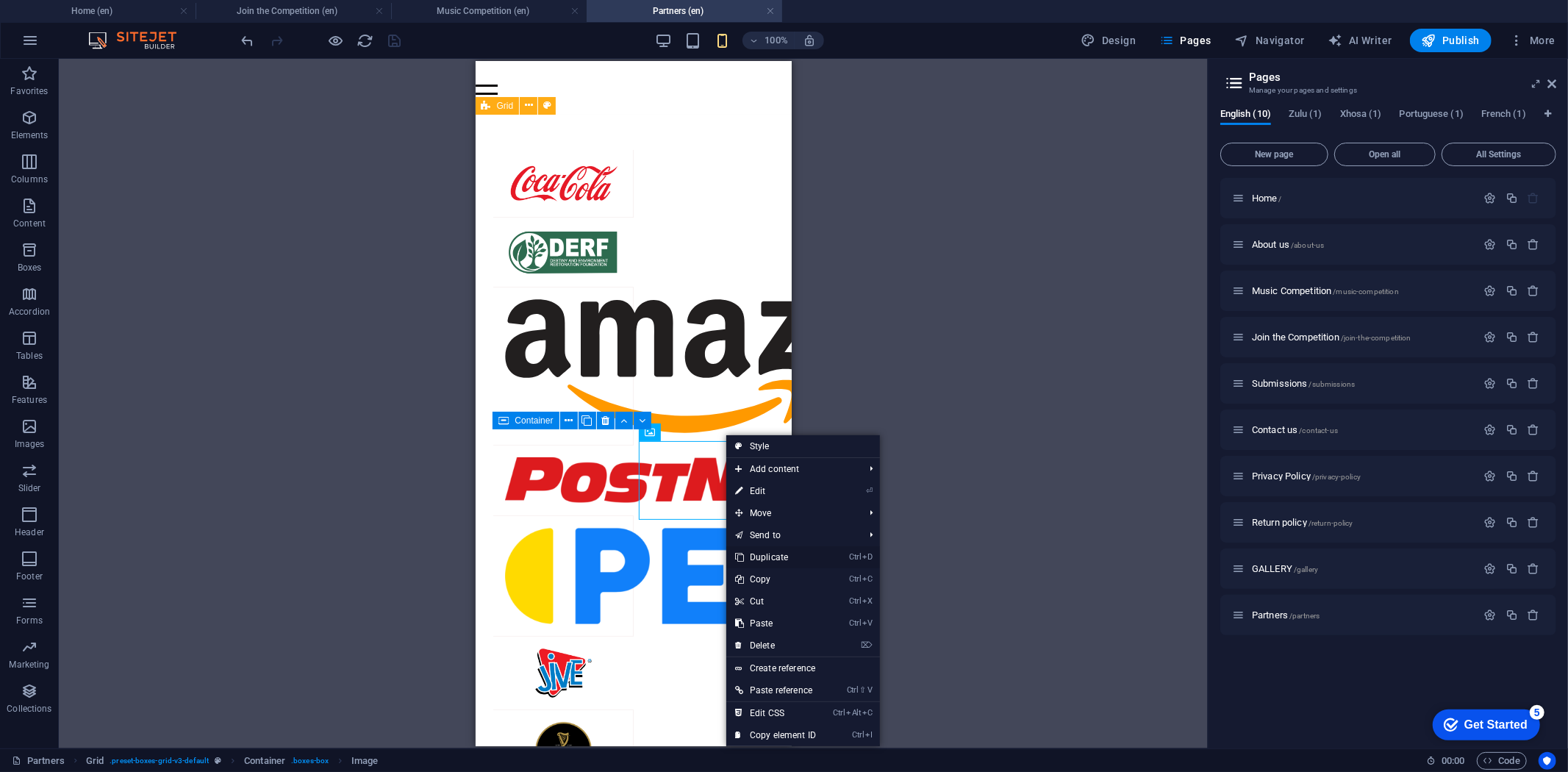
click at [777, 559] on link "Ctrl D Duplicate" at bounding box center [776, 557] width 99 height 22
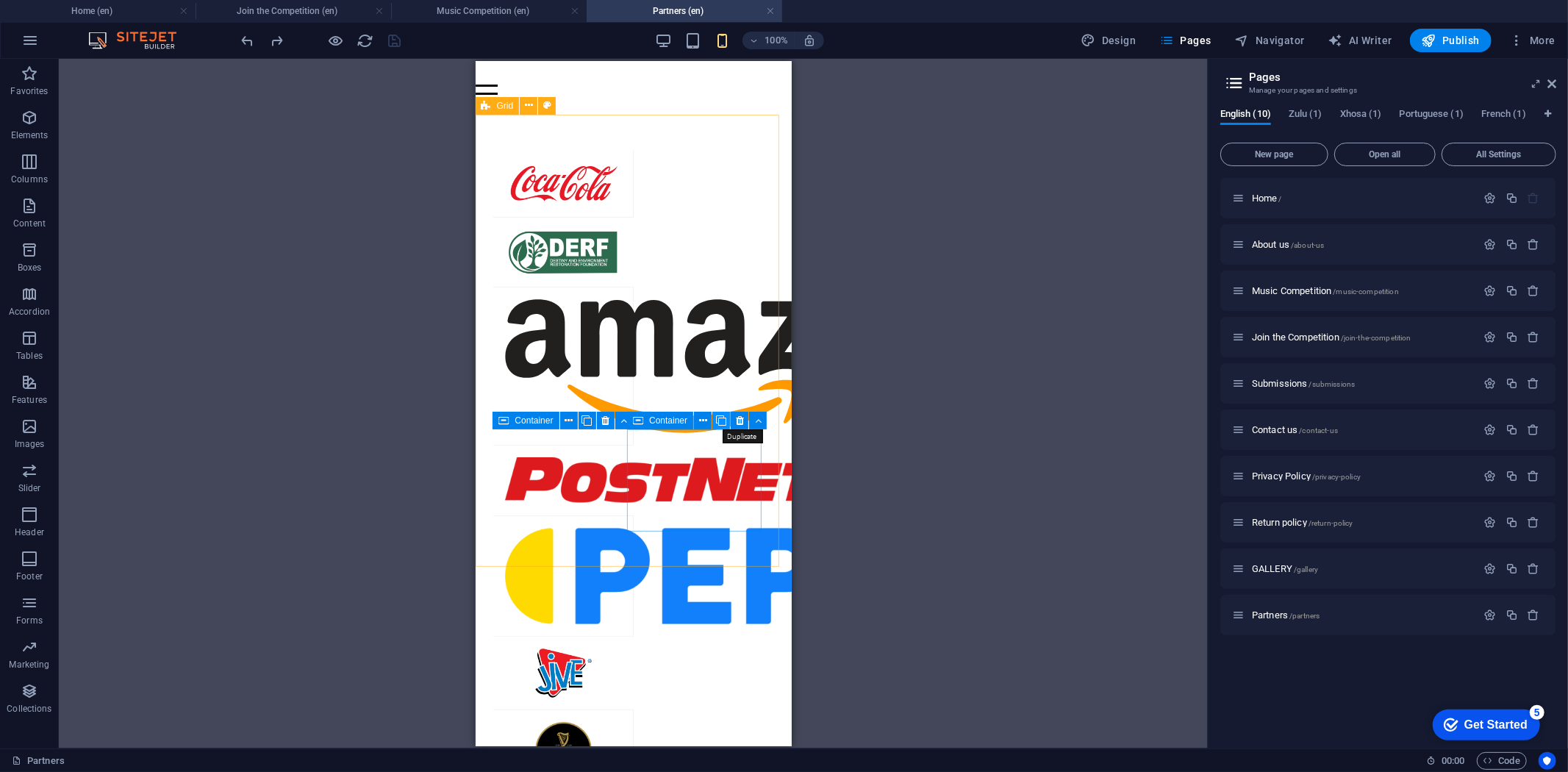
click at [717, 417] on icon at bounding box center [721, 421] width 10 height 15
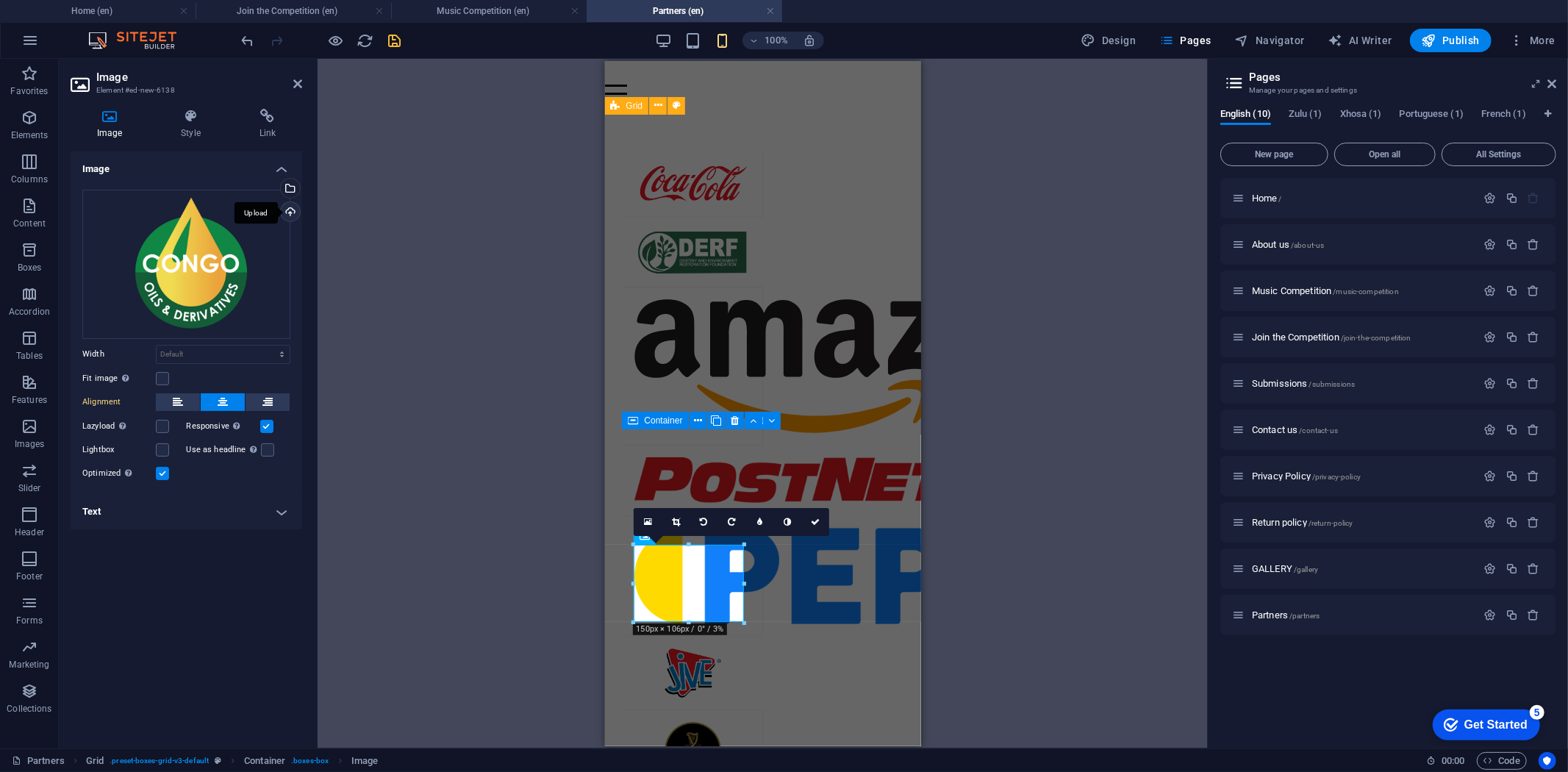
click at [294, 213] on div "Upload" at bounding box center [288, 212] width 22 height 22
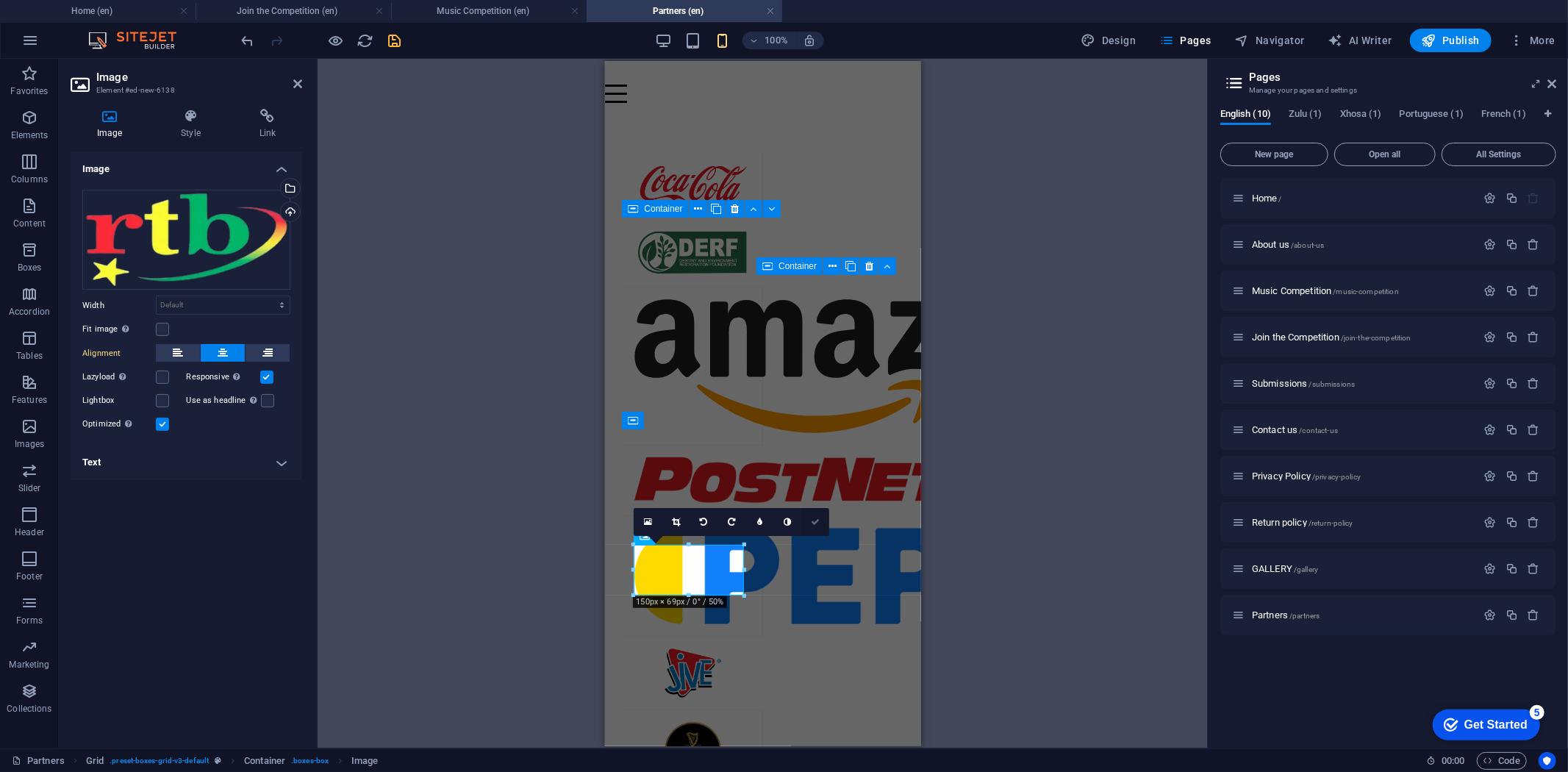
click at [817, 519] on icon at bounding box center [815, 521] width 8 height 8
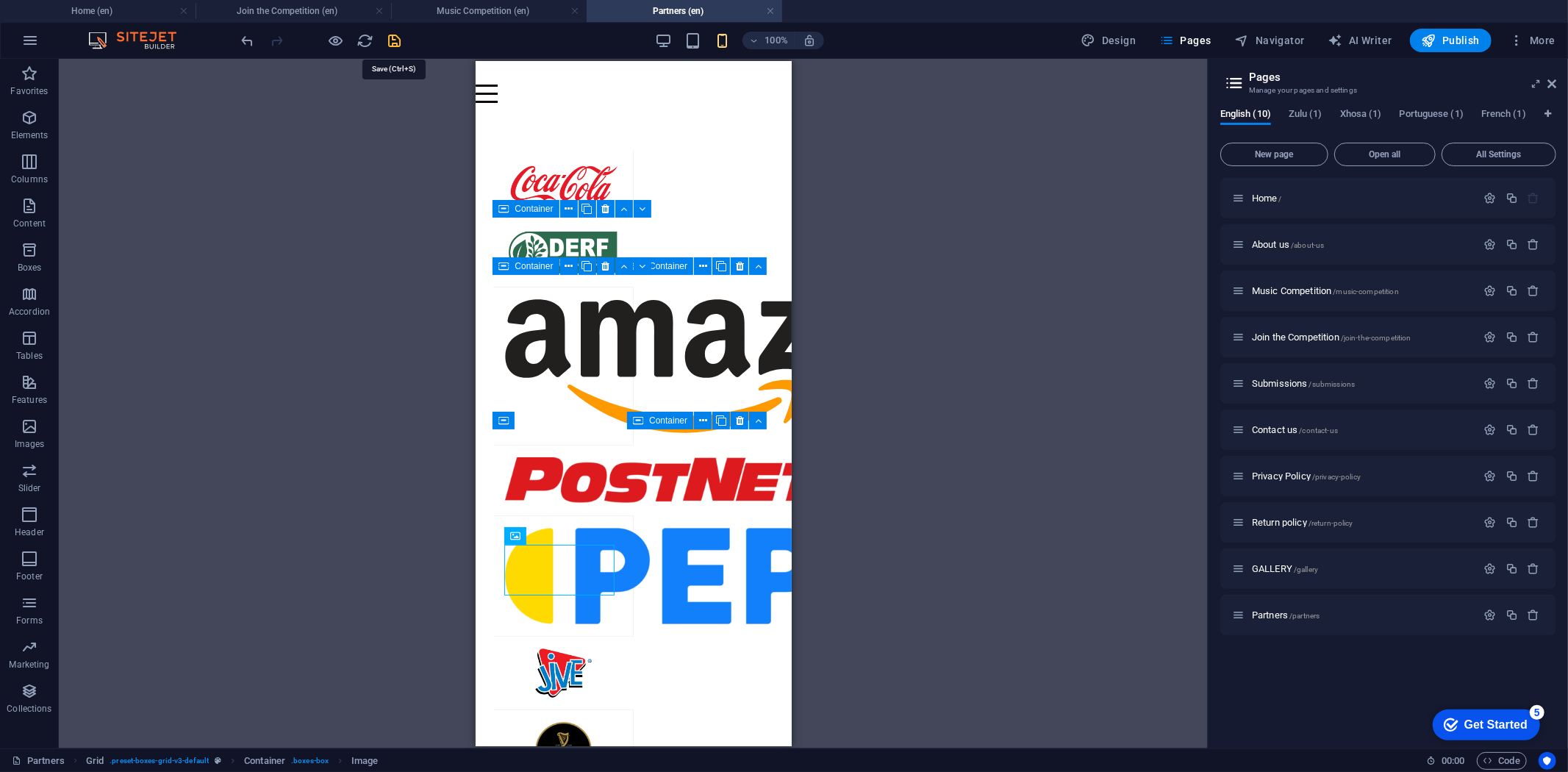
click at [387, 37] on icon "save" at bounding box center [395, 40] width 17 height 17
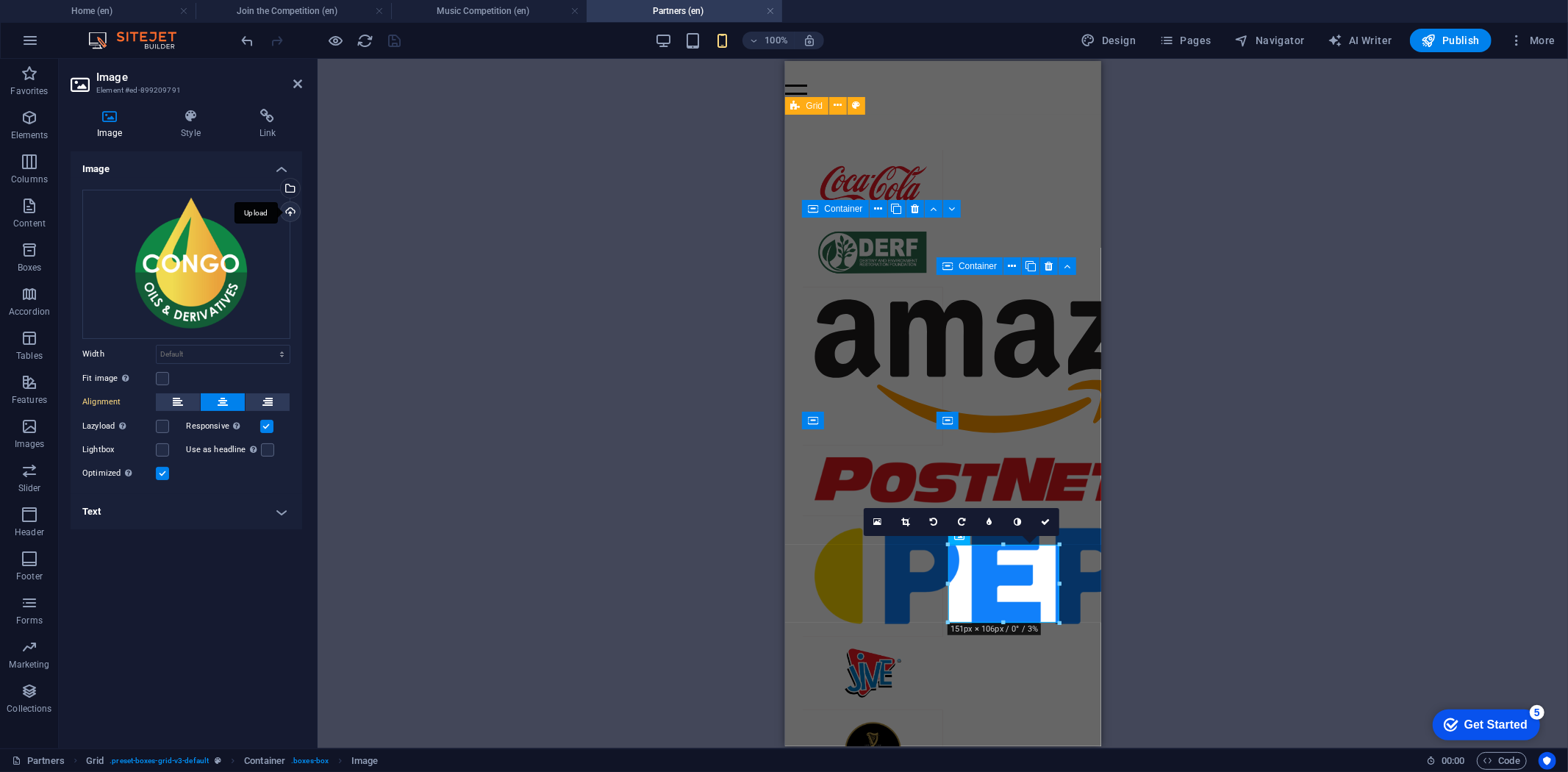
click at [290, 207] on div "Upload" at bounding box center [288, 212] width 22 height 22
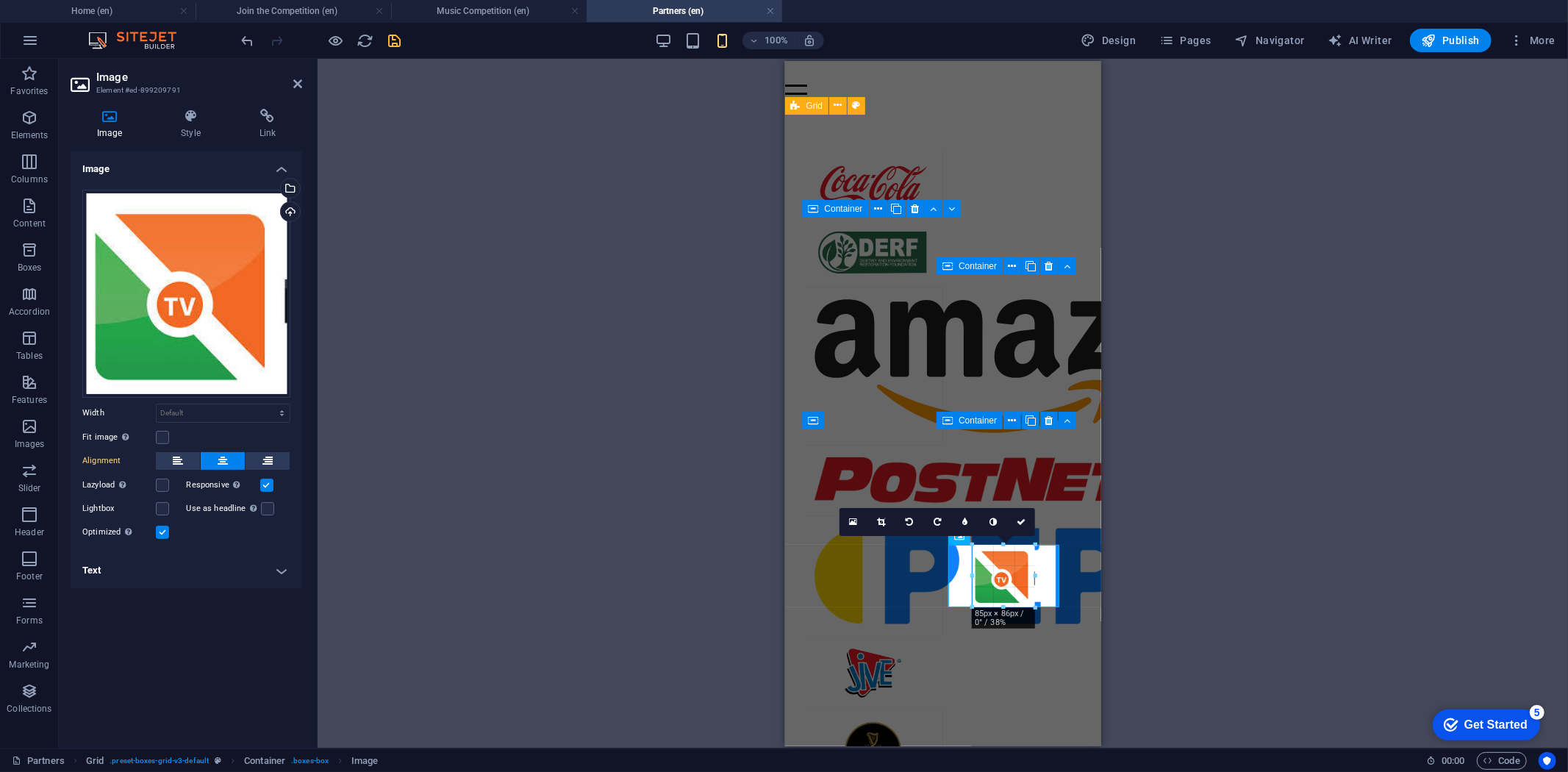
drag, startPoint x: 1063, startPoint y: 656, endPoint x: 1005, endPoint y: 605, distance: 77.2
type input "85"
select select "px"
click at [1019, 520] on icon at bounding box center [1021, 521] width 8 height 8
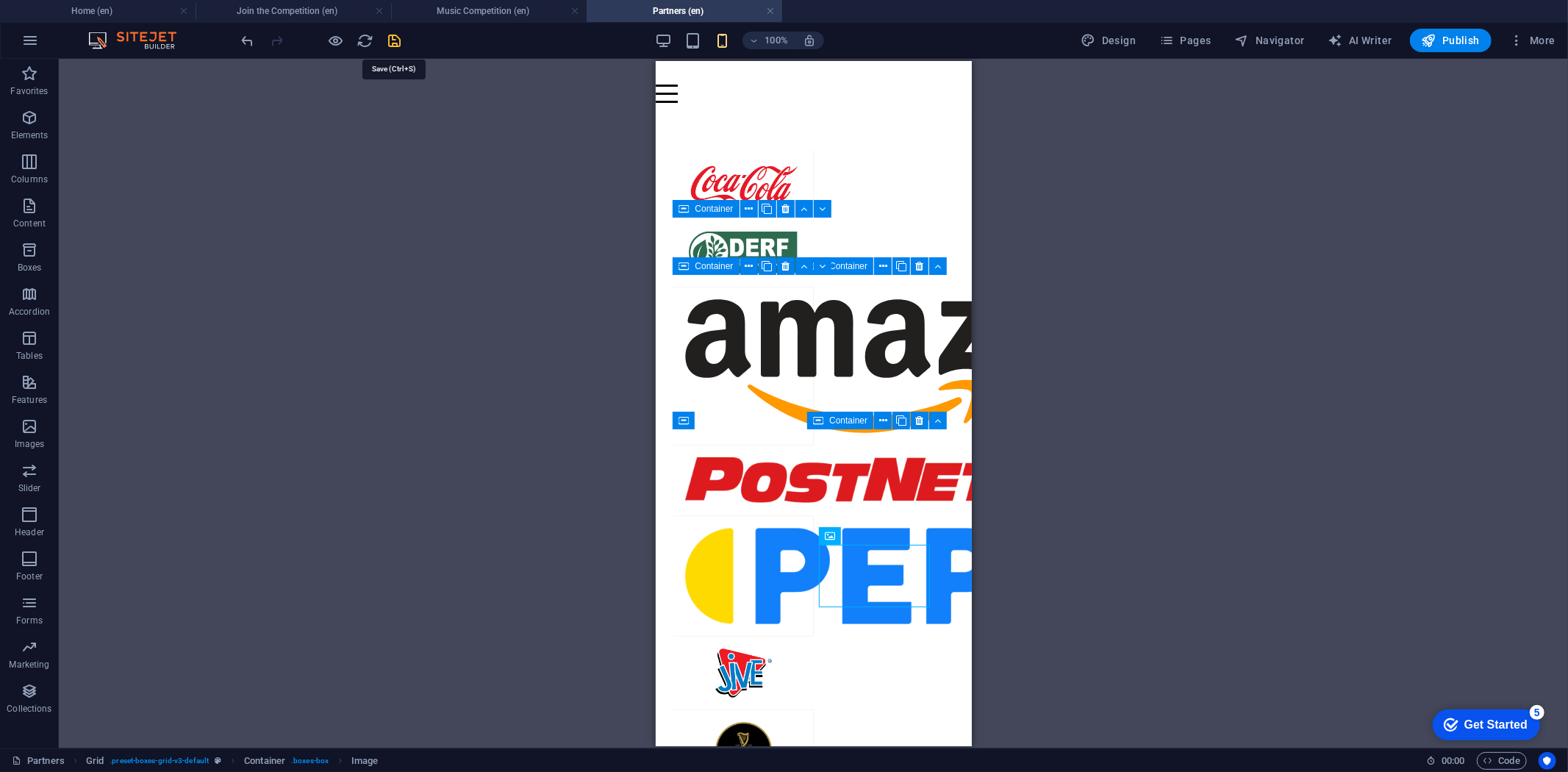
click at [402, 42] on icon "save" at bounding box center [395, 40] width 17 height 17
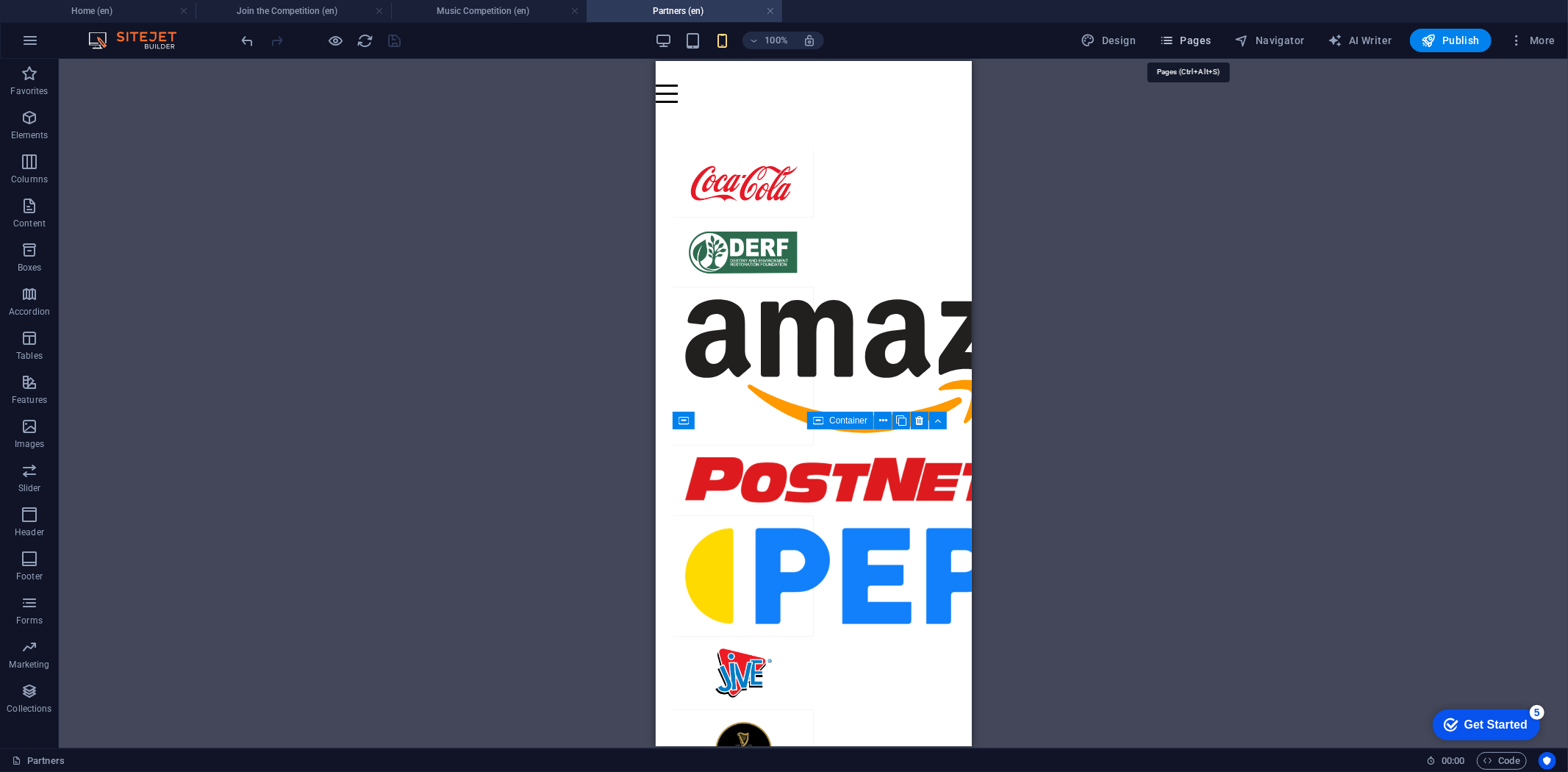
click at [1189, 41] on span "Pages" at bounding box center [1185, 40] width 52 height 15
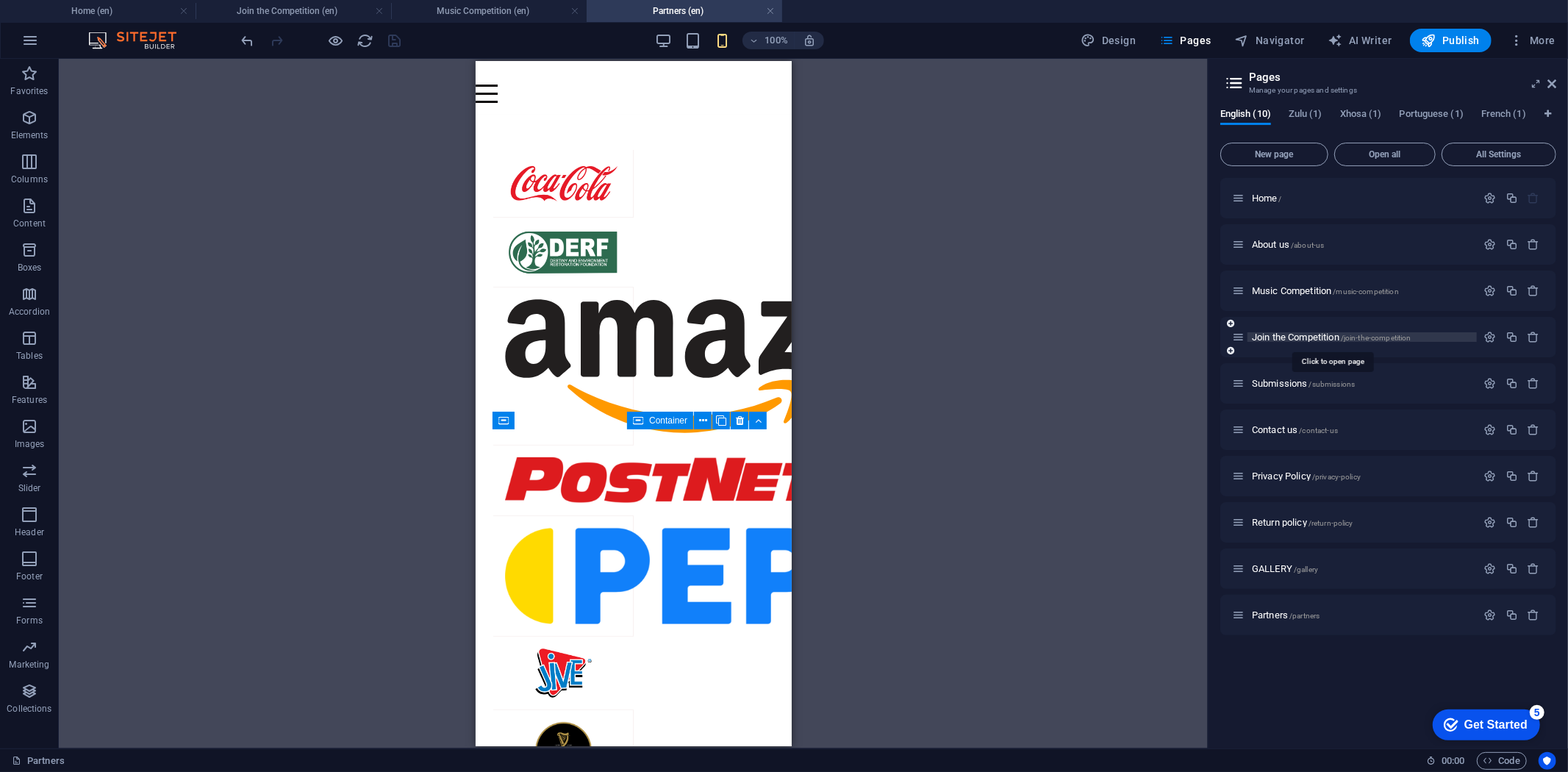
click at [1267, 335] on span "Join the Competition /join-the-competition" at bounding box center [1331, 337] width 160 height 11
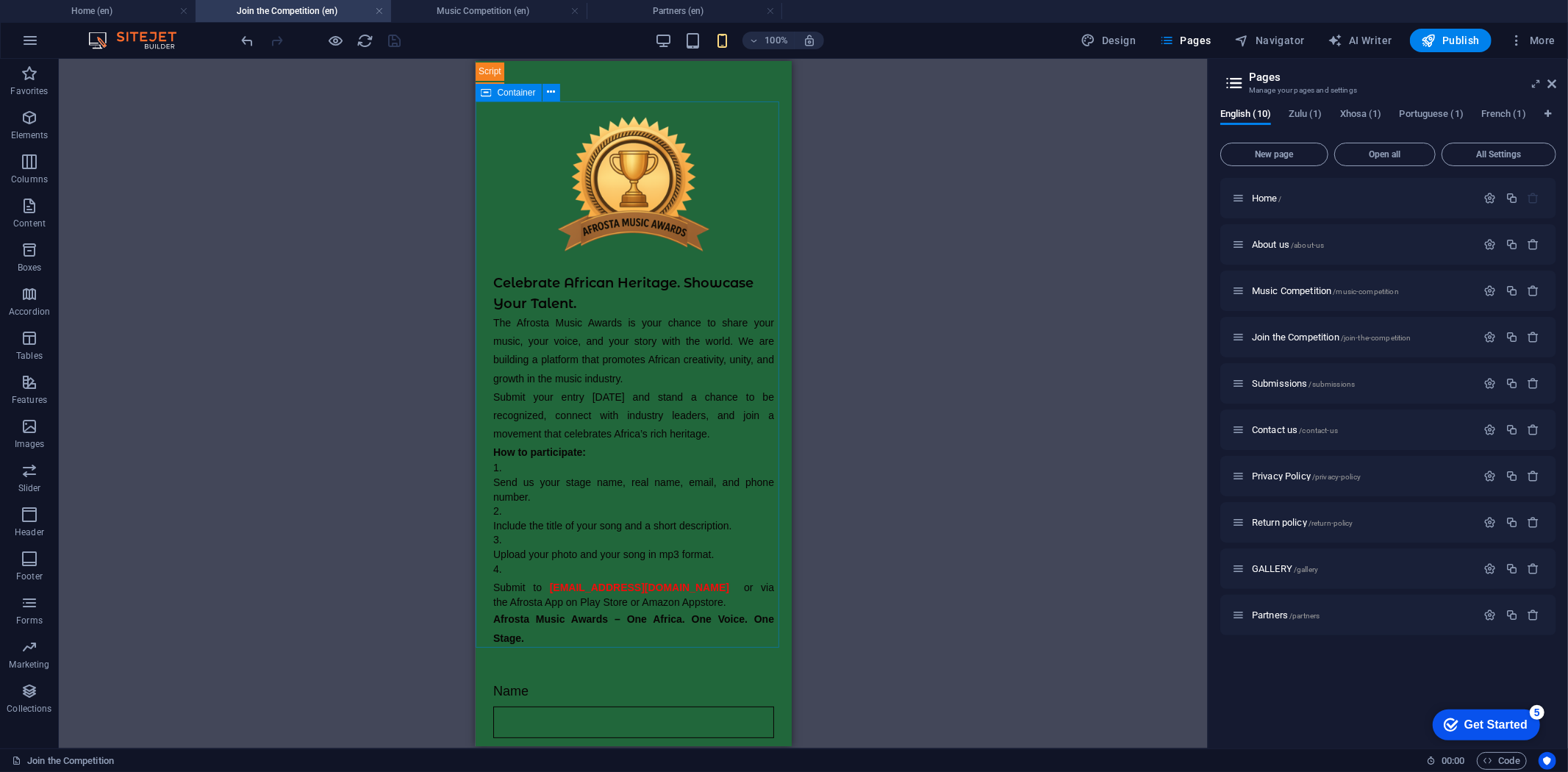
click at [485, 92] on icon at bounding box center [486, 92] width 10 height 18
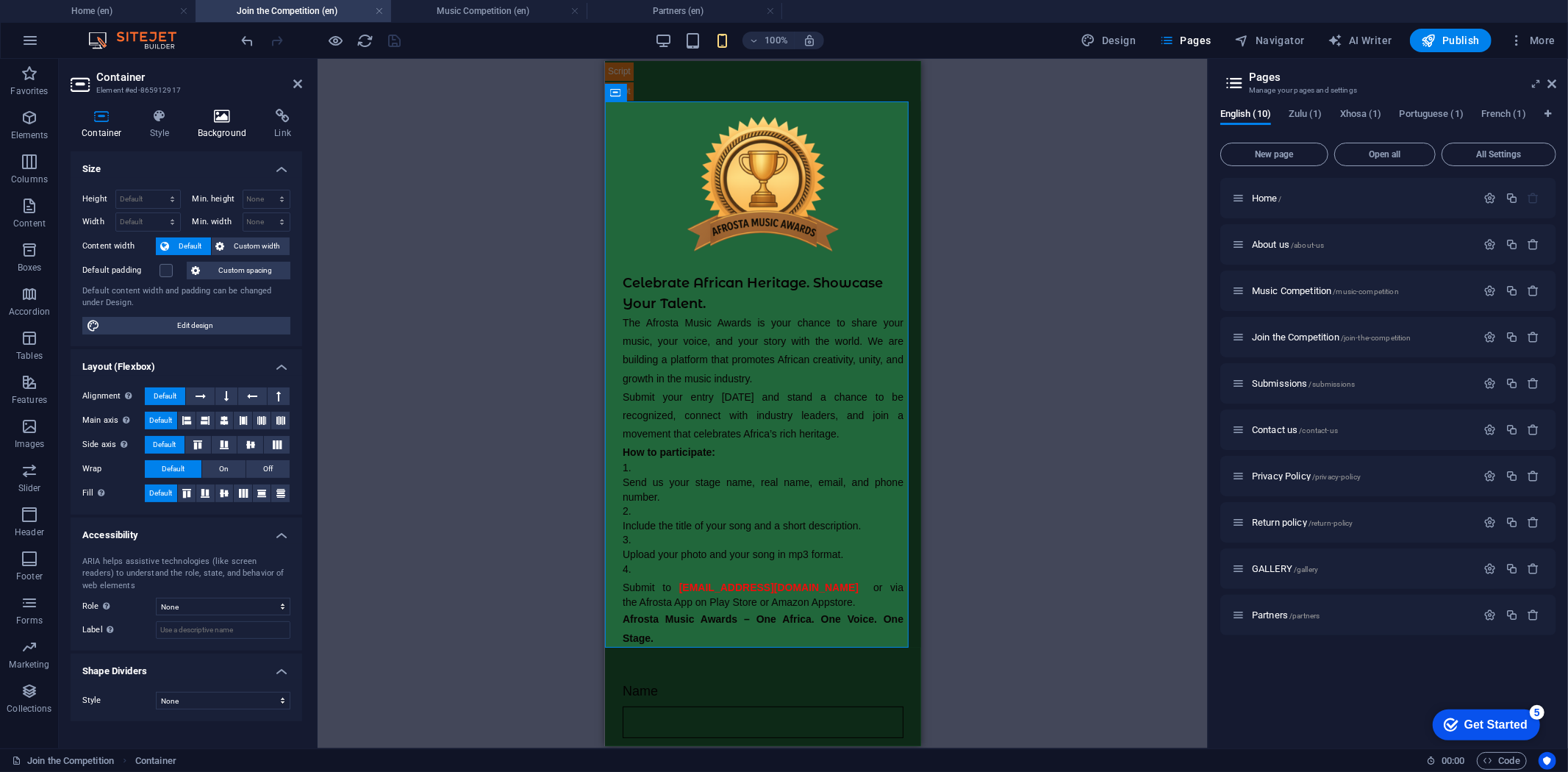
click at [218, 125] on h4 "Background" at bounding box center [225, 124] width 77 height 31
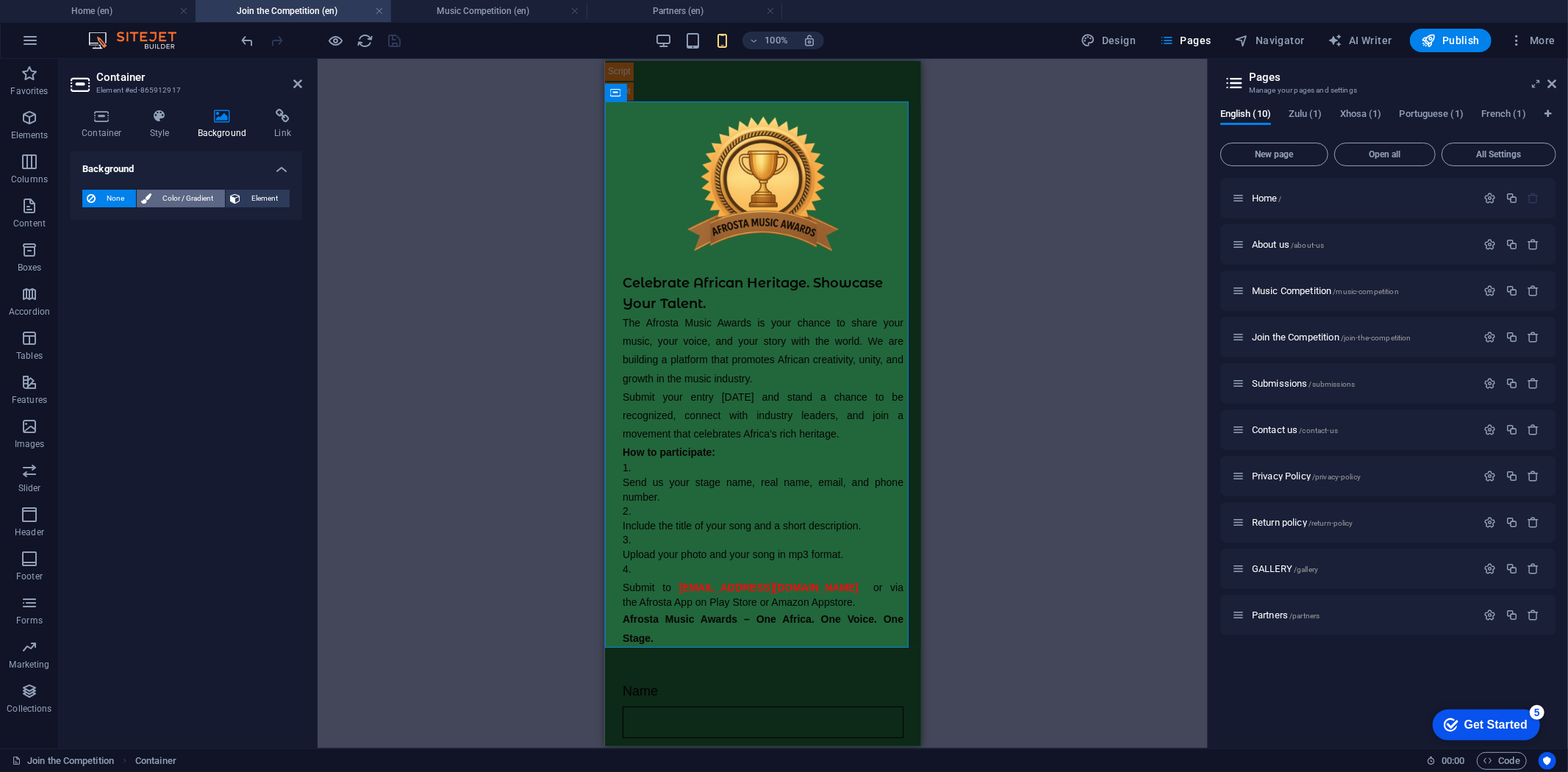
click at [171, 194] on span "Color / Gradient" at bounding box center [188, 198] width 65 height 18
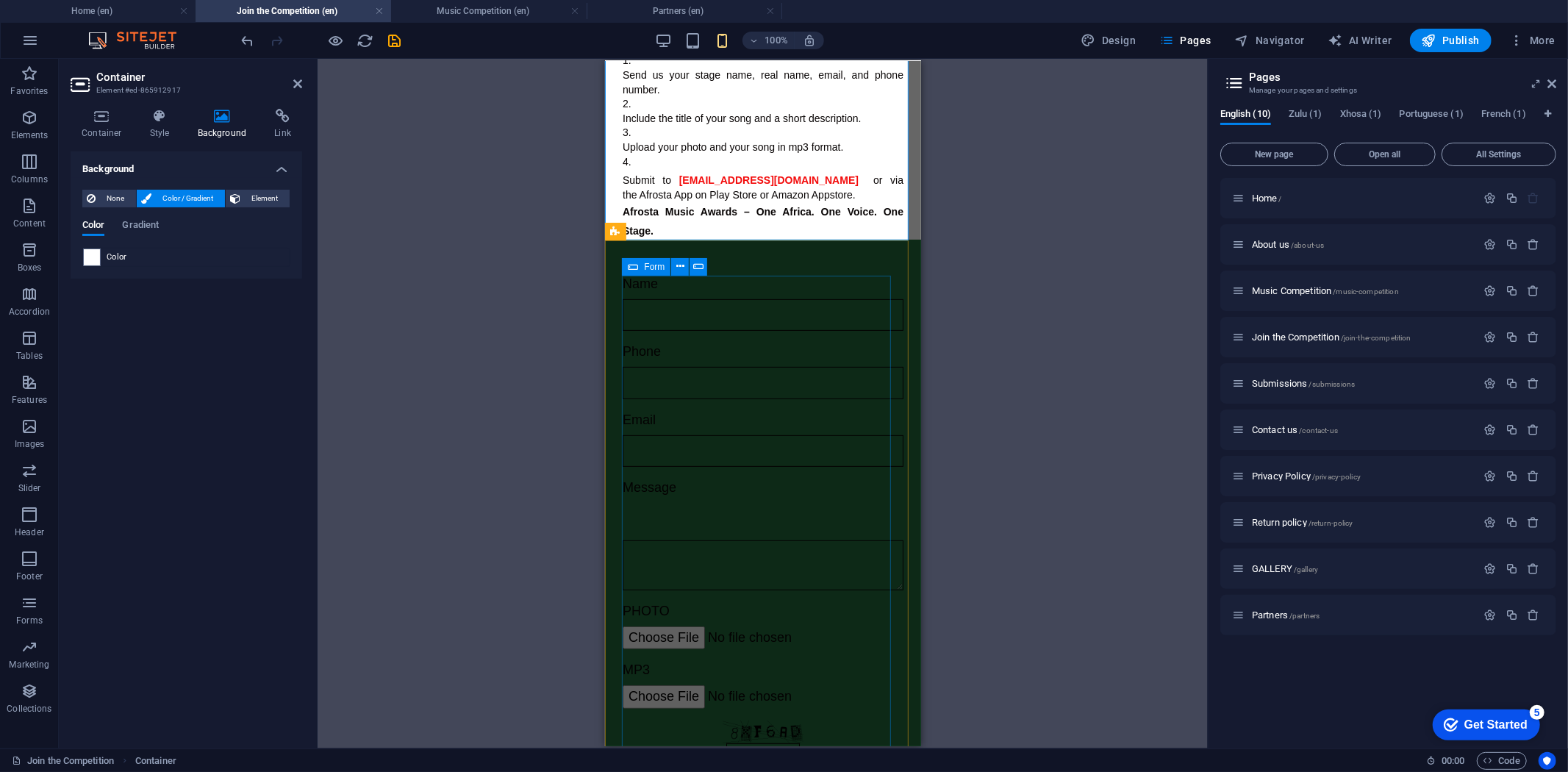
scroll to position [409, 0]
click at [616, 263] on div "Name Phone Email Message PHOTO MP3 Nicht lesbar? Neu generieren Submit" at bounding box center [762, 557] width 316 height 638
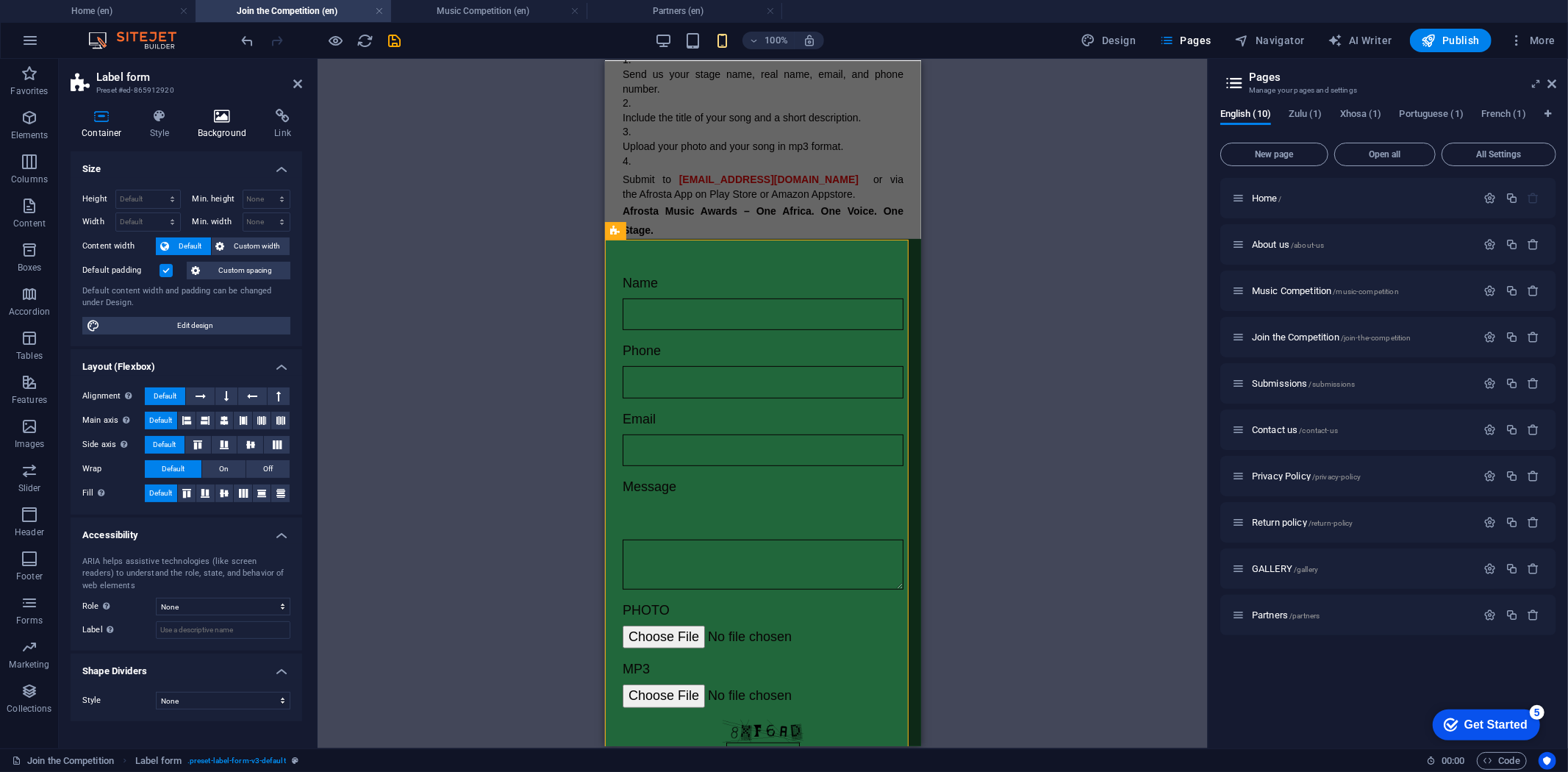
click at [216, 127] on h4 "Background" at bounding box center [225, 124] width 77 height 31
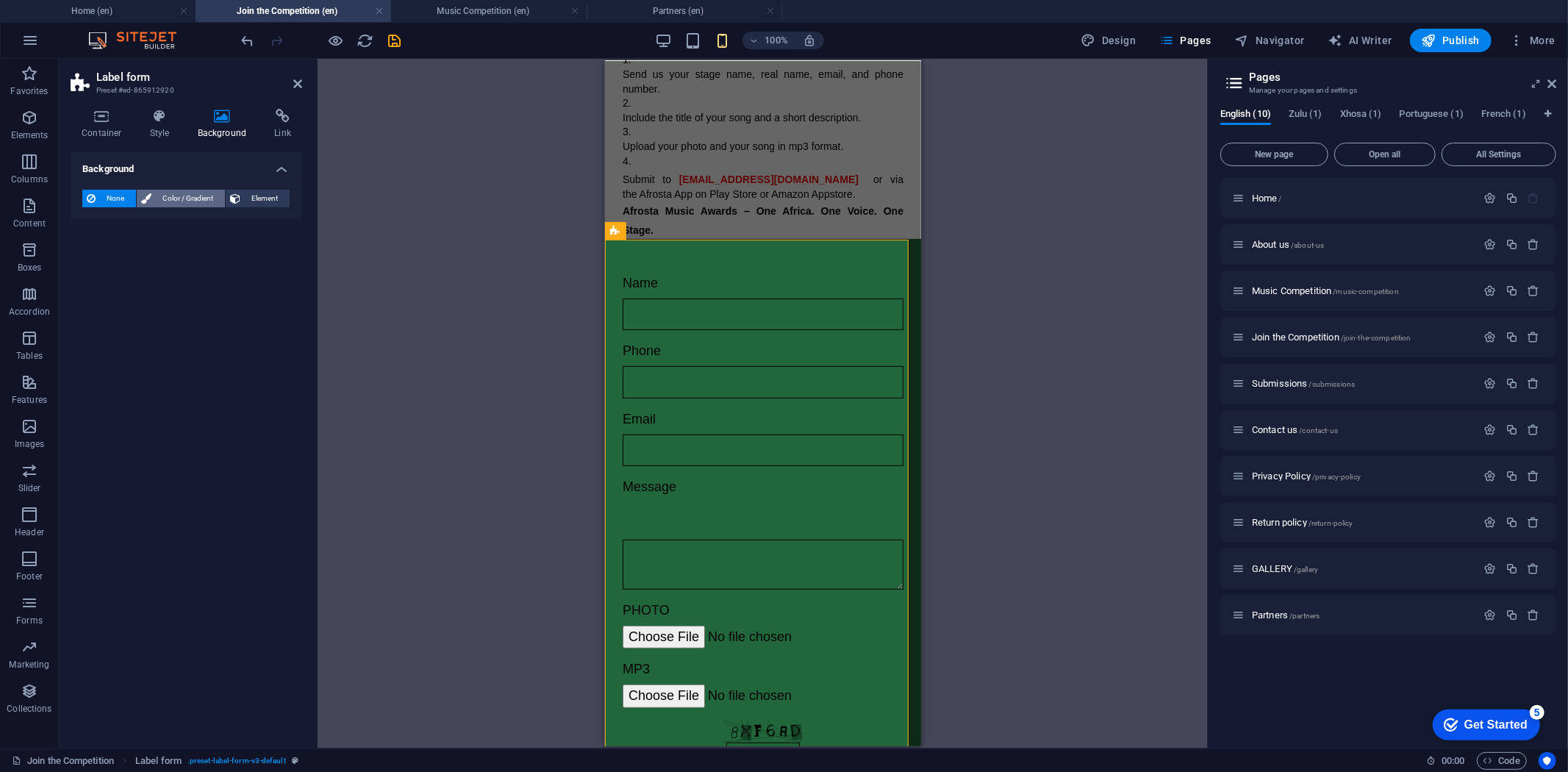
click at [195, 193] on span "Color / Gradient" at bounding box center [188, 198] width 65 height 18
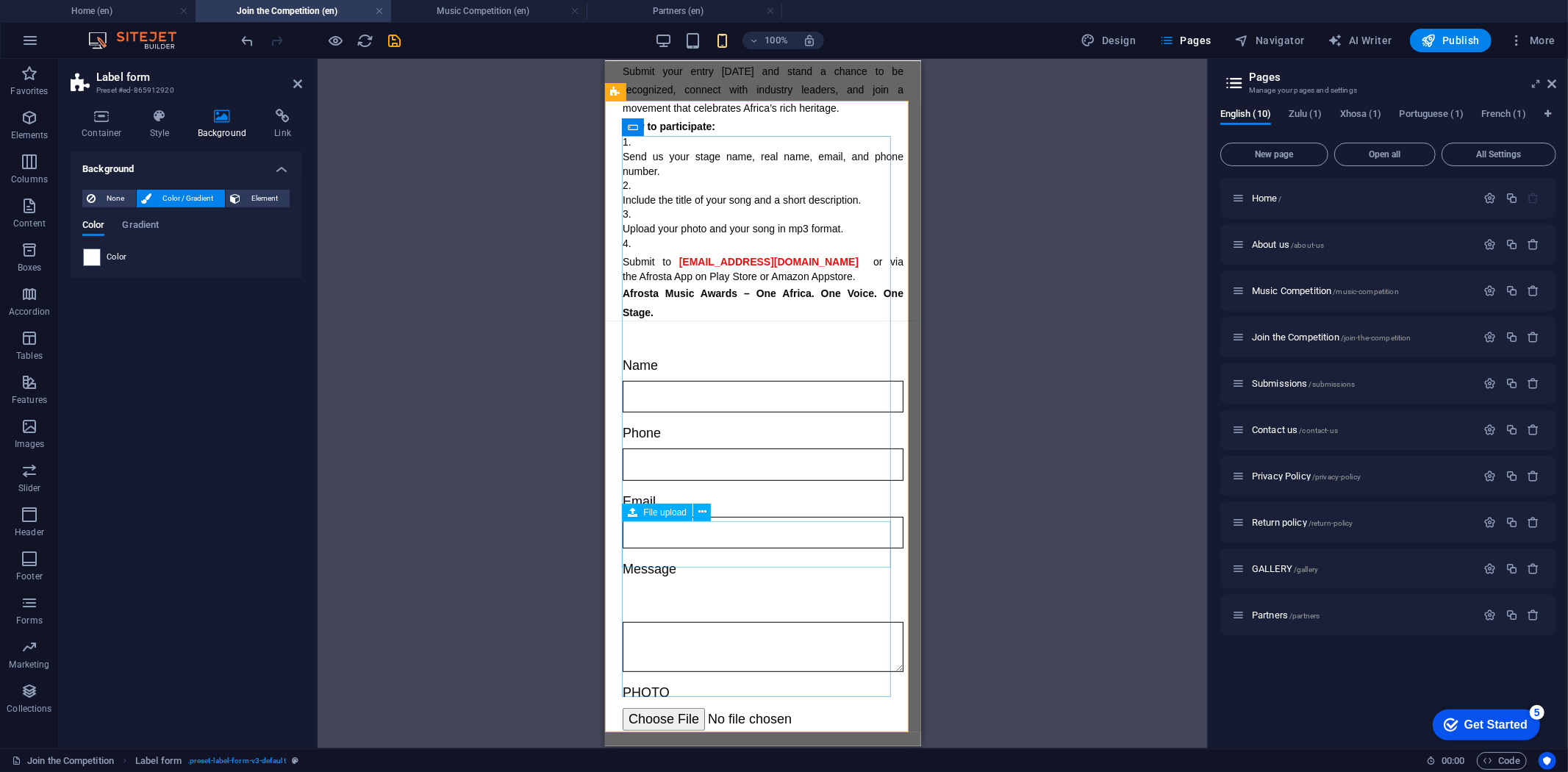
scroll to position [0, 0]
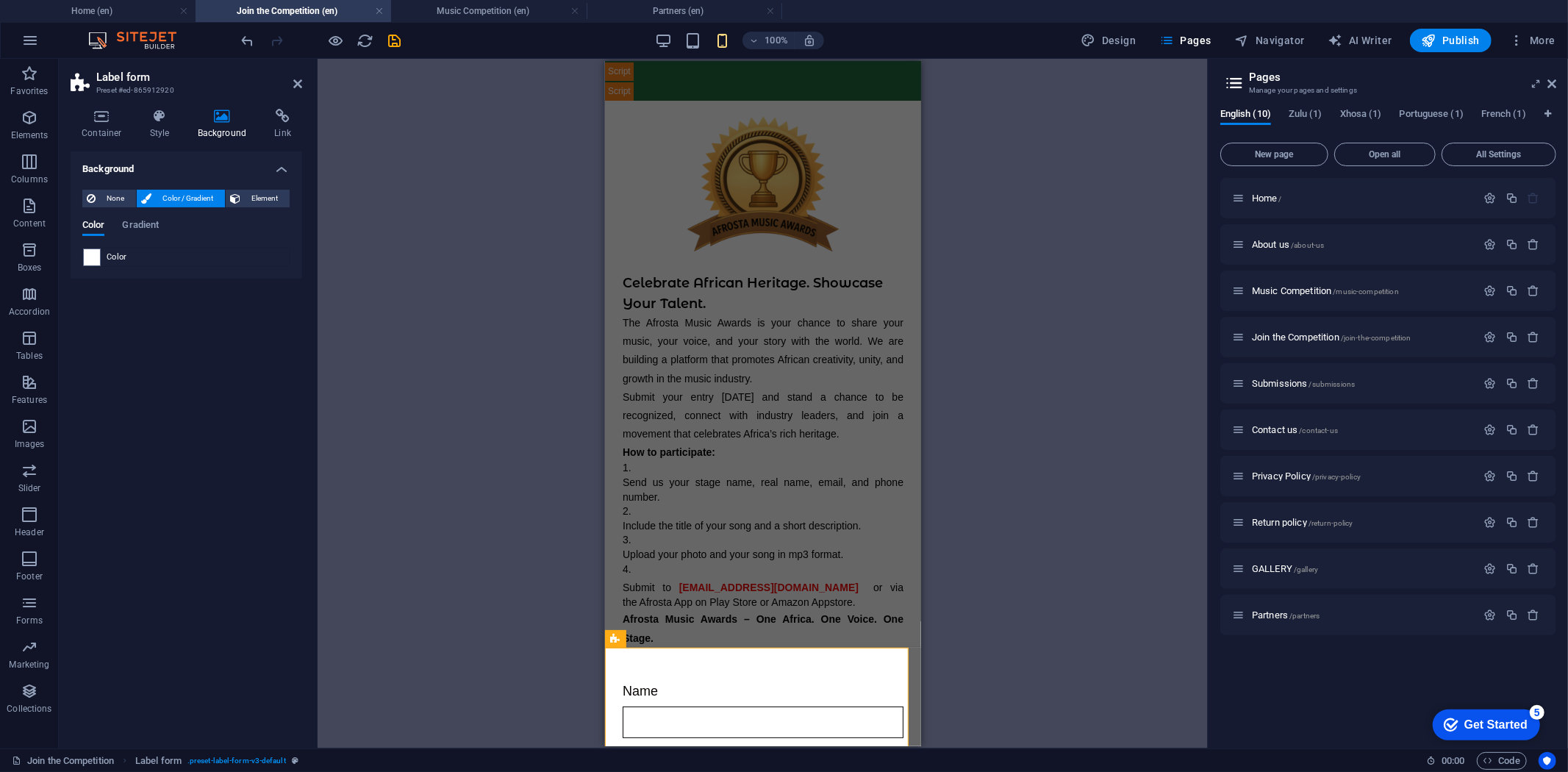
drag, startPoint x: 406, startPoint y: 35, endPoint x: 406, endPoint y: 44, distance: 9.0
click at [405, 35] on div "100% Design Pages Navigator AI Writer Publish More" at bounding box center [899, 40] width 1323 height 23
click at [406, 42] on div "100% Design Pages Navigator AI Writer Publish More" at bounding box center [899, 40] width 1323 height 23
click at [402, 39] on icon "save" at bounding box center [395, 40] width 17 height 17
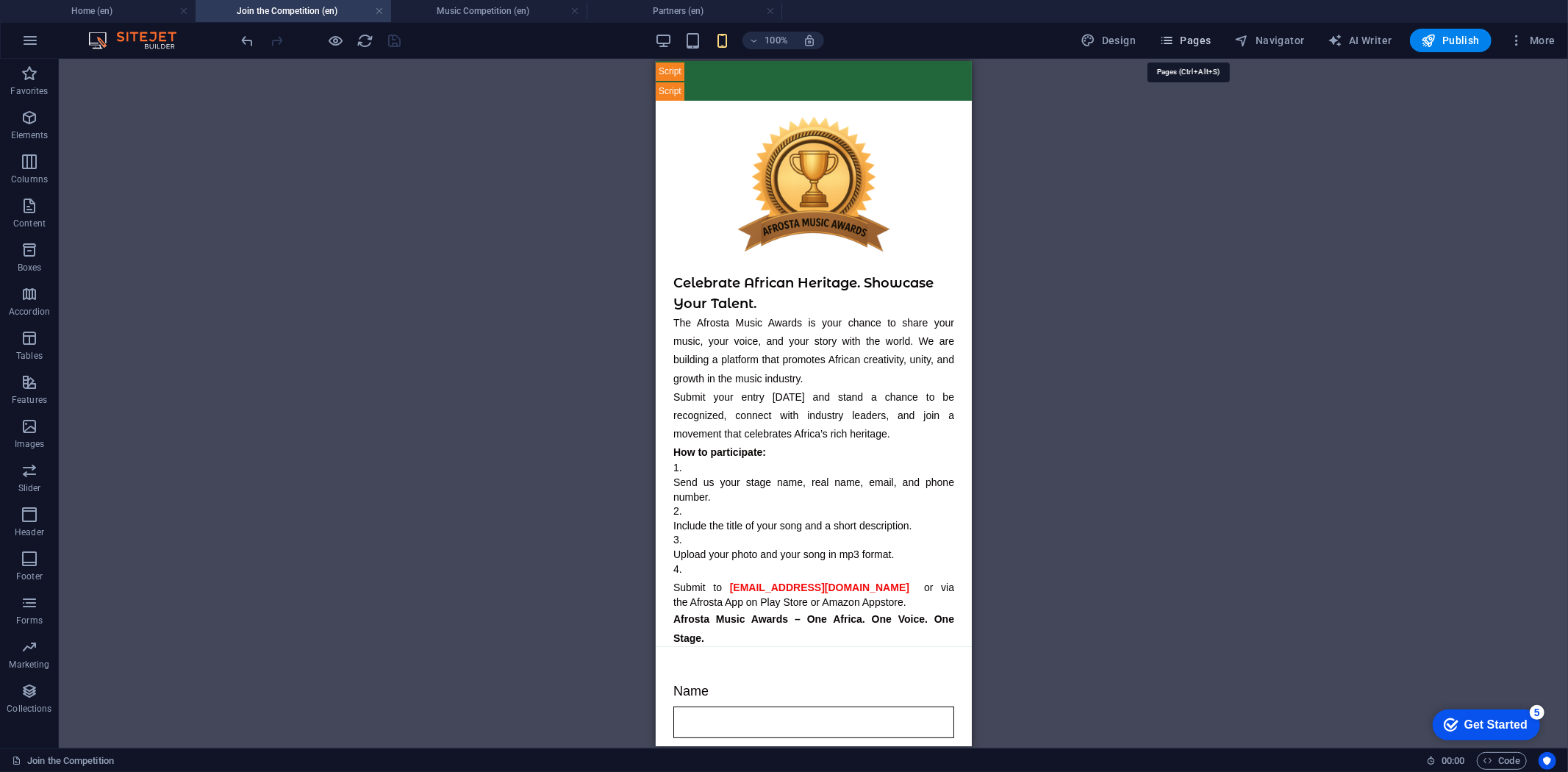
click at [1205, 41] on span "Pages" at bounding box center [1185, 40] width 52 height 15
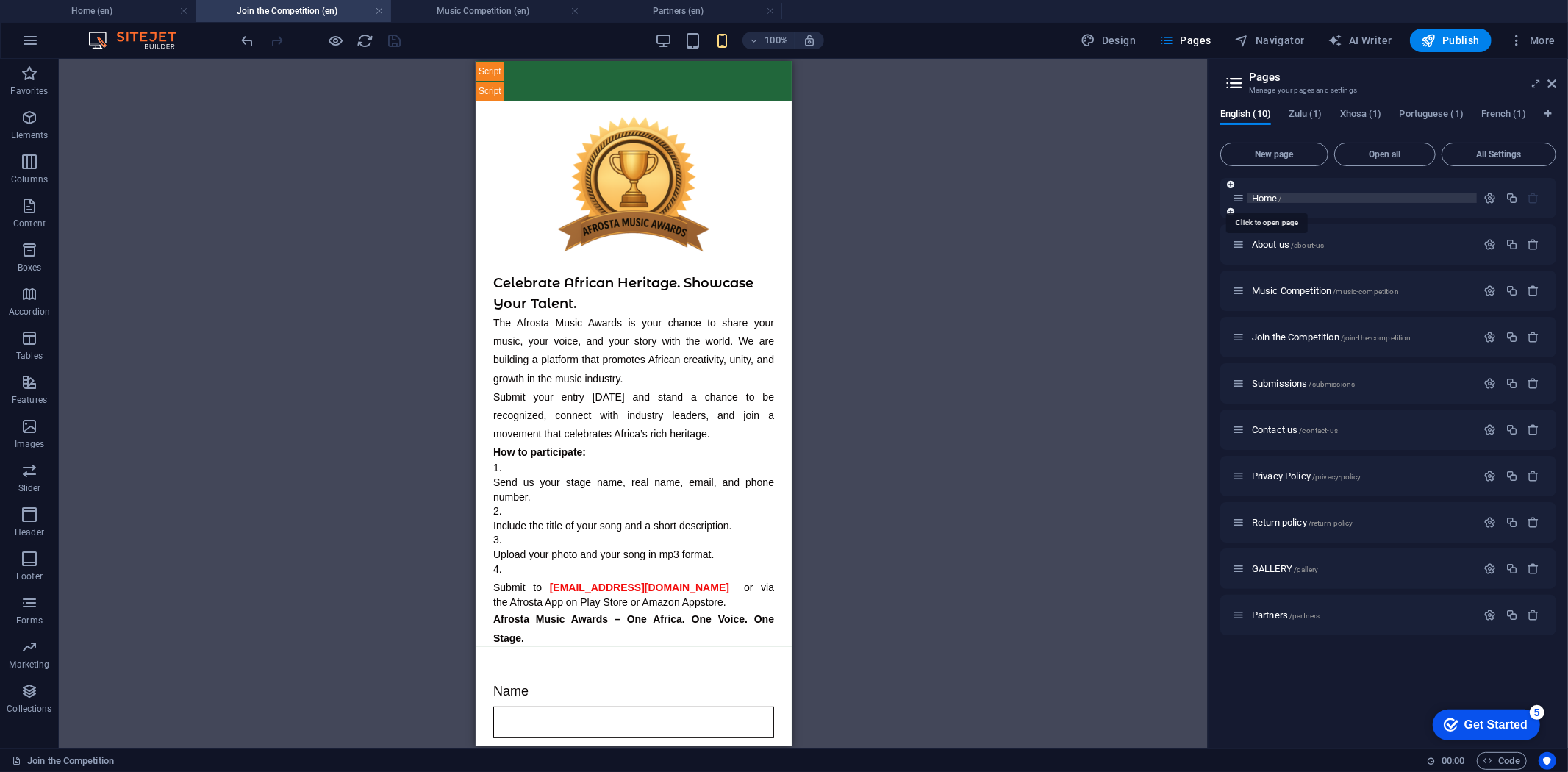
click at [1270, 200] on span "Home /" at bounding box center [1267, 198] width 30 height 11
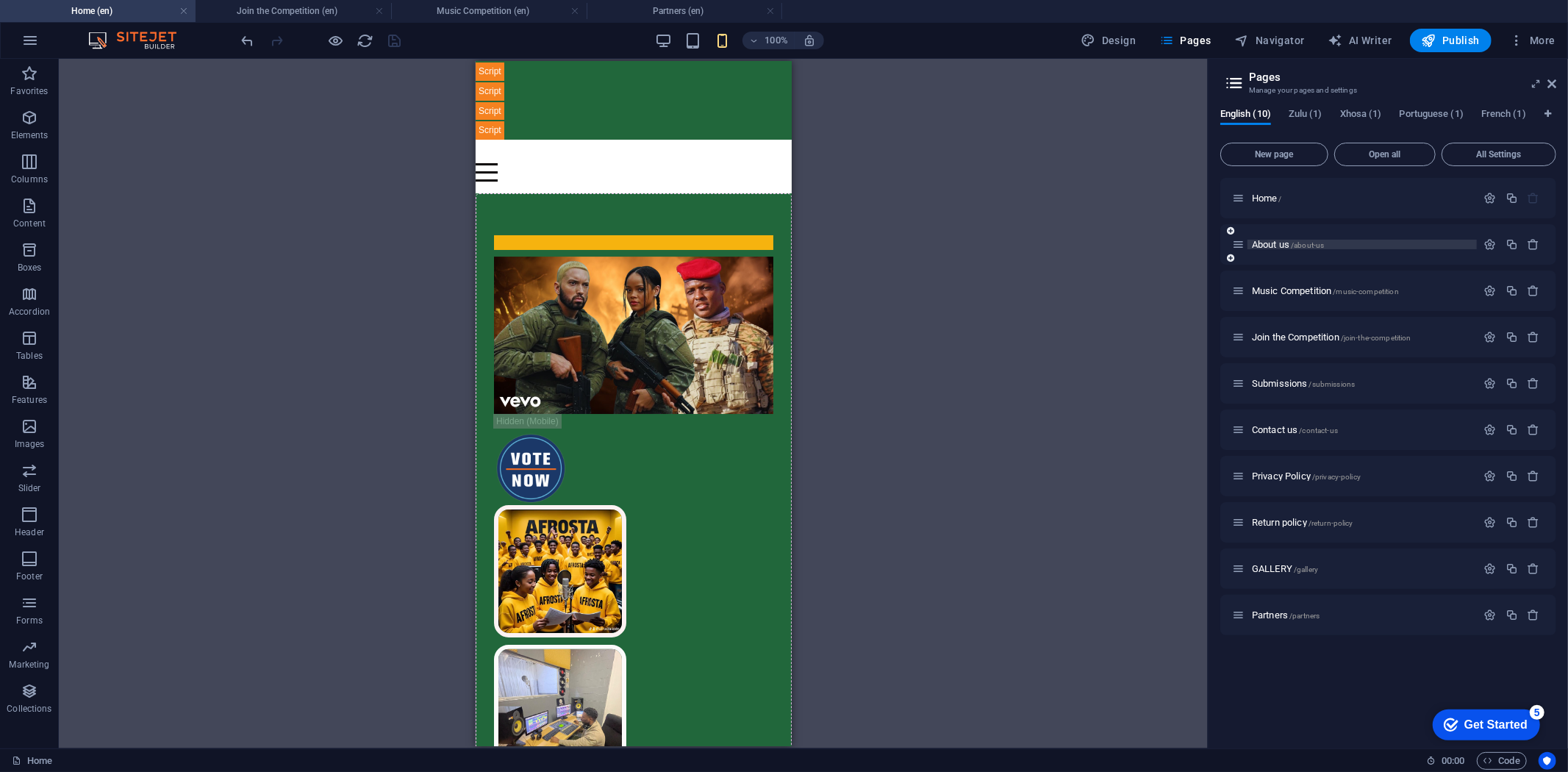
click at [1280, 246] on span "About us /about-us" at bounding box center [1287, 244] width 72 height 11
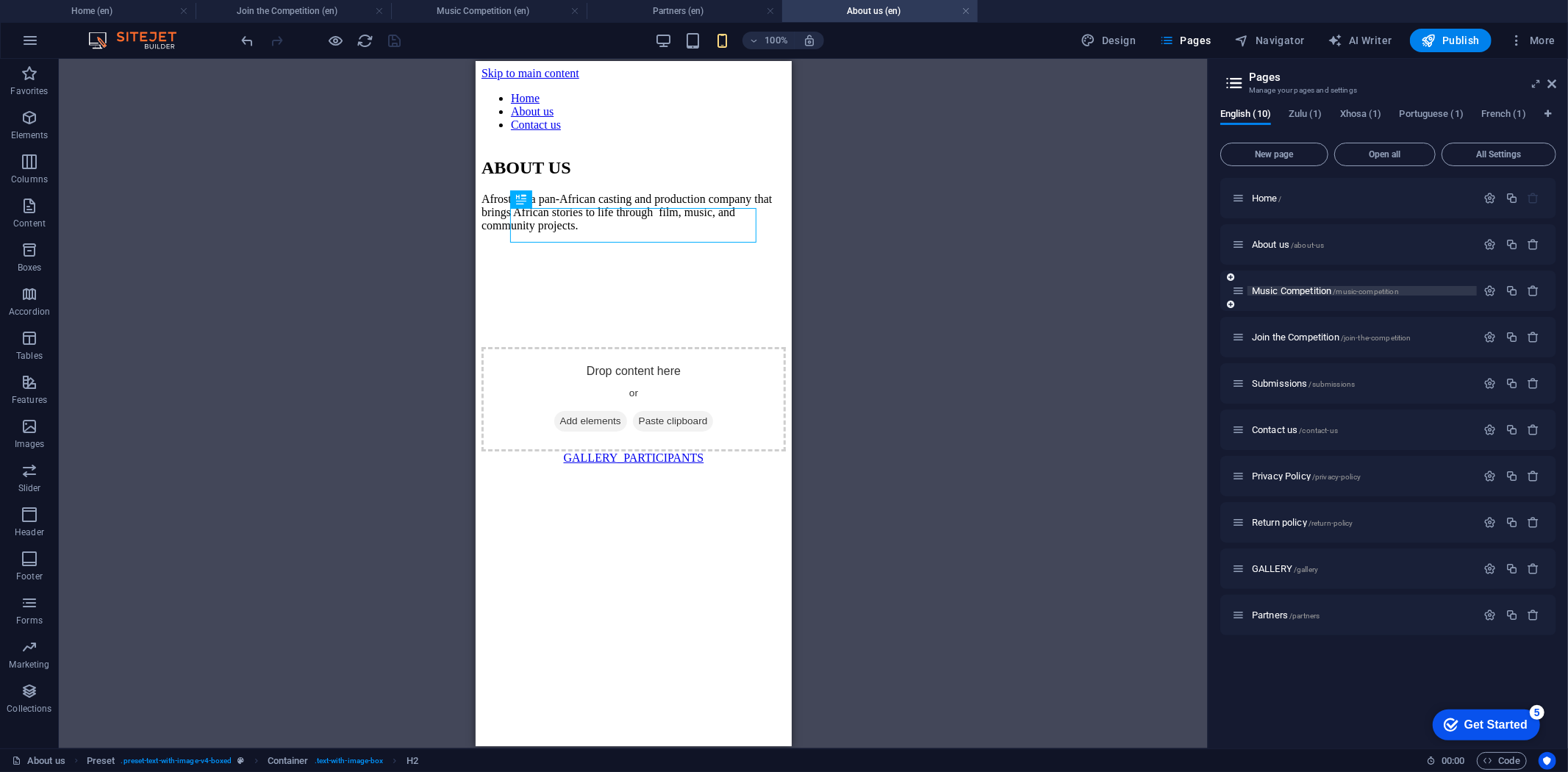
click at [1297, 291] on span "Music Competition /music-competition" at bounding box center [1325, 291] width 147 height 11
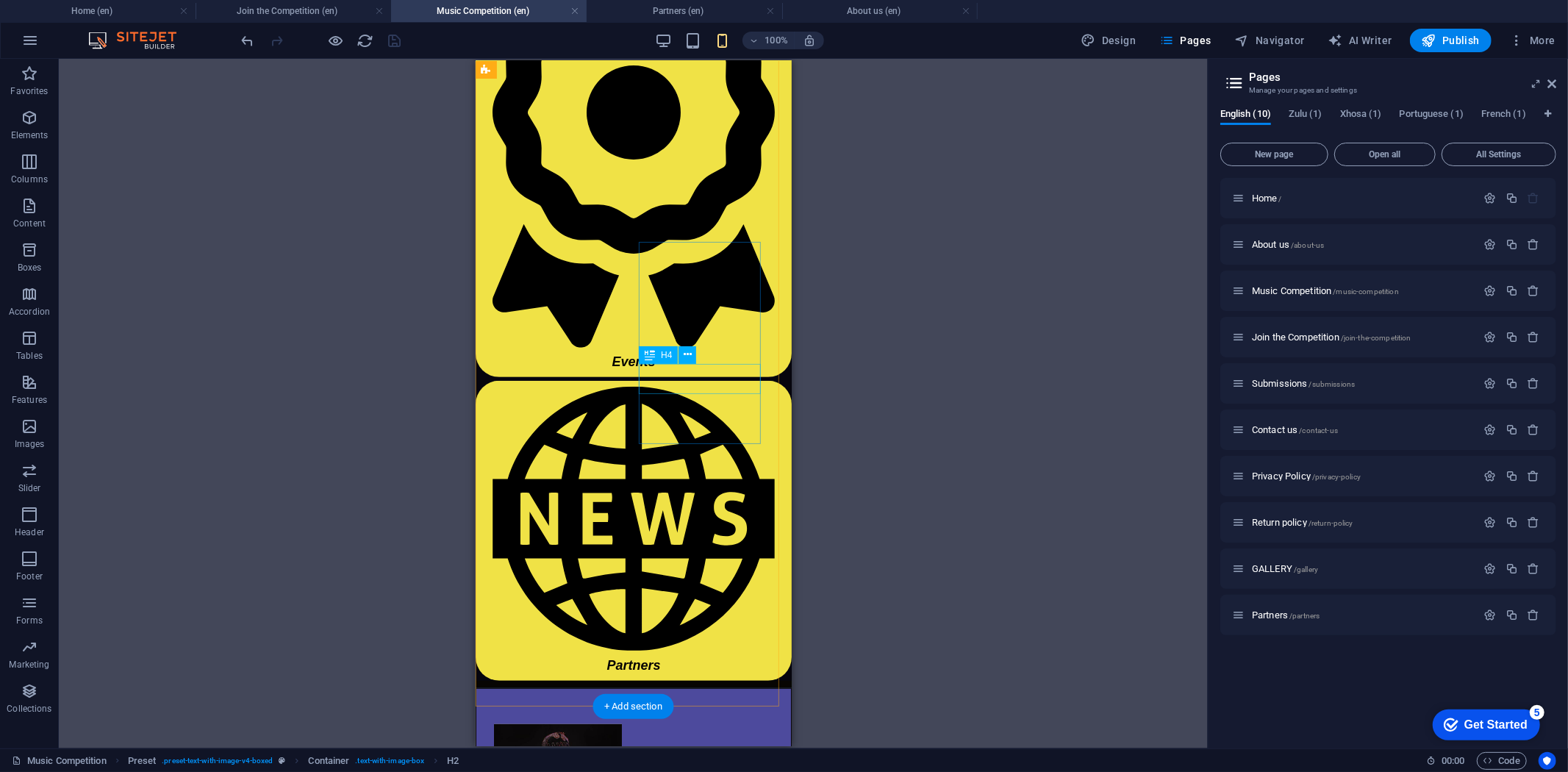
scroll to position [319, 0]
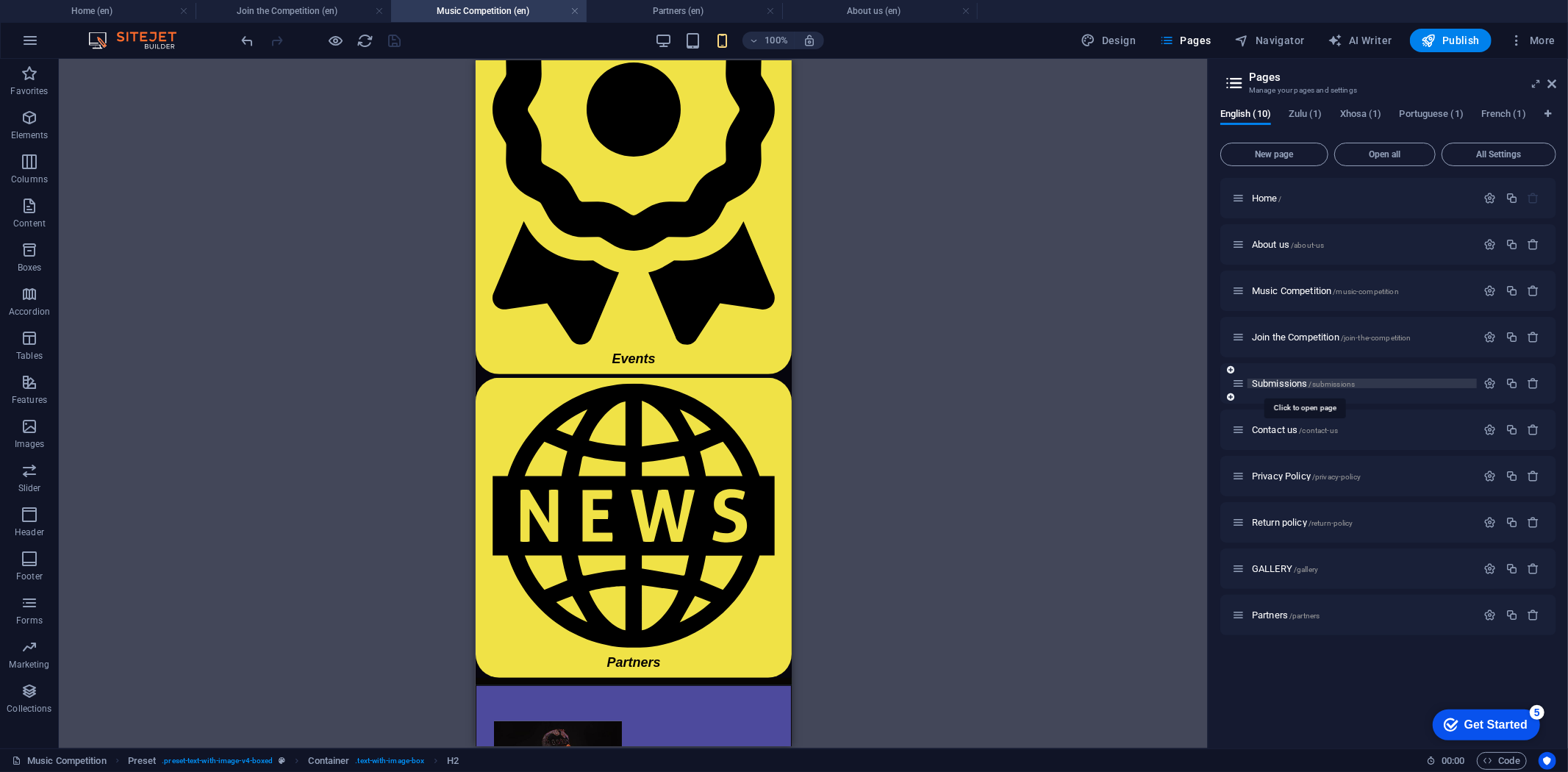
click at [1276, 379] on span "Submissions /submissions" at bounding box center [1303, 383] width 103 height 11
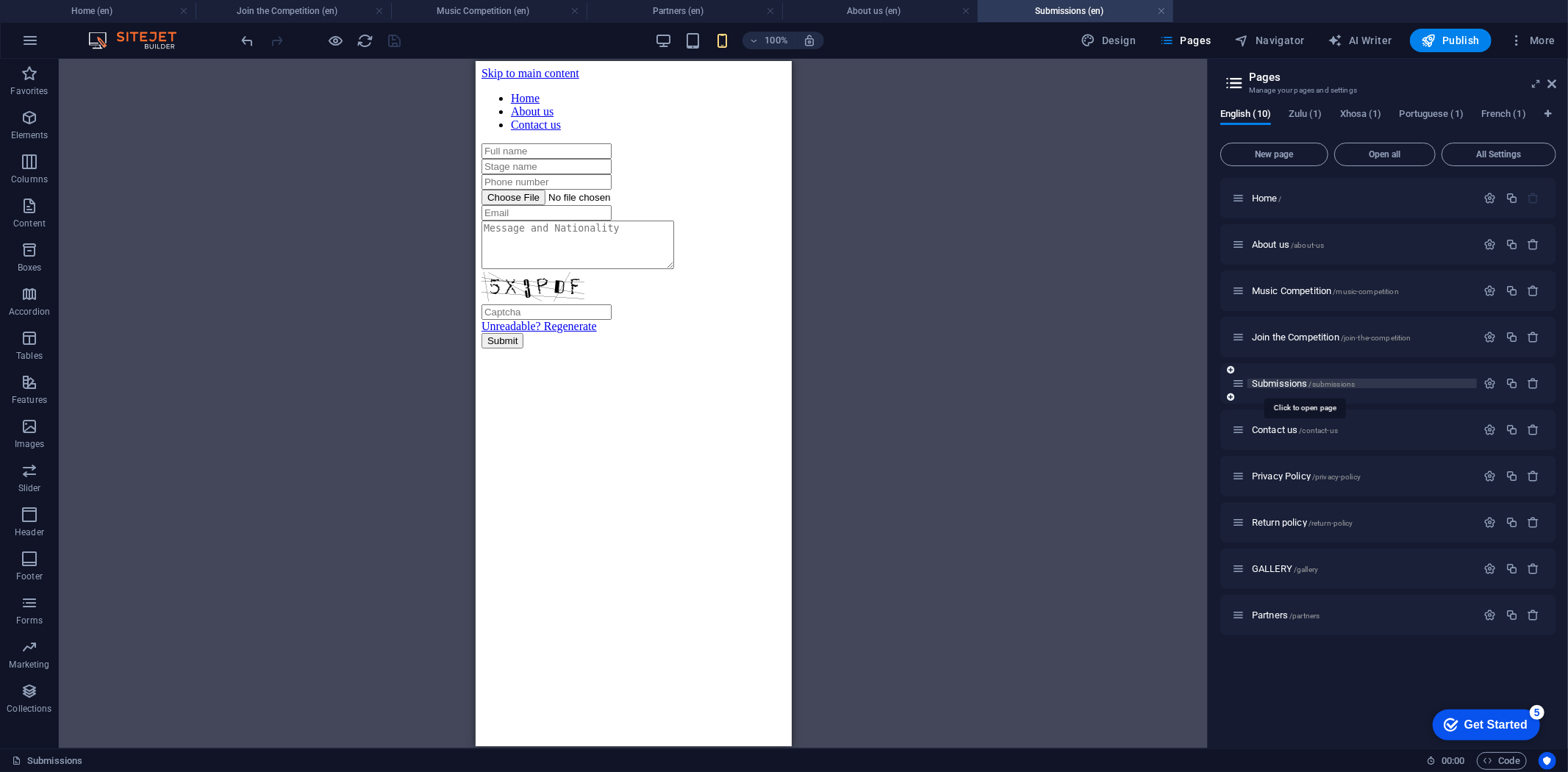
scroll to position [0, 0]
click at [1272, 425] on span "Contact us /contact-us" at bounding box center [1295, 430] width 86 height 11
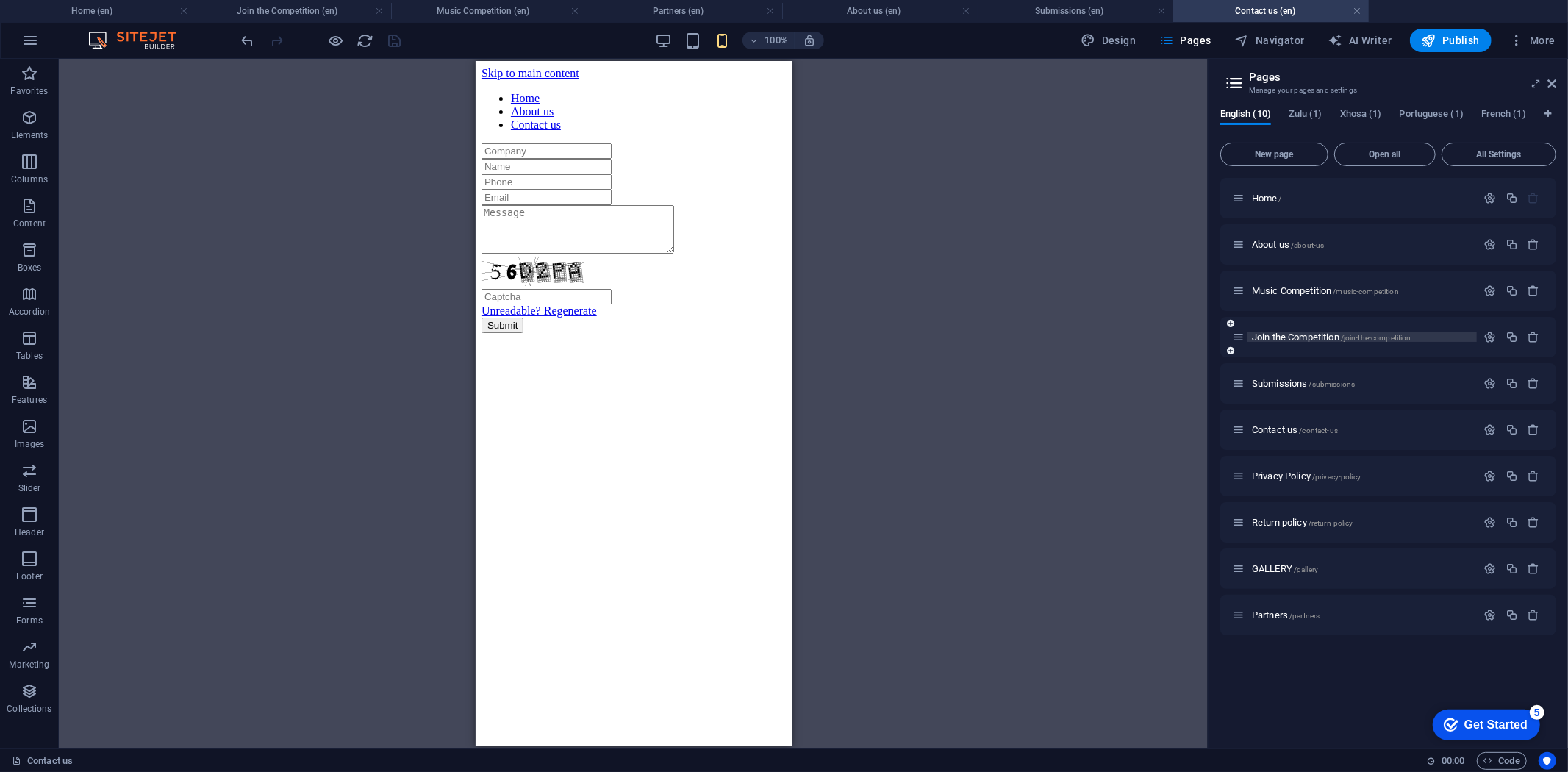
click at [1268, 332] on span "Join the Competition /join-the-competition" at bounding box center [1331, 337] width 160 height 11
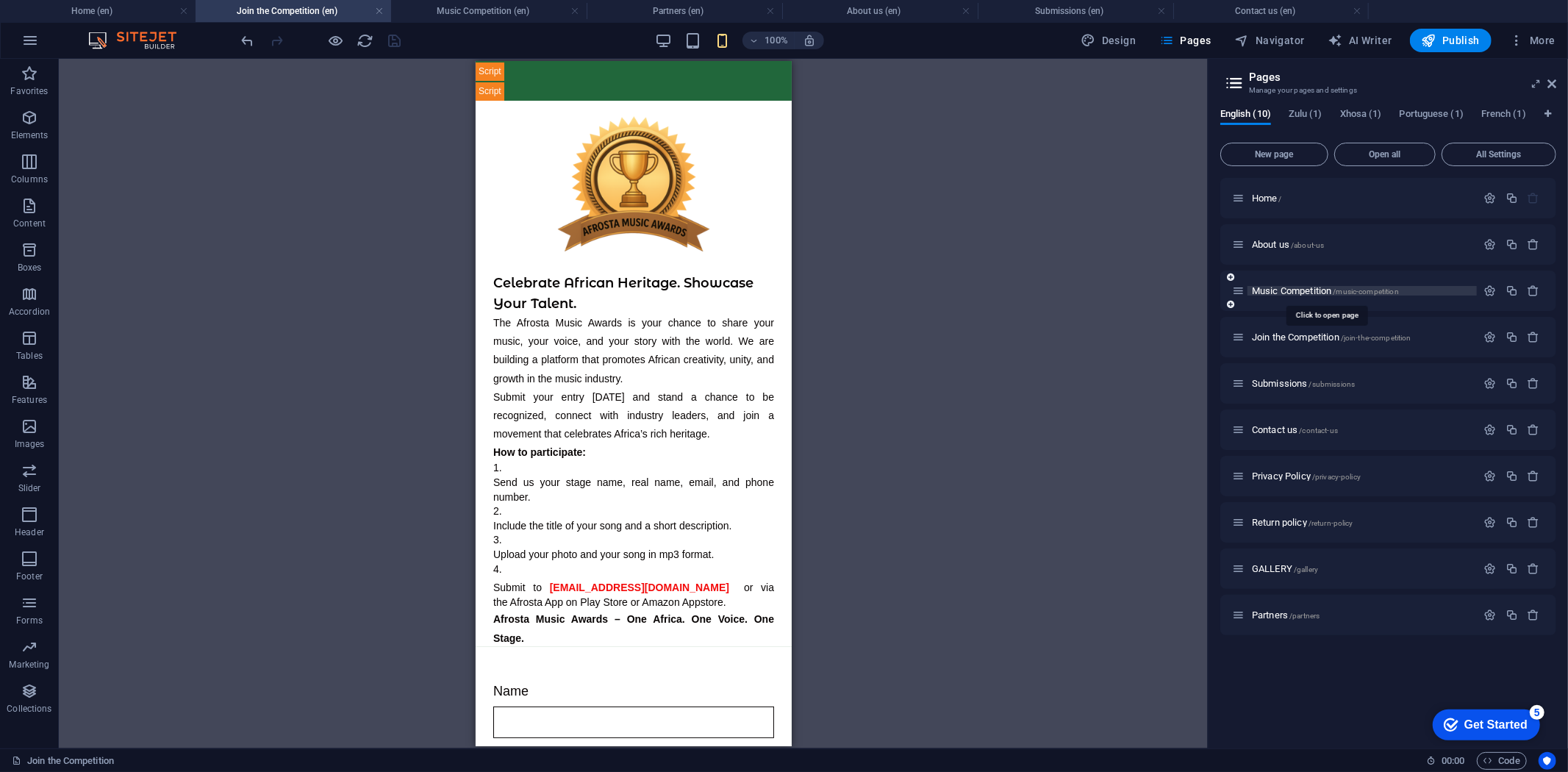
click at [1279, 294] on span "Music Competition /music-competition" at bounding box center [1325, 291] width 147 height 11
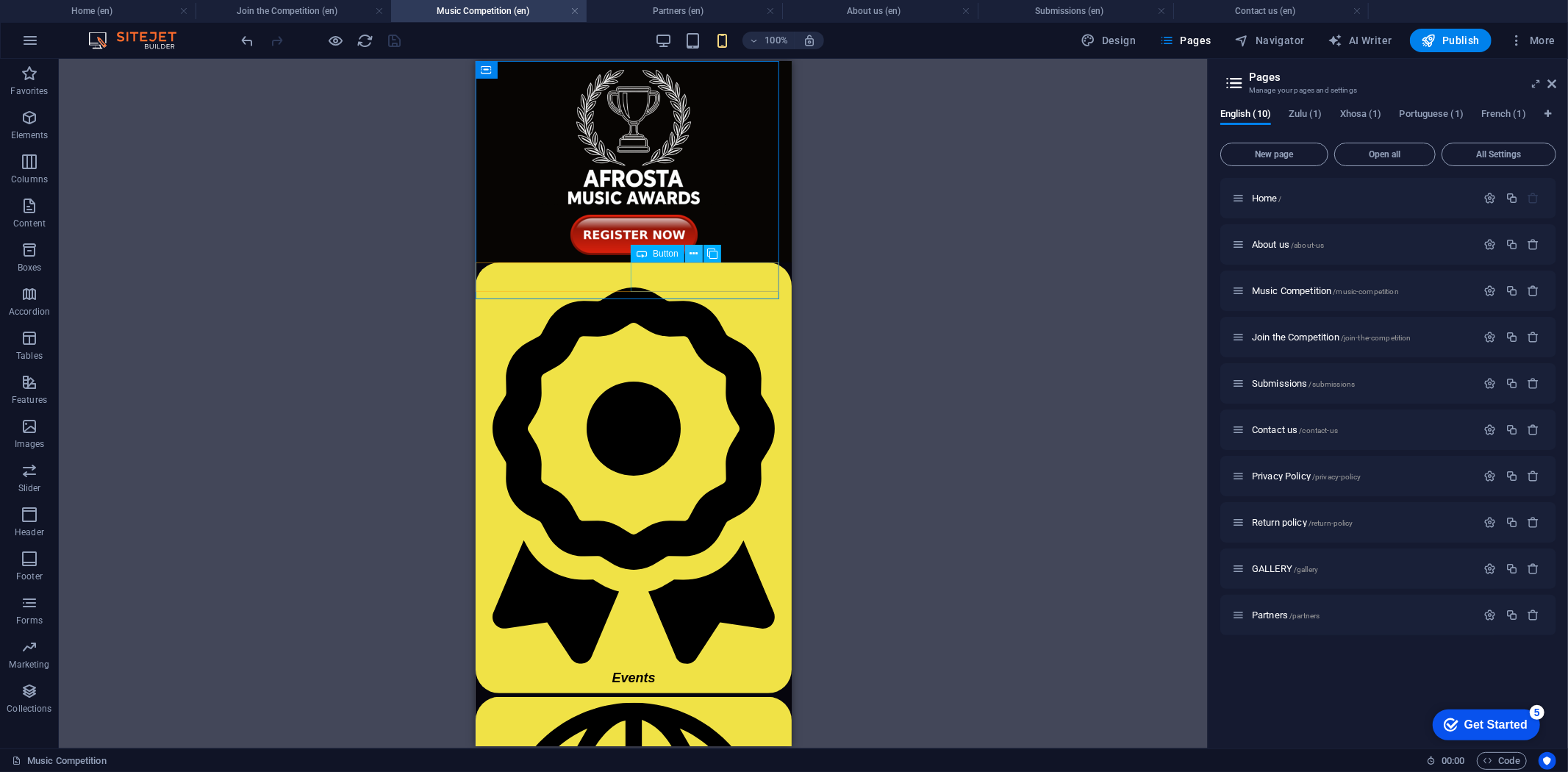
click at [694, 254] on icon at bounding box center [693, 254] width 8 height 15
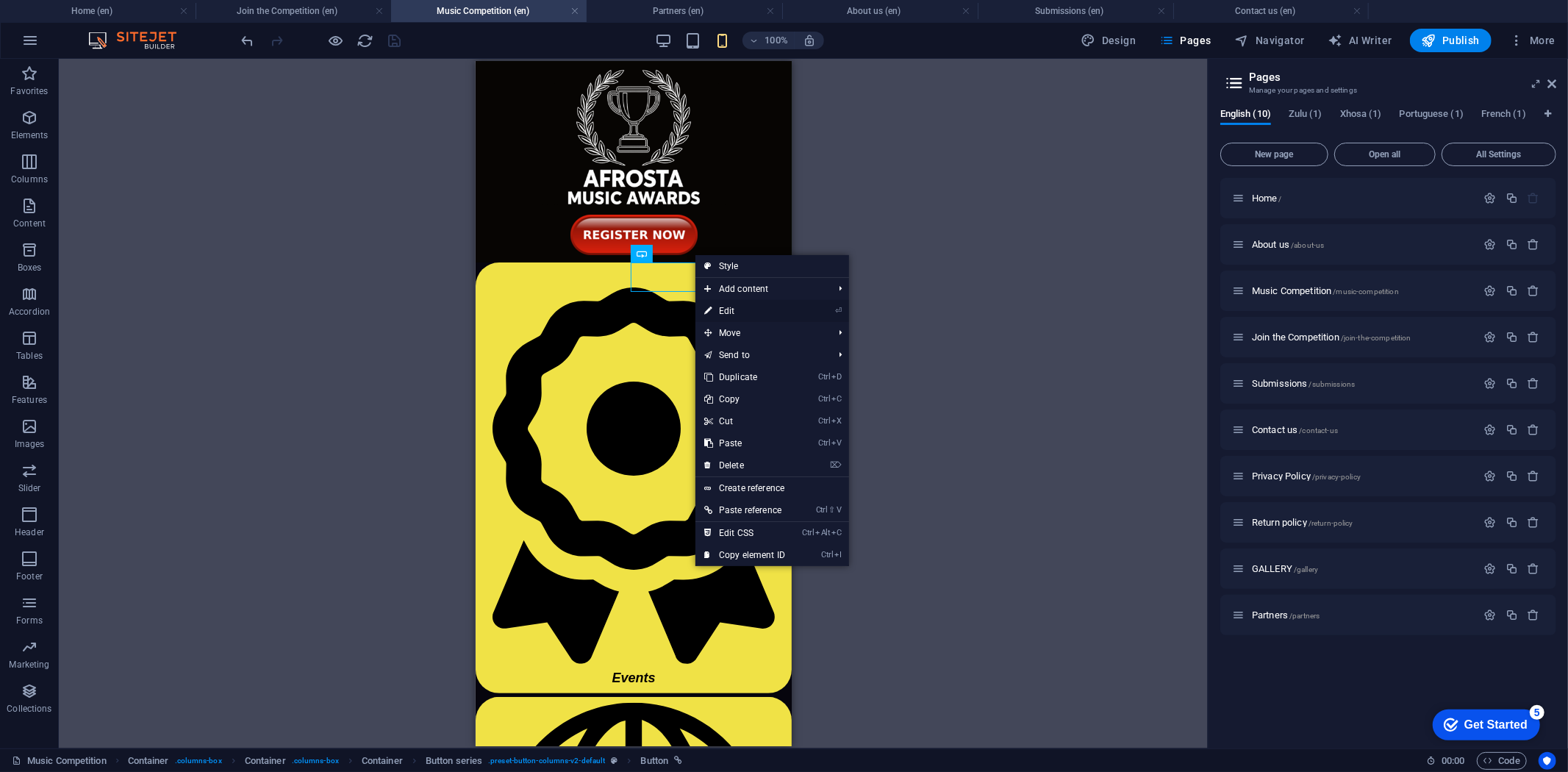
click at [743, 310] on link "⏎ Edit" at bounding box center [745, 310] width 99 height 22
select select "9"
select select
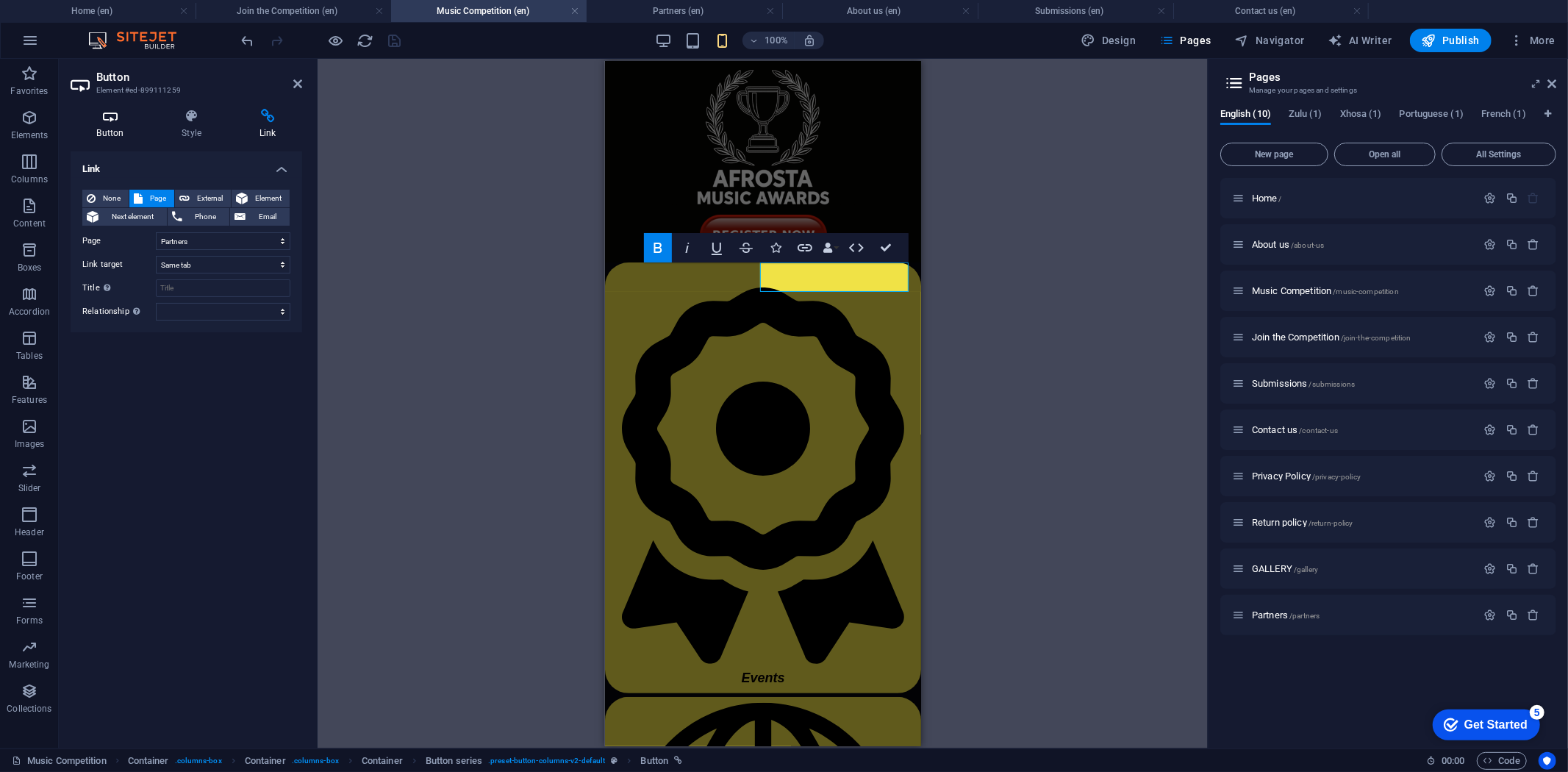
click at [113, 126] on h4 "Button" at bounding box center [113, 124] width 85 height 31
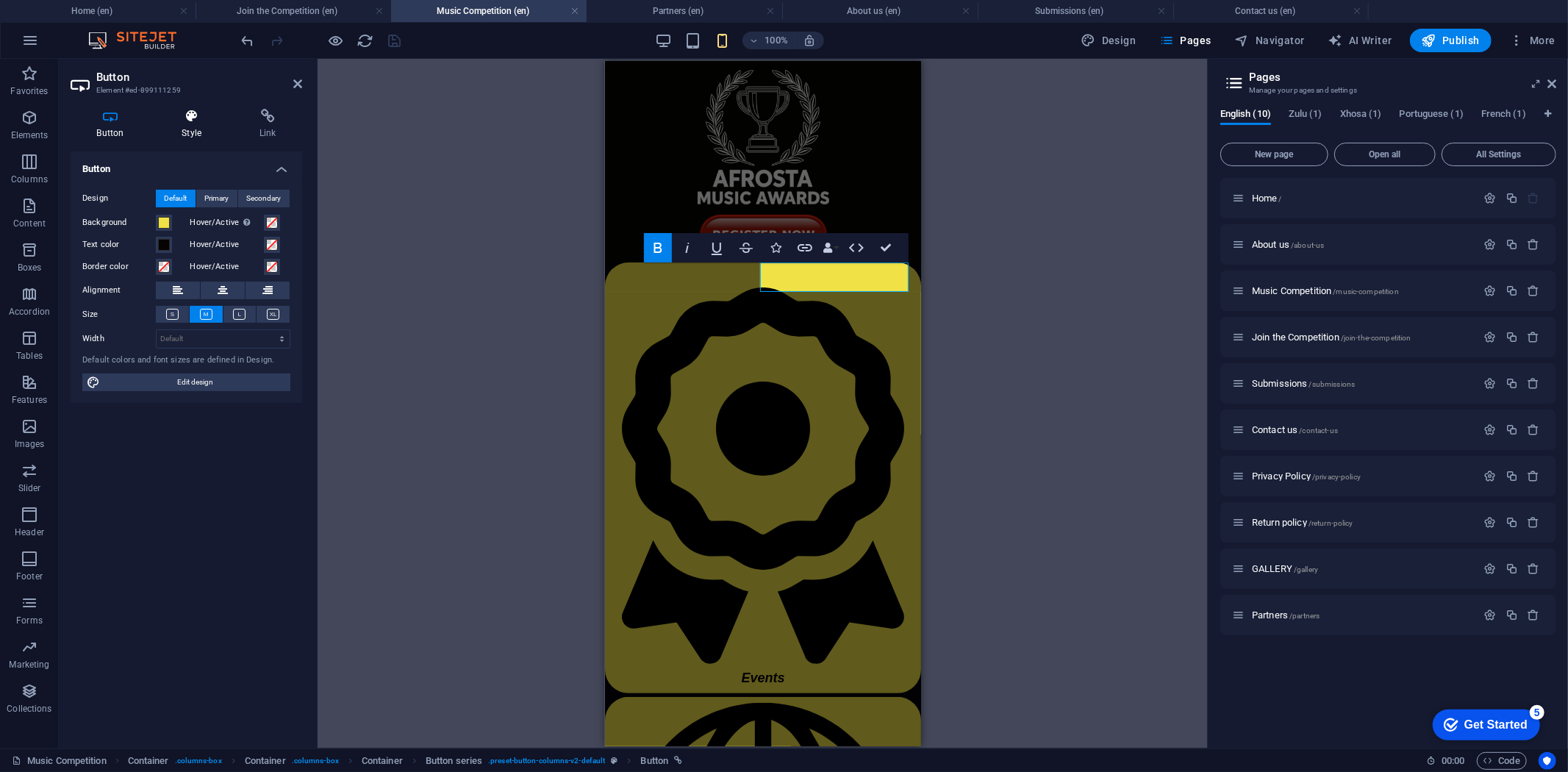
click at [193, 129] on h4 "Style" at bounding box center [194, 124] width 78 height 31
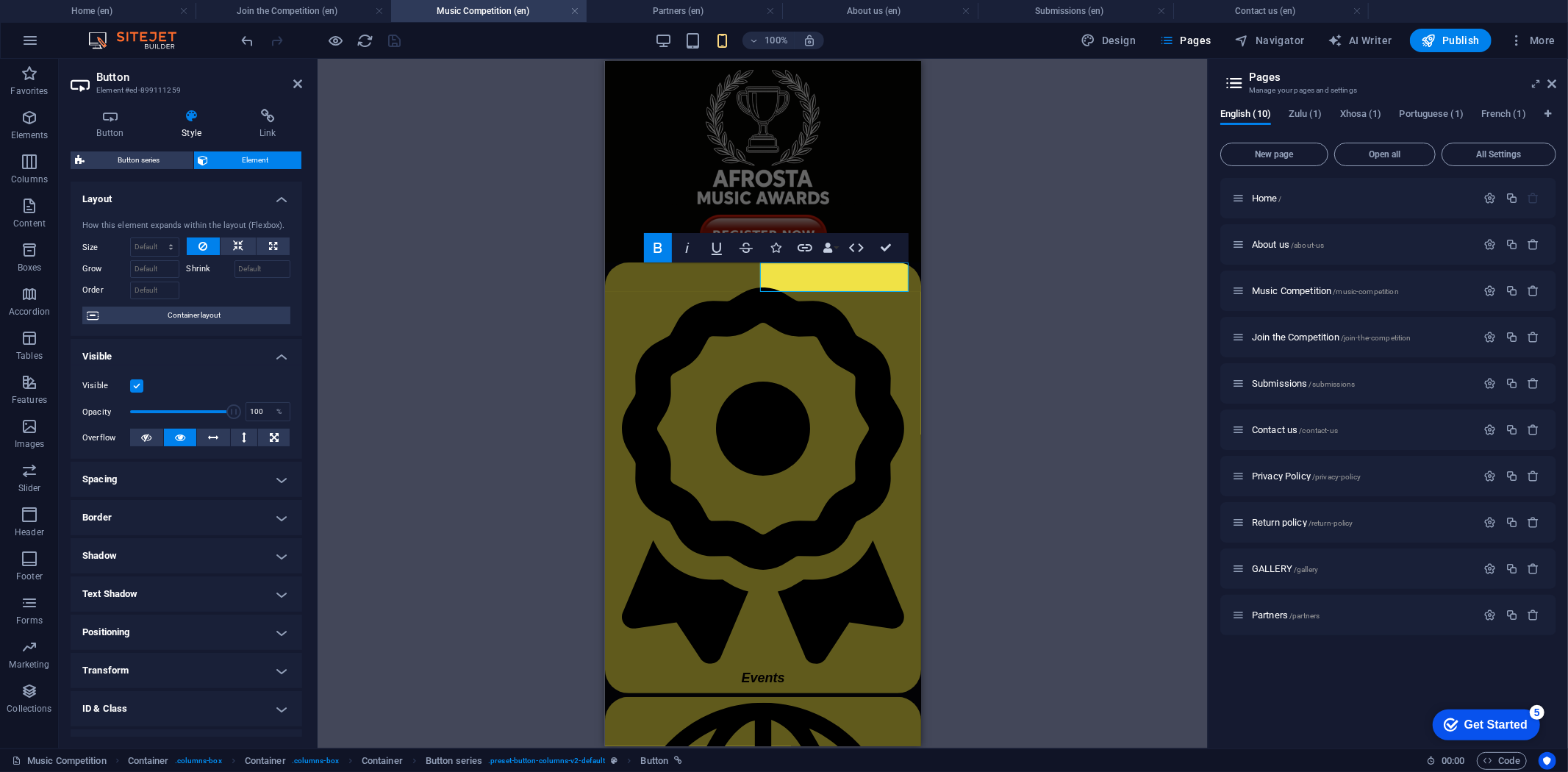
scroll to position [66, 0]
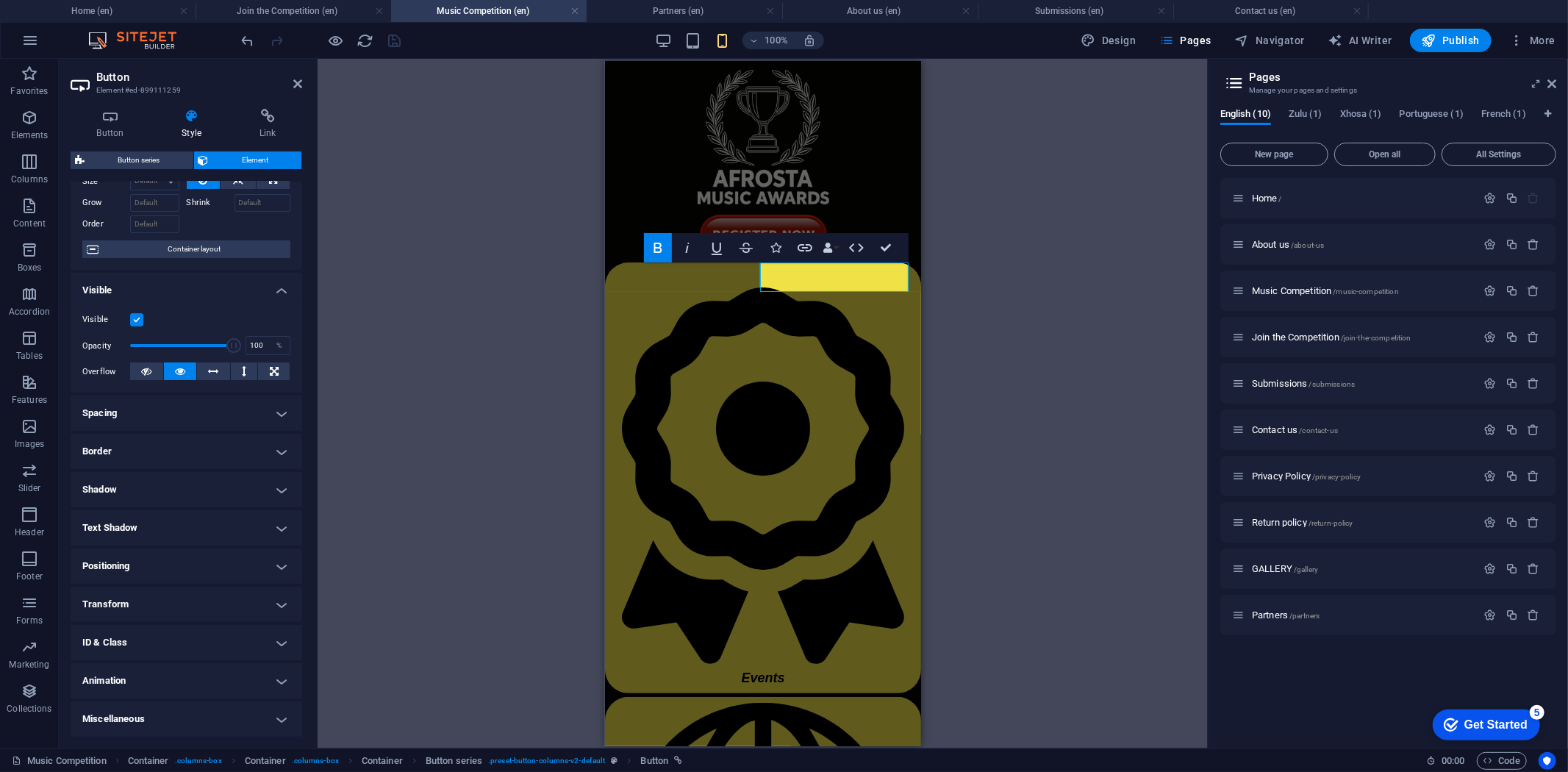
click at [284, 672] on h4 "Animation" at bounding box center [186, 681] width 232 height 36
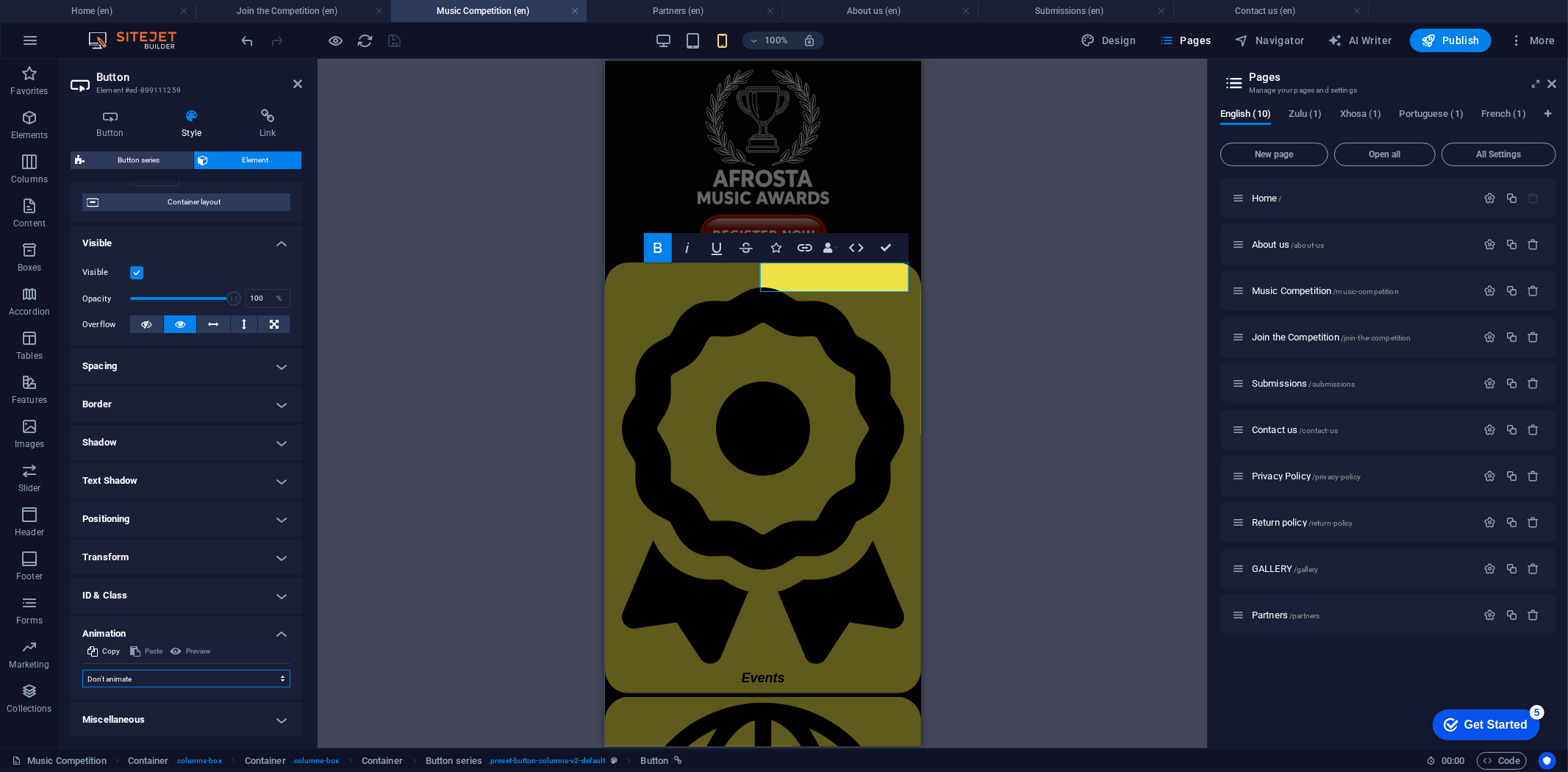
click at [269, 672] on select "Don't animate Show / Hide Slide up/down Zoom in/out Slide left to right Slide r…" at bounding box center [187, 678] width 208 height 18
select select "flash"
click at [83, 670] on select "Don't animate Show / Hide Slide up/down Zoom in/out Slide left to right Slide r…" at bounding box center [187, 678] width 208 height 18
select select "scroll"
click at [262, 680] on select "Don't animate Show / Hide Slide up/down Zoom in/out Slide left to right Slide r…" at bounding box center [187, 678] width 208 height 18
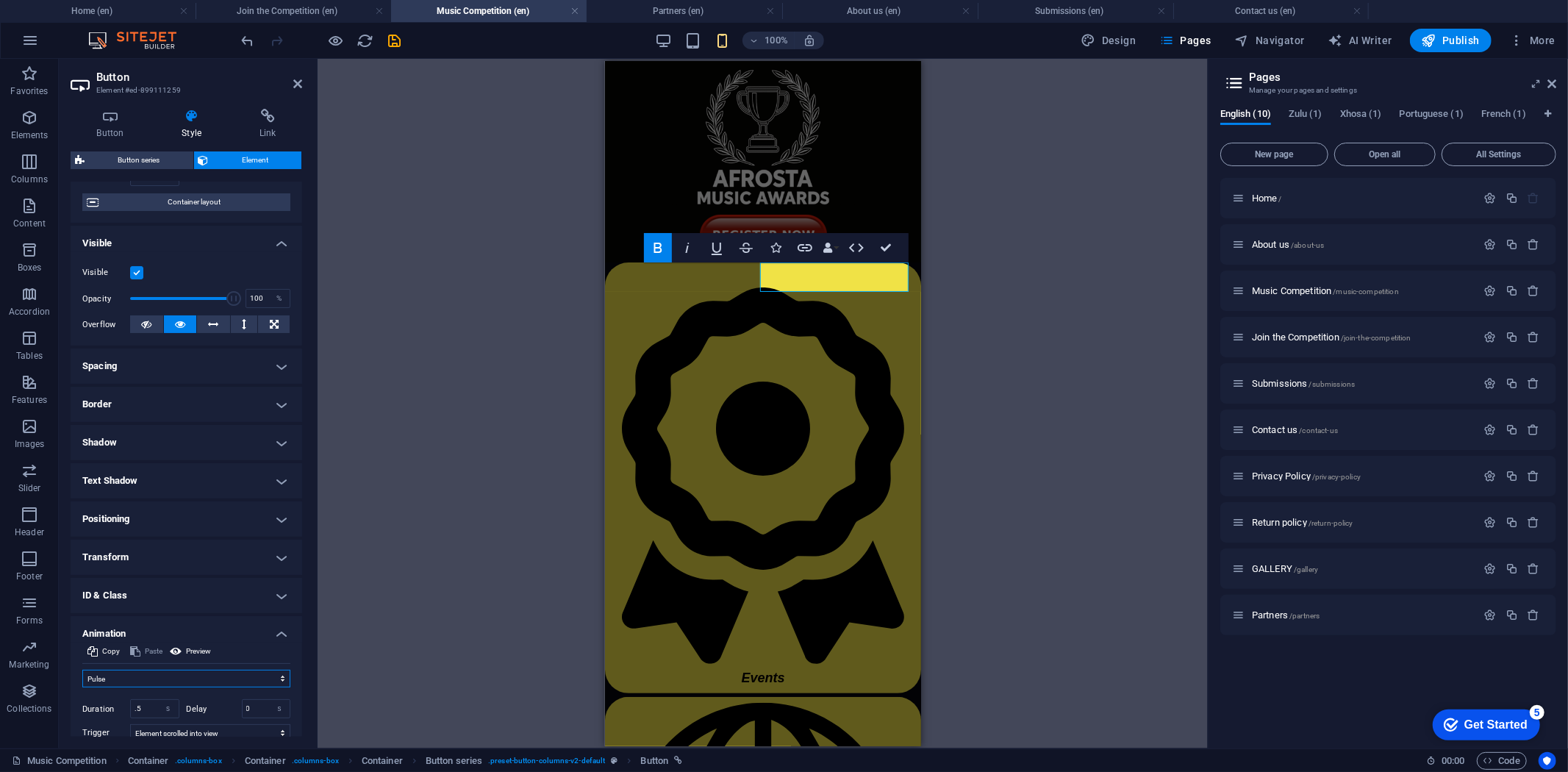
click at [83, 670] on select "Don't animate Show / Hide Slide up/down Zoom in/out Slide left to right Slide r…" at bounding box center [187, 678] width 208 height 18
click at [266, 678] on select "Don't animate Show / Hide Slide up/down Zoom in/out Slide left to right Slide r…" at bounding box center [187, 678] width 208 height 18
click at [83, 670] on select "Don't animate Show / Hide Slide up/down Zoom in/out Slide left to right Slide r…" at bounding box center [187, 678] width 208 height 18
click at [273, 675] on select "Don't animate Show / Hide Slide up/down Zoom in/out Slide left to right Slide r…" at bounding box center [187, 678] width 208 height 18
click at [83, 670] on select "Don't animate Show / Hide Slide up/down Zoom in/out Slide left to right Slide r…" at bounding box center [187, 678] width 208 height 18
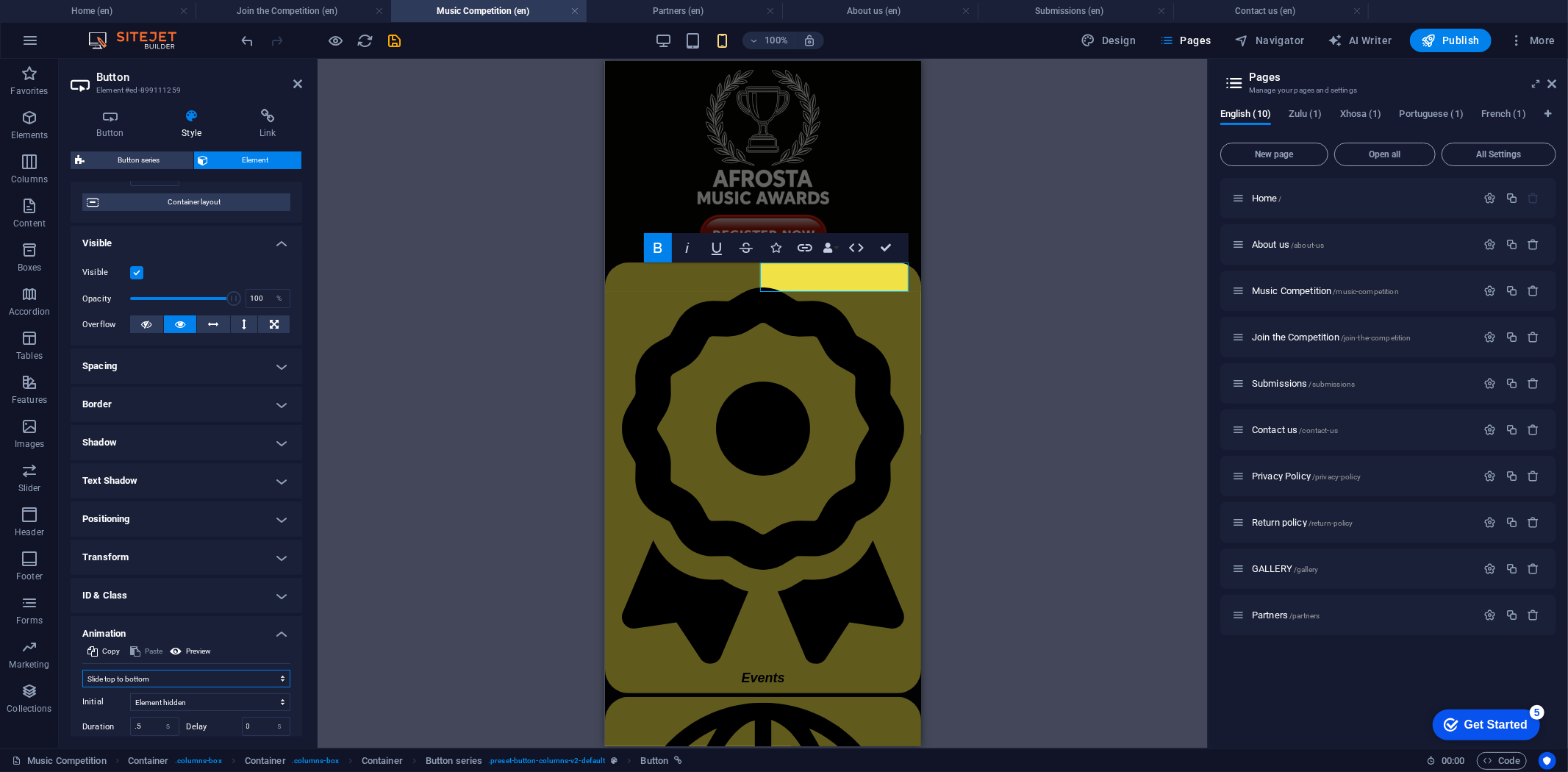
click at [280, 678] on select "Don't animate Show / Hide Slide up/down Zoom in/out Slide left to right Slide r…" at bounding box center [187, 678] width 208 height 18
click at [83, 670] on select "Don't animate Show / Hide Slide up/down Zoom in/out Slide left to right Slide r…" at bounding box center [187, 678] width 208 height 18
click at [272, 676] on select "Don't animate Show / Hide Slide up/down Zoom in/out Slide left to right Slide r…" at bounding box center [187, 678] width 208 height 18
click at [83, 670] on select "Don't animate Show / Hide Slide up/down Zoom in/out Slide left to right Slide r…" at bounding box center [187, 678] width 208 height 18
click at [275, 677] on select "Don't animate Show / Hide Slide up/down Zoom in/out Slide left to right Slide r…" at bounding box center [187, 678] width 208 height 18
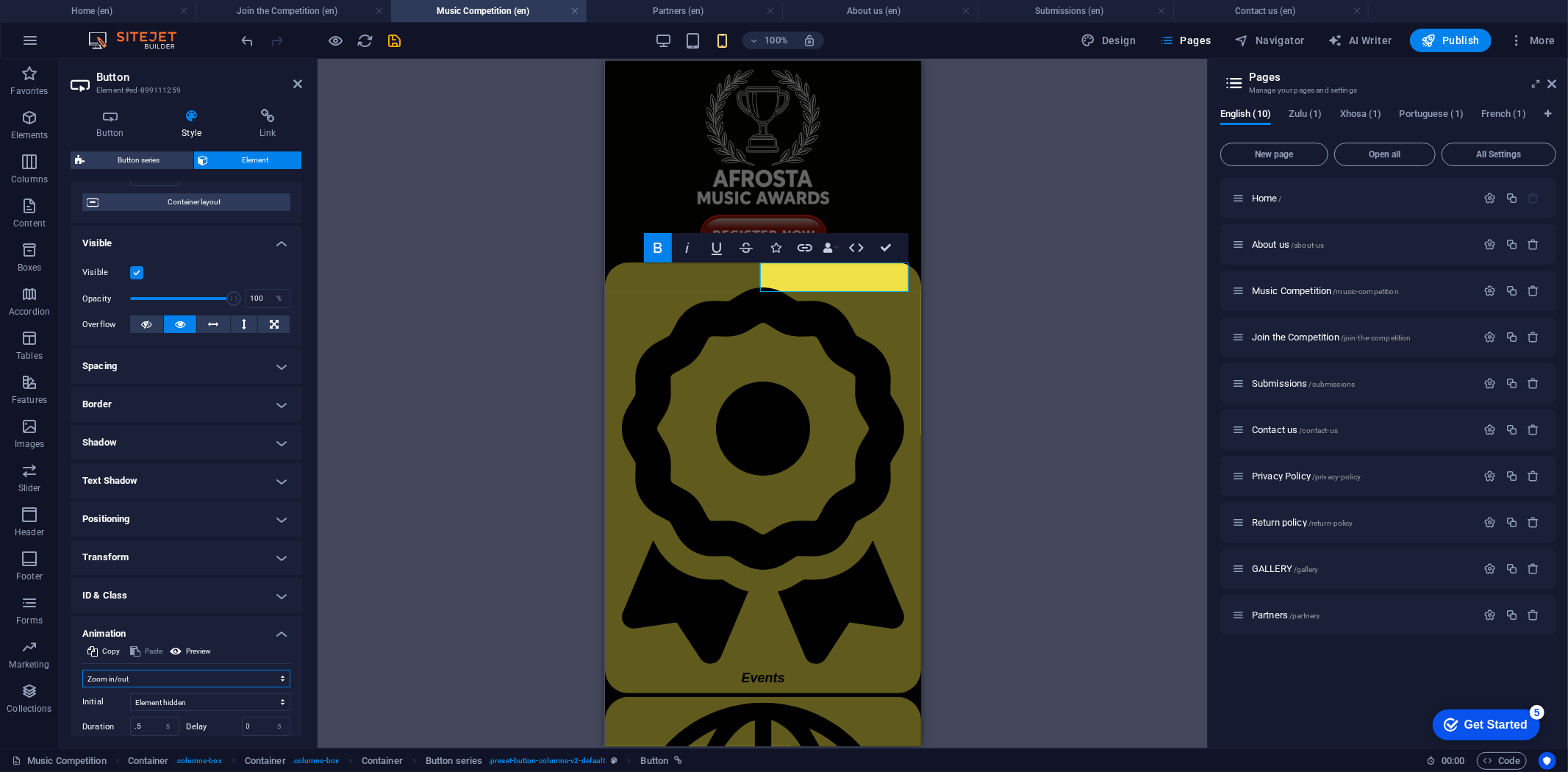
click at [83, 670] on select "Don't animate Show / Hide Slide up/down Zoom in/out Slide left to right Slide r…" at bounding box center [187, 678] width 208 height 18
click at [281, 675] on select "Don't animate Show / Hide Slide up/down Zoom in/out Slide left to right Slide r…" at bounding box center [187, 678] width 208 height 18
click at [83, 670] on select "Don't animate Show / Hide Slide up/down Zoom in/out Slide left to right Slide r…" at bounding box center [187, 678] width 208 height 18
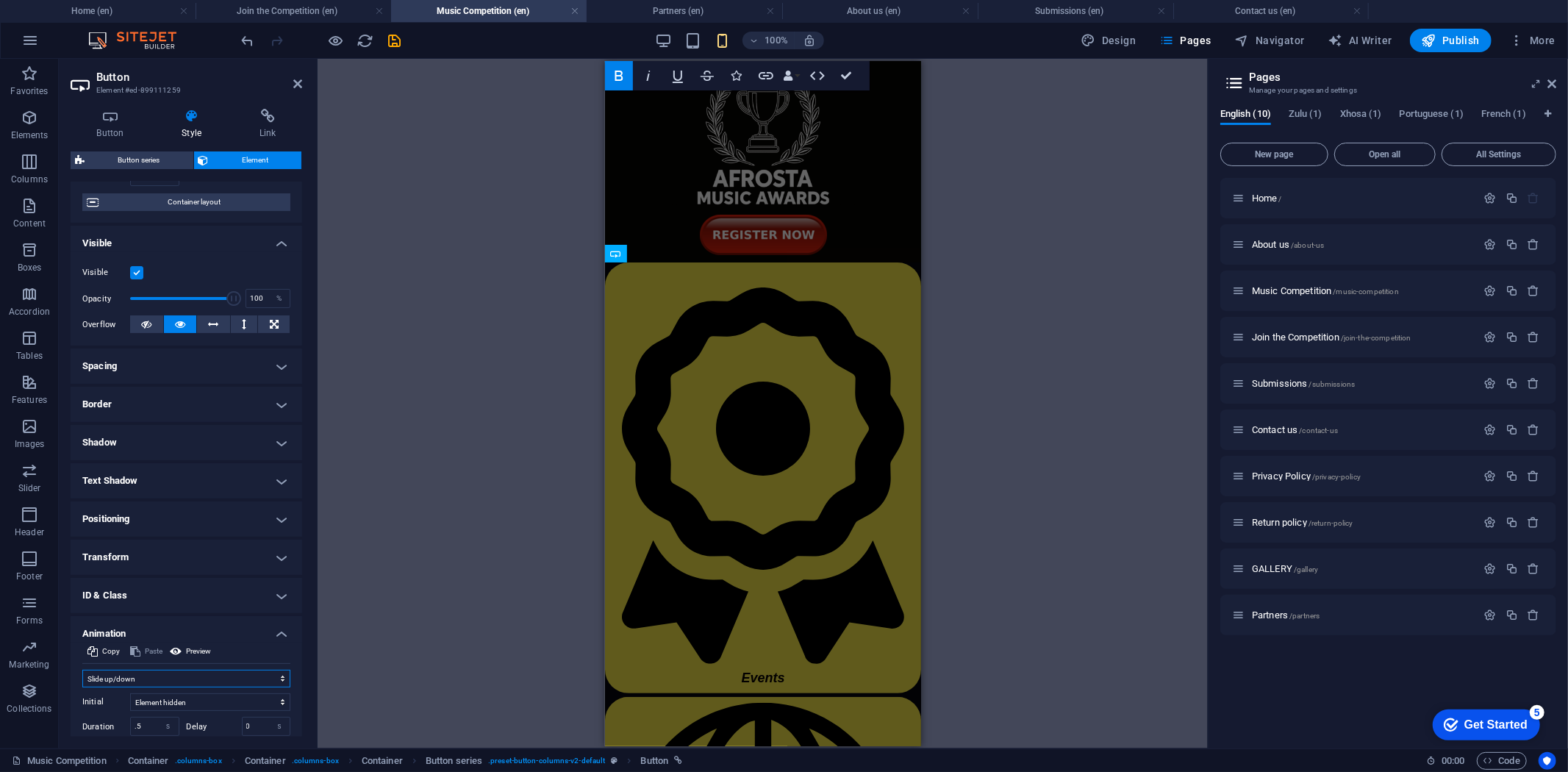
click at [273, 674] on select "Don't animate Show / Hide Slide up/down Zoom in/out Slide left to right Slide r…" at bounding box center [187, 678] width 208 height 18
select select "fade"
click at [83, 670] on select "Don't animate Show / Hide Slide up/down Zoom in/out Slide left to right Slide r…" at bounding box center [187, 678] width 208 height 18
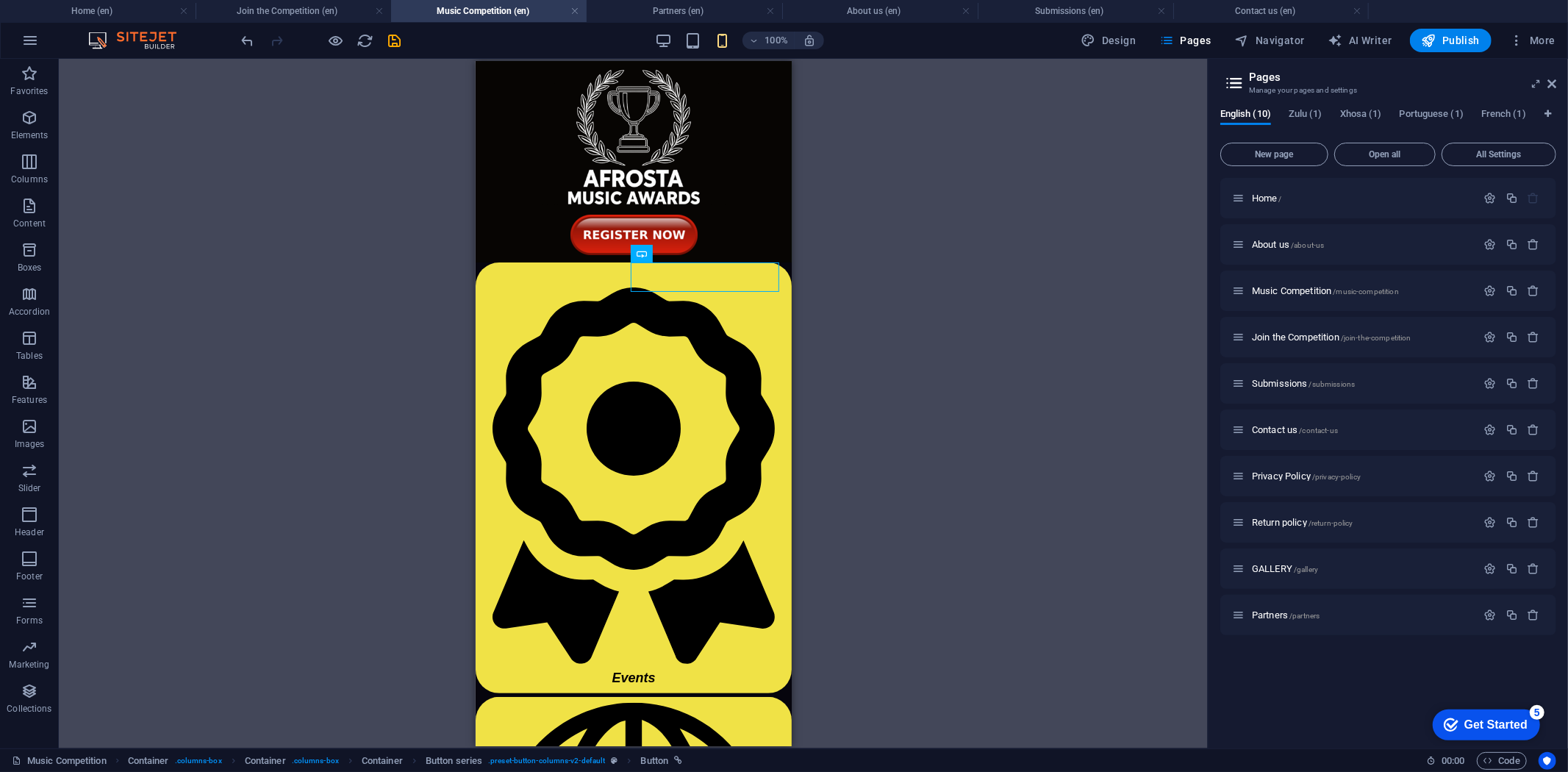
click at [388, 33] on icon "save" at bounding box center [395, 40] width 17 height 17
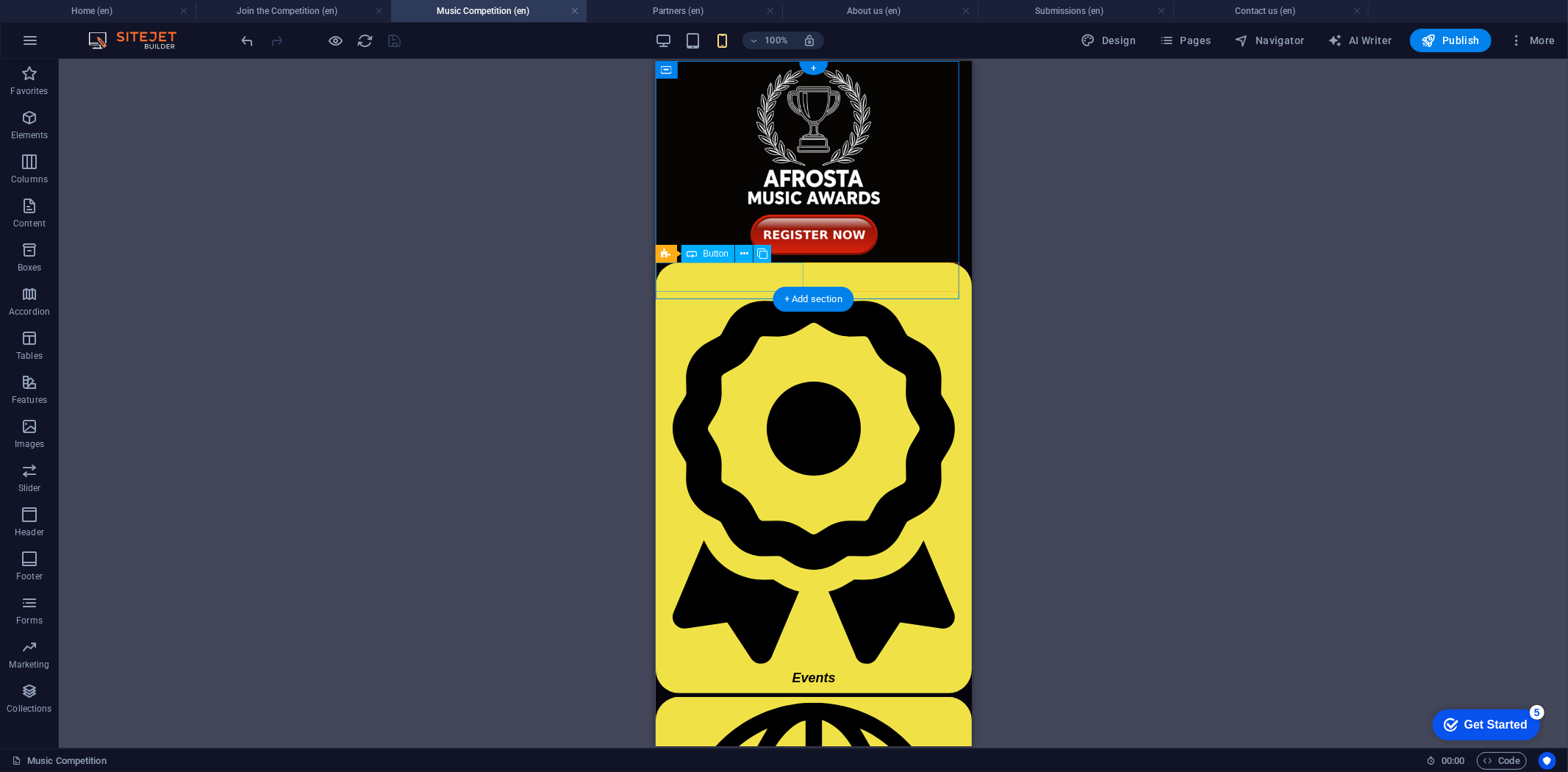
click at [685, 270] on div "Events" at bounding box center [813, 477] width 316 height 431
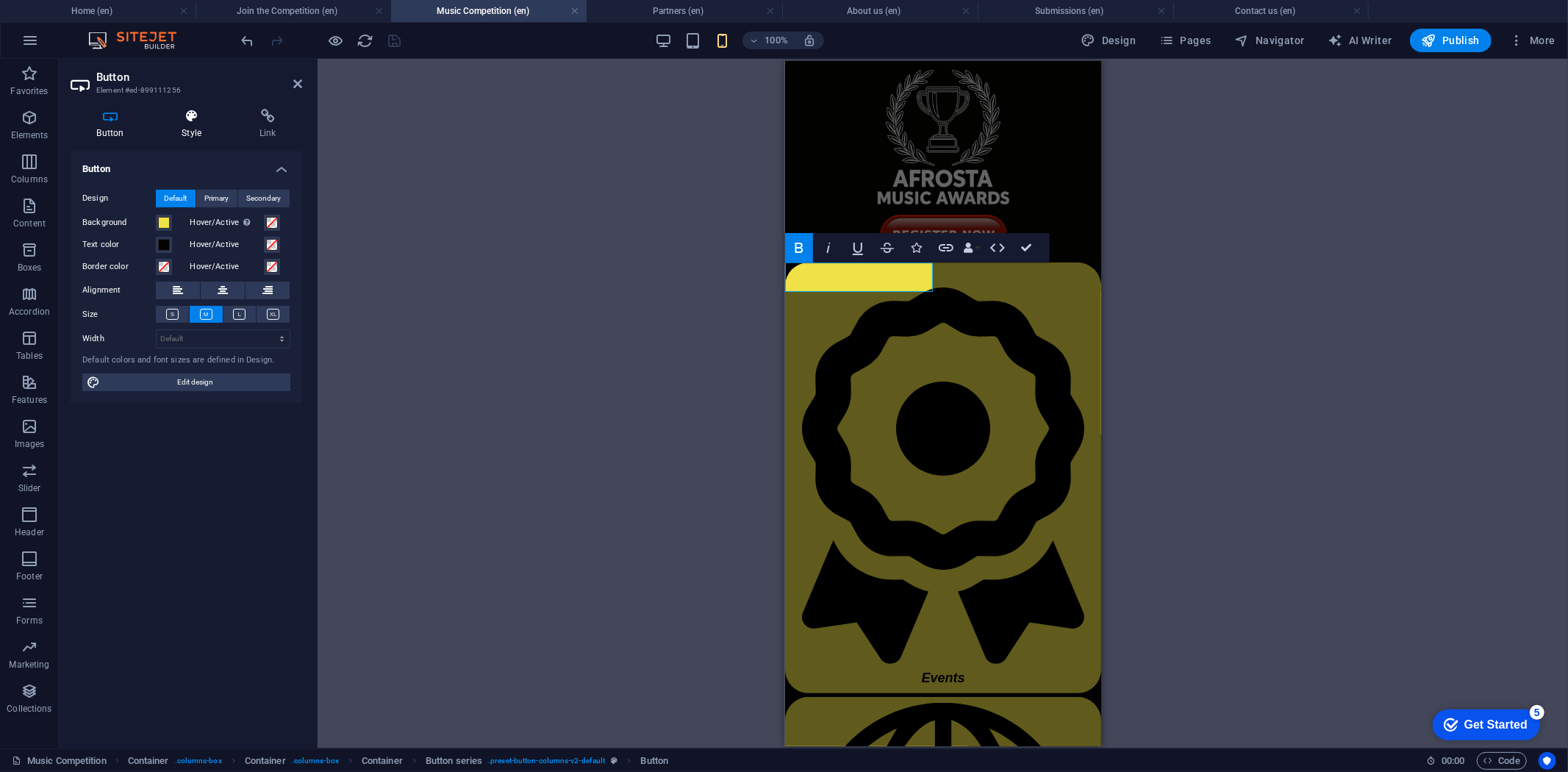
click at [199, 127] on h4 "Style" at bounding box center [194, 124] width 78 height 31
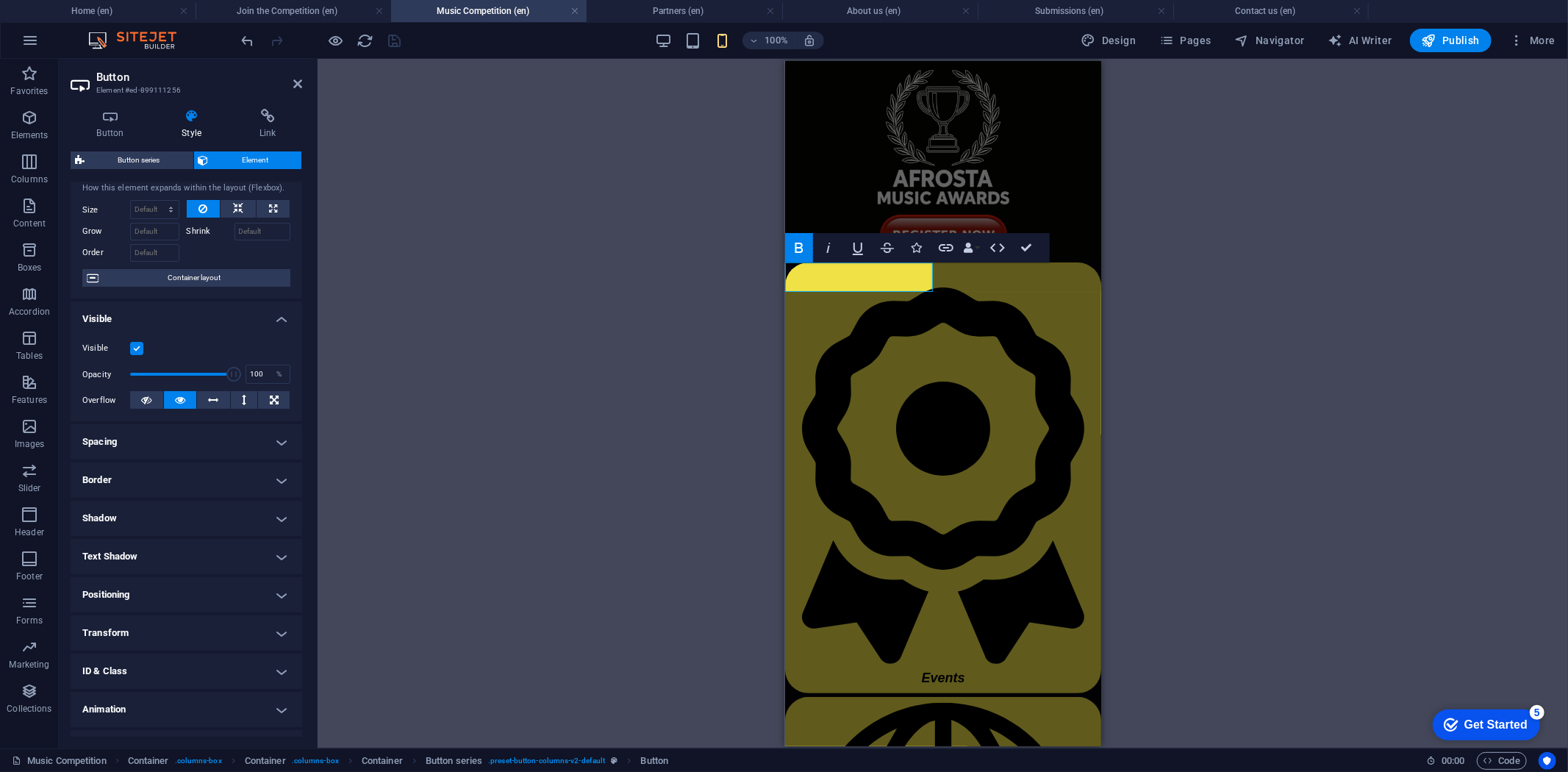
scroll to position [66, 0]
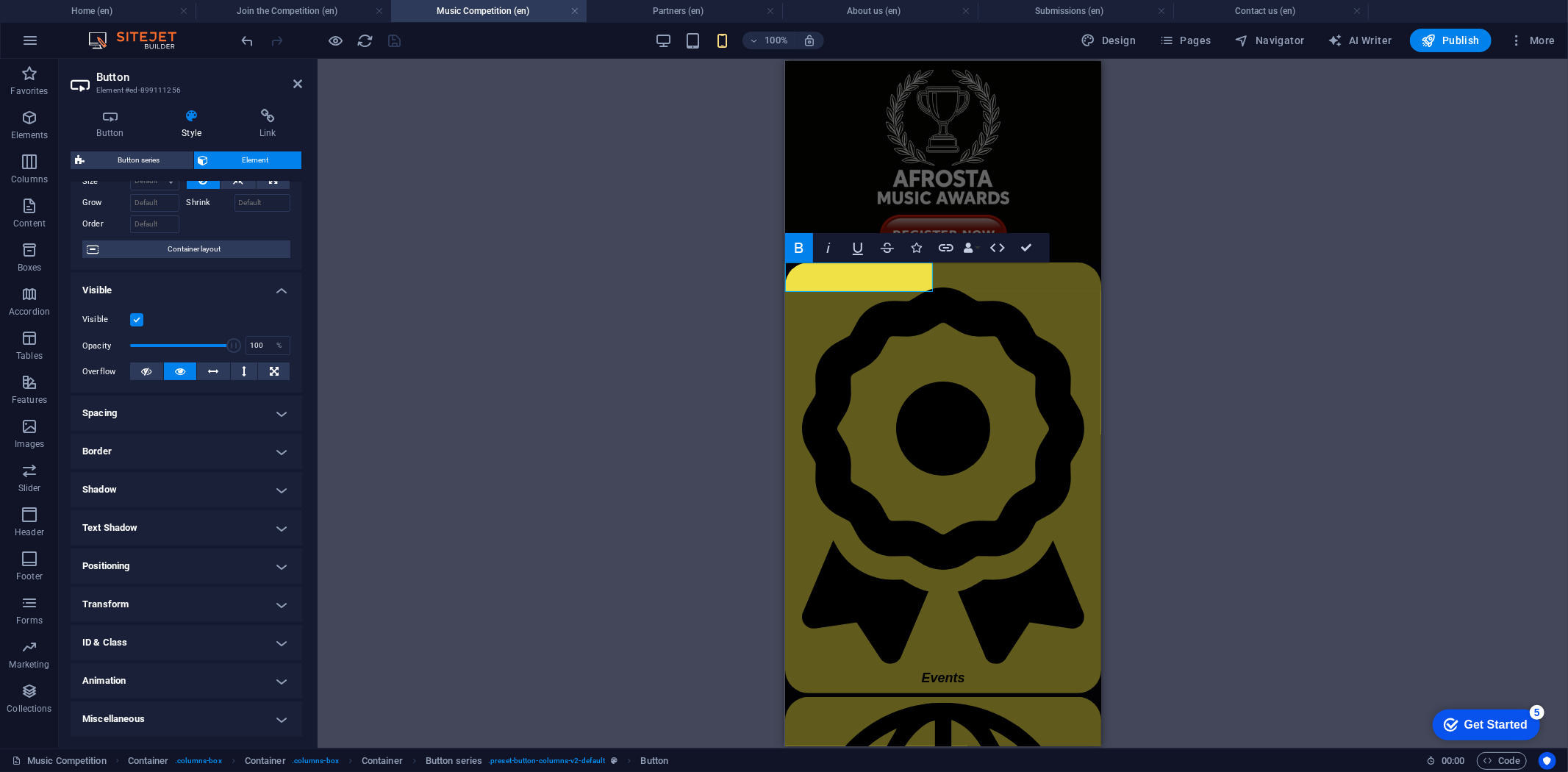
click at [282, 680] on h4 "Animation" at bounding box center [186, 681] width 232 height 36
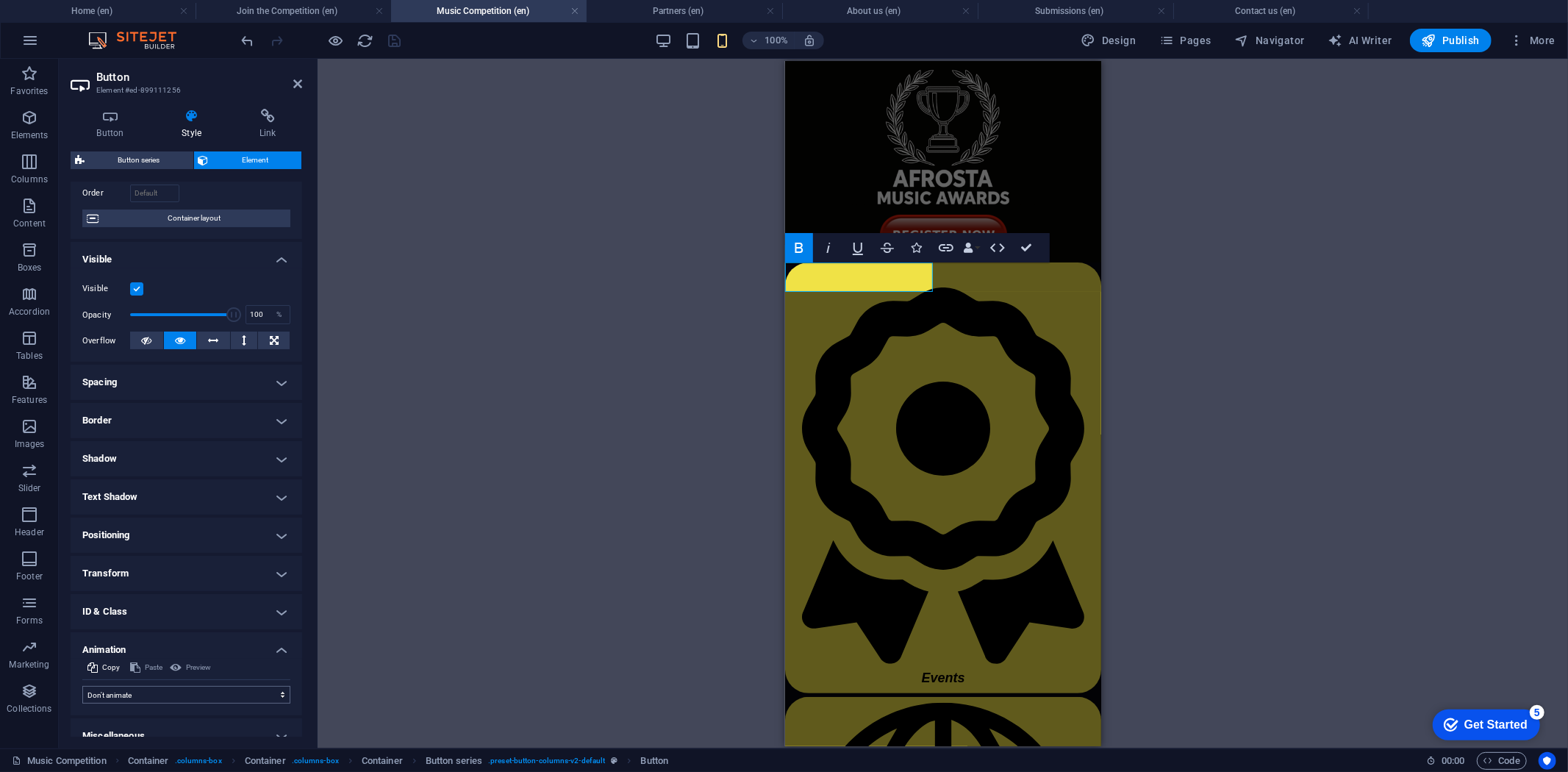
scroll to position [114, 0]
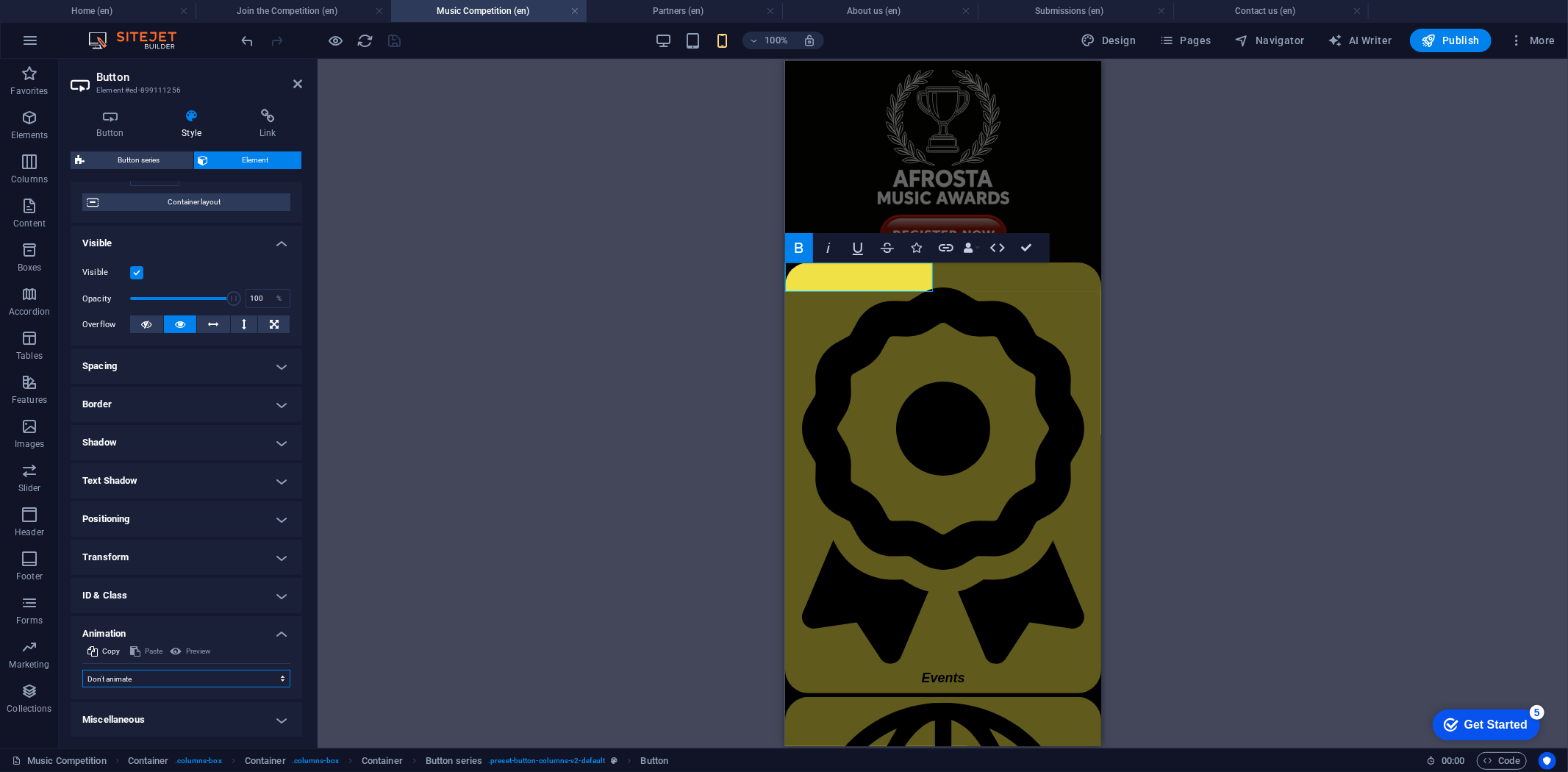
click at [270, 674] on select "Don't animate Show / Hide Slide up/down Zoom in/out Slide left to right Slide r…" at bounding box center [187, 678] width 208 height 18
select select "fade"
click at [83, 670] on select "Don't animate Show / Hide Slide up/down Zoom in/out Slide left to right Slide r…" at bounding box center [187, 678] width 208 height 18
select select "scroll"
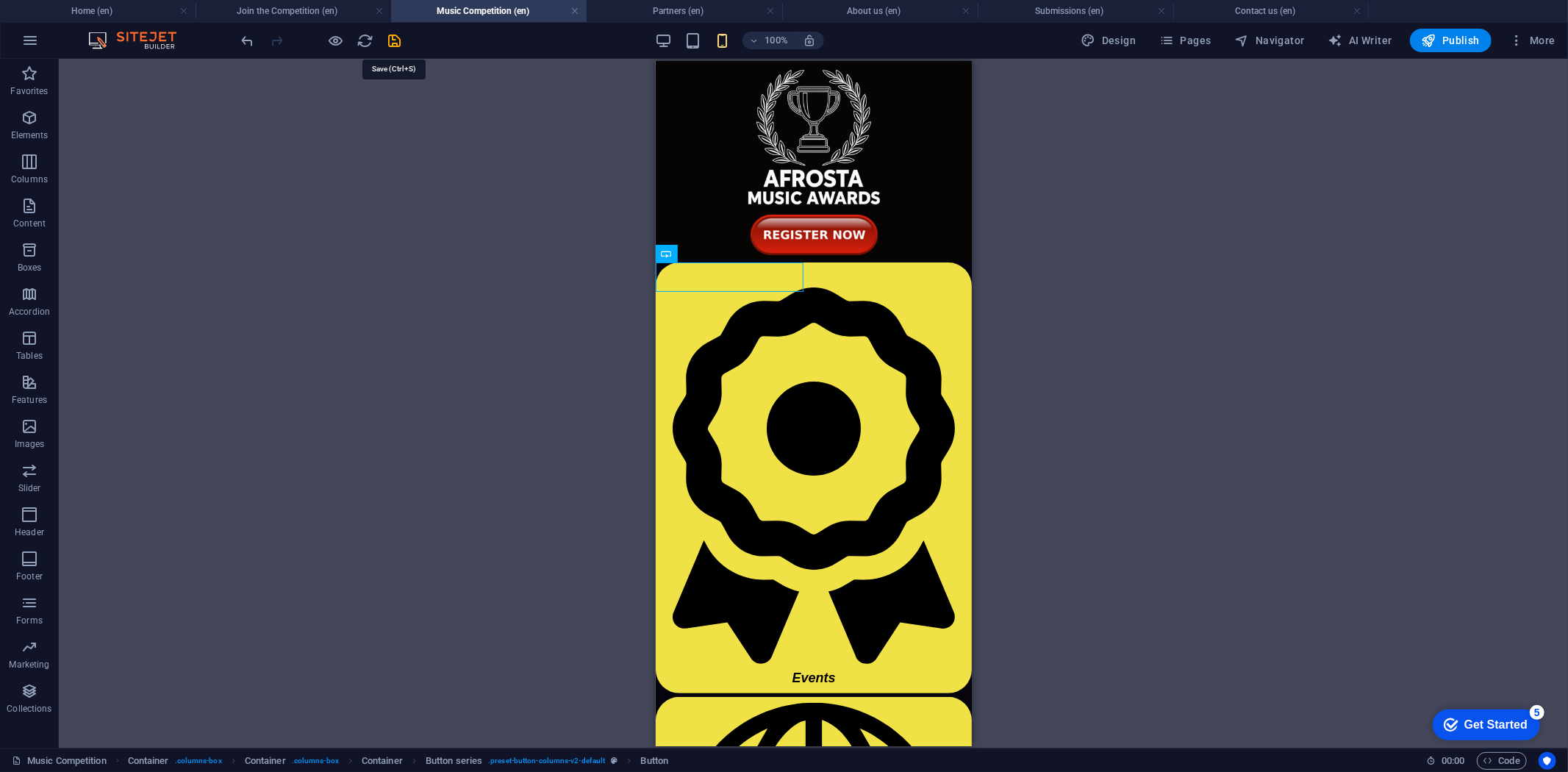
drag, startPoint x: 397, startPoint y: 37, endPoint x: 423, endPoint y: 52, distance: 30.0
click at [398, 37] on icon "save" at bounding box center [395, 40] width 17 height 17
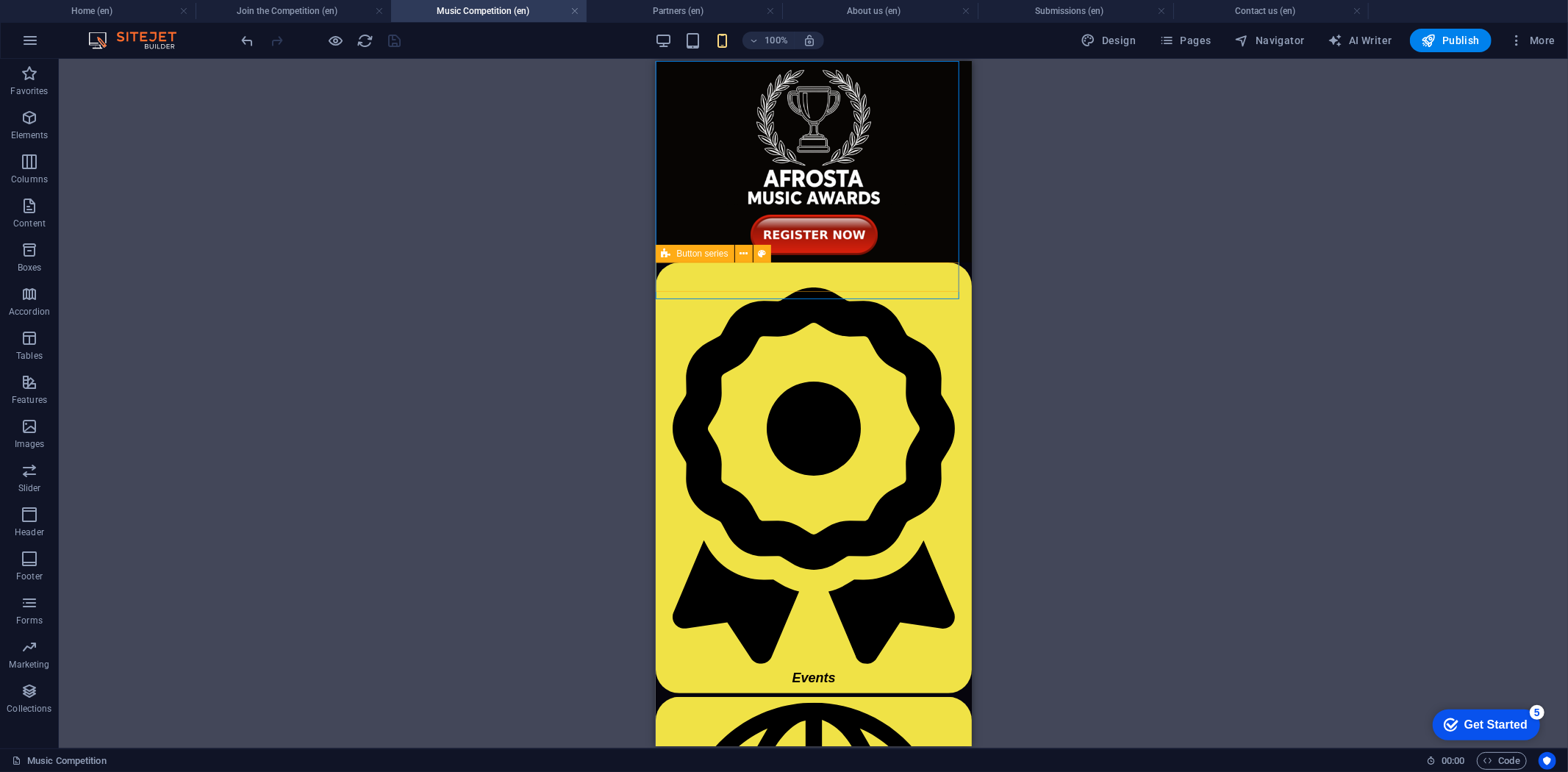
click at [671, 254] on div "Button series" at bounding box center [695, 254] width 79 height 18
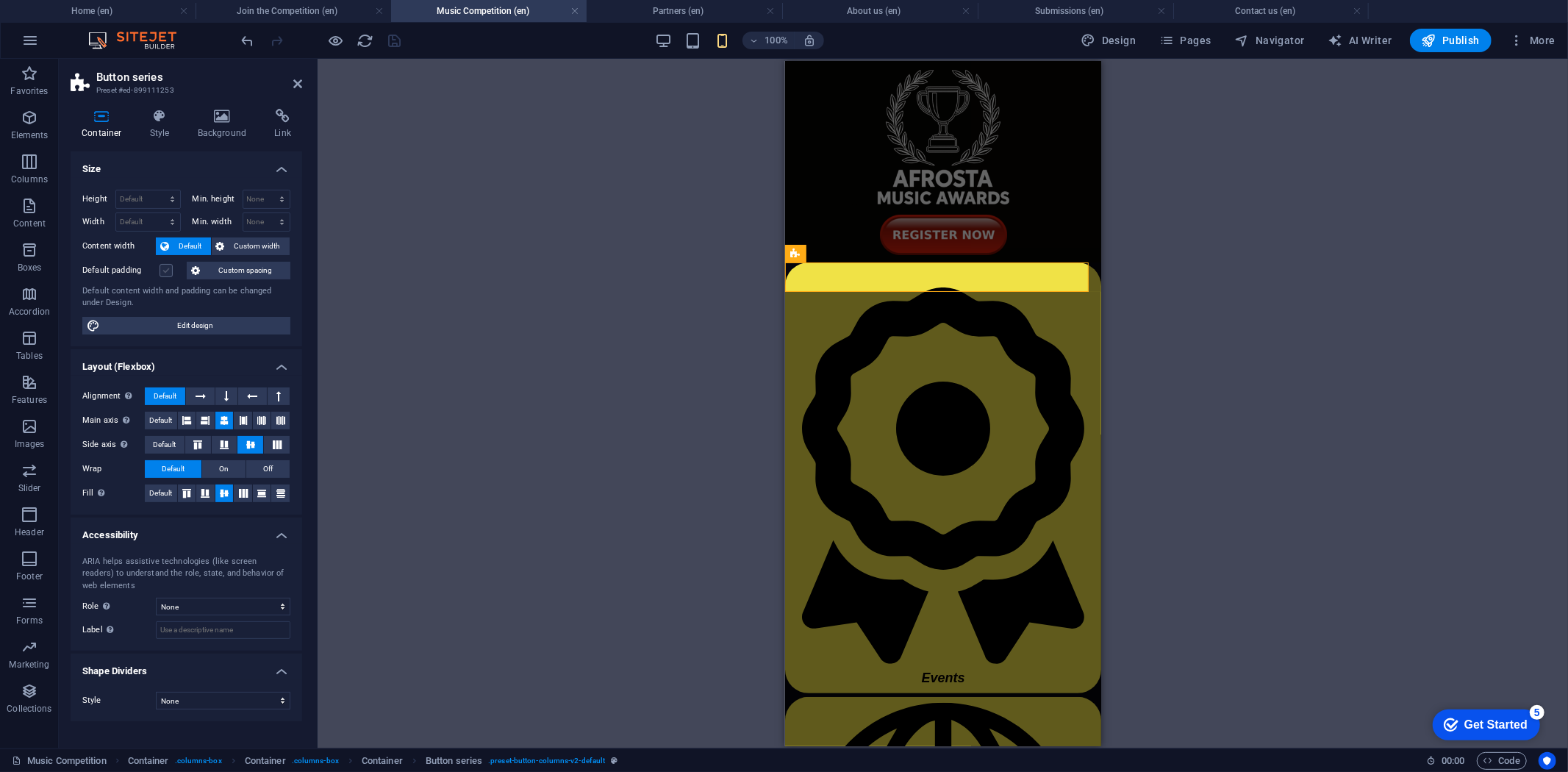
click at [164, 270] on label at bounding box center [166, 270] width 13 height 13
click at [0, 0] on input "Default padding" at bounding box center [0, 0] width 0 height 0
click at [160, 267] on label at bounding box center [166, 270] width 13 height 13
click at [0, 0] on input "Default padding" at bounding box center [0, 0] width 0 height 0
click at [161, 131] on h4 "Style" at bounding box center [162, 124] width 48 height 31
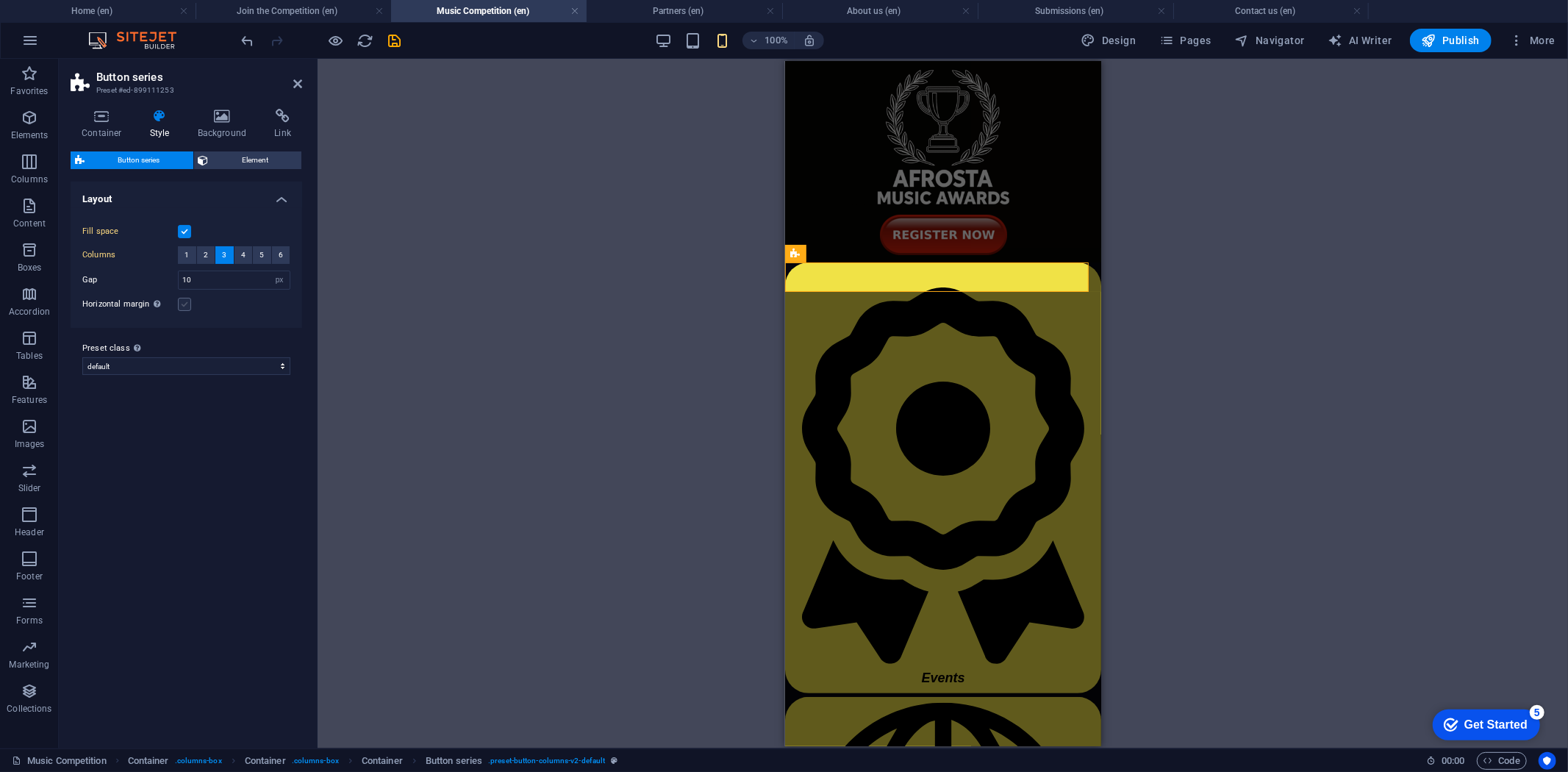
click at [185, 302] on label at bounding box center [184, 304] width 13 height 13
click at [0, 0] on input "Horizontal margin Only if the containers "Content width" is not set to "Default"" at bounding box center [0, 0] width 0 height 0
click at [208, 257] on button "2" at bounding box center [207, 255] width 19 height 18
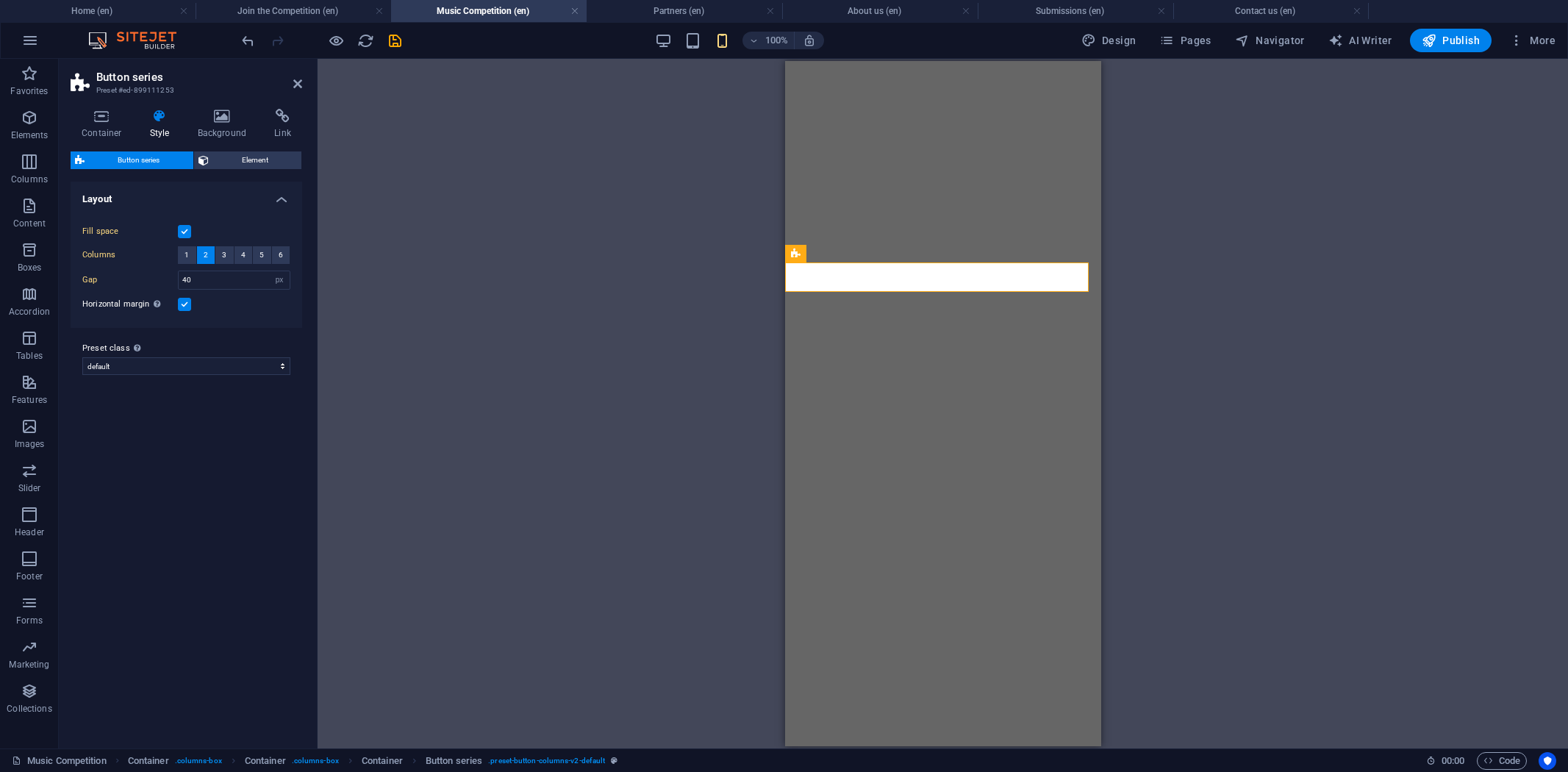
select select "px"
select select "preset-button-columns-v2-default"
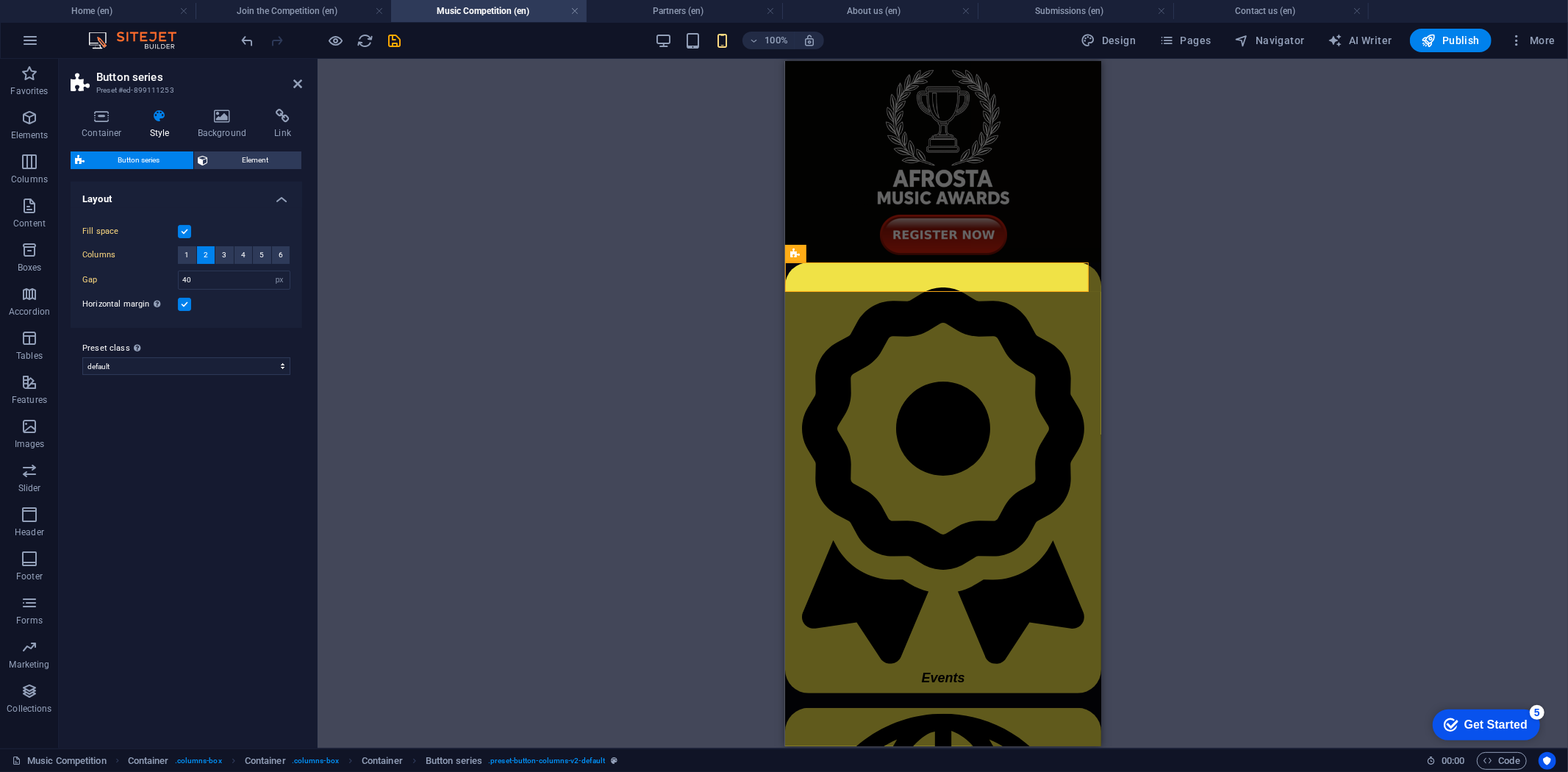
click at [173, 278] on div "Gap 40 px rem % vw vh" at bounding box center [187, 280] width 208 height 19
drag, startPoint x: 201, startPoint y: 276, endPoint x: 165, endPoint y: 276, distance: 36.0
click at [165, 276] on div "Gap 30 px rem % vw vh" at bounding box center [187, 280] width 208 height 19
type input "20"
click at [219, 310] on div "Horizontal margin Only if the containers "Content width" is not set to "Default"" at bounding box center [187, 304] width 208 height 18
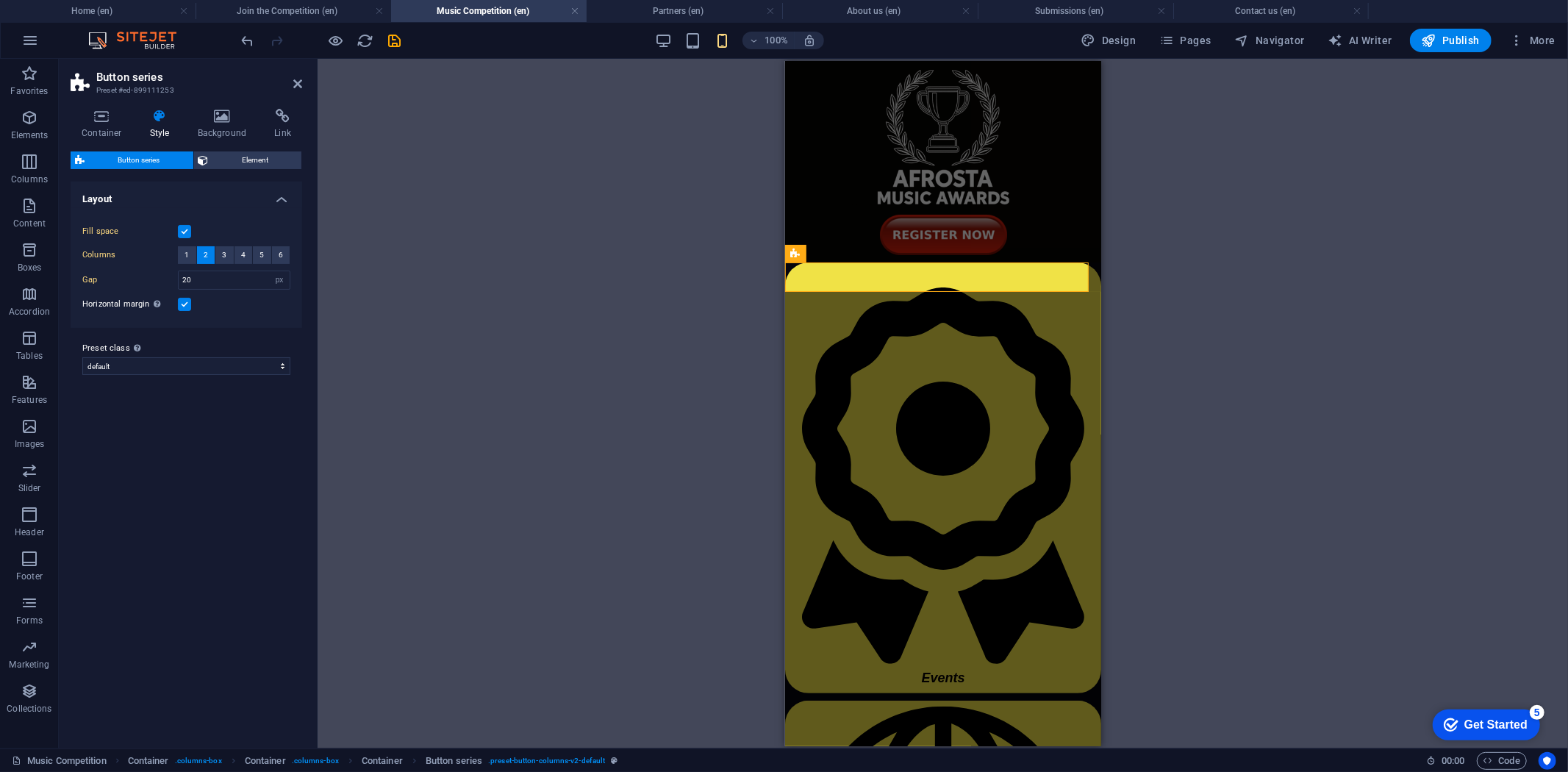
click at [184, 225] on label at bounding box center [184, 232] width 13 height 13
click at [0, 0] on input "Fill space" at bounding box center [0, 0] width 0 height 0
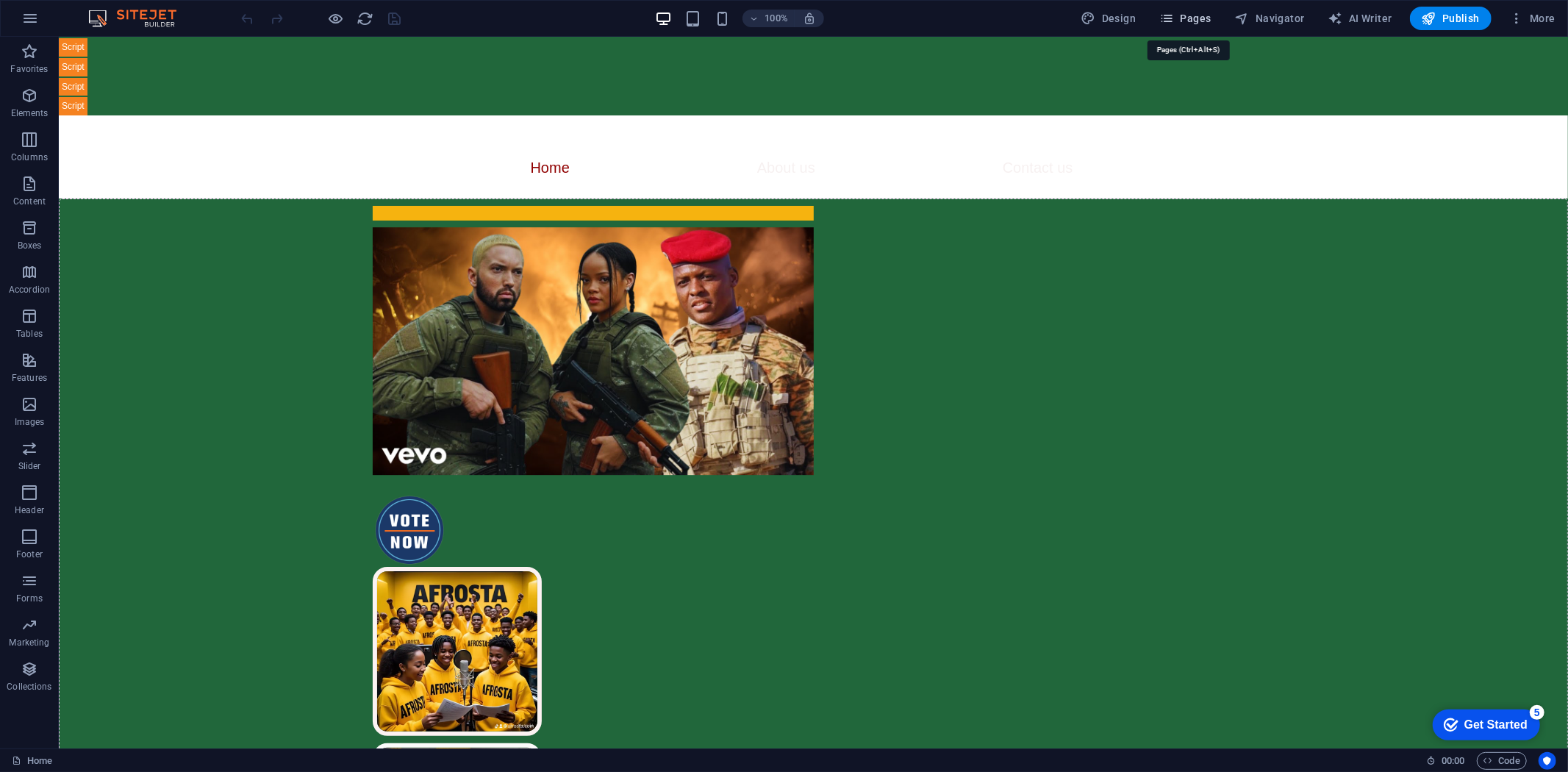
click at [1198, 19] on span "Pages" at bounding box center [1185, 19] width 52 height 15
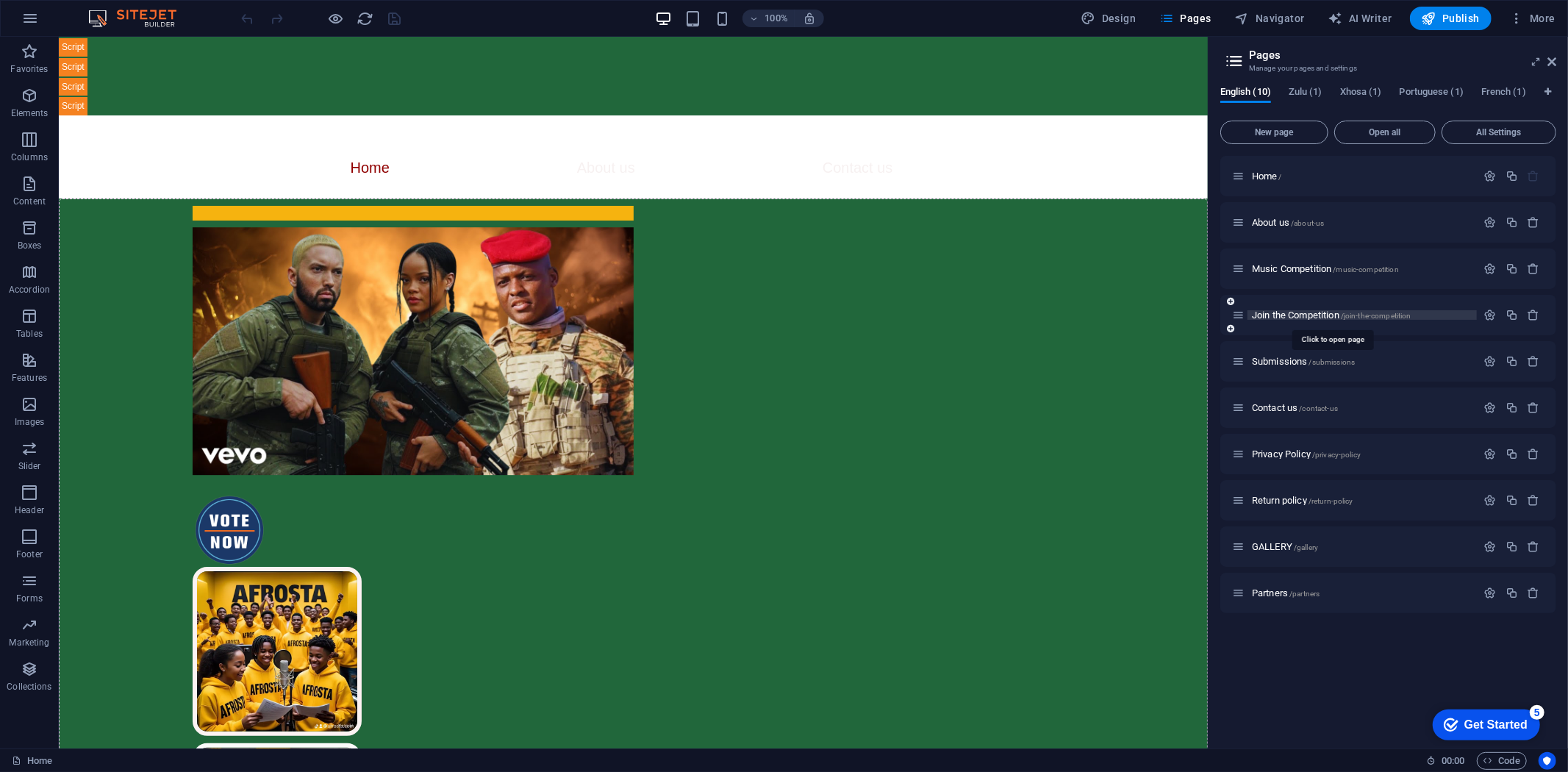
click at [1269, 310] on span "Join the Competition /join-the-competition" at bounding box center [1331, 316] width 160 height 11
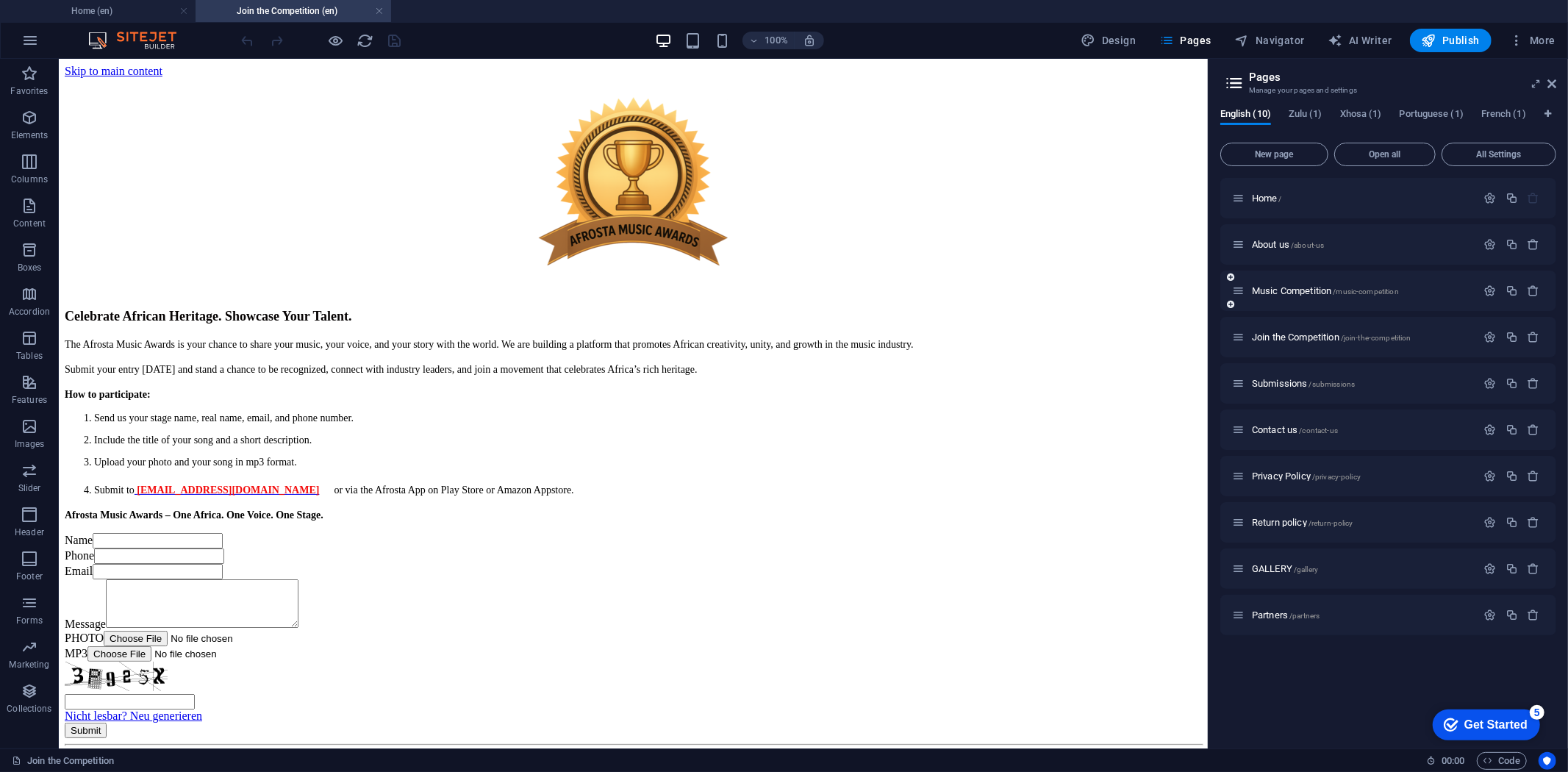
click at [1283, 284] on div "Music Competition /music-competition" at bounding box center [1354, 291] width 245 height 17
click at [1282, 286] on span "Music Competition /music-competition" at bounding box center [1325, 291] width 147 height 11
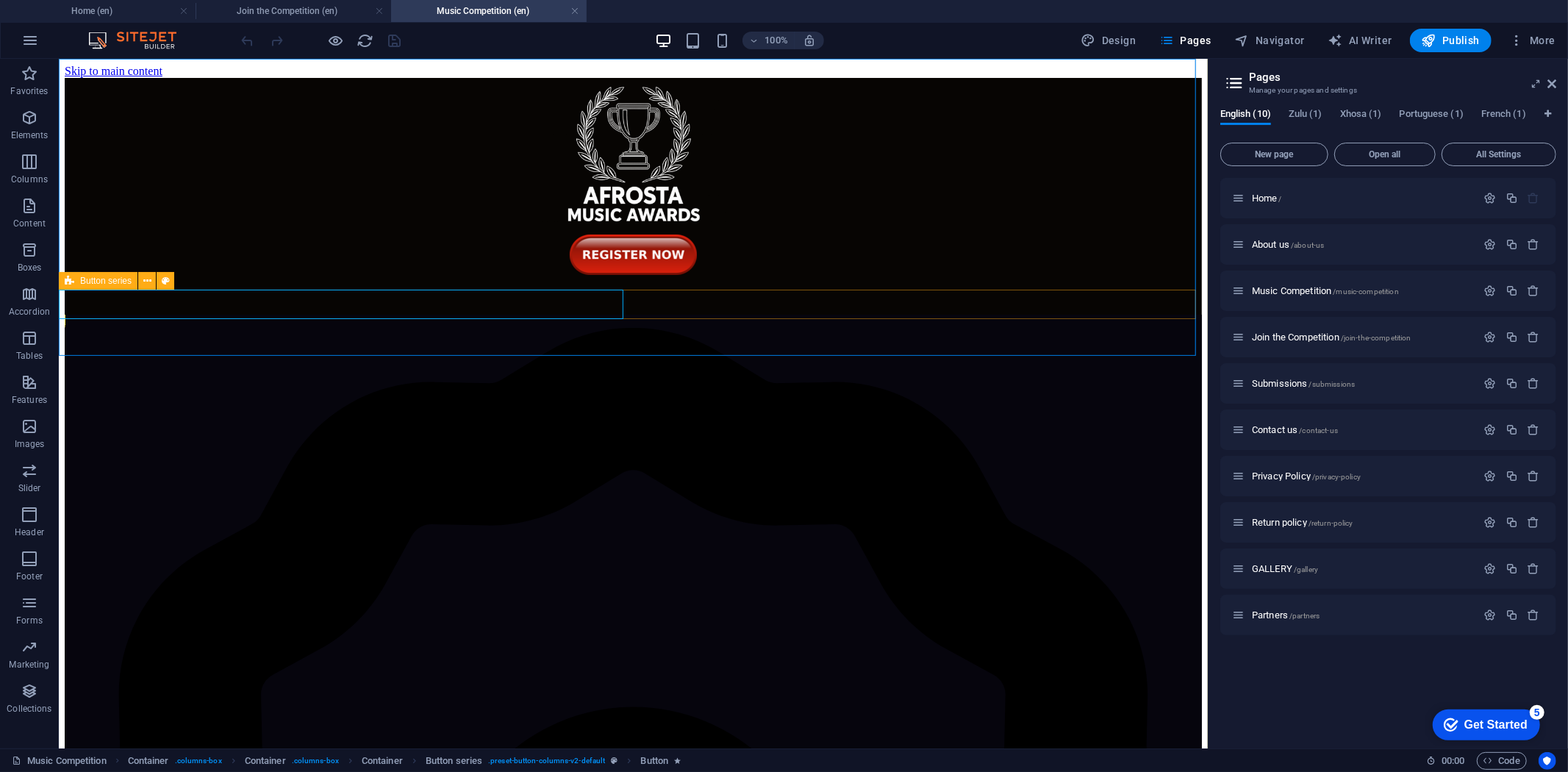
click at [79, 282] on div "Button series" at bounding box center [99, 281] width 79 height 18
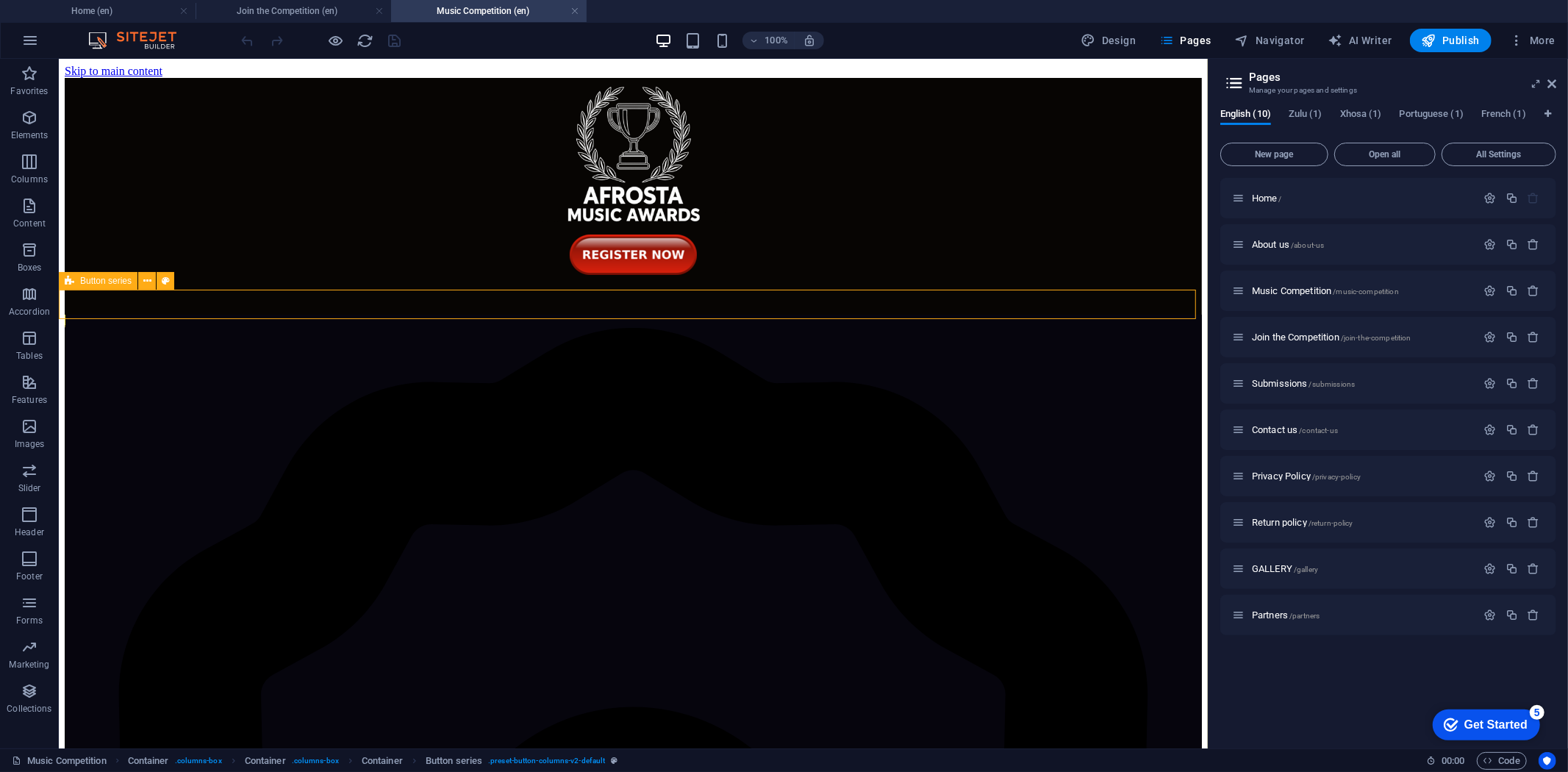
click at [79, 282] on div "Button series" at bounding box center [99, 281] width 79 height 18
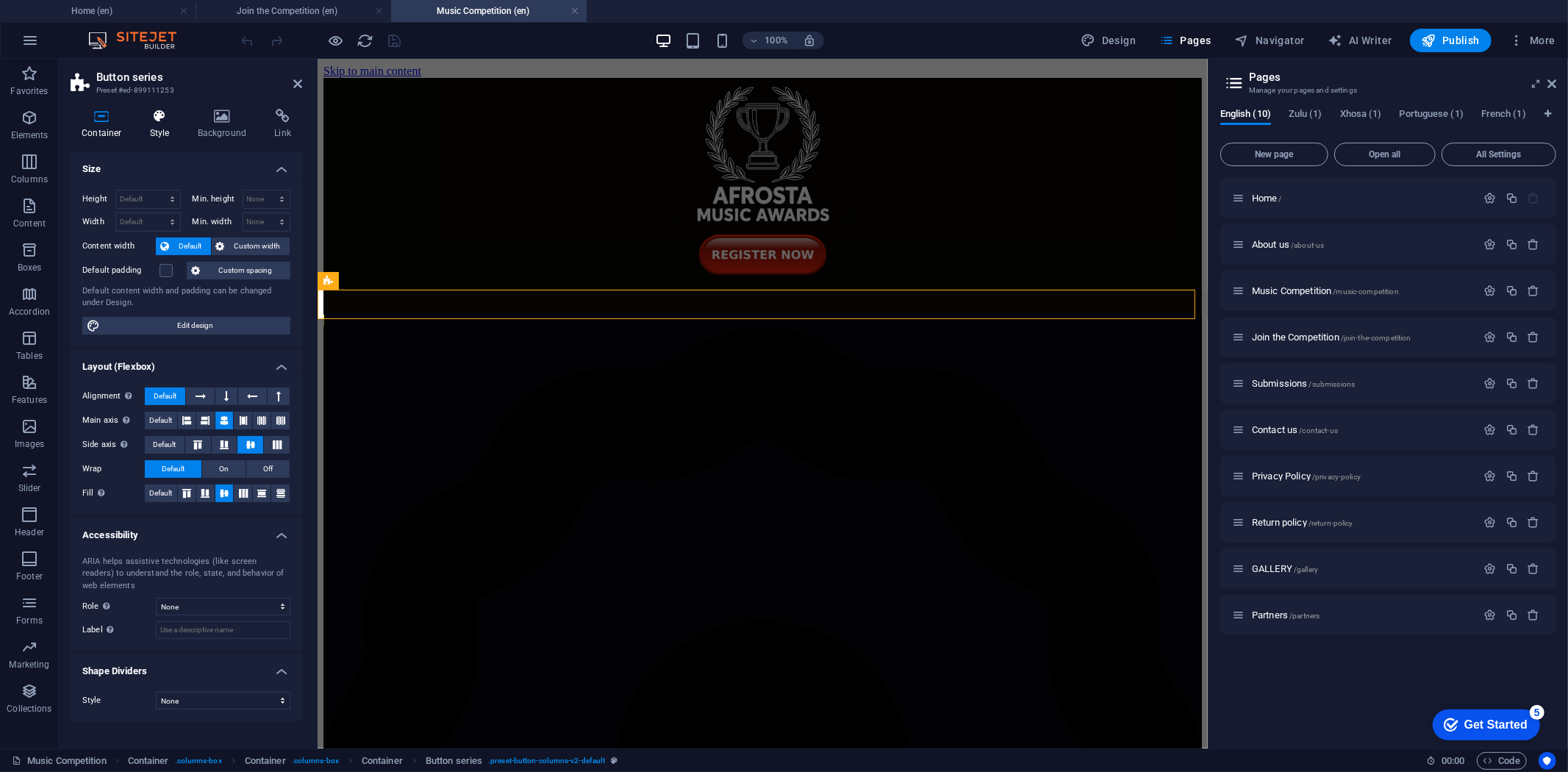
click at [158, 137] on h4 "Style" at bounding box center [162, 124] width 48 height 31
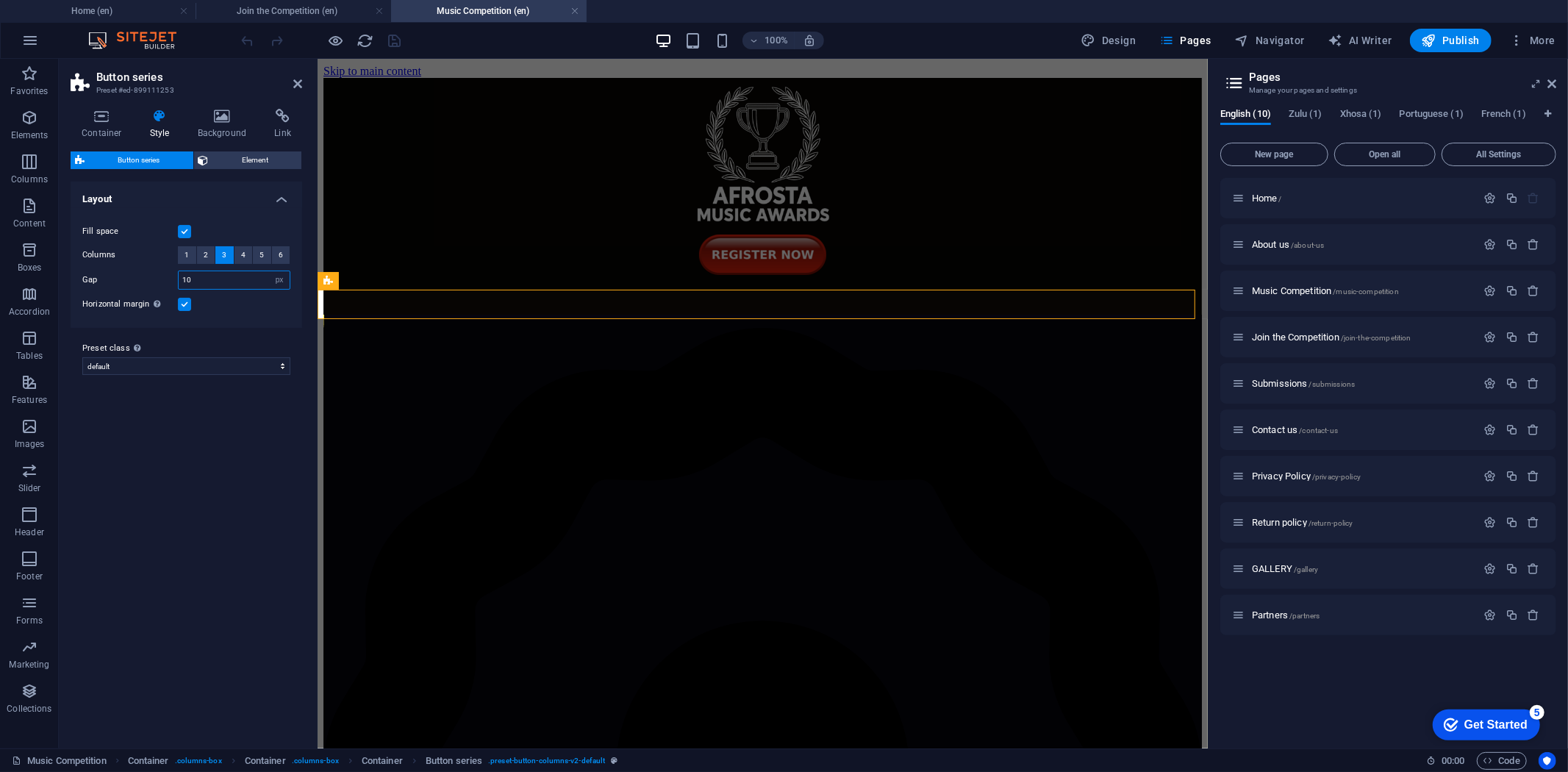
drag, startPoint x: 192, startPoint y: 276, endPoint x: 171, endPoint y: 274, distance: 21.1
click at [172, 274] on div "Gap 10 px rem % vw vh" at bounding box center [187, 280] width 208 height 19
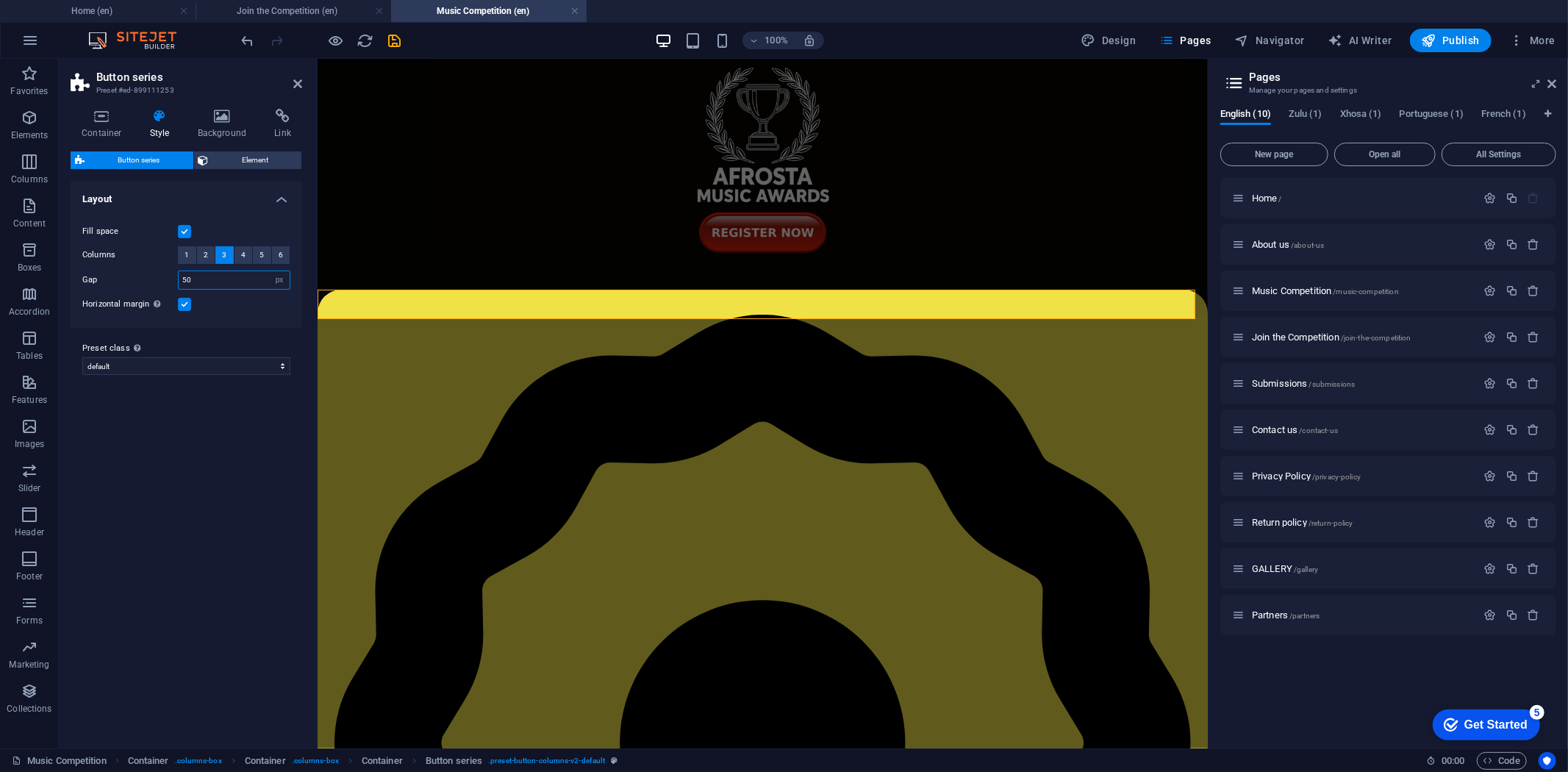
drag, startPoint x: 225, startPoint y: 285, endPoint x: 180, endPoint y: 286, distance: 45.0
click at [180, 286] on input "50" at bounding box center [234, 280] width 111 height 18
type input "100"
click at [394, 39] on icon "save" at bounding box center [395, 40] width 17 height 17
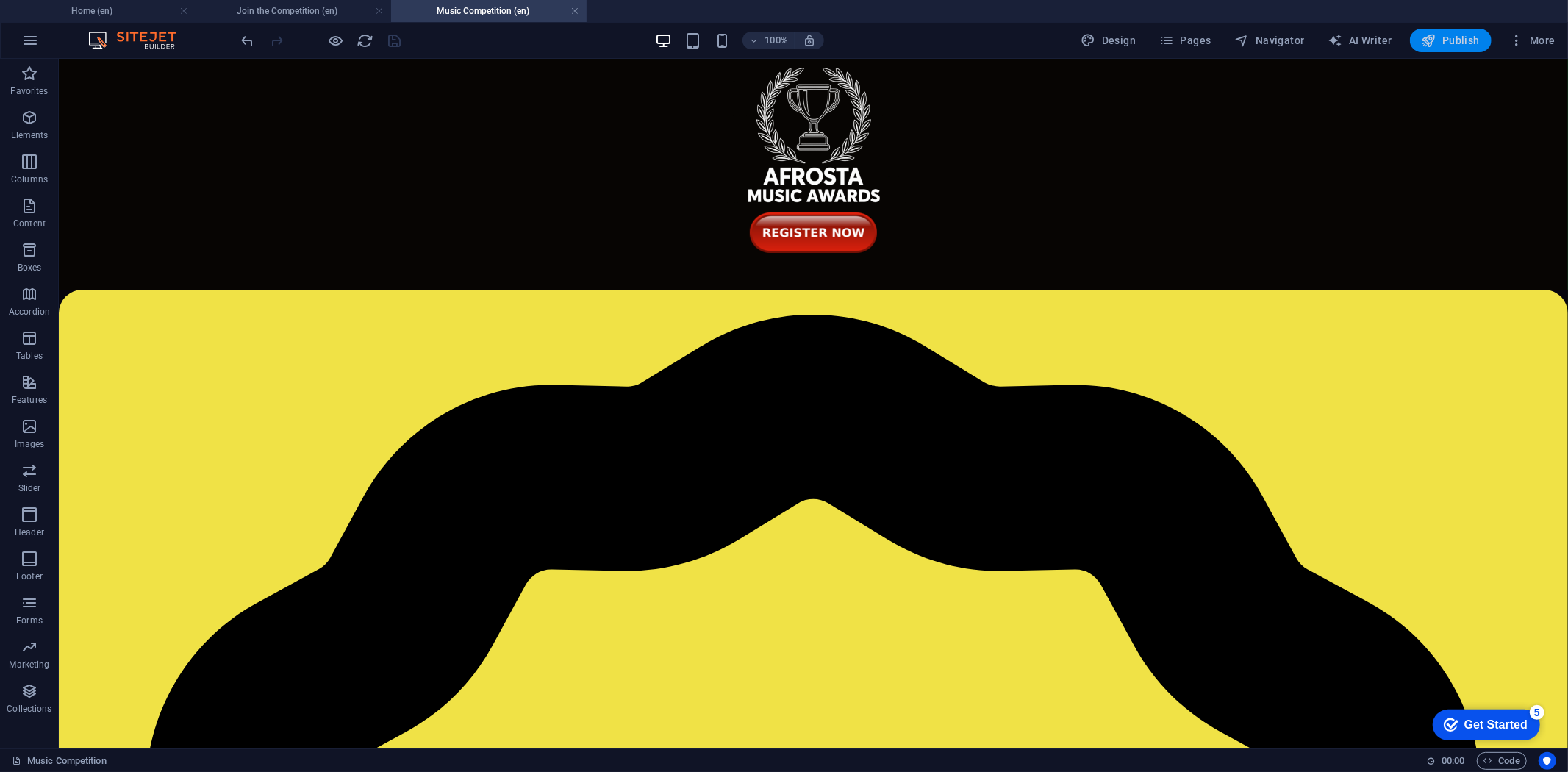
click at [1444, 36] on span "Publish" at bounding box center [1451, 40] width 58 height 15
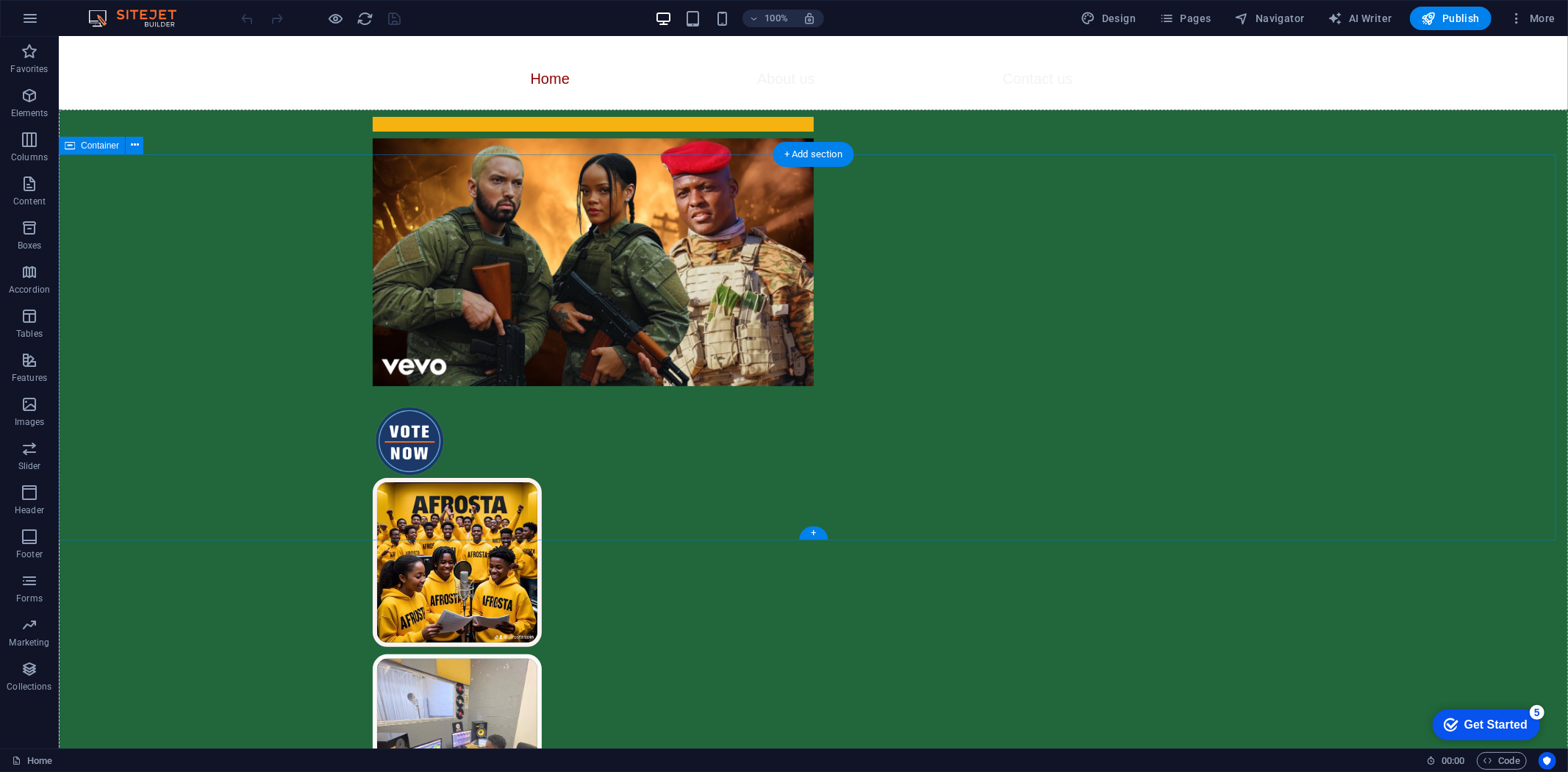
scroll to position [90, 0]
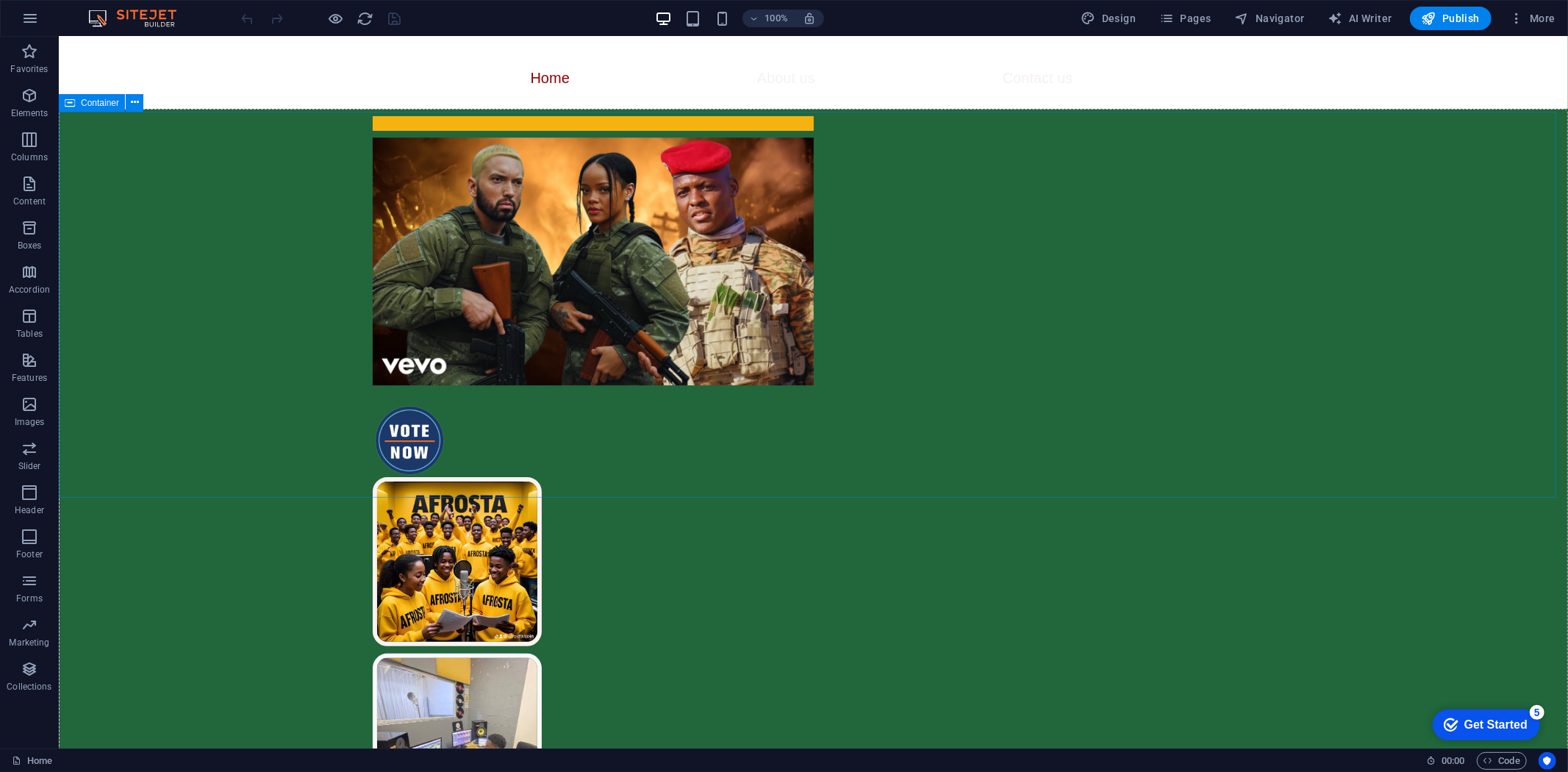
click at [100, 103] on span "Container" at bounding box center [100, 102] width 38 height 8
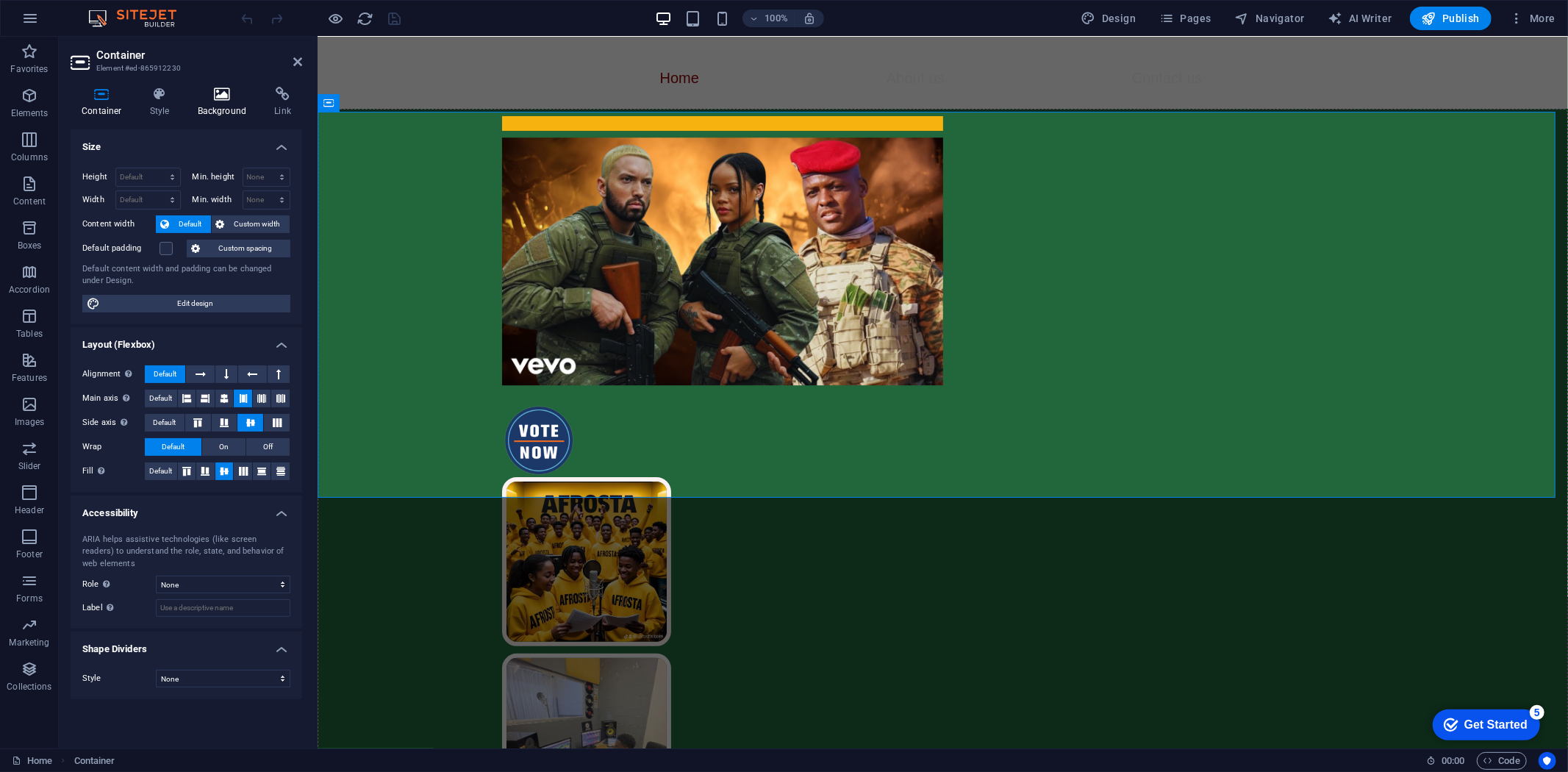
click at [212, 103] on h4 "Background" at bounding box center [225, 101] width 77 height 31
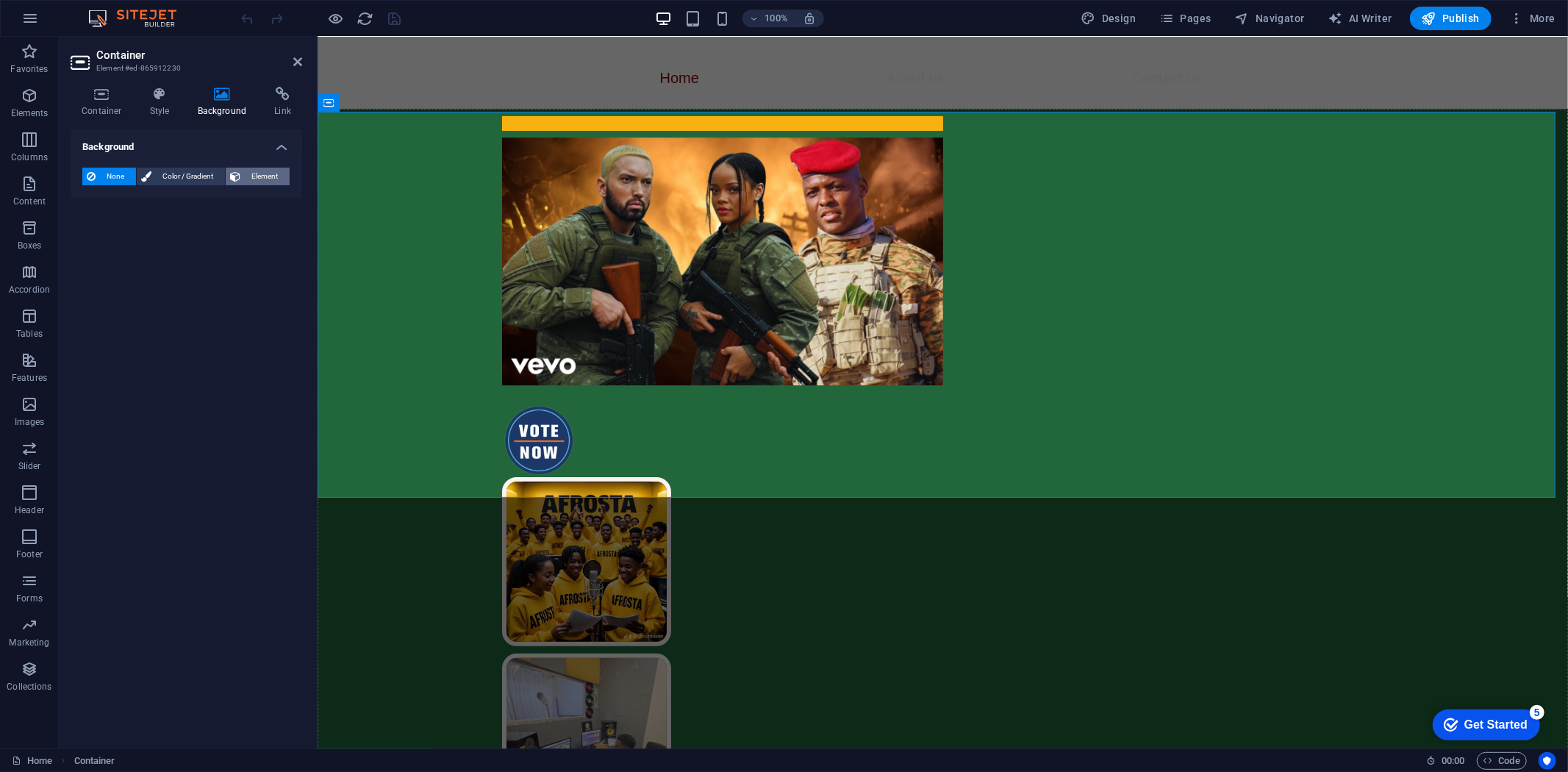
click at [263, 180] on span "Element" at bounding box center [265, 177] width 40 height 18
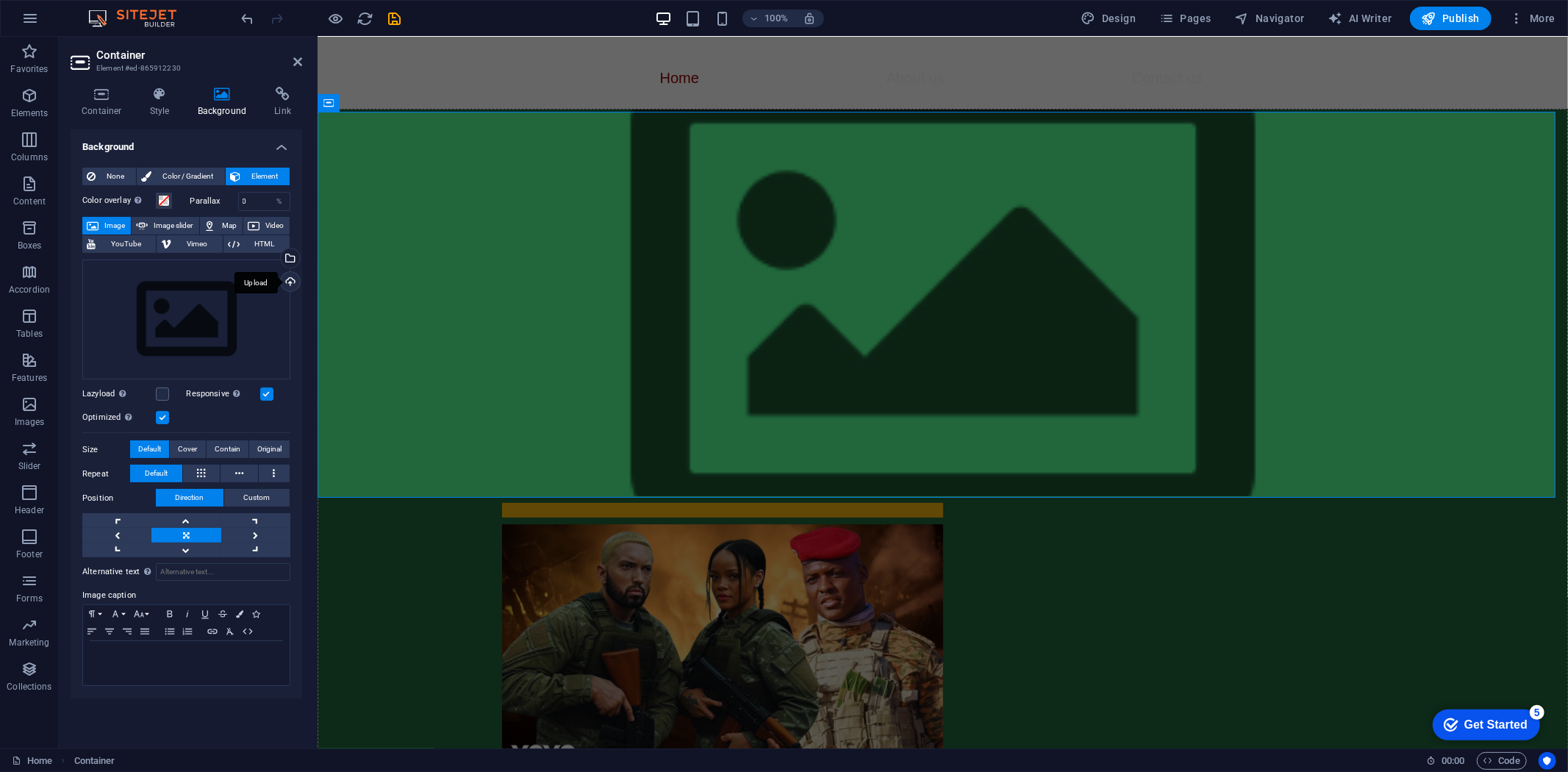
click at [284, 280] on div "Upload" at bounding box center [288, 283] width 22 height 22
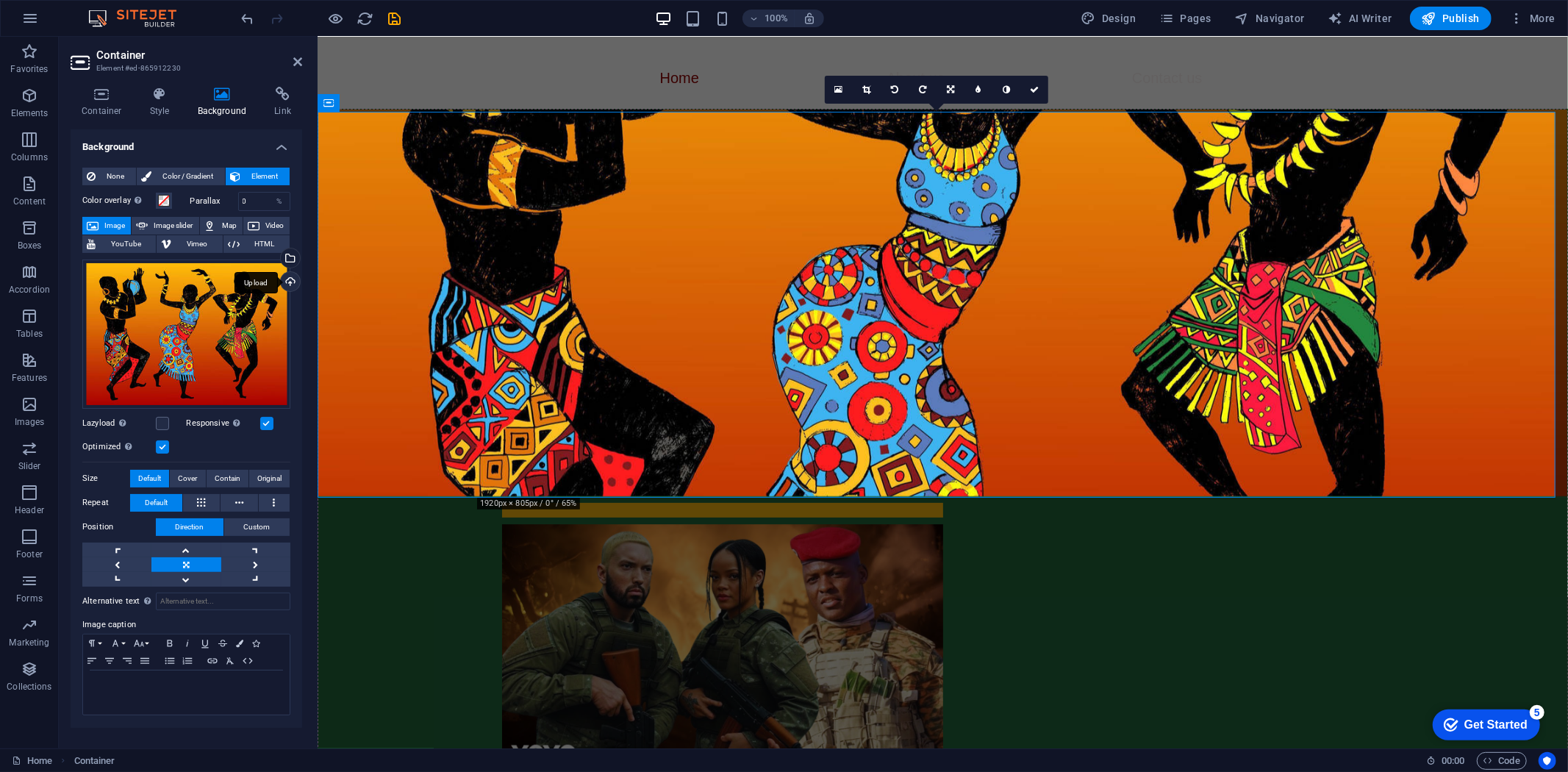
click at [288, 276] on div "Upload" at bounding box center [288, 283] width 22 height 22
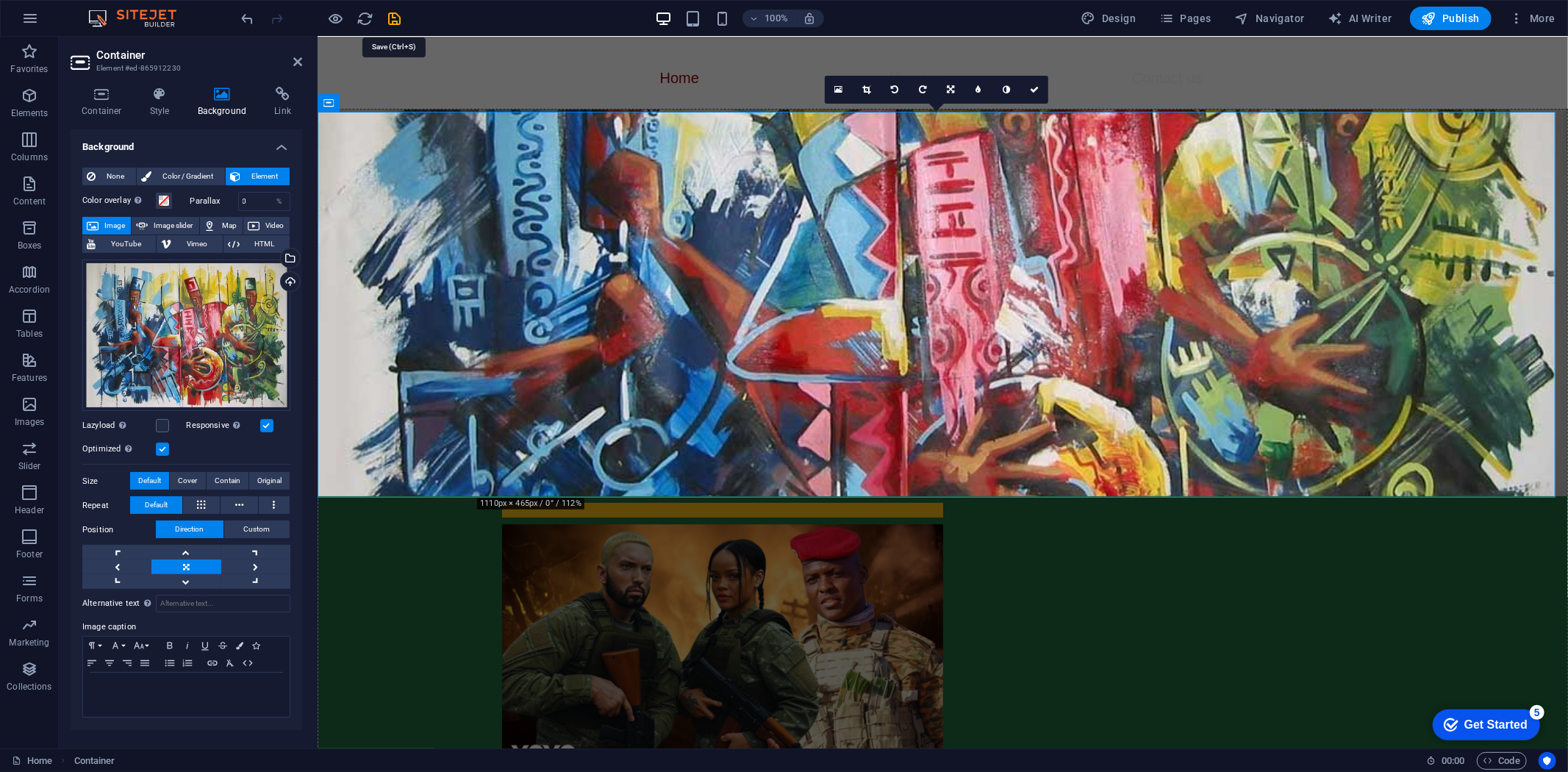
drag, startPoint x: 397, startPoint y: 16, endPoint x: 405, endPoint y: 23, distance: 10.6
click at [398, 16] on icon "save" at bounding box center [395, 19] width 17 height 17
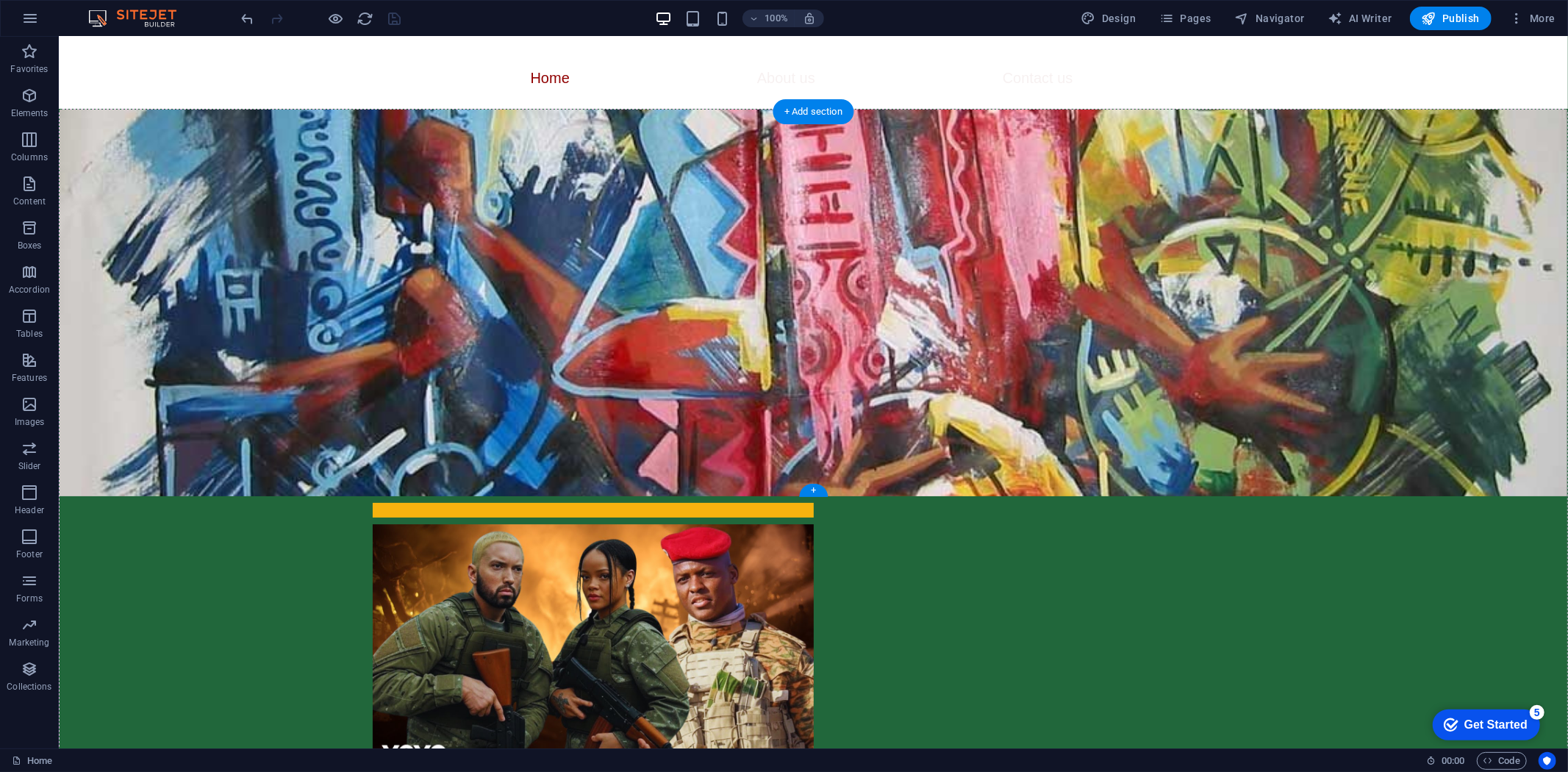
click at [218, 158] on figure at bounding box center [813, 302] width 1508 height 387
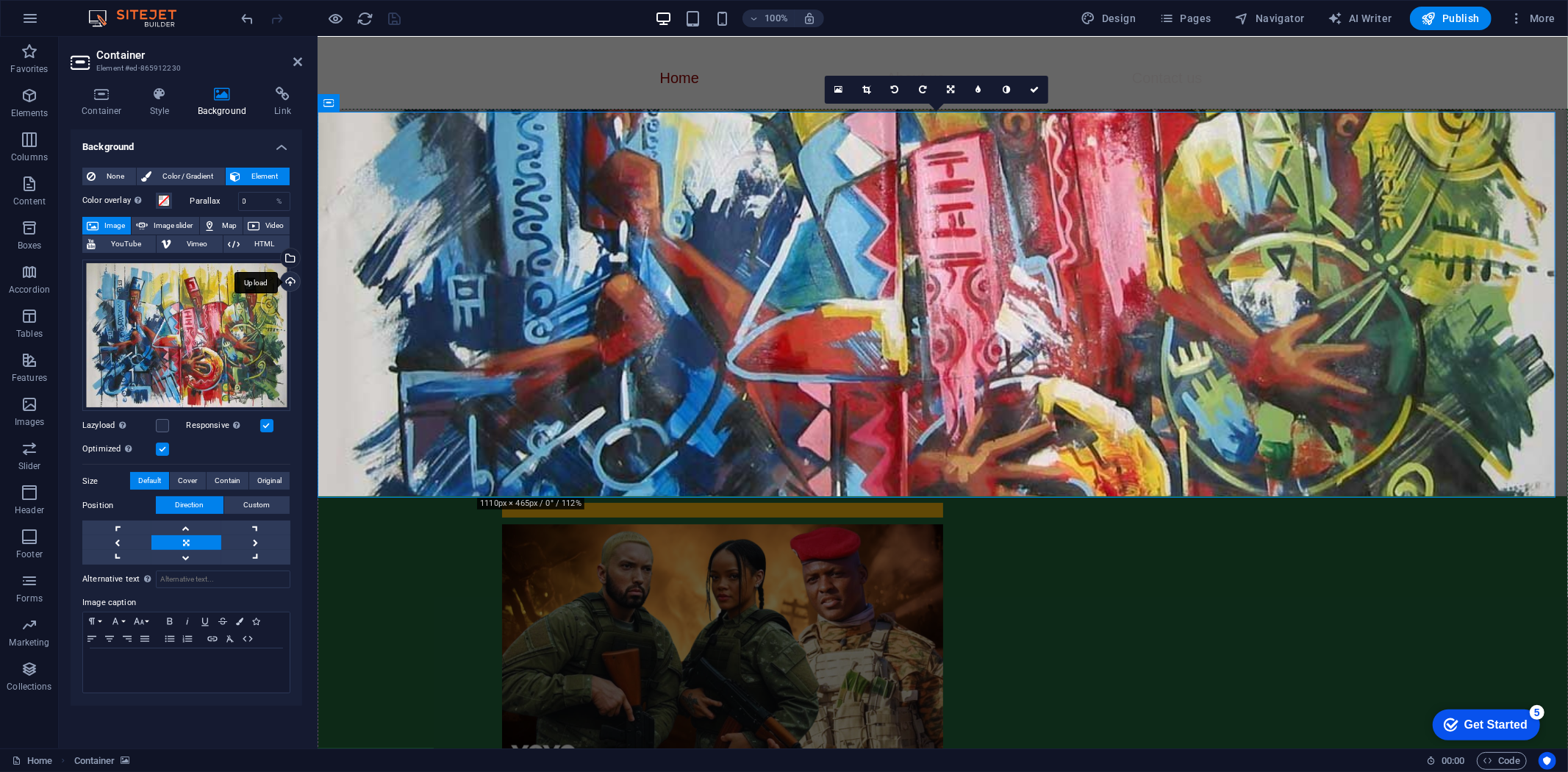
click at [285, 278] on div "Upload" at bounding box center [288, 283] width 22 height 22
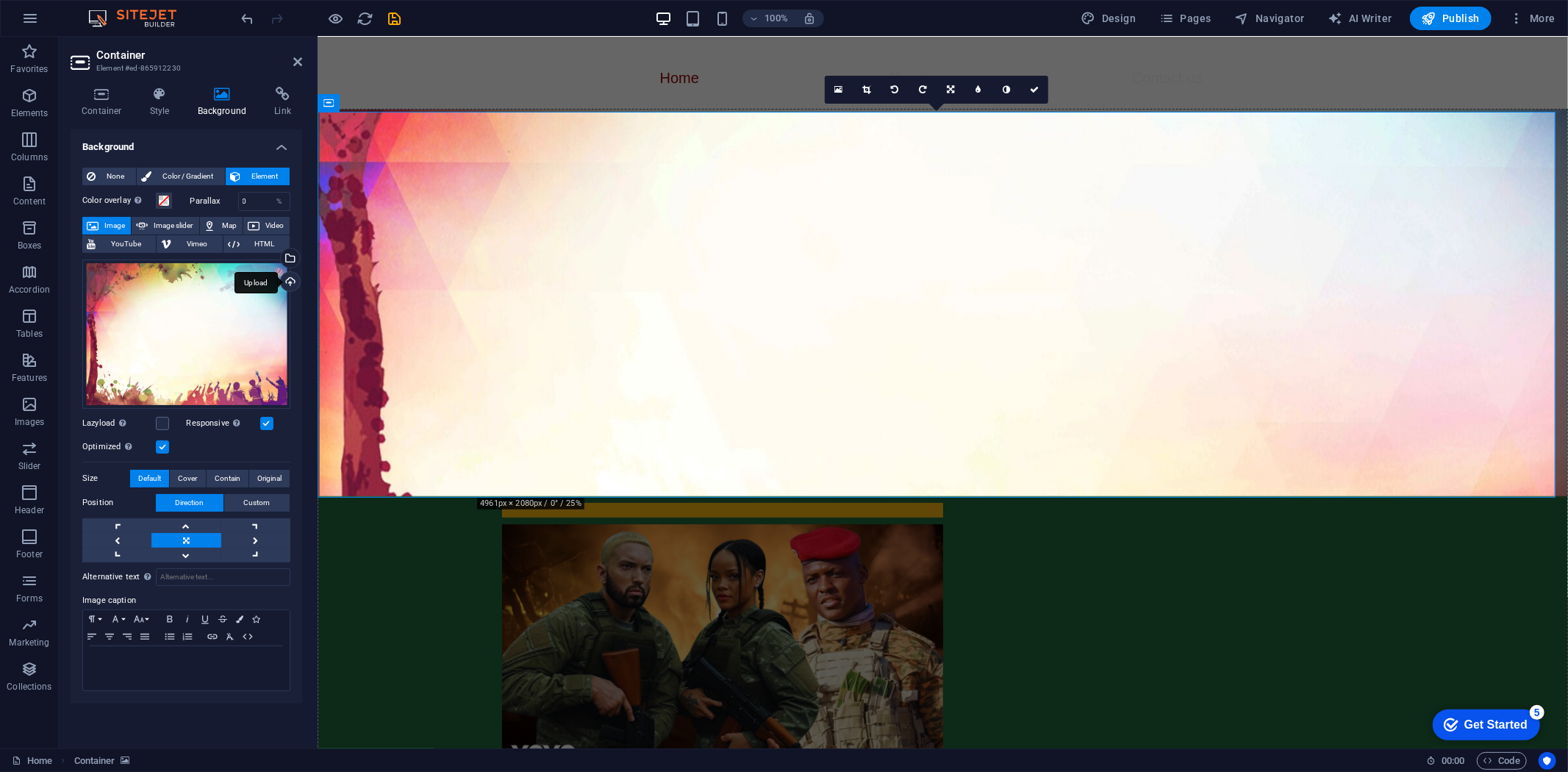
click at [286, 280] on div "Upload" at bounding box center [288, 283] width 22 height 22
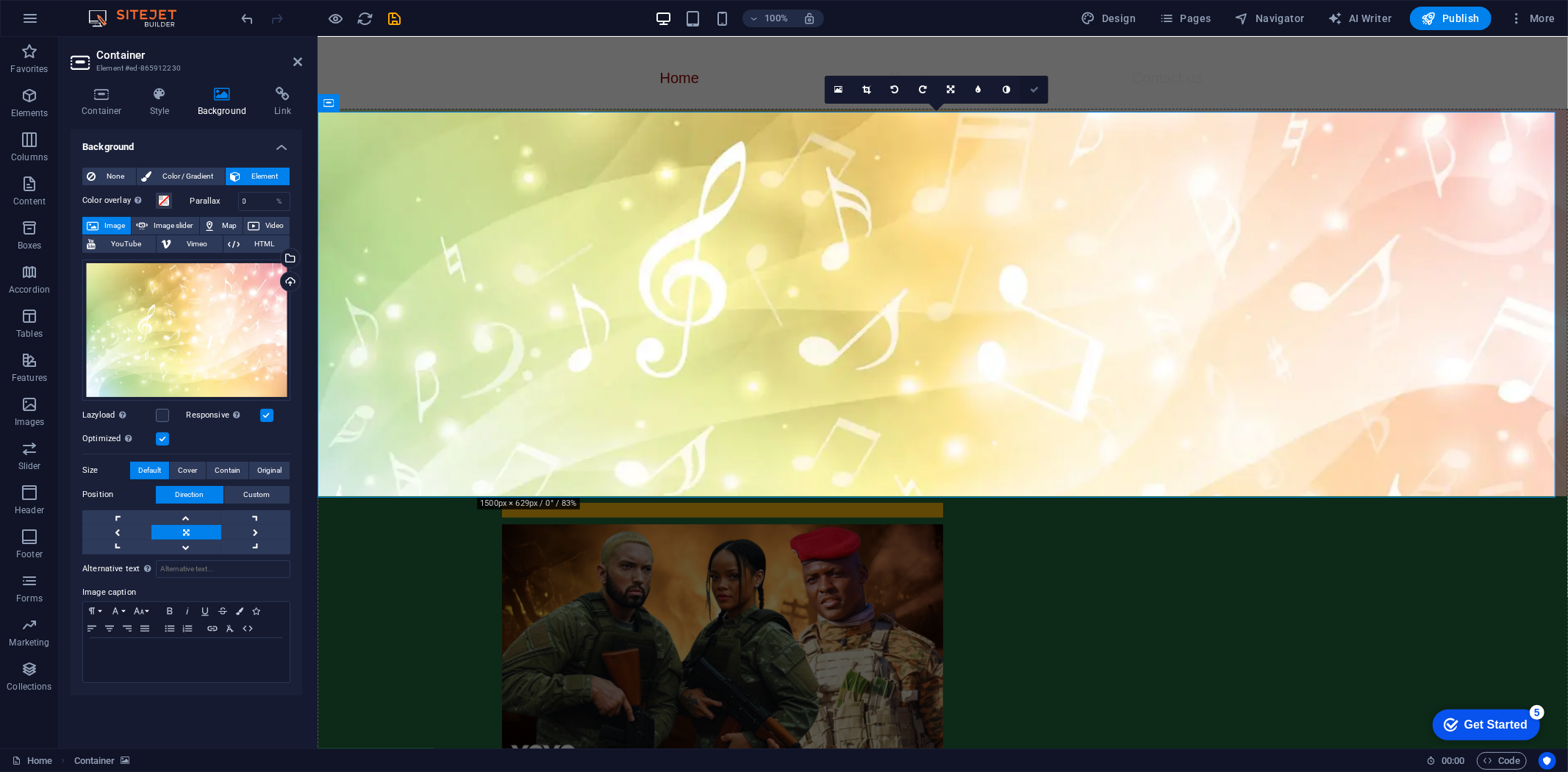
click at [1031, 85] on icon at bounding box center [1034, 89] width 8 height 8
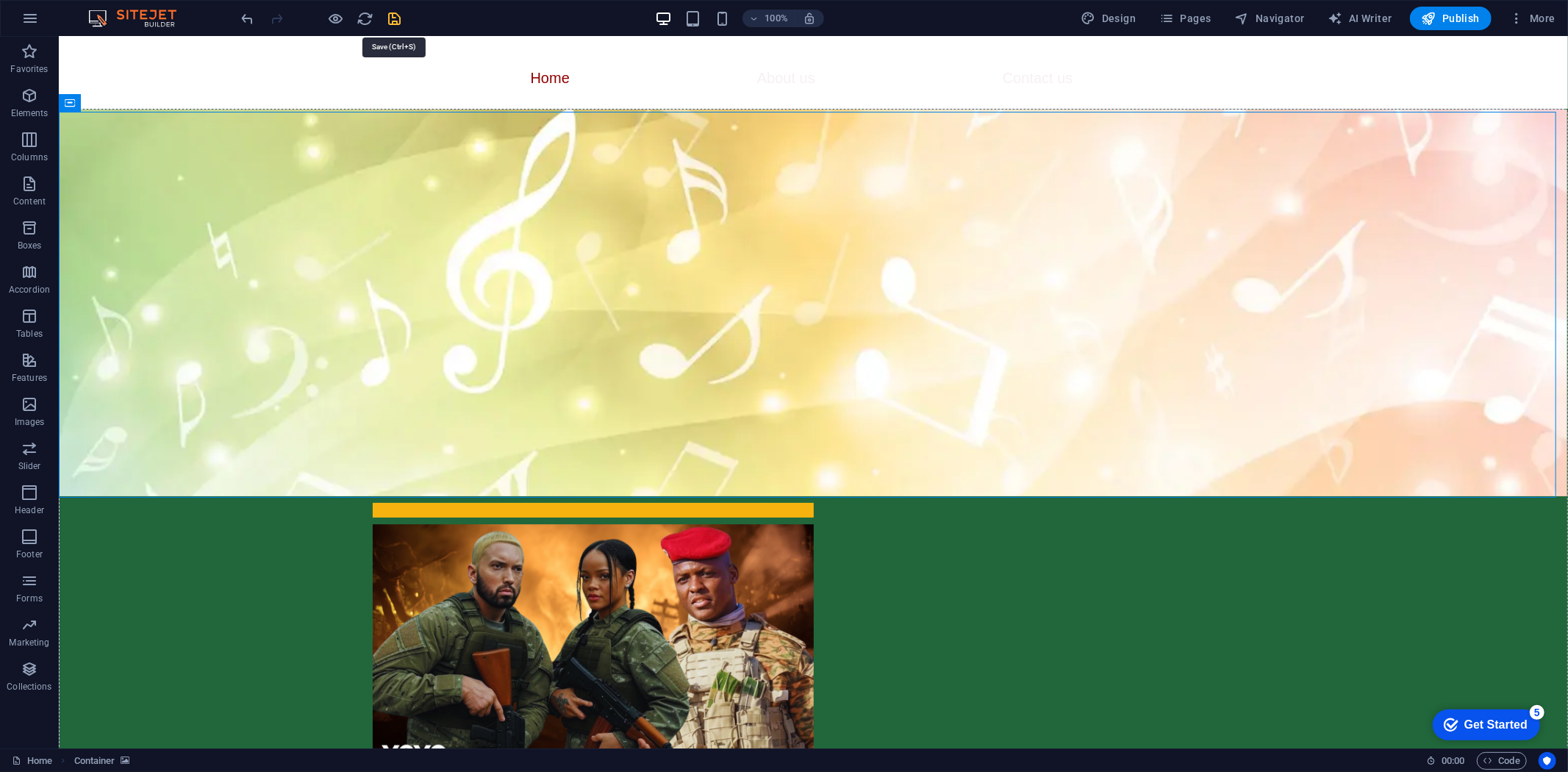
click at [393, 17] on icon "save" at bounding box center [395, 19] width 17 height 17
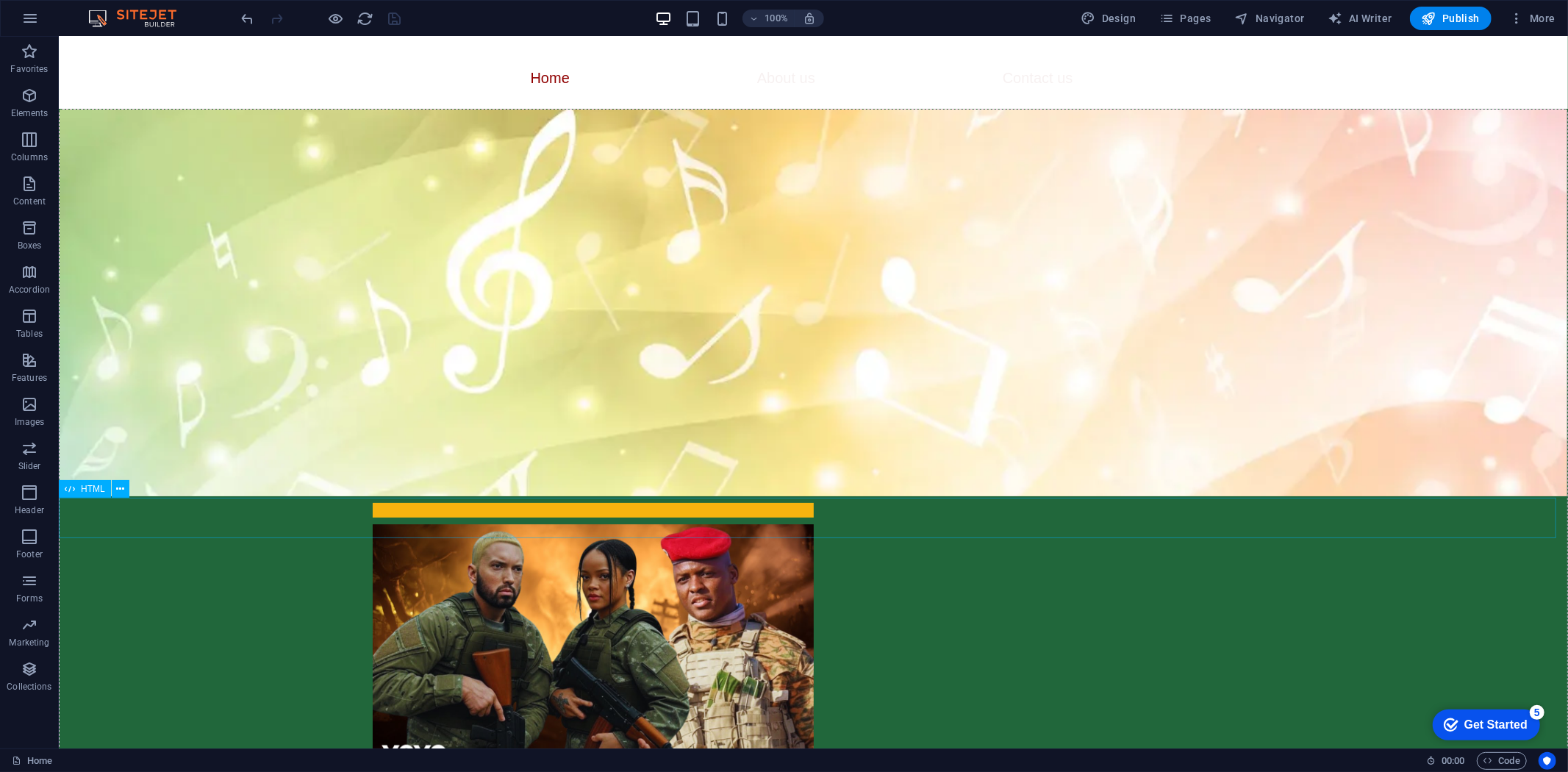
click at [83, 489] on span "HTML" at bounding box center [93, 488] width 24 height 8
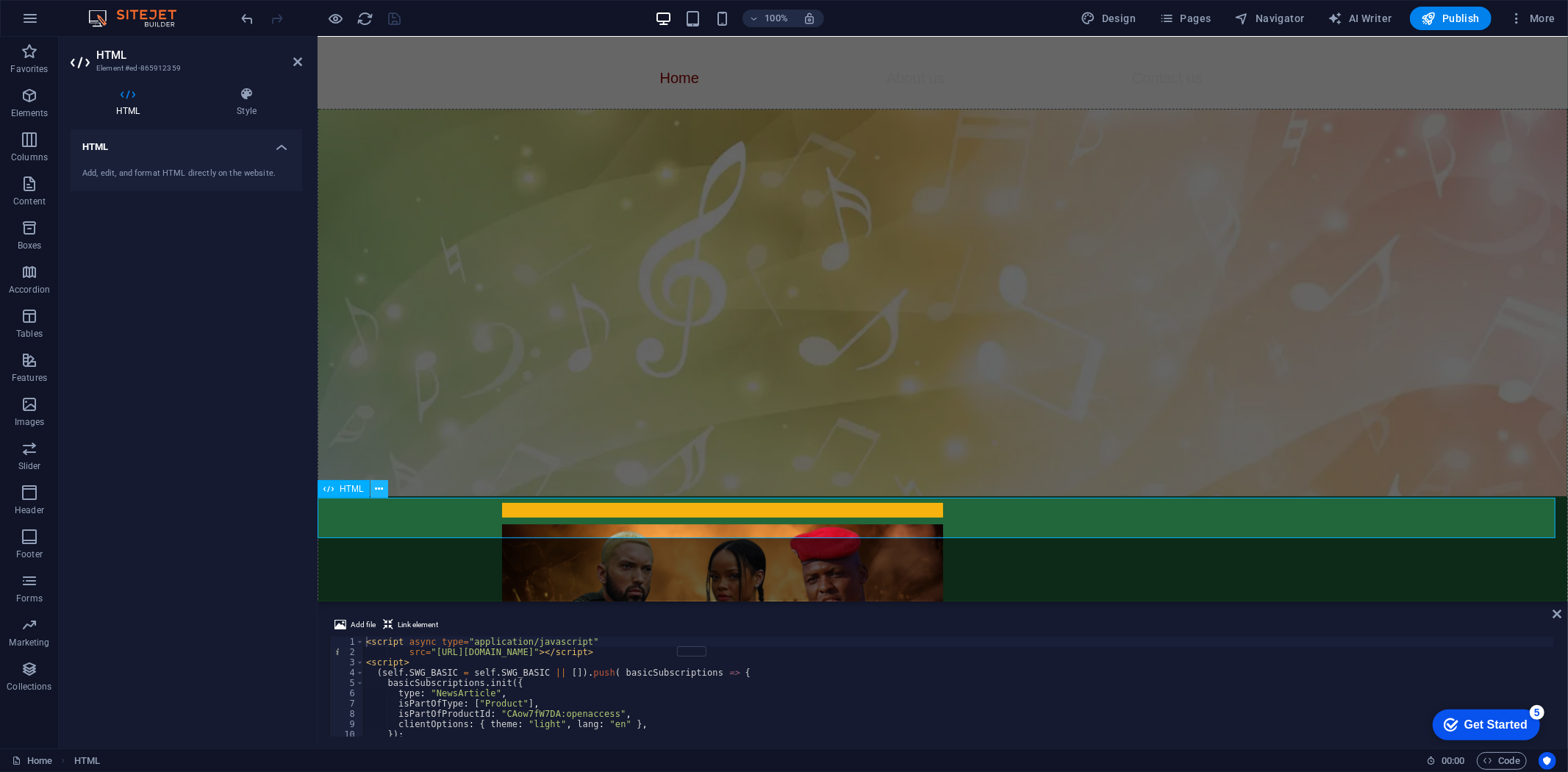
click at [378, 489] on icon at bounding box center [378, 489] width 8 height 15
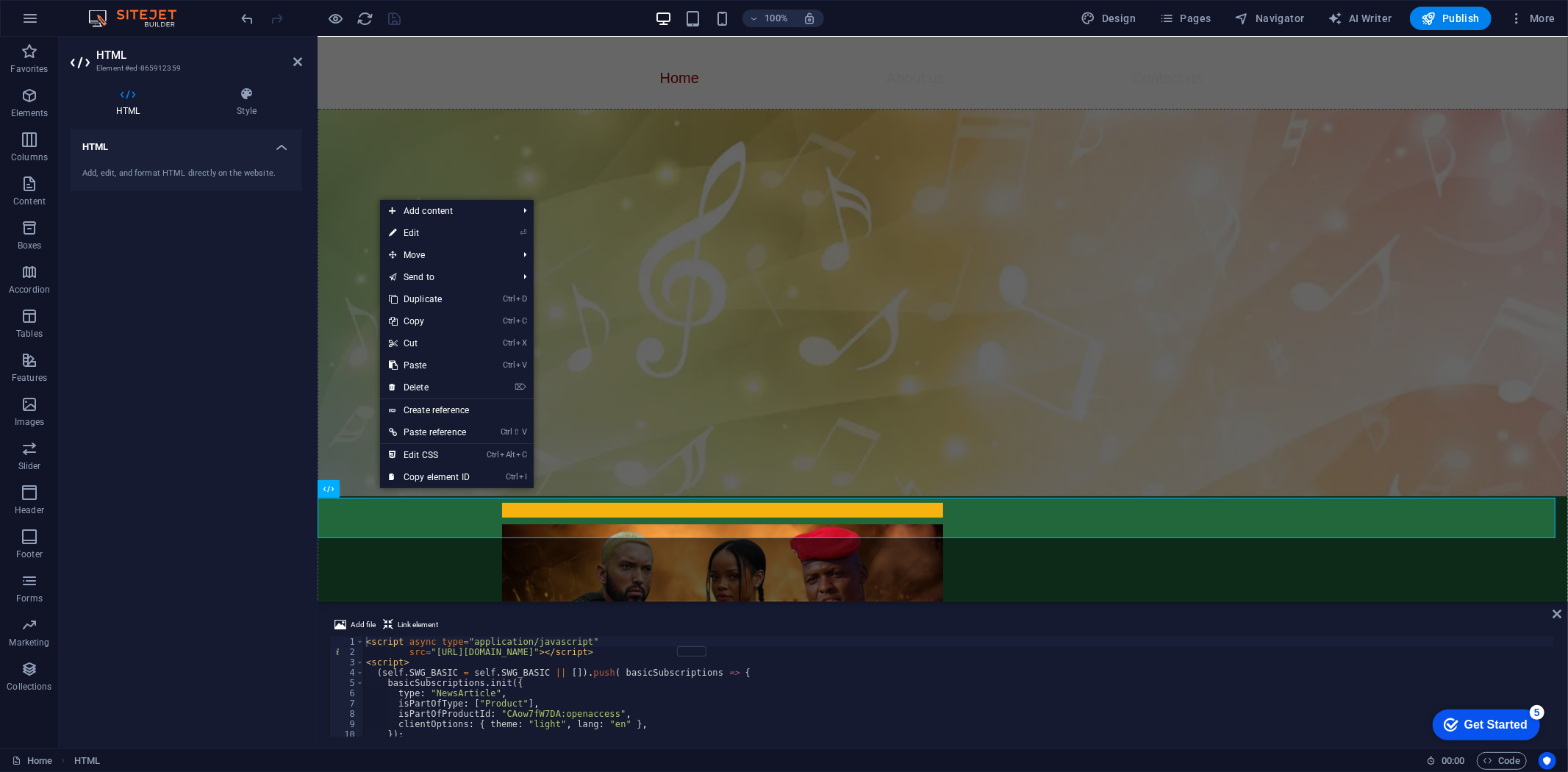
click at [347, 425] on figure at bounding box center [942, 302] width 1249 height 387
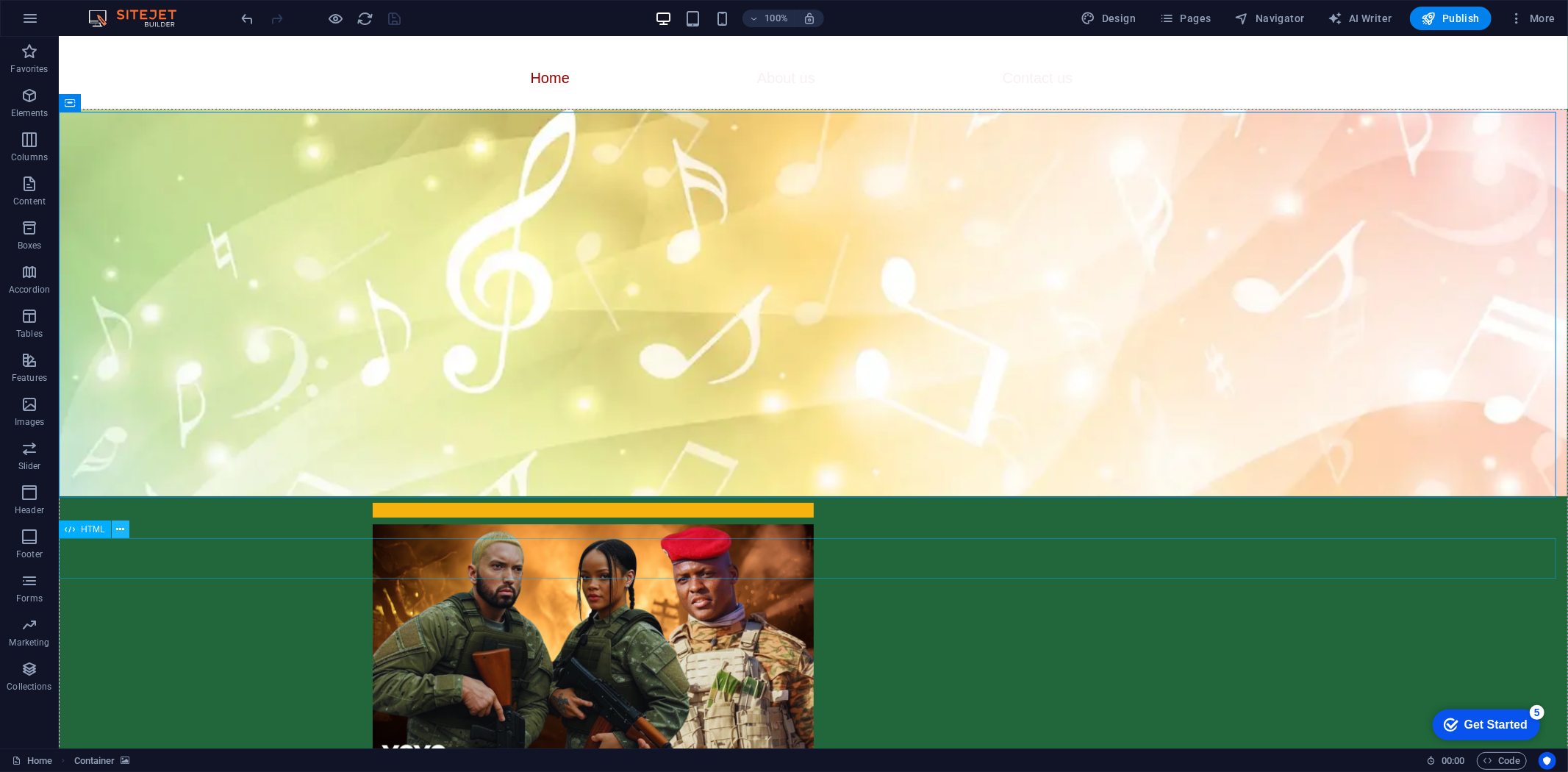
click at [120, 531] on icon at bounding box center [120, 530] width 8 height 15
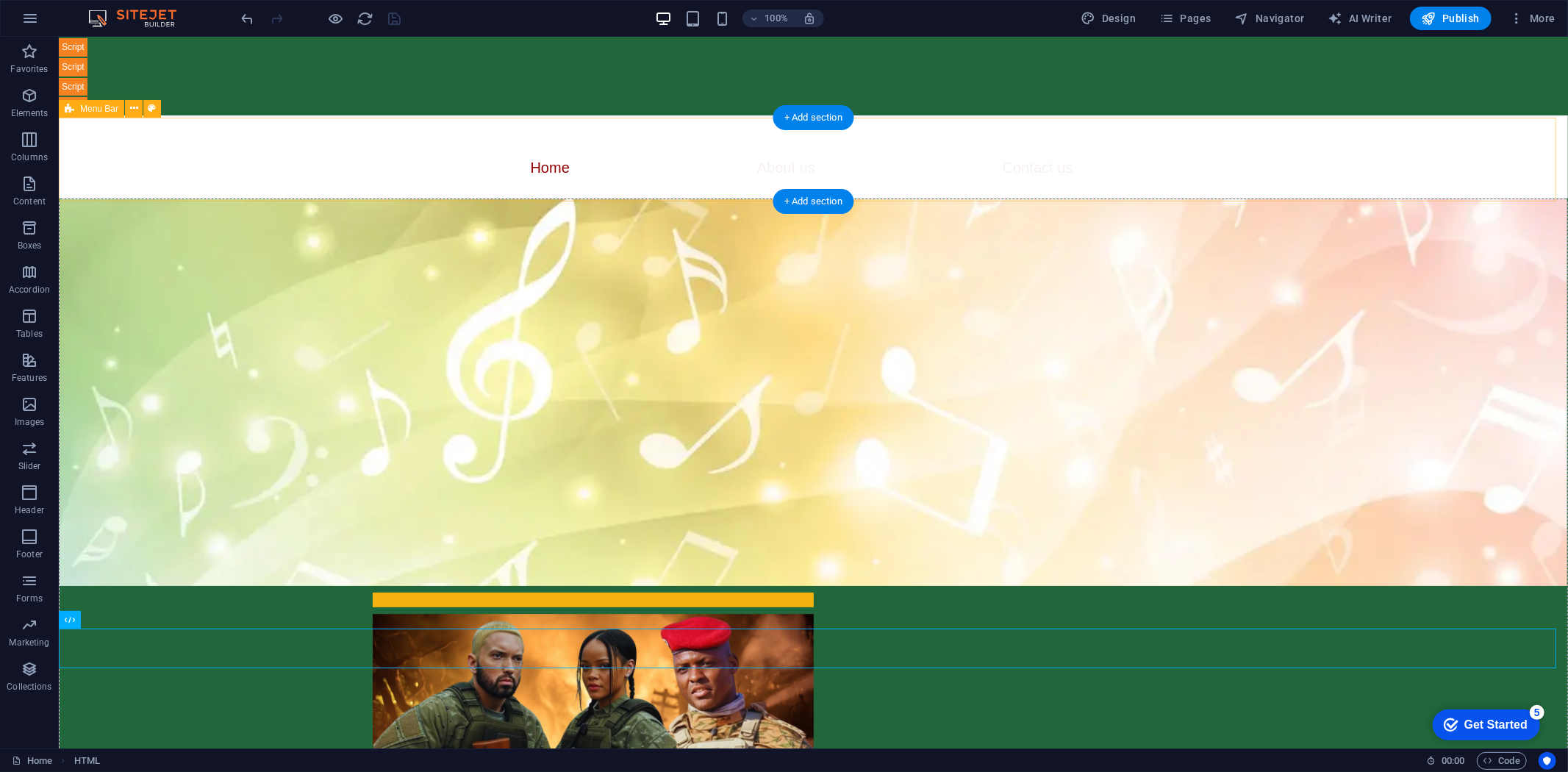
click at [727, 141] on div "Home About us Contact us" at bounding box center [813, 156] width 1510 height 83
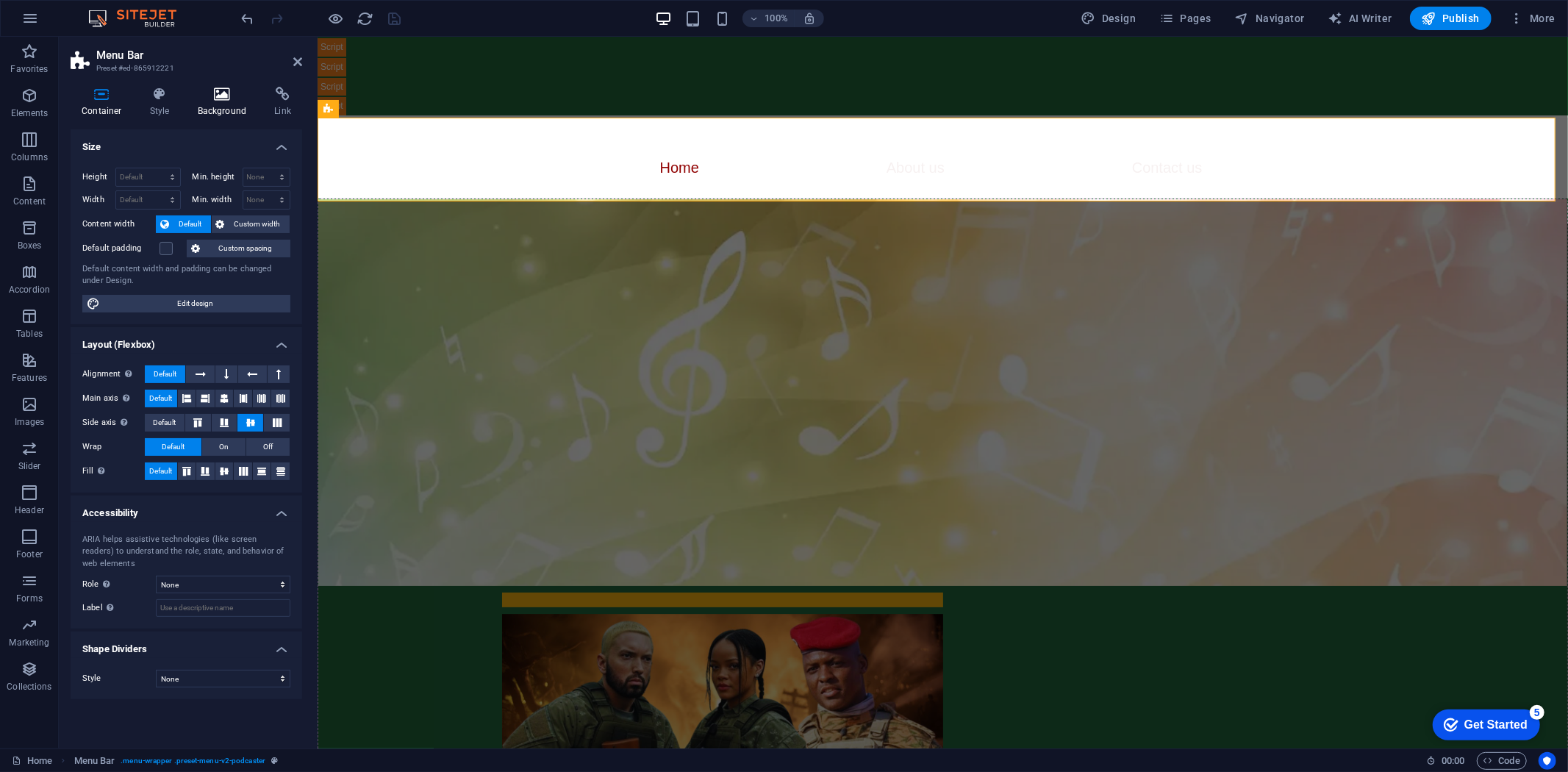
click at [216, 100] on icon at bounding box center [223, 94] width 71 height 15
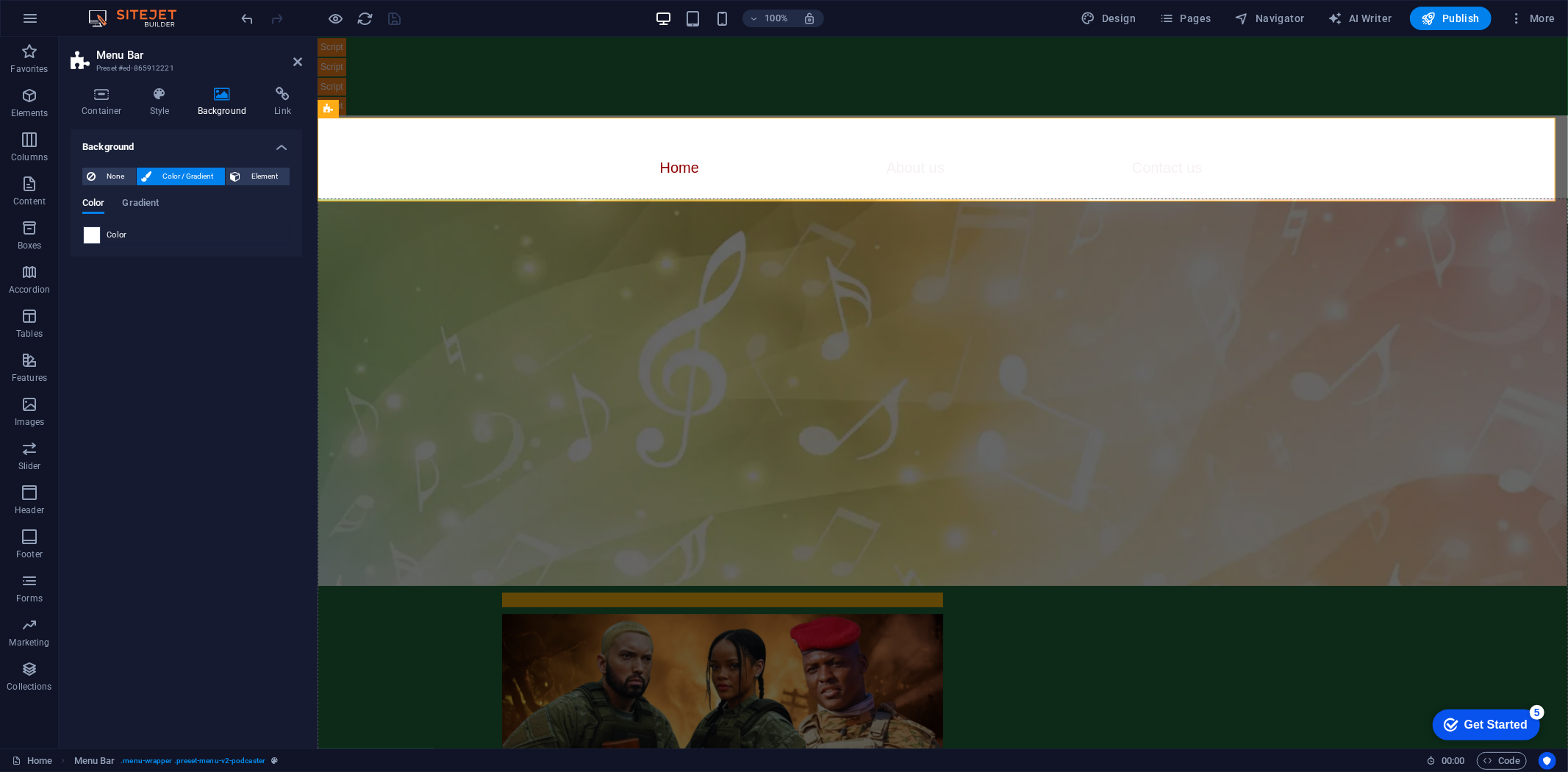
click at [86, 237] on span at bounding box center [91, 235] width 16 height 16
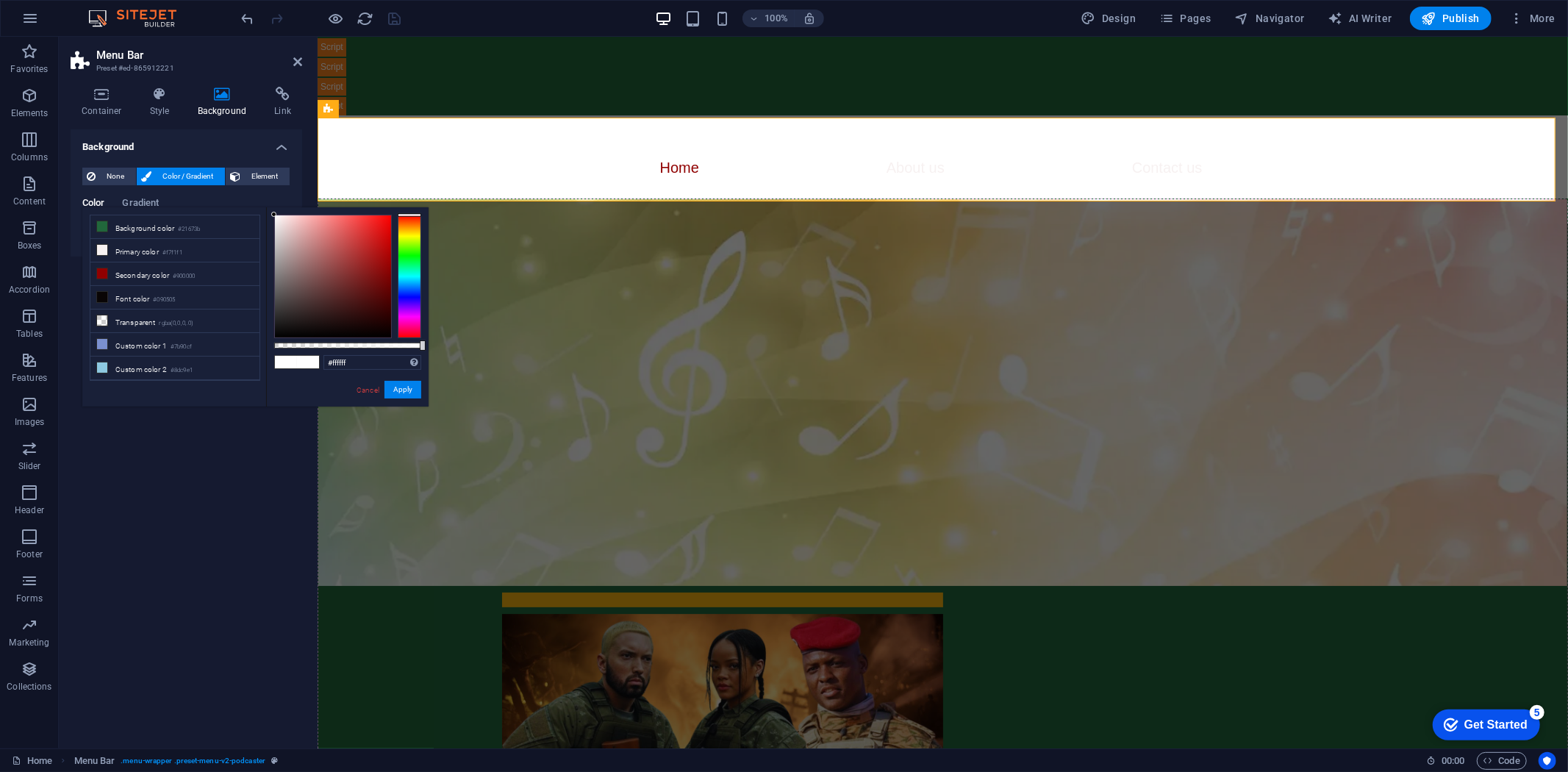
click at [413, 236] on div at bounding box center [409, 277] width 23 height 124
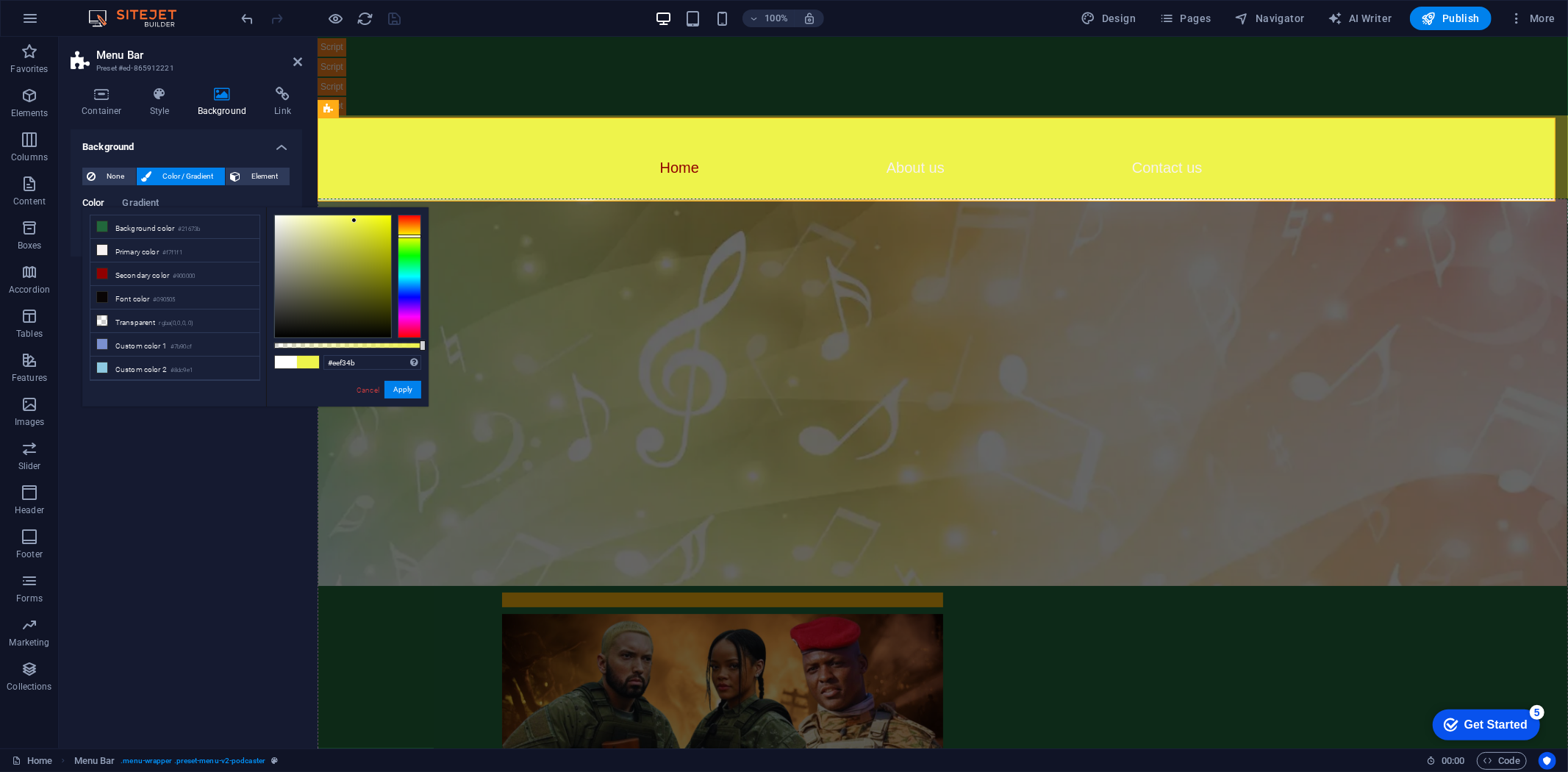
click at [354, 221] on div at bounding box center [333, 276] width 116 height 122
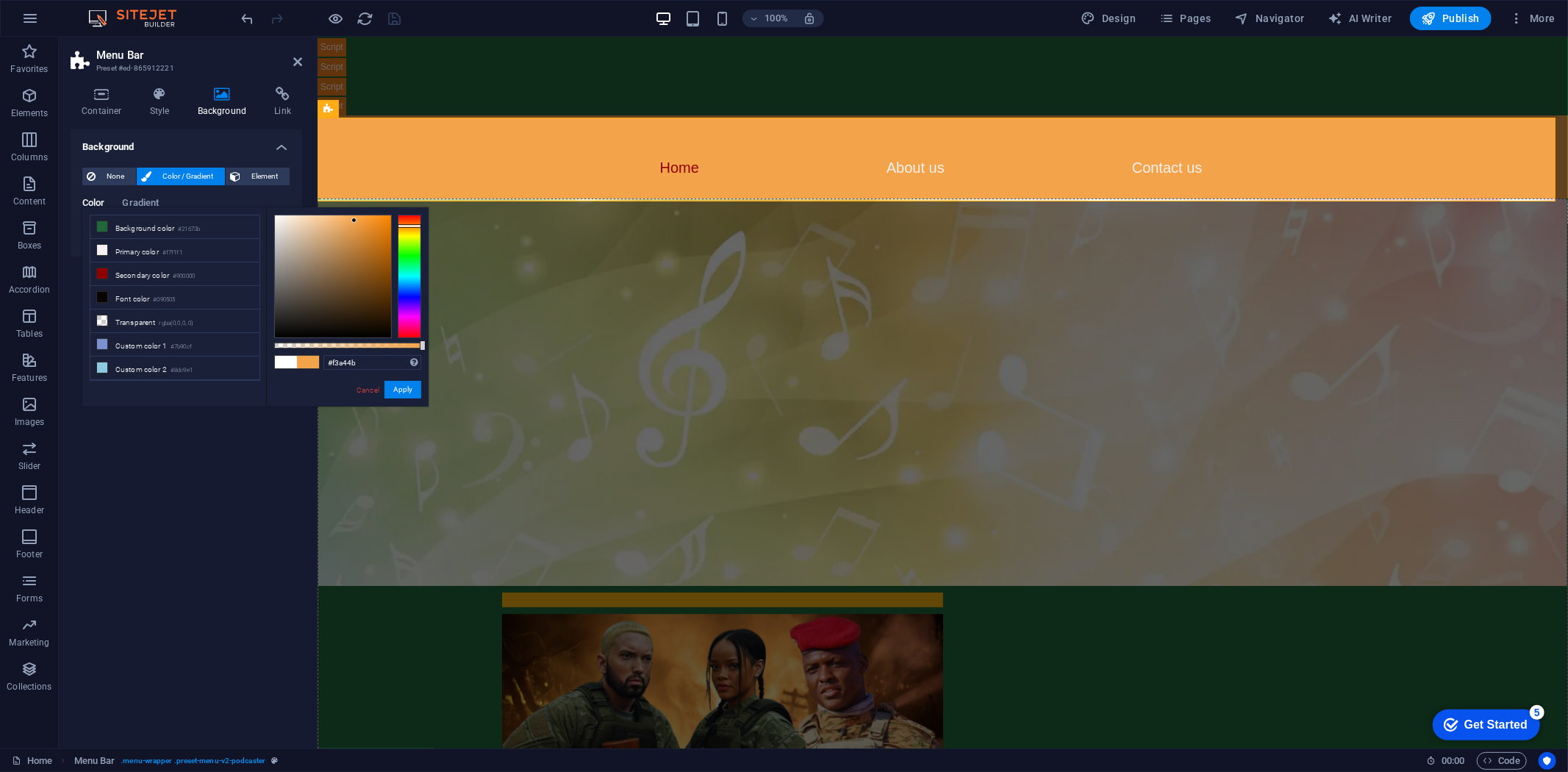
type input "#f39e4b"
drag, startPoint x: 403, startPoint y: 233, endPoint x: 406, endPoint y: 225, distance: 8.5
click at [406, 225] on div at bounding box center [409, 277] width 23 height 124
click at [407, 390] on button "Apply" at bounding box center [403, 390] width 37 height 18
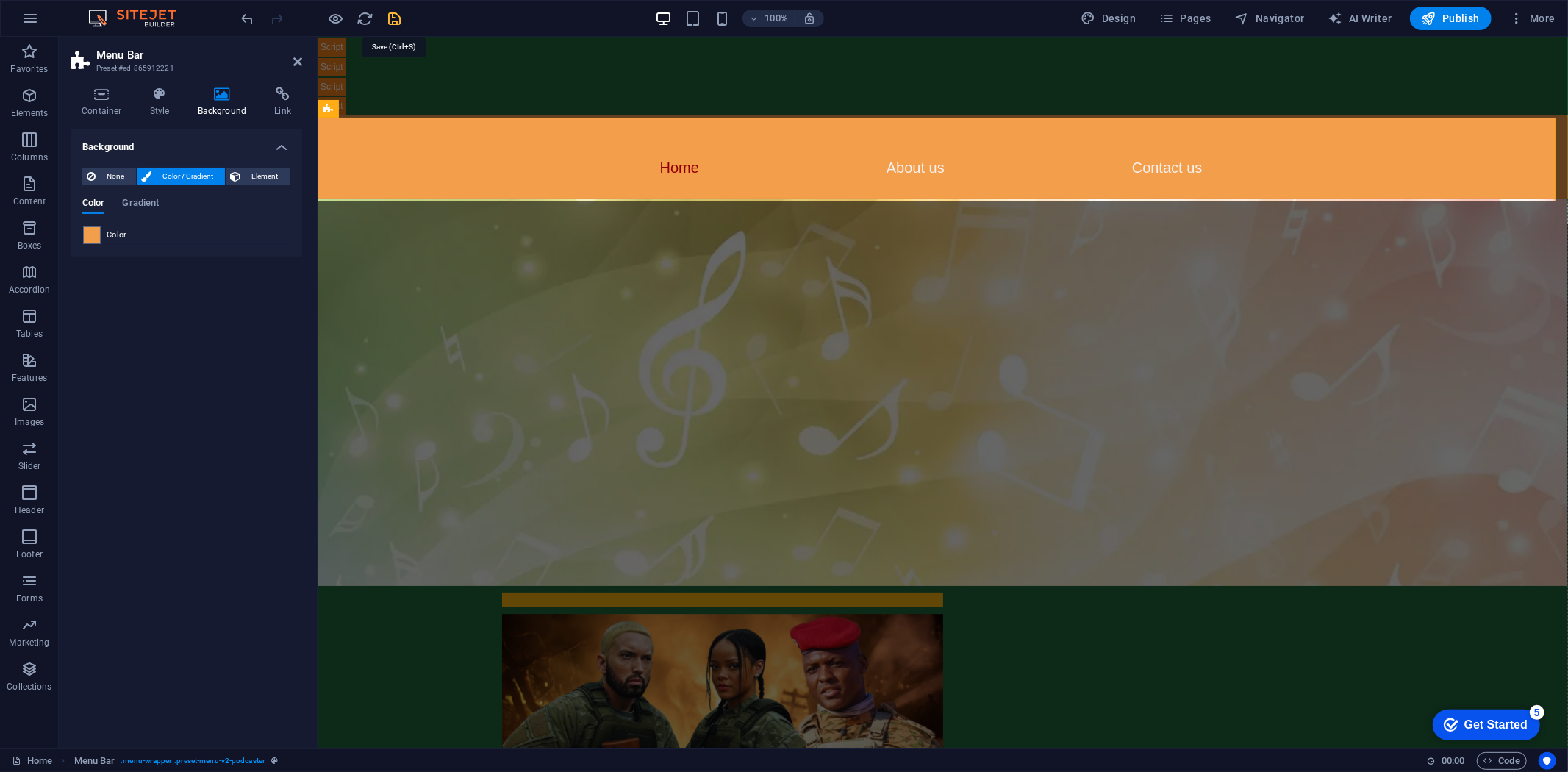
drag, startPoint x: 398, startPoint y: 20, endPoint x: 910, endPoint y: 215, distance: 547.9
click at [398, 20] on icon "save" at bounding box center [395, 19] width 17 height 17
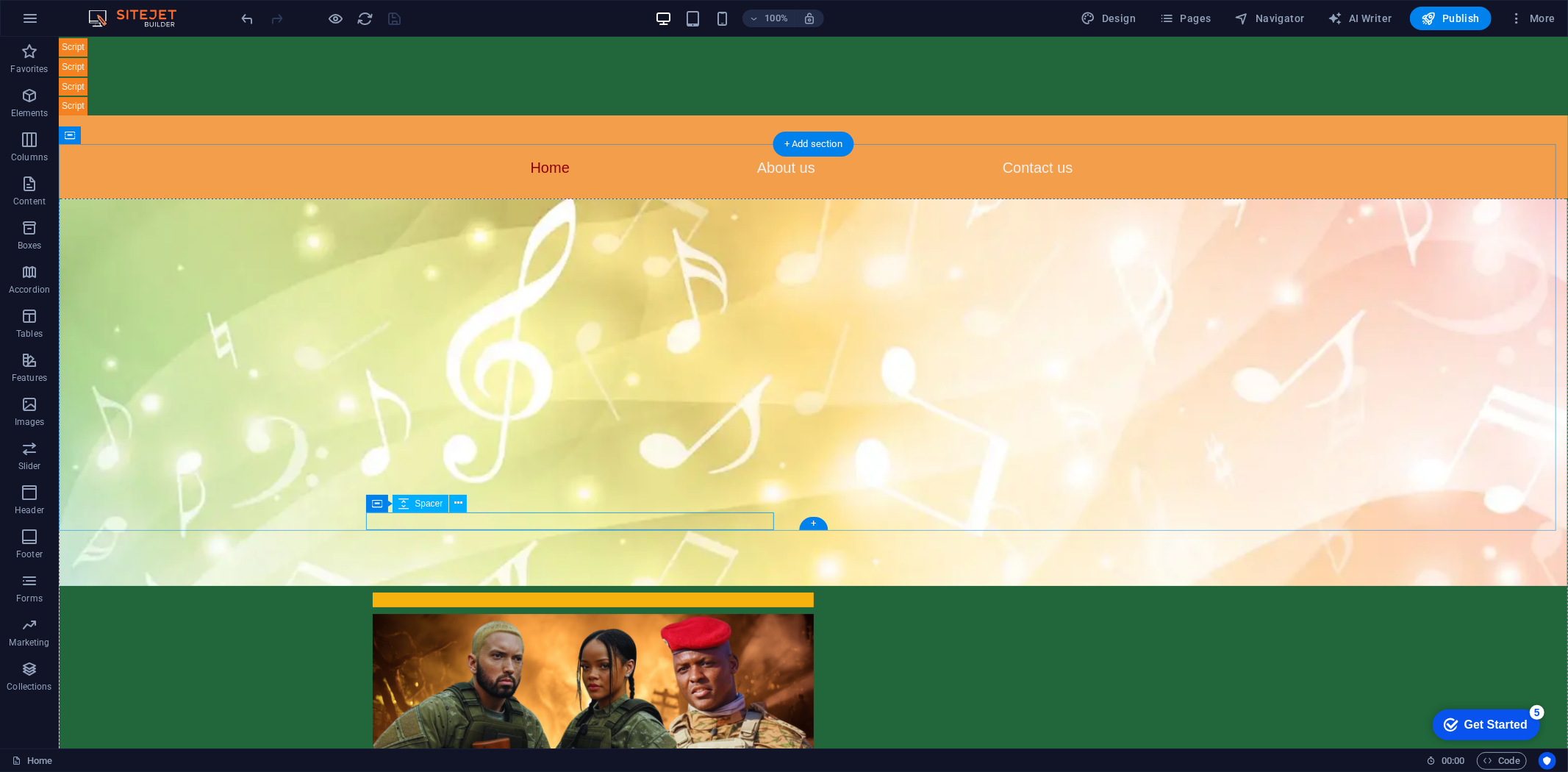
scroll to position [90, 0]
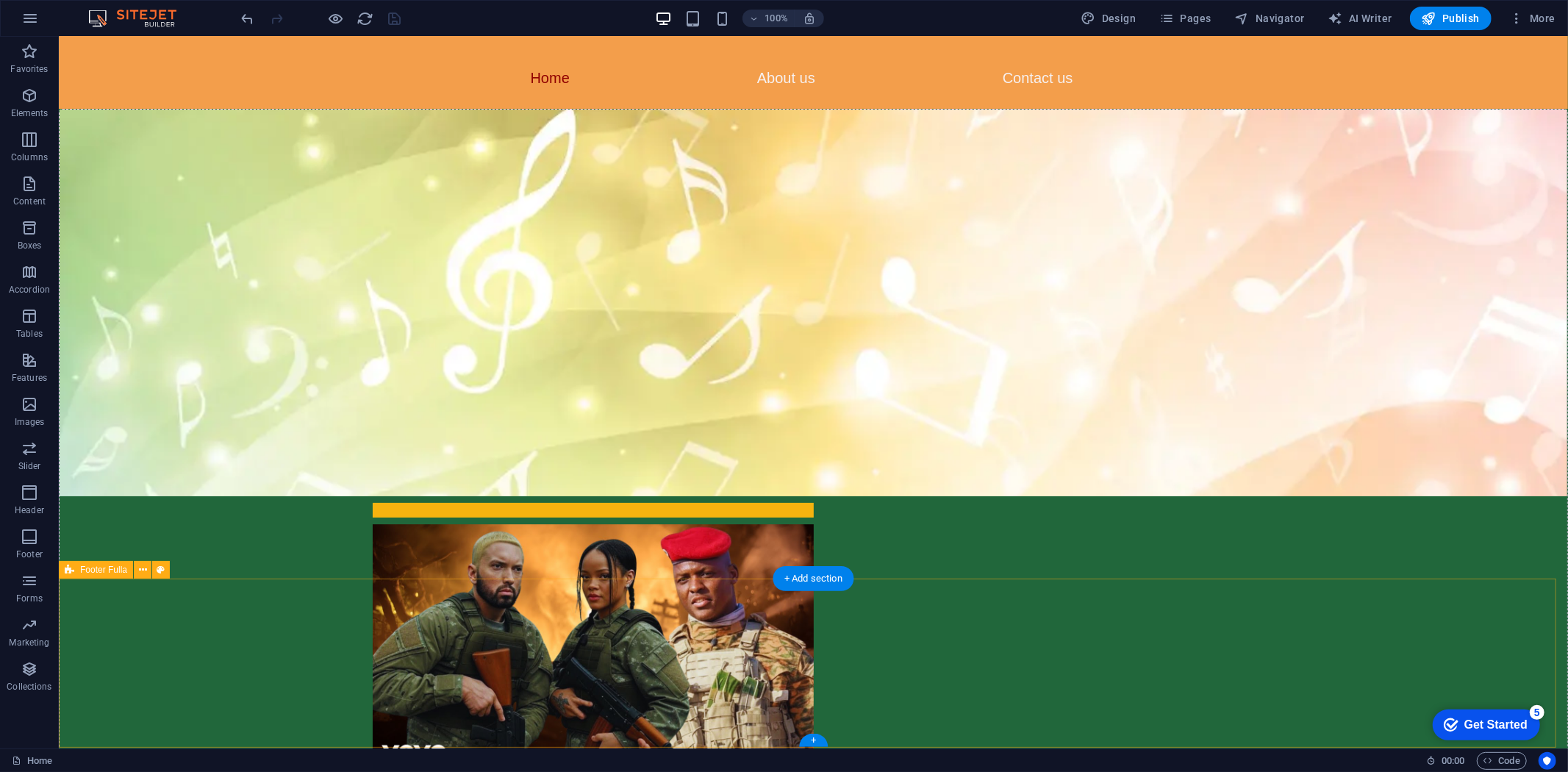
click at [228, 605] on div "Home About Service Contact Return Policy Privacy Policy" at bounding box center [872, 429] width 1510 height 712
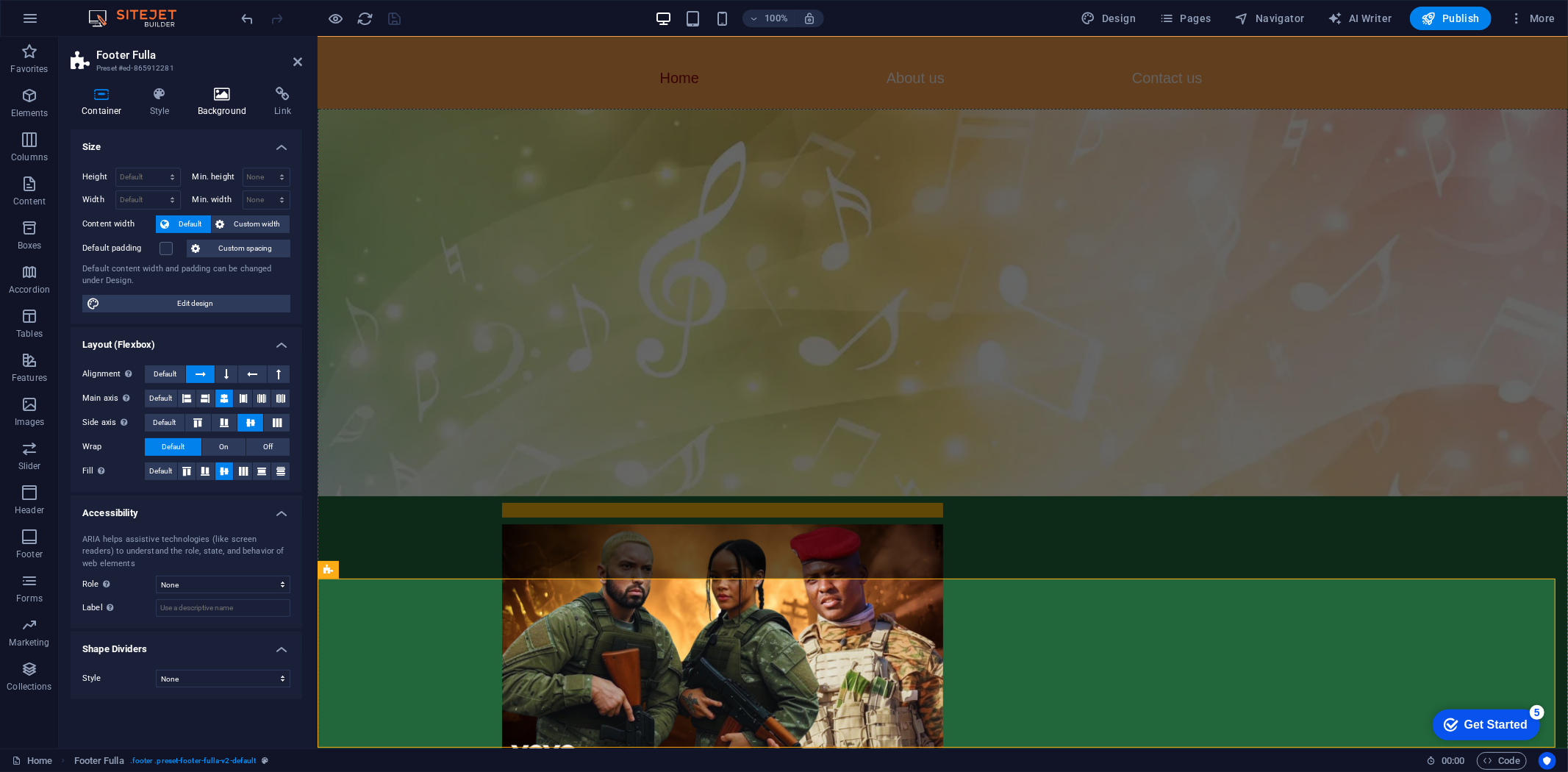
click at [217, 97] on icon at bounding box center [223, 94] width 71 height 15
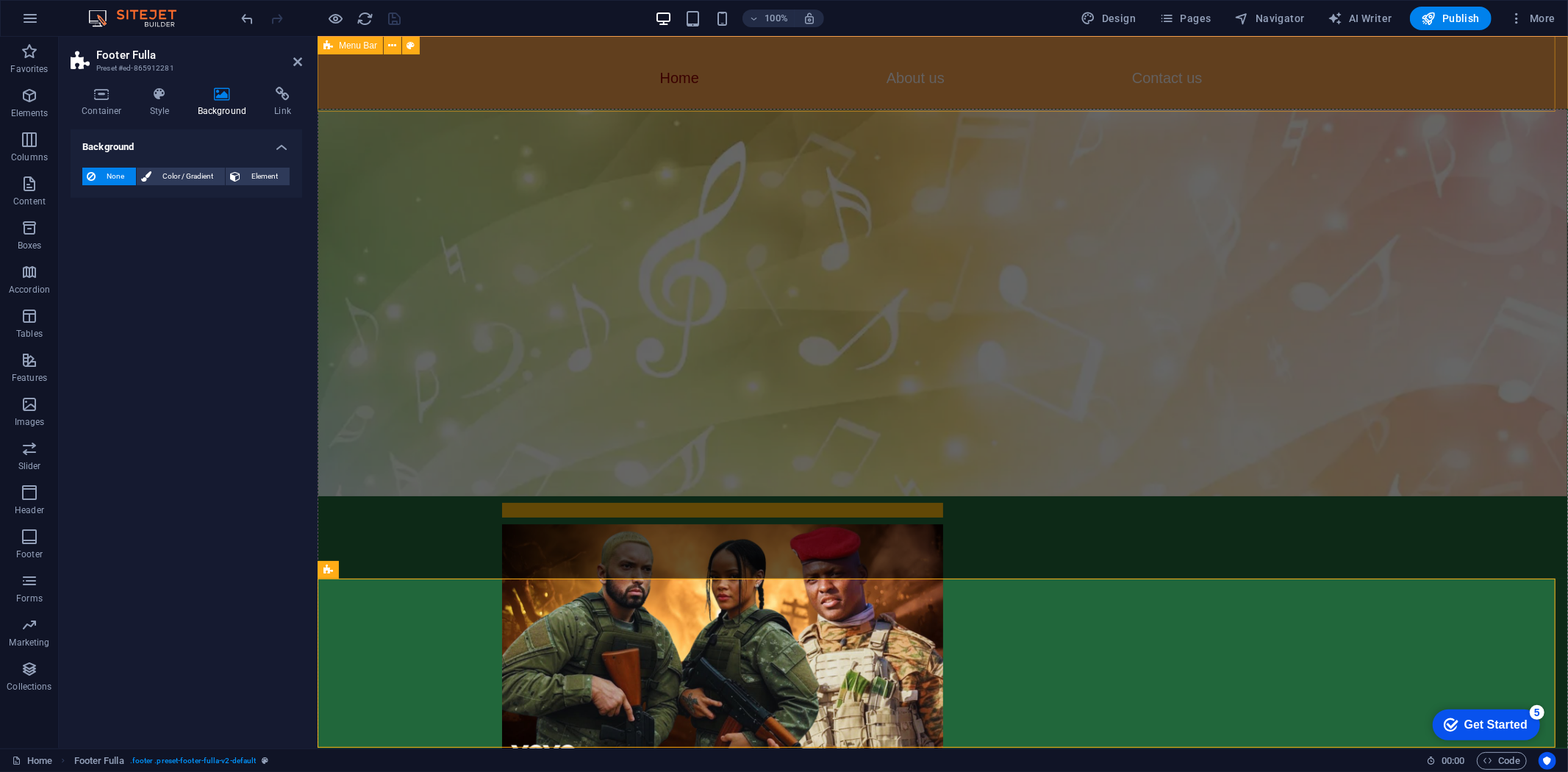
click at [477, 87] on div "Home About us Contact us" at bounding box center [942, 67] width 1251 height 83
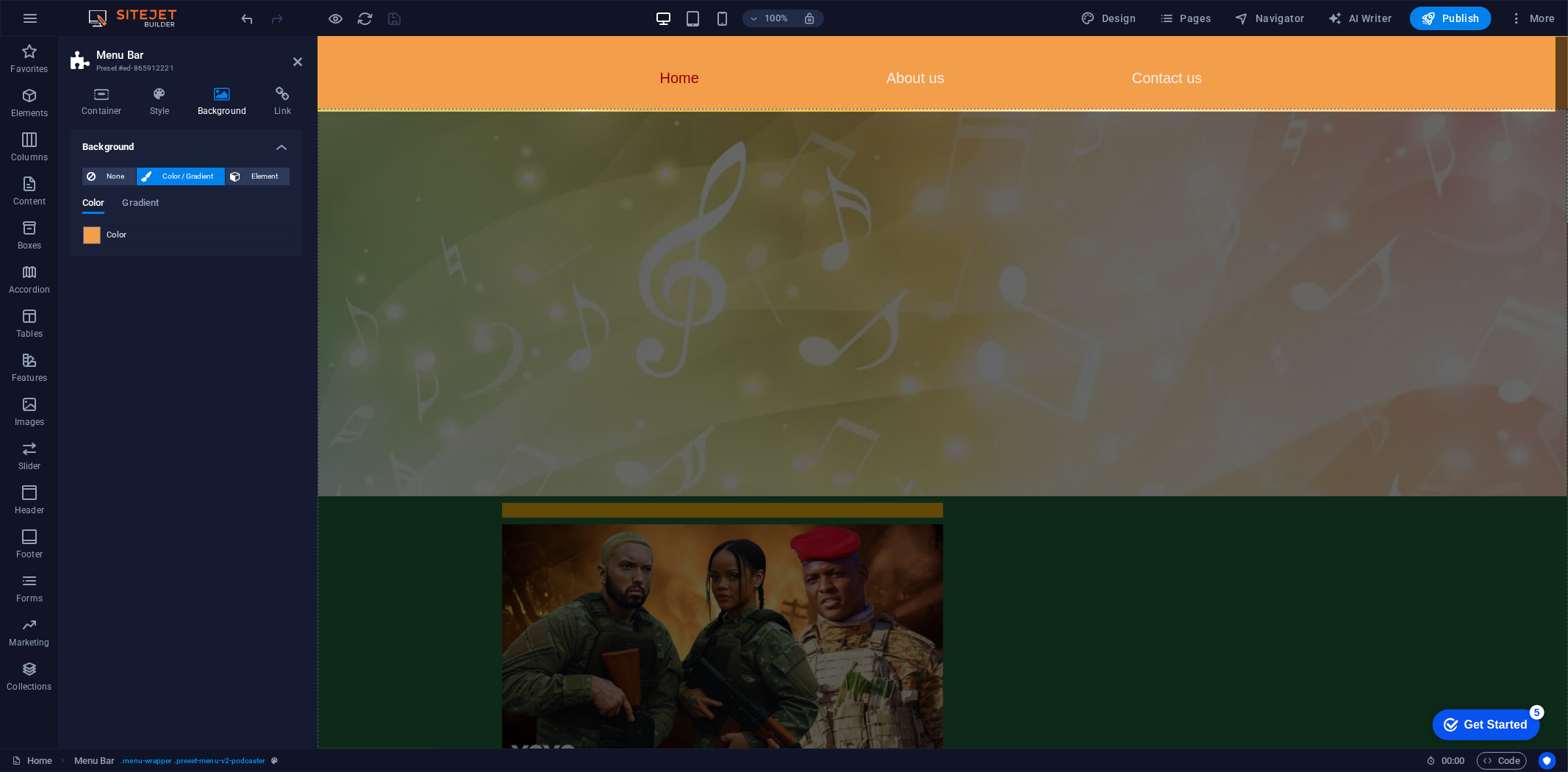
click at [116, 236] on span "Color" at bounding box center [117, 235] width 21 height 12
click at [93, 236] on span at bounding box center [91, 235] width 16 height 16
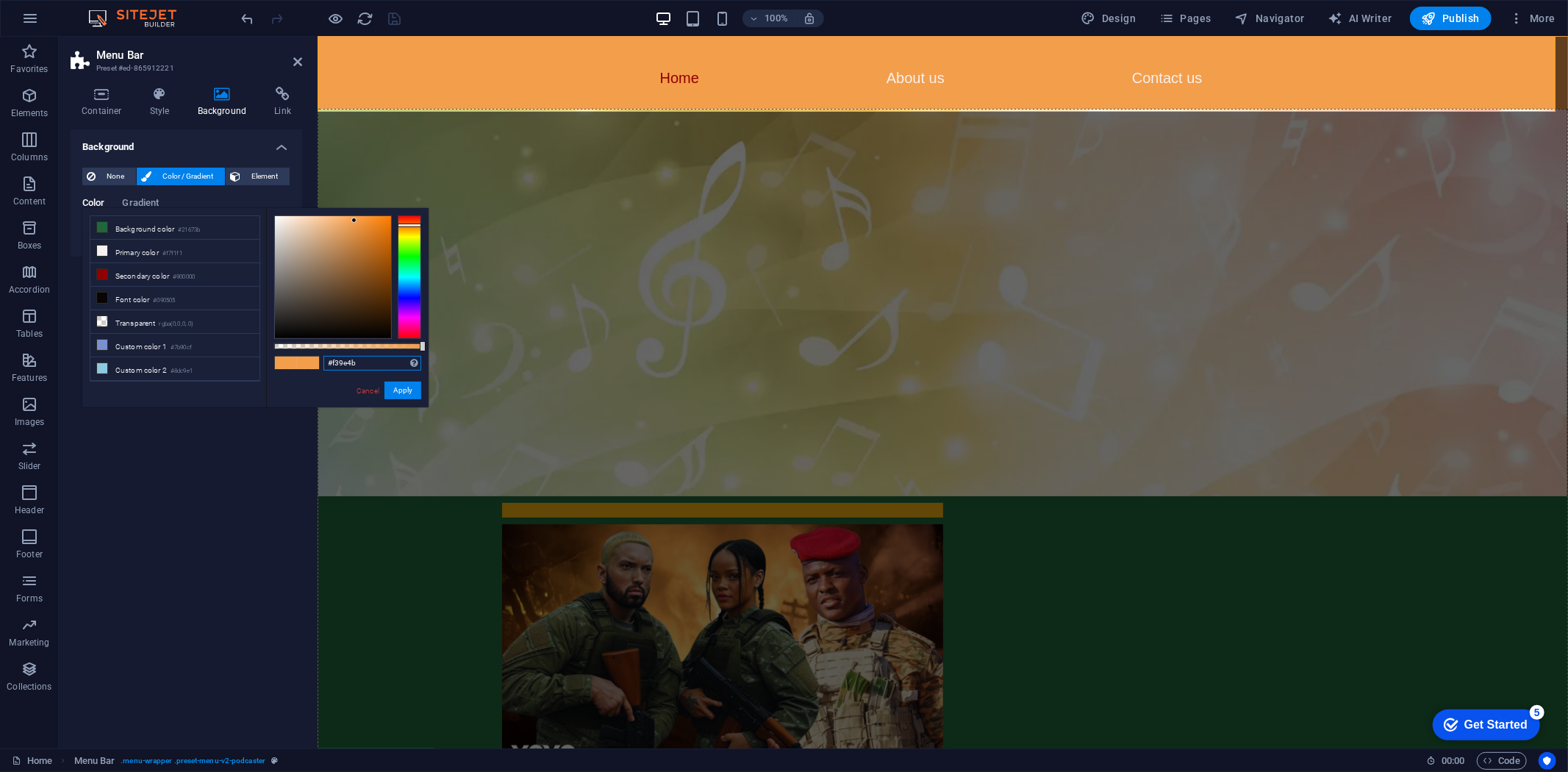
click at [334, 359] on input "#f39e4b" at bounding box center [373, 363] width 98 height 15
drag, startPoint x: 410, startPoint y: 393, endPoint x: 133, endPoint y: 386, distance: 277.1
click at [410, 393] on button "Apply" at bounding box center [403, 390] width 37 height 18
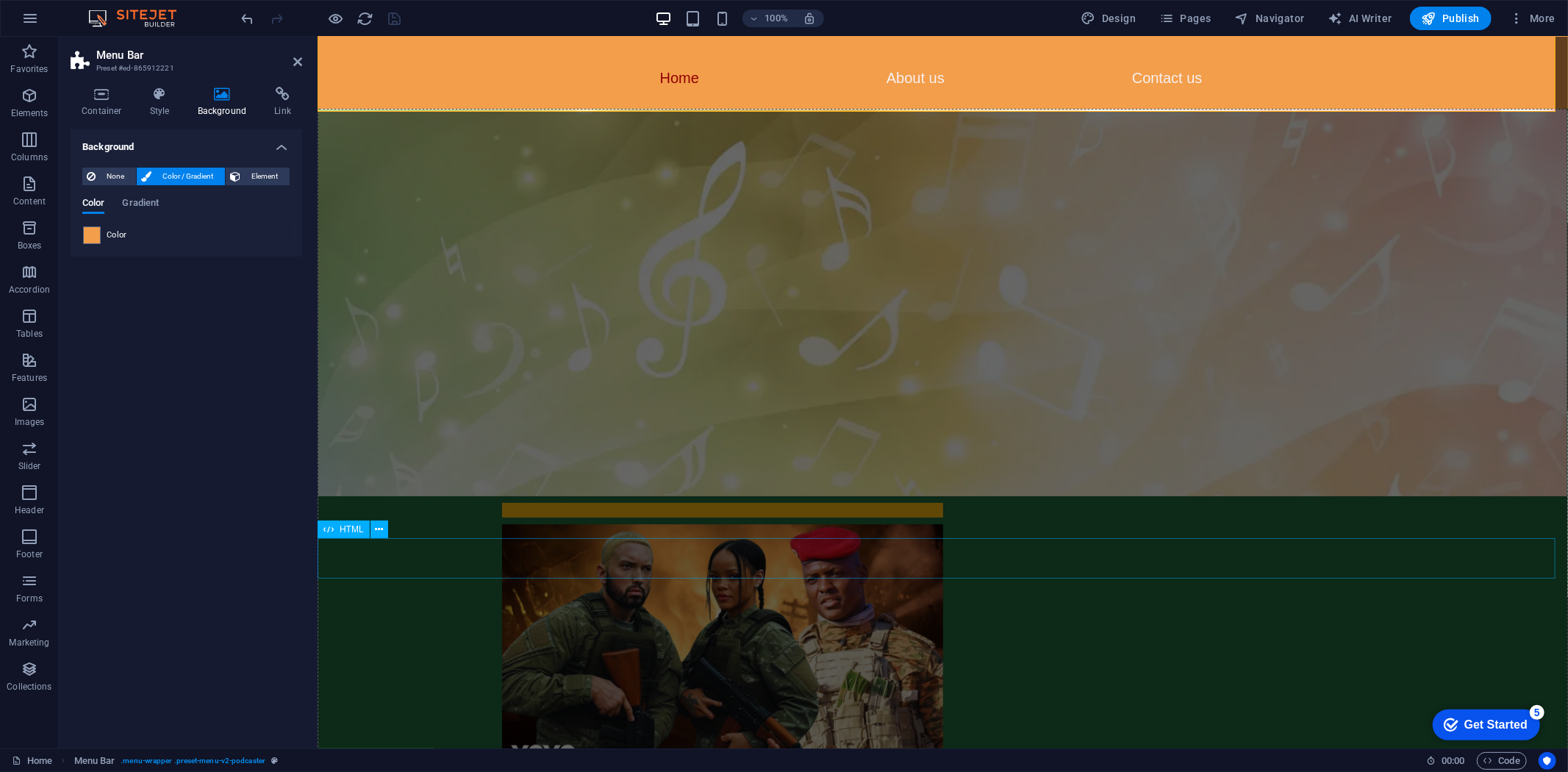
click at [635, 607] on div "Home About Service Contact Return Policy Privacy Policy" at bounding box center [1260, 429] width 1251 height 712
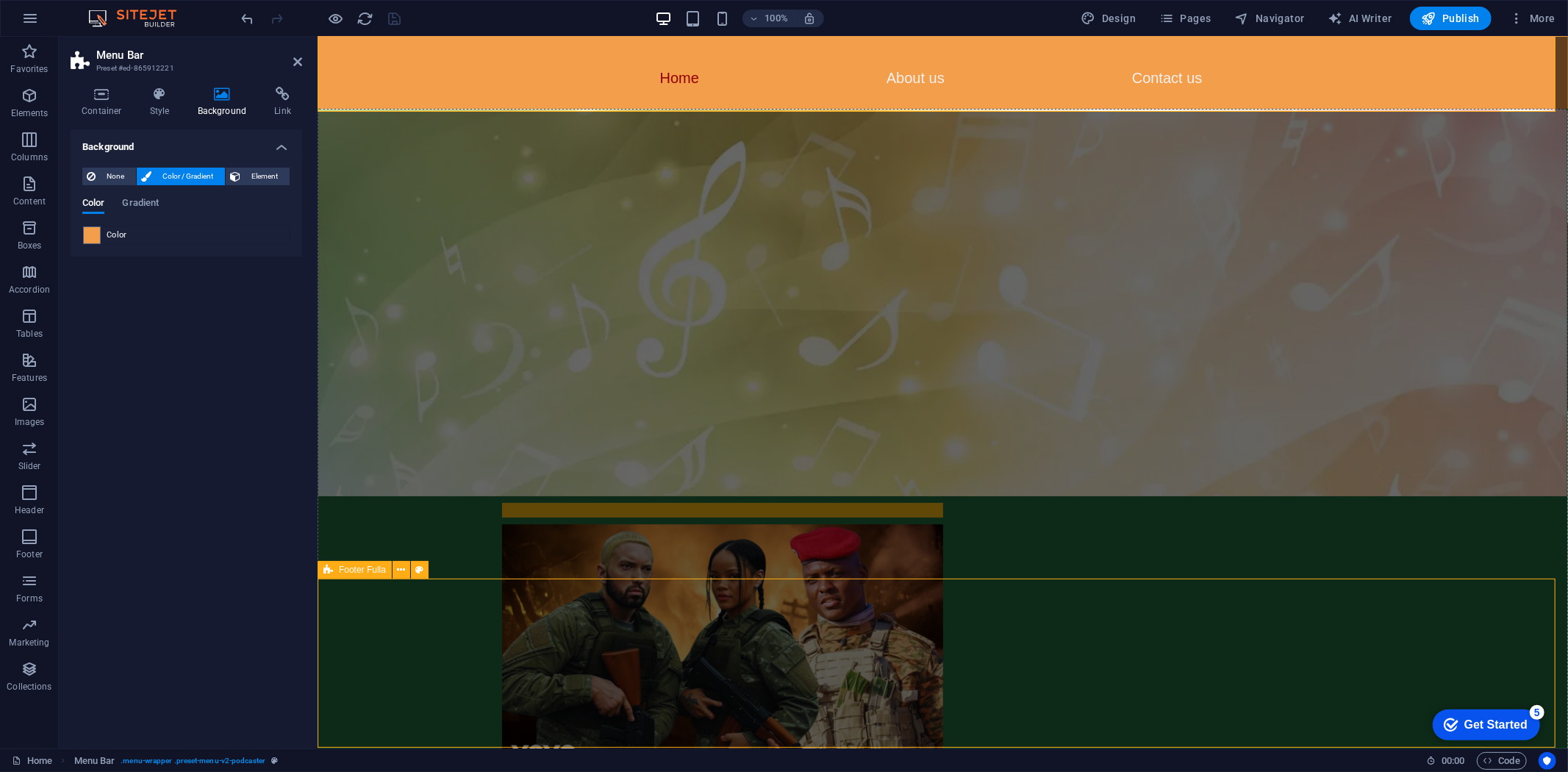
click at [635, 609] on div "Home About Service Contact Return Policy Privacy Policy" at bounding box center [1260, 429] width 1251 height 712
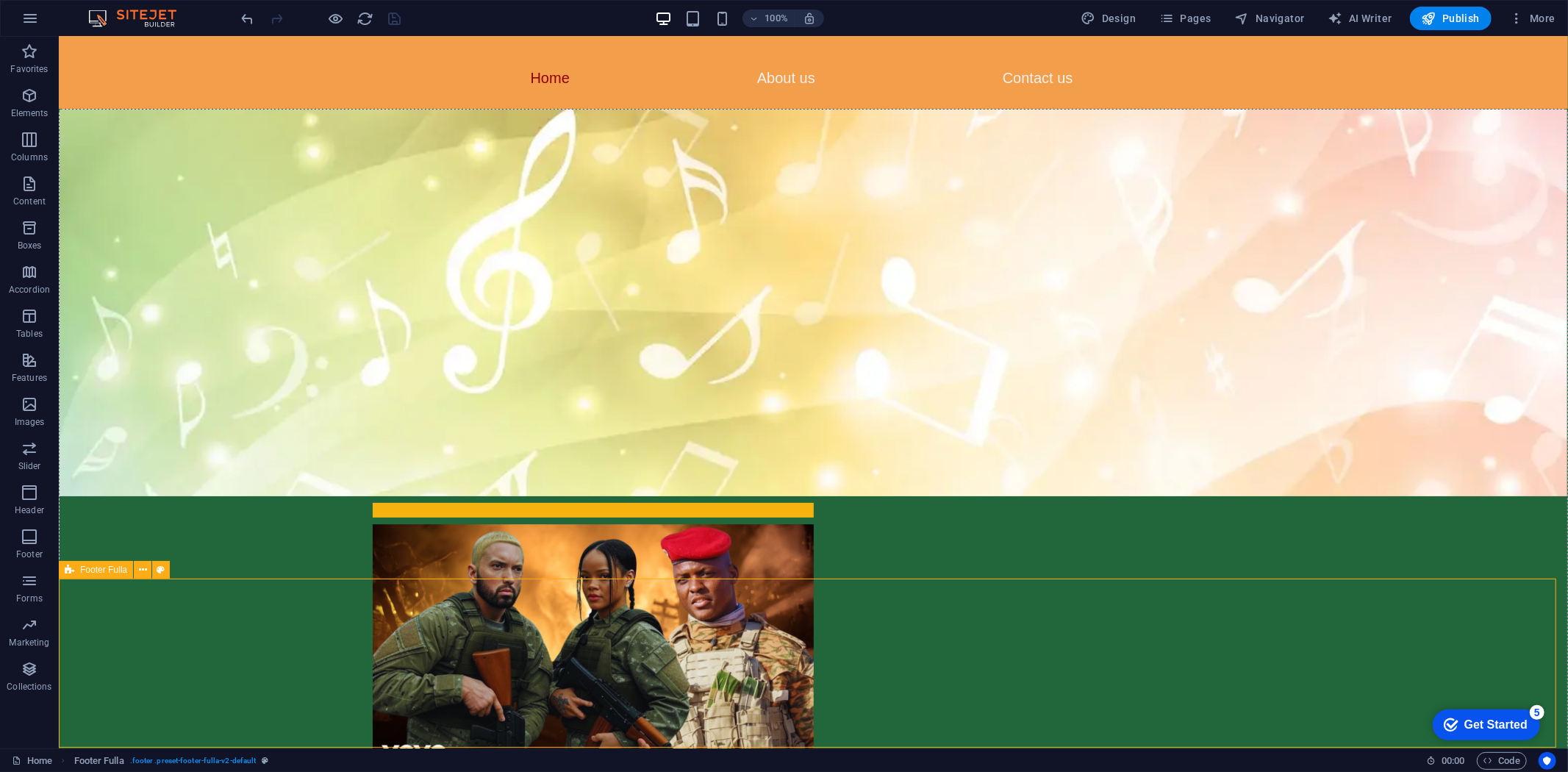
click at [416, 609] on div "Home About Service Contact Return Policy Privacy Policy" at bounding box center [872, 429] width 1510 height 712
click at [370, 608] on div "Home About Service Contact Return Policy Privacy Policy" at bounding box center [872, 429] width 1510 height 712
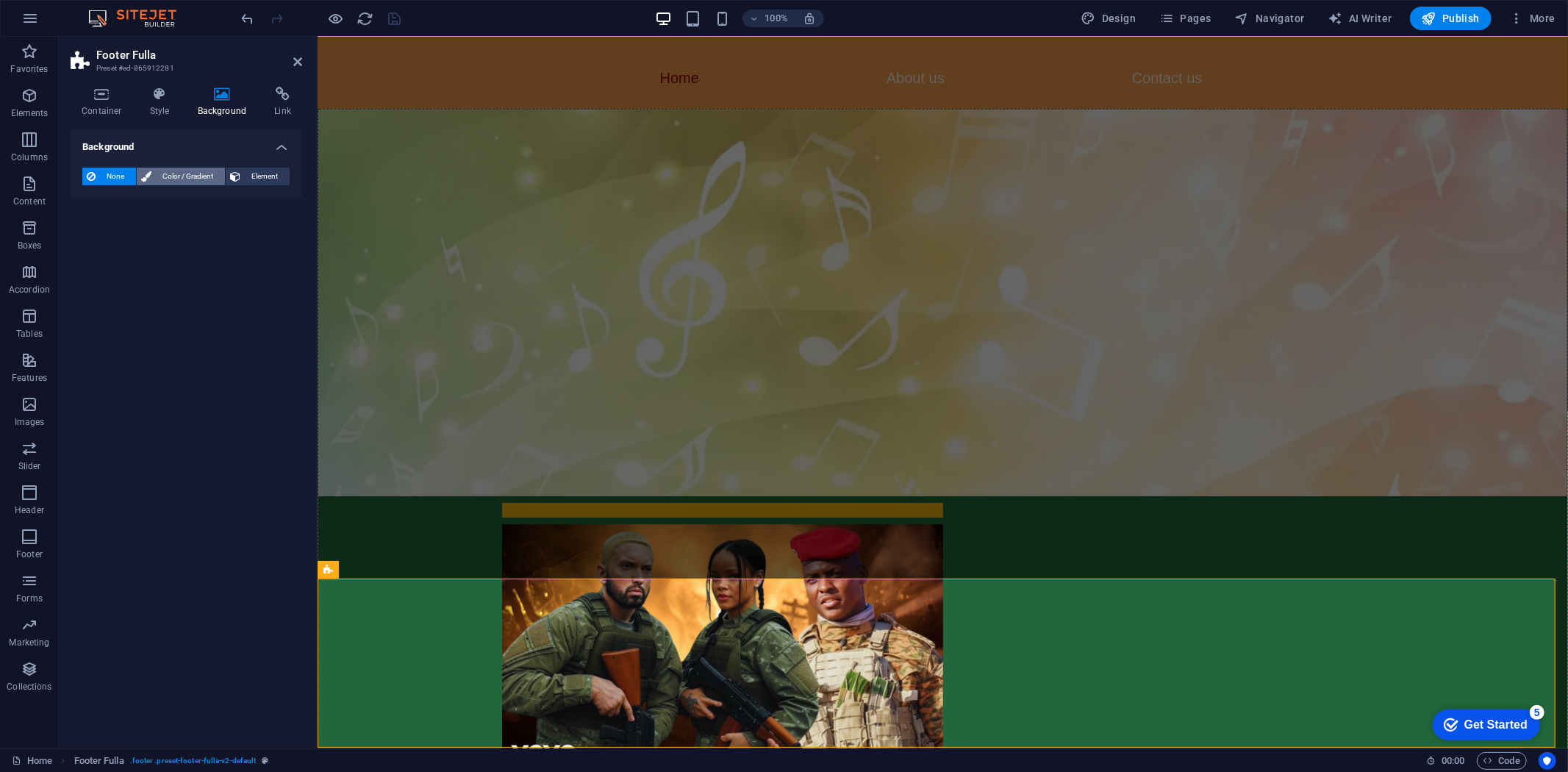
click at [198, 177] on span "Color / Gradient" at bounding box center [188, 177] width 65 height 18
click at [97, 239] on span at bounding box center [91, 235] width 16 height 16
type input "#ffffff"
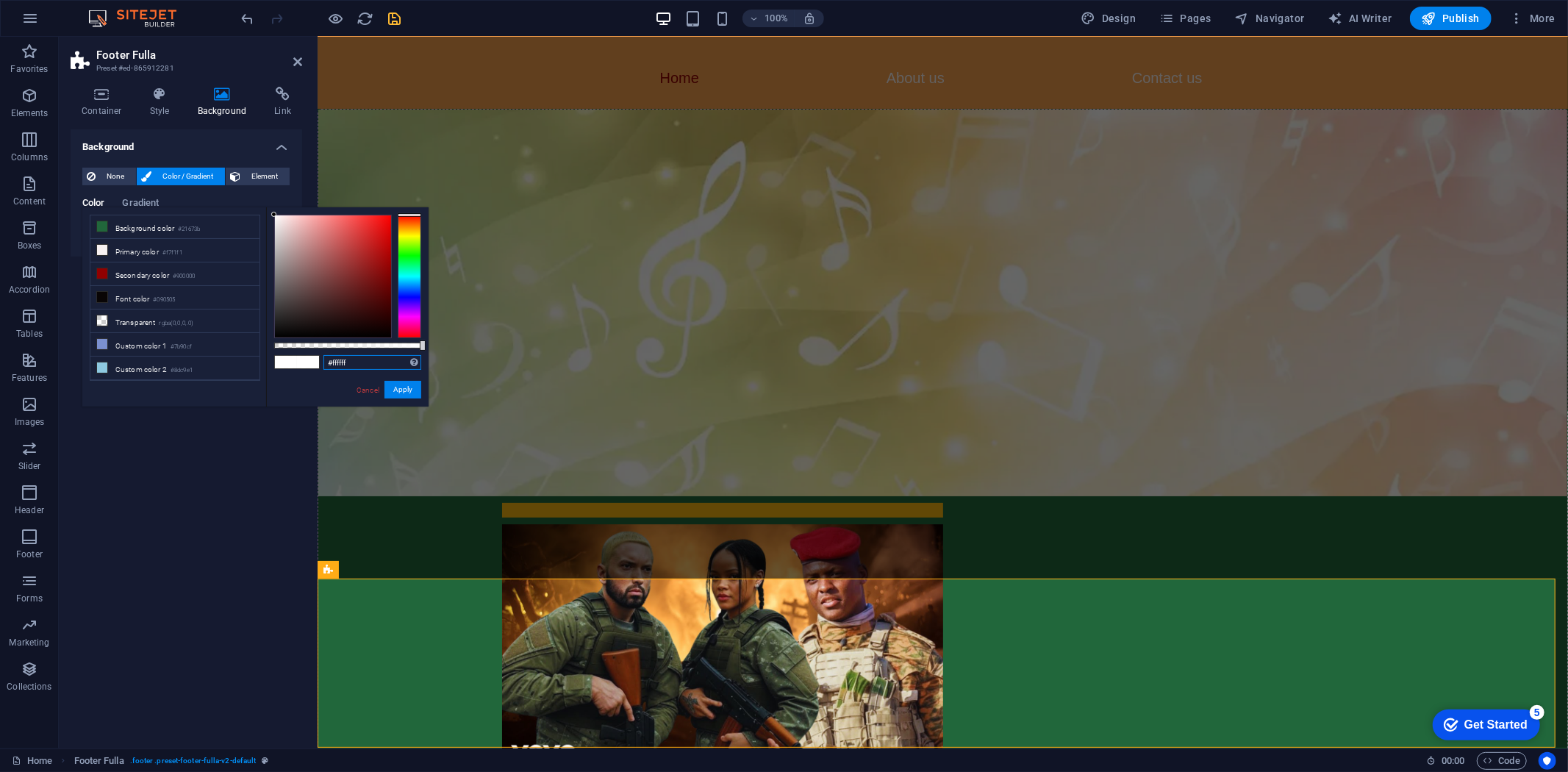
click at [344, 368] on input "#ffffff" at bounding box center [373, 363] width 98 height 15
paste input "#f39e4b"
type input "#f39e4b"
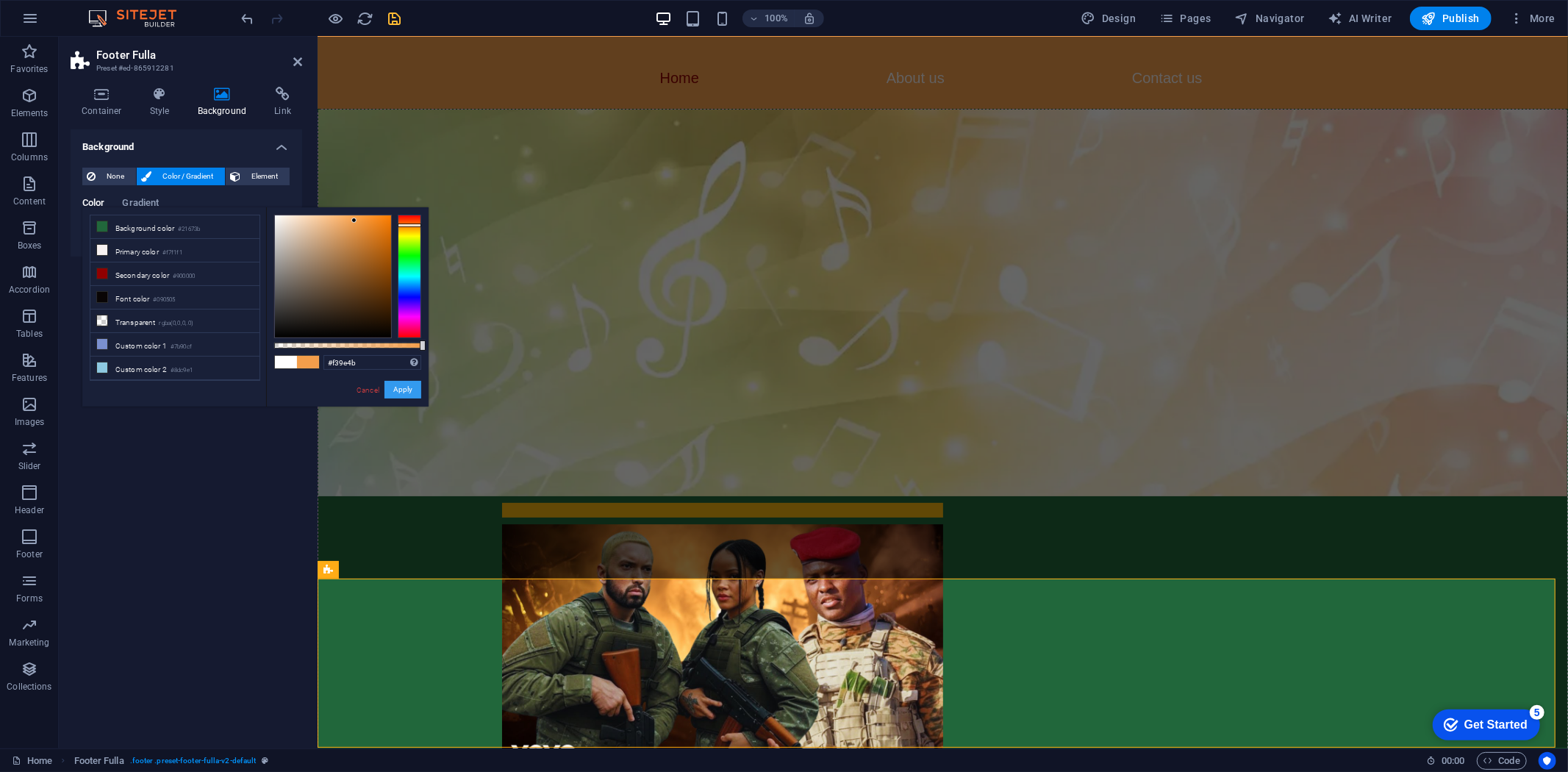
click at [409, 392] on button "Apply" at bounding box center [403, 390] width 37 height 18
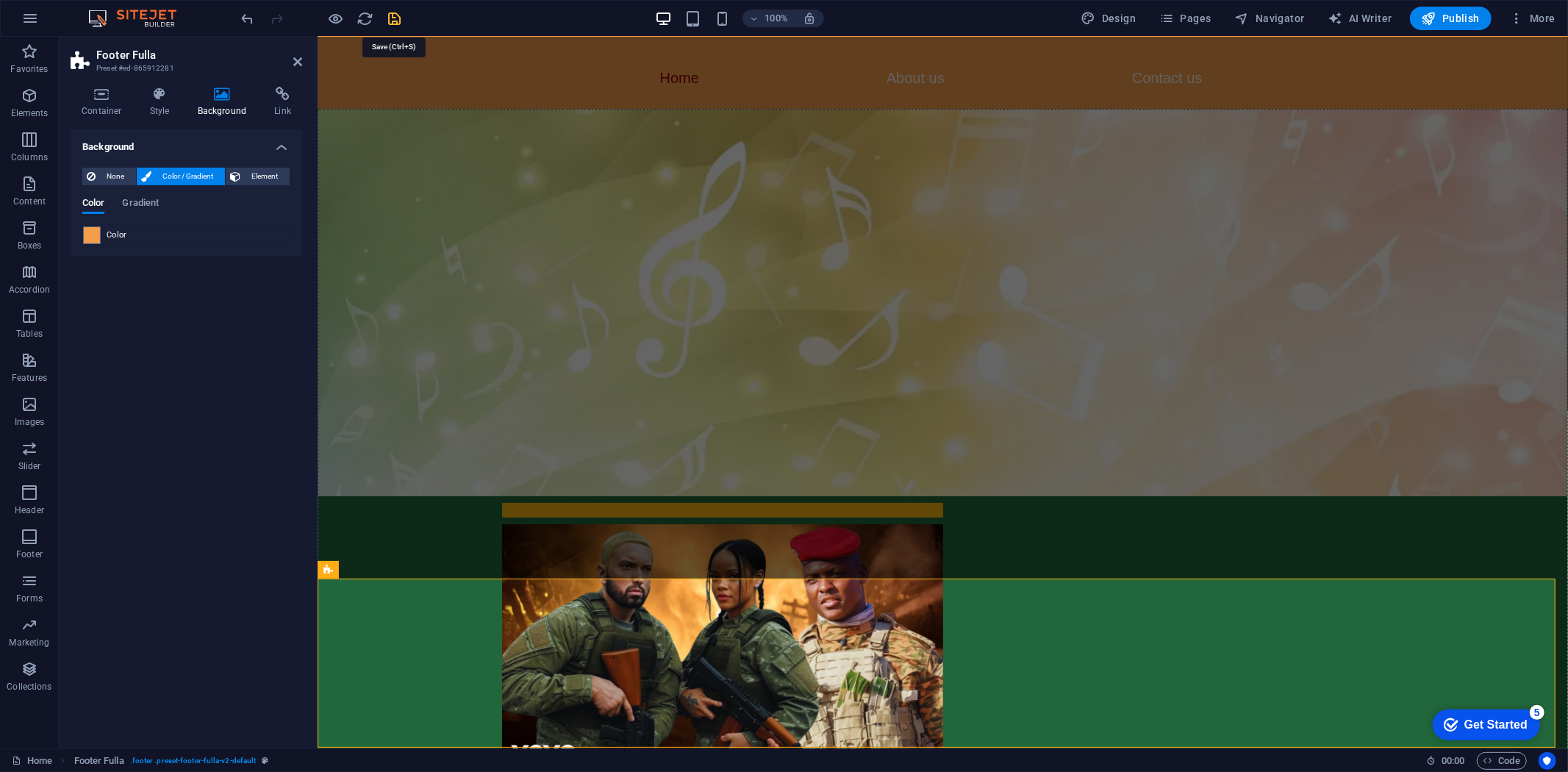
click at [398, 17] on icon "save" at bounding box center [395, 19] width 17 height 17
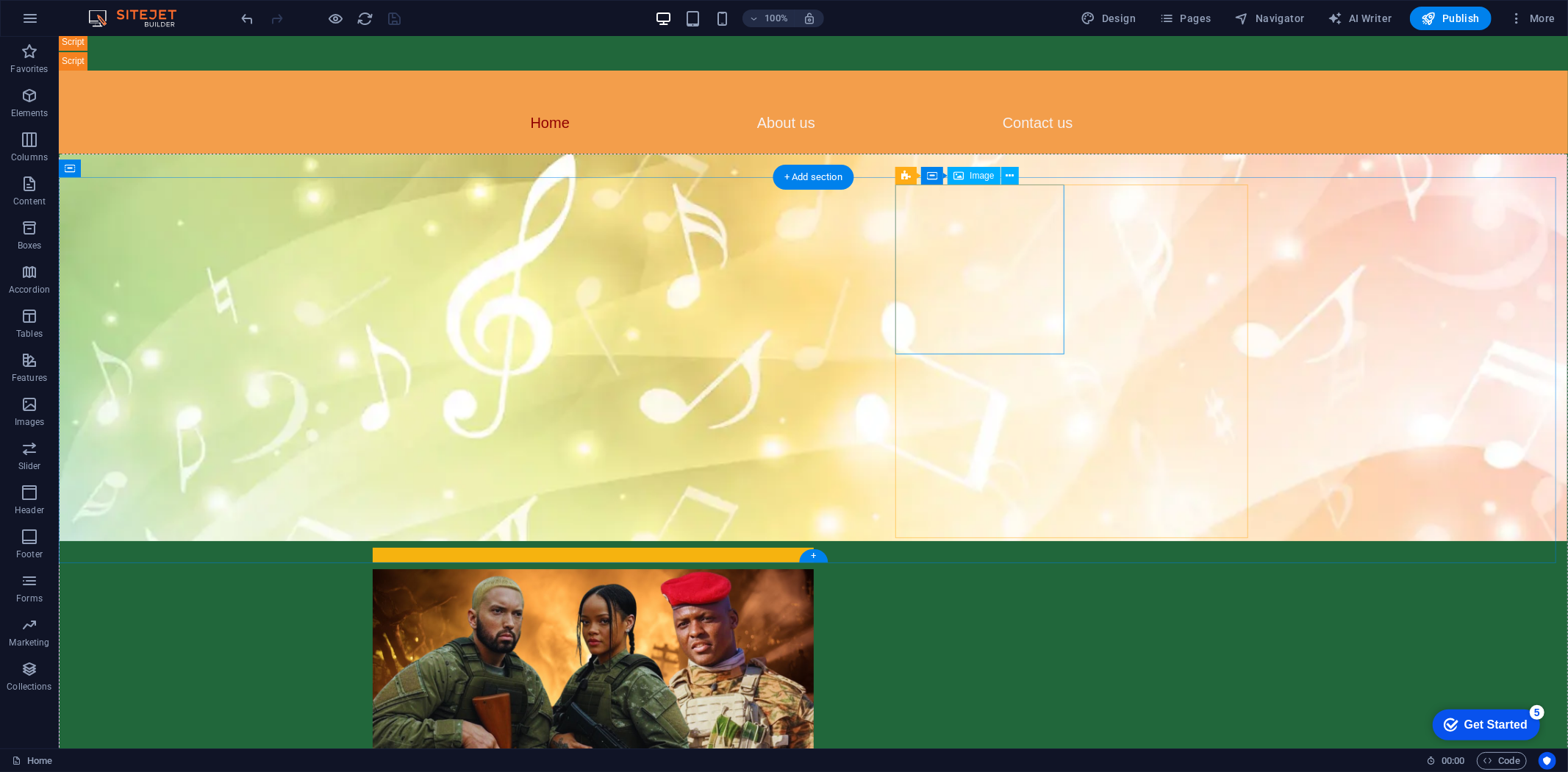
scroll to position [0, 0]
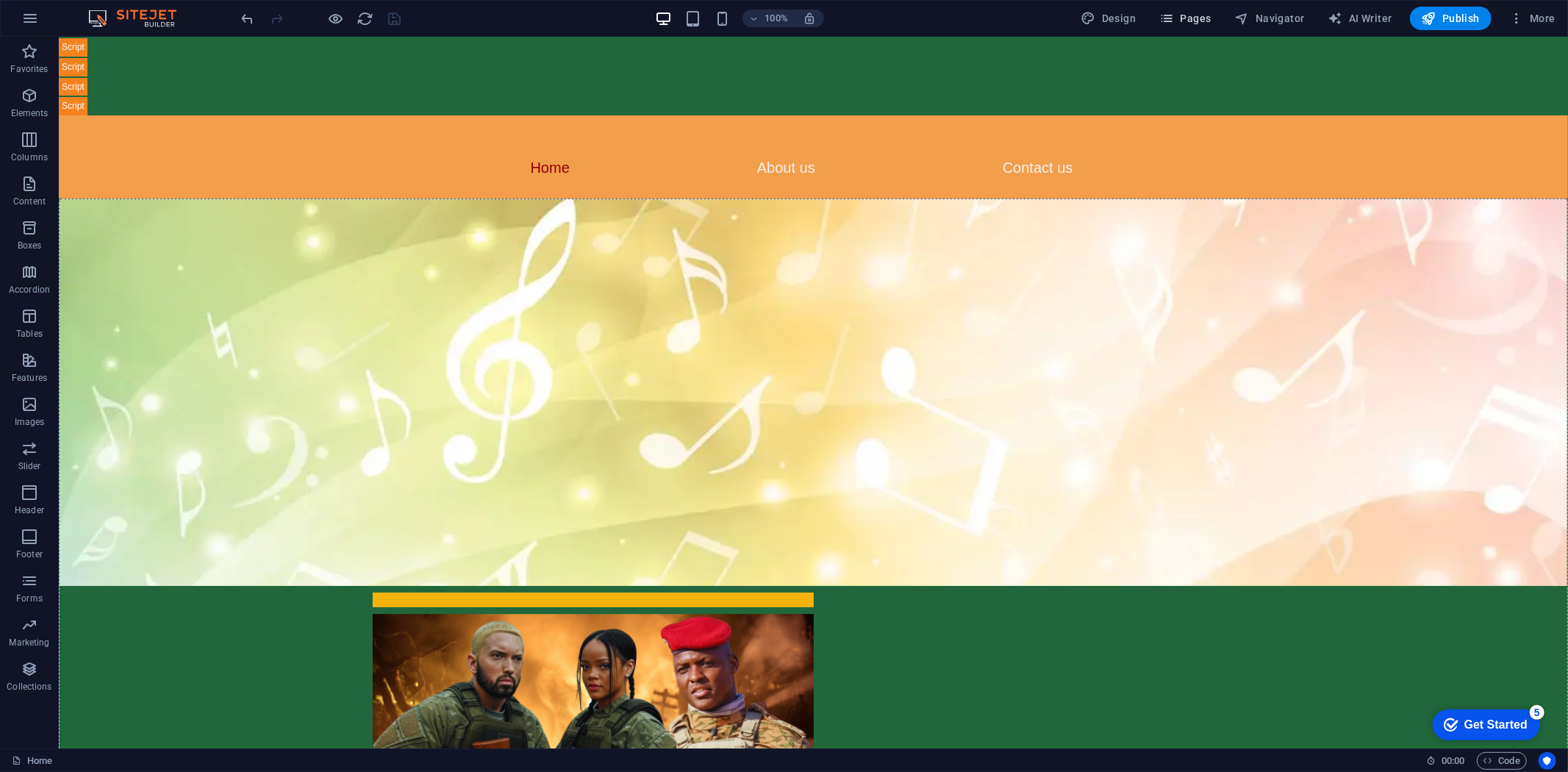
click at [1185, 15] on span "Pages" at bounding box center [1185, 19] width 52 height 15
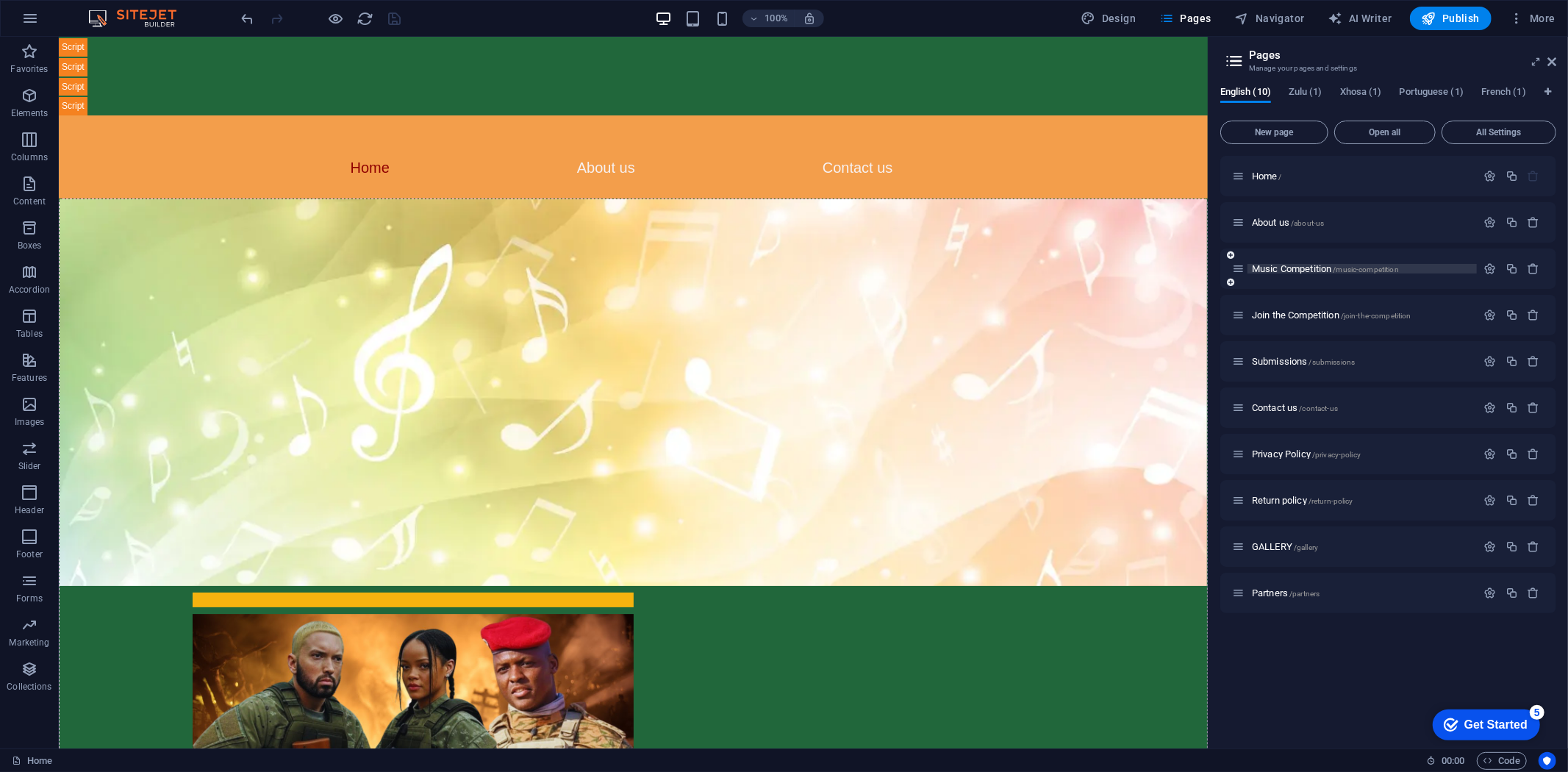
click at [1282, 266] on span "Music Competition /music-competition" at bounding box center [1325, 269] width 147 height 11
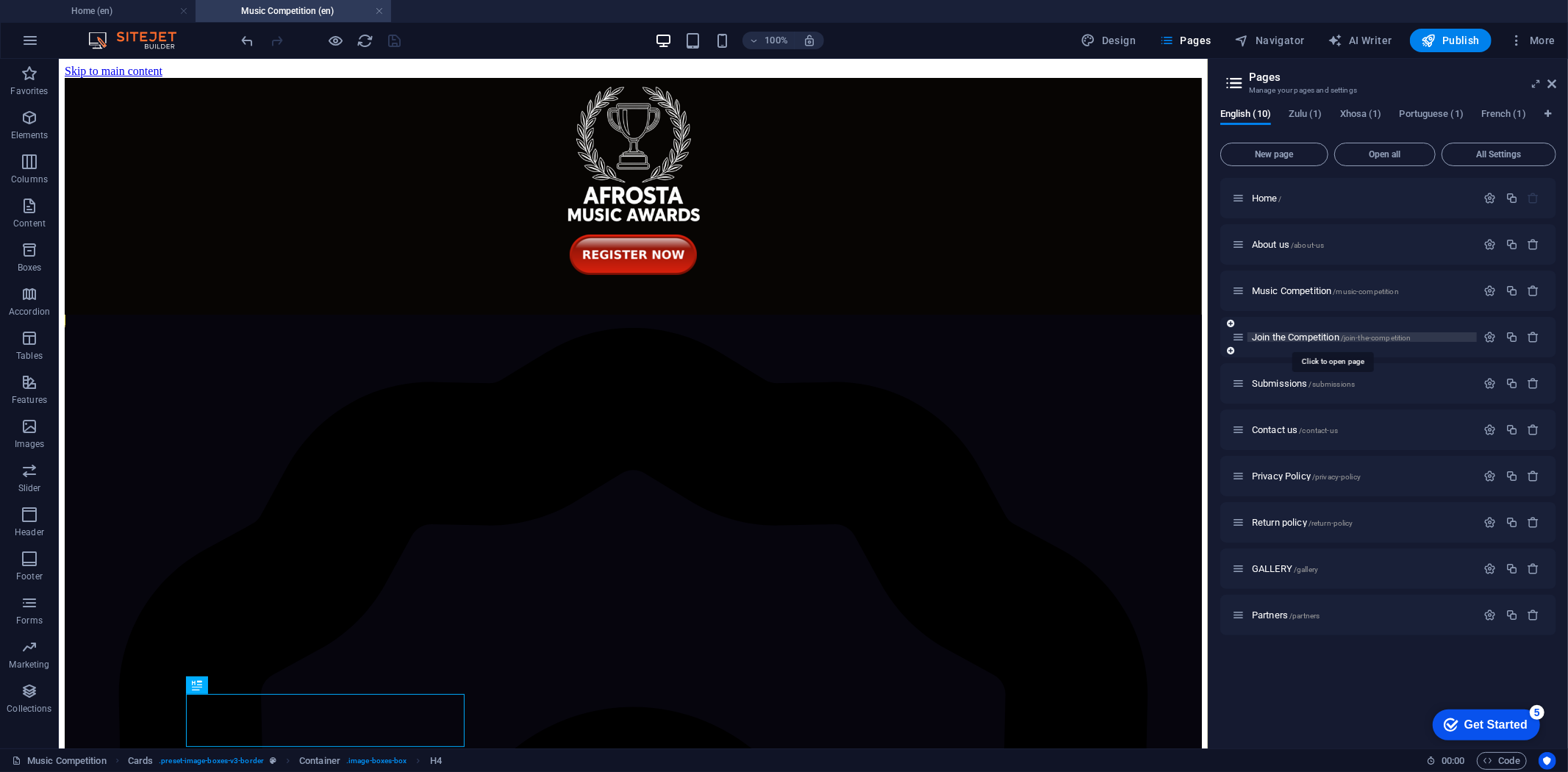
click at [1290, 338] on span "Join the Competition /join-the-competition" at bounding box center [1331, 337] width 160 height 11
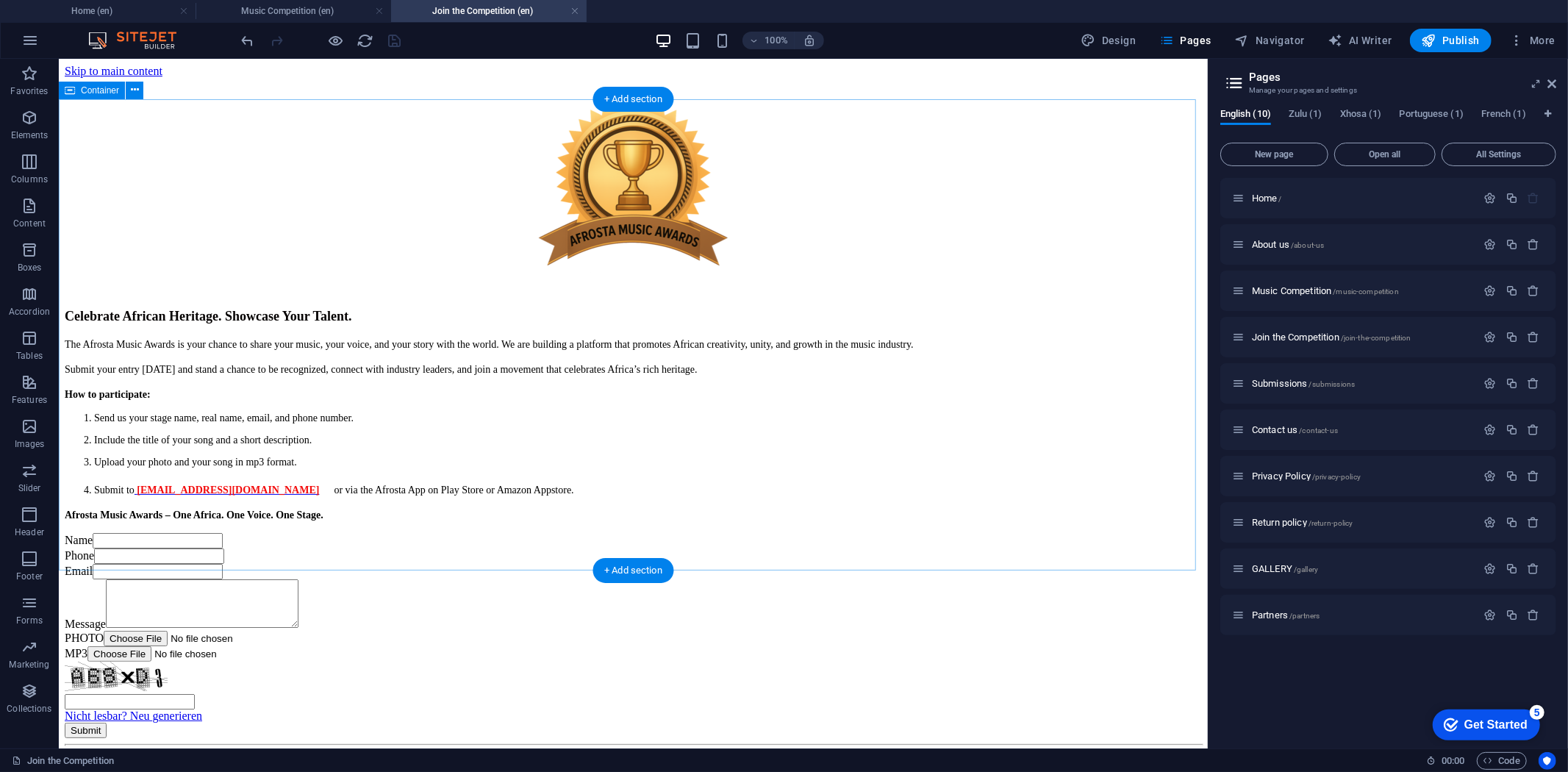
click at [128, 156] on div "Celebrate African Heritage. Showcase Your Talent. The Afrosta Music Awards is y…" at bounding box center [632, 299] width 1137 height 443
click at [129, 157] on div "Drag here to replace the existing content. Press “Ctrl” if you want to create a…" at bounding box center [634, 404] width 1149 height 689
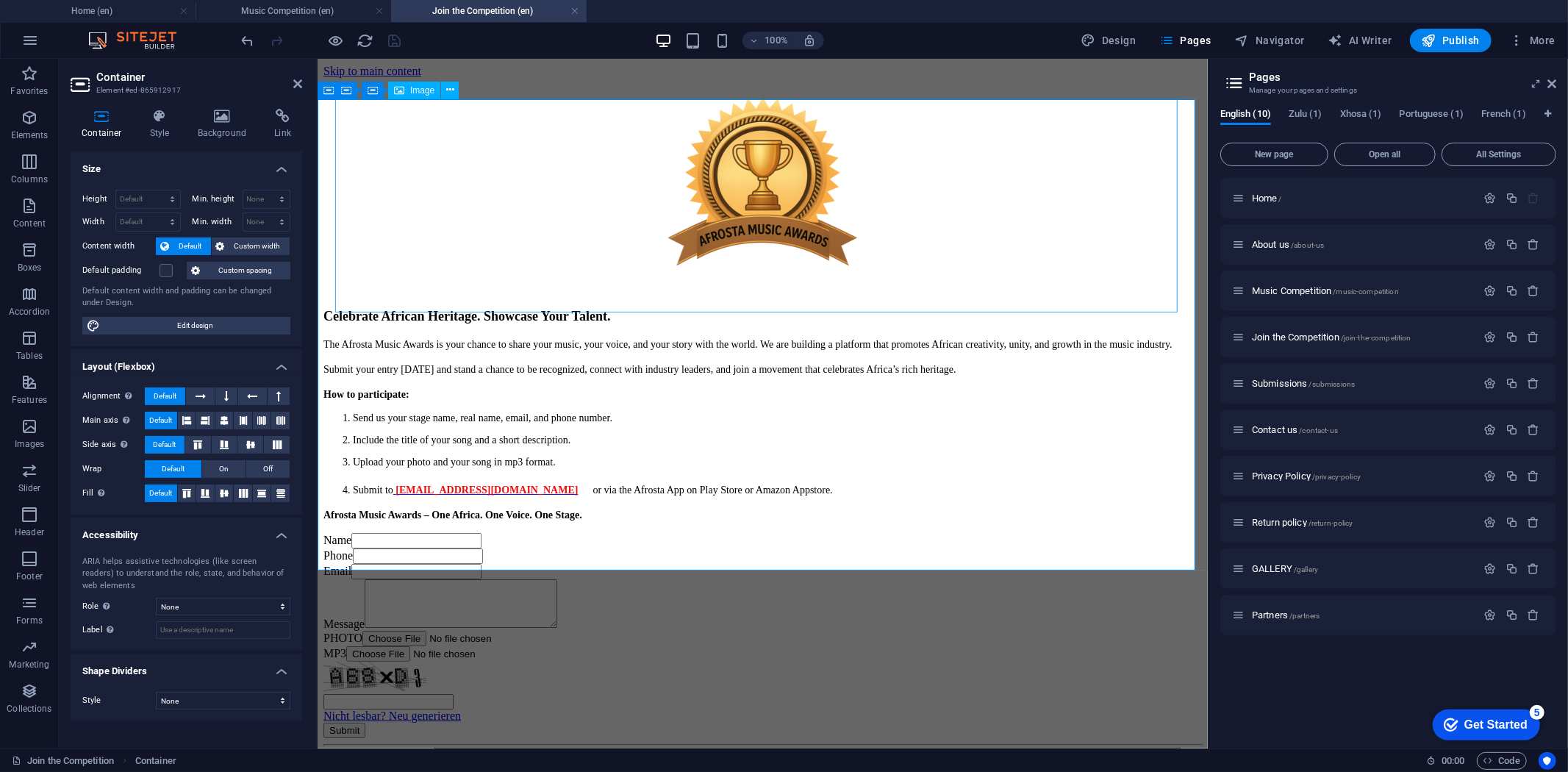
click at [388, 134] on figure at bounding box center [762, 185] width 879 height 216
click at [533, 39] on div "100% Design Pages Navigator AI Writer Publish More" at bounding box center [899, 40] width 1323 height 23
click at [297, 82] on icon at bounding box center [297, 84] width 8 height 12
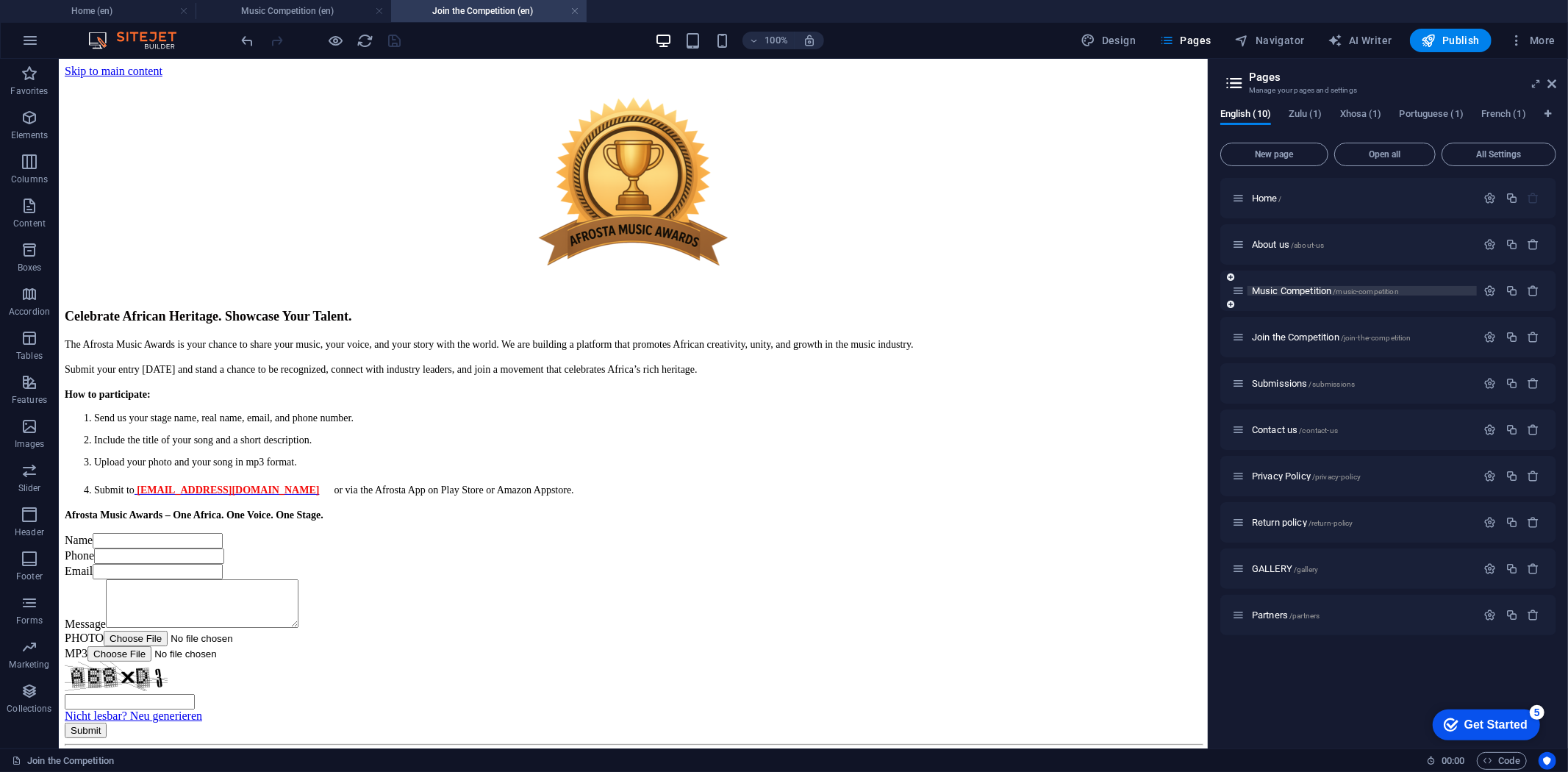
click at [1272, 288] on span "Music Competition /music-competition" at bounding box center [1325, 291] width 147 height 11
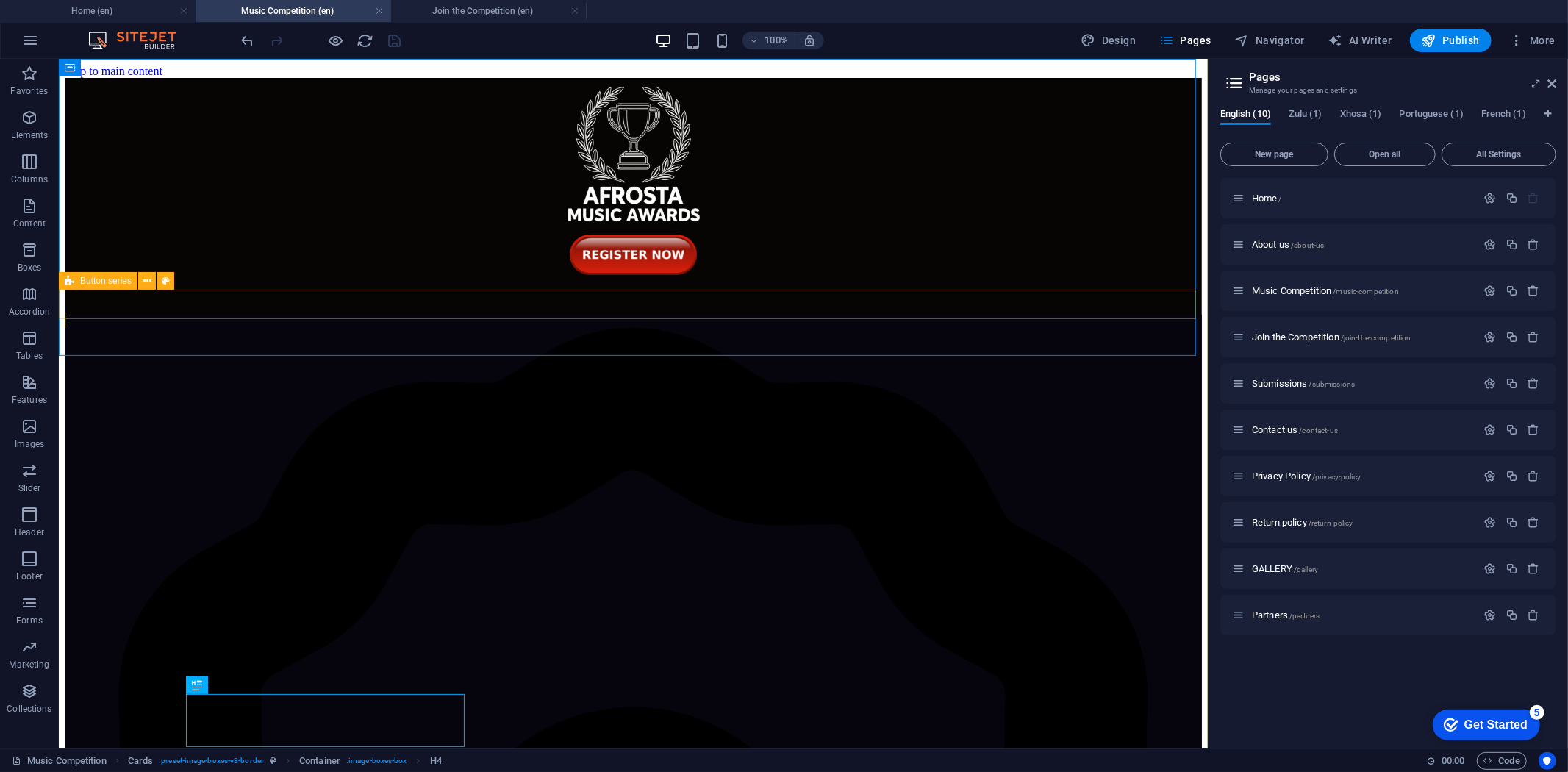
click at [73, 281] on icon at bounding box center [69, 281] width 9 height 18
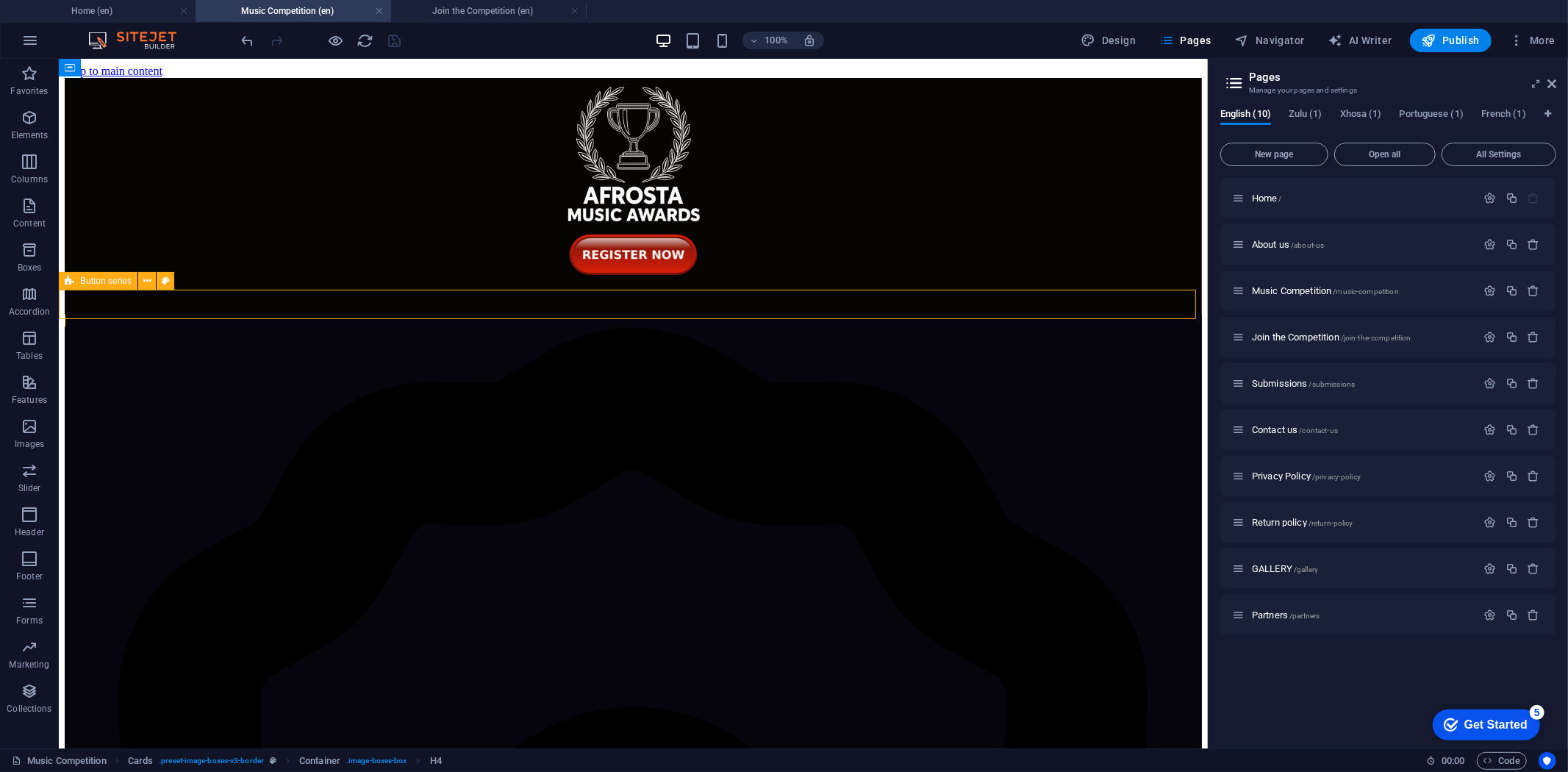
click at [73, 281] on icon at bounding box center [69, 281] width 9 height 18
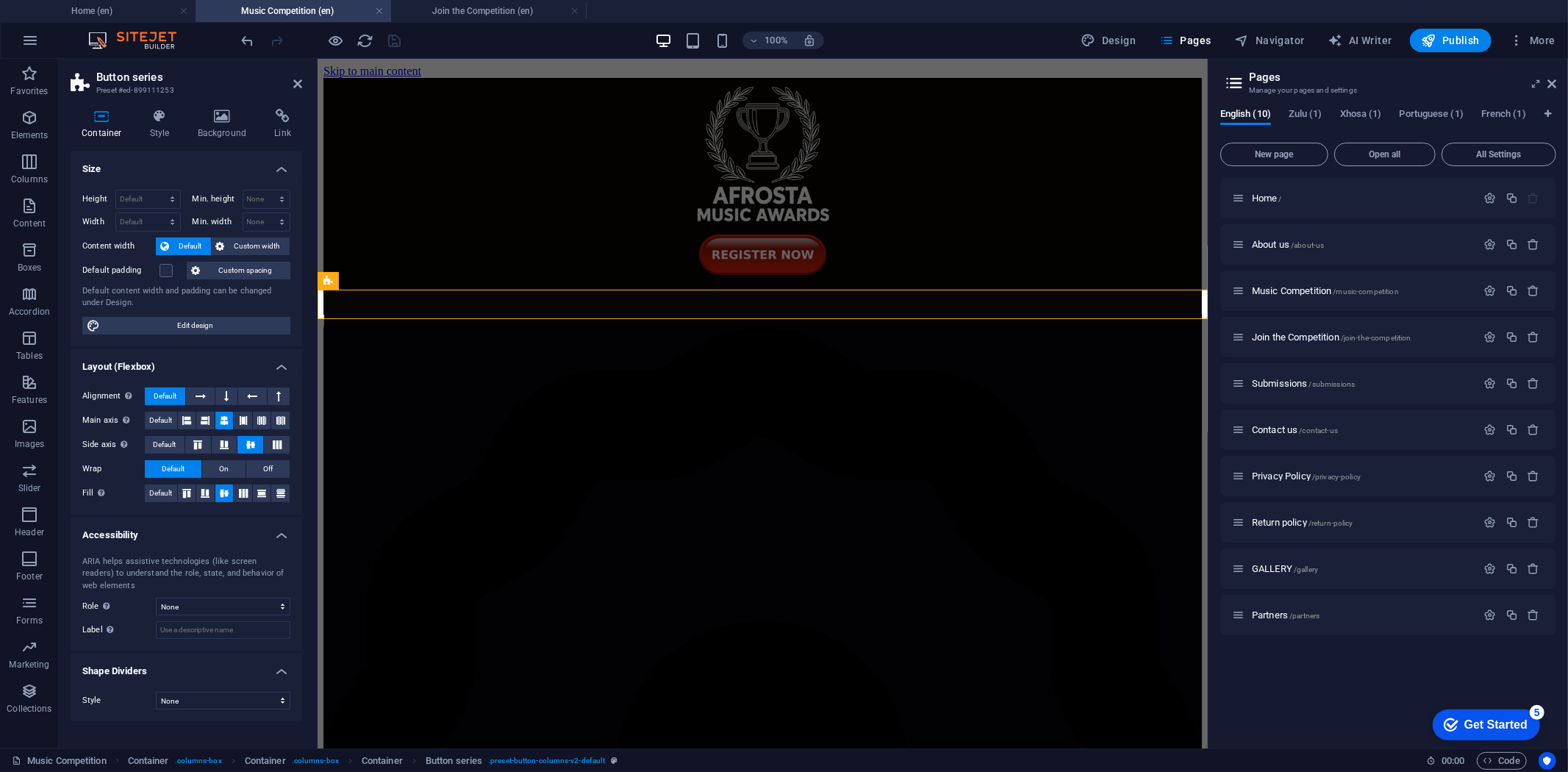
select select "px"
select select "preset-button-columns-v2-default"
click at [163, 130] on h4 "Style" at bounding box center [162, 124] width 48 height 31
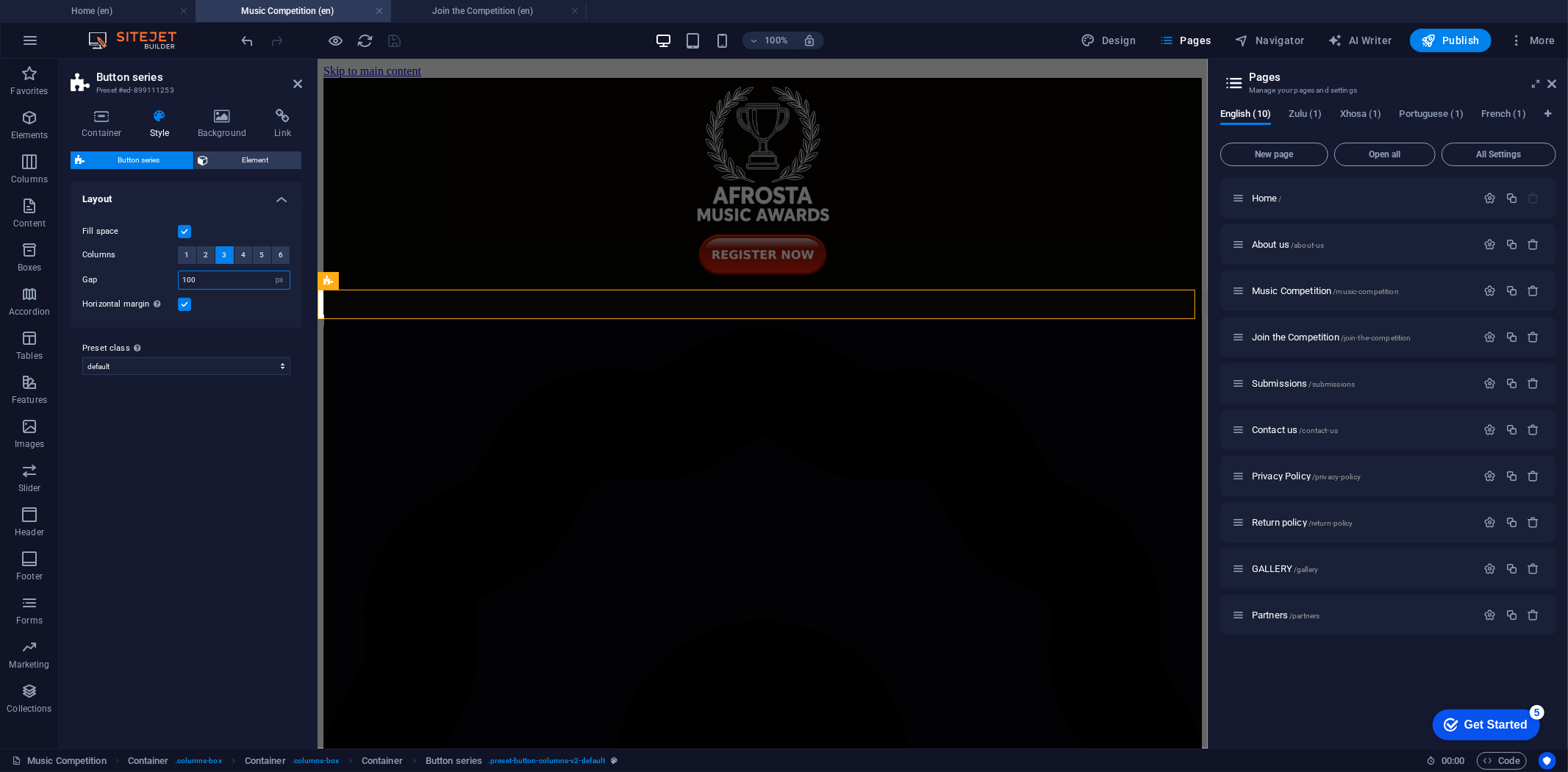
drag, startPoint x: 228, startPoint y: 283, endPoint x: 171, endPoint y: 282, distance: 57.0
click at [171, 282] on div "Gap 100 px rem % vw vh" at bounding box center [187, 280] width 208 height 19
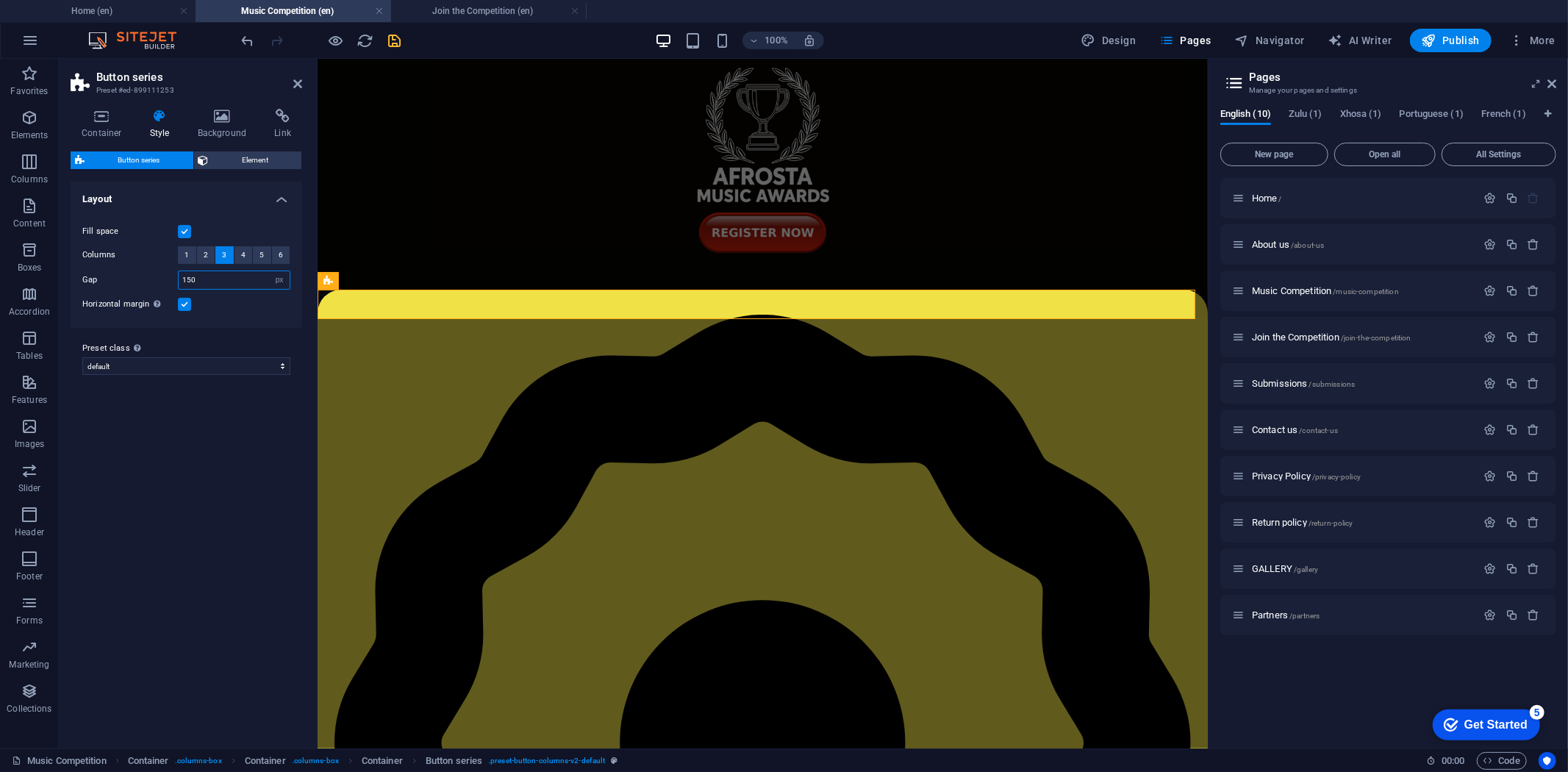
type input "150"
click at [397, 37] on icon "save" at bounding box center [395, 40] width 17 height 17
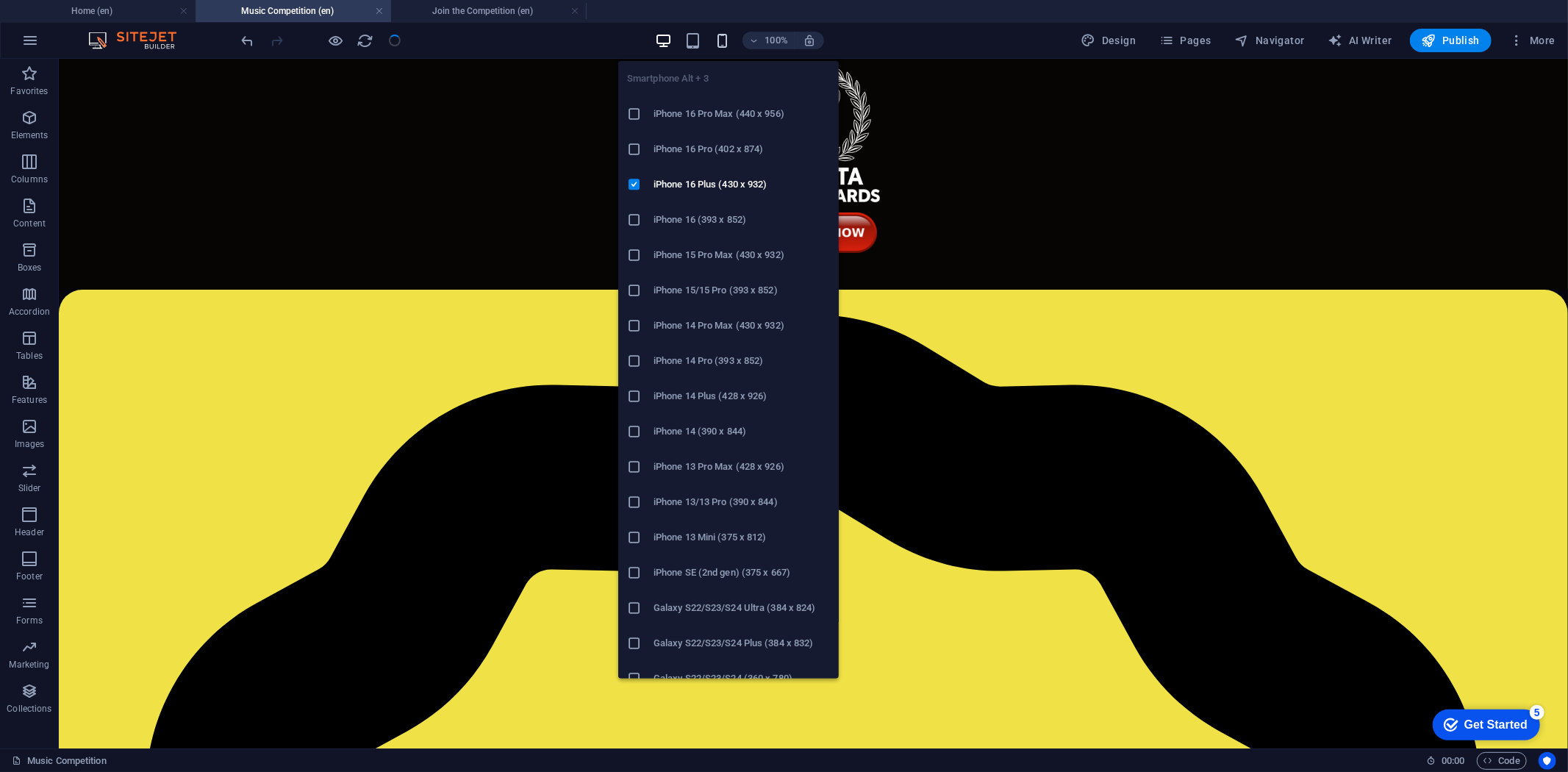
click at [718, 32] on icon "button" at bounding box center [722, 40] width 17 height 17
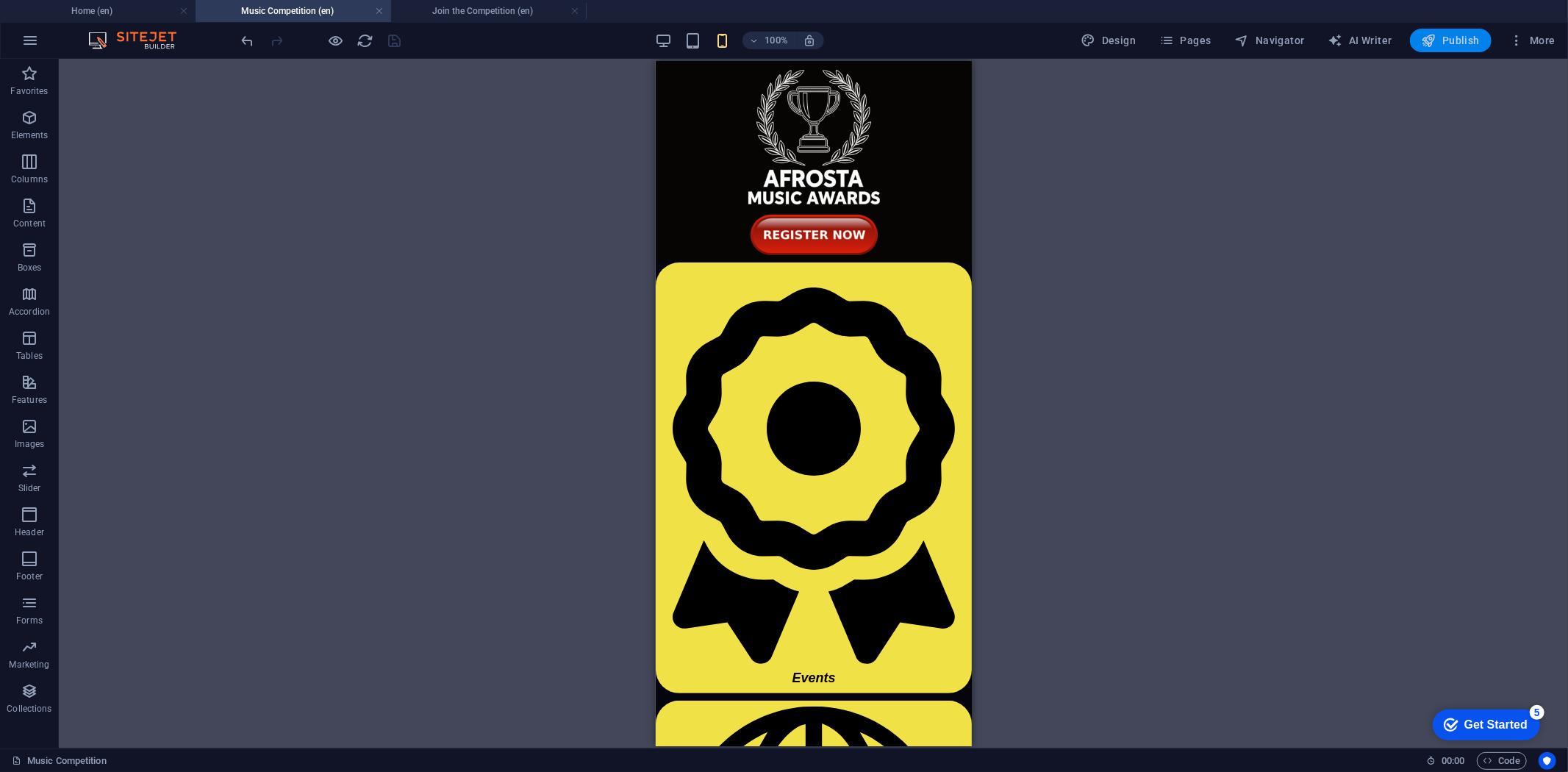
click at [1450, 38] on span "Publish" at bounding box center [1451, 40] width 58 height 15
